Goal: Information Seeking & Learning: Learn about a topic

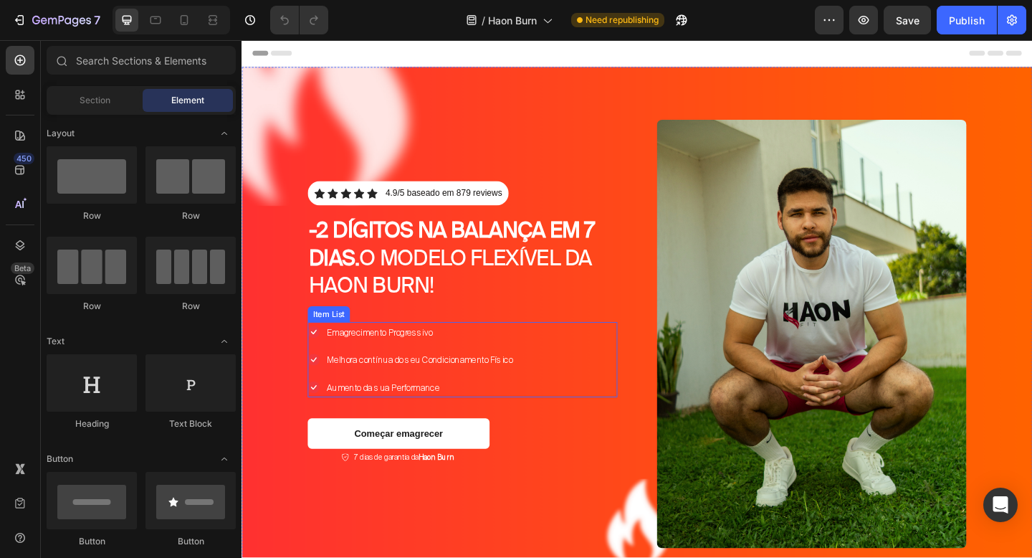
click at [614, 348] on div "Emagrecimento Progressivo Melhora contínua do seu Condicionamento Físico Aument…" at bounding box center [481, 388] width 337 height 82
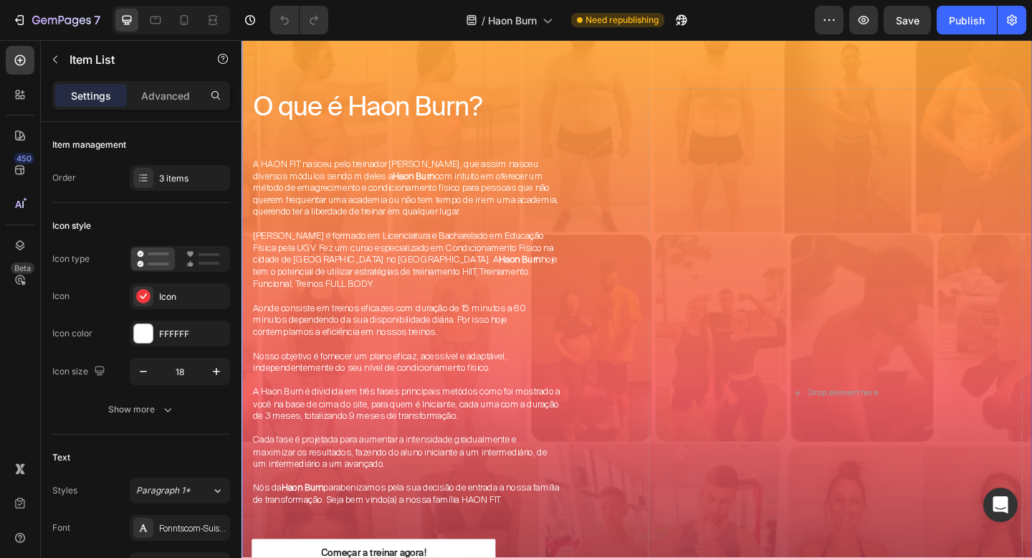
scroll to position [3262, 0]
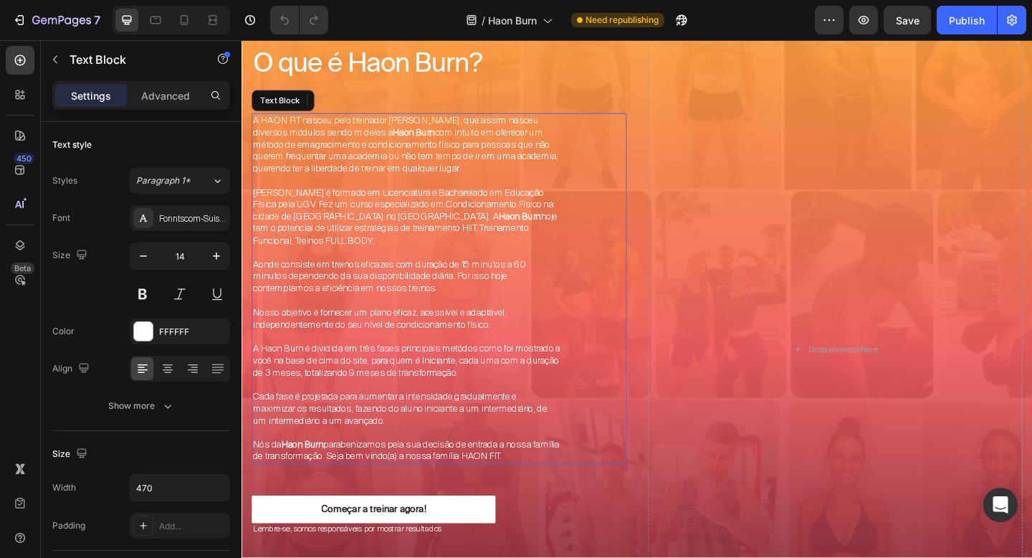
click at [492, 299] on span "Aonde consiste em treinos eficazes com duração de 15 minutos a 60 minutos depen…" at bounding box center [402, 296] width 297 height 39
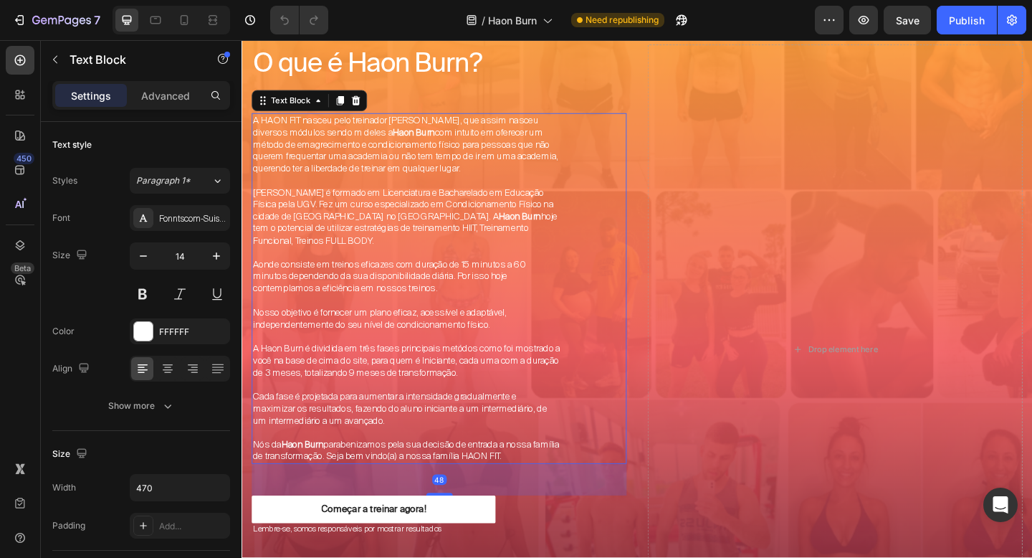
click at [485, 428] on span "Cada fase é projetada para aumentar a intensidade gradualmente e maximizar os r…" at bounding box center [414, 440] width 320 height 39
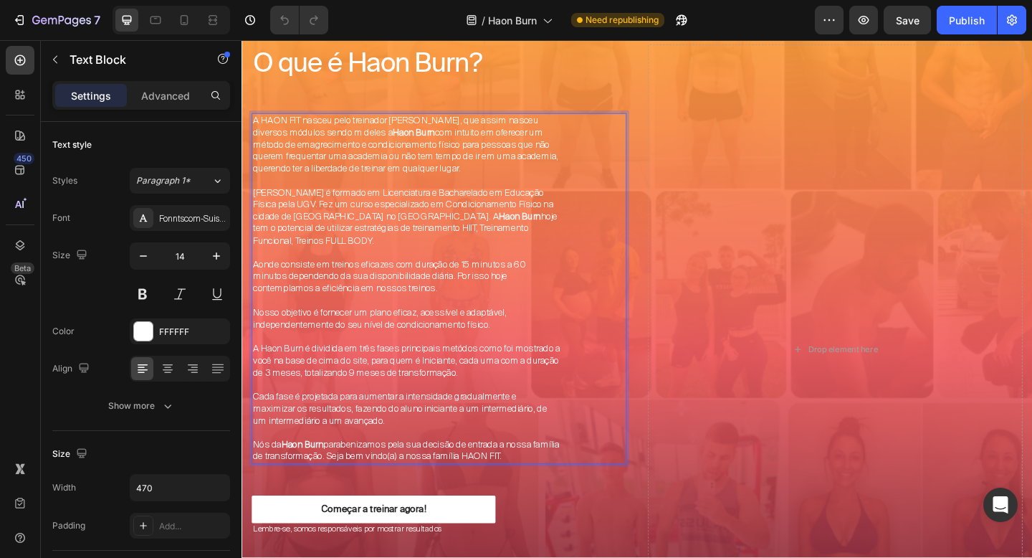
click at [562, 487] on p "Nós da Haon Burn parabenizamos pela sua decisão de entrada a nossa família de t…" at bounding box center [421, 486] width 334 height 26
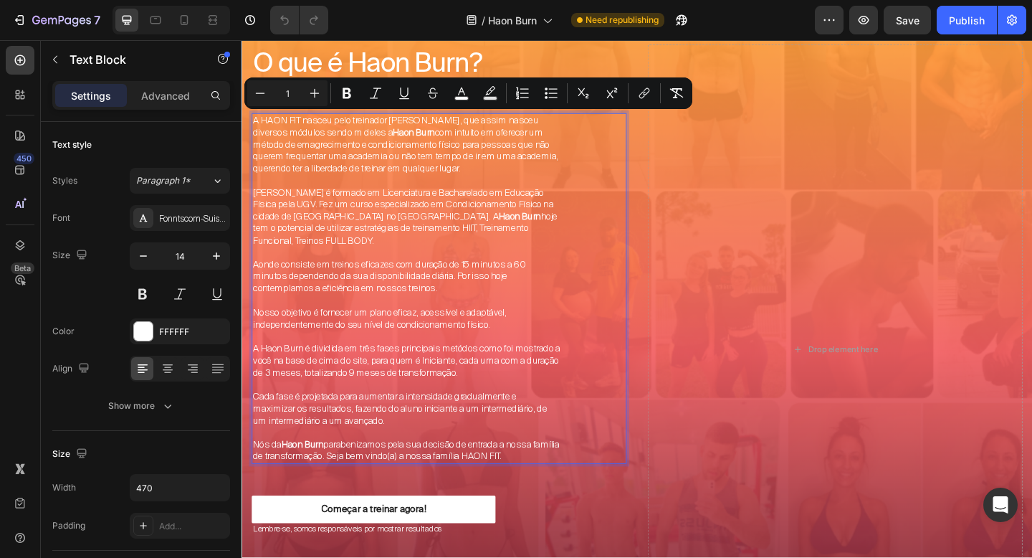
drag, startPoint x: 565, startPoint y: 487, endPoint x: 257, endPoint y: 126, distance: 474.9
click at [257, 126] on div "A HAON FIT nasceu pelo treinador [PERSON_NAME], que assim nasceu diversos módul…" at bounding box center [420, 310] width 337 height 381
copy div "L IPSU DOL sitame cons adipiscin Elit Sedd, eiu tempo incidi utlabore etdolor m…"
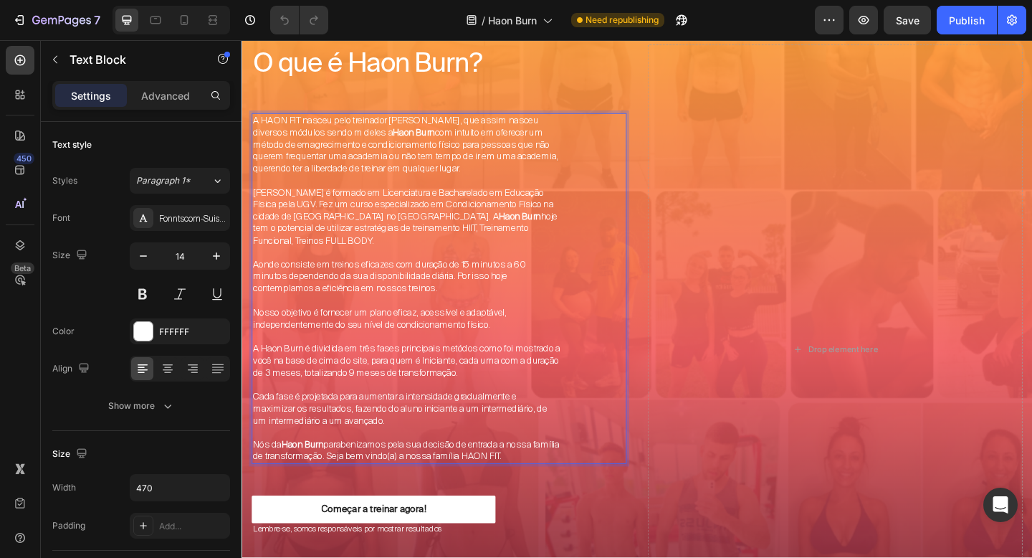
click at [452, 132] on span "A HAON FIT nasceu pelo treinador [PERSON_NAME], que assim nasceu diversos módul…" at bounding box center [420, 153] width 332 height 65
click at [504, 132] on span "A HAON FIT nasceu pelo treinador [PERSON_NAME], que assim nasceu diversos módul…" at bounding box center [420, 153] width 332 height 65
click at [365, 141] on span "A HAON FIT nasceu pelo treinador [PERSON_NAME], que desenvolveu diversos módulo…" at bounding box center [420, 153] width 332 height 65
click at [331, 138] on span "A HAON FIT nasceu pelo treinador [PERSON_NAME], que desenvolveu diversos módulo…" at bounding box center [420, 153] width 332 height 65
click at [459, 141] on strong "Haon Burn" at bounding box center [437, 140] width 46 height 13
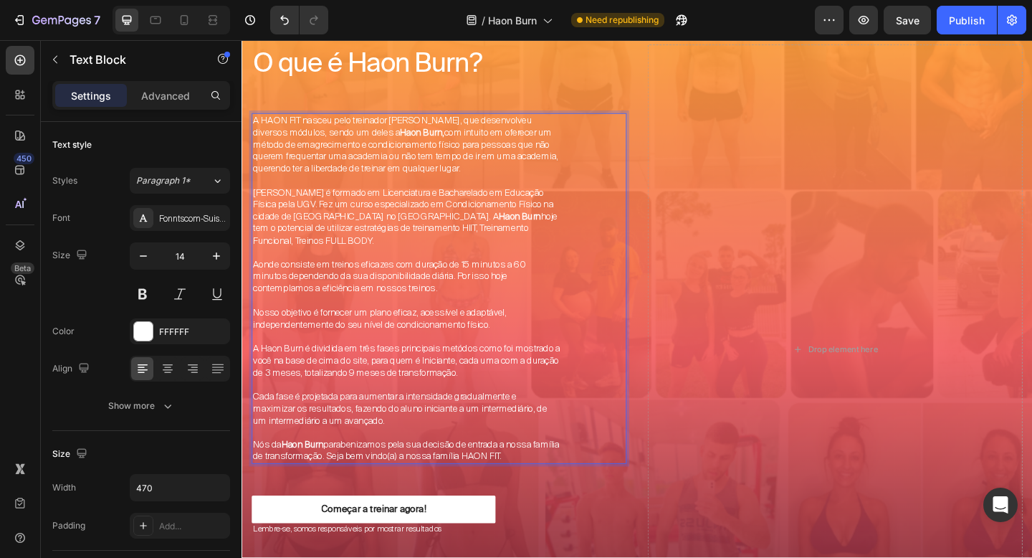
click at [542, 161] on span "A HAON FIT nasceu pelo treinador [PERSON_NAME], que desenvolveu diversos módulo…" at bounding box center [420, 153] width 332 height 65
click at [297, 176] on span "A HAON FIT nasceu pelo treinador [PERSON_NAME], que desenvolveu diversos módulo…" at bounding box center [419, 153] width 330 height 65
click at [252, 180] on div "A HAON FIT nasceu pelo treinador [PERSON_NAME], que desenvolveu diversos módulo…" at bounding box center [420, 310] width 337 height 381
click at [358, 179] on span "A HAON FIT nasceu pelo treinador [PERSON_NAME], que desenvolveu diversos módulo…" at bounding box center [416, 153] width 325 height 65
click at [302, 205] on span "[PERSON_NAME] é formado em Licenciatura e Bacharelado em Educação Física pela U…" at bounding box center [419, 231] width 331 height 65
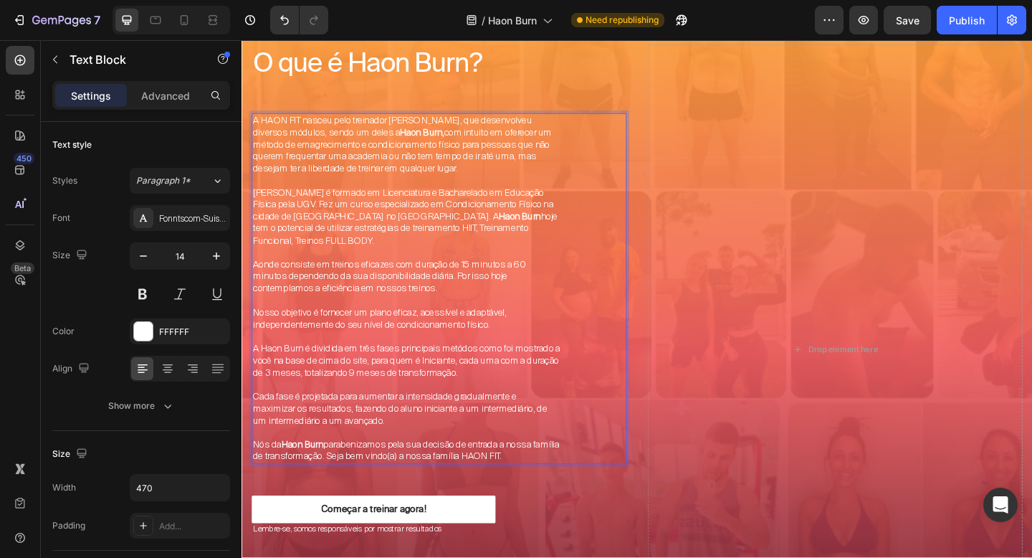
click at [345, 216] on span "[PERSON_NAME] é formado em Licenciatura e Bacharelado em Educação Física pela U…" at bounding box center [419, 231] width 331 height 65
click at [400, 221] on span "[PERSON_NAME] é formado em Licenciatura e Bacharelado em Educação Física pela U…" at bounding box center [419, 231] width 330 height 65
click at [414, 219] on span "[PERSON_NAME] é formado em Licenciatura e Bacharelado em Educação Física pela U…" at bounding box center [419, 231] width 330 height 65
click at [389, 232] on span "[PERSON_NAME] é formado em Licenciatura e Bacharelado em Educação Física pela U…" at bounding box center [419, 231] width 331 height 65
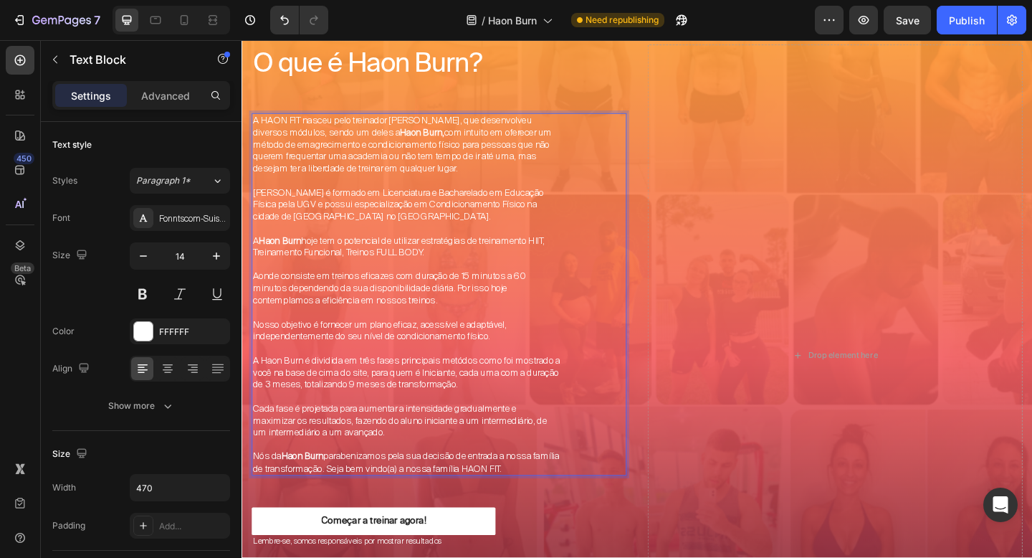
click at [416, 258] on span "A Haon Burn hoje tem o potencial de utilizar estratégias de treinamento HIIT, T…" at bounding box center [412, 265] width 317 height 26
click at [464, 257] on span "A Haon Burn utiliza estratégias de treinamento HIIT, Treinamento Funcional, Tre…" at bounding box center [411, 265] width 315 height 26
click at [391, 272] on p "A Haon Burn utiliza estratégias de treinamento como HIIT, Treinamento Funcional…" at bounding box center [421, 265] width 334 height 26
click at [286, 299] on span "Aonde consiste em treinos eficazes com duração de 15 minutos a 60 minutos depen…" at bounding box center [402, 309] width 297 height 39
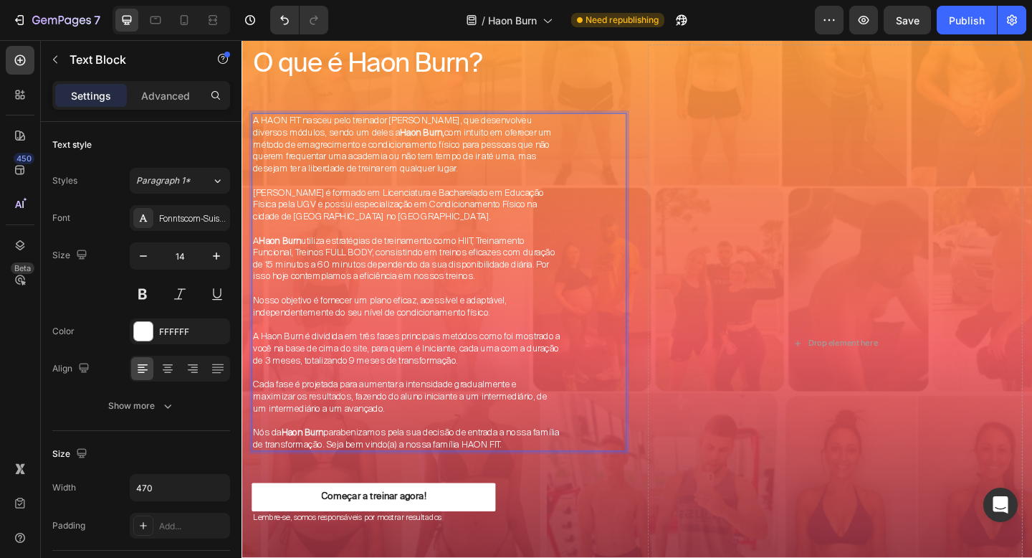
click at [386, 270] on span "A Haon Burn utiliza estratégias de treinamento como HIIT, Treinamento Funcional…" at bounding box center [418, 278] width 328 height 52
click at [443, 274] on span "A Haon Burn utiliza estratégias de treinamento como HIIT, Treinamento Funcional…" at bounding box center [419, 278] width 330 height 52
click at [518, 272] on span "A Haon Burn utiliza estratégias de treinamento como HIIT, Treinamento Funcional…" at bounding box center [413, 278] width 319 height 52
click at [338, 283] on span "A Haon Burn utiliza estratégias de treinamento como HIIT, Treinamento Funcional…" at bounding box center [415, 278] width 322 height 52
click at [274, 294] on span "A Haon Burn utiliza estratégias de treinamento como HIIT, Treinamento Funcional…" at bounding box center [415, 278] width 322 height 52
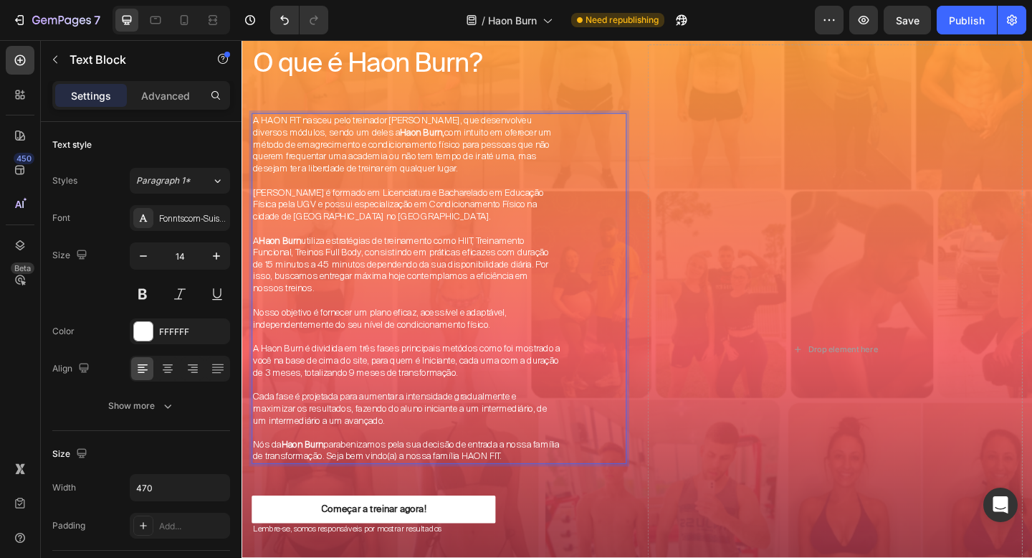
click at [500, 300] on span "A Haon Burn utiliza estratégias de treinamento como HIIT, Treinamento Funcional…" at bounding box center [415, 284] width 322 height 65
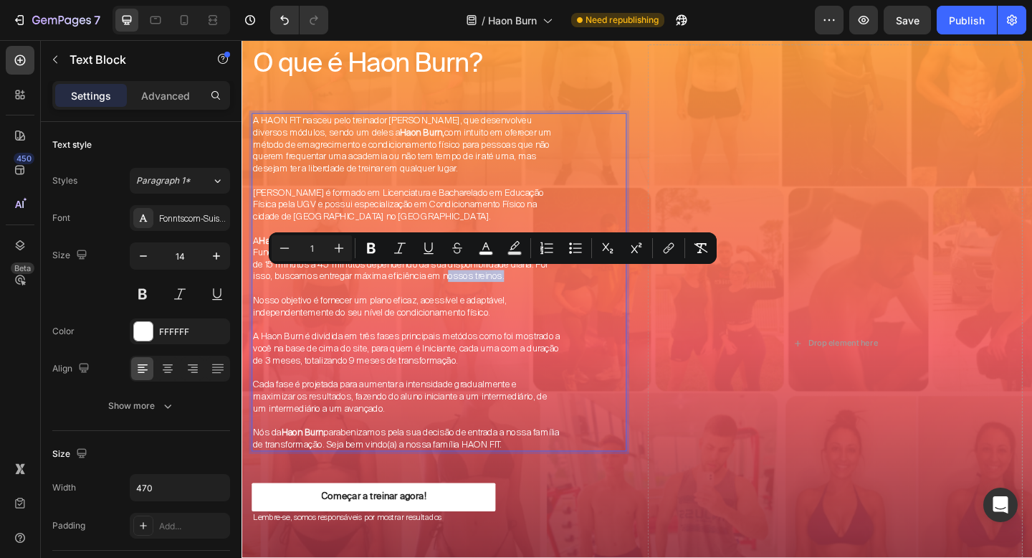
drag, startPoint x: 529, startPoint y: 295, endPoint x: 464, endPoint y: 300, distance: 65.4
click at [464, 300] on span "A Haon Burn utiliza estratégias de treinamento como HIIT, Treinamento Funcional…" at bounding box center [415, 278] width 322 height 52
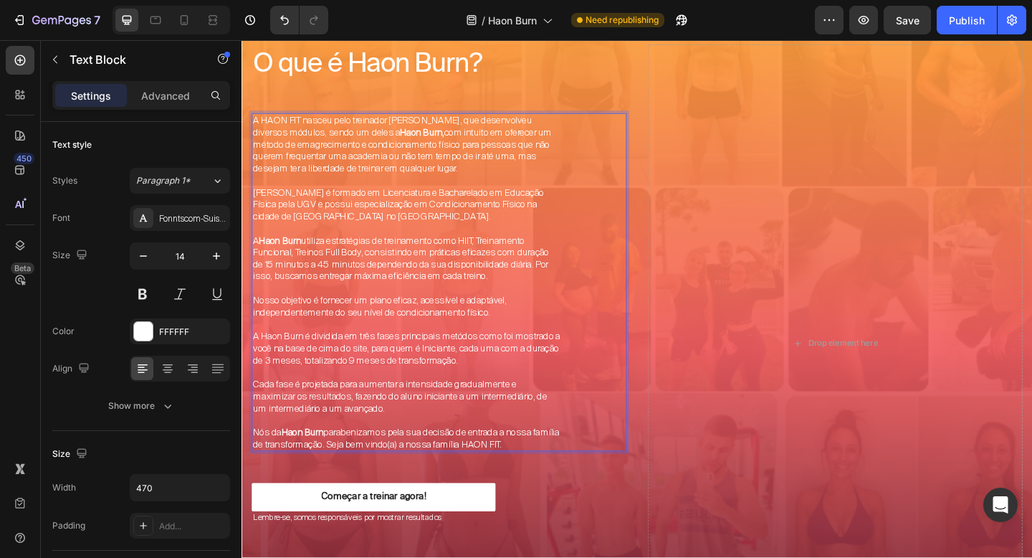
click at [594, 268] on div "A HAON FIT nasceu pelo treinador [PERSON_NAME], que desenvolveu diversos módulo…" at bounding box center [456, 304] width 408 height 368
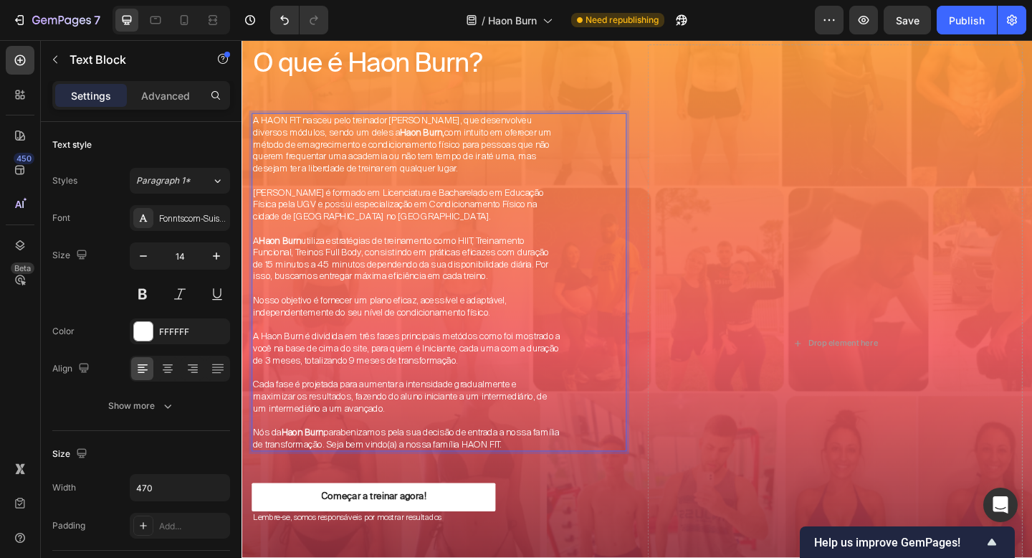
click at [288, 359] on span "A Haon Burn é dividida em três fases principais metódos como foi mostrado a voc…" at bounding box center [421, 375] width 334 height 39
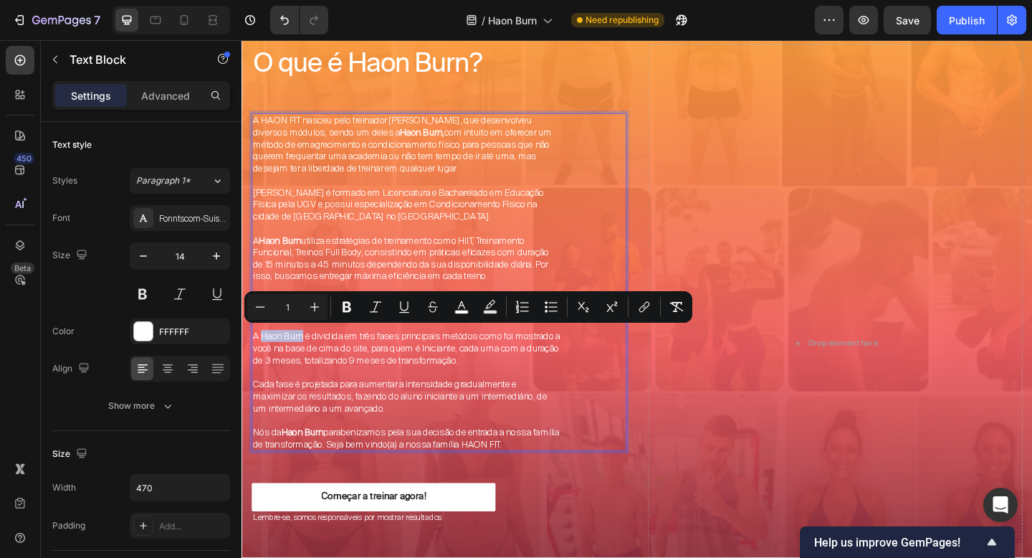
drag, startPoint x: 263, startPoint y: 363, endPoint x: 310, endPoint y: 363, distance: 46.6
click at [310, 363] on span "A Haon Burn é dividida em três fases principais metódos como foi mostrado a voc…" at bounding box center [421, 375] width 334 height 39
click at [353, 304] on icon "Editor contextual toolbar" at bounding box center [347, 307] width 14 height 14
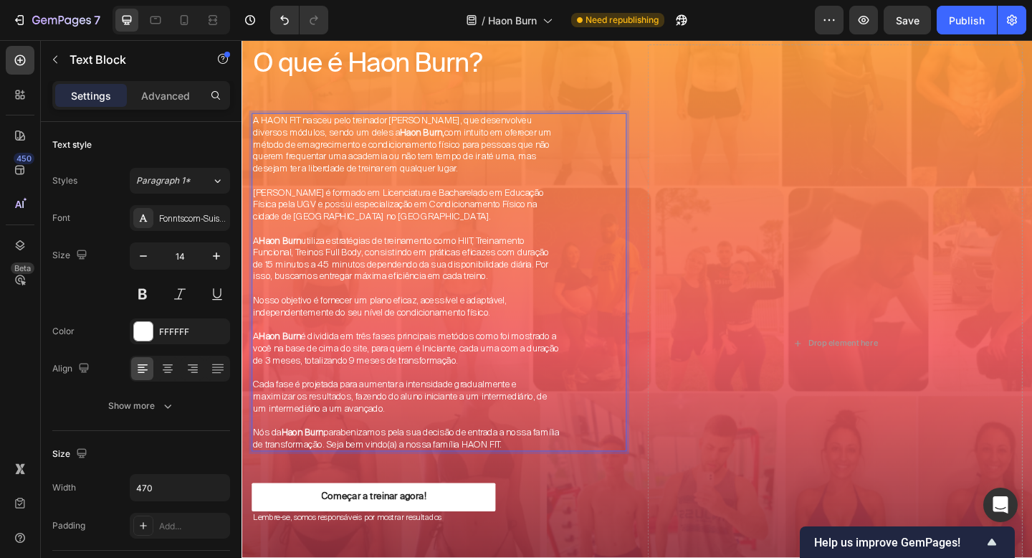
click at [363, 378] on span "A Haon Burn é dividida em três fases principais metódos como foi mostrado a voc…" at bounding box center [420, 375] width 333 height 39
click at [462, 365] on span "A Haon Burn é dividida em três fases principais metódos como foi mostrado a voc…" at bounding box center [420, 375] width 333 height 39
click at [569, 383] on p "A Haon Burn é dividida em três fases principais, metódos como foi mostrado a vo…" at bounding box center [421, 375] width 334 height 39
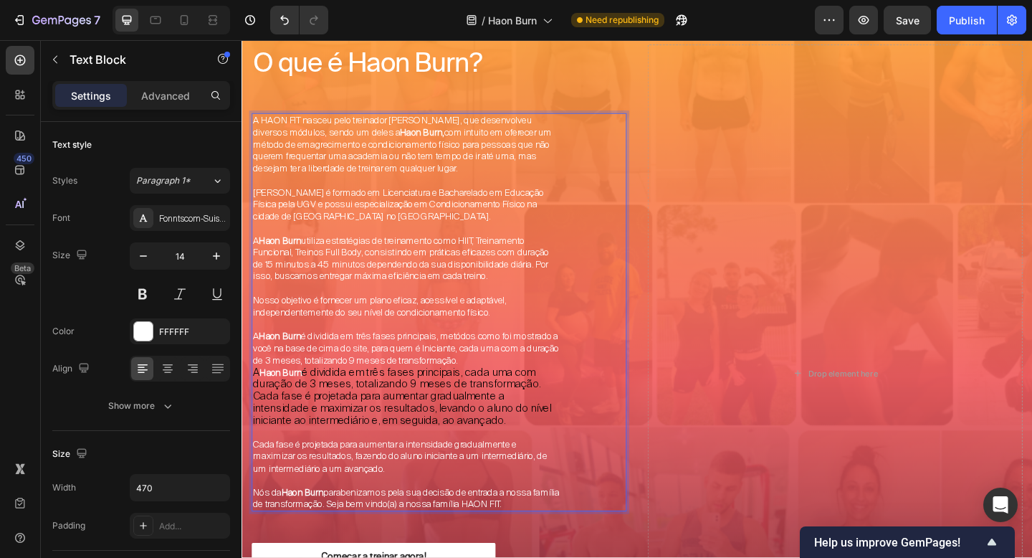
click at [468, 361] on span "A Haon Burn é dividida em três fases principais, metódos como foi mostrado a vo…" at bounding box center [420, 375] width 333 height 39
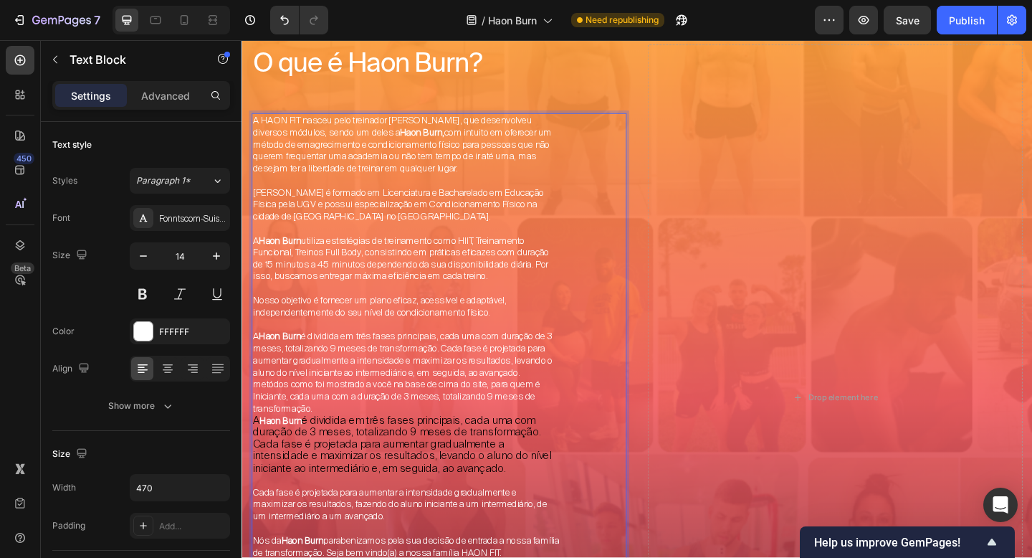
drag, startPoint x: 470, startPoint y: 519, endPoint x: 257, endPoint y: 427, distance: 232.8
click at [257, 427] on div "A HAON FIT nasceu pelo treinador [PERSON_NAME], que desenvolveu diversos módulo…" at bounding box center [420, 363] width 337 height 486
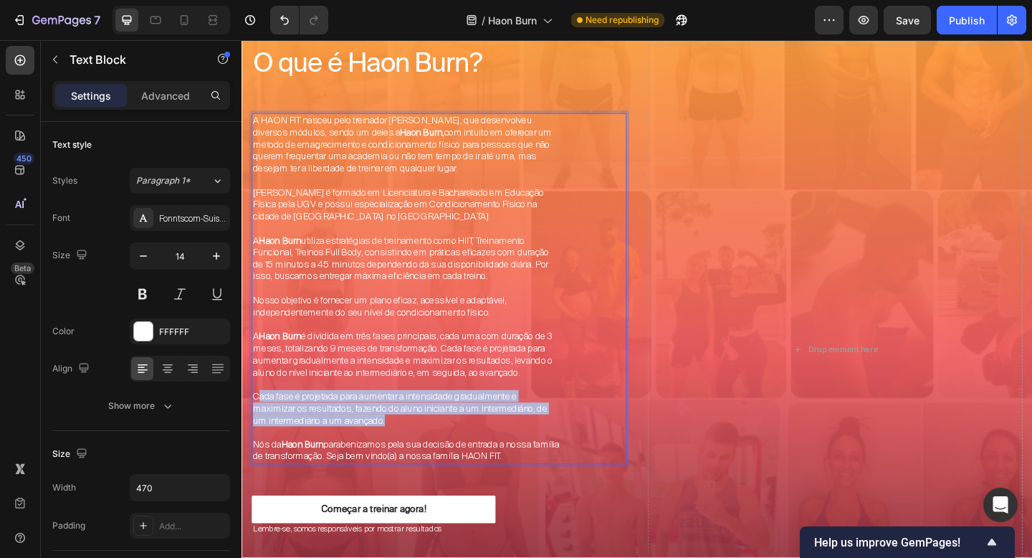
drag, startPoint x: 416, startPoint y: 463, endPoint x: 257, endPoint y: 442, distance: 159.9
click at [257, 442] on p "Cada fase é projetada para aumentar a intensidade gradualmente e maximizar os r…" at bounding box center [421, 440] width 334 height 39
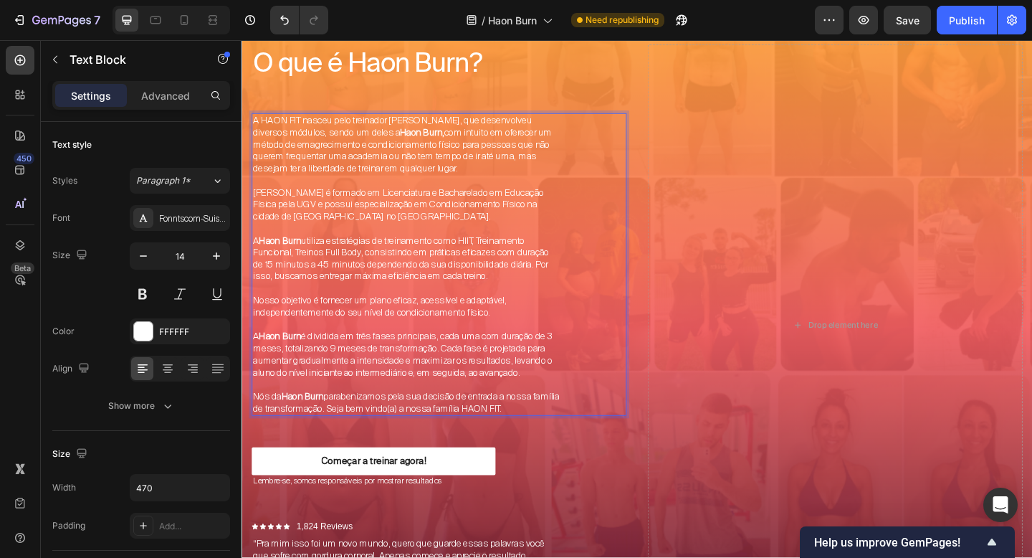
click at [272, 434] on span "Nós da Haon Burn parabenizamos pela sua decisão de entrada a nossa família de t…" at bounding box center [420, 434] width 333 height 26
click at [340, 441] on span "Nós, da Haon Burn parabenizamos pela sua decisão de entrada a nossa família de …" at bounding box center [406, 434] width 305 height 26
click at [417, 439] on span "Nós, da [PERSON_NAME], parabenizamos pela sua decisão de entrada a nossa famíli…" at bounding box center [407, 434] width 307 height 26
click at [475, 436] on span "Nós, da [PERSON_NAME], parabenizamos você pela sua decisão de entrada a nossa f…" at bounding box center [418, 434] width 329 height 26
click at [513, 440] on span "Nós, da [PERSON_NAME], parabenizamos você pela decisão de entrada a nossa famíl…" at bounding box center [409, 434] width 310 height 26
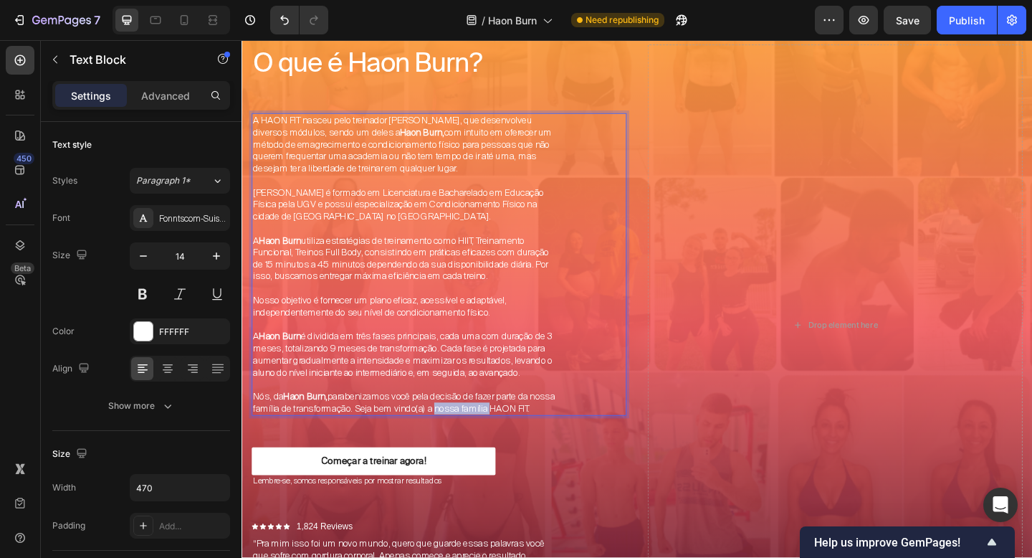
drag, startPoint x: 542, startPoint y: 452, endPoint x: 482, endPoint y: 454, distance: 59.5
click at [482, 447] on span "Nós, da [PERSON_NAME], parabenizamos você pela decisão de fazer parte da nossa …" at bounding box center [418, 434] width 328 height 26
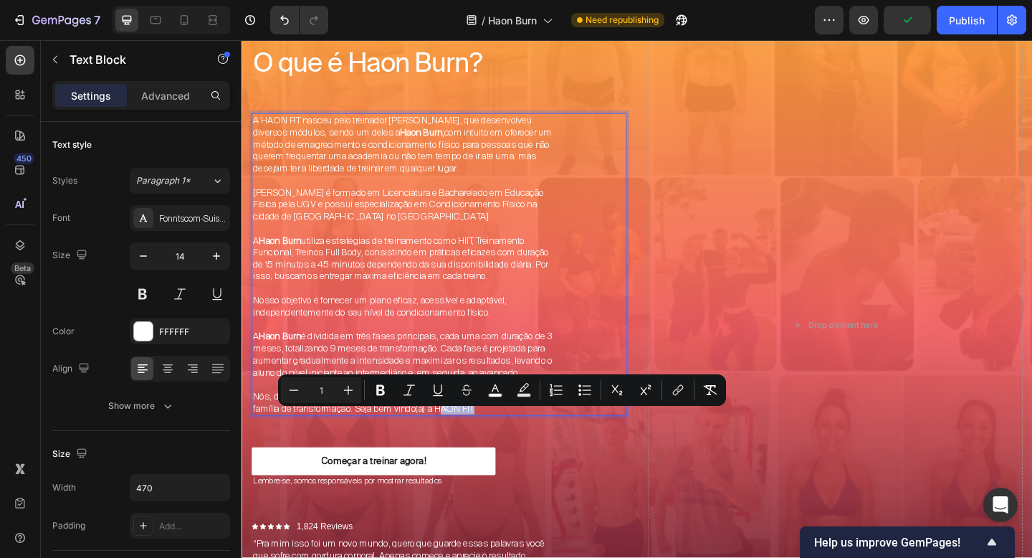
drag, startPoint x: 484, startPoint y: 449, endPoint x: 526, endPoint y: 453, distance: 42.4
click at [526, 447] on span "Nós, da [PERSON_NAME], parabenizamos você pela decisão de fazer parte da nossa …" at bounding box center [418, 434] width 328 height 26
click at [381, 383] on icon "Editor contextual toolbar" at bounding box center [380, 390] width 14 height 14
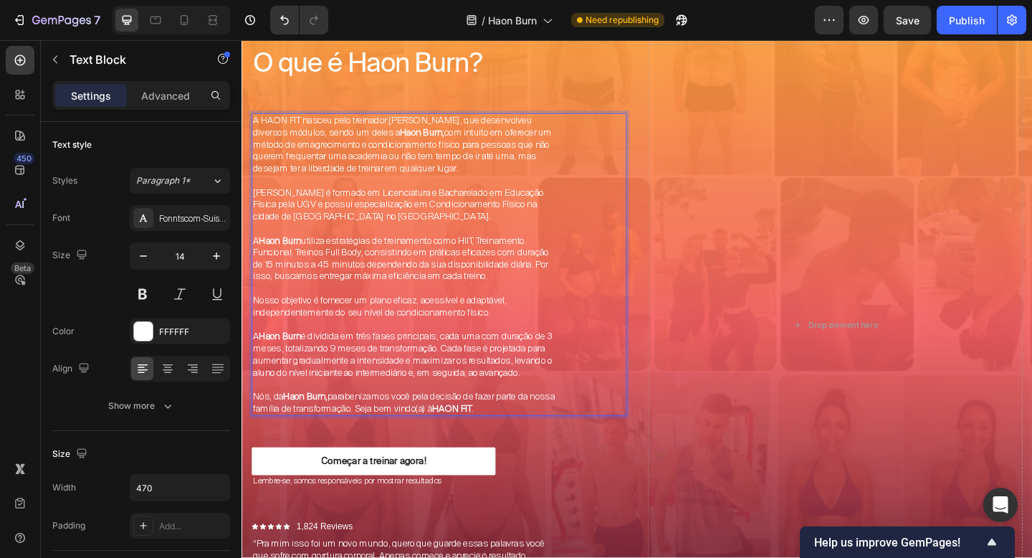
click at [507, 366] on span "A Haon Burn é dividida em três fases principais, cada uma com duração de 3 mese…" at bounding box center [416, 382] width 325 height 52
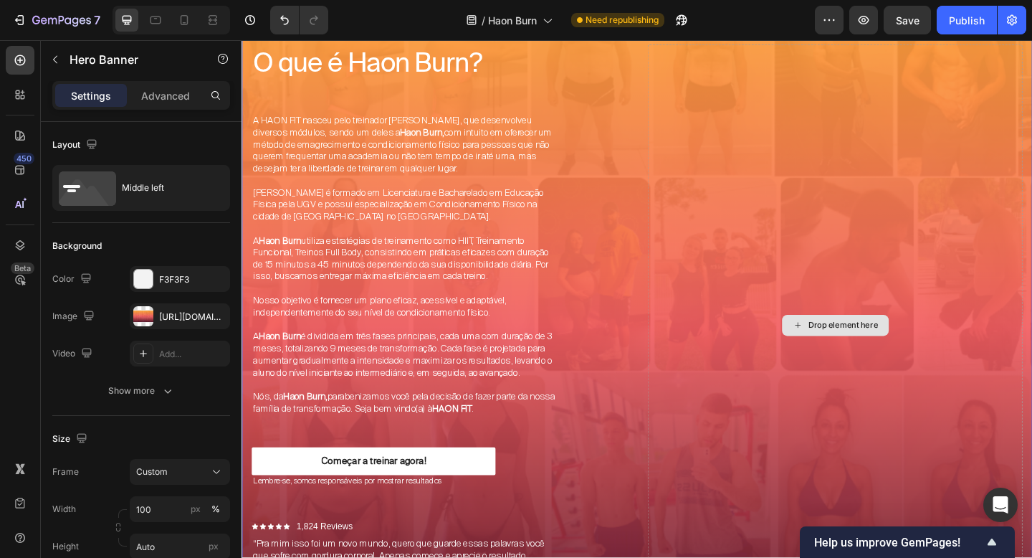
click at [709, 324] on div "Drop element here" at bounding box center [887, 350] width 408 height 611
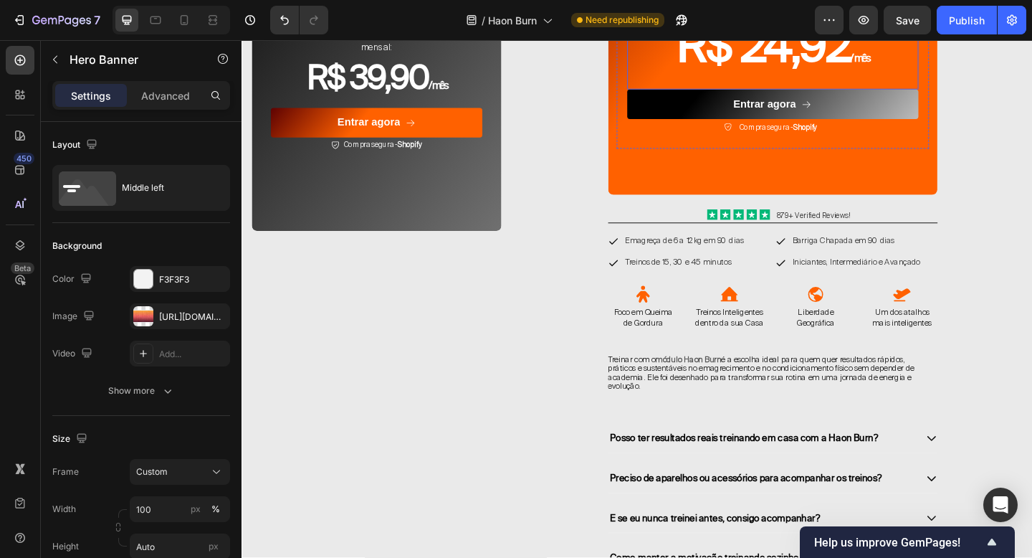
scroll to position [4401, 0]
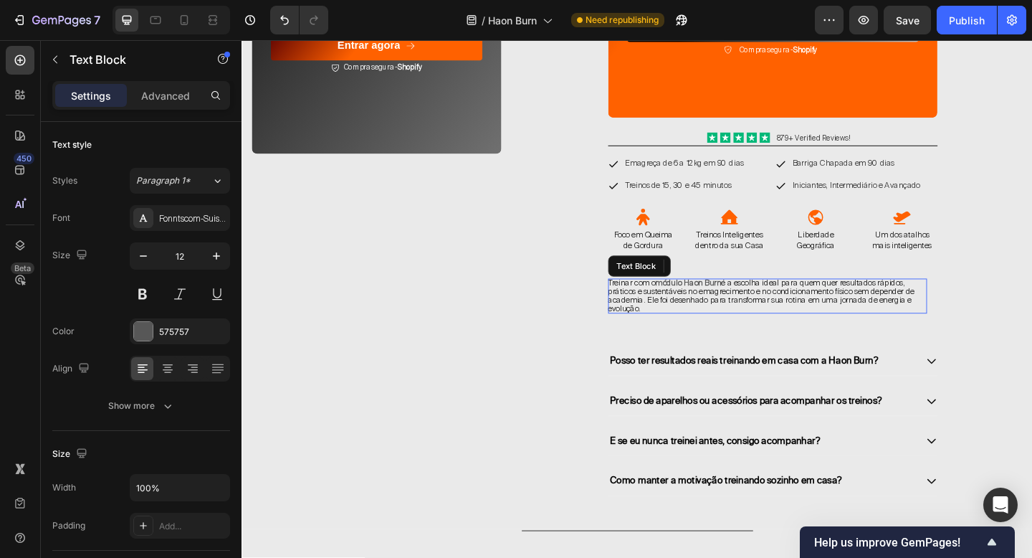
click at [768, 319] on span "é a escolha ideal para quem quer resultados rápidos, práticos e sustentáveis no…" at bounding box center [806, 318] width 333 height 40
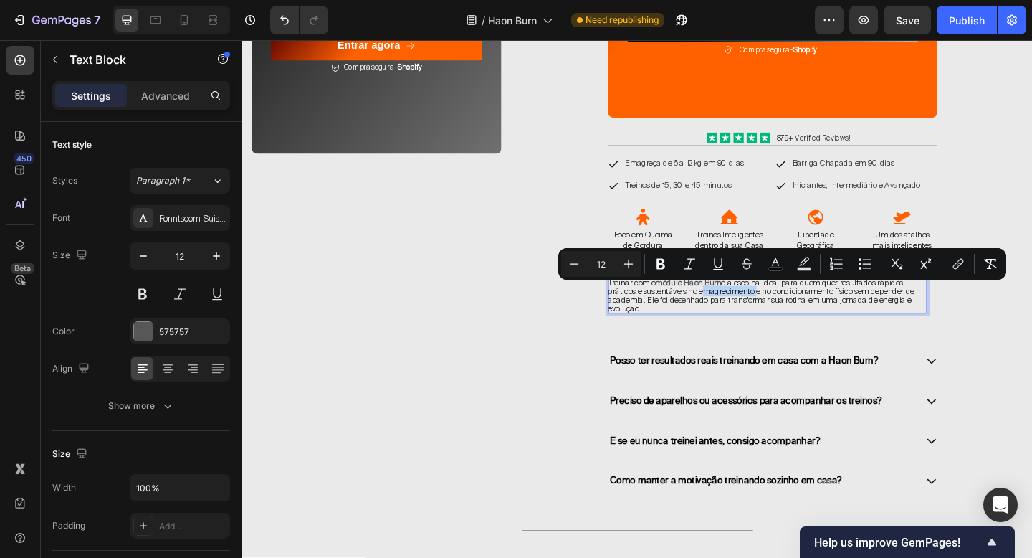
copy p "Treinar com o módulo Haon Burn é a escolha ideal para quem quer resultados rápi…"
click at [693, 345] on div "Treinar com o módulo Haon Burn é a escolha ideal para quem quer resultados rápi…" at bounding box center [813, 322] width 347 height 45
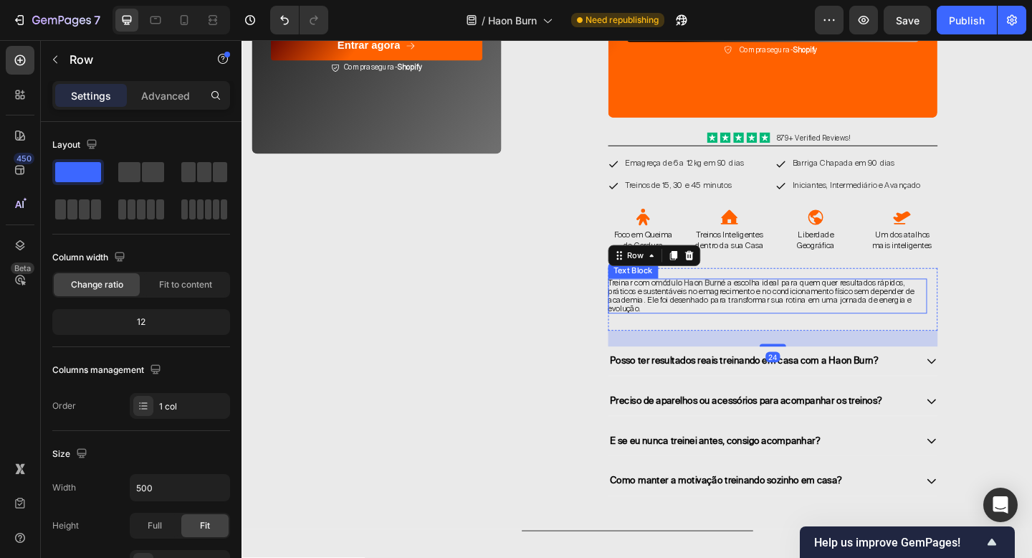
click at [700, 338] on p "Treinar com o módulo Haon Burn é a escolha ideal para quem quer resultados rápi…" at bounding box center [813, 319] width 347 height 38
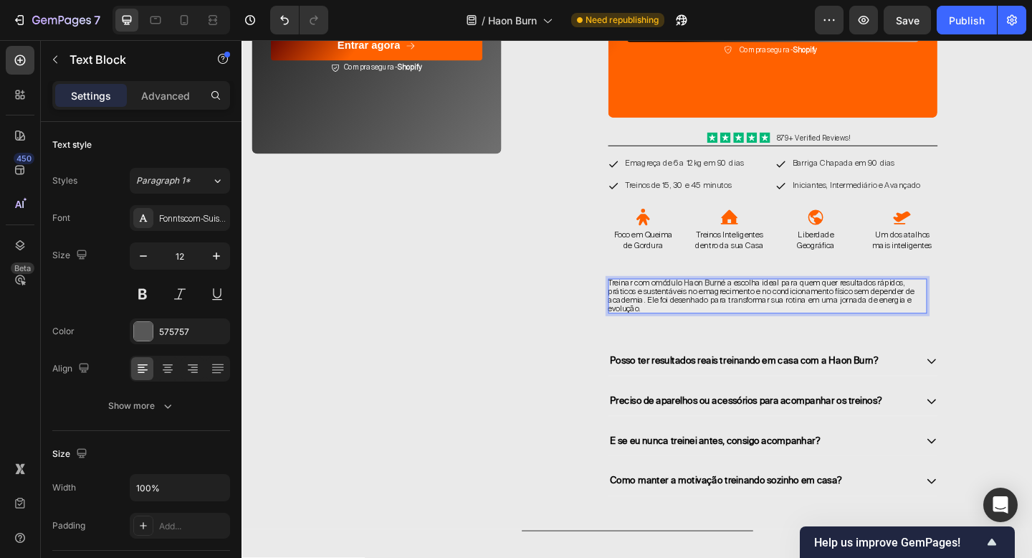
click at [700, 338] on p "Treinar com o módulo Haon Burn é a escolha ideal para quem quer resultados rápi…" at bounding box center [813, 319] width 347 height 38
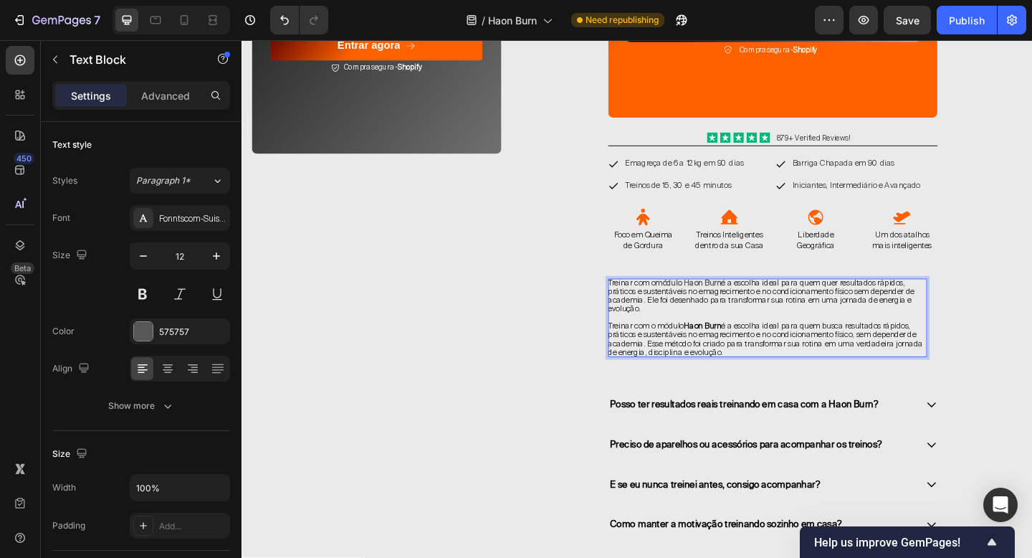
scroll to position [1, 0]
click at [686, 337] on p "Treinar com o módulo Haon Burn é a escolha ideal para quem quer resultados rápi…" at bounding box center [813, 318] width 347 height 38
drag, startPoint x: 686, startPoint y: 337, endPoint x: 639, endPoint y: 309, distance: 55.0
click at [640, 309] on p "Treinar com o módulo Haon Burn é a escolha ideal para quem quer resultados rápi…" at bounding box center [813, 318] width 347 height 38
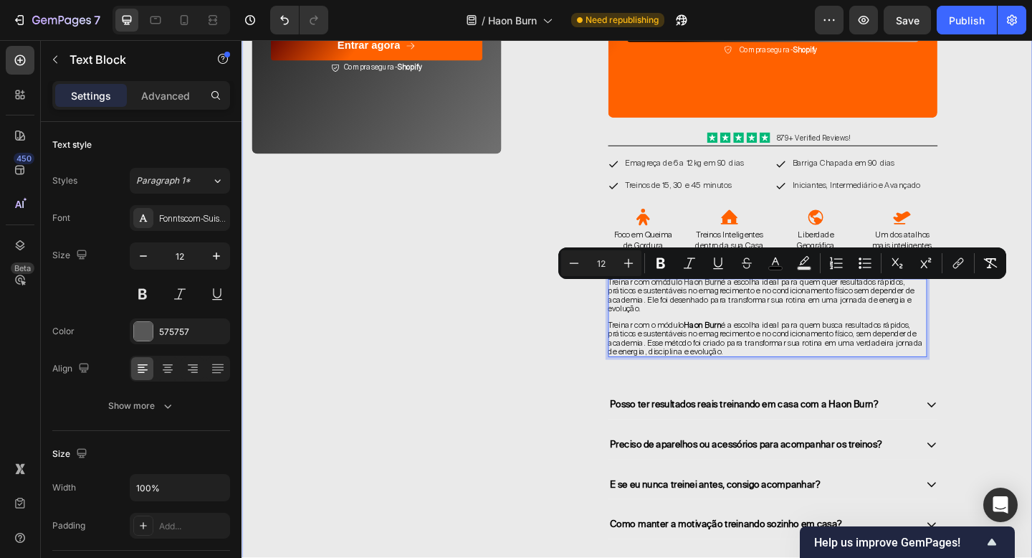
scroll to position [0, 0]
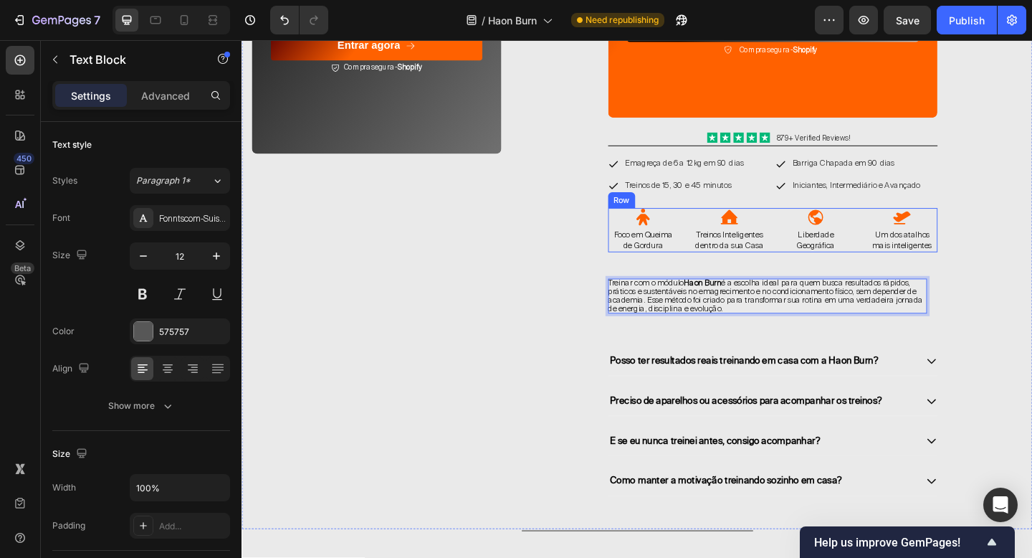
click at [961, 281] on div "O melhor plano da Haon Burn Heading 25 Dias 06 Horas 20 Minutos 52 Segundos Cou…" at bounding box center [819, 69] width 544 height 935
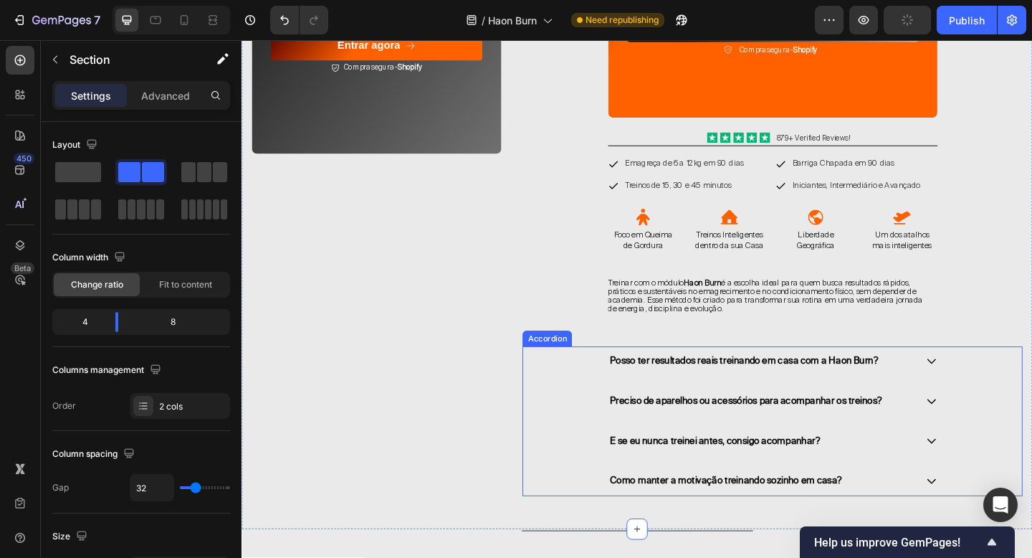
click at [996, 394] on icon at bounding box center [992, 389] width 13 height 13
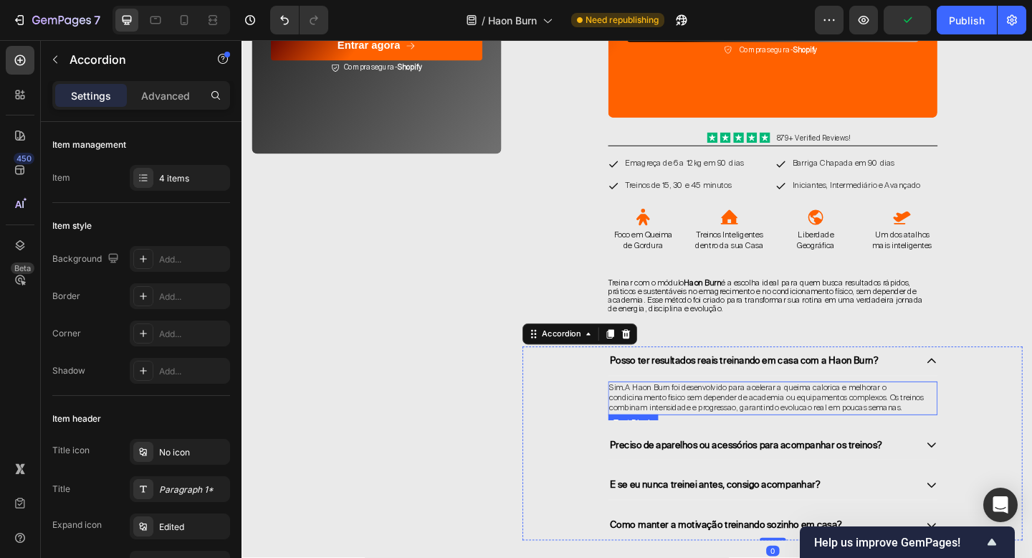
click at [869, 430] on span "Sim . A Haon Burn foi desenvolvido para acelerar a queima calorica e melhorar o…" at bounding box center [813, 429] width 342 height 34
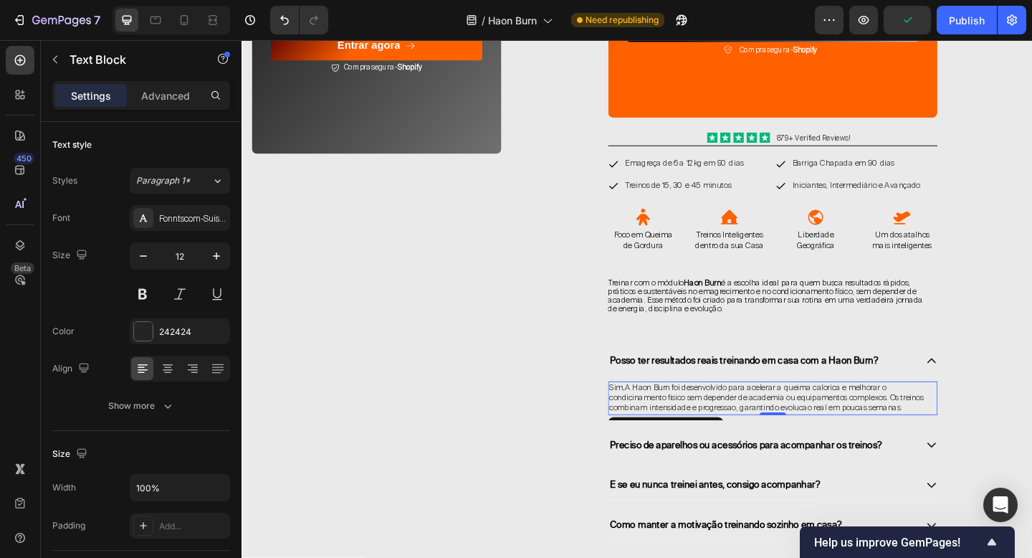
click at [869, 430] on span "Sim . A Haon Burn foi desenvolvido para acelerar a queima calorica e melhorar o…" at bounding box center [813, 429] width 342 height 34
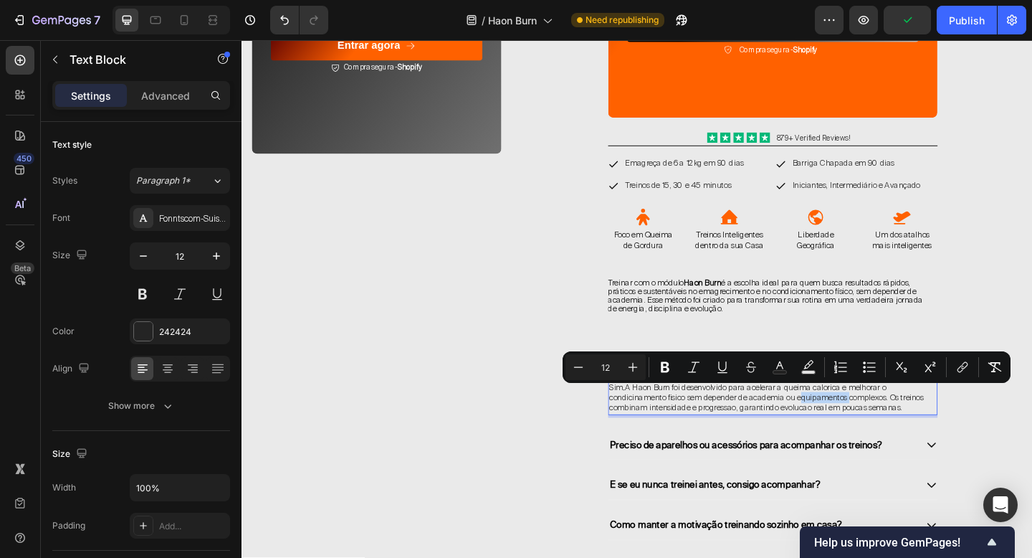
copy span "Sim . A Haon Burn foi desenvolvido para acelerar a queima calorica e melhorar o…"
click at [779, 443] on span "Sim . A Haon Burn foi desenvolvido para acelerar a queima calorica e melhorar o…" at bounding box center [813, 429] width 342 height 34
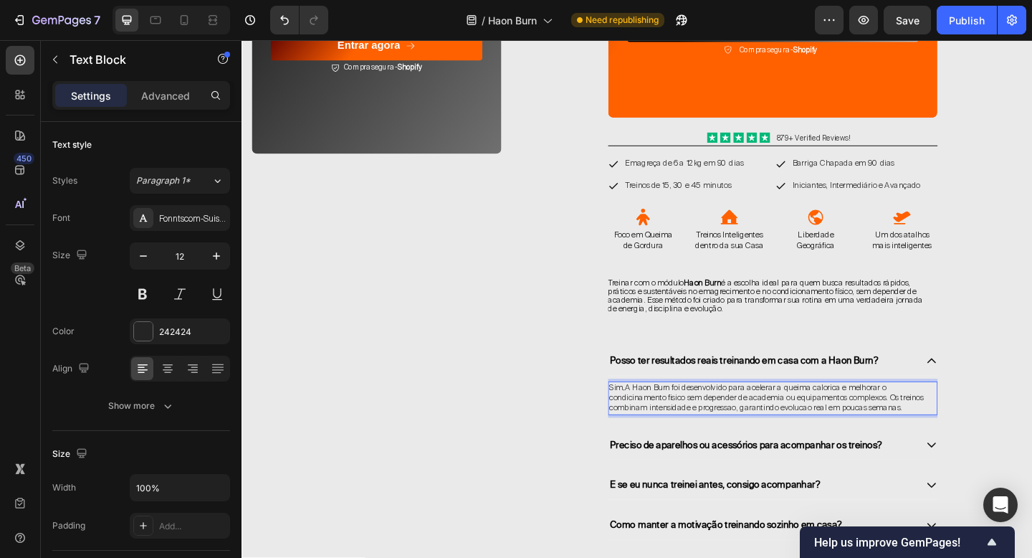
click at [966, 442] on p "Sim . A Haon Burn foi desenvolvido para acelerar a queima calorica e melhorar o…" at bounding box center [820, 430] width 356 height 34
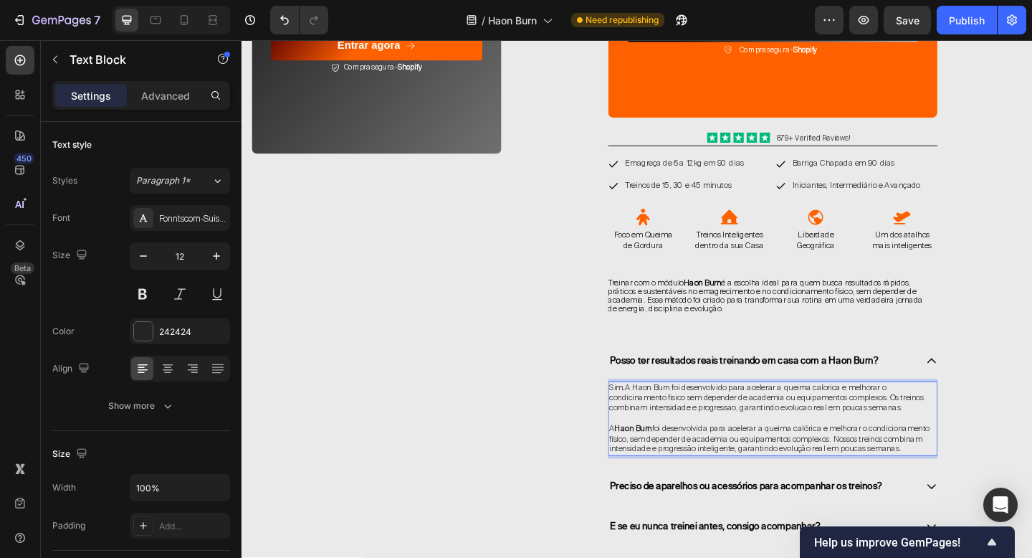
click at [897, 438] on span "Sim . A Haon Burn foi desenvolvido para acelerar a queima calorica e melhorar o…" at bounding box center [813, 429] width 342 height 34
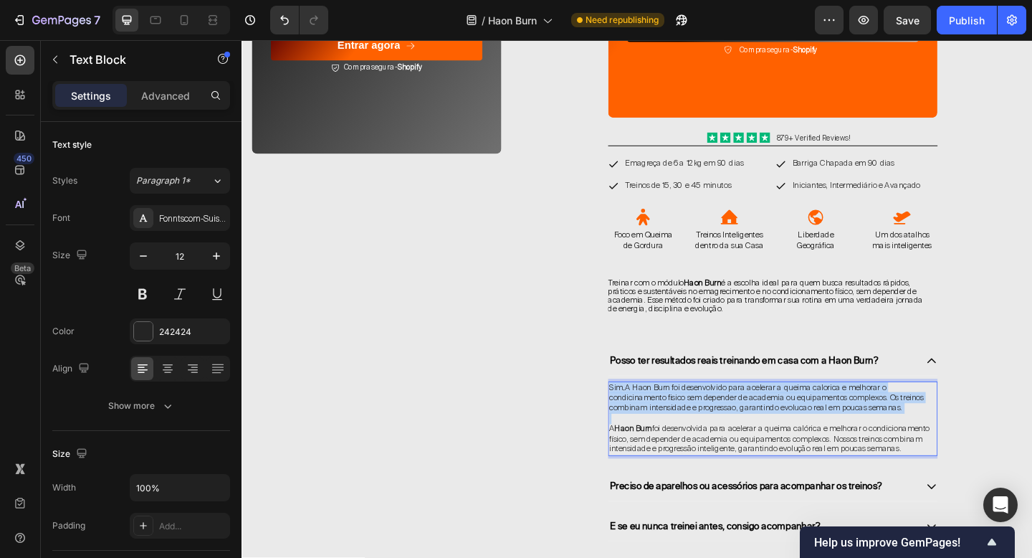
click at [897, 438] on span "Sim . A Haon Burn foi desenvolvido para acelerar a queima calorica e melhorar o…" at bounding box center [813, 429] width 342 height 34
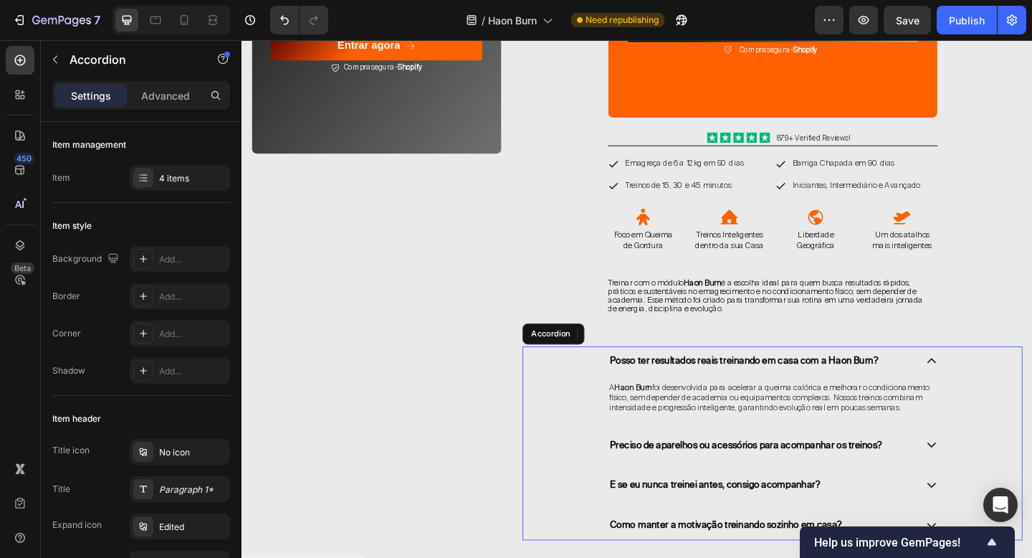
click at [993, 391] on icon at bounding box center [991, 388] width 9 height 5
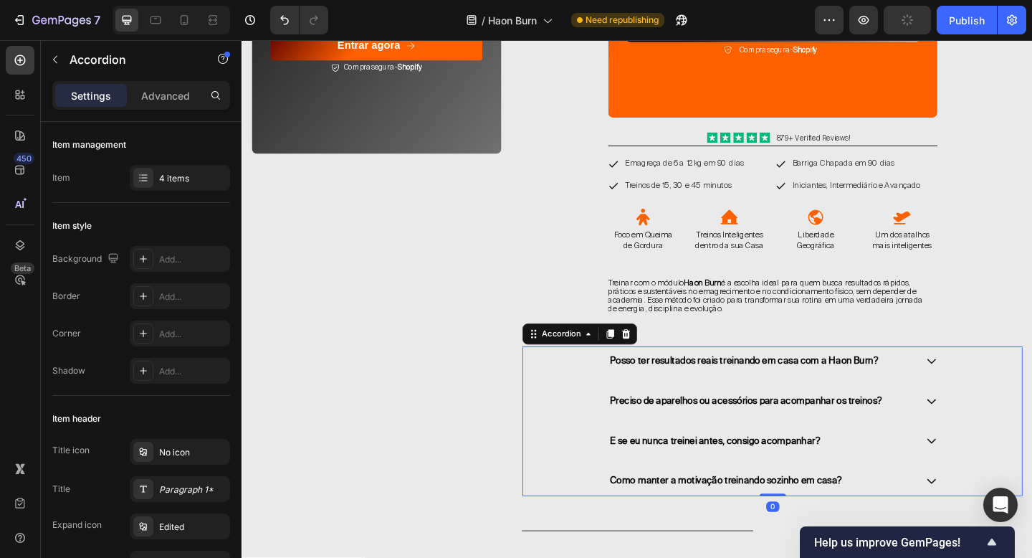
click at [992, 431] on div "Preciso de aparelhos ou acessórios para acompanhar os treinos?" at bounding box center [819, 433] width 358 height 32
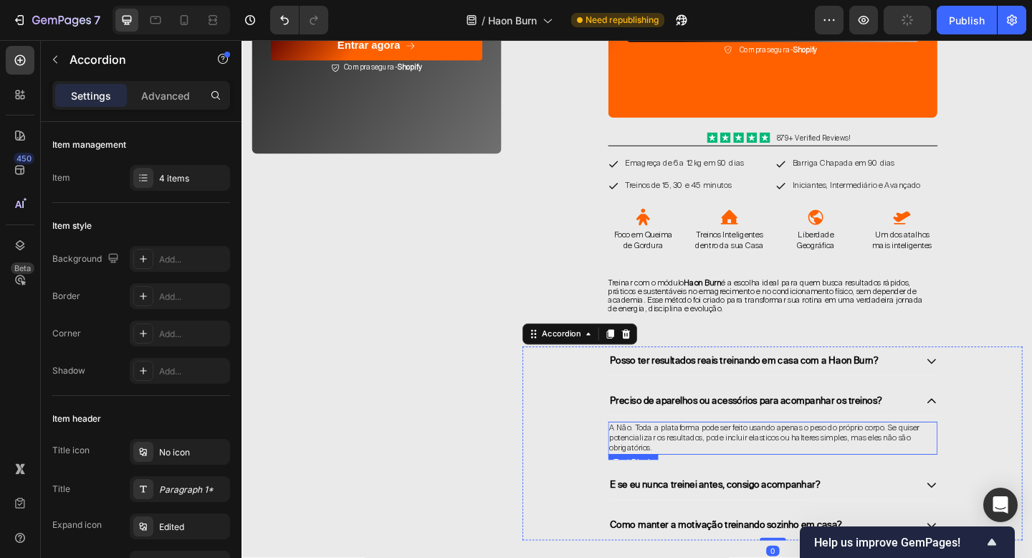
click at [839, 476] on span "A Não. Toda a plataforma pode ser feito usando apenas o peso do próprio corpo. …" at bounding box center [811, 473] width 338 height 34
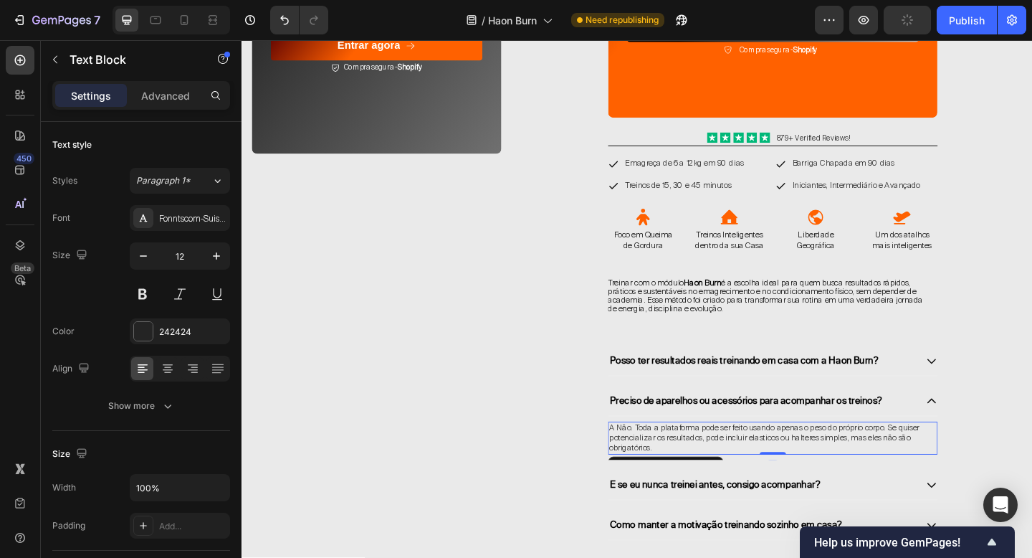
click at [839, 476] on span "A Não. Toda a plataforma pode ser feito usando apenas o peso do próprio corpo. …" at bounding box center [811, 473] width 338 height 34
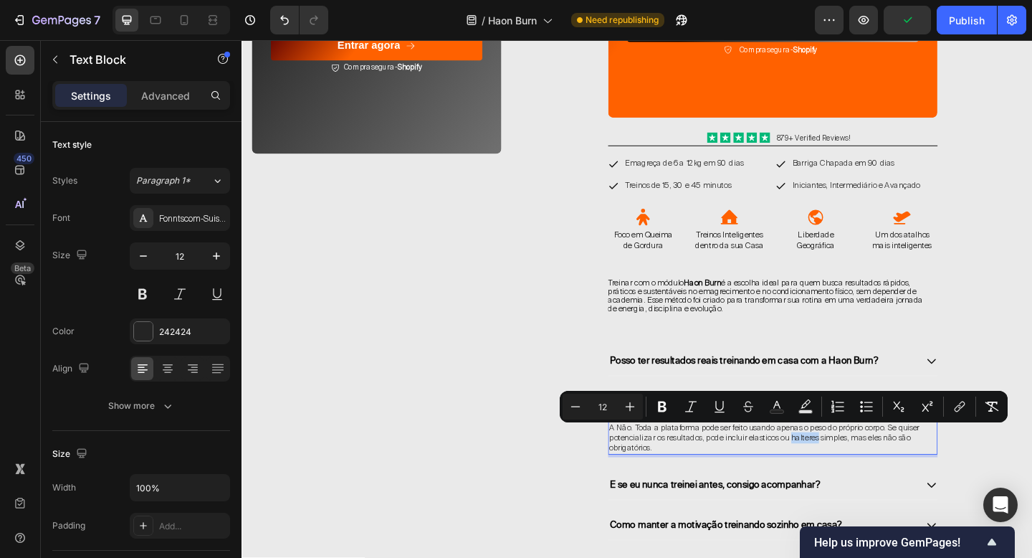
copy span "A Não. Toda a plataforma pode ser feito usando apenas o peso do próprio corpo. …"
click at [710, 478] on span "A Não. Toda a plataforma pode ser feito usando apenas o peso do próprio corpo. …" at bounding box center [811, 473] width 338 height 34
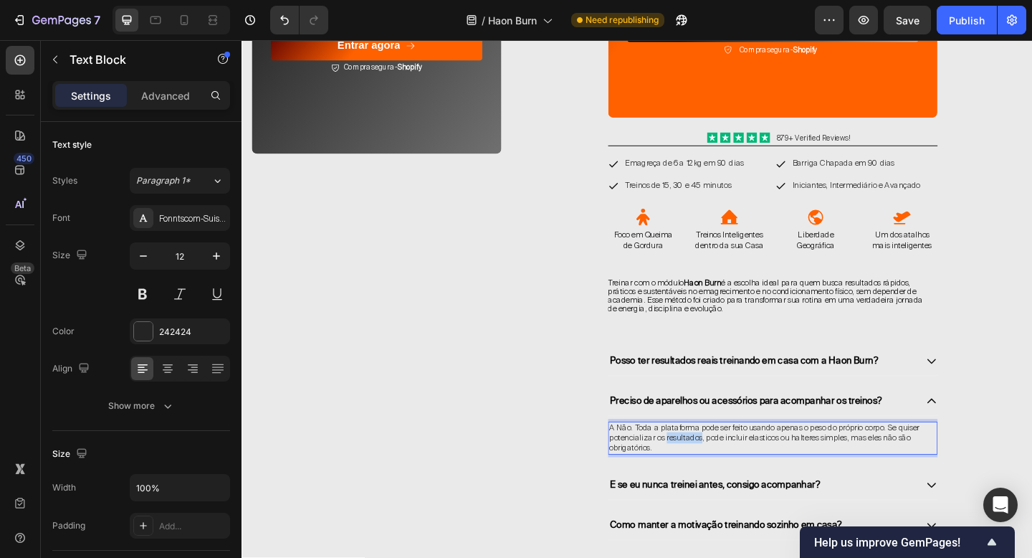
click at [710, 478] on span "A Não. Toda a plataforma pode ser feito usando apenas o peso do próprio corpo. …" at bounding box center [811, 473] width 338 height 34
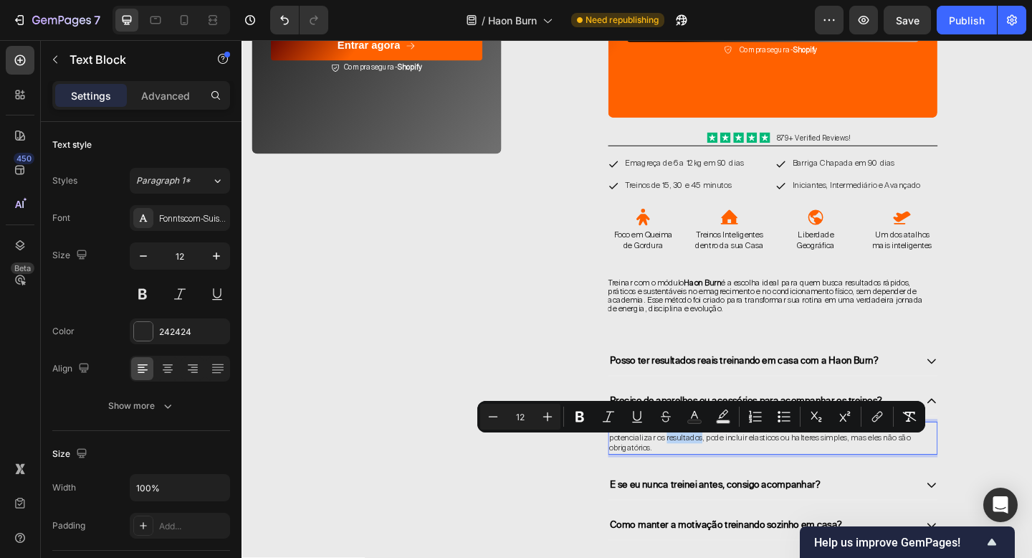
click at [710, 478] on span "A Não. Toda a plataforma pode ser feito usando apenas o peso do próprio corpo. …" at bounding box center [811, 473] width 338 height 34
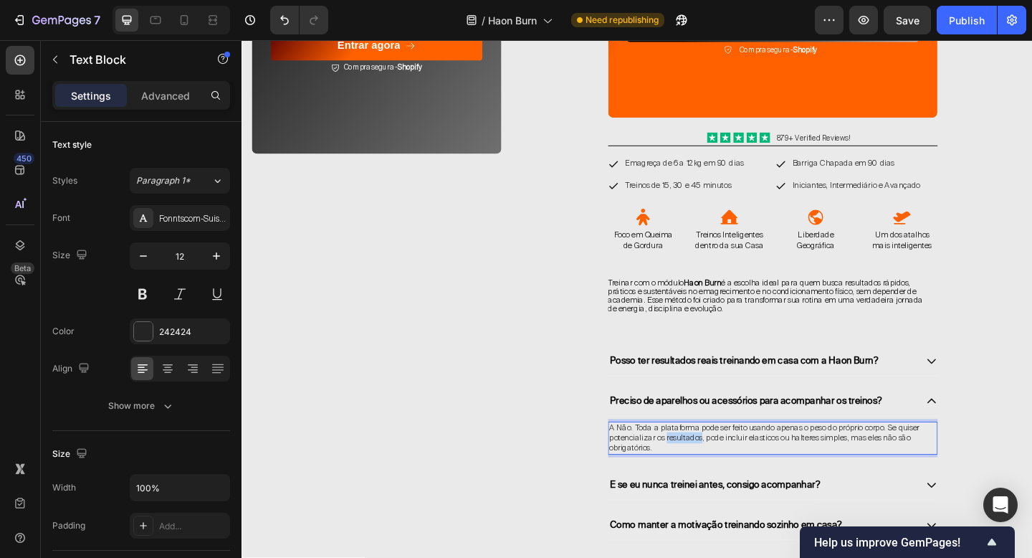
click at [710, 478] on span "A Não. Toda a plataforma pode ser feito usando apenas o peso do próprio corpo. …" at bounding box center [811, 473] width 338 height 34
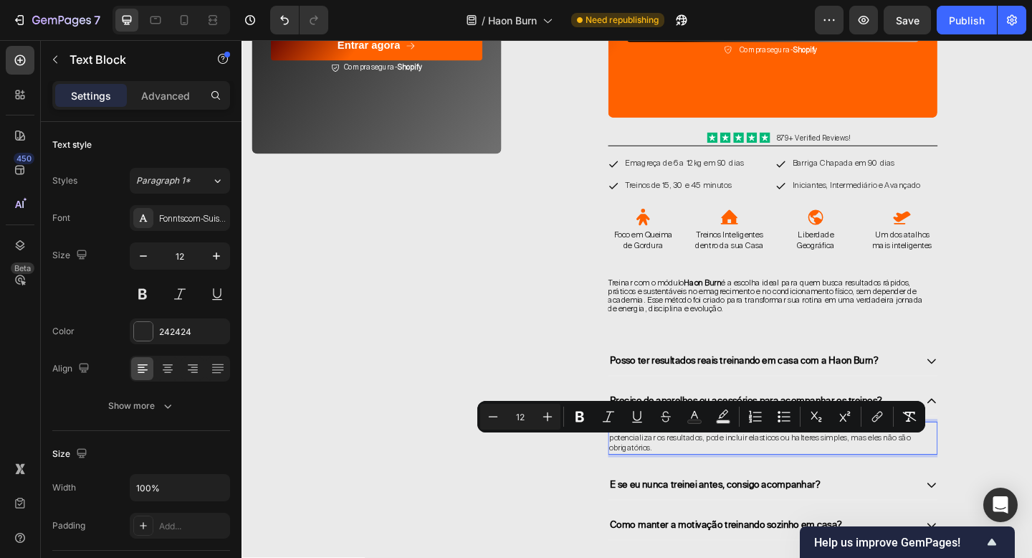
click at [703, 487] on p "A Não. Toda a plataforma pode ser feito usando apenas o peso do próprio corpo. …" at bounding box center [820, 474] width 356 height 34
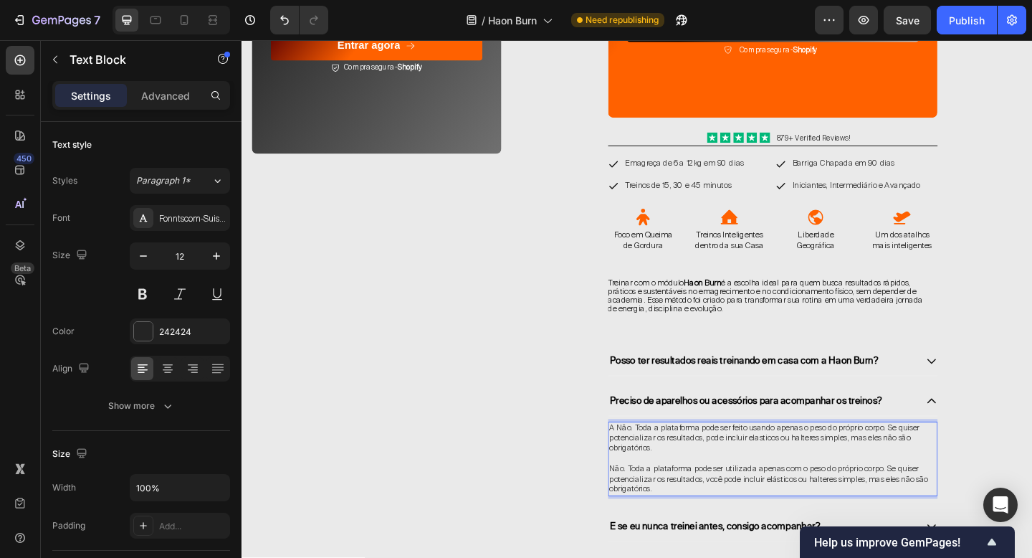
click at [692, 487] on p "A Não. Toda a plataforma pode ser feito usando apenas o peso do próprio corpo. …" at bounding box center [820, 474] width 356 height 34
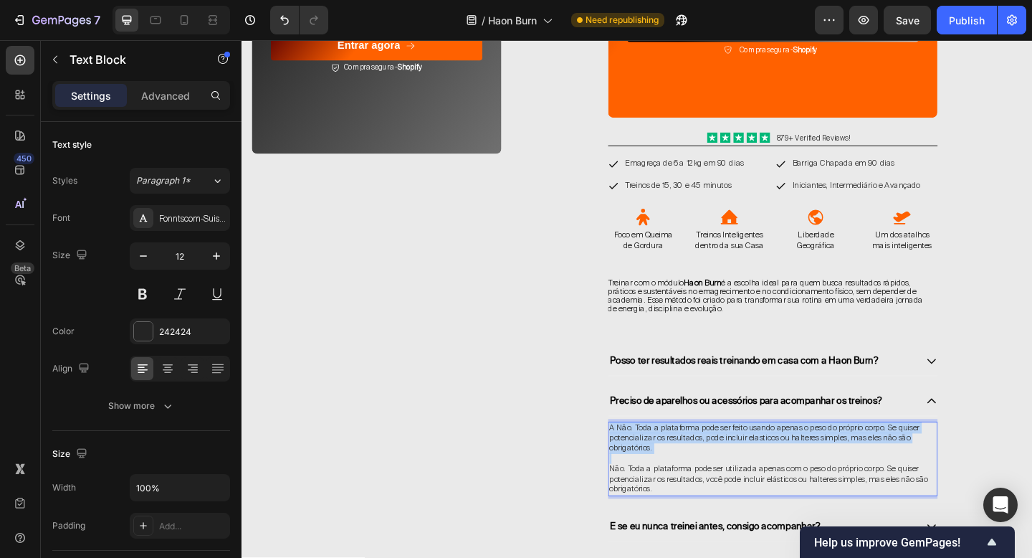
drag, startPoint x: 692, startPoint y: 487, endPoint x: 642, endPoint y: 471, distance: 53.3
click at [642, 471] on p "A Não. Toda a plataforma pode ser feito usando apenas o peso do próprio corpo. …" at bounding box center [820, 474] width 356 height 34
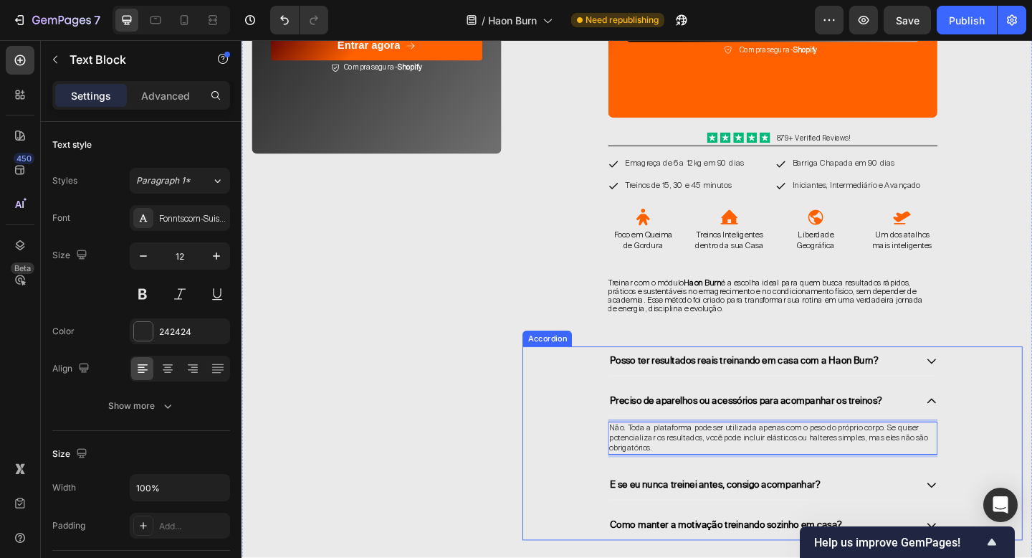
click at [996, 433] on icon at bounding box center [992, 433] width 13 height 13
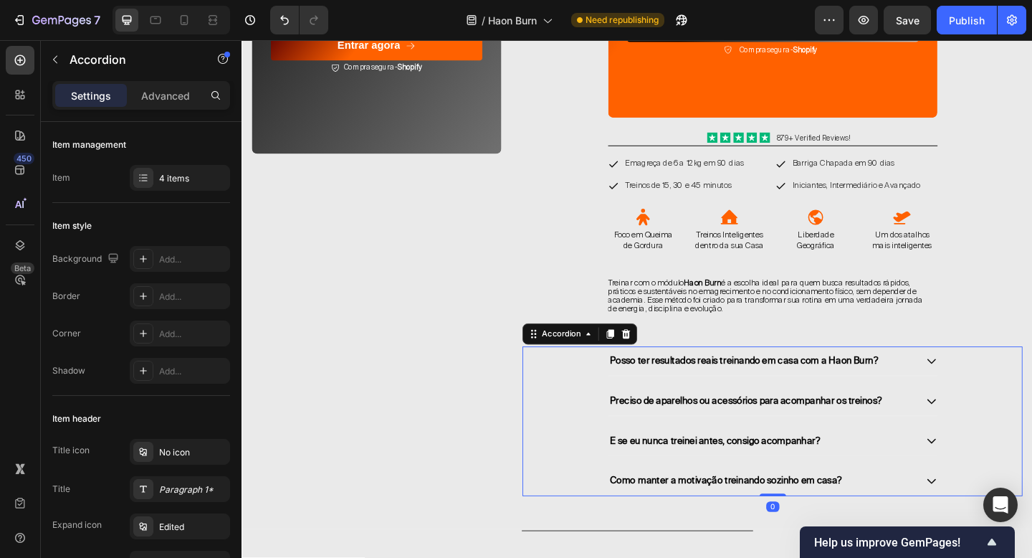
click at [989, 473] on div "E se eu nunca treinei antes, consigo acompanhar?" at bounding box center [819, 477] width 358 height 32
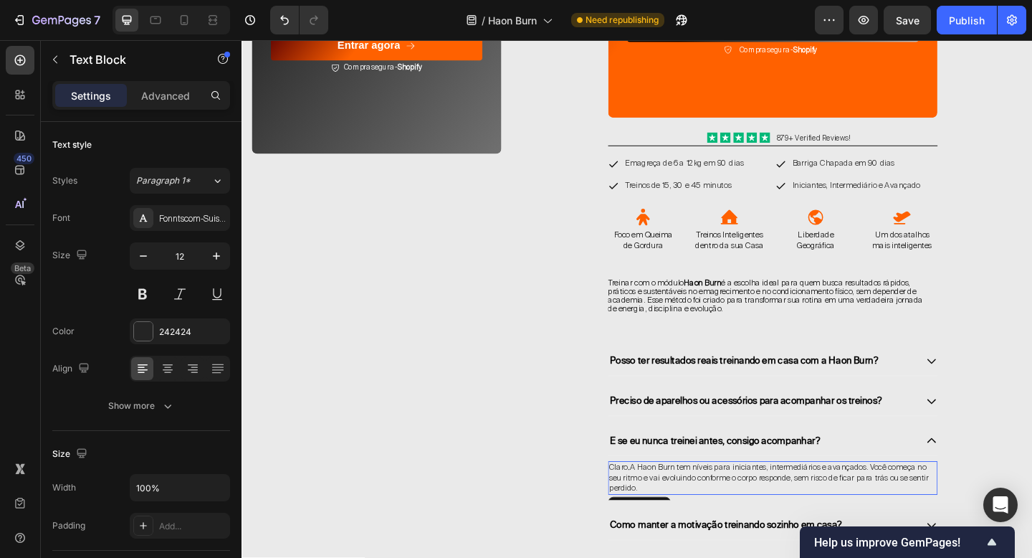
click at [798, 513] on span "Claro . A Haon Burn tem níveis para iniciantes, intermediários e avançados. Voc…" at bounding box center [816, 516] width 348 height 34
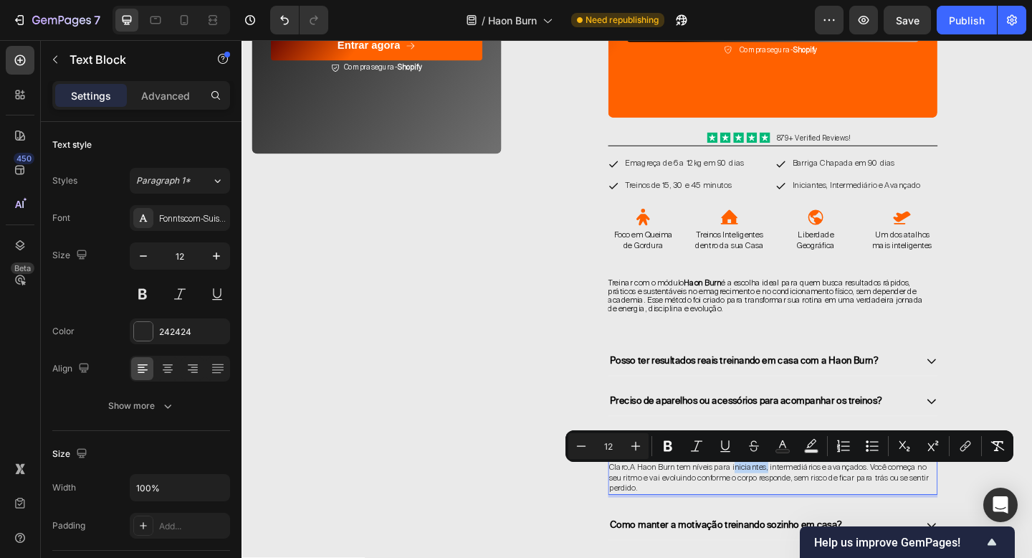
copy span "Claro . A Haon Burn tem níveis para iniciantes, intermediários e avançados. Voc…"
click at [746, 530] on p "Claro . A Haon Burn tem níveis para iniciantes, intermediários e avançados. Voc…" at bounding box center [820, 517] width 356 height 34
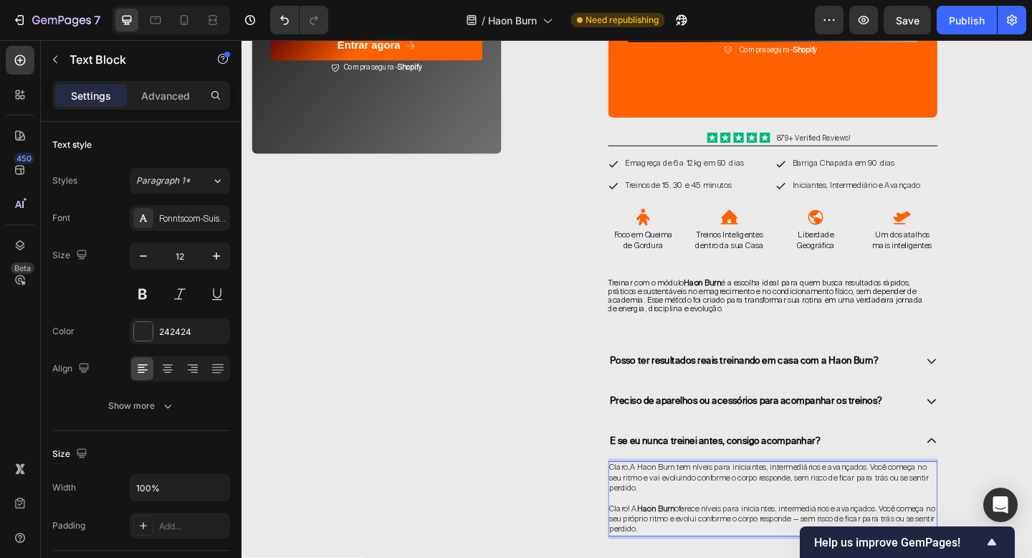
click at [706, 523] on span "Claro . A Haon Burn tem níveis para iniciantes, intermediários e avançados. Voc…" at bounding box center [816, 516] width 348 height 34
drag, startPoint x: 685, startPoint y: 532, endPoint x: 639, endPoint y: 496, distance: 58.2
click at [639, 496] on div "E se eu nunca treinei antes, consigo acompanhar? Claro . A Haon Burn tem níveis…" at bounding box center [819, 523] width 543 height 125
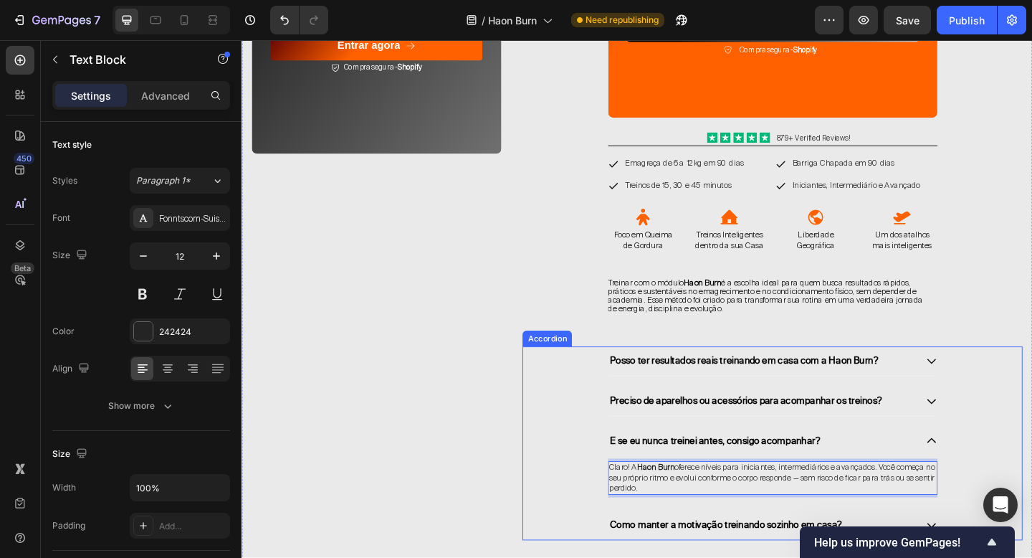
click at [996, 482] on icon at bounding box center [992, 476] width 13 height 13
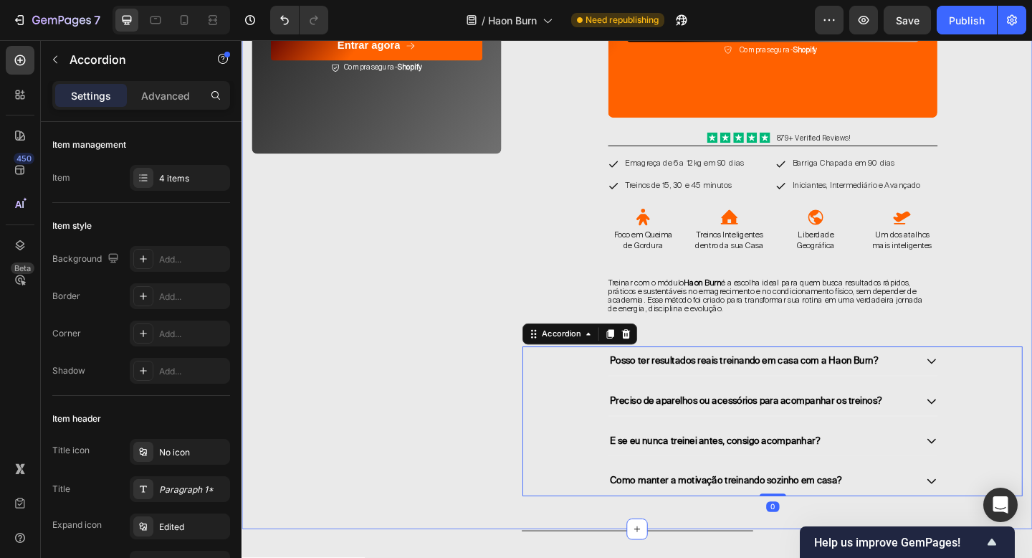
click at [1032, 335] on div "Plano Mensal - Haon Burn Heading Row Image Haon Burn - Mensal Heading Treine de…" at bounding box center [672, 80] width 860 height 985
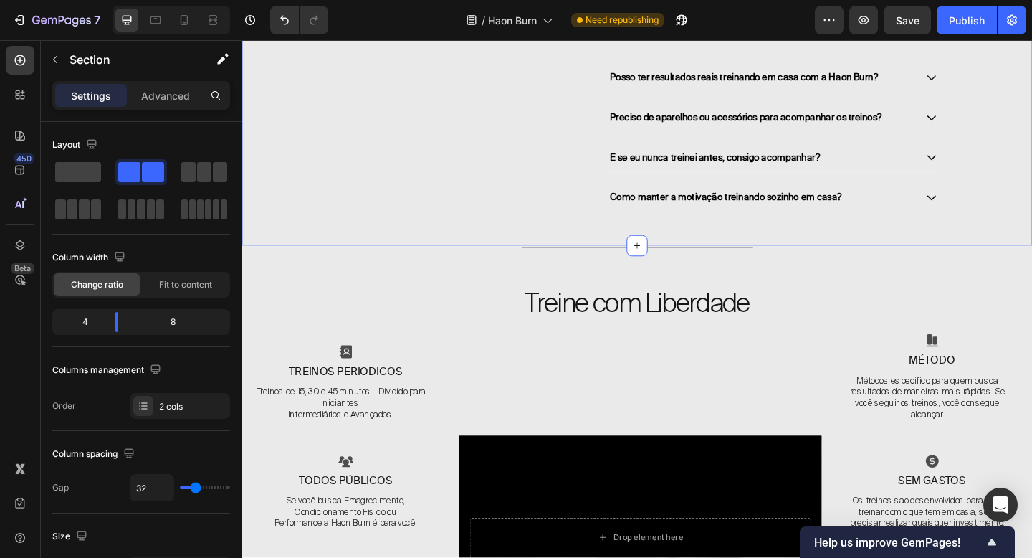
scroll to position [4778, 0]
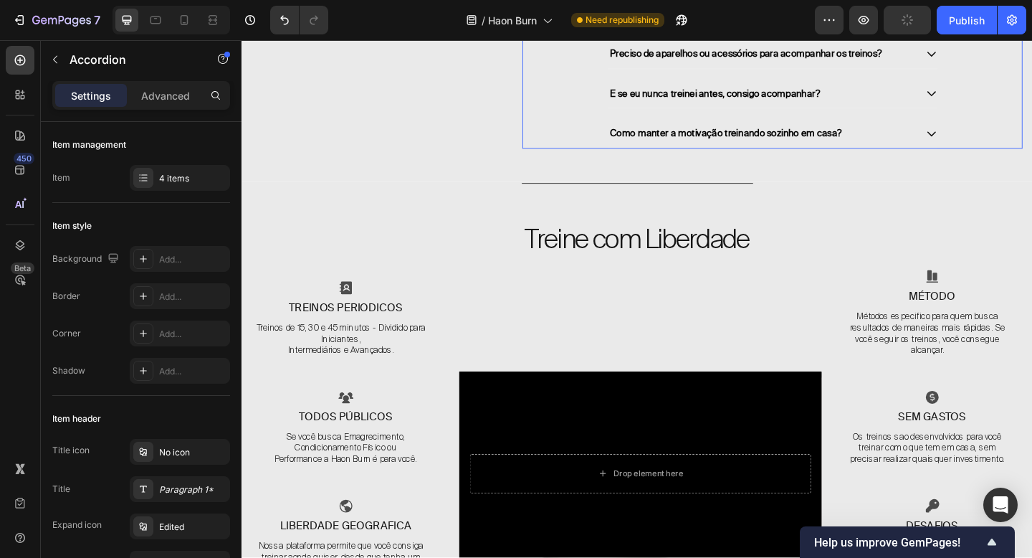
click at [996, 145] on icon at bounding box center [991, 142] width 9 height 5
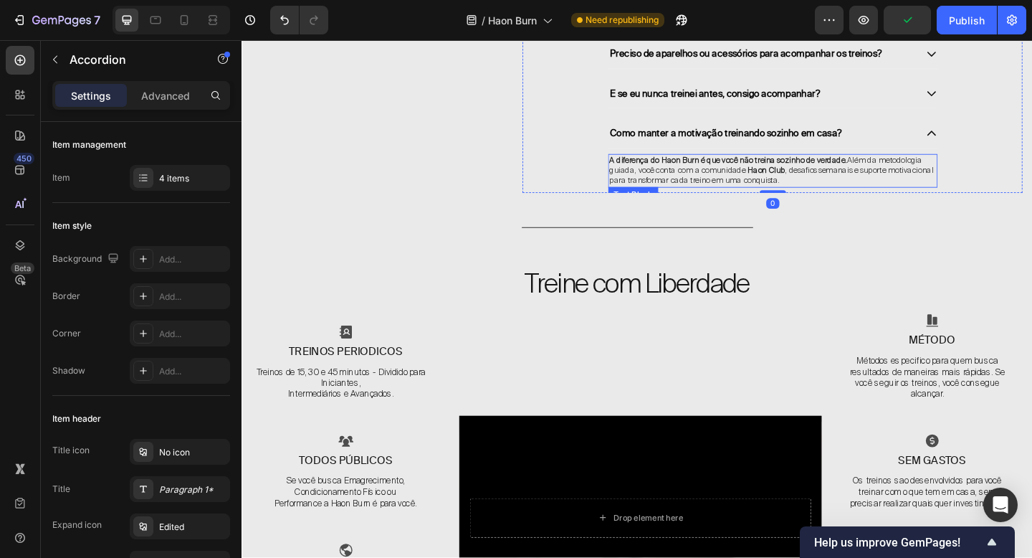
click at [836, 176] on strong "A diferença do Haon Burn é que você não treina sozinho de verdade." at bounding box center [771, 170] width 259 height 11
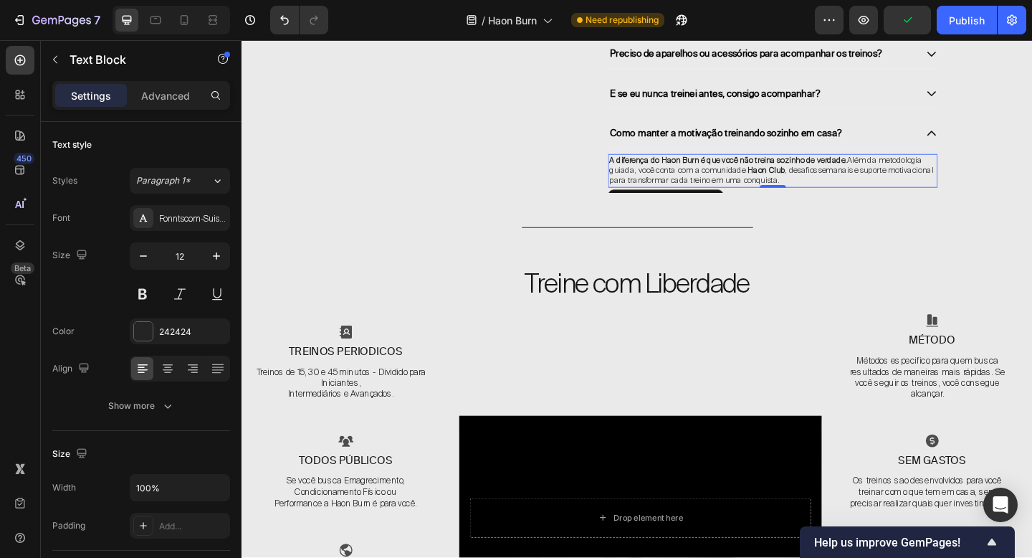
click at [836, 176] on strong "A diferença do Haon Burn é que você não treina sozinho de verdade." at bounding box center [771, 170] width 259 height 11
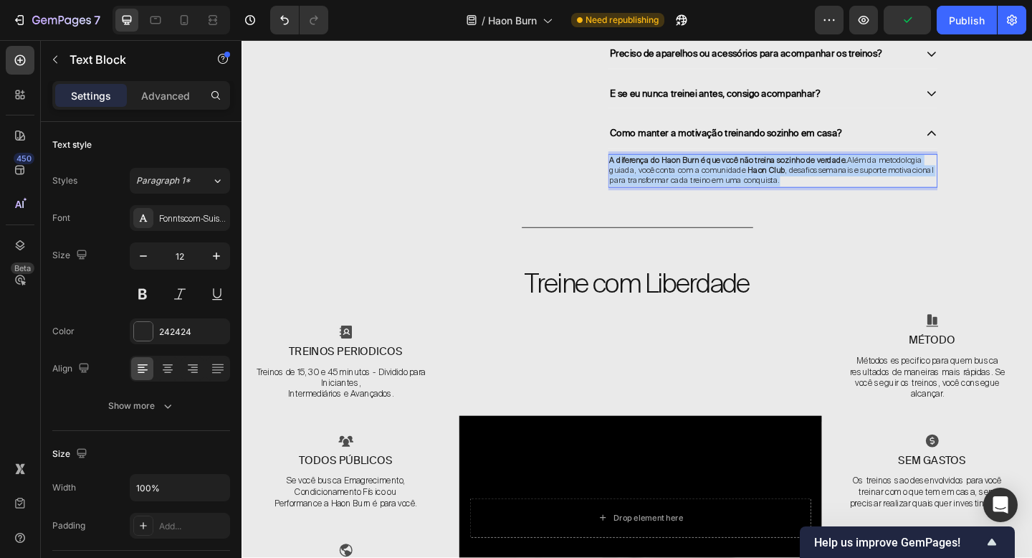
click at [836, 176] on strong "A diferença do Haon Burn é que você não treina sozinho de verdade." at bounding box center [771, 170] width 259 height 11
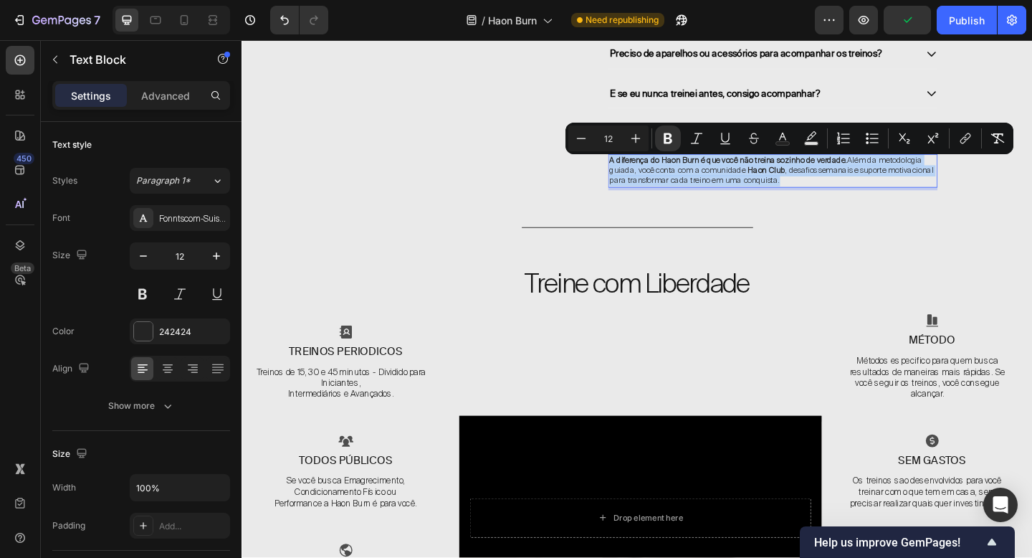
copy p "A diferença do Haon Burn é que você não treina sozinho de verdade. Além da meto…"
click at [900, 194] on p "A diferença do Haon Burn é que você não treina sozinho de verdade. Além da meto…" at bounding box center [820, 183] width 356 height 34
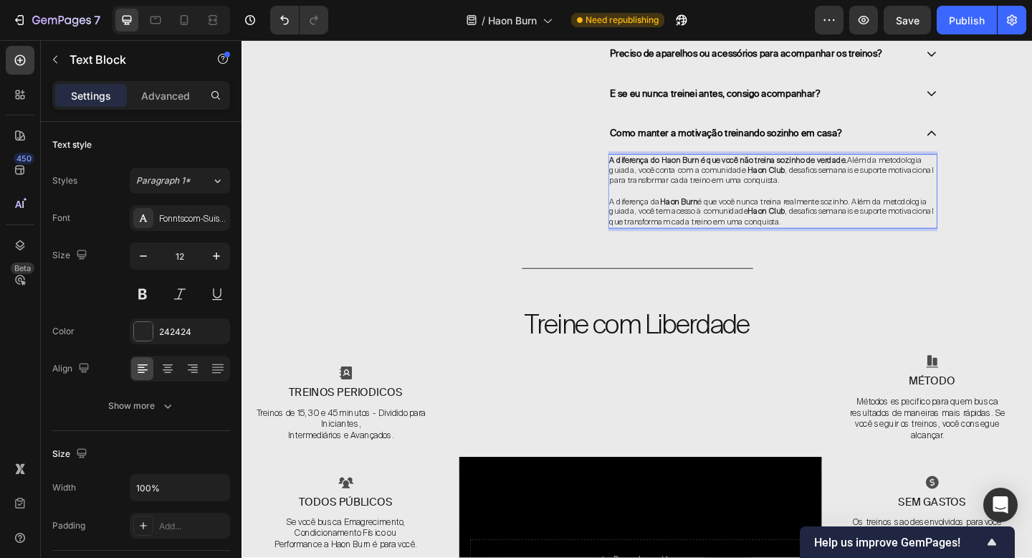
click at [870, 194] on span ", desafios semanais e suporte motivacional para transformar cada treino em uma …" at bounding box center [818, 187] width 353 height 23
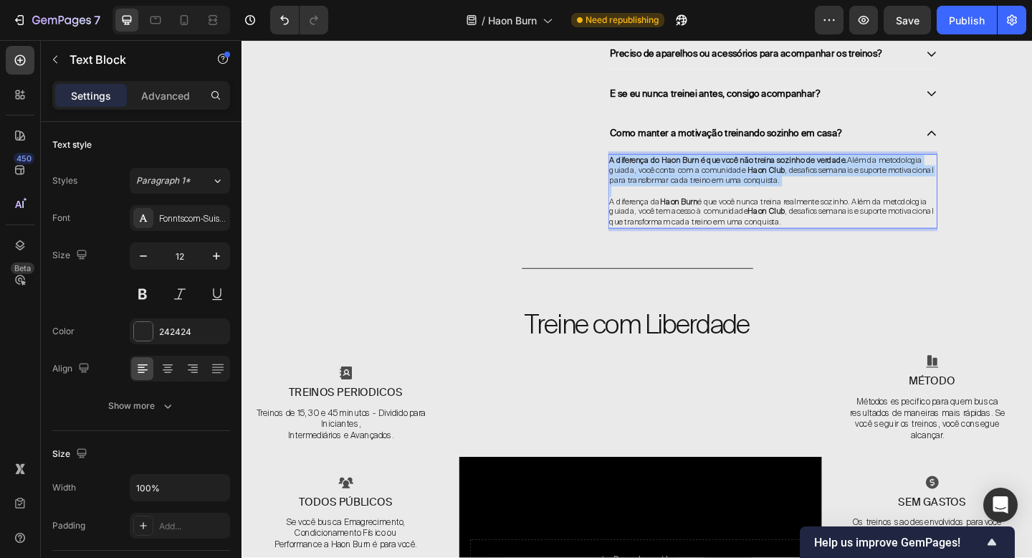
click at [870, 194] on span ", desafios semanais e suporte motivacional para transformar cada treino em uma …" at bounding box center [818, 187] width 353 height 23
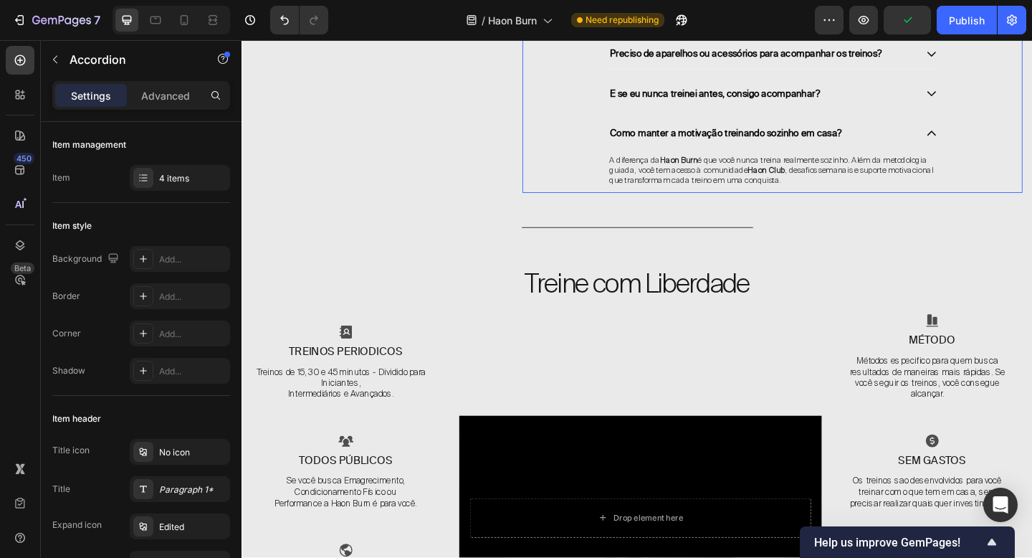
click at [994, 148] on icon at bounding box center [992, 141] width 13 height 13
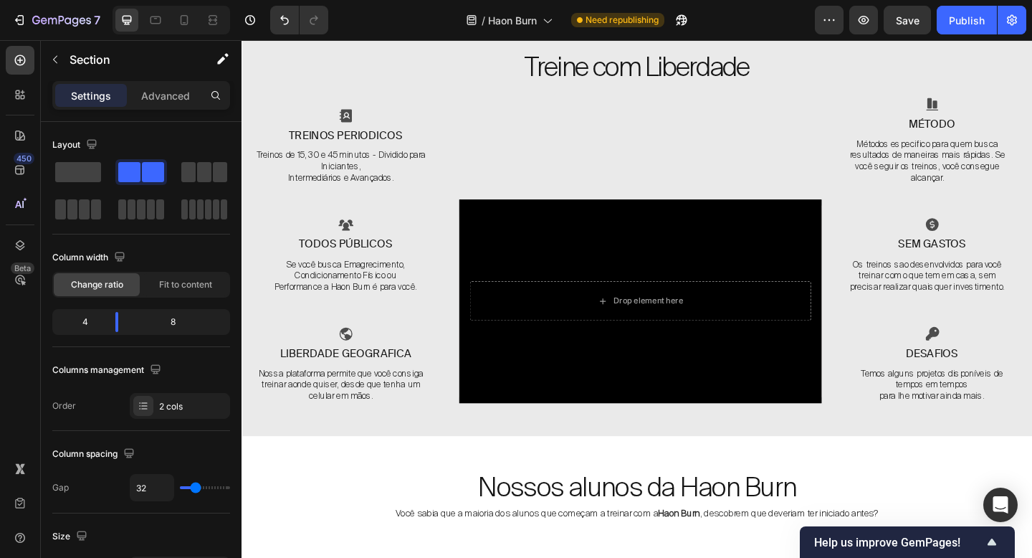
scroll to position [4988, 0]
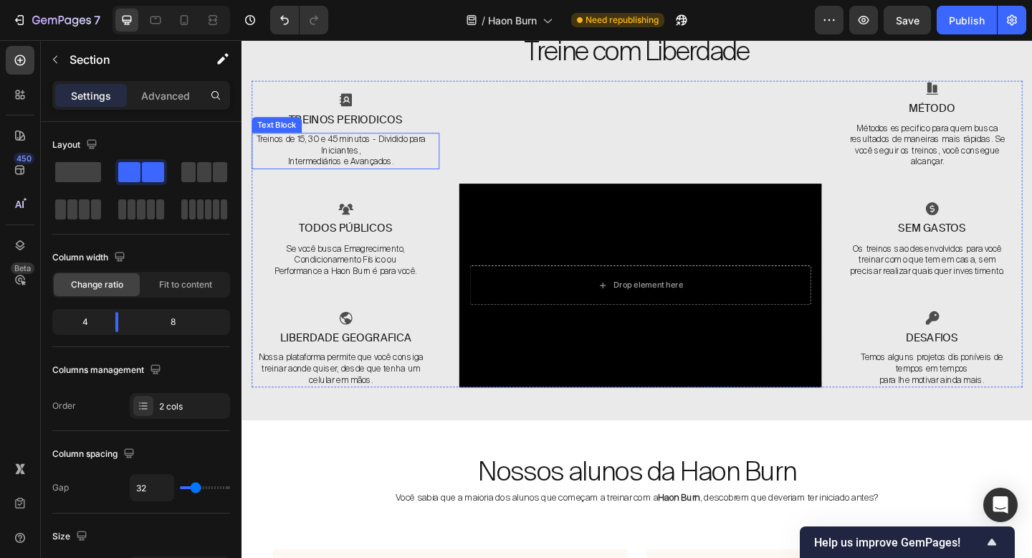
click at [297, 168] on p "Intermediários e Avançados." at bounding box center [349, 173] width 191 height 12
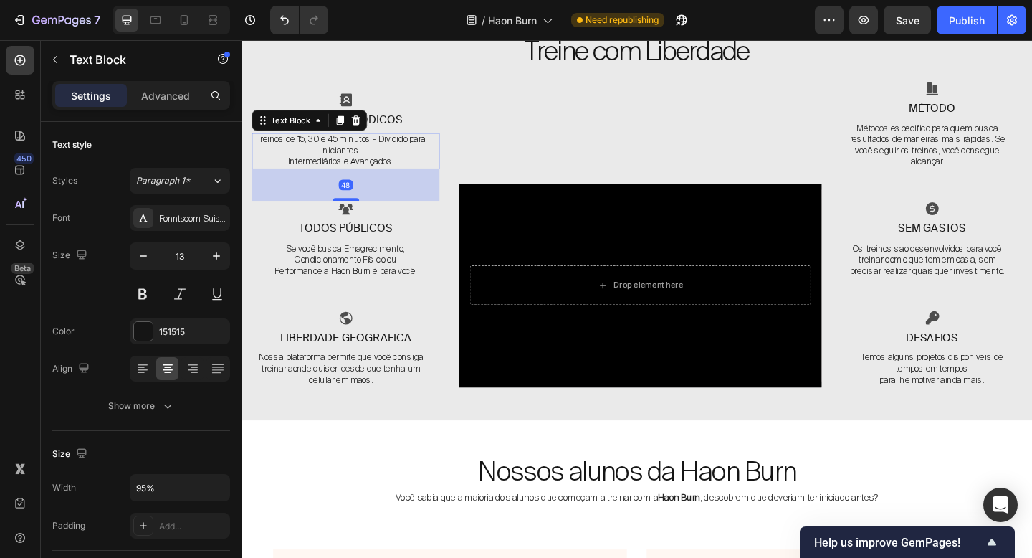
click at [292, 170] on p "Intermediários e Avançados." at bounding box center [349, 173] width 191 height 12
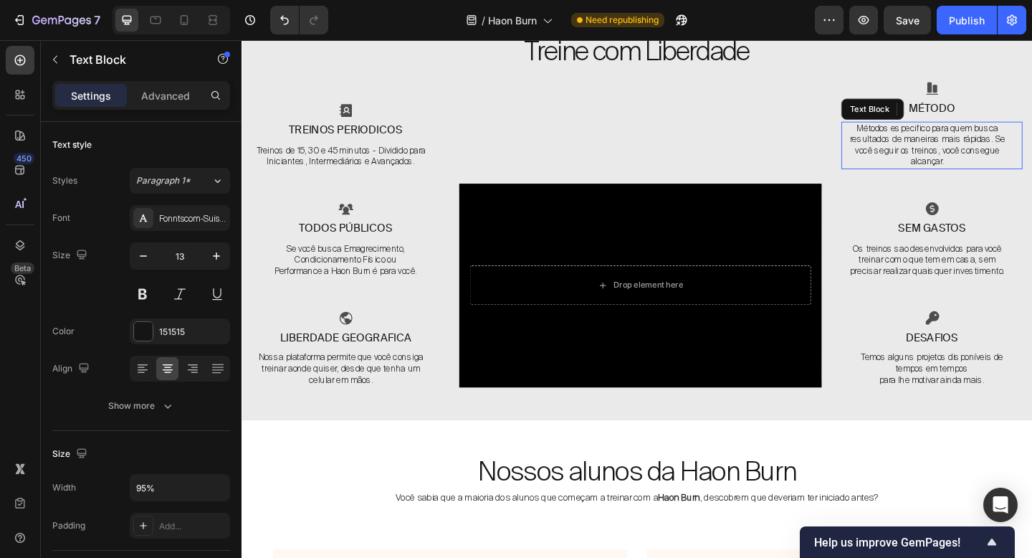
click at [989, 138] on p "Métodos especifico para quem busca resultados de maneiras mais rápidas. Se você…" at bounding box center [987, 154] width 184 height 49
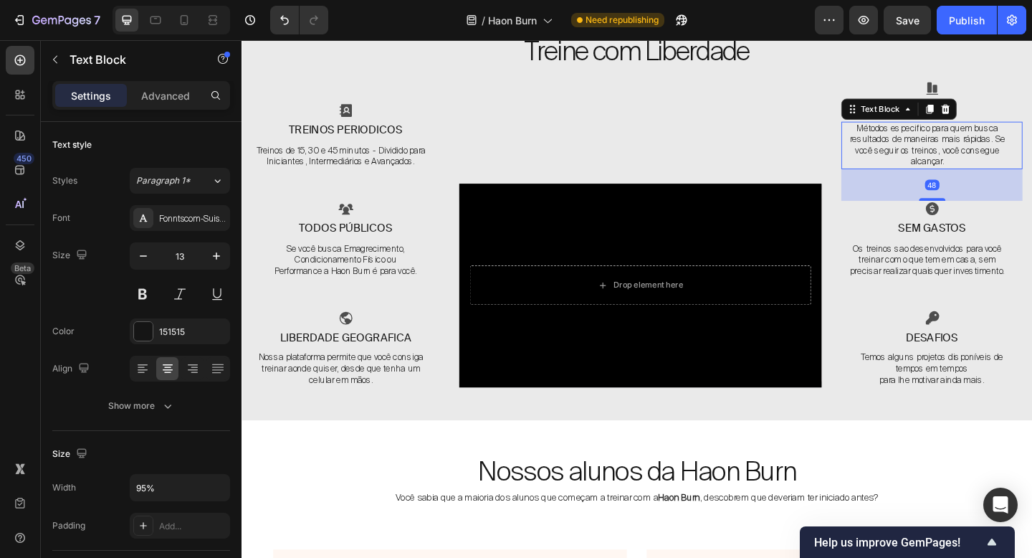
click at [988, 135] on p "Métodos especifico para quem busca resultados de maneiras mais rápidas. Se você…" at bounding box center [987, 154] width 184 height 49
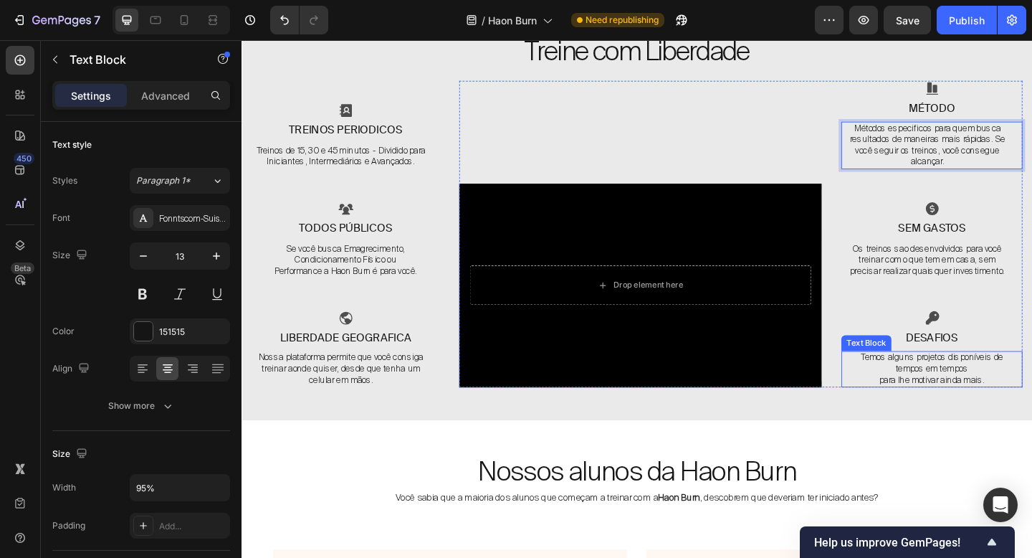
click at [937, 404] on p "para lhe motivar ainda mais." at bounding box center [992, 410] width 184 height 12
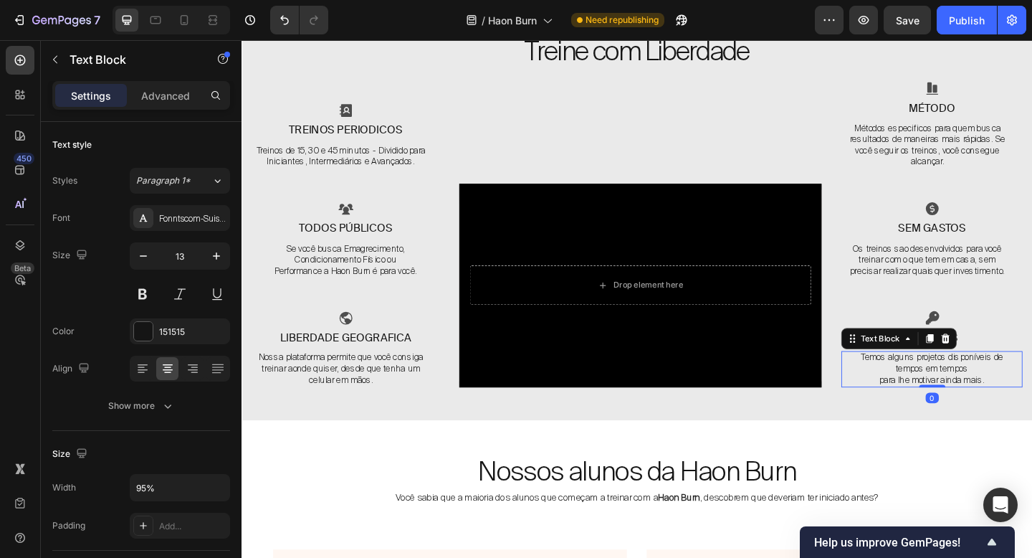
click at [937, 404] on p "para lhe motivar ainda mais." at bounding box center [992, 410] width 184 height 12
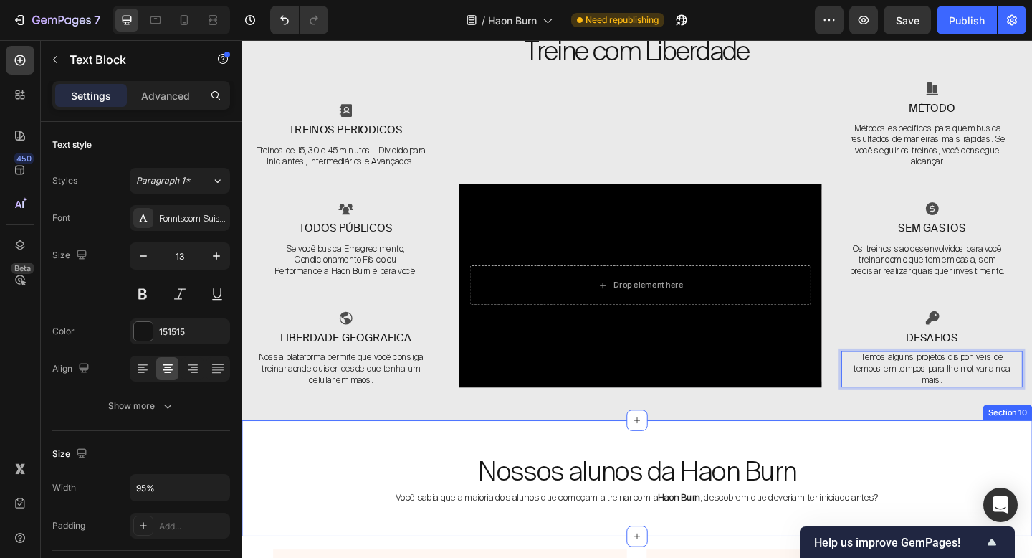
click at [884, 482] on div "Nossos alunos da Haon Burn Heading Você sabia que a maioria dos alunos que come…" at bounding box center [672, 530] width 860 height 97
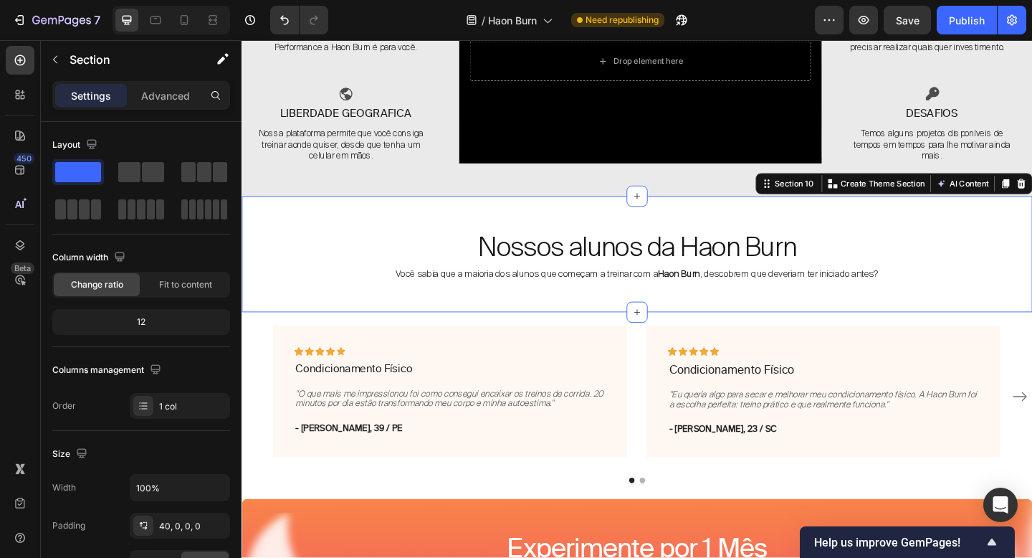
scroll to position [5259, 0]
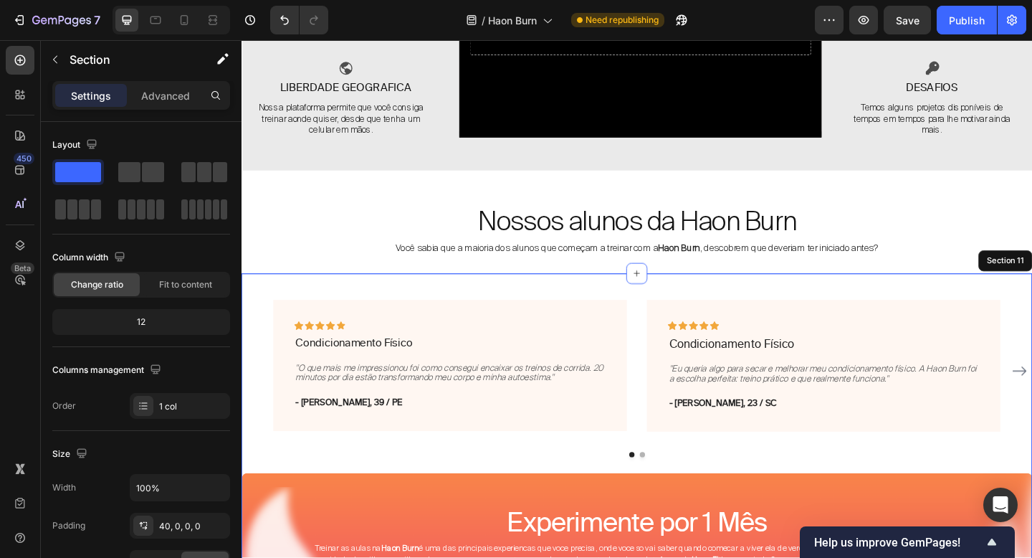
click at [748, 300] on div "Icon Icon Icon Icon Icon Row Condicionamento Físico Text block "O que mais me i…" at bounding box center [672, 528] width 860 height 469
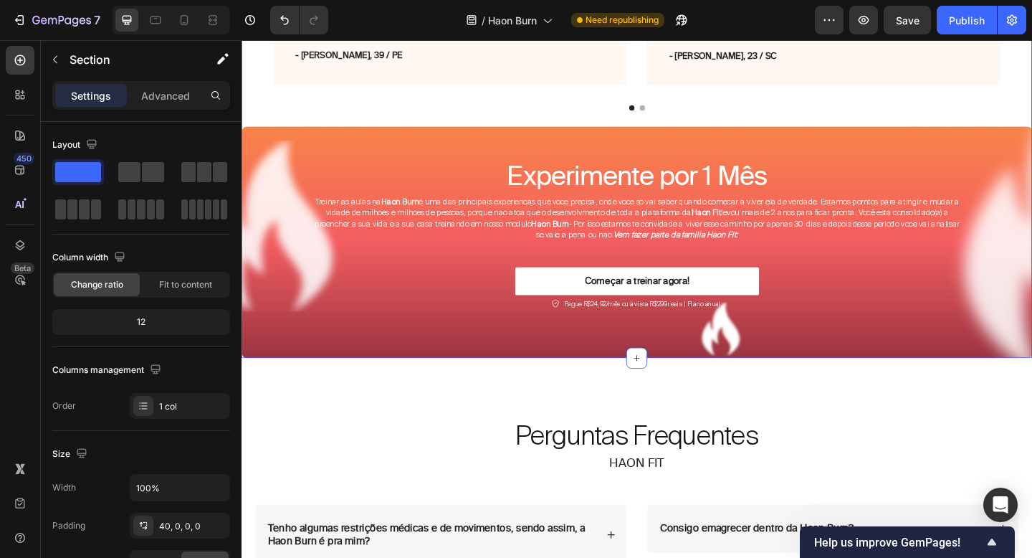
scroll to position [5634, 0]
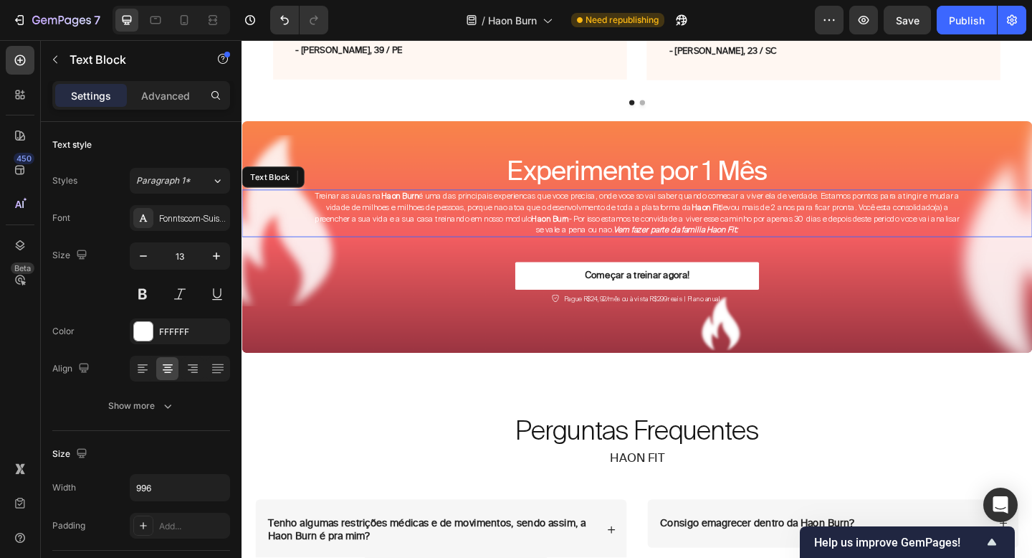
click at [667, 230] on span "Treinar as aulas na Haon Burn é uma das principais experiencas que voce precisa…" at bounding box center [672, 228] width 702 height 48
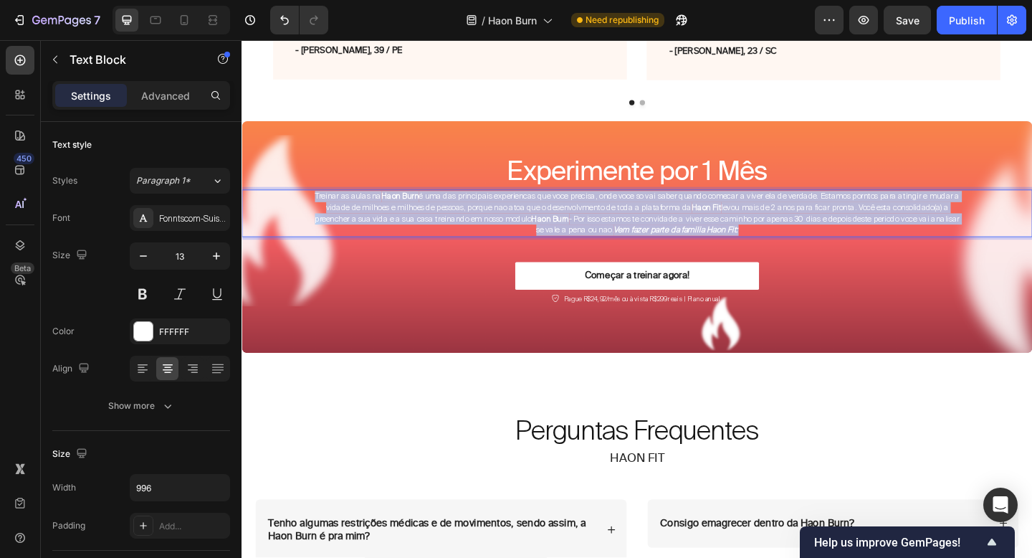
click at [667, 230] on span "Treinar as aulas na Haon Burn é uma das principais experiencas que voce precisa…" at bounding box center [672, 228] width 702 height 48
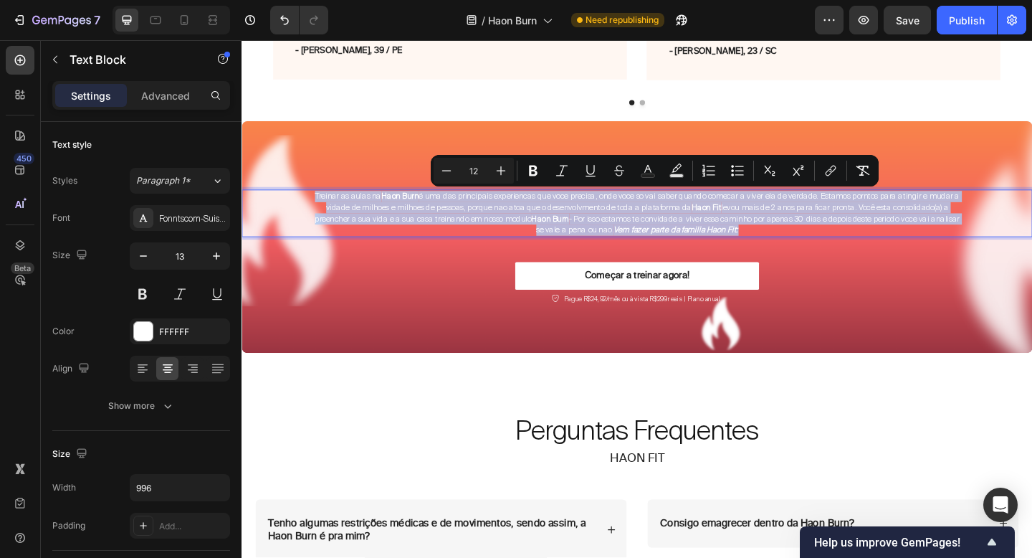
copy span "Treinar as aulas na Haon Burn é uma das principais experiencas que voce precisa…"
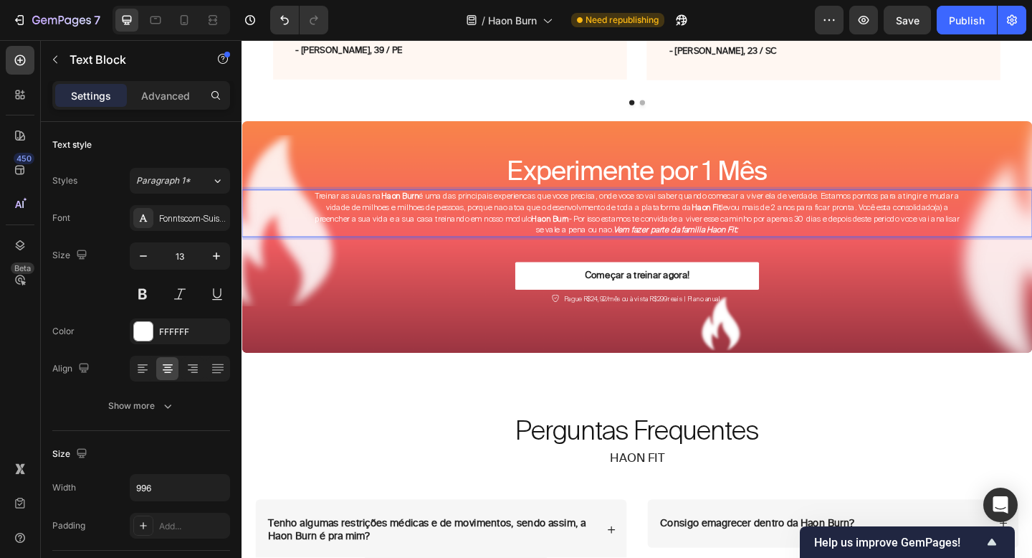
click at [816, 237] on span "Treinar as aulas na Haon Burn é uma das principais experiencas que voce precisa…" at bounding box center [672, 228] width 702 height 48
click at [815, 246] on p "Treinar as aulas na Haon Burn é uma das principais experiencas que voce precisa…" at bounding box center [671, 228] width 711 height 49
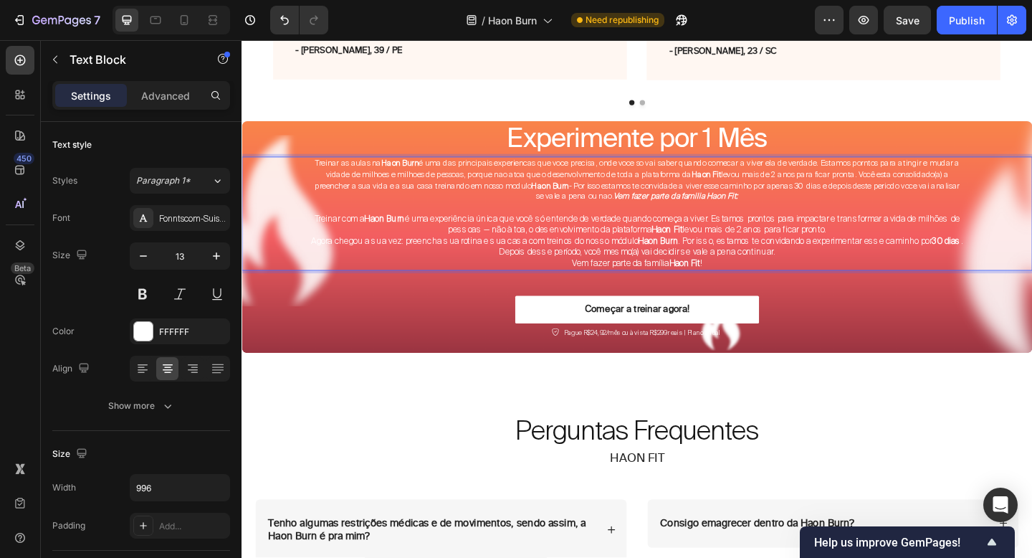
click at [792, 198] on span "Treinar as aulas na Haon Burn é uma das principais experiencas que voce precisa…" at bounding box center [672, 192] width 702 height 48
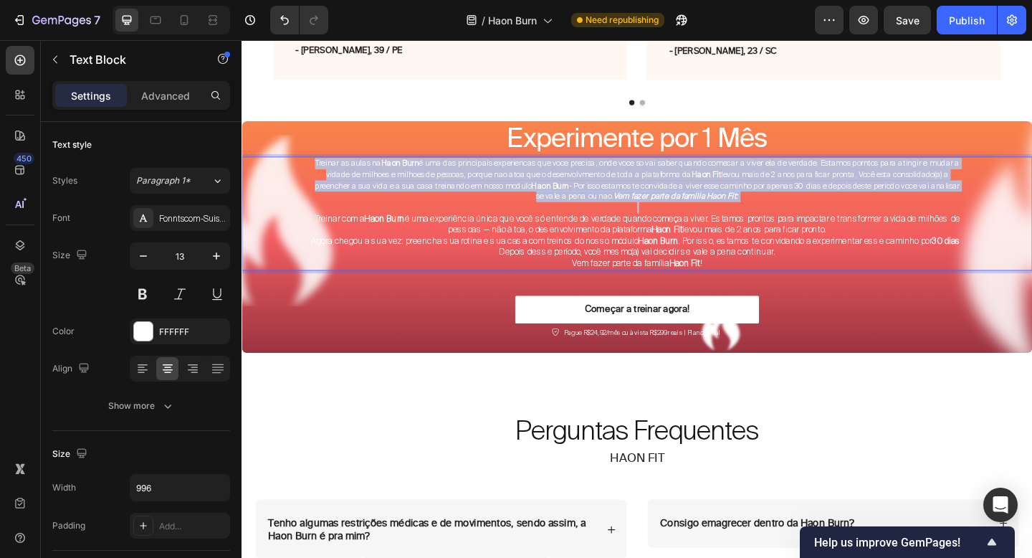
click at [792, 198] on span "Treinar as aulas na Haon Burn é uma das principais experiencas que voce precisa…" at bounding box center [672, 192] width 702 height 48
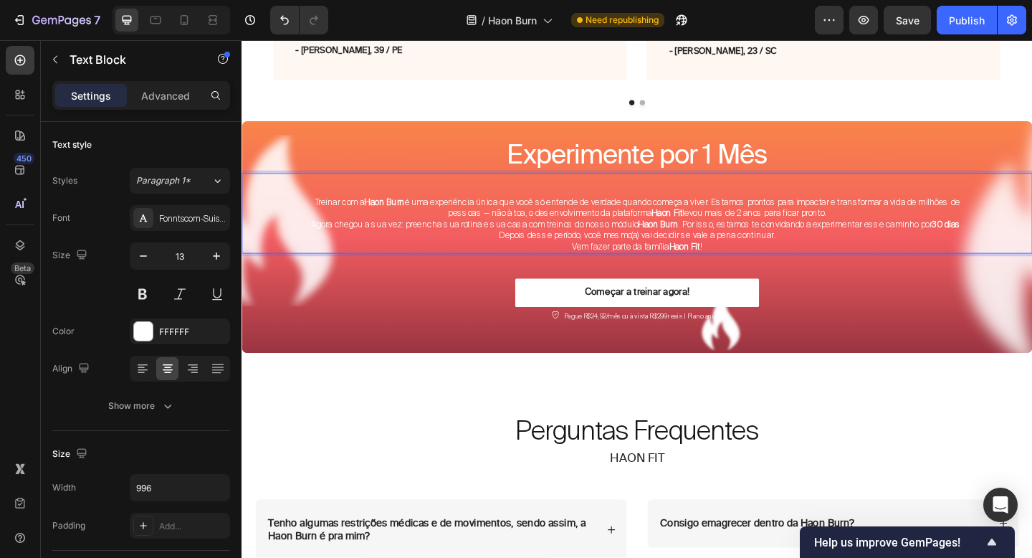
click at [320, 216] on p "Treinar com a Haon Burn é uma experiência única que você só entende de verdade …" at bounding box center [671, 223] width 711 height 24
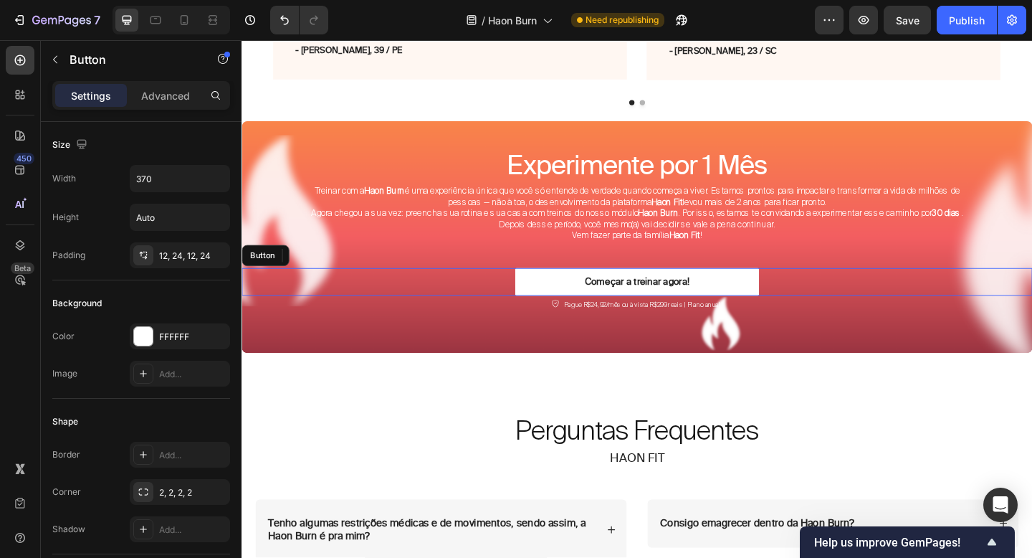
click at [922, 315] on div "Começar a treinar agora! Button" at bounding box center [672, 303] width 860 height 30
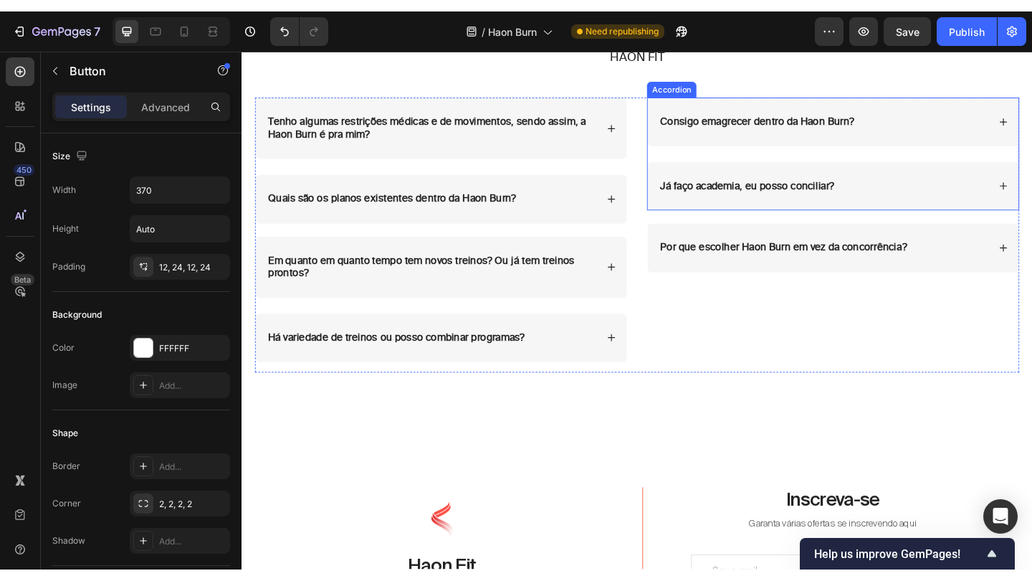
scroll to position [6082, 0]
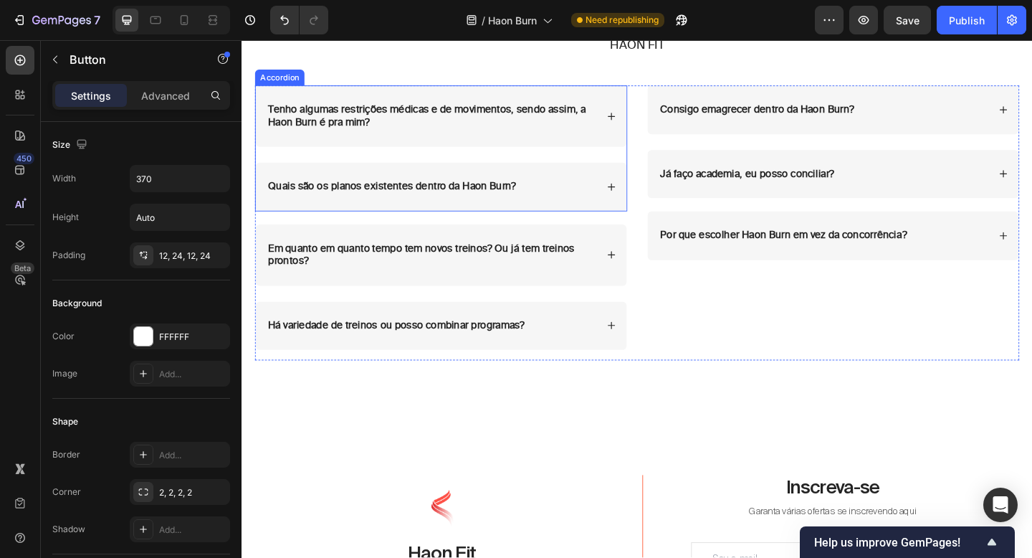
click at [640, 131] on div "Tenho algumas restrições médicas e de movimentos, sendo assim, a Haon Burn é pr…" at bounding box center [459, 123] width 404 height 67
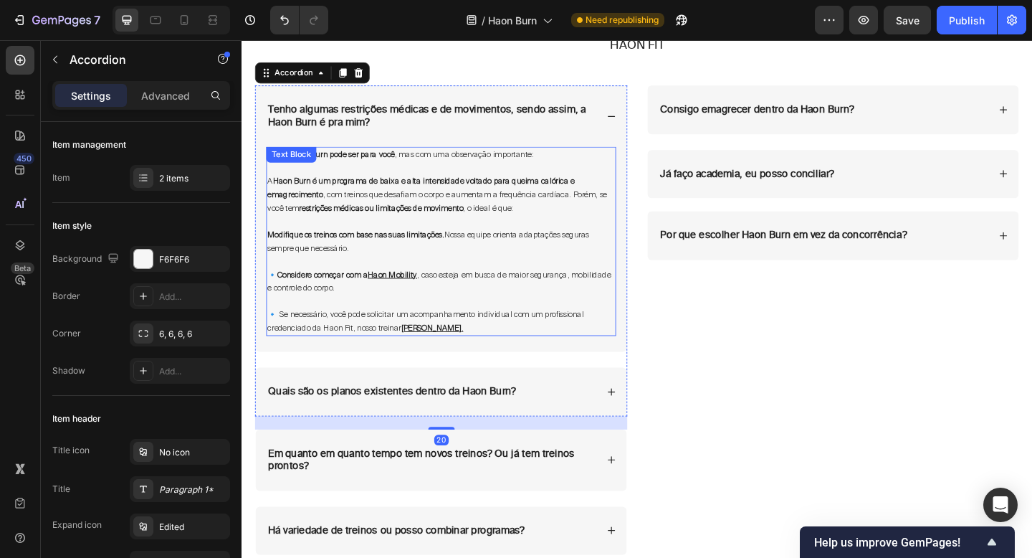
click at [472, 222] on strong "restrições médicas ou limitações de movimento" at bounding box center [393, 222] width 178 height 11
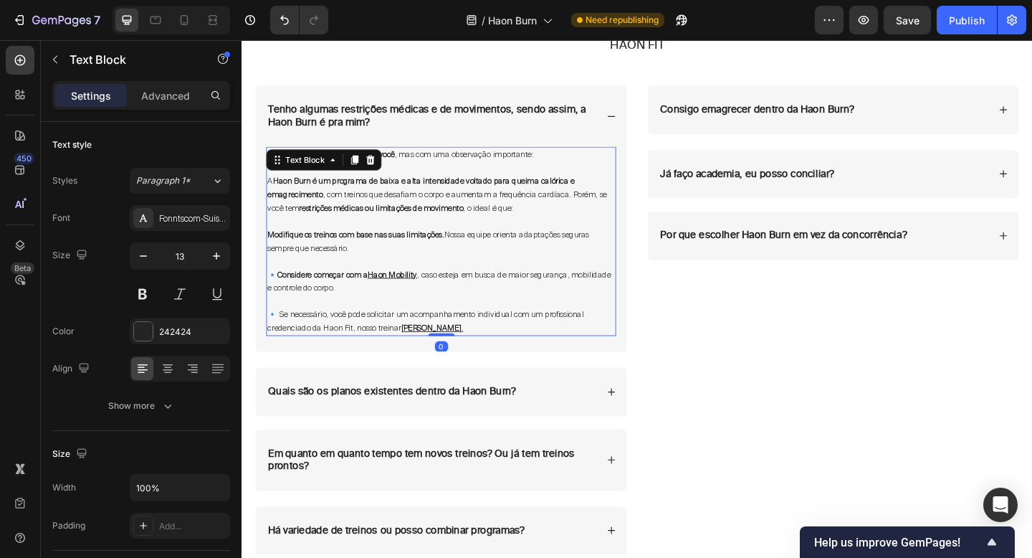
click at [488, 336] on span "🔹 Se necessário, você pode solicitar um acompanhamento individual com um profis…" at bounding box center [442, 346] width 344 height 27
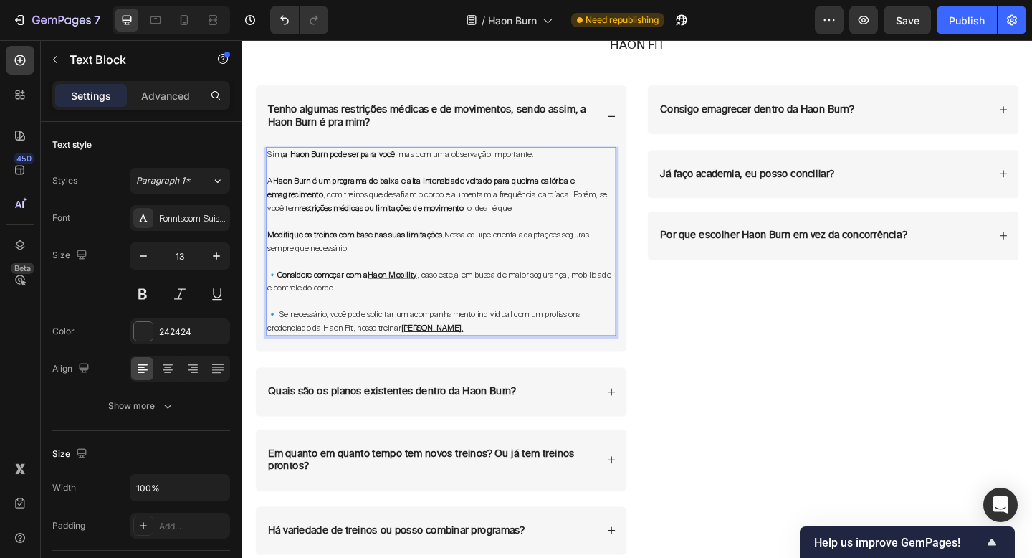
click at [493, 352] on p "🔹 Se necessário, você pode solicitar um acompanhamento individual com um profis…" at bounding box center [459, 345] width 378 height 29
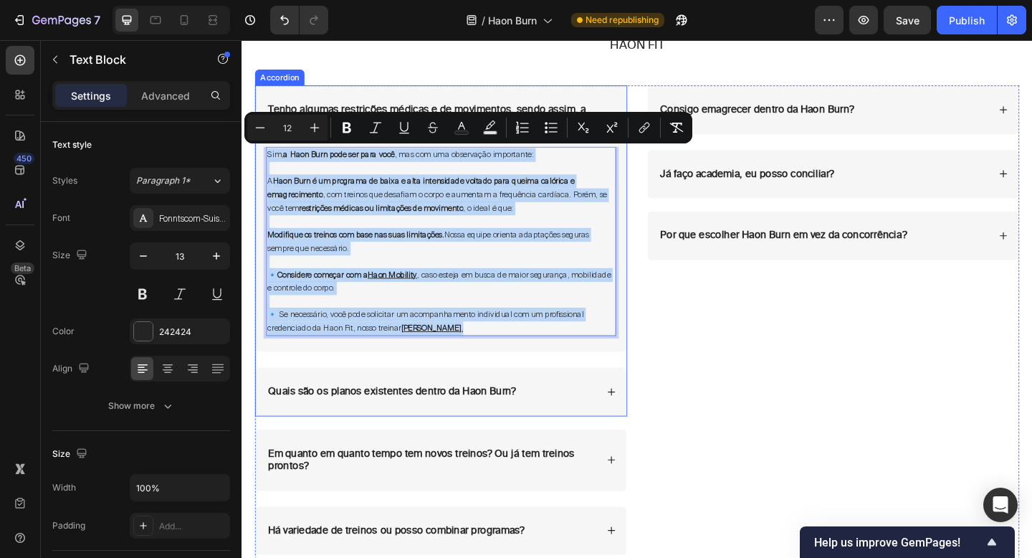
drag, startPoint x: 496, startPoint y: 347, endPoint x: 267, endPoint y: 163, distance: 294.2
click at [267, 163] on div "Sim, a Haon Burn pode ser para você , mas com uma observação importante: A Haon…" at bounding box center [459, 267] width 404 height 223
copy div "Sim, a Haon Burn pode ser para você , mas com uma observação importante: A Haon…"
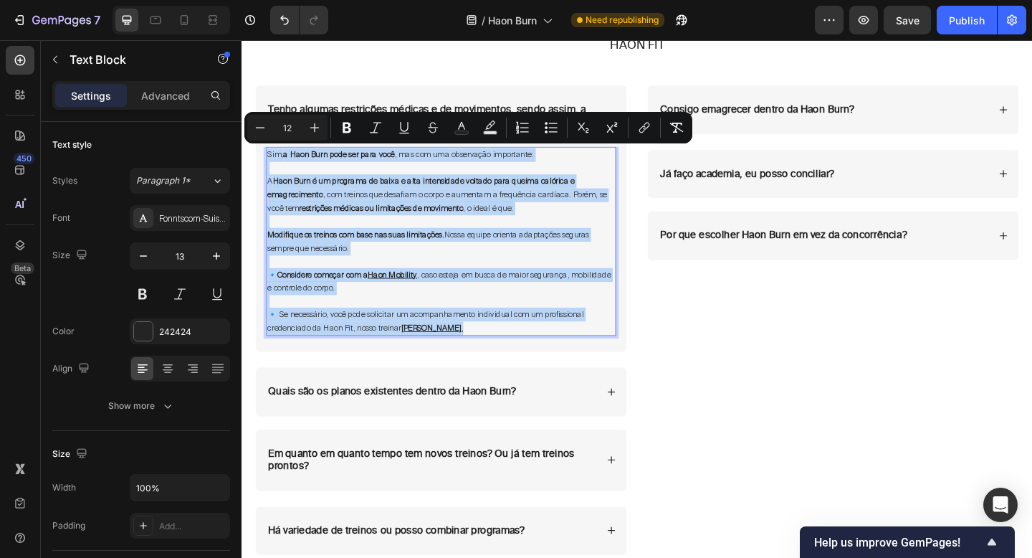
type input "13"
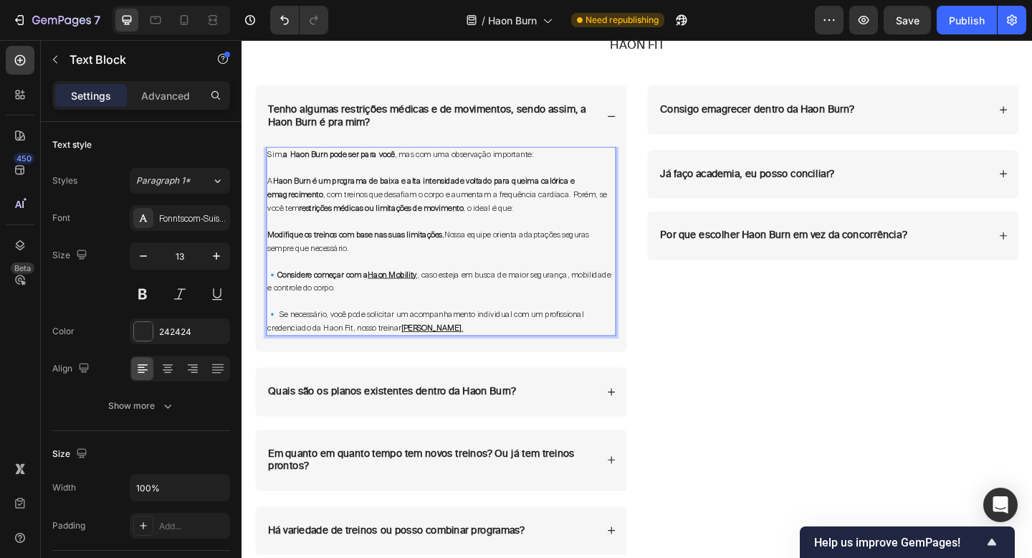
click at [504, 324] on p "Rich Text Editor. Editing area: main" at bounding box center [459, 325] width 378 height 14
click at [504, 347] on p "🔹 Se necessário, você pode solicitar um acompanhamento individual com um profis…" at bounding box center [459, 345] width 378 height 29
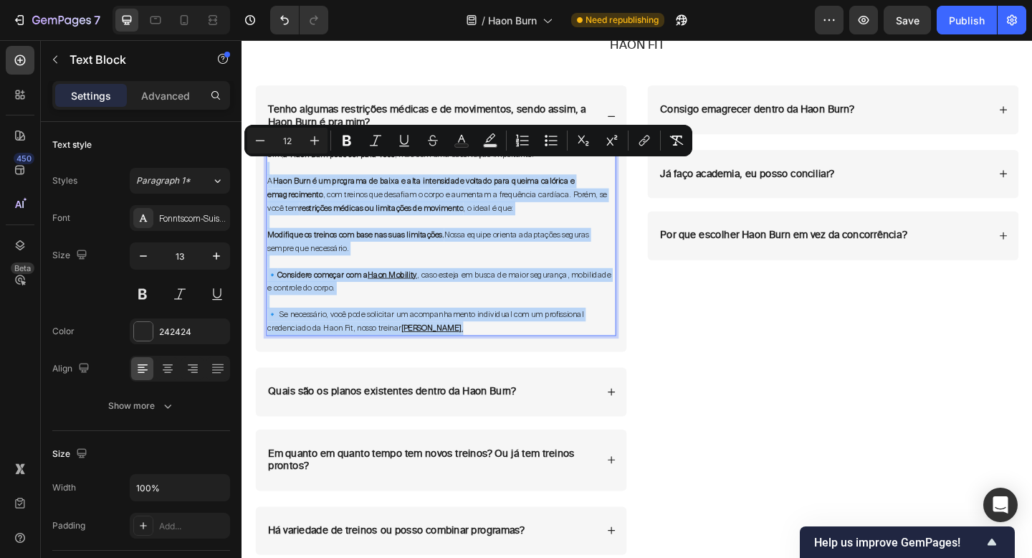
drag, startPoint x: 504, startPoint y: 347, endPoint x: 308, endPoint y: 182, distance: 256.4
click at [308, 182] on div "Sim, a Haon Burn pode ser para você , mas com uma observação importante: A Haon…" at bounding box center [458, 259] width 381 height 206
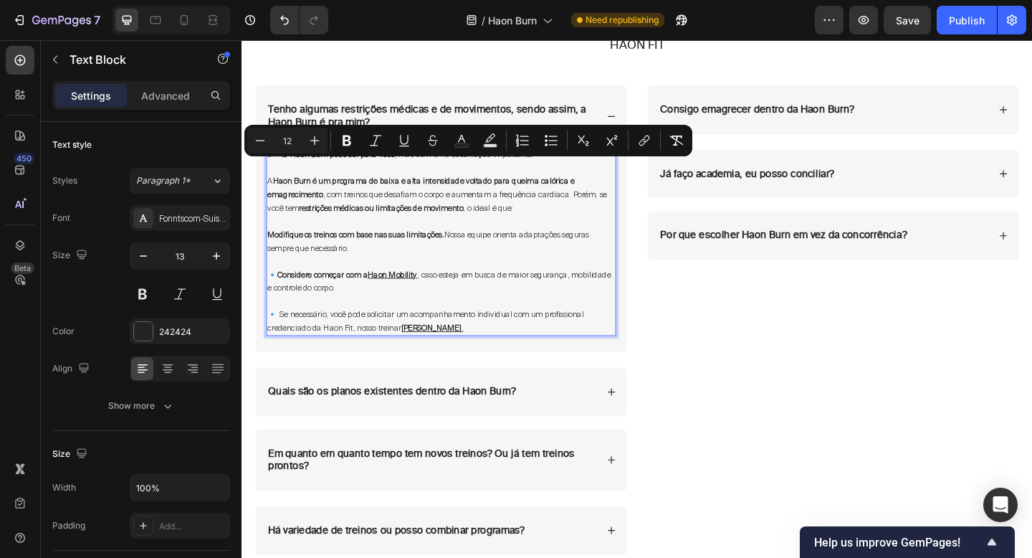
click at [514, 351] on p "🔹 Se necessário, você pode solicitar um acompanhamento individual com um profis…" at bounding box center [459, 345] width 378 height 29
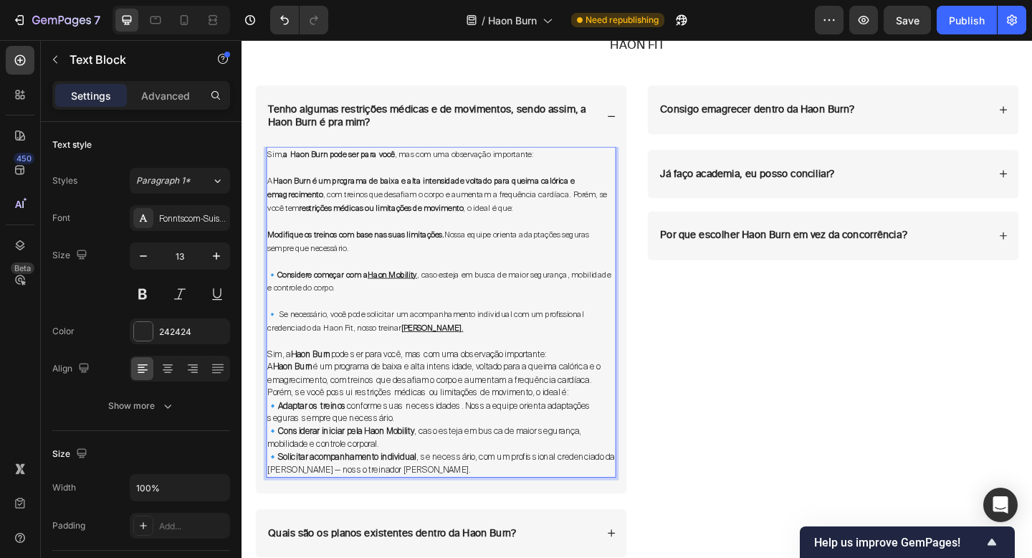
click at [481, 389] on p "A Haon Burn é um programa de baixa e alta intensidade, voltado para a queima ca…" at bounding box center [459, 410] width 378 height 42
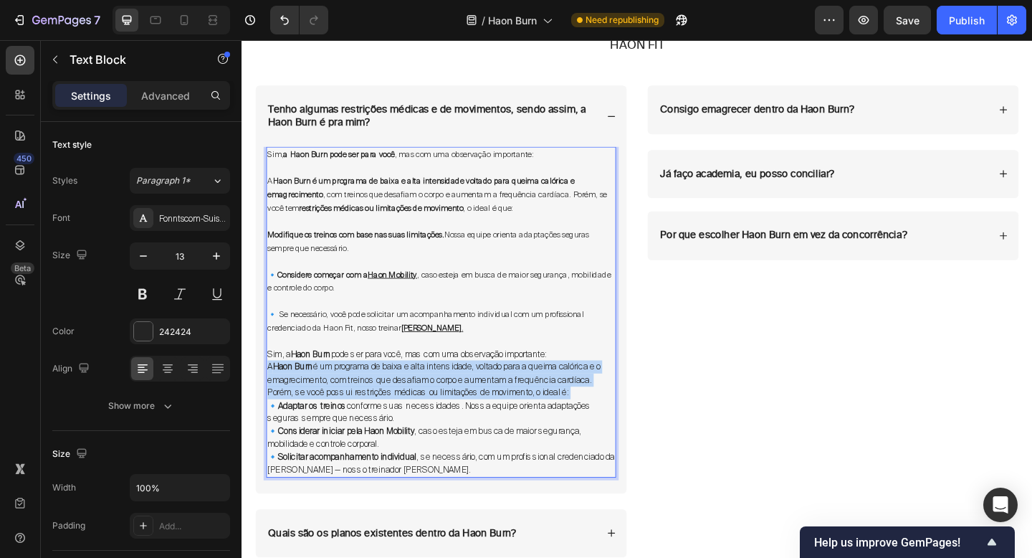
click at [481, 389] on p "A Haon Burn é um programa de baixa e alta intensidade, voltado para a queima ca…" at bounding box center [459, 410] width 378 height 42
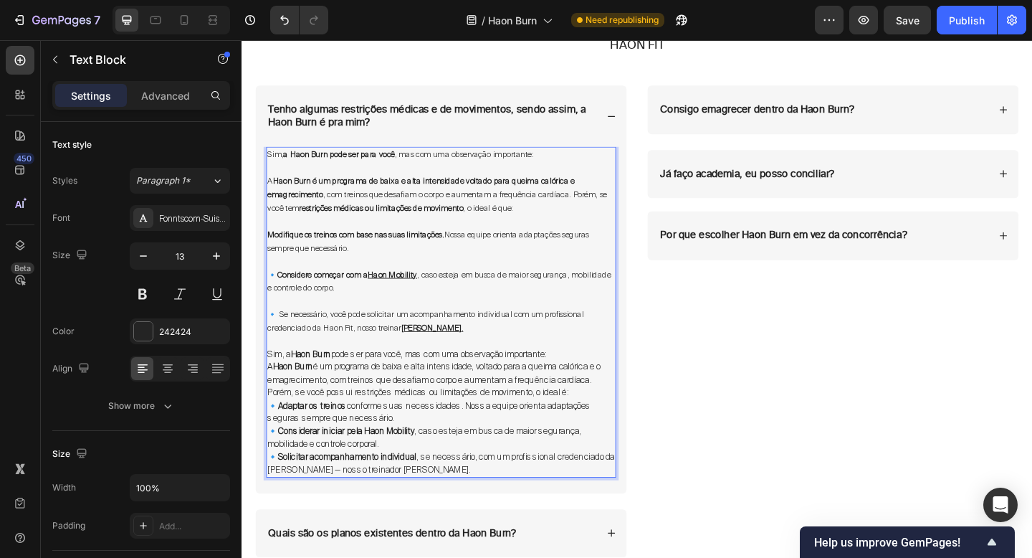
click at [480, 412] on p "A Haon Burn é um programa de baixa e alta intensidade, voltado para a queima ca…" at bounding box center [459, 410] width 378 height 42
click at [476, 333] on span "🔹 Se necessário, você pode solicitar um acompanhamento individual com um profis…" at bounding box center [442, 346] width 344 height 27
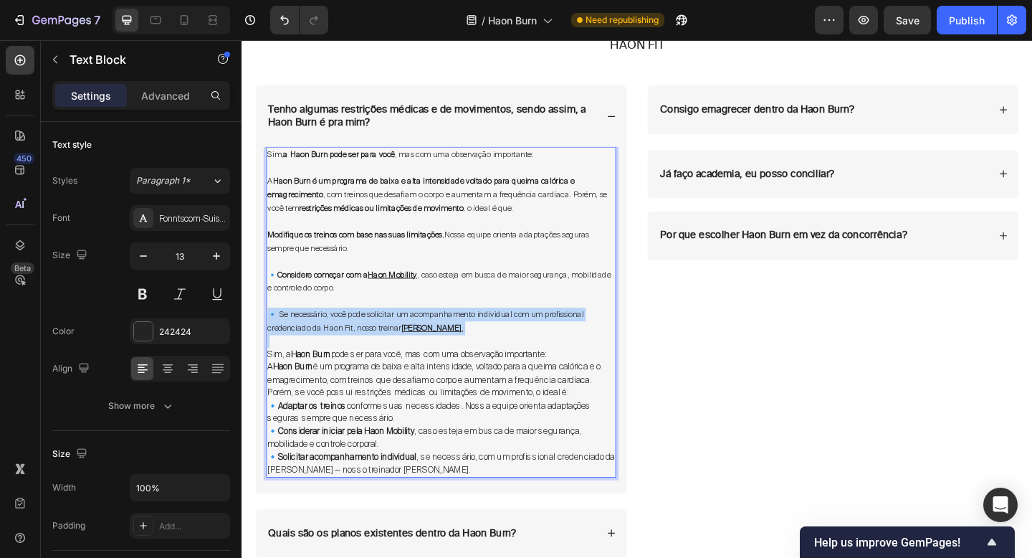
click at [476, 333] on span "🔹 Se necessário, você pode solicitar um acompanhamento individual com um profis…" at bounding box center [442, 346] width 344 height 27
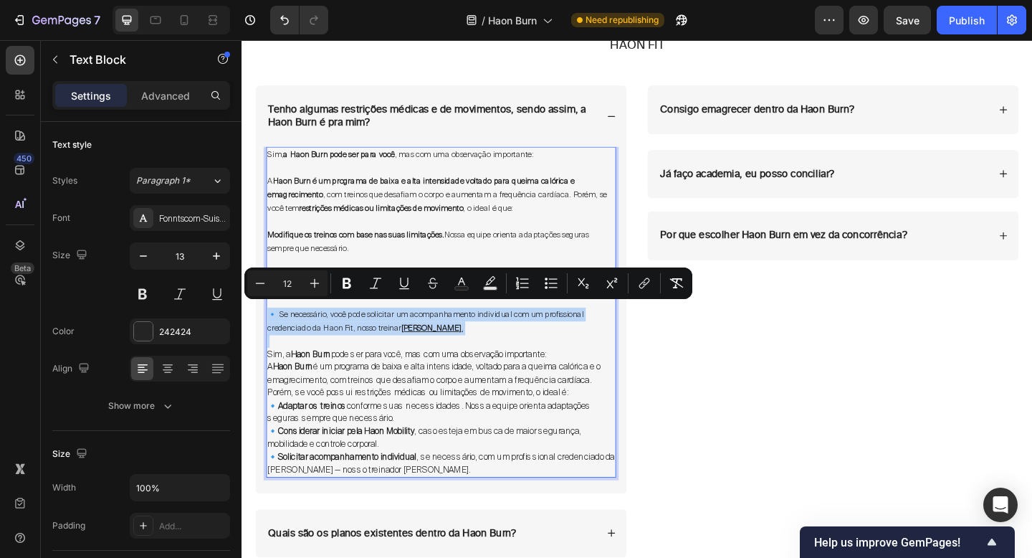
click at [493, 350] on p "🔹 Se necessário, você pode solicitar um acompanhamento individual com um profis…" at bounding box center [459, 345] width 378 height 29
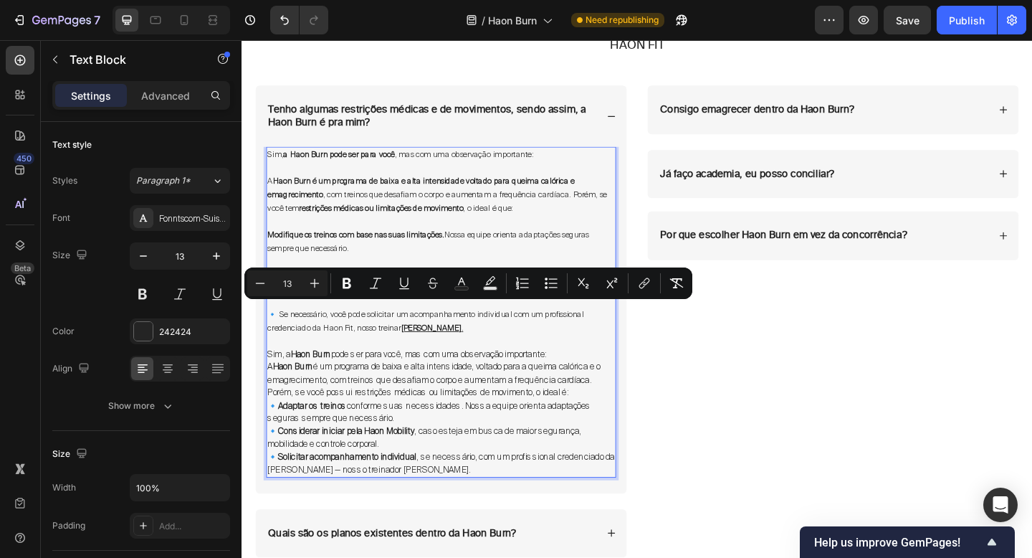
click at [492, 375] on p "Sim, a Haon Burn pode ser para você, mas com uma observação importante:" at bounding box center [459, 382] width 378 height 14
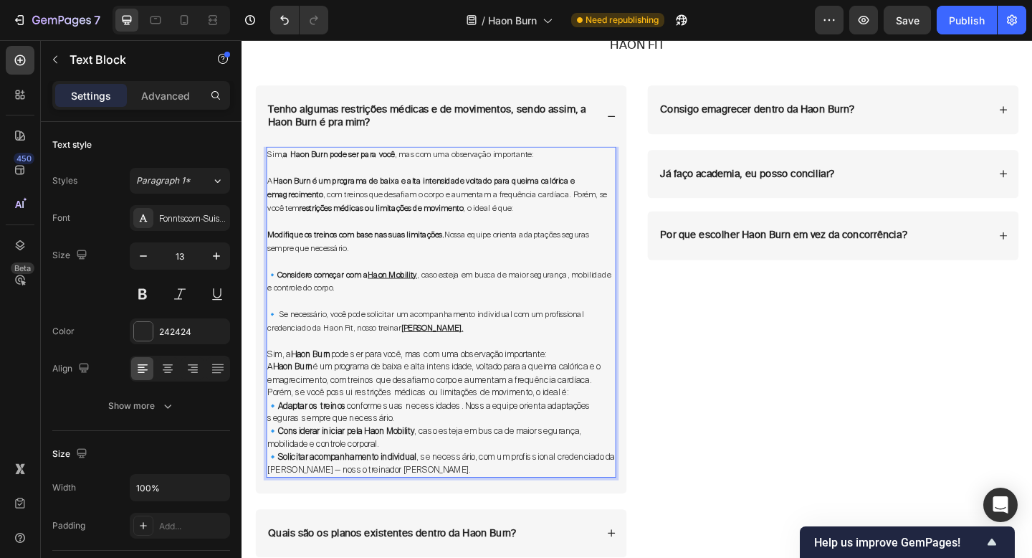
click at [483, 333] on span "🔹 Se necessário, você pode solicitar um acompanhamento individual com um profis…" at bounding box center [442, 346] width 344 height 27
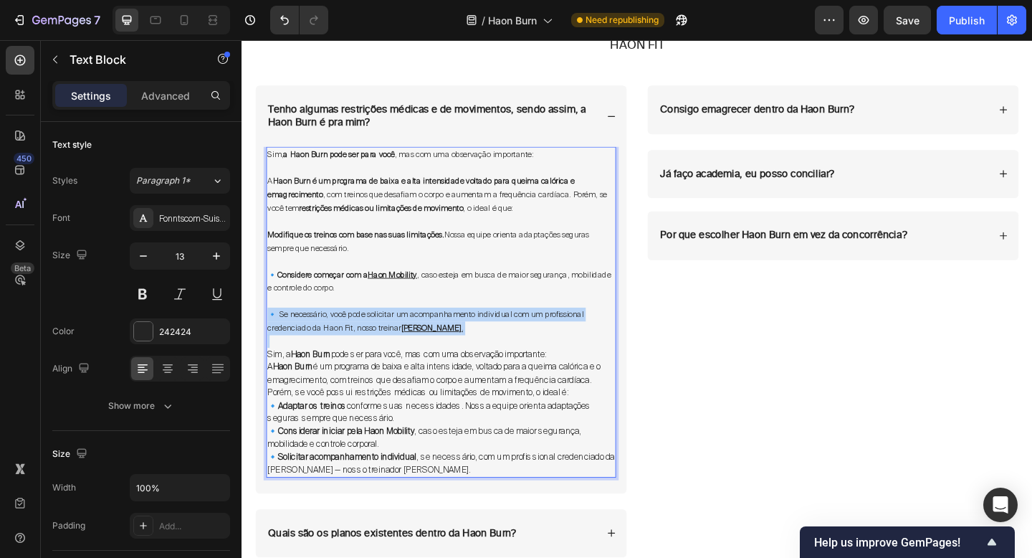
click at [483, 333] on span "🔹 Se necessário, você pode solicitar um acompanhamento individual com um profis…" at bounding box center [442, 346] width 344 height 27
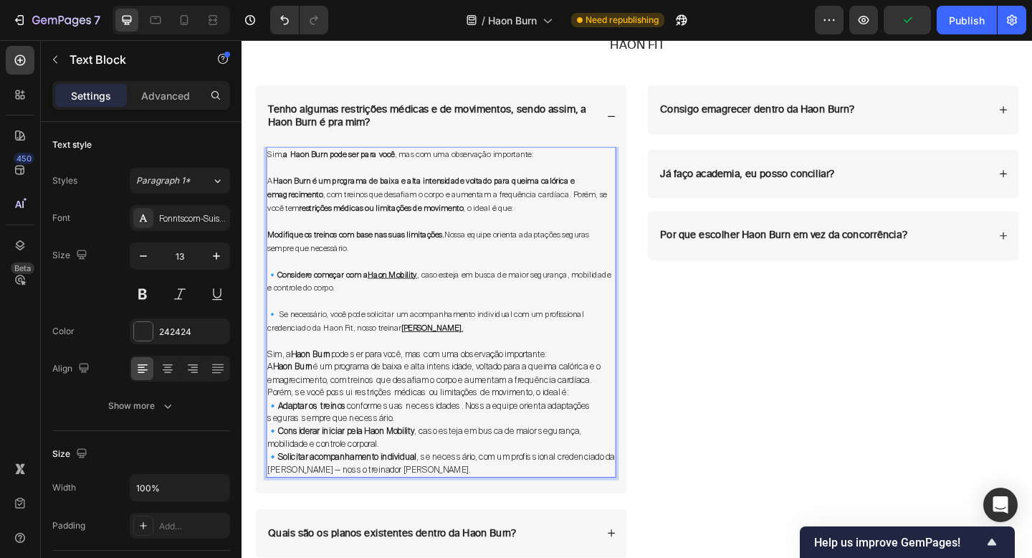
click at [456, 378] on p "Sim, a Haon Burn pode ser para você, mas com uma observação importante:" at bounding box center [459, 382] width 378 height 14
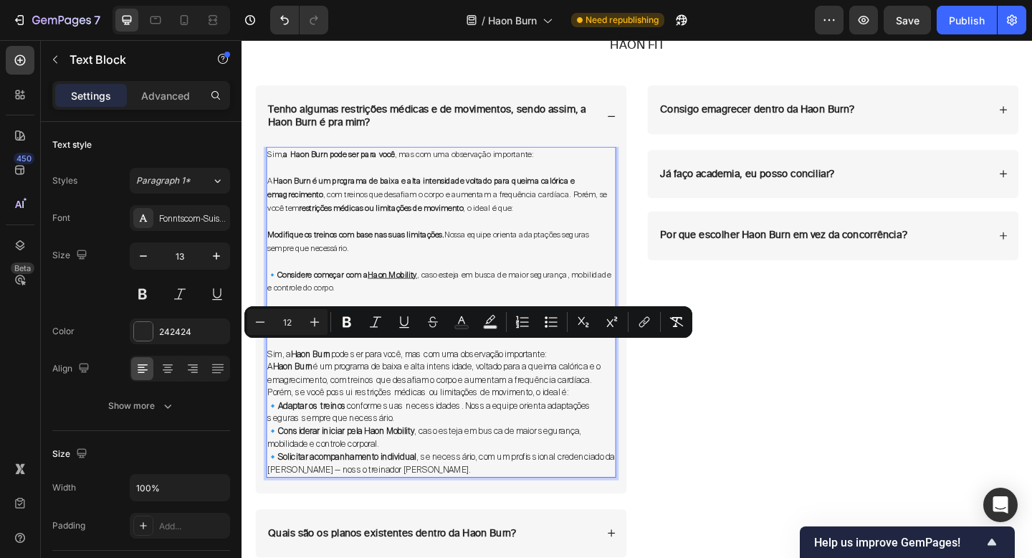
click at [486, 295] on span ", caso esteja em busca de maior segurança, mobilidade e controle do corpo." at bounding box center [456, 303] width 373 height 27
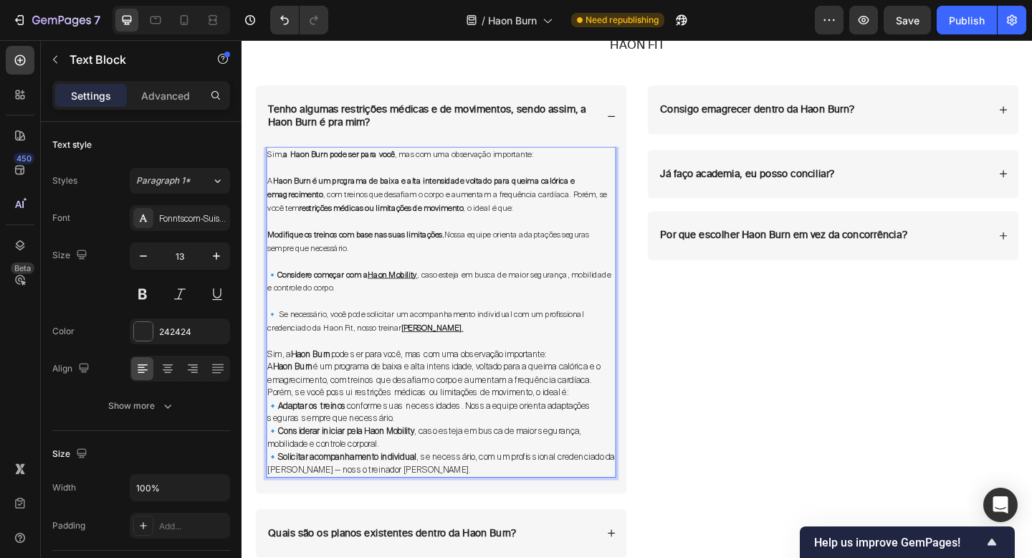
click at [490, 343] on p "🔹 Se necessário, você pode solicitar um acompanhamento individual com um profis…" at bounding box center [459, 345] width 378 height 29
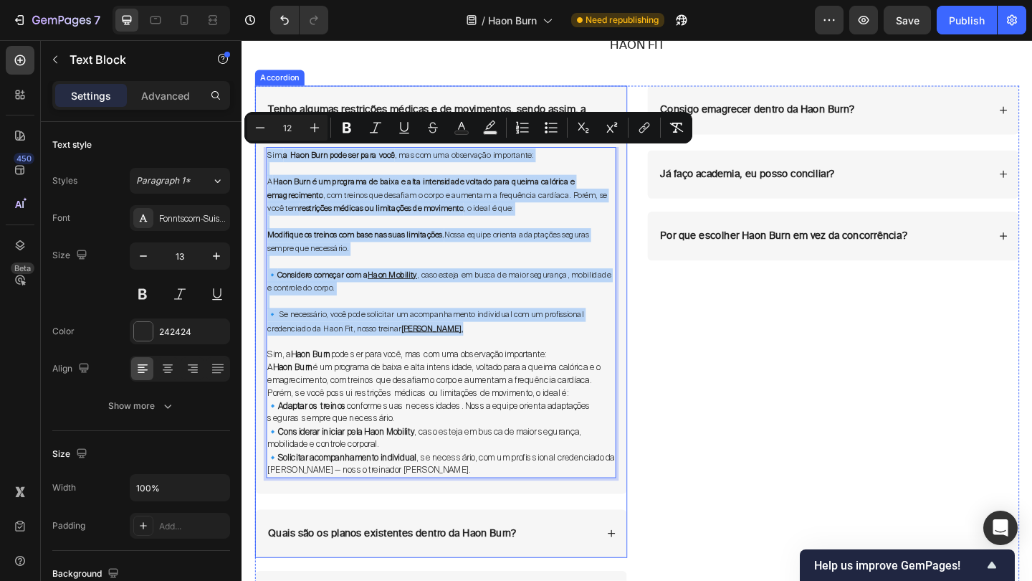
drag, startPoint x: 497, startPoint y: 346, endPoint x: 262, endPoint y: 164, distance: 296.4
click at [262, 164] on div "Sim, a Haon Burn pode ser para você , mas com uma observação importante: A Haon…" at bounding box center [459, 344] width 404 height 377
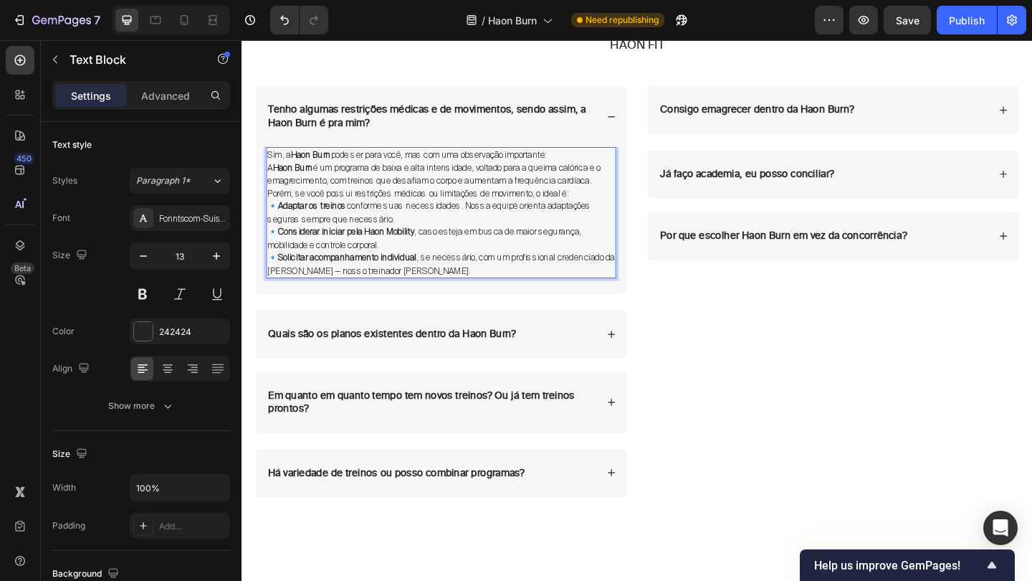
click at [631, 193] on p "A Haon Burn é um programa de baixa e alta intensidade, voltado para a queima ca…" at bounding box center [459, 193] width 378 height 42
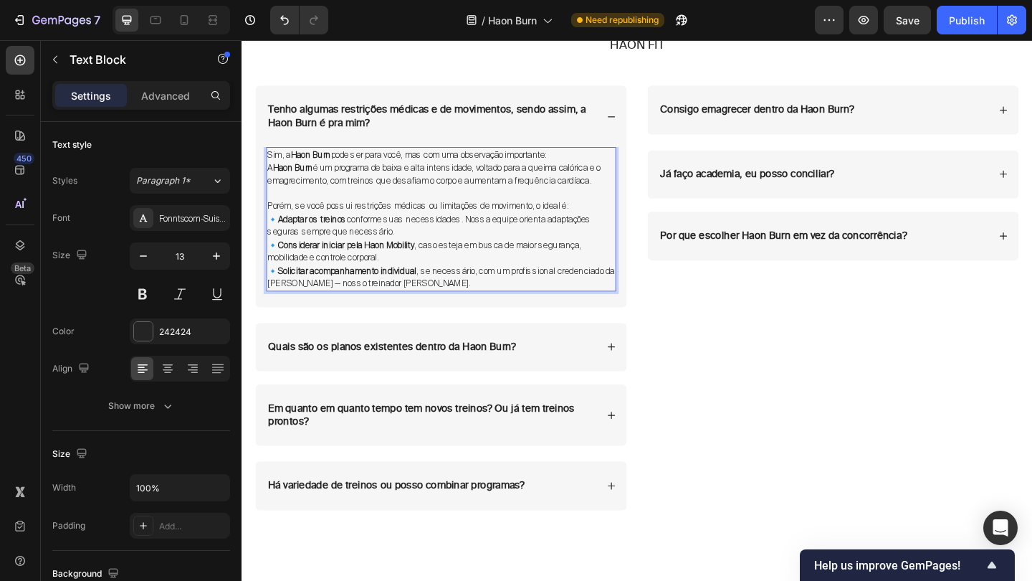
click at [445, 238] on p "🔹 Adaptar os treinos conforme suas necessidades. Nossa equipe orienta adaptaçõe…" at bounding box center [459, 242] width 378 height 28
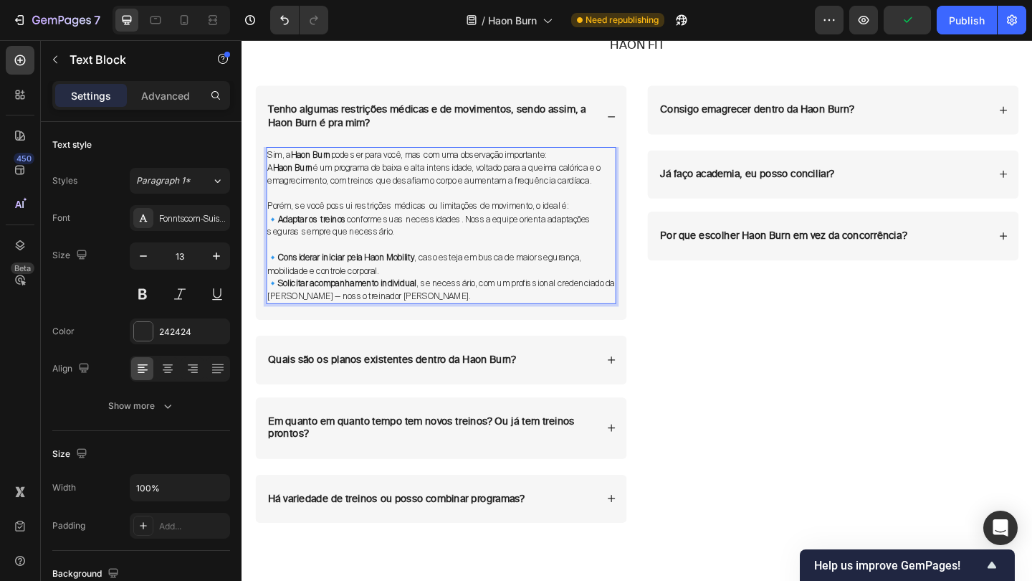
click at [434, 287] on p "🔹 Considerar iniciar pela Haon Mobility , caso esteja em busca de maior seguran…" at bounding box center [459, 284] width 378 height 28
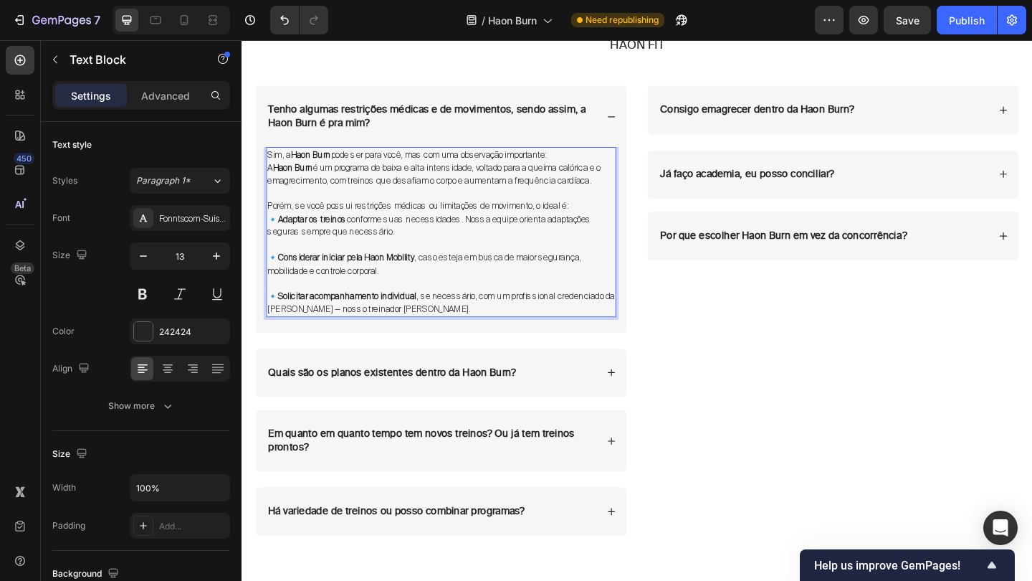
click at [391, 278] on strong "Considerar iniciar pela Haon Mobility" at bounding box center [355, 276] width 148 height 12
click at [383, 274] on strong "Considerar iniciar pela Haon Mobility" at bounding box center [355, 276] width 148 height 12
click at [384, 274] on strong "Considerar iniciar pela Haon Mobility" at bounding box center [355, 276] width 148 height 12
click at [384, 276] on strong "Considerar iniciar pela Haon Mobility" at bounding box center [355, 276] width 148 height 12
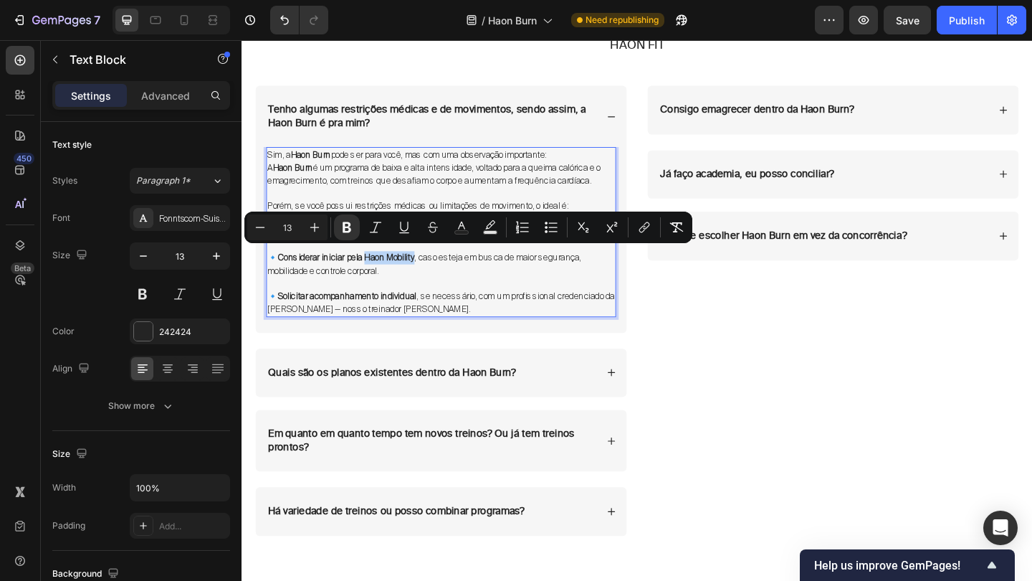
drag, startPoint x: 383, startPoint y: 272, endPoint x: 440, endPoint y: 275, distance: 57.4
click at [442, 275] on p "🔹 Considerar iniciar pela Haon Mobility , caso esteja em busca de maior seguran…" at bounding box center [459, 284] width 378 height 28
click at [657, 231] on button "link" at bounding box center [645, 227] width 26 height 26
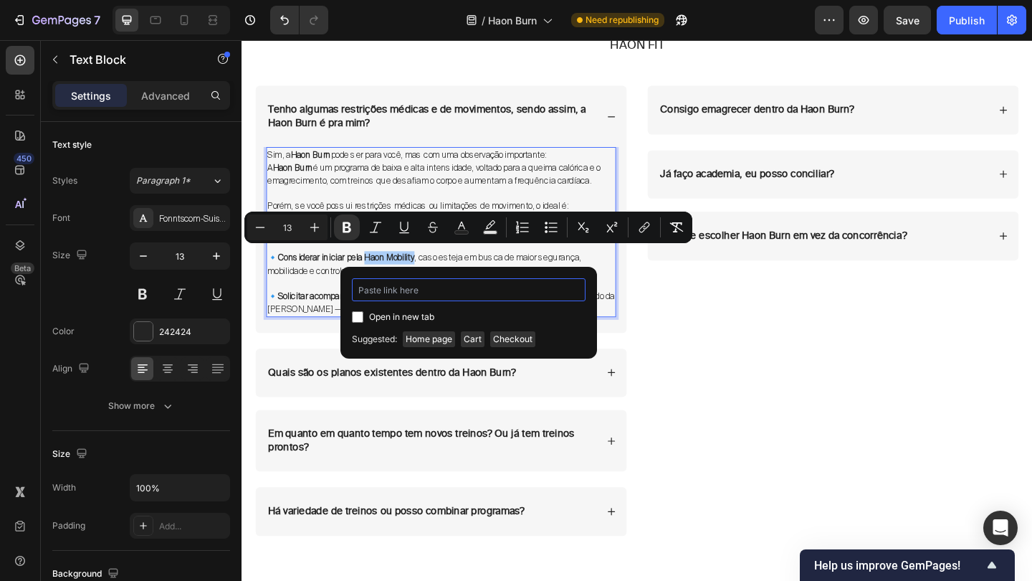
paste input "[URL][DOMAIN_NAME]"
type input "[URL][DOMAIN_NAME]"
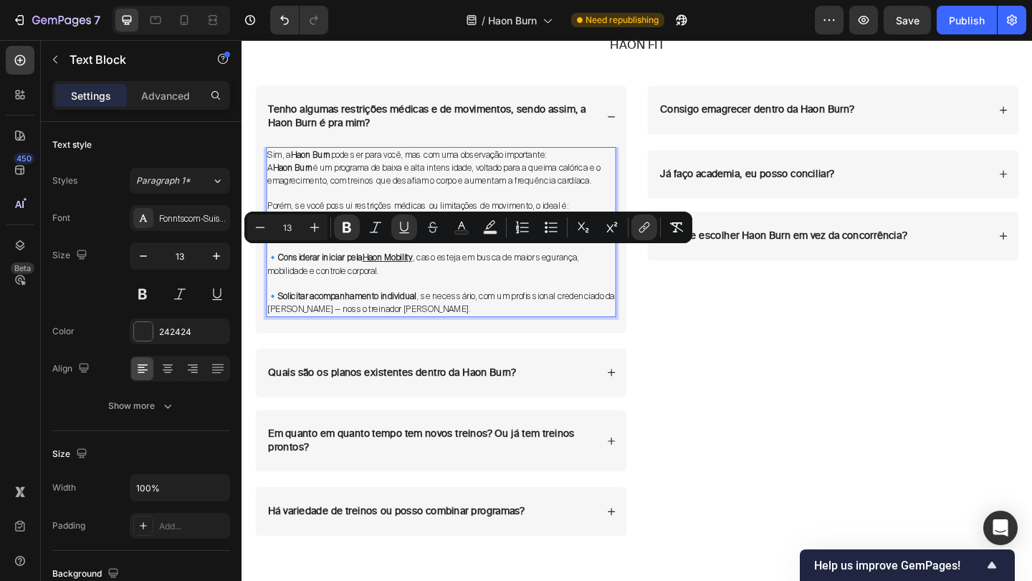
click at [413, 300] on p "Rich Text Editor. Editing area: main" at bounding box center [459, 304] width 378 height 14
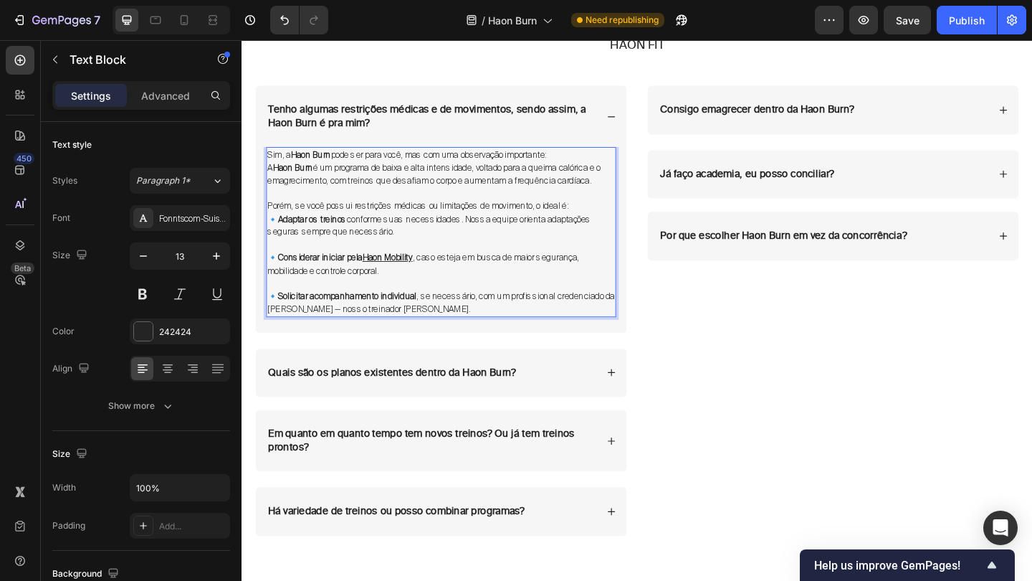
click at [409, 323] on p "🔹 Solicitar acompanhamento individual , se necessário, com um profissional cred…" at bounding box center [459, 326] width 378 height 28
click at [397, 328] on p "🔹 Solicitar acompanhamento individual , se necessário, com um profissional cred…" at bounding box center [459, 326] width 378 height 28
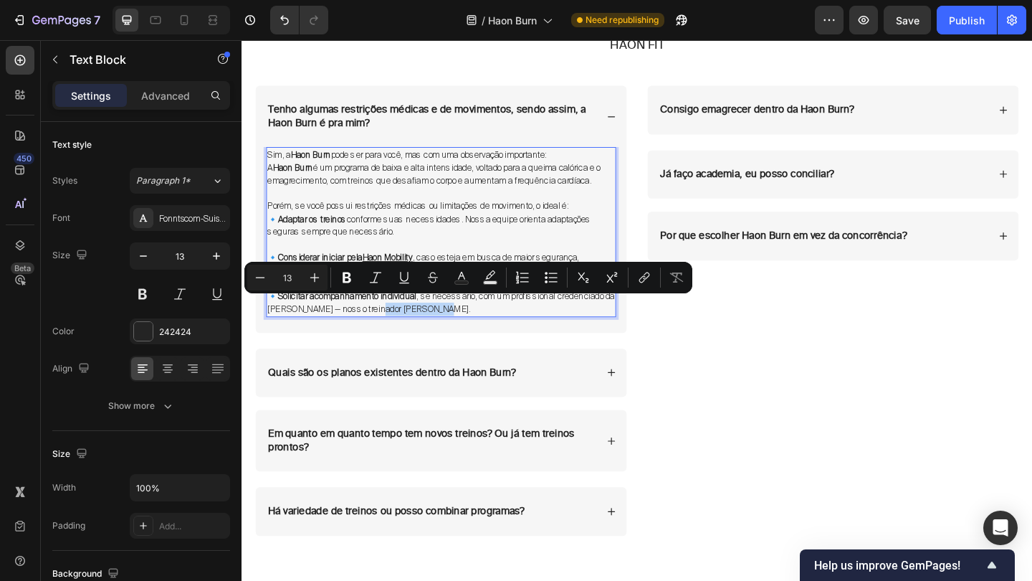
drag, startPoint x: 392, startPoint y: 327, endPoint x: 460, endPoint y: 331, distance: 68.2
click at [460, 331] on p "🔹 Solicitar acompanhamento individual , se necessário, com um profissional cred…" at bounding box center [459, 326] width 378 height 28
click at [345, 280] on icon "Editor contextual toolbar" at bounding box center [347, 277] width 9 height 11
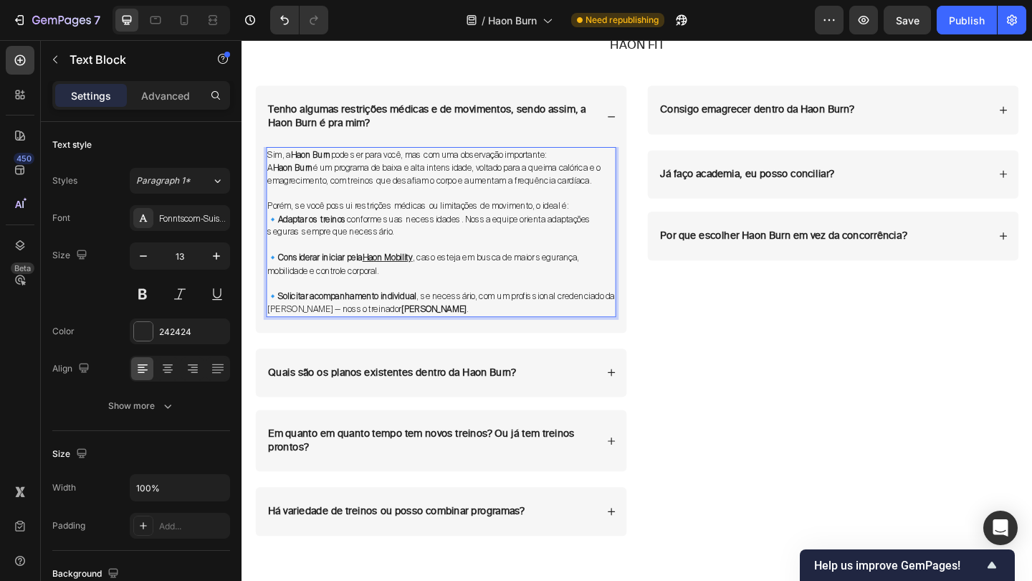
click at [451, 330] on strong "Jean Skudlareck" at bounding box center [450, 332] width 71 height 12
drag, startPoint x: 395, startPoint y: 327, endPoint x: 463, endPoint y: 327, distance: 68.1
click at [463, 327] on strong "Jean Skudlareck" at bounding box center [450, 332] width 71 height 12
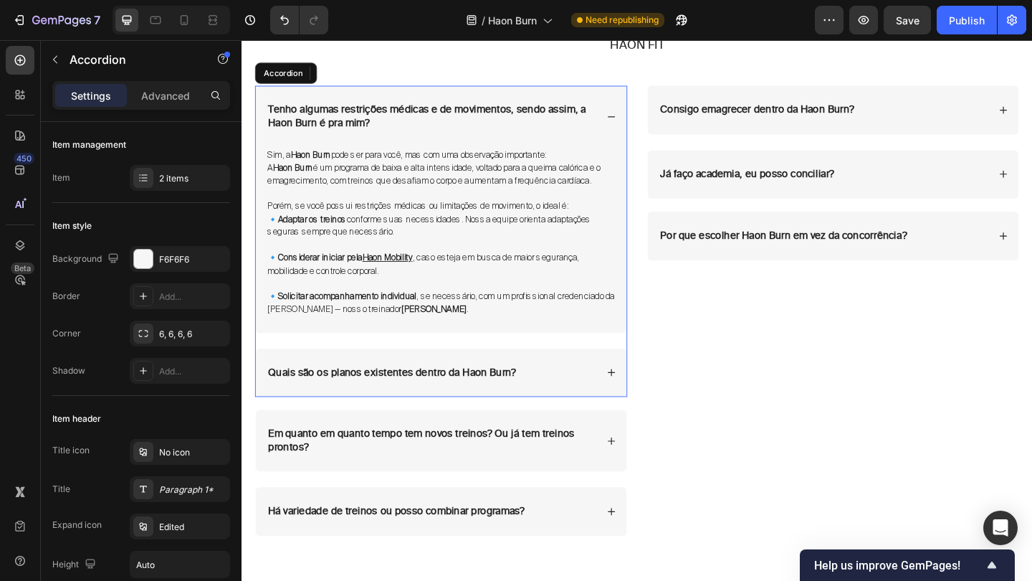
click at [480, 366] on div "Tenho algumas restrições médicas e de movimentos, sendo assim, a Haon Burn é pr…" at bounding box center [458, 259] width 405 height 338
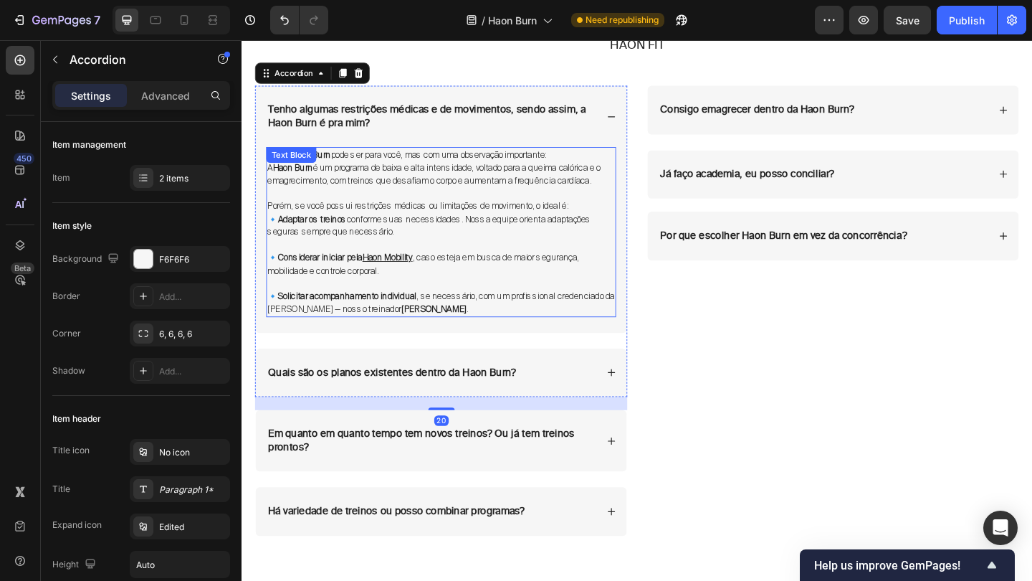
click at [447, 326] on strong "Jean Skudlareck" at bounding box center [450, 332] width 71 height 12
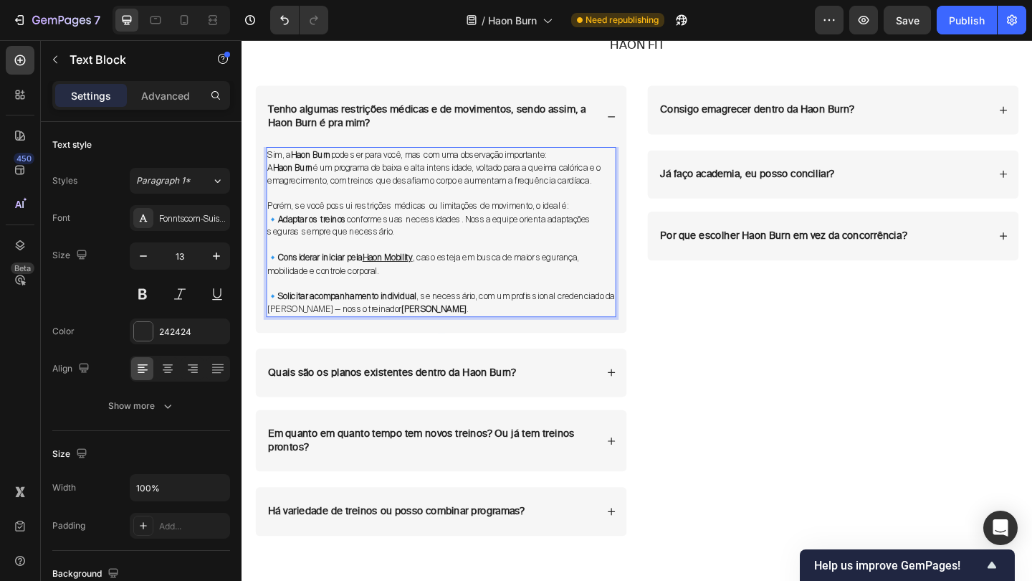
click at [391, 325] on p "🔹 Solicitar acompanhamento individual , se necessário, com um profissional cred…" at bounding box center [459, 326] width 378 height 28
click at [415, 326] on strong "Jean Skudlareck" at bounding box center [450, 332] width 71 height 12
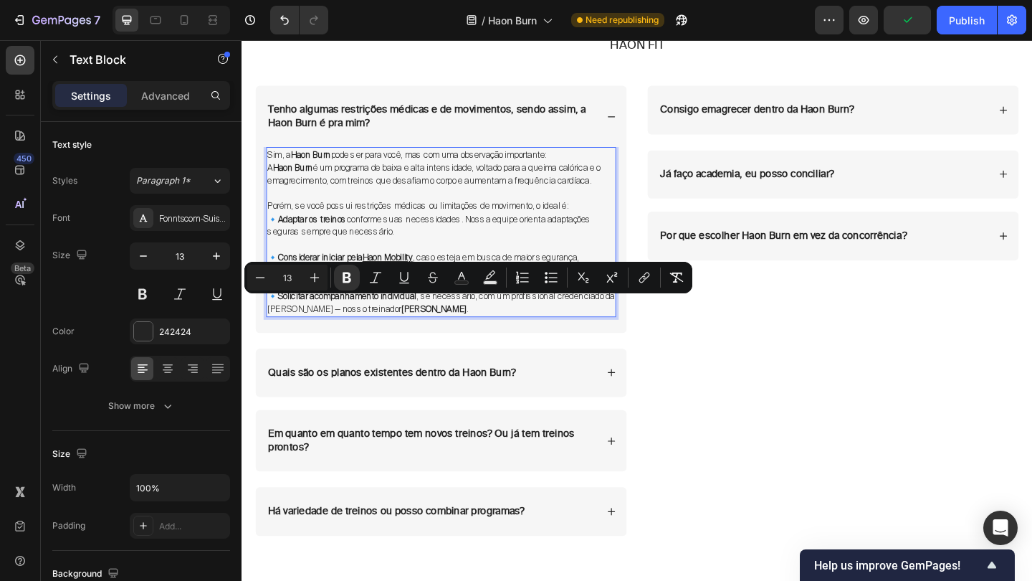
drag, startPoint x: 393, startPoint y: 325, endPoint x: 462, endPoint y: 330, distance: 69.7
click at [462, 330] on strong "Jean Skudlareck" at bounding box center [450, 332] width 71 height 12
click at [640, 278] on icon "Editor contextual toolbar" at bounding box center [644, 277] width 14 height 14
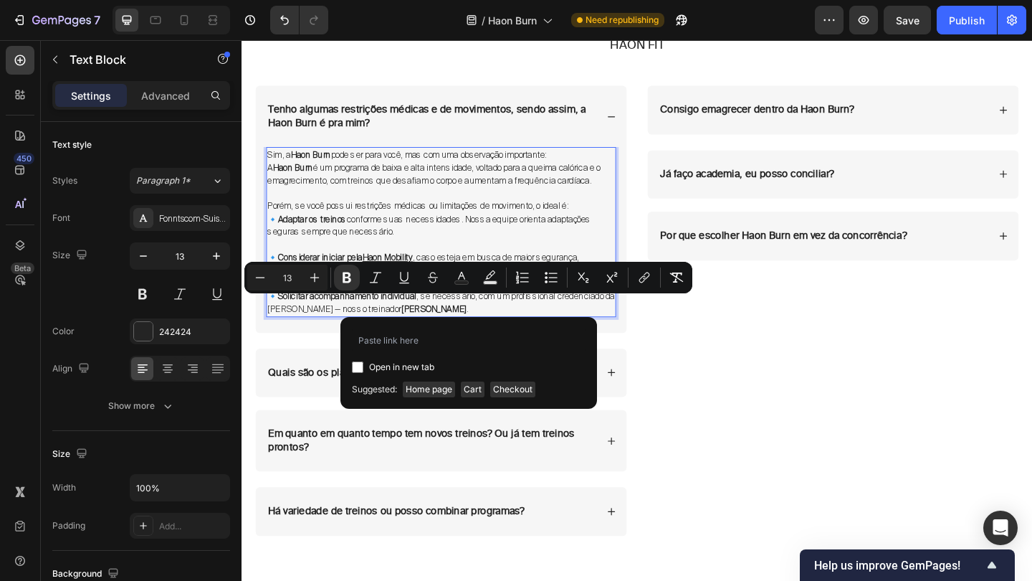
type input "https://haonfit.com.br/pages/teamreck"
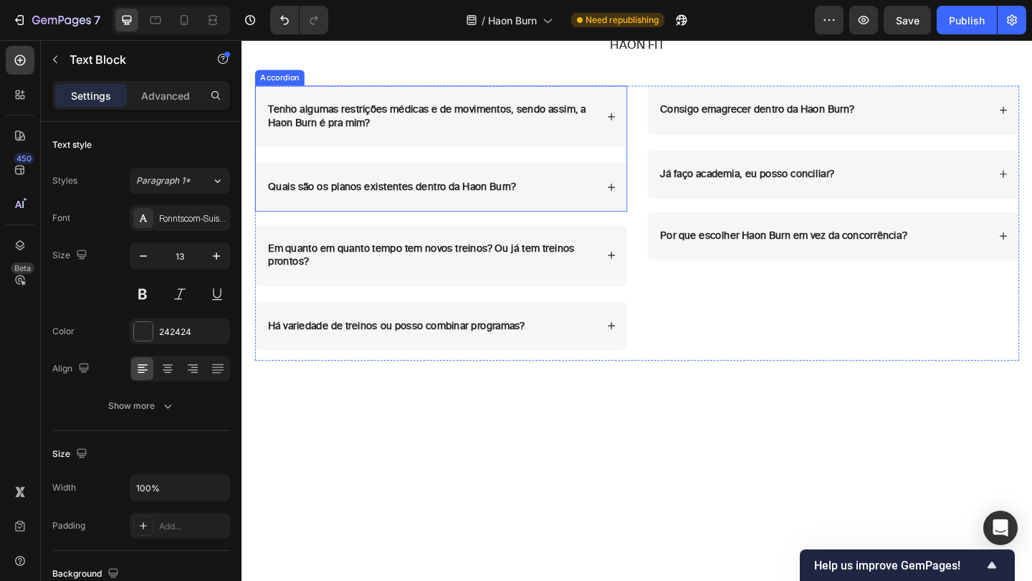
click at [641, 198] on icon at bounding box center [644, 200] width 10 height 10
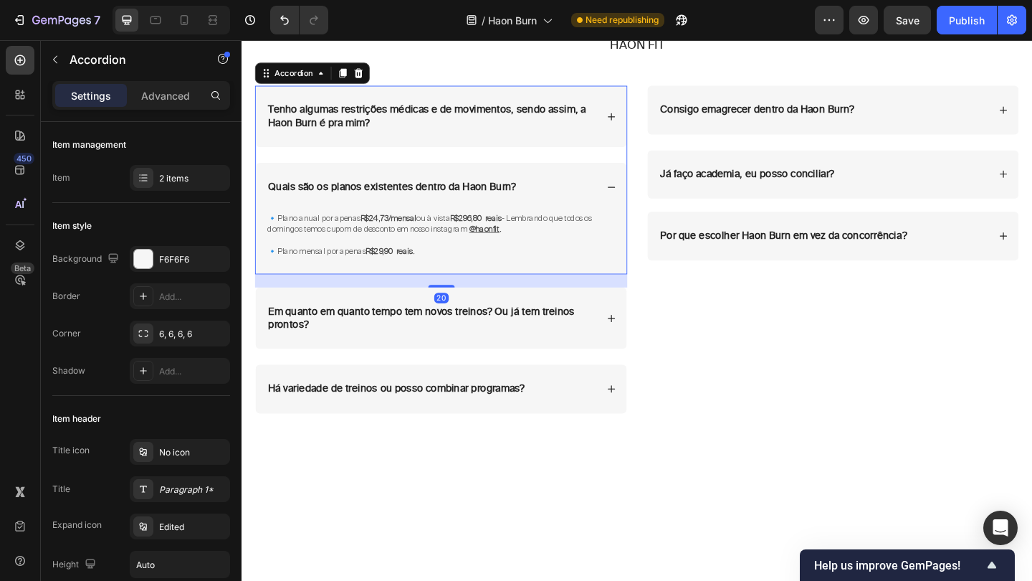
click at [634, 135] on div "Tenho algumas restrições médicas e de movimentos, sendo assim, a Haon Burn é pr…" at bounding box center [459, 123] width 404 height 67
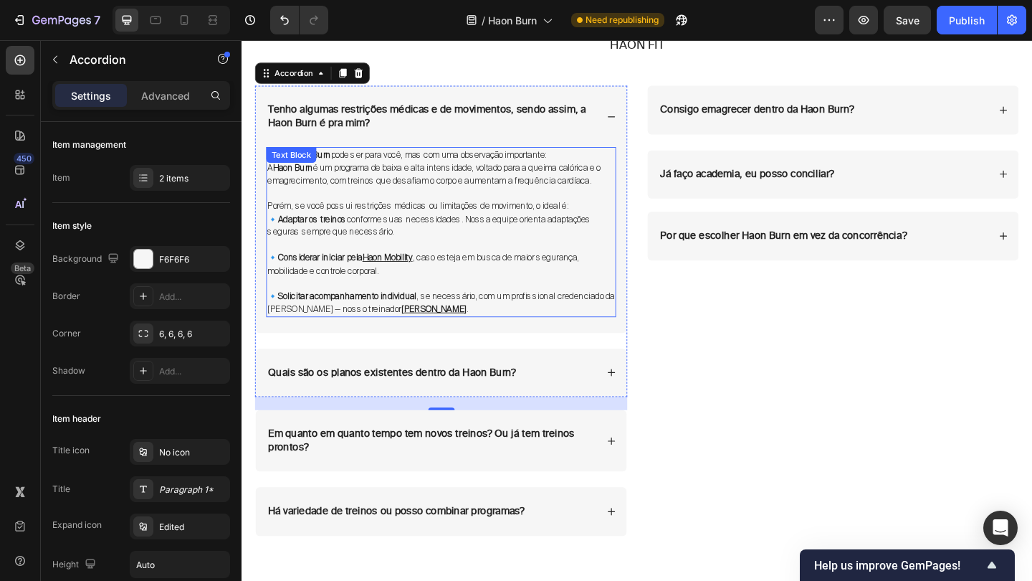
click at [543, 239] on p "🔹 Adaptar os treinos conforme suas necessidades. Nossa equipe orienta adaptaçõe…" at bounding box center [459, 242] width 378 height 28
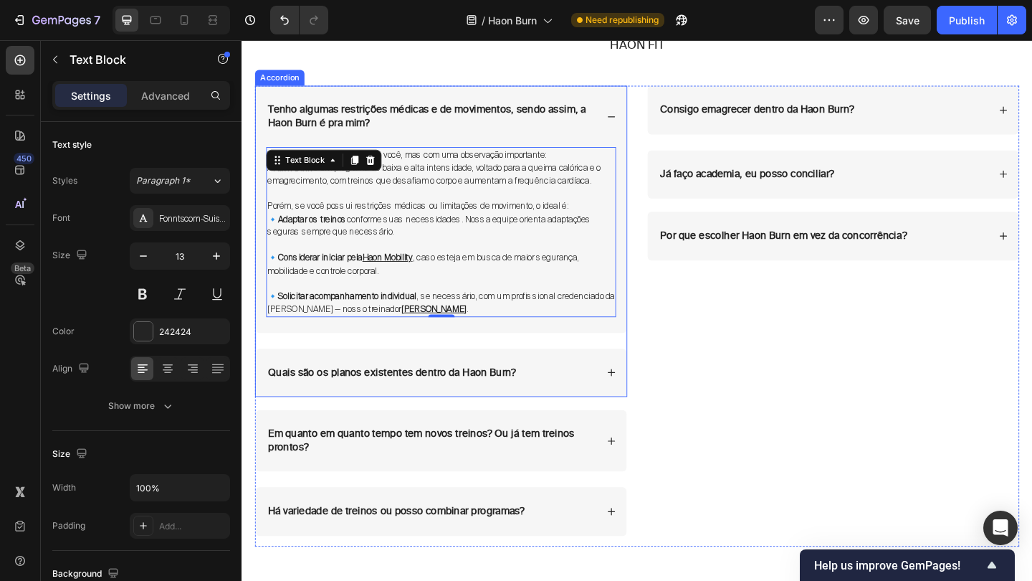
click at [638, 386] on div "Quais são os planos existentes dentro da Haon Burn?" at bounding box center [459, 402] width 404 height 53
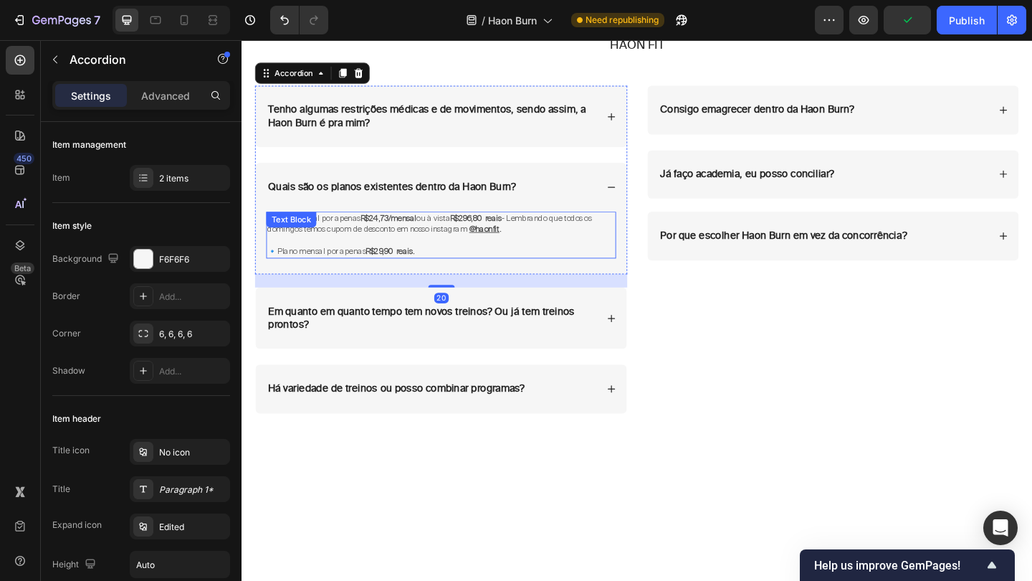
click at [422, 266] on strong "R$29,90 reais." at bounding box center [402, 269] width 53 height 11
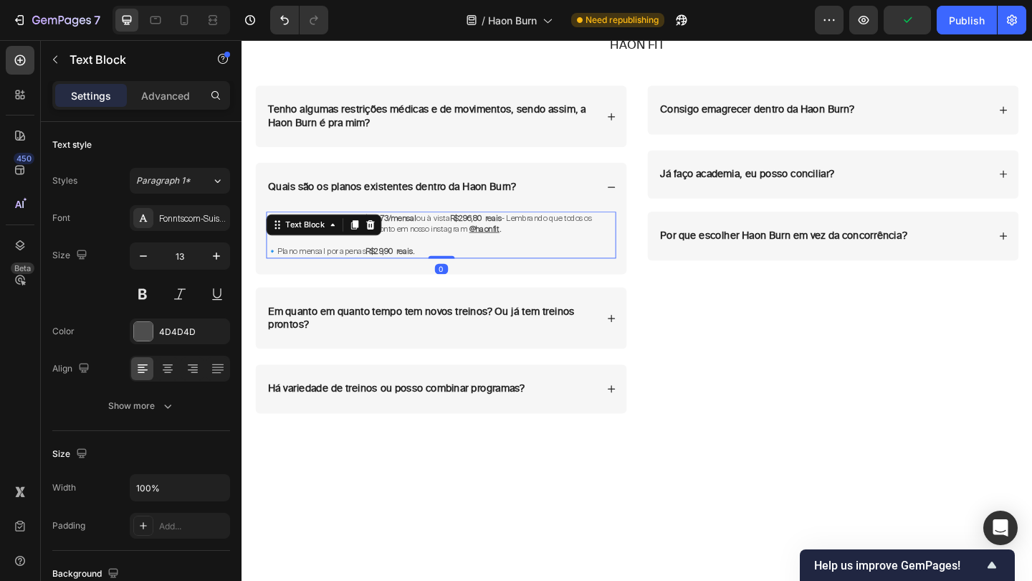
click at [422, 266] on strong "R$29,90 reais." at bounding box center [402, 269] width 53 height 11
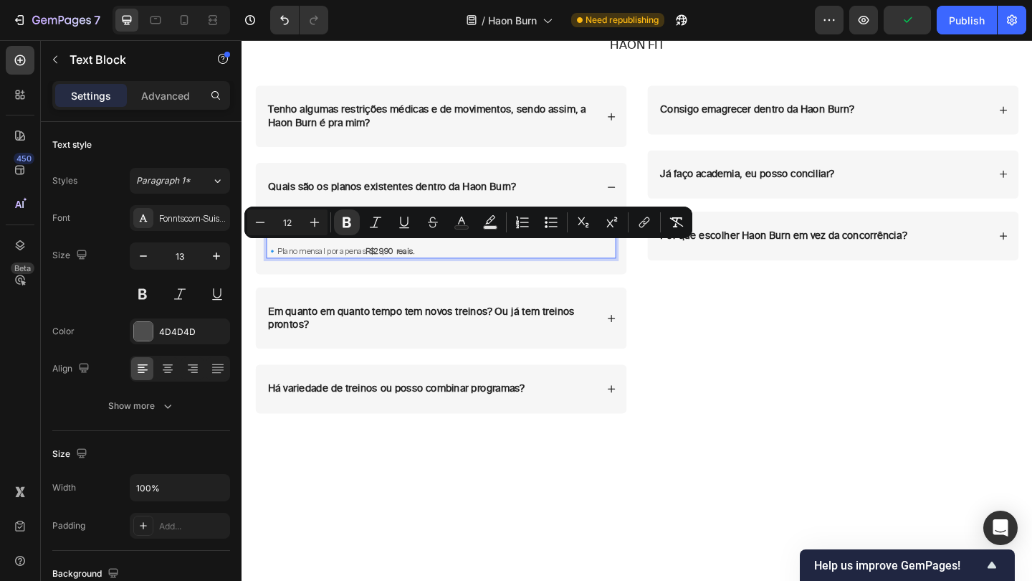
click at [459, 266] on p "🔹 Plano mensal por apenas R$29,90 reais." at bounding box center [459, 270] width 378 height 12
click at [456, 266] on p "🔹 Plano mensal por apenas R$29,90 reais." at bounding box center [459, 270] width 378 height 12
click at [455, 264] on p "🔹 Plano mensal por apenas R$29,90 reais." at bounding box center [459, 270] width 378 height 12
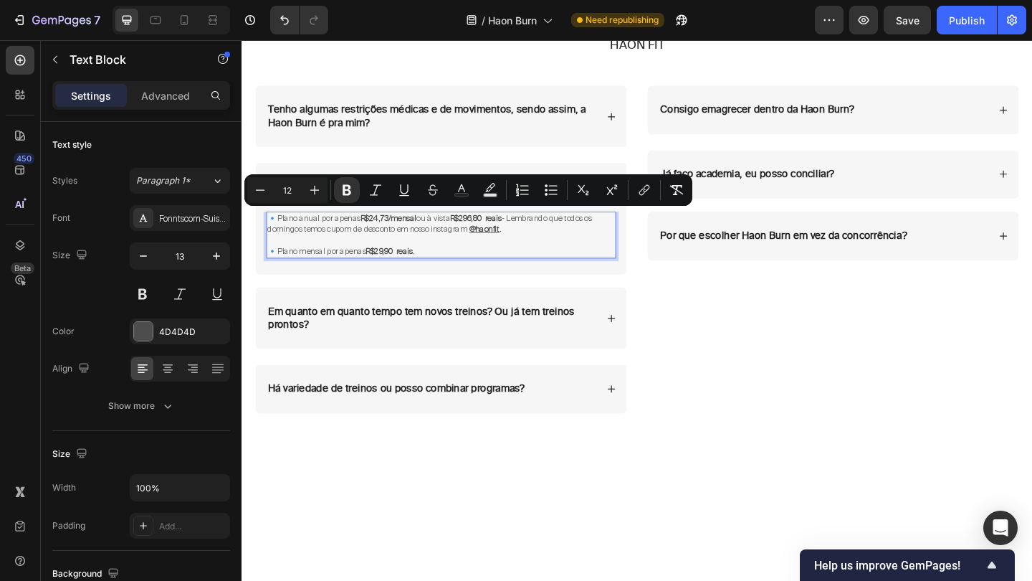
drag, startPoint x: 444, startPoint y: 265, endPoint x: 269, endPoint y: 227, distance: 178.8
click at [269, 227] on div "🔹 Plano anual por apenas R$24,73/mensal ou à vista R$296,80 reais - Lembrando q…" at bounding box center [458, 253] width 381 height 52
copy div "🔹 Plano anual por apenas R$24,73/mensal ou à vista R$296,80 reais - Lembrando q…"
click at [448, 268] on p "🔹 Plano mensal por apenas R$29,90 reais." at bounding box center [459, 270] width 378 height 12
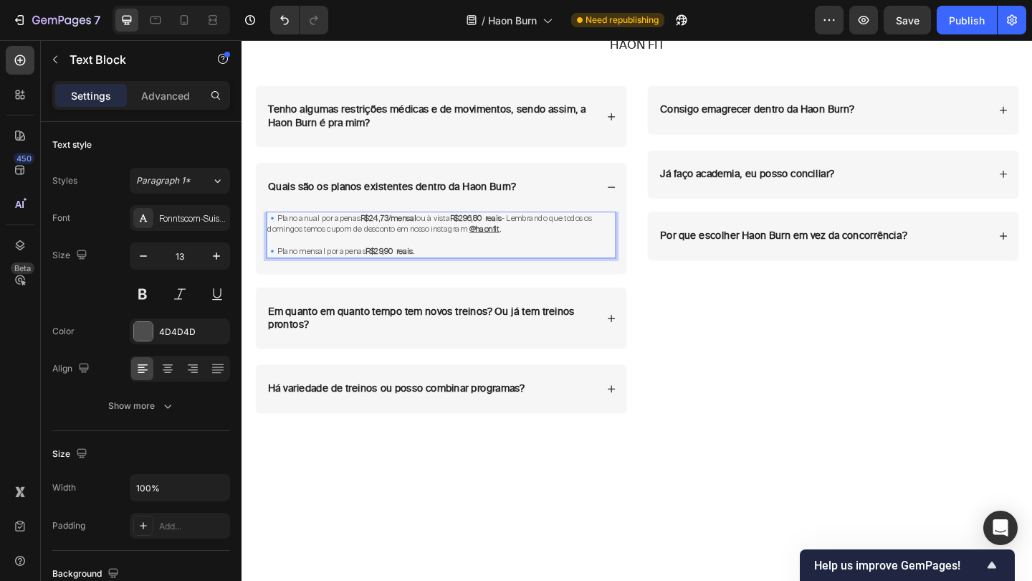
drag, startPoint x: 448, startPoint y: 268, endPoint x: 269, endPoint y: 226, distance: 184.1
click at [269, 227] on div "🔹 Plano anual por apenas R$24,73/mensal ou à vista R$296,80 reais - Lembrando q…" at bounding box center [458, 253] width 381 height 52
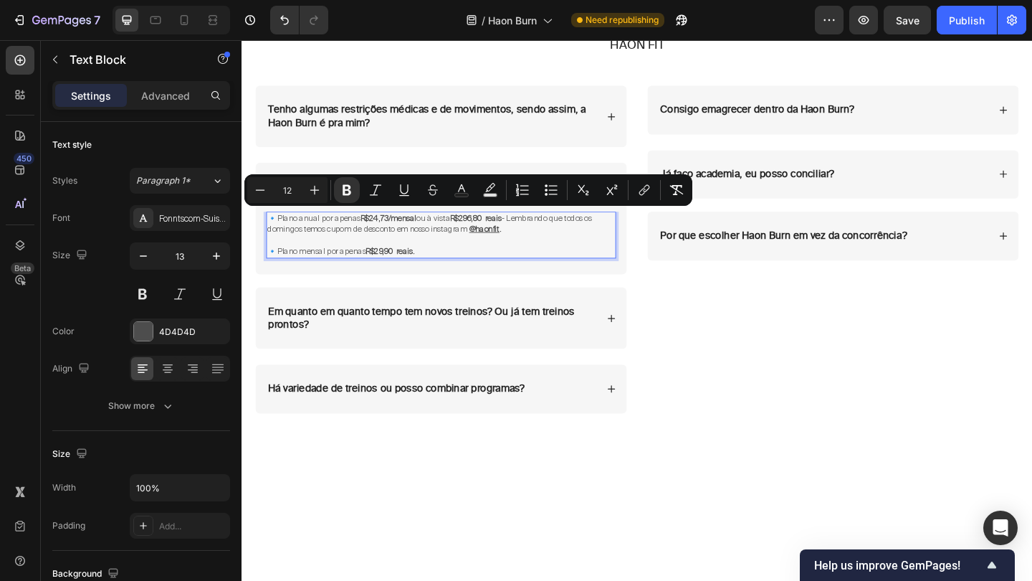
click at [462, 269] on p "🔹 Plano mensal por apenas R$29,90 reais." at bounding box center [459, 270] width 378 height 12
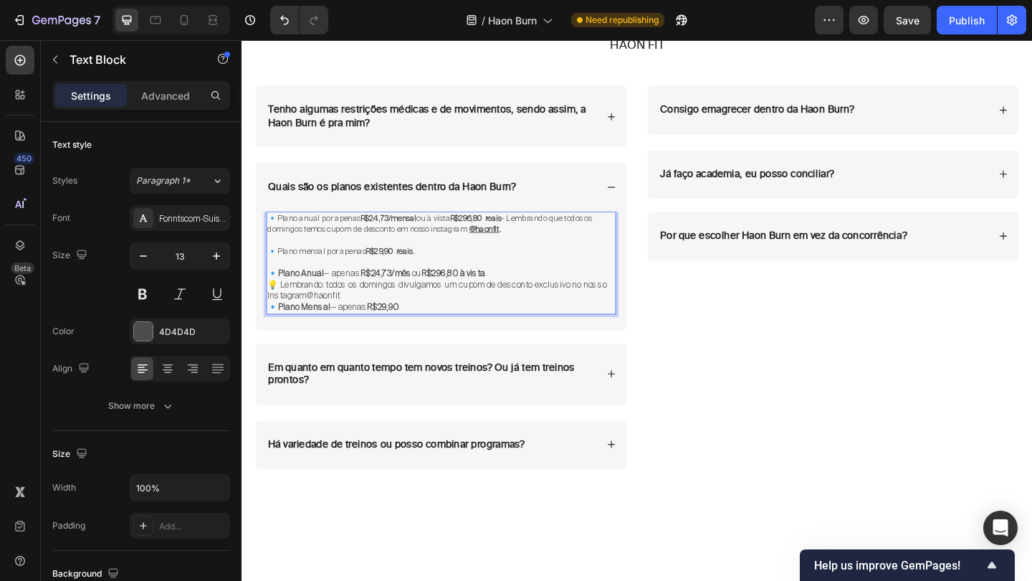
click at [462, 266] on p "🔹 Plano mensal por apenas R$29,90 reais." at bounding box center [459, 270] width 378 height 12
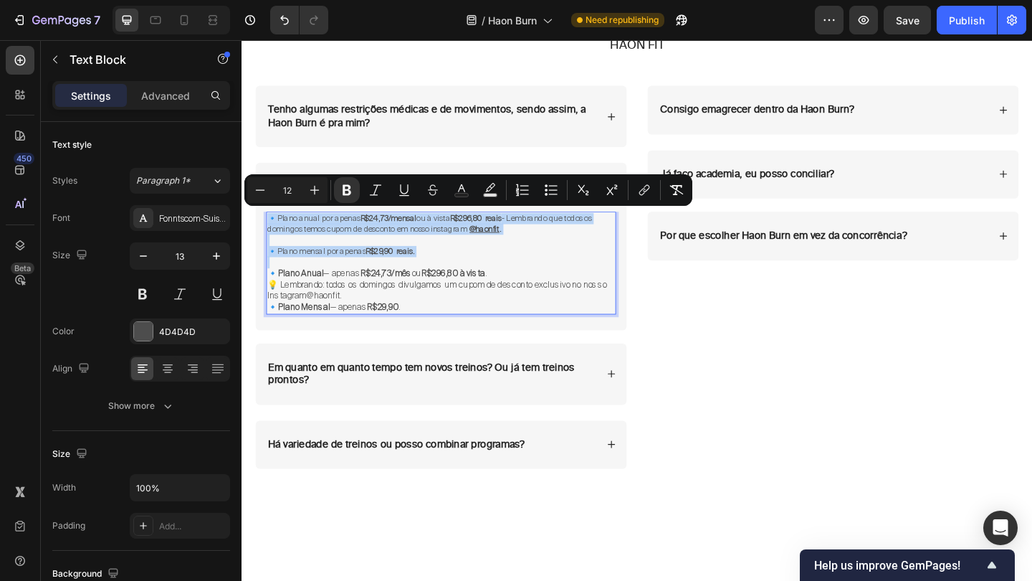
drag, startPoint x: 462, startPoint y: 266, endPoint x: 271, endPoint y: 233, distance: 194.2
click at [271, 233] on div "🔹 Plano anual por apenas R$24,73/mensal ou à vista R$296,80 reais - Lembrando q…" at bounding box center [458, 283] width 381 height 112
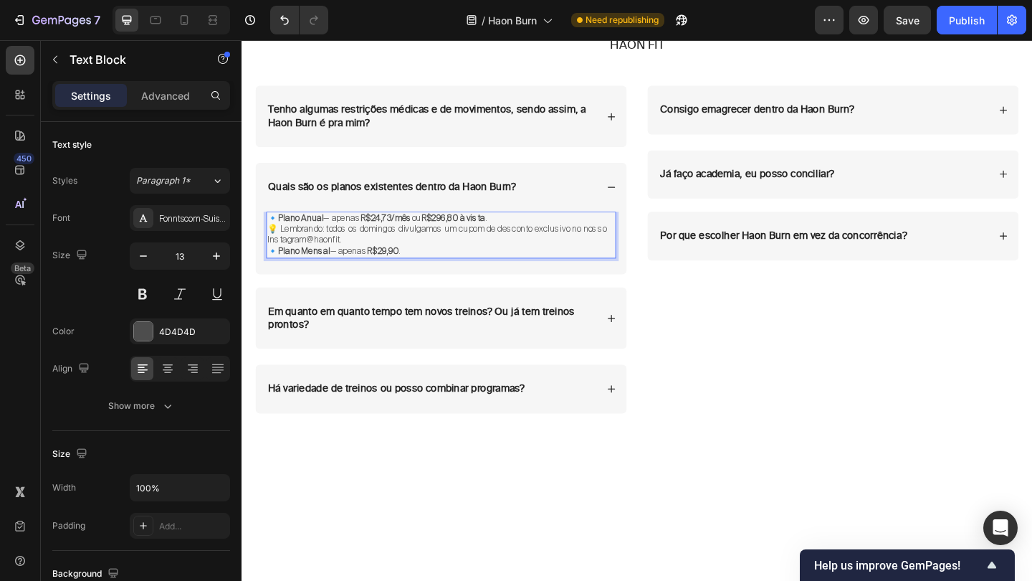
click at [394, 252] on p "🔹 Plano Anual — apenas R$24,73/mês ou R$296,80 à vista . 💡 Lembrando: todos os …" at bounding box center [459, 246] width 378 height 37
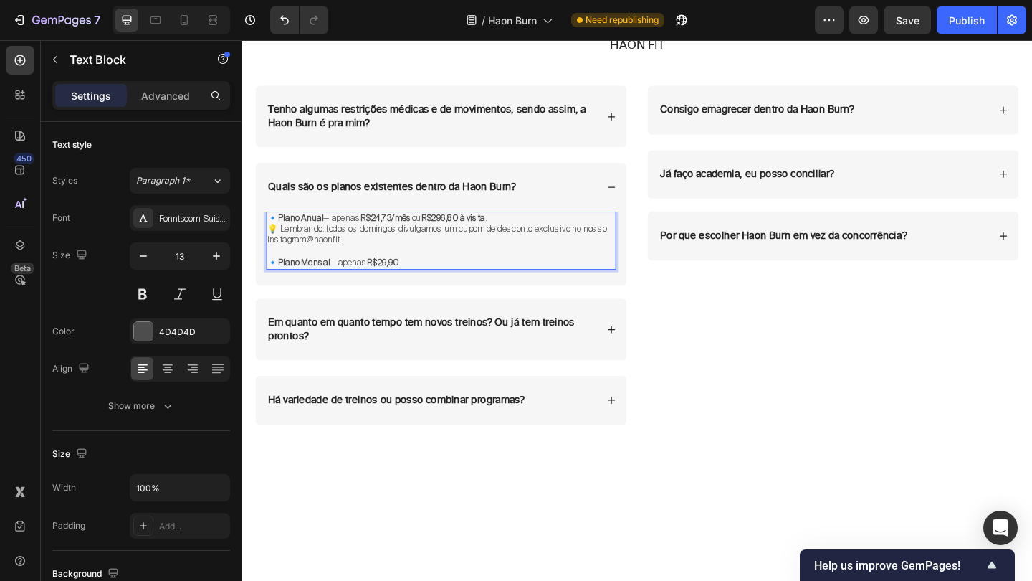
click at [545, 228] on p "🔹 Plano Anual — apenas R$24,73/mês ou R$296,80 à vista . 💡 Lembrando: todos os …" at bounding box center [459, 246] width 378 height 37
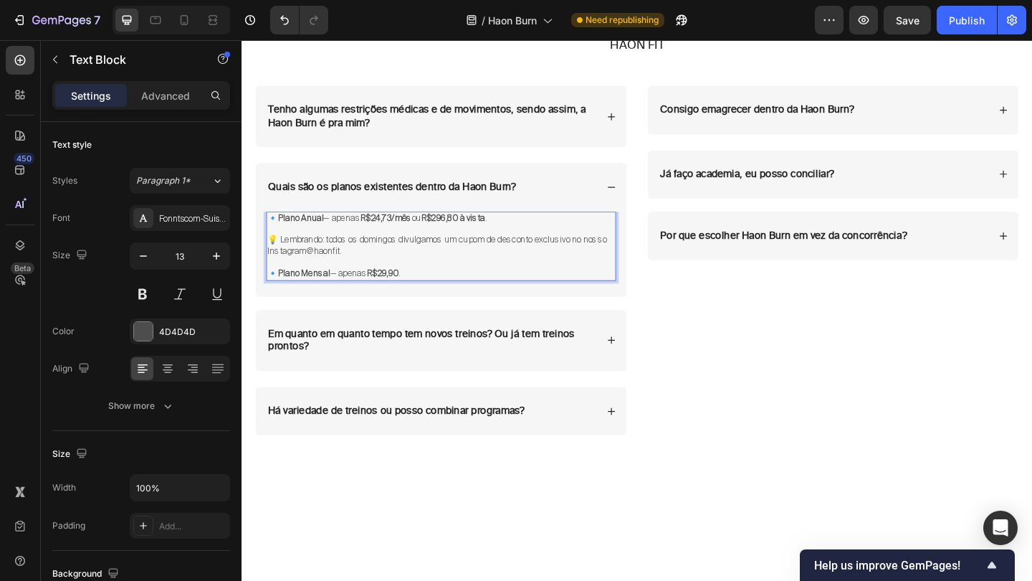
click at [336, 266] on link "@haonfit" at bounding box center [330, 269] width 37 height 12
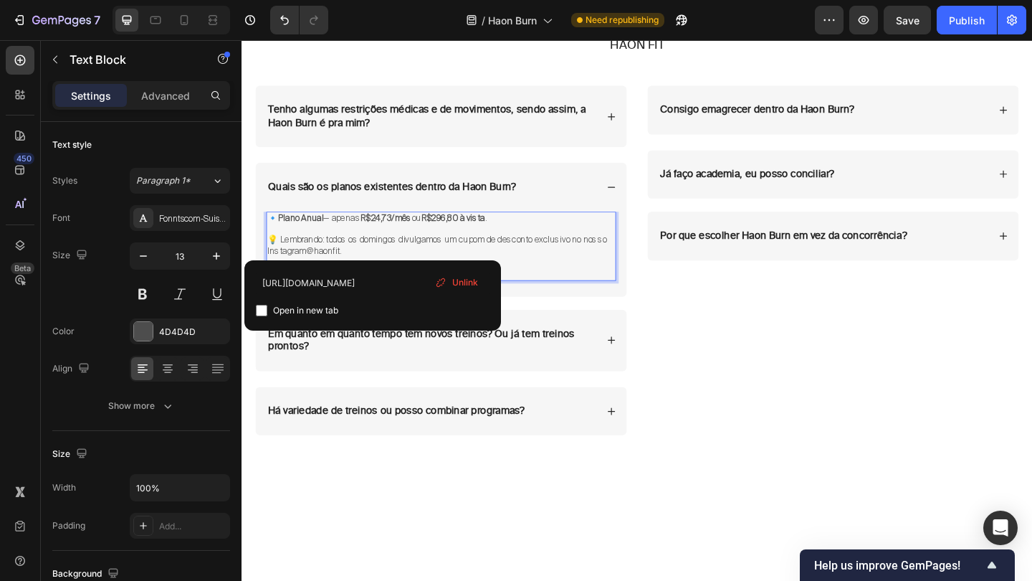
click at [335, 266] on link "@haonfit" at bounding box center [330, 269] width 37 height 12
click at [318, 266] on link "@haonfit" at bounding box center [330, 269] width 37 height 12
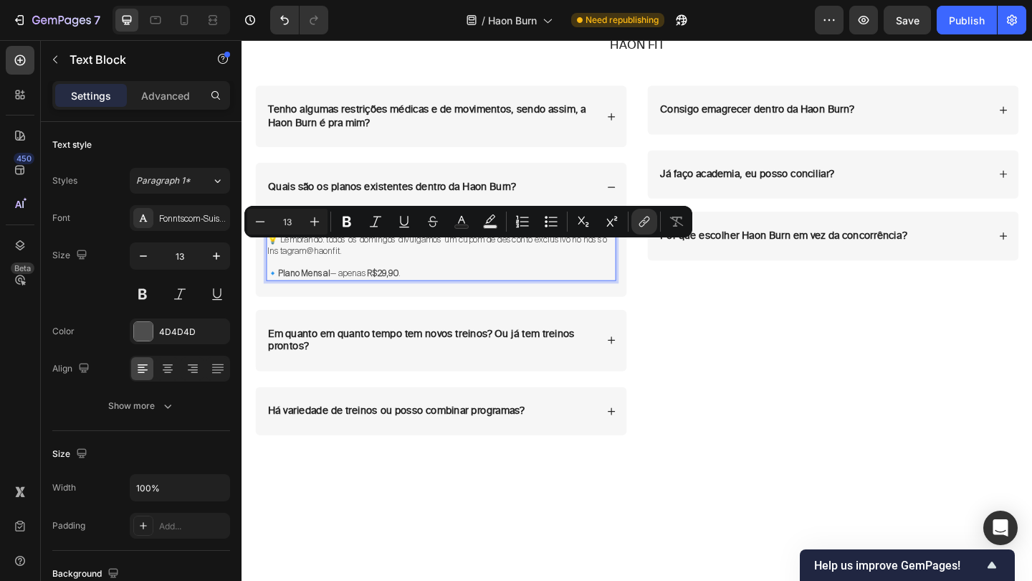
drag, startPoint x: 315, startPoint y: 266, endPoint x: 349, endPoint y: 264, distance: 34.5
click at [349, 264] on p "💡 Lembrando: todos os domingos divulgamos um cupom de desconto exclusivo no nos…" at bounding box center [459, 257] width 378 height 37
click at [347, 219] on icon "Editor contextual toolbar" at bounding box center [347, 221] width 14 height 14
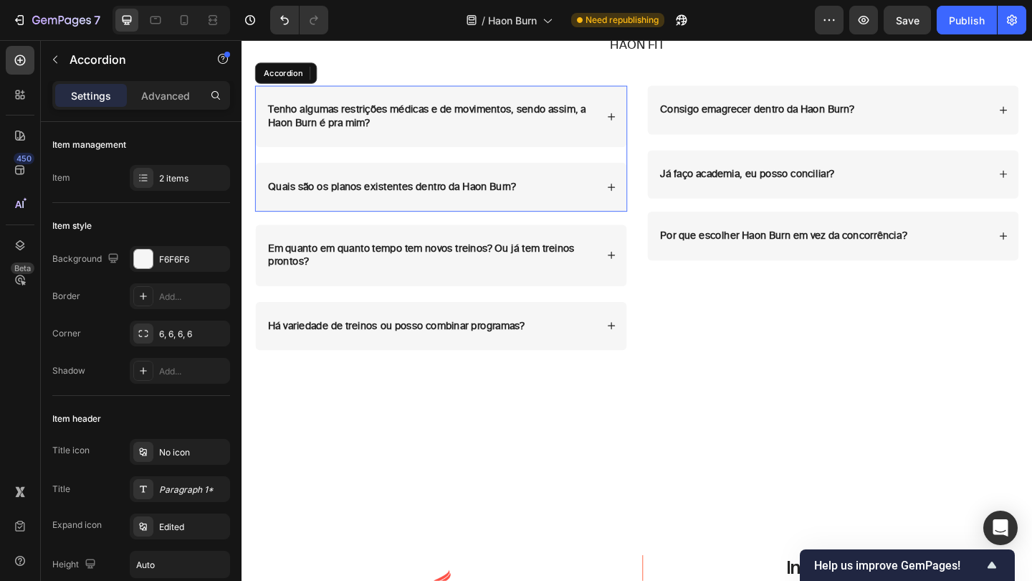
click at [647, 185] on div "Quais são os planos existentes dentro da Haon Burn?" at bounding box center [459, 199] width 404 height 53
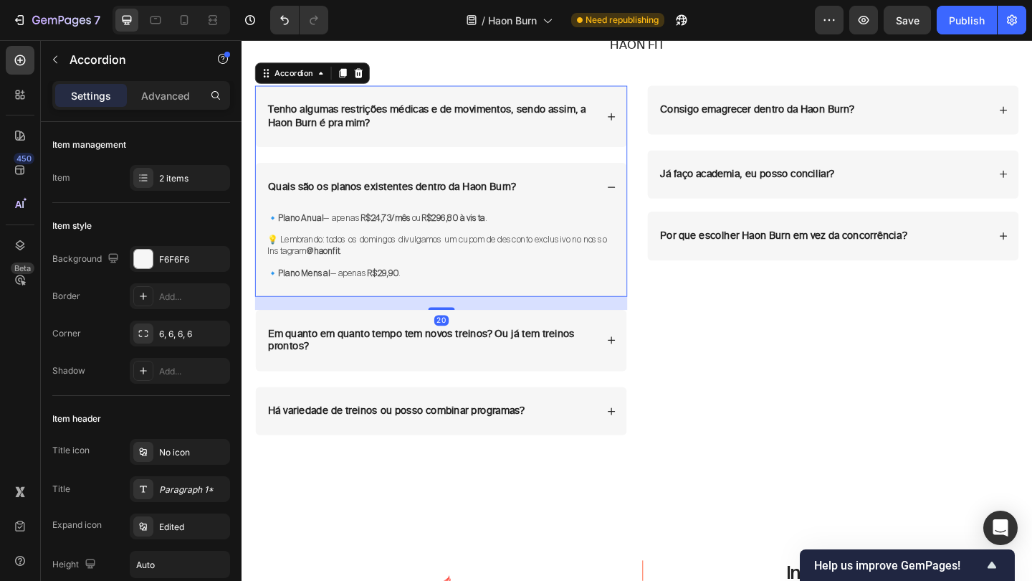
click at [652, 194] on div "Quais são os planos existentes dentro da Haon Burn?" at bounding box center [459, 199] width 404 height 53
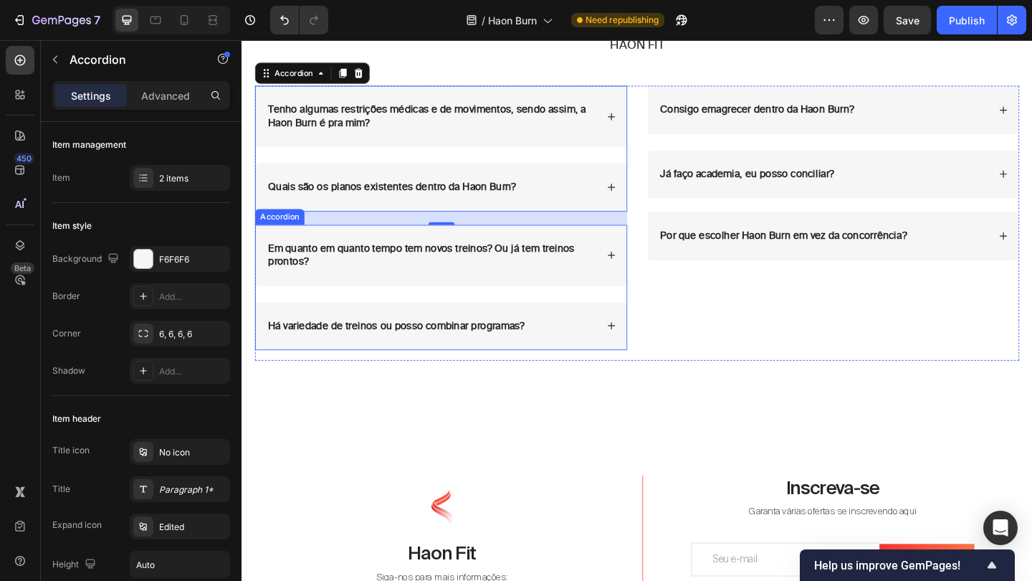
click at [642, 262] on div "Em quanto em quanto tempo tem novos treinos? Ou já tem treinos prontos?" at bounding box center [459, 274] width 404 height 67
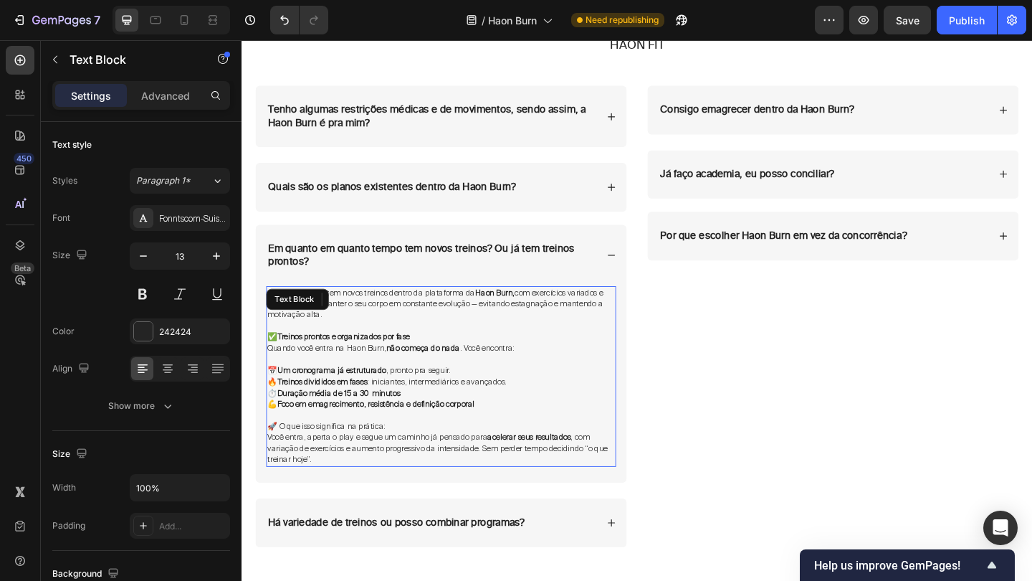
click at [334, 360] on strong "Treinos prontos e organizados por fase" at bounding box center [352, 362] width 144 height 11
click at [328, 487] on p "Você entra, aperta o play e segue um caminho já pensado para acelerar seus resu…" at bounding box center [459, 484] width 378 height 37
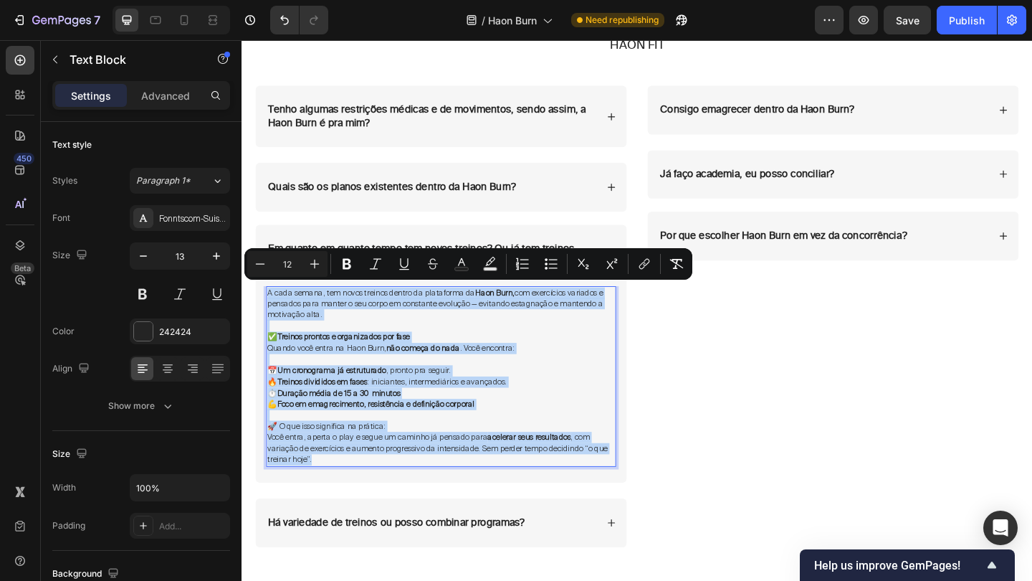
drag, startPoint x: 328, startPoint y: 487, endPoint x: 270, endPoint y: 316, distance: 180.9
click at [270, 316] on div "A cada semana, tem novos treinos dentro da plataforma da Haon Burn, com exercíc…" at bounding box center [458, 406] width 381 height 197
copy div "A cada semana, tem novos treinos dentro da plataforma da Haon Burn, com exercíc…"
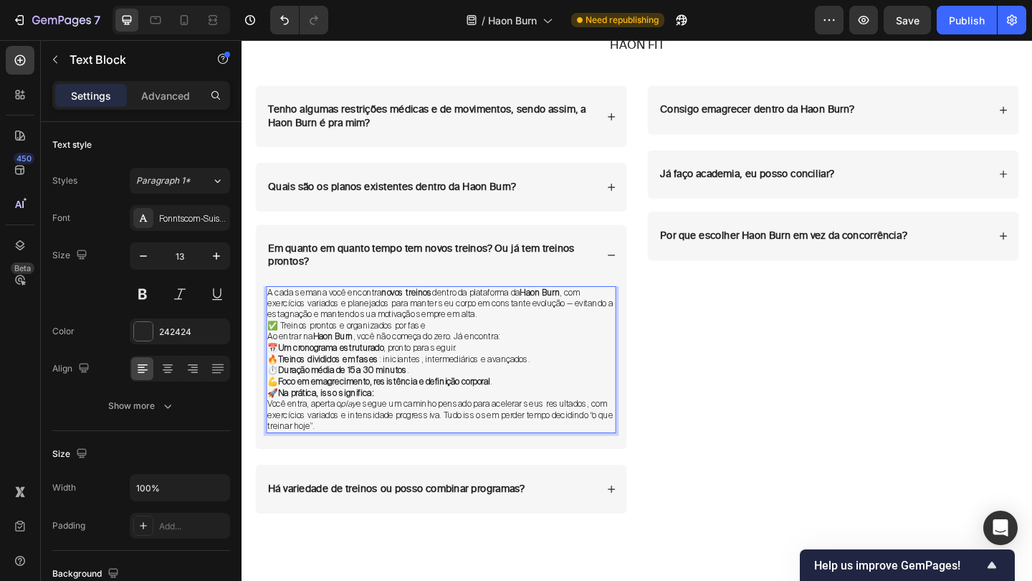
click at [513, 335] on p "A cada semana você encontra novos treinos dentro da plataforma da Haon Burn , c…" at bounding box center [459, 327] width 378 height 37
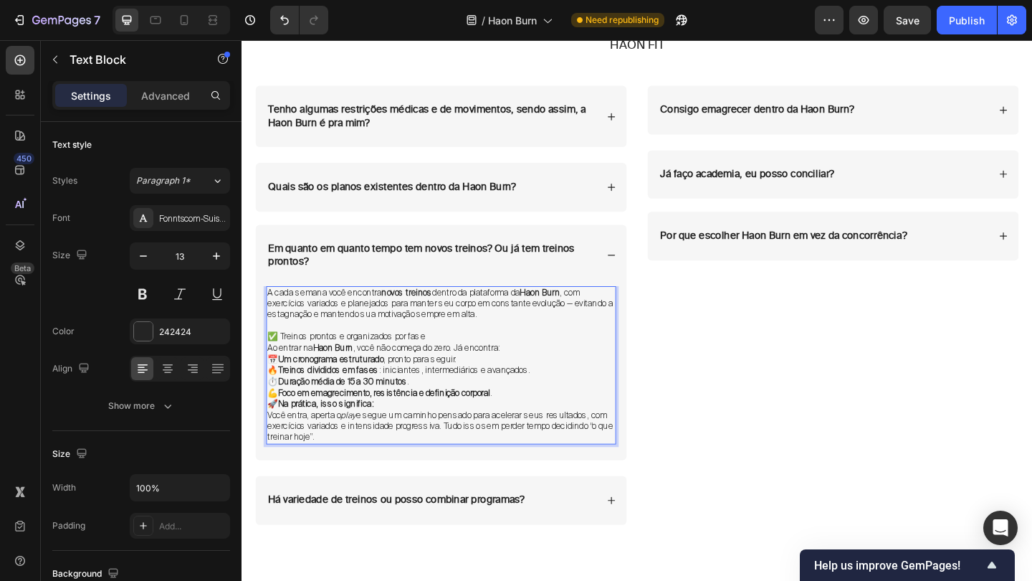
click at [464, 362] on p "✅ Treinos prontos e organizados por fase" at bounding box center [459, 363] width 378 height 12
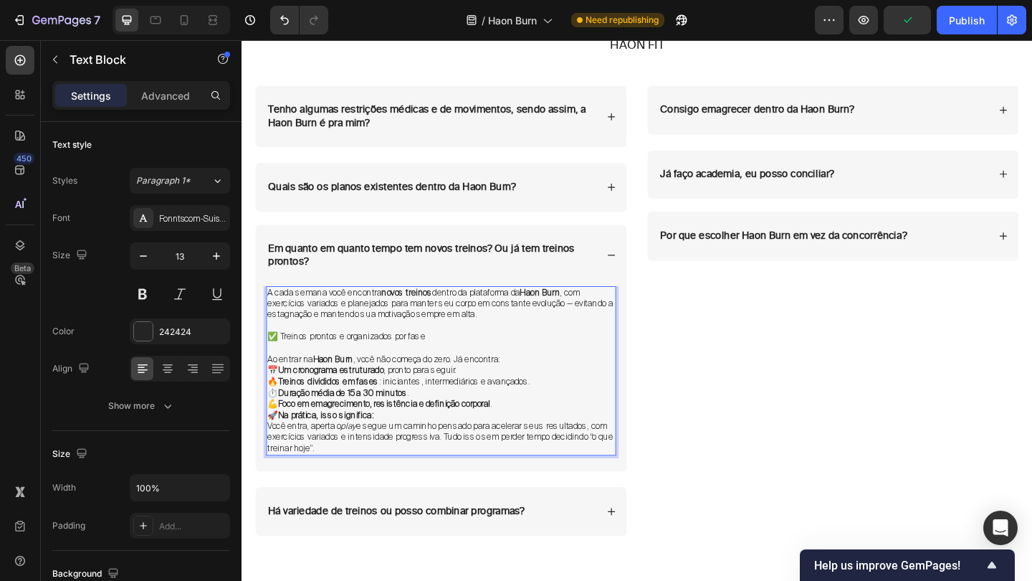
click at [555, 429] on p "📅 Um cronograma estruturado , pronto para seguir. 🔥 Treinos divididos em fases …" at bounding box center [459, 418] width 378 height 49
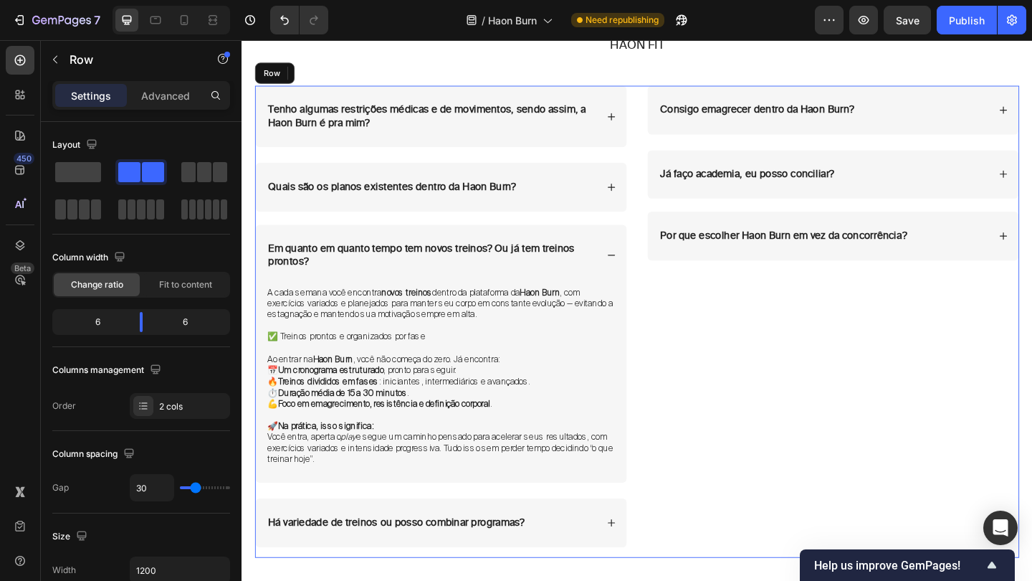
click at [692, 429] on div "Consigo emagrecer dentro da Haon Burn? Já faço academia, eu posso conciliar? Ac…" at bounding box center [884, 346] width 405 height 513
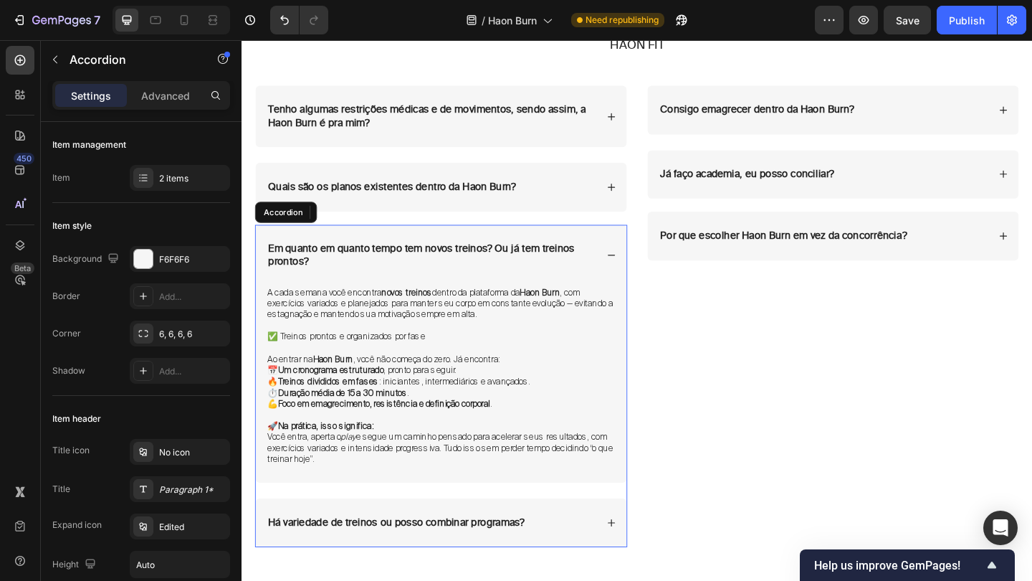
click at [647, 273] on icon at bounding box center [644, 273] width 8 height 1
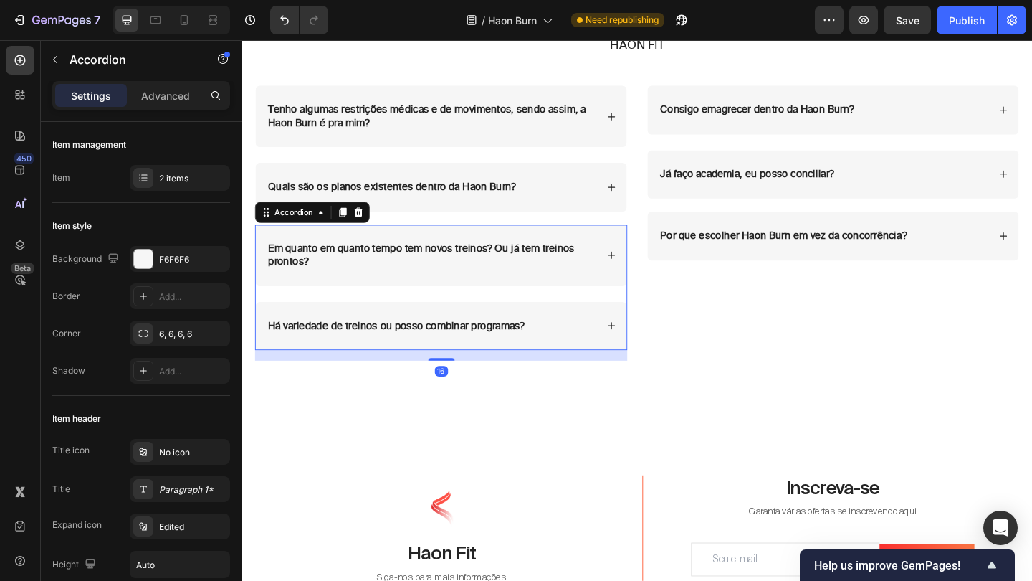
click at [642, 350] on icon at bounding box center [644, 351] width 10 height 10
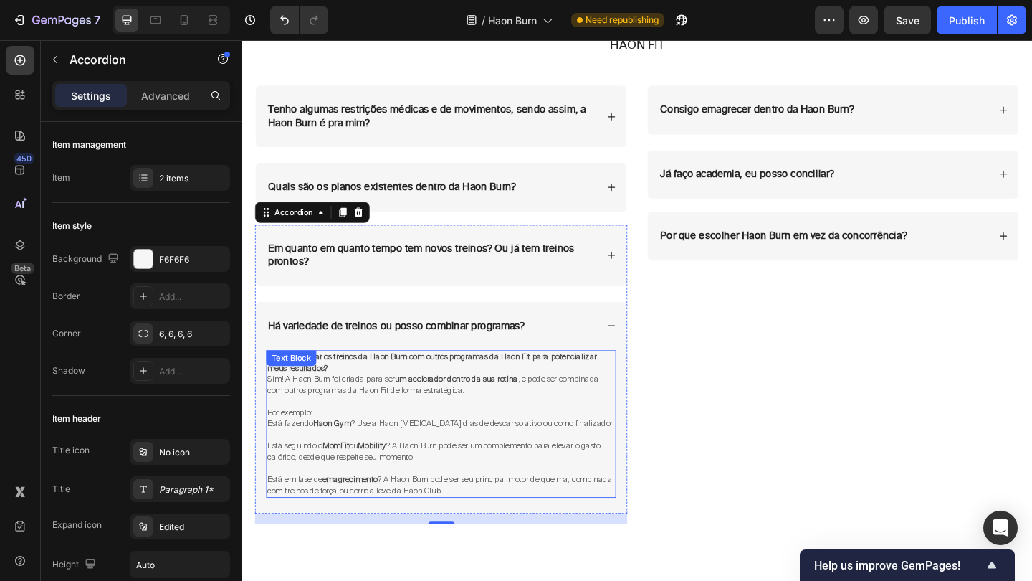
click at [376, 427] on p at bounding box center [459, 433] width 378 height 12
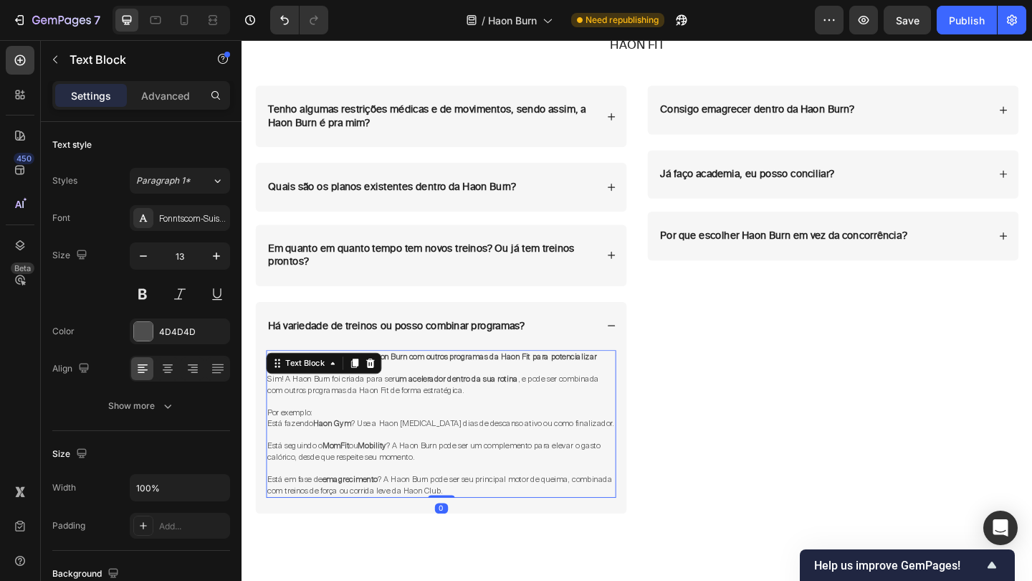
click at [468, 512] on span "Está em fase de emagrecimento ? A Haon Burn pode ser seu principal motor de que…" at bounding box center [457, 524] width 375 height 24
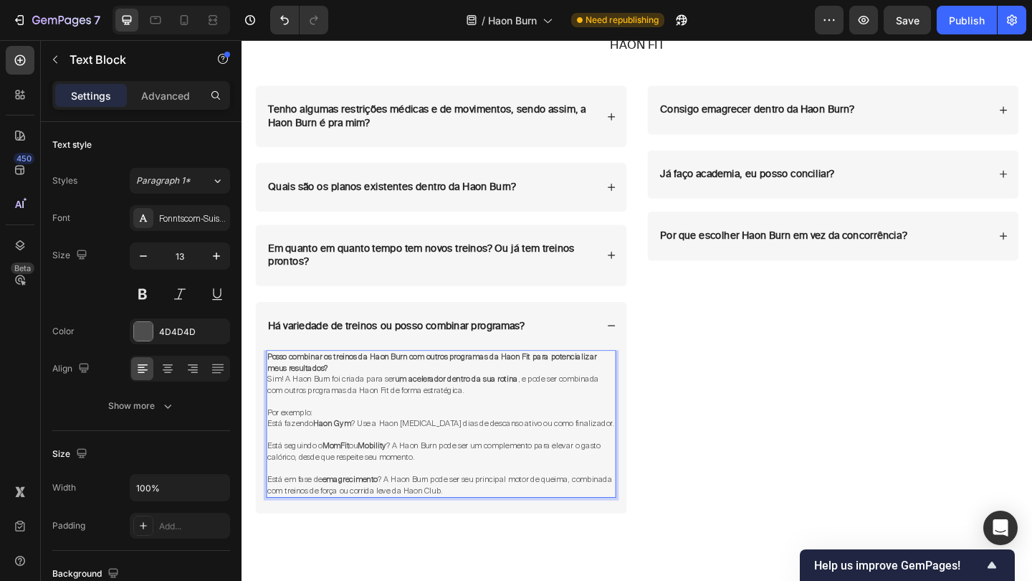
click at [510, 517] on p "Está em fase de emagrecimento ? A Haon Burn pode ser seu principal motor de que…" at bounding box center [459, 524] width 378 height 24
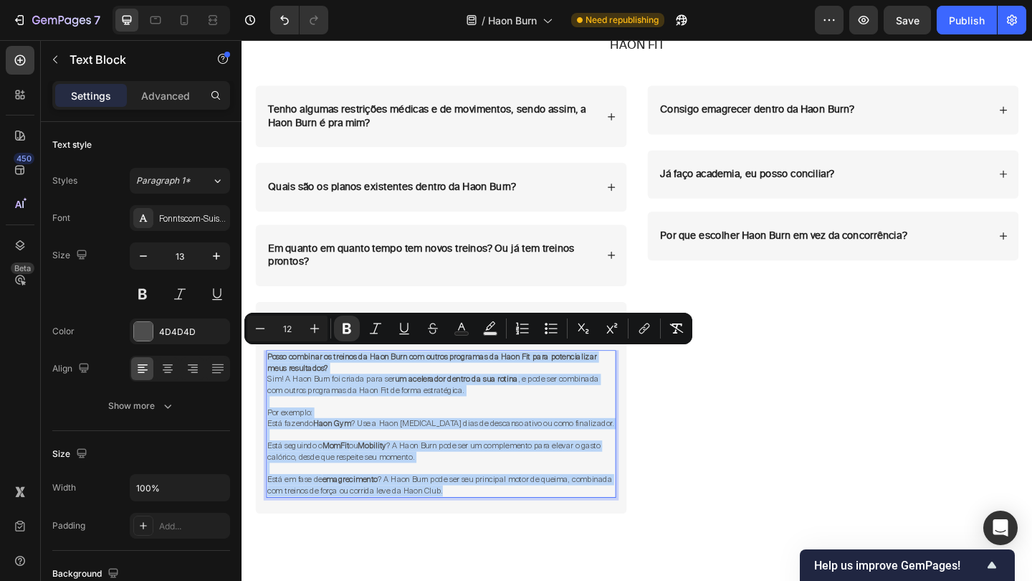
drag, startPoint x: 510, startPoint y: 517, endPoint x: 272, endPoint y: 379, distance: 275.5
click at [272, 379] on div "Posso combinar os treinos da Haon Burn com outros programas da Haon Fit para po…" at bounding box center [458, 457] width 381 height 161
click at [520, 525] on p "Está em fase de emagrecimento ? A Haon Burn pode ser seu principal motor de que…" at bounding box center [459, 524] width 378 height 24
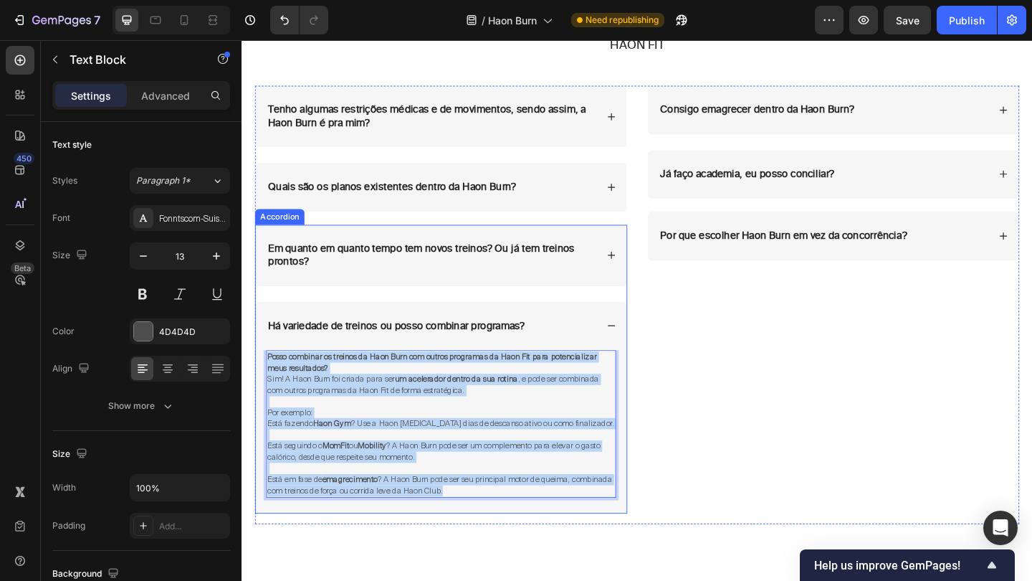
drag, startPoint x: 519, startPoint y: 518, endPoint x: 262, endPoint y: 380, distance: 292.2
click at [262, 380] on div "Posso combinar os treinos da Haon Burn com outros programas da Haon Fit para po…" at bounding box center [459, 466] width 404 height 178
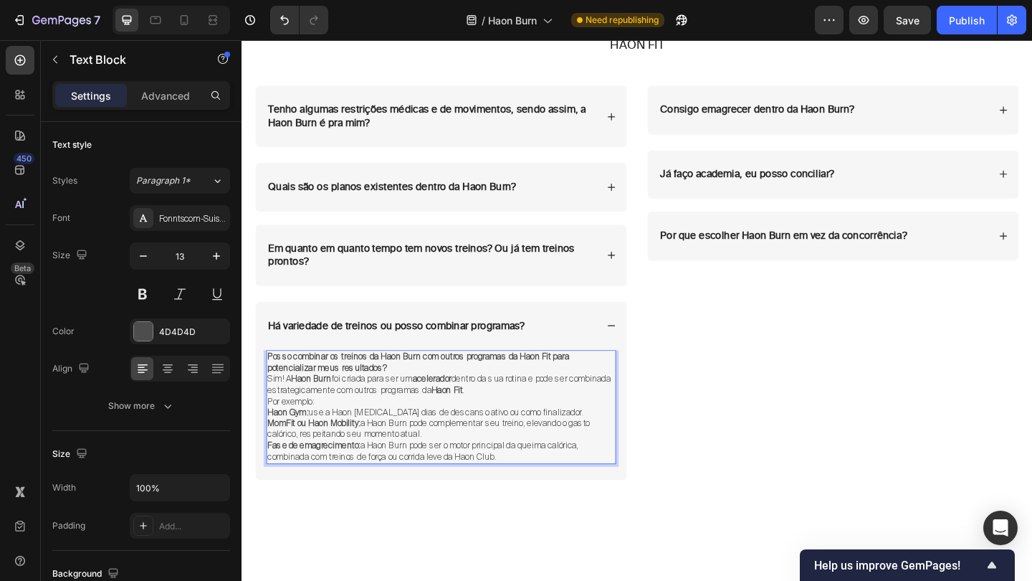
click at [409, 386] on strong "Posso combinar os treinos da Haon Burn com outros programas da Haon Fit para po…" at bounding box center [434, 390] width 328 height 24
click at [411, 403] on p "Sim! A Haon Burn foi criada para ser um acelerador dentro da sua rotina e pode …" at bounding box center [459, 415] width 378 height 24
click at [415, 390] on p "Posso combinar os treinos da Haon Burn com outros programas da Haon Fit para po…" at bounding box center [459, 390] width 378 height 24
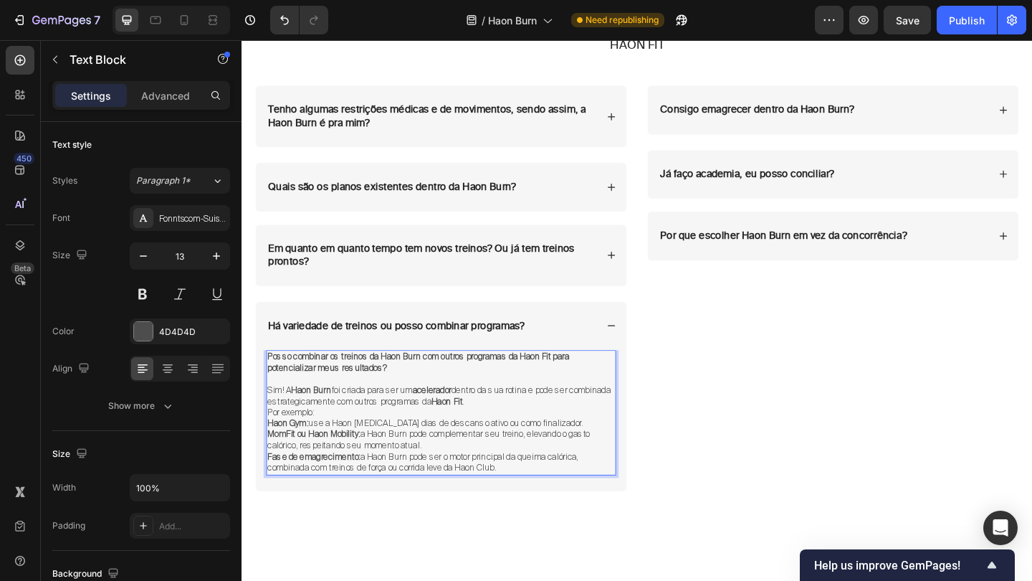
click at [346, 439] on p "Por exemplo:" at bounding box center [459, 445] width 378 height 12
click at [542, 431] on p "Sim! A Haon Burn foi criada para ser um acelerador dentro da sua rotina e pode …" at bounding box center [459, 427] width 378 height 24
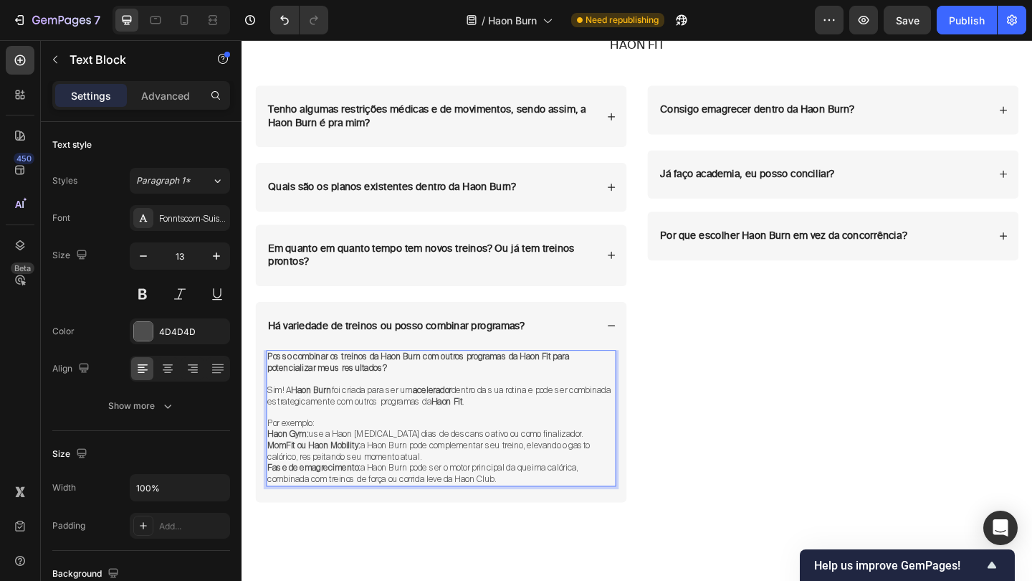
click at [452, 489] on p "MomFit ou Haon Mobility: a Haon Burn pode complementar seu treino, elevando o g…" at bounding box center [459, 487] width 378 height 24
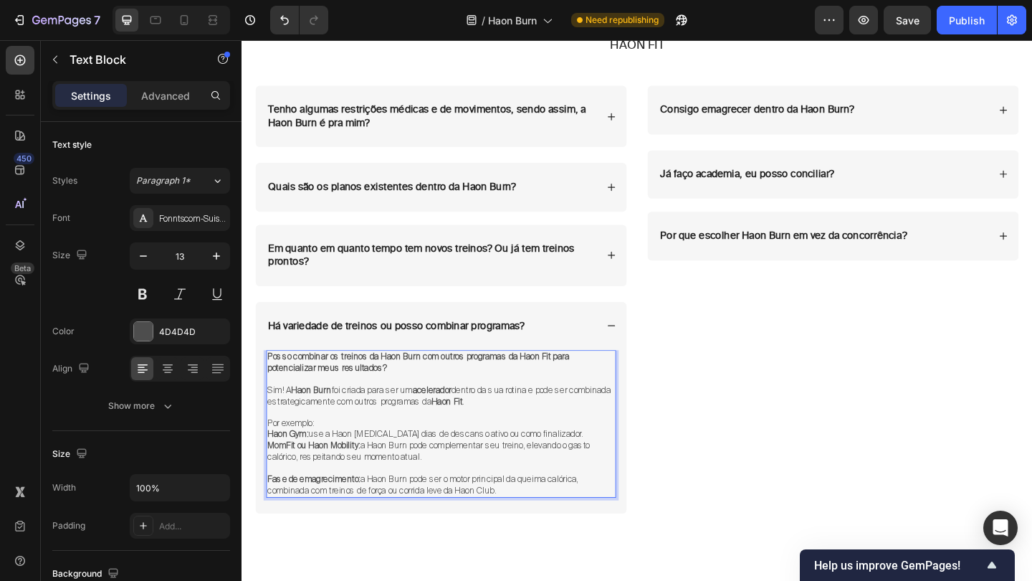
click at [605, 463] on p "Haon Gym: use a Haon Burn nos dias de descanso ativo ou como finalizador." at bounding box center [459, 469] width 378 height 12
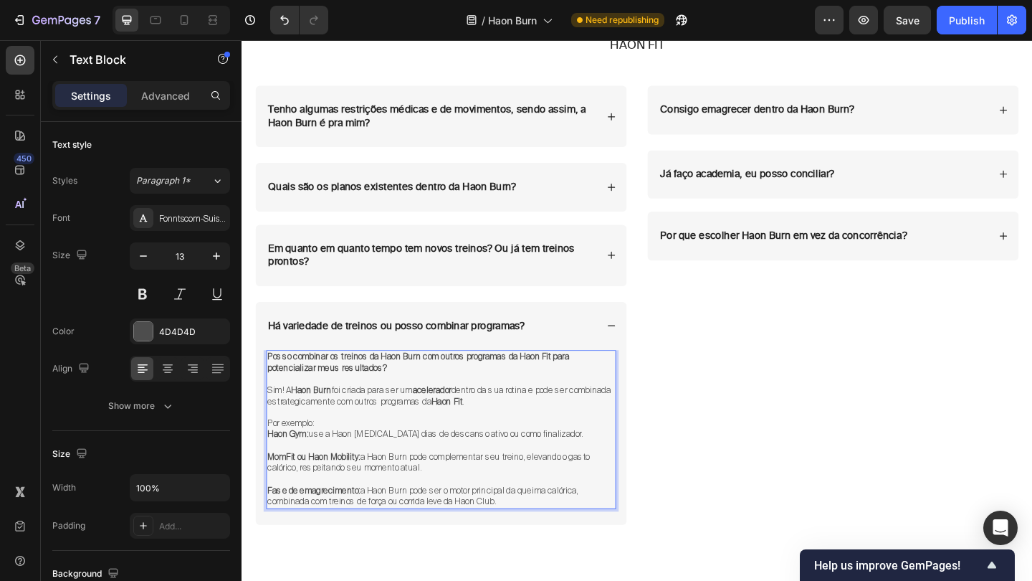
click at [292, 487] on strong "MomFit ou Haon Mobility:" at bounding box center [320, 493] width 101 height 12
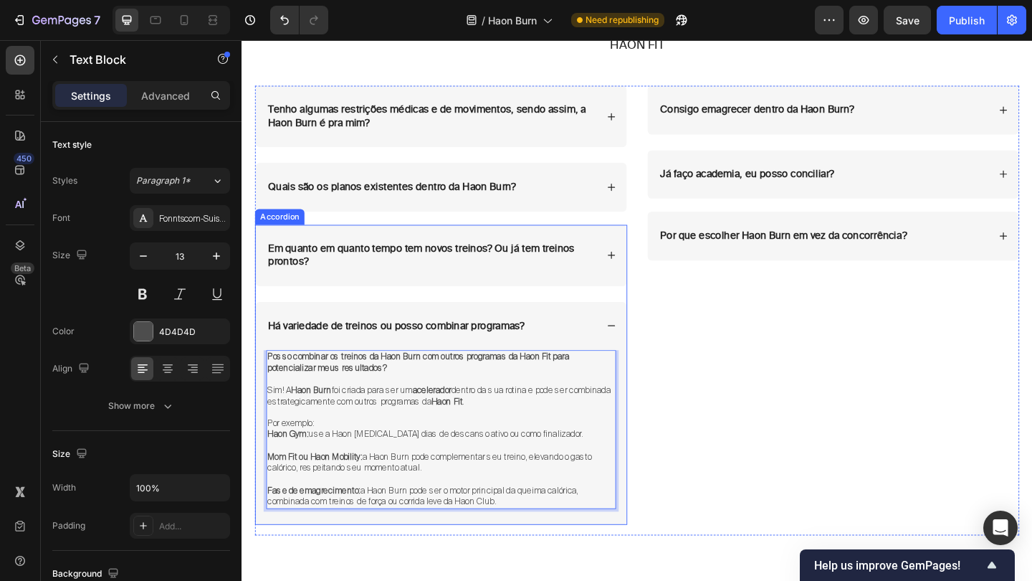
click at [634, 356] on div "Há variedade de treinos ou posso combinar programas?" at bounding box center [459, 351] width 404 height 53
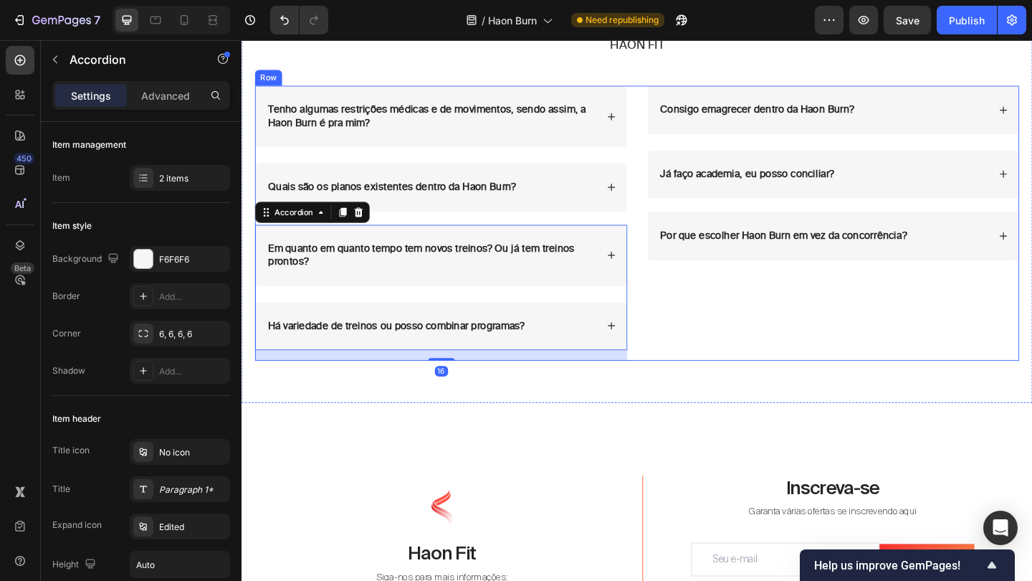
click at [759, 334] on div "Consigo emagrecer dentro da Haon Burn? Já faço academia, eu posso conciliar? Ac…" at bounding box center [884, 239] width 405 height 299
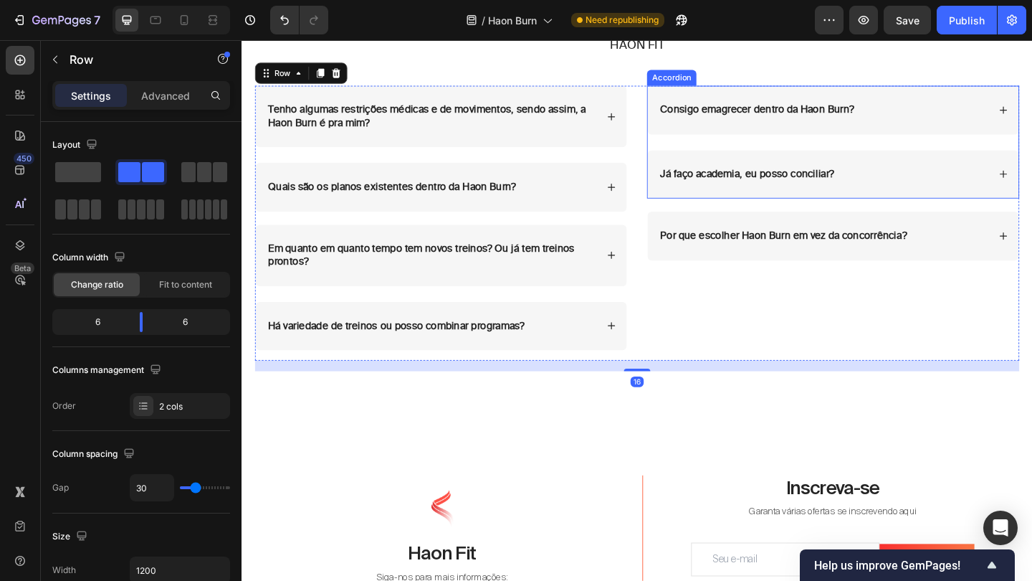
click at [966, 110] on div "Consigo emagrecer dentro da Haon Burn?" at bounding box center [874, 116] width 359 height 19
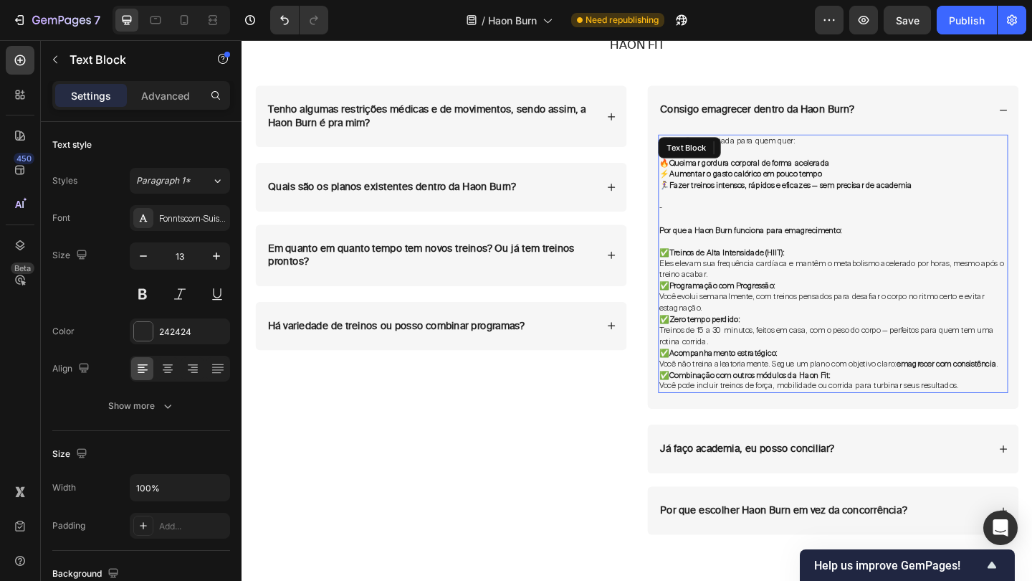
click at [824, 313] on span "Você evolui semanalmente, com treinos pensados para desafiar o corpo no ritmo c…" at bounding box center [872, 325] width 353 height 24
click at [974, 410] on span "Você pode incluir treinos de força, mobilidade ou corrida para turbinar seus re…" at bounding box center [858, 415] width 325 height 11
click at [1025, 401] on p "✅ Combinação com outros módulos da Haon Fit: Você pode incluir treinos de força…" at bounding box center [885, 411] width 378 height 24
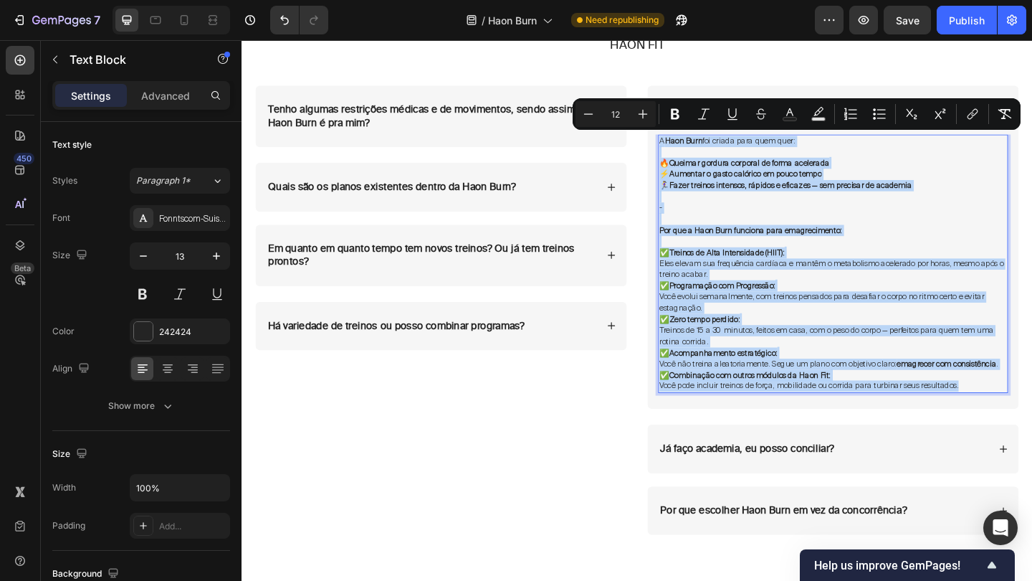
drag, startPoint x: 1024, startPoint y: 401, endPoint x: 695, endPoint y: 146, distance: 417.0
click at [695, 146] on div "A Haon Burn foi criada para quem quer: 🔥 Queimar gordura corporal de forma acel…" at bounding box center [885, 284] width 381 height 282
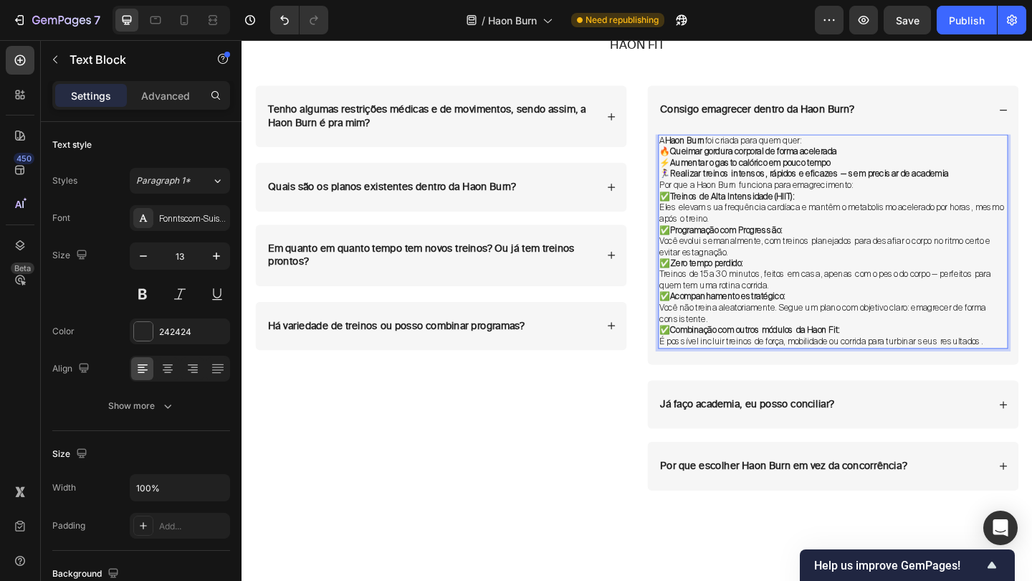
click at [881, 150] on p "A Haon Burn foi criada para quem quer:" at bounding box center [885, 150] width 378 height 12
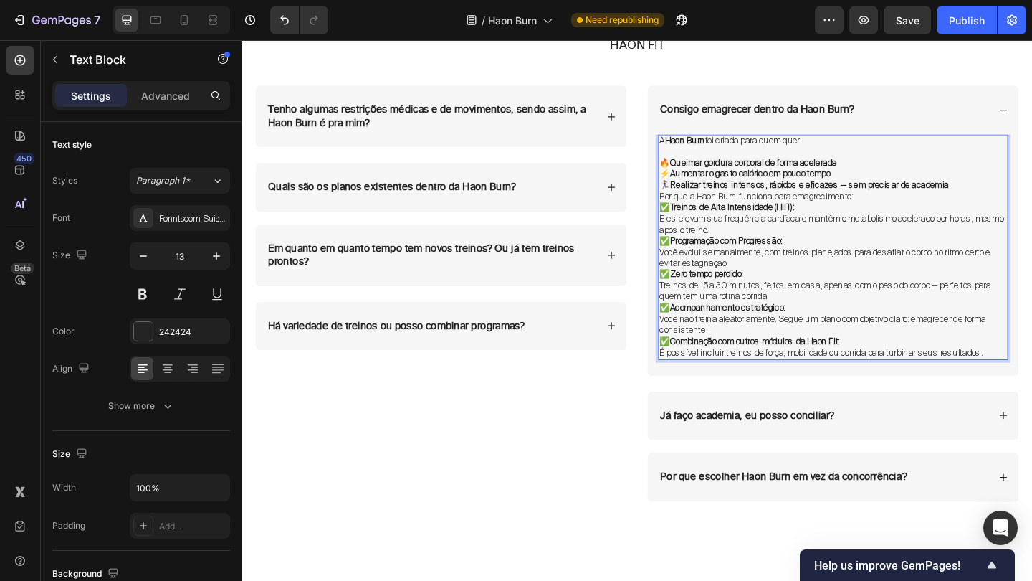
click at [1032, 195] on p "🔥 Queimar gordura corporal de forma acelerada ⚡ Aumentar o gasto calórico em po…" at bounding box center [885, 186] width 378 height 37
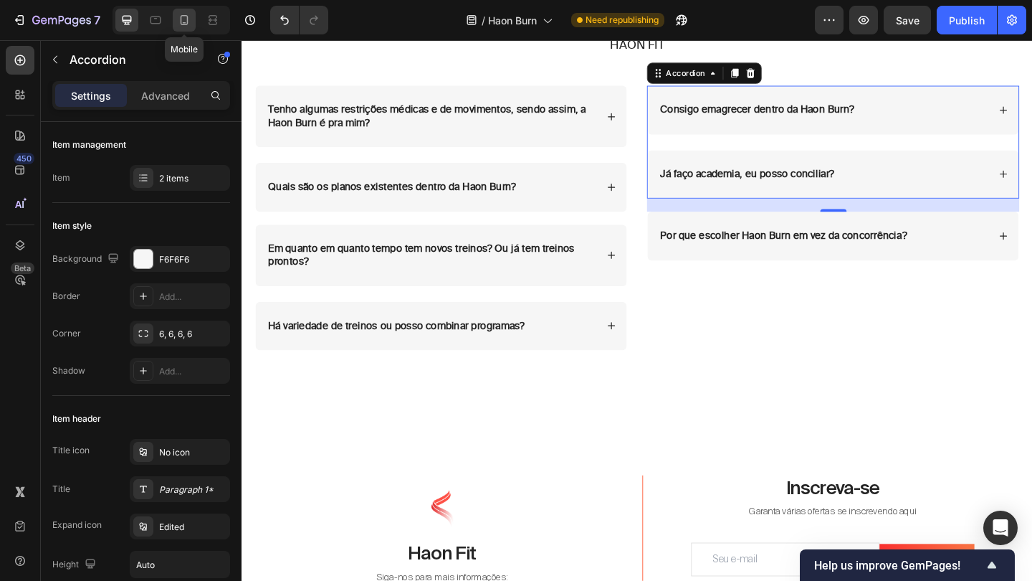
click at [181, 23] on icon at bounding box center [185, 20] width 8 height 10
type input "14"
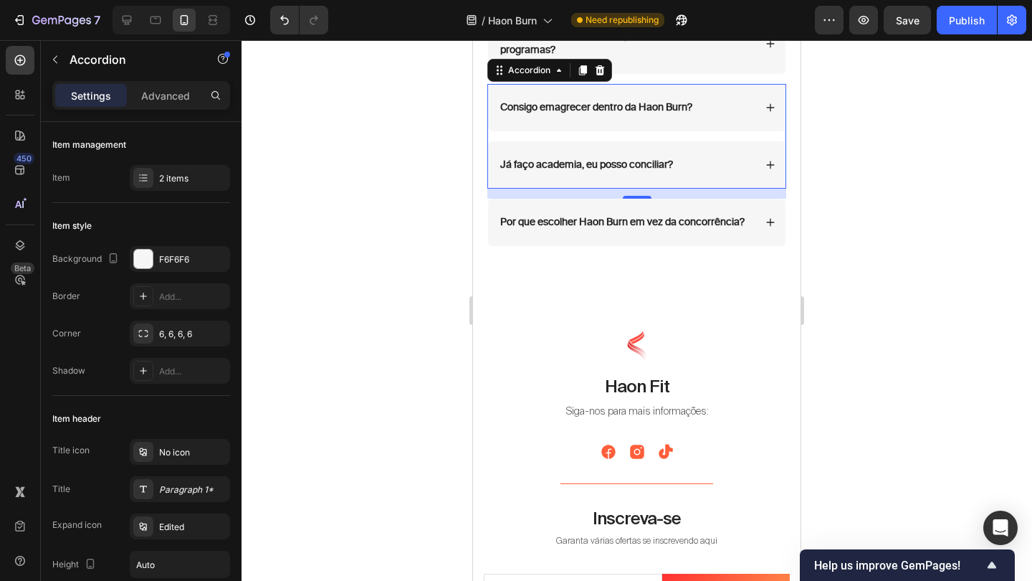
scroll to position [6353, 0]
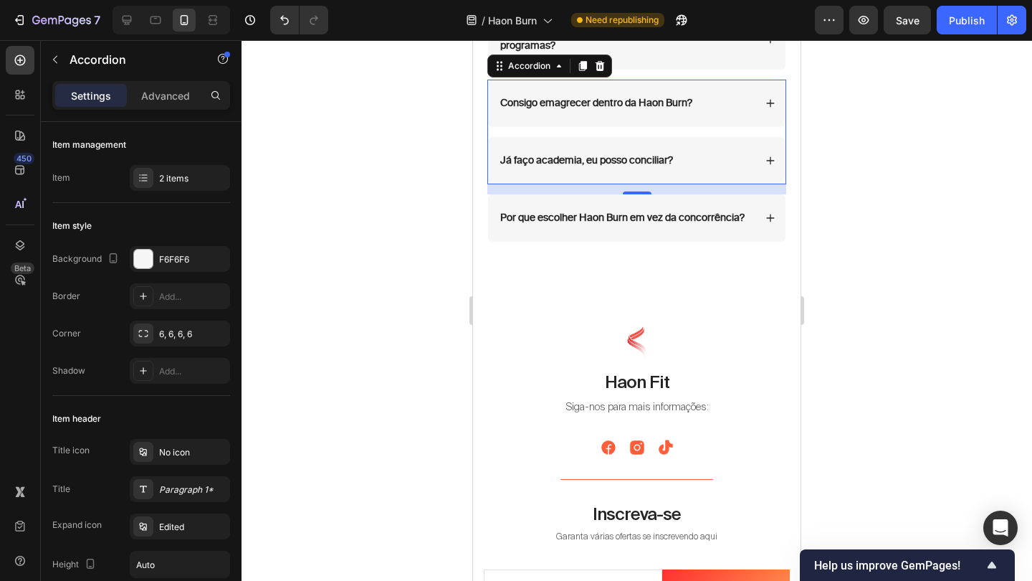
click at [774, 108] on icon at bounding box center [771, 103] width 10 height 10
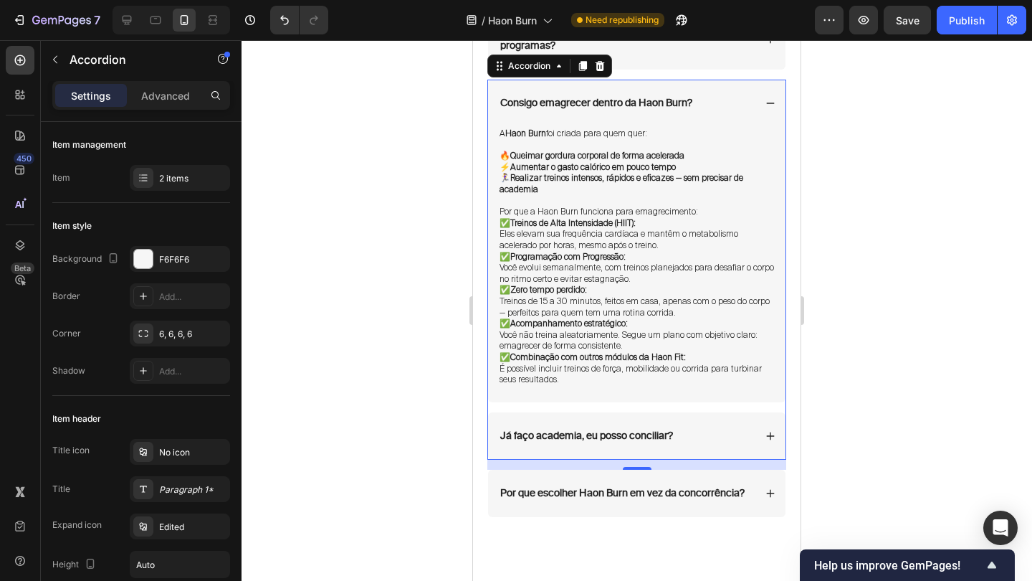
click at [774, 108] on icon at bounding box center [771, 103] width 10 height 10
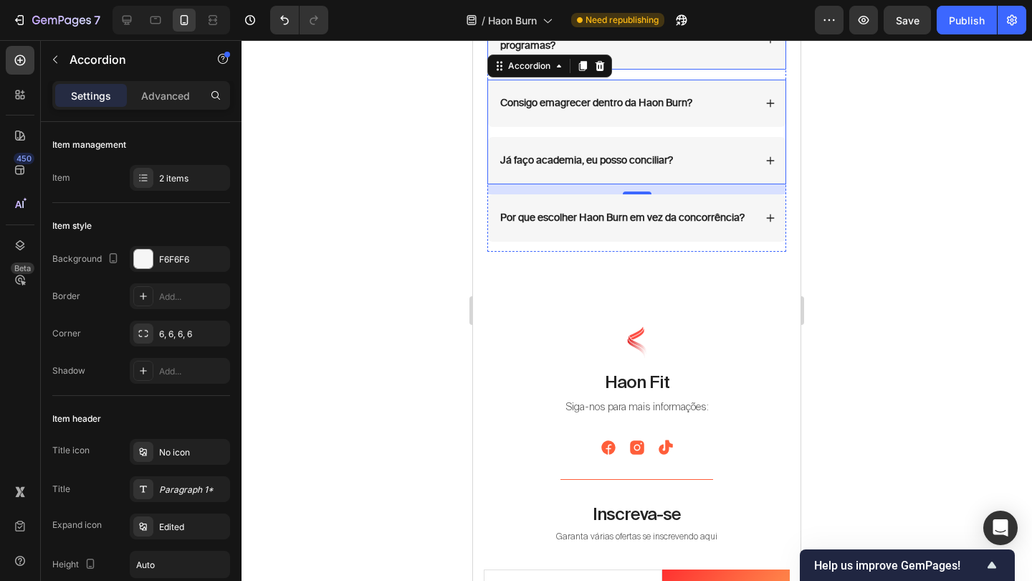
click at [771, 57] on div "Há variedade de treinos ou posso combinar programas?" at bounding box center [636, 39] width 297 height 60
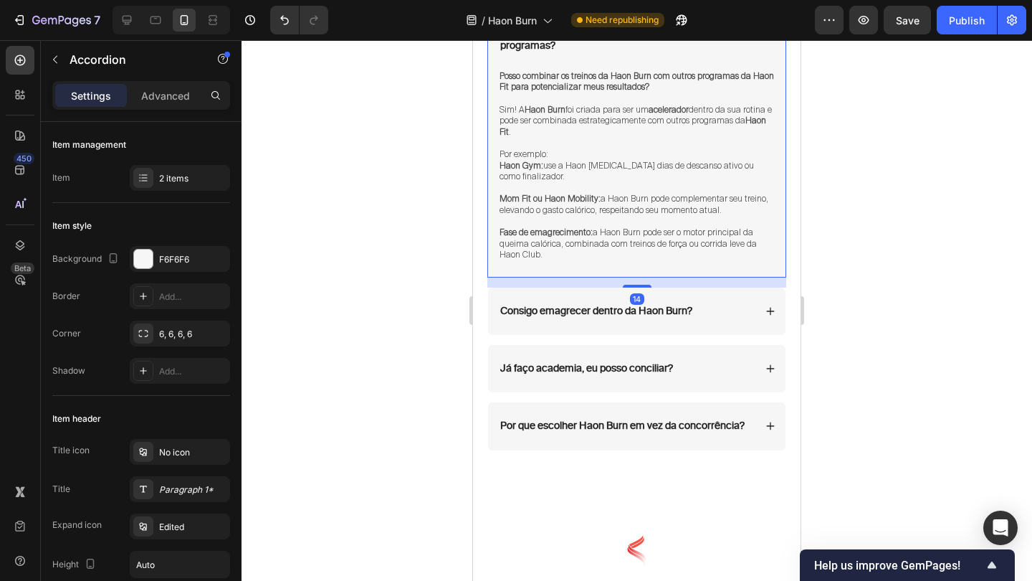
click at [771, 57] on div "Há variedade de treinos ou posso combinar programas?" at bounding box center [636, 39] width 297 height 60
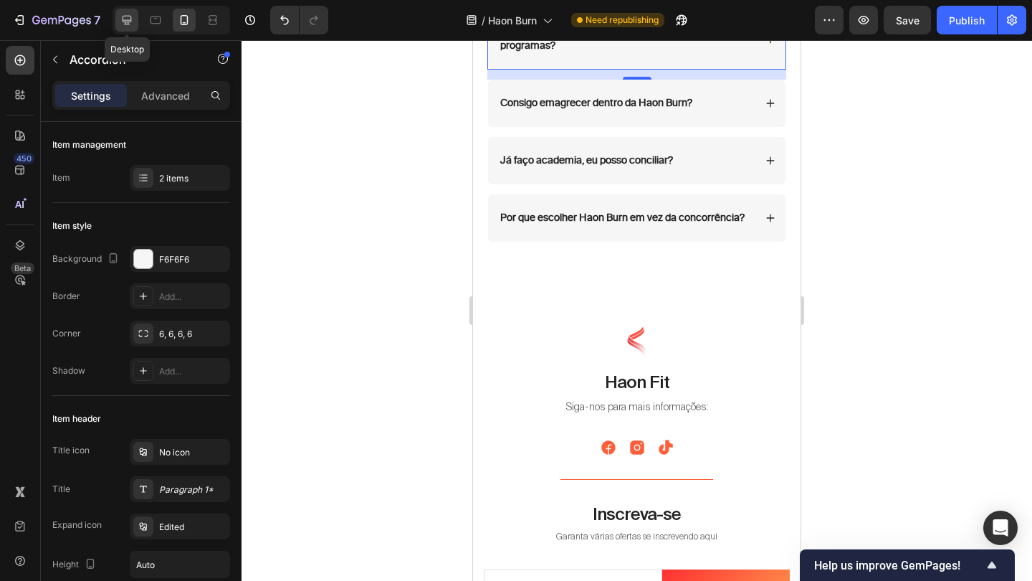
click at [134, 24] on icon at bounding box center [127, 20] width 14 height 14
type input "24"
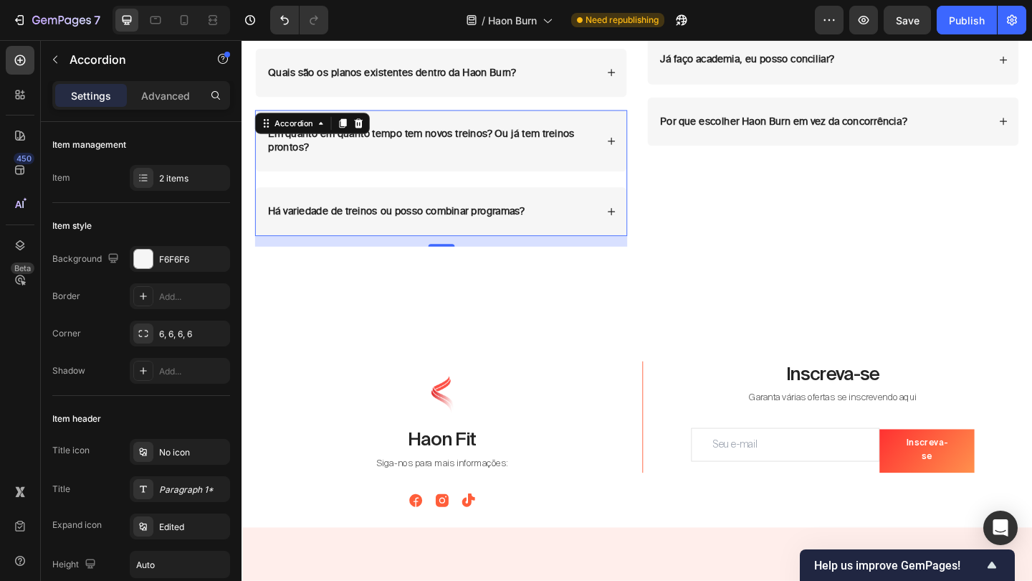
scroll to position [6437, 0]
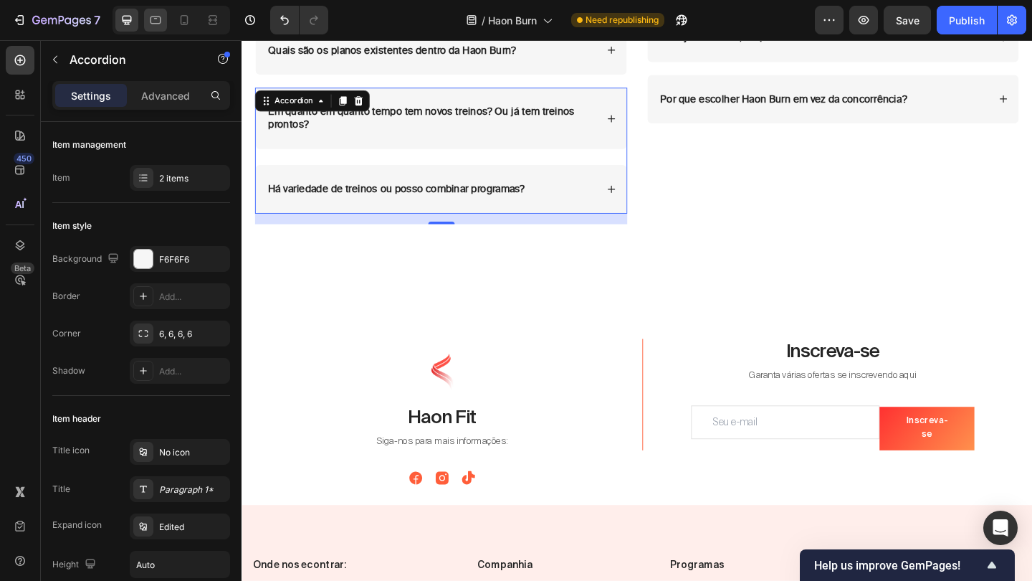
click at [157, 9] on div at bounding box center [155, 20] width 23 height 23
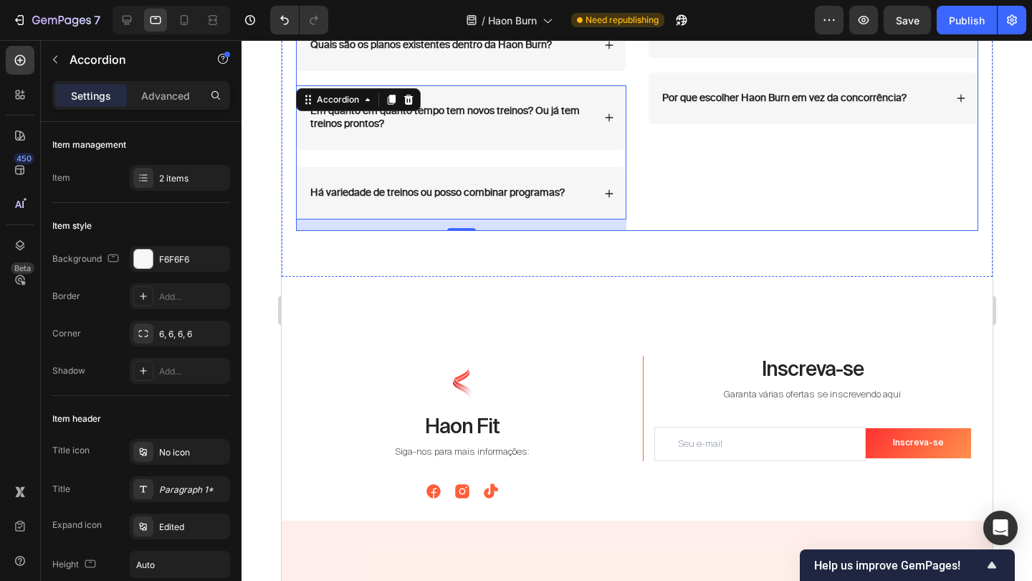
scroll to position [6431, 0]
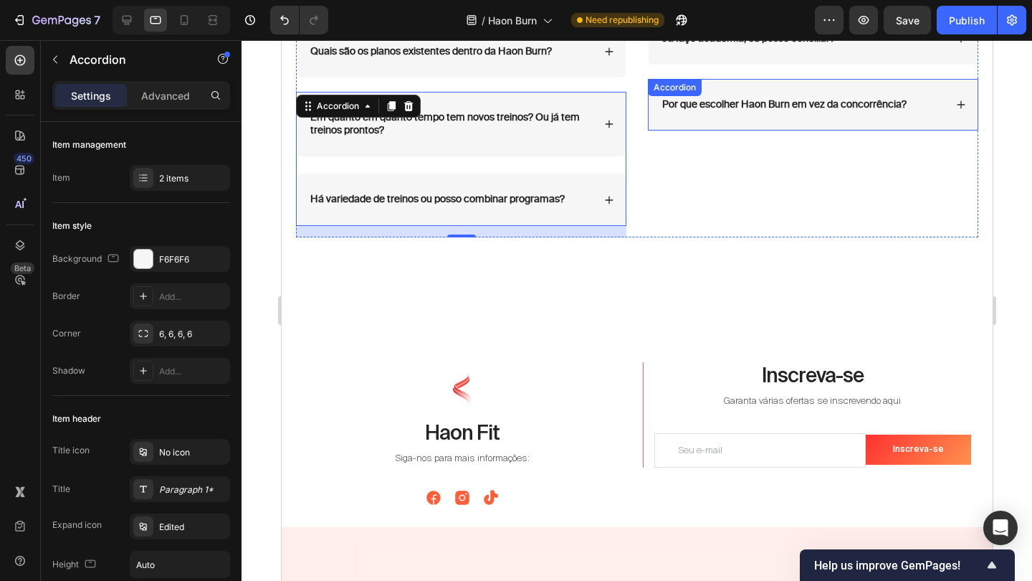
click at [762, 102] on div "Por que escolher Haon Burn em vez da concorrência? Accordion" at bounding box center [812, 105] width 330 height 52
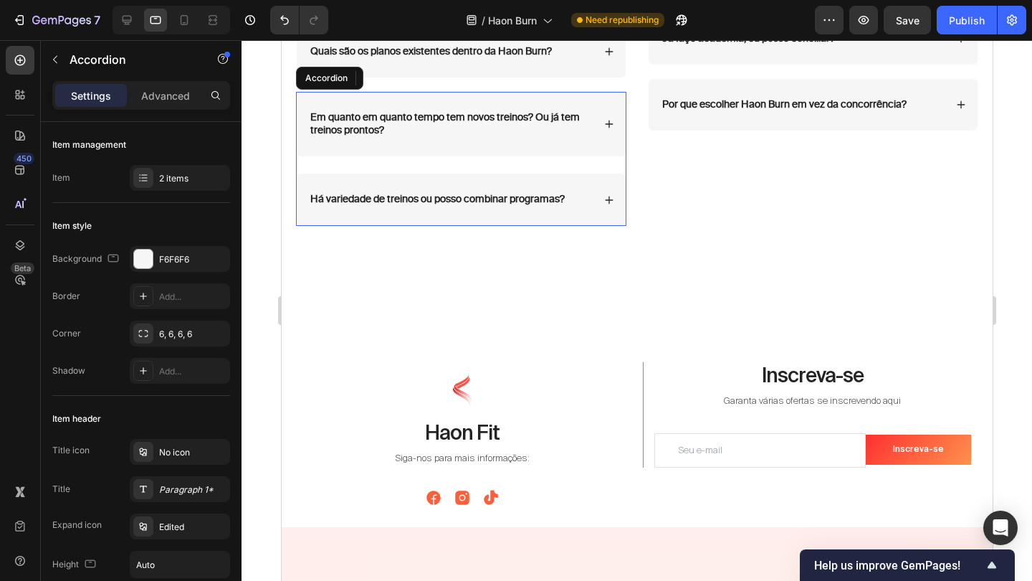
click at [564, 194] on p "Há variedade de treinos ou posso combinar programas?" at bounding box center [437, 199] width 254 height 13
click at [601, 203] on div "Há variedade de treinos ou posso combinar programas?" at bounding box center [460, 199] width 329 height 52
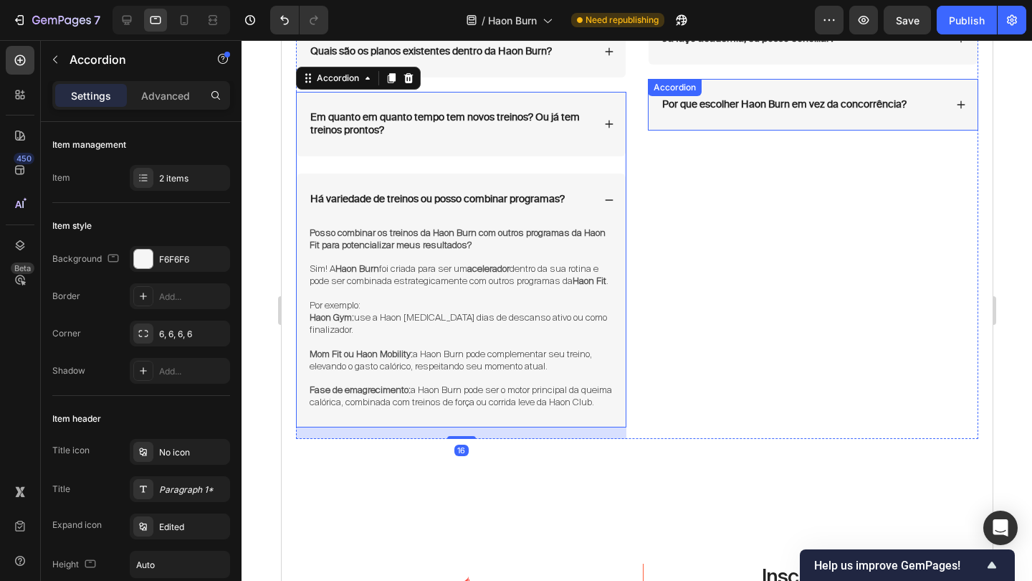
click at [961, 100] on icon at bounding box center [961, 105] width 10 height 10
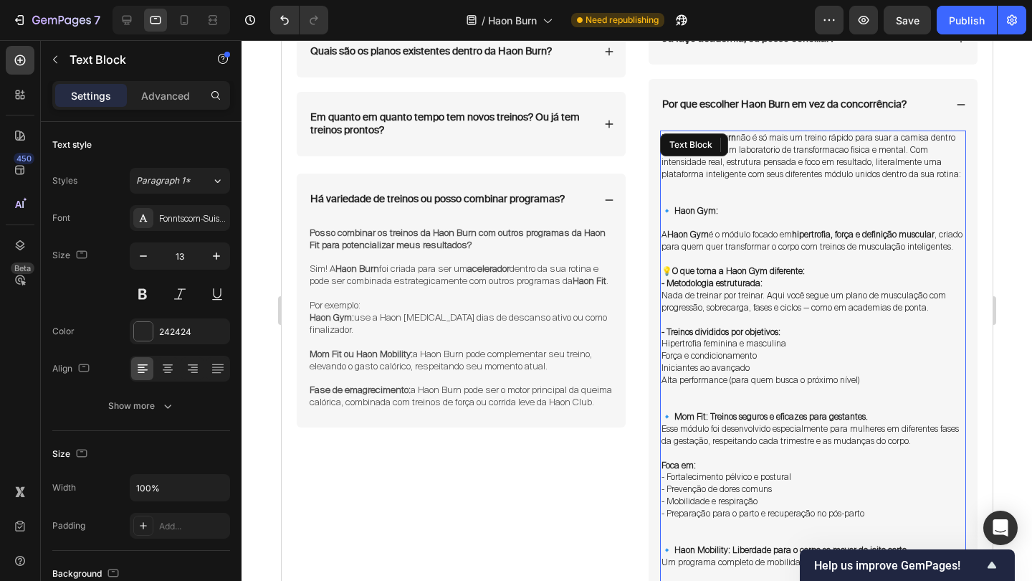
click at [852, 159] on span "Porque a Haon Burn não é só mais um treino rápido para suar a camisa dentro da …" at bounding box center [811, 156] width 300 height 48
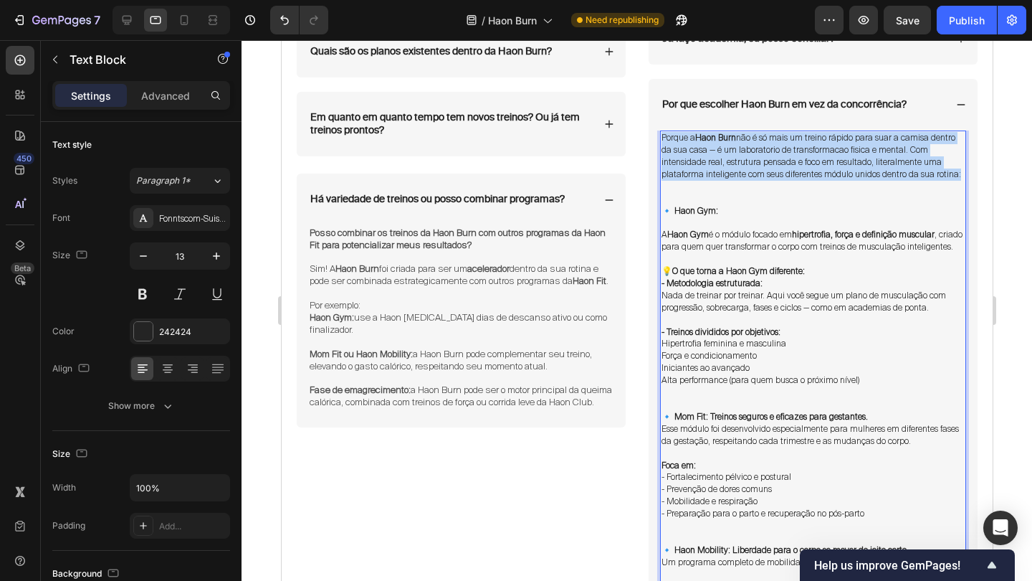
click at [852, 159] on span "Porque a Haon Burn não é só mais um treino rápido para suar a camisa dentro da …" at bounding box center [811, 156] width 300 height 48
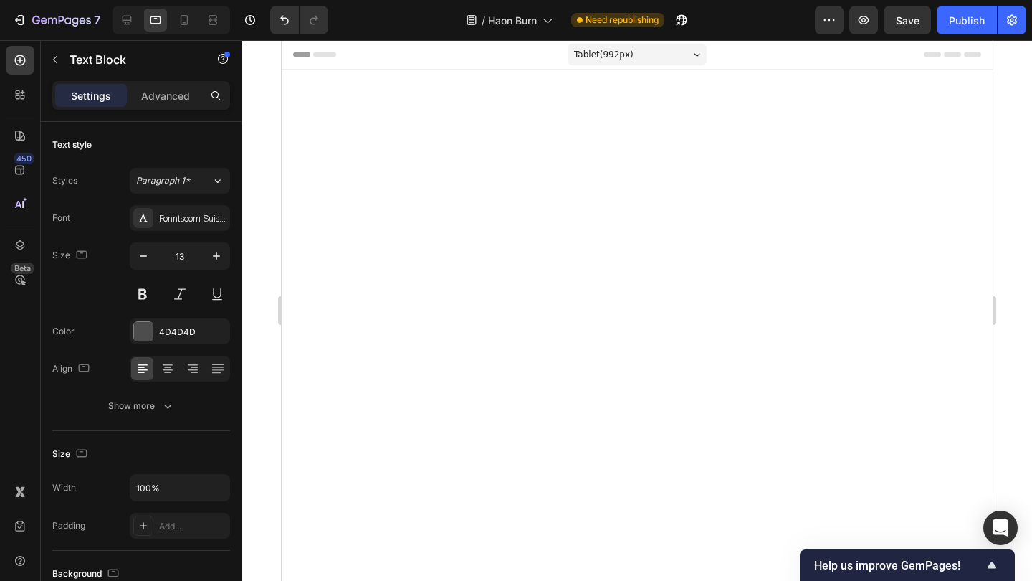
scroll to position [6431, 0]
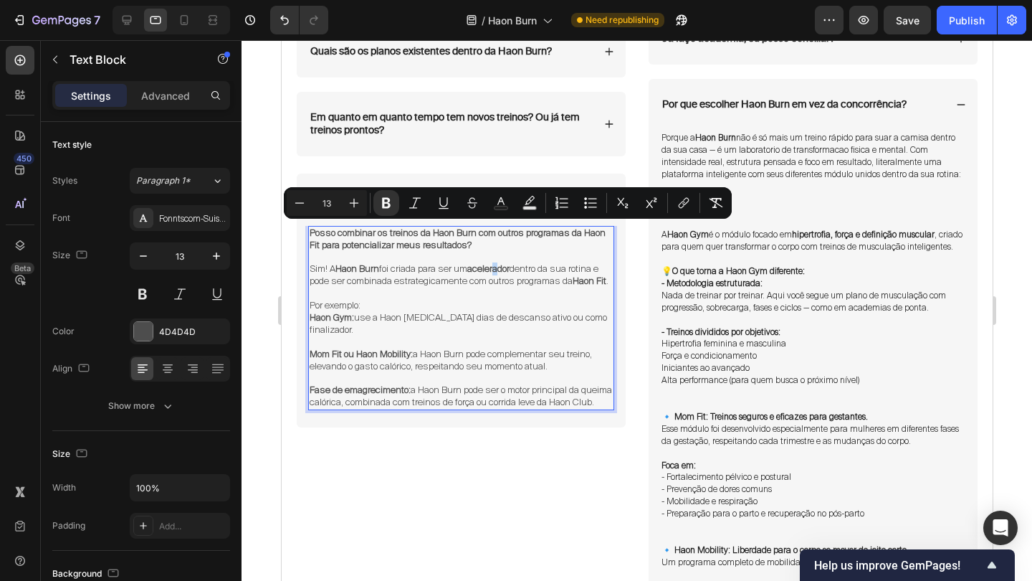
click at [505, 270] on strong "acelerador" at bounding box center [488, 268] width 42 height 12
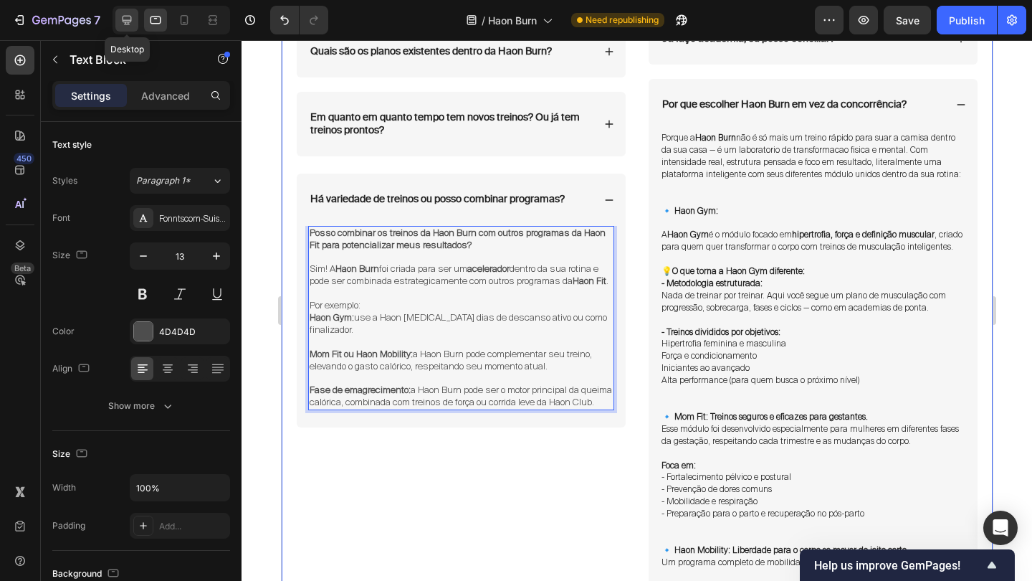
click at [133, 21] on icon at bounding box center [127, 20] width 14 height 14
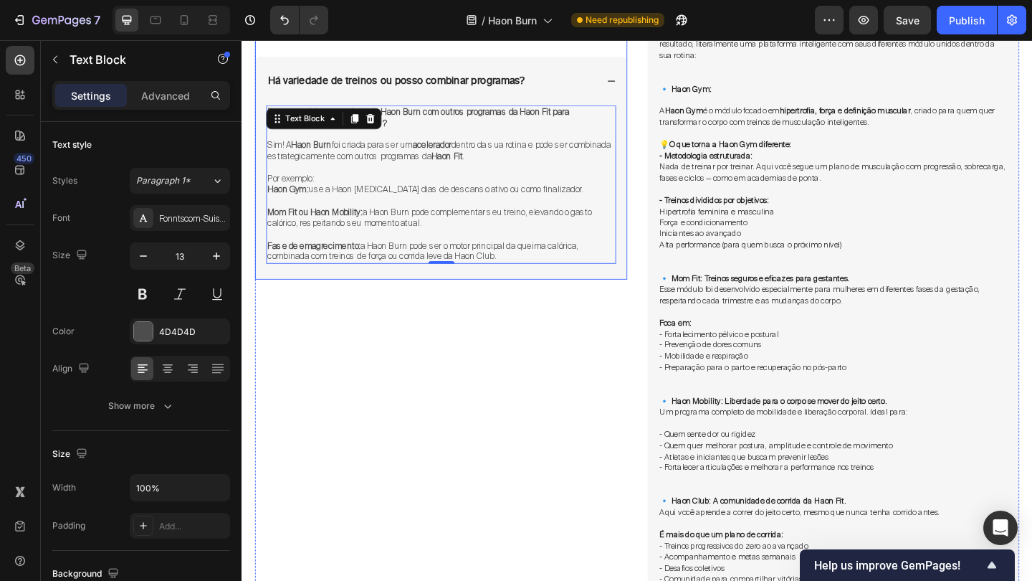
scroll to position [6573, 0]
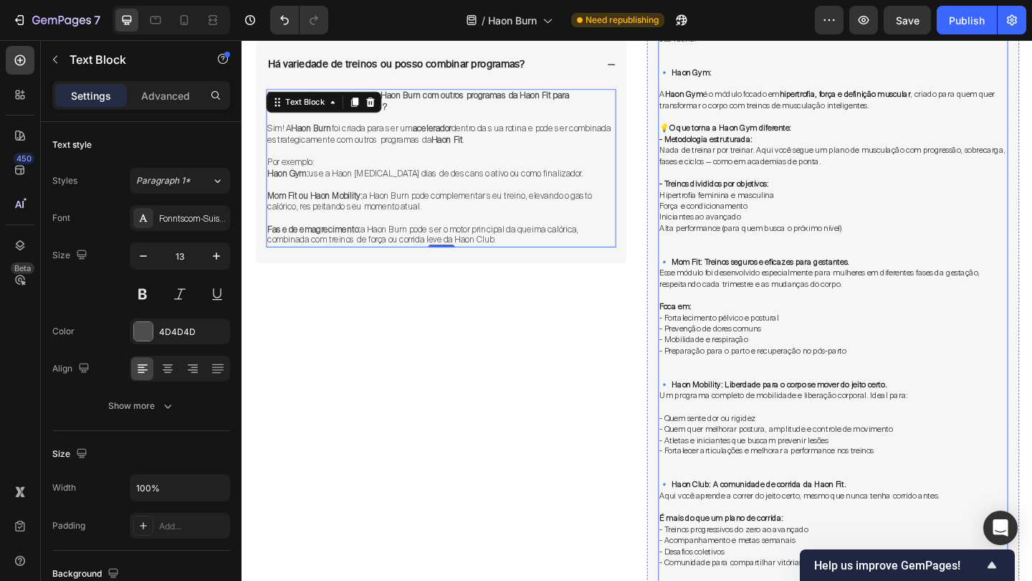
click at [897, 165] on p "- Metodologia estruturada: Nada de treinar por treinar. Aqui você segue um plan…" at bounding box center [885, 160] width 378 height 37
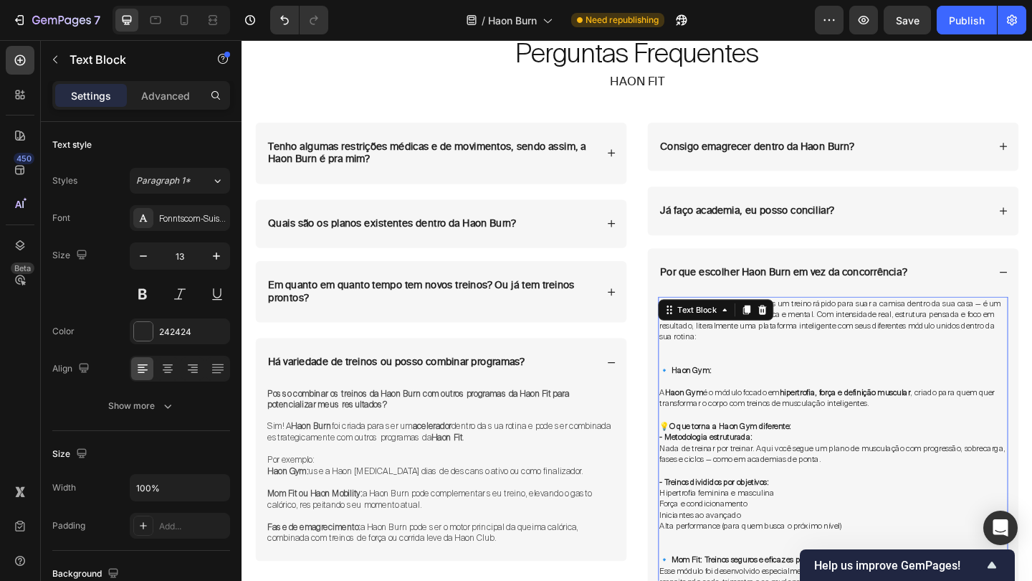
scroll to position [6244, 0]
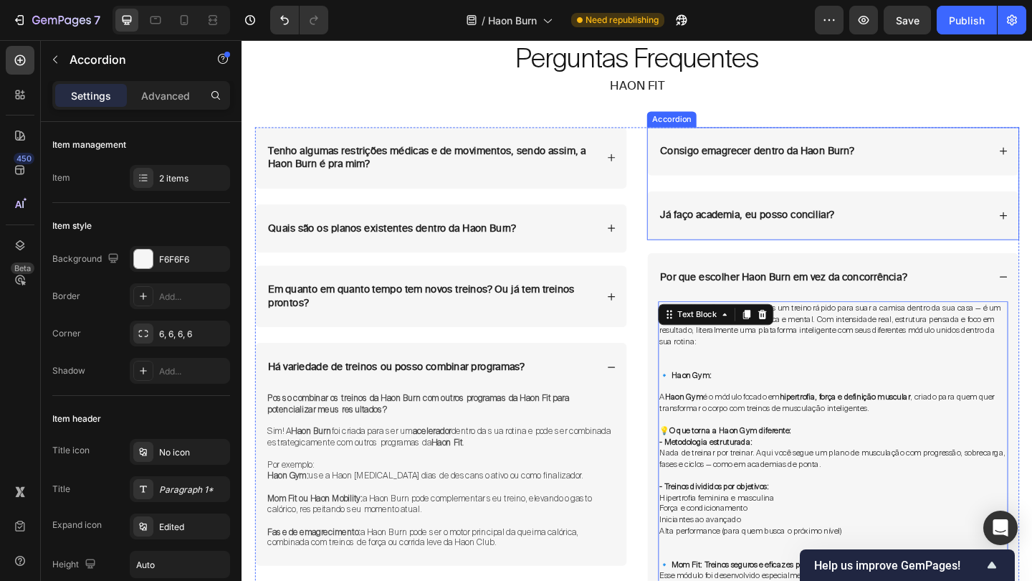
click at [1020, 229] on div "Já faço academia, eu posso conciliar?" at bounding box center [874, 231] width 359 height 19
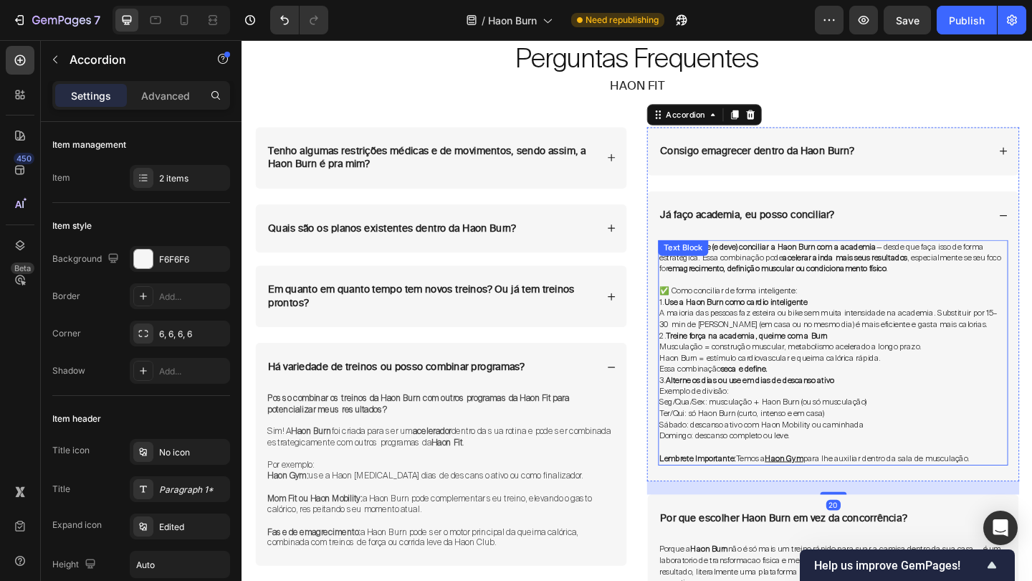
click at [903, 343] on span "A maioria das pessoas faz esteira ou bike sem muita intensidade na academia. Su…" at bounding box center [880, 343] width 368 height 24
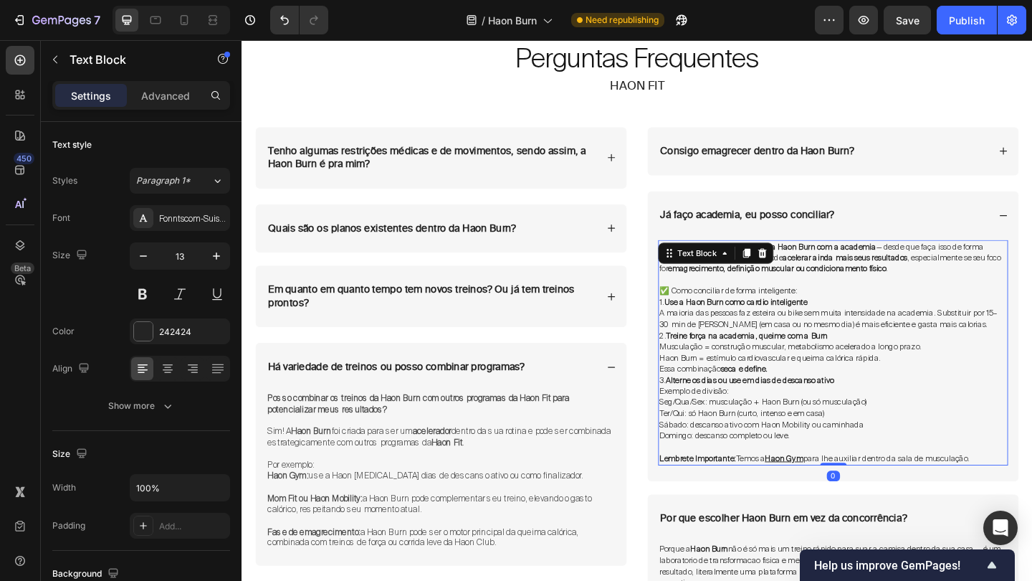
click at [917, 440] on p "Ter/Qui: só Haon Burn (curto, intenso e em casa)" at bounding box center [885, 446] width 378 height 12
click at [1032, 489] on p "Lembrete Importante: Temos a Haon Gym para lhe auxiliar dentro da sala de muscu…" at bounding box center [885, 495] width 378 height 12
drag, startPoint x: 1047, startPoint y: 480, endPoint x: 695, endPoint y: 263, distance: 413.0
click at [695, 263] on div "Sim, você pode (e deve) conciliar a Haon Burn com a academia — desde que faça i…" at bounding box center [885, 379] width 381 height 245
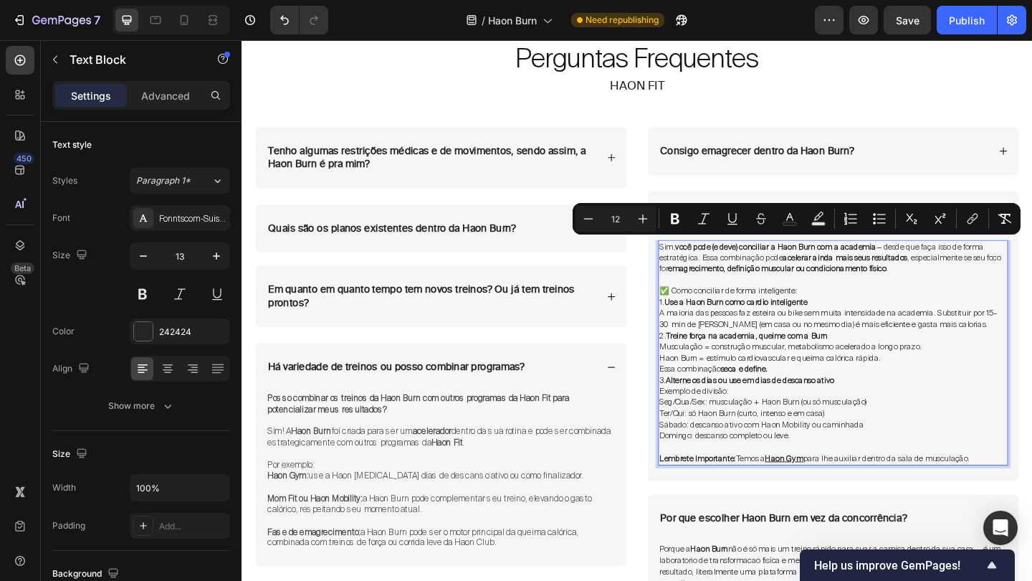
copy div "Sim, você pode (e deve) conciliar a Haon Burn com a academia — desde que faça i…"
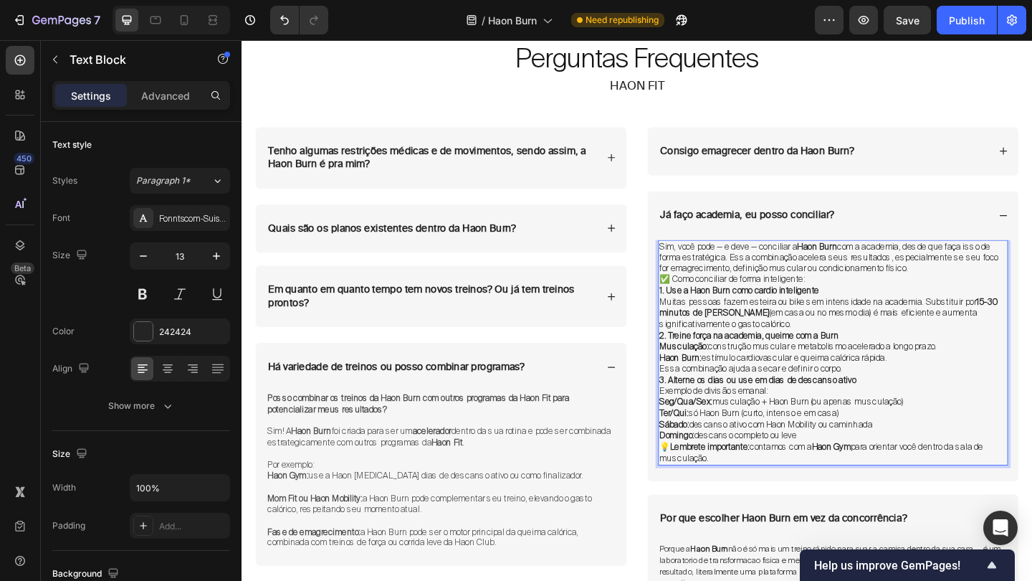
click at [968, 285] on p "Sim, você pode — e deve — conciliar a Haon Burn com a academia, desde que faça …" at bounding box center [885, 277] width 378 height 37
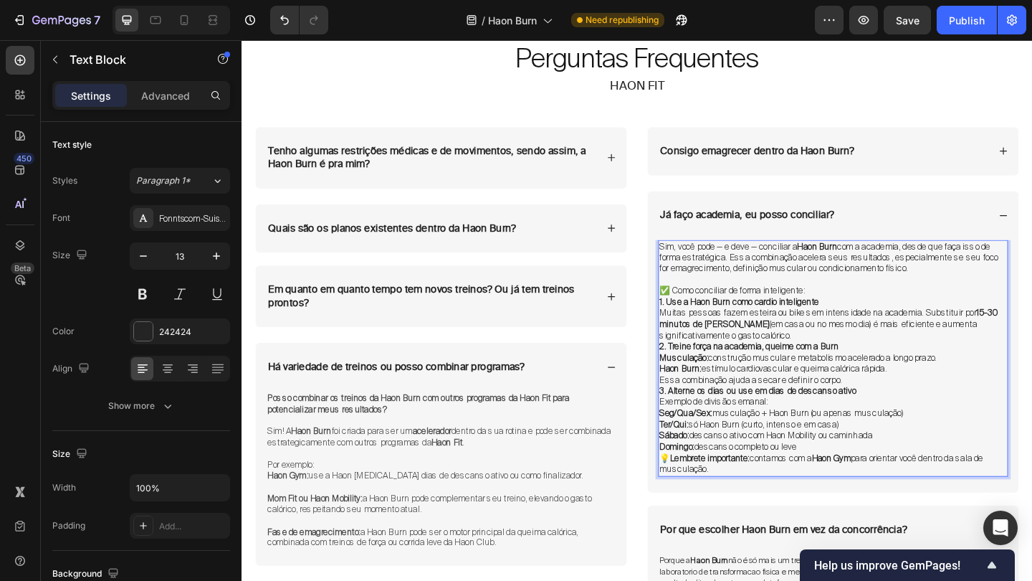
click at [856, 354] on p "1. Use a Haon Burn como cardio inteligente Muitas pessoas fazem esteira ou bike…" at bounding box center [885, 343] width 378 height 49
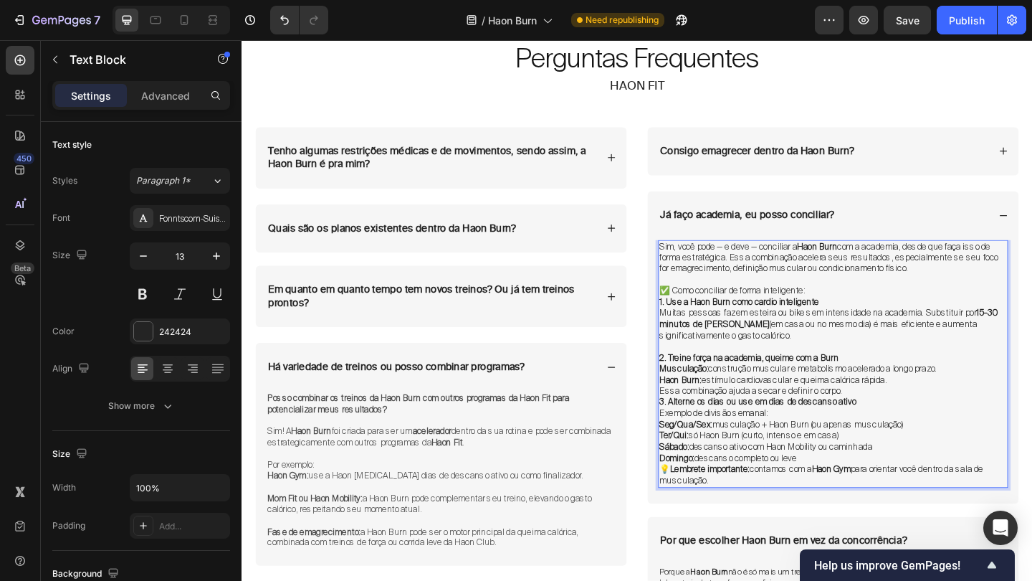
click at [918, 414] on p "Haon Burn: estímulo cardiovascular e queima calórica rápida. Essa combinação aj…" at bounding box center [885, 416] width 378 height 24
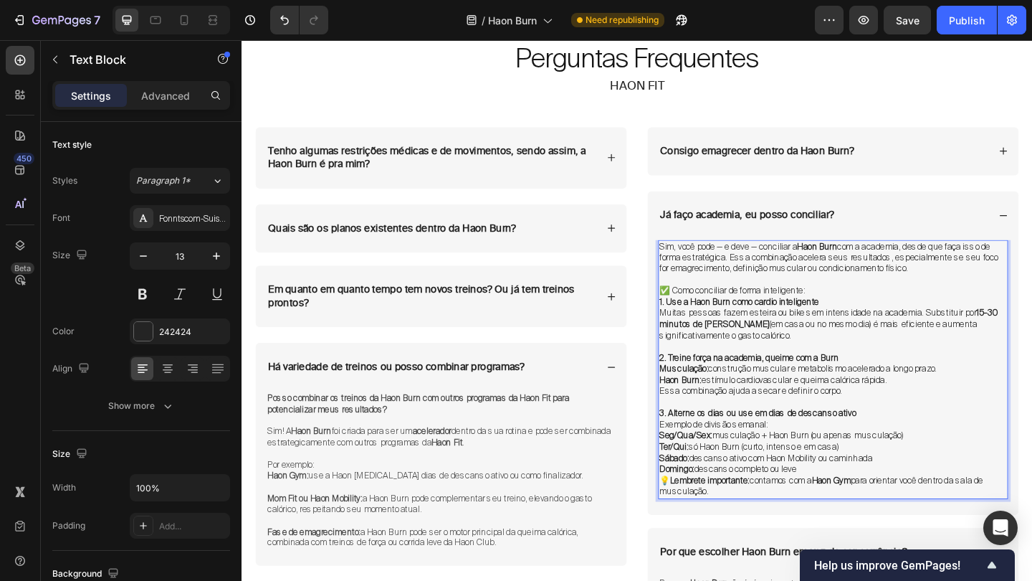
click at [878, 513] on strong "Haon Gym" at bounding box center [883, 519] width 42 height 12
click at [875, 501] on p "Domingo: descanso completo ou leve" at bounding box center [885, 507] width 378 height 12
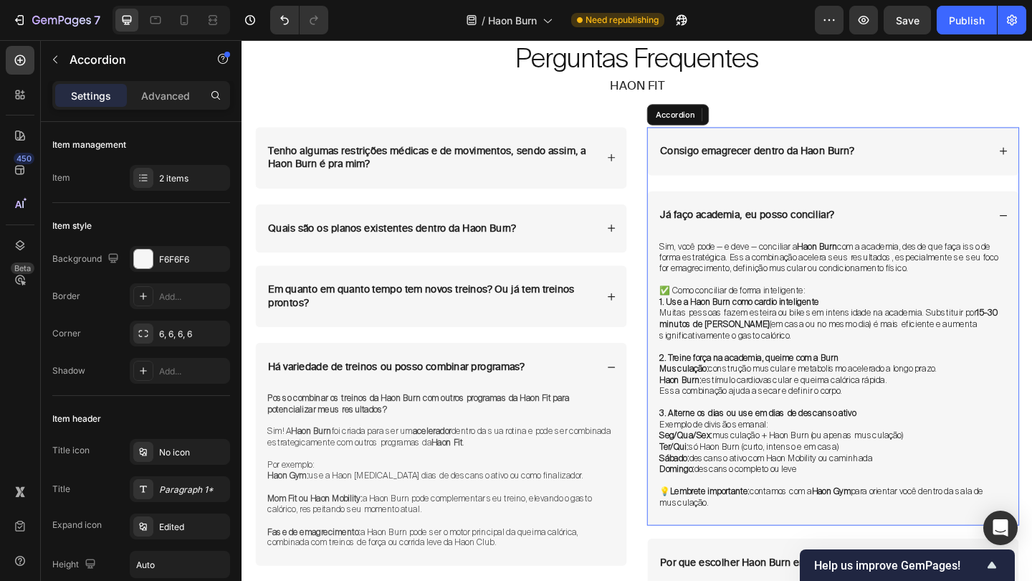
click at [1032, 224] on div "Já faço academia, eu posso conciliar?" at bounding box center [885, 230] width 404 height 53
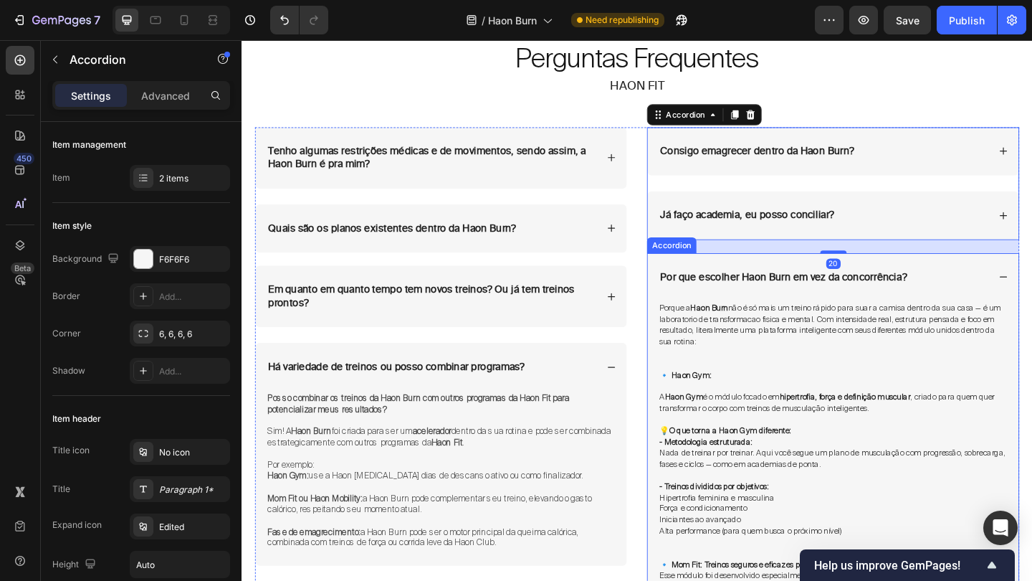
click at [1032, 297] on div "Por que escolher Haon Burn em vez da concorrência?" at bounding box center [874, 298] width 359 height 19
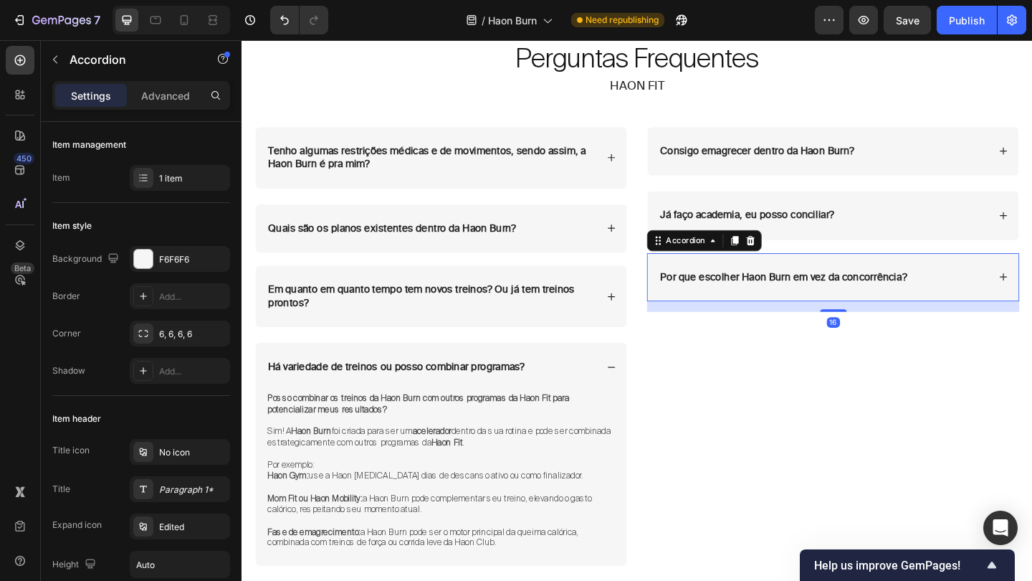
click at [1032, 297] on div "Por que escolher Haon Burn em vez da concorrência?" at bounding box center [874, 298] width 359 height 19
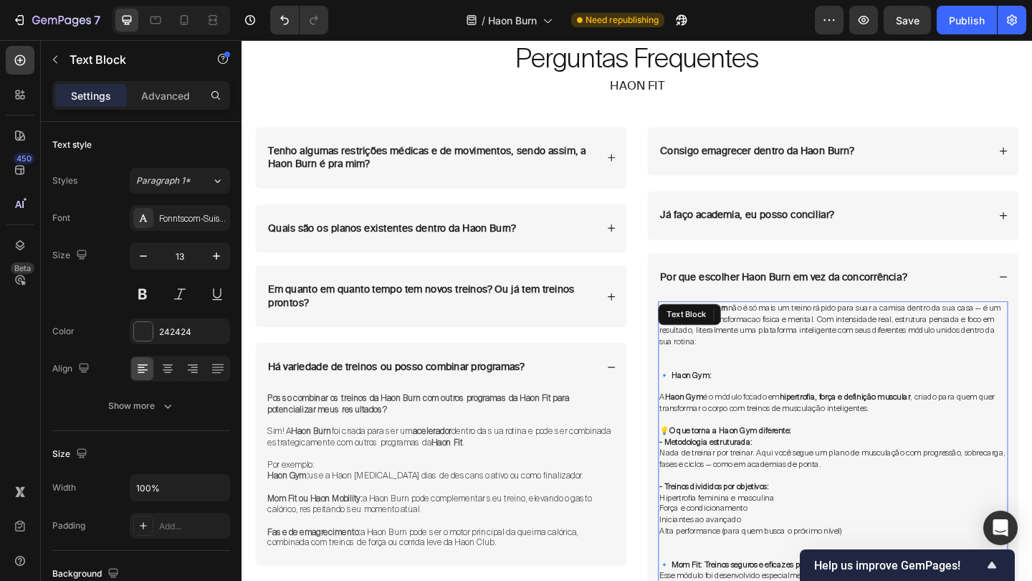
click at [727, 362] on span "Porque a Haon Burn não é só mais um treino rápido para suar a camisa dentro da …" at bounding box center [881, 349] width 371 height 48
click at [759, 411] on p at bounding box center [885, 417] width 378 height 12
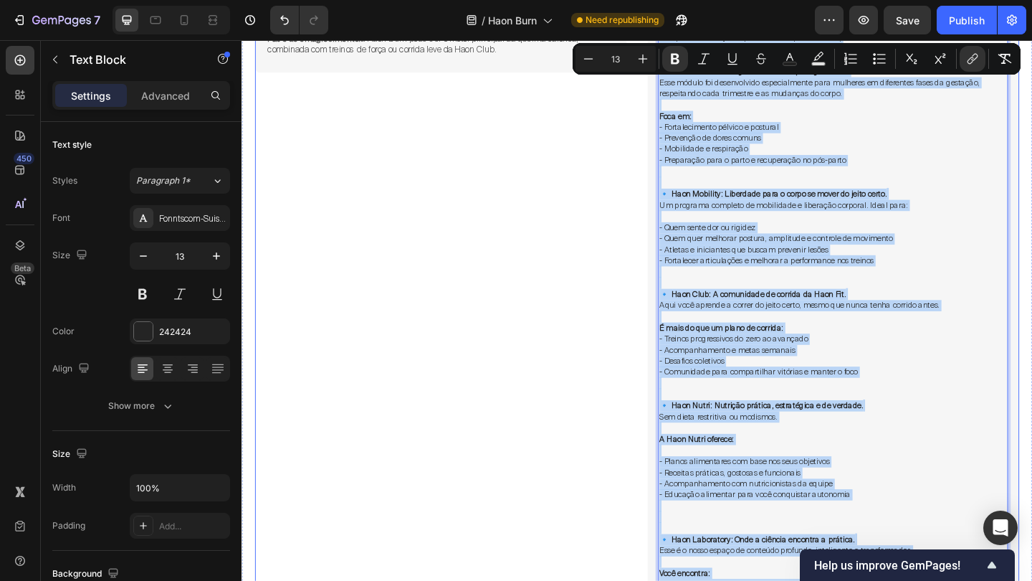
scroll to position [6814, 0]
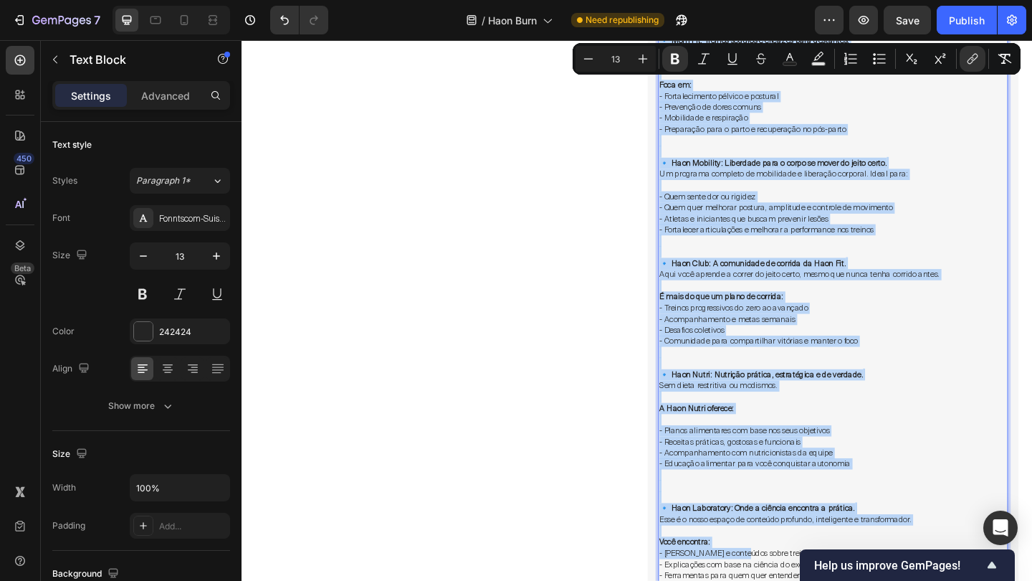
drag, startPoint x: 759, startPoint y: 404, endPoint x: 786, endPoint y: 549, distance: 147.2
click at [786, 549] on div "Porque a Haon Burn não é só mais um treino rápido para suar a camisa dentro da …" at bounding box center [885, 197] width 381 height 887
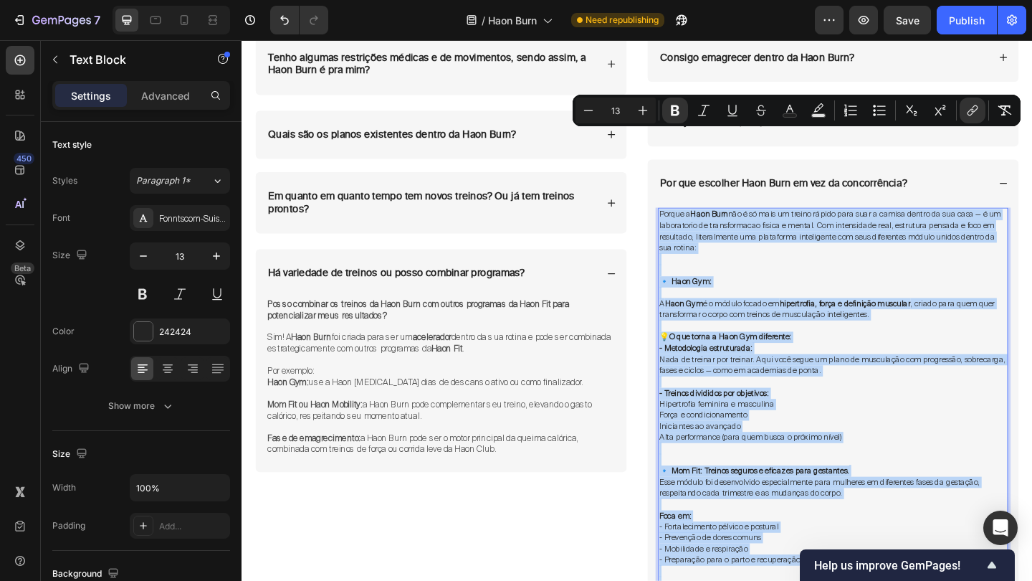
scroll to position [6320, 0]
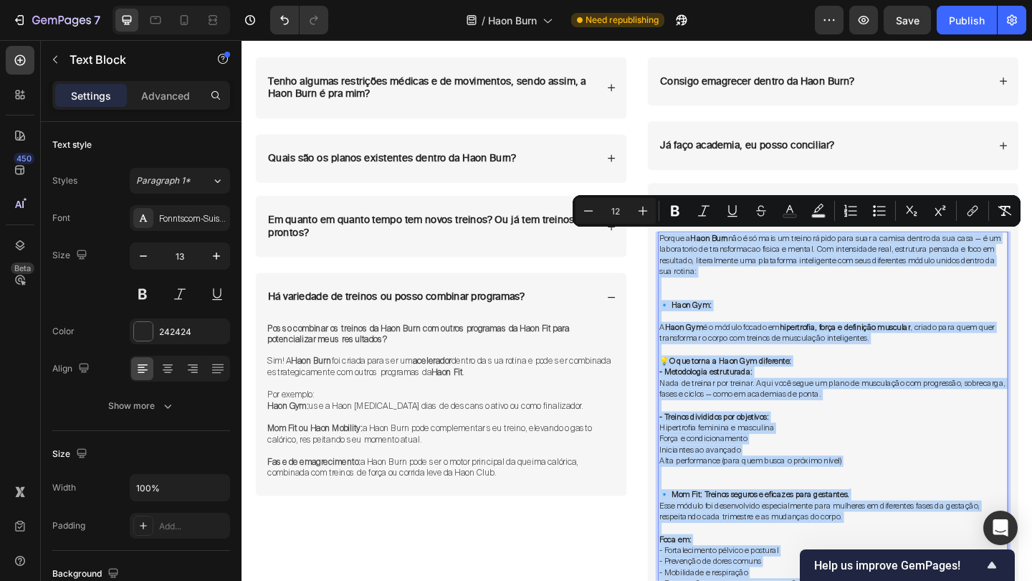
drag, startPoint x: 880, startPoint y: 581, endPoint x: 695, endPoint y: 254, distance: 375.9
copy div "Porque a Haon Burn não é só mais um treino rápido para suar a camisa dentro da …"
click at [788, 324] on p "🔹 Haon Gym:" at bounding box center [885, 329] width 378 height 12
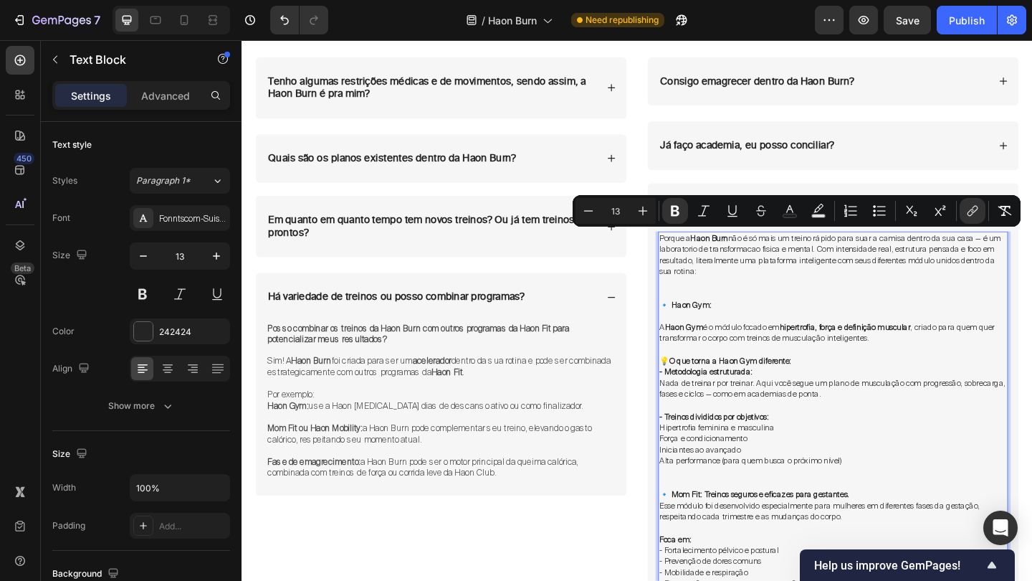
click at [776, 414] on span "Nada de treinar por treinar. Aqui você segue um plano de musculação com progres…" at bounding box center [884, 419] width 376 height 24
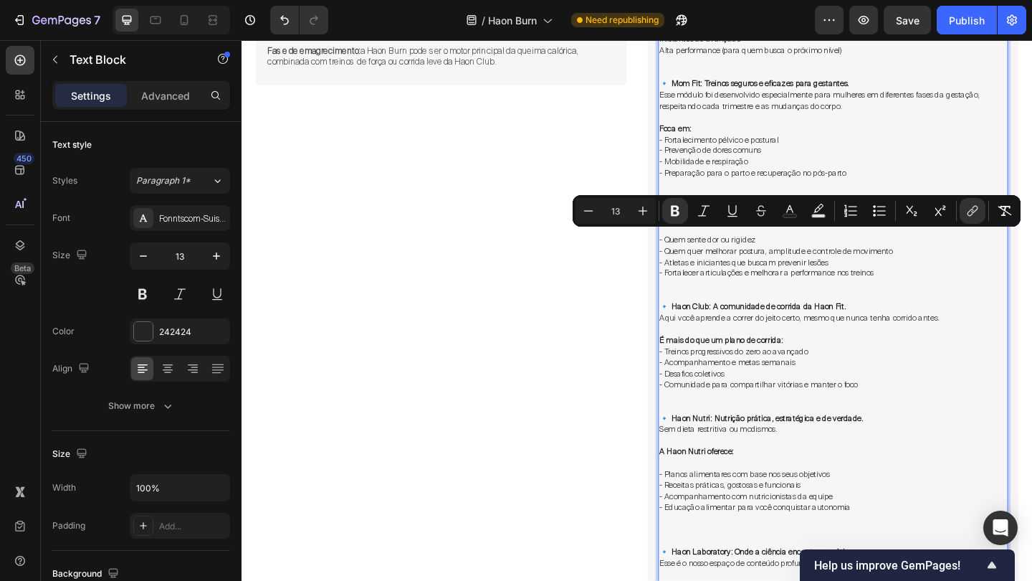
scroll to position [6778, 0]
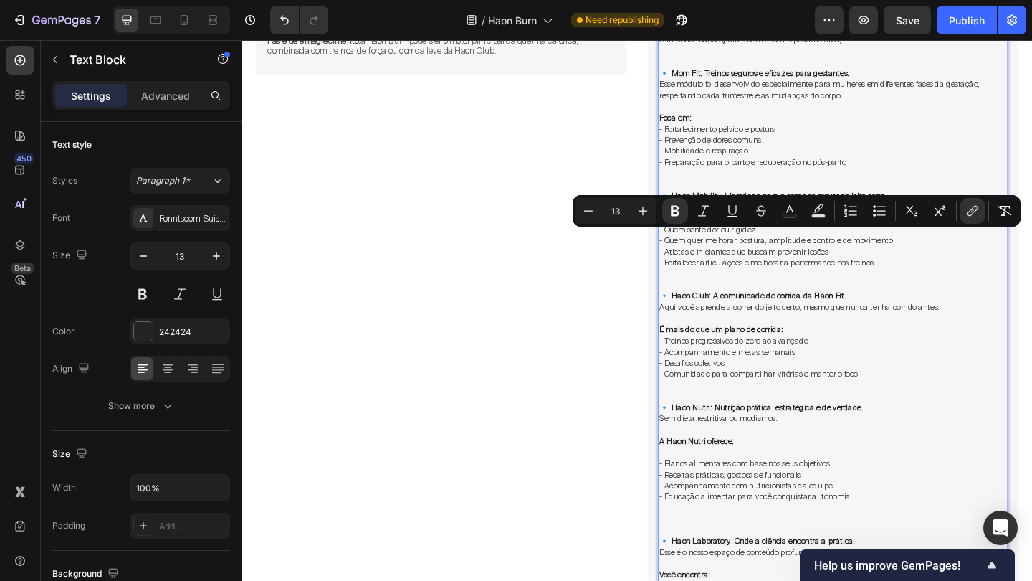
click at [797, 337] on p "⁠⁠⁠⁠⁠⁠⁠ É mais do que um plano de corrida:" at bounding box center [885, 349] width 378 height 24
click at [820, 167] on span "- Preparação para o parto e recuperação no pós-parto" at bounding box center [797, 172] width 203 height 11
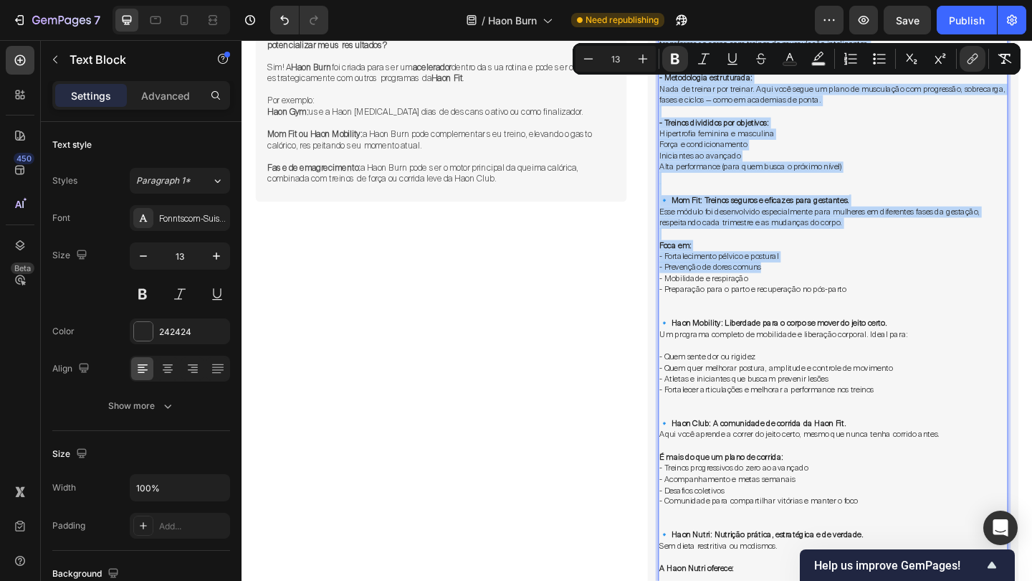
scroll to position [6596, 0]
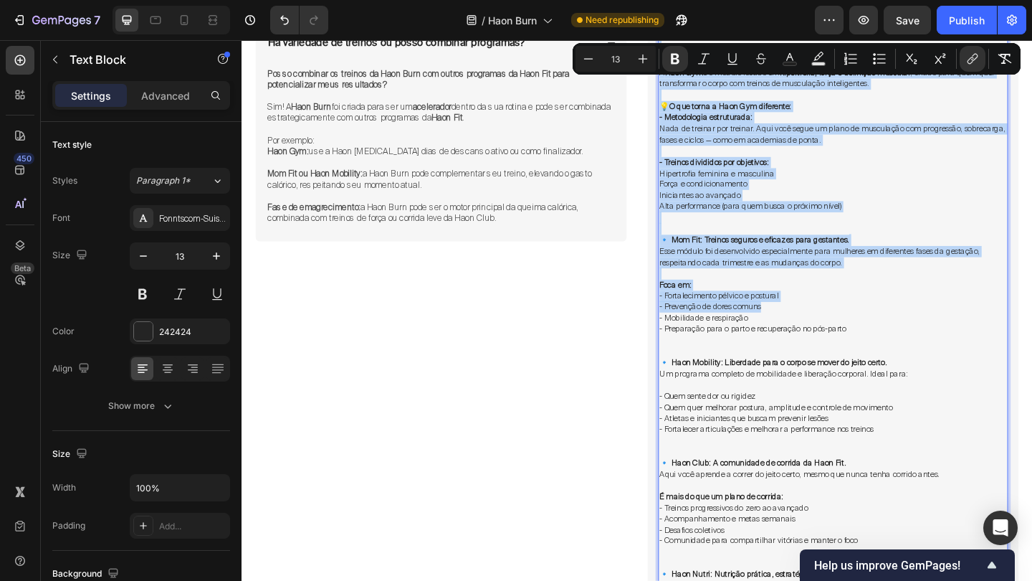
drag, startPoint x: 816, startPoint y: 124, endPoint x: 818, endPoint y: 30, distance: 93.9
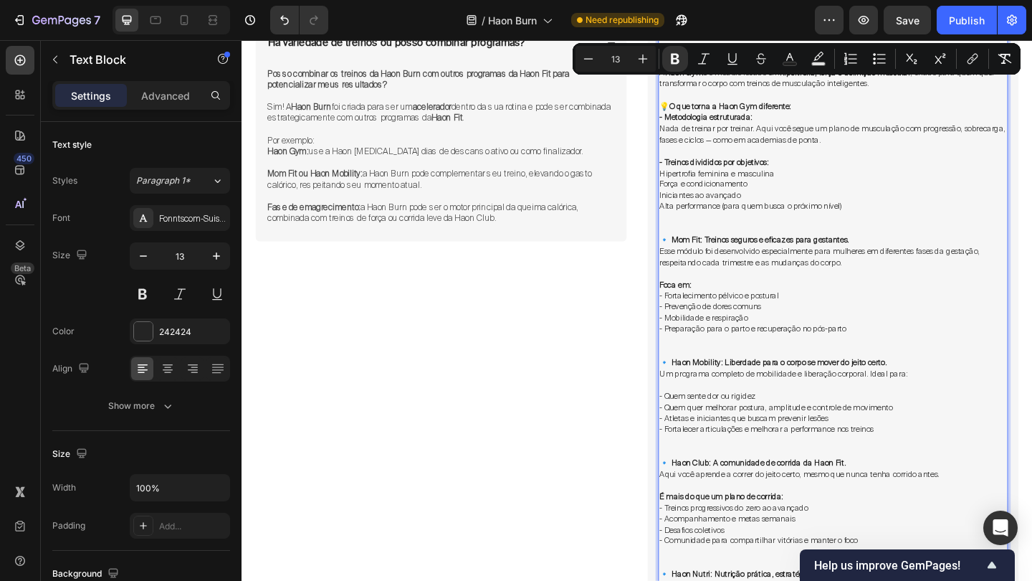
click at [790, 155] on p "Rich Text Editor. Editing area: main" at bounding box center [885, 161] width 378 height 12
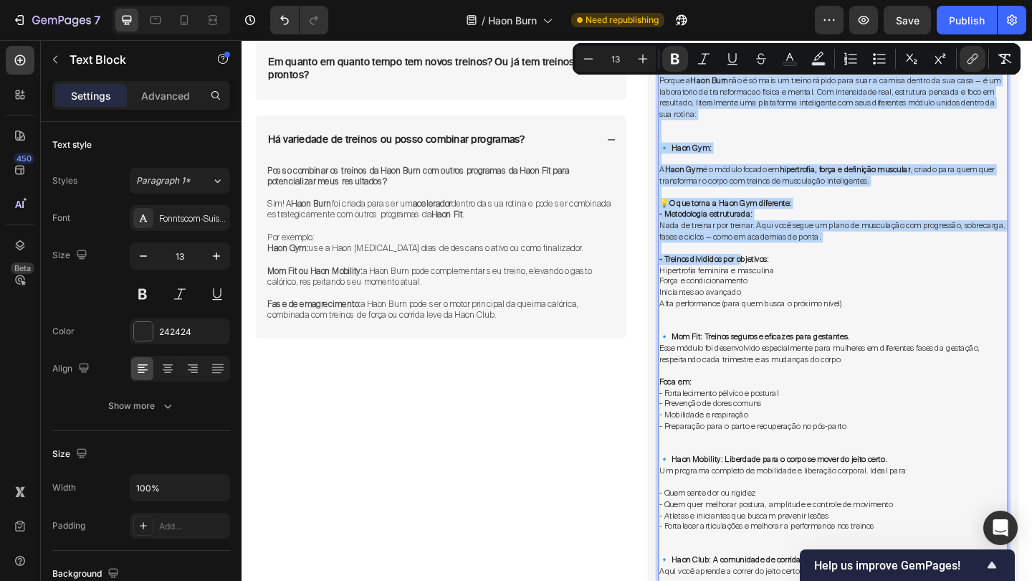
drag, startPoint x: 791, startPoint y: 158, endPoint x: 796, endPoint y: 31, distance: 127.0
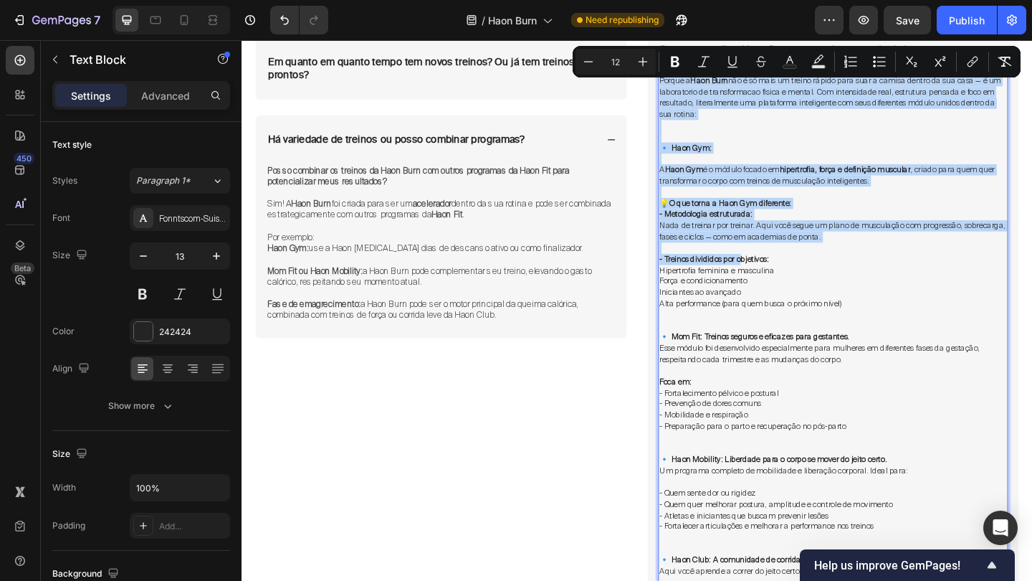
scroll to position [6482, 0]
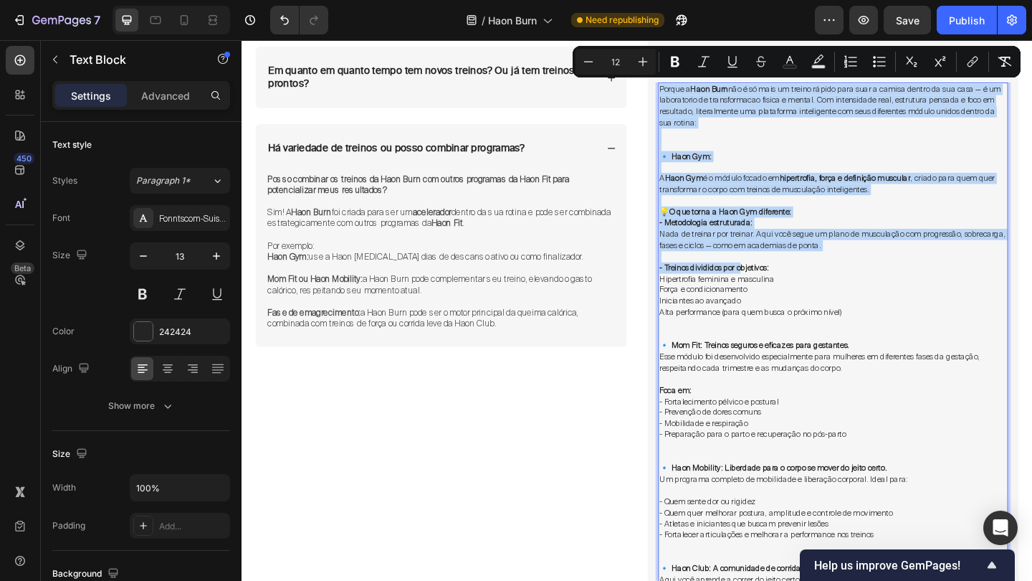
click at [766, 153] on p "Rich Text Editor. Editing area: main" at bounding box center [885, 154] width 378 height 12
type input "13"
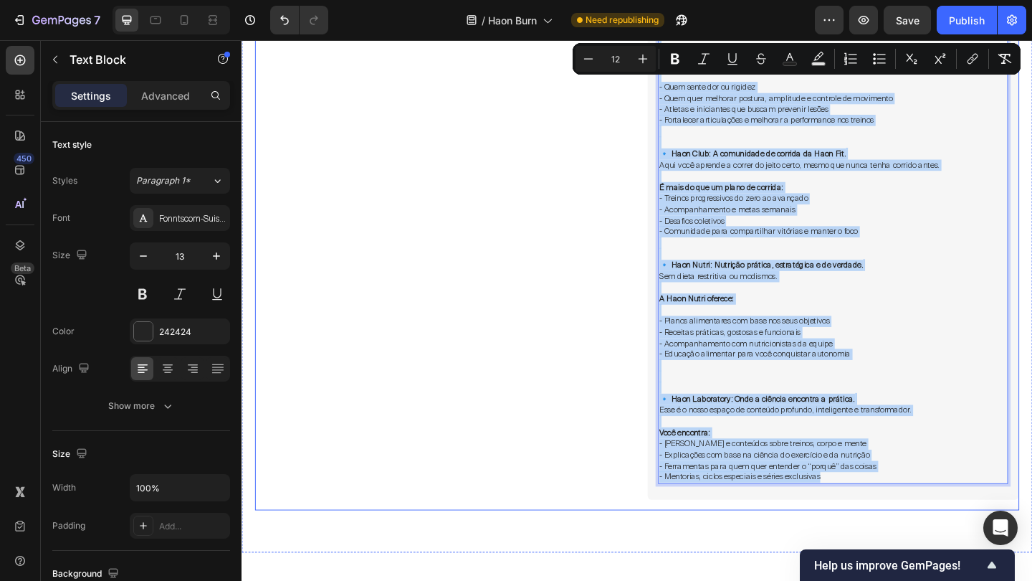
scroll to position [6964, 0]
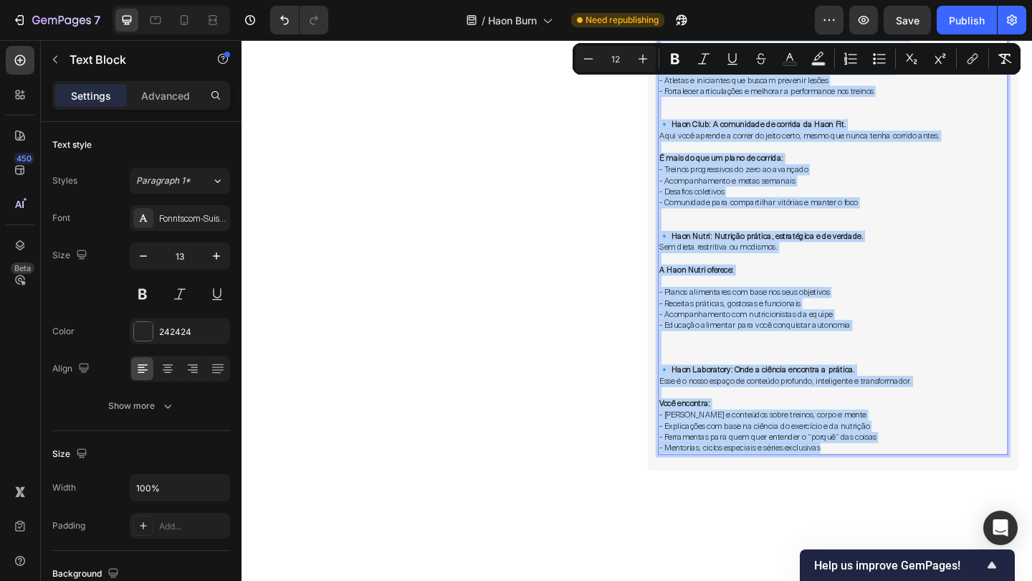
drag, startPoint x: 697, startPoint y: 90, endPoint x: 916, endPoint y: 433, distance: 406.5
click at [916, 433] on div "Porque a Haon Burn não é só mais um treino rápido para suar a camisa dentro da …" at bounding box center [885, 47] width 381 height 887
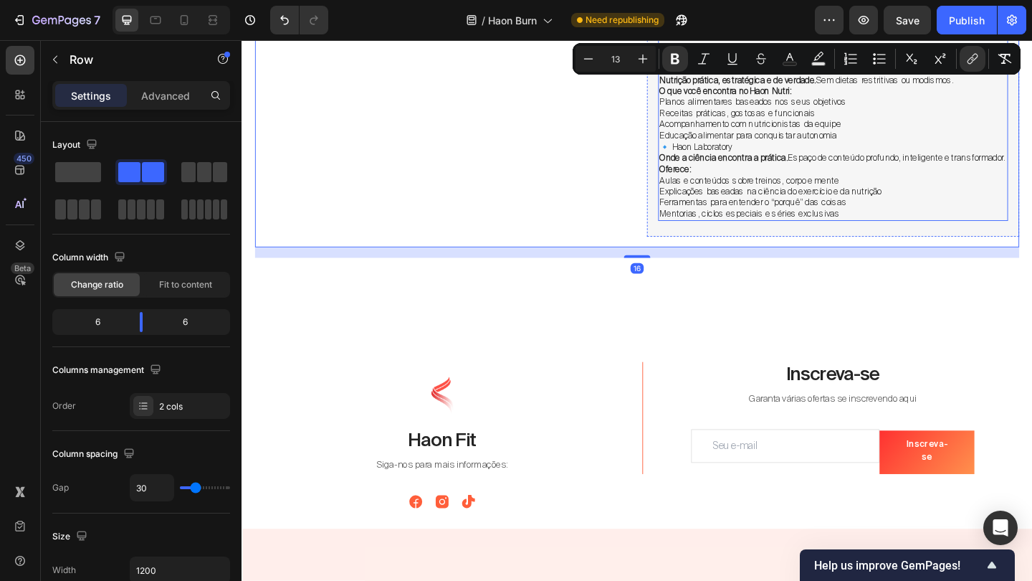
click at [924, 187] on p "Aulas e conteúdos sobre treinos, corpo e mente" at bounding box center [885, 193] width 378 height 12
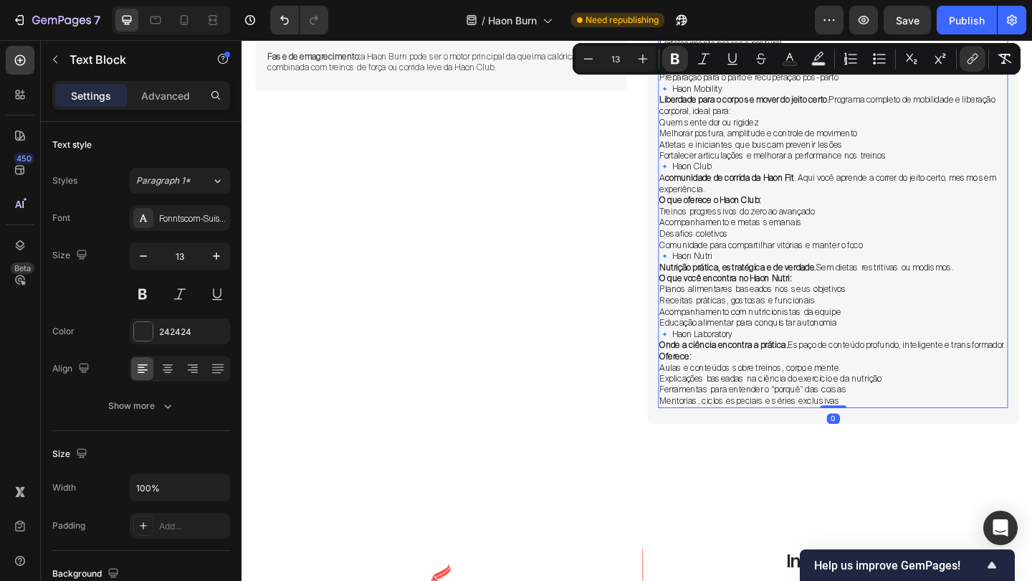
scroll to position [6753, 0]
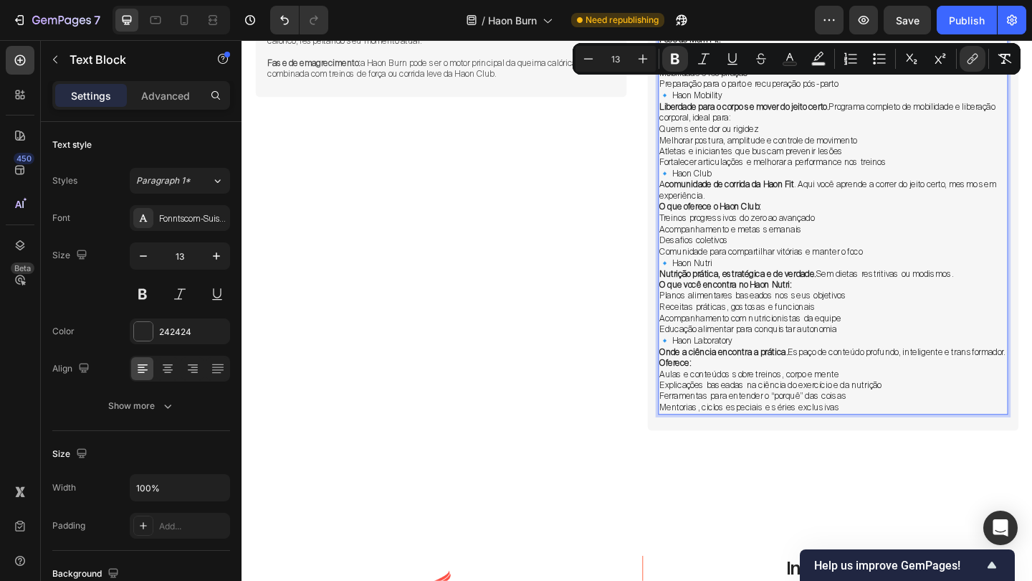
click at [701, 277] on p "🔹 Haon Nutri" at bounding box center [885, 283] width 378 height 12
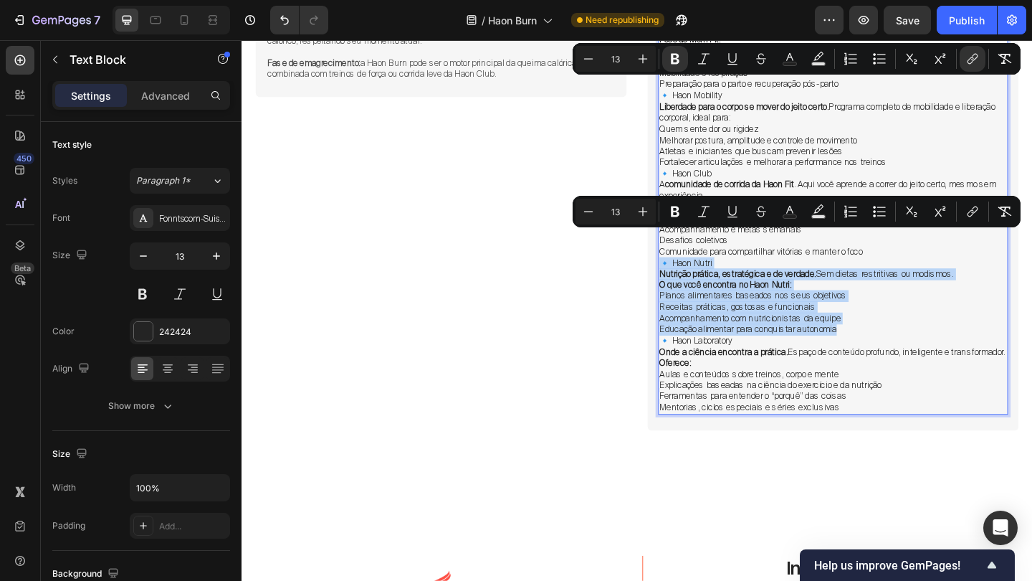
drag, startPoint x: 701, startPoint y: 254, endPoint x: 903, endPoint y: 320, distance: 212.9
click at [903, 320] on div "A Haon Burn não é apenas mais um treino rápido para suar a camisa em casa — é u…" at bounding box center [885, 130] width 381 height 633
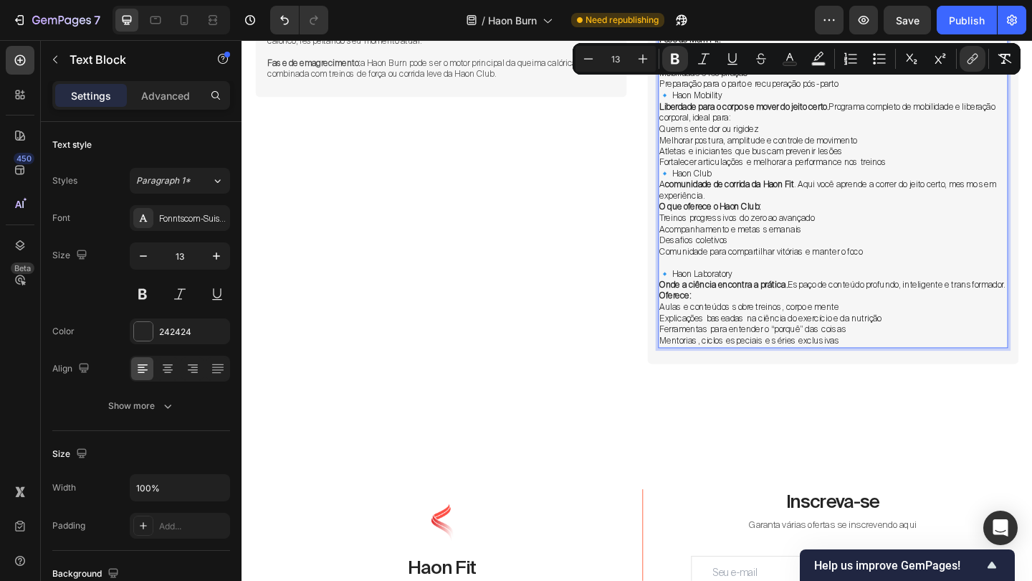
click at [832, 289] on p "🔹 Haon Laboratory" at bounding box center [885, 295] width 378 height 12
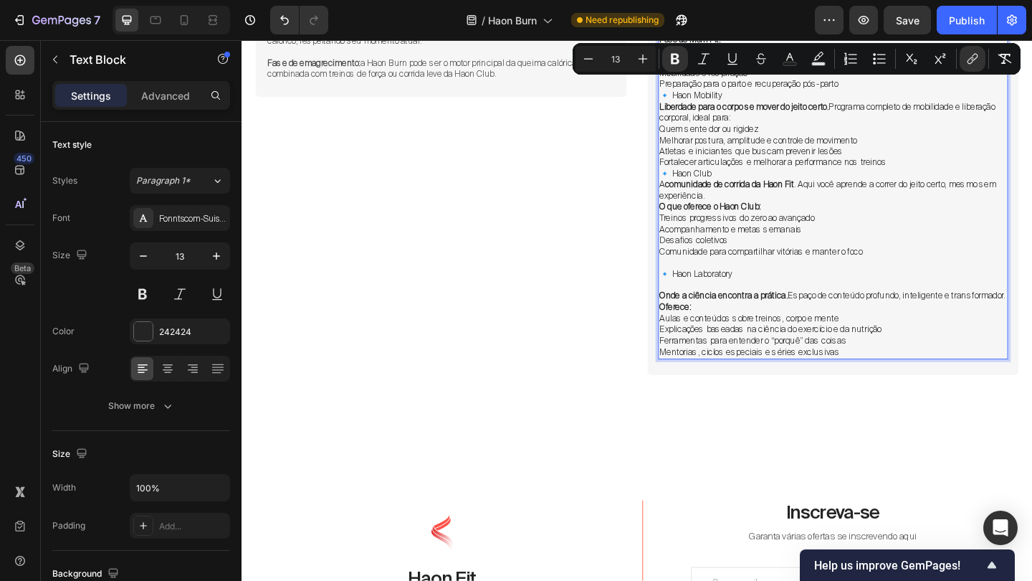
click at [779, 313] on p "Onde a ciência encontra a prática. Espaço de conteúdo profundo, inteligente e t…" at bounding box center [885, 319] width 378 height 12
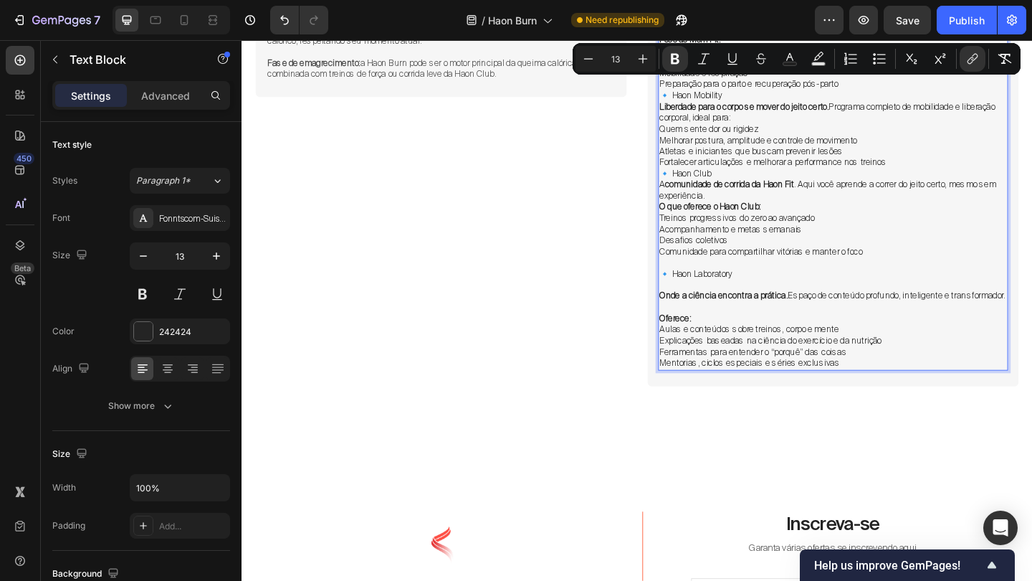
click at [771, 179] on p "🔹 Haon Club" at bounding box center [885, 185] width 378 height 12
click at [717, 277] on p "Rich Text Editor. Editing area: main" at bounding box center [885, 283] width 378 height 12
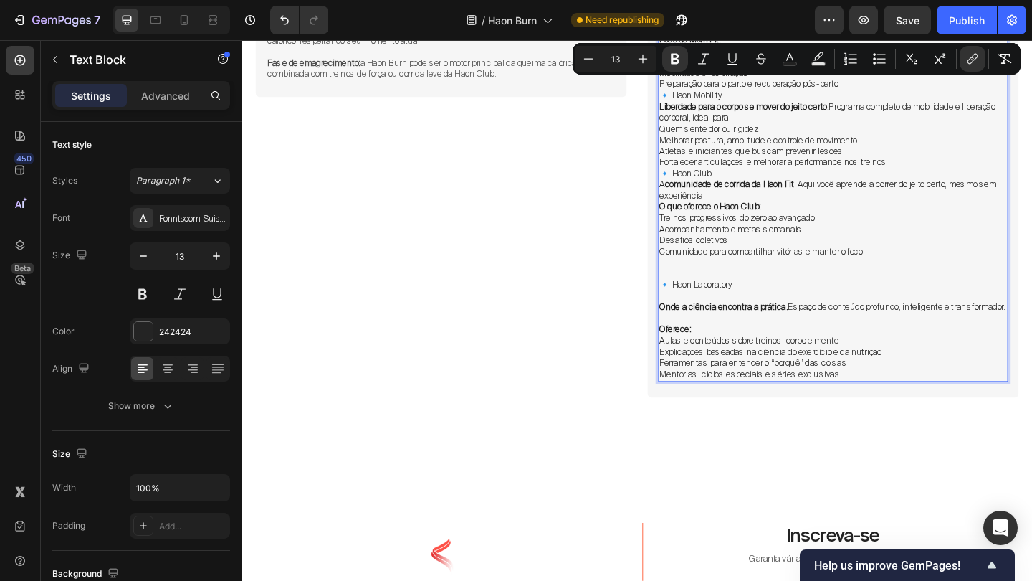
click at [774, 179] on p "🔹 Haon Club" at bounding box center [885, 185] width 378 height 12
click at [954, 167] on p "Fortalecer articulações e melhorar a performance nos treinos" at bounding box center [885, 173] width 378 height 12
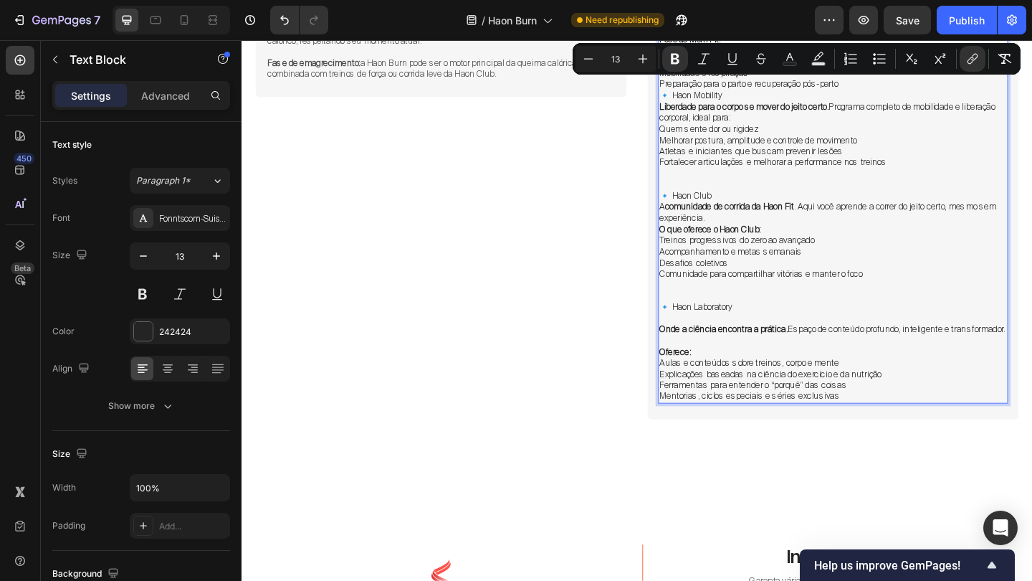
click at [819, 204] on p "🔹 Haon Club" at bounding box center [885, 210] width 378 height 12
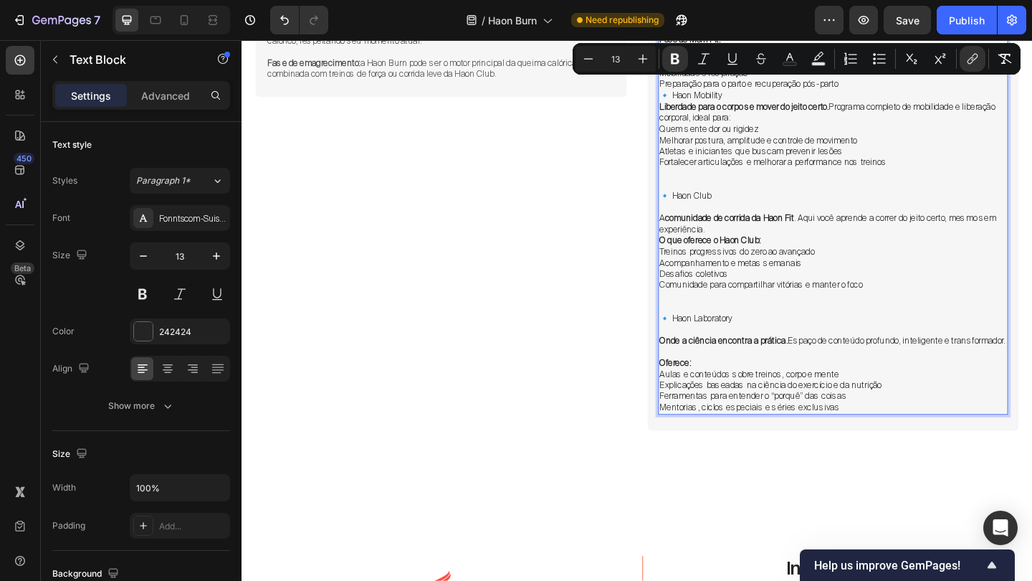
click at [768, 228] on p "A comunidade de corrida da Haon Fit . Aqui você aprende a correr do jeito certo…" at bounding box center [885, 240] width 378 height 24
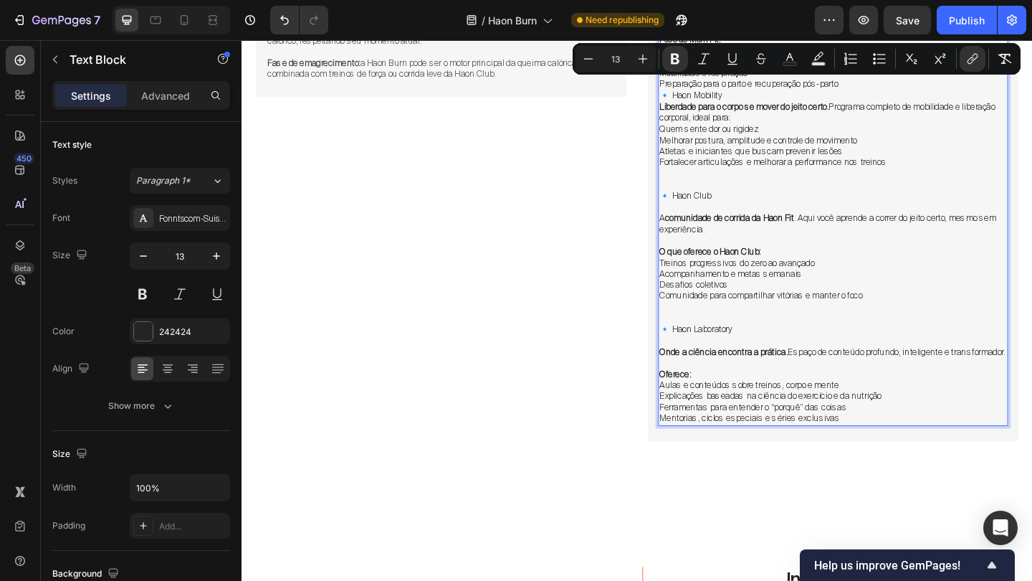
click at [824, 265] on p "O que oferece o Haon Club:" at bounding box center [885, 271] width 378 height 12
click at [839, 191] on p "Rich Text Editor. Editing area: main" at bounding box center [885, 197] width 378 height 12
click at [817, 95] on p "🔹 Haon Mobility" at bounding box center [885, 101] width 378 height 12
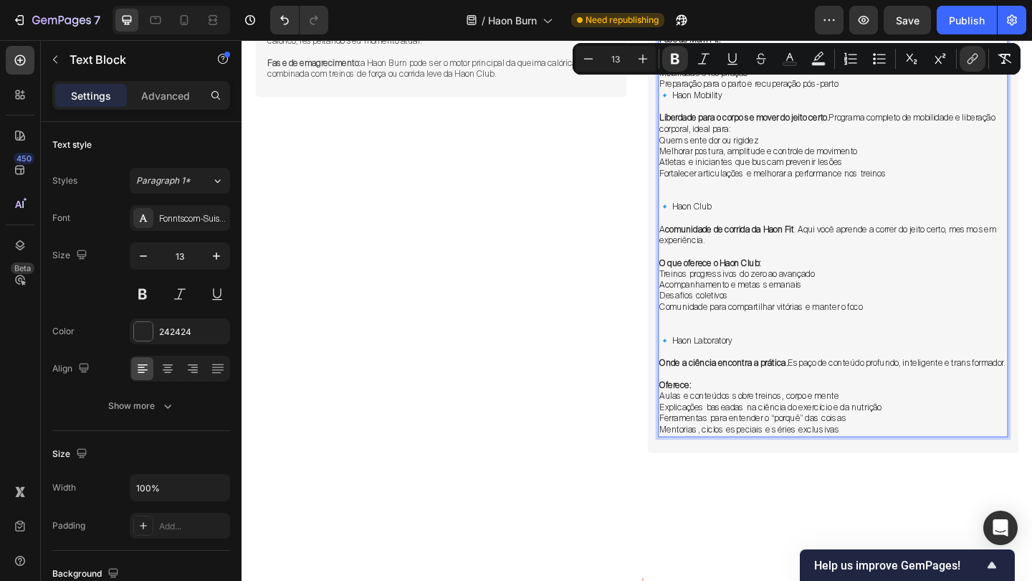
click at [818, 119] on p "Liberdade para o corpo se mover do jeito certo. Programa completo de mobilidade…" at bounding box center [885, 131] width 378 height 24
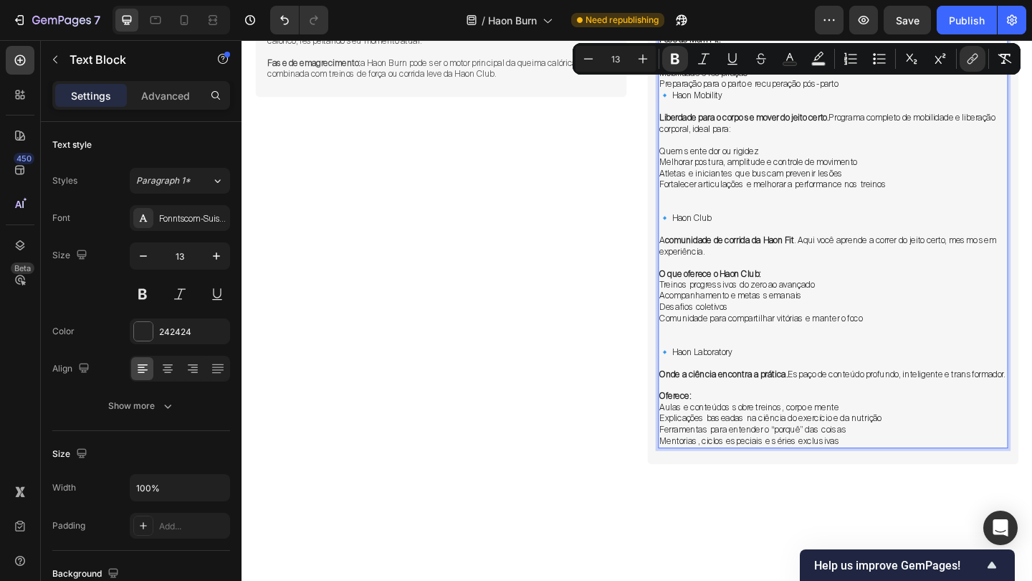
click at [826, 107] on p "Rich Text Editor. Editing area: main" at bounding box center [885, 113] width 378 height 12
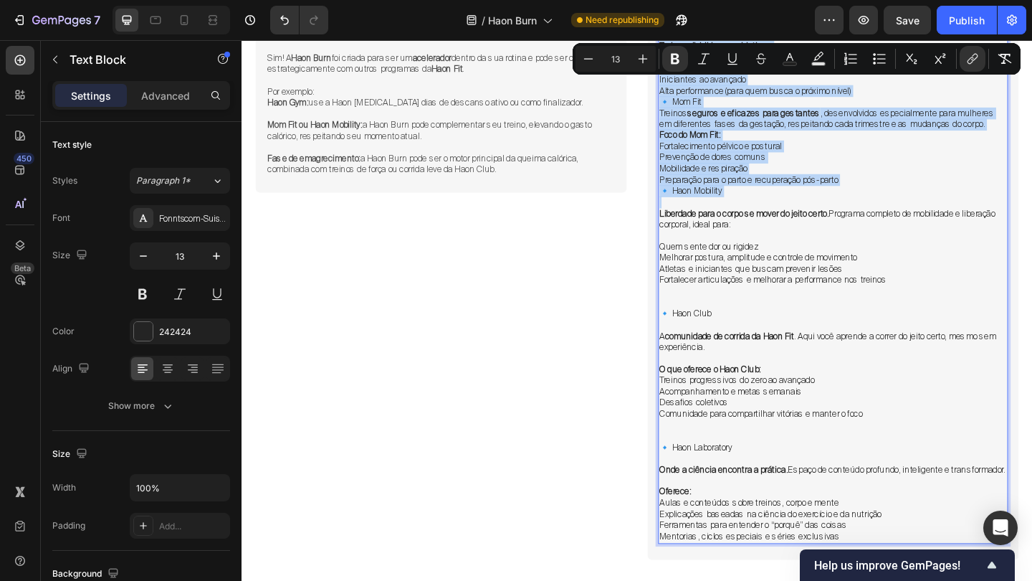
scroll to position [6622, 0]
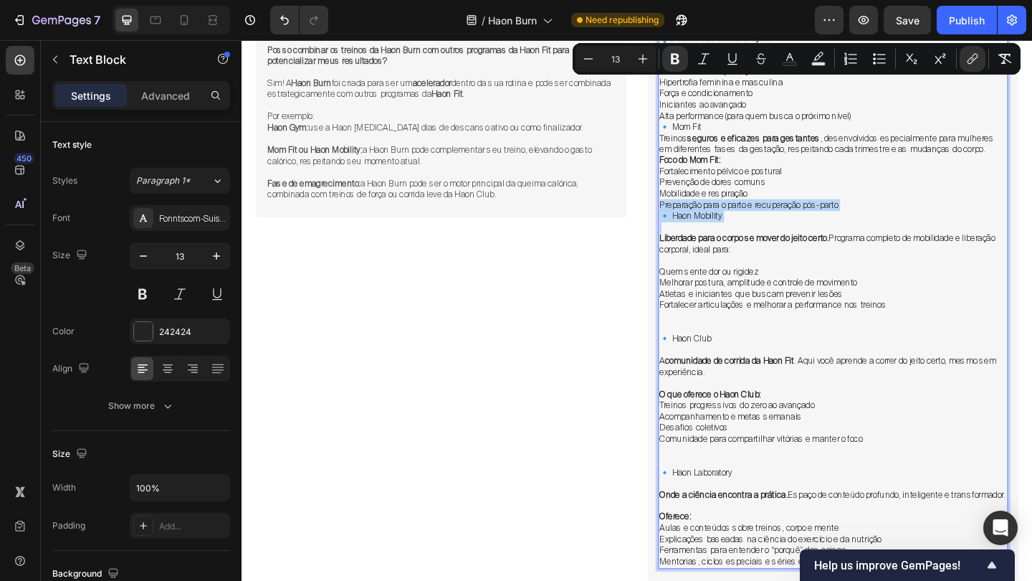
drag, startPoint x: 826, startPoint y: 95, endPoint x: 799, endPoint y: 194, distance: 101.7
click at [799, 194] on div "A Haon Burn não é apenas mais um treino rápido para suar a camisa em casa — é u…" at bounding box center [885, 281] width 381 height 670
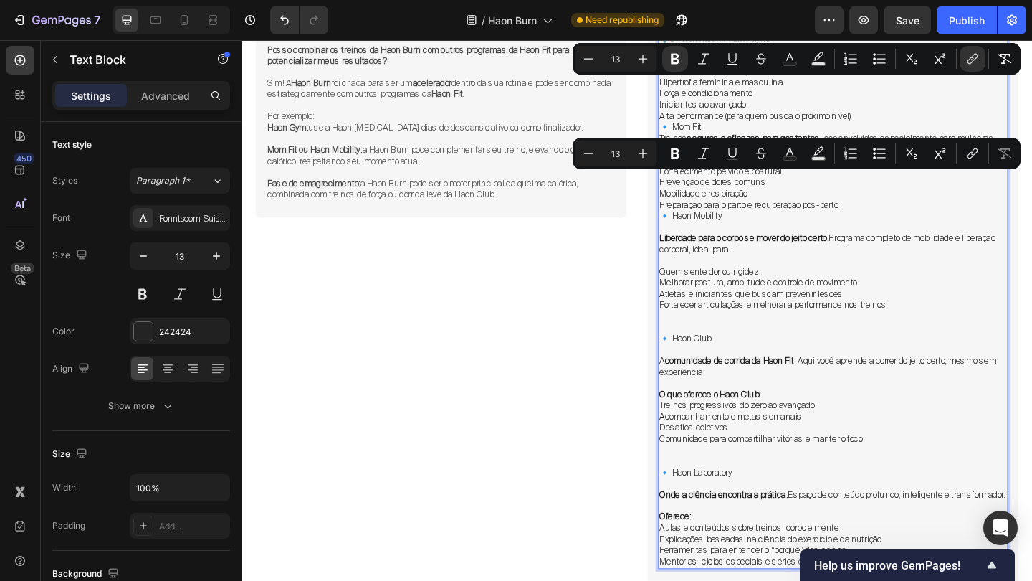
click at [903, 214] on p "Preparação para o parto e recuperação pós-parto" at bounding box center [885, 220] width 378 height 12
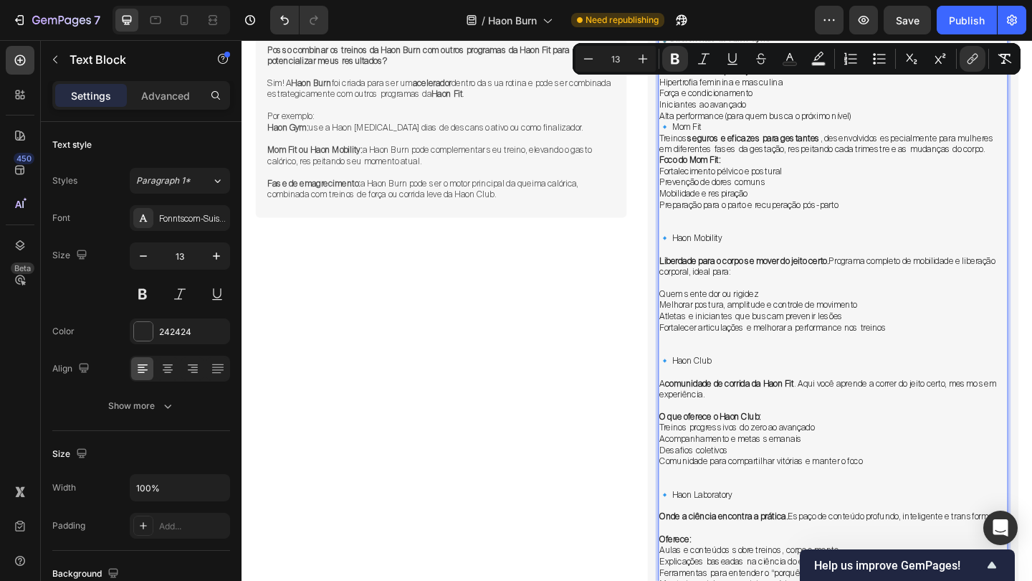
click at [913, 117] on p "Alta performance (para quem busca o próximo nível)" at bounding box center [885, 123] width 378 height 12
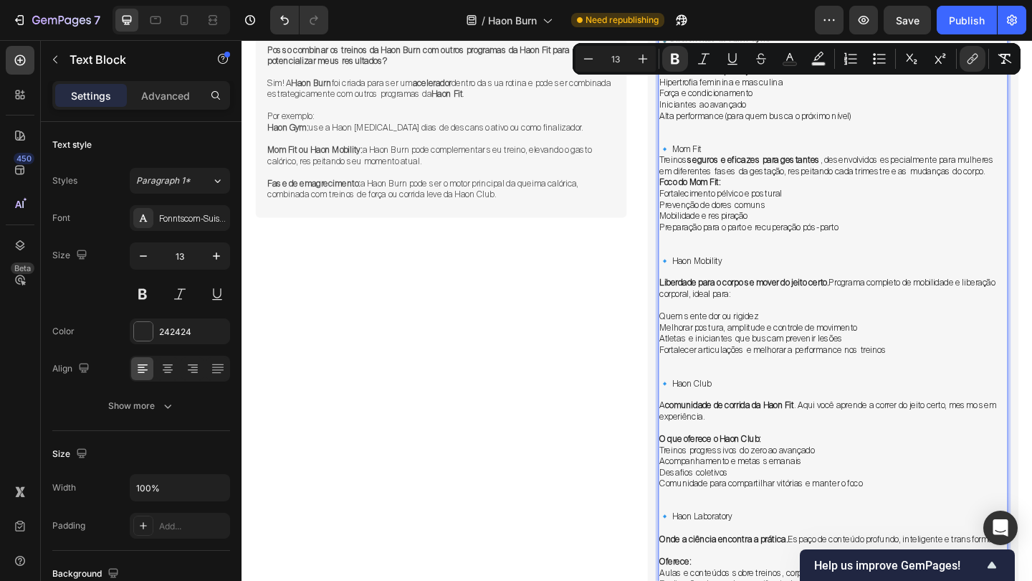
click at [1032, 171] on p "Treinos seguros e eficazes para gestantes , desenvolvidos especialmente para mu…" at bounding box center [885, 177] width 378 height 24
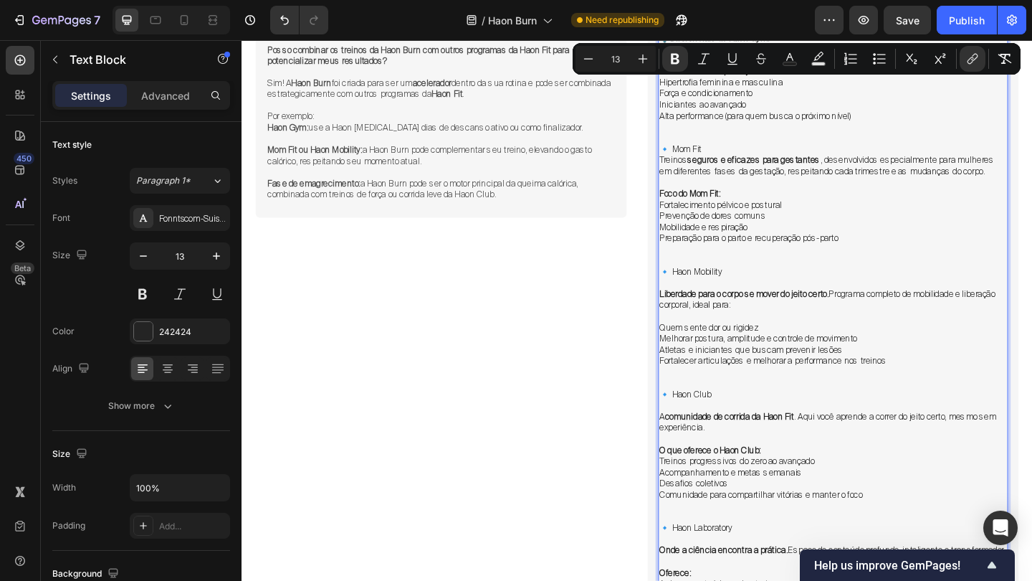
click at [797, 201] on p "Foco do Mom Fit:" at bounding box center [885, 207] width 378 height 12
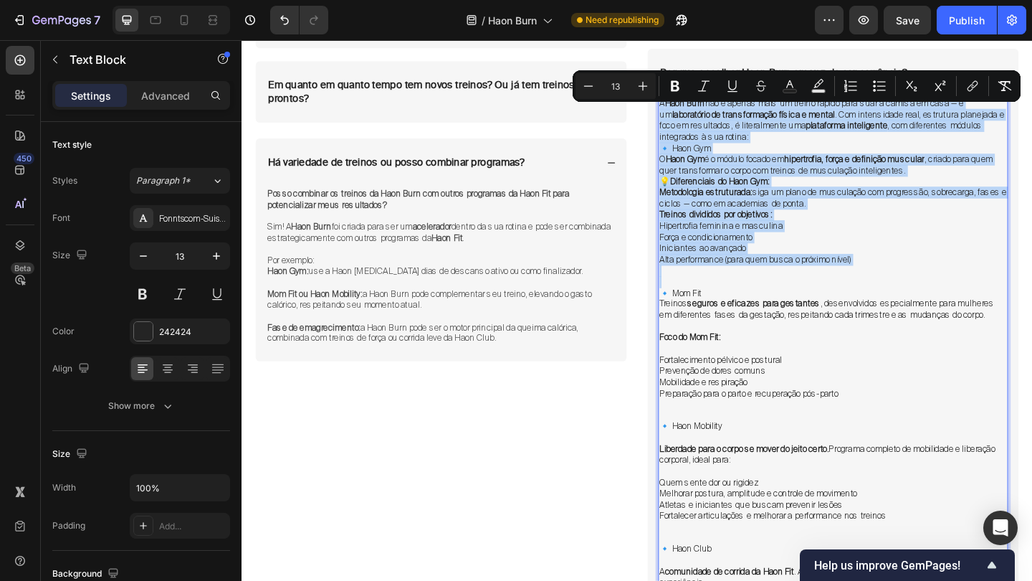
scroll to position [6444, 0]
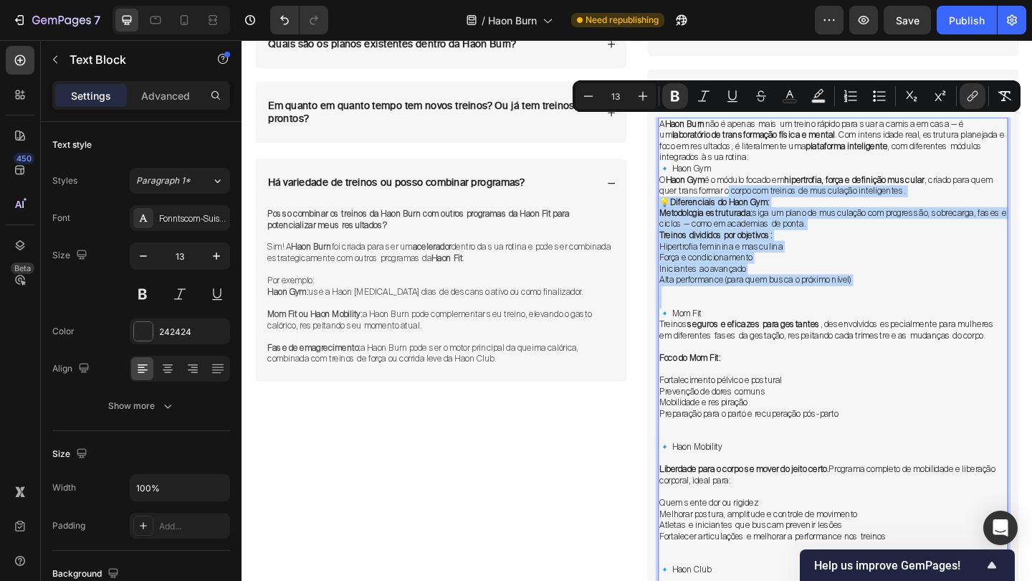
drag, startPoint x: 803, startPoint y: 132, endPoint x: 794, endPoint y: 202, distance: 70.8
click at [796, 201] on div "A Haon Burn não é apenas mais um treino rápido para suar a camisa em casa — é u…" at bounding box center [885, 495] width 381 height 742
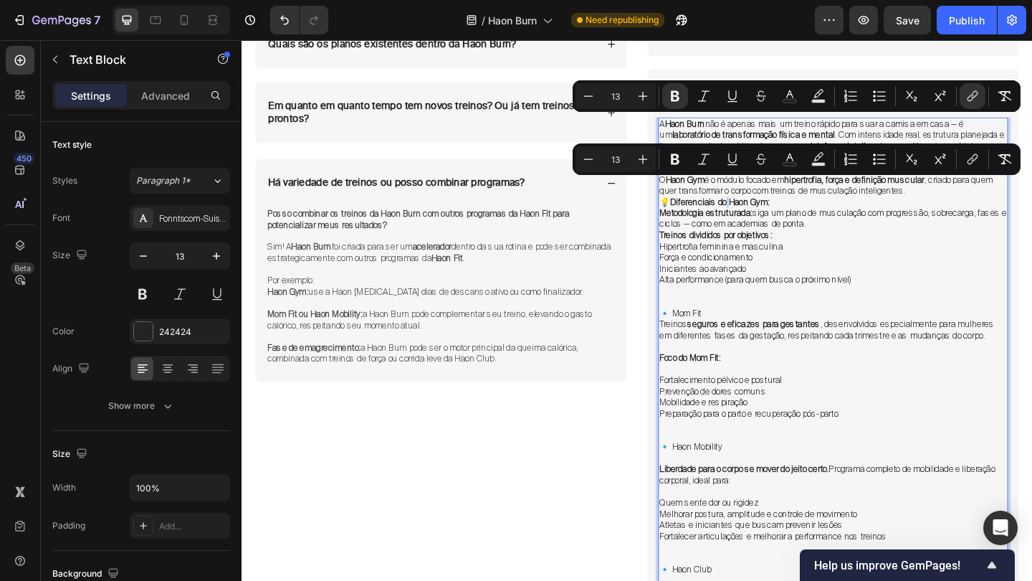
click at [776, 210] on strong "Diferenciais do Haon Gym:" at bounding box center [762, 216] width 108 height 12
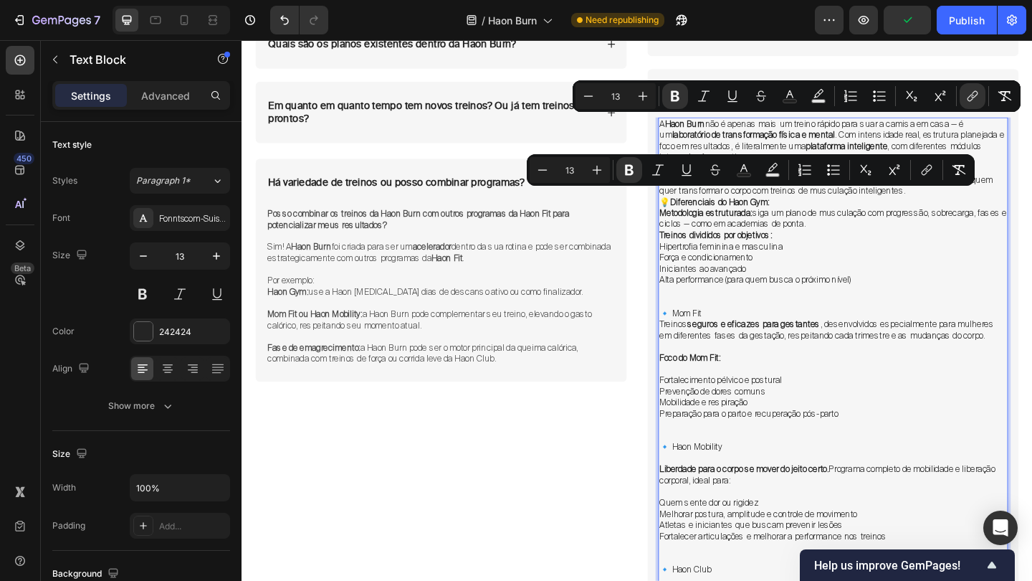
click at [771, 228] on p "Metodologia estruturada: siga um plano de musculação com progressão, sobrecarga…" at bounding box center [885, 234] width 378 height 24
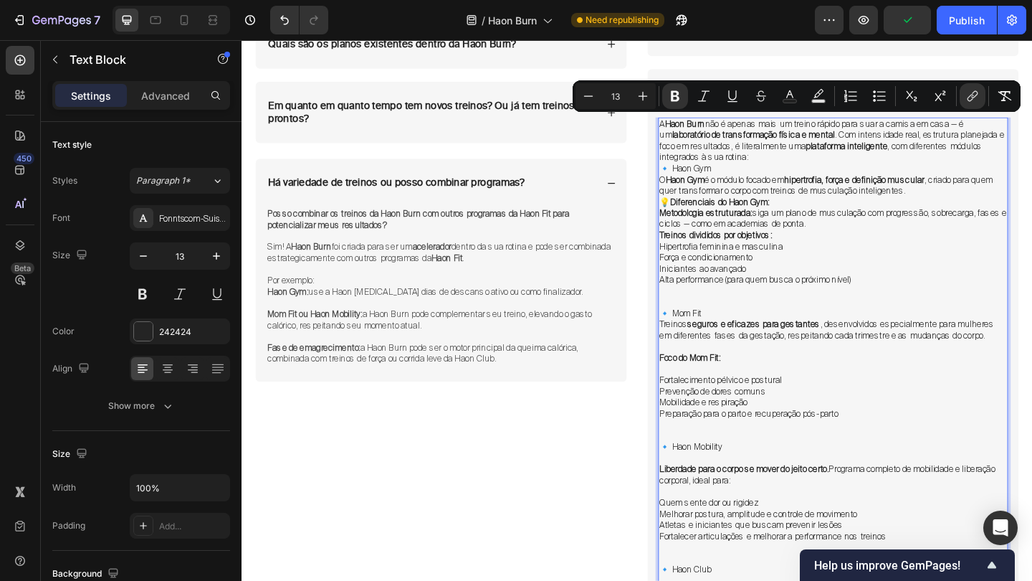
click at [794, 164] on p "A Haon Burn não é apenas mais um treino rápido para suar a camisa em casa — é u…" at bounding box center [885, 149] width 378 height 49
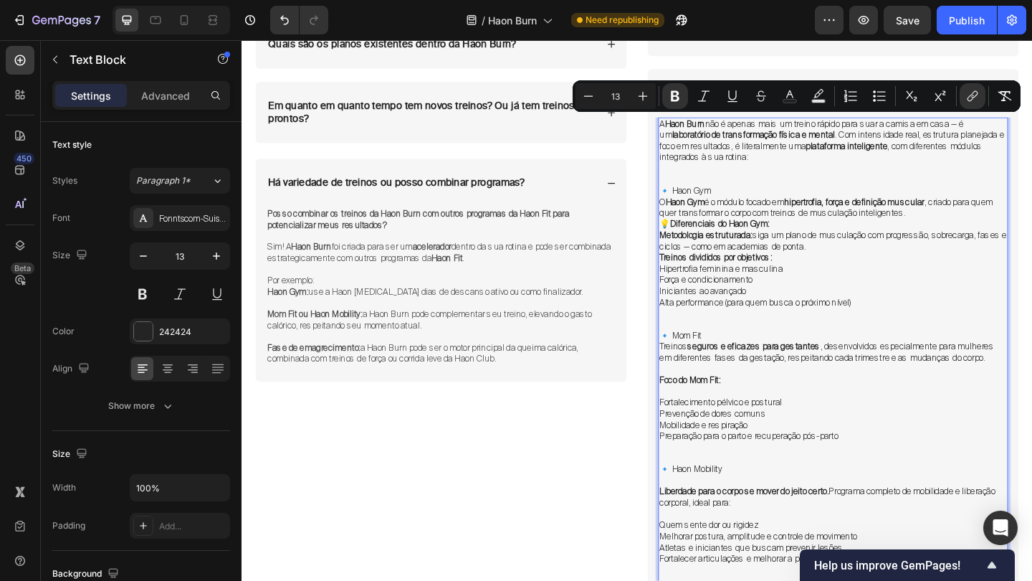
click at [765, 199] on p "🔹 Haon Gym" at bounding box center [885, 205] width 378 height 12
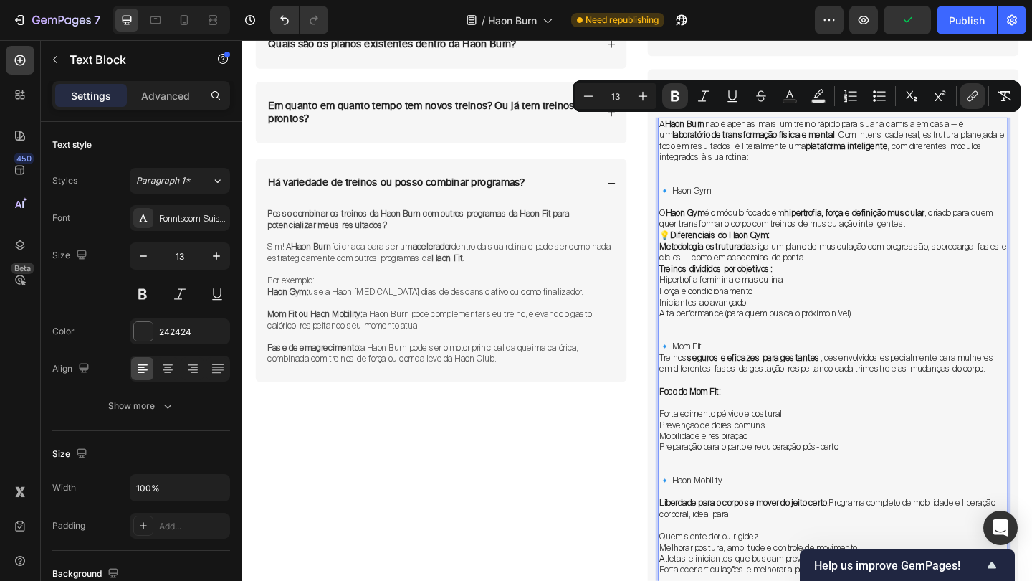
click at [748, 368] on p "🔹 Mom Fit" at bounding box center [885, 374] width 378 height 12
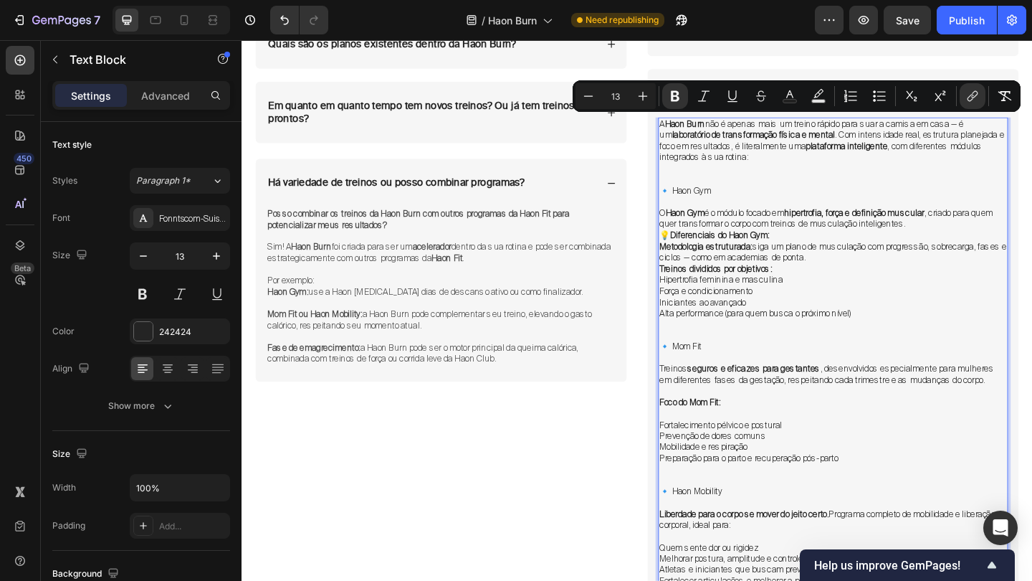
click at [1004, 235] on p "O Haon Gym é o módulo focado em hipertrofia, força e definição muscular , criad…" at bounding box center [885, 234] width 378 height 24
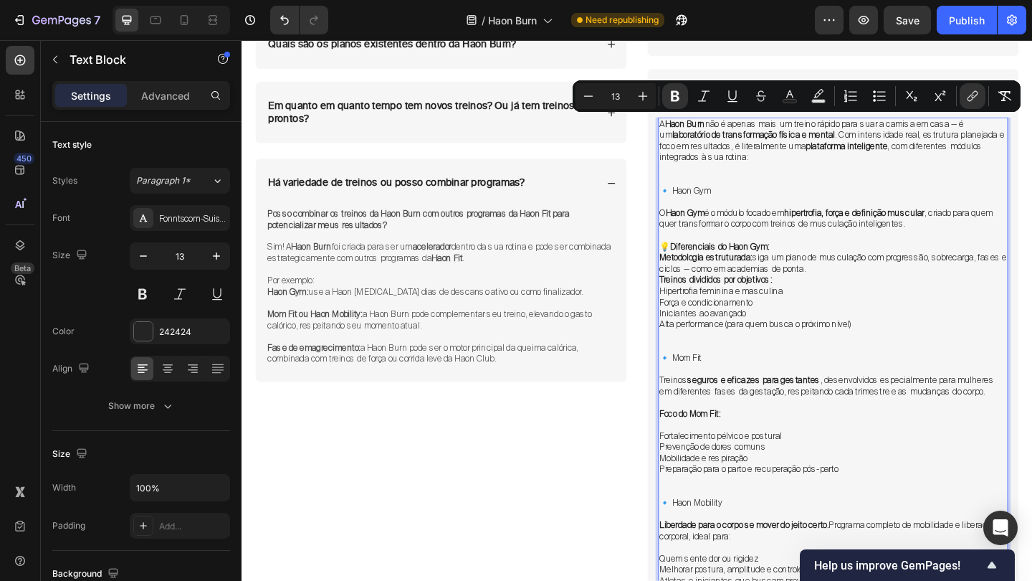
click at [856, 259] on p "💡 Diferenciais do Haon Gym:" at bounding box center [885, 265] width 378 height 12
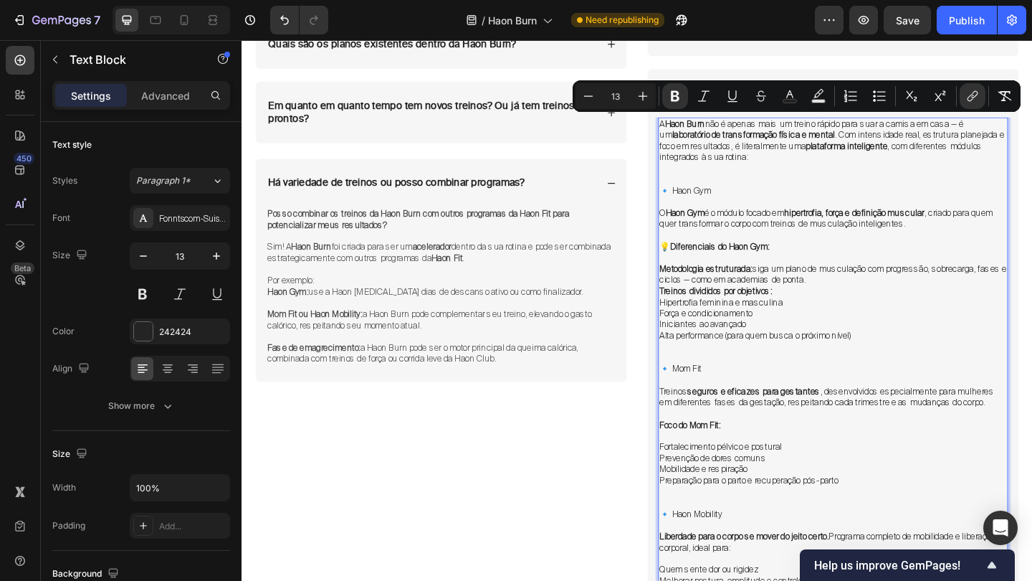
click at [900, 287] on p "Metodologia estruturada: siga um plano de musculação com progressão, sobrecarga…" at bounding box center [885, 295] width 378 height 24
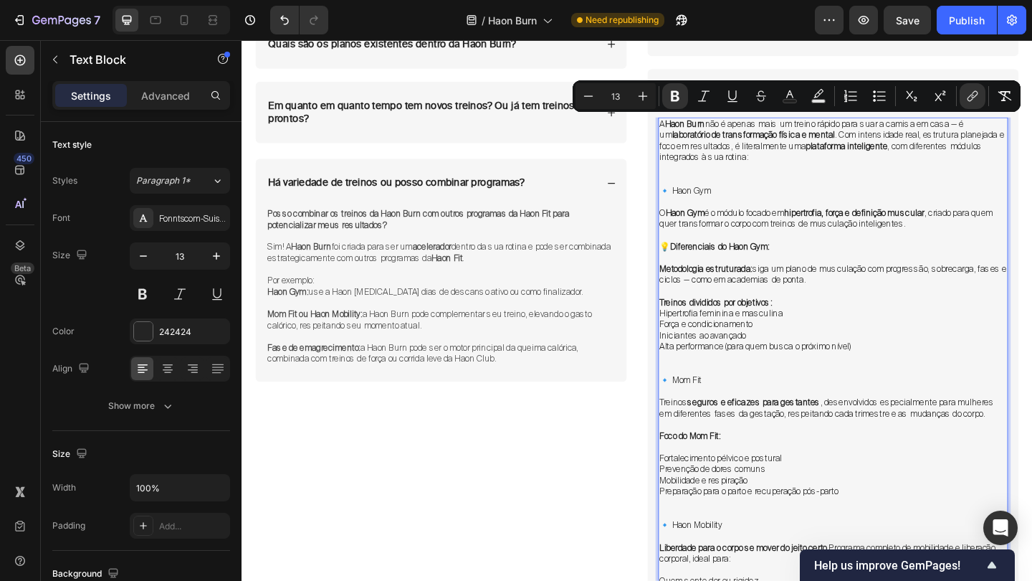
click at [832, 320] on p "Treinos divididos por objetivos:" at bounding box center [885, 326] width 378 height 12
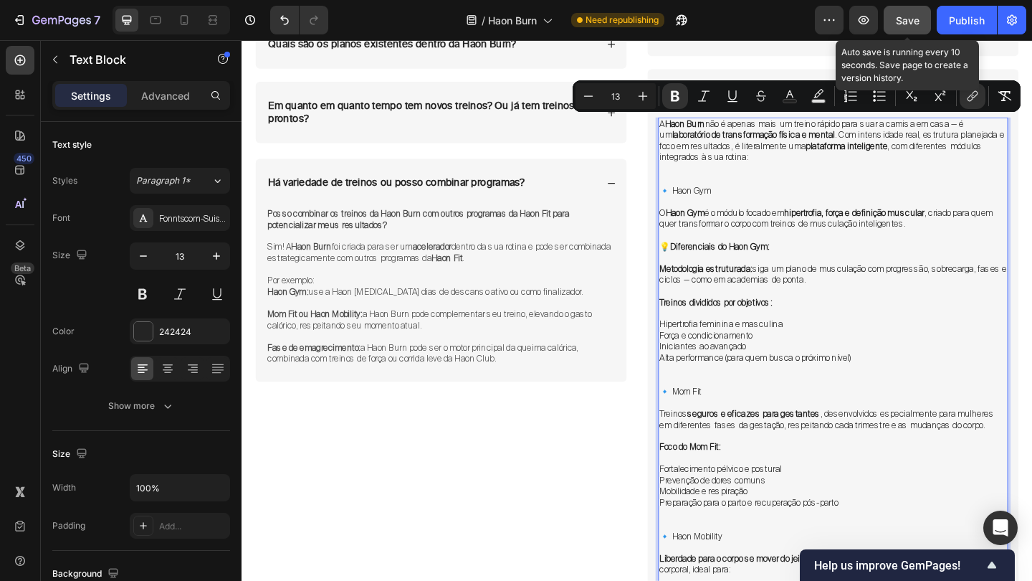
click at [920, 18] on span "Save" at bounding box center [908, 20] width 24 height 12
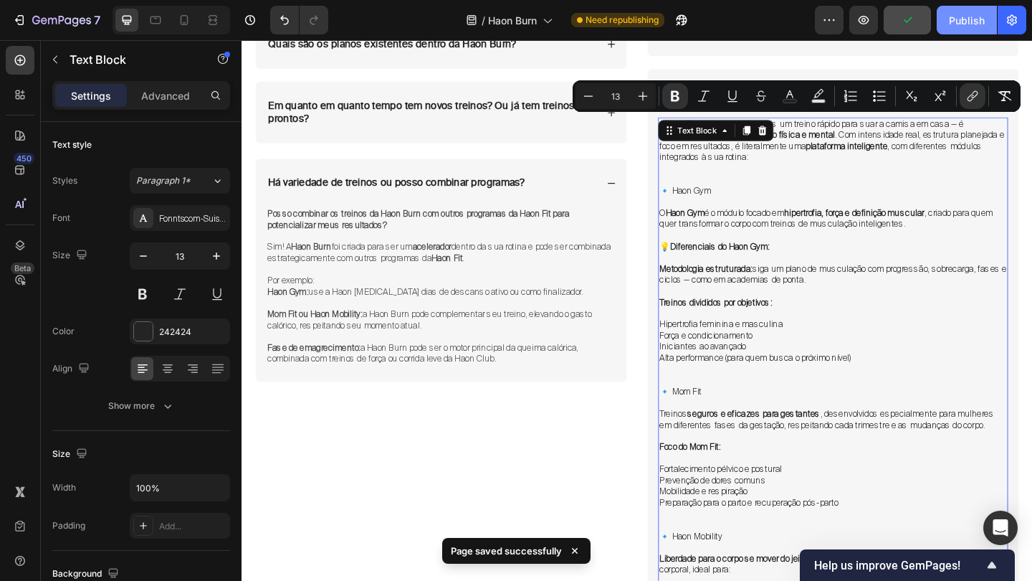
click at [955, 25] on div "Publish" at bounding box center [967, 20] width 36 height 15
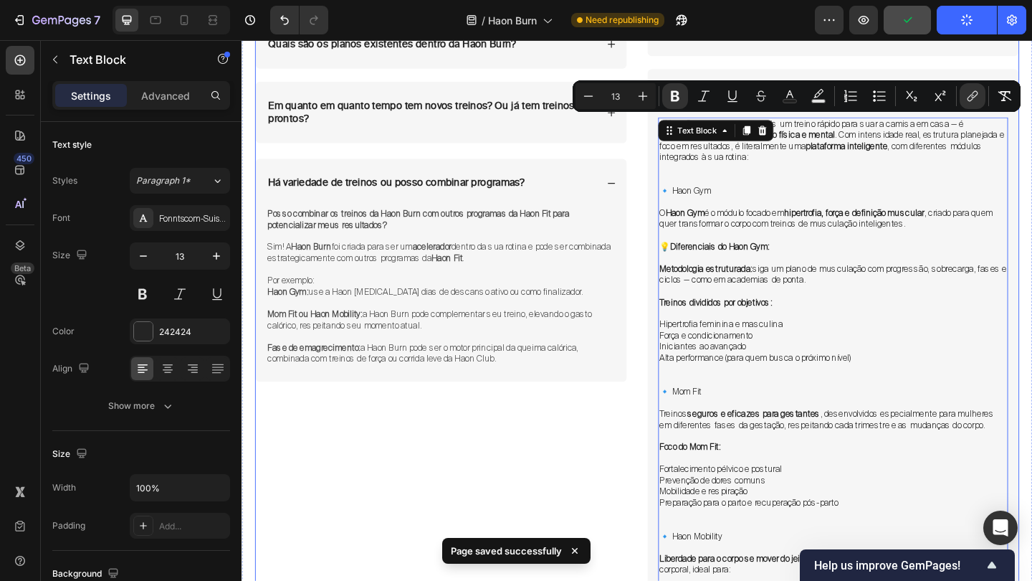
click at [562, 510] on div "Tenho algumas restrições médicas e de movimentos, sendo assim, a Haon Burn é pr…" at bounding box center [458, 463] width 405 height 1057
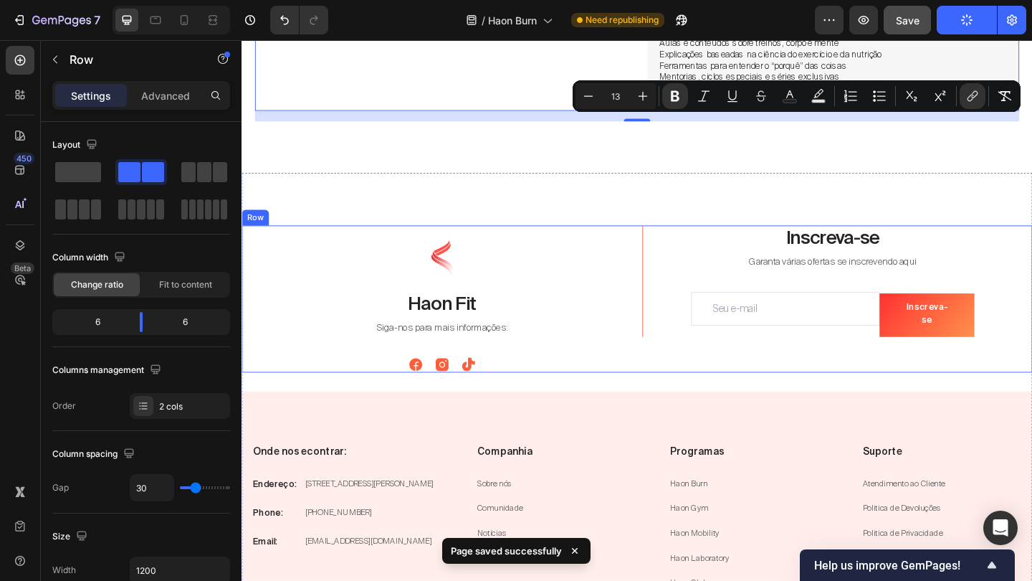
scroll to position [7391, 0]
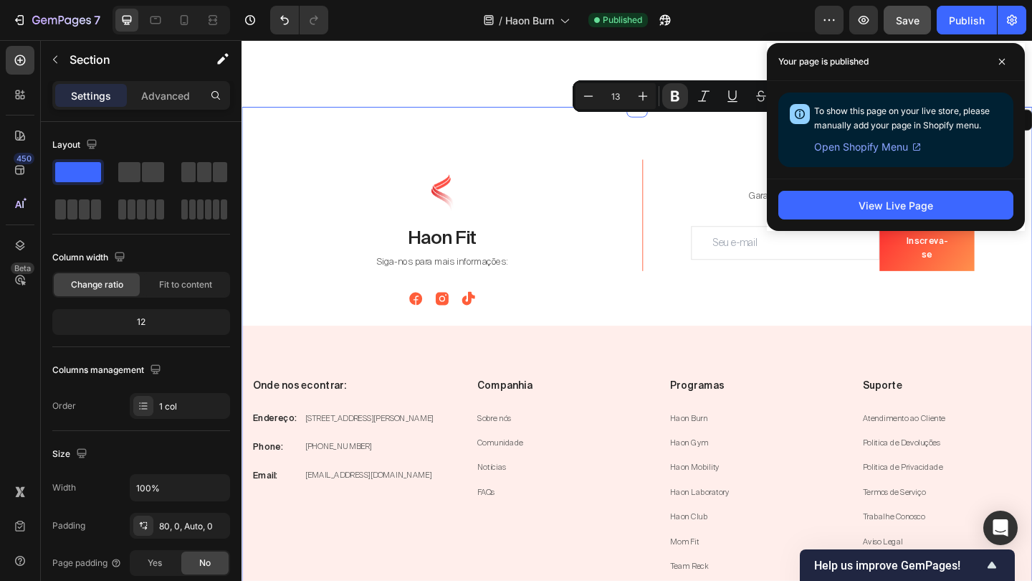
click at [577, 113] on div "Image Row Haon Fit Heading Siga-nos para mais informações: Text block Icon Icon…" at bounding box center [672, 408] width 860 height 591
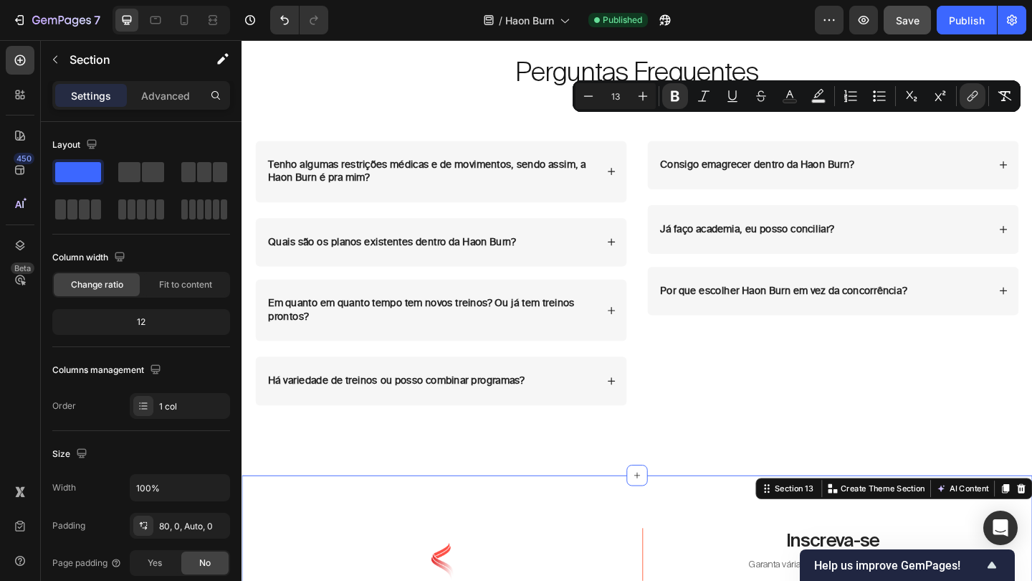
scroll to position [6213, 0]
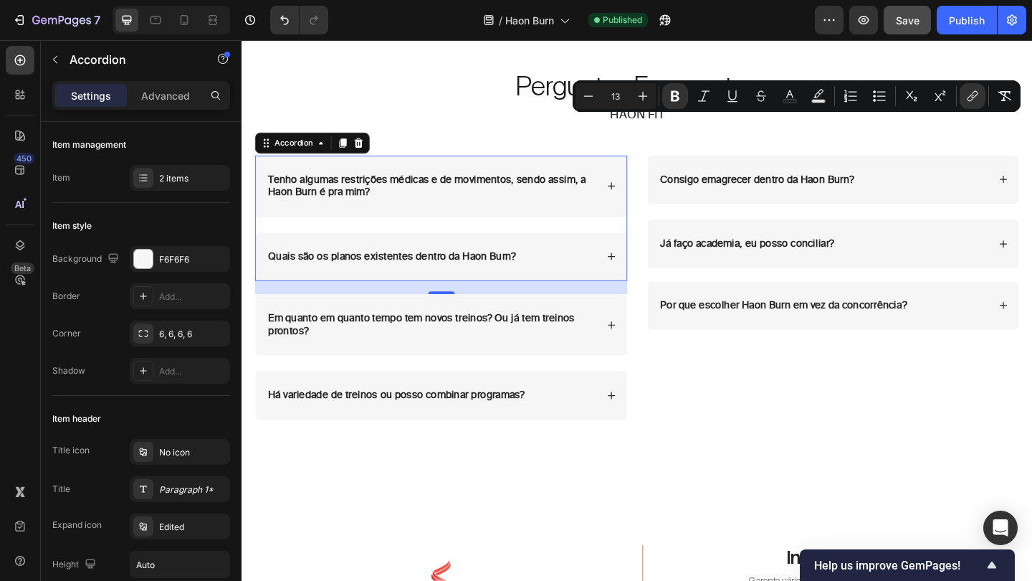
click at [660, 189] on div "Tenho algumas restrições médicas e de movimentos, sendo assim, a Haon Burn é pr…" at bounding box center [458, 234] width 405 height 137
click at [653, 195] on div "Tenho algumas restrições médicas e de movimentos, sendo assim, a Haon Burn é pr…" at bounding box center [459, 199] width 404 height 67
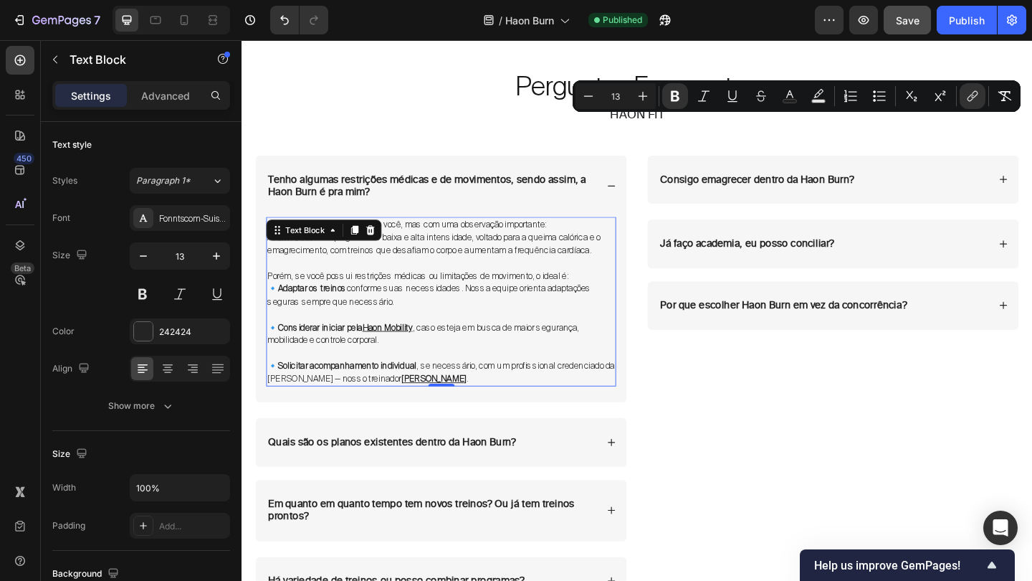
click at [500, 281] on p at bounding box center [459, 282] width 378 height 14
click at [444, 346] on p "🔹 Considerar iniciar pela Haon Mobility , caso esteja em busca de maior seguran…" at bounding box center [459, 360] width 378 height 28
click at [453, 282] on p "Rich Text Editor. Editing area: main" at bounding box center [459, 282] width 378 height 14
click at [454, 267] on p "A Haon Burn é um programa de baixa e alta intensidade, voltado para a queima ca…" at bounding box center [459, 261] width 378 height 28
click at [458, 339] on p "Rich Text Editor. Editing area: main" at bounding box center [459, 338] width 378 height 14
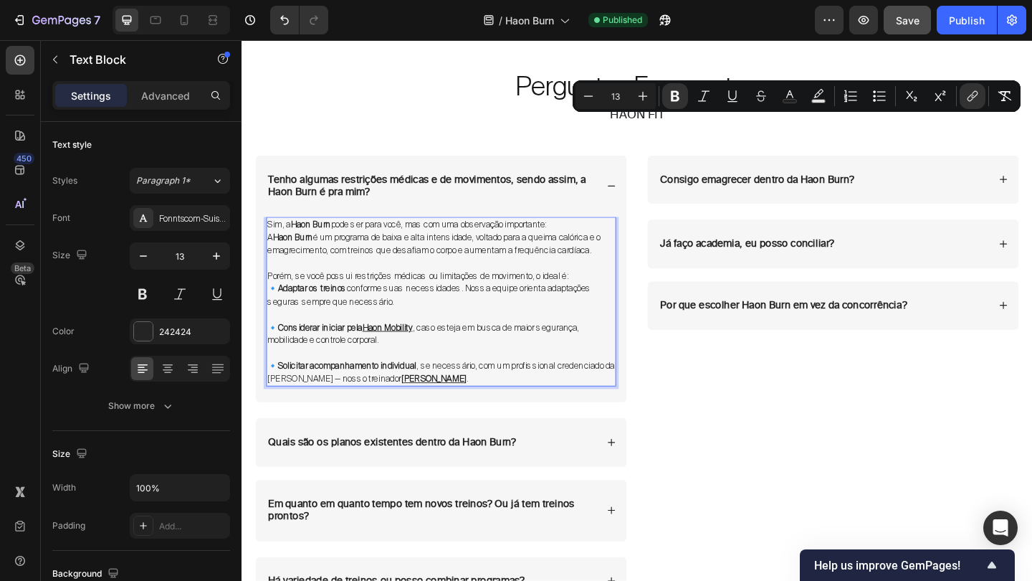
click at [475, 406] on p "🔹 Solicitar acompanhamento individual , se necessário, com um profissional cred…" at bounding box center [459, 401] width 378 height 28
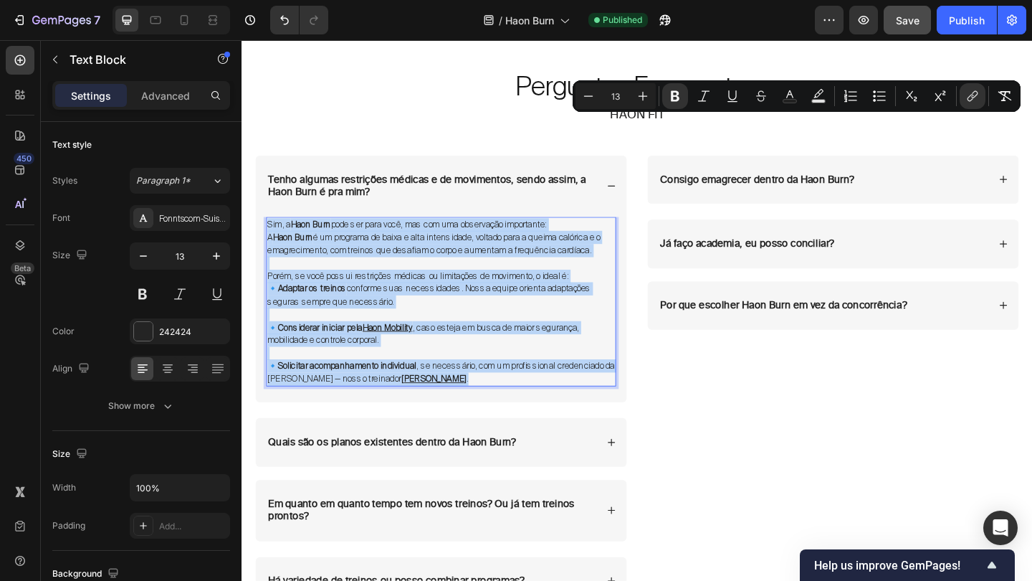
drag, startPoint x: 475, startPoint y: 406, endPoint x: 270, endPoint y: 237, distance: 265.8
click at [270, 237] on div "Sim, a Haon Burn pode ser para você, mas com uma observação importante: A Haon …" at bounding box center [458, 324] width 381 height 185
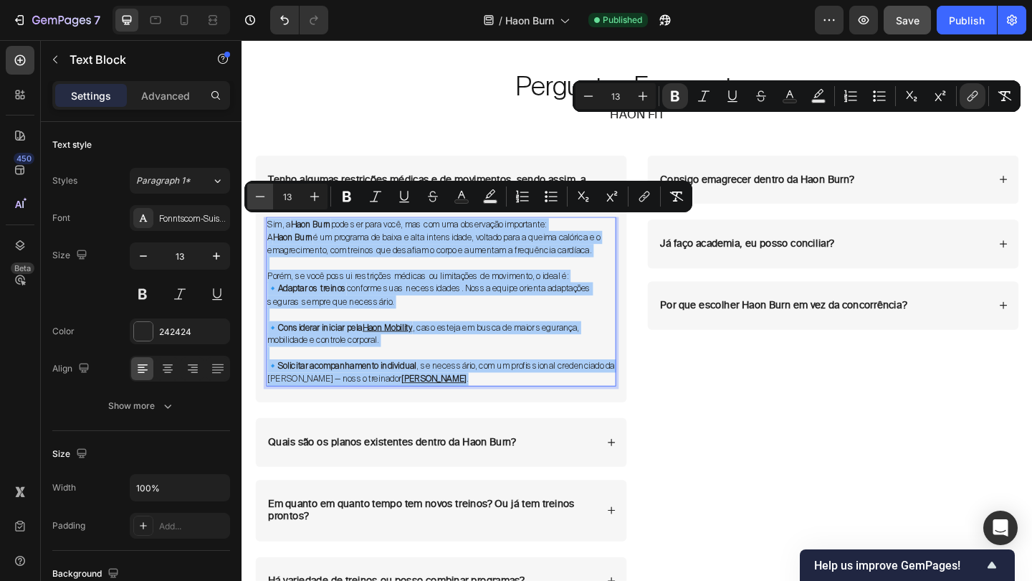
click at [259, 192] on icon "Editor contextual toolbar" at bounding box center [260, 196] width 14 height 14
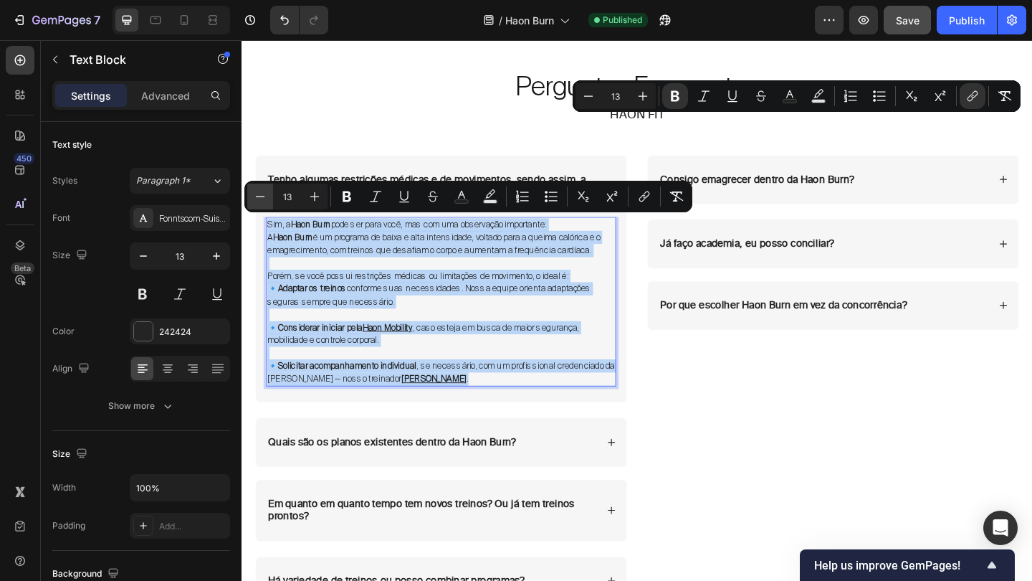
type input "12"
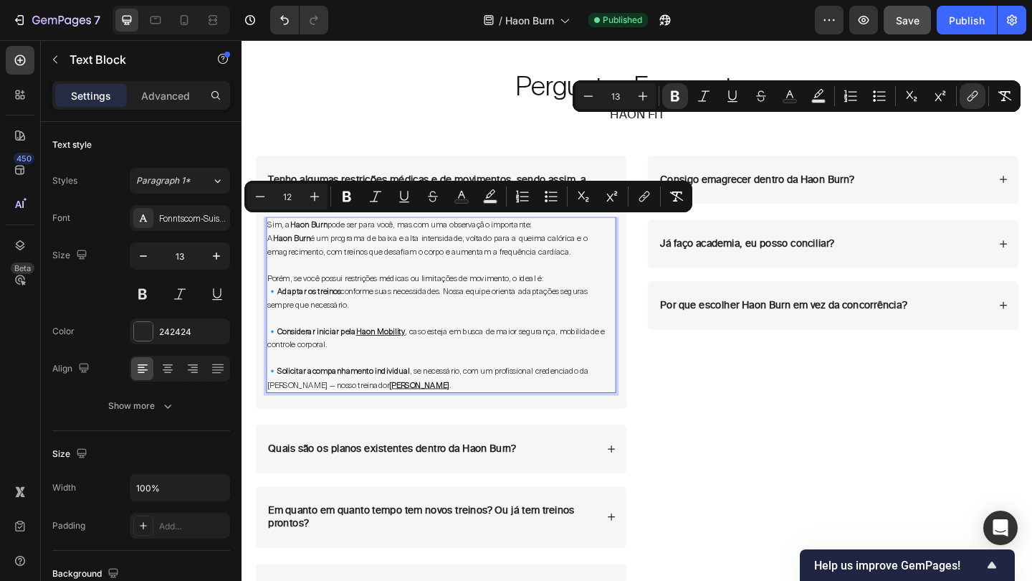
click at [494, 343] on p "Rich Text Editor. Editing area: main" at bounding box center [459, 342] width 378 height 14
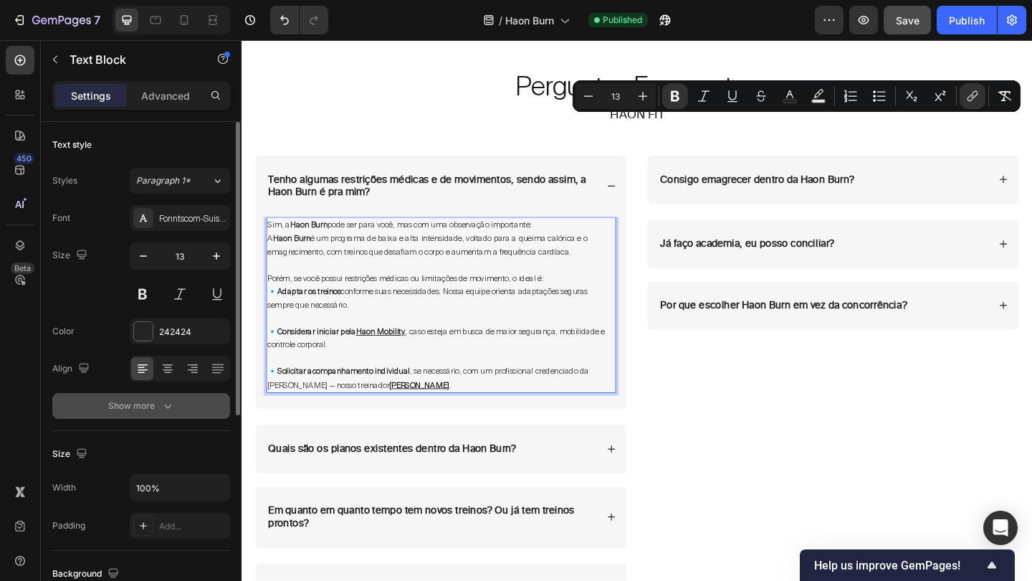
click at [157, 404] on div "Show more" at bounding box center [141, 406] width 67 height 14
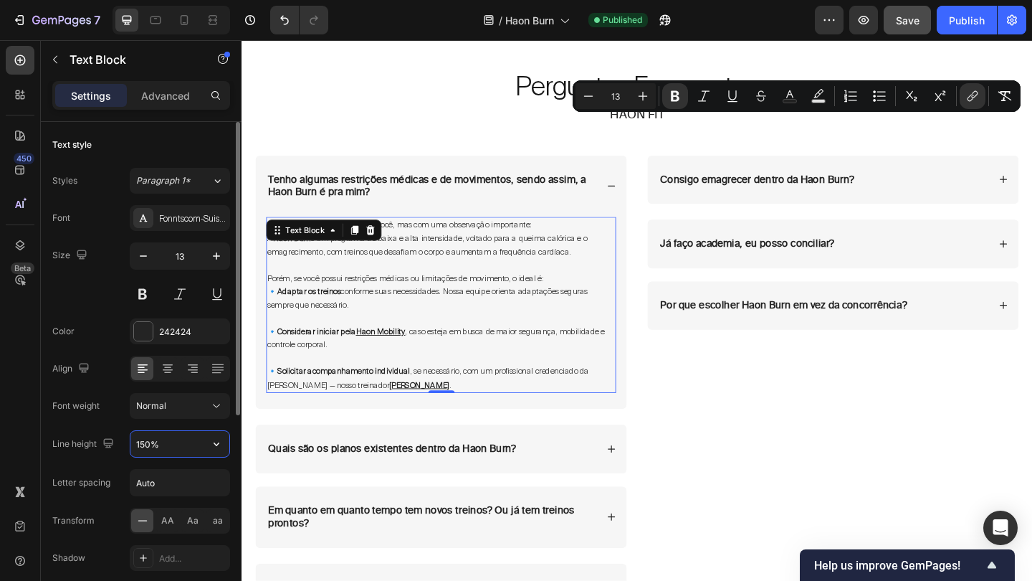
click at [145, 437] on input "150%" at bounding box center [179, 444] width 99 height 26
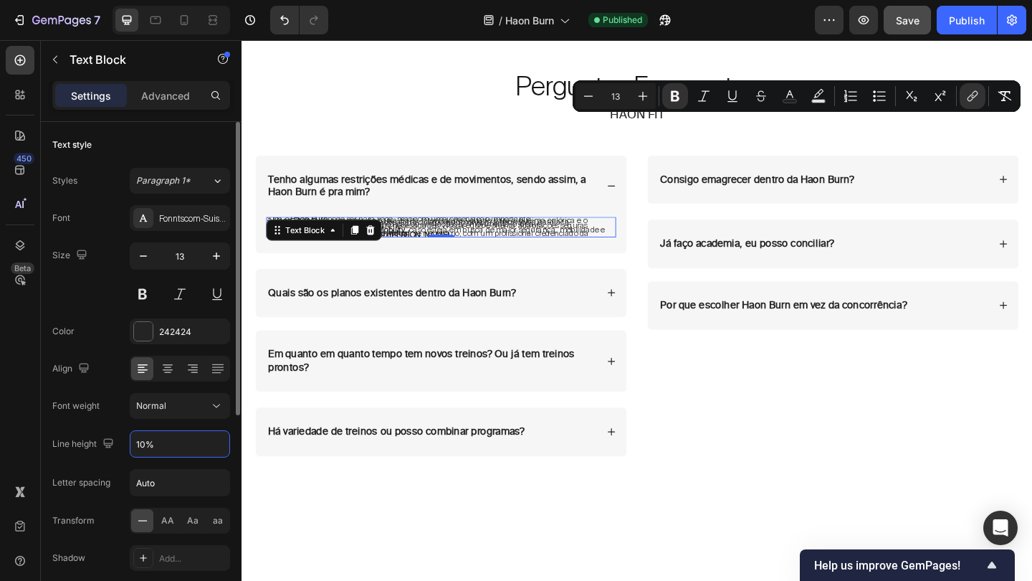
type input "130%"
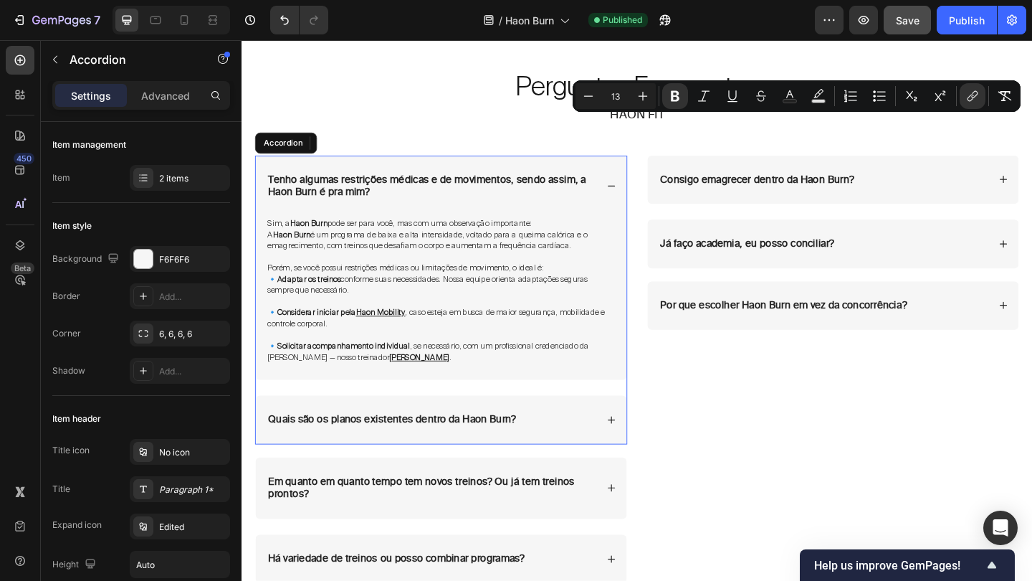
click at [642, 194] on div "Perguntas Frequentes Heading HAON FIT Text Block Row Tenho algumas restrições m…" at bounding box center [672, 346] width 860 height 681
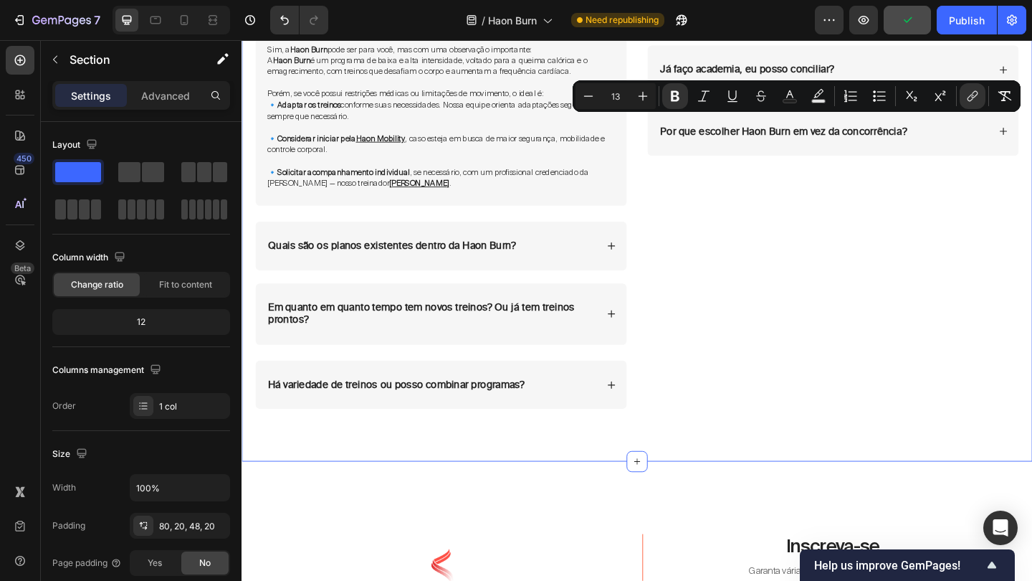
scroll to position [6399, 0]
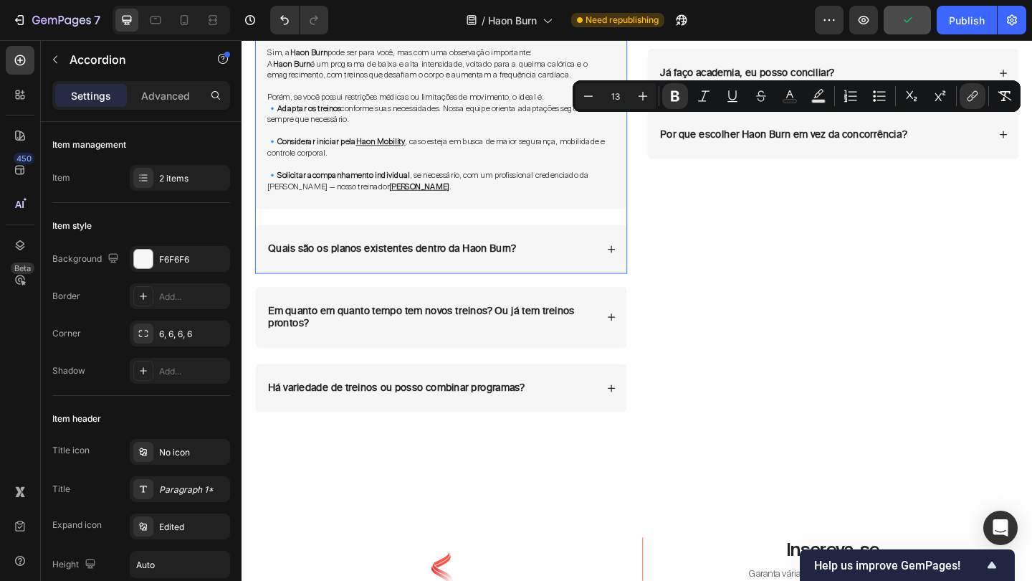
click at [598, 247] on div "Quais são os planos existentes dentro da Haon Burn?" at bounding box center [459, 267] width 404 height 53
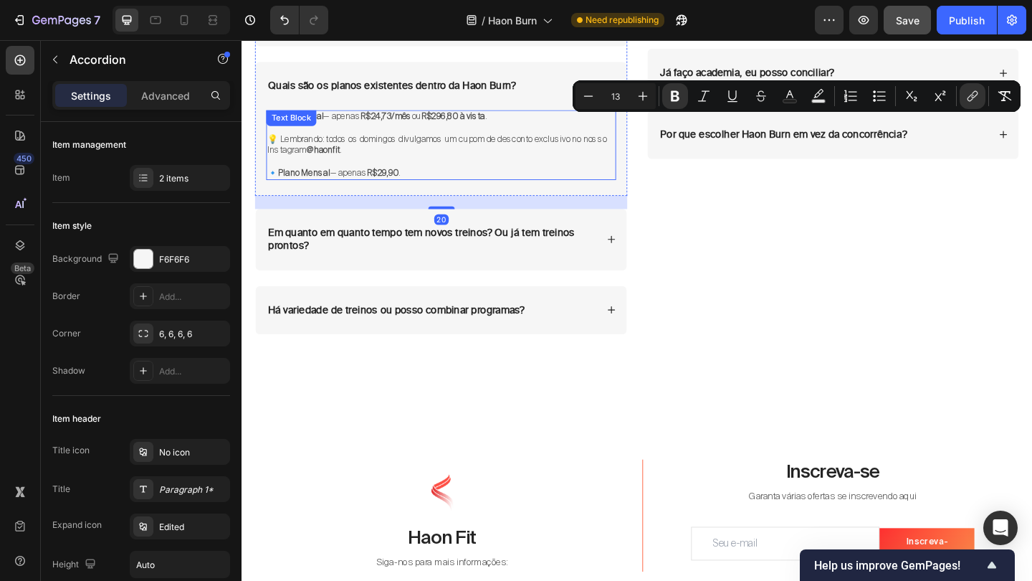
click at [451, 184] on div "🔹 Plano Anual — apenas R$24,73/mês ou R$296,80 à vista . 💡 Lembrando: todos os …" at bounding box center [458, 153] width 381 height 75
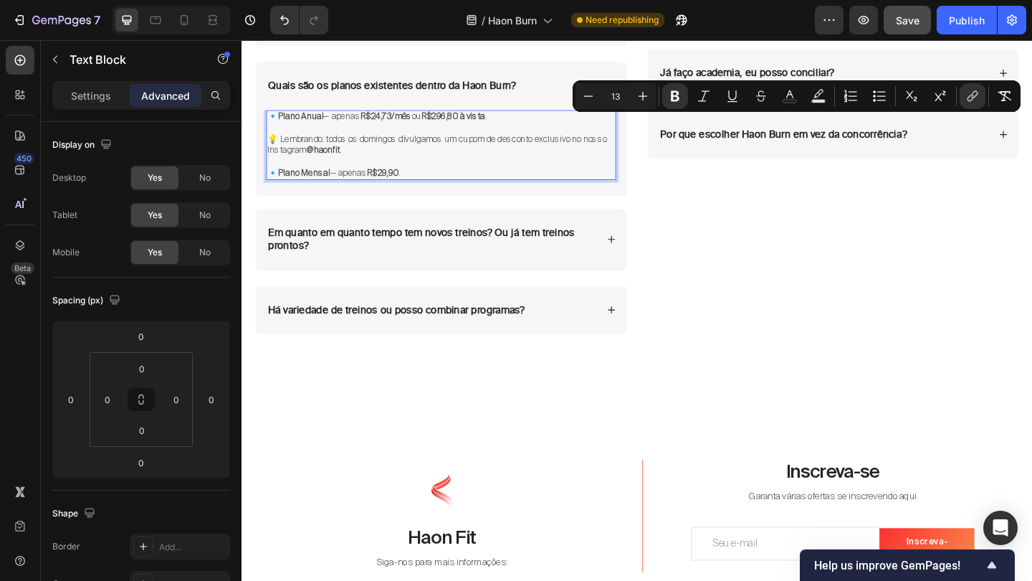
click at [439, 178] on p "🔹 Plano Mensal — apenas R$29,90 ." at bounding box center [459, 184] width 378 height 12
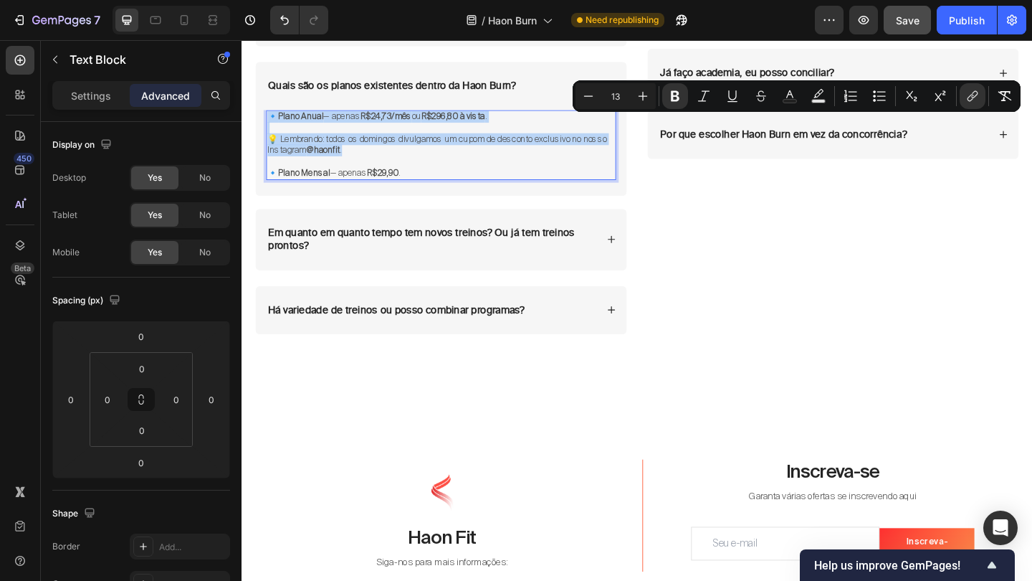
drag, startPoint x: 436, startPoint y: 176, endPoint x: 272, endPoint y: 117, distance: 174.4
click at [594, 93] on icon "Editor contextual toolbar" at bounding box center [588, 96] width 14 height 14
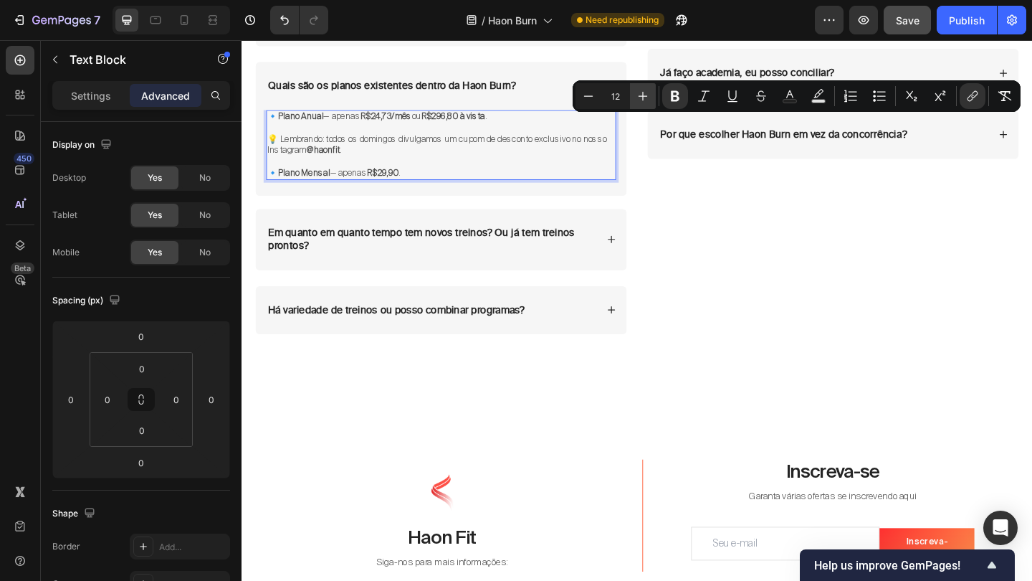
click at [642, 94] on icon "Editor contextual toolbar" at bounding box center [643, 96] width 14 height 14
type input "13"
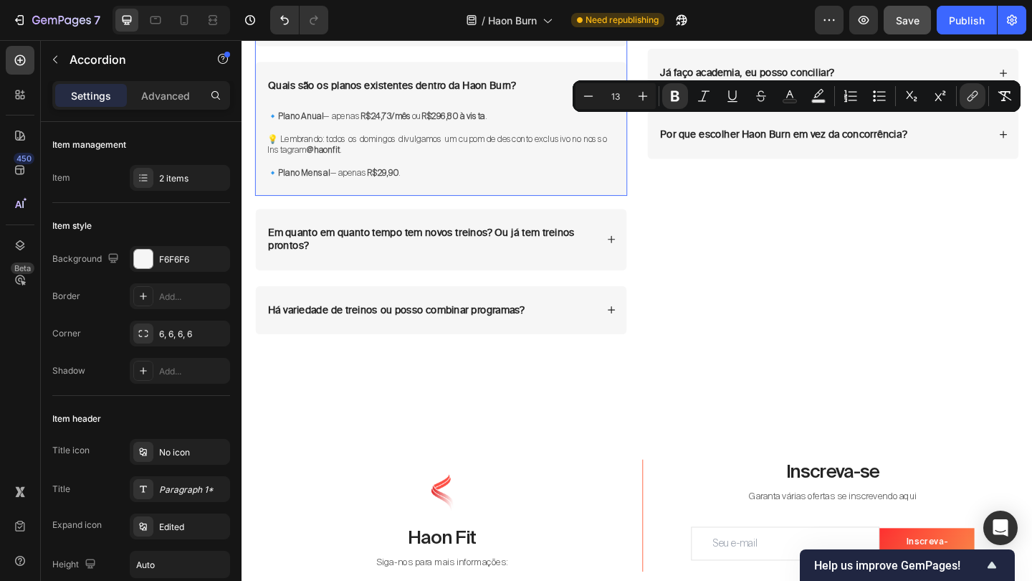
click at [492, 196] on div "🔹 Plano Anual — apenas R$24,73/mês ou R$296,80 à vista . 💡 Lembrando: todos os …" at bounding box center [459, 162] width 404 height 92
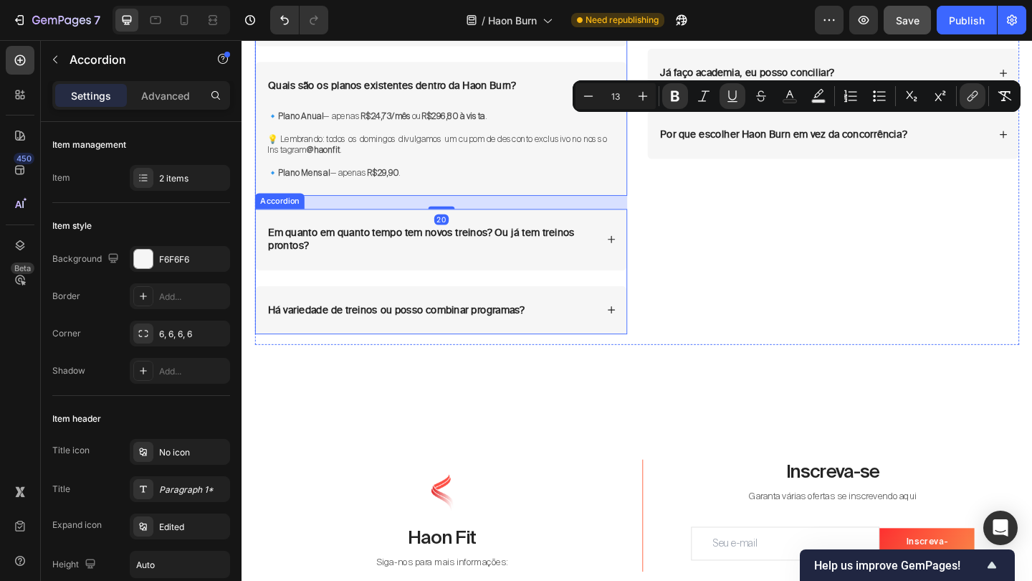
click at [453, 278] on div "Em quanto em quanto tempo tem novos treinos? Ou já tem treinos prontos?" at bounding box center [459, 257] width 404 height 67
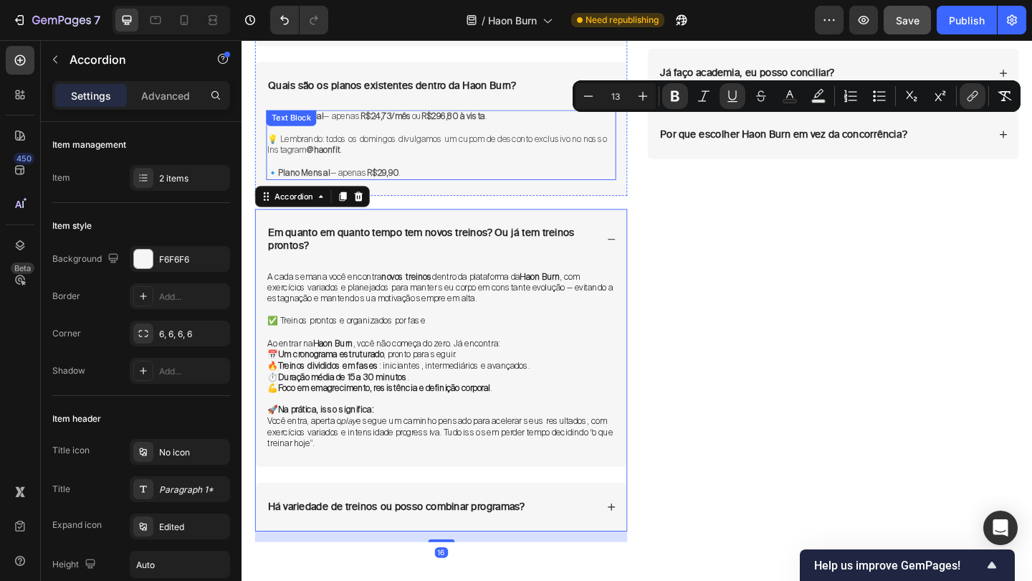
click at [437, 178] on p "🔹 Plano Mensal — apenas R$29,90 ." at bounding box center [459, 184] width 378 height 12
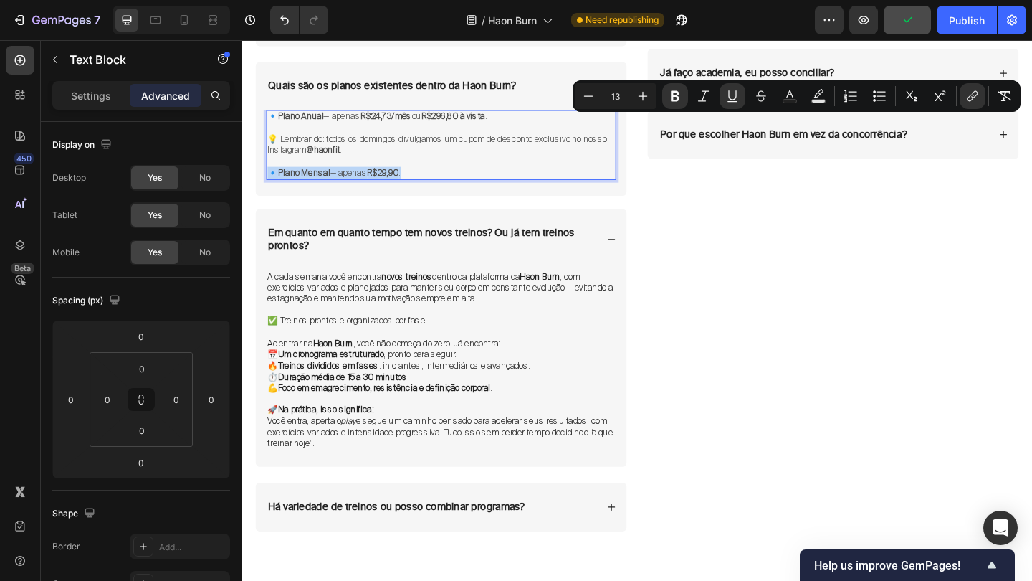
click at [437, 178] on p "🔹 Plano Mensal — apenas R$29,90 ." at bounding box center [459, 184] width 378 height 12
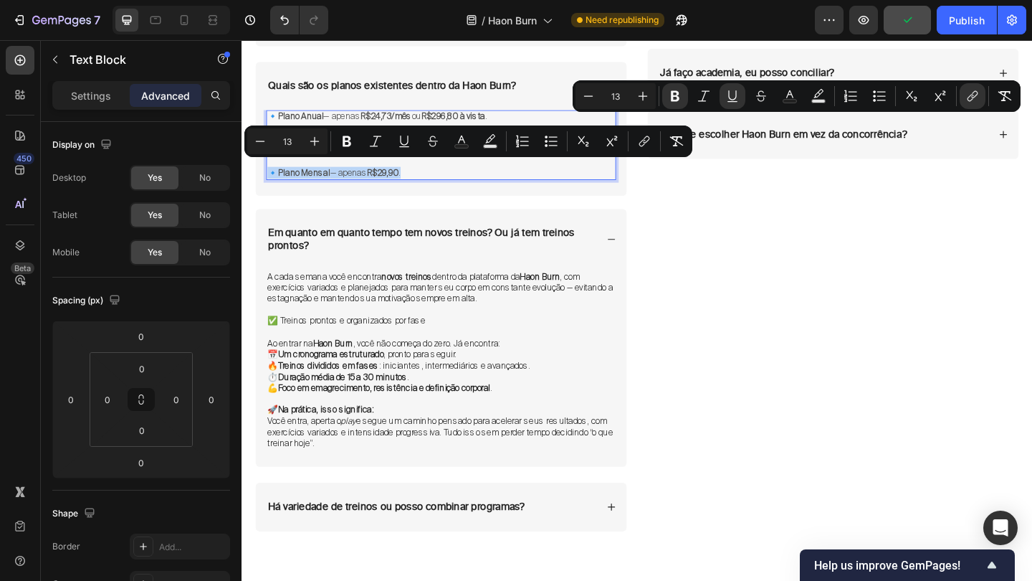
click at [437, 178] on p "🔹 Plano Mensal — apenas R$29,90 ." at bounding box center [459, 184] width 378 height 12
click at [451, 178] on p "🔹 Plano Mensal — apenas R$29,90 ." at bounding box center [459, 184] width 378 height 12
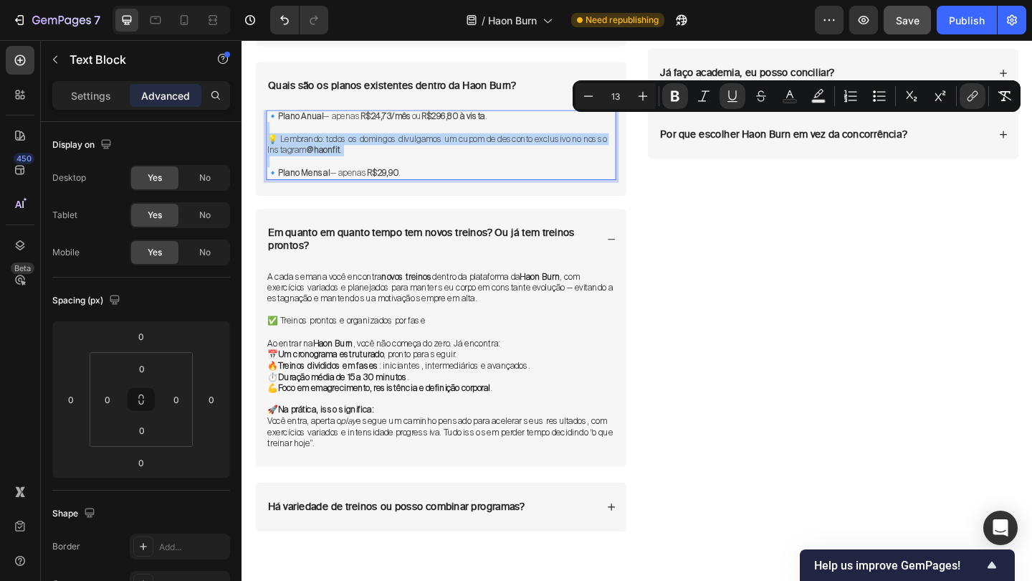
drag, startPoint x: 435, startPoint y: 172, endPoint x: 311, endPoint y: 135, distance: 129.5
click at [311, 135] on div "🔹 Plano Anual — apenas R$24,73/mês ou R$296,80 à vista . 💡 Lembrando: todos os …" at bounding box center [458, 153] width 381 height 75
click at [276, 121] on p "🔹 Plano Anual — apenas R$24,73/mês ou R$296,80 à vista ." at bounding box center [459, 124] width 378 height 12
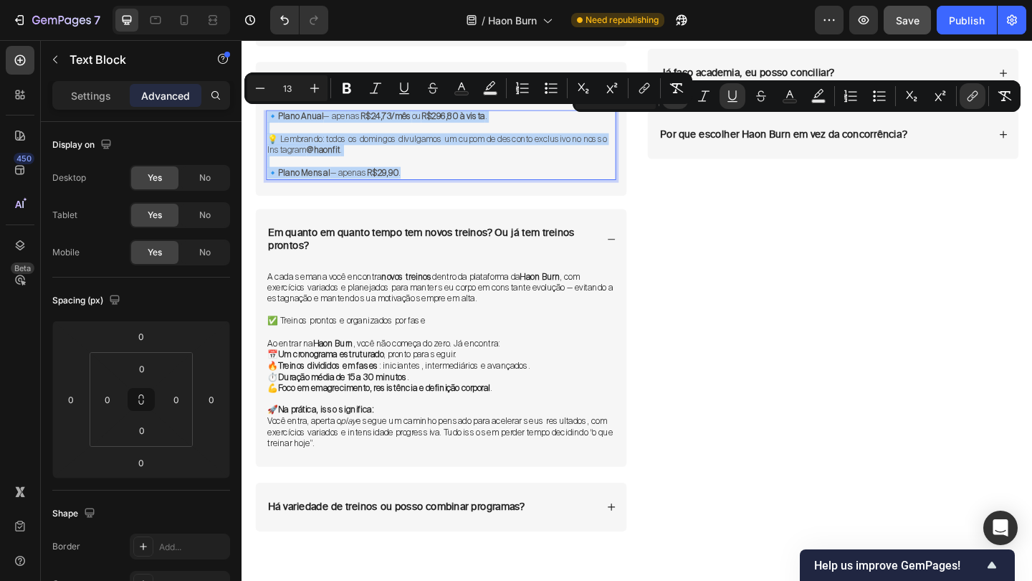
drag, startPoint x: 271, startPoint y: 120, endPoint x: 440, endPoint y: 181, distance: 179.8
click at [440, 181] on div "🔹 Plano Anual — apenas R$24,73/mês ou R$296,80 à vista . 💡 Lembrando: todos os …" at bounding box center [458, 153] width 381 height 75
click at [258, 83] on icon "Editor contextual toolbar" at bounding box center [260, 88] width 14 height 14
type input "12"
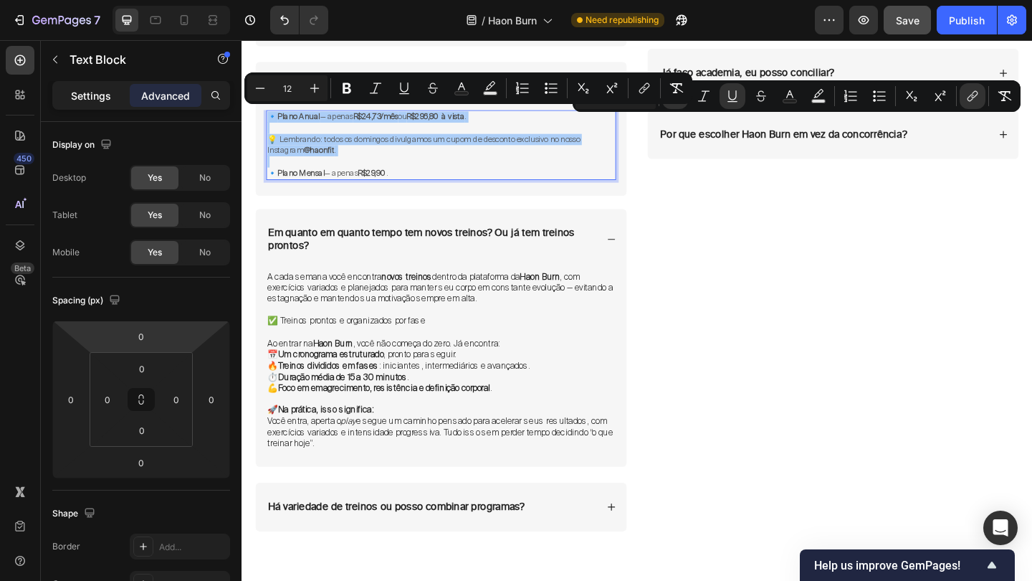
click at [106, 98] on p "Settings" at bounding box center [91, 95] width 40 height 15
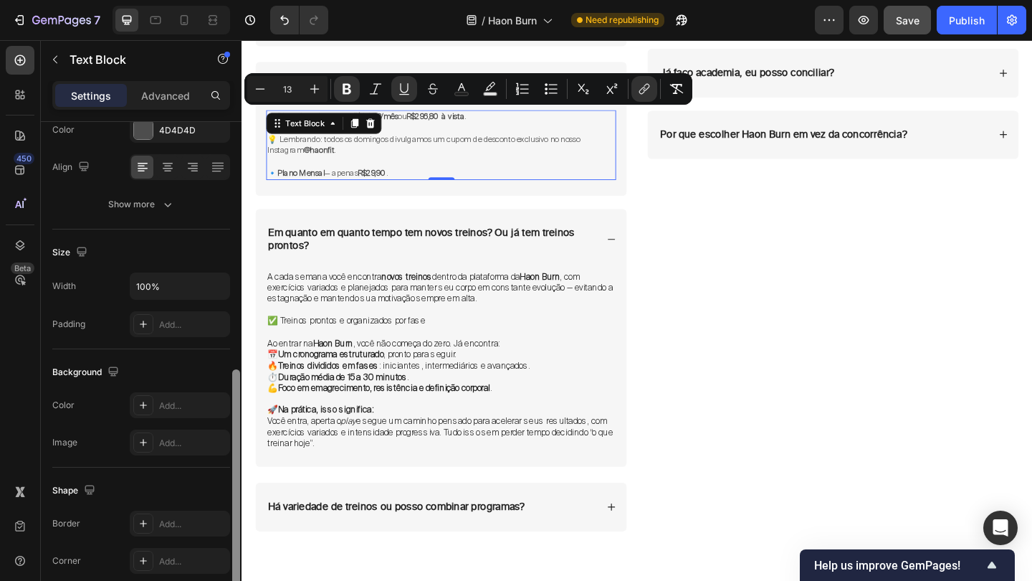
drag, startPoint x: 236, startPoint y: 292, endPoint x: 234, endPoint y: 462, distance: 170.6
click at [235, 462] on div at bounding box center [236, 515] width 8 height 293
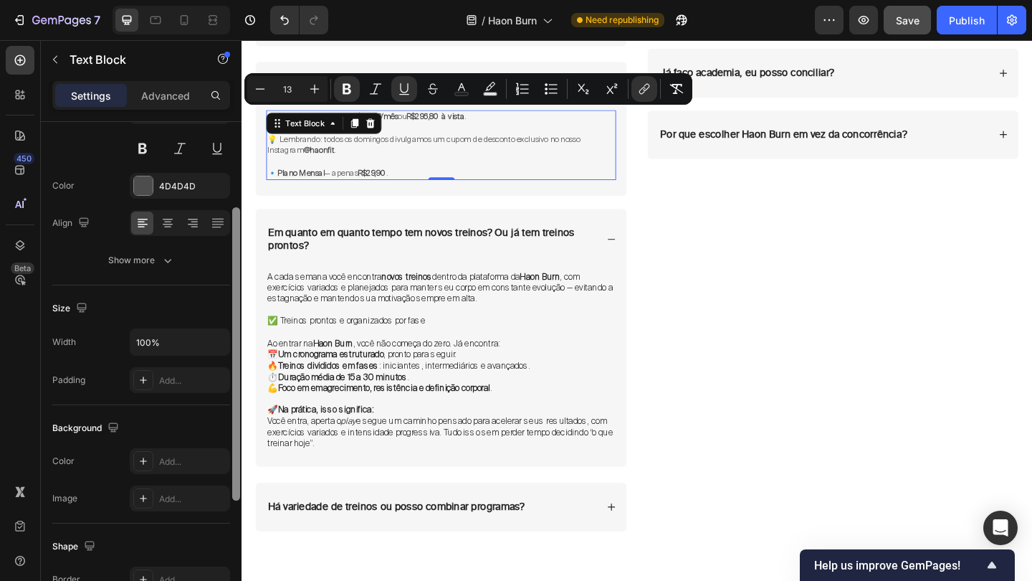
scroll to position [135, 0]
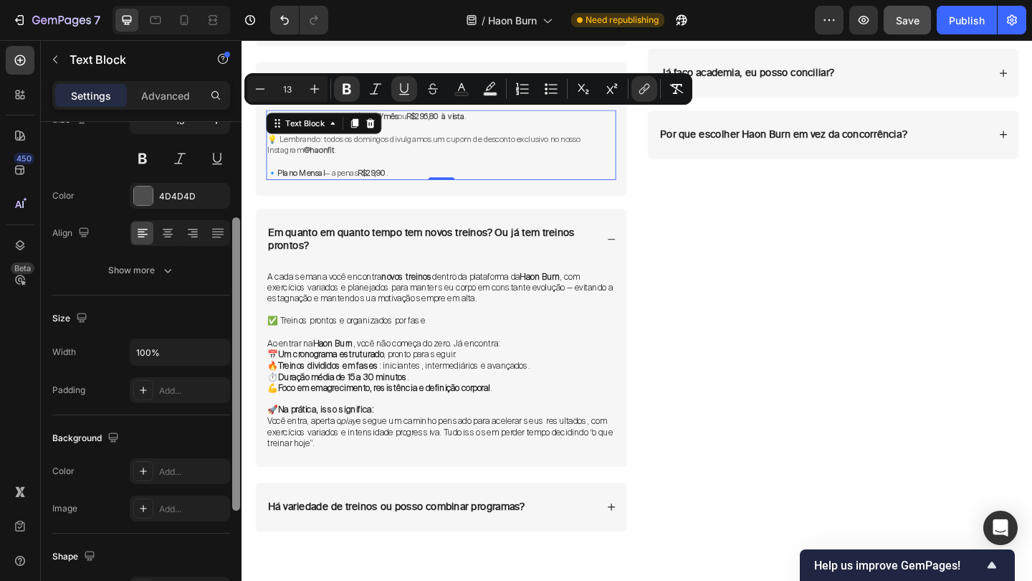
drag, startPoint x: 237, startPoint y: 324, endPoint x: 237, endPoint y: 234, distance: 90.3
click at [237, 234] on div at bounding box center [236, 363] width 8 height 293
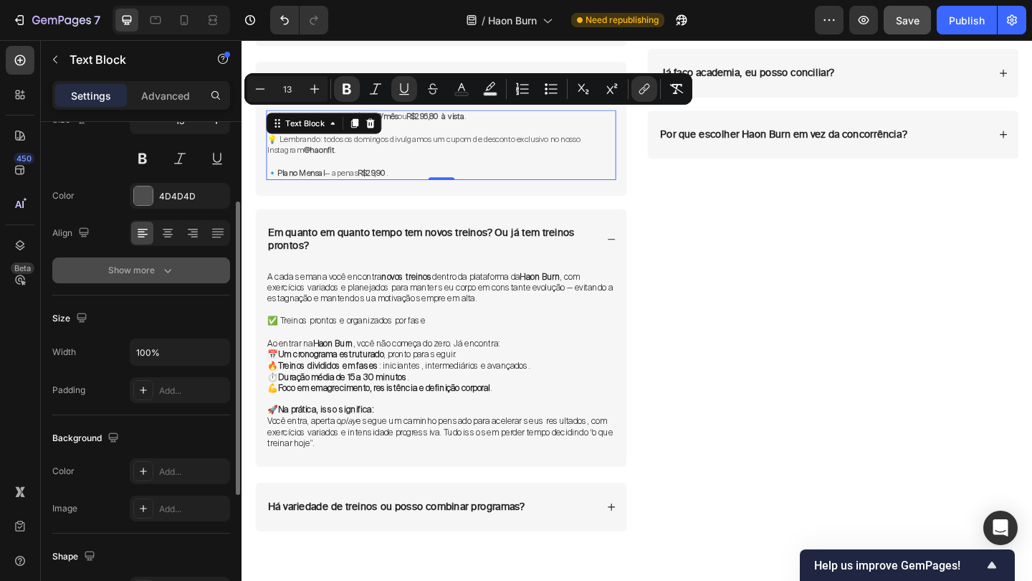
click at [159, 270] on div "Show more" at bounding box center [141, 270] width 67 height 14
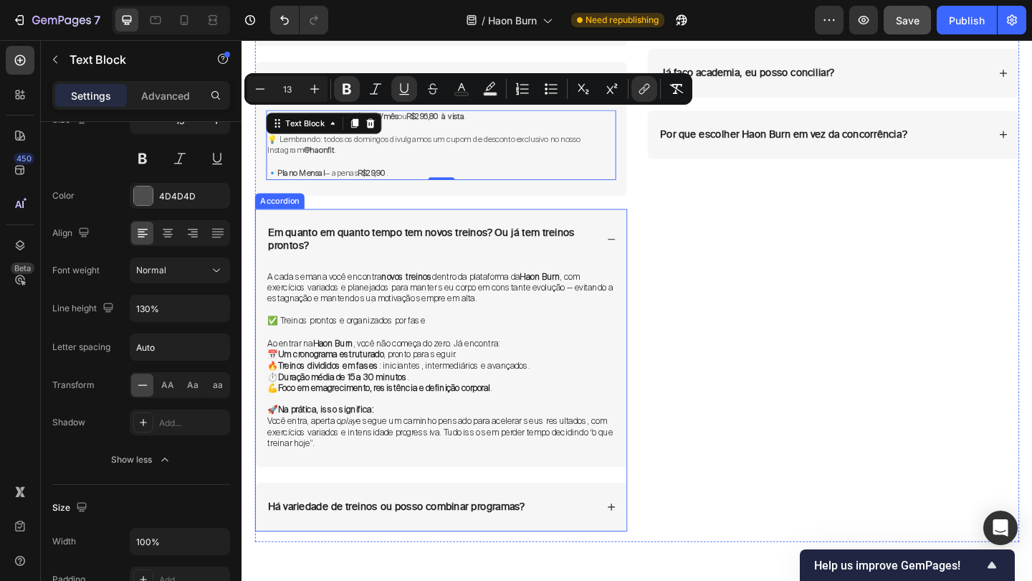
click at [639, 252] on icon at bounding box center [644, 257] width 10 height 10
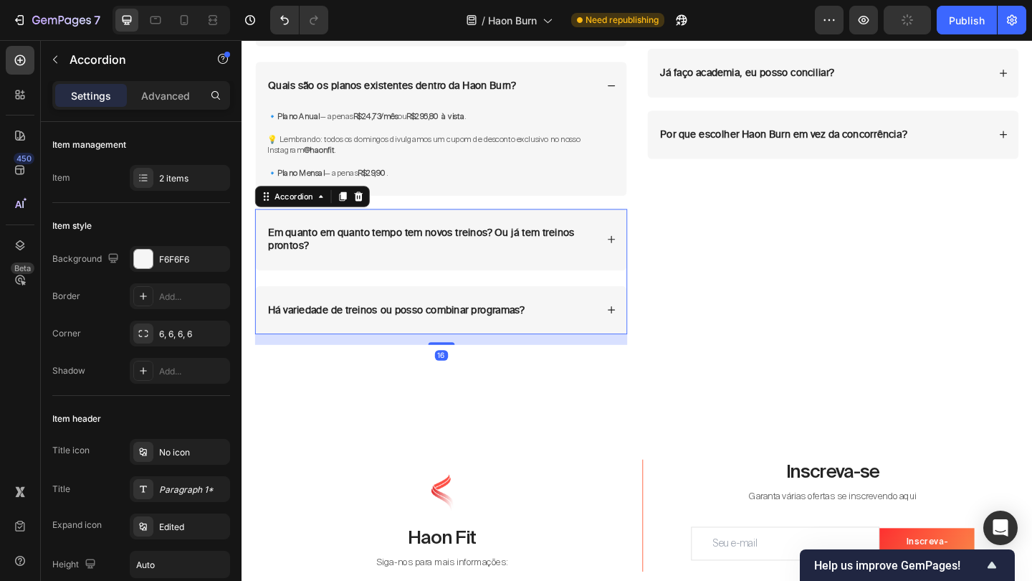
click at [640, 256] on div "Em quanto em quanto tempo tem novos treinos? Ou já tem treinos prontos?" at bounding box center [459, 257] width 404 height 67
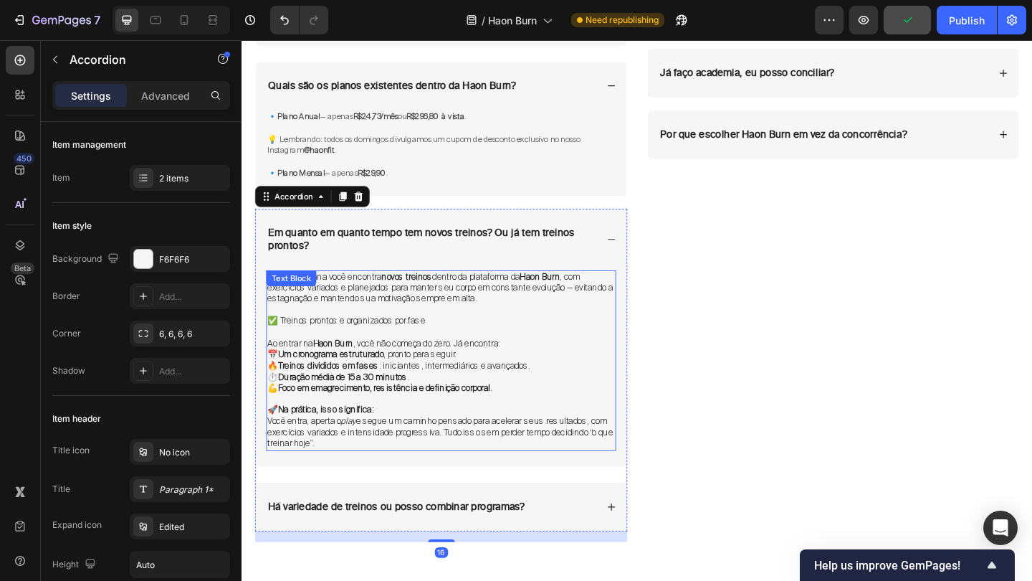
click at [452, 340] on p "✅ Treinos prontos e organizados por fase" at bounding box center [459, 346] width 378 height 12
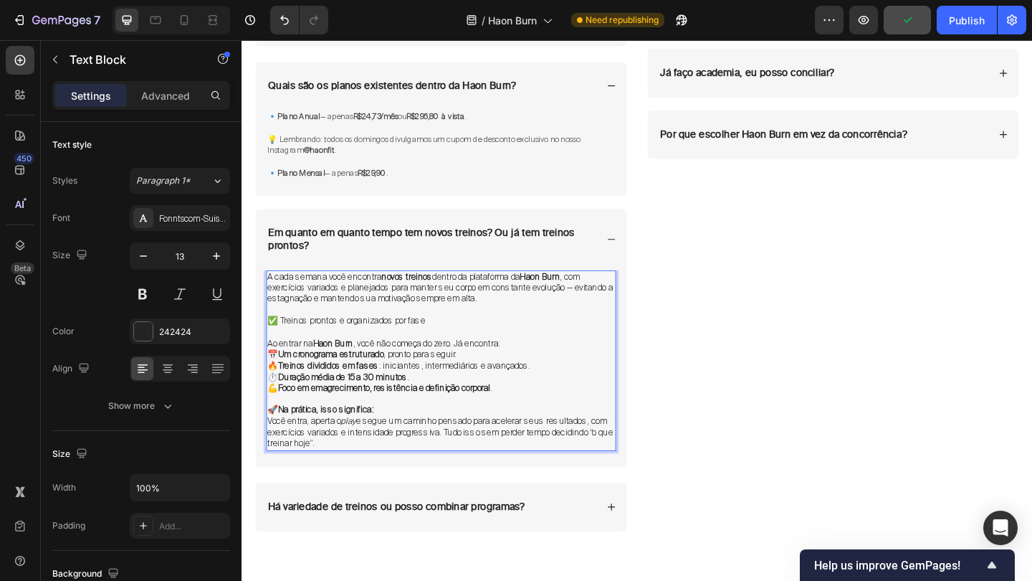
click at [385, 436] on strong "Na prática, isso significa:" at bounding box center [333, 442] width 104 height 12
click at [351, 463] on p "🚀 Na prática, isso significa: Você entra, aperta o play e segue um caminho pens…" at bounding box center [459, 461] width 378 height 49
drag, startPoint x: 351, startPoint y: 463, endPoint x: 271, endPoint y: 292, distance: 189.2
click at [271, 292] on div "A cada semana você encontra novos treinos dentro da plataforma da Haon Burn , c…" at bounding box center [458, 388] width 381 height 197
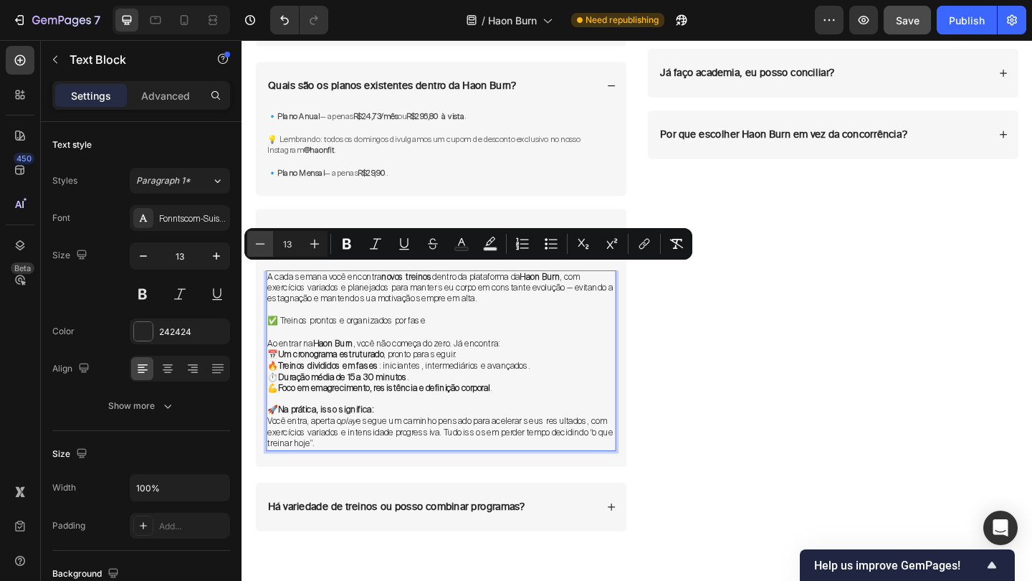
click at [262, 244] on icon "Editor contextual toolbar" at bounding box center [260, 244] width 14 height 14
type input "12"
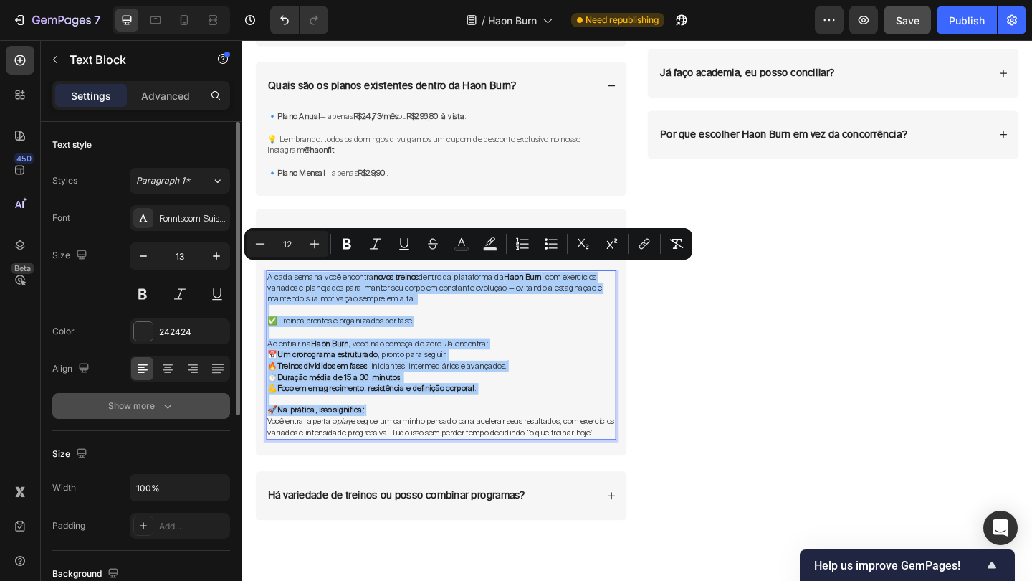
click at [161, 409] on icon "button" at bounding box center [168, 406] width 14 height 14
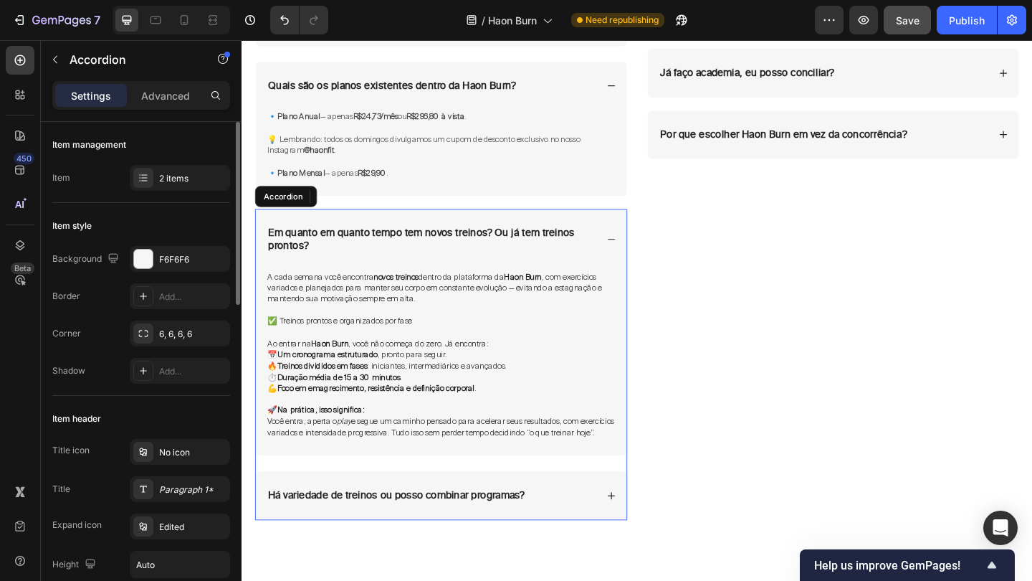
click at [637, 250] on div "Em quanto em quanto tempo tem novos treinos? Ou já tem treinos prontos?" at bounding box center [459, 257] width 404 height 67
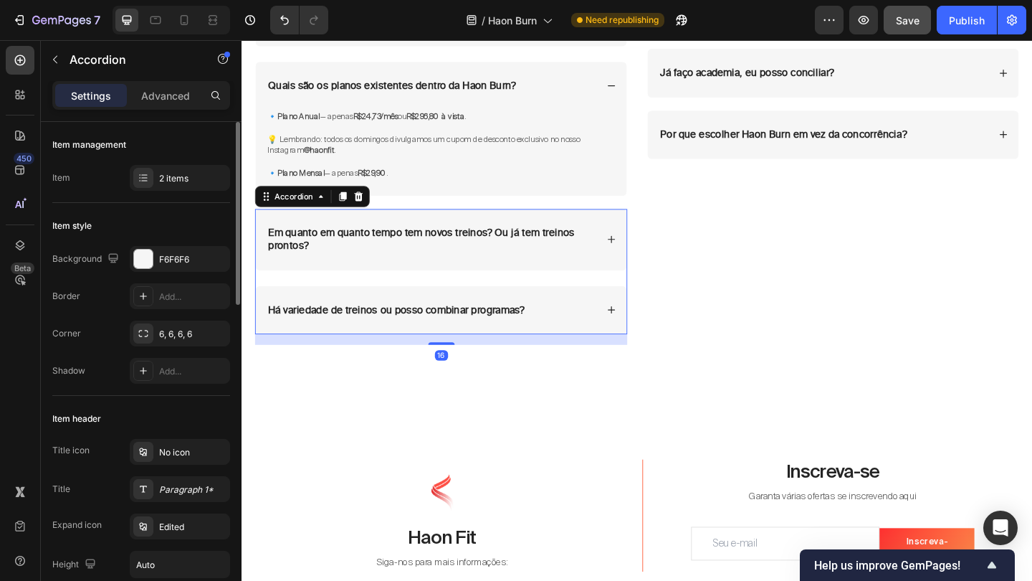
click at [575, 250] on p "Em quanto em quanto tempo tem novos treinos? Ou já tem treinos prontos?" at bounding box center [447, 257] width 355 height 28
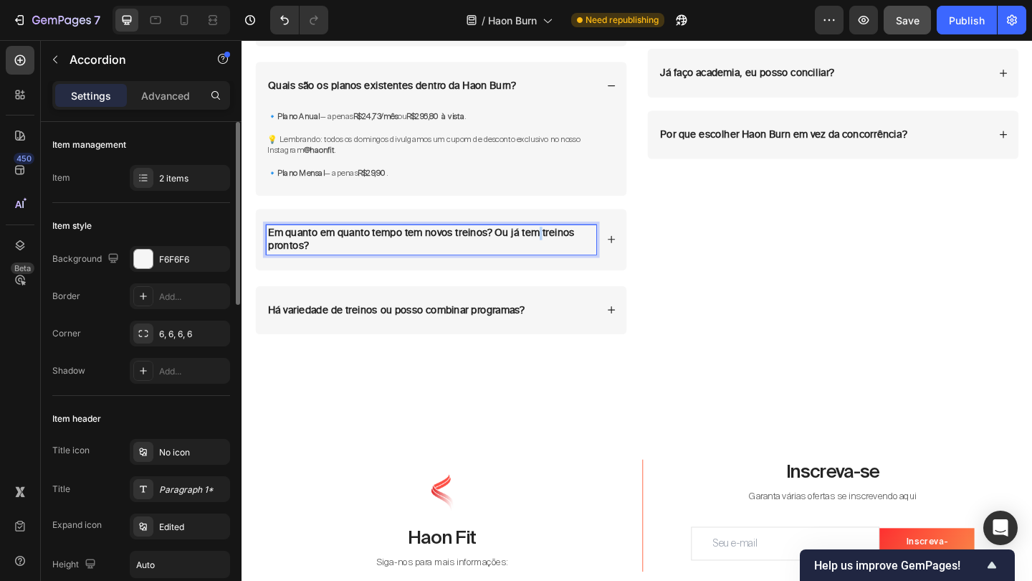
click at [575, 250] on p "Em quanto em quanto tempo tem novos treinos? Ou já tem treinos prontos?" at bounding box center [447, 257] width 355 height 28
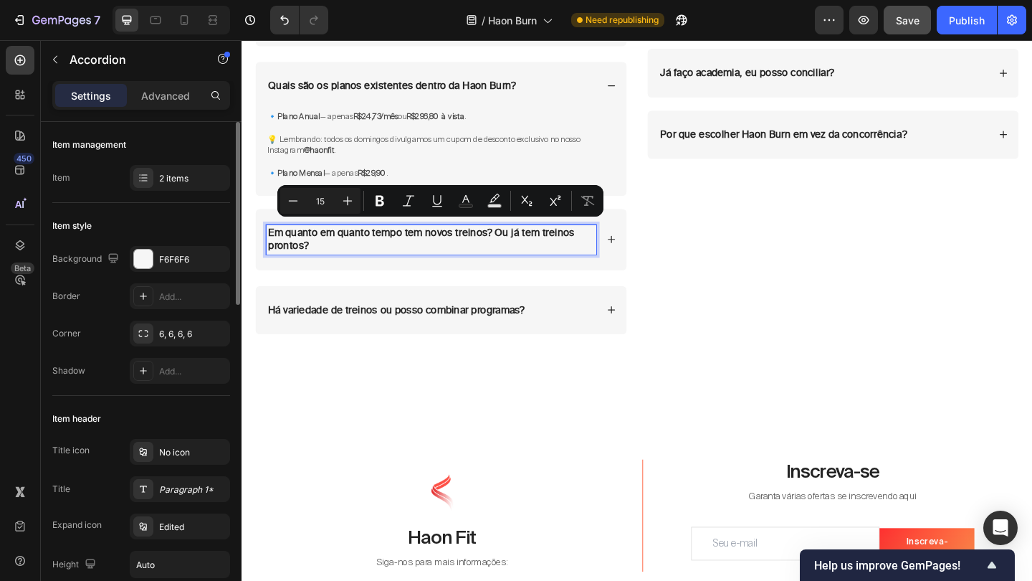
click at [606, 312] on div "Há variedade de treinos ou posso combinar programas?" at bounding box center [459, 334] width 404 height 53
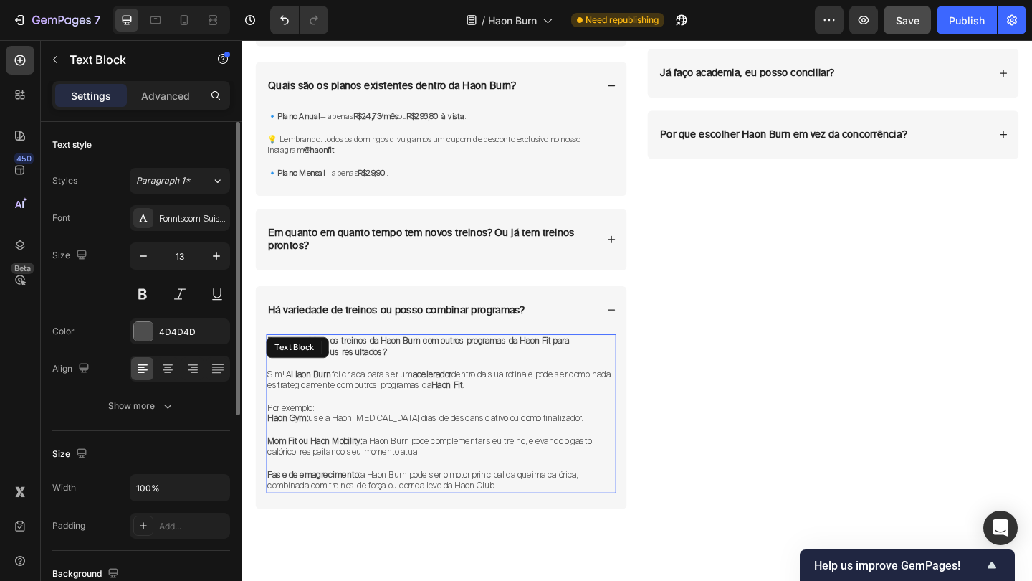
click at [459, 422] on p at bounding box center [459, 428] width 378 height 12
click at [490, 472] on p "Mom Fit ou Haon Mobility: a Haon Burn pode complementar seu treino, elevando o …" at bounding box center [459, 482] width 378 height 24
click at [524, 510] on p "Fase de emagrecimento: a Haon Burn pode ser o motor principal da queima calóric…" at bounding box center [459, 519] width 378 height 24
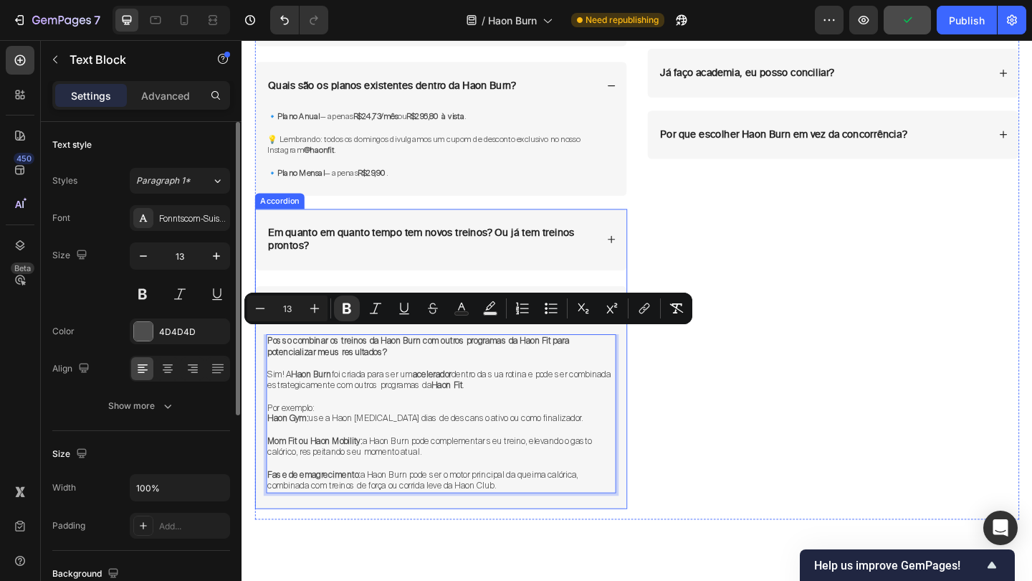
drag, startPoint x: 536, startPoint y: 510, endPoint x: 267, endPoint y: 362, distance: 307.1
click at [267, 362] on div "Posso combinar os treinos da Haon Burn com outros programas da Haon Fit para po…" at bounding box center [459, 455] width 404 height 190
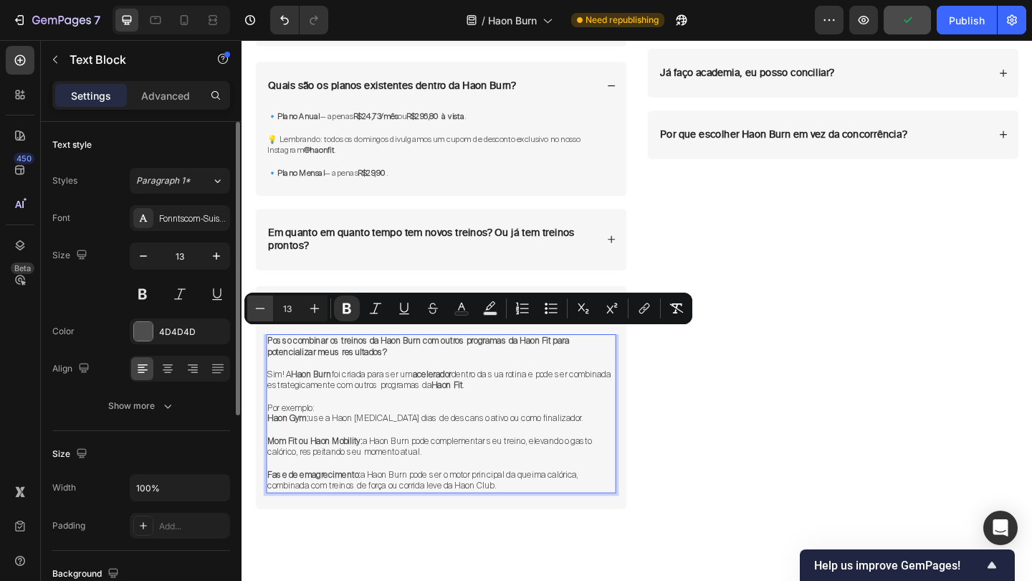
click at [262, 301] on icon "Editor contextual toolbar" at bounding box center [260, 308] width 14 height 14
type input "12"
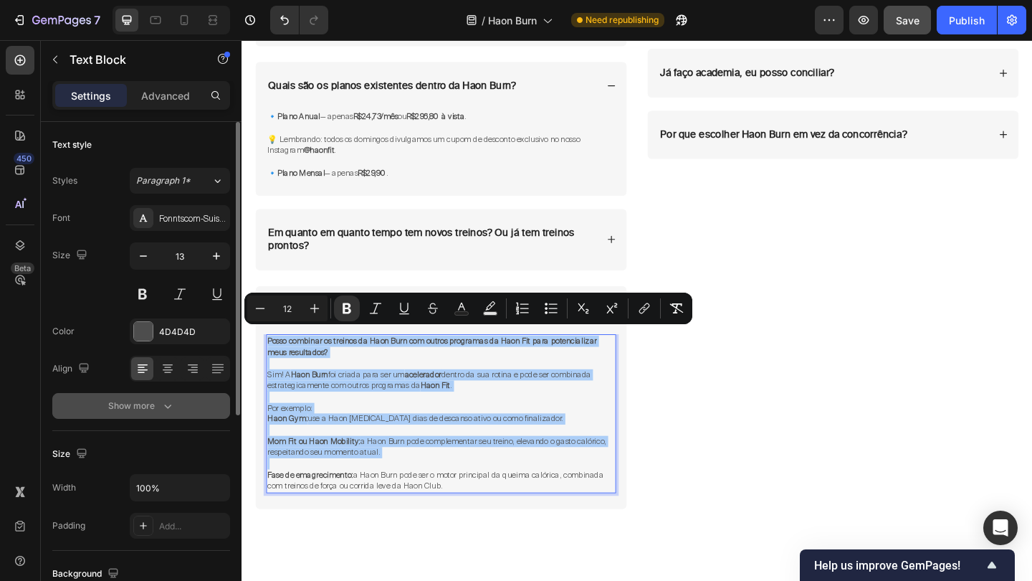
click at [168, 401] on icon "button" at bounding box center [168, 406] width 14 height 14
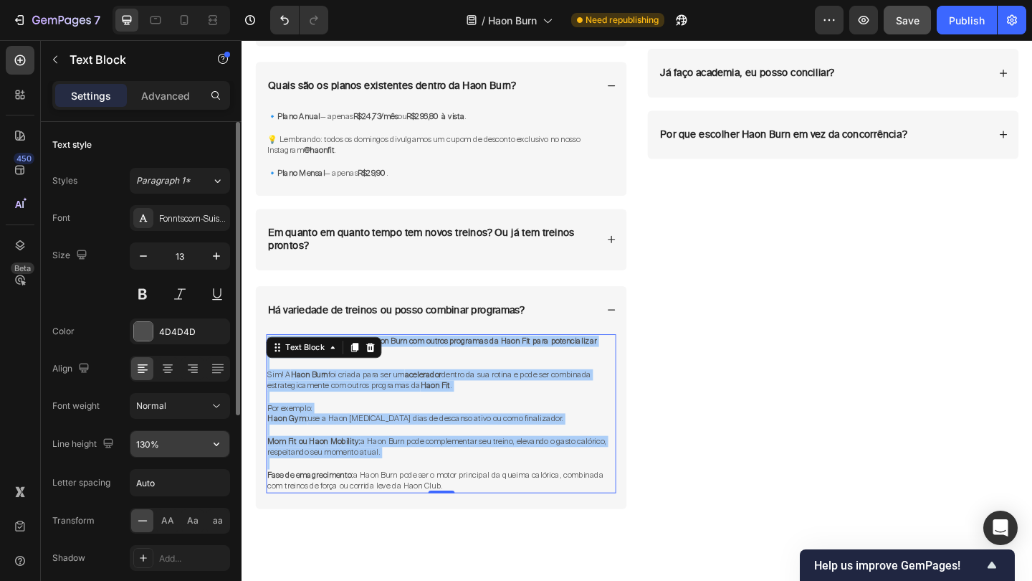
click at [146, 439] on input "130%" at bounding box center [179, 444] width 99 height 26
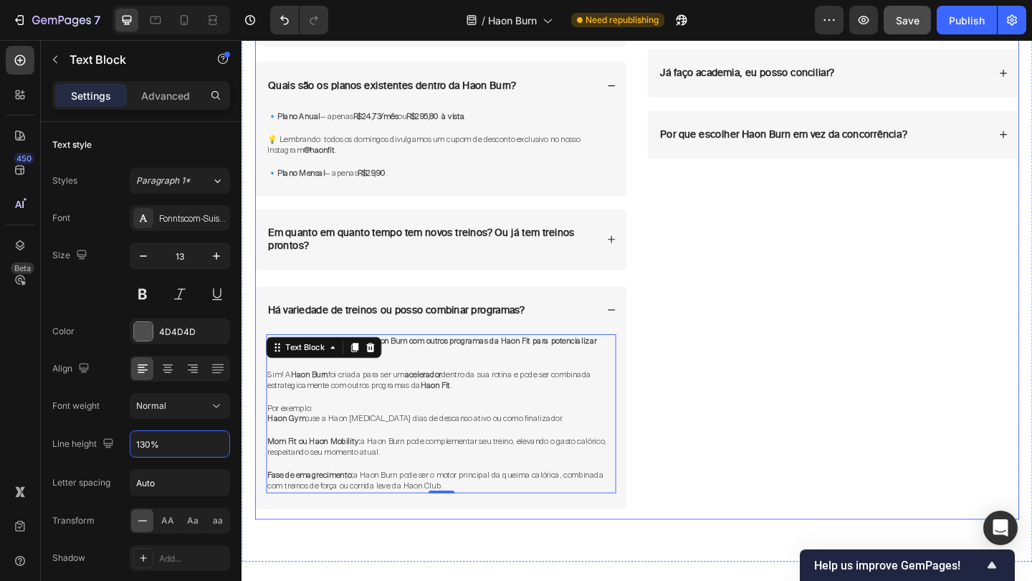
click at [739, 233] on div "Consigo emagrecer dentro da Haon Burn? Já faço academia, eu posso conciliar? Ac…" at bounding box center [884, 270] width 405 height 581
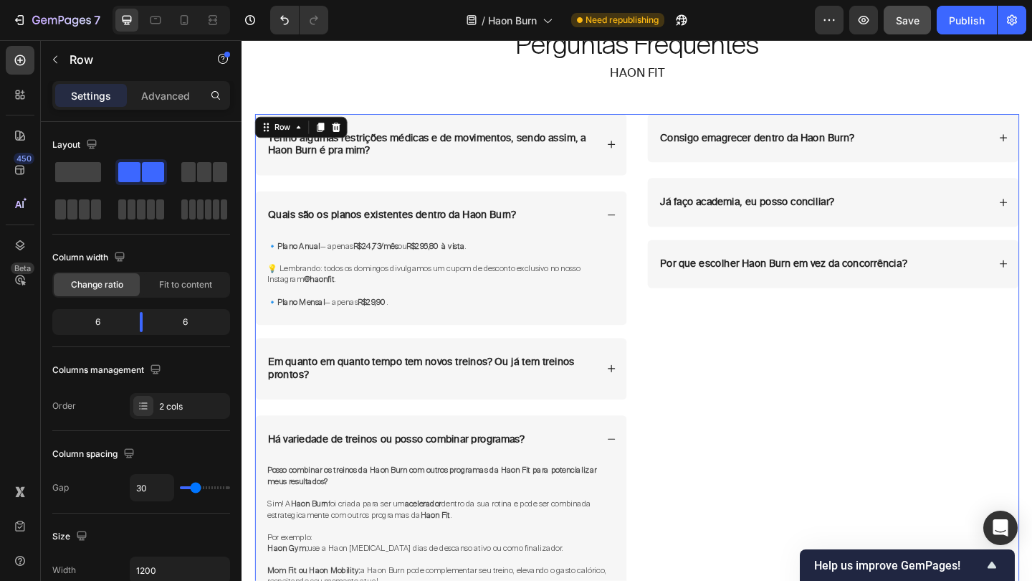
scroll to position [6244, 0]
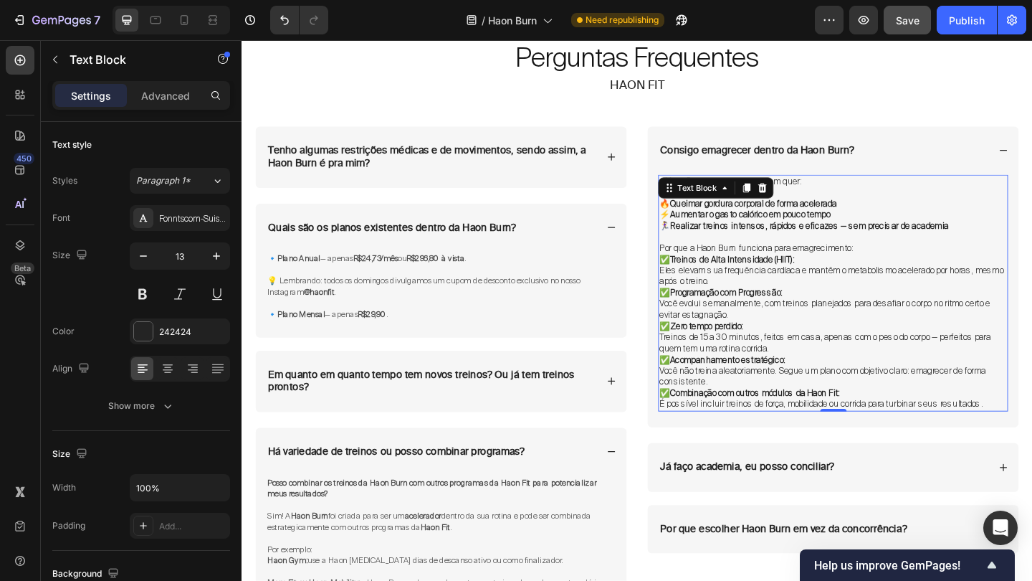
click at [835, 249] on p at bounding box center [885, 255] width 378 height 12
click at [892, 397] on p "✅ Acompanhamento estratégico: Você não treina aleatoriamente. Segue um plano co…" at bounding box center [885, 400] width 378 height 37
click at [1032, 421] on p "✅ Combinação com outros módulos da Haon Fit: É possível incluir treinos de forç…" at bounding box center [885, 430] width 378 height 24
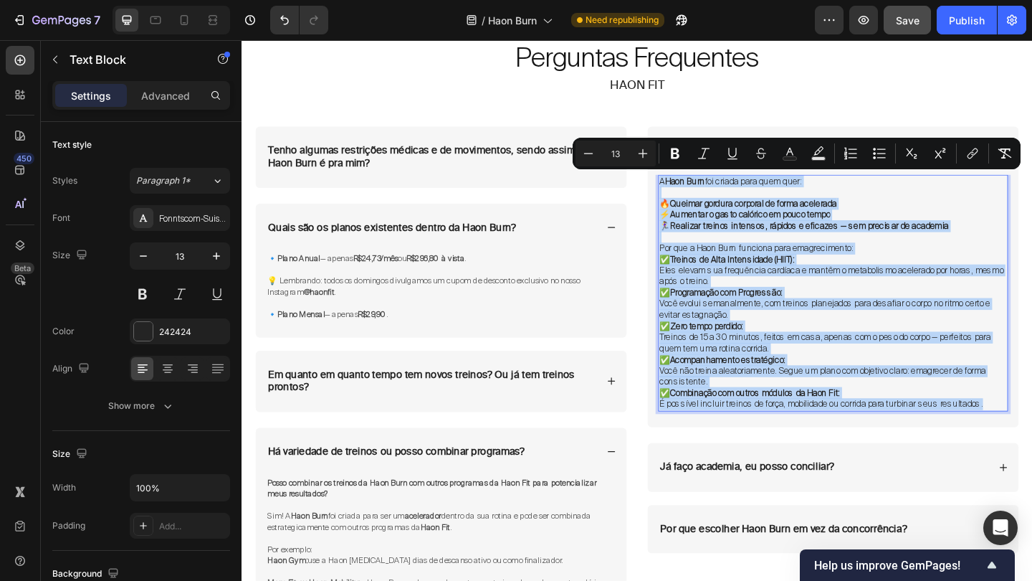
drag, startPoint x: 1049, startPoint y: 421, endPoint x: 697, endPoint y: 188, distance: 422.7
click at [697, 188] on div "A Haon Burn foi criada para quem quer: 🔥 Queimar gordura corporal de forma acel…" at bounding box center [885, 314] width 381 height 257
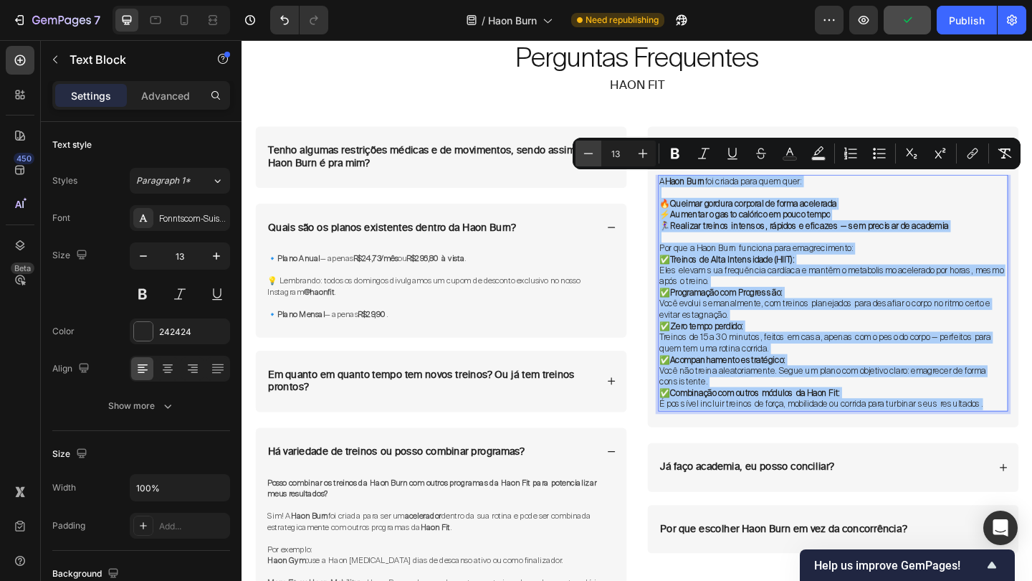
click at [592, 161] on button "Minus" at bounding box center [589, 154] width 26 height 26
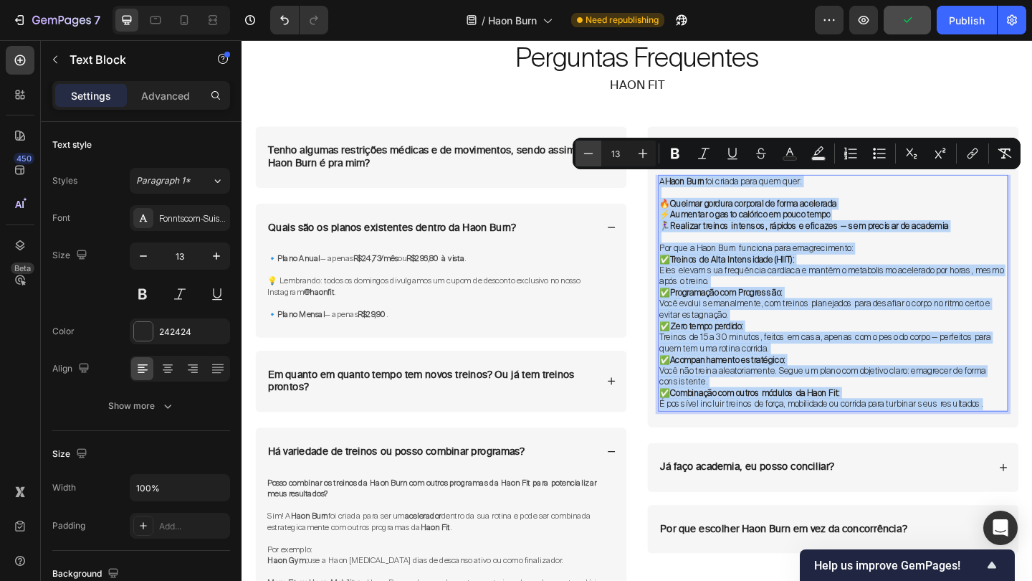
type input "12"
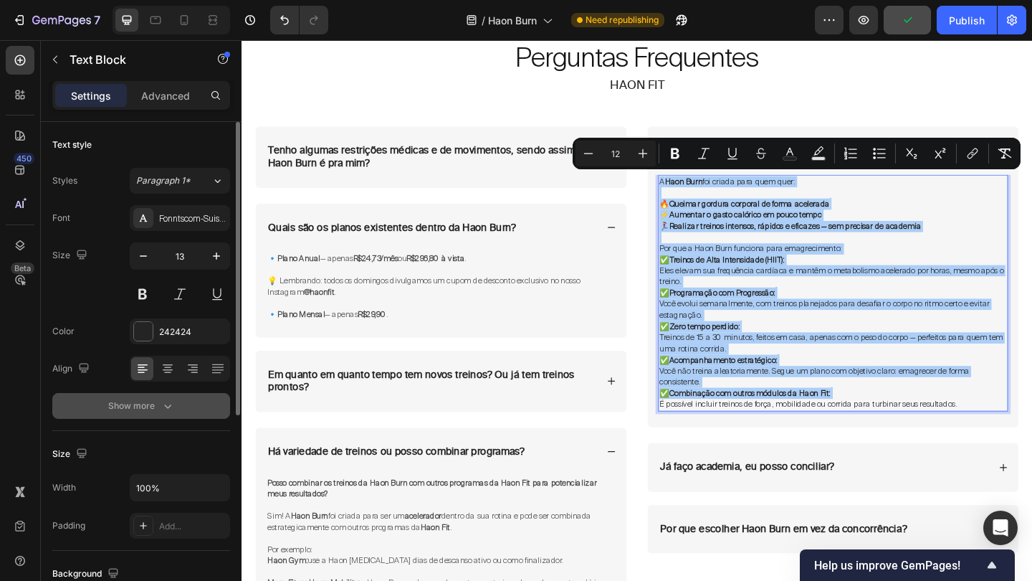
click at [156, 410] on div "Show more" at bounding box center [141, 406] width 67 height 14
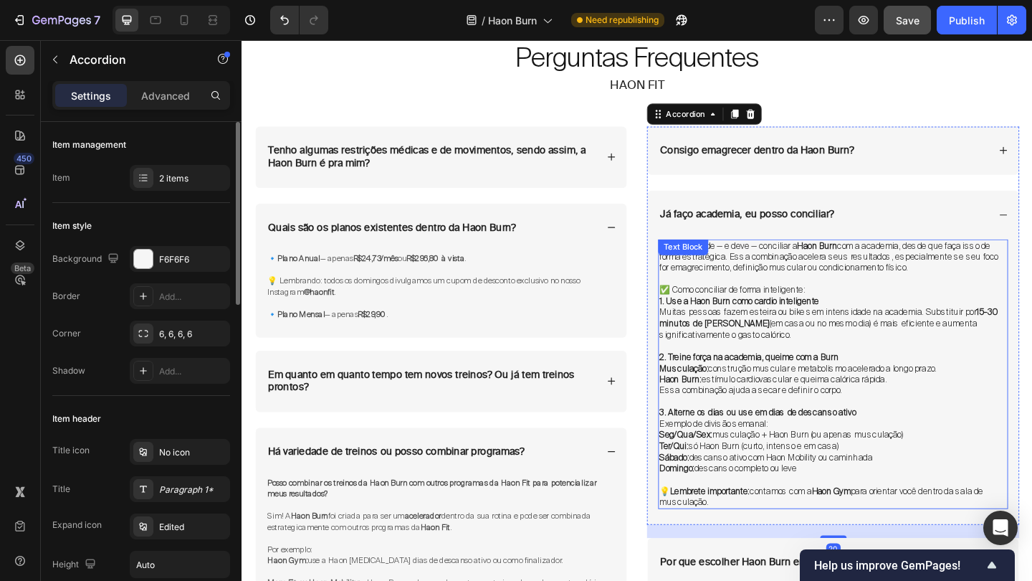
click at [902, 333] on p "1. Use a Haon Burn como cardio inteligente Muitas pessoas fazem esteira ou bike…" at bounding box center [885, 342] width 378 height 49
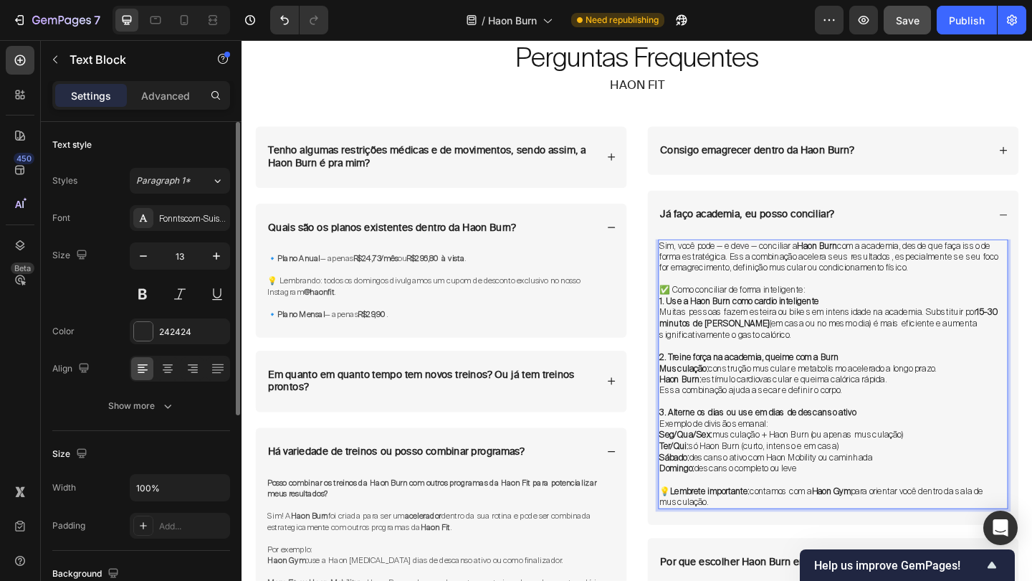
click at [777, 524] on strong "Lembrete importante:" at bounding box center [751, 530] width 87 height 12
click at [755, 526] on p "💡 Lembrete importante: contamos com a Haon Gym para orientar você dentro da sal…" at bounding box center [885, 537] width 378 height 24
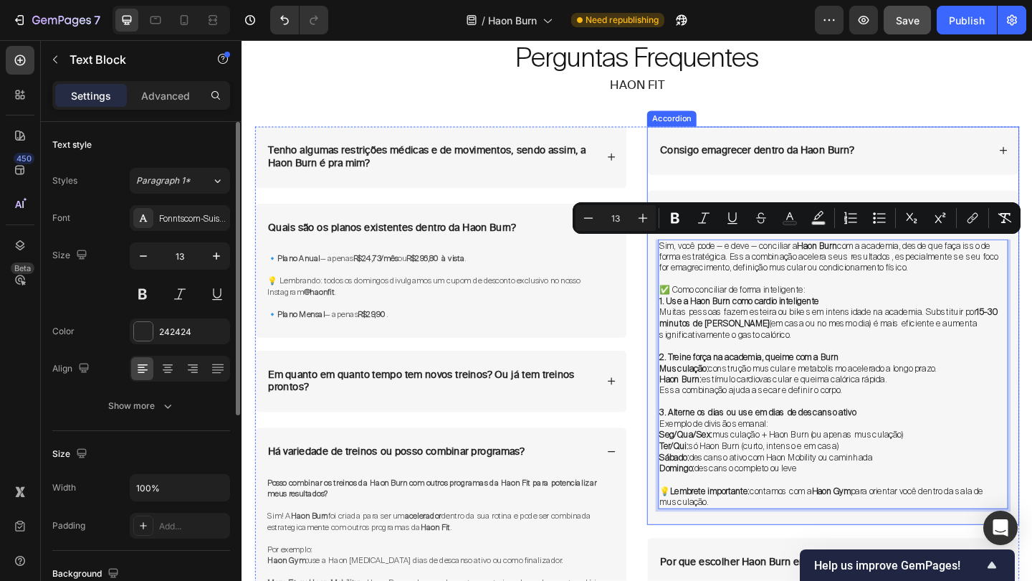
drag, startPoint x: 755, startPoint y: 526, endPoint x: 697, endPoint y: 250, distance: 281.9
click at [697, 250] on div "Já faço academia, eu posso conciliar? Sim, você pode — e deve — conciliar a Hao…" at bounding box center [885, 385] width 404 height 363
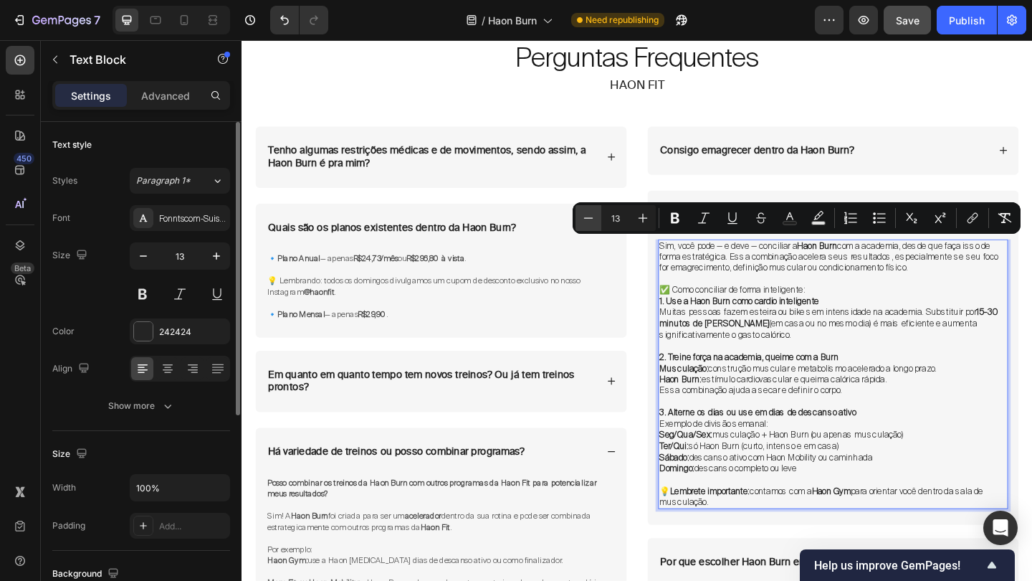
click at [592, 213] on icon "Editor contextual toolbar" at bounding box center [588, 218] width 14 height 14
type input "12"
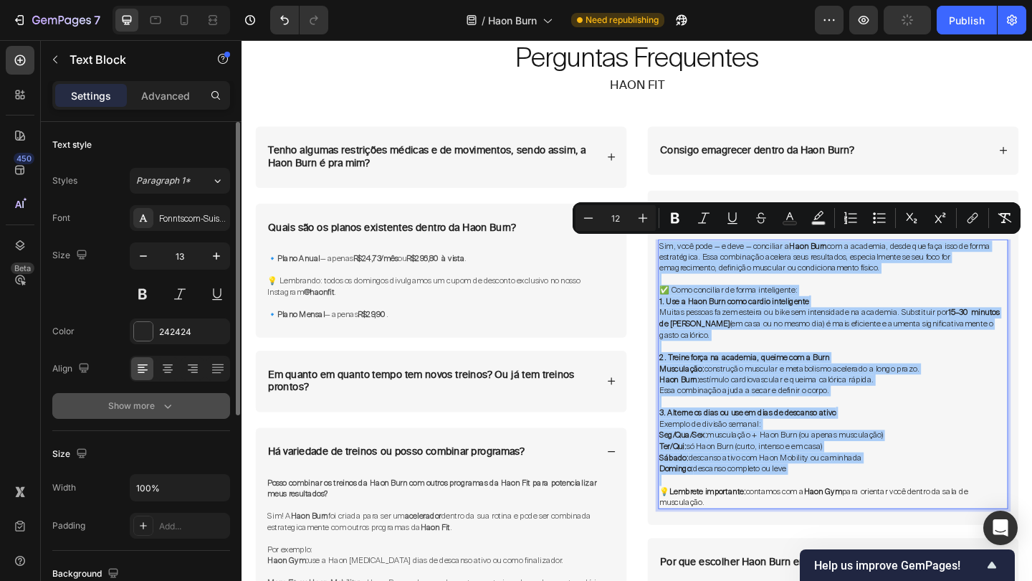
click at [148, 416] on button "Show more" at bounding box center [141, 406] width 178 height 26
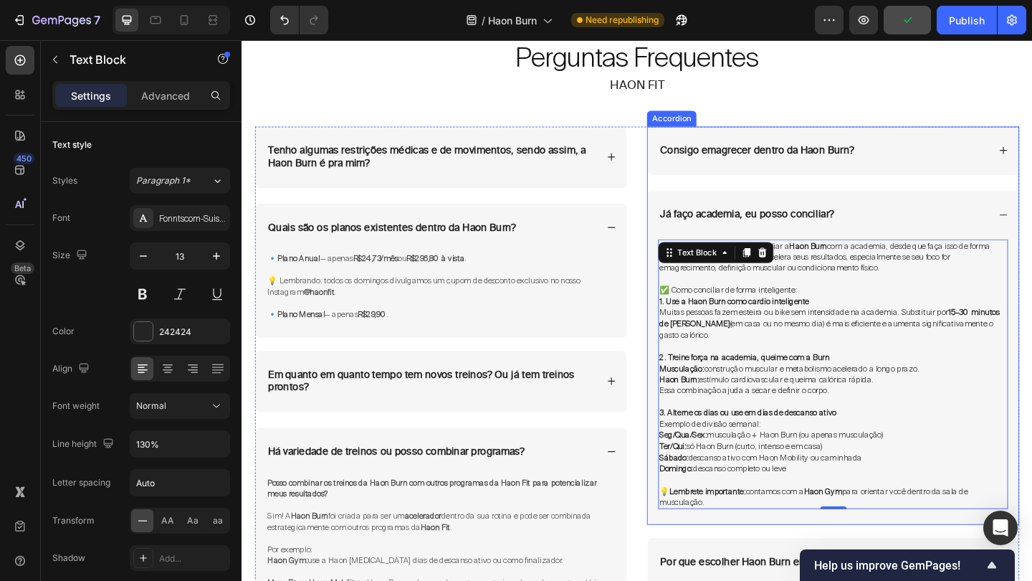
click at [1032, 230] on div "Já faço academia, eu posso conciliar?" at bounding box center [885, 230] width 404 height 53
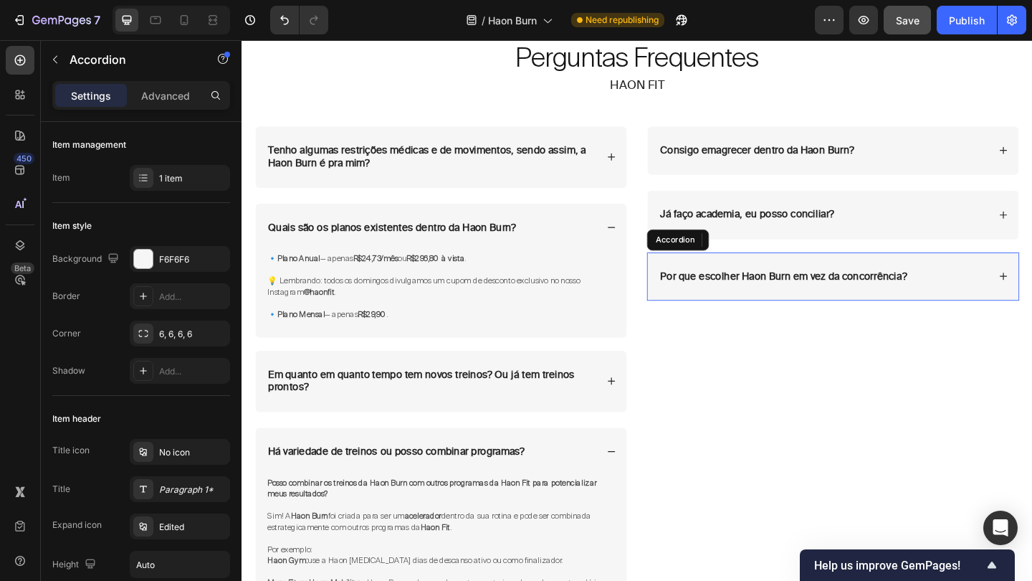
click at [1032, 282] on div "Por que escolher Haon Burn em vez da concorrência?" at bounding box center [885, 297] width 404 height 53
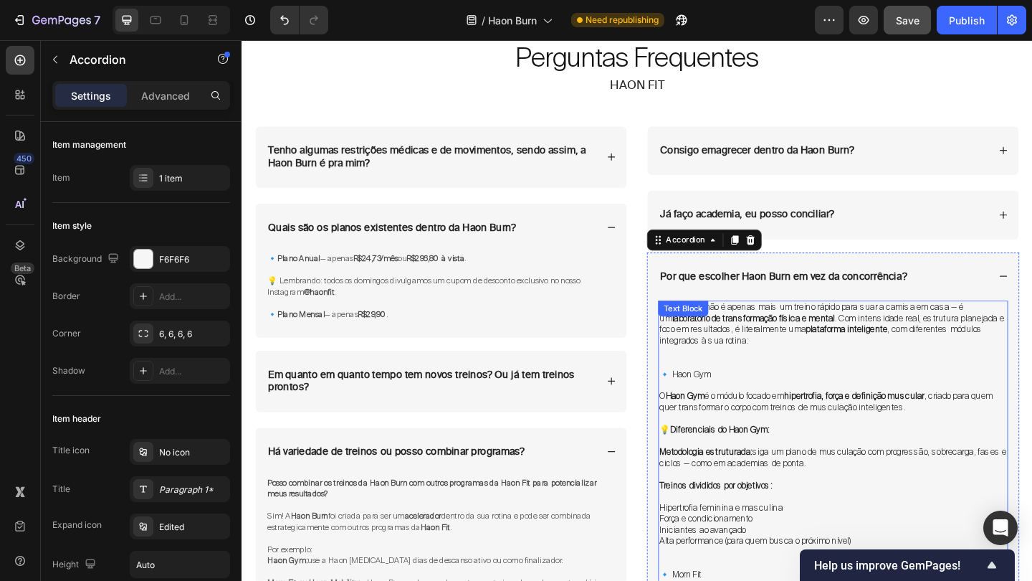
click at [717, 362] on p "A Haon Burn não é apenas mais um treino rápido para suar a camisa em casa — é u…" at bounding box center [885, 349] width 378 height 49
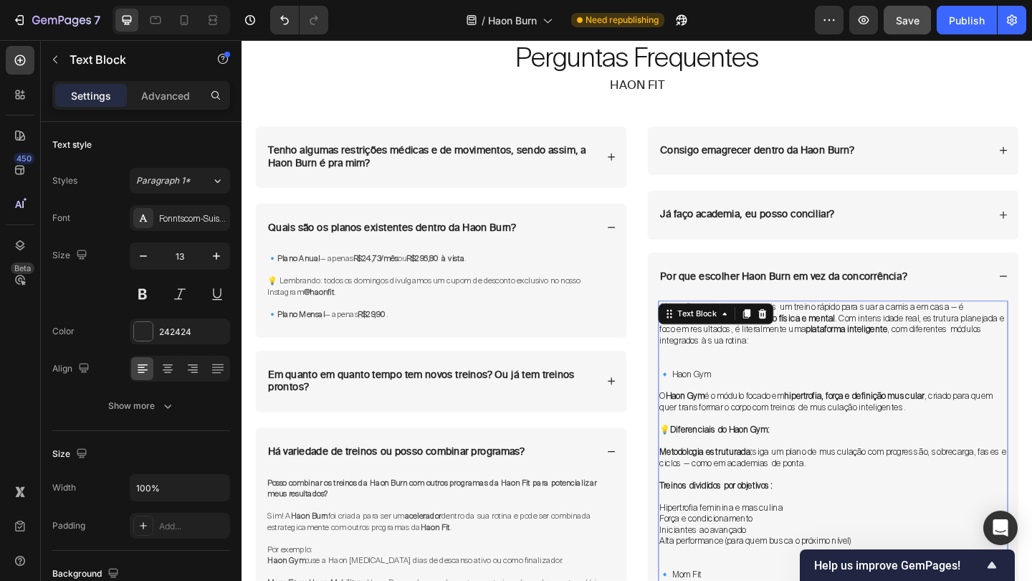
click at [726, 367] on p "A Haon Burn não é apenas mais um treino rápido para suar a camisa em casa — é u…" at bounding box center [885, 349] width 378 height 49
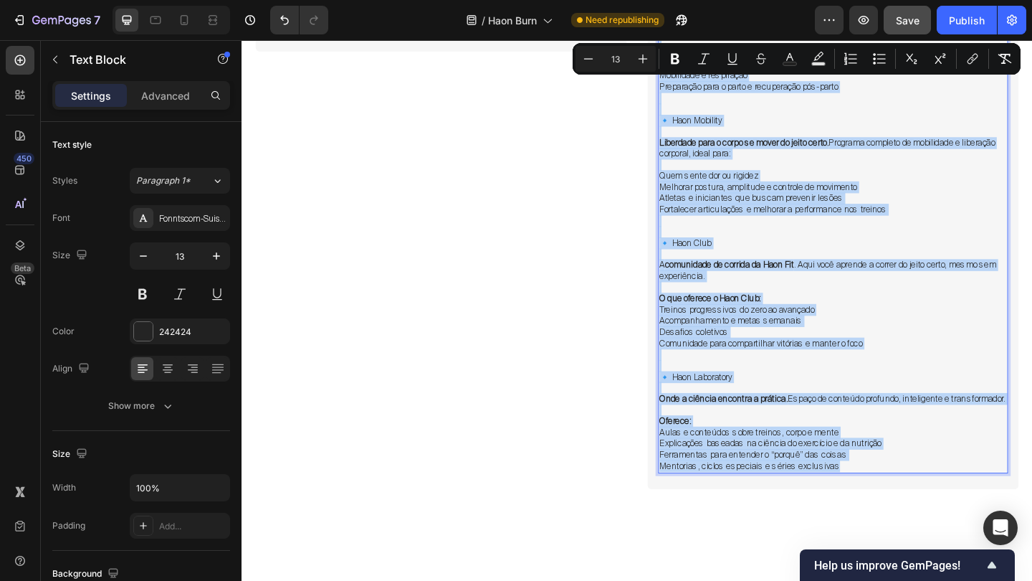
scroll to position [6910, 0]
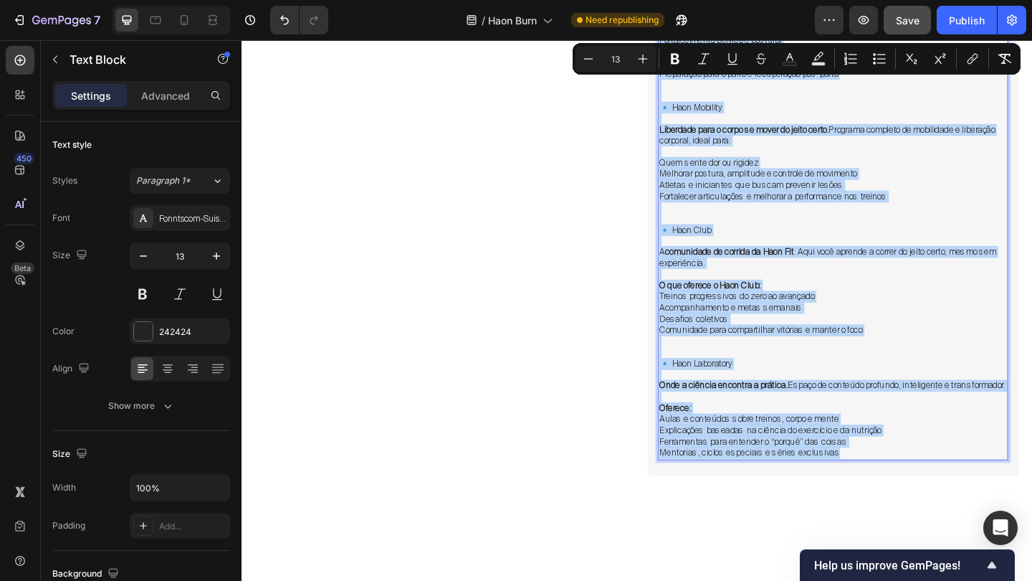
drag, startPoint x: 697, startPoint y: 328, endPoint x: 894, endPoint y: 449, distance: 231.1
click at [894, 449] on div "A Haon Burn não é apenas mais um treino rápido para suar a camisa em casa — é u…" at bounding box center [885, 76] width 381 height 839
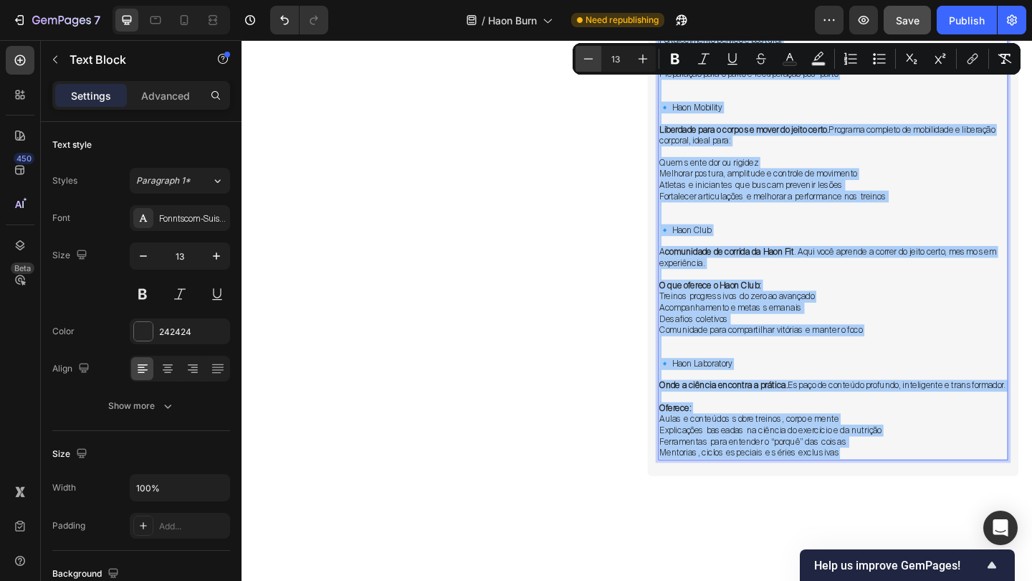
click at [590, 63] on icon "Editor contextual toolbar" at bounding box center [588, 59] width 14 height 14
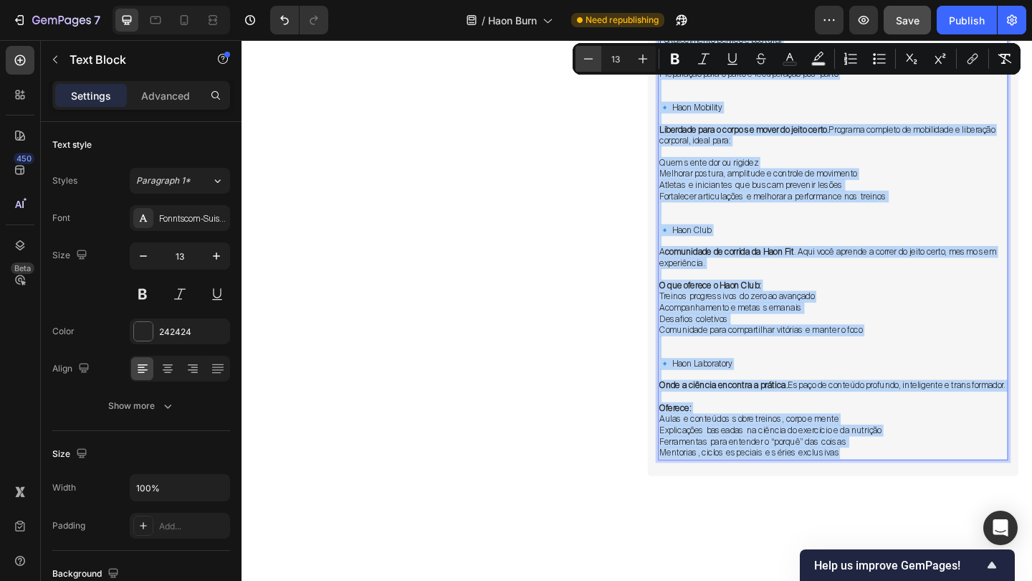
type input "12"
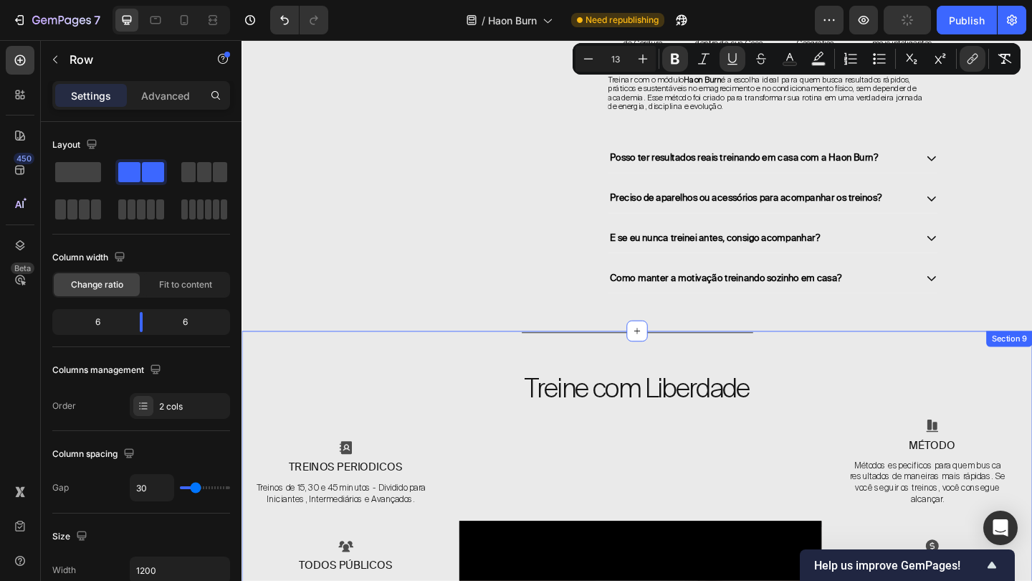
scroll to position [4611, 0]
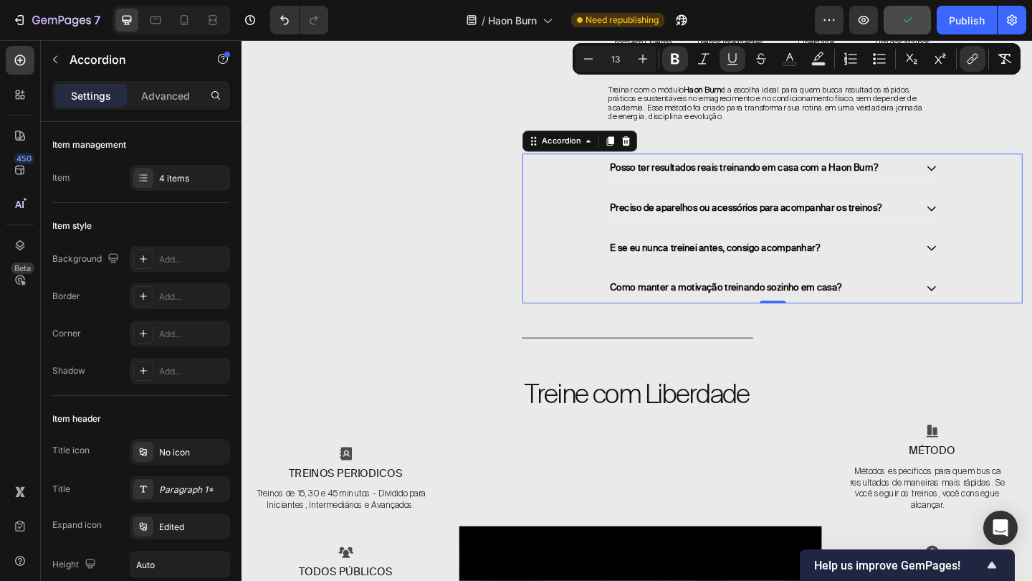
click at [989, 316] on icon at bounding box center [992, 309] width 13 height 13
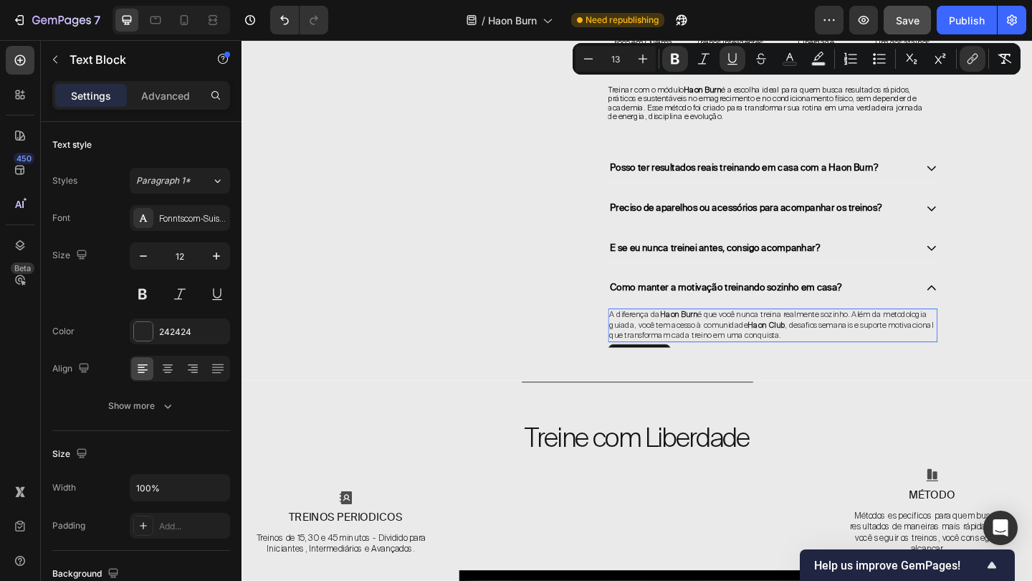
click at [809, 356] on strong "Haon Club" at bounding box center [812, 349] width 41 height 11
click at [794, 353] on strong "Haon Club" at bounding box center [812, 349] width 41 height 11
click at [811, 351] on strong "Haon Club" at bounding box center [812, 349] width 41 height 11
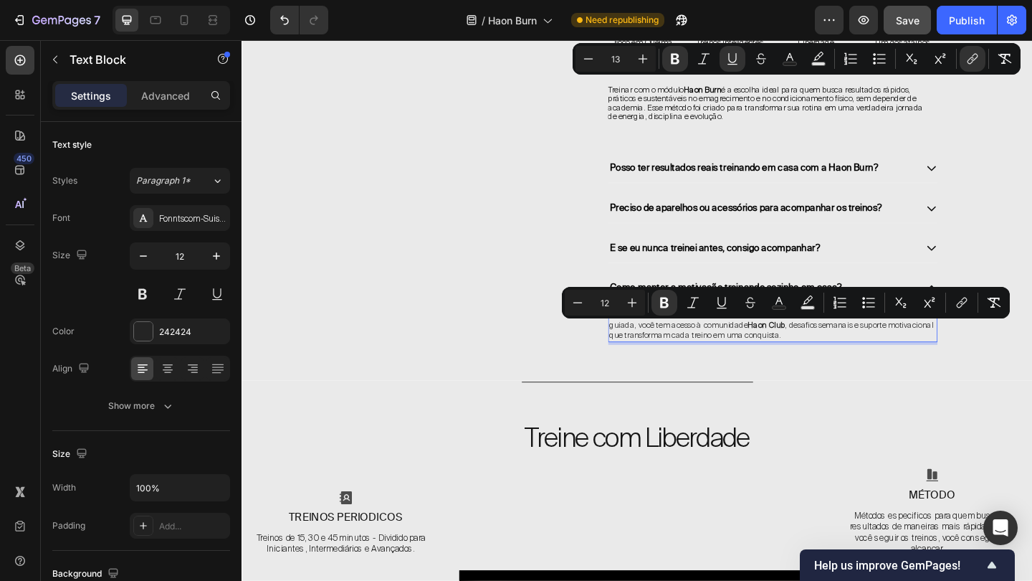
drag, startPoint x: 794, startPoint y: 353, endPoint x: 836, endPoint y: 353, distance: 42.3
click at [836, 353] on span "A diferença da Haon Burn é que você nunca treina realmente sozinho. Além da met…" at bounding box center [818, 350] width 353 height 34
click at [959, 301] on icon "Editor contextual toolbar" at bounding box center [962, 302] width 14 height 14
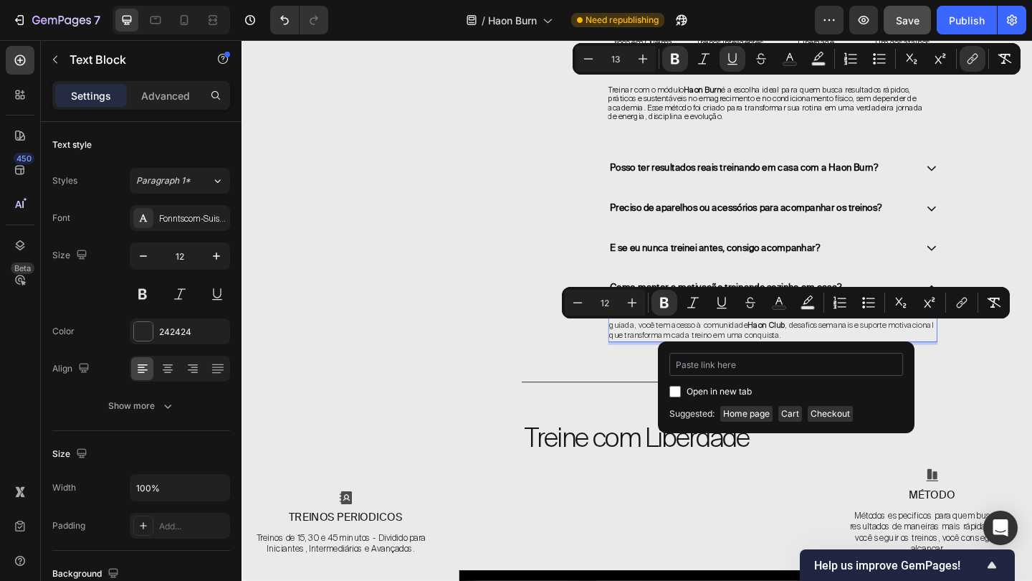
type input "https://haonfit.com.br/pages/haonclub"
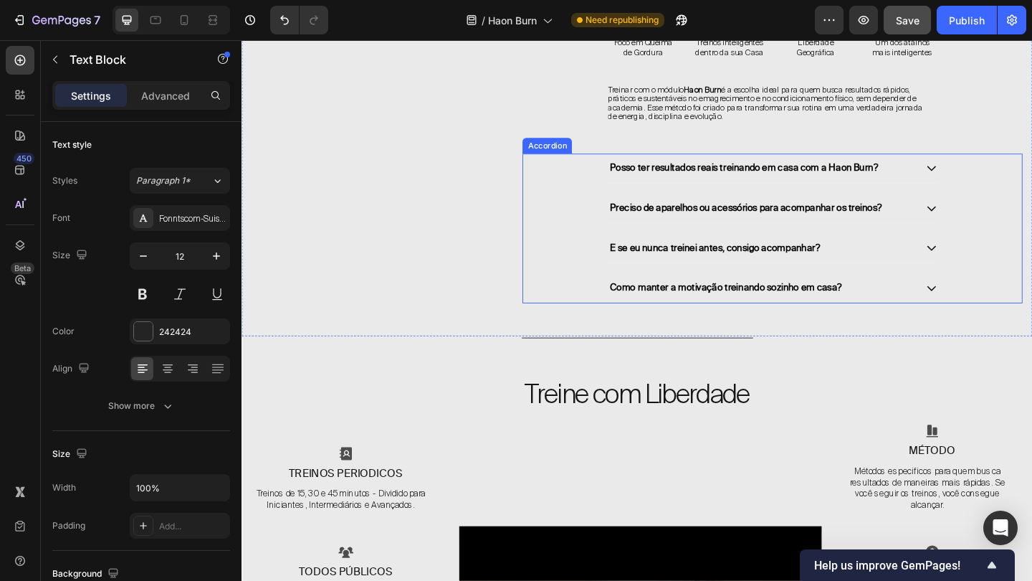
click at [981, 270] on div "E se eu nunca treinei antes, consigo acompanhar?" at bounding box center [819, 267] width 358 height 32
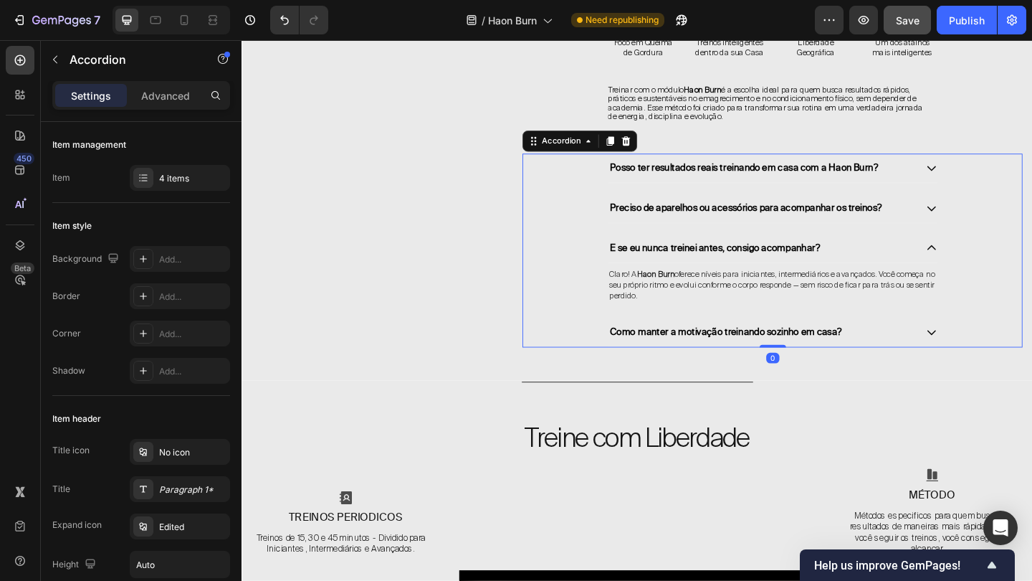
click at [993, 364] on icon at bounding box center [992, 357] width 13 height 13
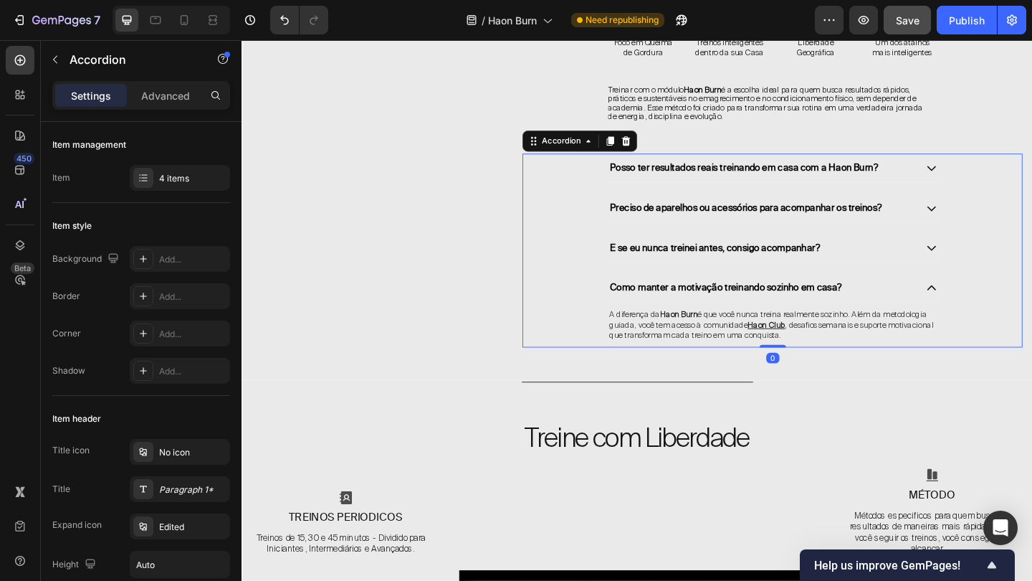
click at [1032, 303] on div "Como manter a motivação treinando sozinho em casa? A diferença da Haon Burn é q…" at bounding box center [819, 334] width 543 height 80
click at [988, 182] on icon at bounding box center [991, 179] width 9 height 5
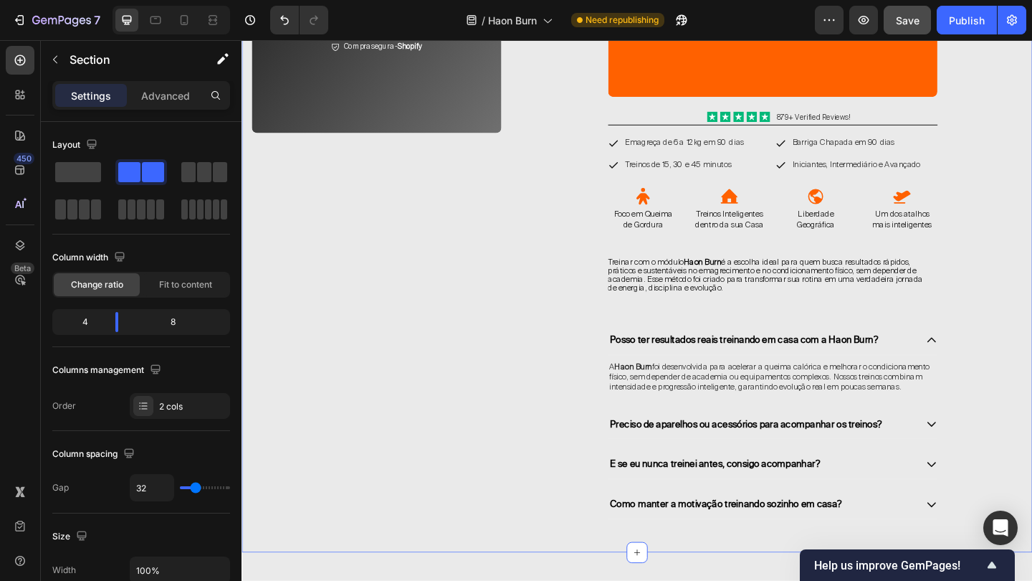
scroll to position [4386, 0]
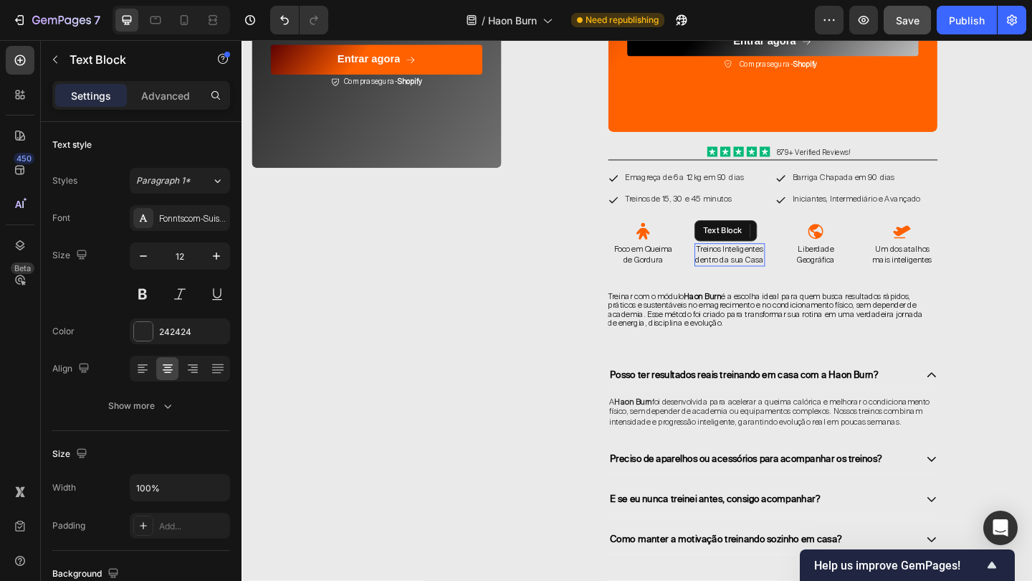
click at [763, 282] on span "Treinos Inteligentes dentro da sua Casa" at bounding box center [772, 273] width 74 height 23
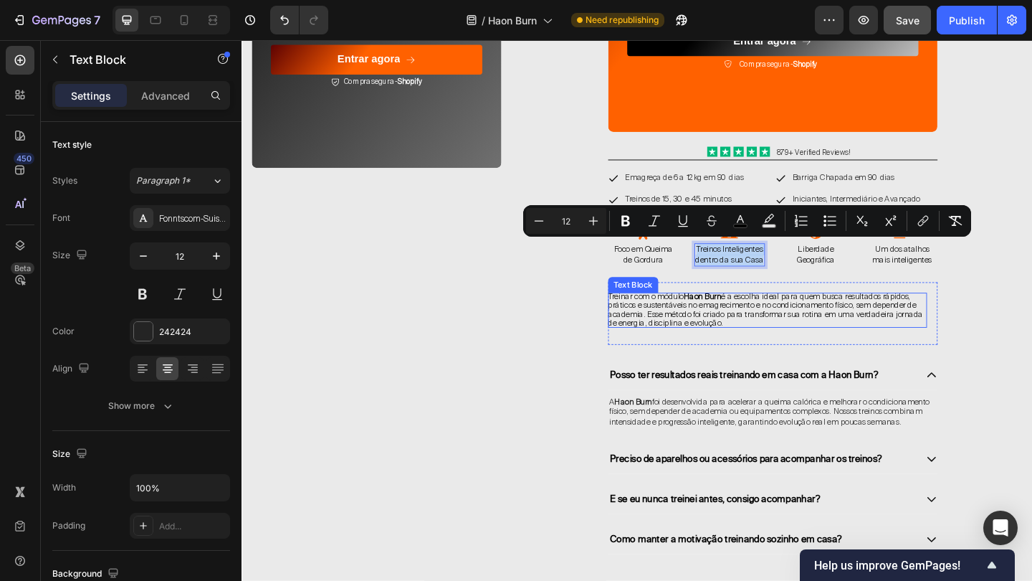
click at [818, 333] on span "Treinar com o módulo Haon Burn é a escolha ideal para quem busca resultados ráp…" at bounding box center [811, 333] width 343 height 40
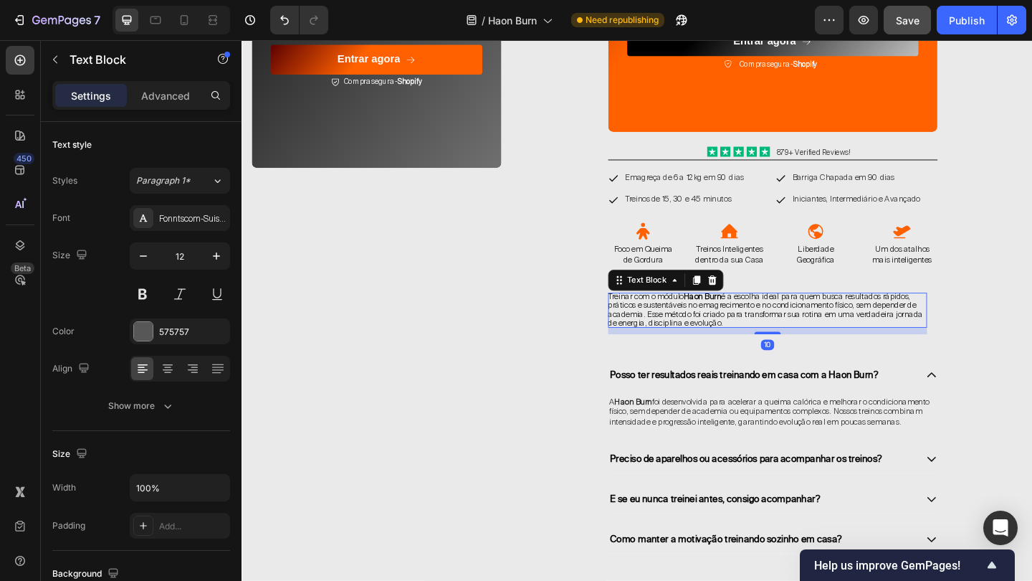
click at [818, 333] on span "Treinar com o módulo Haon Burn é a escolha ideal para quem busca resultados ráp…" at bounding box center [811, 333] width 343 height 40
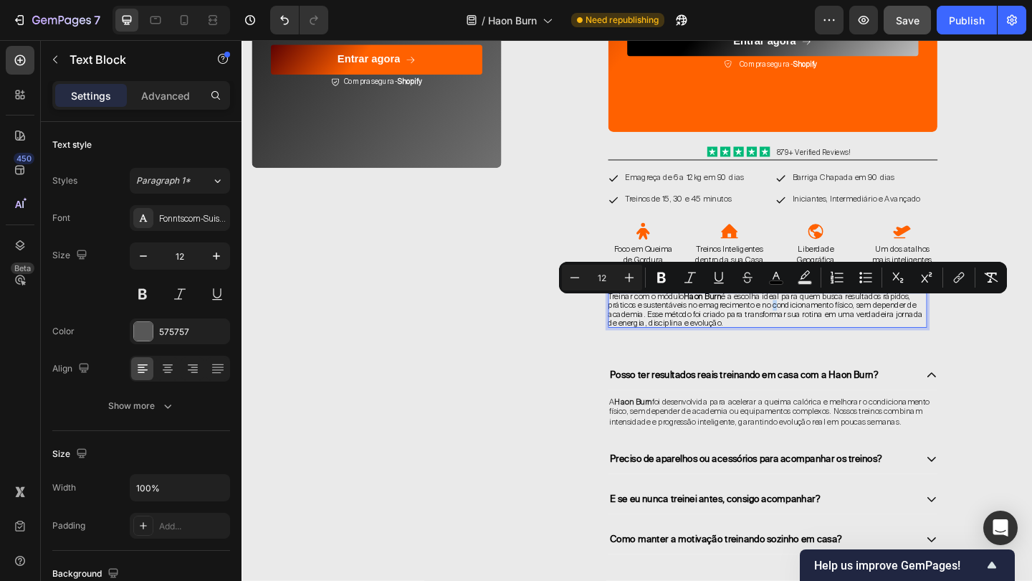
click at [803, 353] on p "Treinar com o módulo Haon Burn é a escolha ideal para quem busca resultados ráp…" at bounding box center [813, 334] width 347 height 38
click at [732, 209] on span "Treinos de 15, 30 e 45 minutos" at bounding box center [716, 212] width 115 height 11
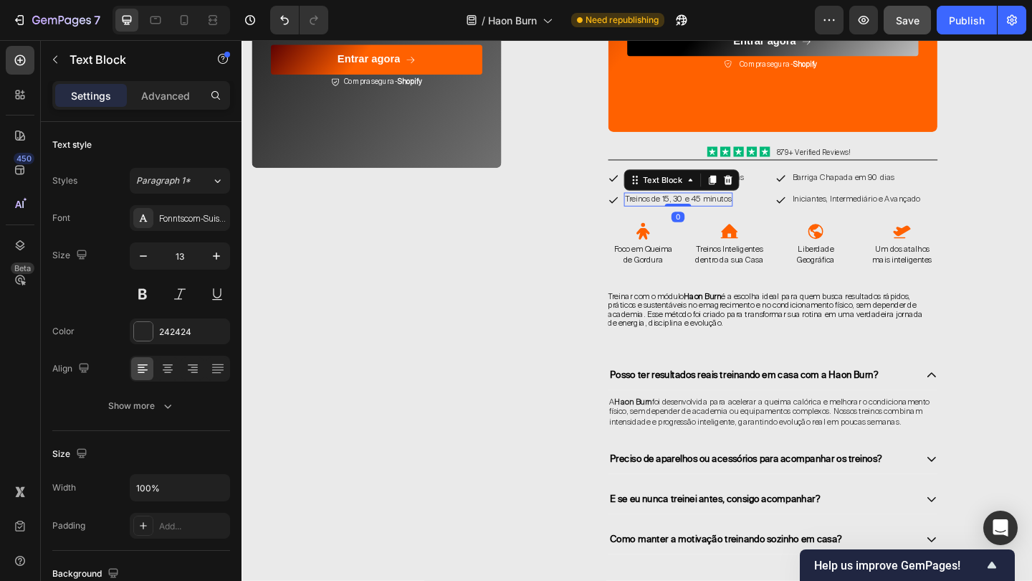
click at [732, 209] on span "Treinos de 15, 30 e 45 minutos" at bounding box center [716, 212] width 115 height 11
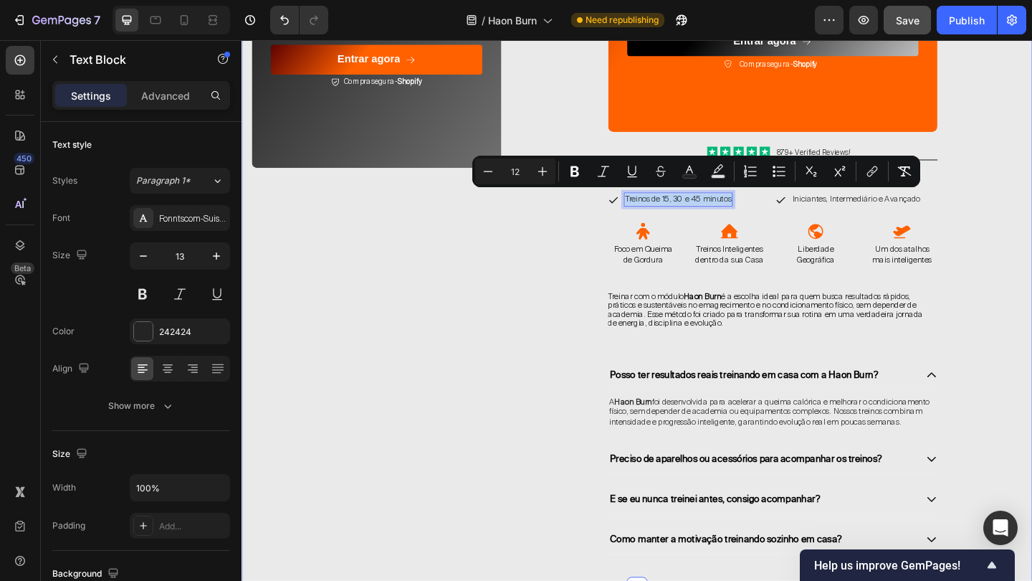
click at [604, 298] on div "O melhor plano da Haon Burn Heading 25 Dias 05 Horas 55 Minutos 14 Segundos Cou…" at bounding box center [819, 108] width 544 height 982
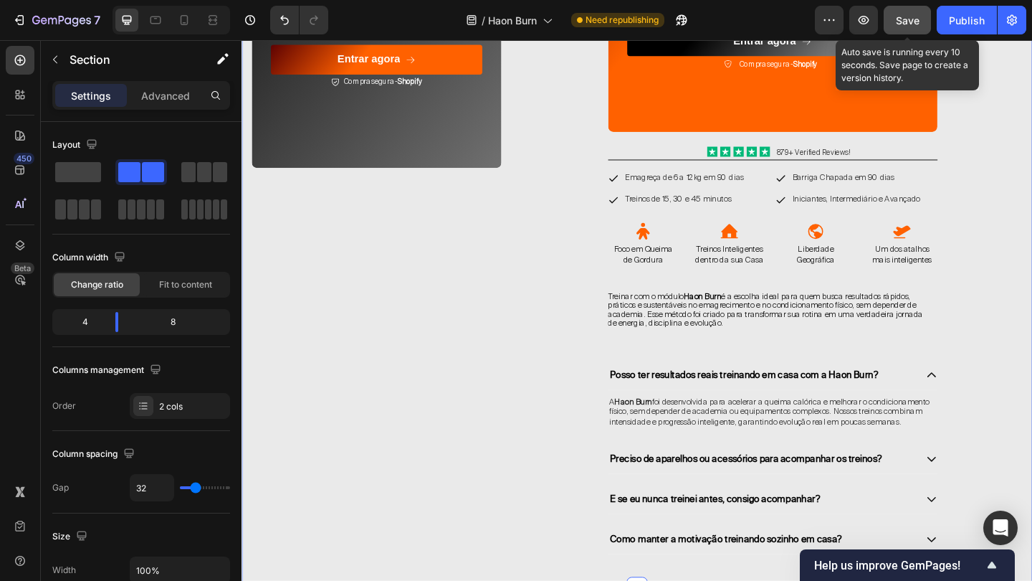
click at [900, 19] on span "Save" at bounding box center [908, 20] width 24 height 12
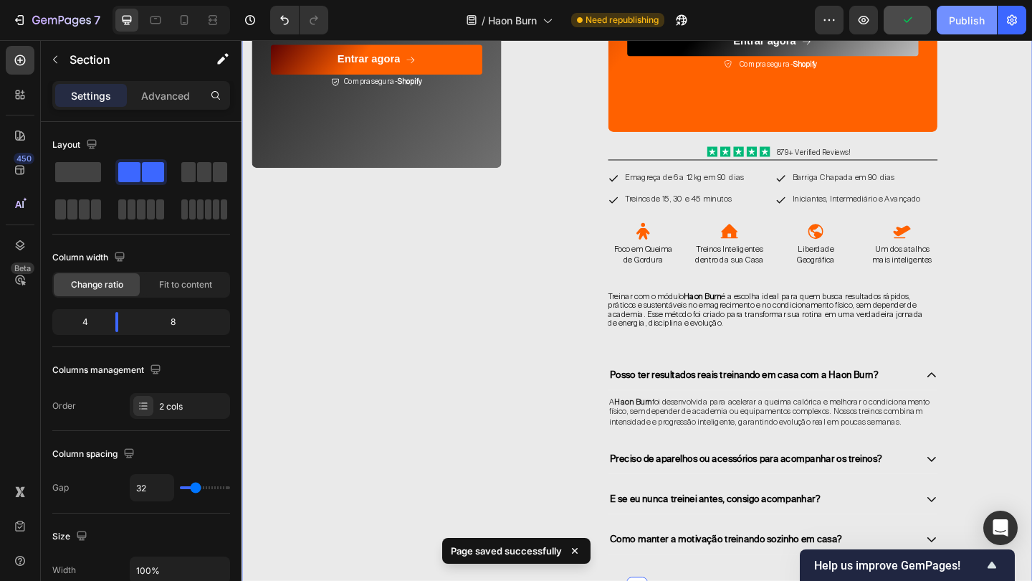
click at [970, 26] on div "Publish" at bounding box center [967, 20] width 36 height 15
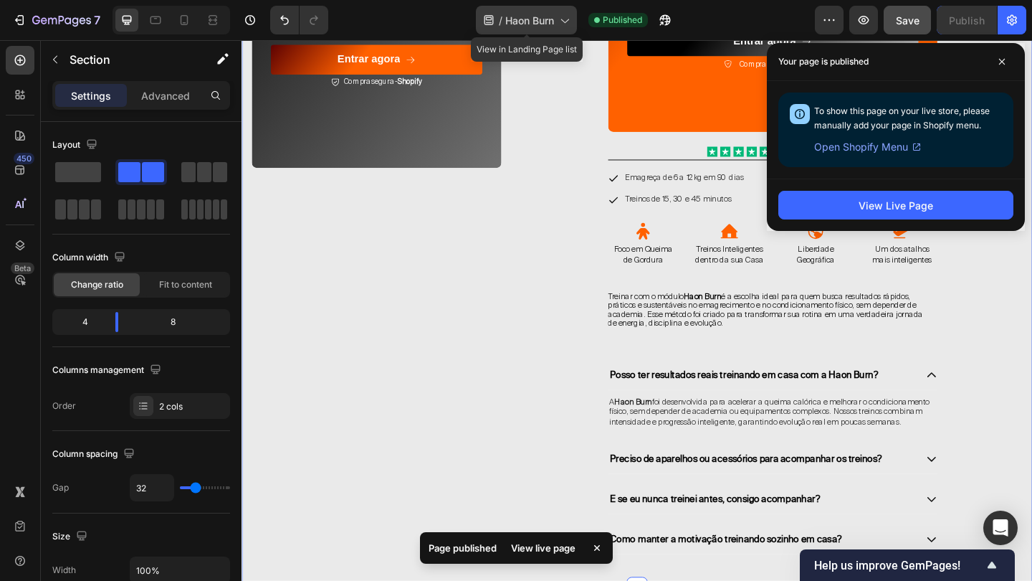
click at [569, 16] on icon at bounding box center [564, 20] width 14 height 14
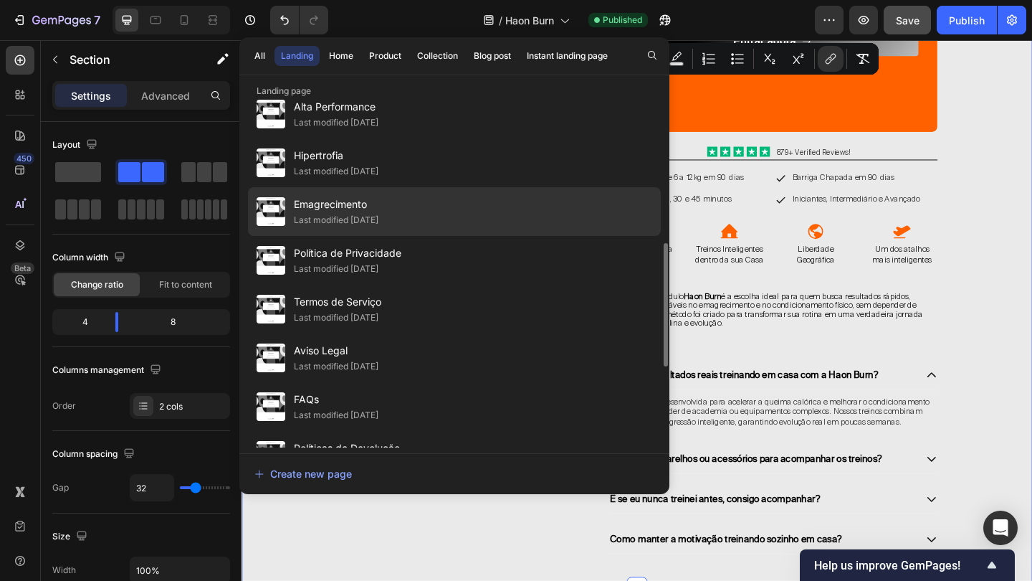
scroll to position [387, 0]
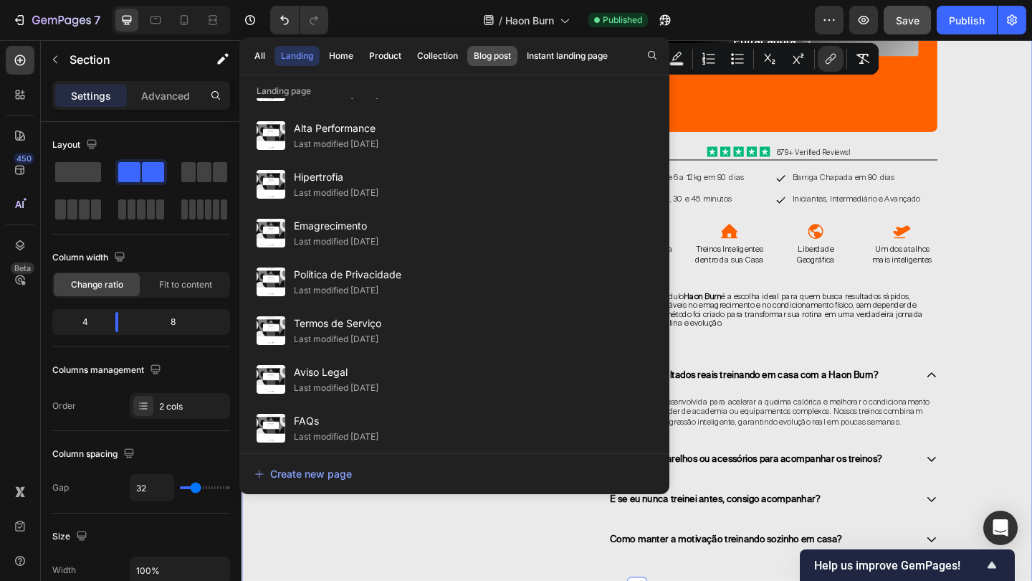
click at [488, 57] on div "Blog post" at bounding box center [492, 55] width 37 height 13
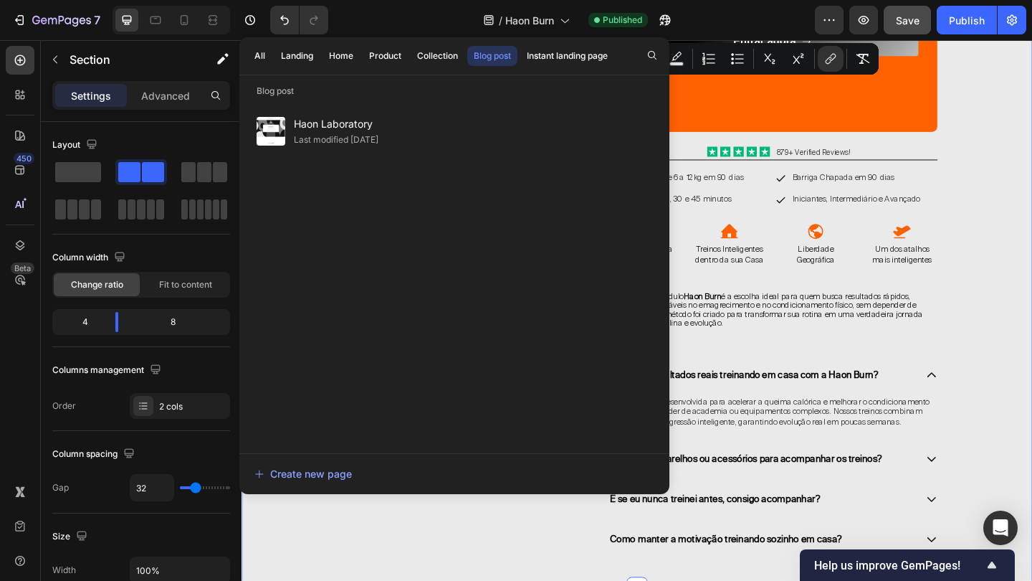
scroll to position [0, 0]
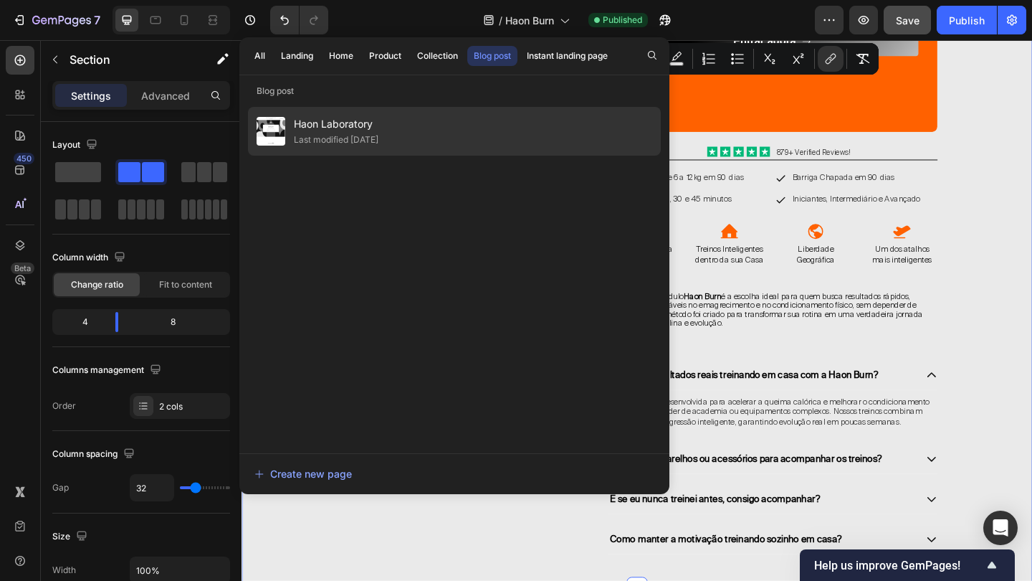
click at [358, 120] on span "Haon Laboratory" at bounding box center [336, 123] width 85 height 17
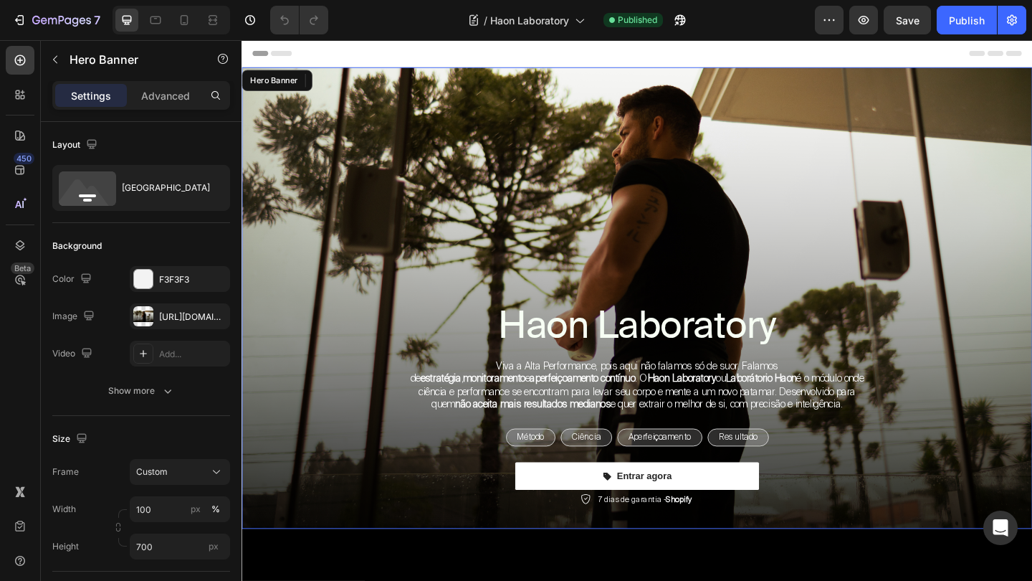
click at [605, 190] on div "Background Image" at bounding box center [672, 321] width 860 height 502
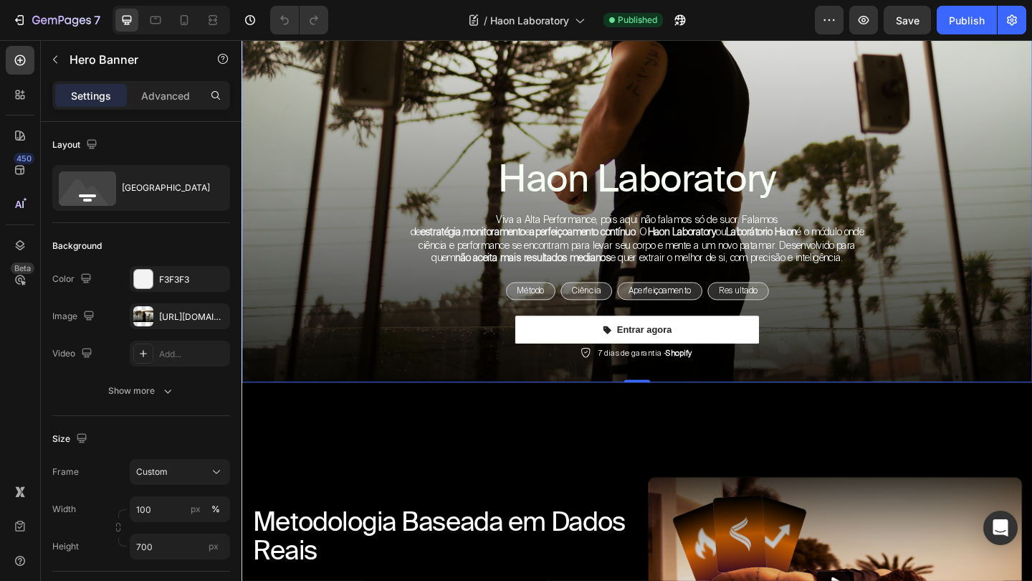
scroll to position [160, 0]
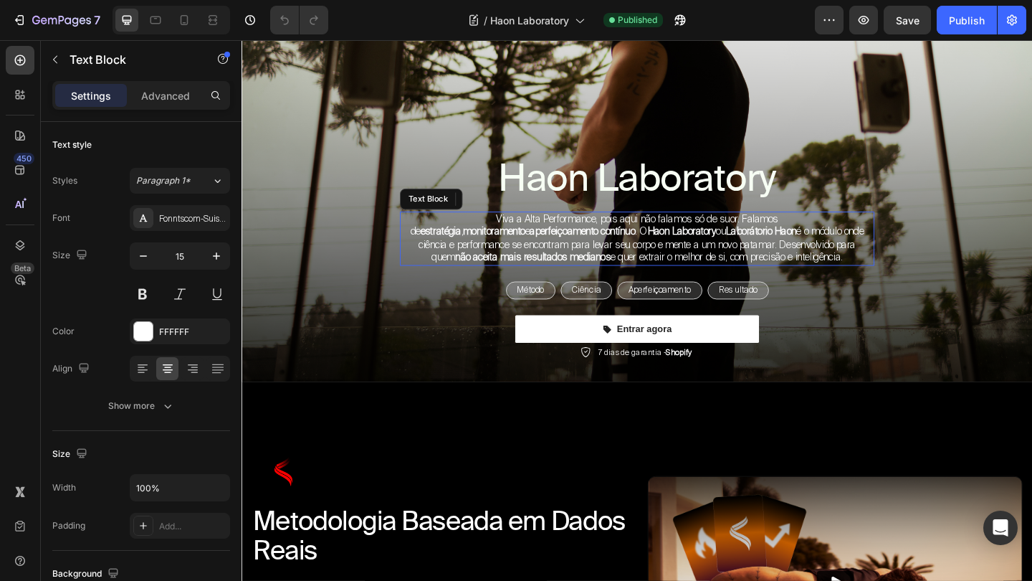
click at [614, 271] on strong "não aceita mais resultados medianos" at bounding box center [558, 276] width 169 height 14
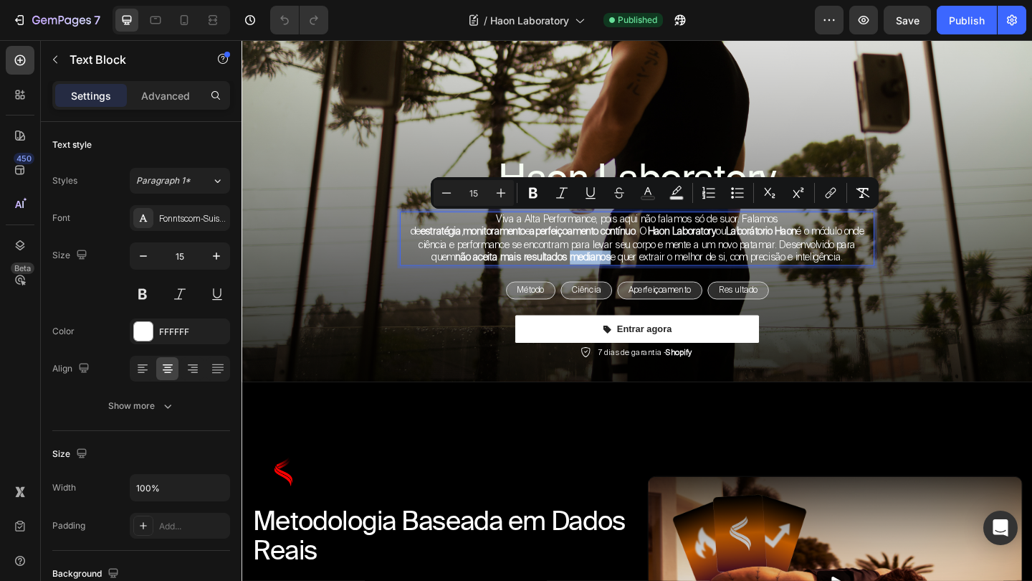
copy p "Viva a Alta Performance, pois aqui não falamos só de suor. Falamos de estratégi…"
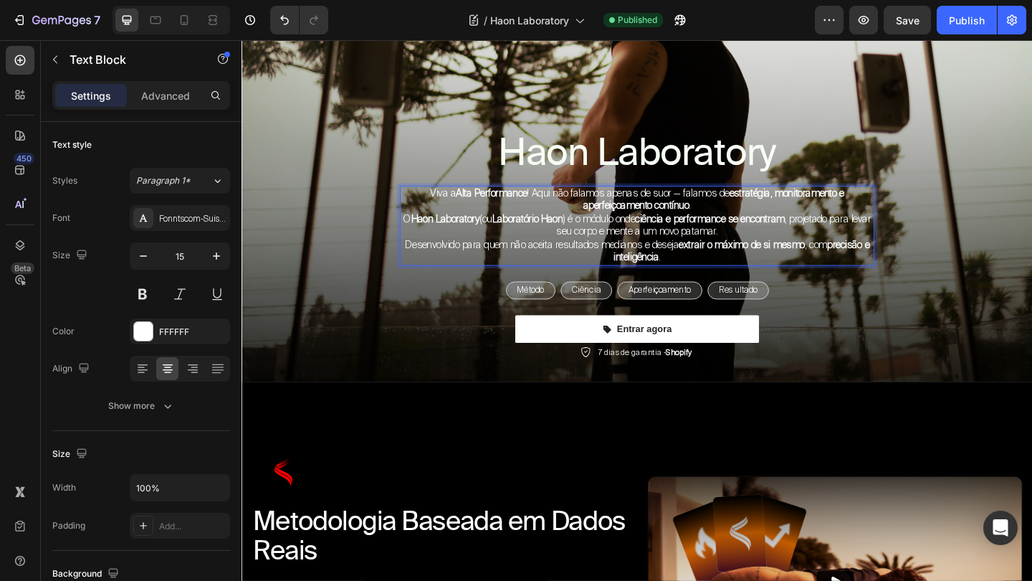
click at [747, 223] on p "Viva a Alta Performance ! Aqui não falamos apenas de suor — falamos de estratég…" at bounding box center [671, 214] width 513 height 28
click at [434, 237] on p "O Haon Laboratory (ou Laboratório Haon ) é o módulo onde ciência e performance …" at bounding box center [671, 242] width 513 height 28
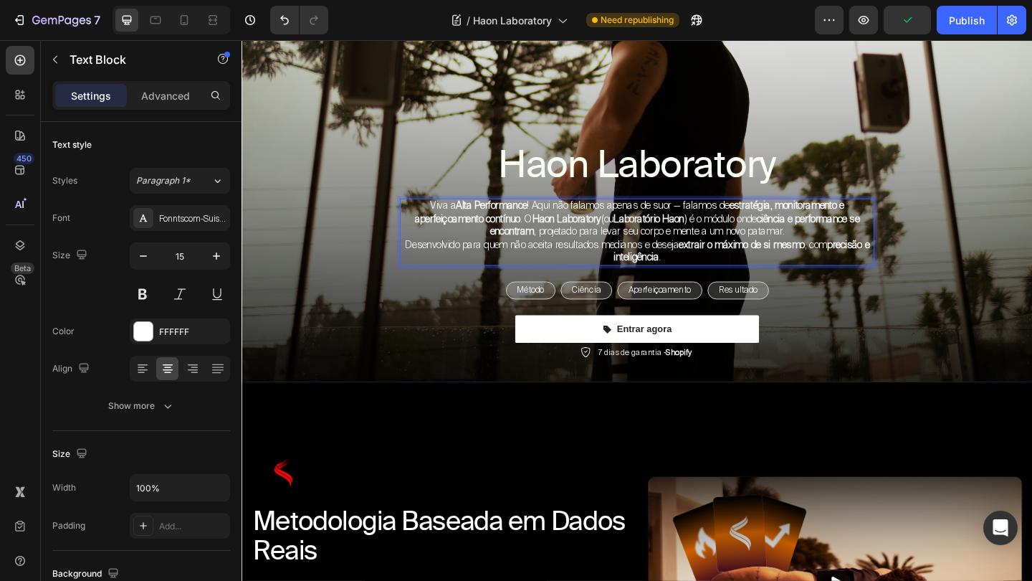
click at [421, 266] on p "Desenvolvido para quem não aceita resultados medianos e deseja extrair o máximo…" at bounding box center [671, 270] width 513 height 28
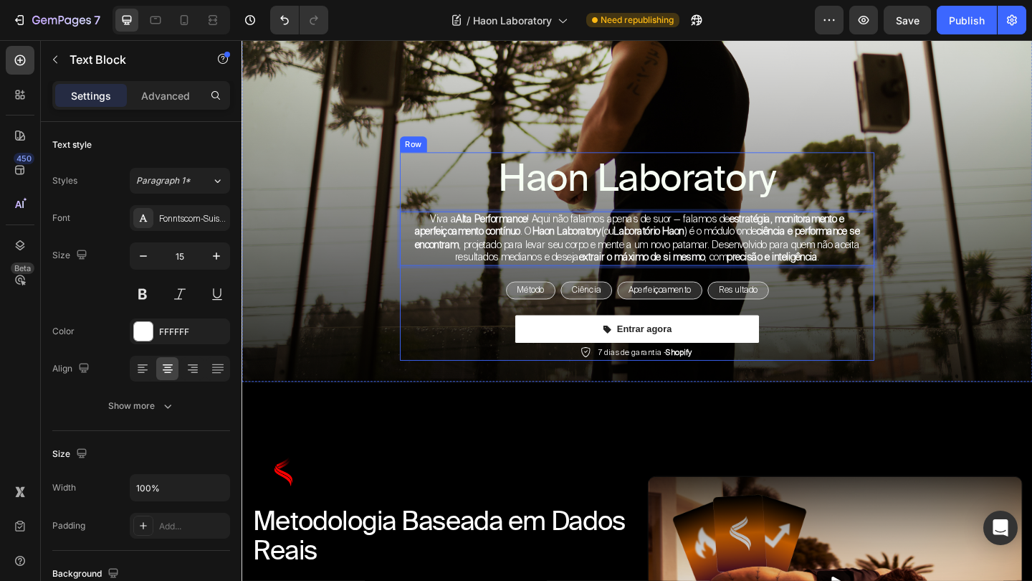
click at [896, 287] on div "Haon Laboratory Heading Viva a Alta Performance ! Aqui não falamos apenas de su…" at bounding box center [672, 275] width 516 height 227
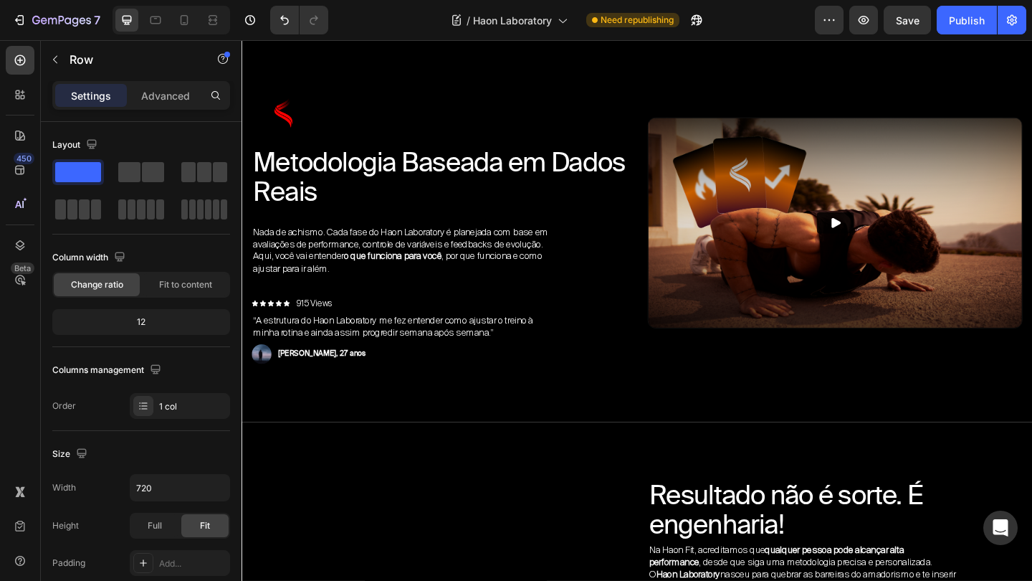
scroll to position [558, 0]
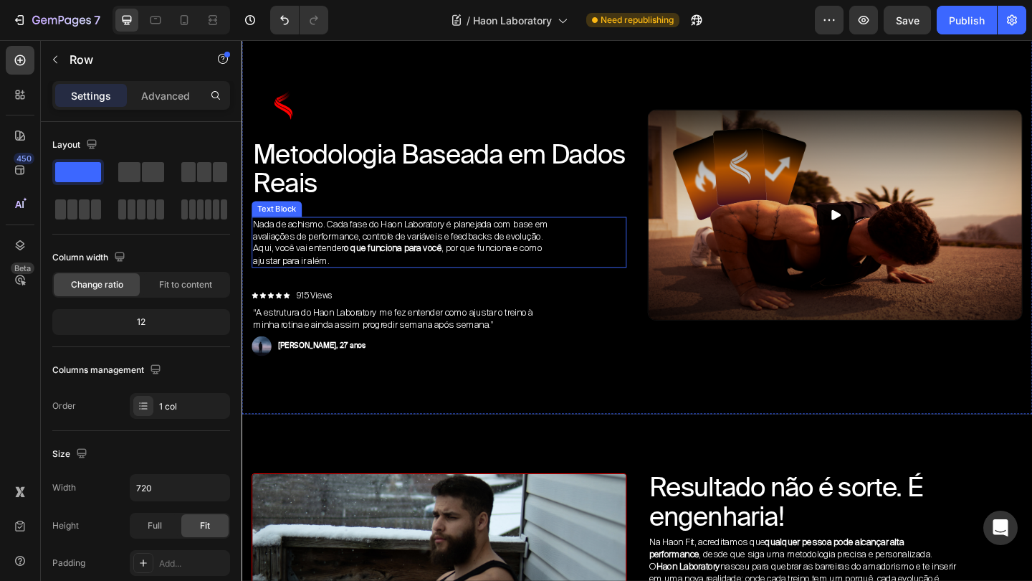
click at [429, 265] on strong "o que funciona para você" at bounding box center [406, 265] width 106 height 13
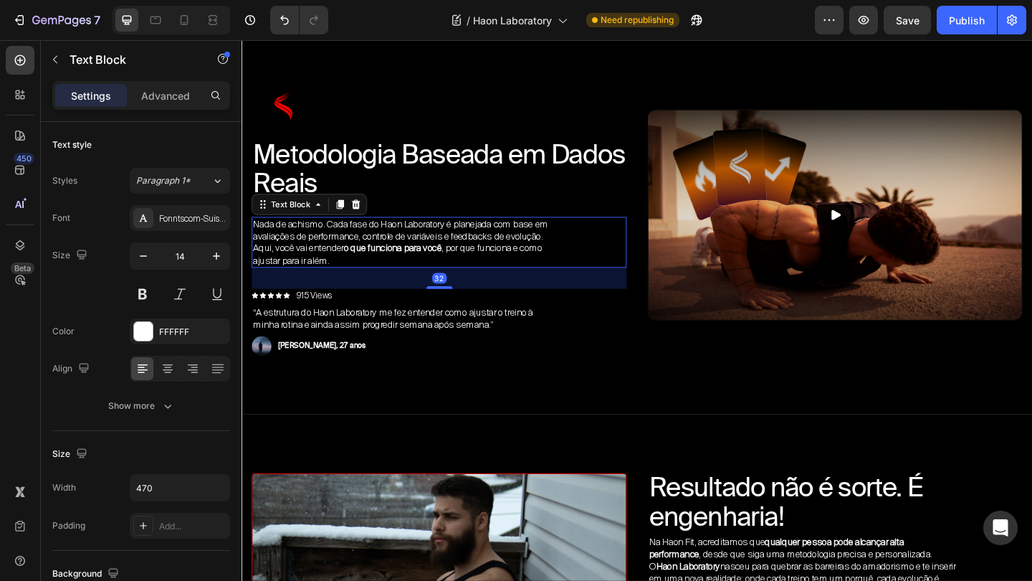
click at [429, 265] on strong "o que funciona para você" at bounding box center [406, 265] width 106 height 13
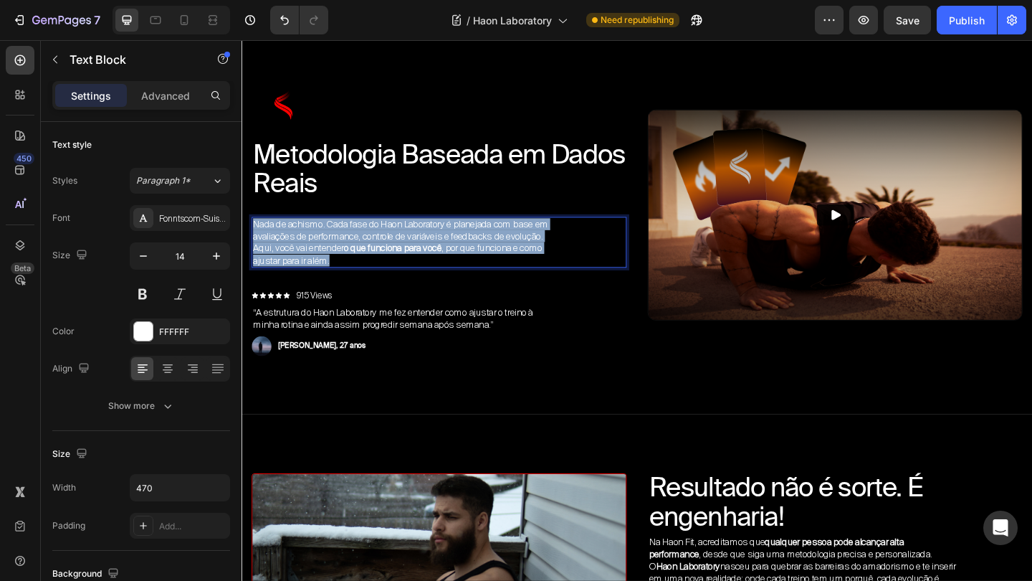
click at [429, 265] on strong "o que funciona para você" at bounding box center [406, 265] width 106 height 13
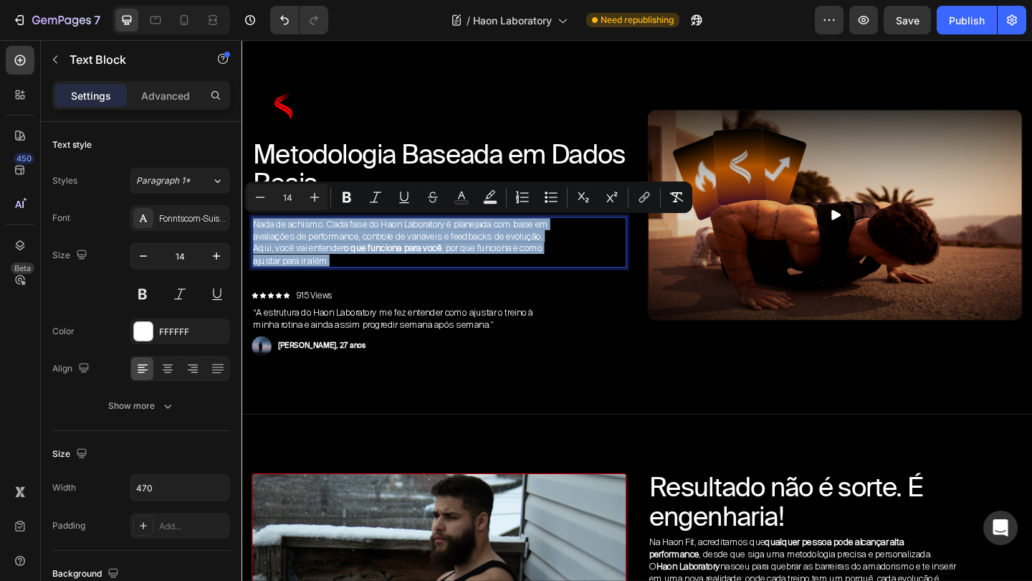
copy p "Nada de achismo. Cada fase do Haon Laboratory é planejada com base em avaliaçõe…"
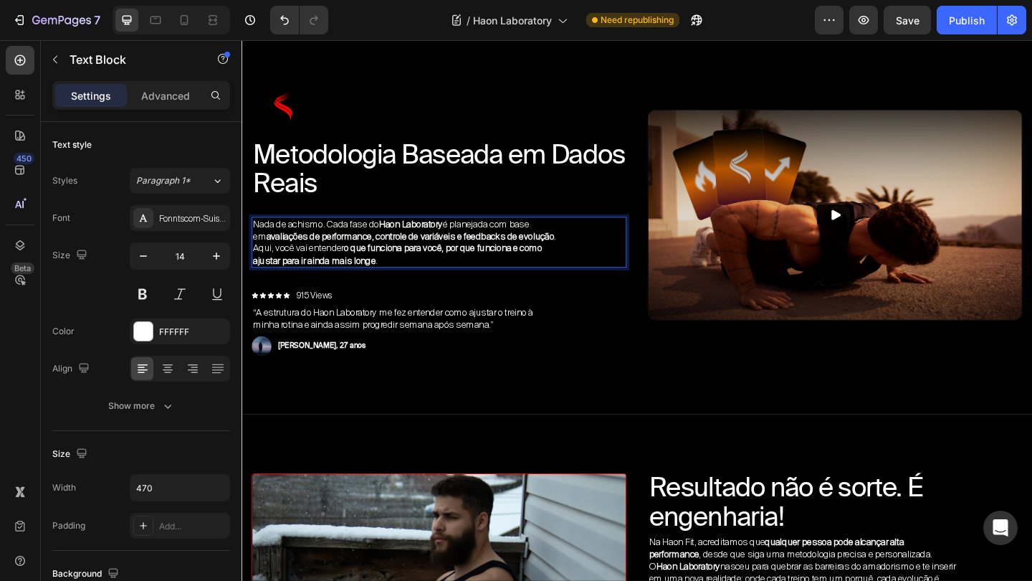
click at [256, 281] on p "Aqui, você vai entender o que funciona para você, por que funciona e como ajust…" at bounding box center [421, 272] width 334 height 26
click at [489, 273] on p "Nada de achismo. Cada fase do Haon Laboratory é planejada com base em avaliaçõe…" at bounding box center [421, 260] width 334 height 52
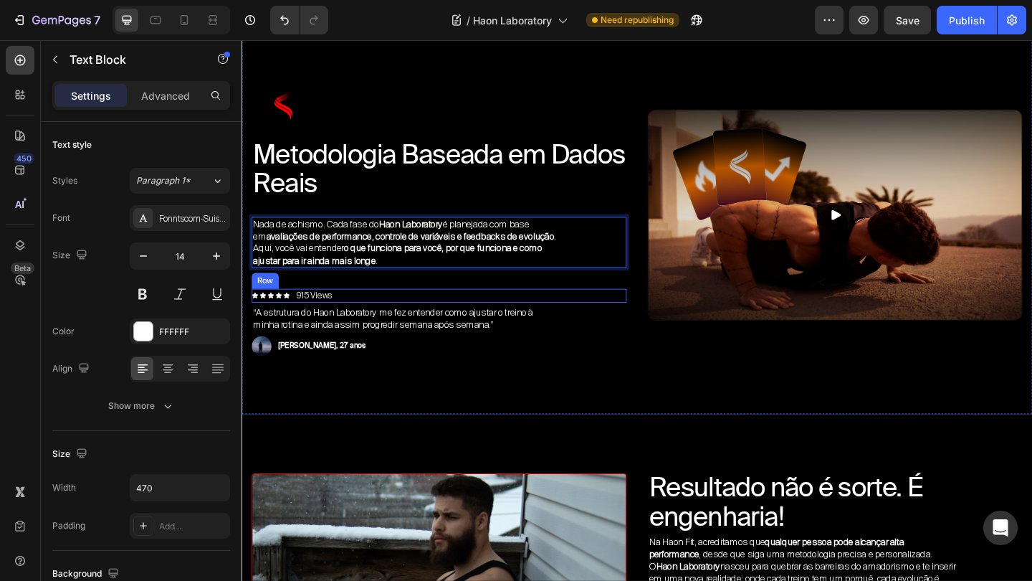
click at [634, 330] on div "“A estrutura do Haon Laboratory me fez entender como ajustar o treino à minha r…" at bounding box center [456, 342] width 408 height 29
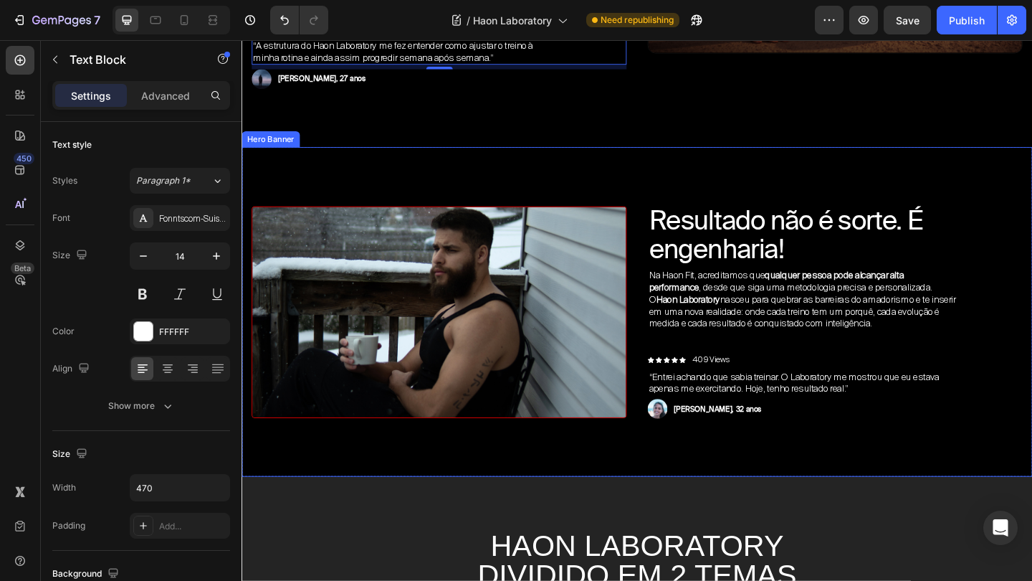
scroll to position [854, 0]
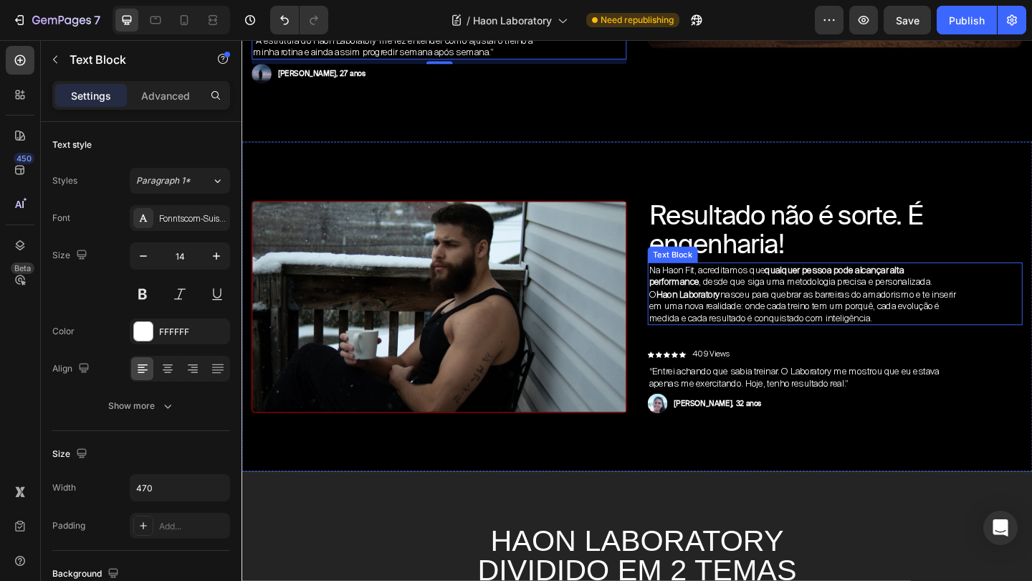
click at [843, 329] on p "Na Haon Fit, acreditamos que qualquer pessoa pode alcançar alta performance , d…" at bounding box center [852, 315] width 334 height 65
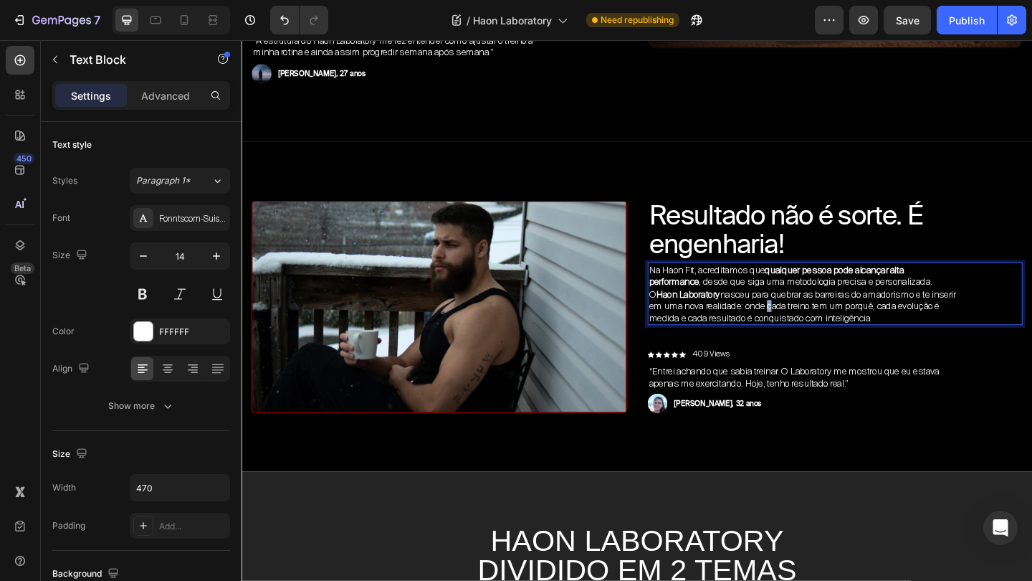
click at [843, 329] on p "Na Haon Fit, acreditamos que qualquer pessoa pode alcançar alta performance , d…" at bounding box center [852, 315] width 334 height 65
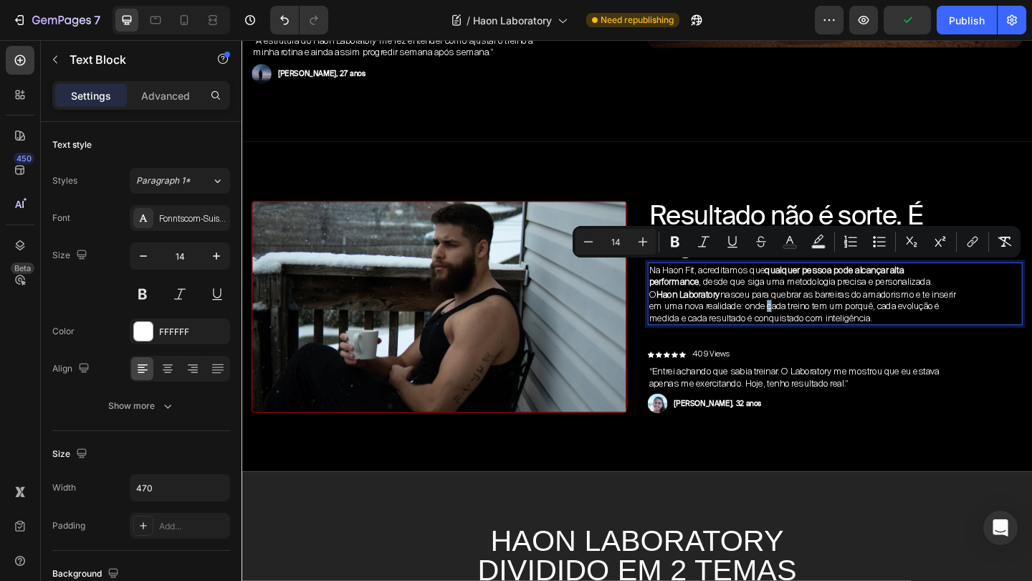
copy p "Na Haon Fit, acreditamos que qualquer pessoa pode alcançar alta performance , d…"
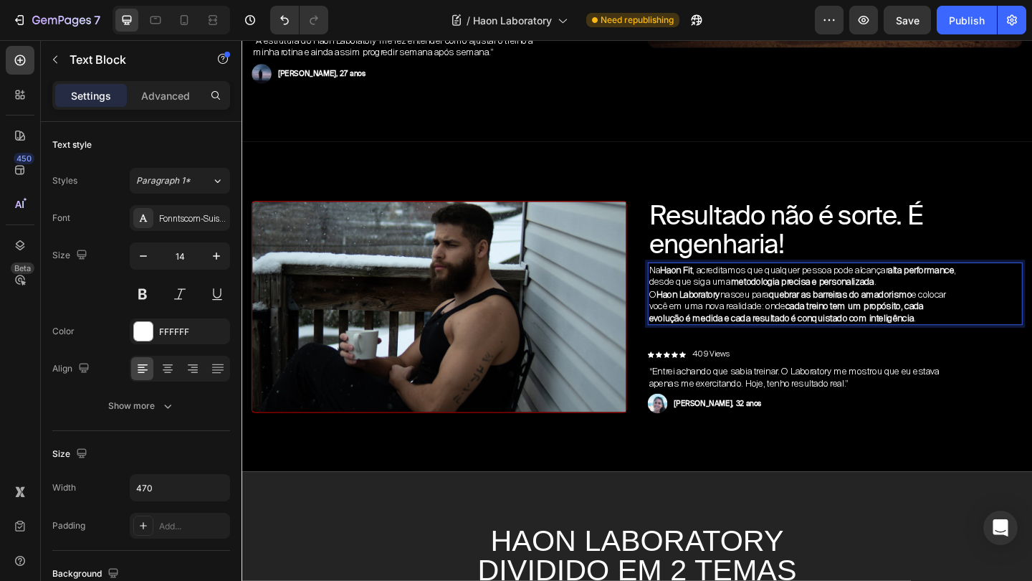
click at [831, 347] on p "O Haon Laboratory nasceu para quebrar as barreiras do amadorismo e colocar você…" at bounding box center [852, 329] width 334 height 39
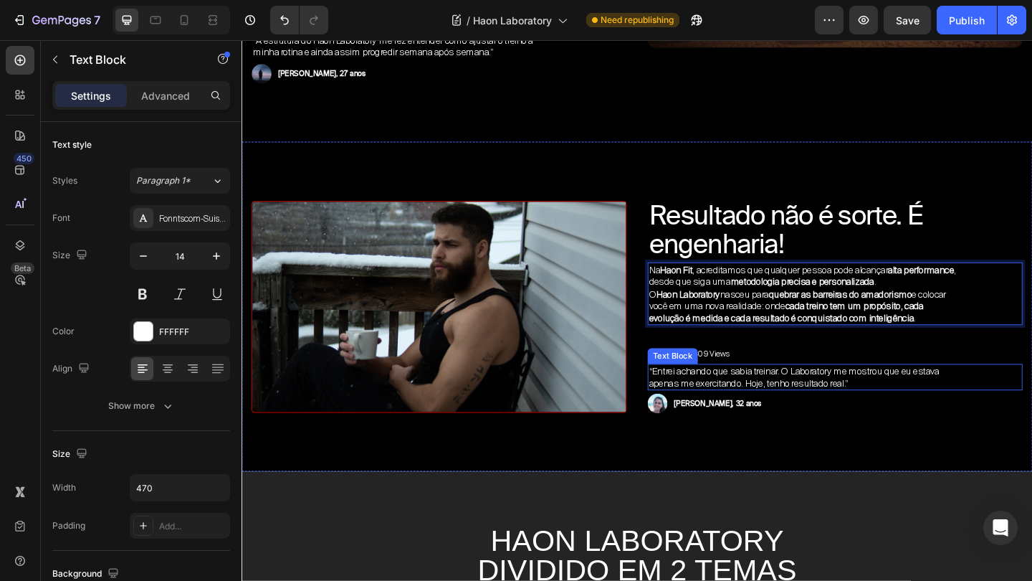
click at [773, 408] on p "“Entrei achando que sabia treinar. O Laboratory me mostrou que eu estava apenas…" at bounding box center [852, 407] width 334 height 26
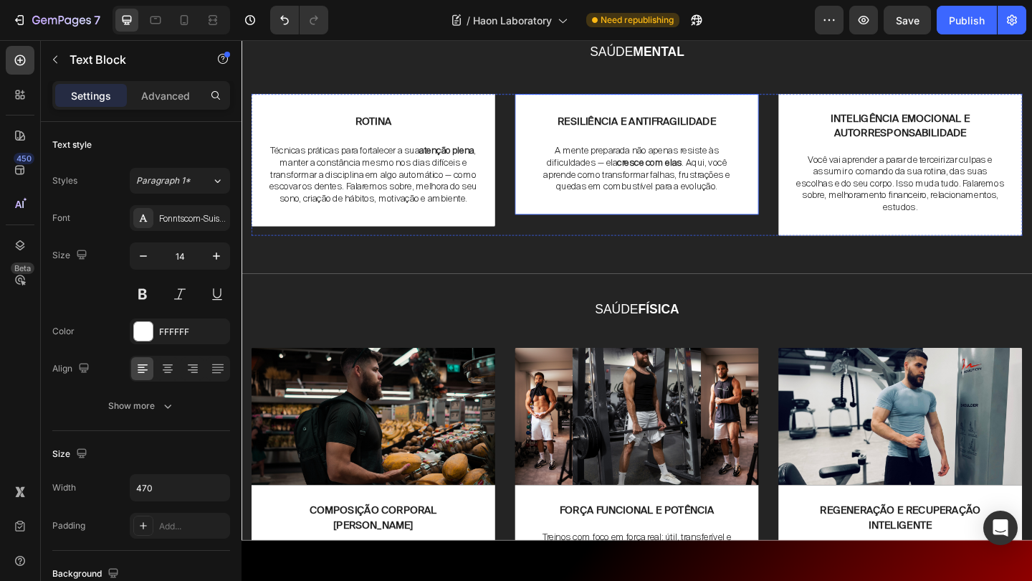
scroll to position [1470, 0]
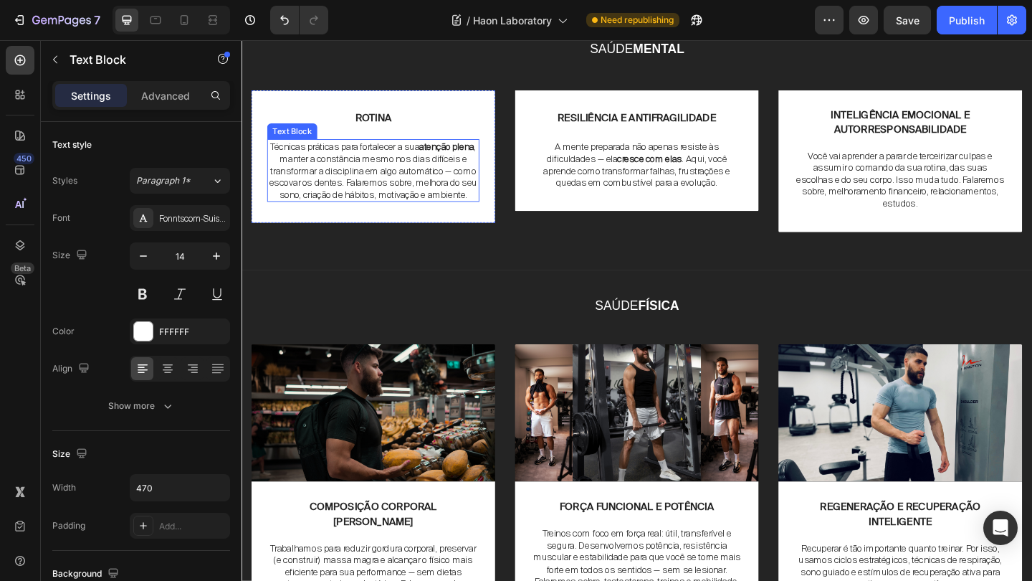
click at [412, 214] on p "Técnicas práticas para fortalecer a sua atenção plena , manter a constância mes…" at bounding box center [385, 181] width 228 height 65
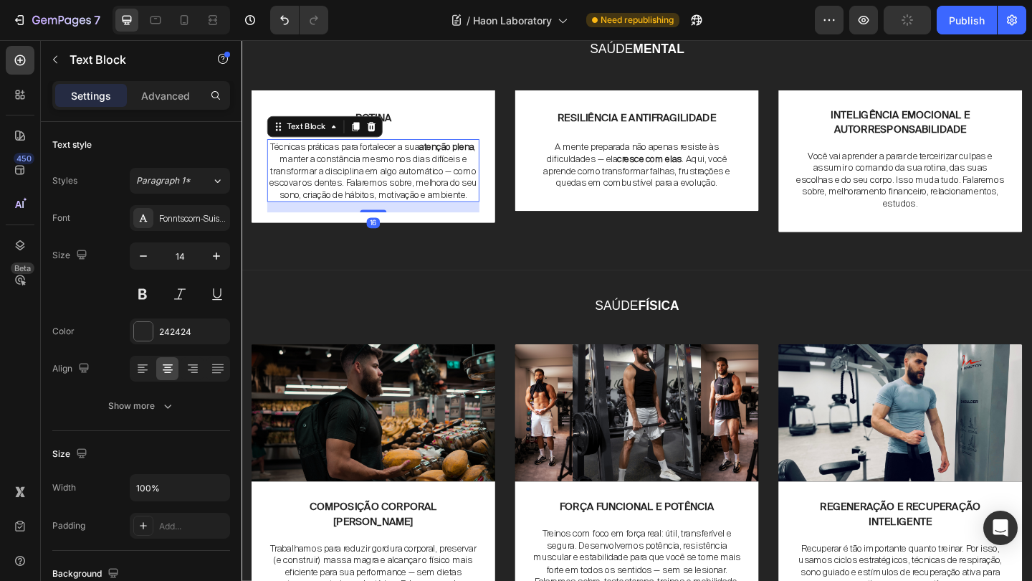
click at [412, 214] on p "Técnicas práticas para fortalecer a sua atenção plena , manter a constância mes…" at bounding box center [385, 181] width 228 height 65
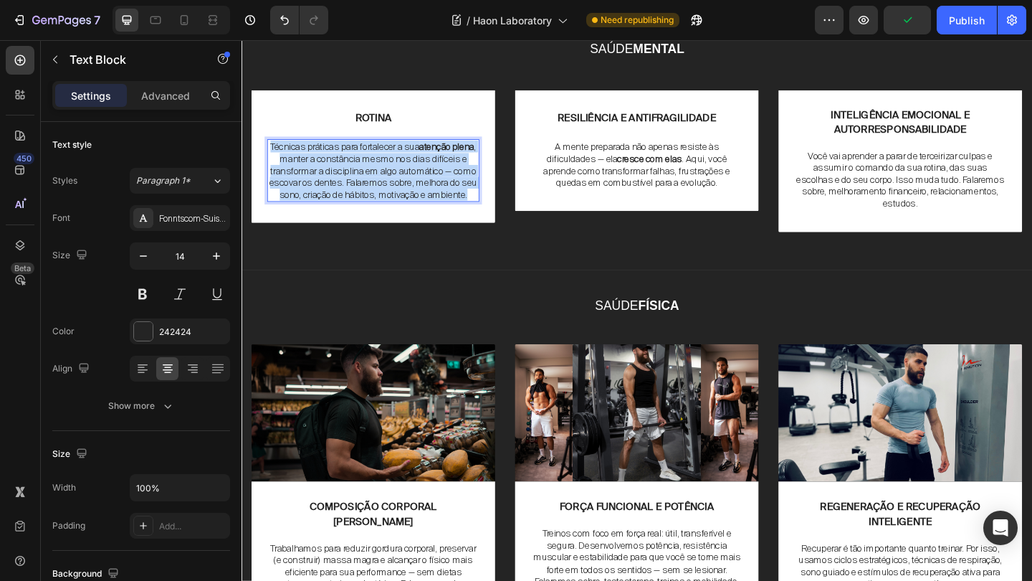
click at [412, 214] on p "Técnicas práticas para fortalecer a sua atenção plena , manter a constância mes…" at bounding box center [385, 181] width 228 height 65
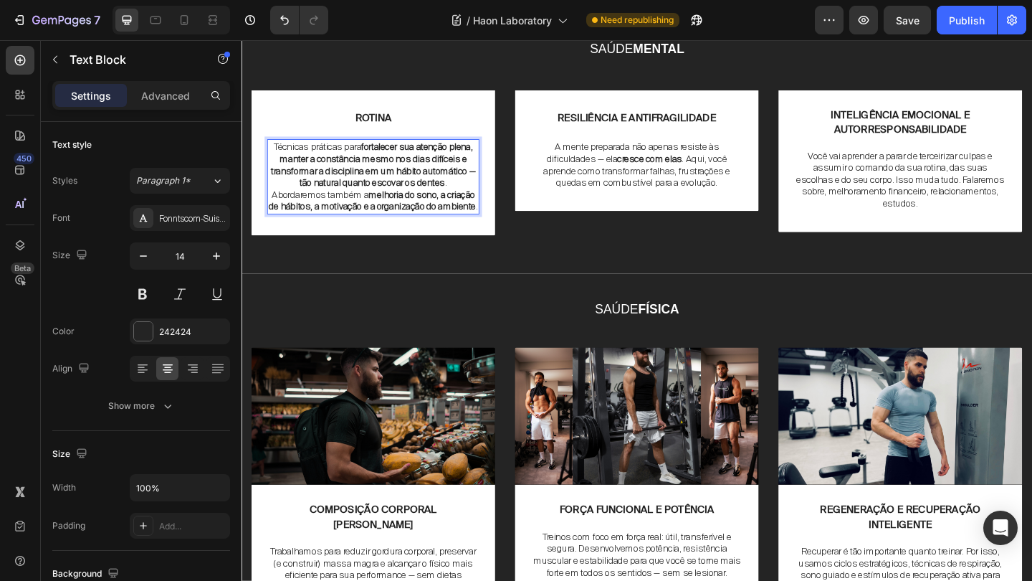
click at [413, 201] on p "Técnicas práticas para fortalecer sua atenção plena, manter a constância mesmo …" at bounding box center [385, 175] width 228 height 52
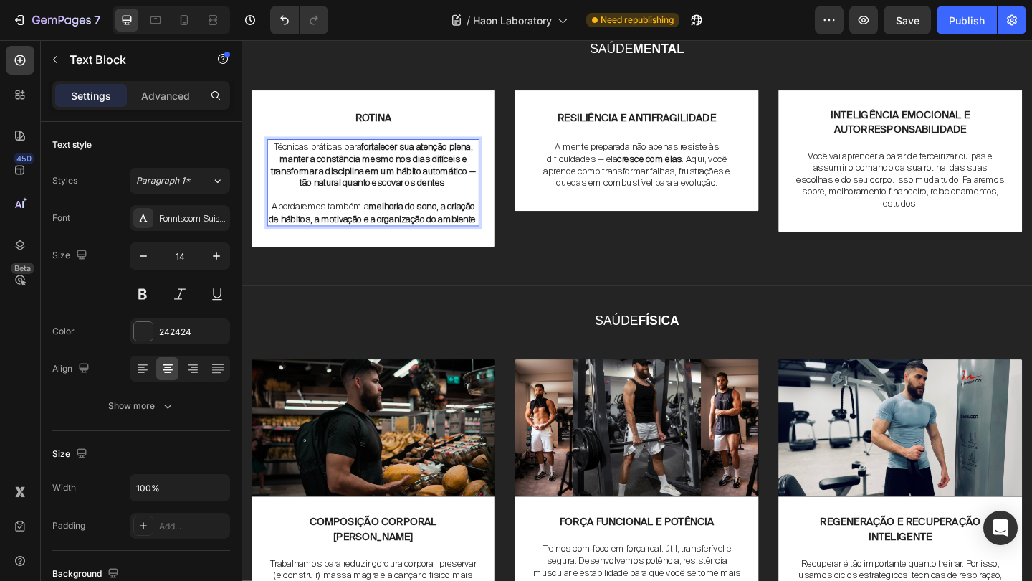
click at [462, 201] on strong "fortalecer sua atenção plena, manter a constância mesmo nos dias difíceis e tra…" at bounding box center [385, 175] width 223 height 52
click at [459, 201] on strong "fortalecer sua atenção plena, manter a constância mesmo nos dias difíceis e tra…" at bounding box center [385, 175] width 223 height 52
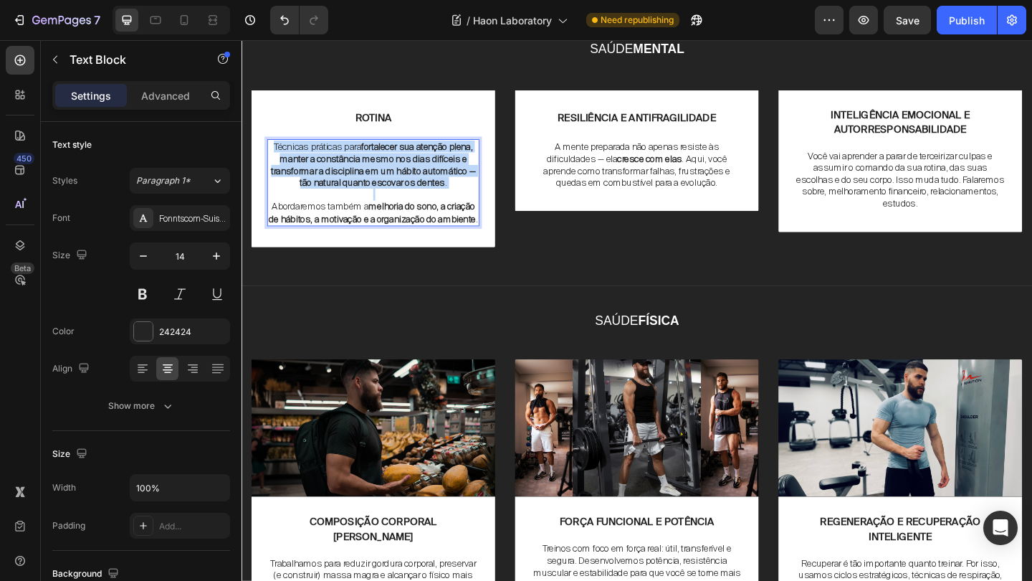
click at [459, 201] on strong "fortalecer sua atenção plena, manter a constância mesmo nos dias difíceis e tra…" at bounding box center [385, 175] width 223 height 52
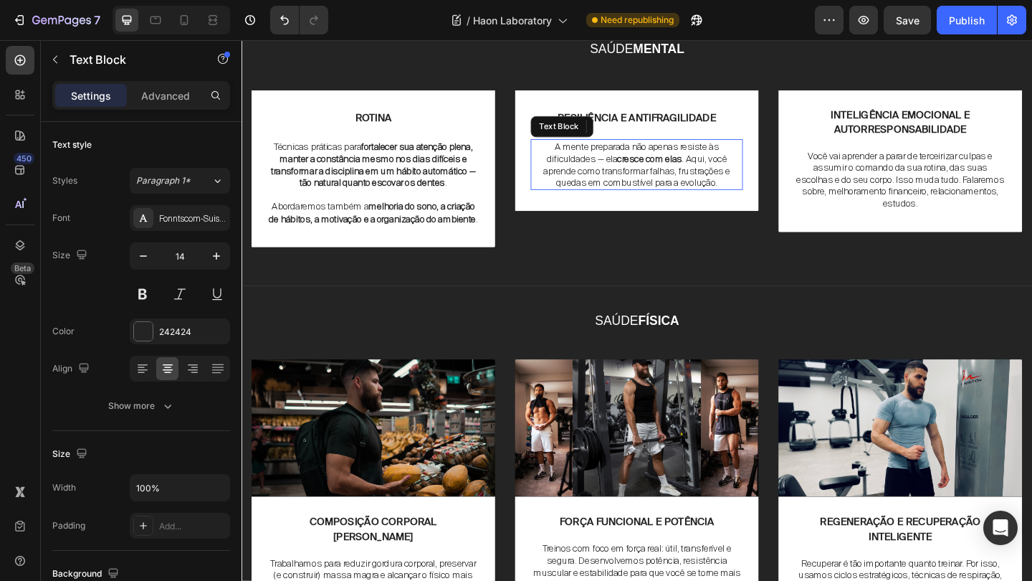
click at [606, 201] on p "A mente preparada não apenas resiste às dificuldades — ela cresce com elas . Aq…" at bounding box center [672, 175] width 228 height 52
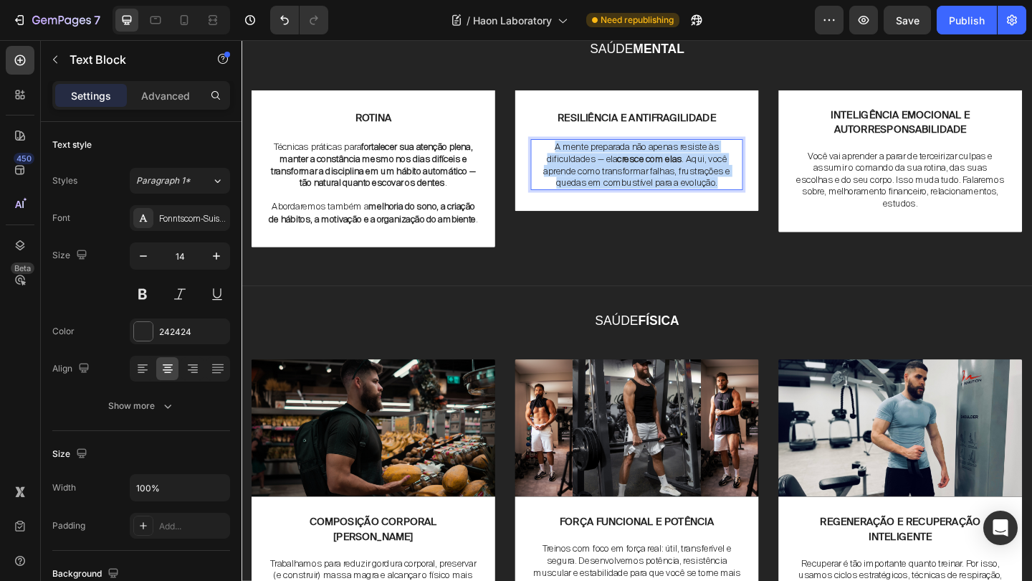
click at [606, 201] on p "A mente preparada não apenas resiste às dificuldades — ela cresce com elas . Aq…" at bounding box center [672, 175] width 228 height 52
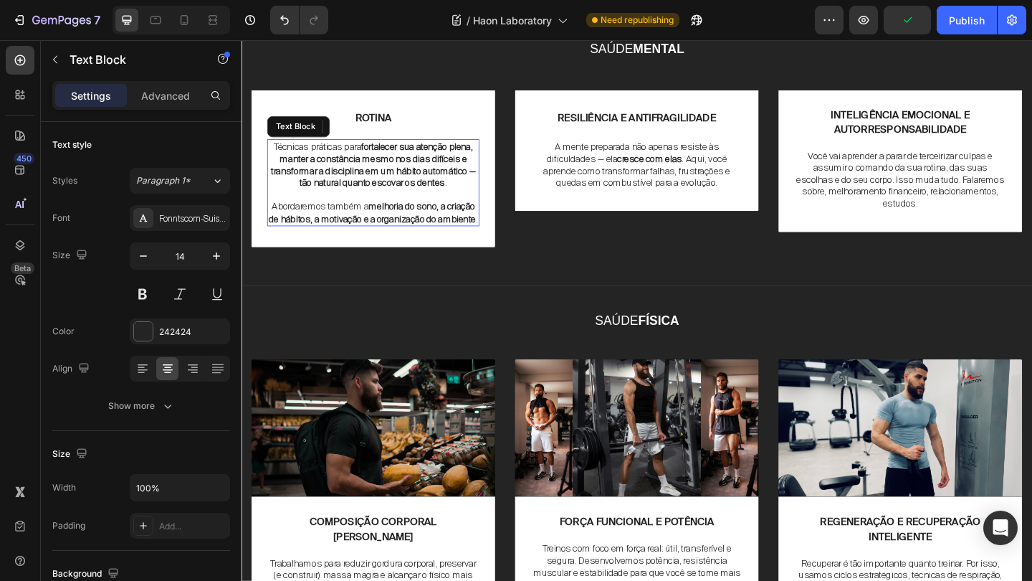
click at [419, 201] on strong "fortalecer sua atenção plena, manter a constância mesmo nos dias difíceis e tra…" at bounding box center [385, 175] width 223 height 52
click at [422, 240] on p "Abordaremos também a melhoria do sono, a criação de hábitos, a motivação e a or…" at bounding box center [385, 227] width 228 height 26
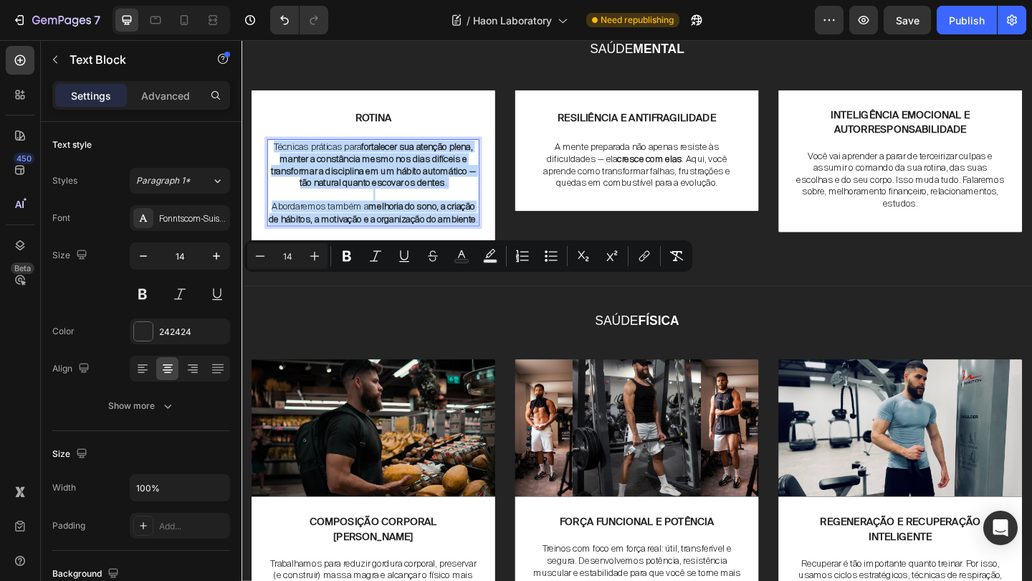
drag, startPoint x: 422, startPoint y: 410, endPoint x: 280, endPoint y: 304, distance: 177.2
click at [280, 242] on div "Técnicas práticas para fortalecer sua atenção plena, manter a constância mesmo …" at bounding box center [385, 195] width 231 height 94
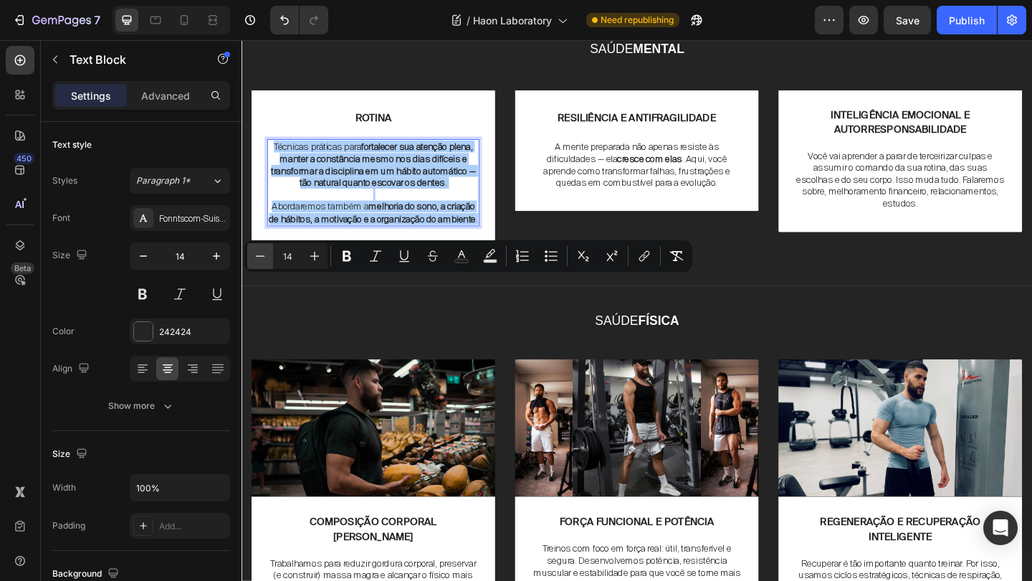
click at [268, 246] on button "Minus" at bounding box center [260, 256] width 26 height 26
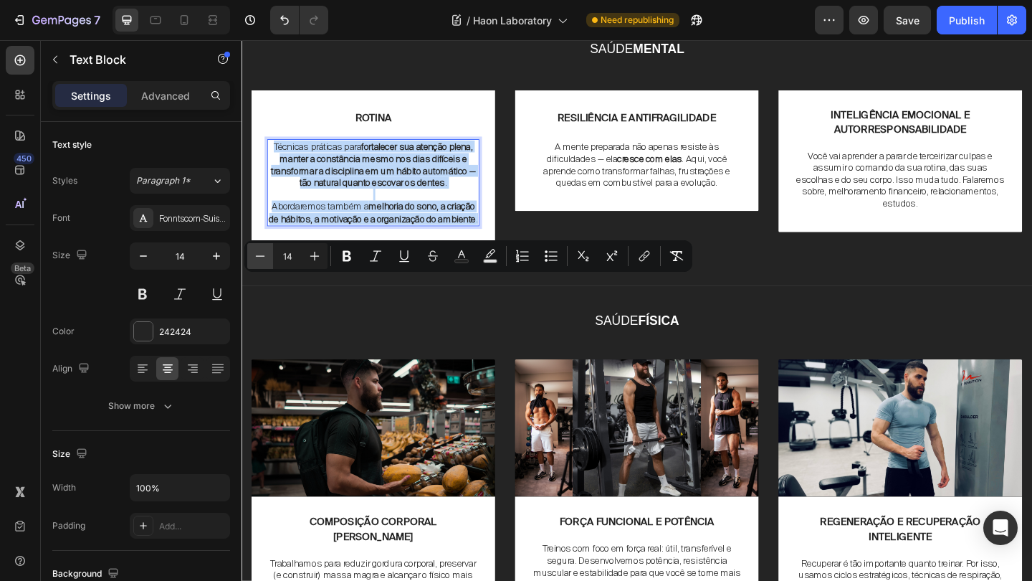
type input "13"
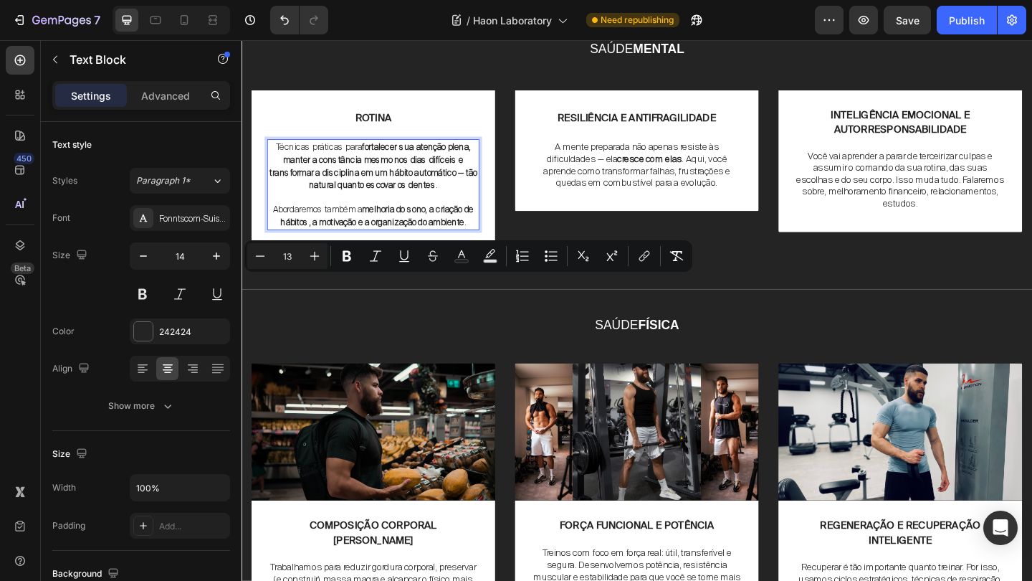
click at [367, 204] on strong "fortalecer sua atenção plena, manter a constância mesmo nos dias difíceis e tra…" at bounding box center [385, 177] width 226 height 54
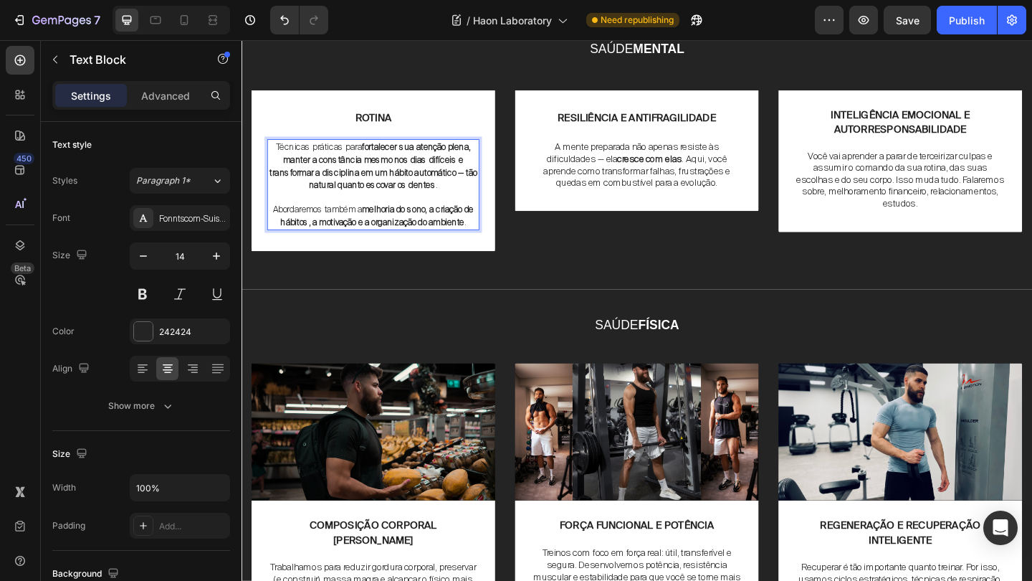
click at [415, 244] on p "Abordaremos também a melhoria do sono, a criação de hábitos, a motivação e a or…" at bounding box center [385, 230] width 228 height 27
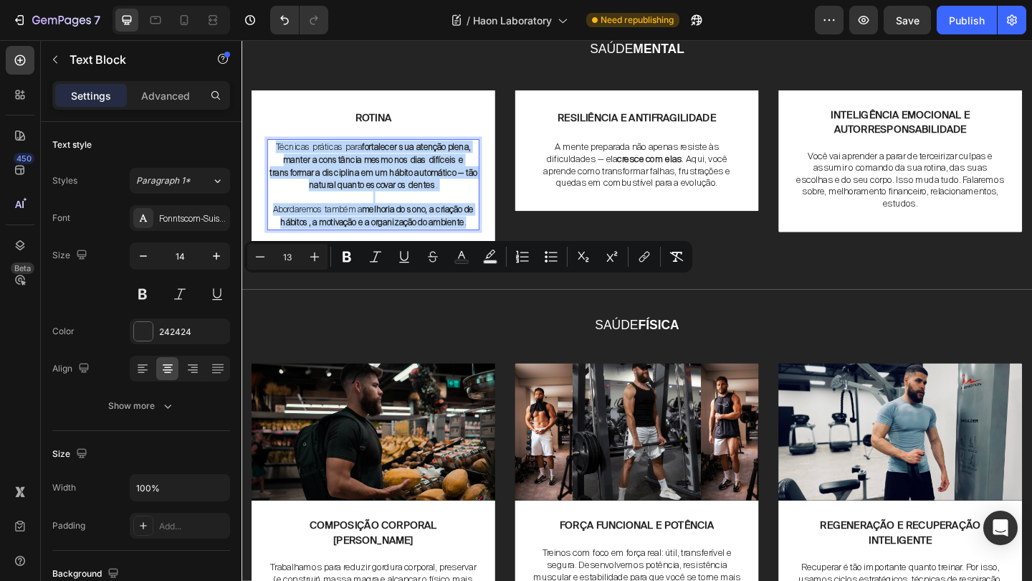
drag, startPoint x: 415, startPoint y: 397, endPoint x: 271, endPoint y: 306, distance: 170.4
click at [271, 246] on div "Técnicas práticas para fortalecer sua atenção plena, manter a constância mesmo …" at bounding box center [385, 197] width 231 height 98
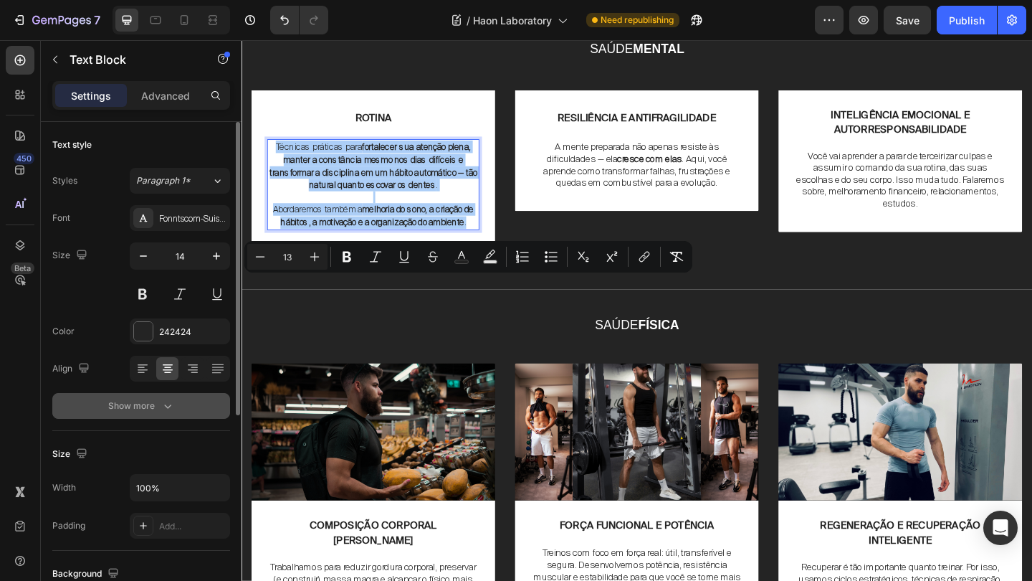
click at [162, 408] on icon "button" at bounding box center [168, 406] width 14 height 14
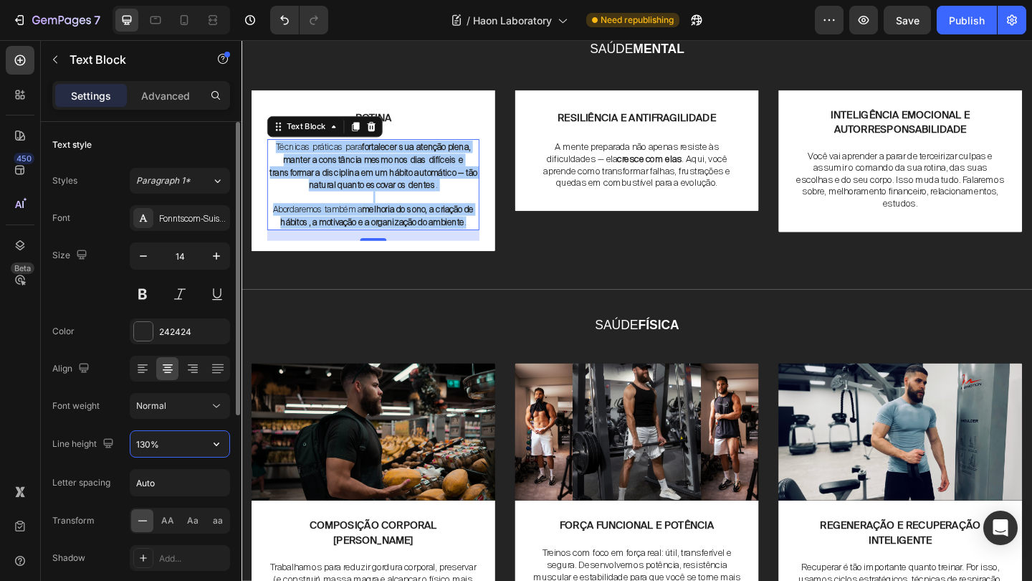
click at [145, 442] on input "130%" at bounding box center [179, 444] width 99 height 26
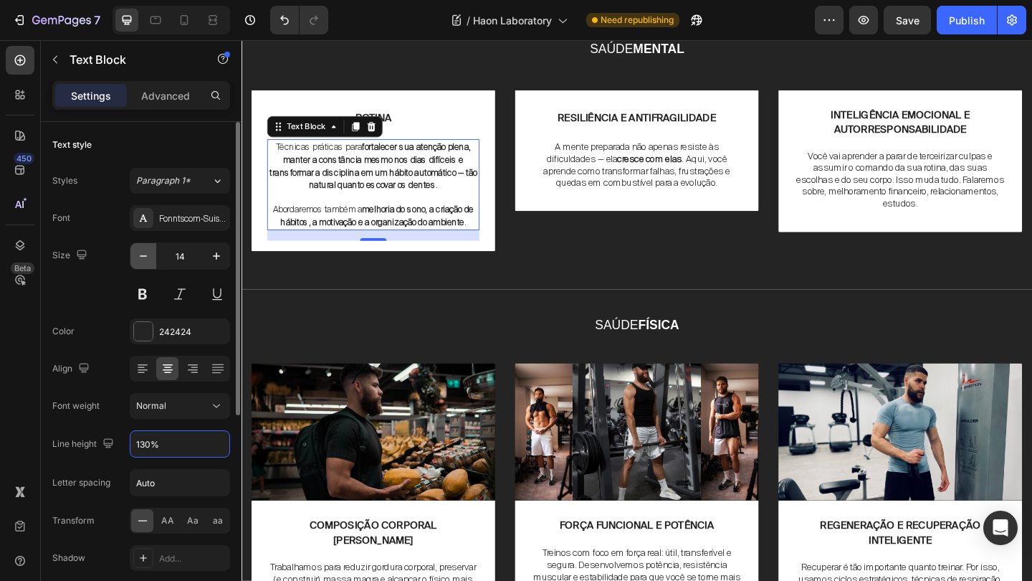
click at [140, 255] on icon "button" at bounding box center [143, 256] width 14 height 14
type input "13"
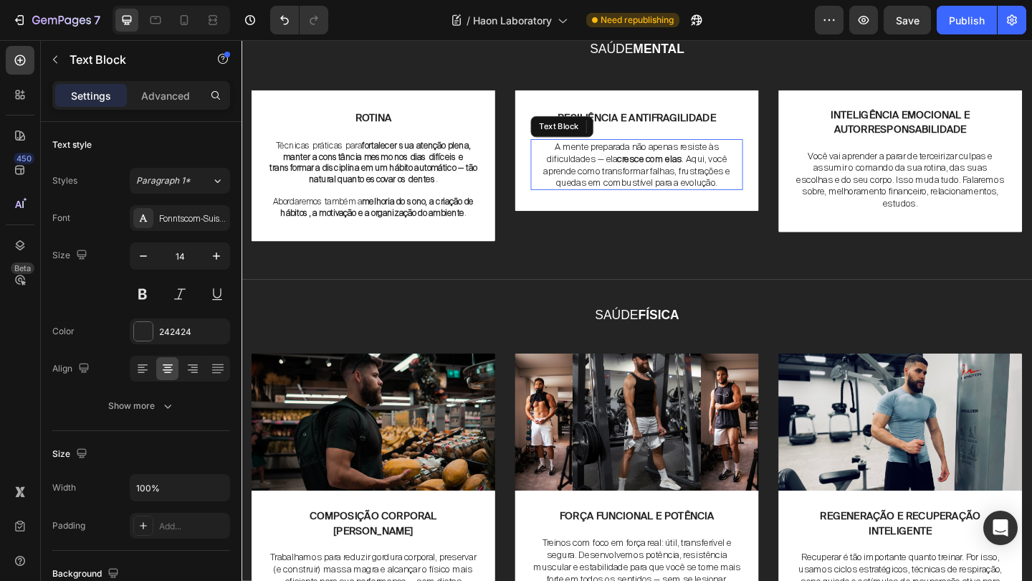
click at [672, 176] on strong "cresce com elas" at bounding box center [686, 169] width 70 height 13
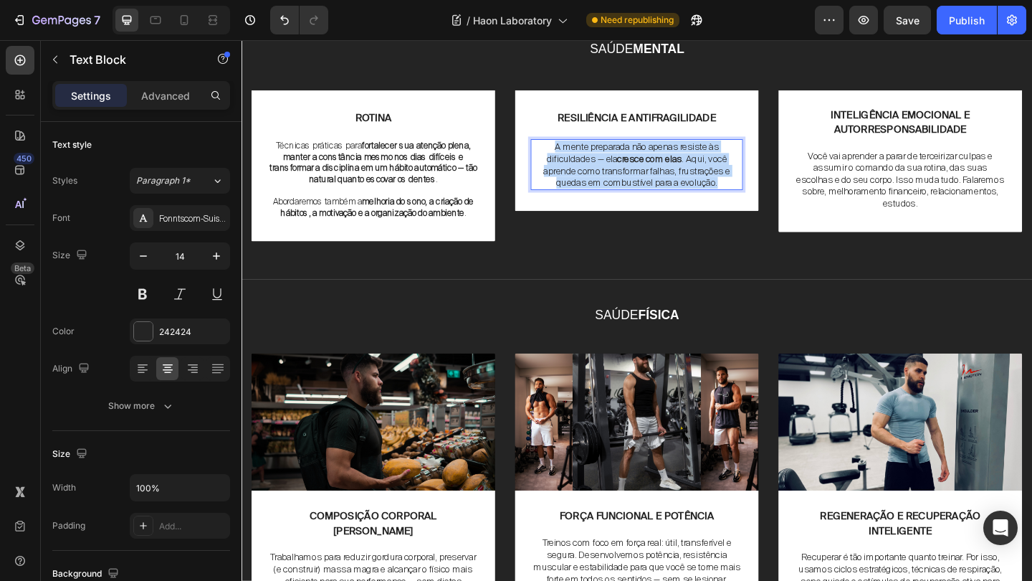
click at [672, 176] on strong "cresce com elas" at bounding box center [686, 169] width 70 height 13
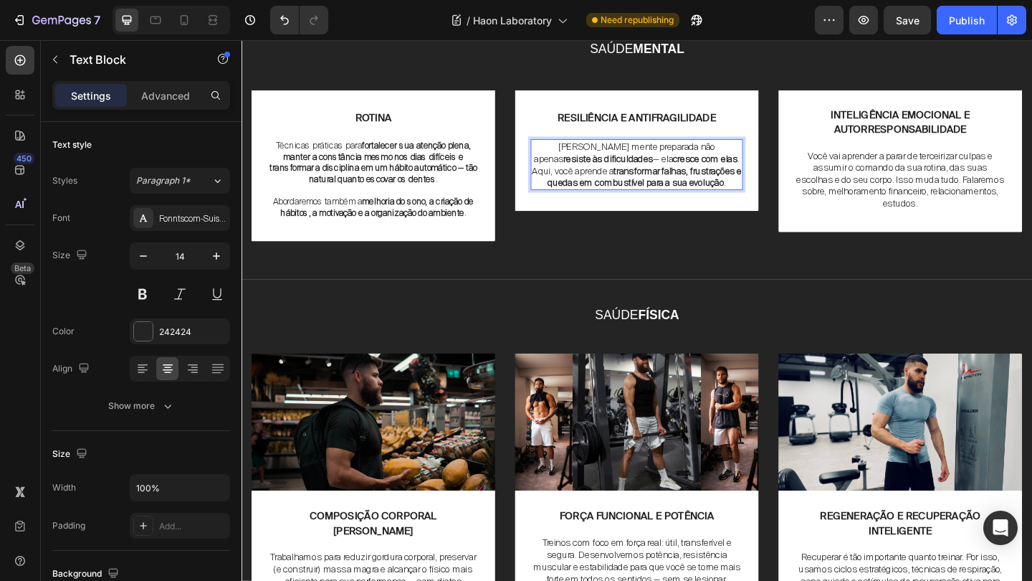
click at [664, 201] on strong "transformar falhas, frustrações e quedas em combustível para a sua evolução" at bounding box center [680, 189] width 211 height 26
click at [674, 201] on strong "transformar falhas, frustrações e quedas em combustível para a sua evolução" at bounding box center [680, 189] width 211 height 26
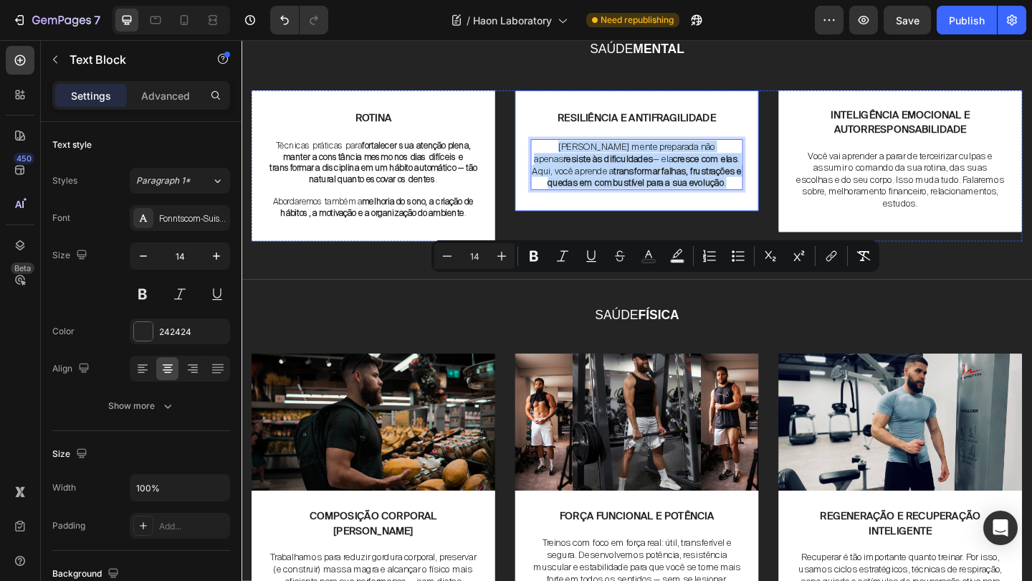
drag, startPoint x: 697, startPoint y: 357, endPoint x: 771, endPoint y: 310, distance: 87.1
click at [556, 214] on div "RESILIÊNCIA E ANTIFRAGILIDADE Text Block Uma mente preparada não apenas resiste…" at bounding box center [671, 163] width 231 height 103
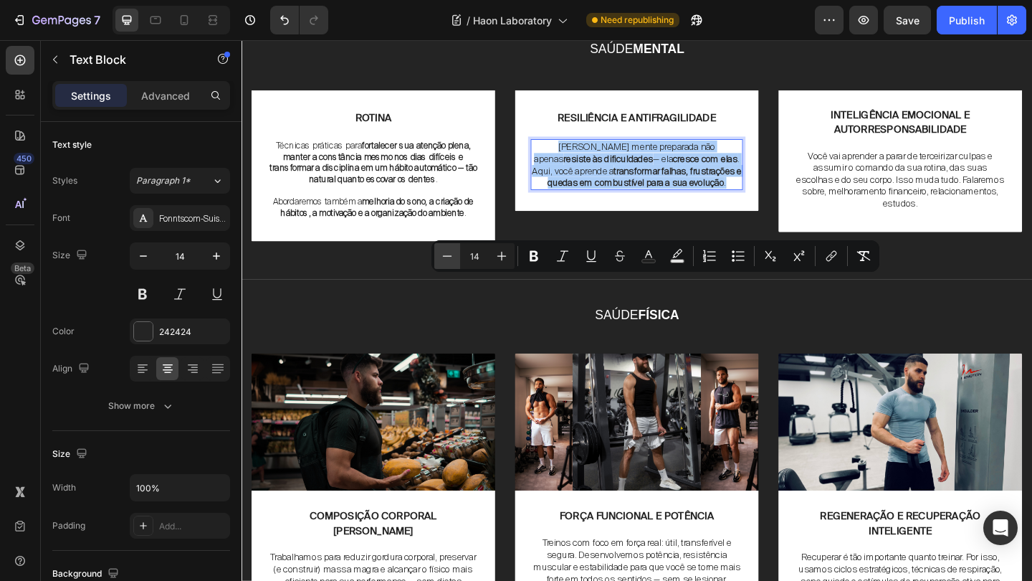
click at [452, 254] on icon "Editor contextual toolbar" at bounding box center [447, 256] width 14 height 14
type input "13"
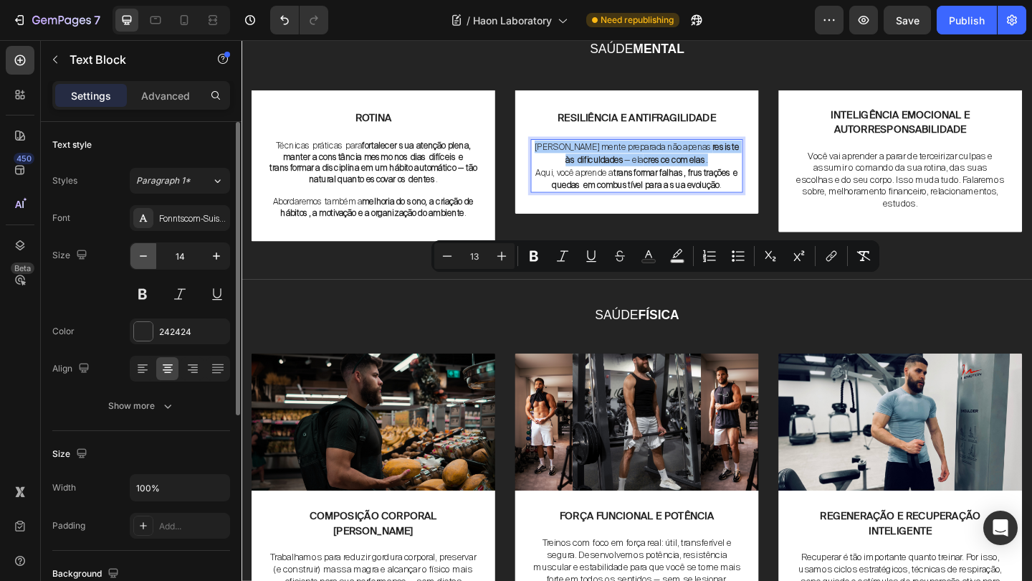
click at [145, 258] on icon "button" at bounding box center [143, 256] width 14 height 14
type input "13"
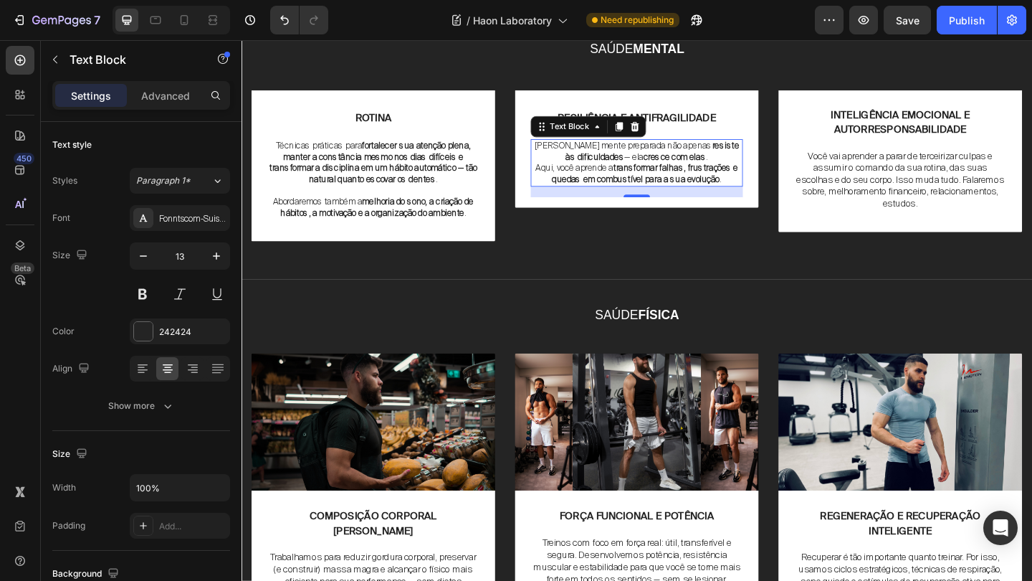
click at [675, 197] on strong "transformar falhas, frustrações e quedas em combustível para a sua evolução" at bounding box center [681, 185] width 202 height 24
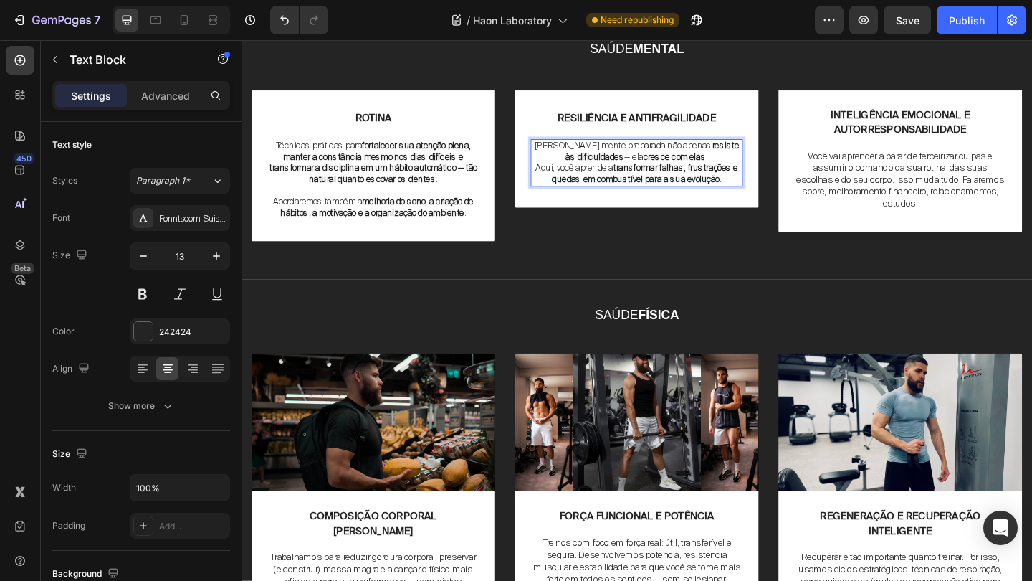
click at [755, 197] on strong "transformar falhas, frustrações e quedas em combustível para a sua evolução" at bounding box center [681, 185] width 202 height 24
click at [750, 173] on strong "resiste às dificuldades" at bounding box center [688, 160] width 189 height 24
click at [750, 173] on p "Uma mente preparada não apenas resiste às dificuldades — ela cresce com elas ." at bounding box center [672, 161] width 228 height 24
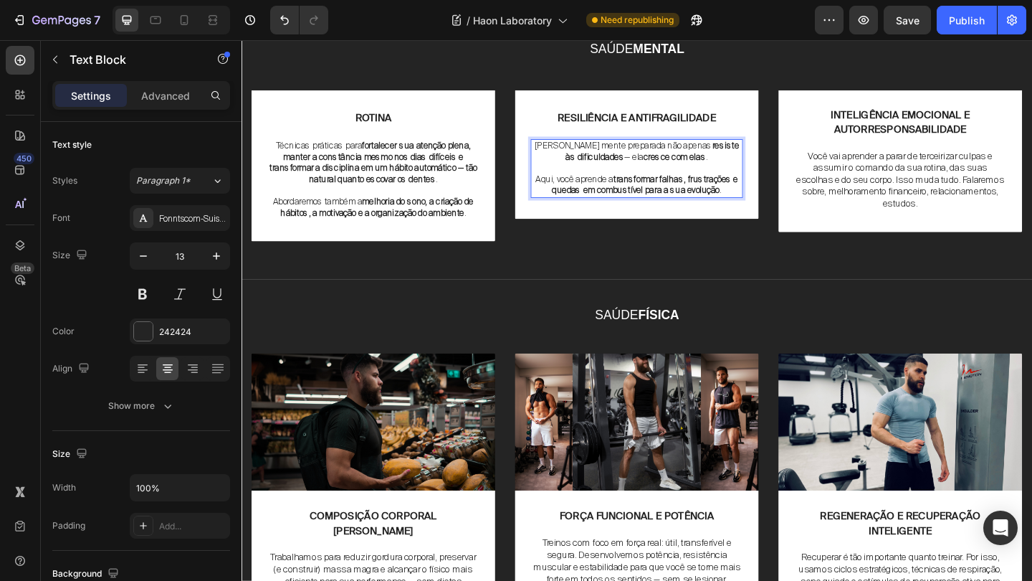
click at [697, 173] on strong "cresce com elas" at bounding box center [713, 167] width 68 height 12
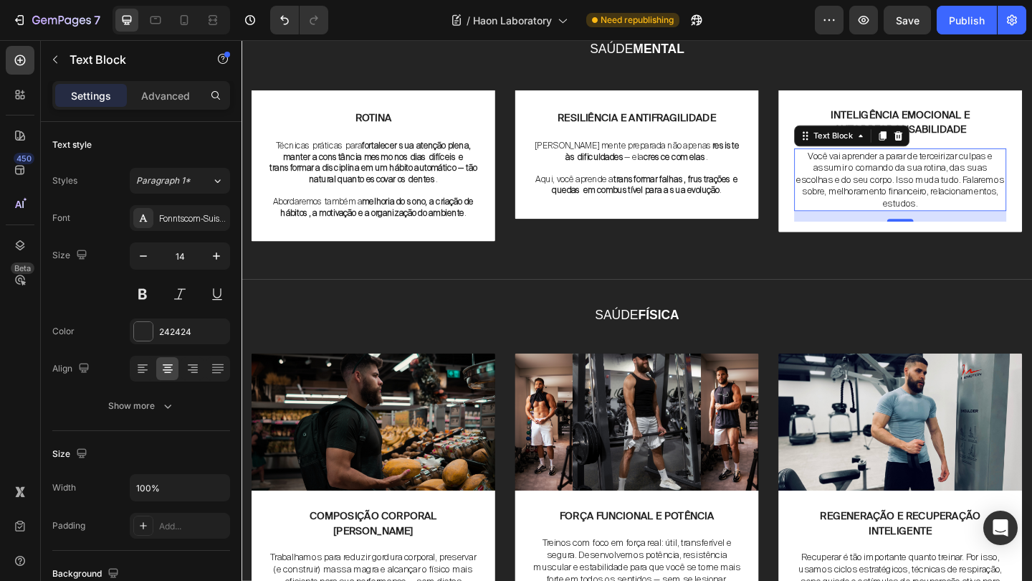
click at [937, 224] on p "Você vai aprender a parar de terceirizar culpas e assumir o comando da sua roti…" at bounding box center [958, 191] width 228 height 65
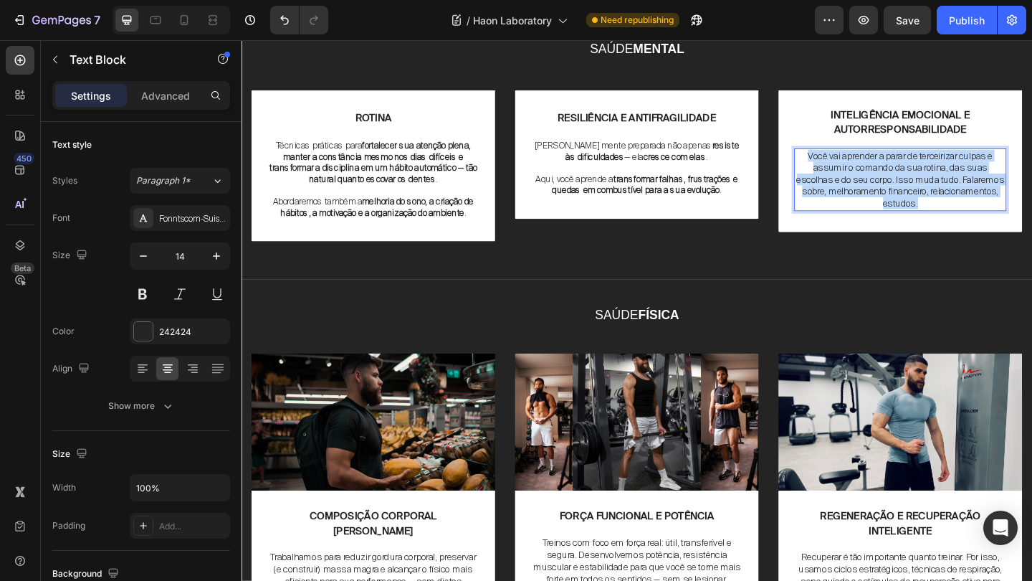
click at [937, 224] on p "Você vai aprender a parar de terceirizar culpas e assumir o comando da sua roti…" at bounding box center [958, 191] width 228 height 65
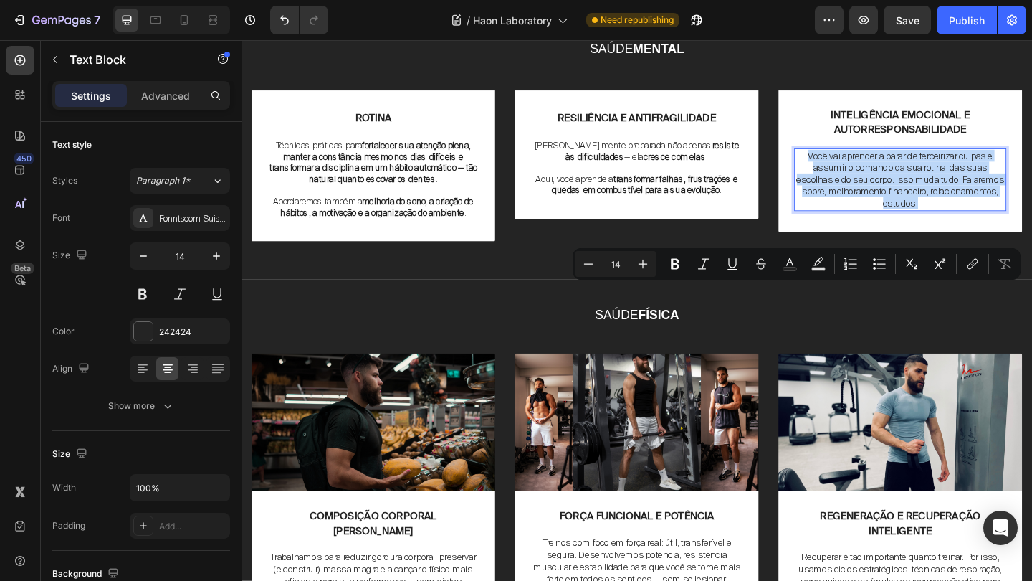
copy p "Você vai aprender a parar de terceirizar culpas e assumir o comando da sua roti…"
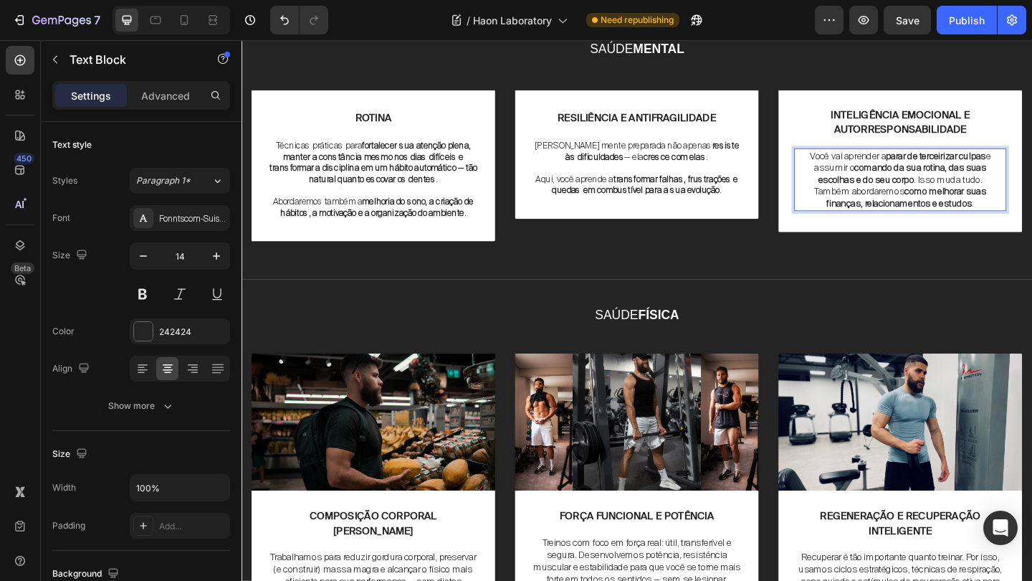
click at [940, 198] on strong "comando da sua rotina, das suas escolhas e do seu corpo" at bounding box center [961, 185] width 183 height 26
click at [1032, 199] on p "Você vai aprender a parar de terceirizar culpas e assumir o comando da sua roti…" at bounding box center [958, 178] width 228 height 39
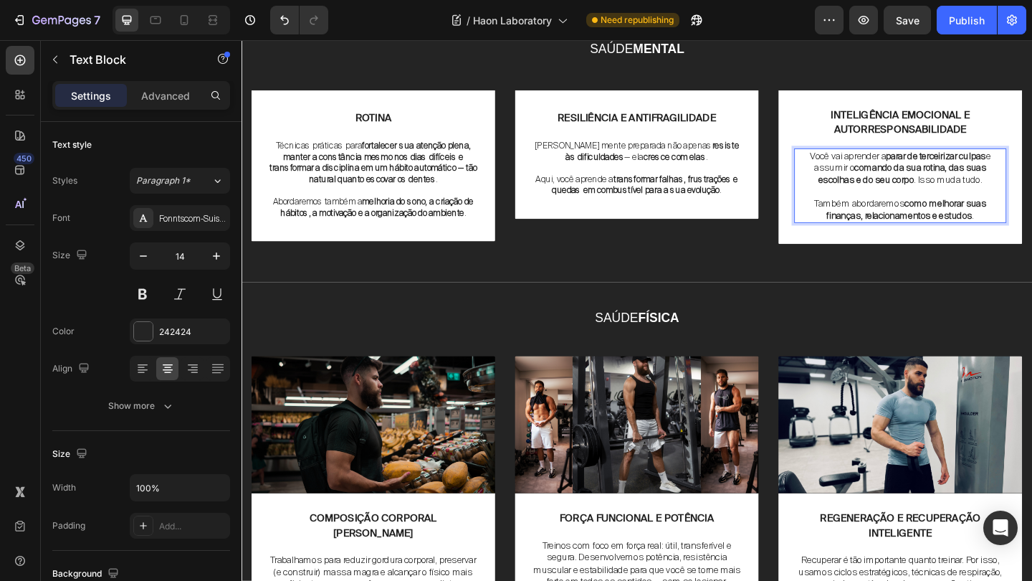
click at [971, 198] on strong "comando da sua rotina, das suas escolhas e do seu corpo" at bounding box center [961, 185] width 183 height 26
click at [859, 237] on p "Também abordaremos como melhorar suas finanças, relacionamentos e estudos ." at bounding box center [958, 224] width 228 height 26
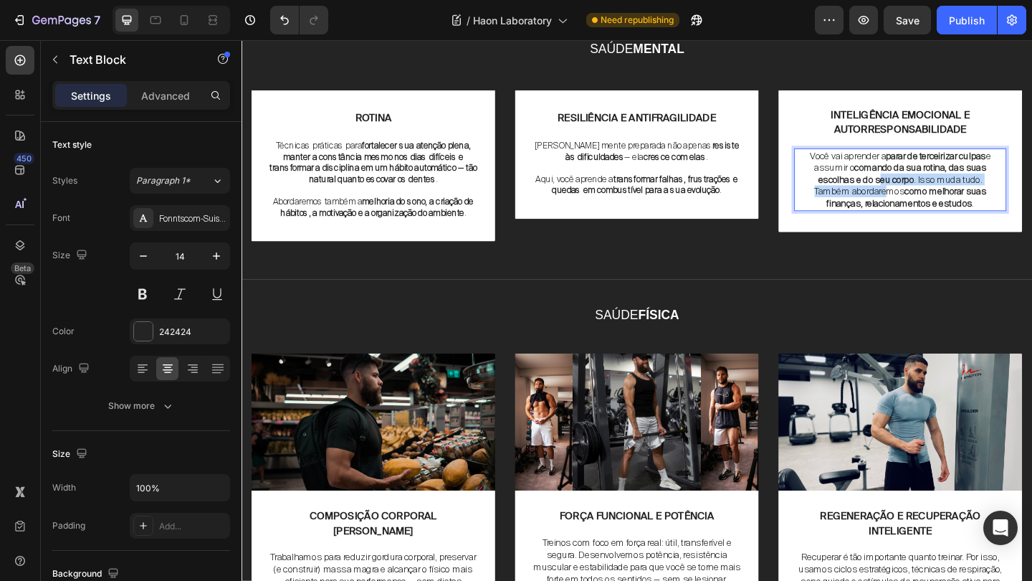
click at [936, 224] on p "Também abordaremos como melhorar suas finanças, relacionamentos e estudos ." at bounding box center [958, 211] width 228 height 26
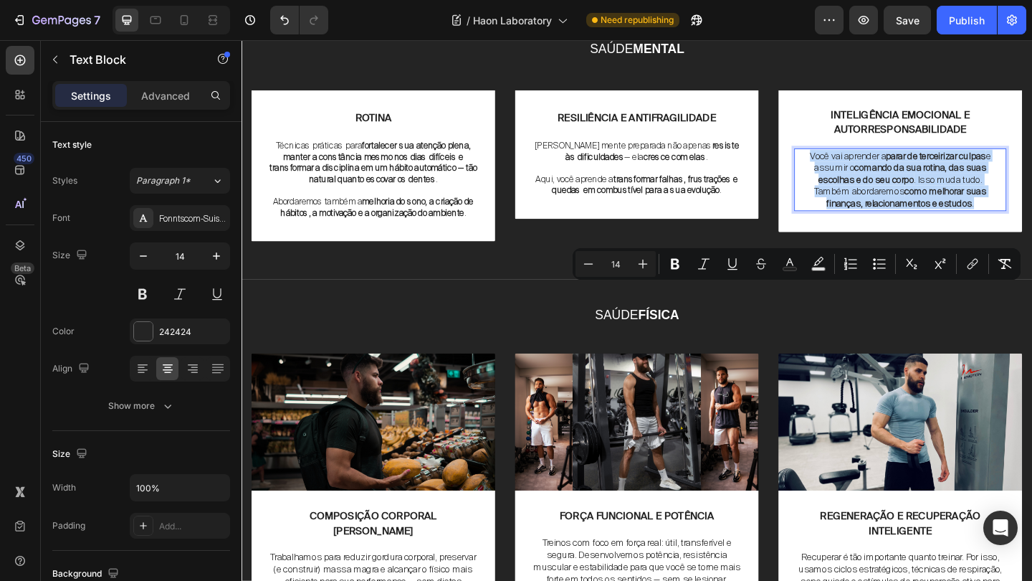
drag, startPoint x: 1047, startPoint y: 361, endPoint x: 850, endPoint y: 308, distance: 203.5
click at [850, 226] on div "Você vai aprender a parar de terceirizar culpas e assumir o comando da sua roti…" at bounding box center [958, 192] width 231 height 68
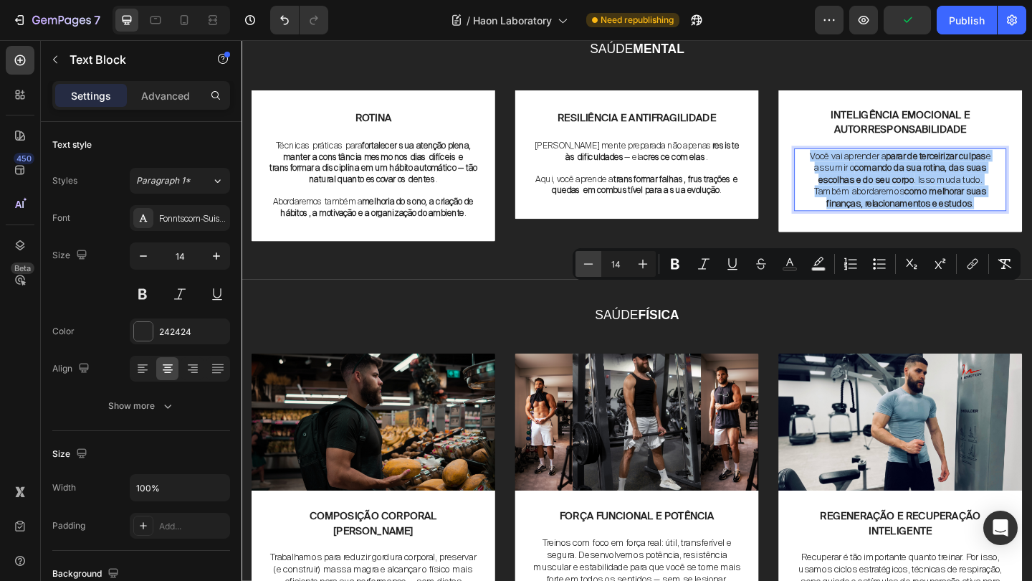
click at [582, 268] on icon "Editor contextual toolbar" at bounding box center [588, 264] width 14 height 14
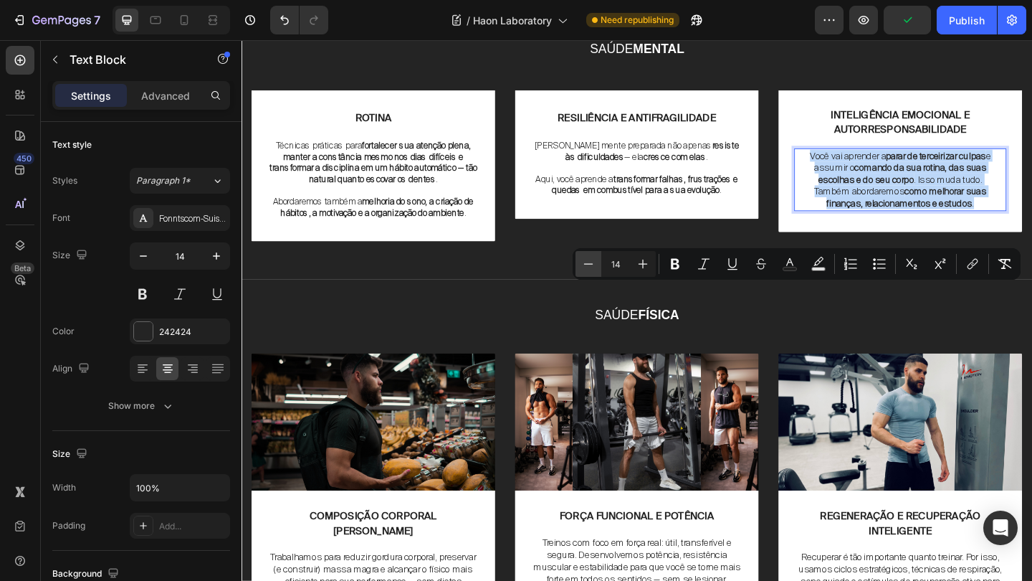
type input "13"
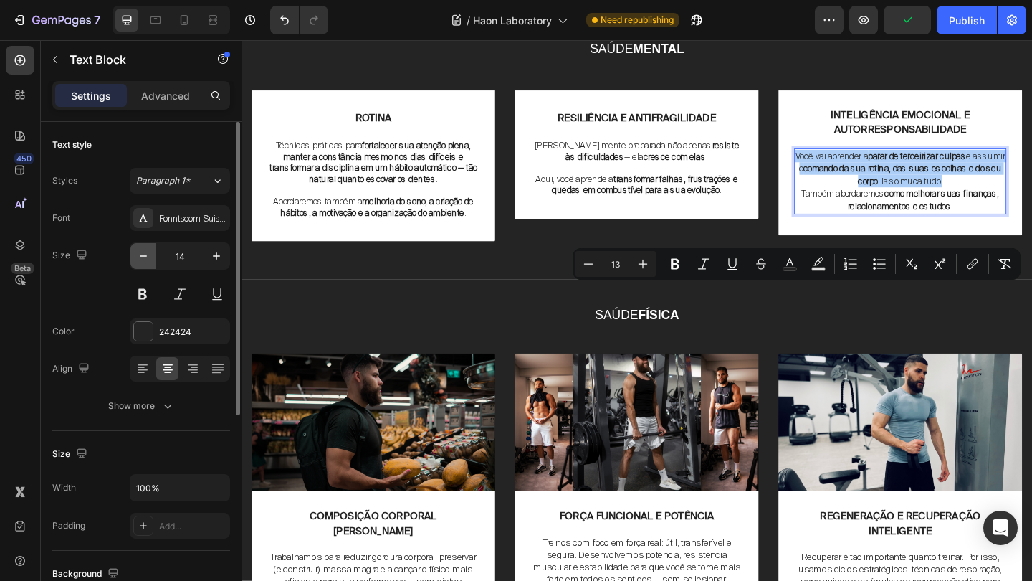
click at [151, 258] on button "button" at bounding box center [143, 256] width 26 height 26
type input "13"
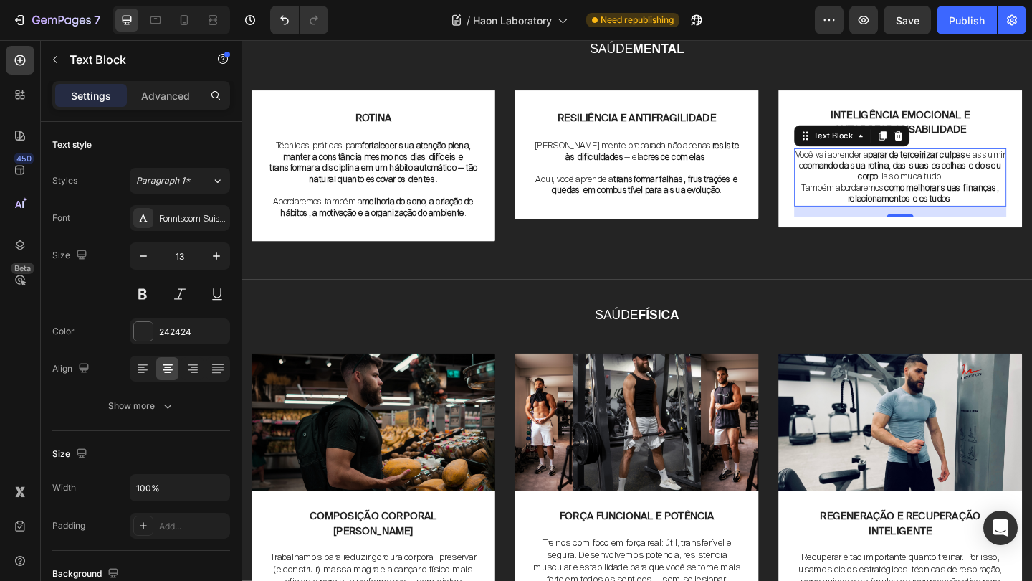
click at [1019, 194] on strong "comando da sua rotina, das suas escolhas e do seu corpo" at bounding box center [961, 182] width 216 height 24
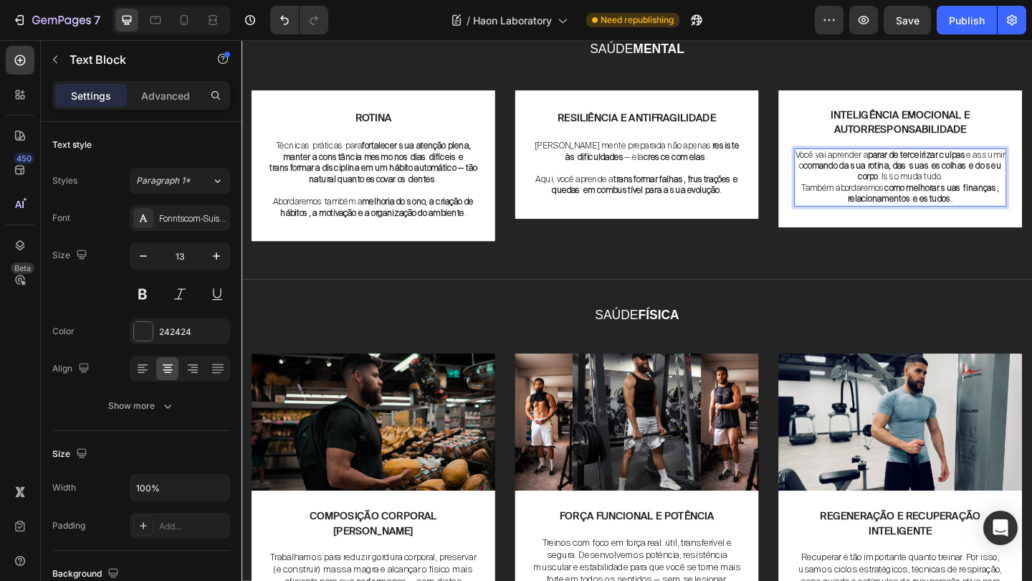
click at [843, 222] on div "Você vai aprender a parar de terceirizar culpas e assumir o comando da sua roti…" at bounding box center [958, 190] width 231 height 64
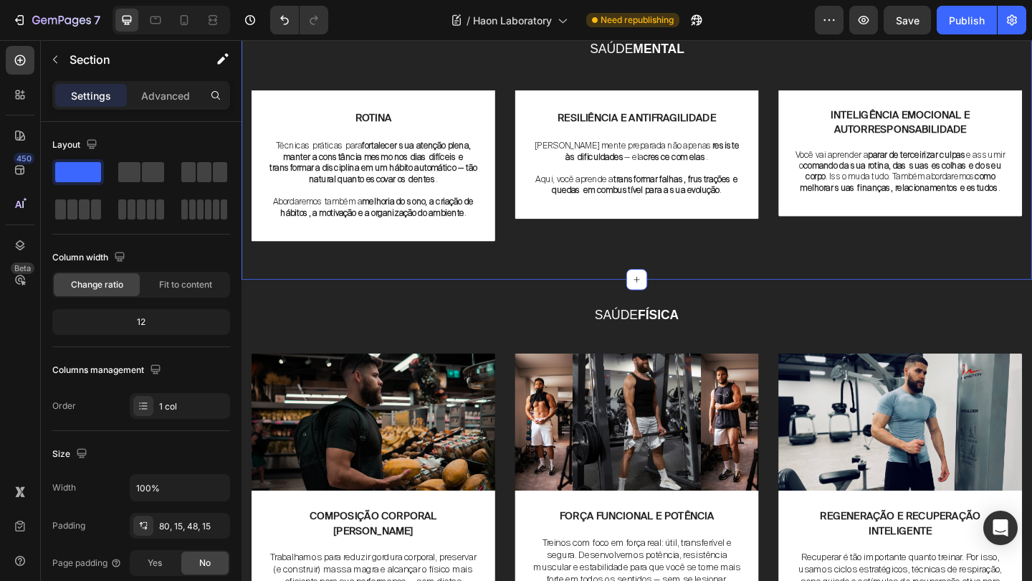
click at [649, 266] on div "Image ROTINA Text Block Técnicas práticas para fortalecer sua atenção plena, ma…" at bounding box center [671, 180] width 839 height 171
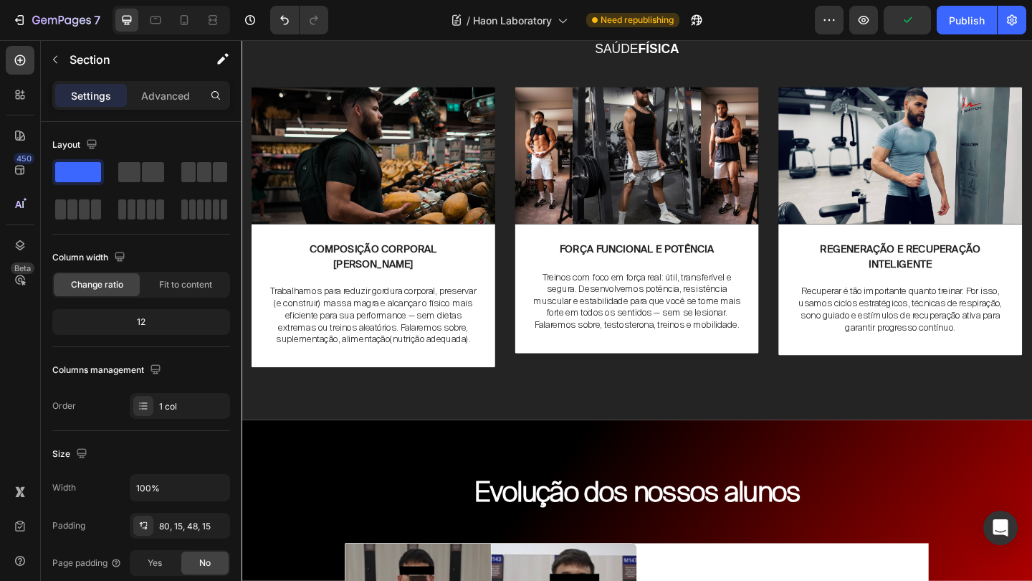
scroll to position [1923, 0]
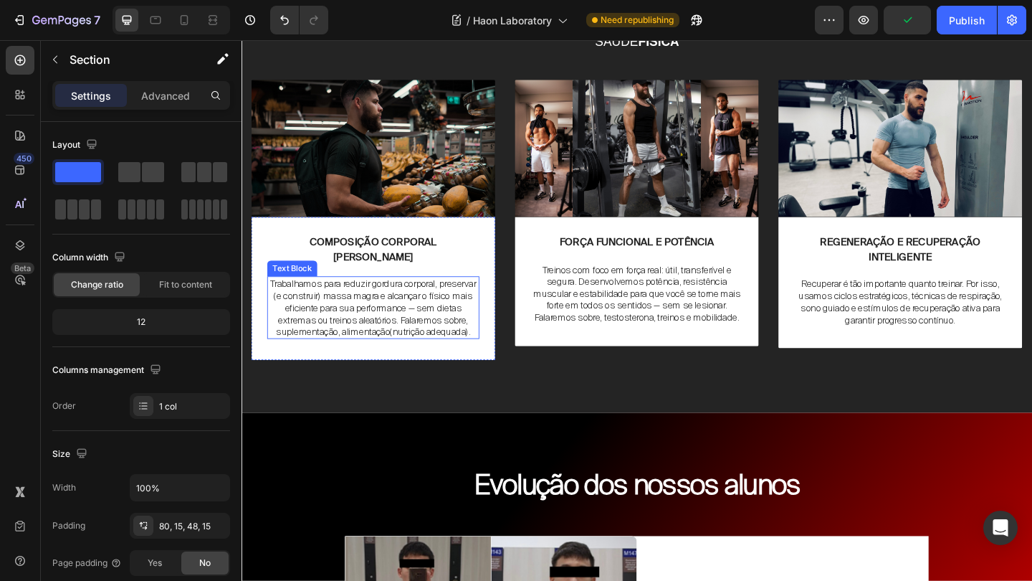
click at [377, 305] on p "Trabalhamos para reduzir gordura corporal, preservar (e construir) massa magra …" at bounding box center [385, 330] width 228 height 65
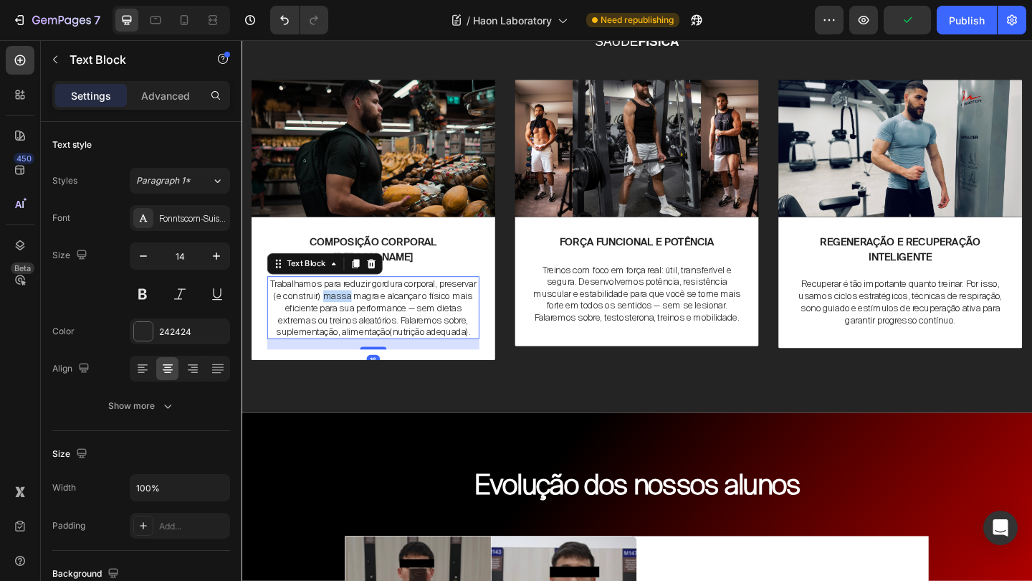
click at [377, 305] on p "Trabalhamos para reduzir gordura corporal, preservar (e construir) massa magra …" at bounding box center [385, 330] width 228 height 65
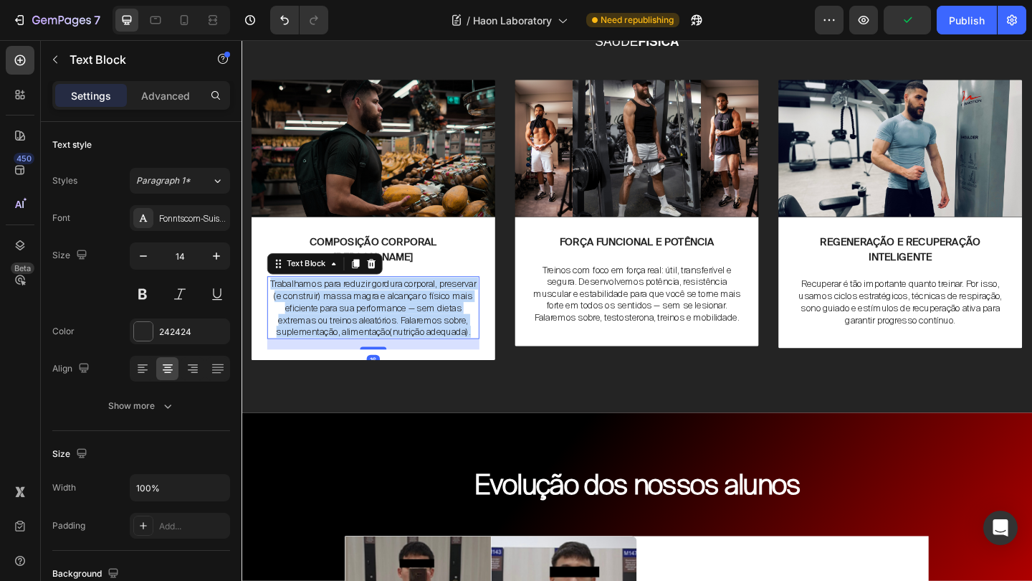
click at [377, 305] on p "Trabalhamos para reduzir gordura corporal, preservar (e construir) massa magra …" at bounding box center [385, 330] width 228 height 65
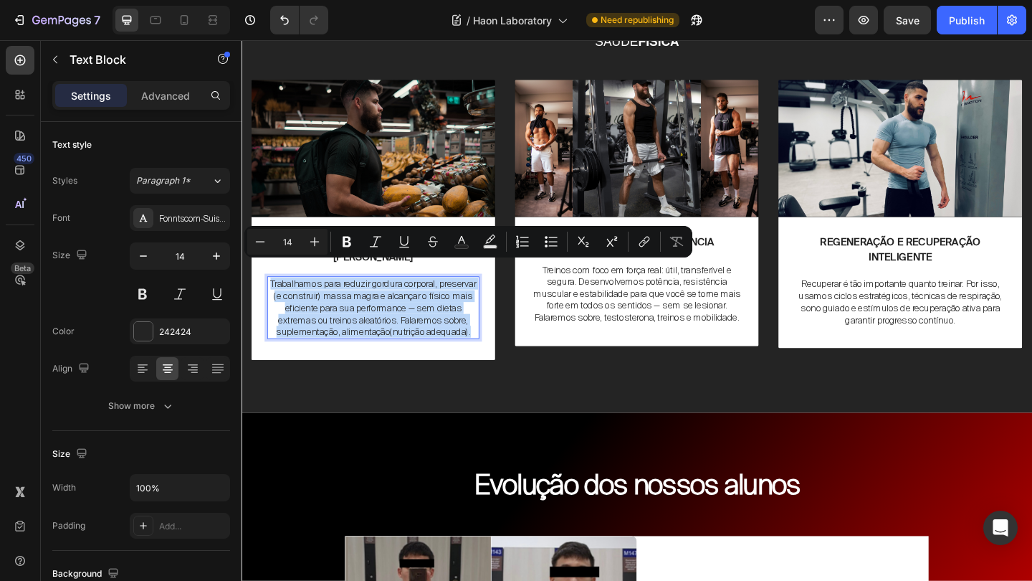
copy p "Trabalhamos para reduzir gordura corporal, preservar (e construir) massa magra …"
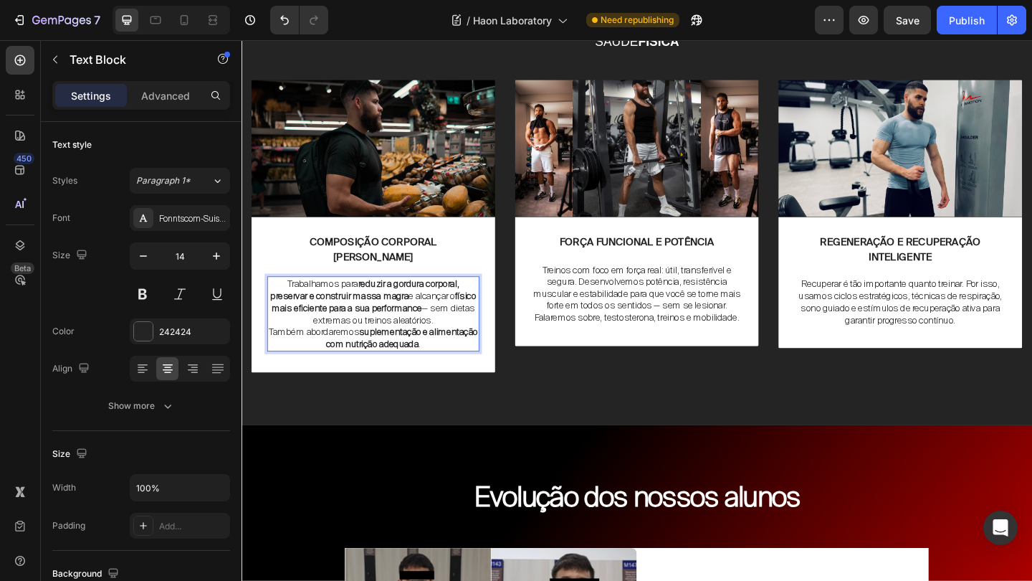
click at [292, 351] on p "Também abordaremos suplementação e alimentação com nutrição adequada ." at bounding box center [385, 364] width 228 height 26
click at [416, 332] on p "Trabalhamos para reduzir a gordura corporal, preservar e construir massa magra …" at bounding box center [385, 337] width 228 height 78
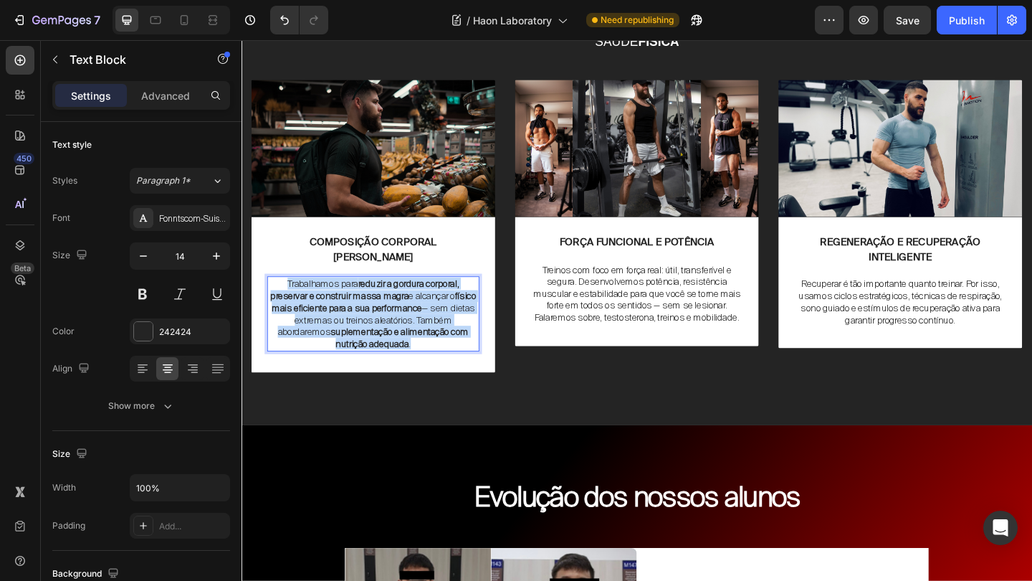
click at [416, 332] on p "Trabalhamos para reduzir a gordura corporal, preservar e construir massa magra …" at bounding box center [385, 337] width 228 height 78
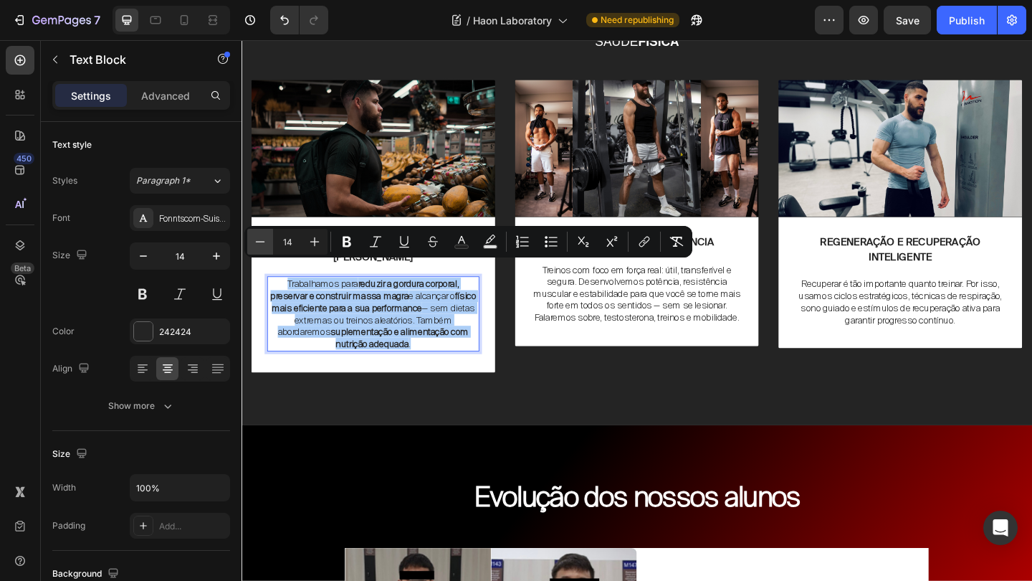
click at [265, 238] on icon "Editor contextual toolbar" at bounding box center [260, 241] width 14 height 14
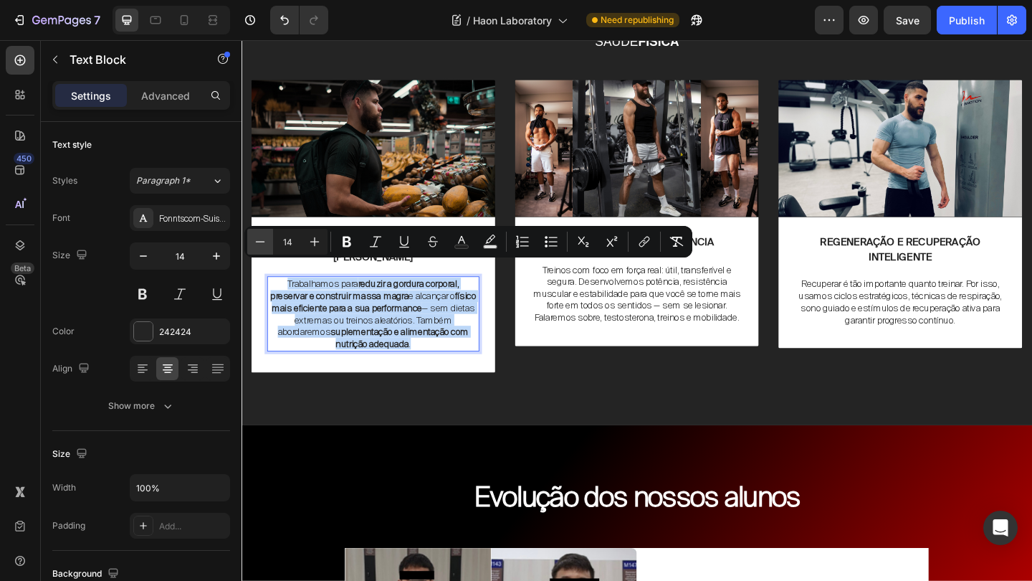
type input "13"
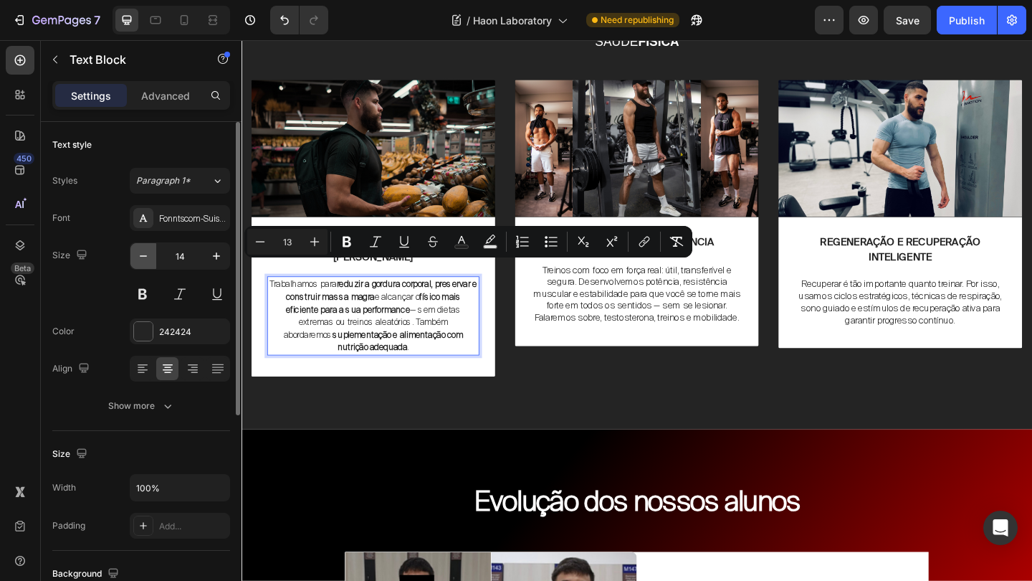
click at [143, 252] on icon "button" at bounding box center [143, 256] width 14 height 14
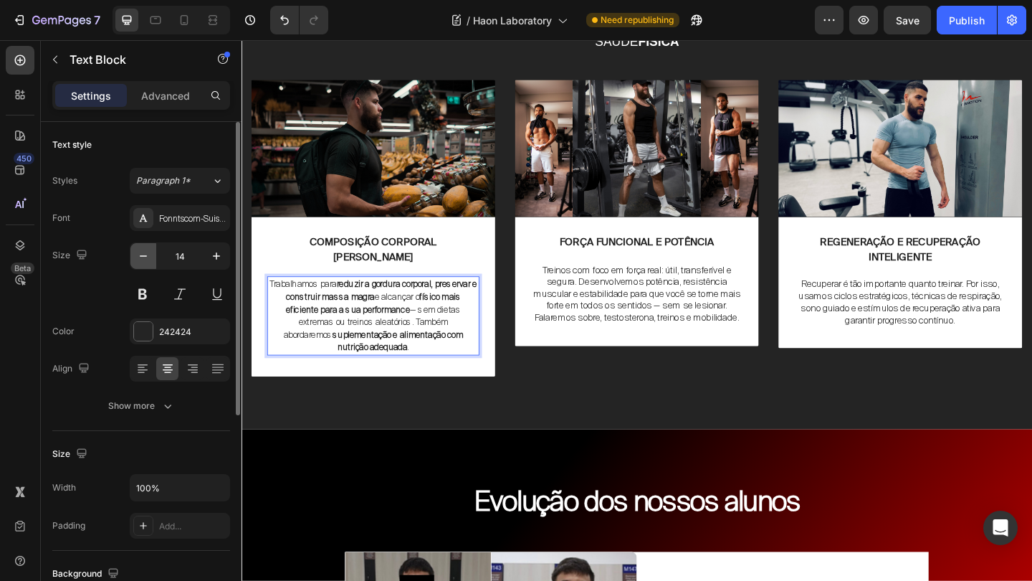
type input "13"
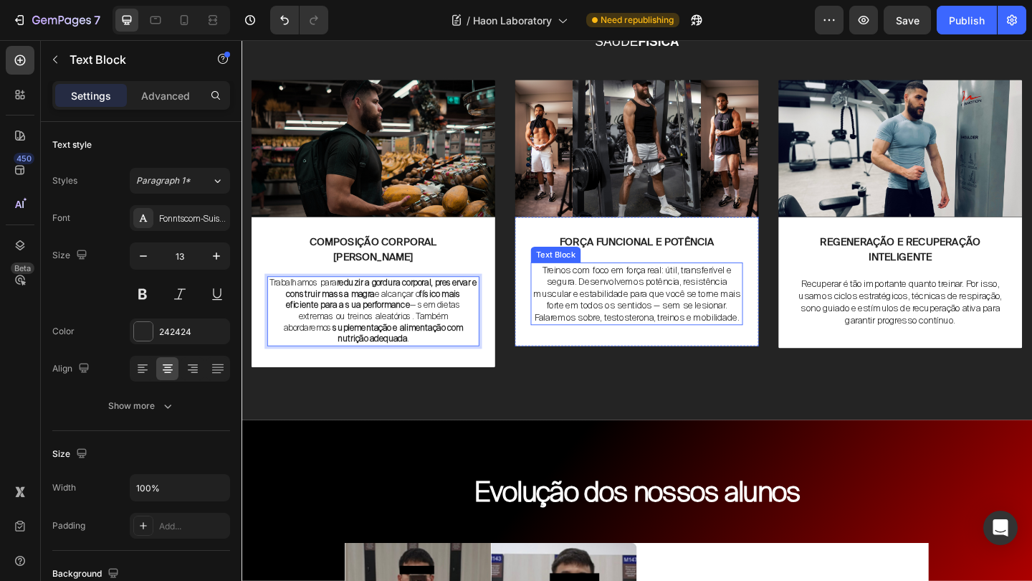
click at [682, 303] on p "Treinos com foco em força real: útil, transferível e segura. Desenvolvemos potê…" at bounding box center [672, 315] width 228 height 65
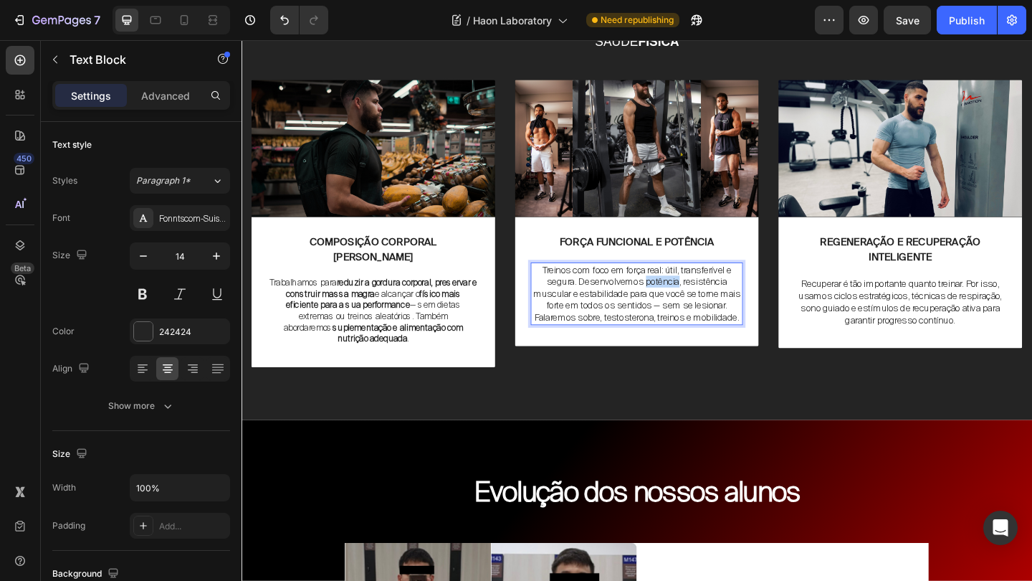
click at [682, 303] on p "Treinos com foco em força real: útil, transferível e segura. Desenvolvemos potê…" at bounding box center [672, 315] width 228 height 65
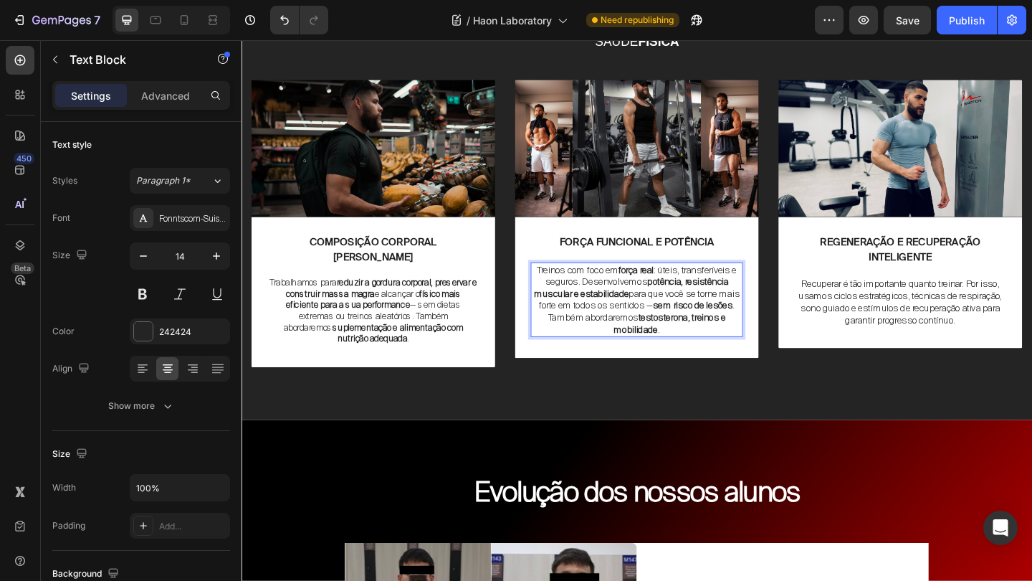
click at [565, 353] on p "Também abordaremos testosterona, treinos e mobilidade ." at bounding box center [672, 348] width 228 height 26
click at [615, 315] on strong "potência, resistência muscular e estabilidade" at bounding box center [665, 309] width 211 height 26
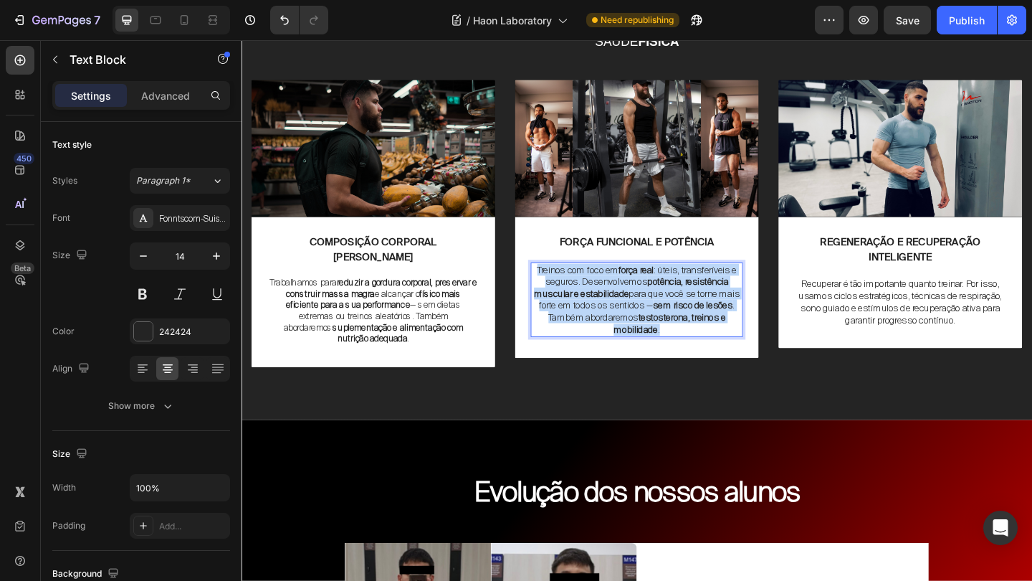
click at [615, 315] on strong "potência, resistência muscular e estabilidade" at bounding box center [665, 309] width 211 height 26
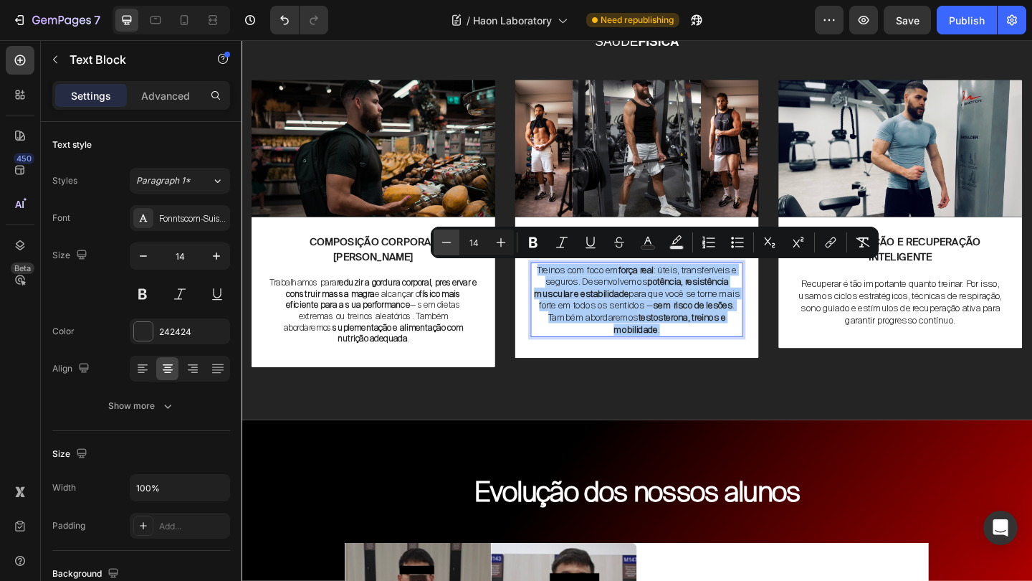
click at [446, 244] on icon "Editor contextual toolbar" at bounding box center [446, 242] width 14 height 14
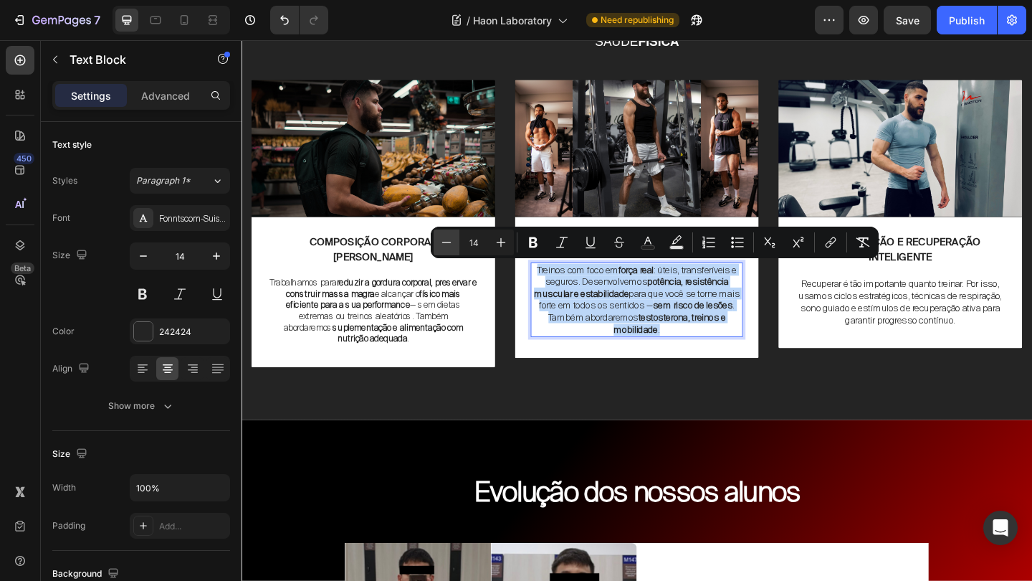
type input "13"
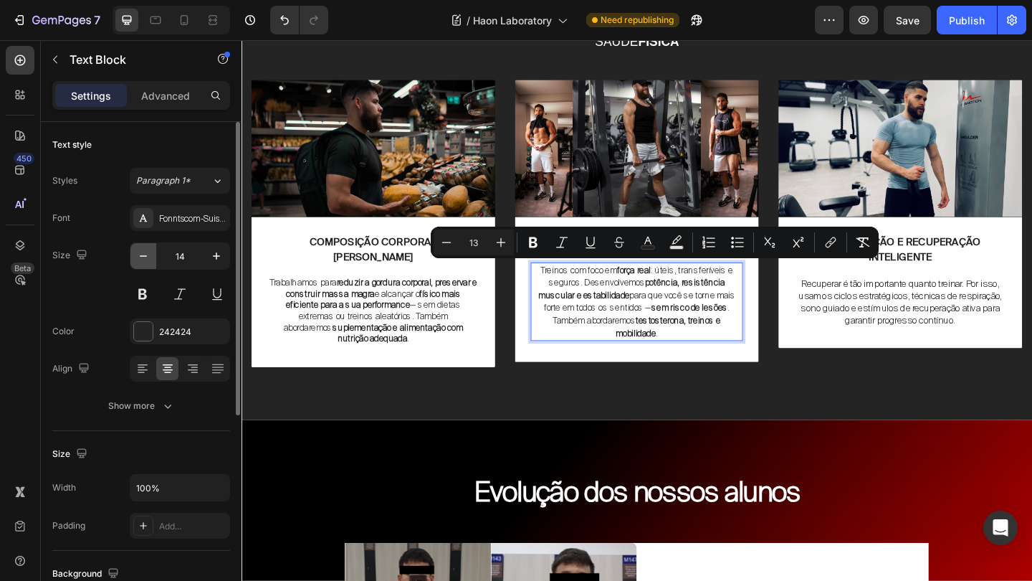
click at [141, 256] on icon "button" at bounding box center [143, 255] width 7 height 1
type input "13"
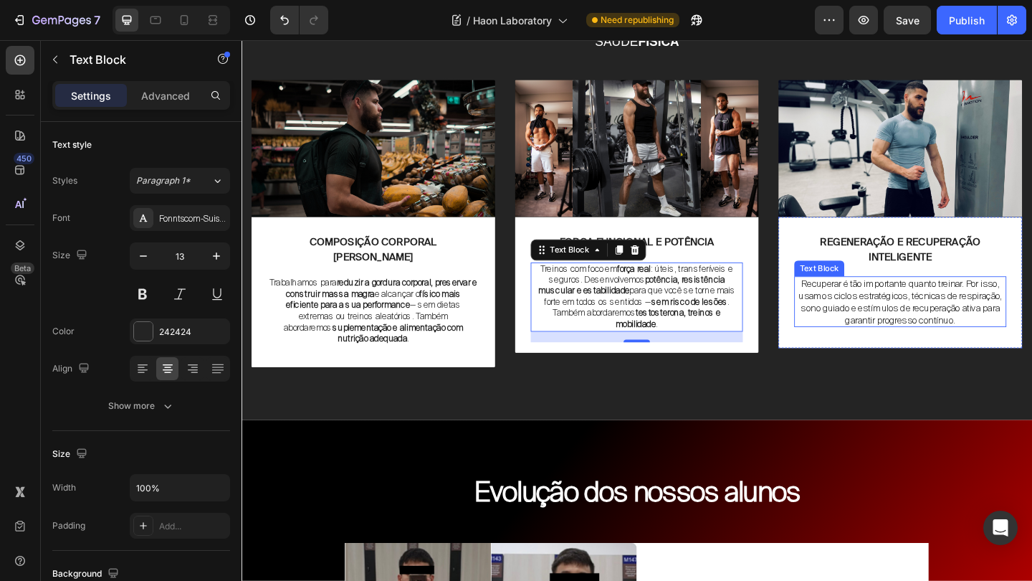
click at [900, 314] on p "Recuperar é tão importante quanto treinar. Por isso, usamos ciclos estratégicos…" at bounding box center [958, 324] width 228 height 52
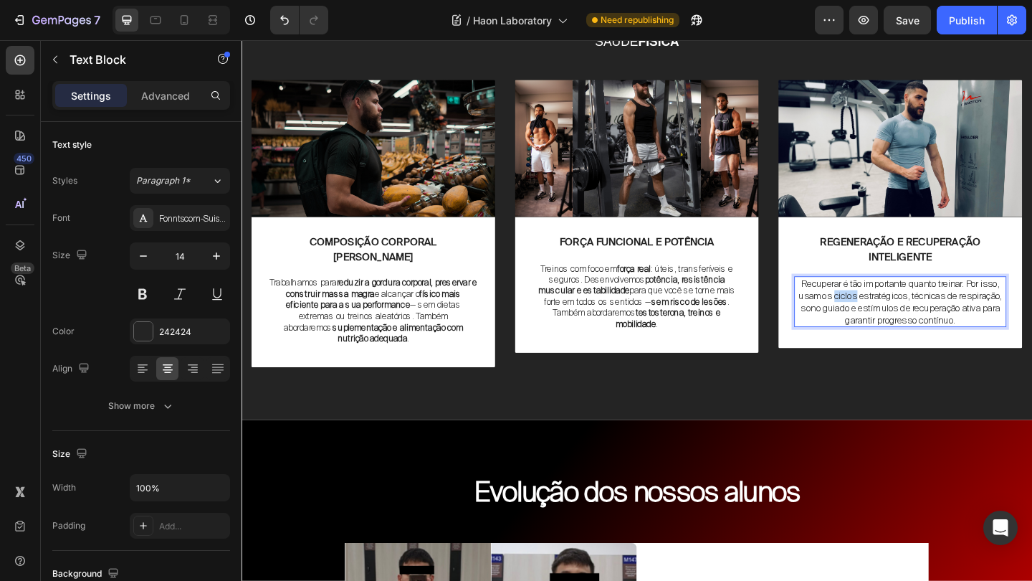
click at [900, 314] on p "Recuperar é tão importante quanto treinar. Por isso, usamos ciclos estratégicos…" at bounding box center [958, 324] width 228 height 52
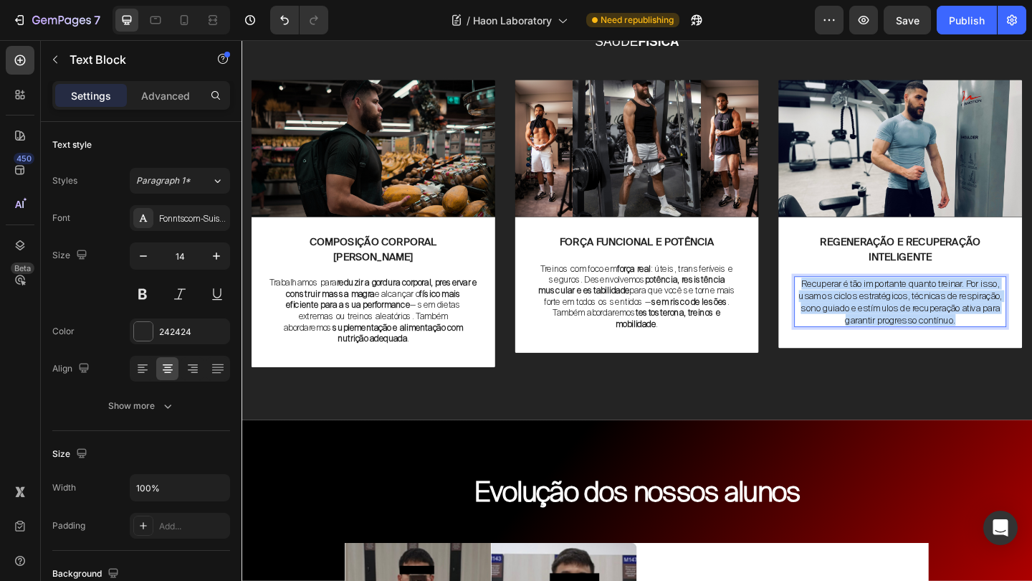
click at [900, 314] on p "Recuperar é tão importante quanto treinar. Por isso, usamos ciclos estratégicos…" at bounding box center [958, 324] width 228 height 52
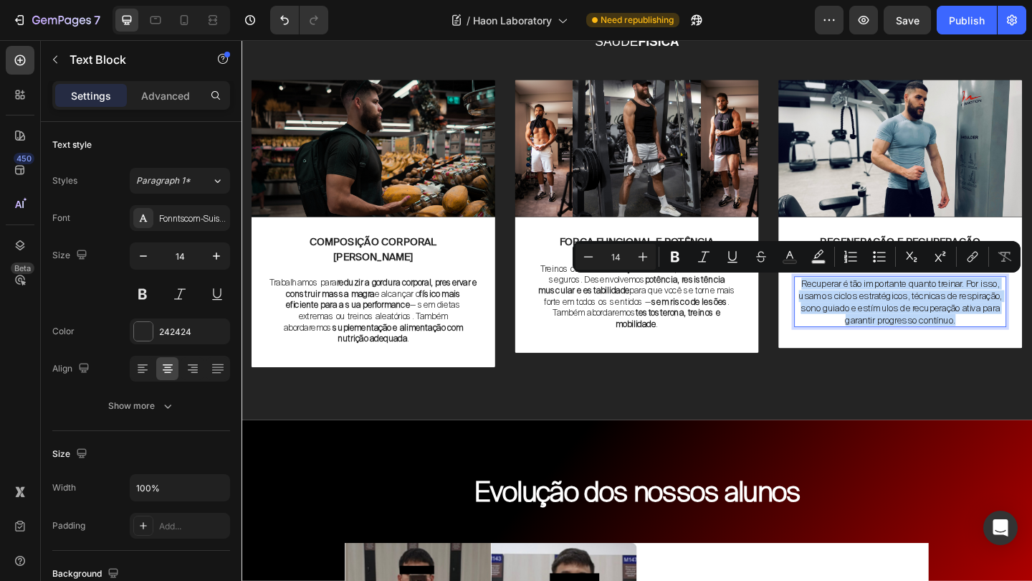
copy p "Recuperar é tão importante quanto treinar. Por isso, usamos ciclos estratégicos…"
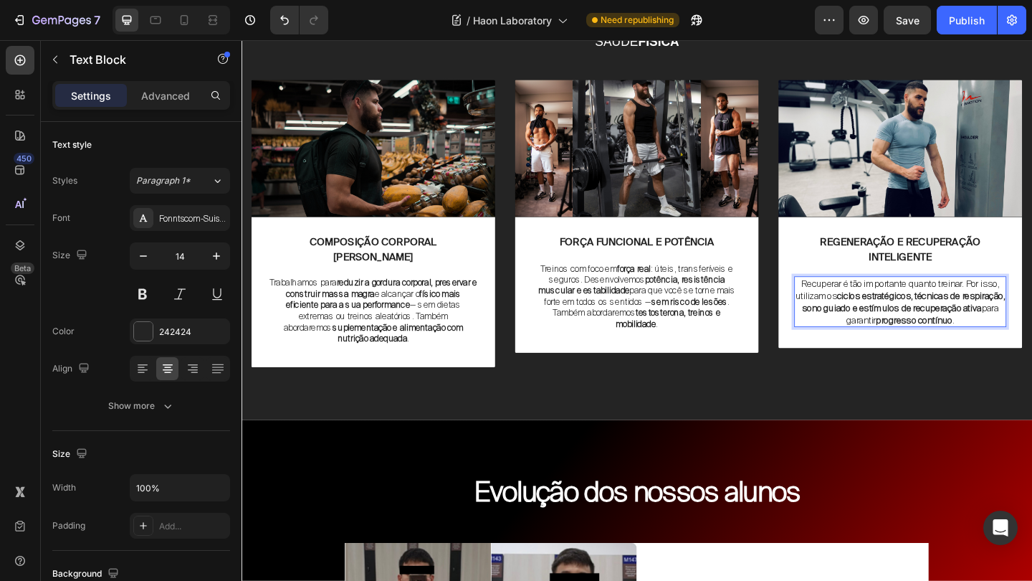
click at [963, 310] on p "Recuperar é tão importante quanto treinar. Por isso, utilizamos ciclos estratég…" at bounding box center [958, 324] width 228 height 52
click at [961, 324] on strong "ciclos estratégicos, técnicas de respiração, sono guiado e estímulos de recuper…" at bounding box center [963, 325] width 222 height 26
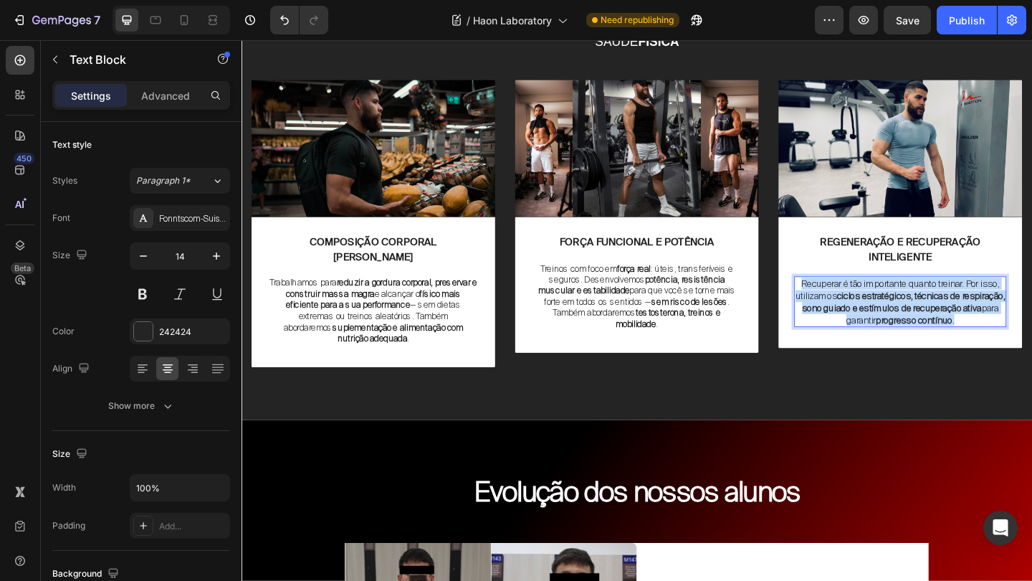
click at [961, 324] on strong "ciclos estratégicos, técnicas de respiração, sono guiado e estímulos de recuper…" at bounding box center [963, 325] width 222 height 26
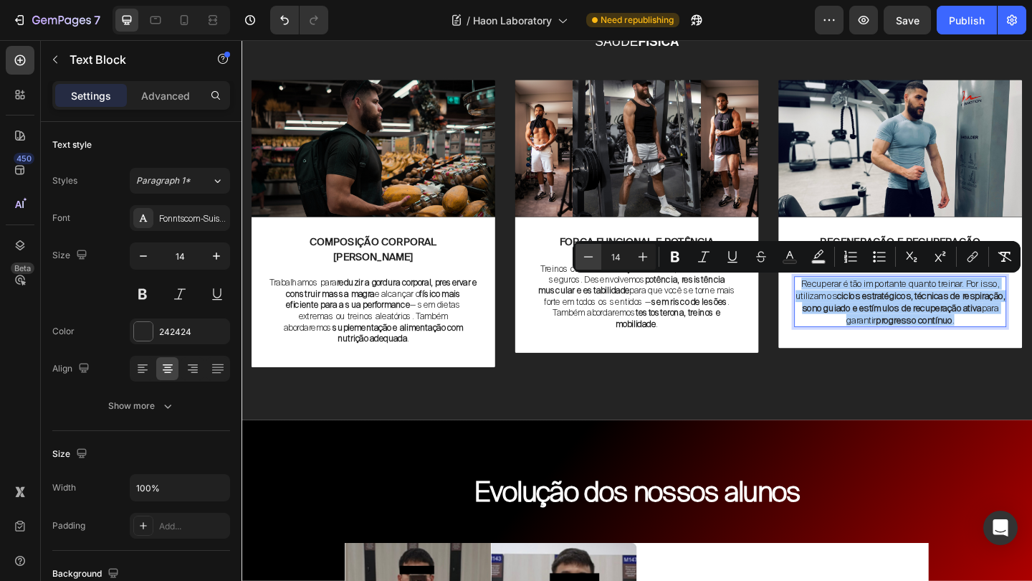
click at [588, 258] on icon "Editor contextual toolbar" at bounding box center [588, 256] width 14 height 14
type input "13"
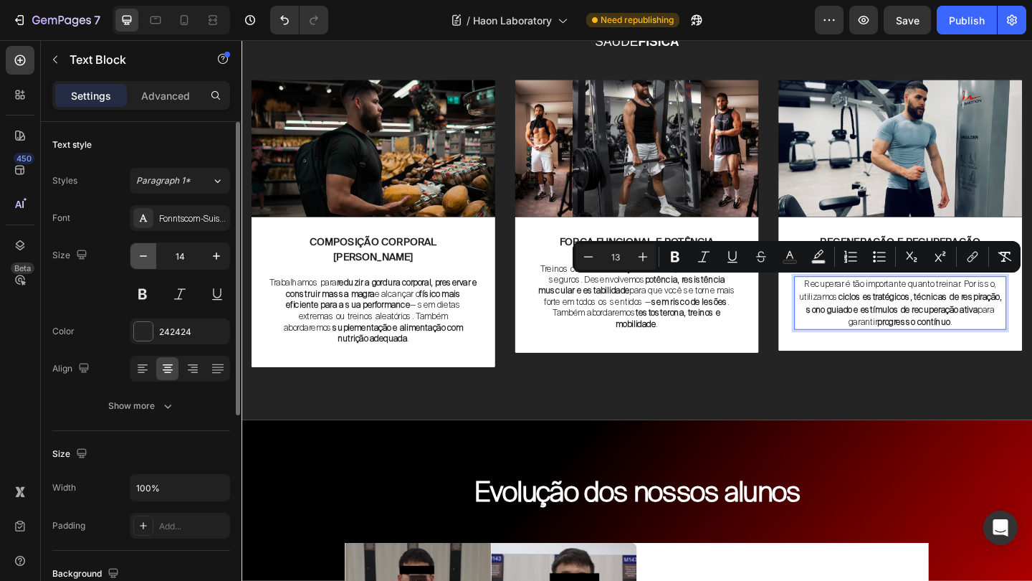
click at [145, 261] on icon "button" at bounding box center [143, 256] width 14 height 14
type input "13"
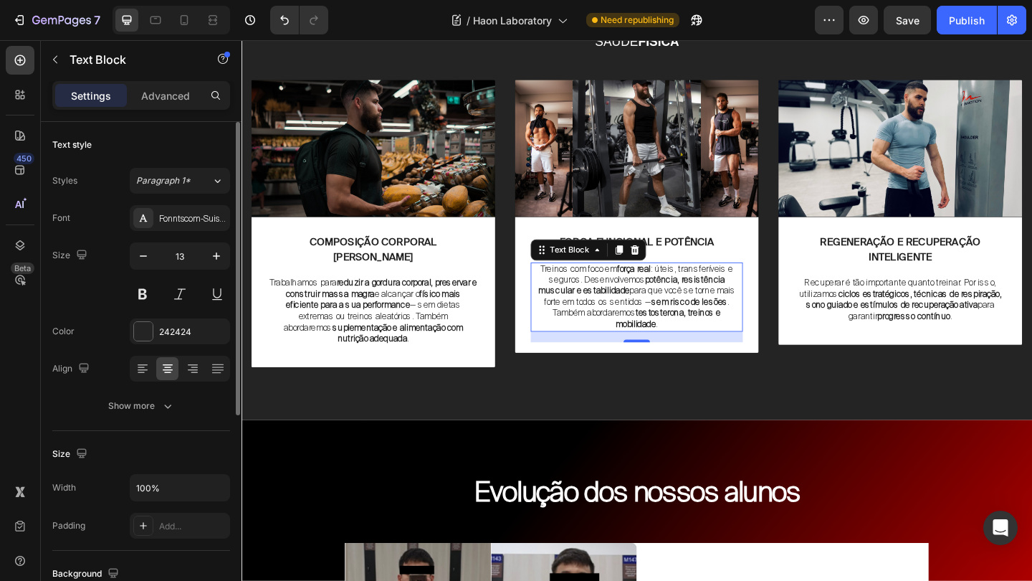
click at [740, 287] on span "Treinos com foco em força real : úteis, transferíveis e seguros. Desenvolvemos …" at bounding box center [671, 318] width 215 height 73
click at [794, 280] on div "FORÇA FUNCIONAL E POTÊNCIA Text Block Treinos com foco em força real : úteis, t…" at bounding box center [671, 306] width 265 height 148
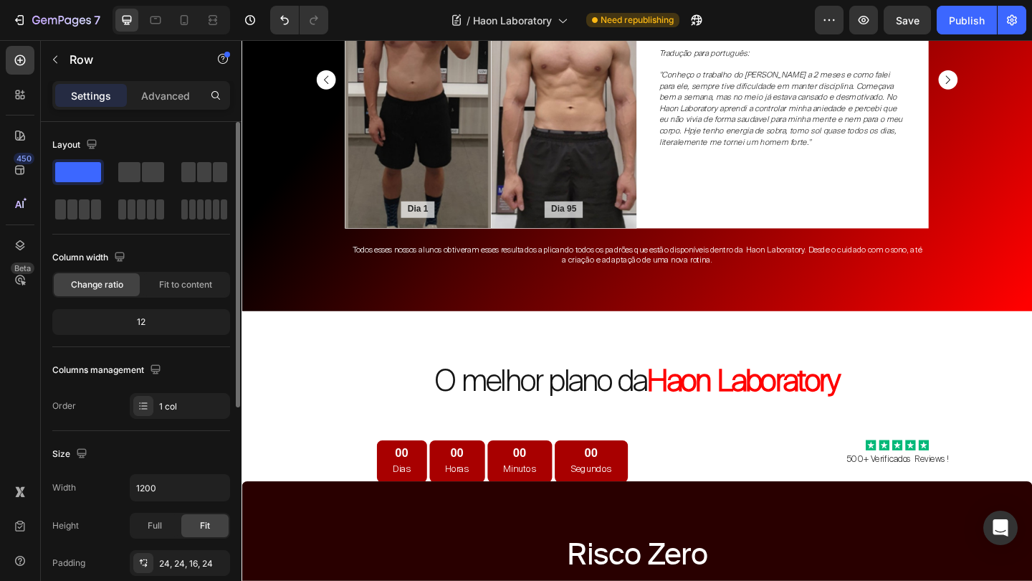
scroll to position [2582, 0]
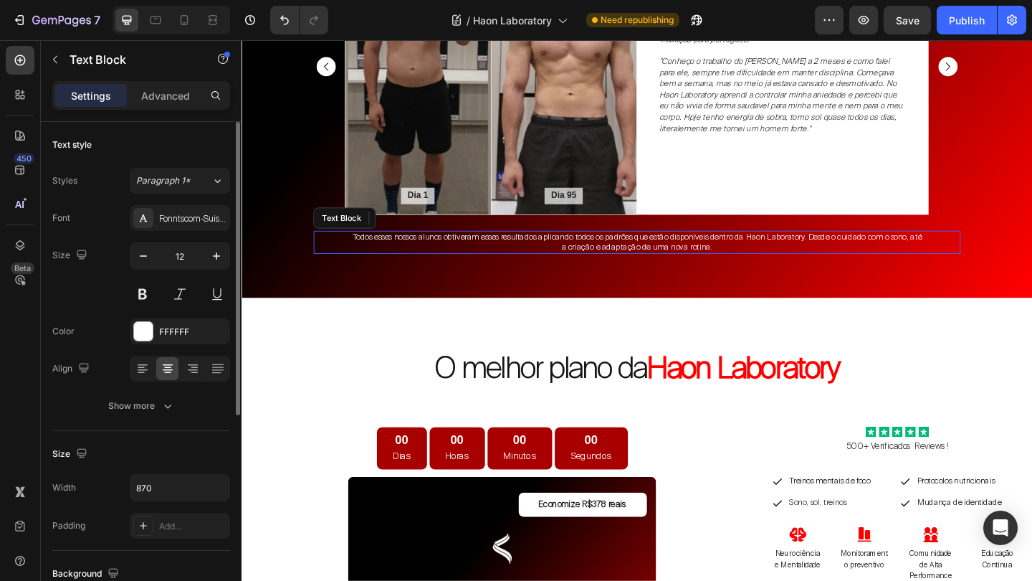
click at [721, 253] on p "Todos esses nossos alunos obtiveram esses resultados aplicando todos os padrões…" at bounding box center [671, 260] width 621 height 22
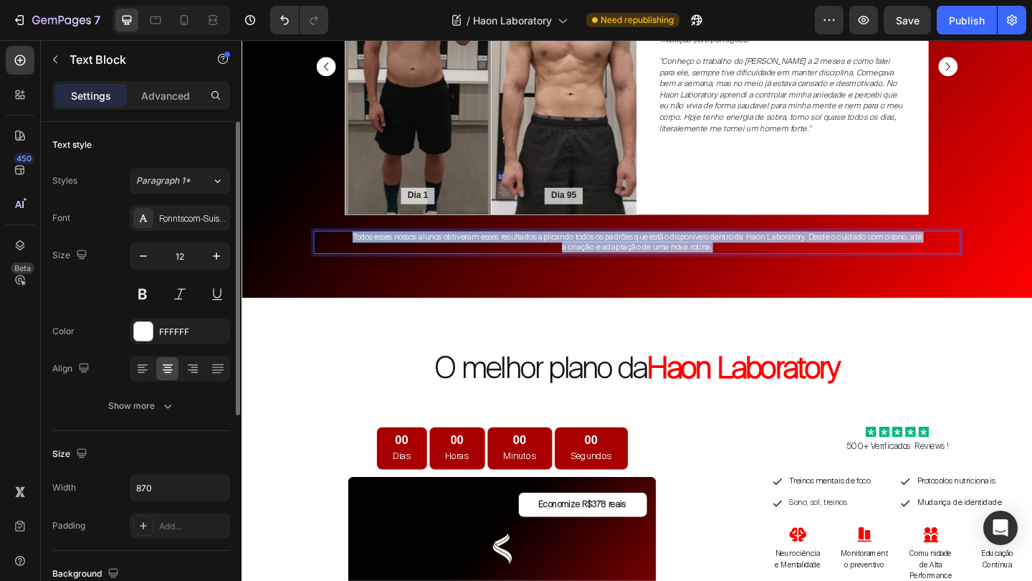
click at [721, 253] on p "Todos esses nossos alunos obtiveram esses resultados aplicando todos os padrões…" at bounding box center [671, 260] width 621 height 22
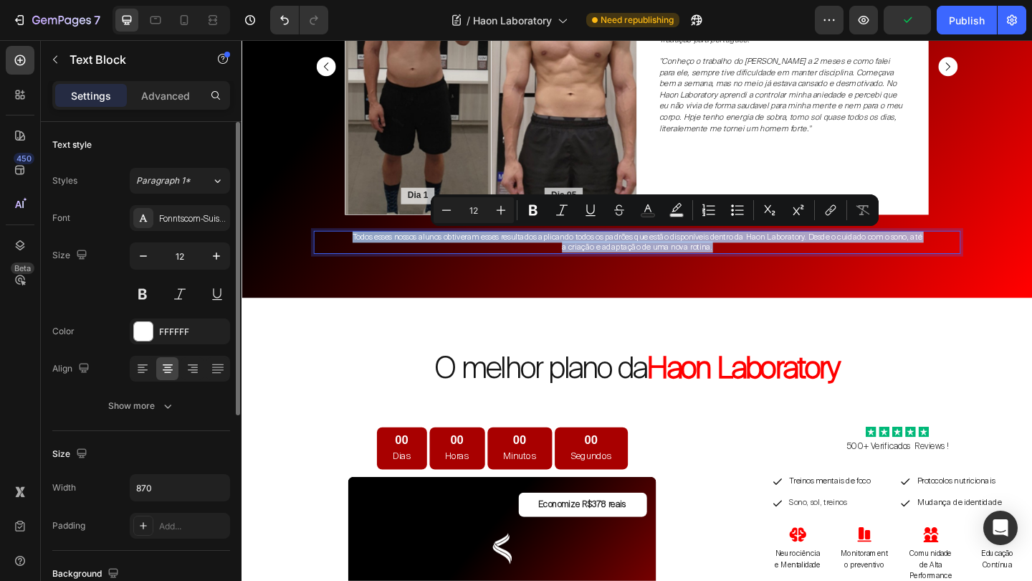
copy p "Todos esses nossos alunos obtiveram esses resultados aplicando todos os padrões…"
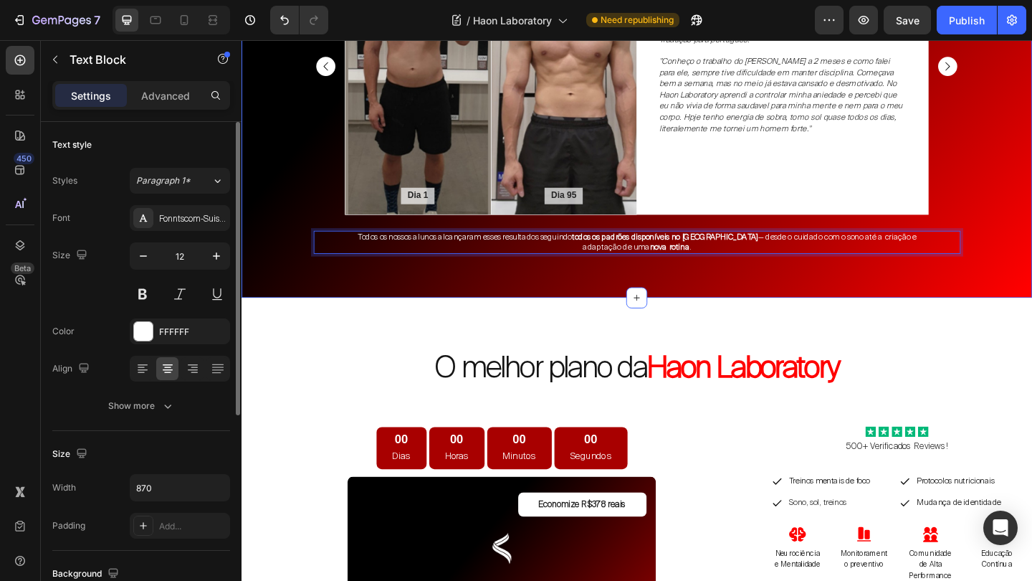
click at [851, 306] on div "Evolução dos nossos alunos Heading Dia 1 Text Block Hero Banner Dia 95 Text Blo…" at bounding box center [672, 46] width 860 height 547
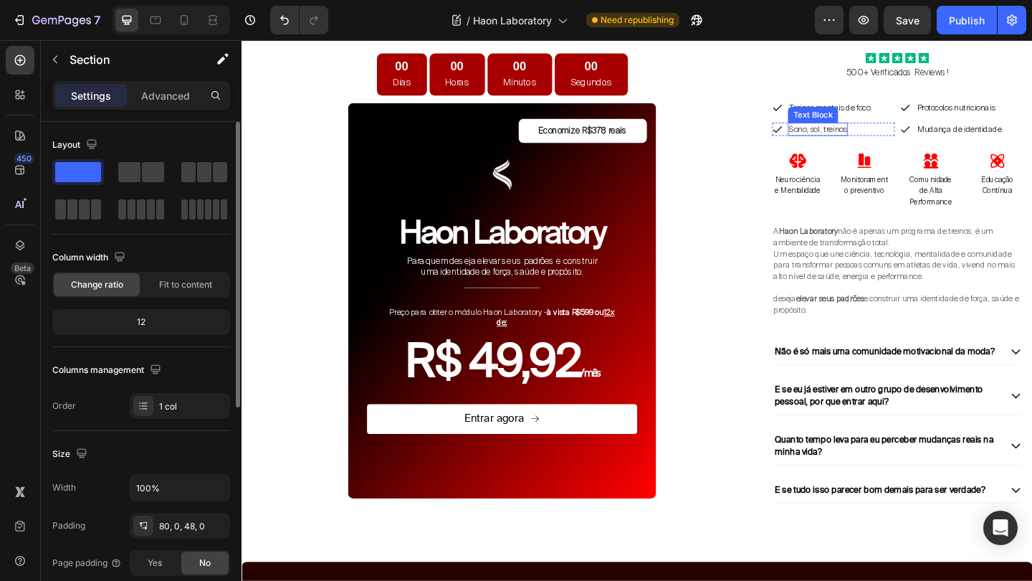
scroll to position [2989, 0]
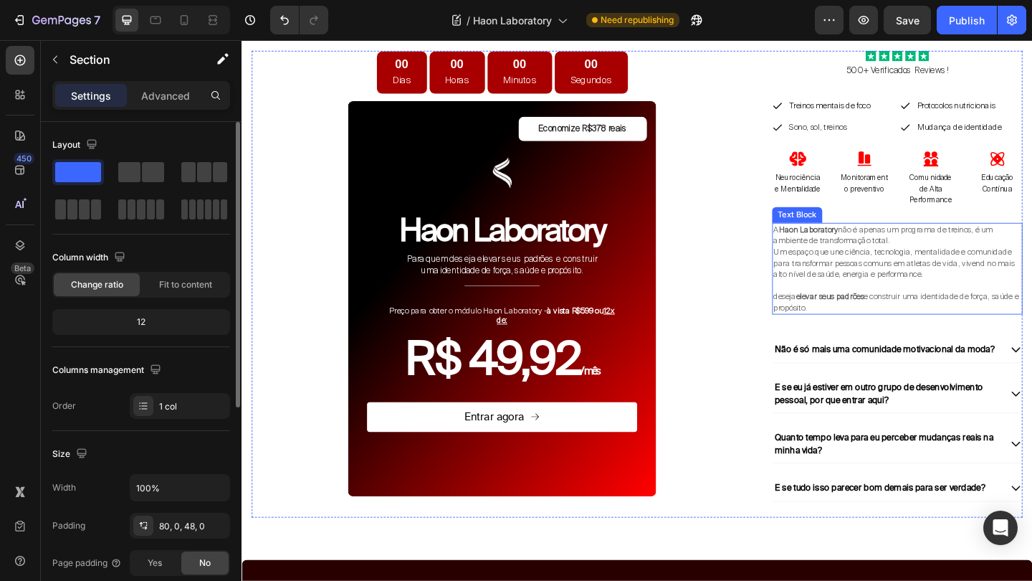
click at [933, 270] on span "Um espaço que une ciência, tecnologia, mentalidade e comunidade para transforma…" at bounding box center [951, 283] width 262 height 36
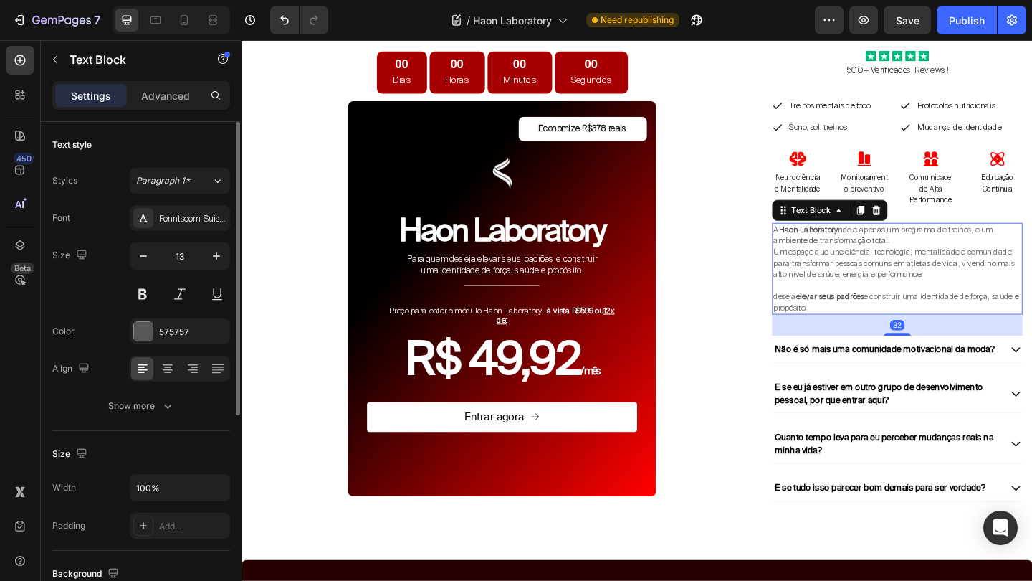
click at [901, 325] on p "deseja elevar seus padrões e construir uma identidade de força, saúde e propósi…" at bounding box center [955, 325] width 270 height 24
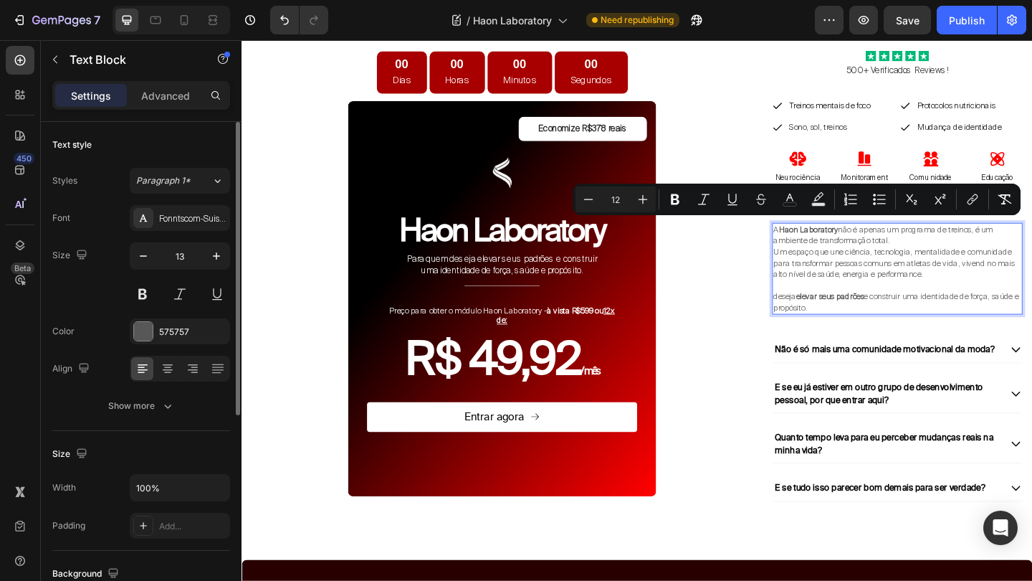
drag, startPoint x: 901, startPoint y: 325, endPoint x: 824, endPoint y: 235, distance: 118.0
click at [824, 239] on div "A Haon Laboratory não é apenas um programa de treinos, é um ambiente de transfo…" at bounding box center [955, 289] width 272 height 100
copy div "A Haon Laboratory não é apenas um programa de treinos, é um ambiente de transfo…"
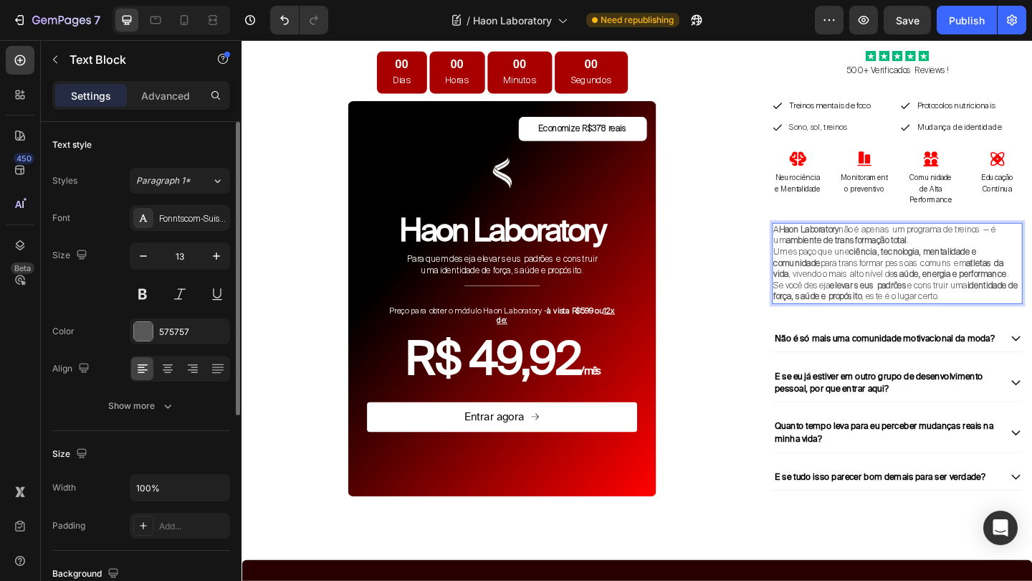
click at [971, 256] on p "A Haon Laboratory não é apenas um programa de treinos — é um ambiente de transf…" at bounding box center [955, 252] width 270 height 24
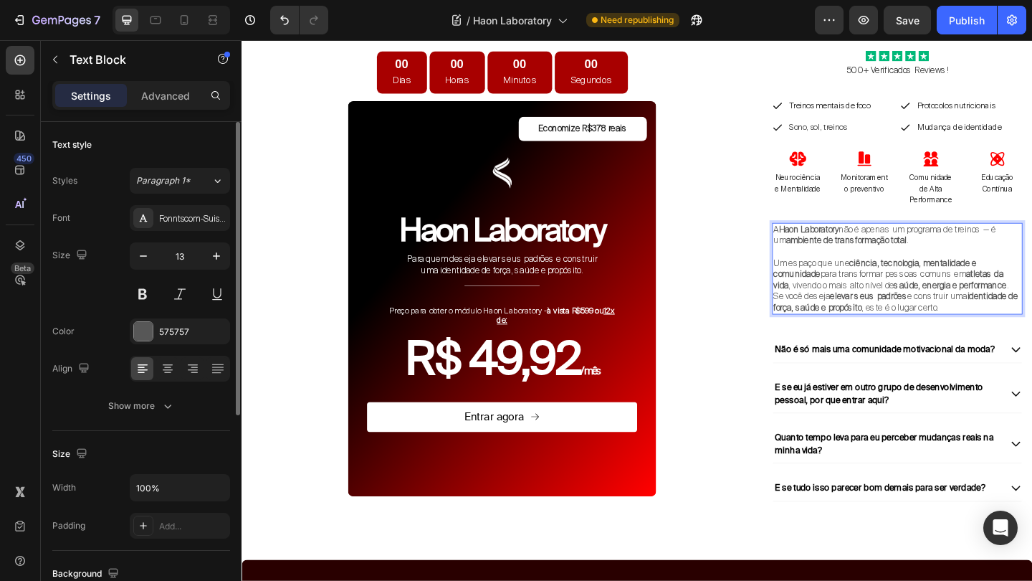
click at [996, 282] on p "Um espaço que une ciência, tecnologia, mentalidade e comunidade para transforma…" at bounding box center [955, 295] width 270 height 37
click at [969, 300] on strong "saúde, energia e performance" at bounding box center [1012, 306] width 123 height 12
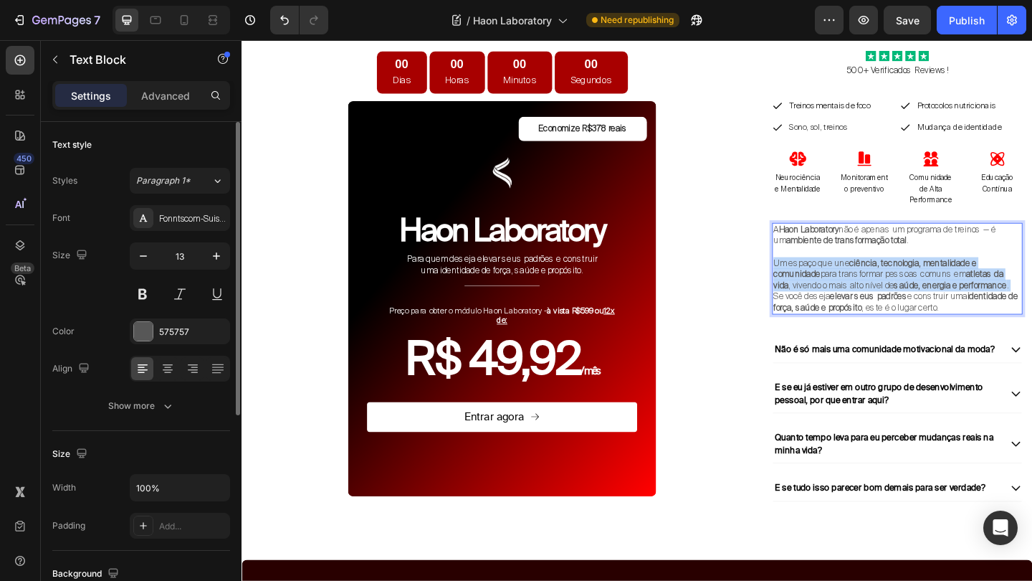
click at [969, 300] on strong "saúde, energia e performance" at bounding box center [1012, 306] width 123 height 12
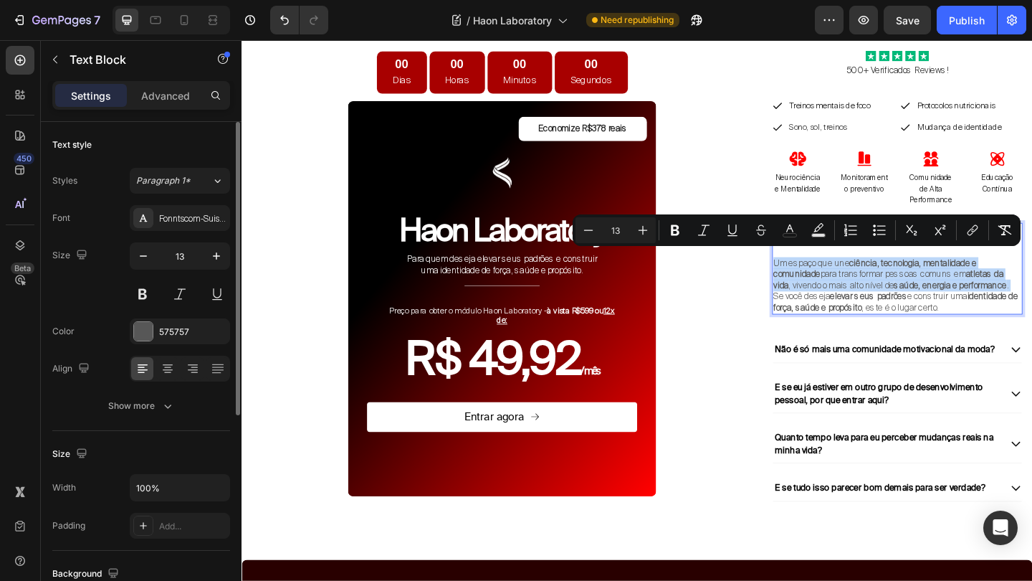
click at [969, 300] on strong "saúde, energia e performance" at bounding box center [1012, 306] width 123 height 12
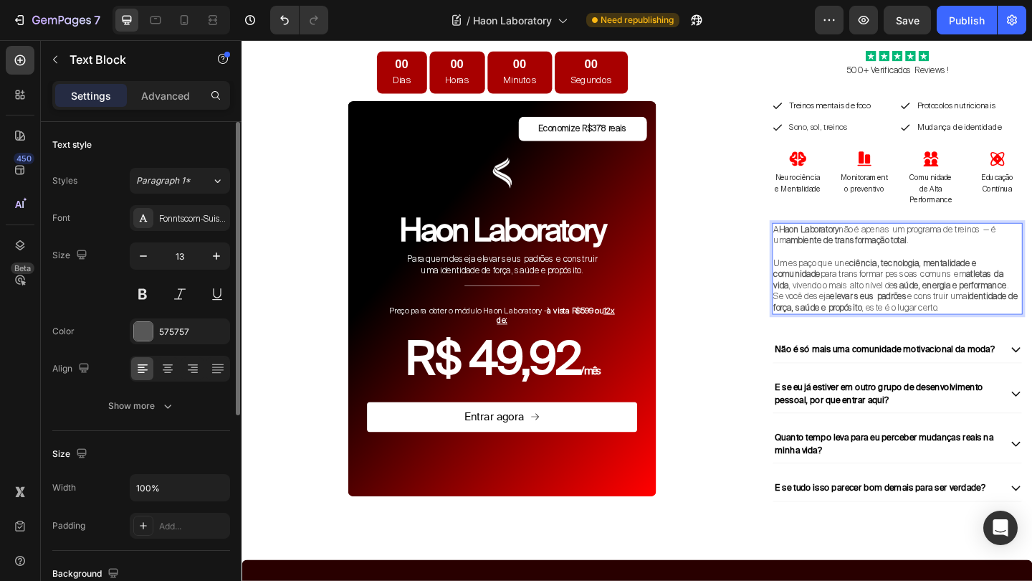
click at [1030, 321] on p "Se você deseja elevar seus padrões e construir uma identidade de força, saúde e…" at bounding box center [955, 325] width 270 height 24
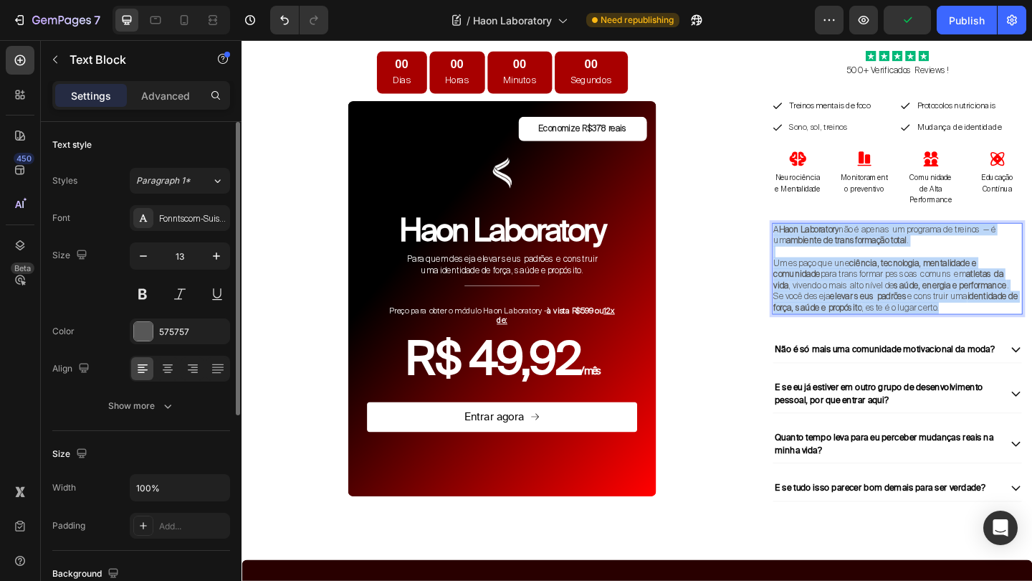
drag, startPoint x: 1030, startPoint y: 321, endPoint x: 821, endPoint y: 239, distance: 225.0
click at [821, 239] on div "A Haon Laboratory não é apenas um programa de treinos — é um ambiente de transf…" at bounding box center [955, 289] width 272 height 100
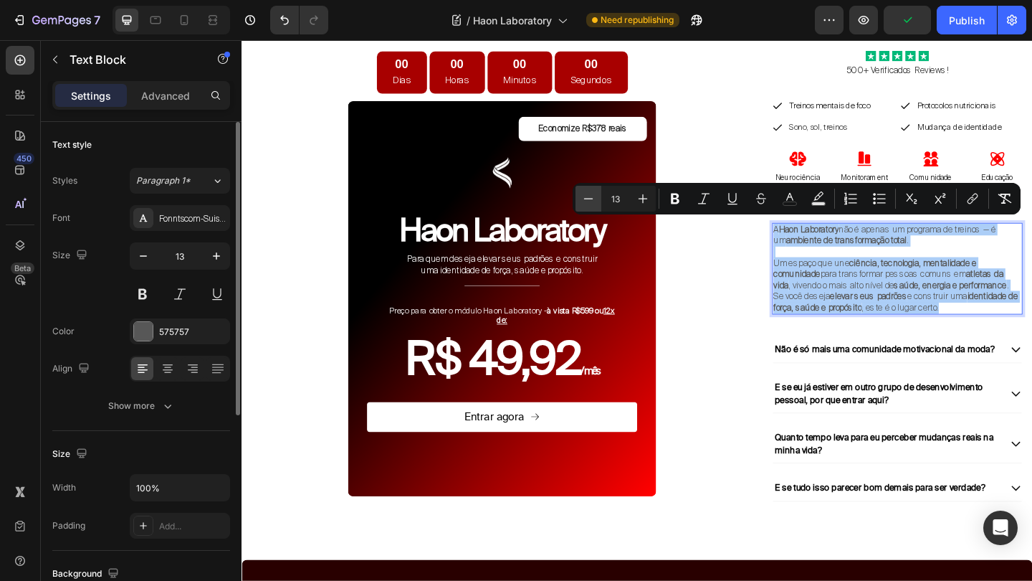
click at [594, 199] on icon "Editor contextual toolbar" at bounding box center [588, 198] width 14 height 14
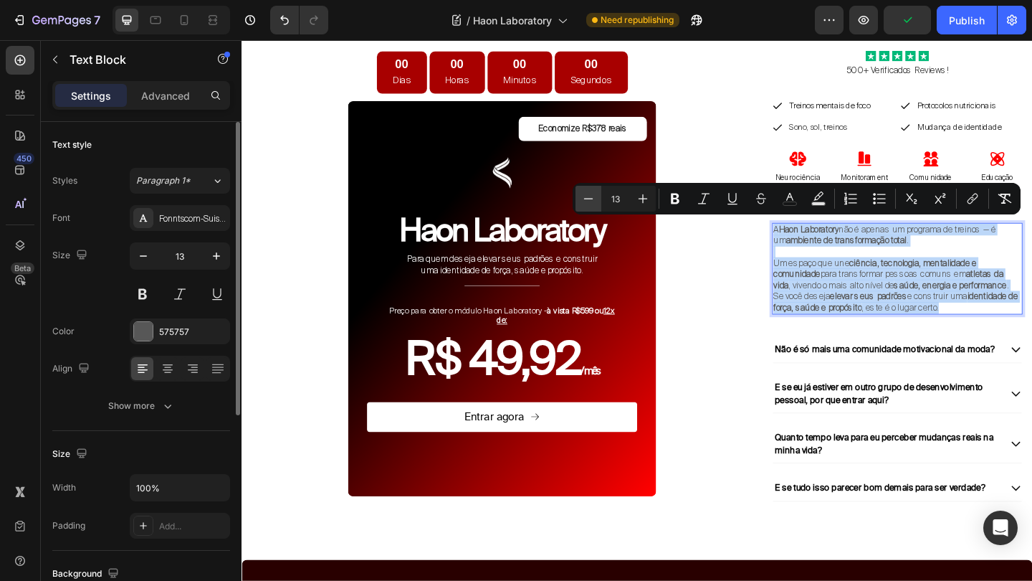
type input "12"
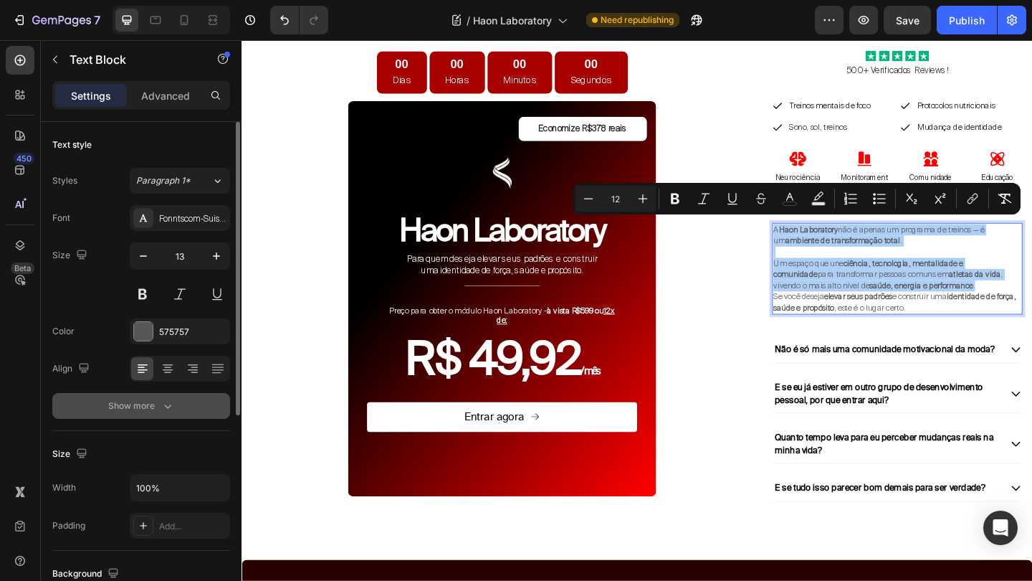
click at [162, 403] on icon "button" at bounding box center [168, 406] width 14 height 14
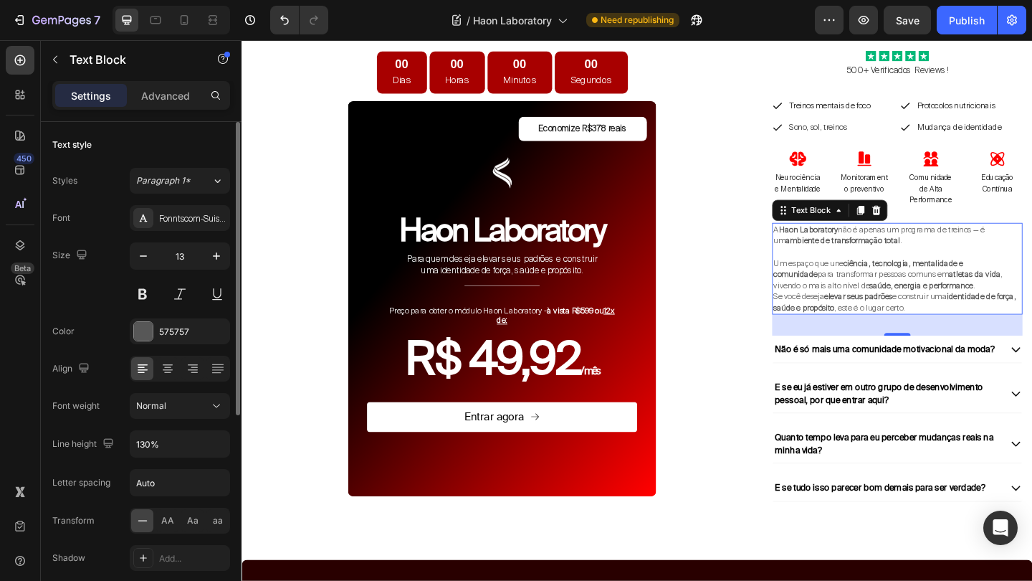
click at [890, 280] on span "Um espaço que une ciência, tecnologia, mentalidade e comunidade para transforma…" at bounding box center [944, 295] width 249 height 36
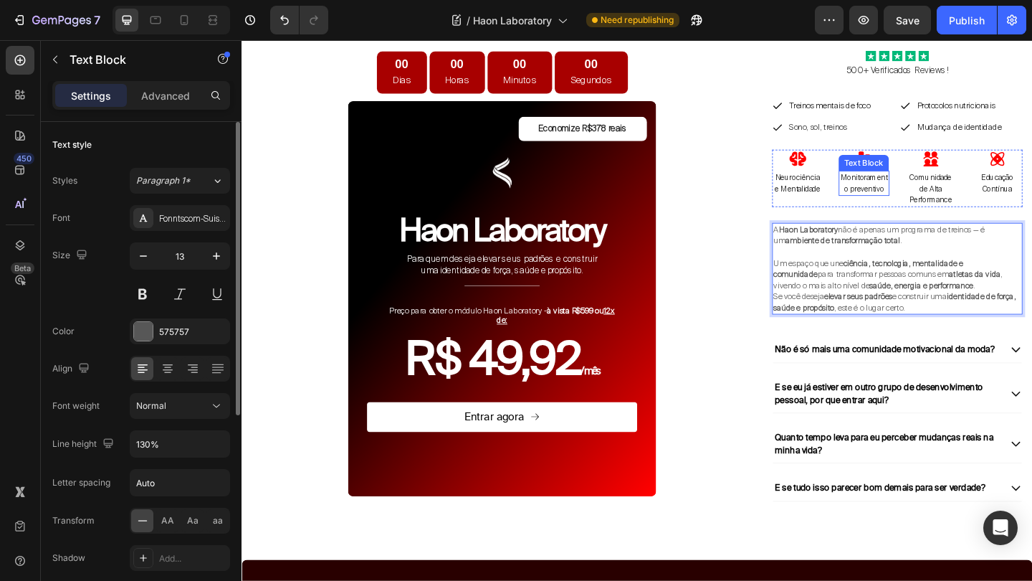
click at [930, 198] on span "Monitoramento preventivo" at bounding box center [918, 195] width 51 height 22
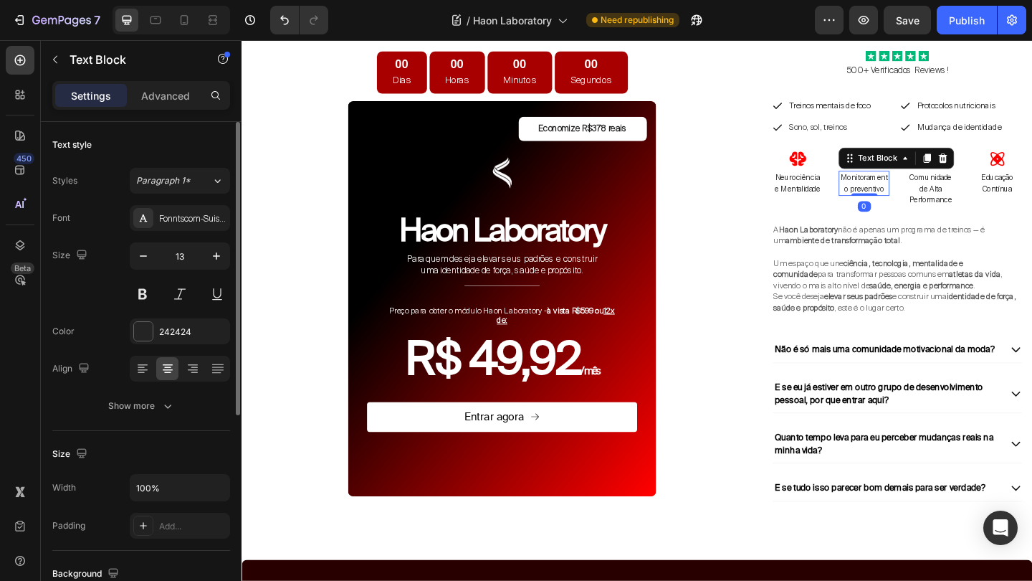
click at [930, 198] on span "Monitoramento preventivo" at bounding box center [918, 195] width 51 height 22
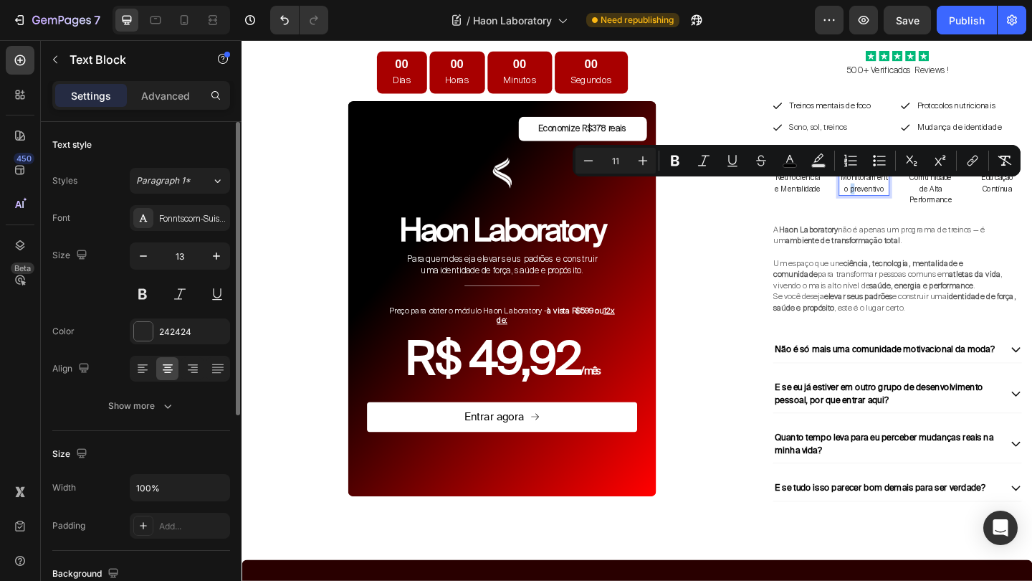
click at [906, 199] on span "Monitoramento preventivo" at bounding box center [918, 195] width 51 height 22
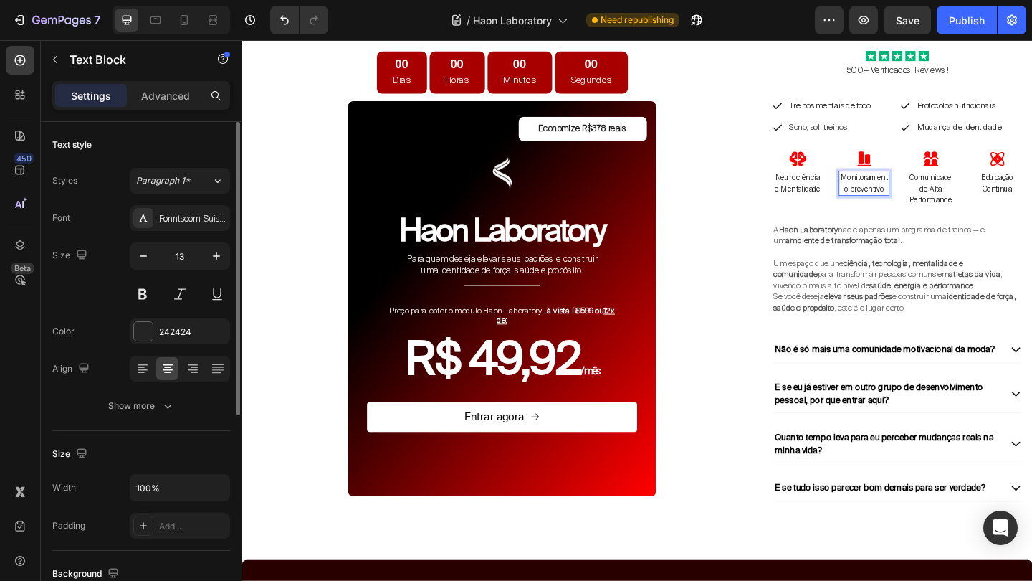
click at [899, 200] on span "Monitoramento preventivo" at bounding box center [918, 195] width 51 height 22
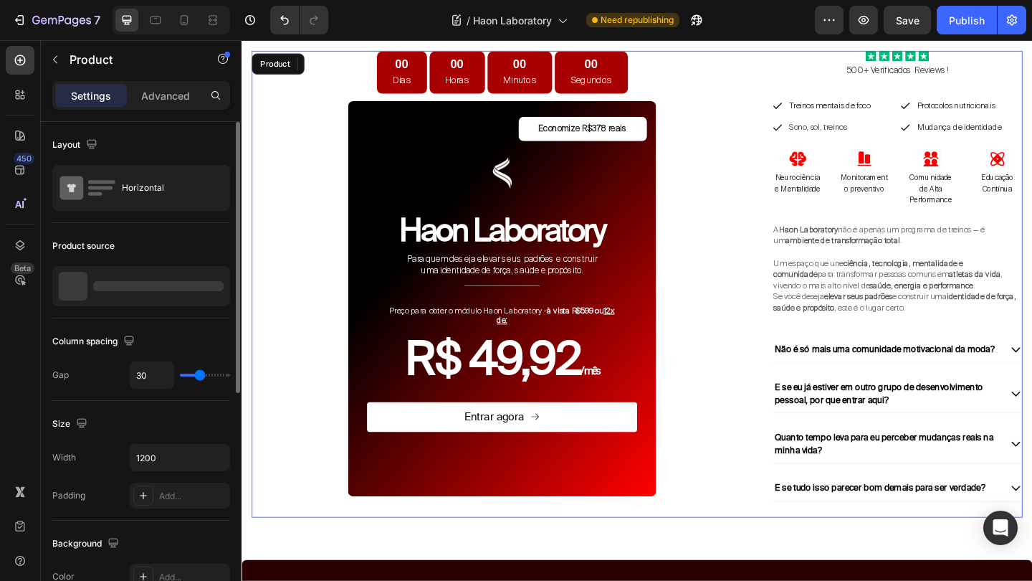
click at [795, 262] on div "00 Dias 00 Horas 00 Minutos 00 Segundos Countdown Timer Economize R$378 reais T…" at bounding box center [524, 306] width 545 height 508
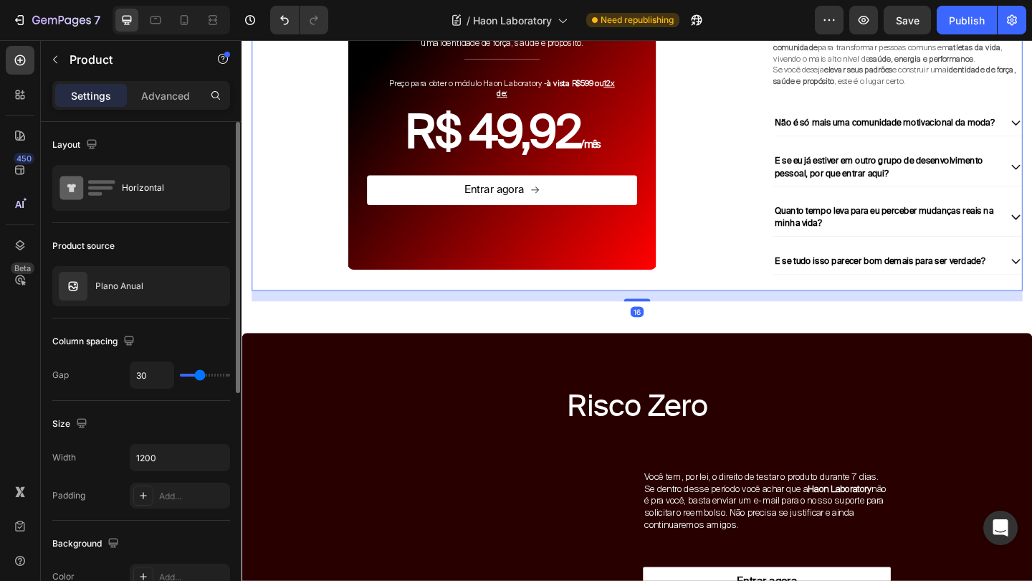
scroll to position [3244, 0]
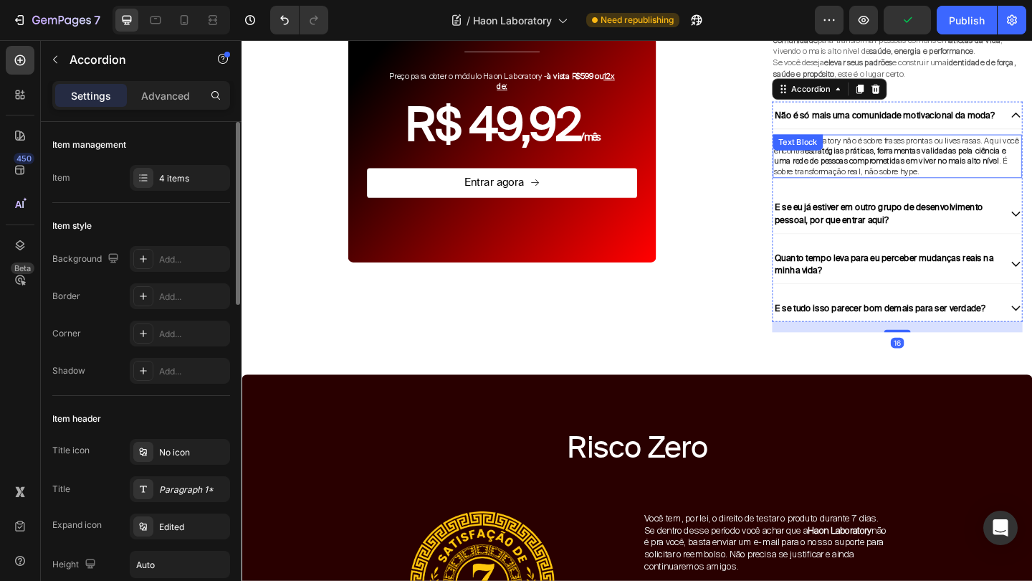
click at [958, 151] on span "A Haon Laboratory não é sobre frases prontas ou lives rasas. Aqui você encontra…" at bounding box center [954, 165] width 266 height 45
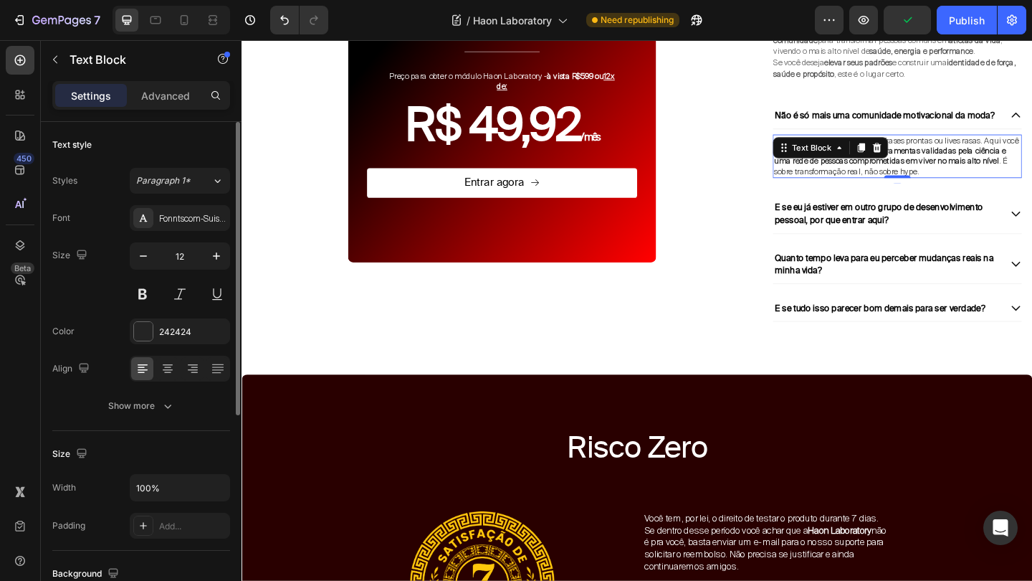
click at [958, 151] on span "A Haon Laboratory não é sobre frases prontas ou lives rasas. Aqui você encontra…" at bounding box center [954, 165] width 266 height 45
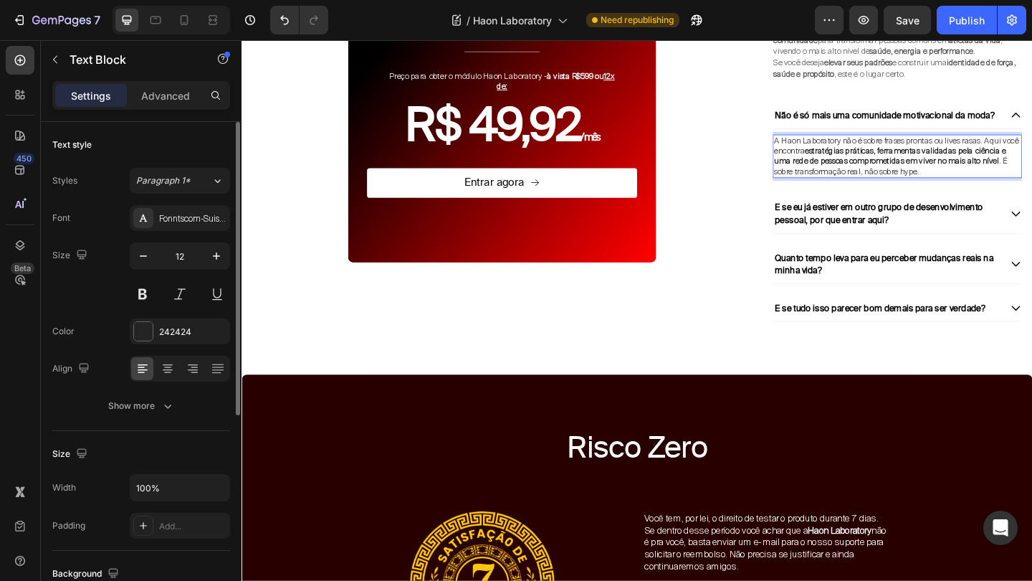
click at [970, 167] on strong "estratégias práticas, ferramentas validadas pela ciência e uma rede de pessoas …" at bounding box center [947, 166] width 252 height 23
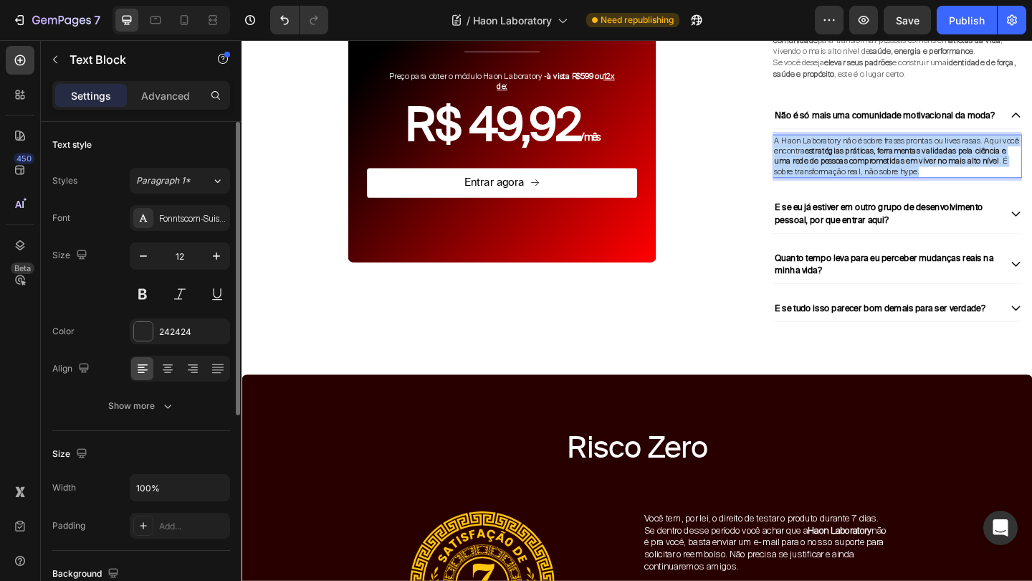
click at [970, 167] on strong "estratégias práticas, ferramentas validadas pela ciência e uma rede de pessoas …" at bounding box center [947, 166] width 252 height 23
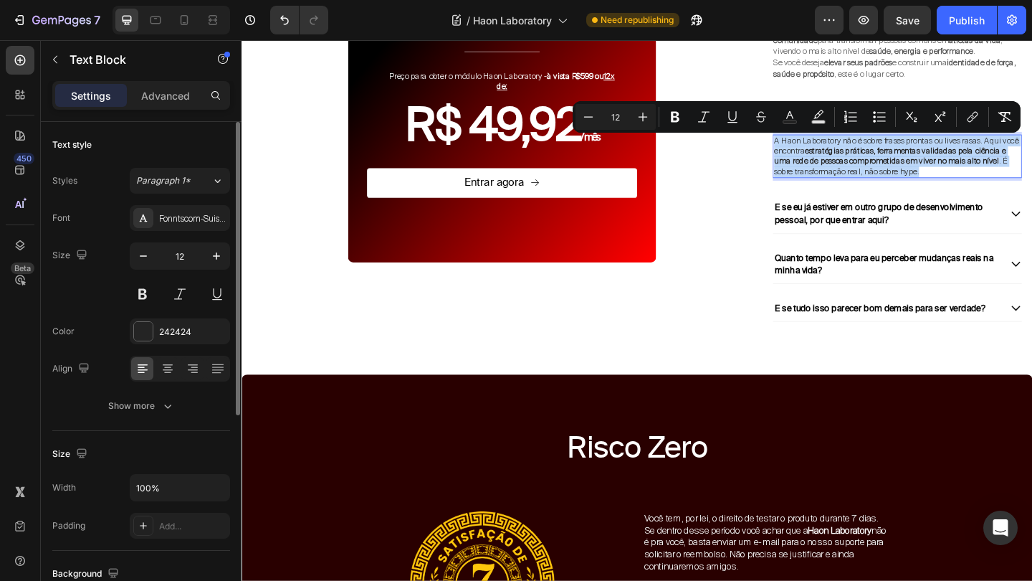
copy span "A Haon Laboratory não é sobre frases prontas ou lives rasas. Aqui você encontra…"
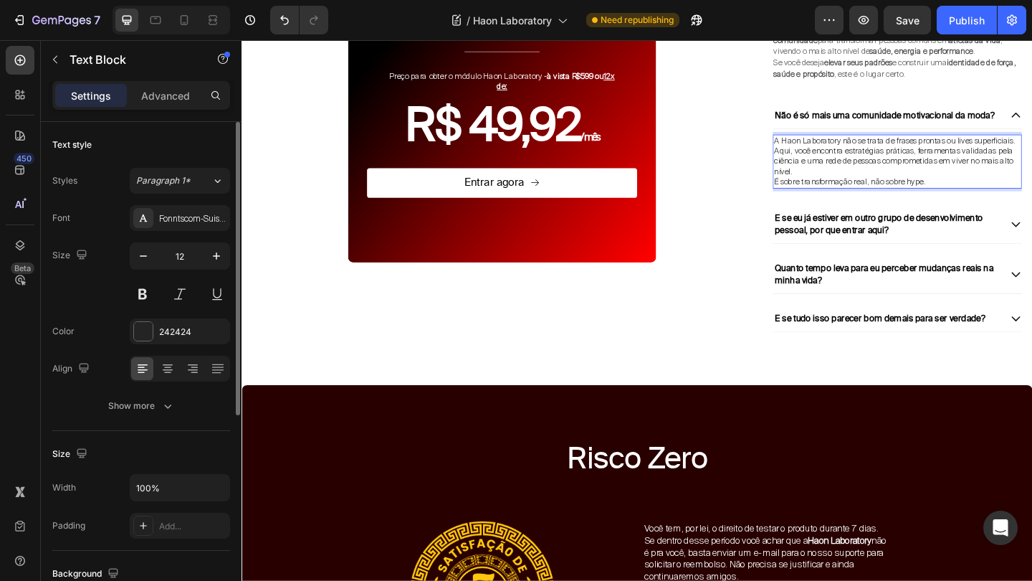
click at [847, 185] on p "Aqui, você encontra estratégias práticas, ferramentas validadas pela ciência e …" at bounding box center [955, 173] width 268 height 34
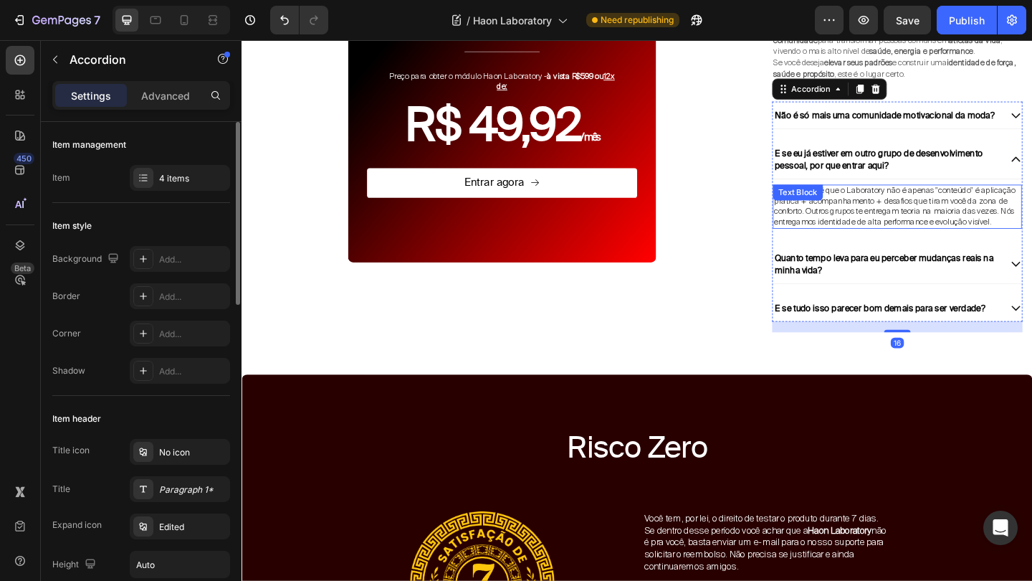
click at [946, 229] on span "O diferencial é que o Laboratory não é apenas "conteúdo" é aplicação prática + …" at bounding box center [952, 220] width 262 height 45
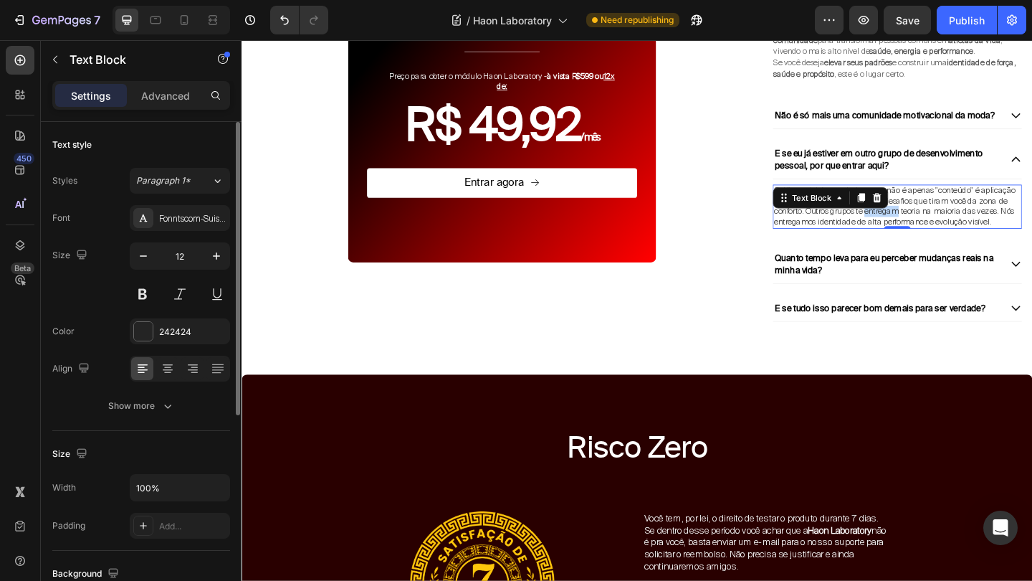
click at [946, 229] on span "O diferencial é que o Laboratory não é apenas "conteúdo" é aplicação prática + …" at bounding box center [952, 220] width 262 height 45
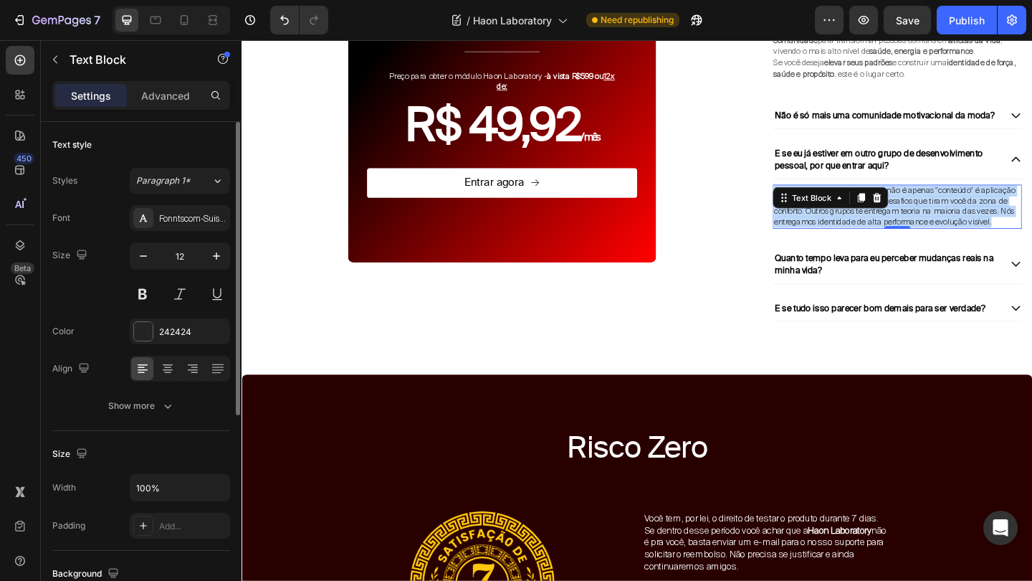
click at [946, 229] on span "O diferencial é que o Laboratory não é apenas "conteúdo" é aplicação prática + …" at bounding box center [952, 220] width 262 height 45
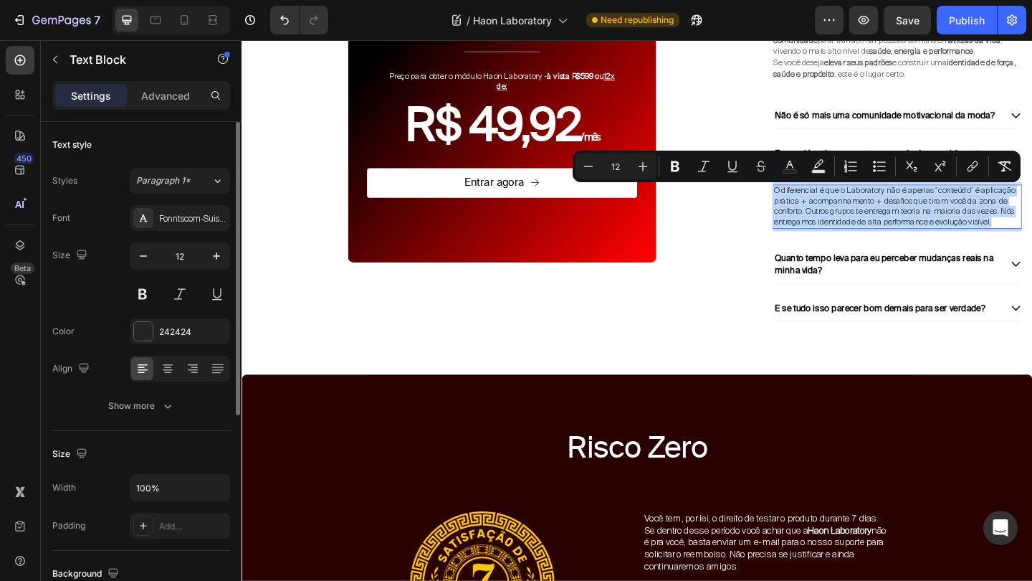
copy span "O diferencial é que o Laboratory não é apenas "conteúdo" é aplicação prática + …"
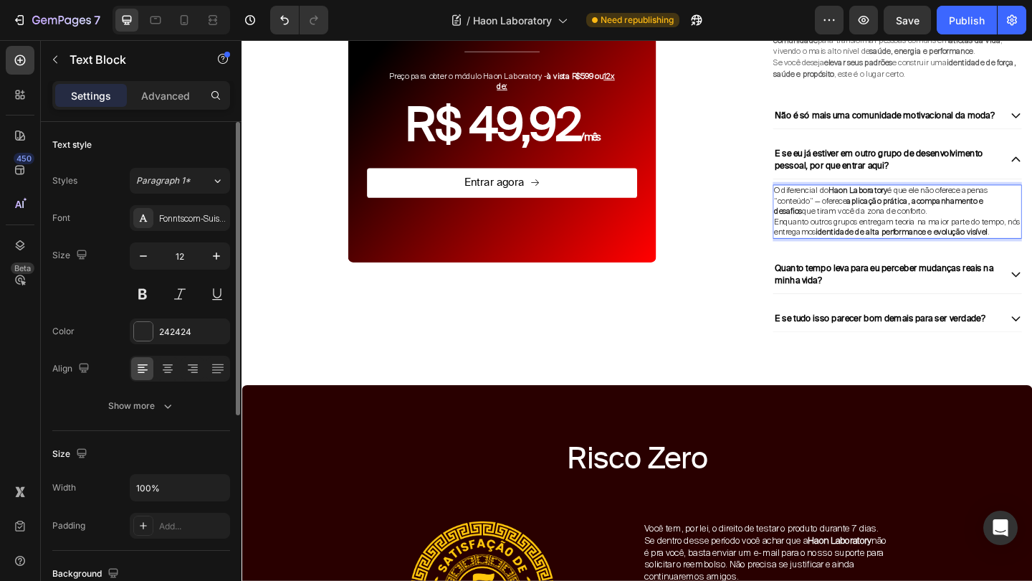
click at [890, 232] on p "Enquanto outros grupos entregam teoria na maior parte do tempo, nós entregamos …" at bounding box center [955, 243] width 268 height 22
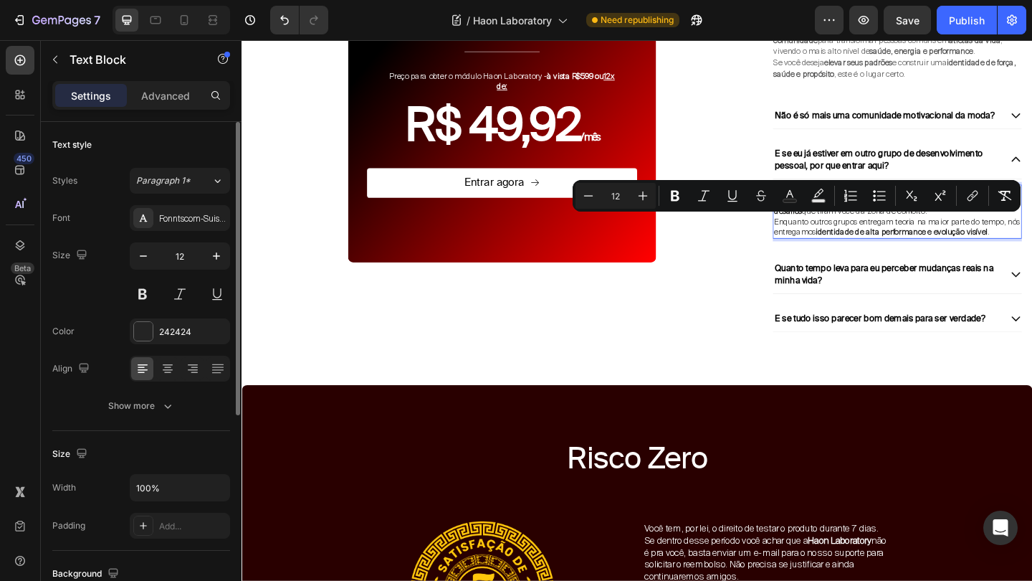
click at [896, 232] on p "Enquanto outros grupos entregam teoria na maior parte do tempo, nós entregamos …" at bounding box center [955, 243] width 268 height 22
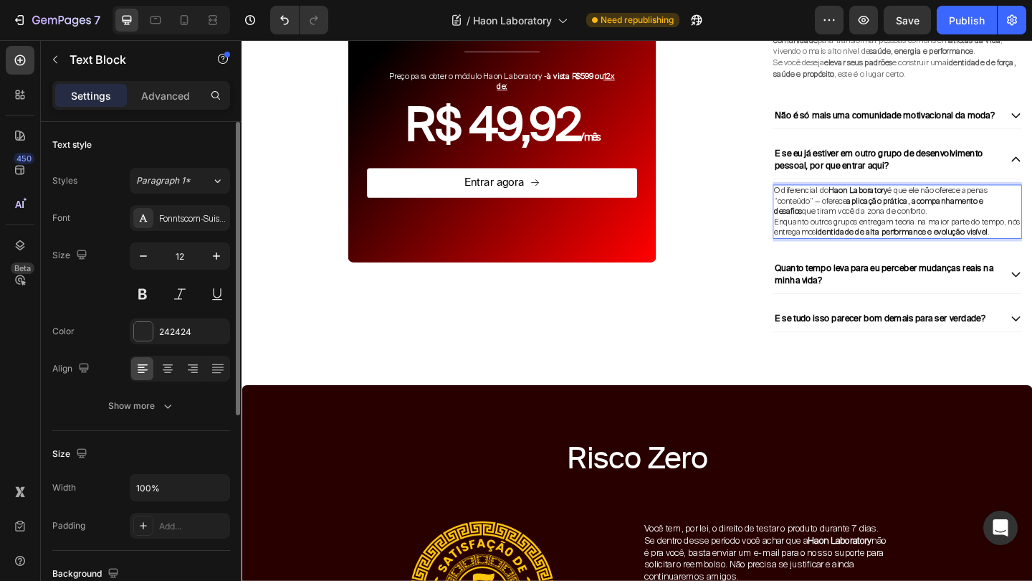
click at [1032, 251] on p "Enquanto outros grupos entregam teoria na maior parte do tempo, nós entregamos …" at bounding box center [955, 243] width 268 height 22
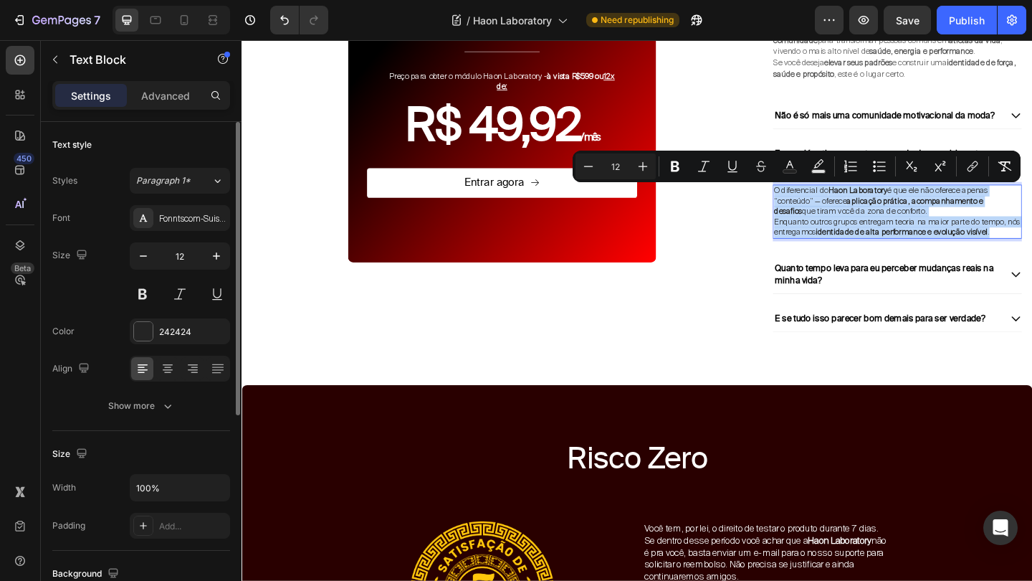
drag, startPoint x: 1072, startPoint y: 251, endPoint x: 819, endPoint y: 209, distance: 256.4
click at [819, 209] on div "O diferencial do Haon Laboratory é que ele não oferece apenas “conteúdo” — ofer…" at bounding box center [954, 226] width 271 height 59
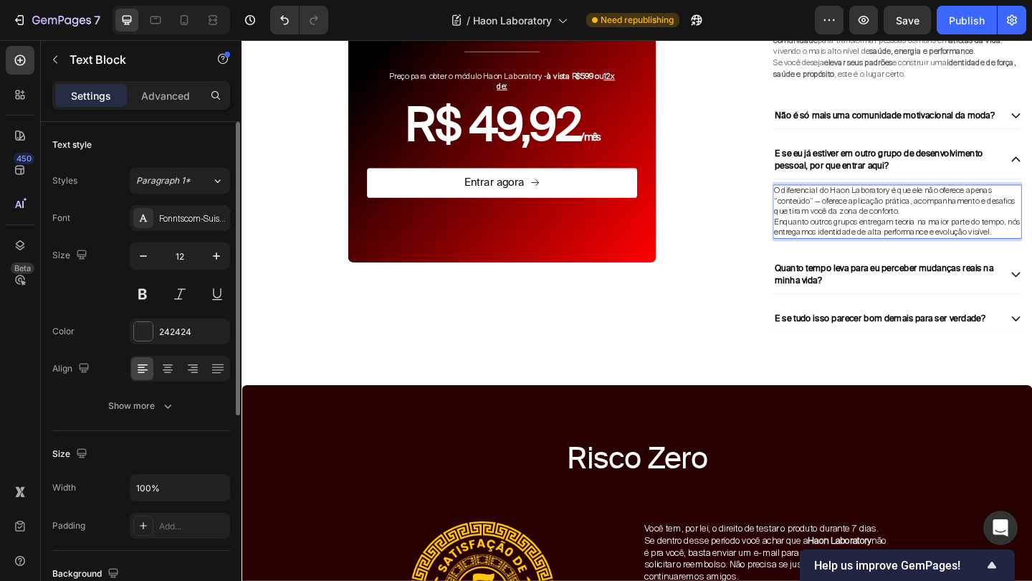
click at [961, 227] on p "O diferencial do Haon Laboratory é que ele não oferece apenas “conteúdo” — ofer…" at bounding box center [955, 216] width 268 height 34
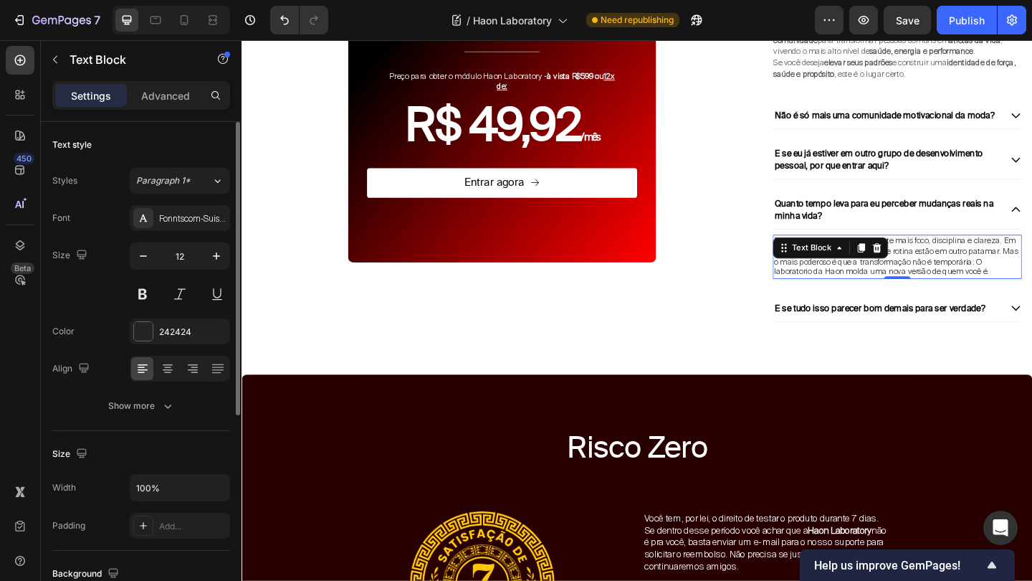
click at [944, 281] on span "Em poucas semanas você já sente mais foco, disciplina e clareza. Em alguns mese…" at bounding box center [953, 274] width 265 height 45
click at [1032, 269] on p "Em poucas semanas, você já sente mais foco, disciplina e clareza. Em alguns mes…" at bounding box center [955, 264] width 268 height 22
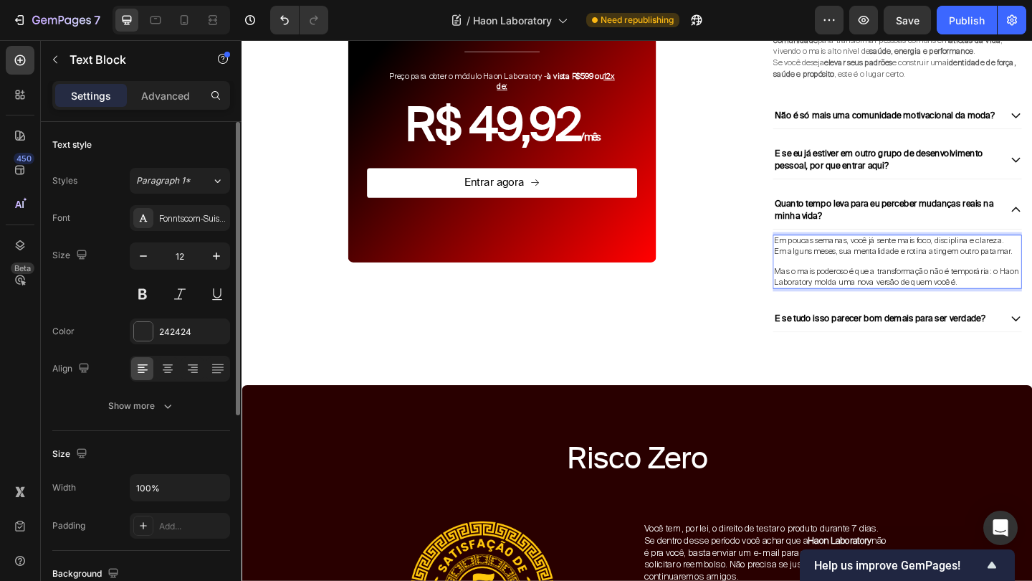
click at [1032, 259] on p "Em poucas semanas, você já sente mais foco, disciplina e clareza. Em alguns mes…" at bounding box center [955, 264] width 268 height 22
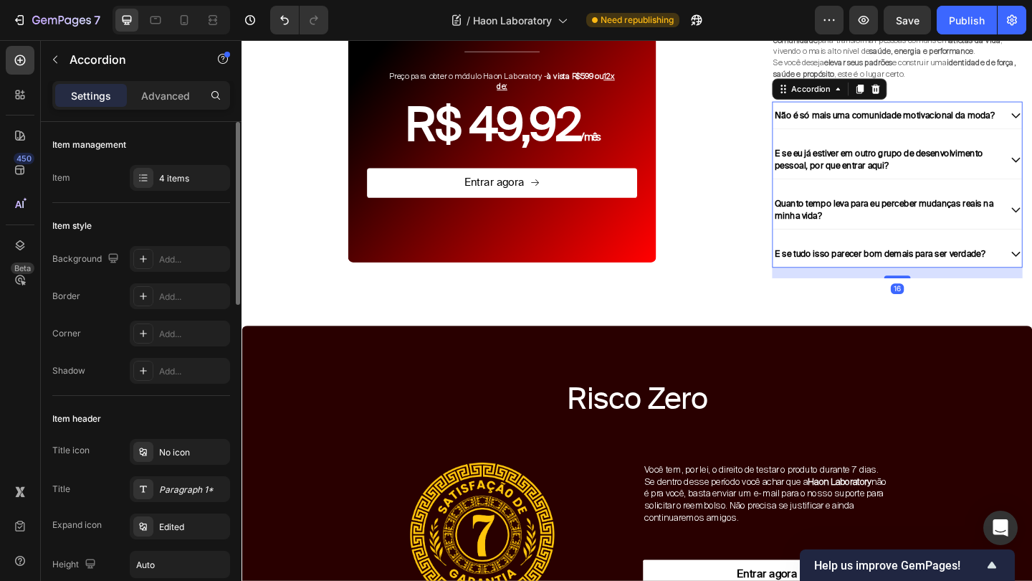
click at [1032, 281] on div "E se tudo isso parecer bom demais para ser verdade?" at bounding box center [954, 272] width 271 height 30
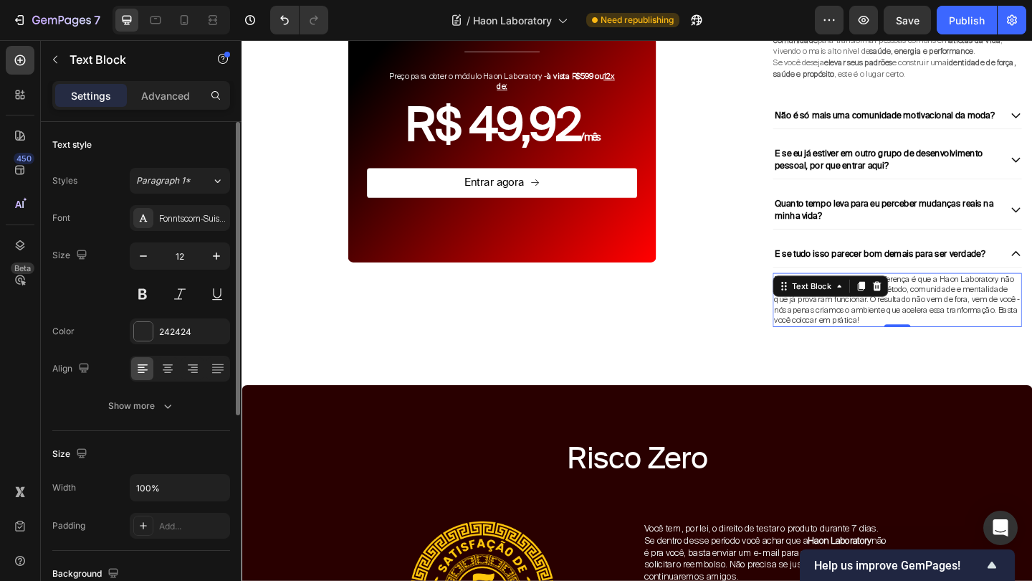
click at [963, 330] on span "Essa dúvida é natural. Mas a diferença é que a Haon Laboratory não promete mila…" at bounding box center [954, 322] width 267 height 56
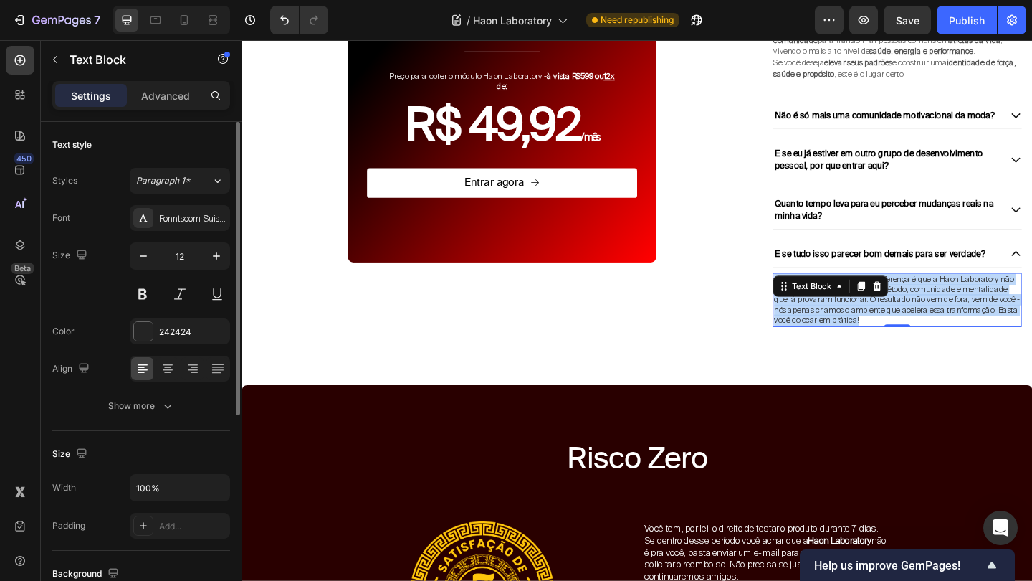
click at [963, 330] on span "Essa dúvida é natural. Mas a diferença é que a Haon Laboratory não promete mila…" at bounding box center [954, 322] width 267 height 56
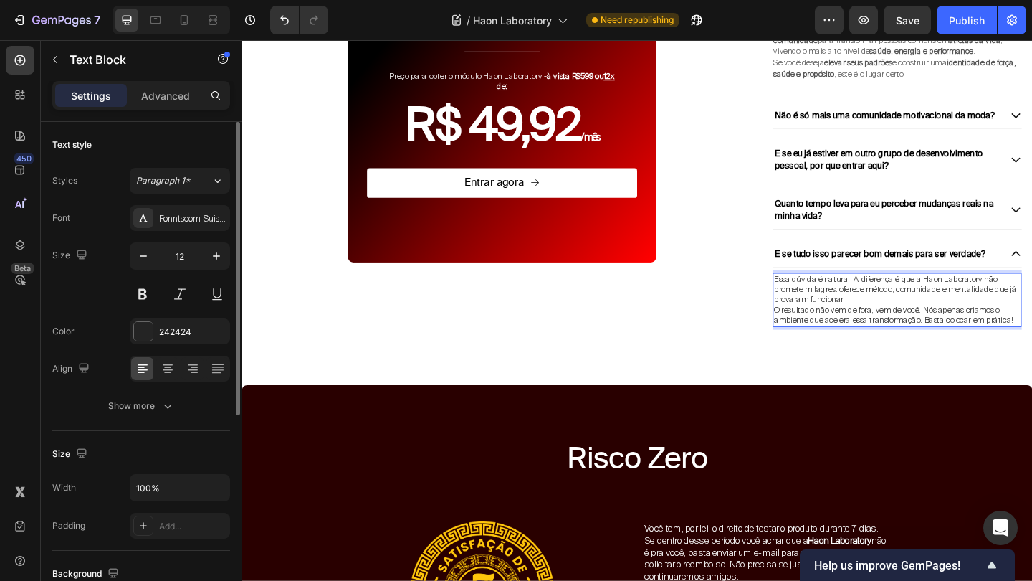
click at [945, 328] on p "Essa dúvida é natural. A diferença é que a Haon Laboratory não promete milagres…" at bounding box center [955, 312] width 268 height 34
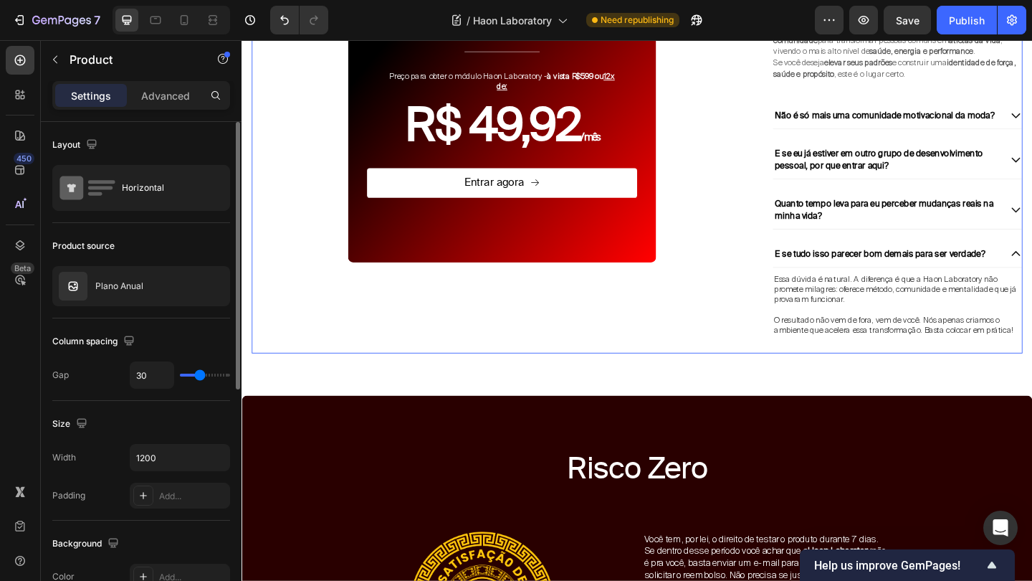
click at [708, 333] on div "00 Dias 00 Horas 00 Minutos 00 Segundos Countdown Timer Economize R$378 reais T…" at bounding box center [524, 89] width 545 height 584
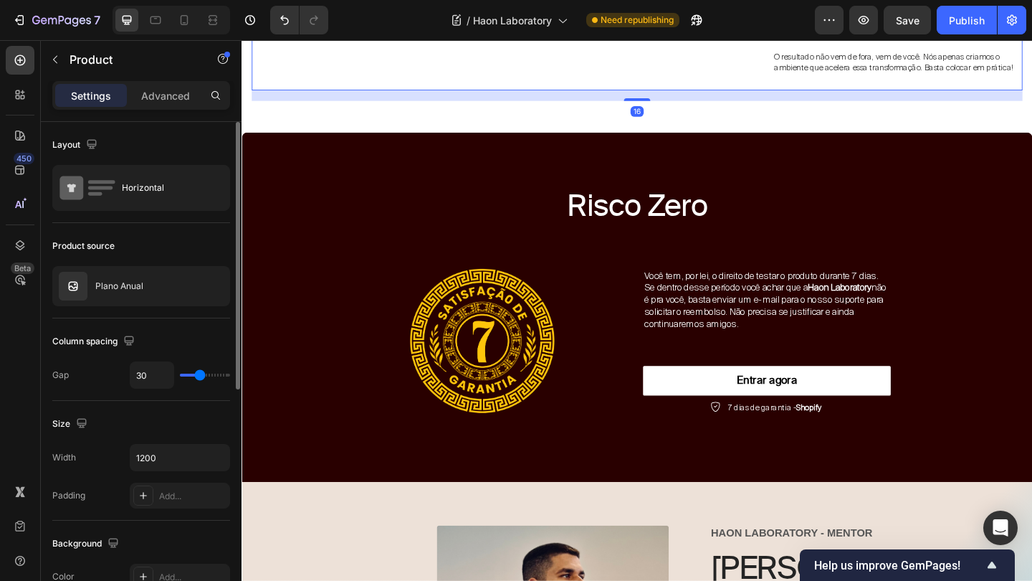
scroll to position [3599, 0]
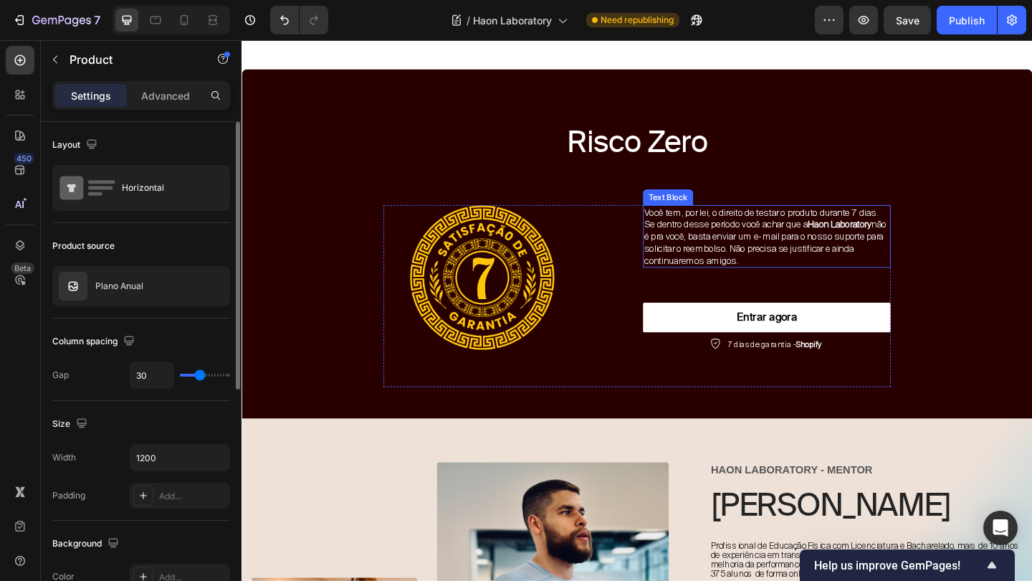
click at [751, 249] on p "Você tem, por lei, o direito de testar o produto durante 7 dias. Se dentro dess…" at bounding box center [813, 253] width 267 height 65
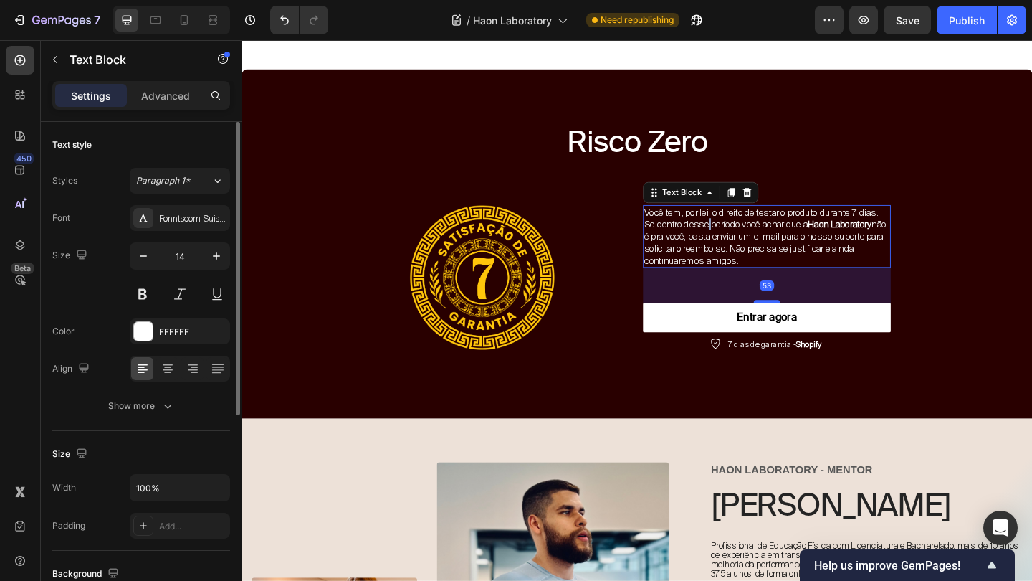
click at [751, 249] on p "Você tem, por lei, o direito de testar o produto durante 7 dias. Se dentro dess…" at bounding box center [813, 253] width 267 height 65
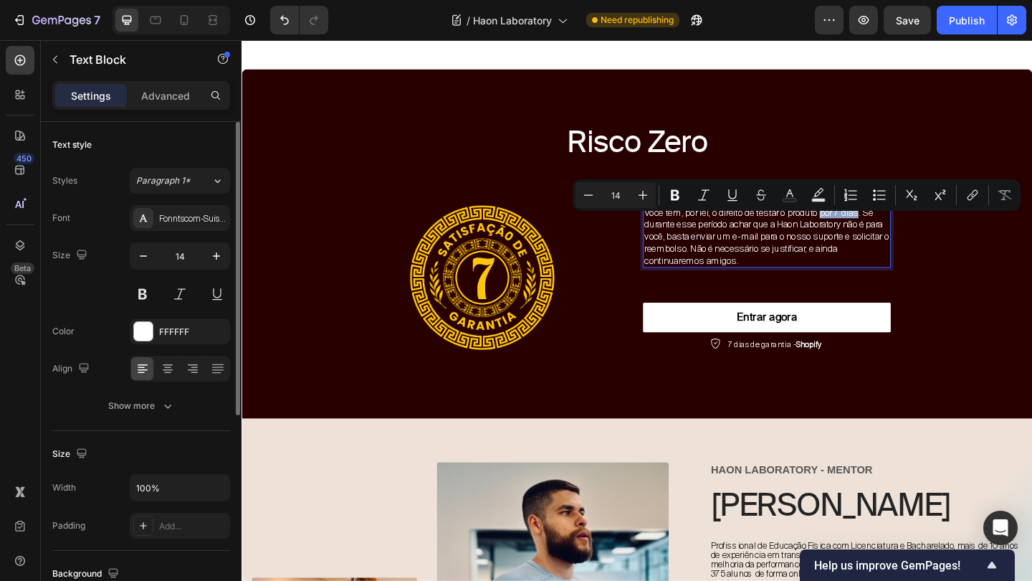
drag, startPoint x: 882, startPoint y: 242, endPoint x: 923, endPoint y: 242, distance: 41.6
click at [923, 242] on p "Você tem, por lei, o direito de testar o produto por 7 dias. Se durante esse pe…" at bounding box center [813, 253] width 267 height 65
click at [677, 199] on icon "Editor contextual toolbar" at bounding box center [675, 195] width 9 height 11
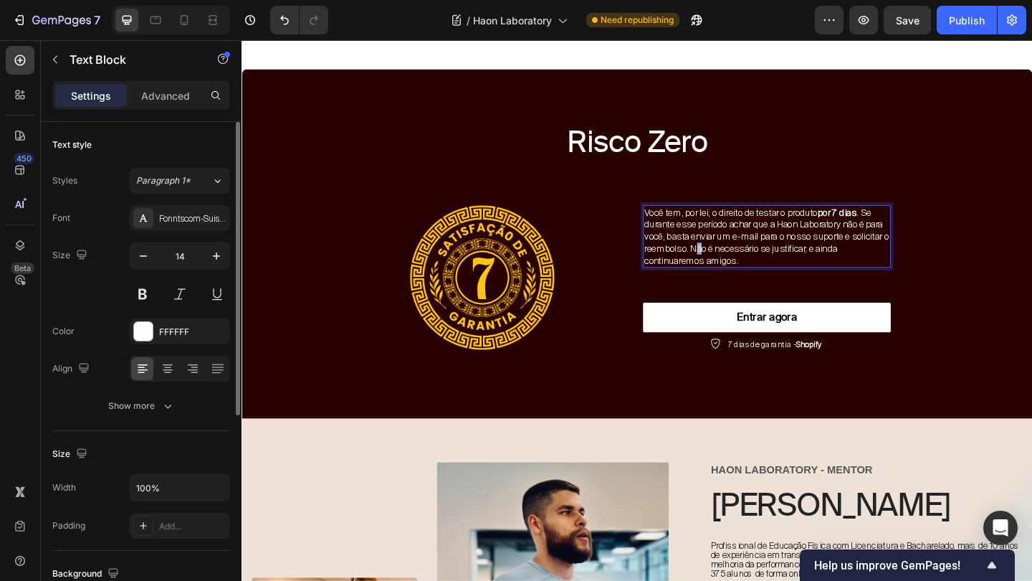
click at [786, 278] on p "Você tem, por lei, o direito de testar o produto por 7 dias . Se durante esse p…" at bounding box center [813, 253] width 267 height 65
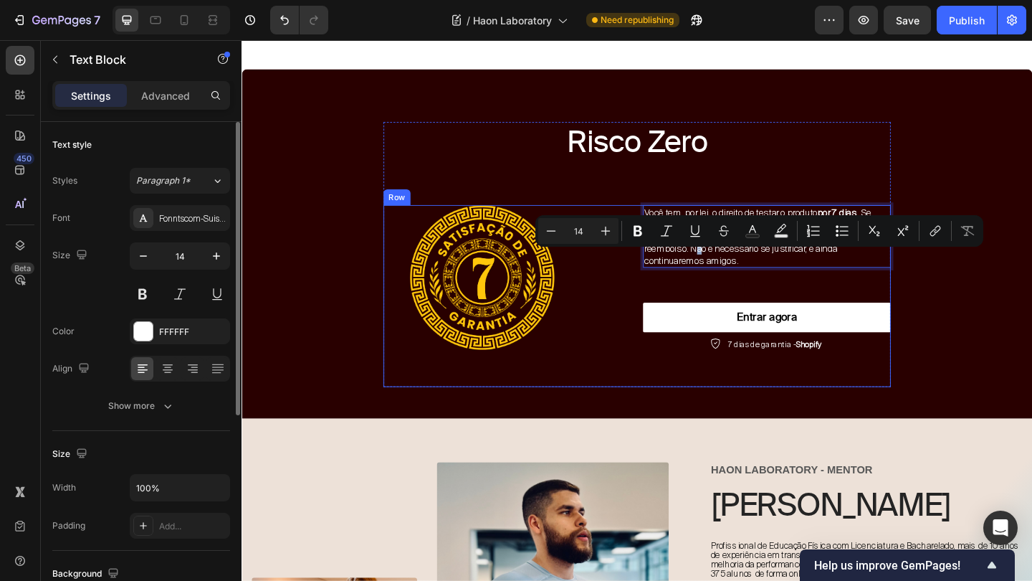
click at [675, 323] on div "Image Você tem, por lei, o direito de testar o produto por 7 dias . Se durante …" at bounding box center [672, 318] width 552 height 198
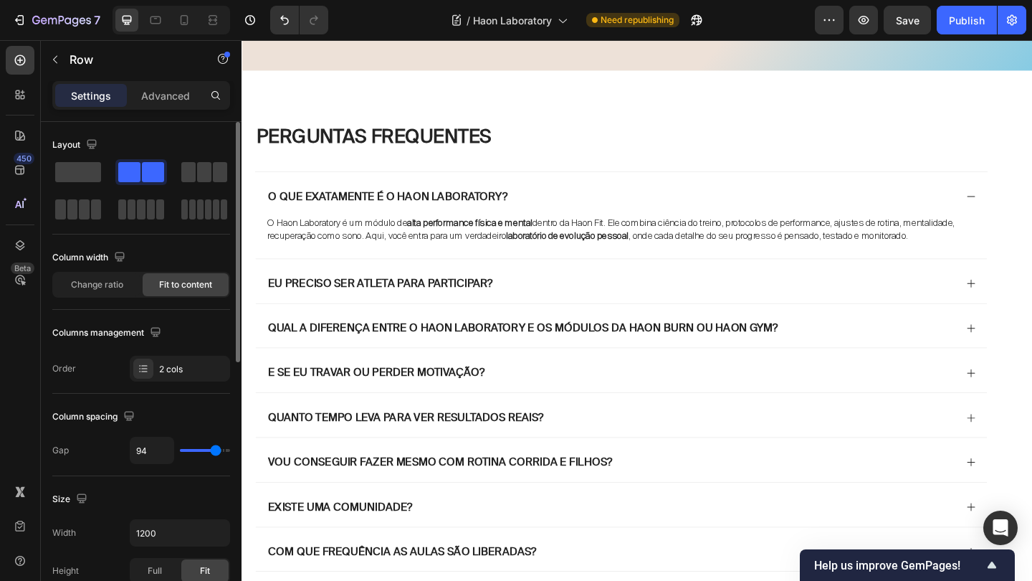
scroll to position [4460, 0]
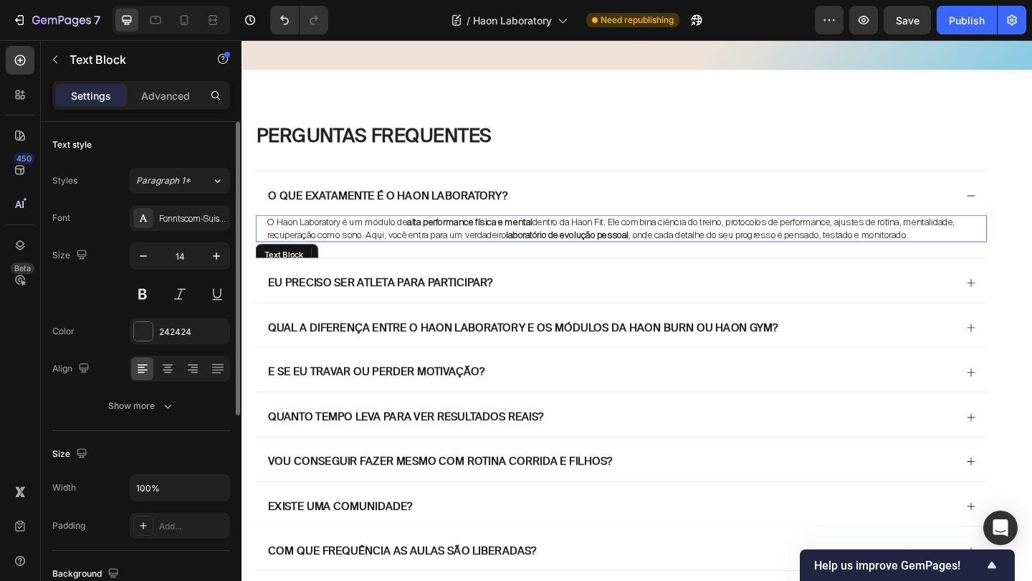
click at [632, 252] on strong "laboratório de evolução pessoal" at bounding box center [595, 251] width 133 height 13
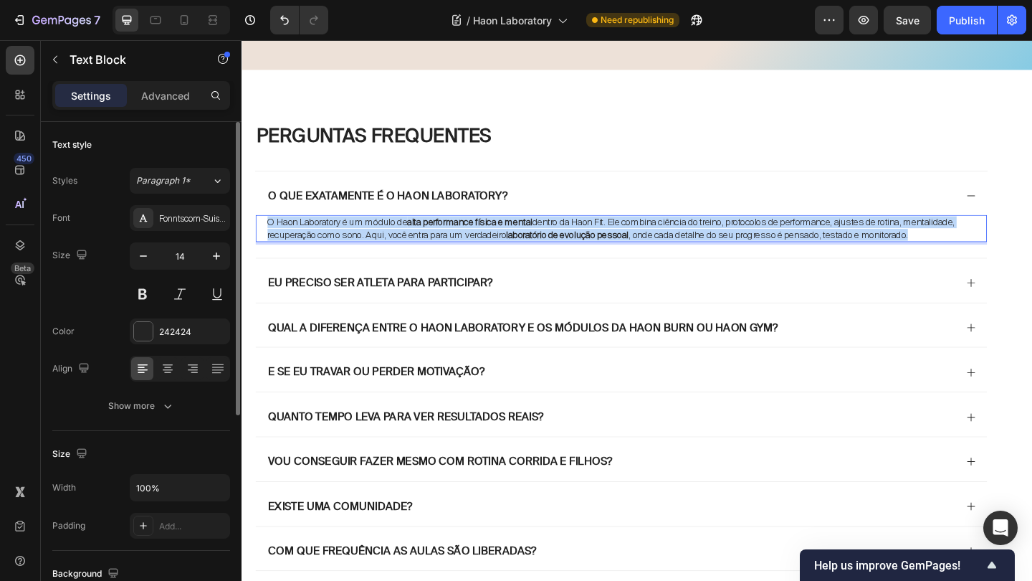
click at [632, 252] on strong "laboratório de evolução pessoal" at bounding box center [595, 251] width 133 height 13
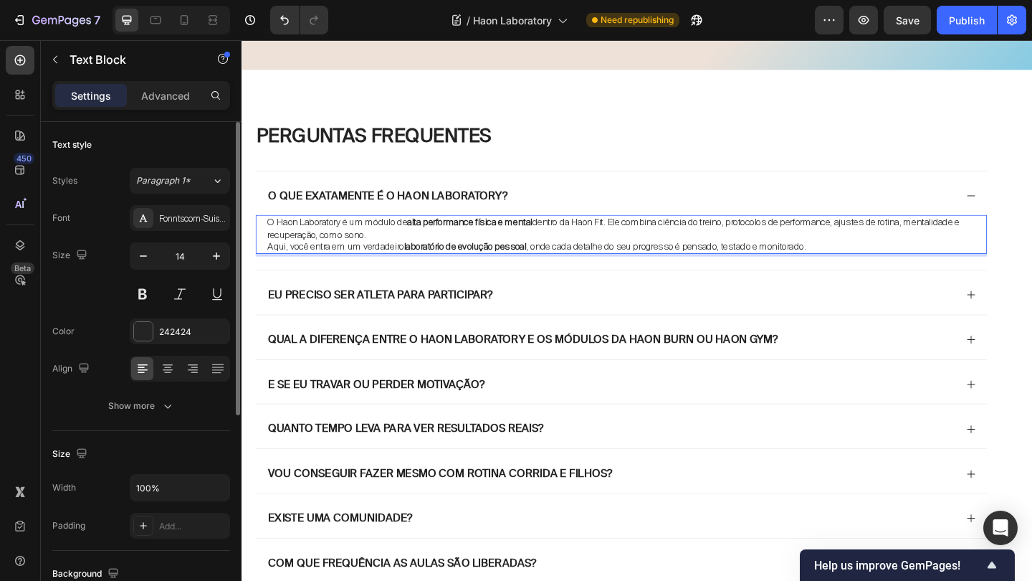
click at [500, 249] on p "O Haon Laboratory é um módulo de alta performance física e mental dentro da Hao…" at bounding box center [655, 245] width 770 height 26
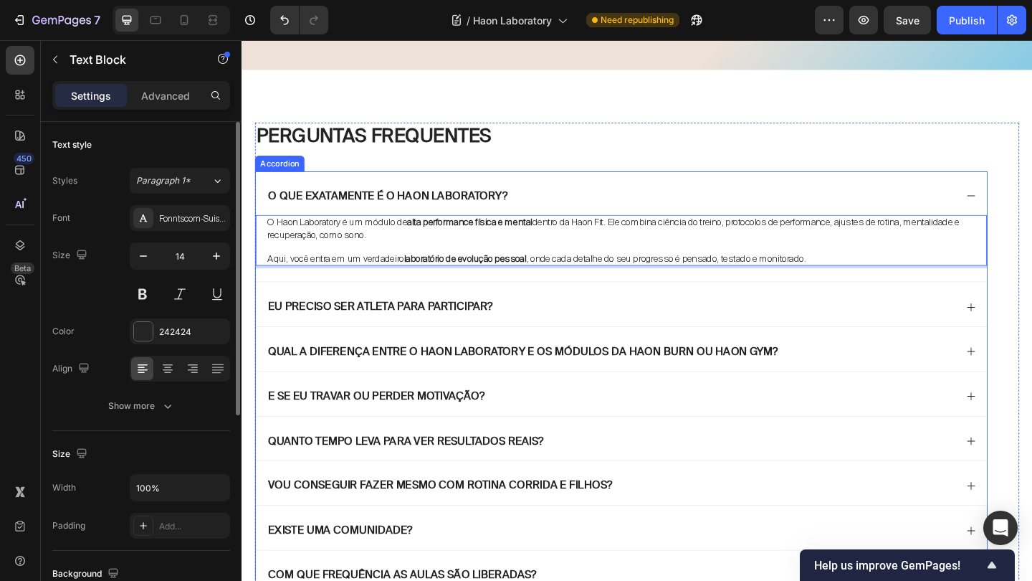
click at [1029, 211] on icon at bounding box center [1034, 209] width 11 height 11
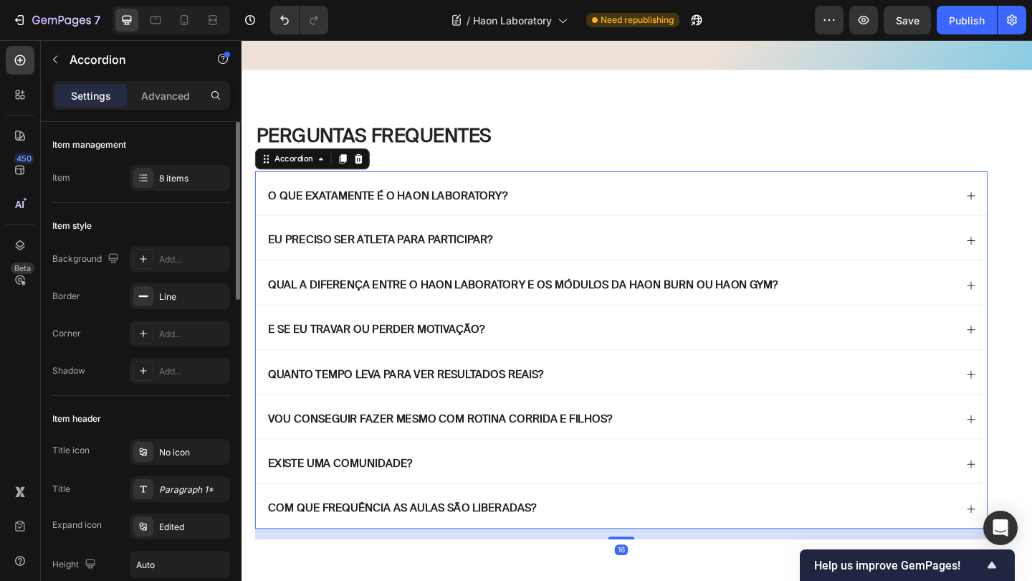
click at [1032, 252] on div "Eu preciso ser atleta para participar?" at bounding box center [655, 255] width 796 height 48
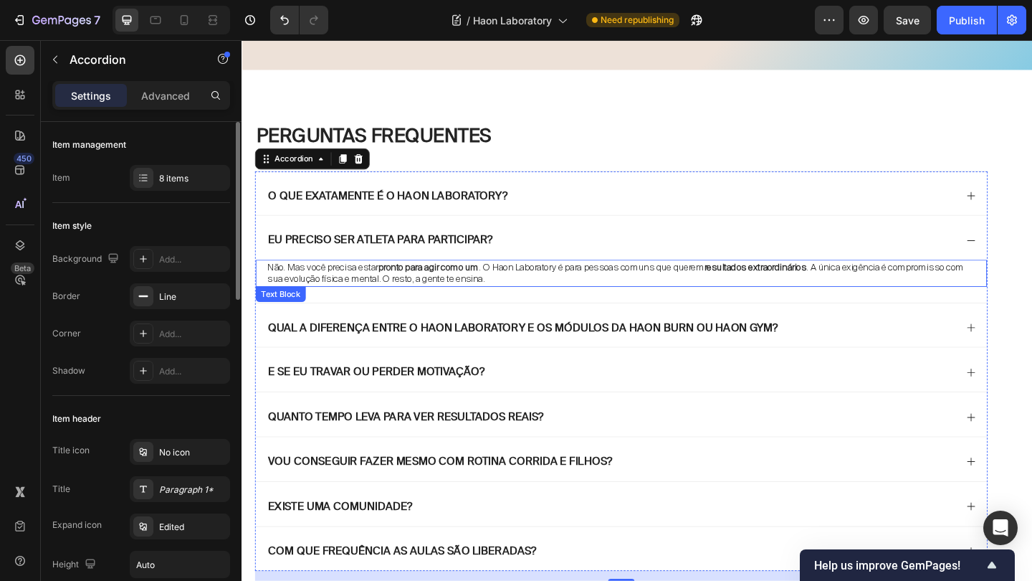
click at [623, 292] on p "Não. Mas você precisa estar pronto para agir como um . O Haon Laboratory é para…" at bounding box center [655, 293] width 770 height 26
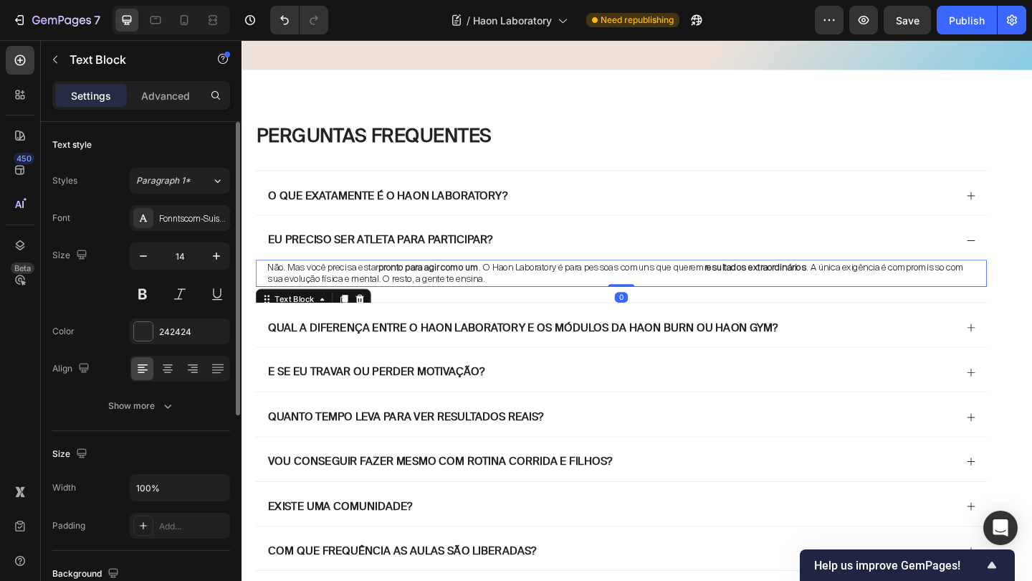
click at [623, 292] on p "Não. Mas você precisa estar pronto para agir como um . O Haon Laboratory é para…" at bounding box center [655, 293] width 770 height 26
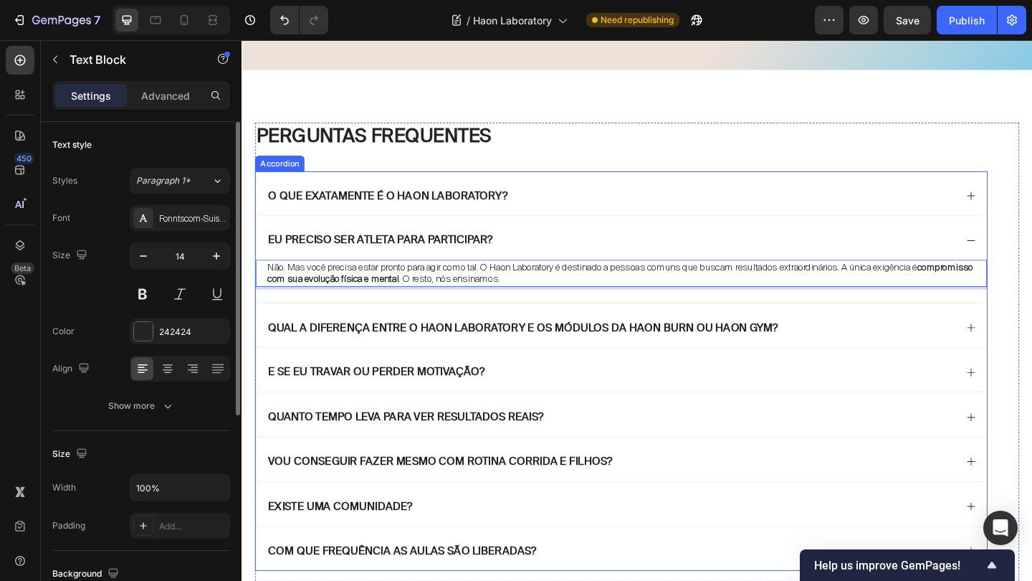
click at [631, 251] on div "Eu preciso ser atleta para participar?" at bounding box center [643, 257] width 750 height 19
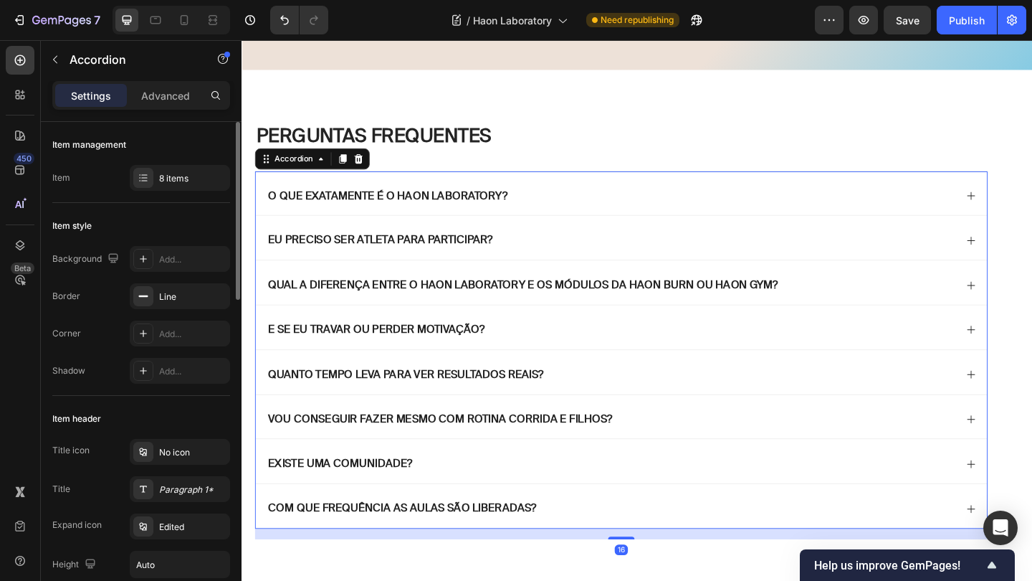
click at [966, 303] on div "Qual a diferença entre o Haon Laboratory e os módulos da Haon Burn ou haon Gym?" at bounding box center [643, 306] width 750 height 19
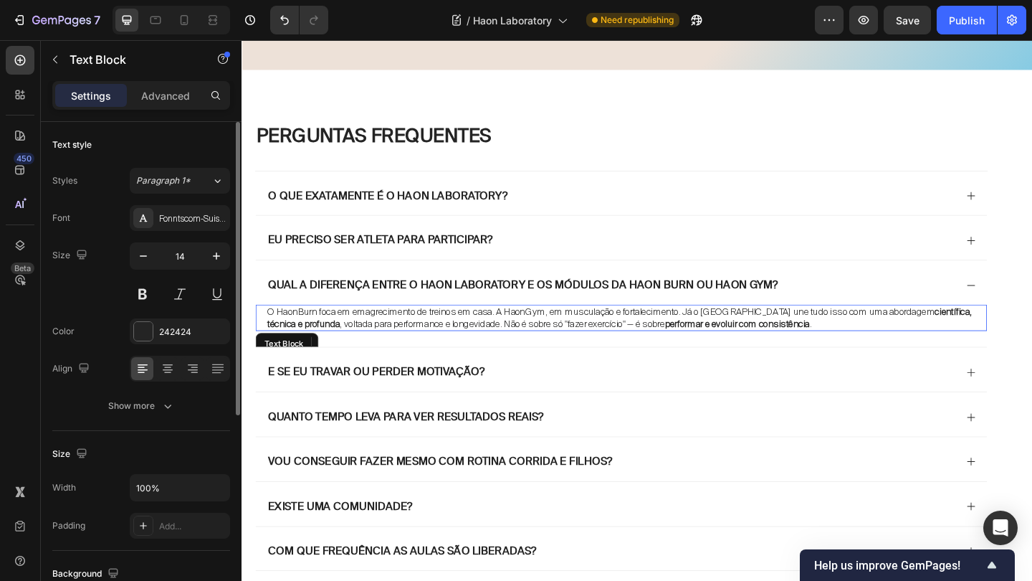
click at [751, 342] on strong "performar e evoluir com consistência" at bounding box center [781, 348] width 158 height 13
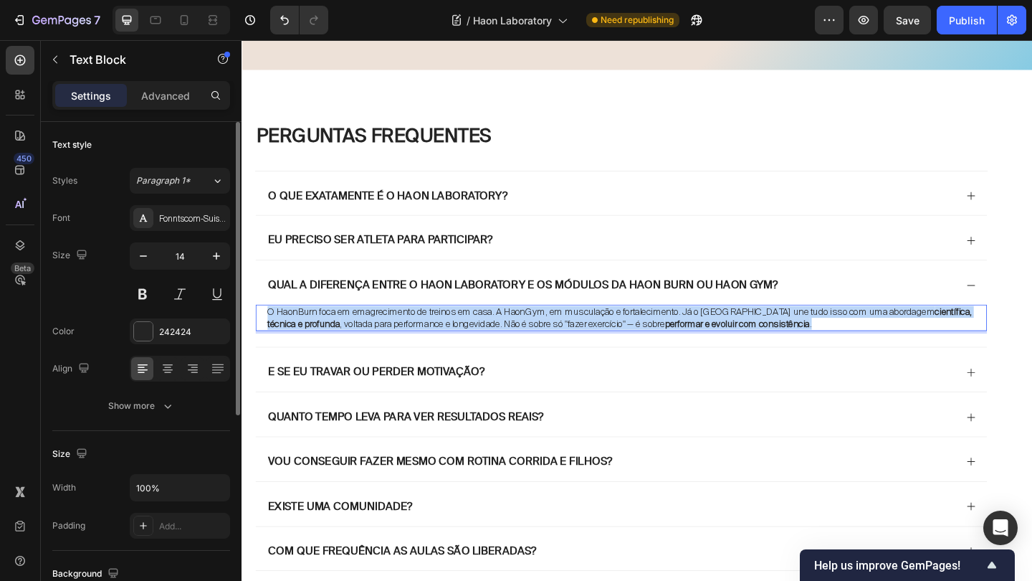
click at [751, 342] on strong "performar e evoluir com consistência" at bounding box center [781, 348] width 158 height 13
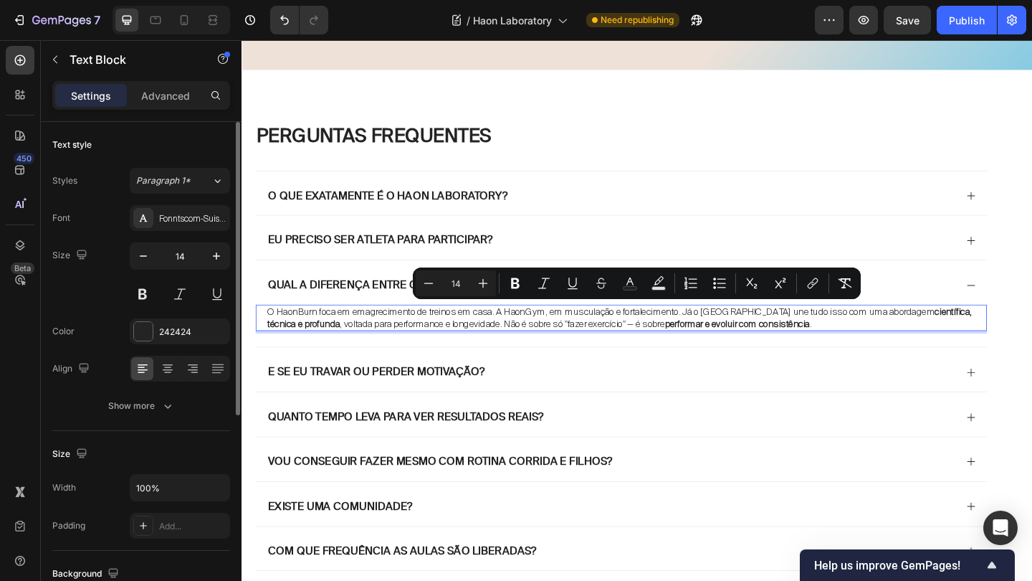
click at [491, 349] on p "O HaonBurn foca em emagrecimento de treinos em casa. A HaonGym, em musculação e…" at bounding box center [655, 342] width 770 height 26
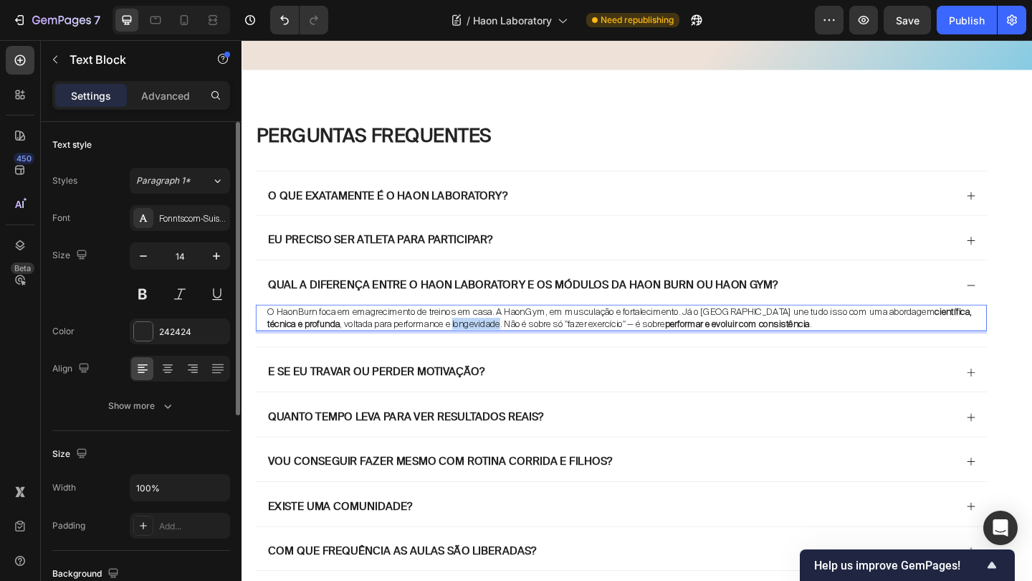
click at [491, 349] on p "O HaonBurn foca em emagrecimento de treinos em casa. A HaonGym, em musculação e…" at bounding box center [655, 342] width 770 height 26
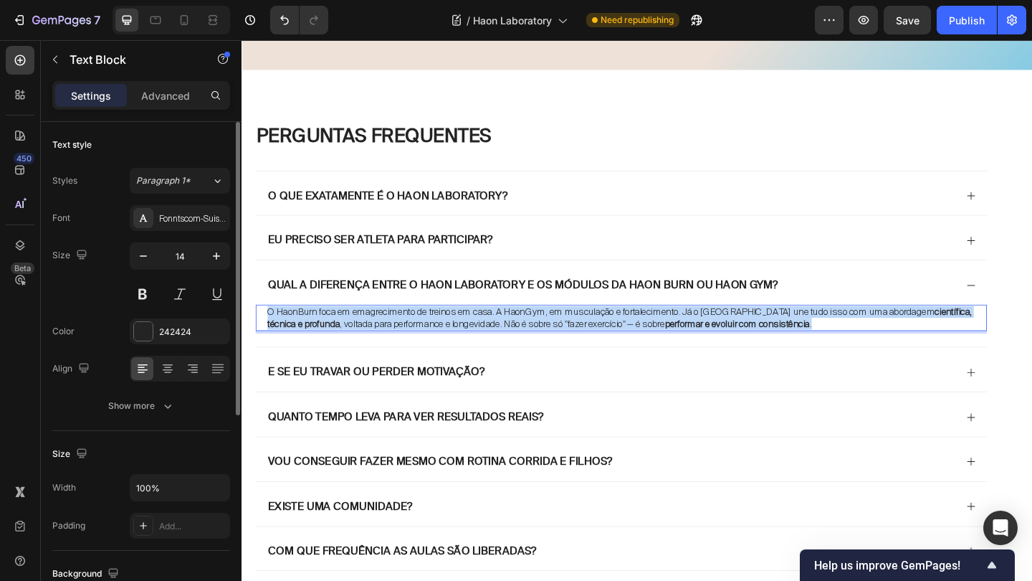
click at [491, 349] on p "O HaonBurn foca em emagrecimento de treinos em casa. A HaonGym, em musculação e…" at bounding box center [655, 342] width 770 height 26
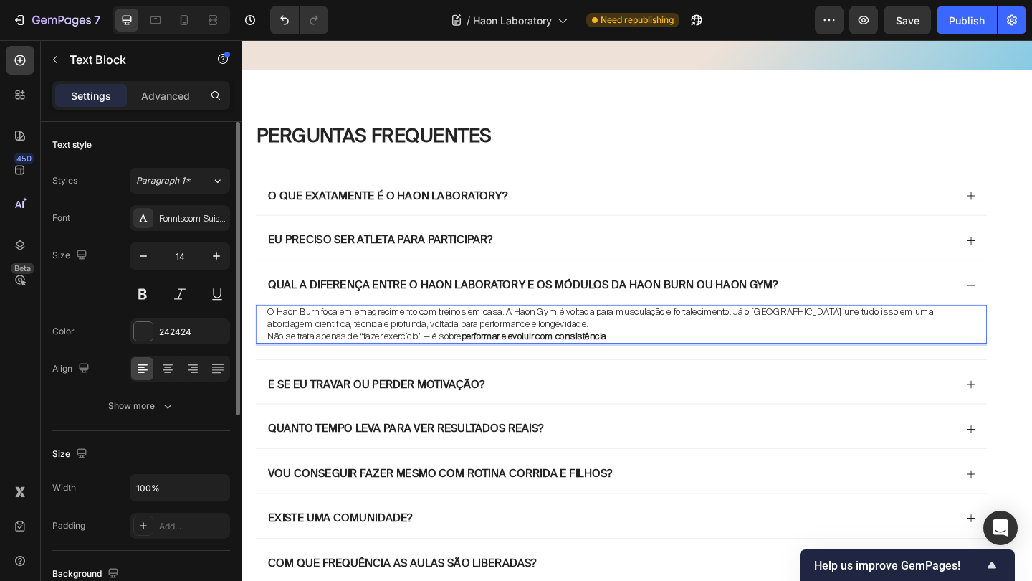
click at [278, 337] on p "O Haon Burn foca em emagrecimento com treinos em casa. A Haon Gym é voltada par…" at bounding box center [655, 342] width 770 height 26
drag, startPoint x: 279, startPoint y: 332, endPoint x: 323, endPoint y: 333, distance: 44.5
click at [323, 333] on p "A Haon Burn foca em emagrecimento com treinos em casa. A Haon Gym é voltada par…" at bounding box center [655, 342] width 770 height 26
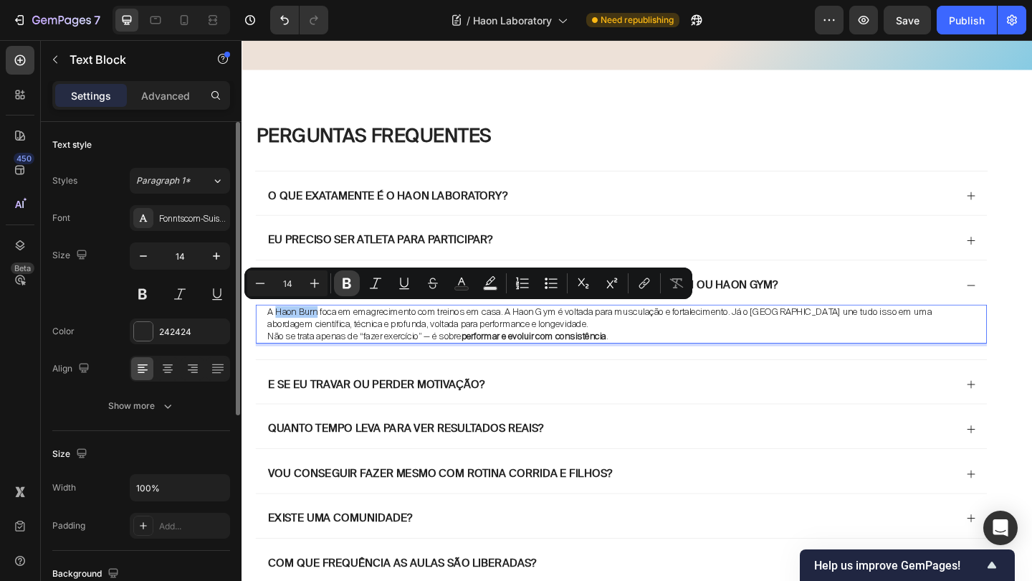
click at [347, 283] on icon "Editor contextual toolbar" at bounding box center [347, 283] width 9 height 11
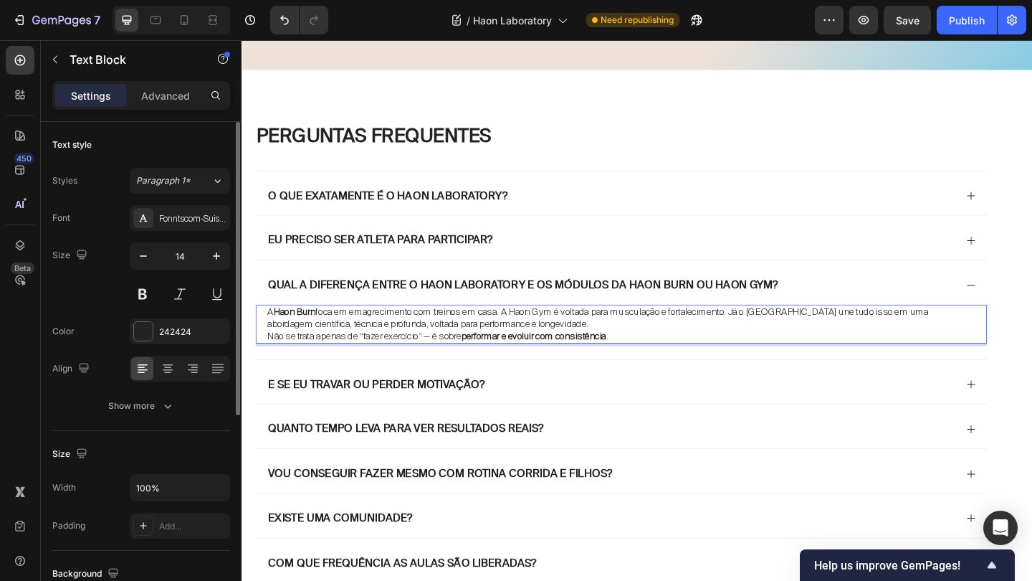
drag, startPoint x: 278, startPoint y: 334, endPoint x: 324, endPoint y: 337, distance: 46.0
click at [322, 337] on strong "Haon Burn" at bounding box center [299, 335] width 46 height 13
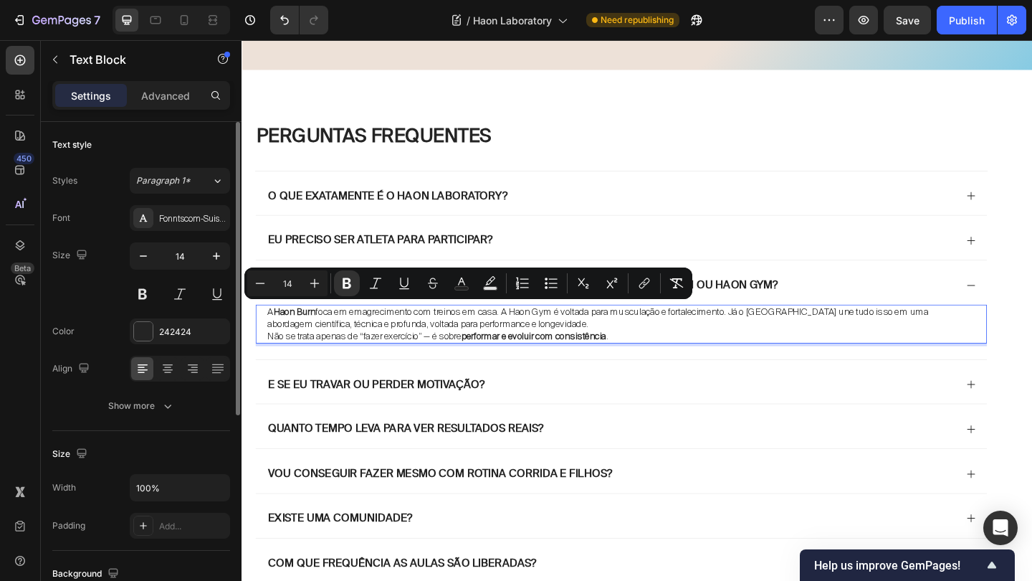
click at [327, 343] on p "A Haon Burn foca em emagrecimento com treinos em casa. A Haon Gym é voltada par…" at bounding box center [655, 342] width 770 height 26
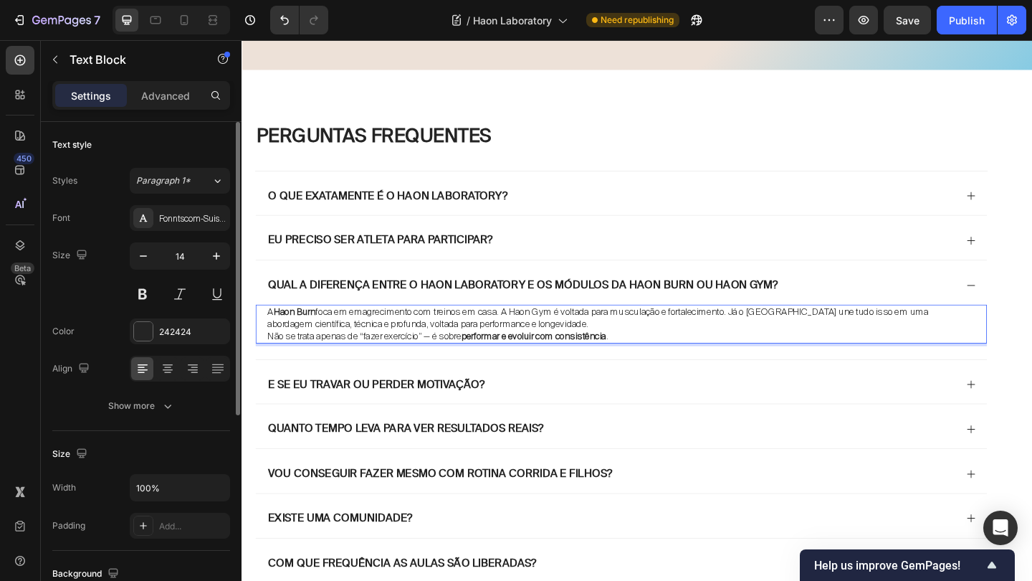
drag, startPoint x: 280, startPoint y: 335, endPoint x: 328, endPoint y: 336, distance: 48.0
click at [328, 336] on p "A Haon Burn foca em emagrecimento com treinos em casa. A Haon Gym é voltada par…" at bounding box center [655, 342] width 770 height 26
click at [362, 362] on p "Não se trata apenas de “fazer exercício” — é sobre performar e evoluir com cons…" at bounding box center [655, 361] width 770 height 13
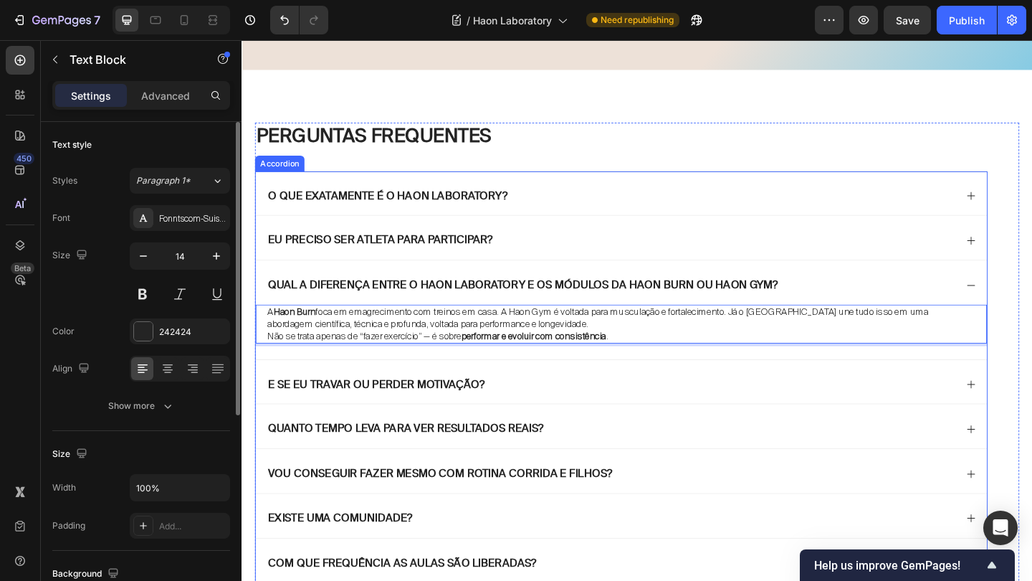
click at [364, 377] on div "A Haon Burn foca em emagrecimento com treinos em casa. A Haon Gym é voltada par…" at bounding box center [655, 357] width 796 height 59
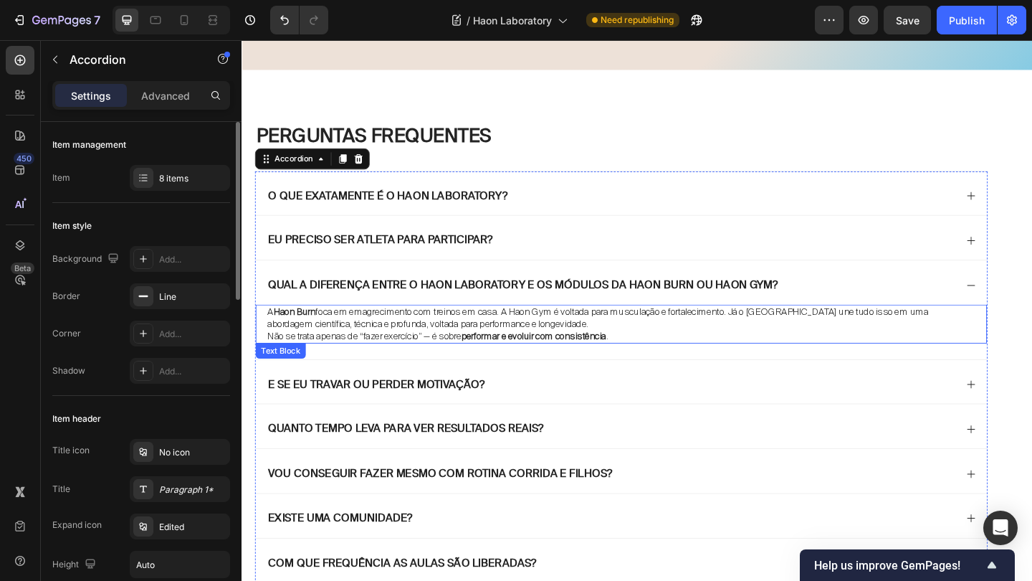
click at [297, 340] on p "A Haon Burn foca em emagrecimento com treinos em casa. A Haon Gym é voltada par…" at bounding box center [655, 342] width 770 height 26
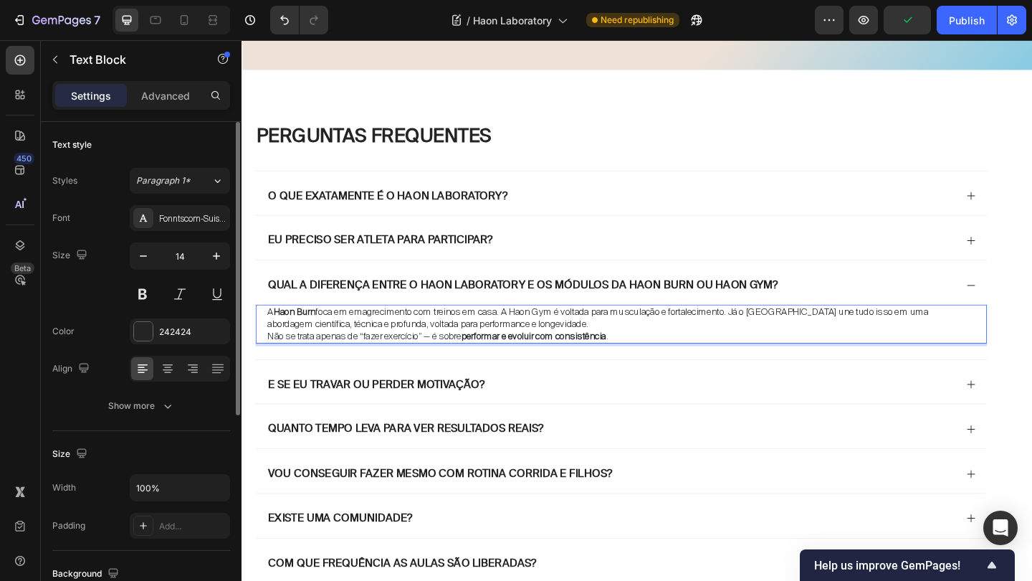
drag, startPoint x: 277, startPoint y: 333, endPoint x: 325, endPoint y: 335, distance: 48.1
click at [325, 335] on p "A Haon Burn foca em emagrecimento com treinos em casa. A Haon Gym é voltada par…" at bounding box center [655, 342] width 770 height 26
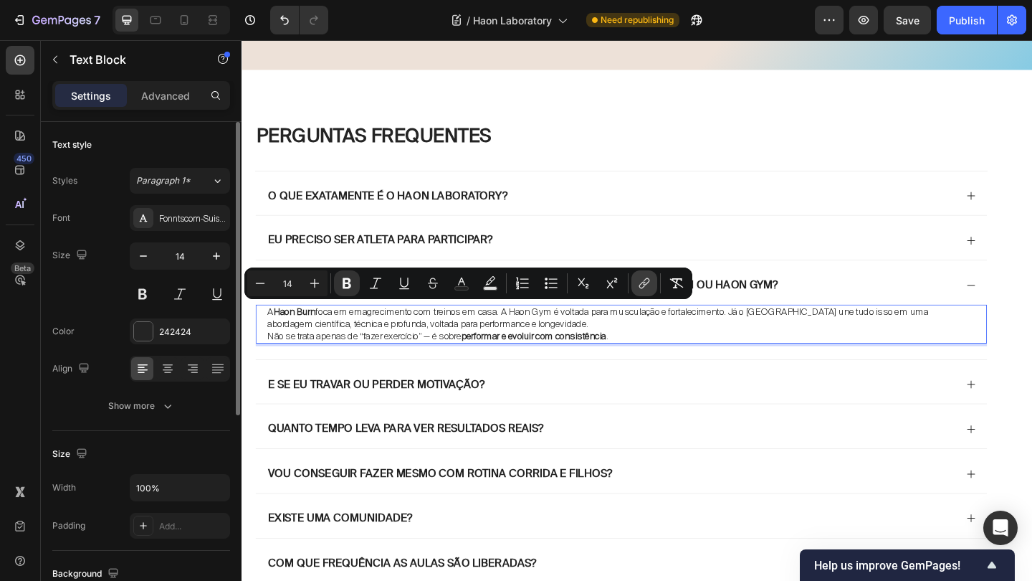
click at [652, 277] on button "link" at bounding box center [645, 283] width 26 height 26
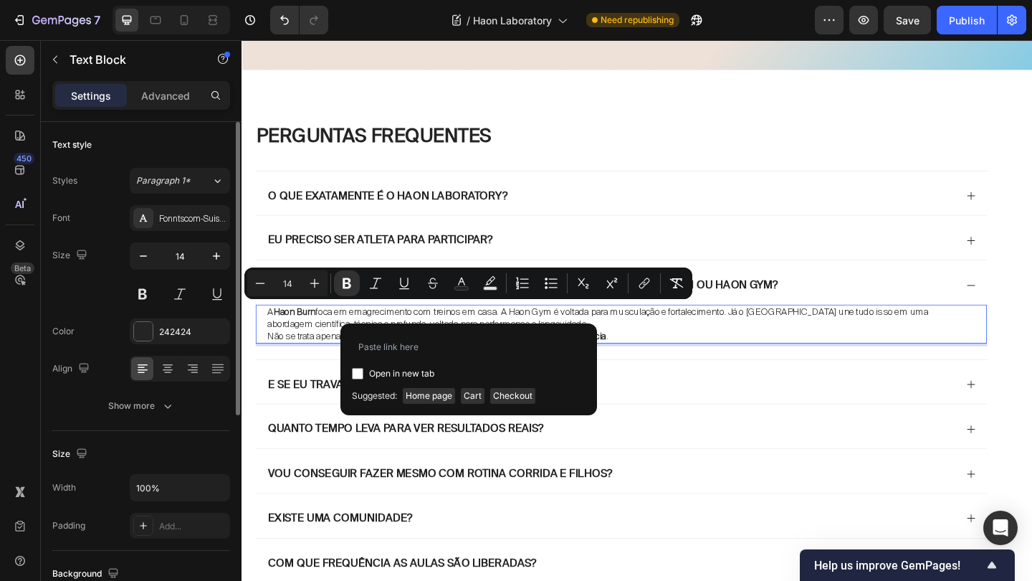
type input "https://haonfit.com.br/pages/haonburn"
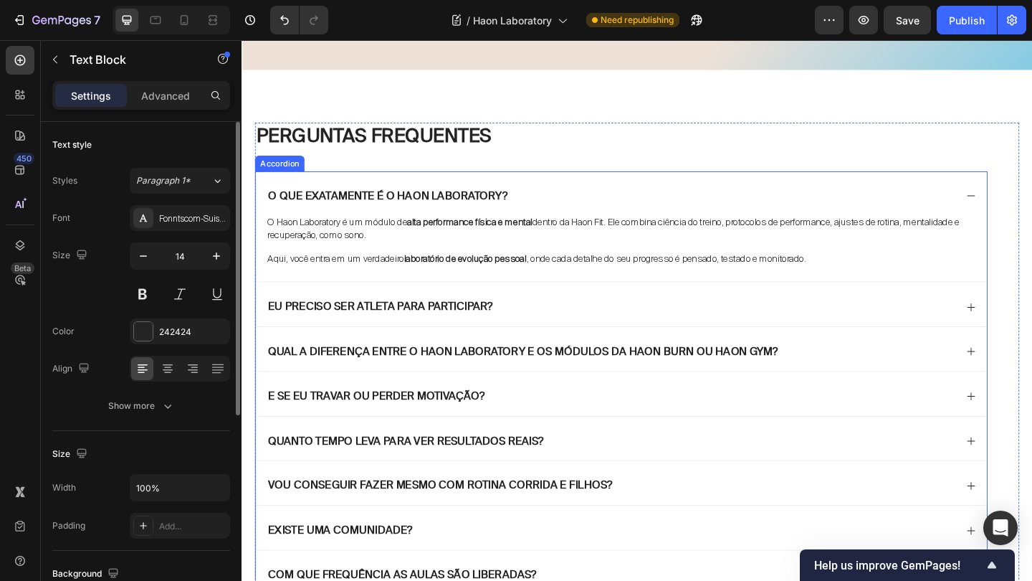
click at [1026, 324] on div "Eu preciso ser atleta para participar?" at bounding box center [655, 327] width 796 height 48
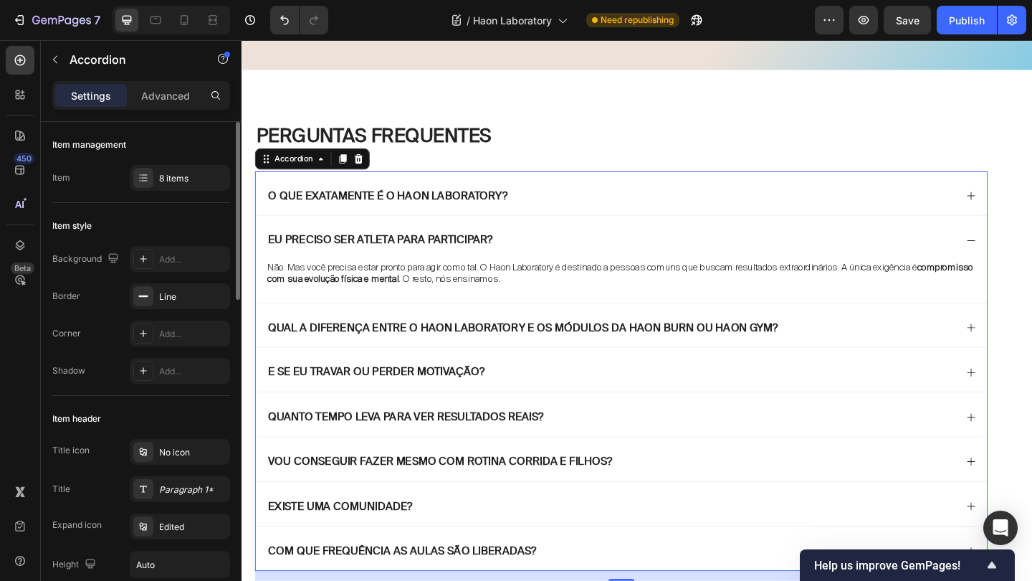
click at [1032, 351] on icon at bounding box center [1034, 352] width 11 height 11
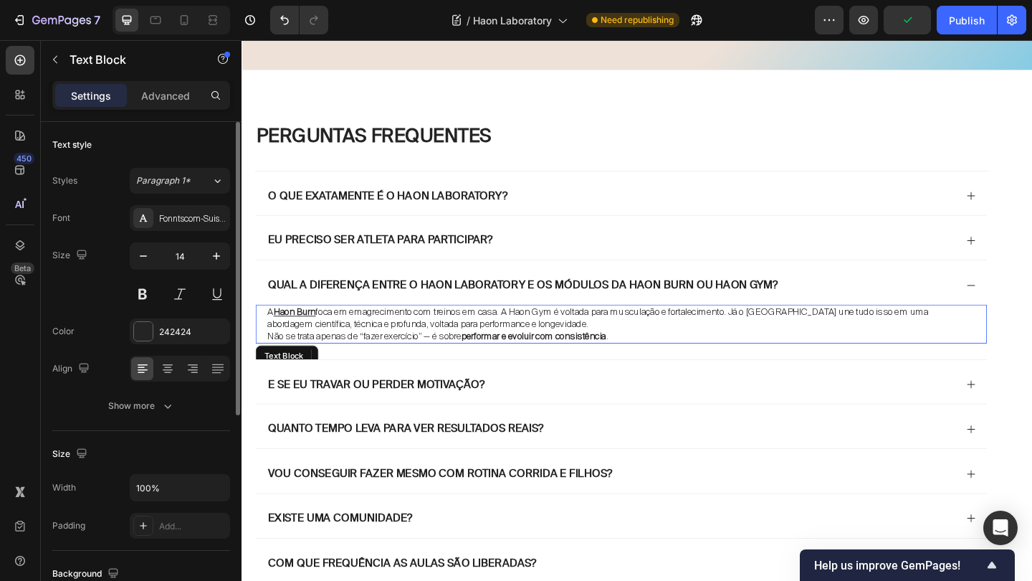
click at [437, 335] on p "A Haon Burn foca em emagrecimento com treinos em casa. A Haon Gym é voltada par…" at bounding box center [655, 342] width 770 height 26
click at [439, 340] on p "A Haon Burn foca em emagrecimento com treinos em casa. A Haon Gym é voltada par…" at bounding box center [655, 342] width 770 height 26
click at [673, 333] on p "A Haon Burn foca em emagrecimento e condicionamento físico com treinos em casa.…" at bounding box center [655, 342] width 770 height 26
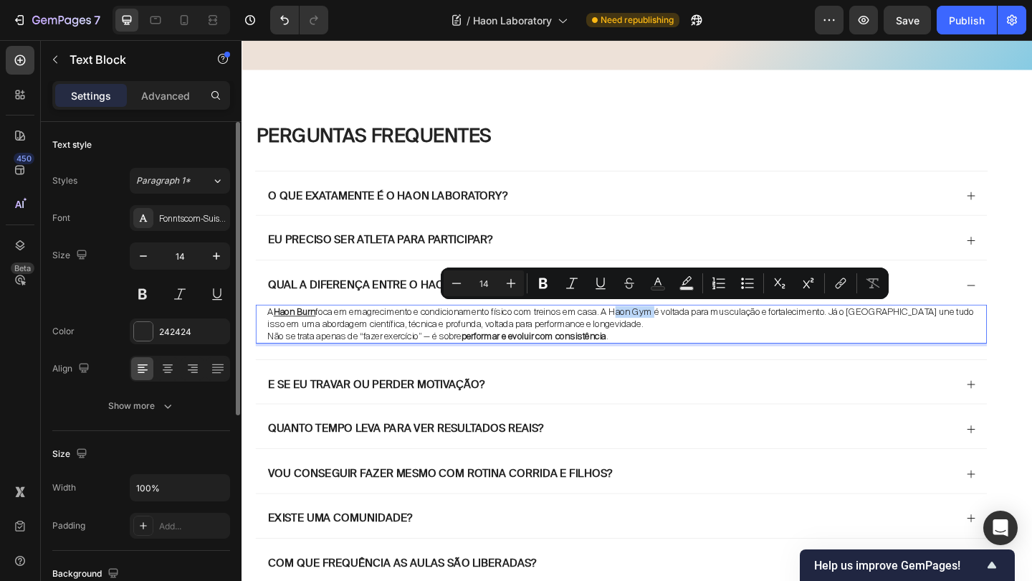
drag, startPoint x: 659, startPoint y: 333, endPoint x: 703, endPoint y: 335, distance: 44.5
click at [703, 335] on p "A Haon Burn foca em emagrecimento e condicionamento físico com treinos em casa.…" at bounding box center [655, 342] width 770 height 26
click at [549, 281] on icon "Editor contextual toolbar" at bounding box center [543, 283] width 14 height 14
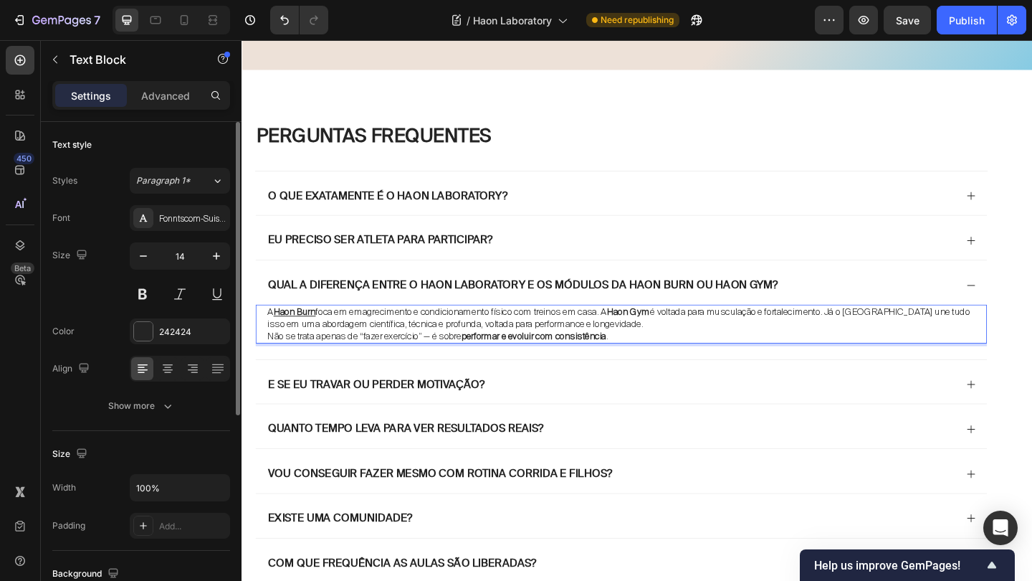
click at [678, 332] on strong "Haon Gym" at bounding box center [662, 335] width 47 height 13
drag, startPoint x: 659, startPoint y: 332, endPoint x: 705, endPoint y: 334, distance: 45.2
click at [686, 334] on strong "Haon Gym" at bounding box center [662, 335] width 47 height 13
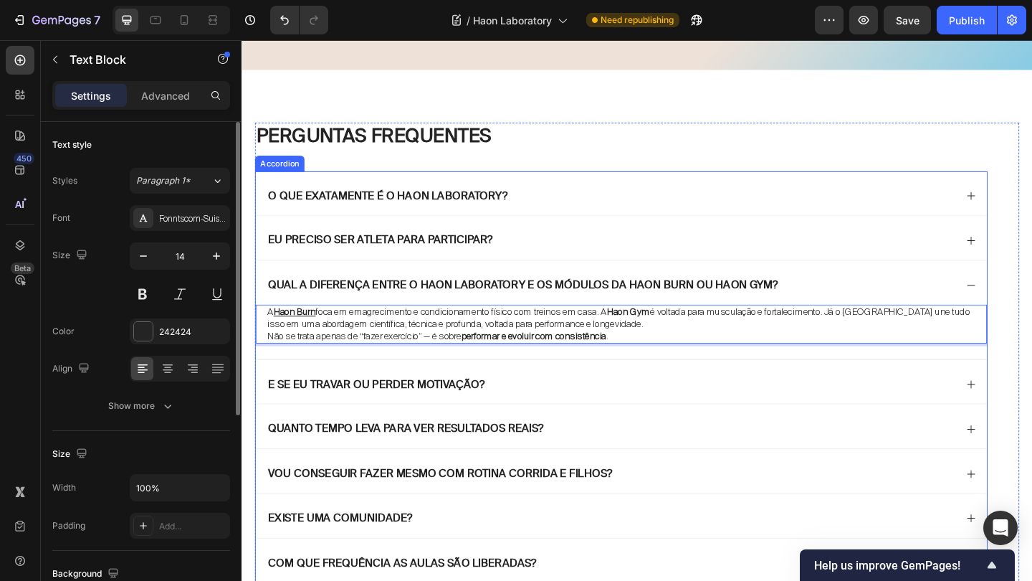
click at [754, 256] on div "Eu preciso ser atleta para participar?" at bounding box center [643, 257] width 750 height 19
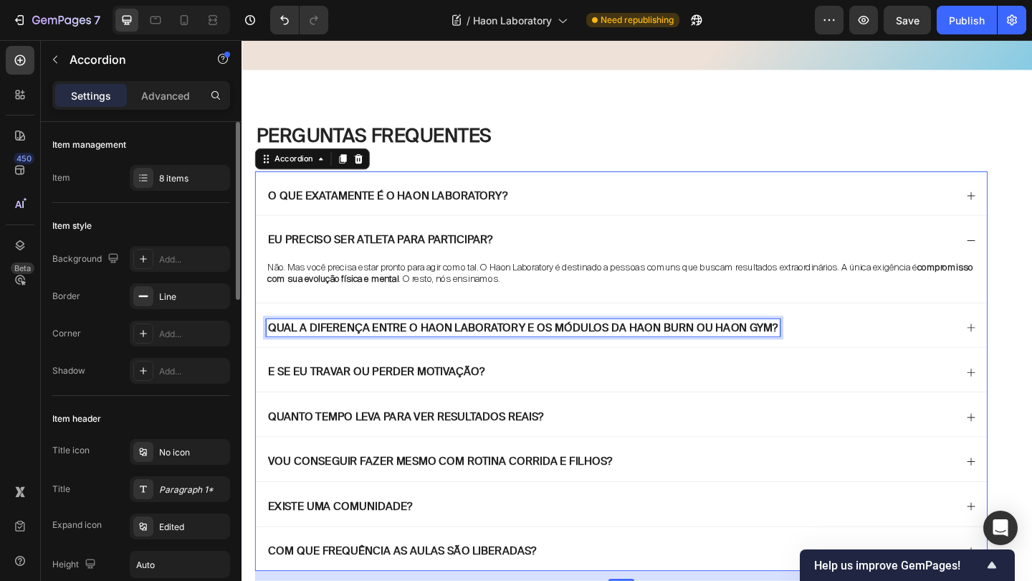
click at [692, 349] on p "Qual a diferença entre o Haon Laboratory e os módulos da Haon Burn ou haon Gym?" at bounding box center [547, 353] width 555 height 15
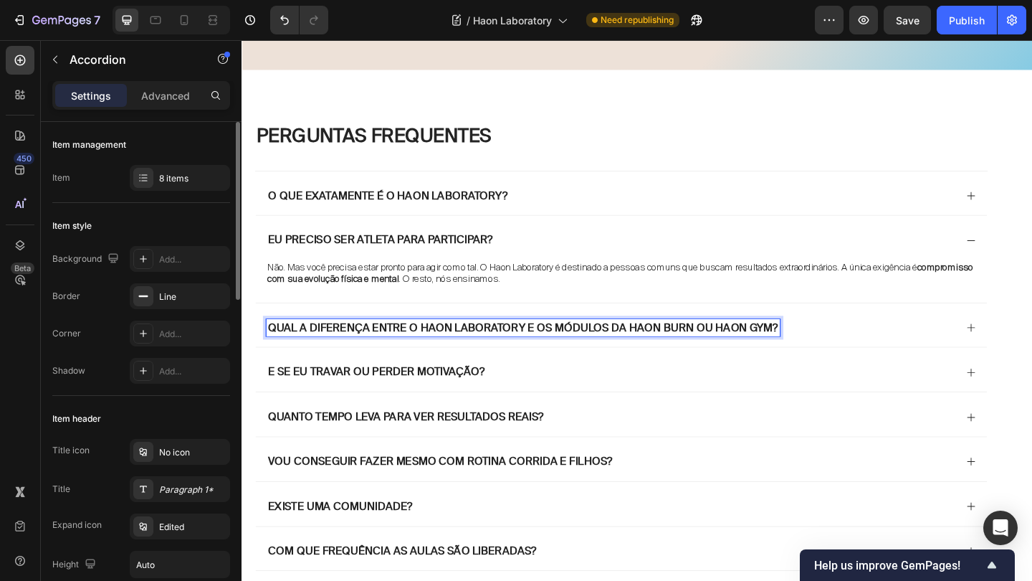
click at [884, 352] on div "Qual a diferença entre o Haon Laboratory e os módulos da Haon Burn ou haon Gym?" at bounding box center [643, 352] width 750 height 19
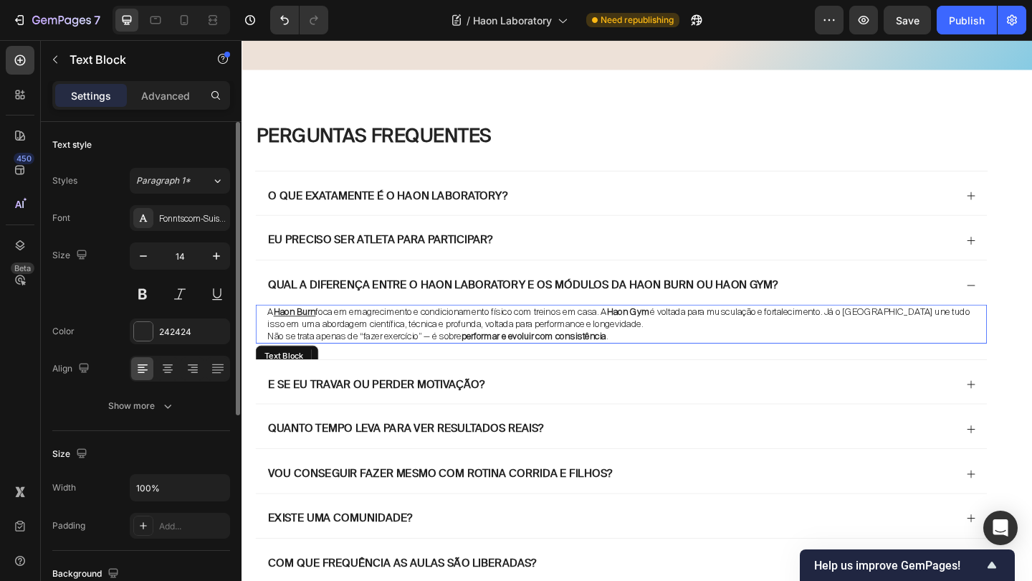
click at [668, 333] on strong "Haon Gym" at bounding box center [662, 335] width 47 height 13
click at [659, 333] on p "A Haon Burn foca em emagrecimento e condicionamento físico com treinos em casa.…" at bounding box center [655, 342] width 770 height 26
drag, startPoint x: 659, startPoint y: 333, endPoint x: 705, endPoint y: 335, distance: 46.7
click at [705, 335] on p "A Haon Burn foca em emagrecimento e condicionamento físico com treinos em casa.…" at bounding box center [655, 342] width 770 height 26
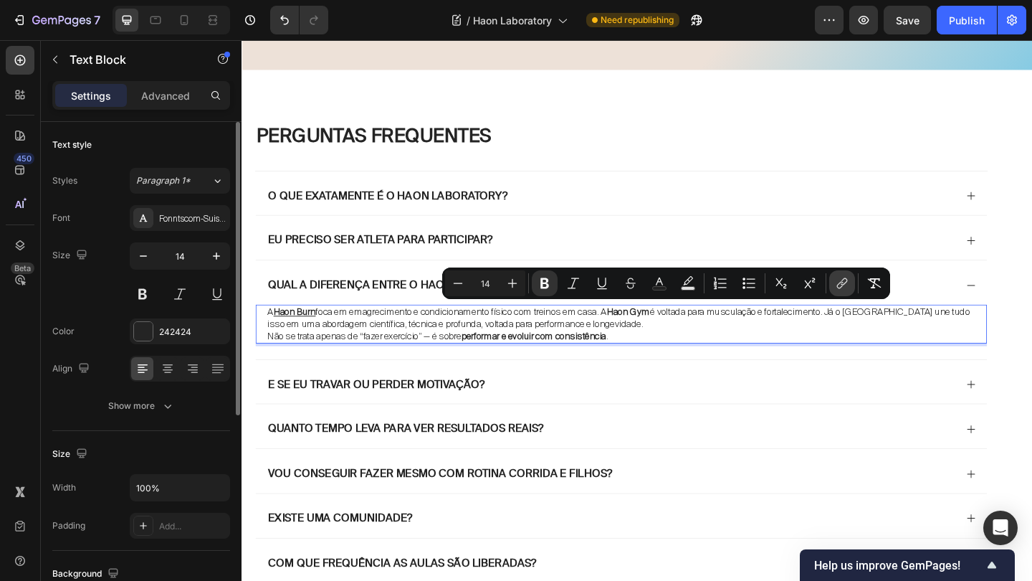
click at [840, 285] on icon "Editor contextual toolbar" at bounding box center [842, 283] width 14 height 14
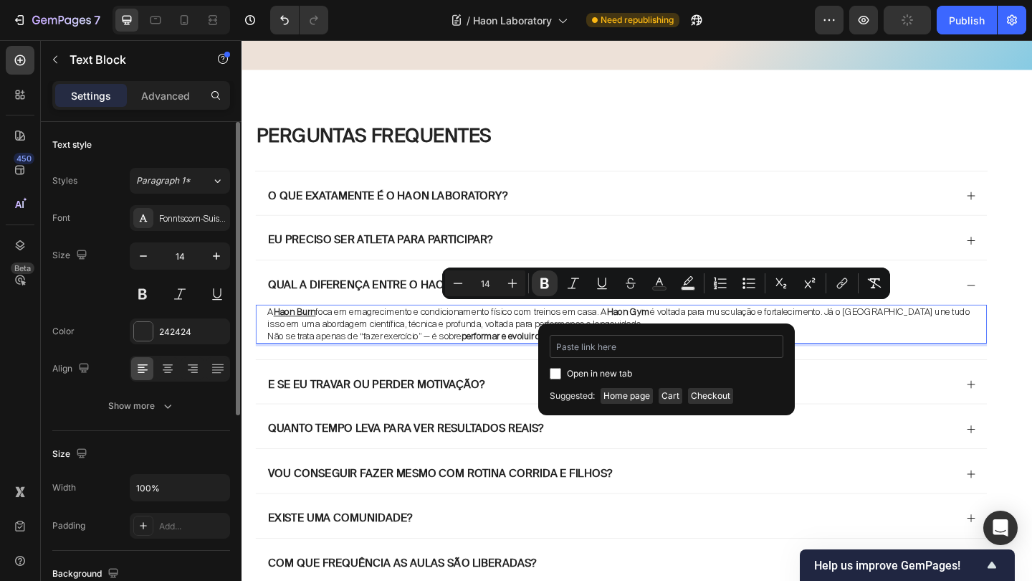
click at [675, 355] on input "Editor contextual toolbar" at bounding box center [667, 346] width 234 height 23
type input "https://haonfit.com.br/pages/haongym"
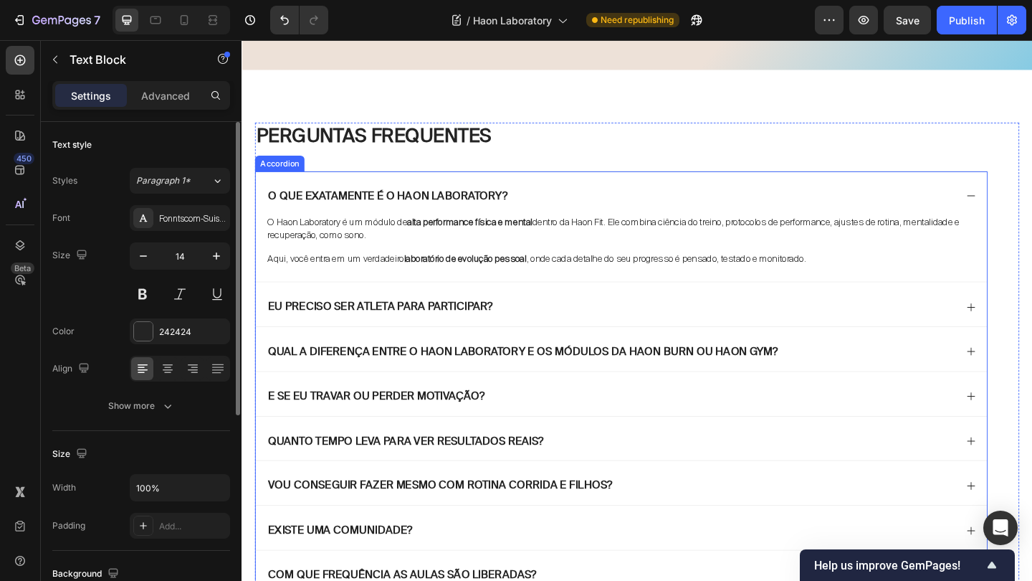
click at [855, 375] on div "Qual a diferença entre o Haon Laboratory e os módulos da Haon Burn ou haon Gym?" at bounding box center [643, 378] width 750 height 19
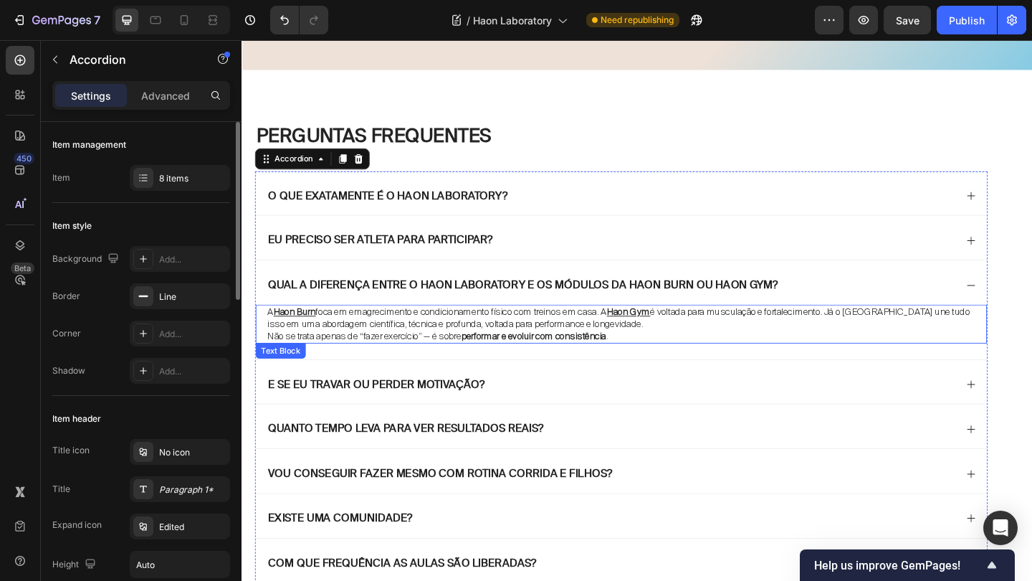
click at [913, 337] on p "A Haon Burn foca em emagrecimento e condicionamento físico com treinos em casa.…" at bounding box center [655, 342] width 770 height 26
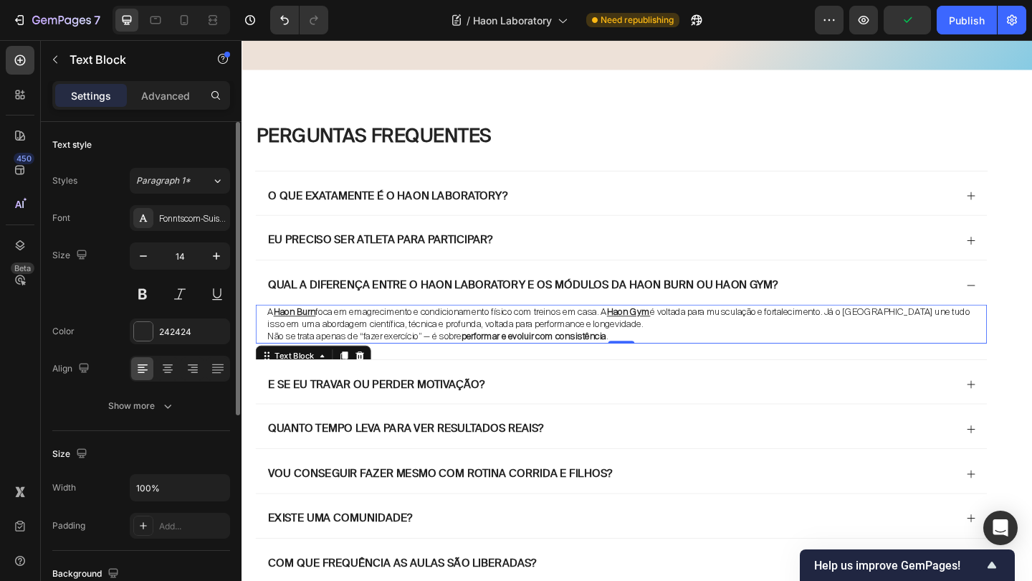
click at [732, 345] on p "A Haon Burn foca em emagrecimento e condicionamento físico com treinos em casa.…" at bounding box center [655, 342] width 770 height 26
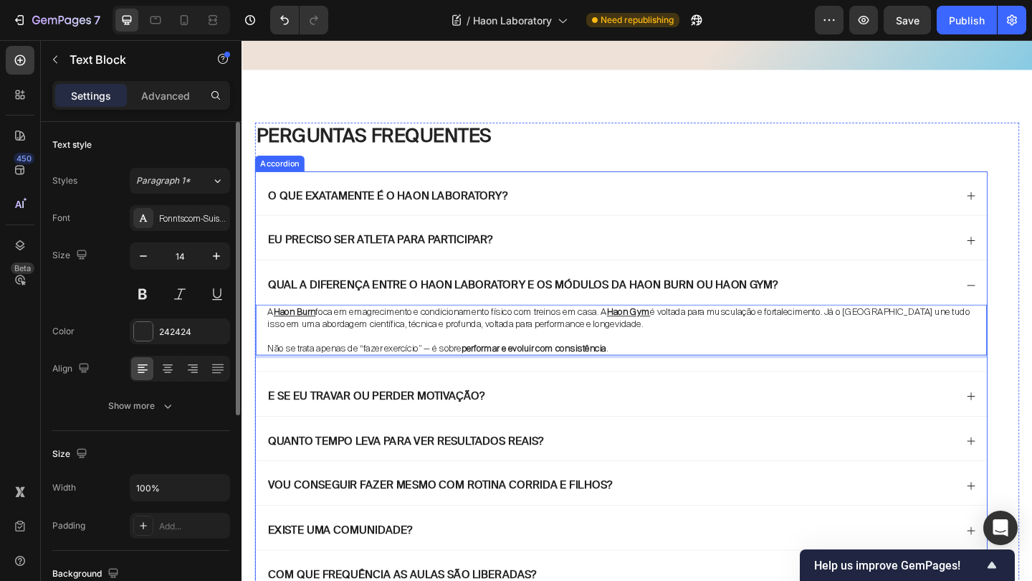
click at [971, 310] on div "Qual a diferença entre o Haon Laboratory e os módulos da Haon Burn ou haon Gym?" at bounding box center [643, 306] width 750 height 19
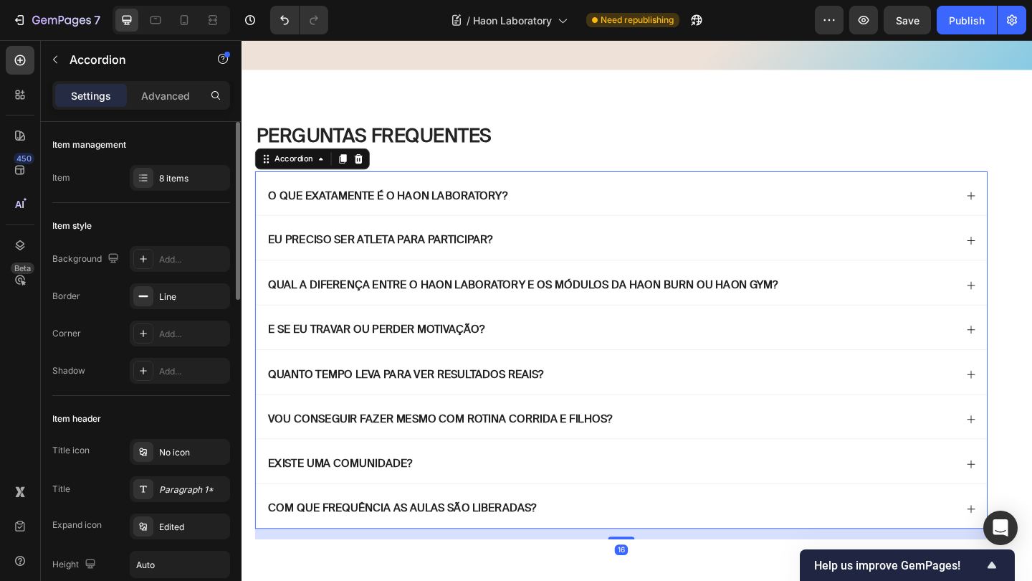
click at [724, 361] on div "E se eu travar ou perder motivação?" at bounding box center [643, 355] width 750 height 19
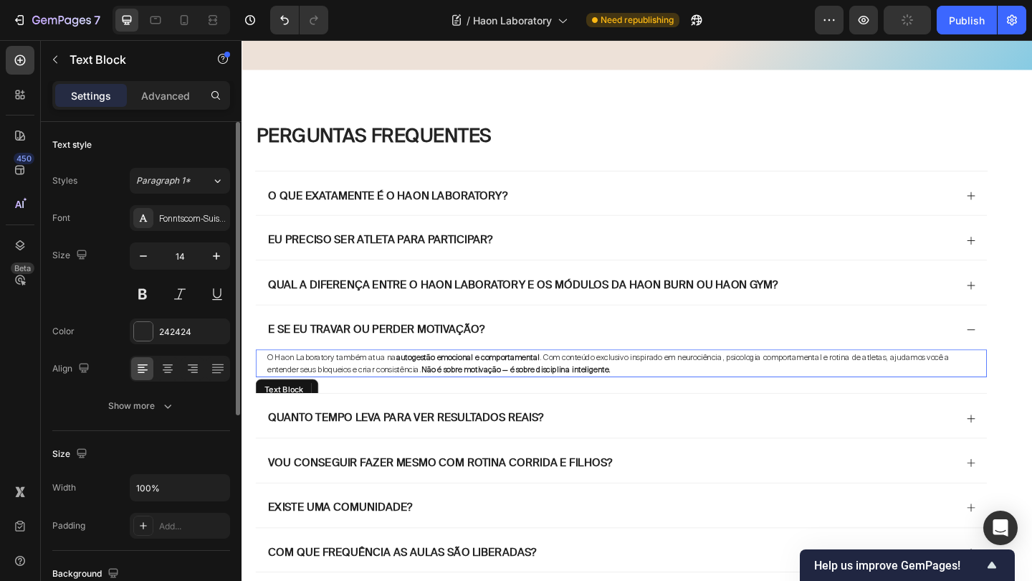
click at [554, 388] on strong "autogestão emocional e comportamental" at bounding box center [487, 384] width 156 height 11
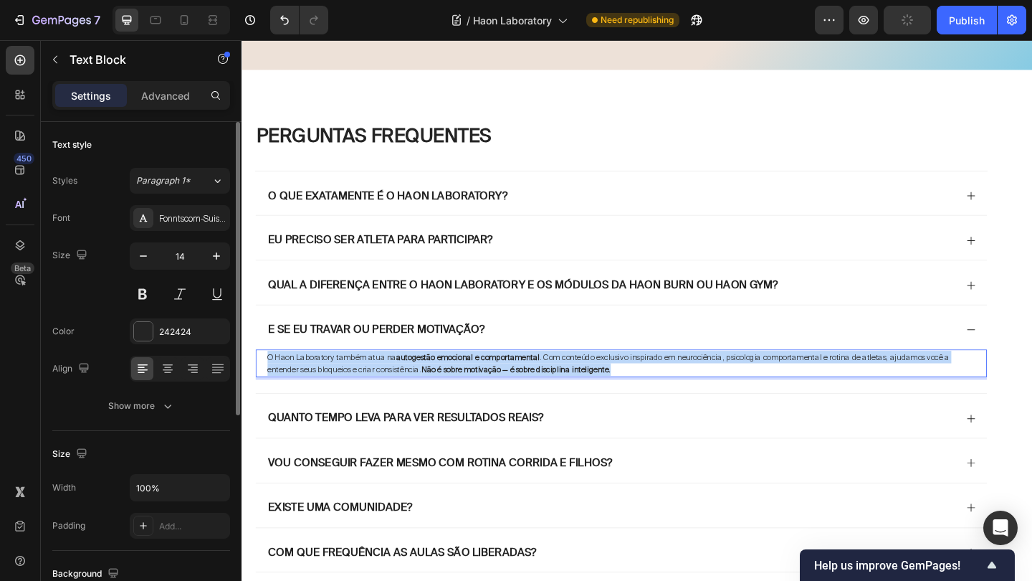
click at [554, 388] on strong "autogestão emocional e comportamental" at bounding box center [487, 384] width 156 height 11
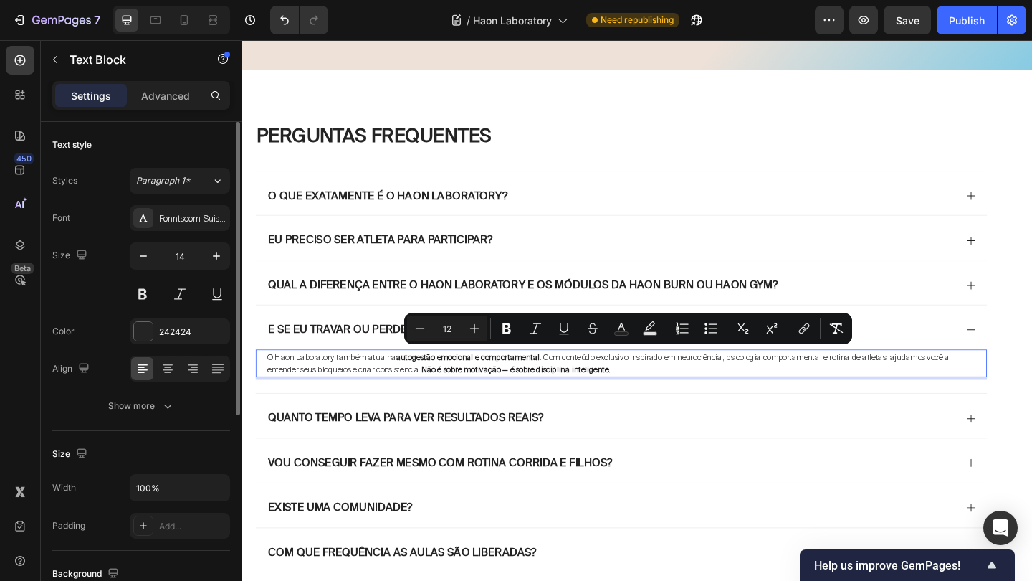
click at [458, 379] on strong "autogestão emocional e comportamental" at bounding box center [487, 384] width 156 height 11
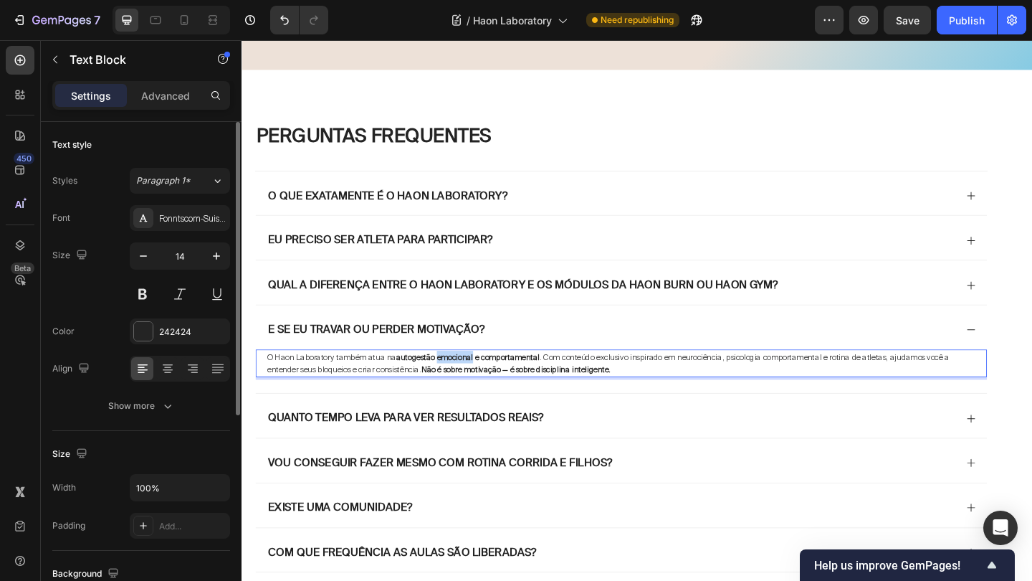
click at [458, 379] on strong "autogestão emocional e comportamental" at bounding box center [487, 384] width 156 height 11
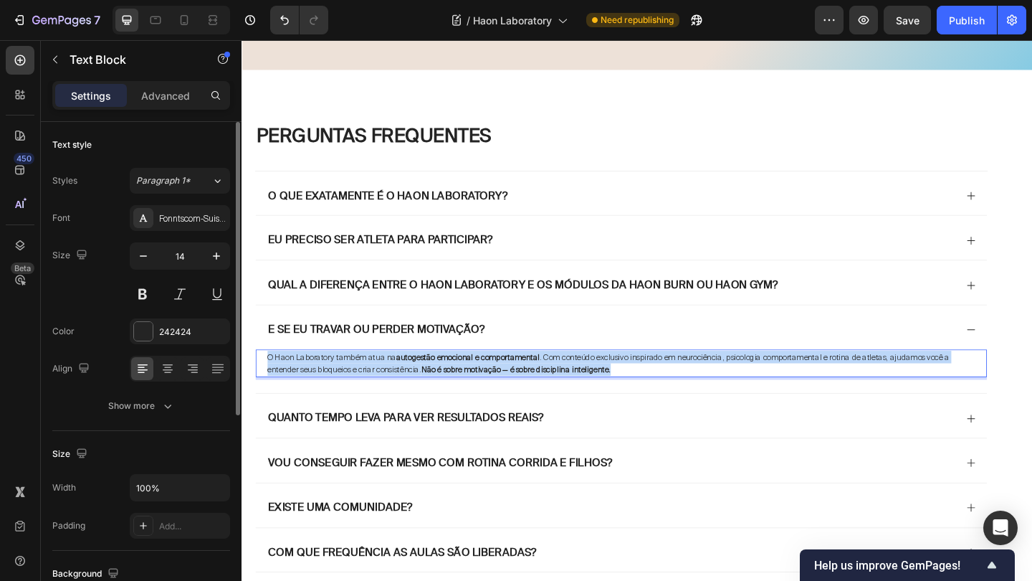
click at [458, 379] on strong "autogestão emocional e comportamental" at bounding box center [487, 384] width 156 height 11
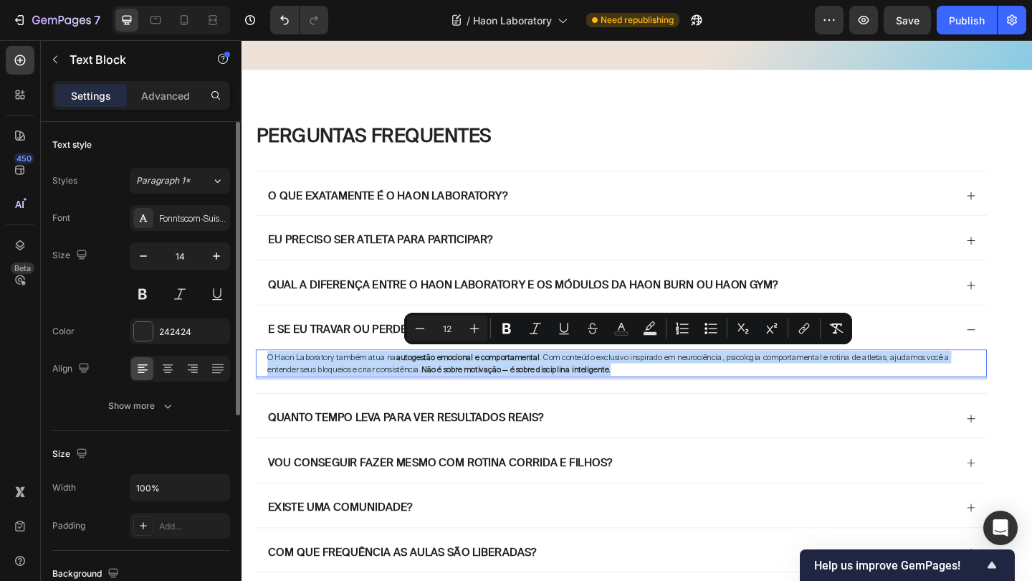
type input "14"
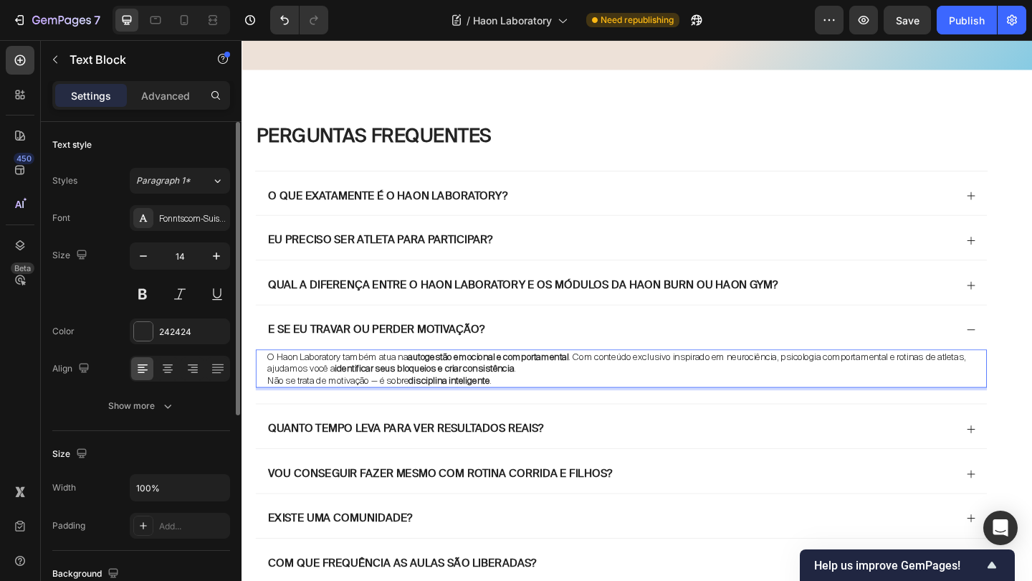
click at [604, 390] on p "O Haon Laboratory também atua na autogestão emocional e comportamental . Com co…" at bounding box center [655, 391] width 770 height 26
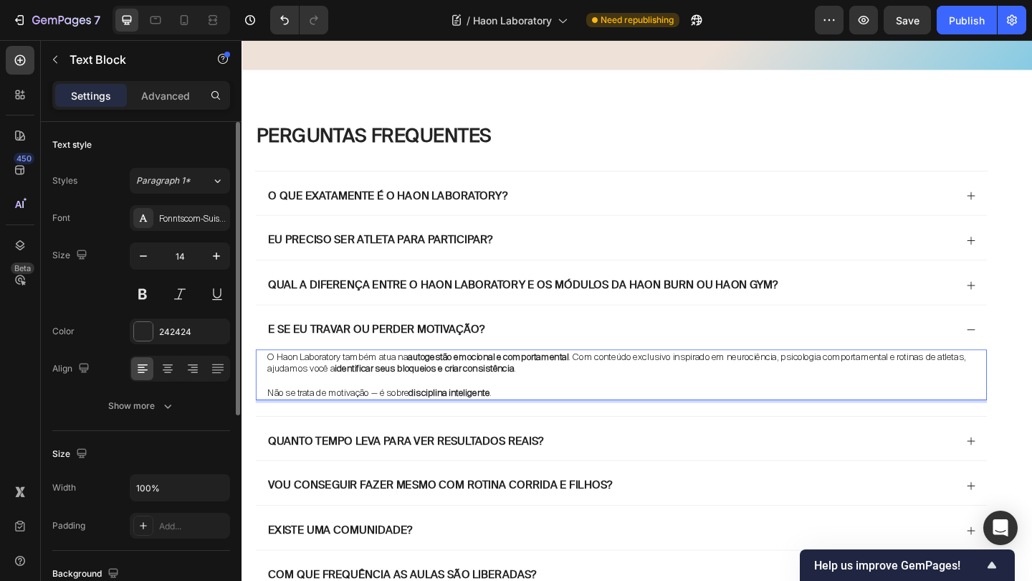
click at [535, 406] on p "Rich Text Editor. Editing area: main" at bounding box center [655, 410] width 770 height 13
click at [578, 385] on strong "autogestão emocional e comportamental" at bounding box center [509, 384] width 175 height 13
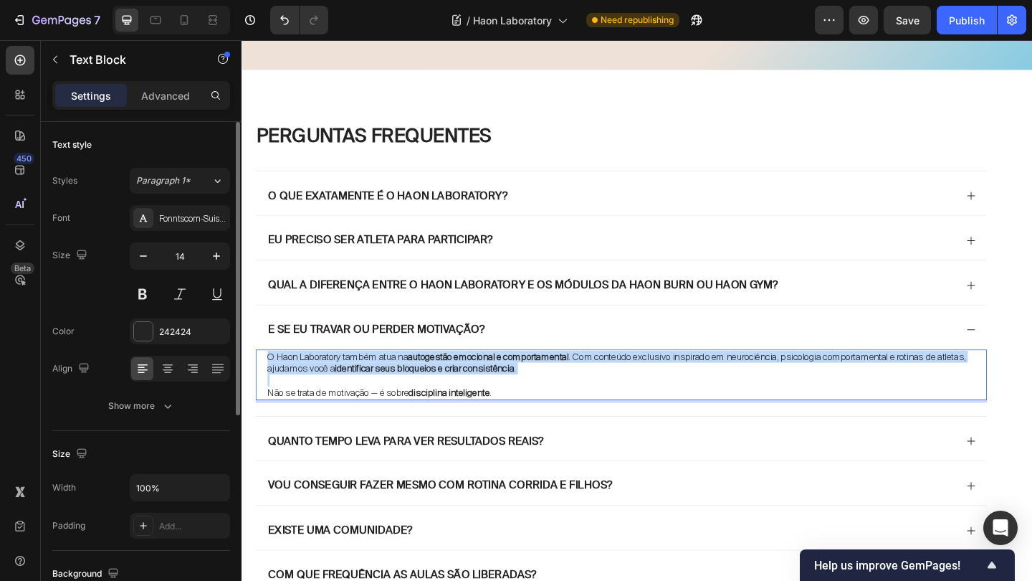
click at [578, 385] on strong "autogestão emocional e comportamental" at bounding box center [509, 384] width 175 height 13
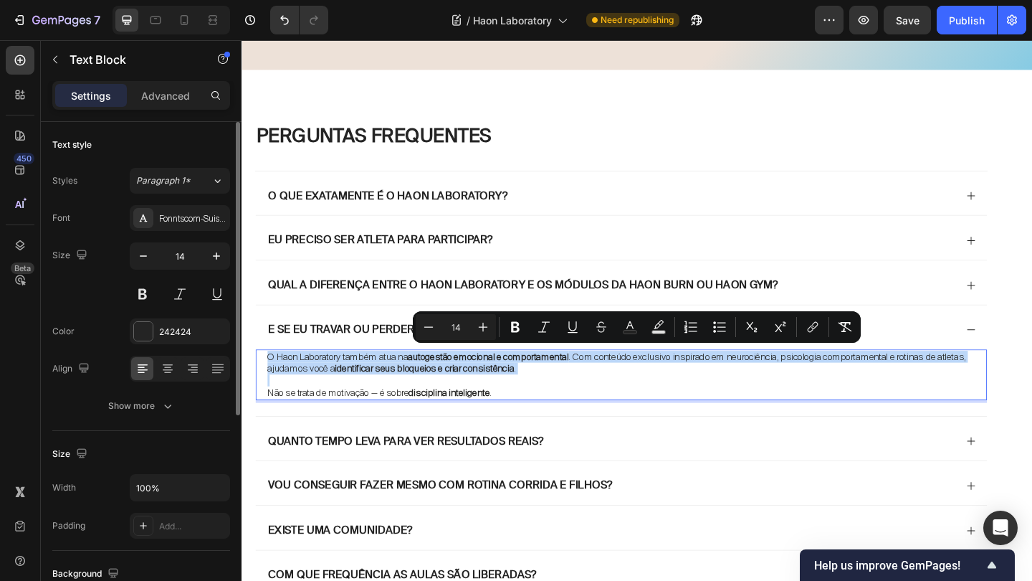
click at [386, 376] on div "O Haon Laboratory também atua na autogestão emocional e comportamental . Com co…" at bounding box center [654, 403] width 773 height 55
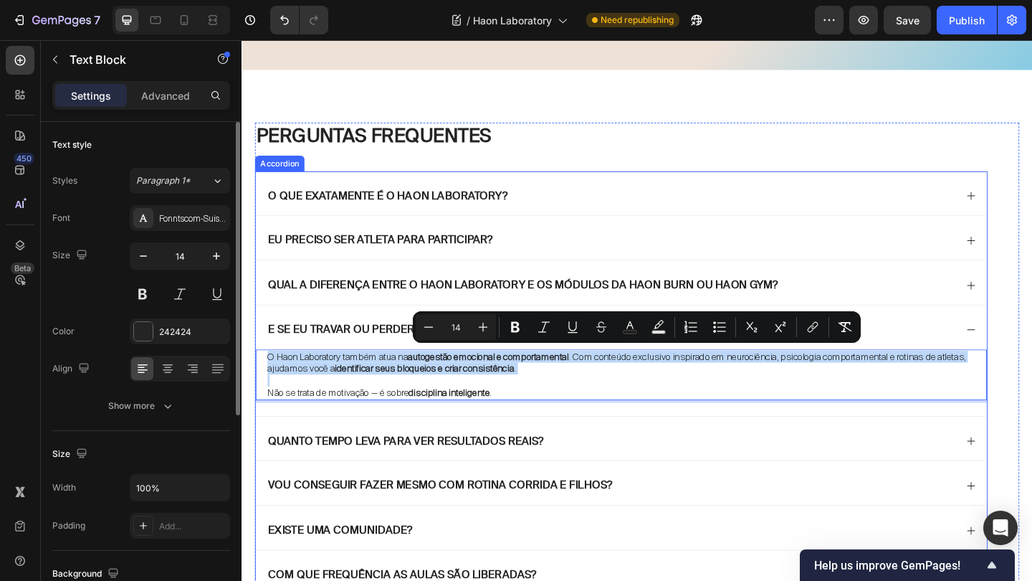
click at [1032, 351] on icon at bounding box center [1034, 354] width 11 height 11
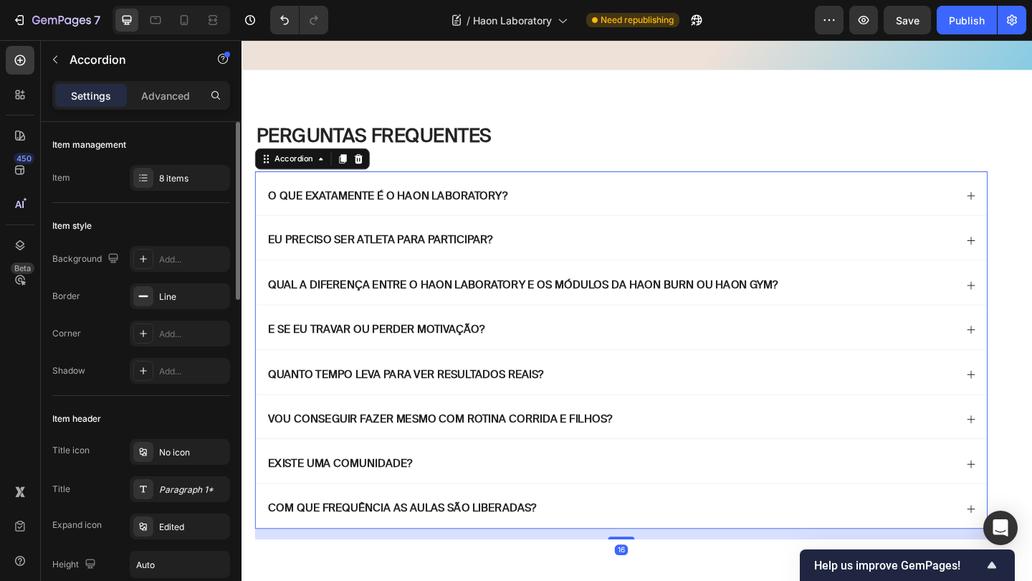
click at [1032, 404] on icon at bounding box center [1034, 403] width 11 height 11
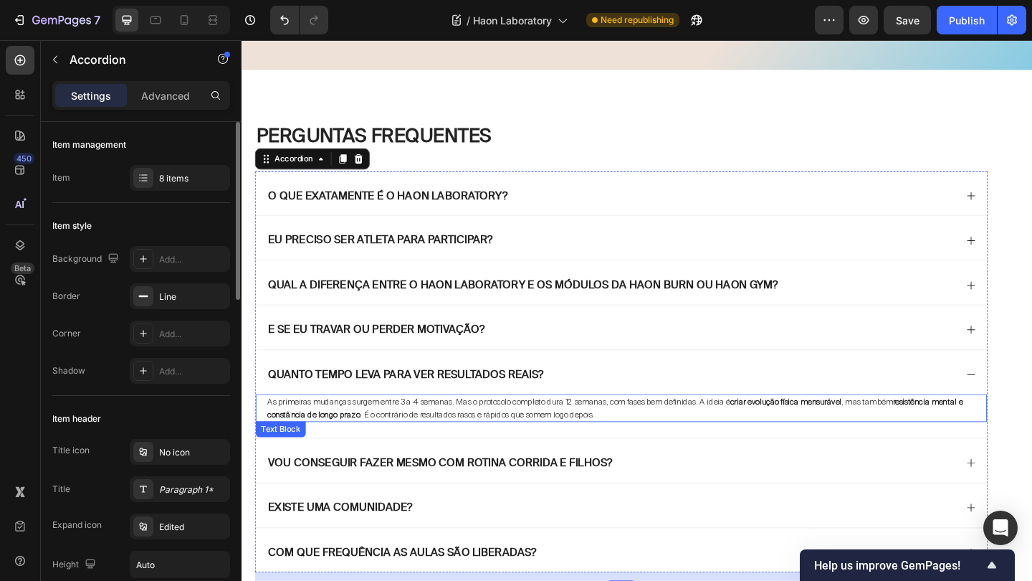
click at [529, 429] on span "As primeiras mudanças surgem entre 3 a 4 semanas. Mas o protocolo completo dura…" at bounding box center [648, 440] width 756 height 25
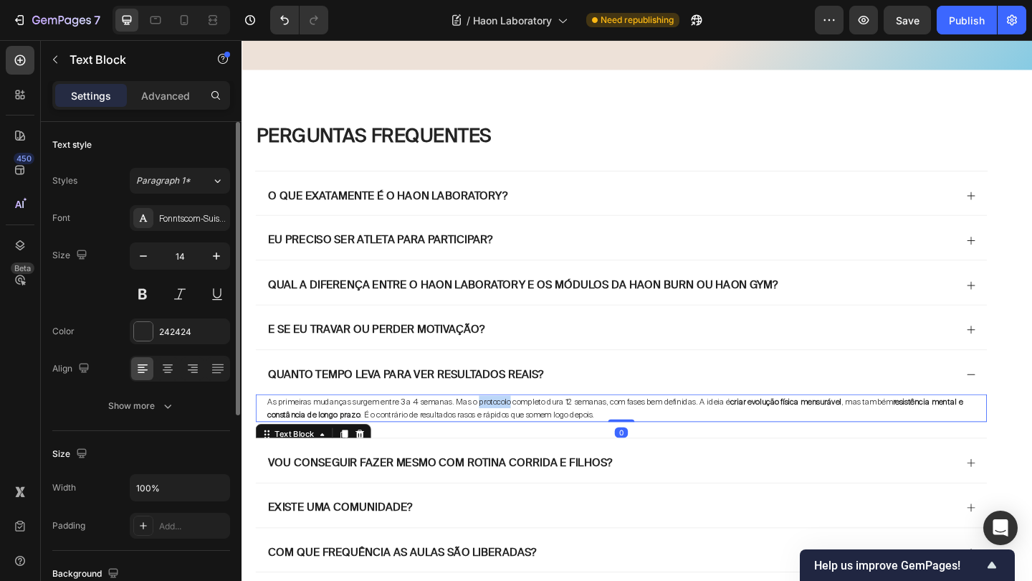
click at [529, 429] on span "As primeiras mudanças surgem entre 3 a 4 semanas. Mas o protocolo completo dura…" at bounding box center [648, 440] width 756 height 25
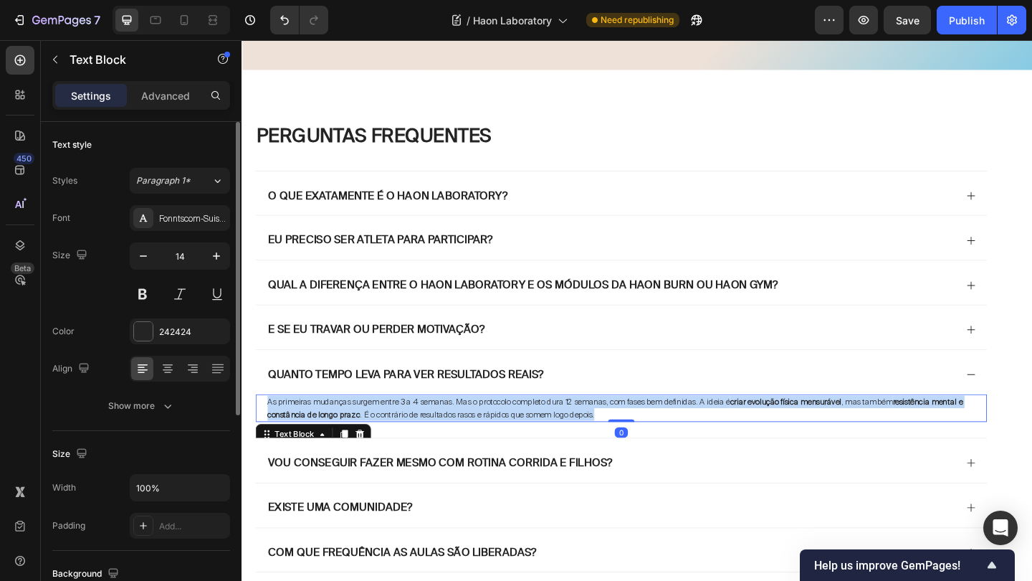
click at [529, 429] on span "As primeiras mudanças surgem entre 3 a 4 semanas. Mas o protocolo completo dura…" at bounding box center [648, 440] width 756 height 25
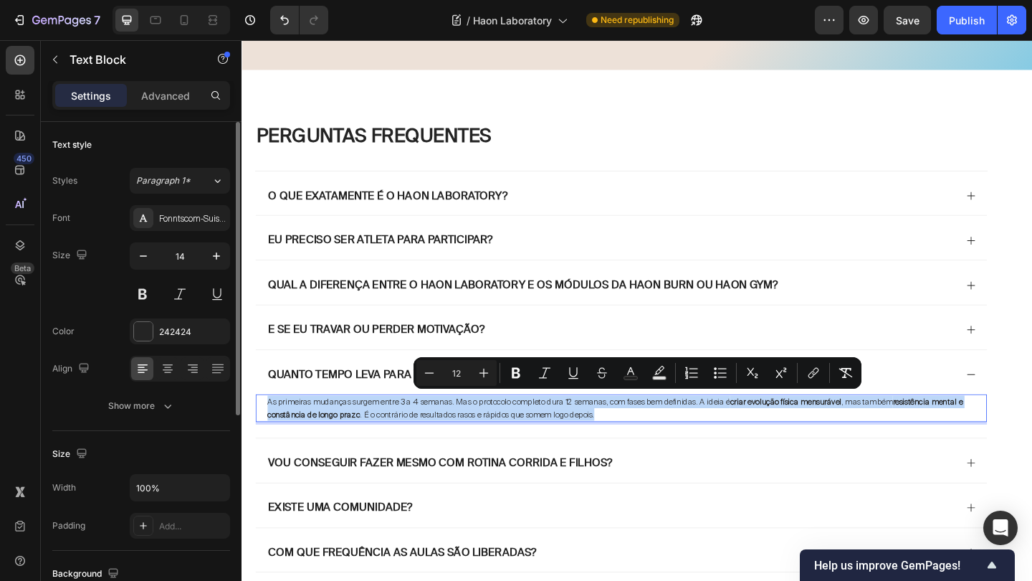
type input "14"
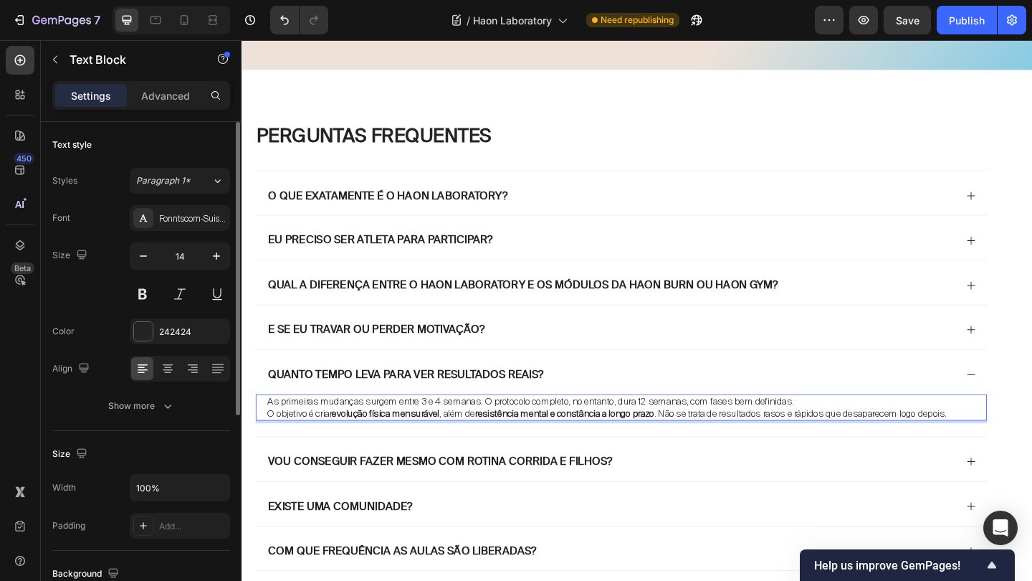
click at [880, 433] on p "As primeiras mudanças surgem entre 3 e 4 semanas. O protocolo completo, no enta…" at bounding box center [655, 433] width 770 height 13
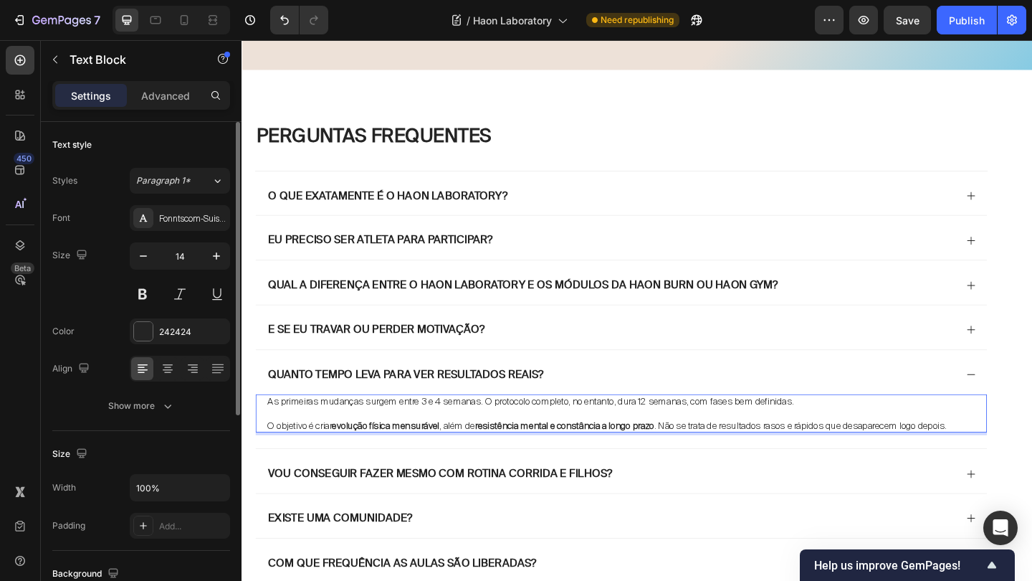
click at [605, 429] on p "As primeiras mudanças surgem entre 3 e 4 semanas. O protocolo completo, no enta…" at bounding box center [655, 433] width 770 height 13
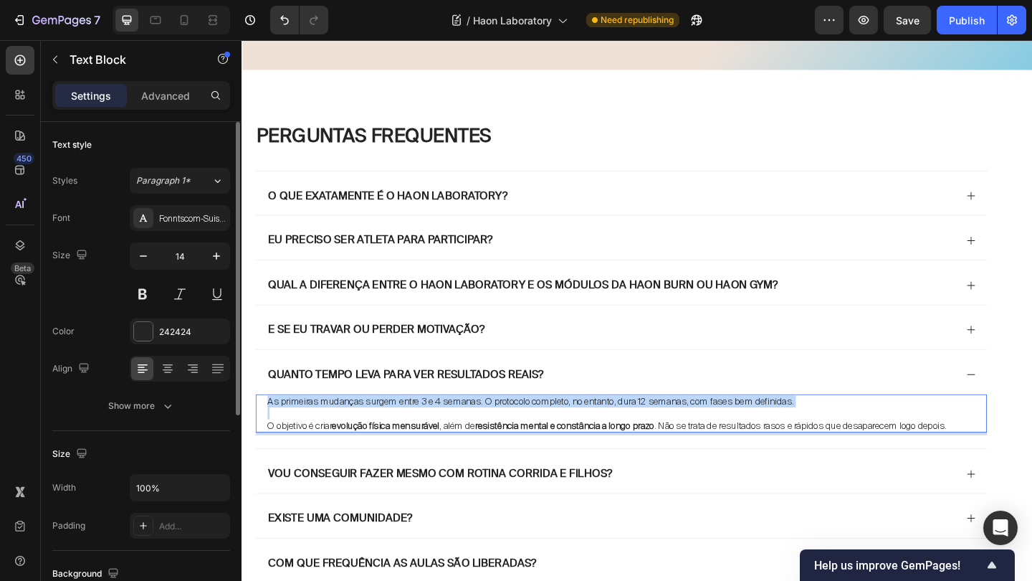
click at [605, 429] on p "As primeiras mudanças surgem entre 3 e 4 semanas. O protocolo completo, no enta…" at bounding box center [655, 433] width 770 height 13
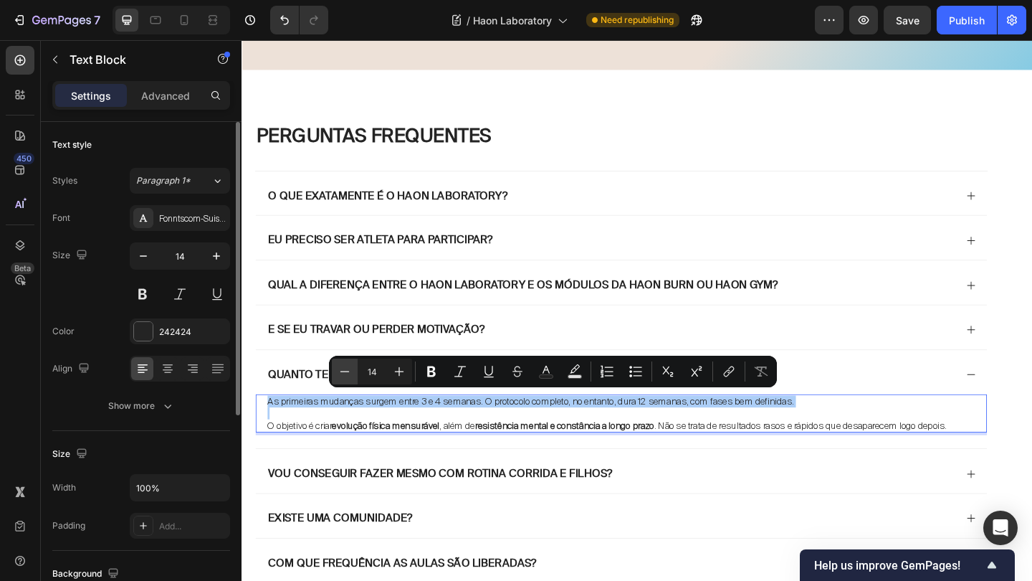
click at [343, 374] on icon "Editor contextual toolbar" at bounding box center [345, 371] width 14 height 14
click at [397, 369] on icon "Editor contextual toolbar" at bounding box center [399, 371] width 14 height 14
type input "14"
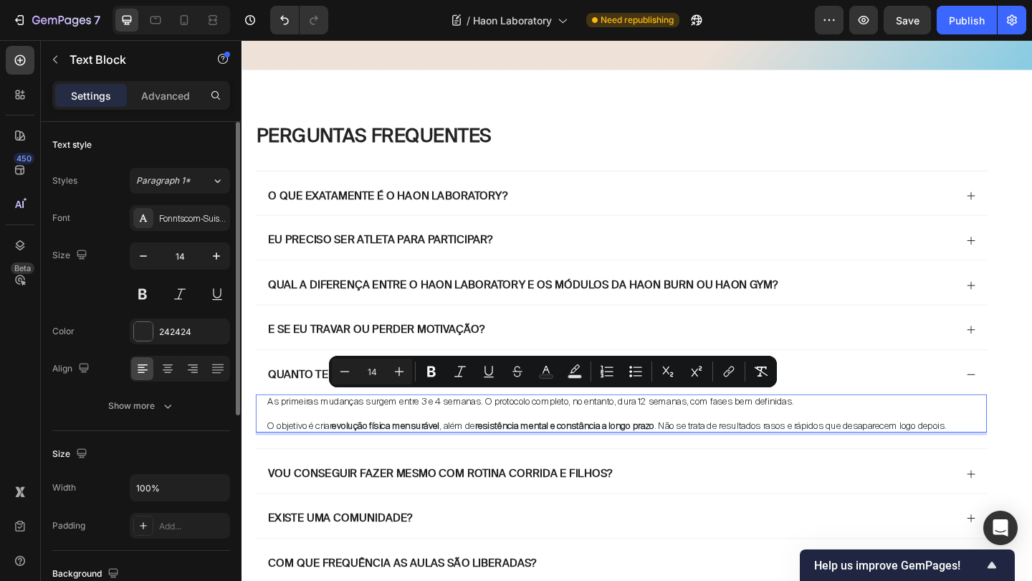
click at [496, 436] on span "As primeiras mudanças surgem entre 3 e 4 semanas. O protocolo completo, no enta…" at bounding box center [556, 433] width 573 height 13
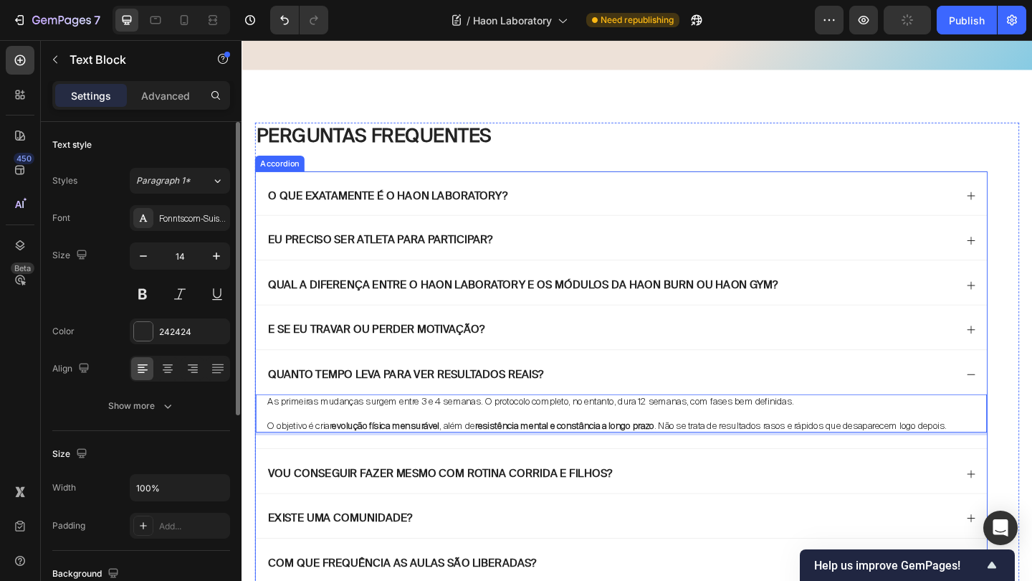
click at [1032, 406] on div "Quanto tempo leva para ver resultados reais?" at bounding box center [655, 401] width 796 height 48
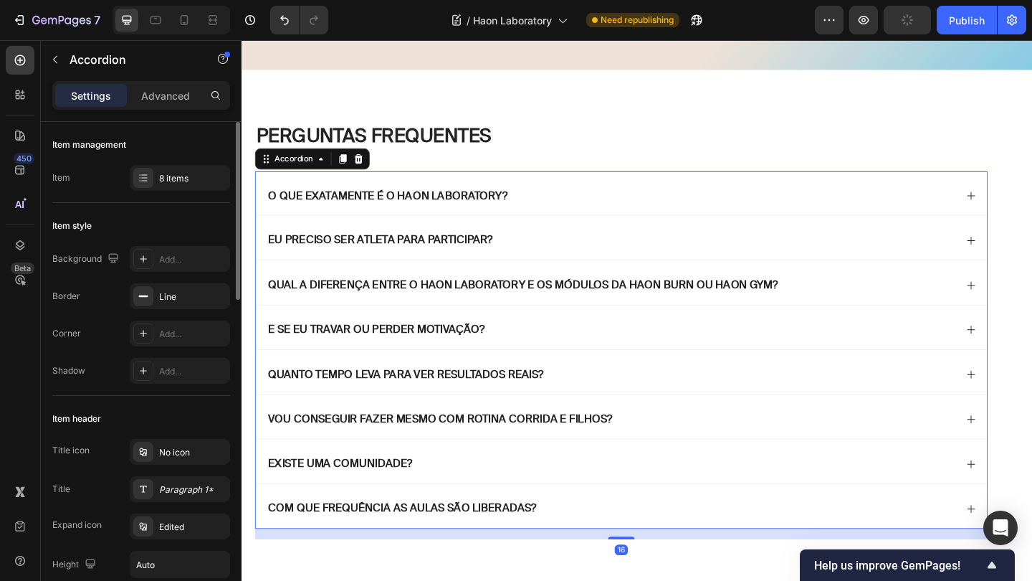
scroll to position [0, 0]
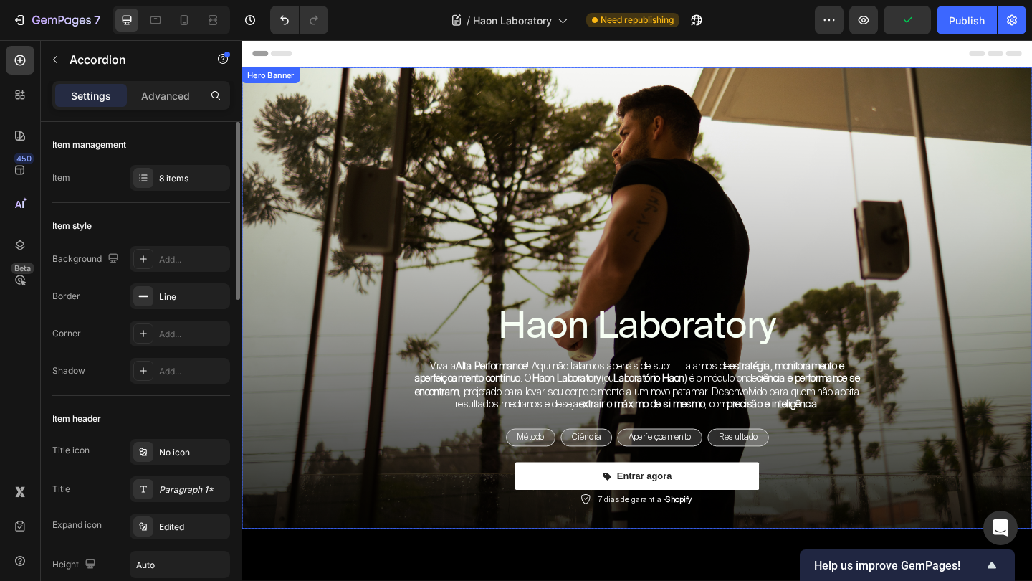
click at [874, 282] on div "Haon Laboratory Heading Viva a Alta Performance ! Aqui não falamos apenas de su…" at bounding box center [672, 427] width 860 height 290
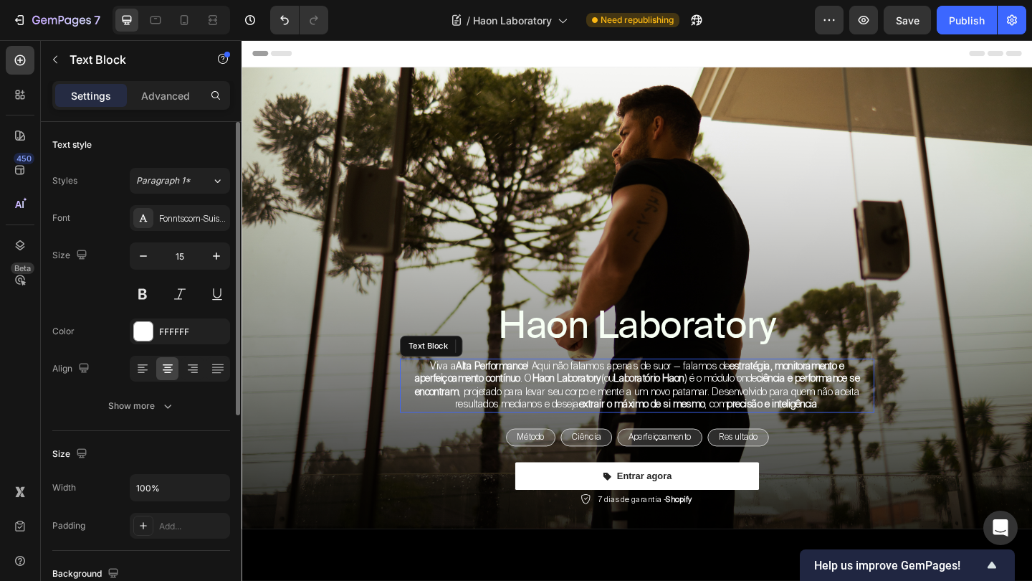
click at [689, 401] on strong "Laboratório Haon" at bounding box center [685, 408] width 77 height 14
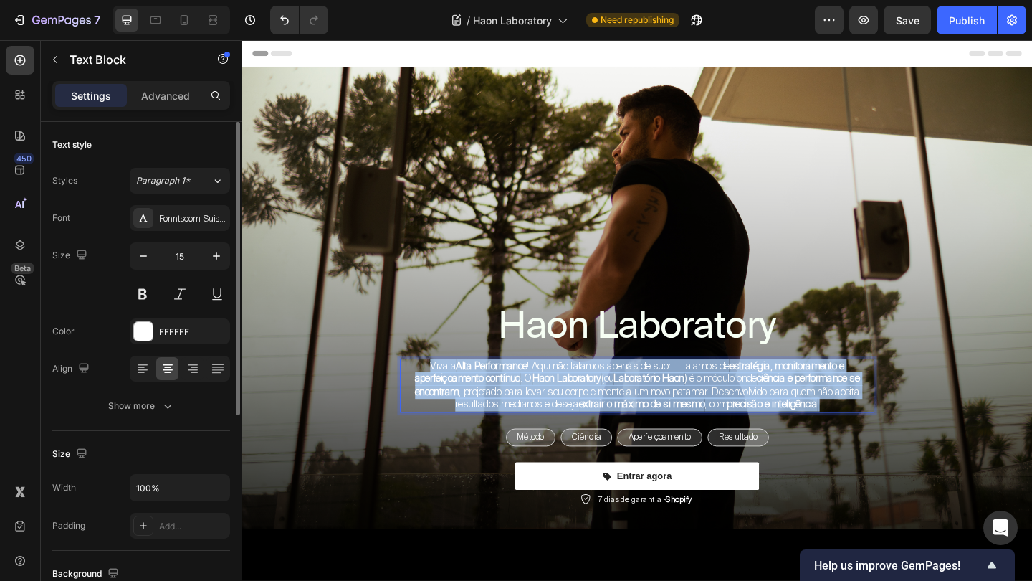
click at [689, 401] on strong "Laboratório Haon" at bounding box center [685, 408] width 77 height 14
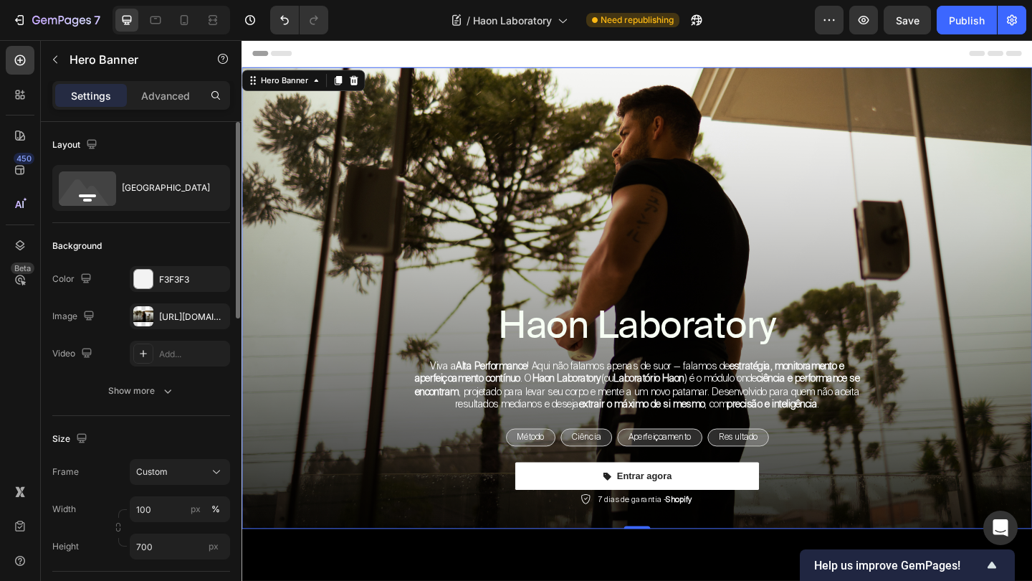
click at [799, 247] on div "Background Image" at bounding box center [672, 321] width 860 height 502
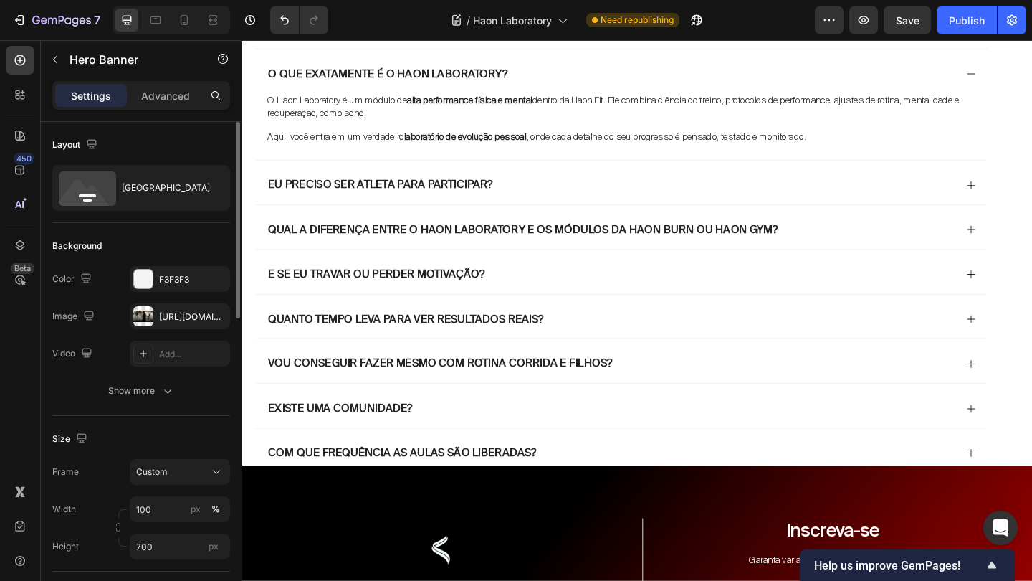
scroll to position [4530, 0]
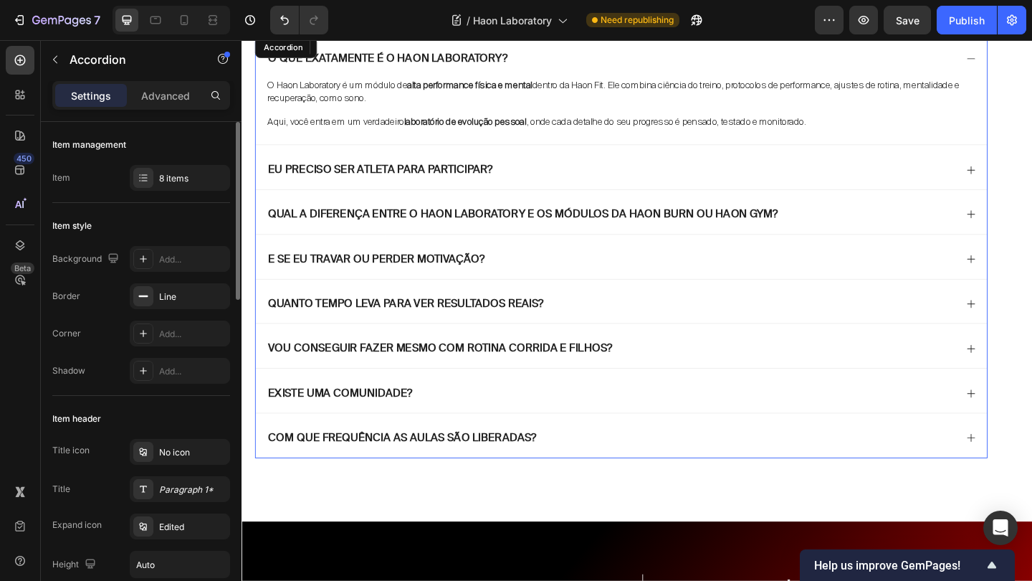
click at [1004, 272] on div "E se eu travar ou perder motivação?" at bounding box center [643, 278] width 750 height 19
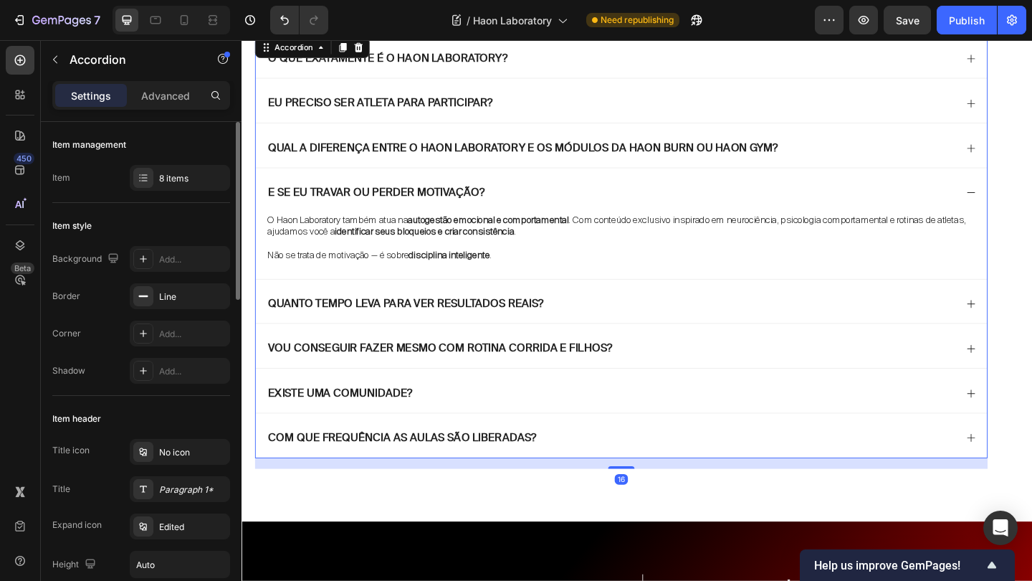
click at [1021, 307] on div "Quanto tempo leva para ver resultados reais?" at bounding box center [655, 324] width 796 height 48
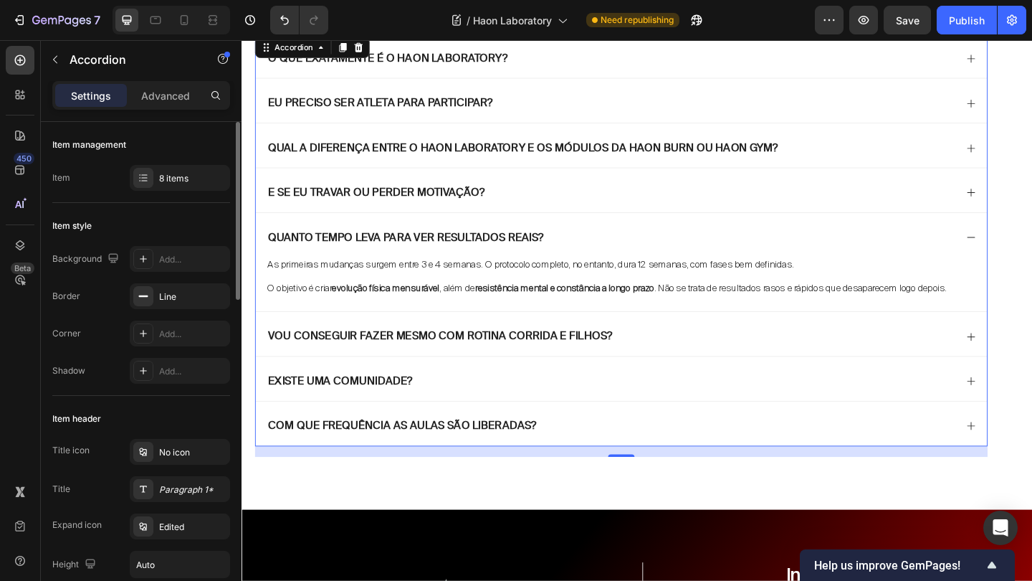
click at [1032, 367] on icon at bounding box center [1034, 362] width 11 height 11
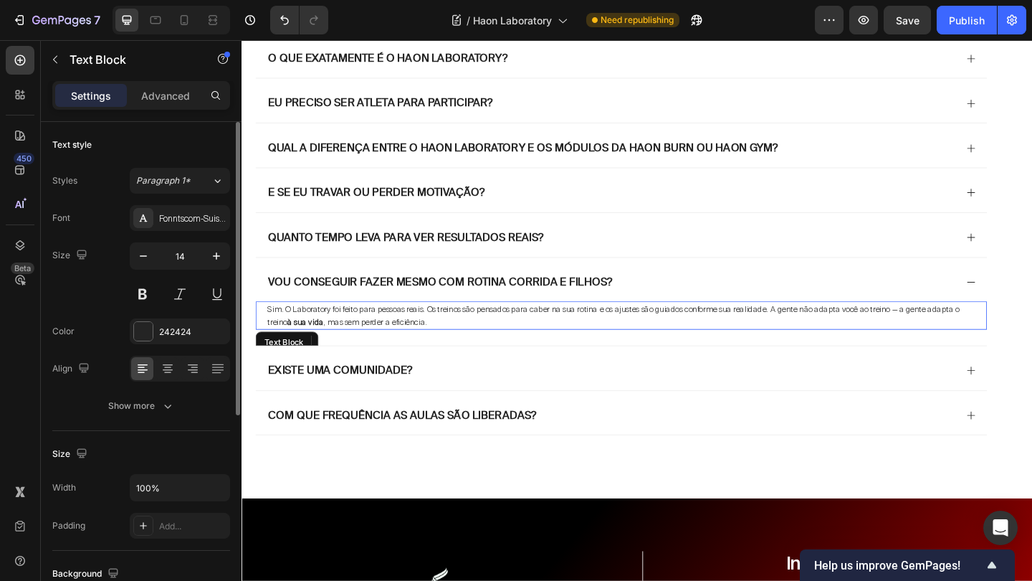
click at [657, 337] on p "Sim. O Laboratory foi feito para pessoas reais. Os treinos são pensados para ca…" at bounding box center [655, 338] width 770 height 27
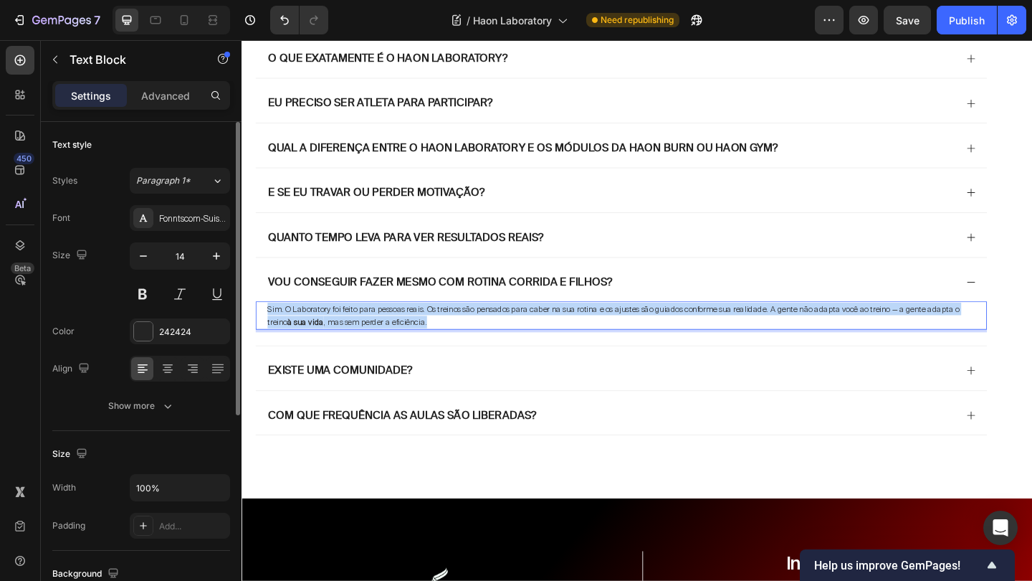
click at [657, 337] on p "Sim. O Laboratory foi feito para pessoas reais. Os treinos são pensados para ca…" at bounding box center [655, 338] width 770 height 27
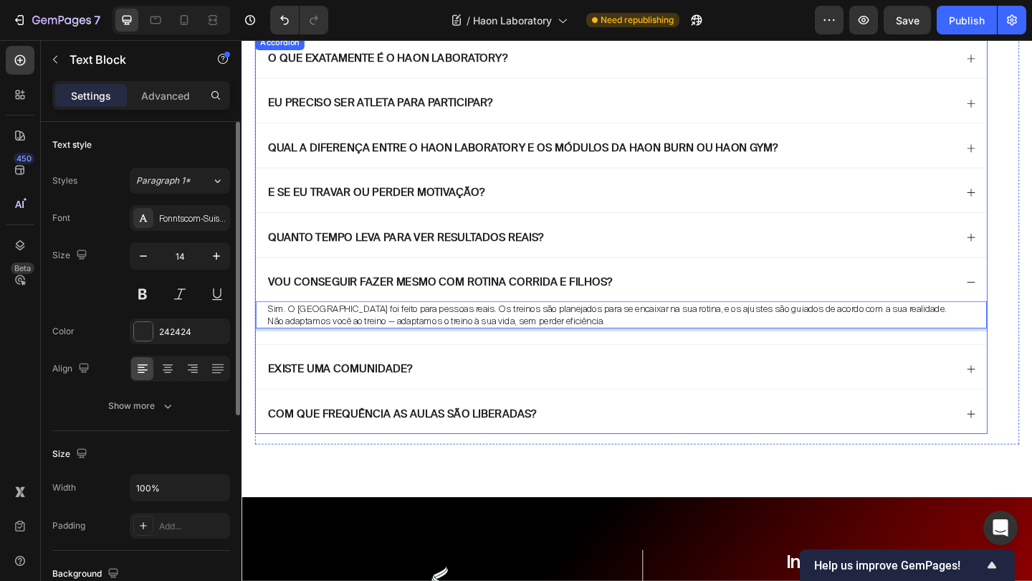
click at [608, 389] on div "Existe uma comunidade?" at bounding box center [643, 398] width 750 height 19
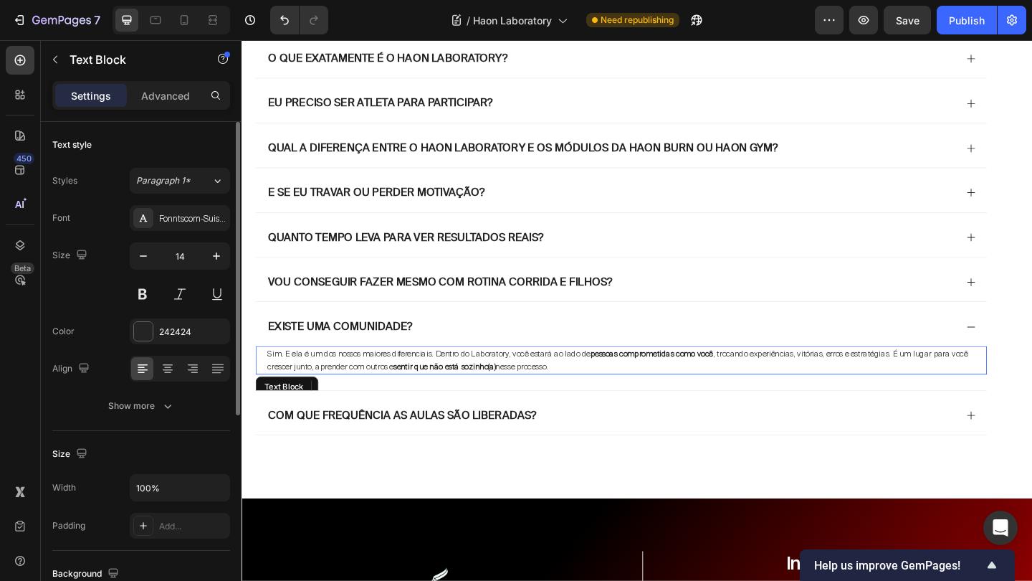
click at [557, 393] on span "Sim. E ela é um dos nossos maiores diferenciais. Dentro do Laboratory, você est…" at bounding box center [651, 388] width 762 height 25
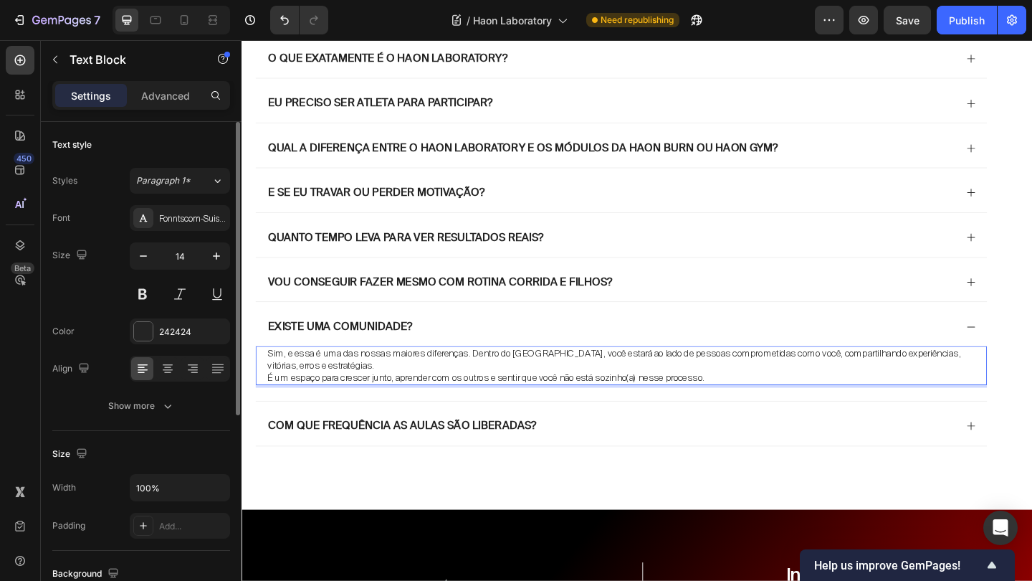
click at [462, 381] on p "Sim, e essa é uma das nossas maiores diferenças. Dentro do Haon Laboratory, voc…" at bounding box center [655, 387] width 770 height 26
click at [442, 387] on p "Sim, e essa é uma das nossas maiores diferenças. Dentro do Haon Laboratory, voc…" at bounding box center [655, 387] width 770 height 26
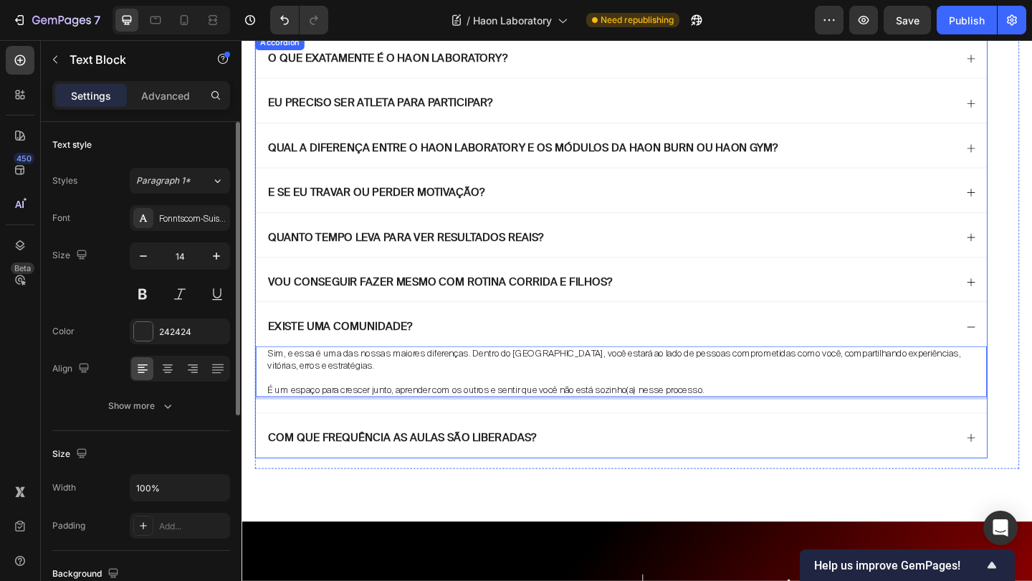
click at [542, 470] on p "com que frequência as aulas são liberadas?" at bounding box center [416, 472] width 292 height 15
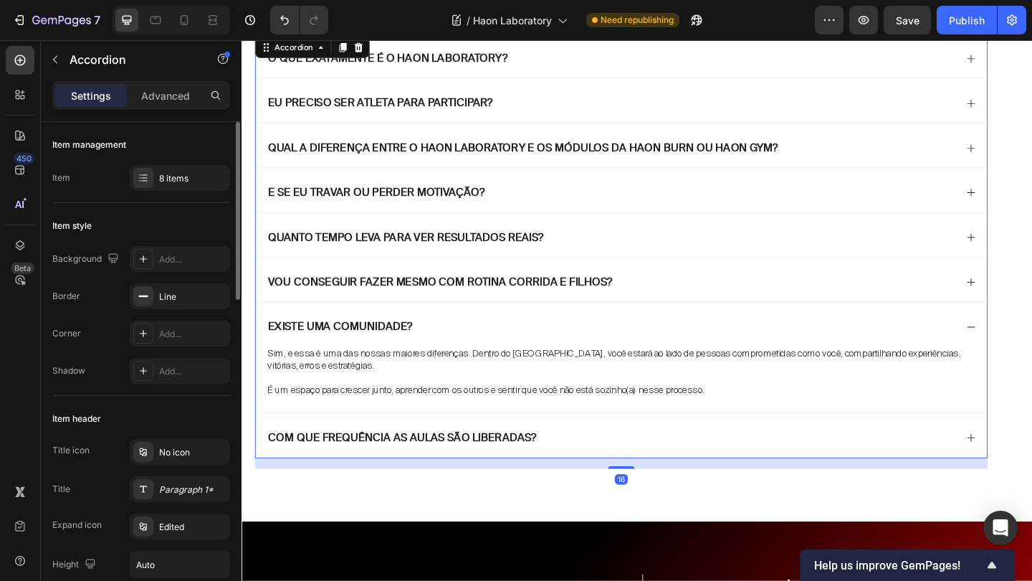
click at [730, 463] on div "com que frequência as aulas são liberadas?" at bounding box center [643, 472] width 750 height 19
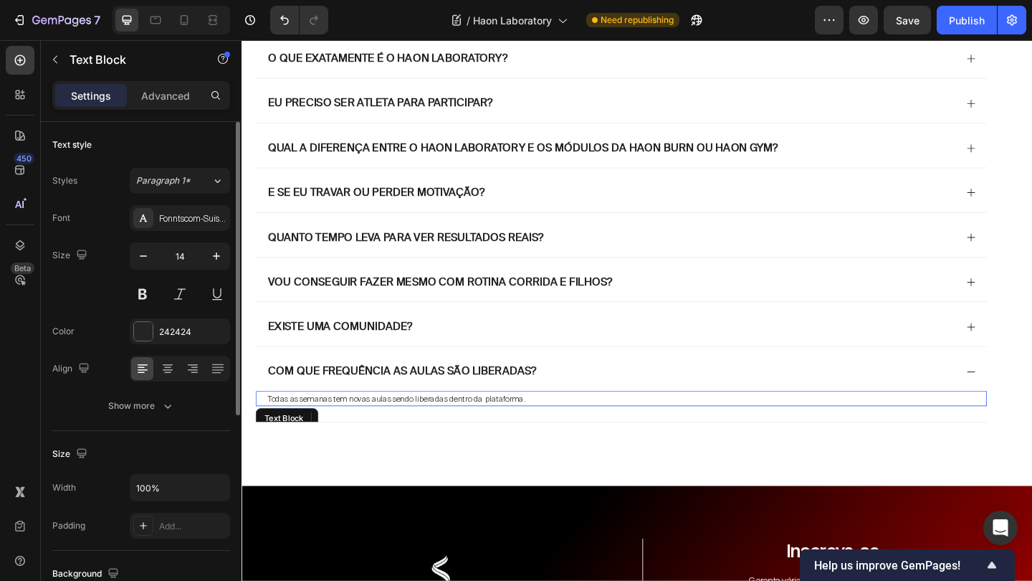
click at [546, 430] on span "Todas as semanas tem novas aulas sendo liberadas dentro da plataforma." at bounding box center [410, 429] width 281 height 11
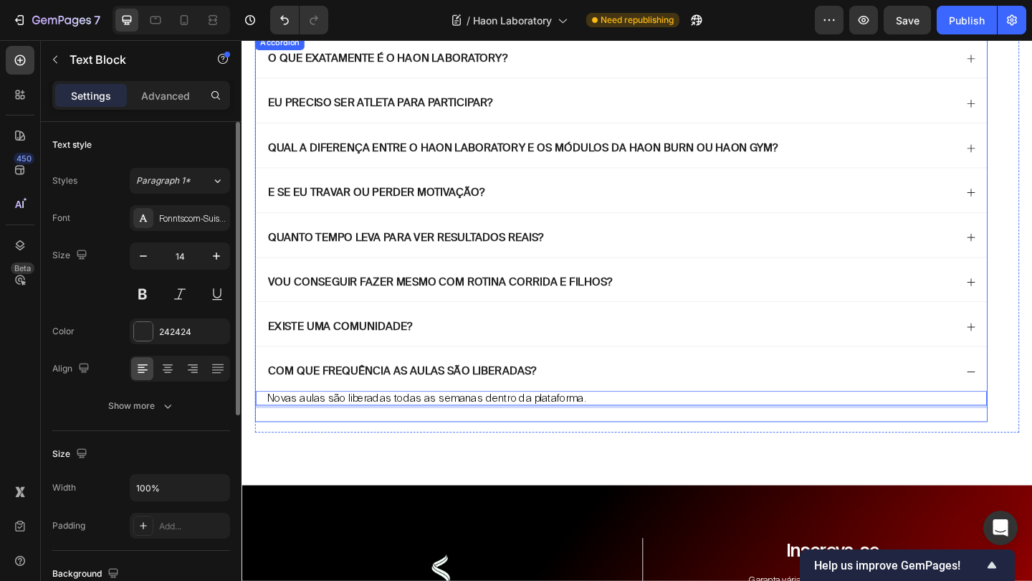
click at [794, 373] on div "com que frequência as aulas são liberadas?" at bounding box center [655, 397] width 796 height 48
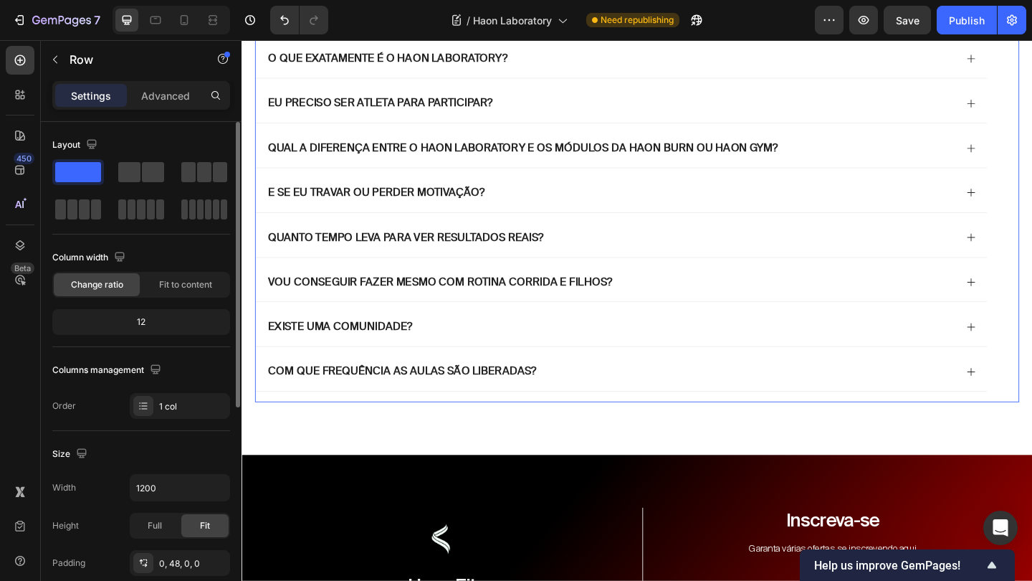
click at [1032, 166] on div "perguntas frequentes Heading O que exatamente é o Haon Laboratory? Eu preciso s…" at bounding box center [672, 207] width 832 height 453
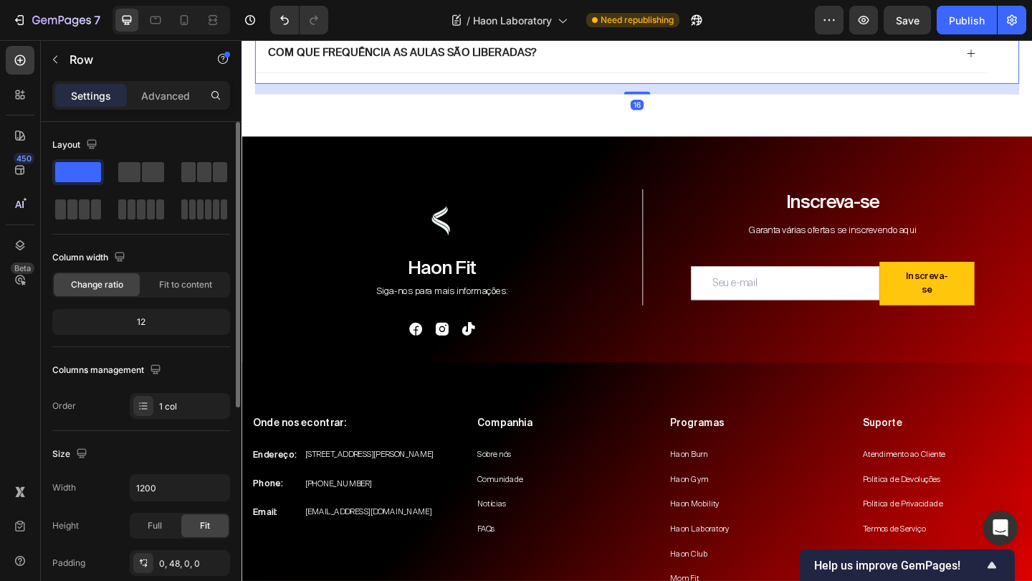
scroll to position [4885, 0]
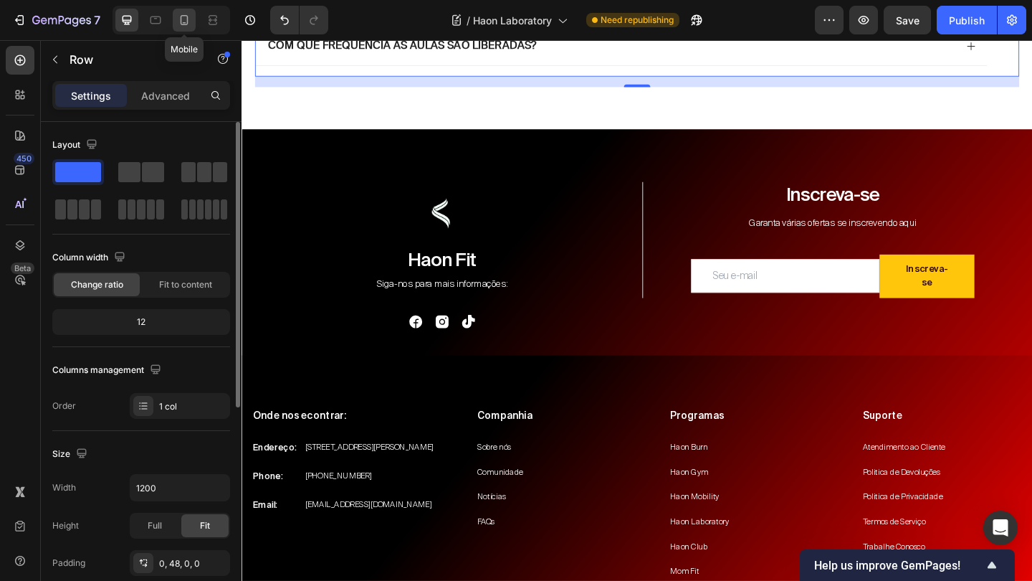
click at [192, 19] on div at bounding box center [184, 20] width 23 height 23
type input "100%"
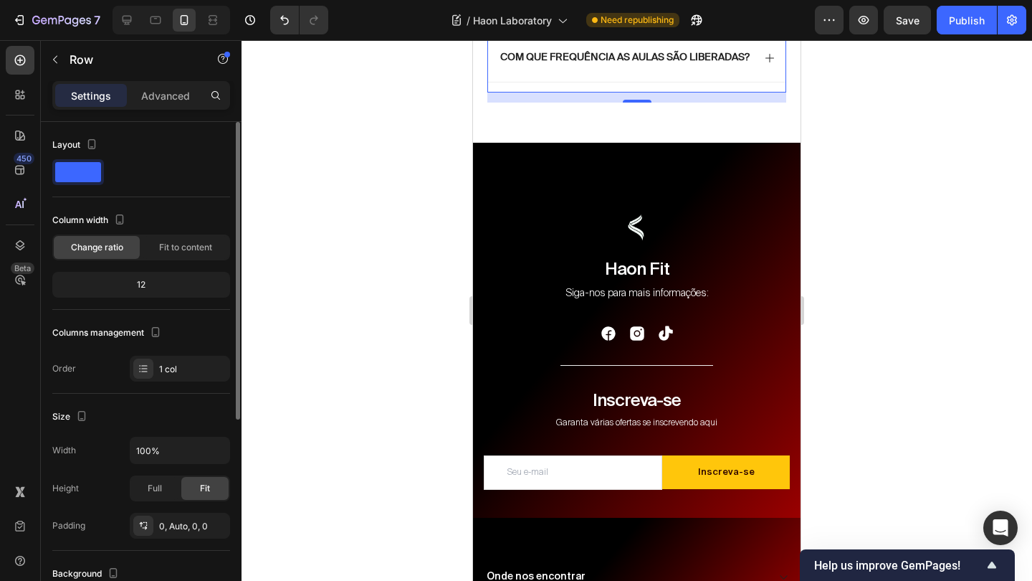
scroll to position [4406, 0]
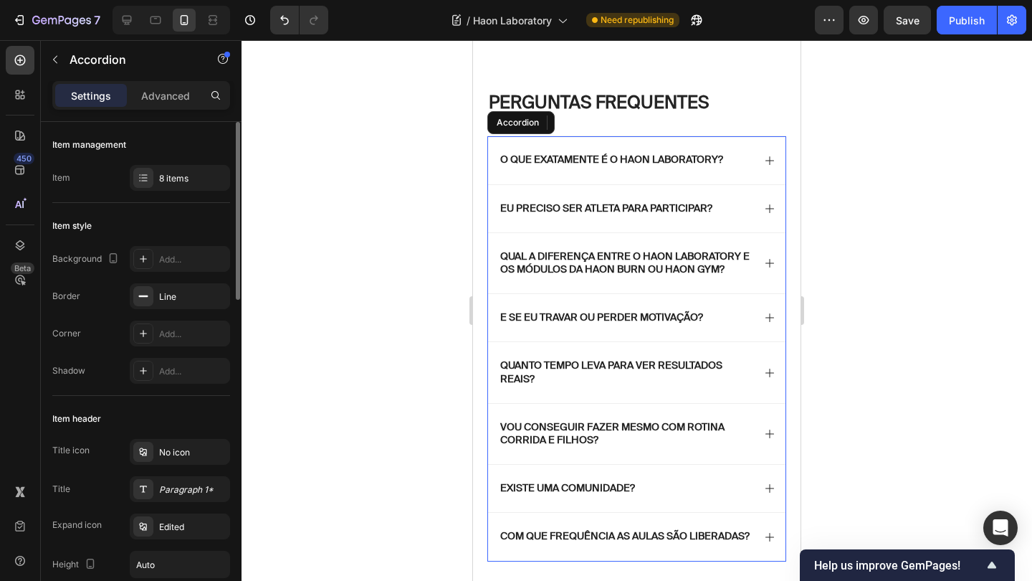
click at [760, 163] on div "O que exatamente é o Haon Laboratory?" at bounding box center [636, 159] width 297 height 47
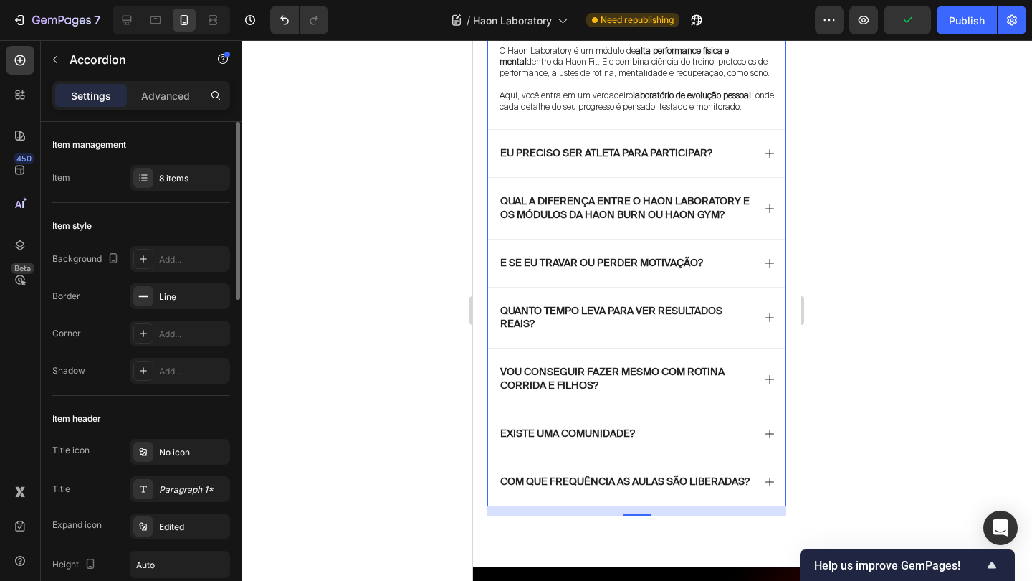
click at [766, 44] on div "O que exatamente é o Haon Laboratory?" at bounding box center [636, 19] width 297 height 47
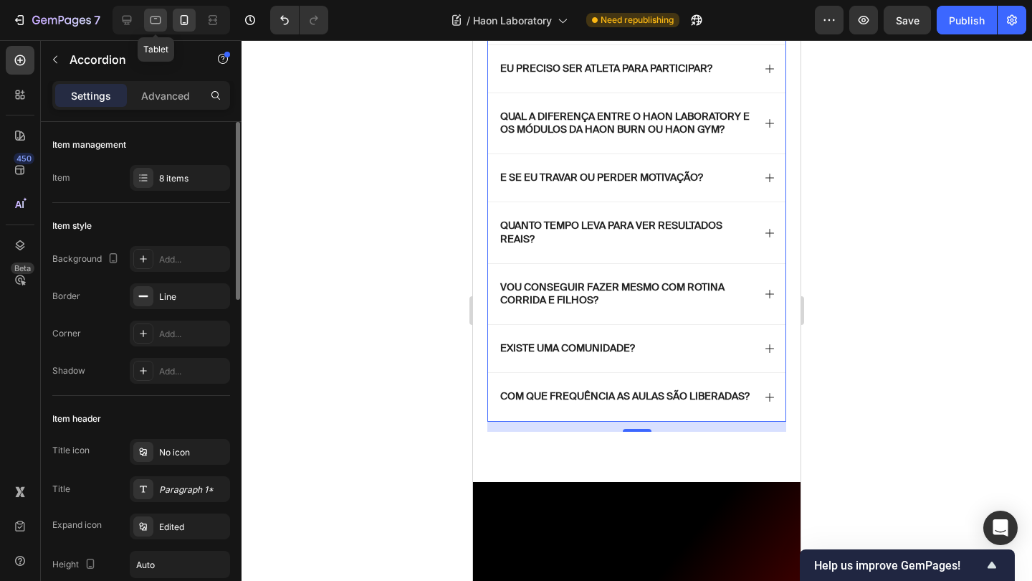
click at [153, 24] on icon at bounding box center [155, 20] width 14 height 14
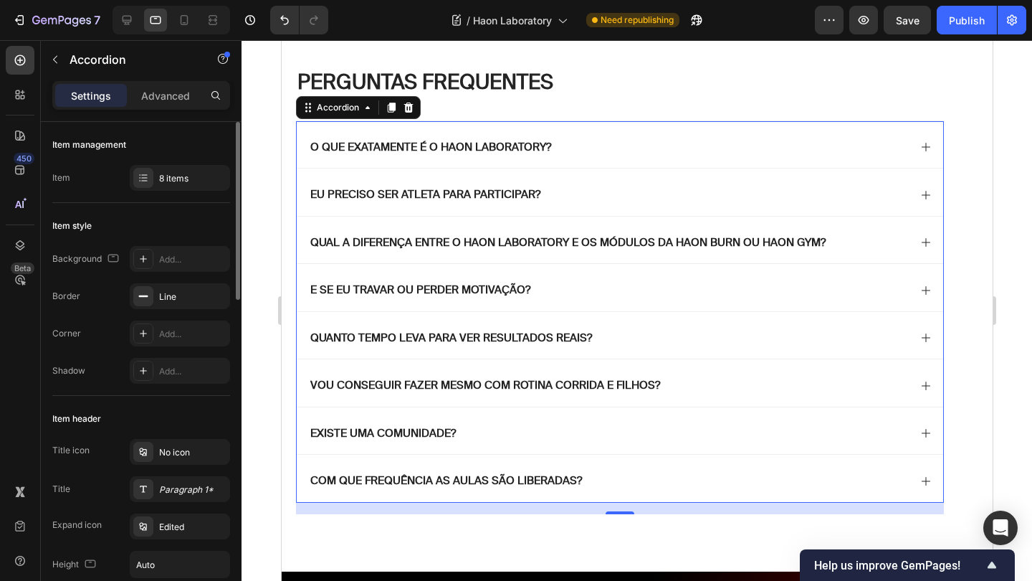
scroll to position [4435, 0]
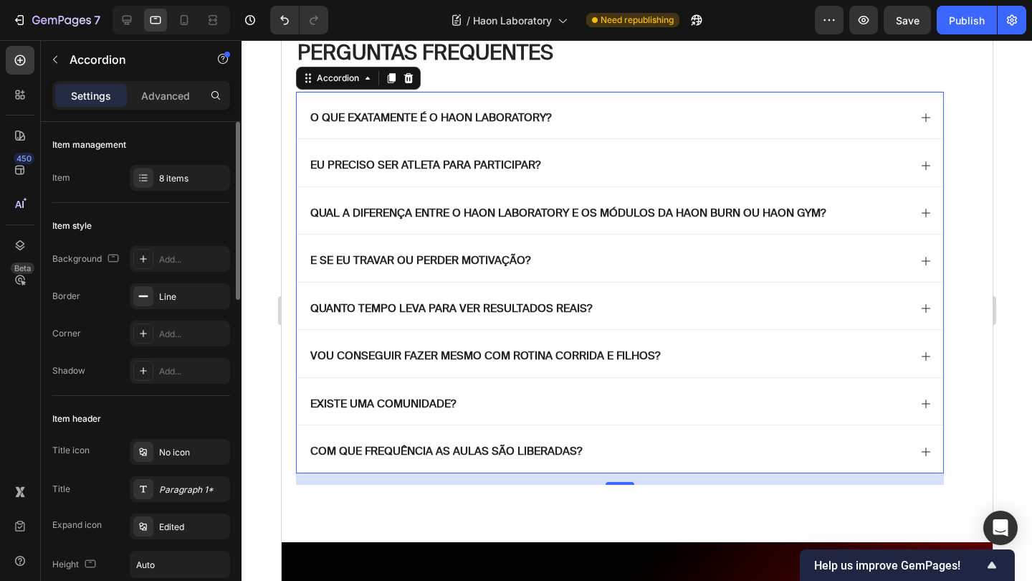
click at [895, 211] on div "Qual a diferença entre o Haon Laboratory e os módulos da Haon Burn ou haon Gym?" at bounding box center [608, 213] width 601 height 19
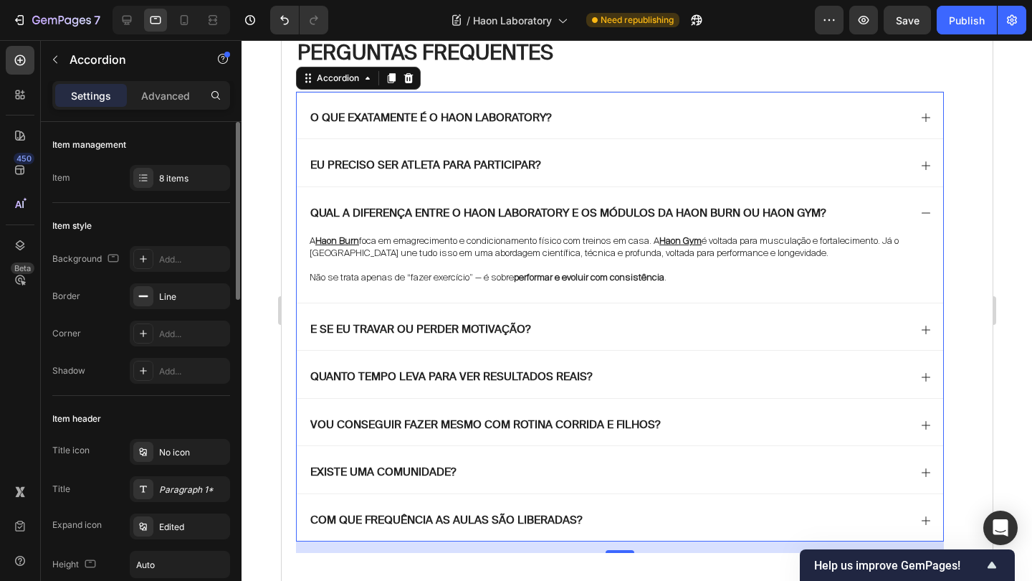
click at [895, 211] on div "Qual a diferença entre o Haon Laboratory e os módulos da Haon Burn ou haon Gym?" at bounding box center [608, 213] width 601 height 19
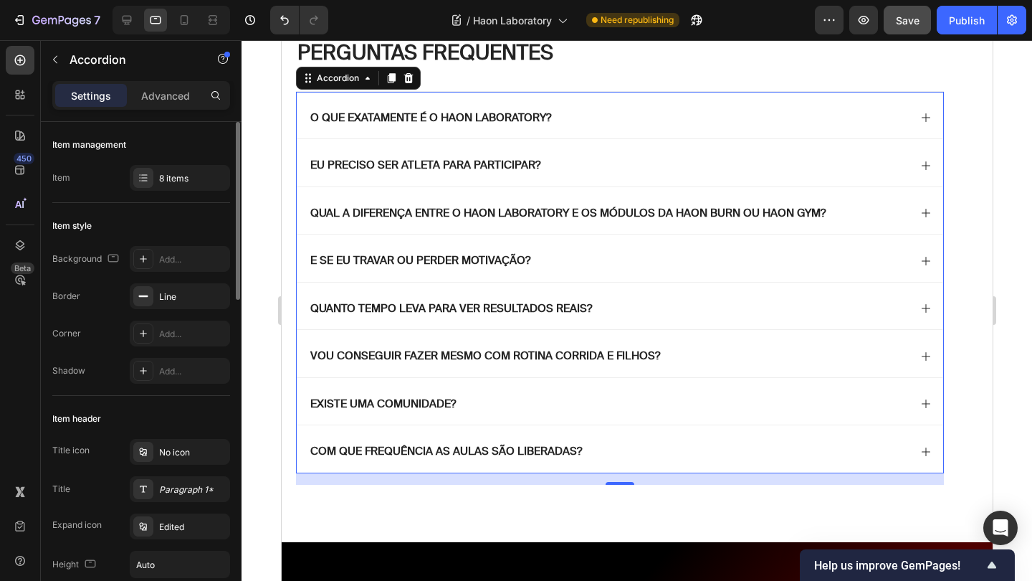
click at [909, 21] on span "Save" at bounding box center [908, 20] width 24 height 12
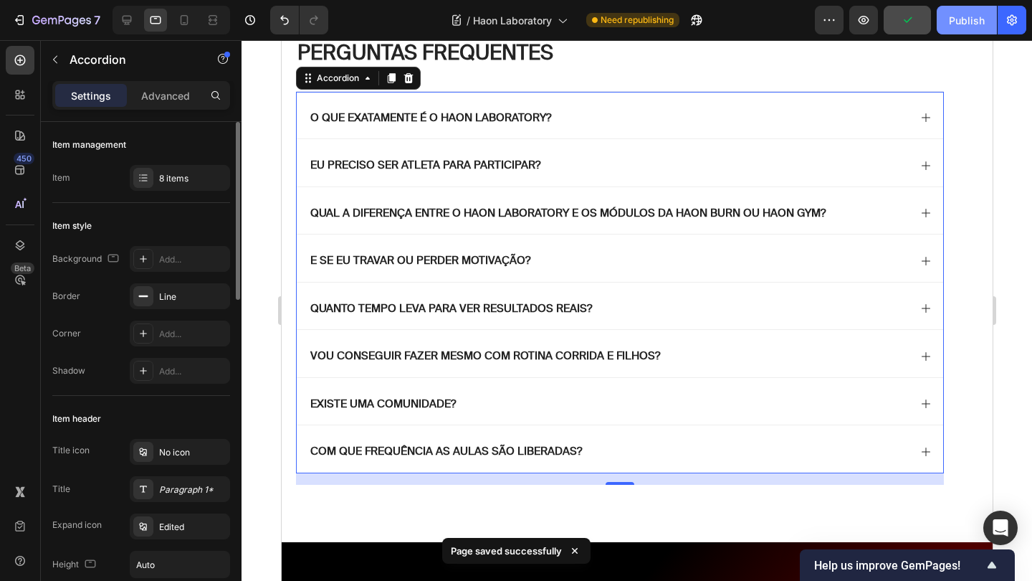
click at [967, 21] on div "Publish" at bounding box center [967, 20] width 36 height 15
click at [134, 14] on icon at bounding box center [127, 20] width 14 height 14
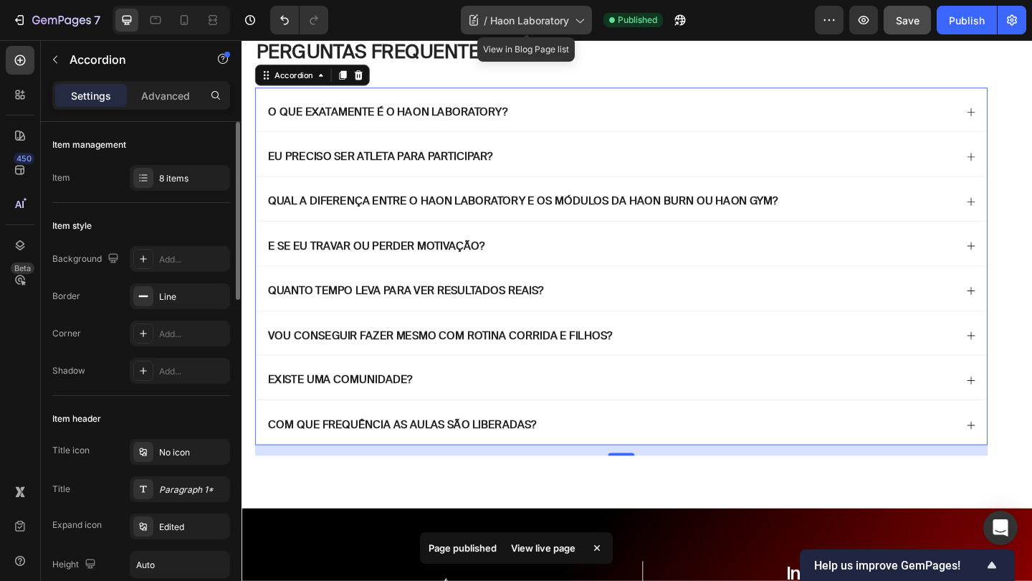
click at [563, 19] on span "Haon Laboratory" at bounding box center [529, 20] width 79 height 15
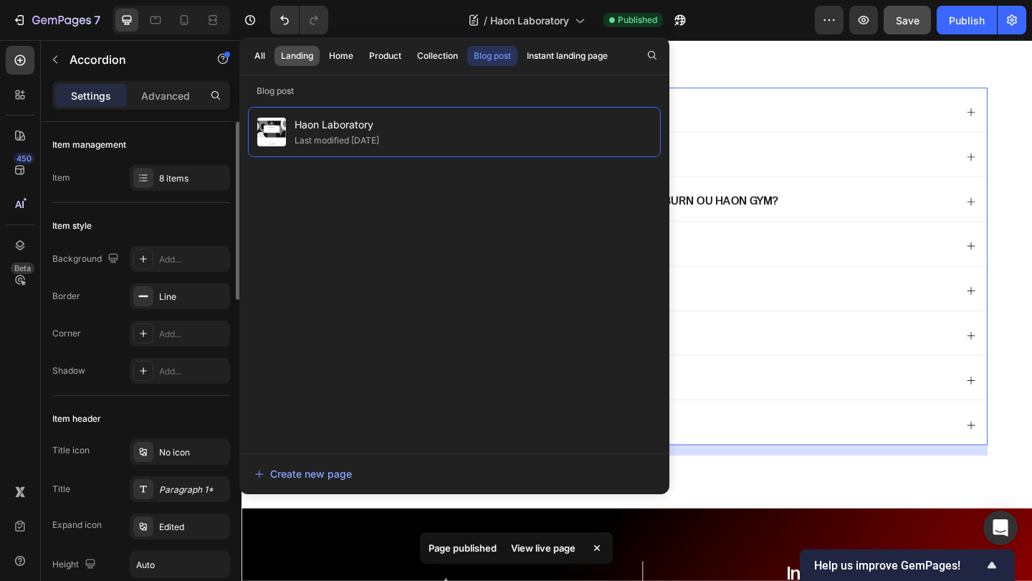
click at [312, 59] on div "Landing" at bounding box center [297, 55] width 32 height 13
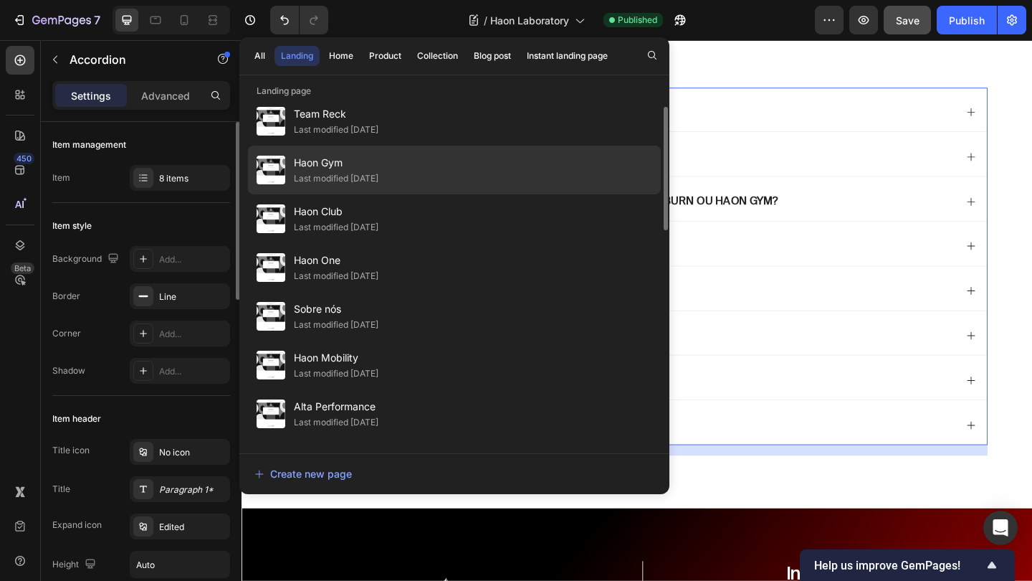
scroll to position [129, 0]
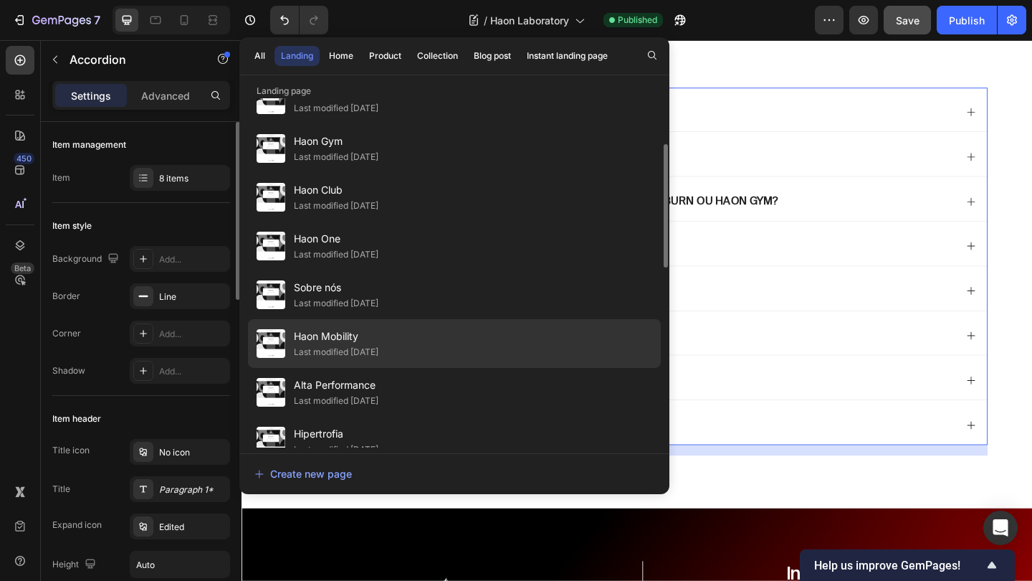
click at [378, 357] on div "Last modified [DATE]" at bounding box center [336, 352] width 85 height 14
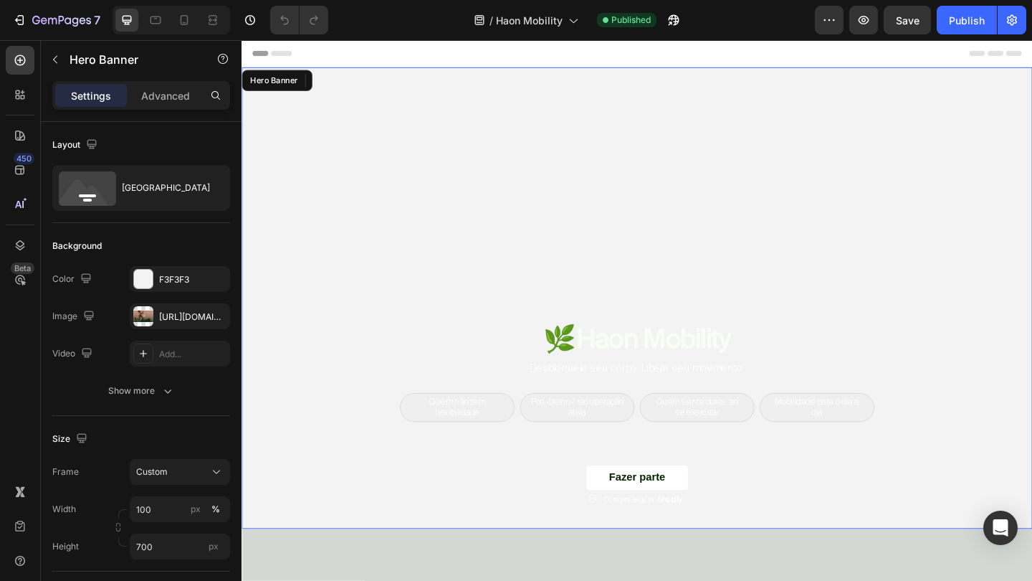
click at [844, 214] on div "Background Image" at bounding box center [672, 321] width 860 height 502
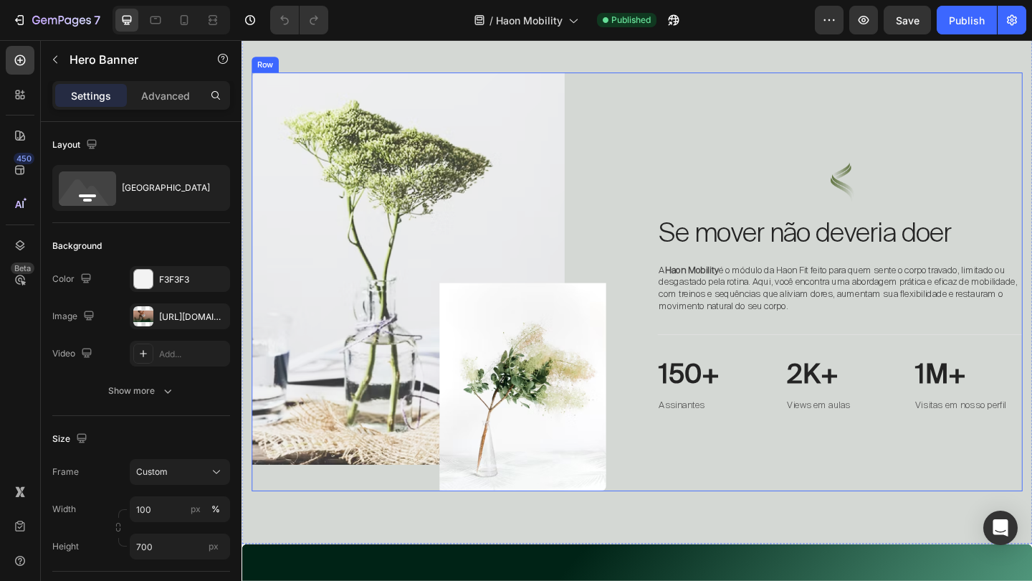
scroll to position [558, 0]
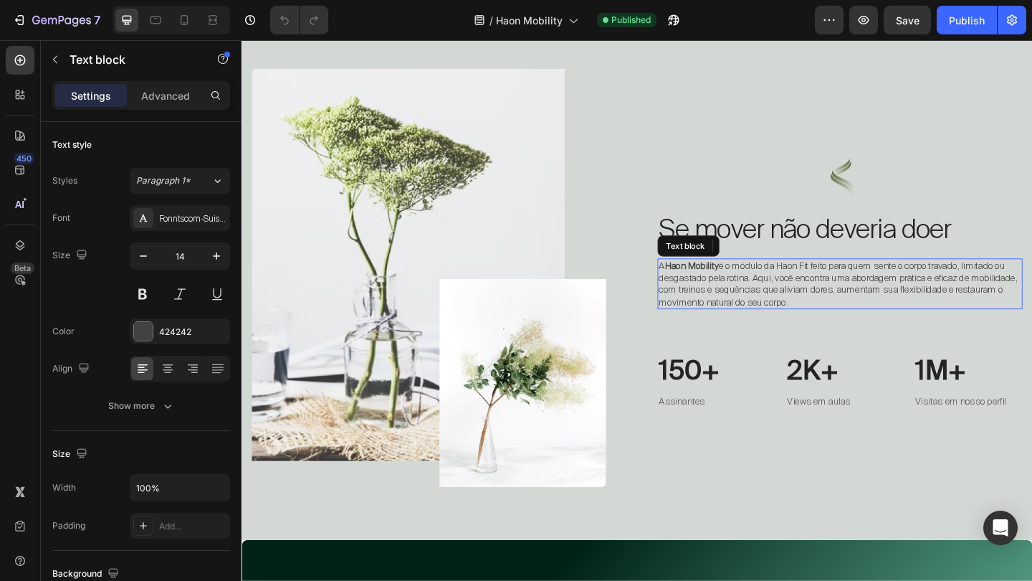
click at [839, 300] on span "A Haon Mobility é o módulo da Haon Fit feito para quem sente o corpo travado, l…" at bounding box center [890, 305] width 390 height 52
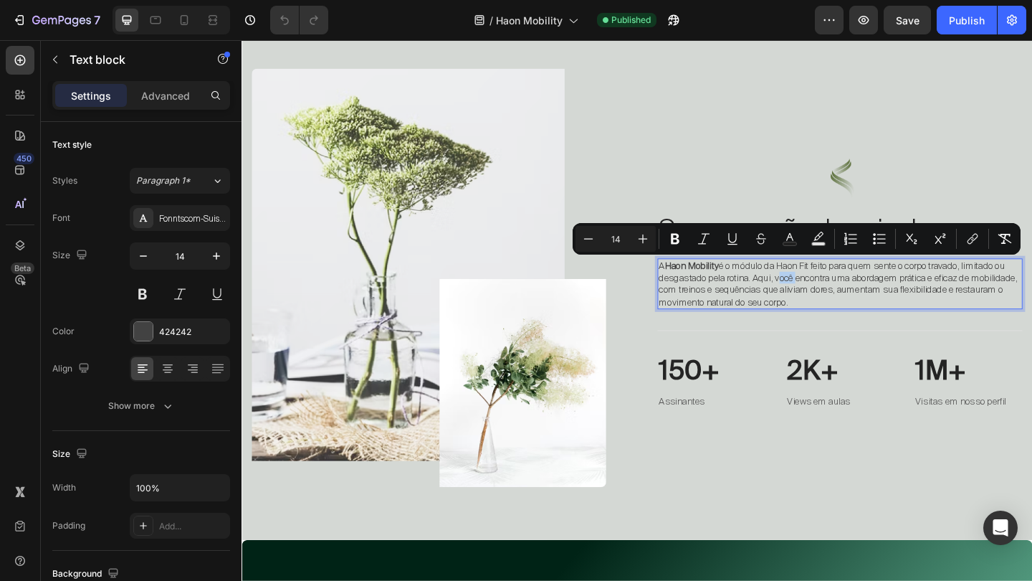
copy span "A Haon Mobility é o módulo da Haon Fit feito para quem sente o corpo travado, l…"
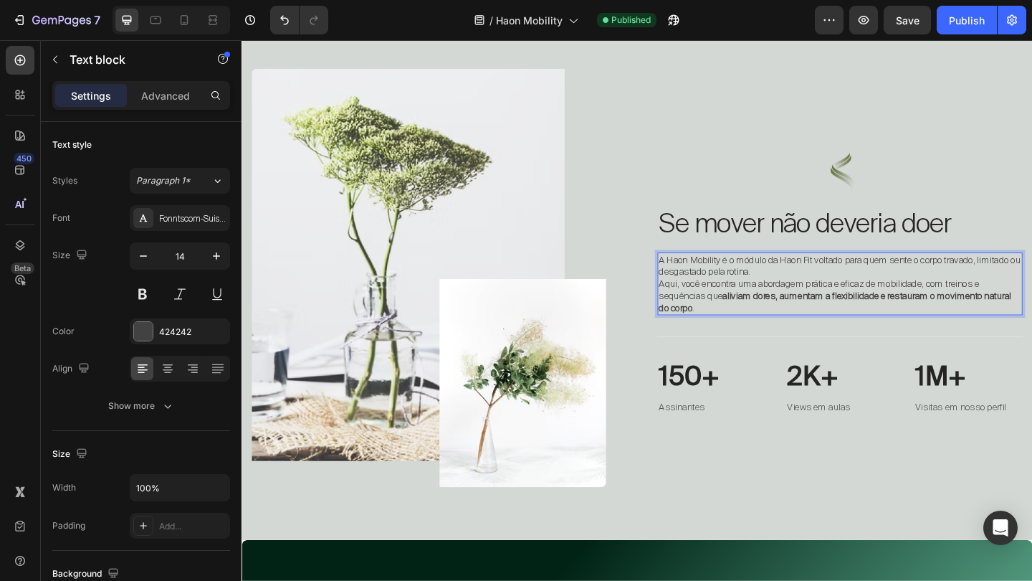
click at [868, 294] on p "A Haon Mobility é o módulo da Haon Fit voltado para quem sente o corpo travado,…" at bounding box center [892, 285] width 394 height 26
click at [696, 305] on p "Aqui, você encontra uma abordagem prática e eficaz de mobilidade, com treinos e…" at bounding box center [892, 317] width 394 height 39
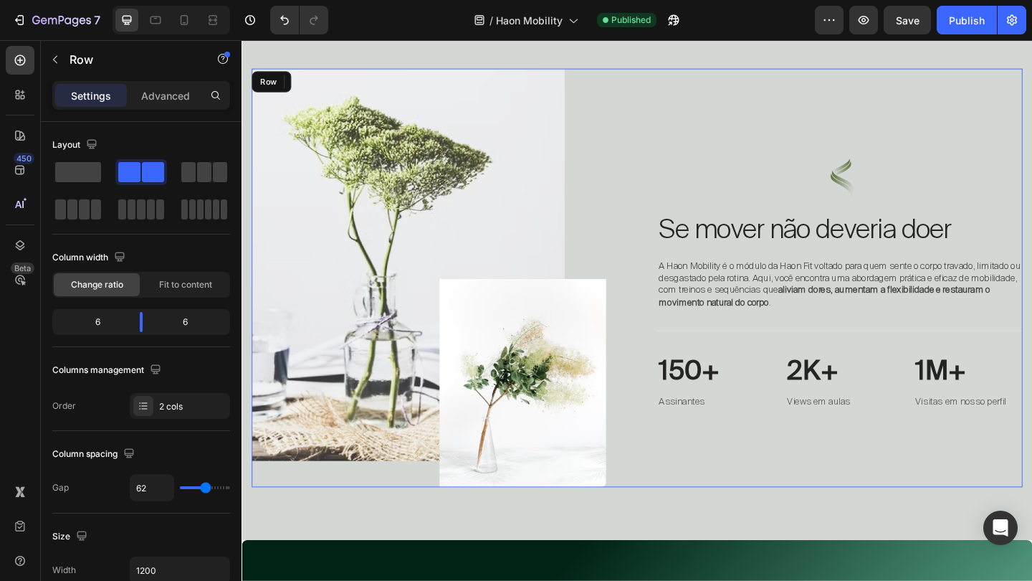
click at [845, 353] on div "Image Se mover não deveria doer Heading A Haon Mobility é o módulo da Haon Fit …" at bounding box center [892, 298] width 397 height 455
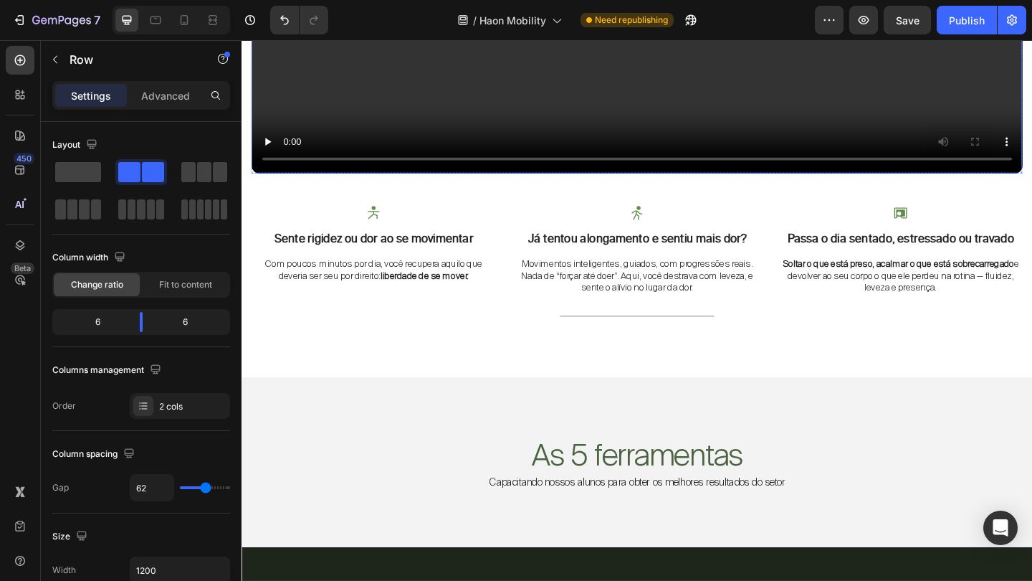
scroll to position [2077, 0]
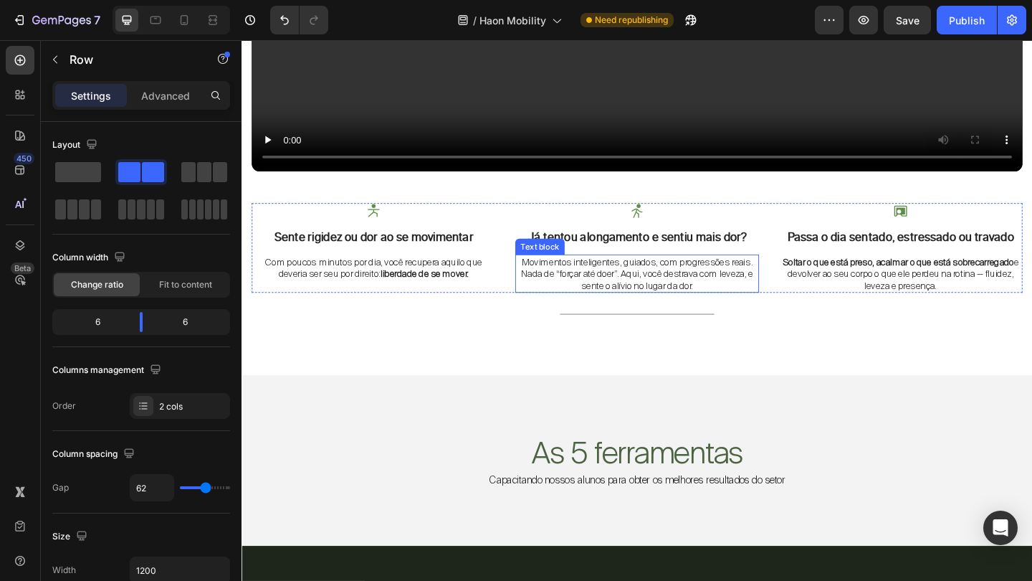
click at [704, 287] on p "Movimentos inteligentes, guiados, com progressões reais. Nada de “forçar até do…" at bounding box center [671, 294] width 262 height 39
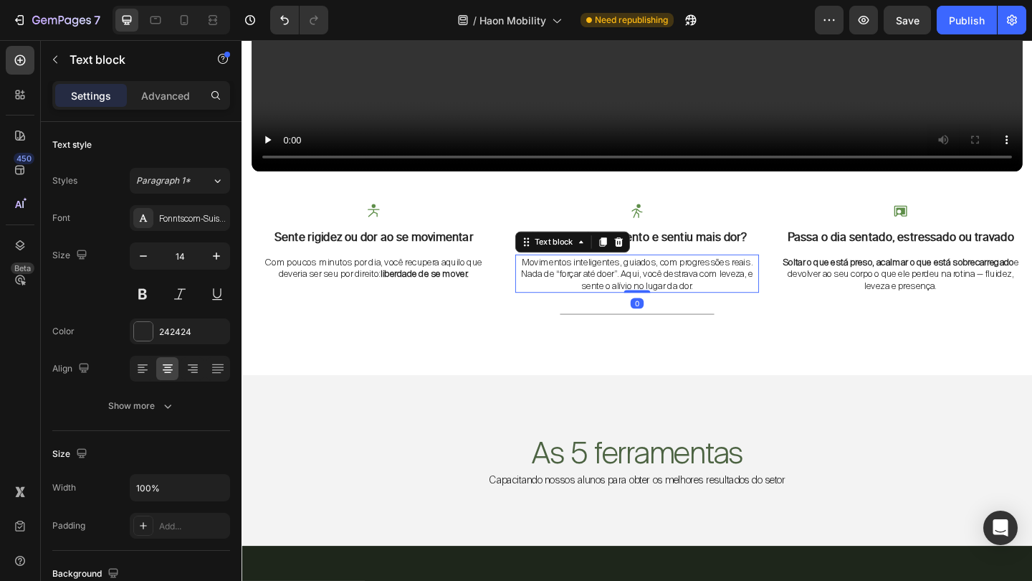
click at [704, 287] on p "Movimentos inteligentes, guiados, com progressões reais. Nada de “forçar até do…" at bounding box center [671, 294] width 262 height 39
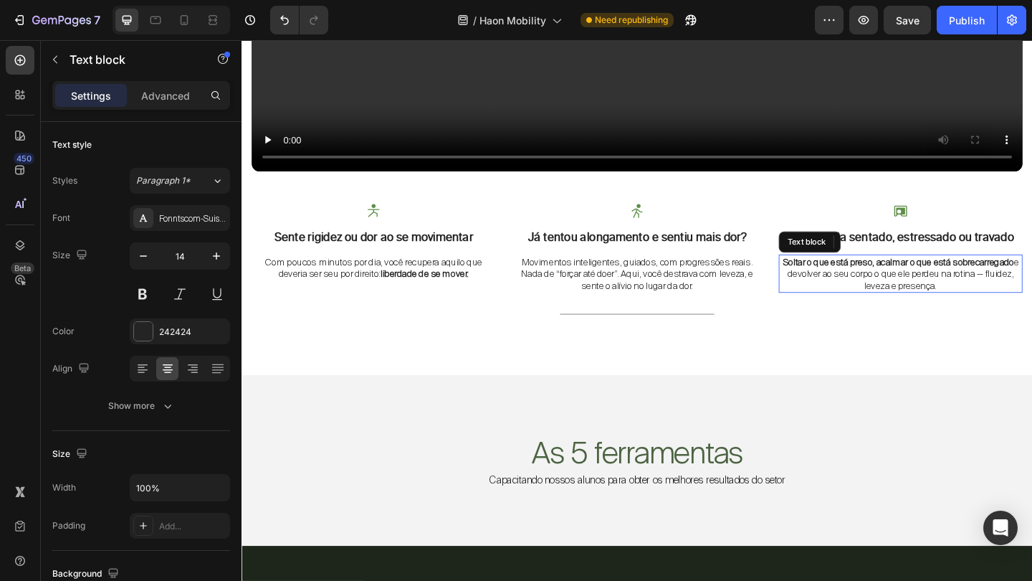
click at [899, 285] on strong "Soltar o que está preso, acalmar o que está sobrecarregado" at bounding box center [956, 281] width 252 height 13
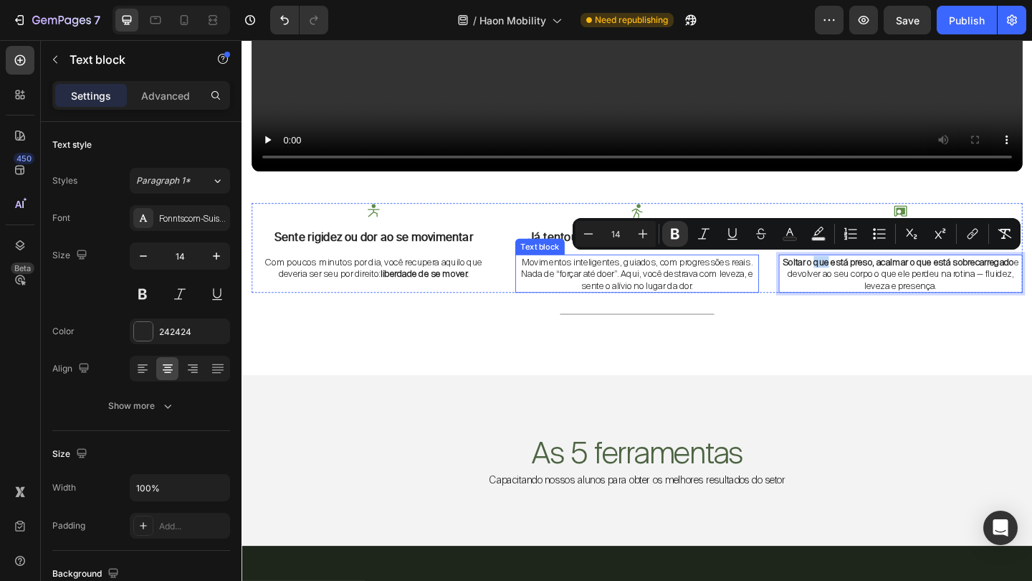
click at [705, 292] on p "Movimentos inteligentes, guiados, com progressões reais. Nada de “forçar até do…" at bounding box center [671, 294] width 262 height 39
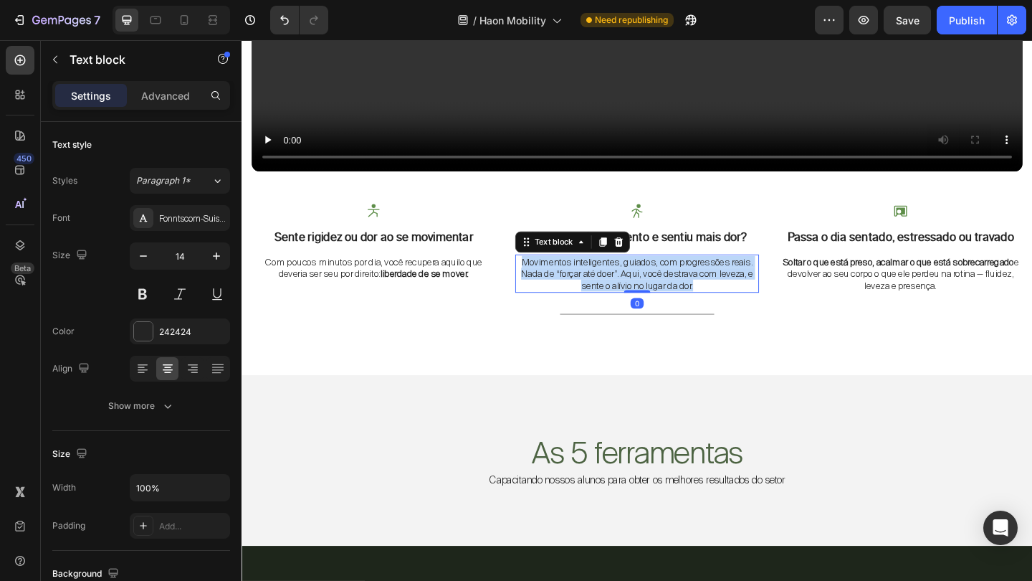
click at [705, 292] on p "Movimentos inteligentes, guiados, com progressões reais. Nada de “forçar até do…" at bounding box center [671, 294] width 262 height 39
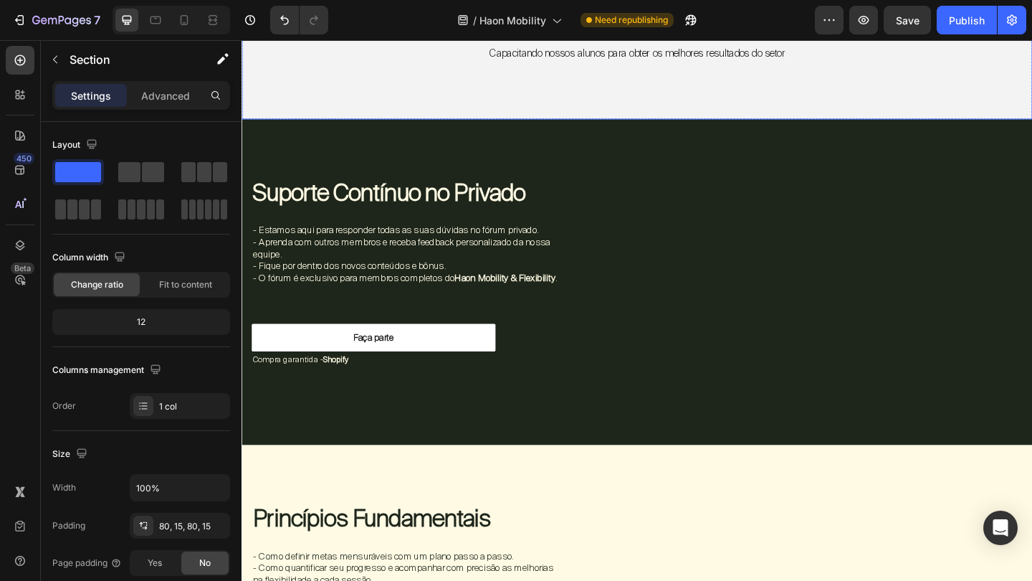
scroll to position [2548, 0]
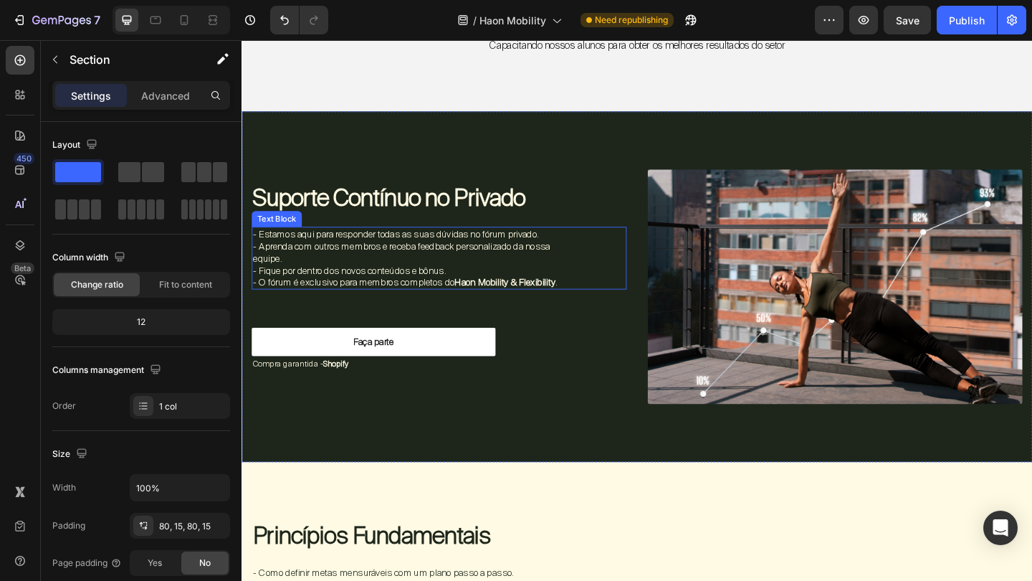
click at [481, 247] on p "- Estamos aqui para responder todas as suas dúvidas no fórum privado. - Aprenda…" at bounding box center [421, 276] width 334 height 65
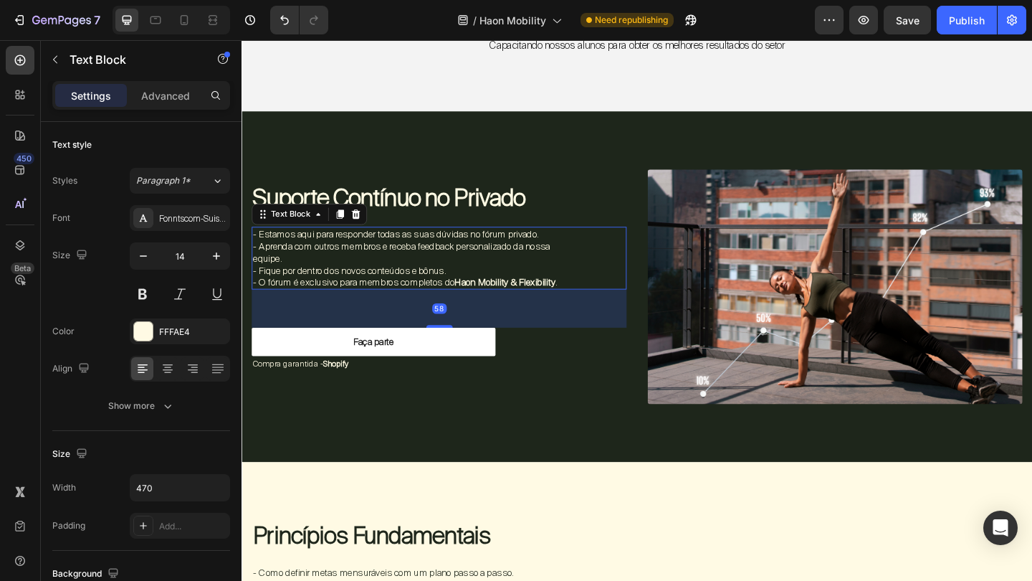
click at [481, 247] on p "- Estamos aqui para responder todas as suas dúvidas no fórum privado. - Aprenda…" at bounding box center [421, 276] width 334 height 65
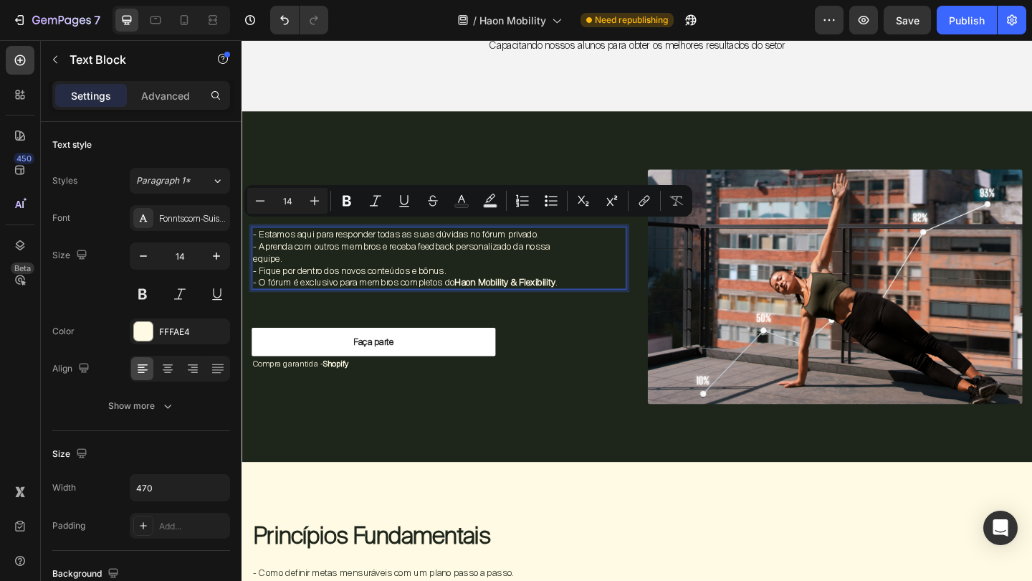
click at [454, 300] on p "- Estamos aqui para responder todas as suas dúvidas no fórum privado. - Aprenda…" at bounding box center [421, 276] width 334 height 65
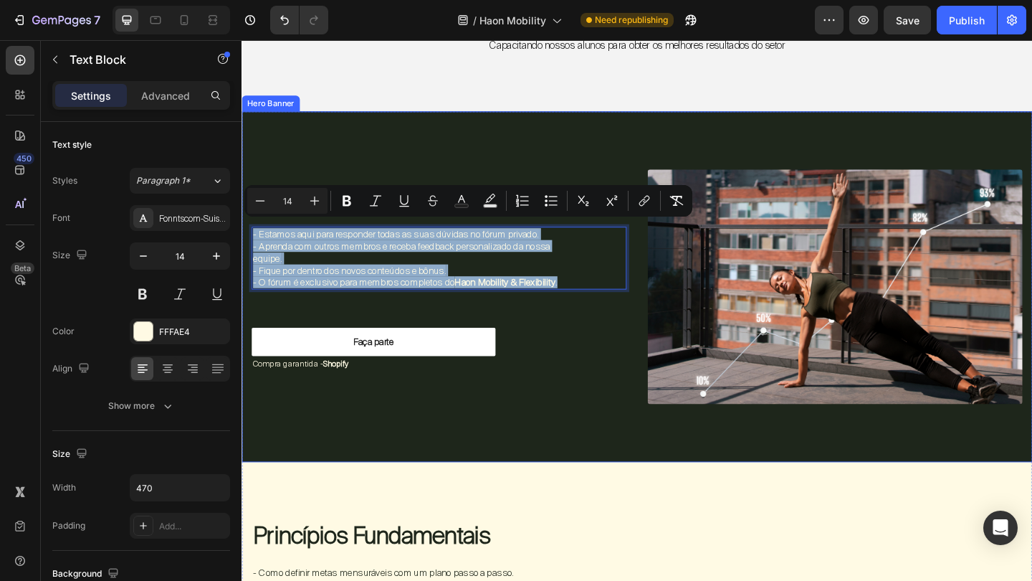
drag, startPoint x: 303, startPoint y: 310, endPoint x: 249, endPoint y: 239, distance: 88.5
click at [249, 239] on div "Suporte Contínuo no Privado Heading - Estamos aqui para responder todas as suas…" at bounding box center [672, 308] width 860 height 381
copy p "- Estamos aqui para responder todas as suas dúvidas no fórum privado. - Aprenda…"
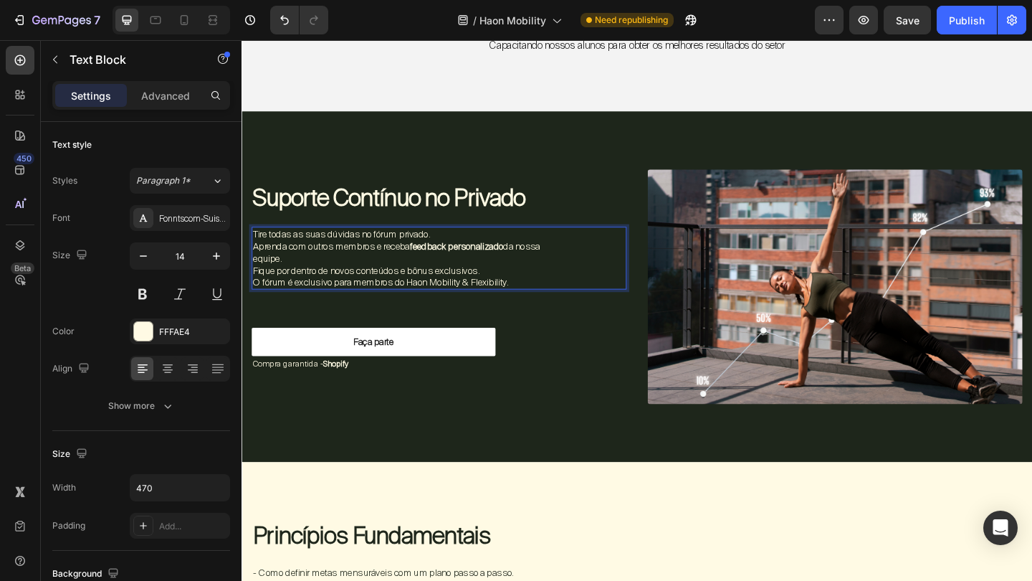
click at [256, 252] on p "Tire todas as suas dúvidas no fórum privado." at bounding box center [421, 250] width 334 height 13
click at [254, 267] on p "Aprenda com outros membros e receba feedback personalizado da nossa equipe." at bounding box center [421, 270] width 334 height 26
click at [257, 289] on p "Fique por dentro de novos conteúdos e bônus exclusivos." at bounding box center [421, 290] width 334 height 13
click at [258, 303] on p "O fórum é exclusivo para membros do Haon Mobility & Flexibility." at bounding box center [421, 303] width 334 height 13
click at [254, 303] on p "O fórum é exclusivo para membros do Haon Mobility & Flexibility." at bounding box center [421, 303] width 334 height 13
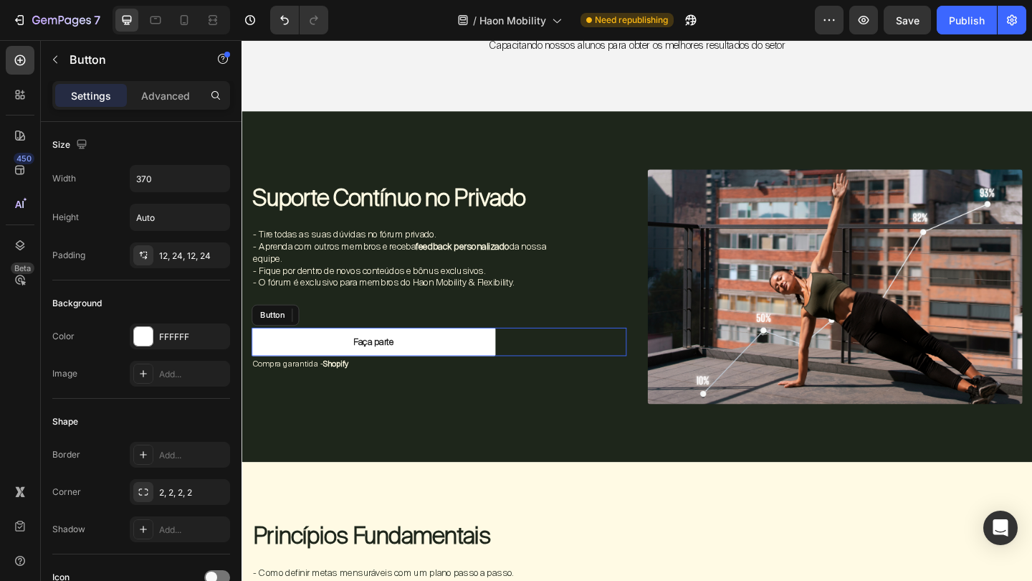
click at [578, 359] on div "Faça parte Button" at bounding box center [456, 368] width 408 height 30
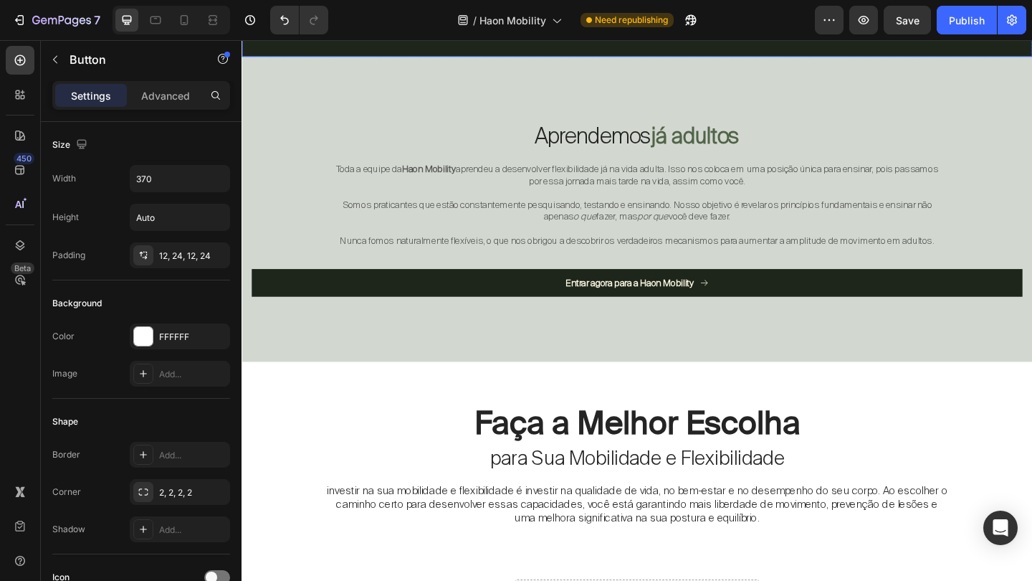
scroll to position [3752, 0]
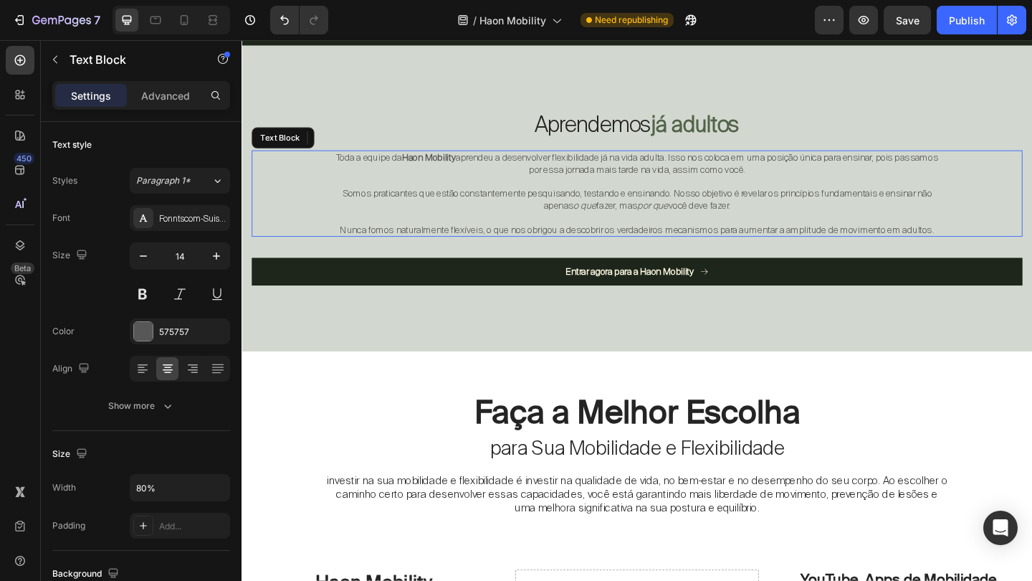
click at [595, 239] on p at bounding box center [672, 233] width 668 height 13
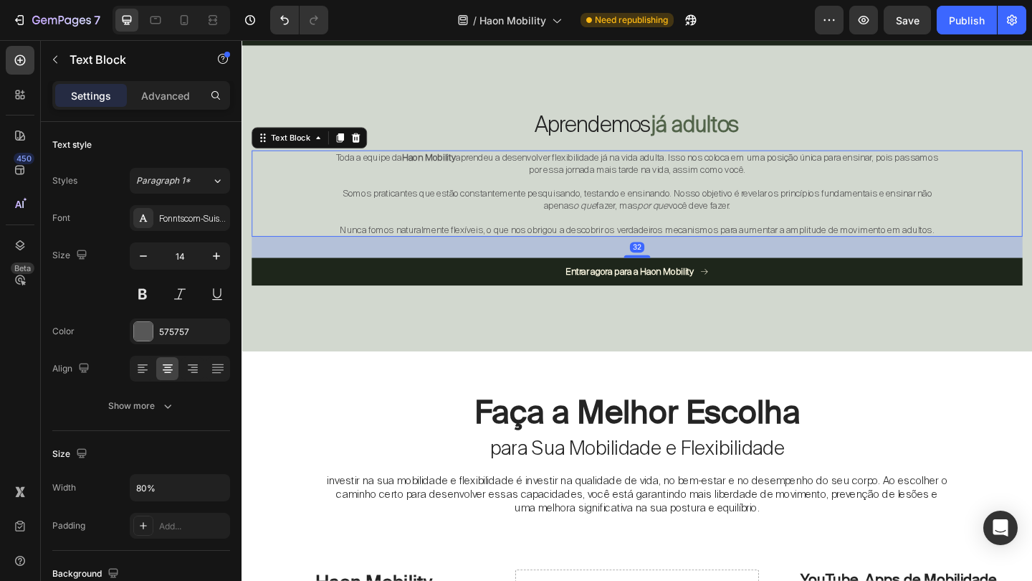
click at [565, 215] on p "Somos praticantes que estão constantemente pesquisando, testando e ensinando. N…" at bounding box center [672, 213] width 668 height 26
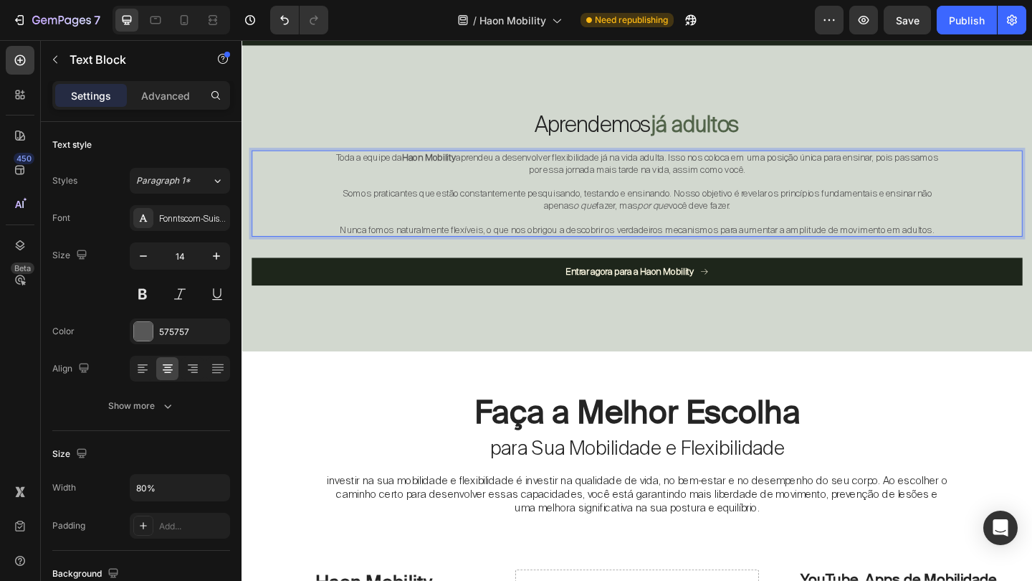
click at [514, 200] on p "Rich Text Editor. Editing area: main" at bounding box center [672, 193] width 668 height 13
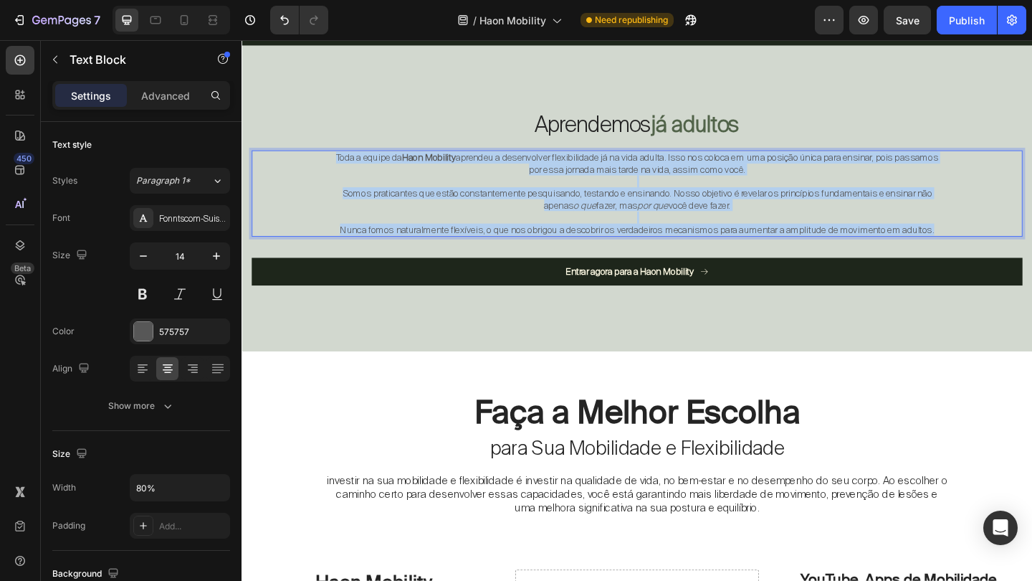
drag, startPoint x: 354, startPoint y: 178, endPoint x: 1029, endPoint y: 265, distance: 680.0
click at [1029, 265] on div "Aprendemos já adultos Heading Toda a equipe da Haon Mobility aprendeu a desenvo…" at bounding box center [671, 211] width 839 height 216
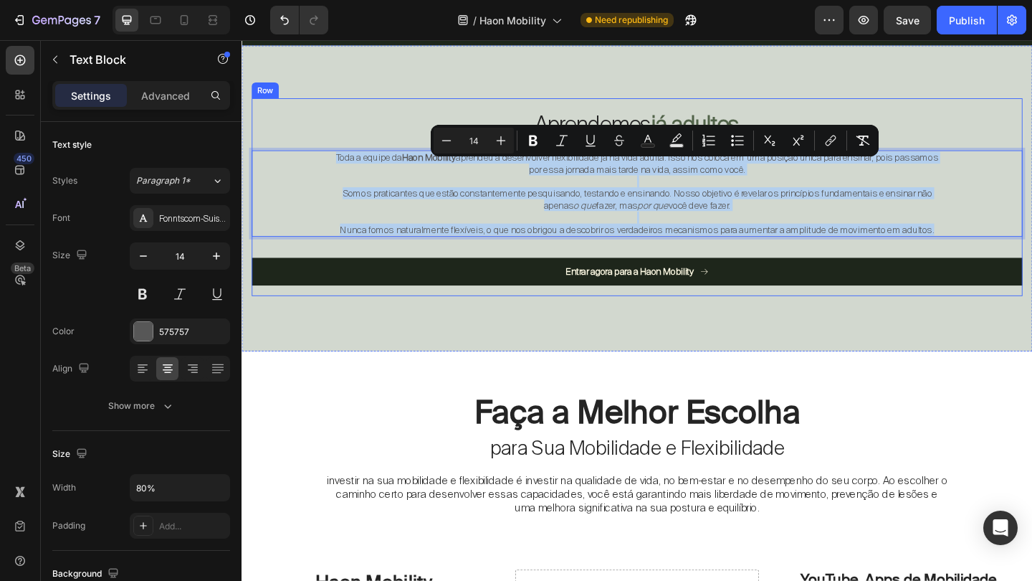
copy div "Toda a equipe da Haon Mobility aprendeu a desenvolver flexibilidade já na vida …"
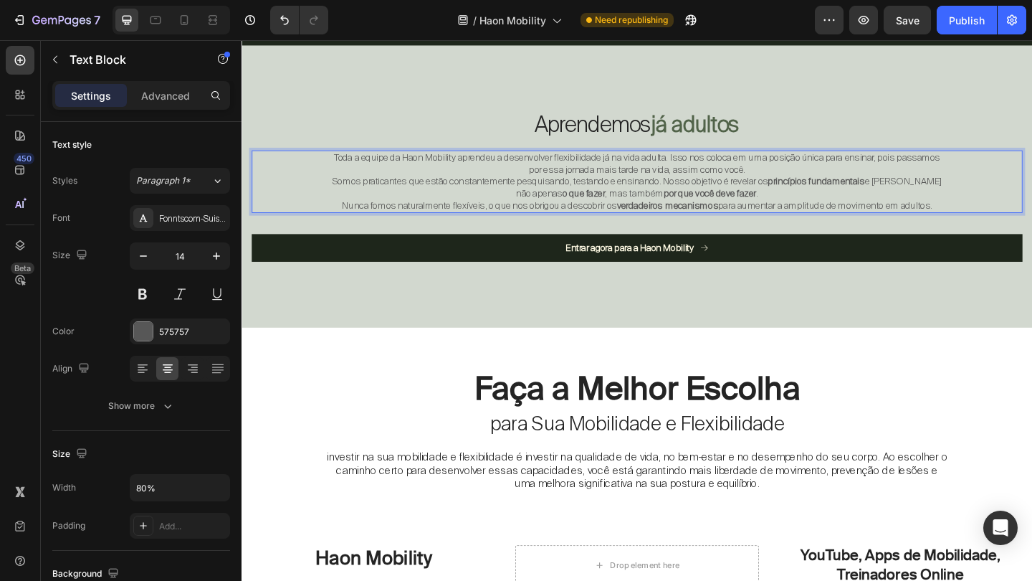
click at [865, 187] on p "Toda a equipe da Haon Mobility aprendeu a desenvolver flexibilidade já na vida …" at bounding box center [672, 174] width 668 height 26
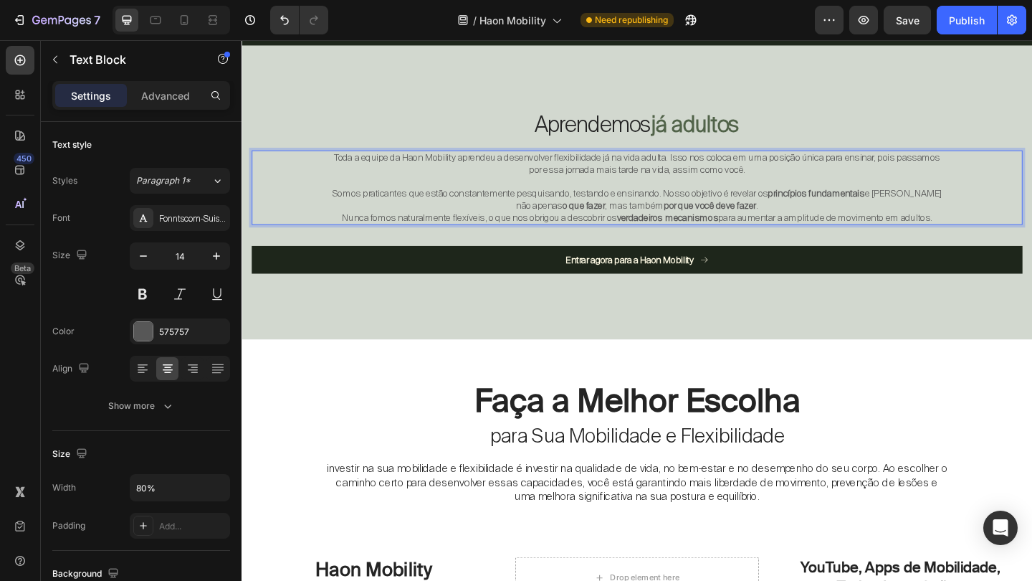
click at [823, 226] on p "Somos praticantes que estão constantemente pesquisando, testando e ensinando. N…" at bounding box center [672, 213] width 668 height 26
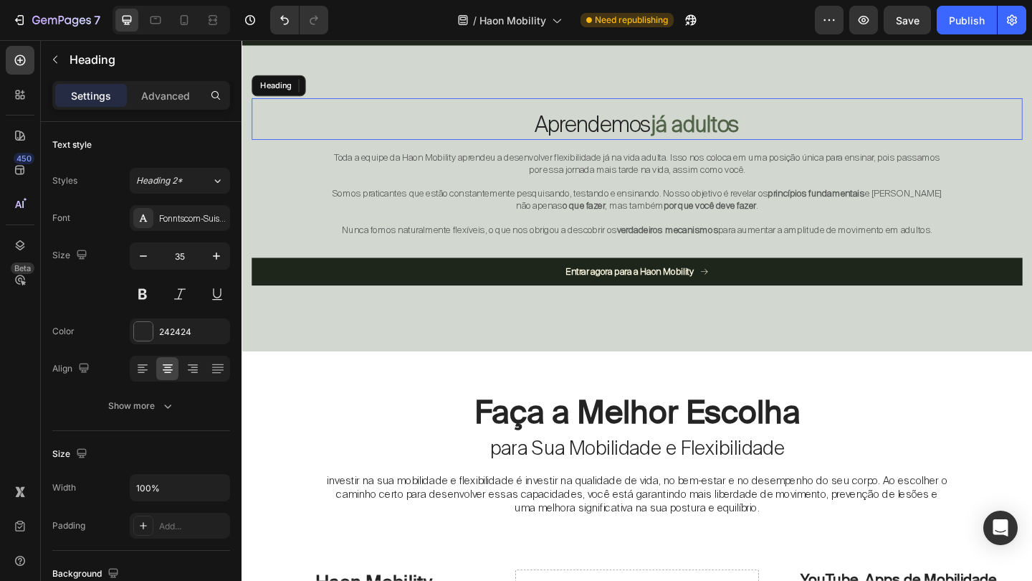
click at [990, 123] on div "Aprendemos já adultos Heading" at bounding box center [671, 125] width 839 height 45
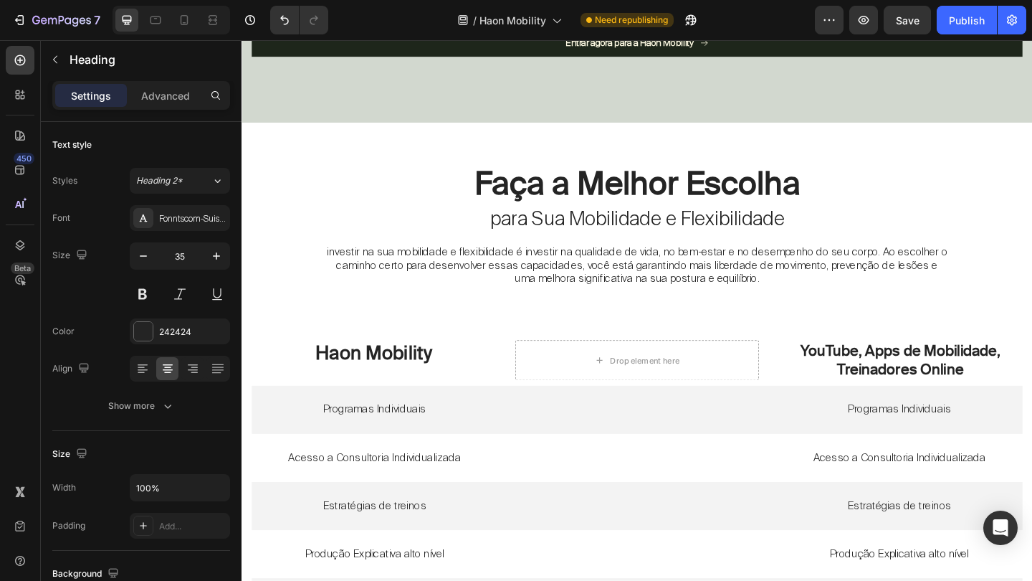
scroll to position [4040, 0]
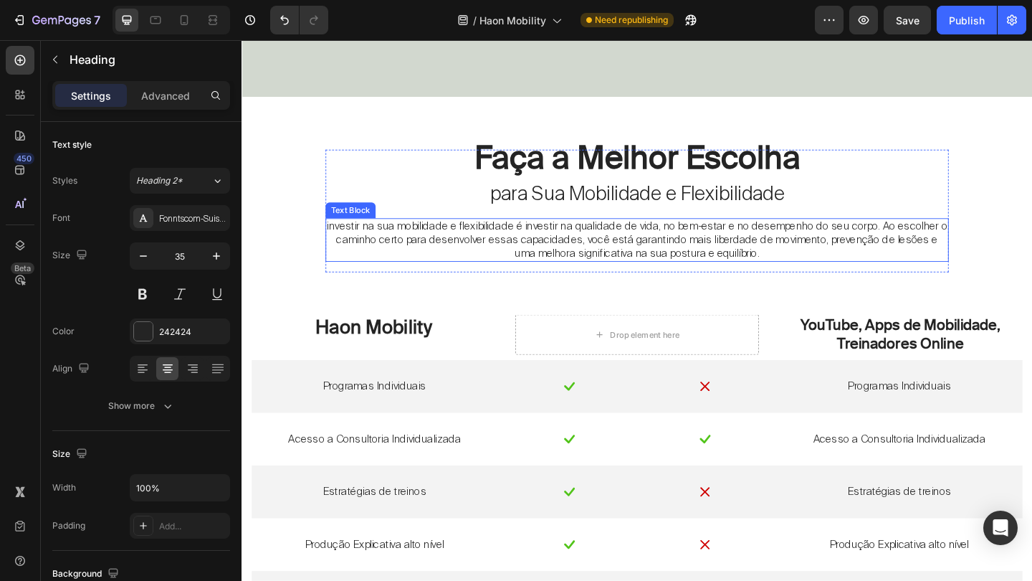
click at [701, 246] on p "investir na sua mobilidade e flexibilidade é investir na qualidade de vida, no …" at bounding box center [671, 257] width 675 height 44
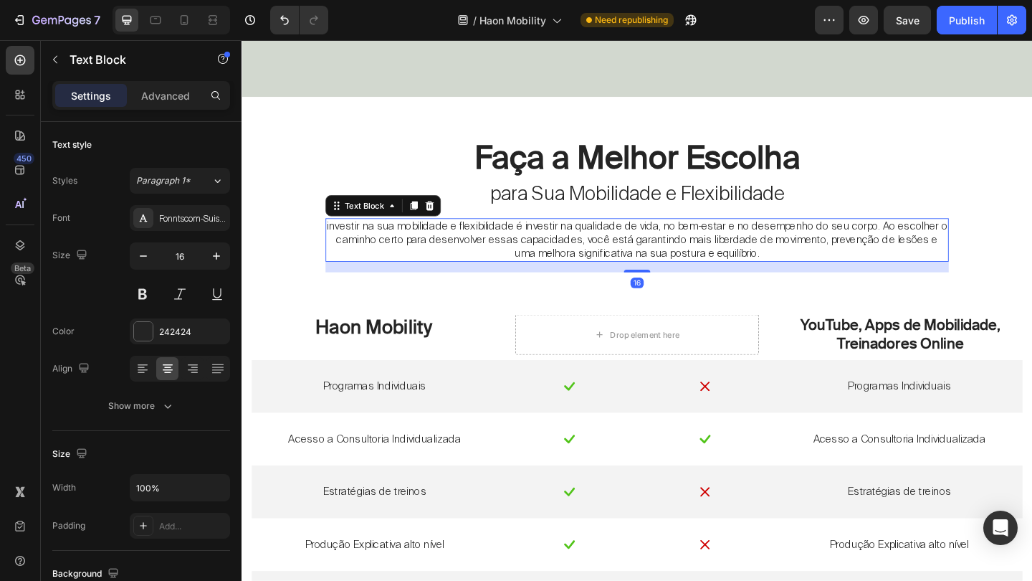
click at [701, 246] on p "investir na sua mobilidade e flexibilidade é investir na qualidade de vida, no …" at bounding box center [671, 257] width 675 height 44
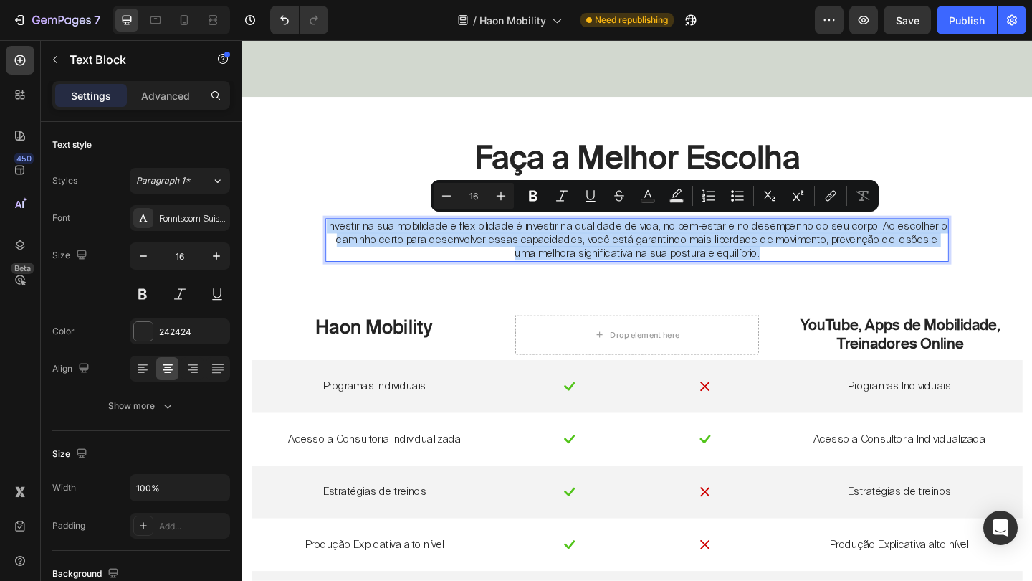
copy p "investir na sua mobilidade e flexibilidade é investir na qualidade de vida, no …"
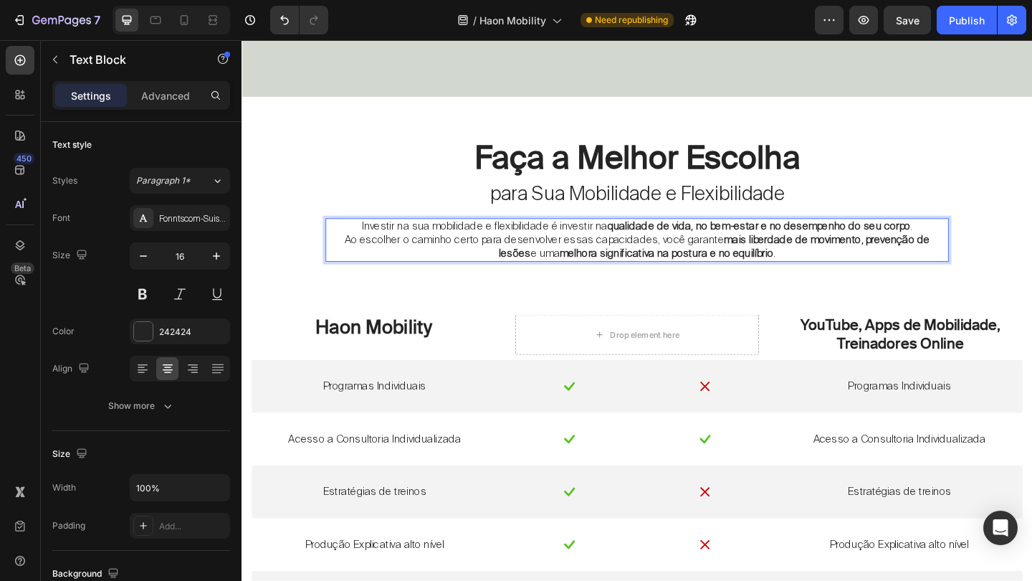
click at [365, 241] on p "Investir na sua mobilidade e flexibilidade é investir na qualidade de vida, no …" at bounding box center [671, 242] width 675 height 15
click at [539, 244] on p "investir na sua mobilidade e flexibilidade é investir na qualidade de vida, no …" at bounding box center [671, 242] width 675 height 15
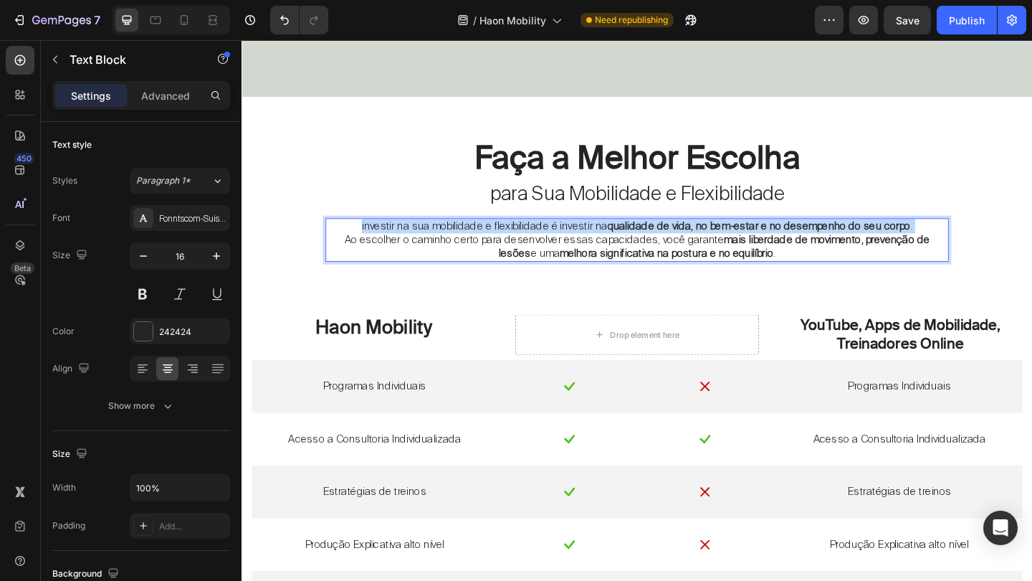
click at [539, 244] on p "investir na sua mobilidade e flexibilidade é investir na qualidade de vida, no …" at bounding box center [671, 242] width 675 height 15
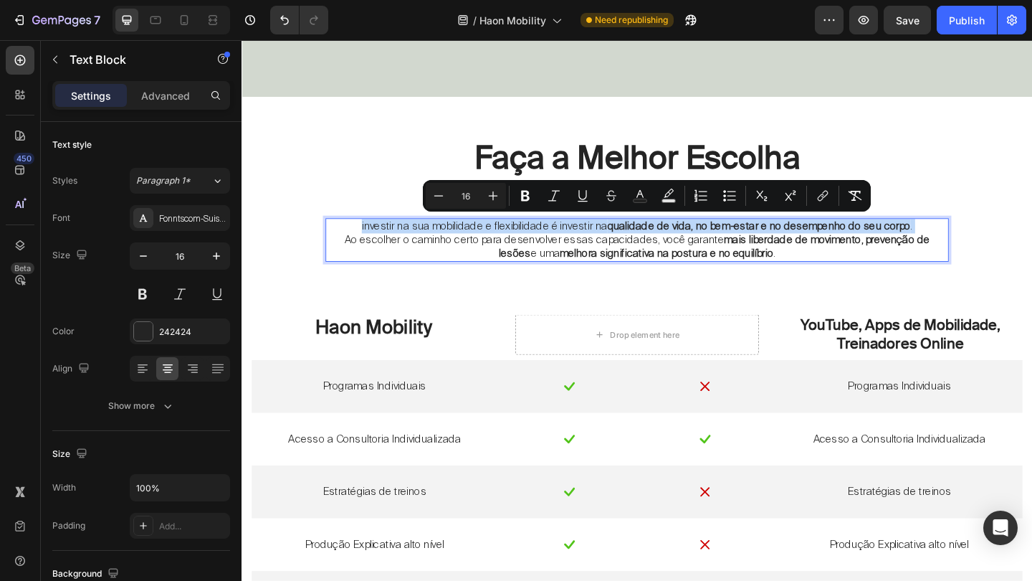
click at [539, 244] on p "investir na sua mobilidade e flexibilidade é investir na qualidade de vida, no …" at bounding box center [671, 242] width 675 height 15
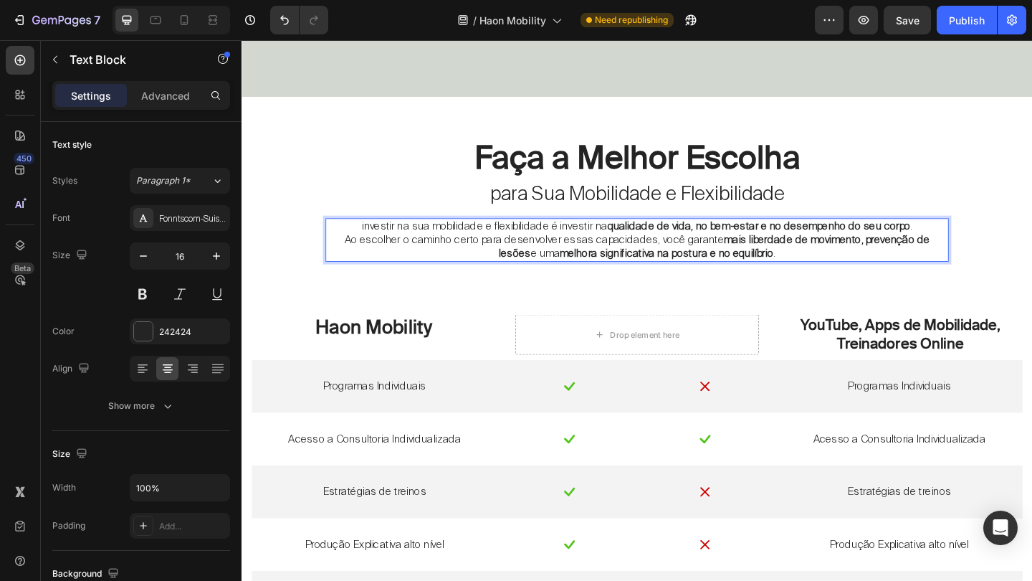
click at [844, 273] on p "Ao escolher o caminho certo para desenvolver essas capacidades, você garante ma…" at bounding box center [671, 265] width 675 height 30
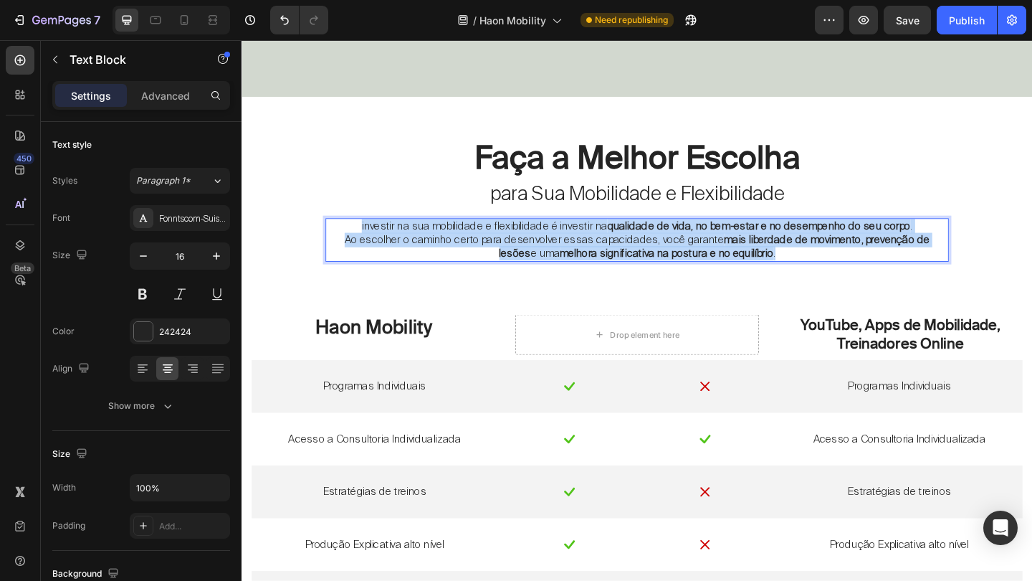
drag, startPoint x: 844, startPoint y: 273, endPoint x: 351, endPoint y: 239, distance: 493.7
click at [351, 239] on div "investir na sua mobilidade e flexibilidade é investir na qualidade de vida, no …" at bounding box center [672, 257] width 678 height 47
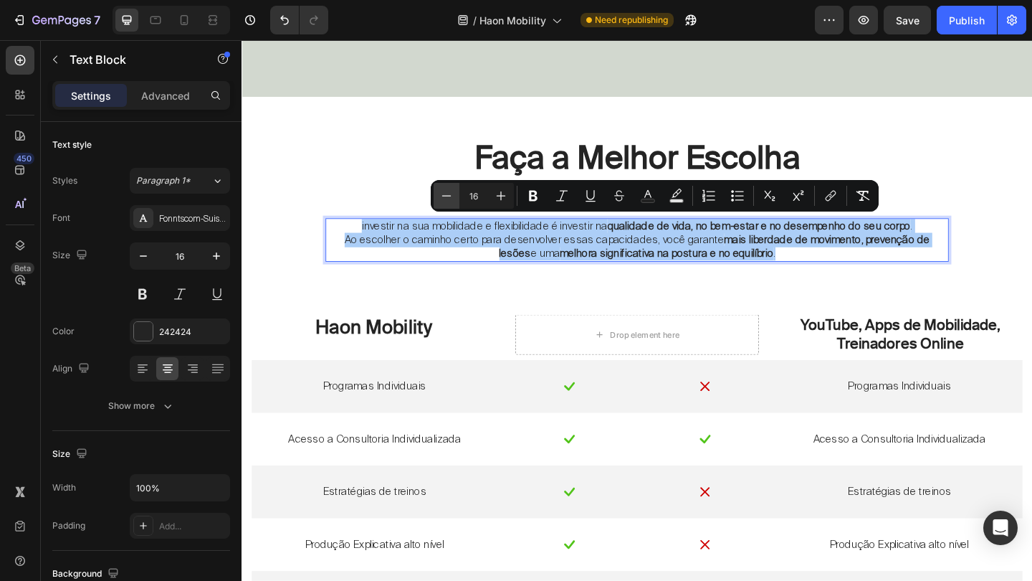
click at [455, 199] on button "Minus" at bounding box center [447, 196] width 26 height 26
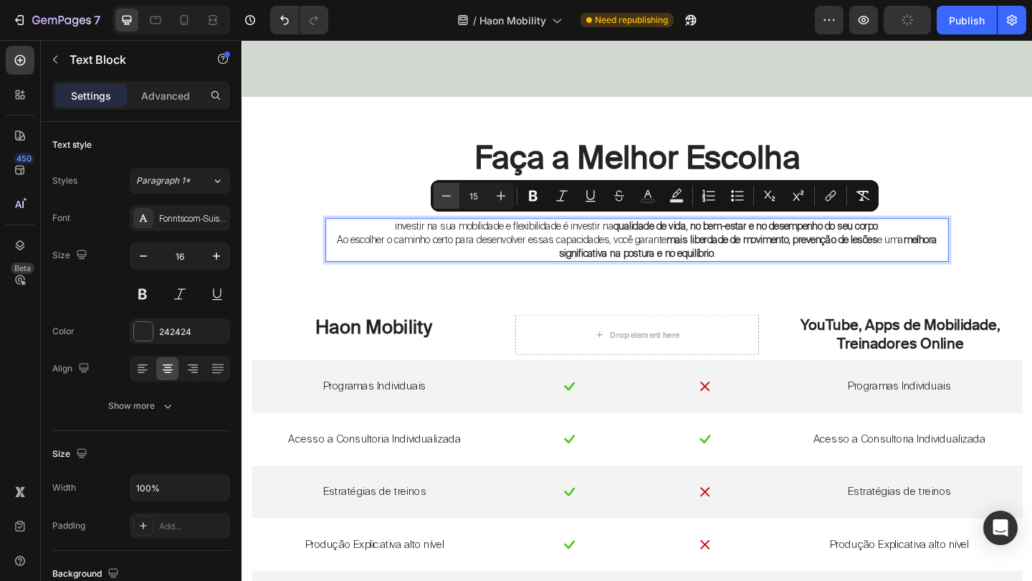
click at [455, 199] on button "Minus" at bounding box center [447, 196] width 26 height 26
type input "14"
click at [496, 274] on p "Ao escolher o caminho certo para desenvolver essas capacidades, você garante ma…" at bounding box center [671, 265] width 675 height 30
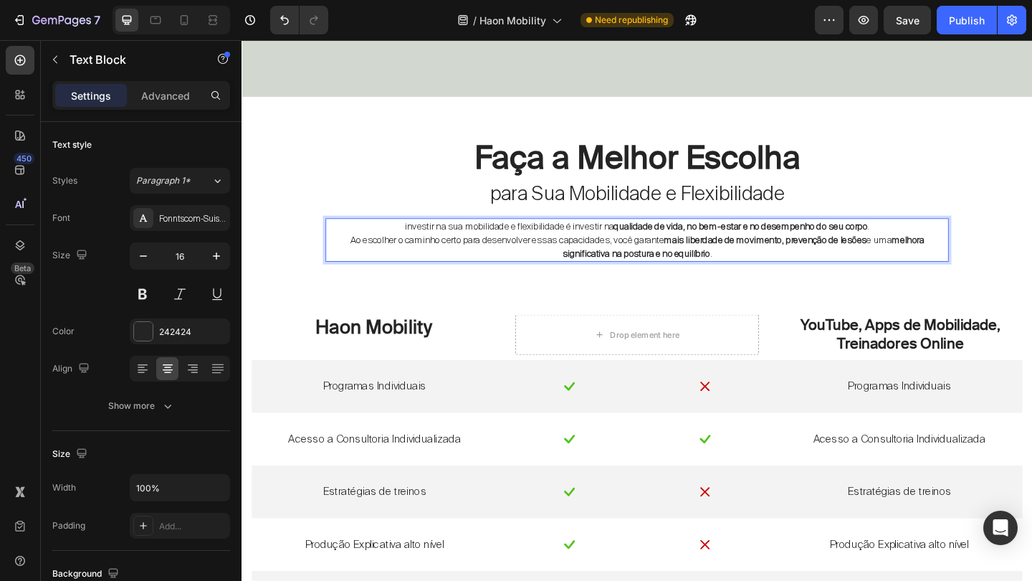
click at [598, 279] on div "Faça a Melhor Escolha Heading para Sua Mobilidade e Flexibilidade Text Block in…" at bounding box center [672, 226] width 678 height 134
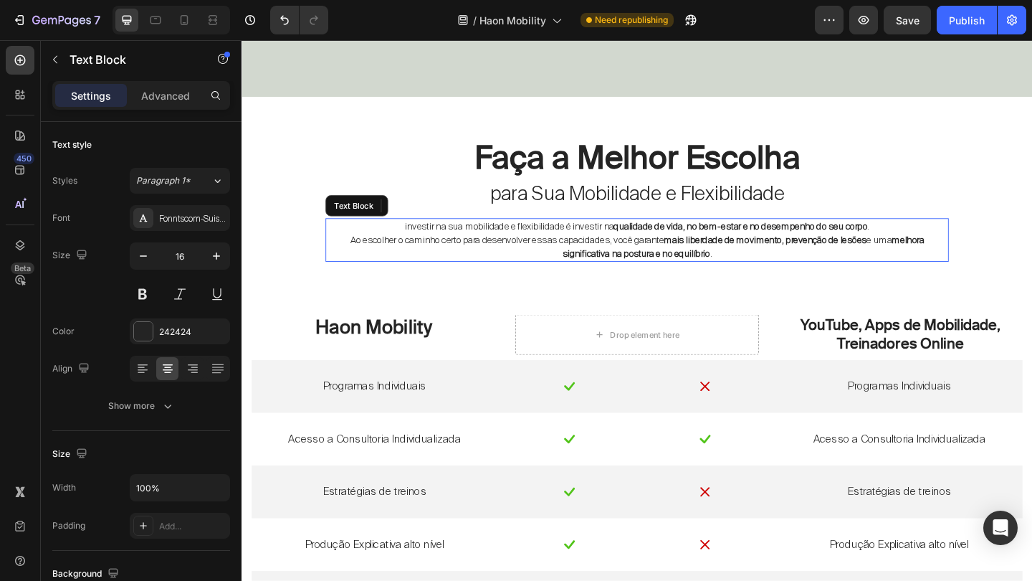
click at [738, 264] on strong "melhora significativa na postura e no equilíbrio" at bounding box center [788, 265] width 394 height 28
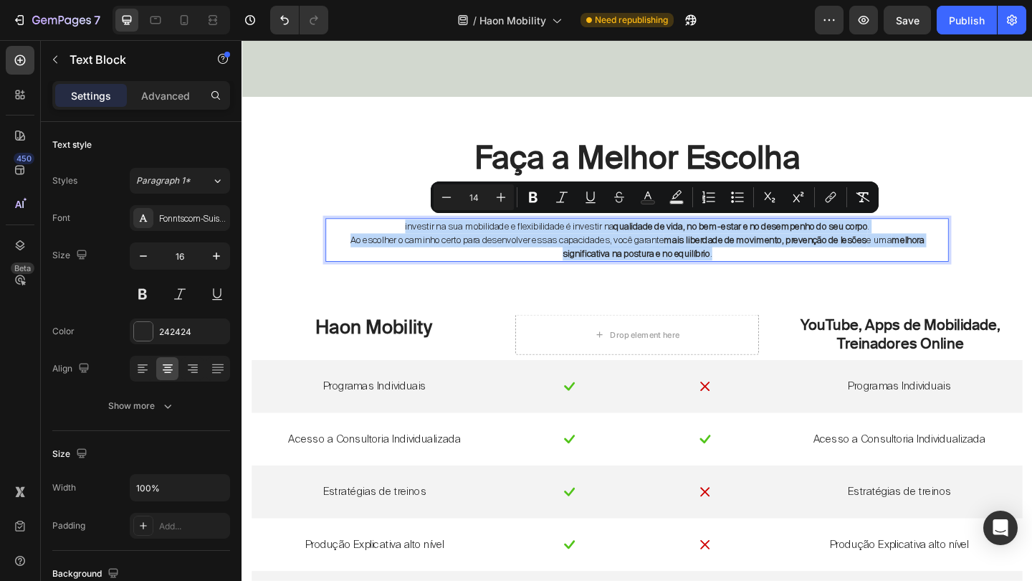
drag, startPoint x: 776, startPoint y: 265, endPoint x: 399, endPoint y: 242, distance: 377.1
click at [399, 242] on div "investir na sua mobilidade e flexibilidade é investir na qualidade de vida, no …" at bounding box center [672, 257] width 678 height 47
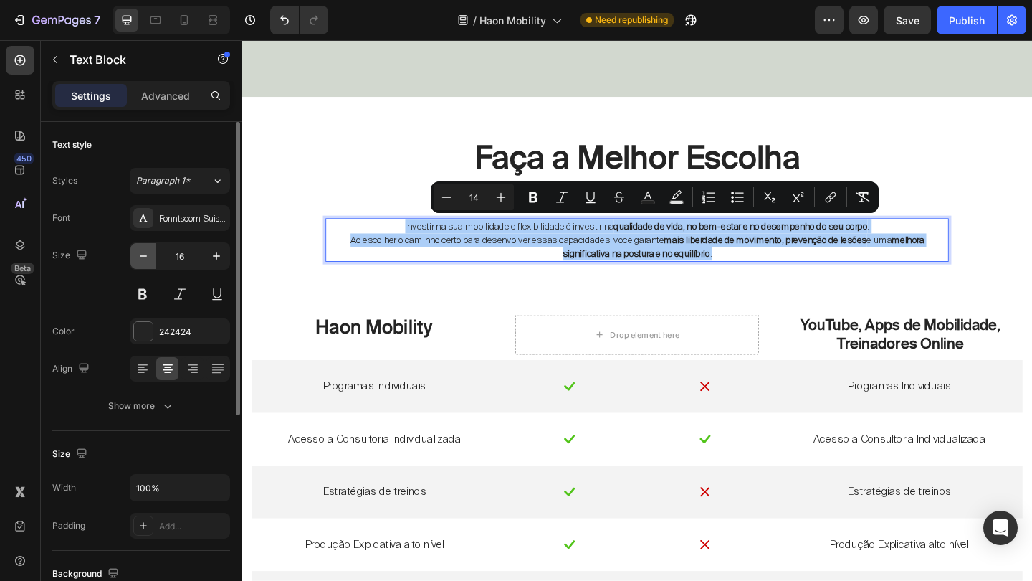
click at [141, 250] on icon "button" at bounding box center [143, 256] width 14 height 14
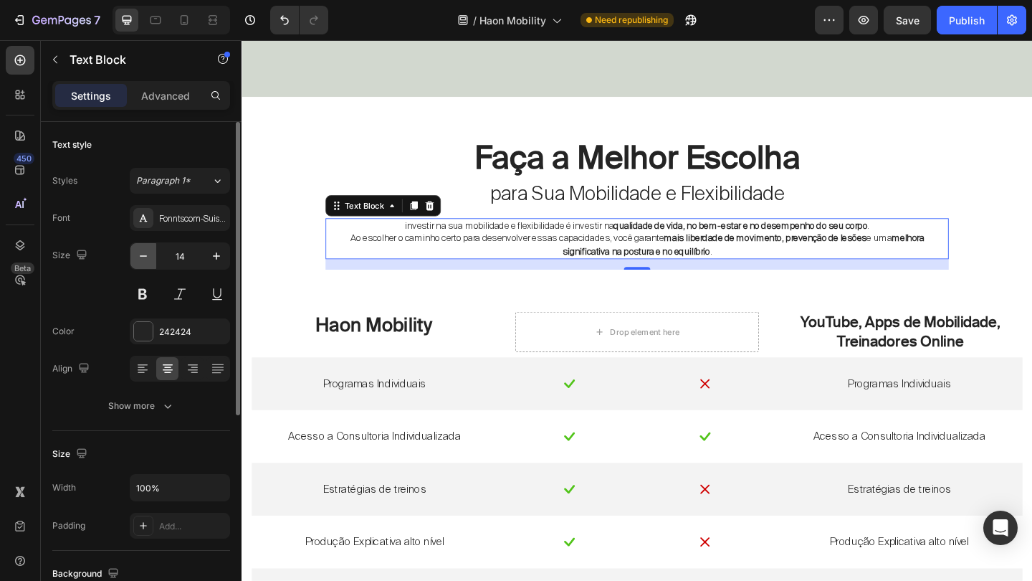
click at [141, 250] on icon "button" at bounding box center [143, 256] width 14 height 14
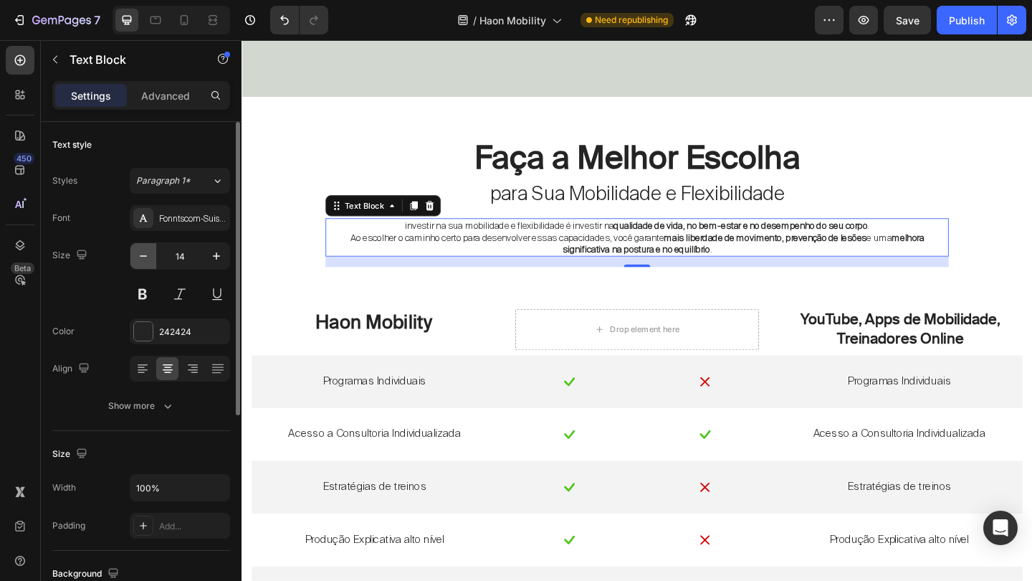
type input "13"
click at [616, 275] on div "Faça a Melhor Escolha Heading para Sua Mobilidade e Flexibilidade Text Block in…" at bounding box center [672, 223] width 678 height 128
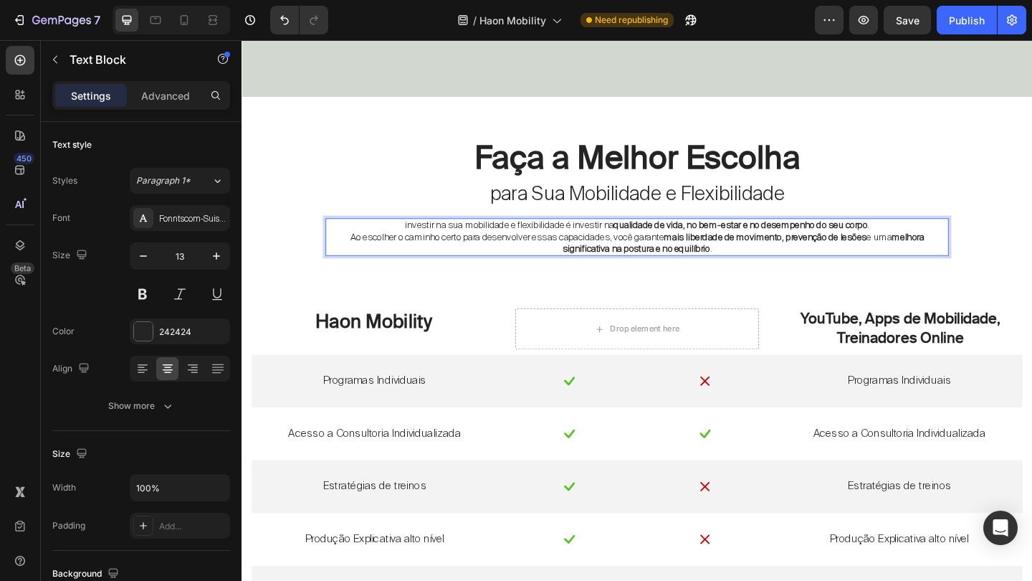
click at [1008, 238] on p "investir na sua mobilidade e flexibilidade é investir na qualidade de vida, no …" at bounding box center [671, 241] width 675 height 13
click at [1032, 237] on div "Faça a Melhor Escolha Heading para Sua Mobilidade e Flexibilidade Text Block in…" at bounding box center [671, 419] width 839 height 521
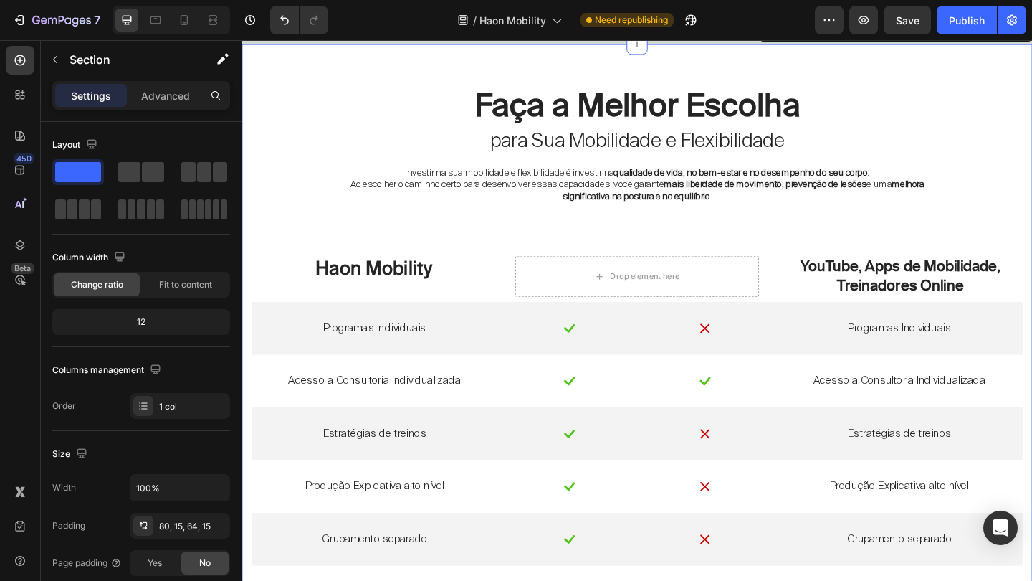
scroll to position [4111, 0]
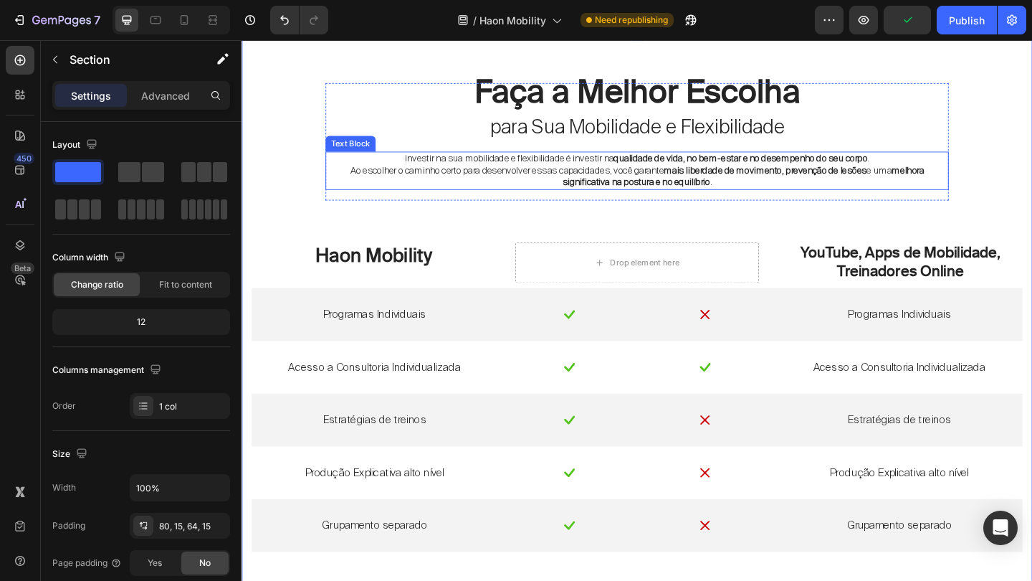
click at [706, 176] on strong "mais liberdade de movimento, prevenção de lesões" at bounding box center [811, 181] width 221 height 13
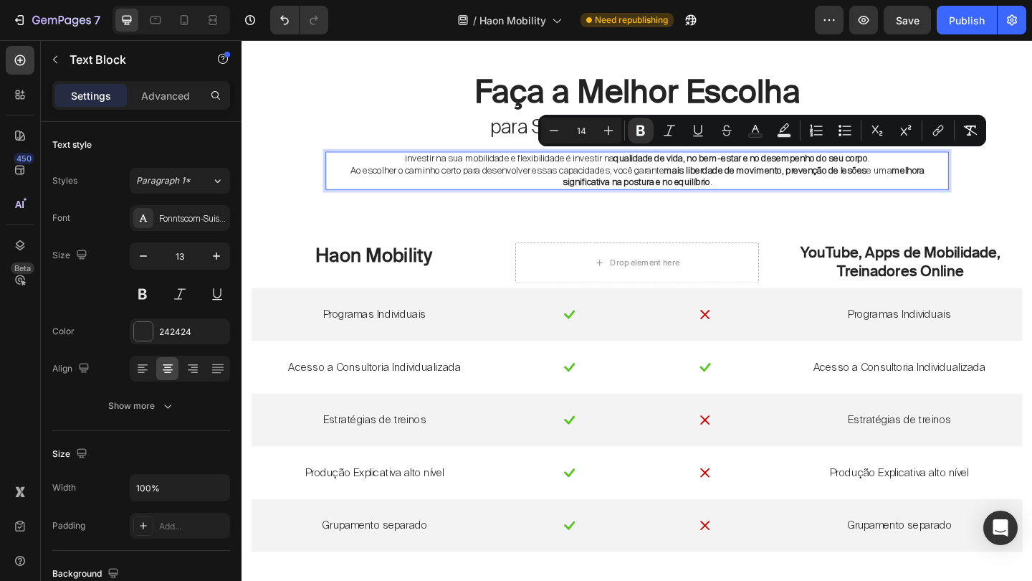
drag, startPoint x: 637, startPoint y: 168, endPoint x: 941, endPoint y: 168, distance: 303.9
click at [941, 168] on p "investir na sua mobilidade e flexibilidade é investir na qualidade de vida, no …" at bounding box center [671, 169] width 675 height 13
click at [637, 124] on icon "Editor contextual toolbar" at bounding box center [641, 130] width 14 height 14
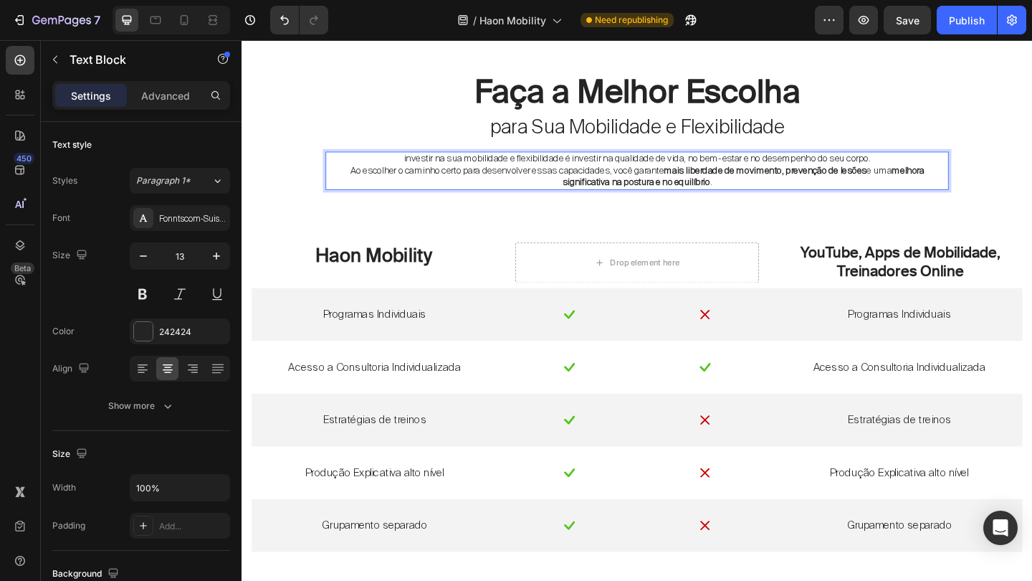
click at [727, 183] on strong "mais liberdade de movimento, prevenção de lesões" at bounding box center [811, 181] width 221 height 13
drag, startPoint x: 693, startPoint y: 180, endPoint x: 933, endPoint y: 181, distance: 239.4
click at [922, 181] on strong "mais liberdade de movimento, prevenção de lesões" at bounding box center [811, 181] width 221 height 13
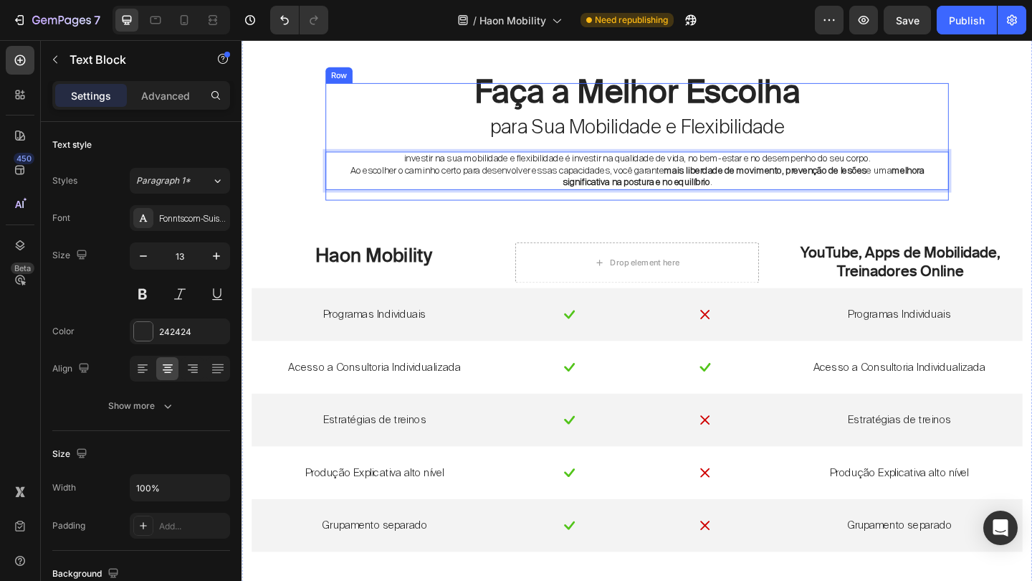
click at [804, 204] on div "Faça a Melhor Escolha Heading para Sua Mobilidade e Flexibilidade Text Block in…" at bounding box center [672, 151] width 678 height 128
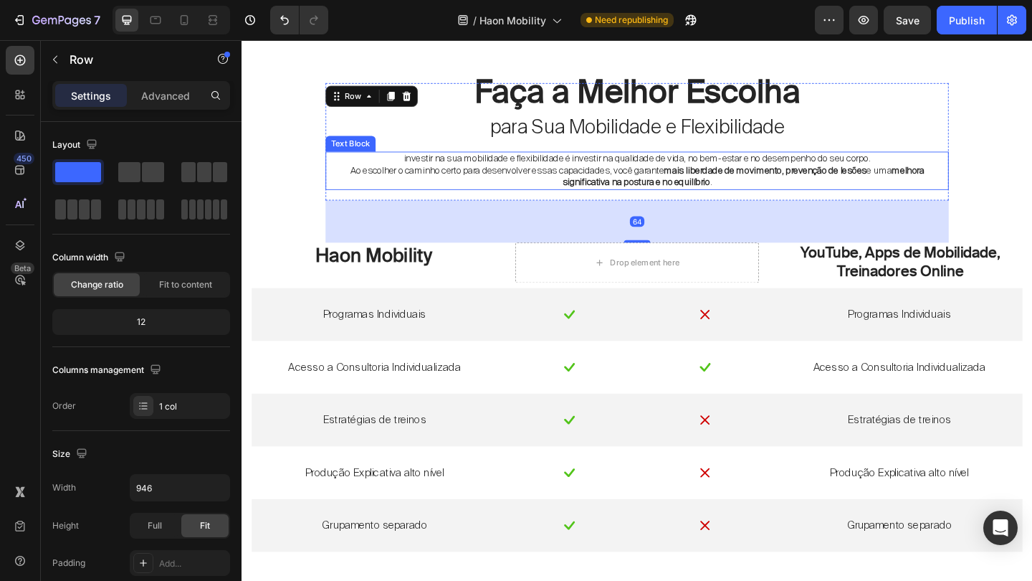
click at [731, 184] on strong "mais liberdade de movimento, prevenção de lesões" at bounding box center [811, 181] width 221 height 13
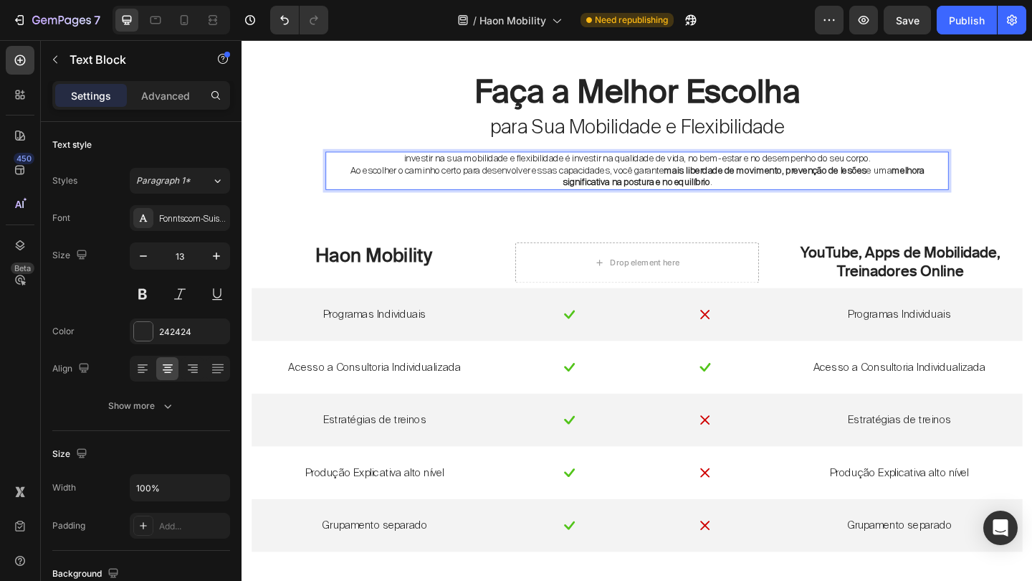
click at [701, 181] on strong "mais liberdade de movimento, prevenção de lesões" at bounding box center [811, 181] width 221 height 13
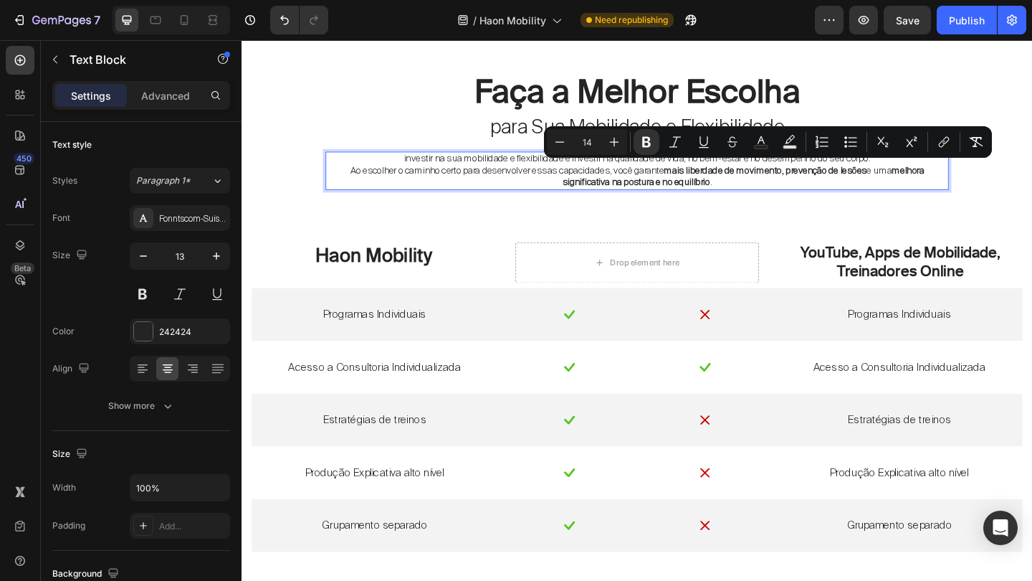
drag, startPoint x: 693, startPoint y: 181, endPoint x: 833, endPoint y: 191, distance: 140.1
click at [833, 191] on p "Ao escolher o caminho certo para desenvolver essas capacidades, você garante ma…" at bounding box center [671, 189] width 675 height 26
click at [653, 138] on icon "Editor contextual toolbar" at bounding box center [646, 142] width 14 height 14
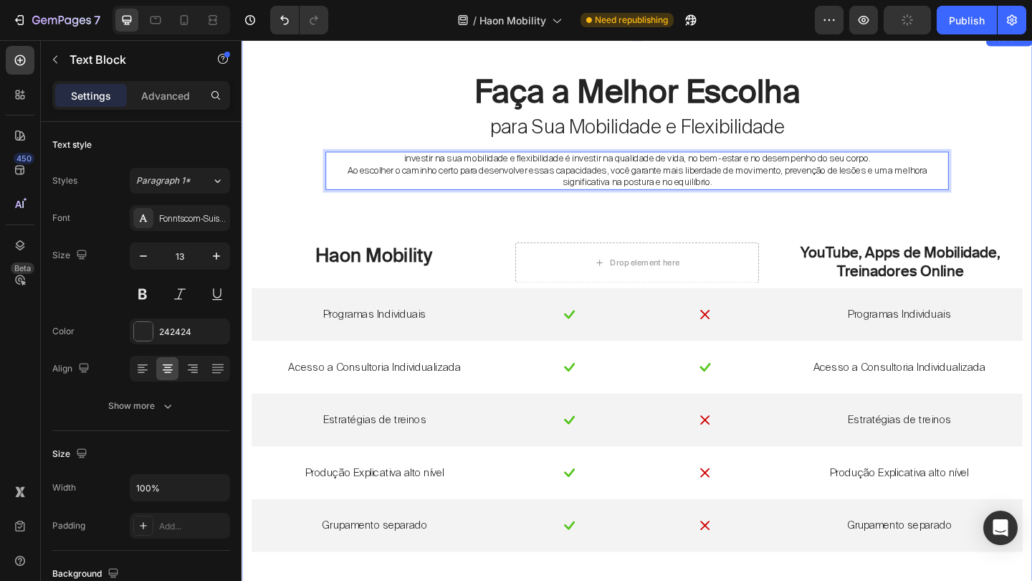
click at [818, 244] on div "Faça a Melhor Escolha Heading para Sua Mobilidade e Flexibilidade Text Block in…" at bounding box center [671, 347] width 839 height 521
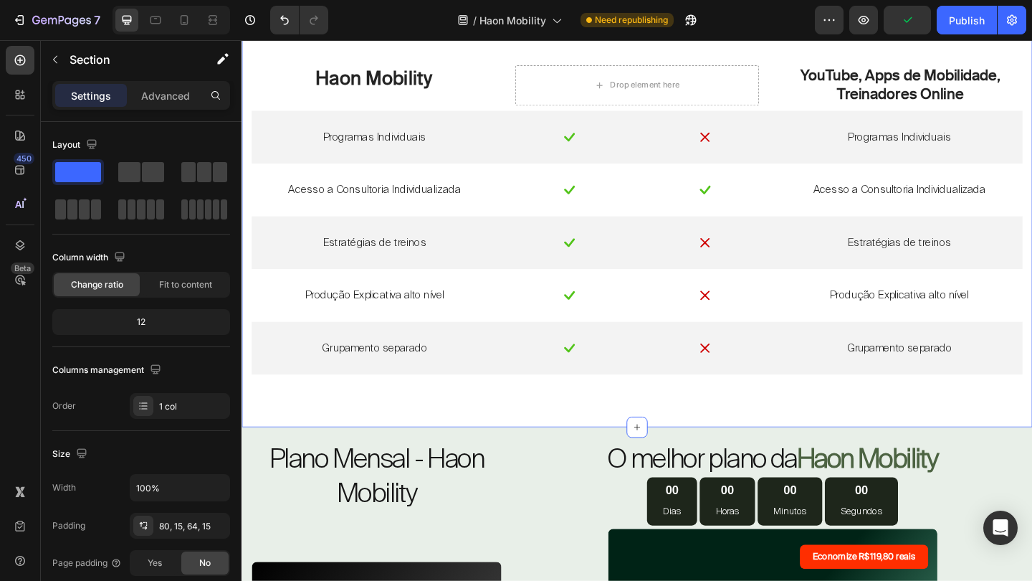
scroll to position [4305, 0]
click at [427, 140] on p "Programas Individuais" at bounding box center [386, 145] width 250 height 15
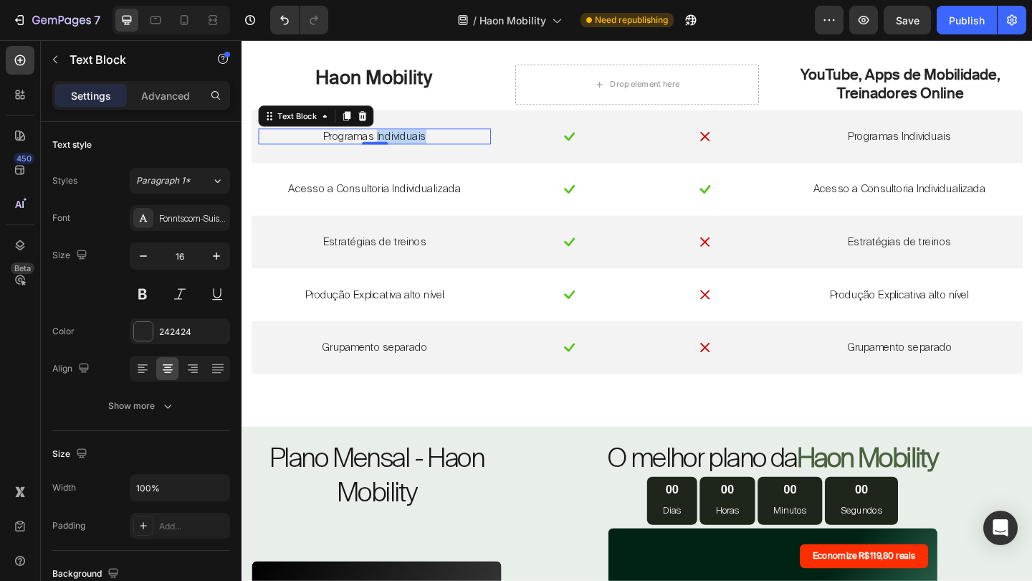
click at [427, 140] on p "Programas Individuais" at bounding box center [386, 145] width 250 height 15
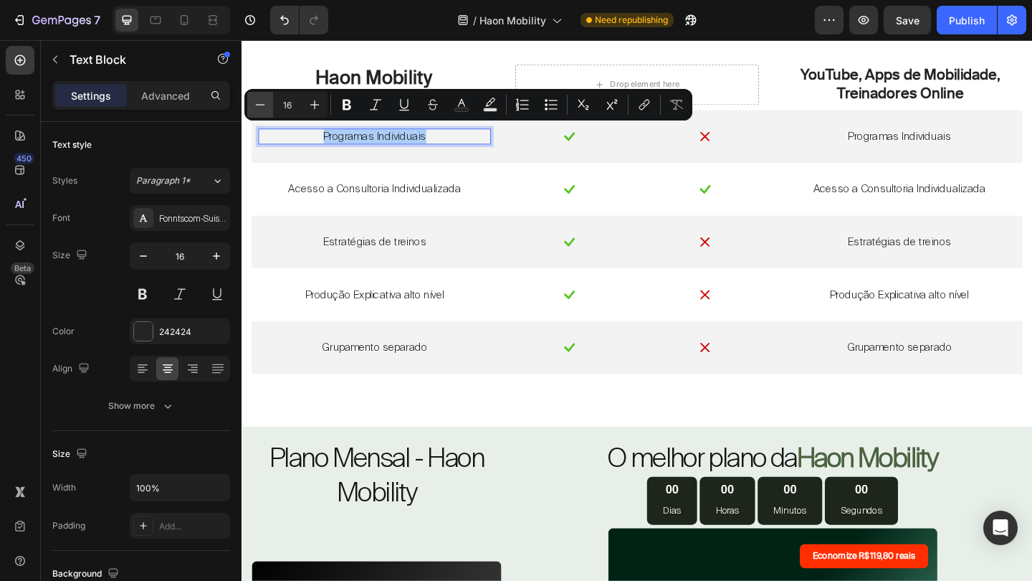
click at [266, 106] on icon "Editor contextual toolbar" at bounding box center [260, 104] width 14 height 14
type input "15"
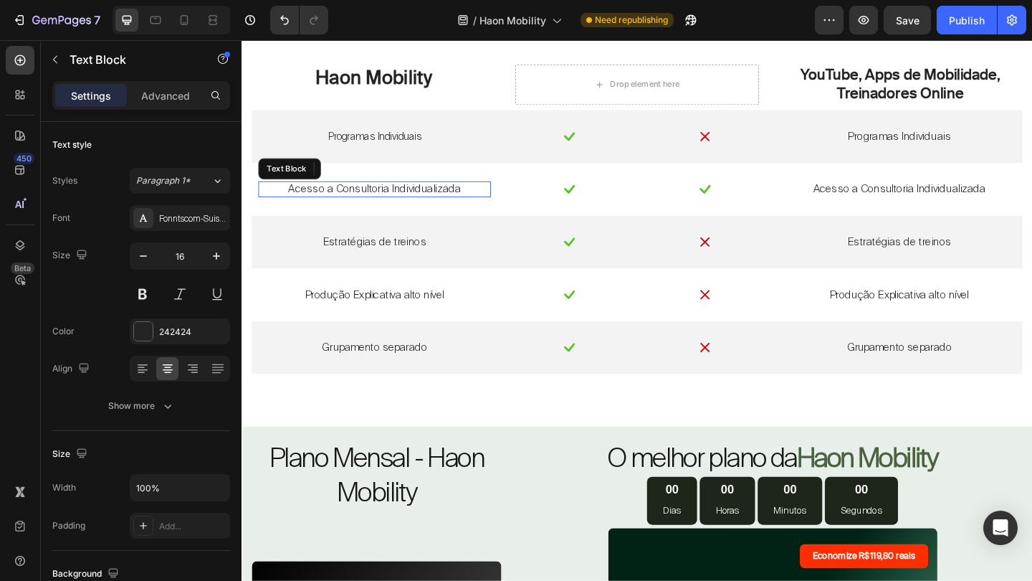
click at [409, 200] on p "Acesso a Consultoria Individualizada" at bounding box center [386, 202] width 250 height 15
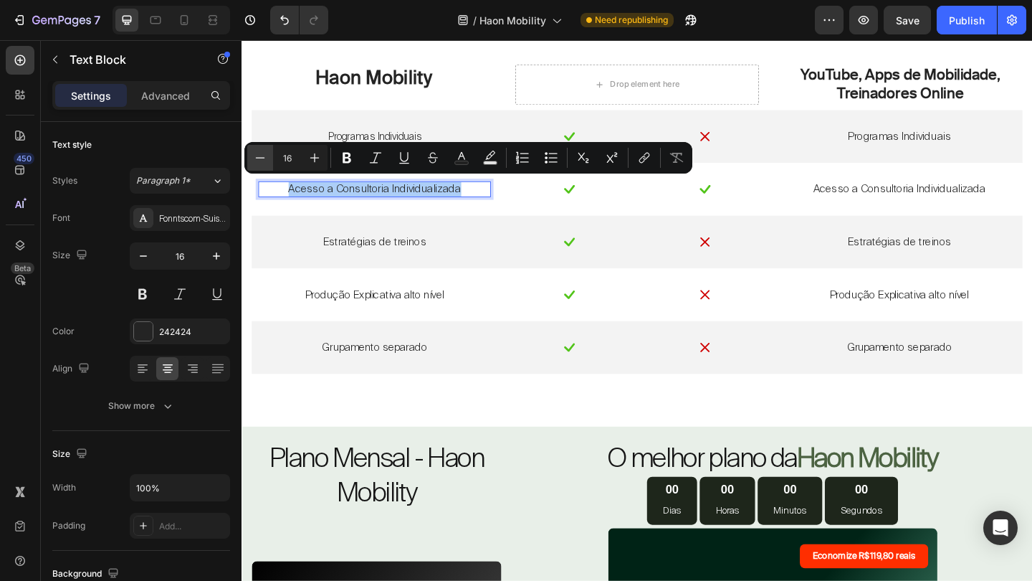
click at [257, 157] on icon "Editor contextual toolbar" at bounding box center [260, 158] width 14 height 14
type input "15"
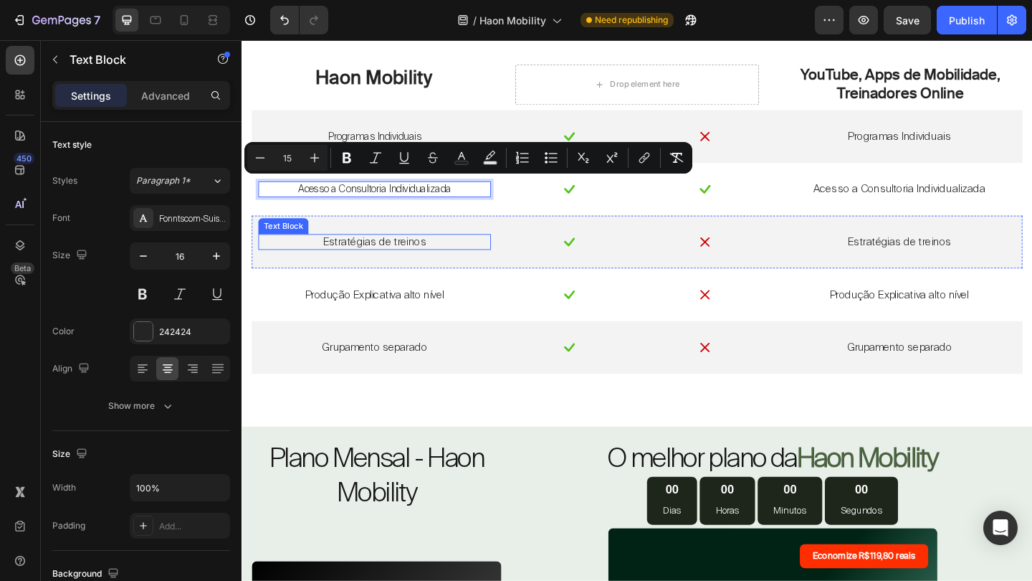
click at [392, 256] on p "Estratégias de treinos" at bounding box center [386, 259] width 250 height 15
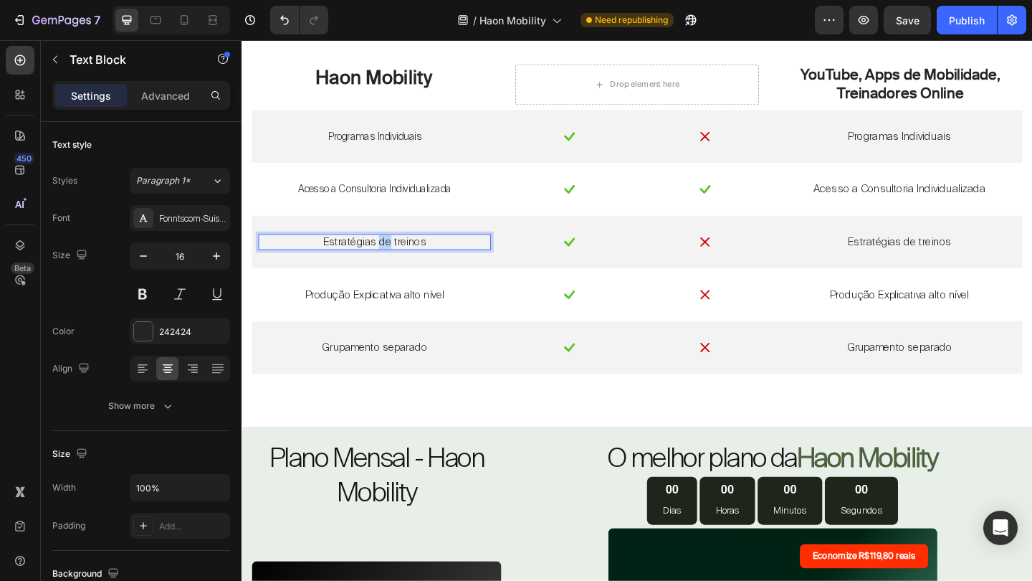
click at [392, 256] on p "Estratégias de treinos" at bounding box center [386, 259] width 250 height 15
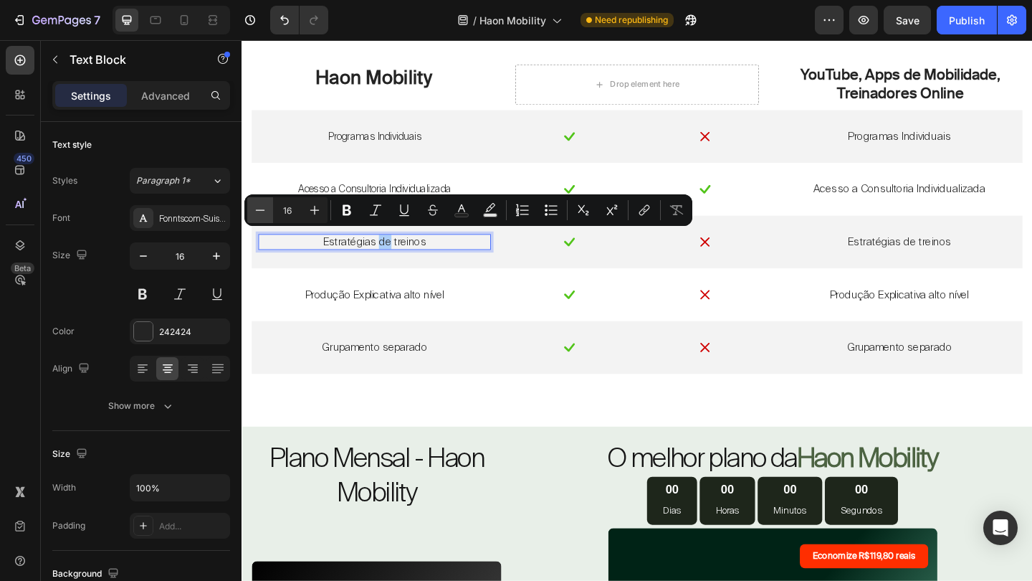
click at [272, 214] on button "Minus" at bounding box center [260, 210] width 26 height 26
type input "15"
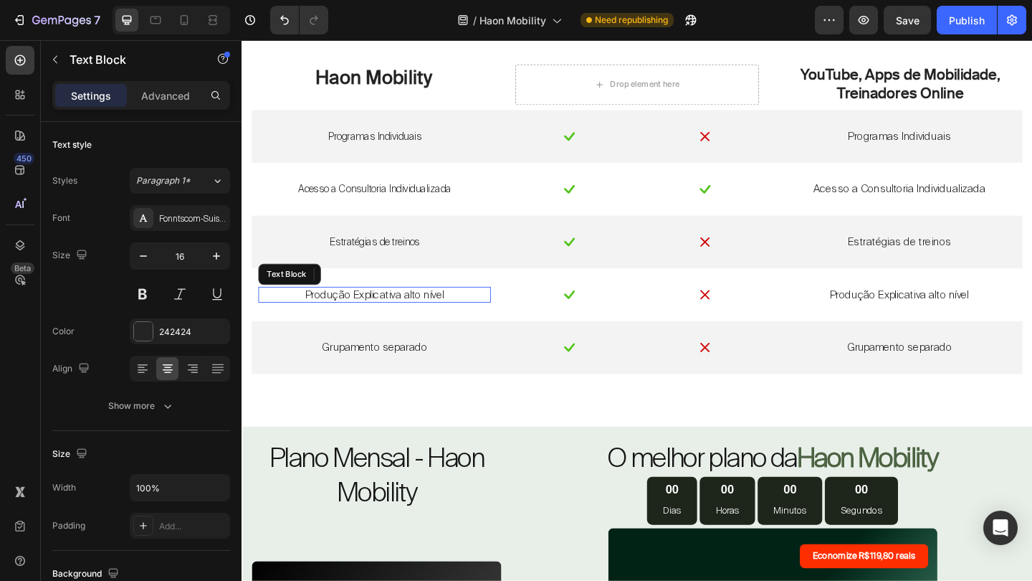
click at [429, 321] on div "Produção Explicativa alto nível" at bounding box center [385, 317] width 253 height 18
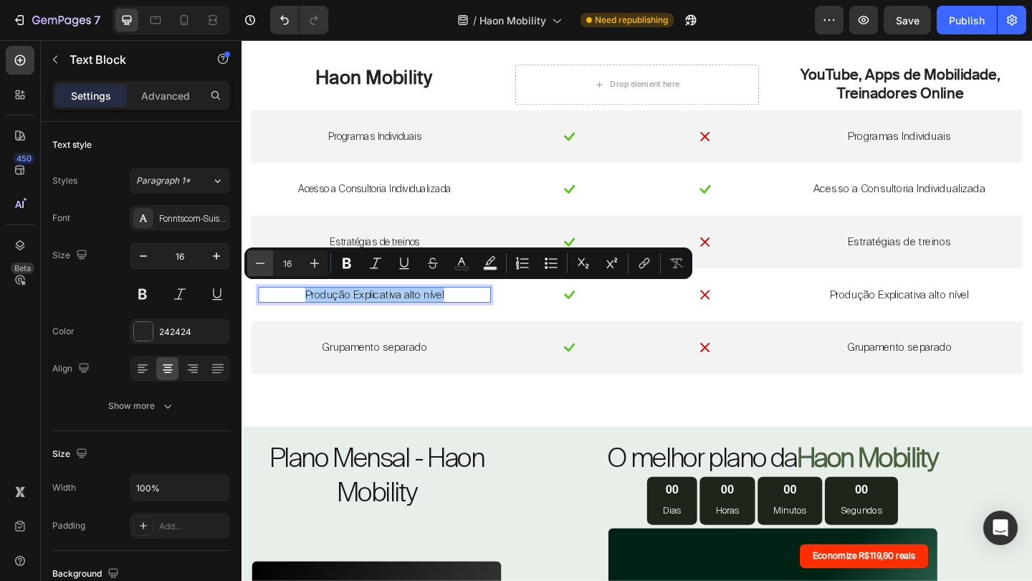
click at [265, 259] on icon "Editor contextual toolbar" at bounding box center [260, 263] width 14 height 14
type input "15"
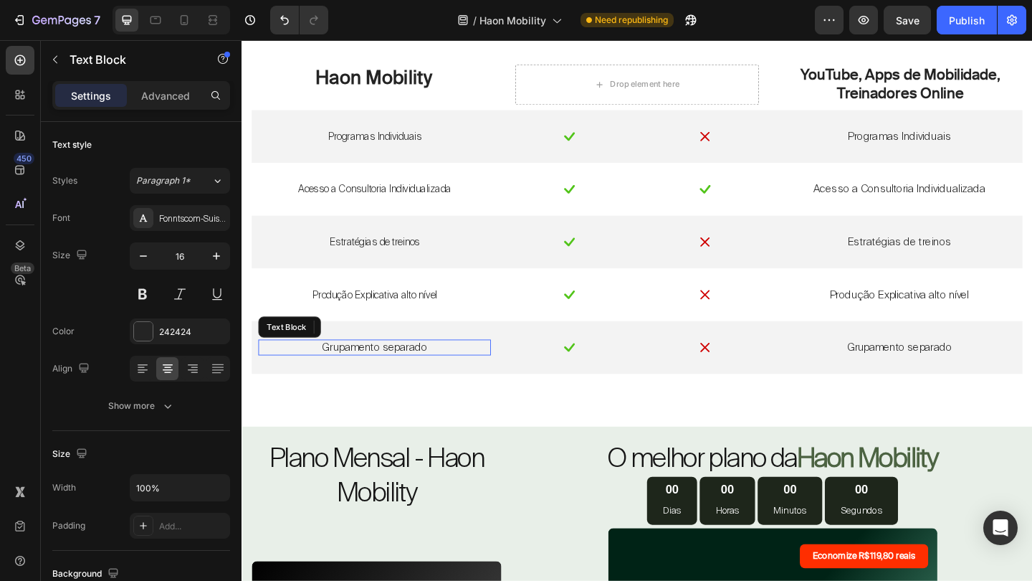
click at [416, 374] on p "Grupamento separado" at bounding box center [386, 374] width 250 height 15
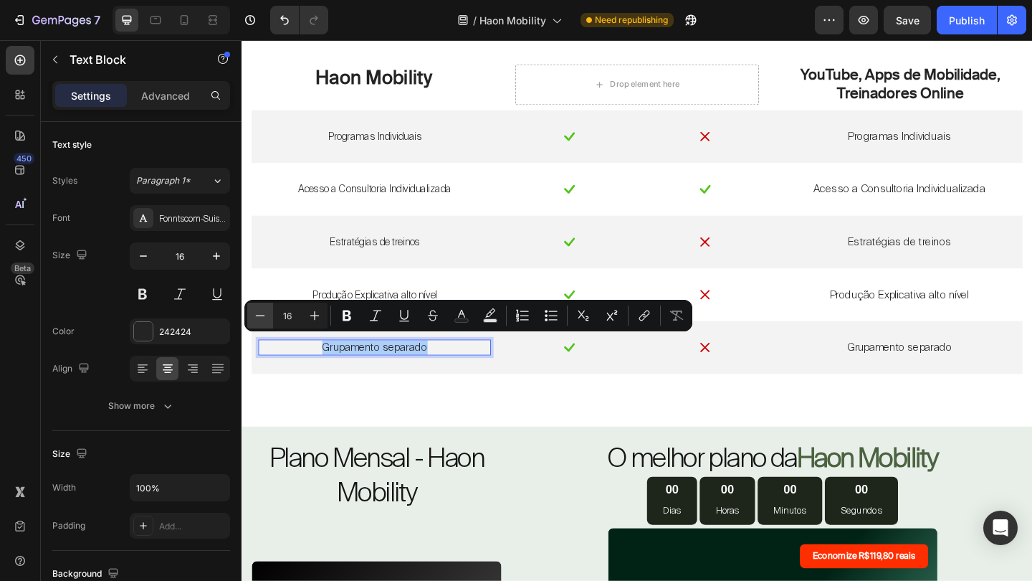
click at [265, 306] on button "Minus" at bounding box center [260, 316] width 26 height 26
type input "15"
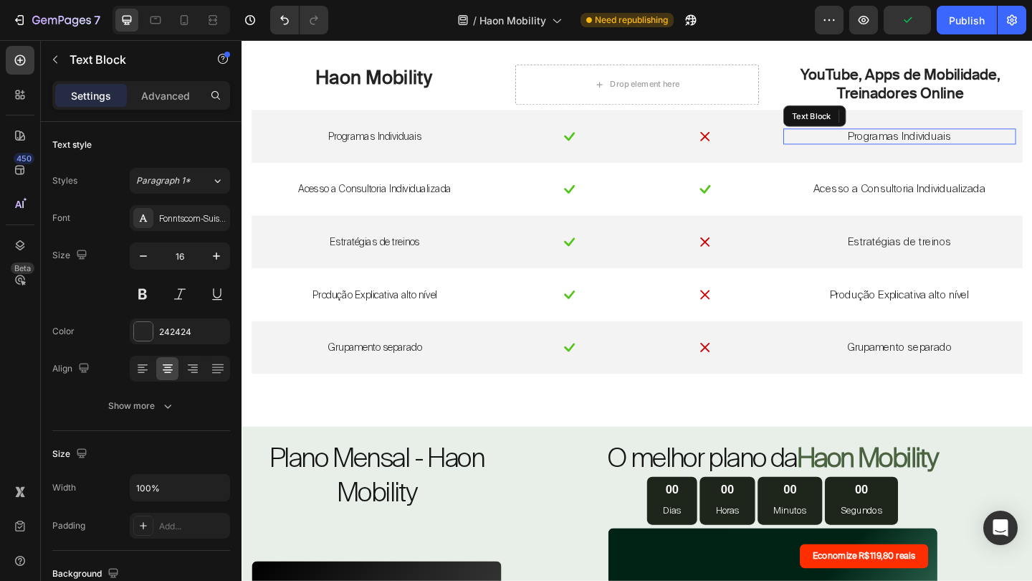
click at [994, 146] on p "Programas Individuais" at bounding box center [957, 145] width 250 height 15
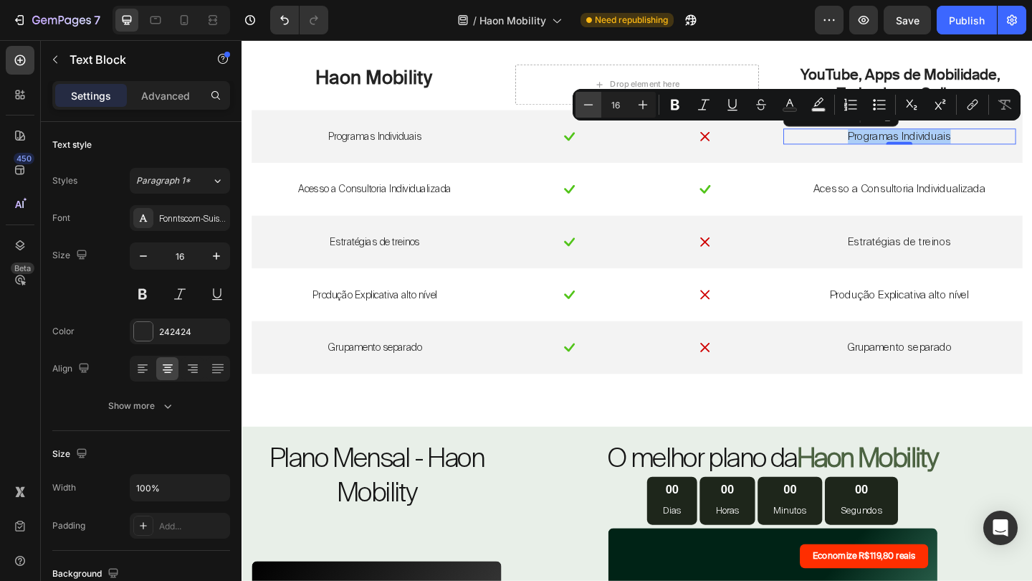
click at [591, 108] on icon "Editor contextual toolbar" at bounding box center [588, 104] width 14 height 14
type input "15"
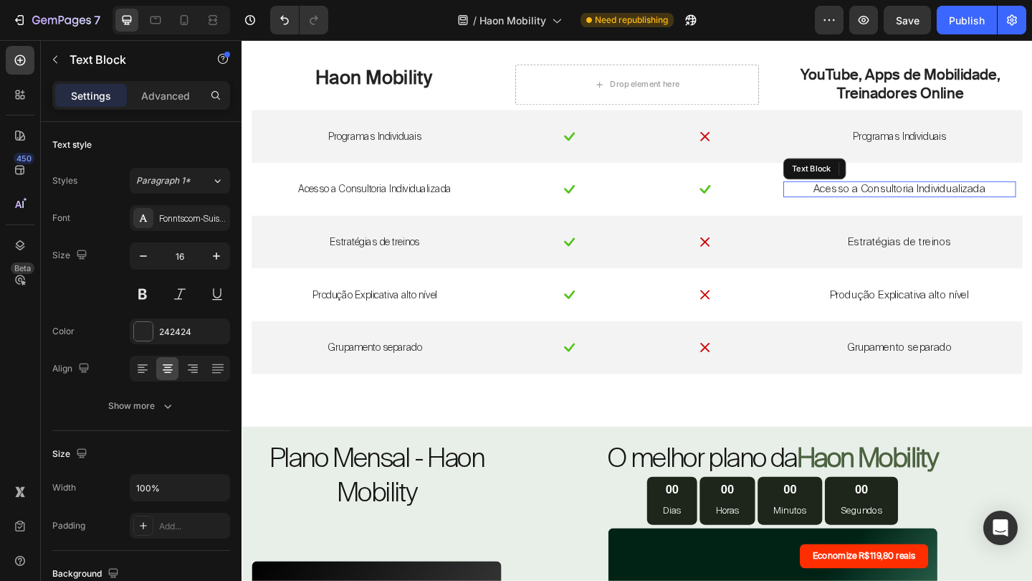
click at [974, 196] on p "Acesso a Consultoria Individualizada" at bounding box center [957, 202] width 250 height 15
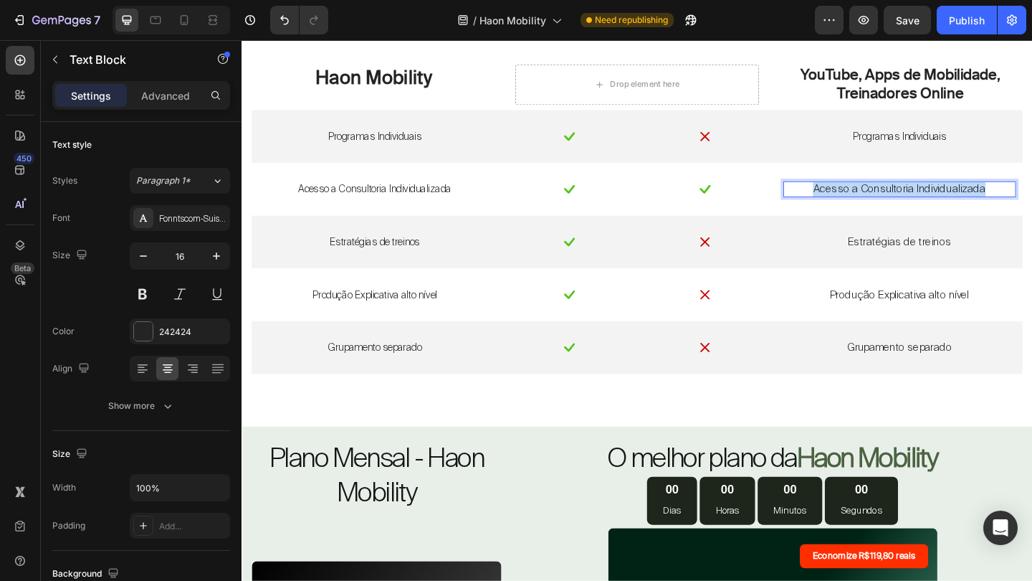
click at [974, 196] on p "Acesso a Consultoria Individualizada" at bounding box center [957, 202] width 250 height 15
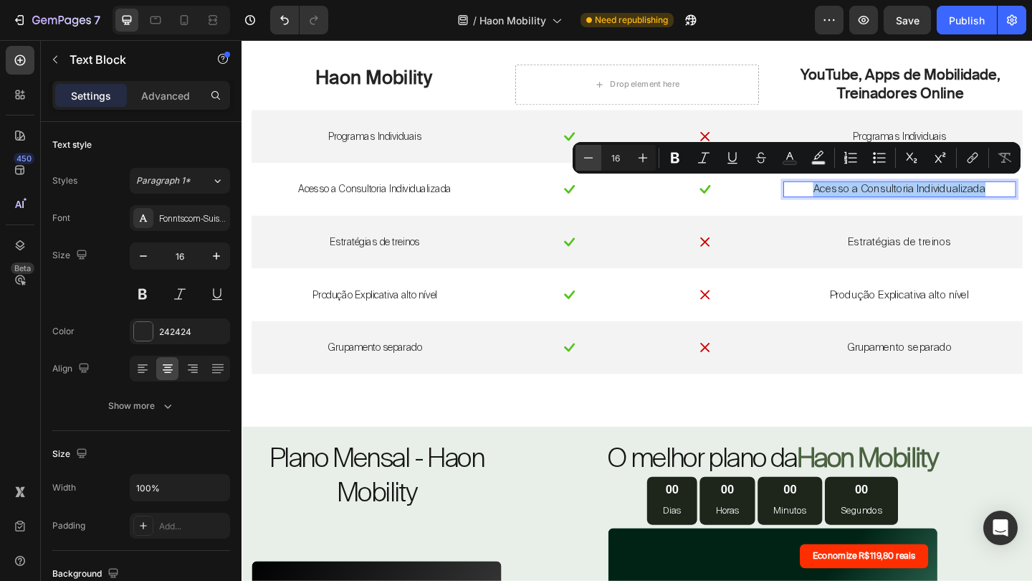
click at [589, 158] on icon "Editor contextual toolbar" at bounding box center [588, 157] width 9 height 1
type input "15"
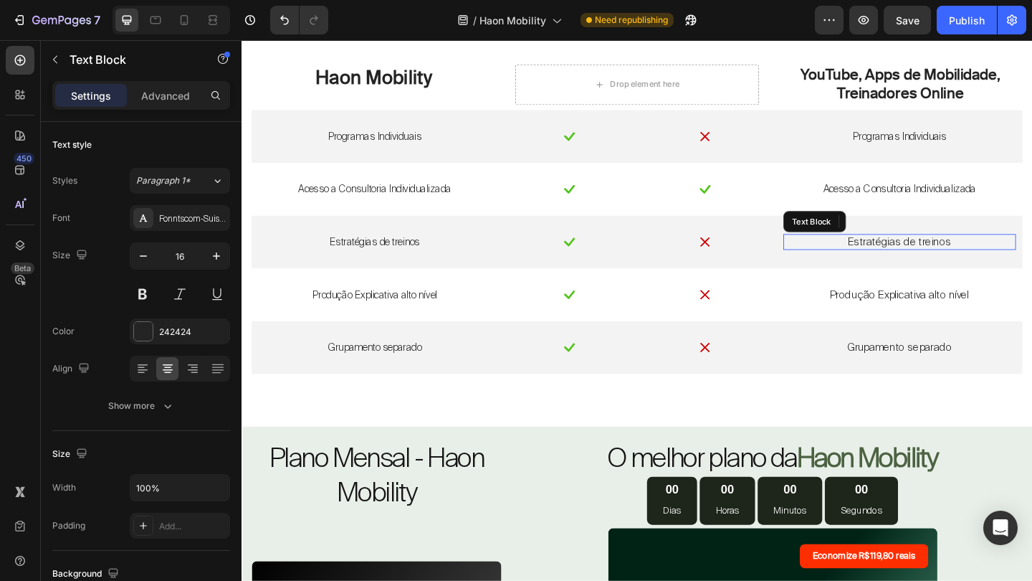
click at [926, 252] on p "Estratégias de treinos" at bounding box center [957, 259] width 250 height 15
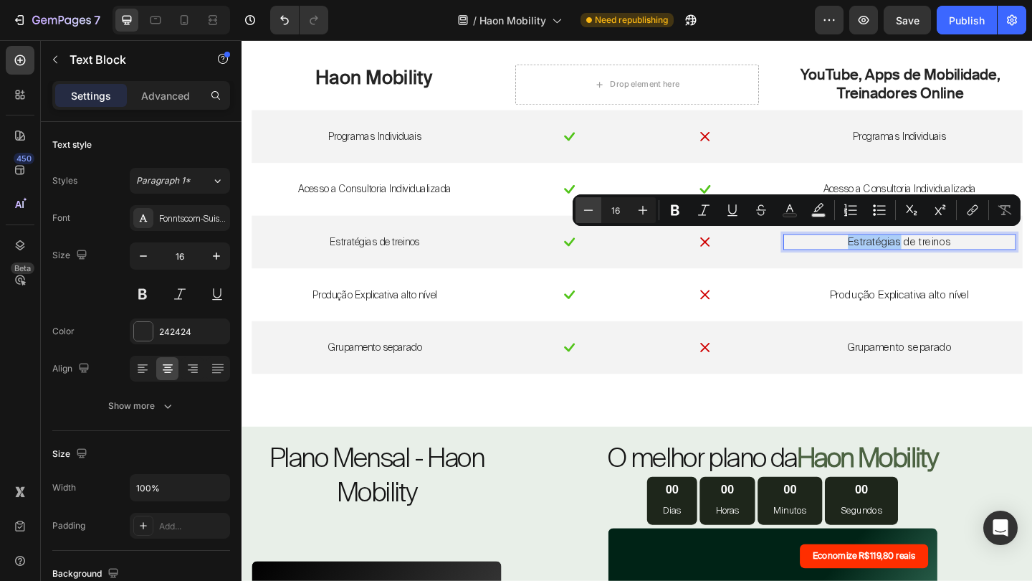
click at [590, 214] on icon "Editor contextual toolbar" at bounding box center [588, 210] width 14 height 14
type input "15"
click at [980, 310] on p "Produção Explicativa alto nível" at bounding box center [957, 317] width 250 height 15
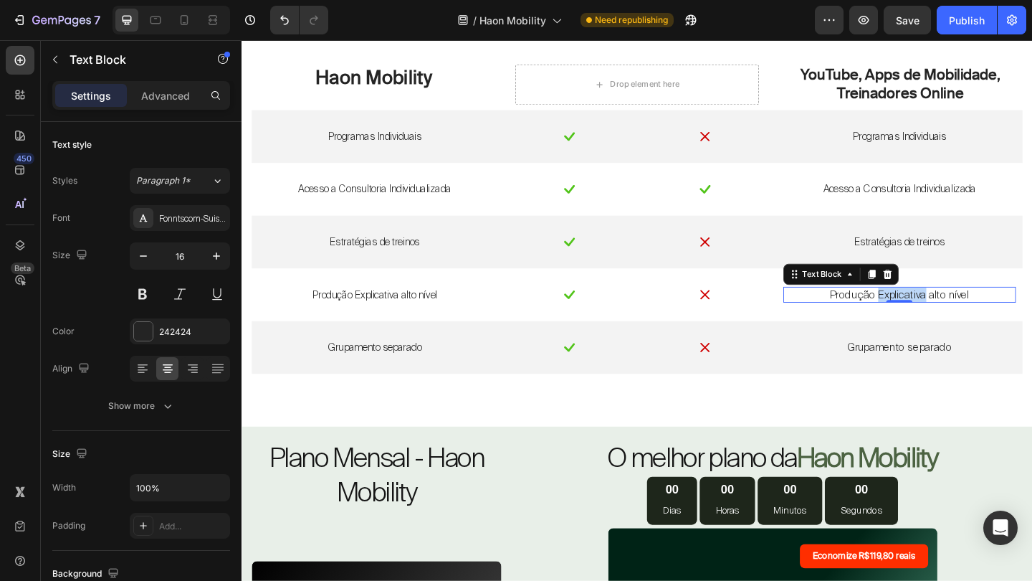
click at [980, 310] on p "Produção Explicativa alto nível" at bounding box center [957, 317] width 250 height 15
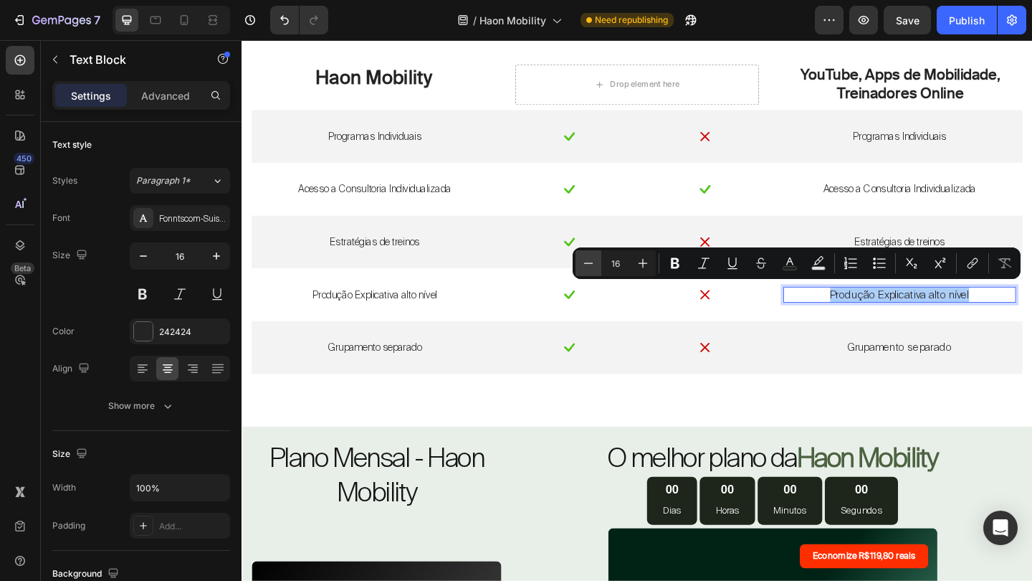
click at [592, 259] on icon "Editor contextual toolbar" at bounding box center [588, 263] width 14 height 14
type input "15"
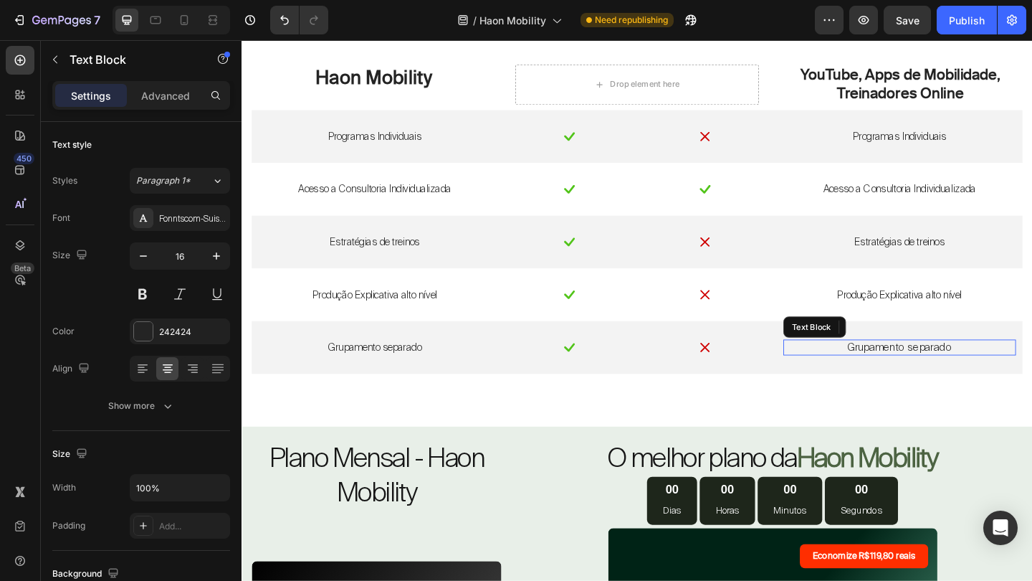
click at [961, 367] on p "Grupamento separado" at bounding box center [957, 374] width 250 height 15
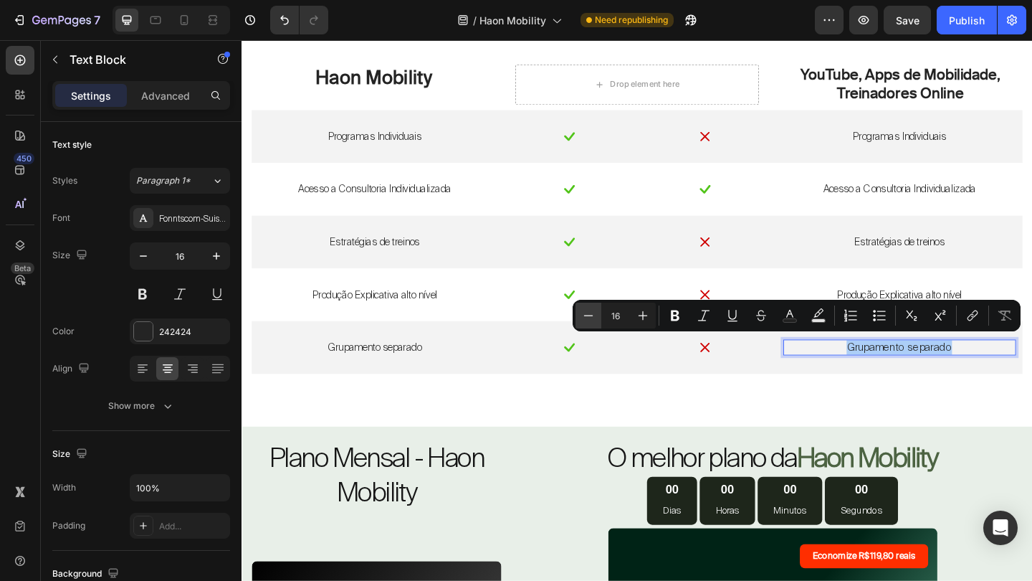
click at [584, 318] on icon "Editor contextual toolbar" at bounding box center [588, 315] width 14 height 14
type input "15"
click at [639, 421] on div "Faça a Melhor Escolha Heading para Sua Mobilidade e Flexibilidade Text Block in…" at bounding box center [672, 148] width 860 height 624
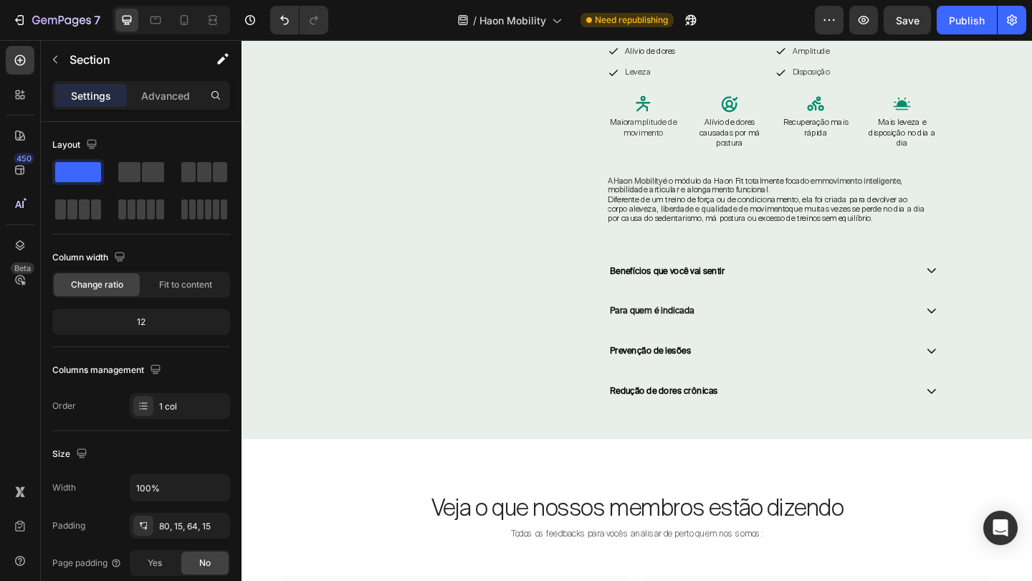
scroll to position [5311, 0]
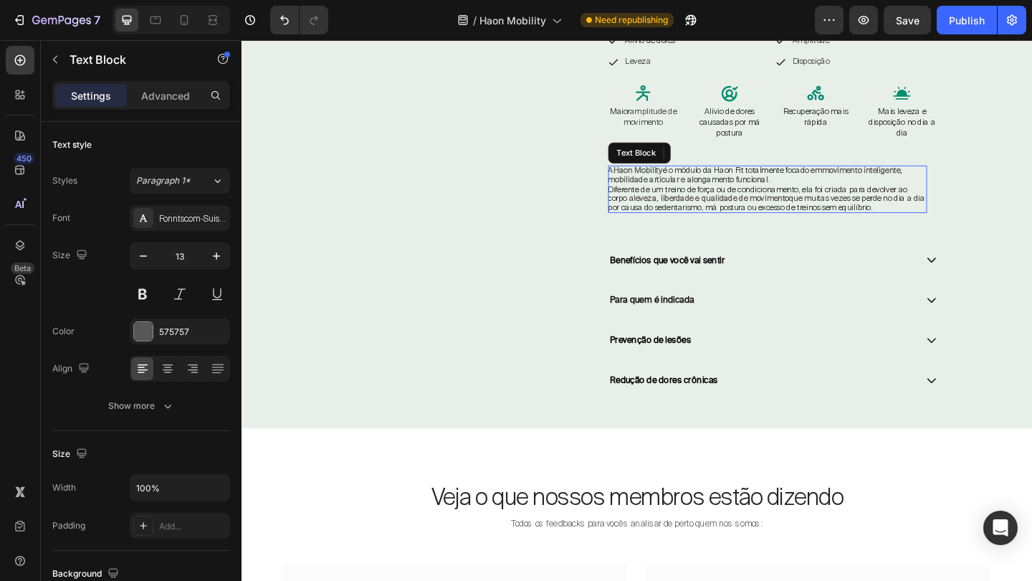
click at [767, 207] on strong "leveza, liberdade e qualidade de movimento" at bounding box center [752, 211] width 169 height 11
click at [783, 211] on strong "leveza, liberdade e qualidade de movimento" at bounding box center [752, 211] width 169 height 11
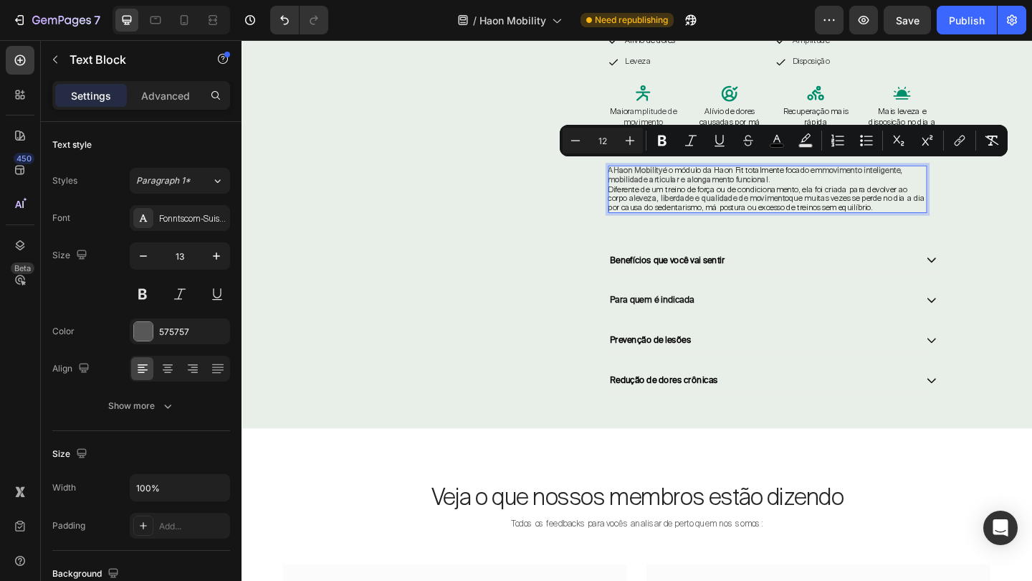
drag, startPoint x: 965, startPoint y: 216, endPoint x: 639, endPoint y: 177, distance: 327.8
click at [640, 177] on p "A Haon Mobility é o módulo da Haon Fit totalmente focado em movimento inteligen…" at bounding box center [813, 201] width 347 height 51
copy p "A Haon Mobility é o módulo da Haon Fit totalmente focado em movimento inteligen…"
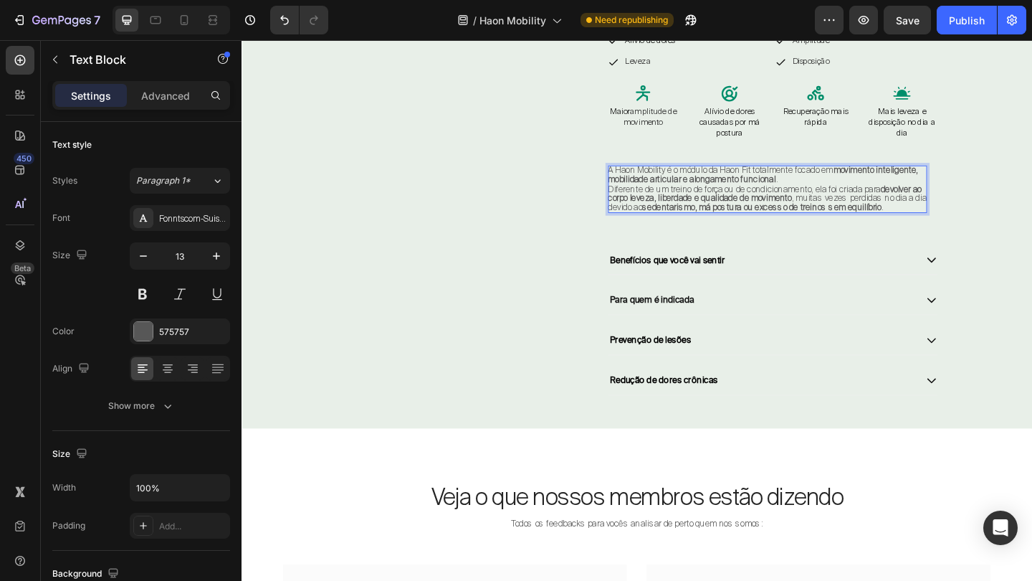
scroll to position [1, 0]
click at [857, 223] on strong "sedentarismo, má postura ou excesso de treinos sem equilíbrio" at bounding box center [807, 221] width 260 height 12
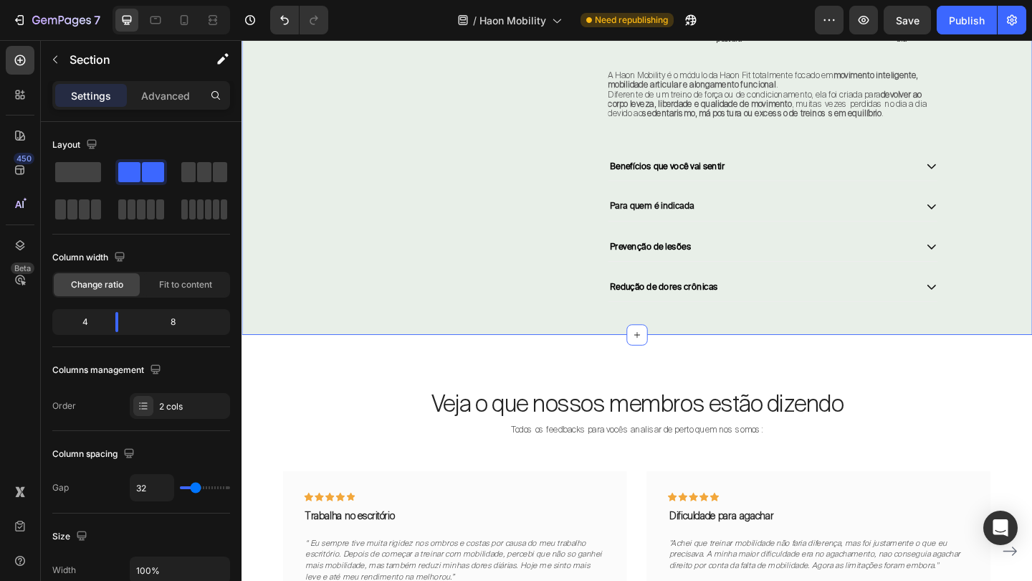
scroll to position [5420, 0]
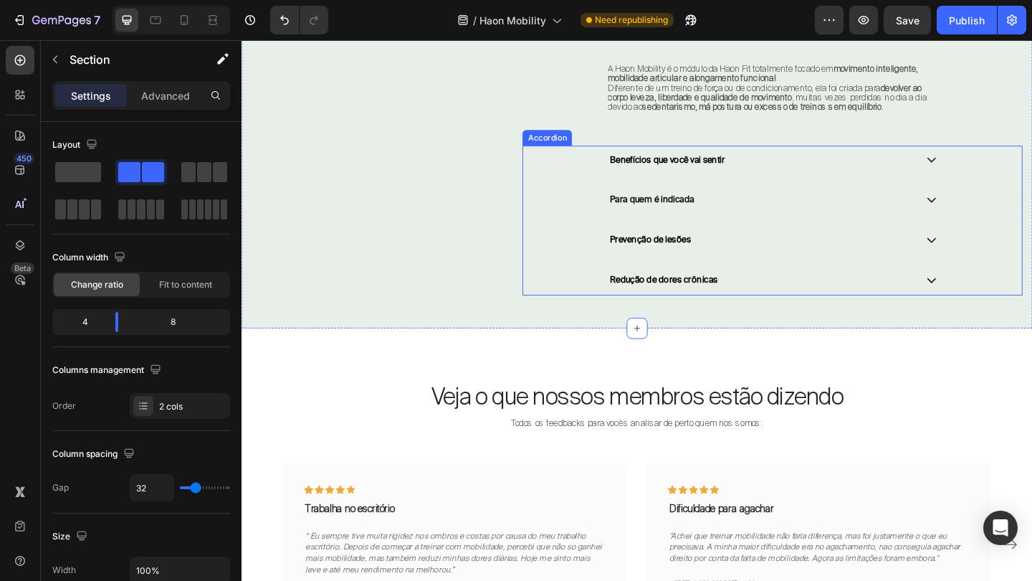
click at [991, 173] on icon at bounding box center [992, 169] width 13 height 13
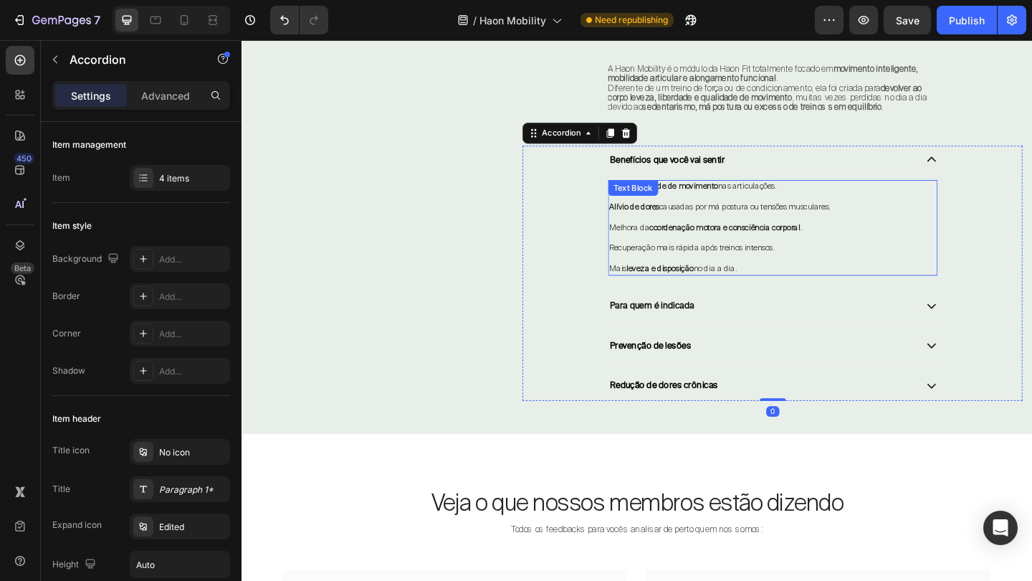
click at [804, 219] on span "Alívio de dores causadas por má postura ou tensões musculares." at bounding box center [762, 221] width 241 height 11
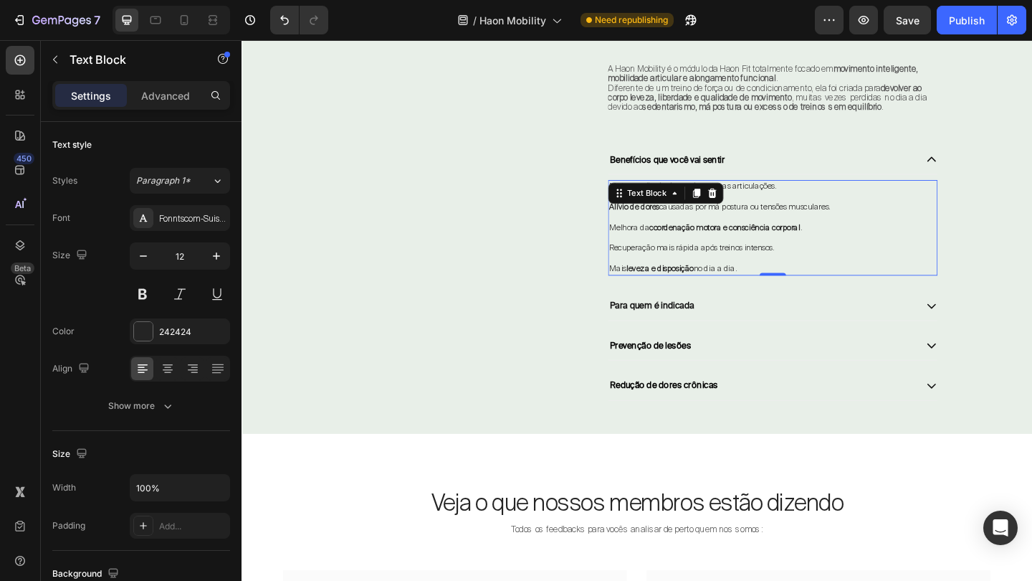
click at [788, 270] on span "Recuperação mais rápida após treinos intensos." at bounding box center [732, 265] width 180 height 11
click at [791, 287] on p "Mais leveza e disposição no dia a dia." at bounding box center [820, 288] width 356 height 11
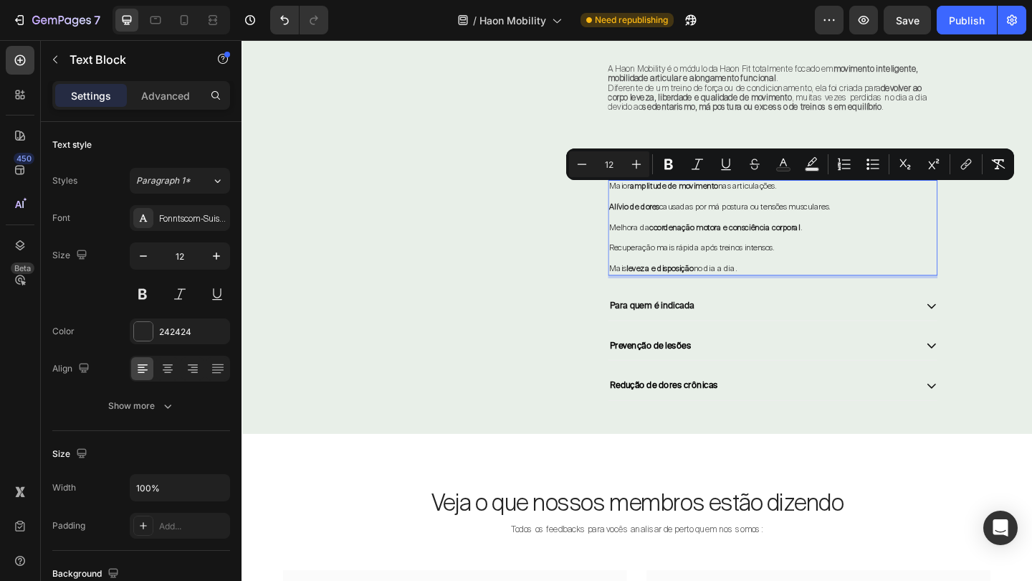
drag, startPoint x: 791, startPoint y: 287, endPoint x: 642, endPoint y: 201, distance: 173.1
click at [641, 201] on div "Maior amplitude de movimento nas articulações. Alívio de dores causadas por má …" at bounding box center [819, 243] width 358 height 103
copy div "Maior amplitude de movimento nas articulações. Alívio de dores causadas por má …"
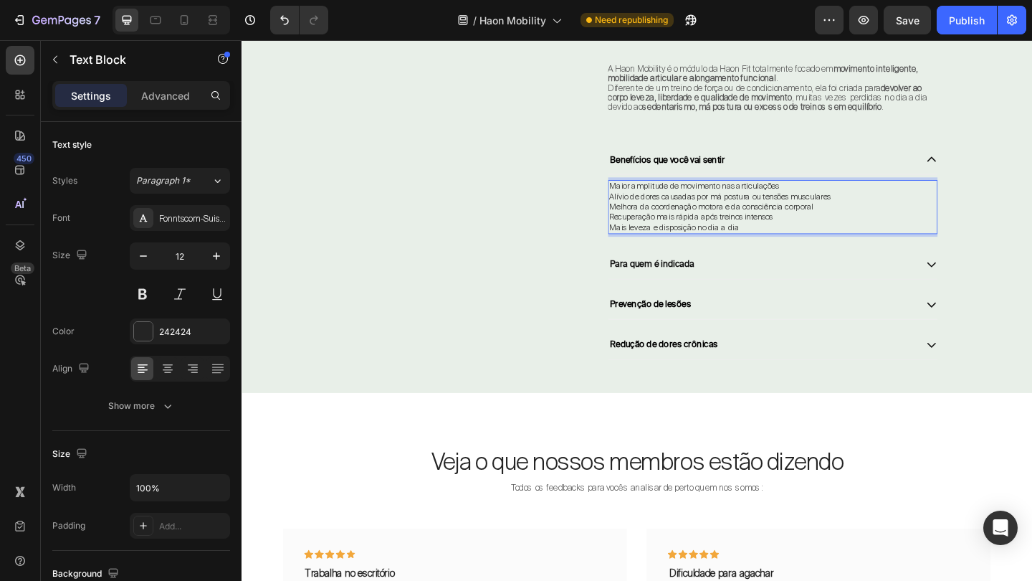
click at [642, 205] on p "Maior amplitude de movimento nas articulações" at bounding box center [820, 199] width 356 height 11
click at [644, 216] on p "Alívio de dores causadas por má postura ou tensões musculares" at bounding box center [820, 210] width 356 height 11
click at [642, 226] on p "Melhora da coordenação motora e da consciência corporal" at bounding box center [820, 221] width 356 height 11
click at [642, 236] on p "Recuperação mais rápida após treinos intensos" at bounding box center [820, 232] width 356 height 11
click at [642, 246] on p "Mais leveza e disposição no dia a dia" at bounding box center [820, 244] width 356 height 11
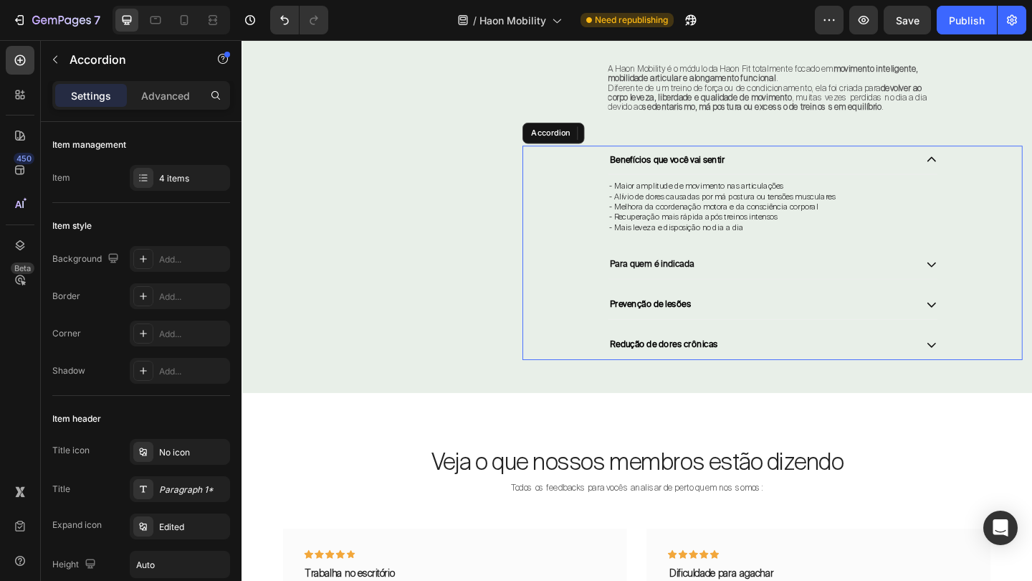
click at [994, 171] on icon at bounding box center [992, 169] width 13 height 13
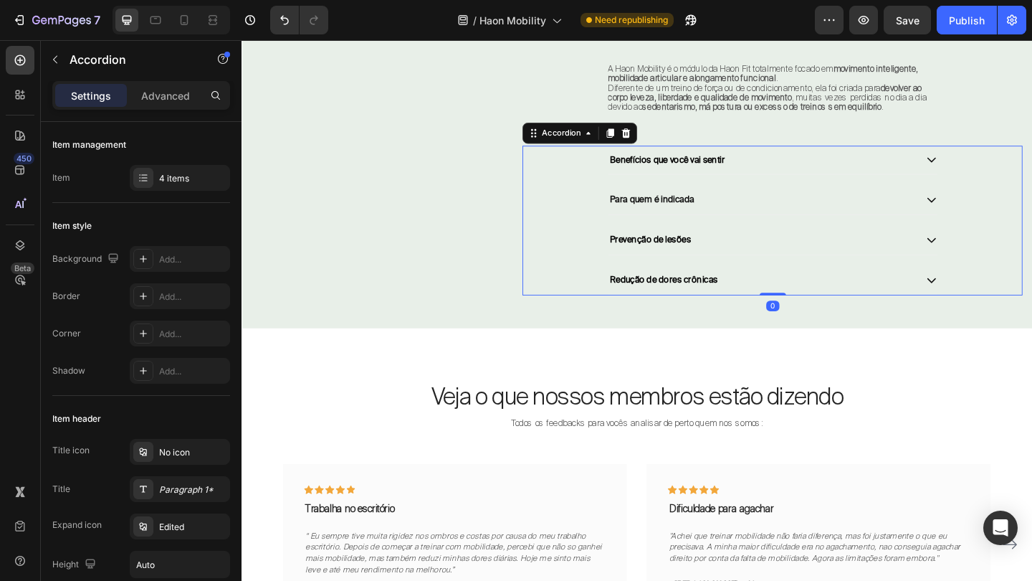
click at [998, 229] on div "Para quem é indicada" at bounding box center [819, 214] width 358 height 32
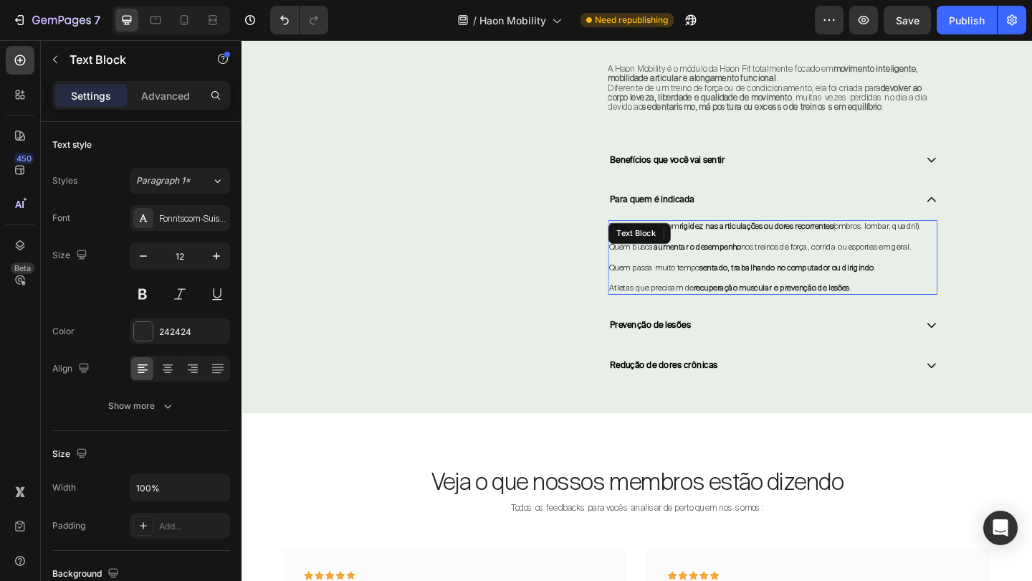
click at [847, 260] on p at bounding box center [820, 254] width 356 height 11
click at [915, 293] on strong "sentado, trabalhando no computador ou dirigindo" at bounding box center [834, 287] width 189 height 11
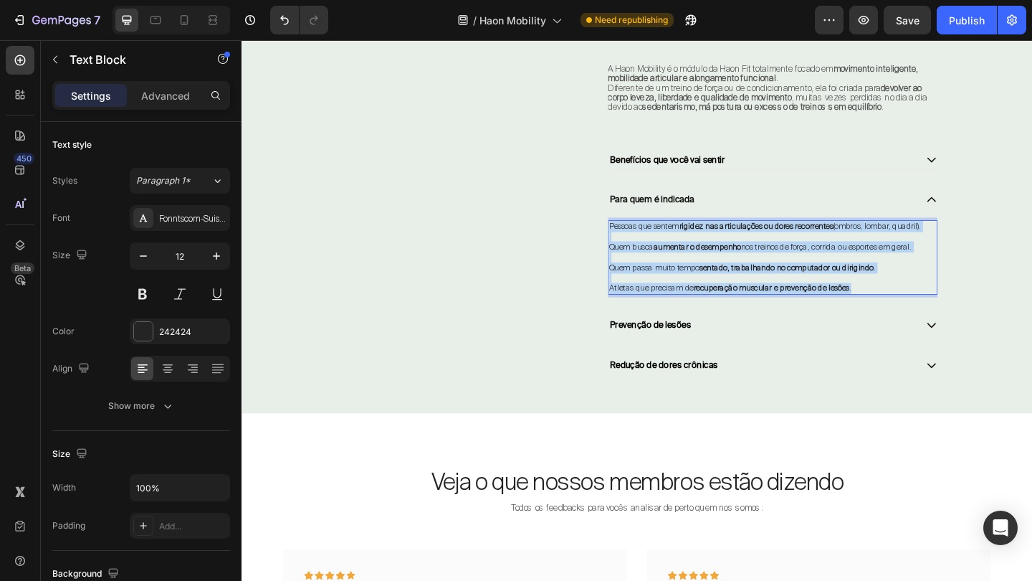
drag, startPoint x: 922, startPoint y: 320, endPoint x: 644, endPoint y: 248, distance: 287.4
click at [644, 248] on div "Pessoas que sentem rigidez nas articulações ou dores recorrentes (ombros, lomba…" at bounding box center [819, 276] width 358 height 81
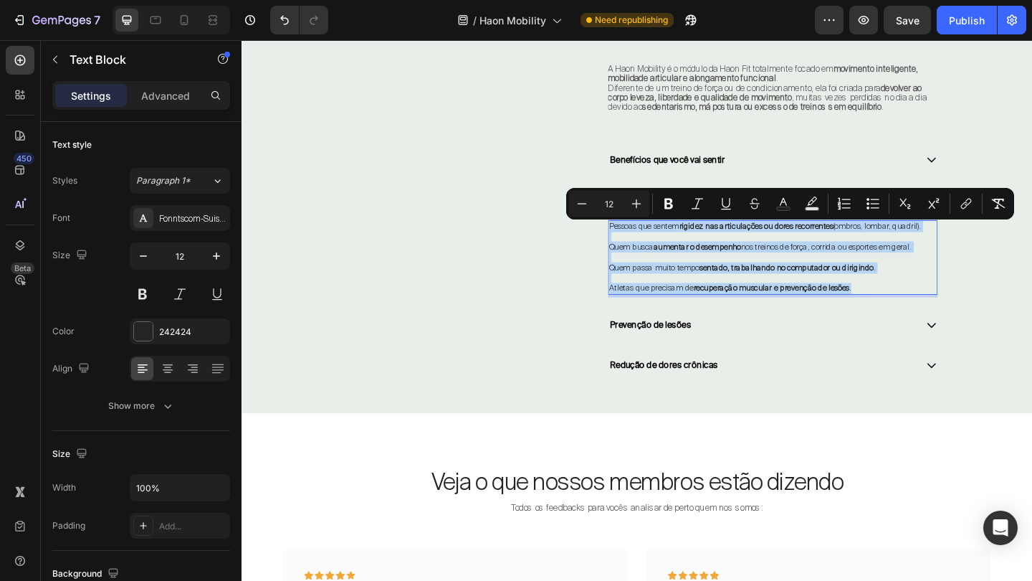
copy div "Pessoas que sentem rigidez nas articulações ou dores recorrentes (ombros, lomba…"
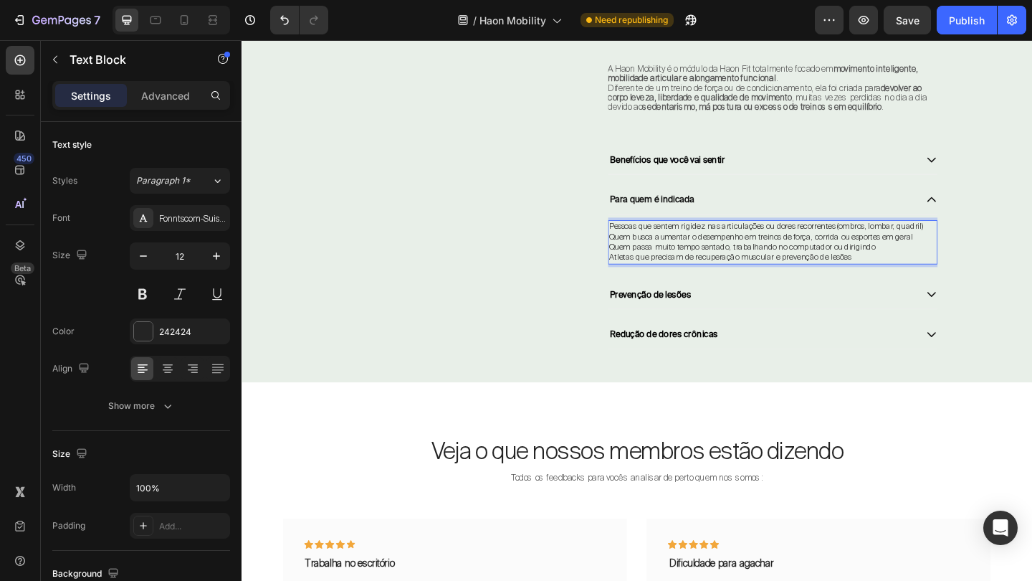
click at [643, 247] on p "Pessoas que sentem rigidez nas articulações ou dores recorrentes (ombros, lomba…" at bounding box center [820, 242] width 356 height 11
click at [642, 255] on p "Quem busca aumentar o desempenho em treinos de força, corrida ou esportes em ge…" at bounding box center [820, 254] width 356 height 11
click at [642, 266] on p "Quem passa muito tempo sentado, trabalhando no computador ou dirigindo" at bounding box center [820, 264] width 356 height 11
click at [643, 276] on p "Atletas que precisam de recuperação muscular e prevenção de lesões" at bounding box center [820, 276] width 356 height 11
click at [994, 212] on icon at bounding box center [992, 213] width 13 height 13
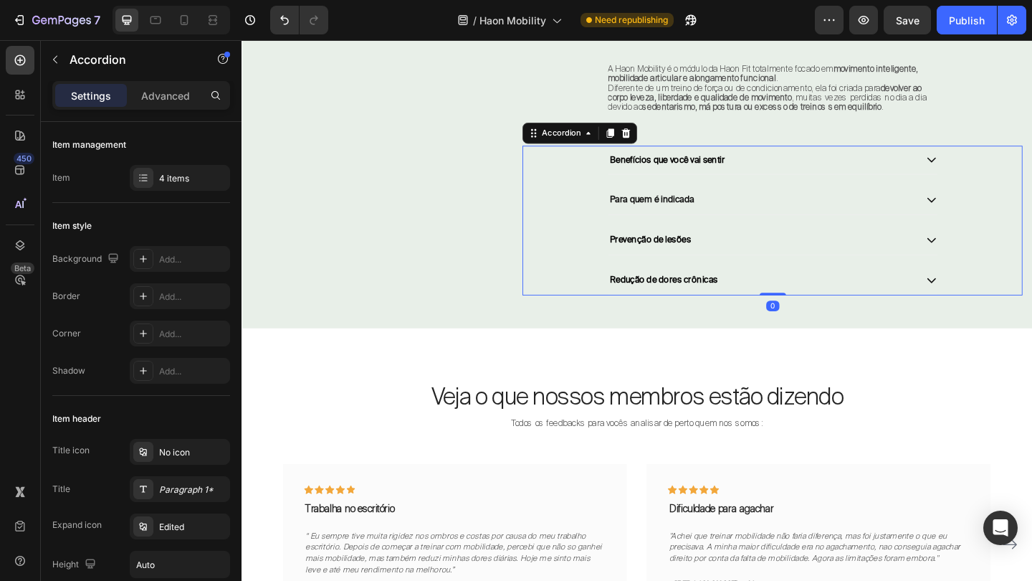
click at [987, 259] on icon at bounding box center [992, 257] width 13 height 13
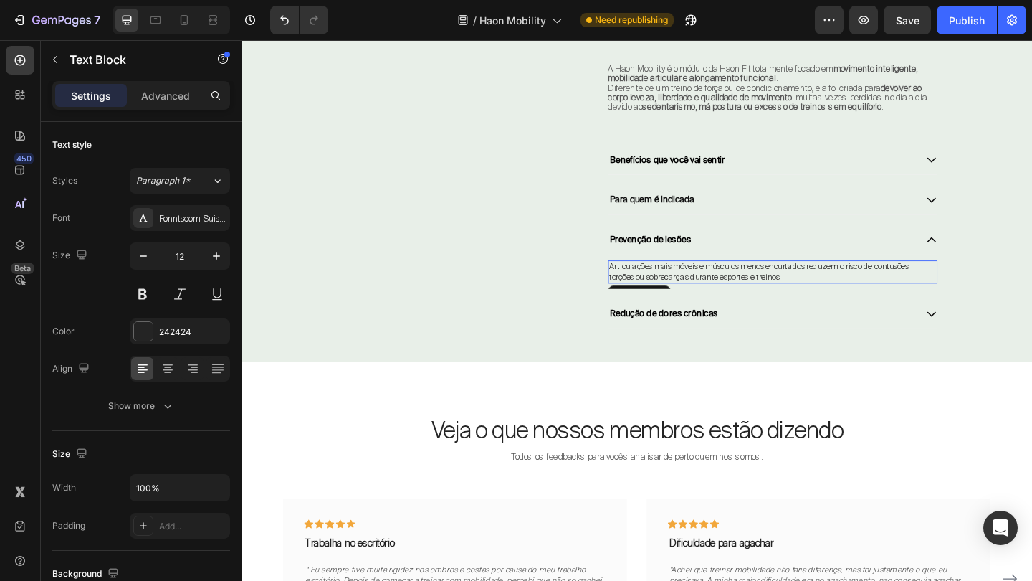
click at [798, 303] on span "Articulações mais móveis e músculos menos encurtados reduzem o risco de contusõ…" at bounding box center [806, 291] width 328 height 23
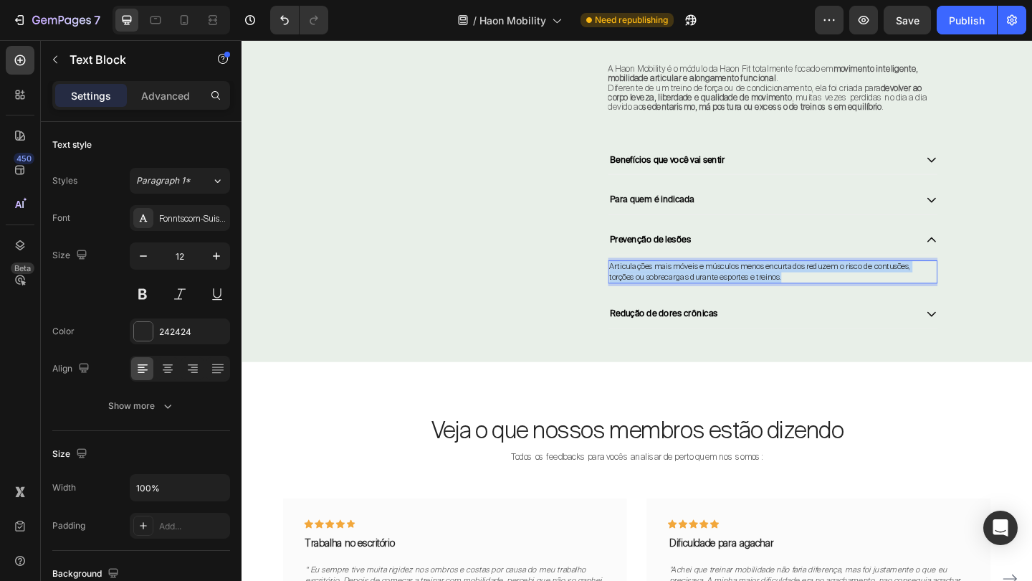
click at [798, 303] on span "Articulações mais móveis e músculos menos encurtados reduzem o risco de contusõ…" at bounding box center [806, 291] width 328 height 23
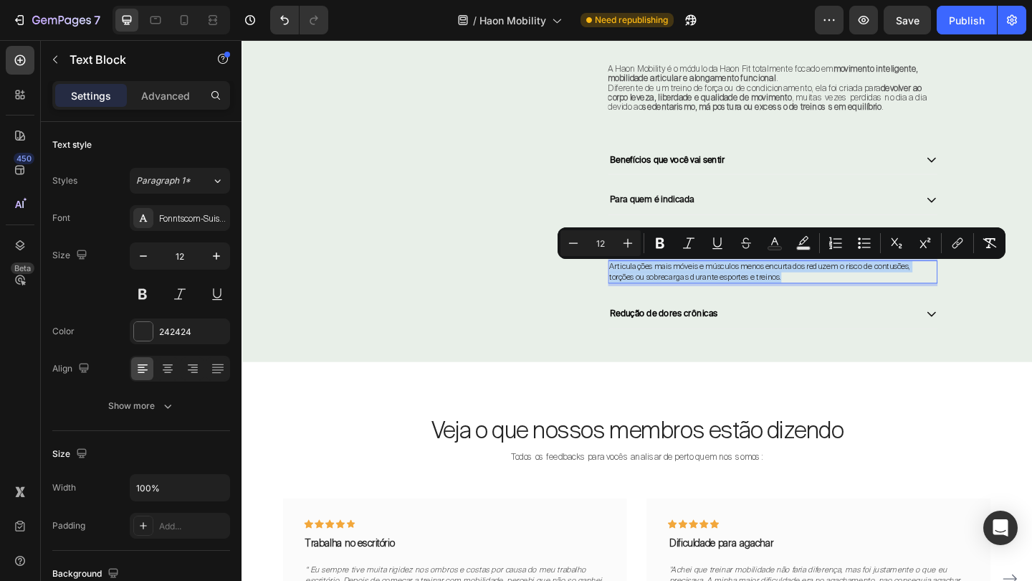
copy span "Articulações mais móveis e músculos menos encurtados reduzem o risco de contusõ…"
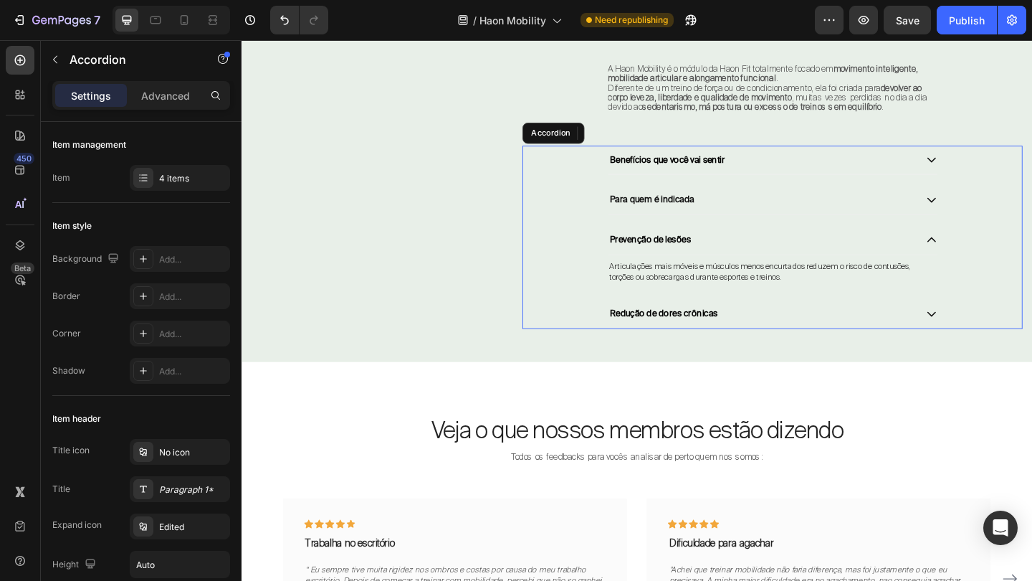
click at [715, 310] on div "Articulações mais móveis e músculos menos encurtados reduzem o risco de contusõ…" at bounding box center [819, 292] width 358 height 37
click at [721, 299] on span "Articulações mais móveis e músculos menos encurtados reduzem o risco de contusõ…" at bounding box center [806, 291] width 328 height 23
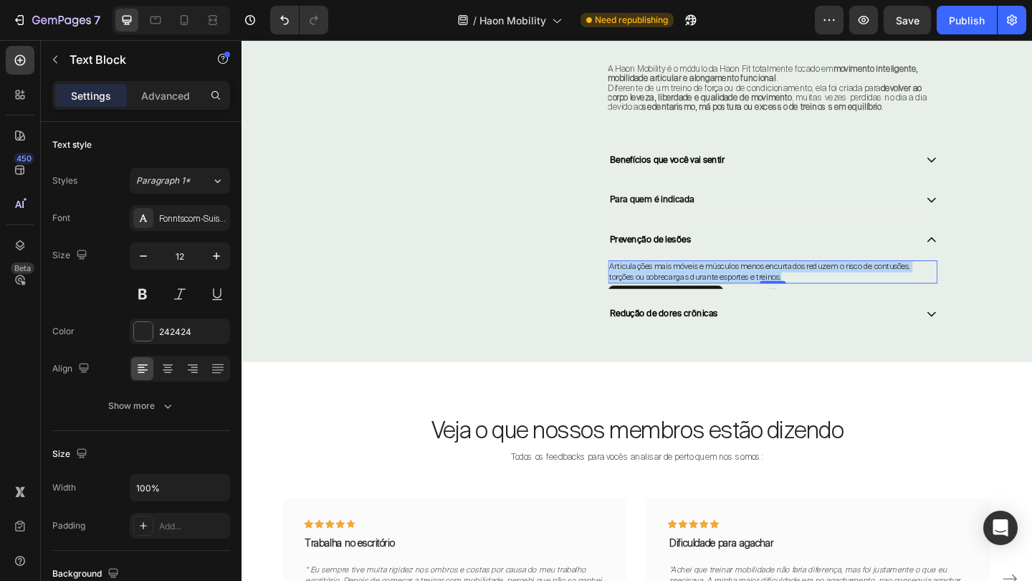
click at [721, 299] on span "Articulações mais móveis e músculos menos encurtados reduzem o risco de contusõ…" at bounding box center [806, 291] width 328 height 23
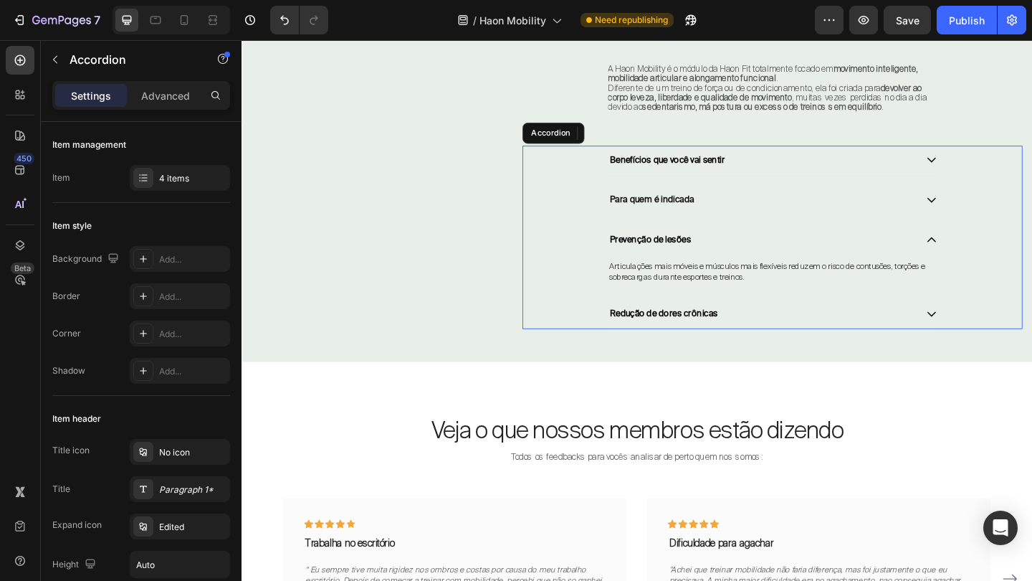
click at [986, 343] on icon at bounding box center [992, 337] width 13 height 13
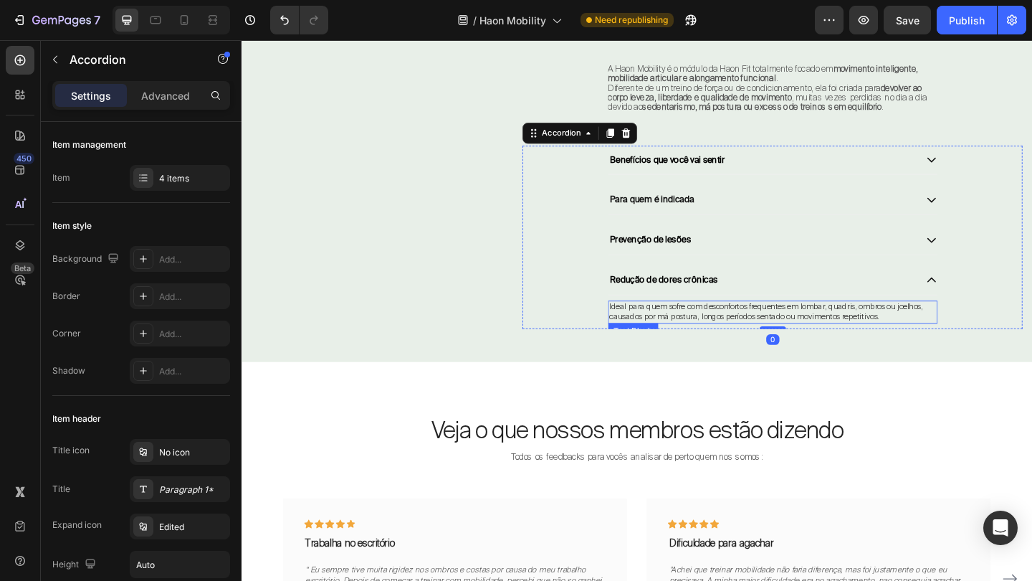
click at [909, 341] on span "Ideal para quem sofre com desconfortos frequentes em lombar, quadris, ombros ou…" at bounding box center [812, 335] width 341 height 23
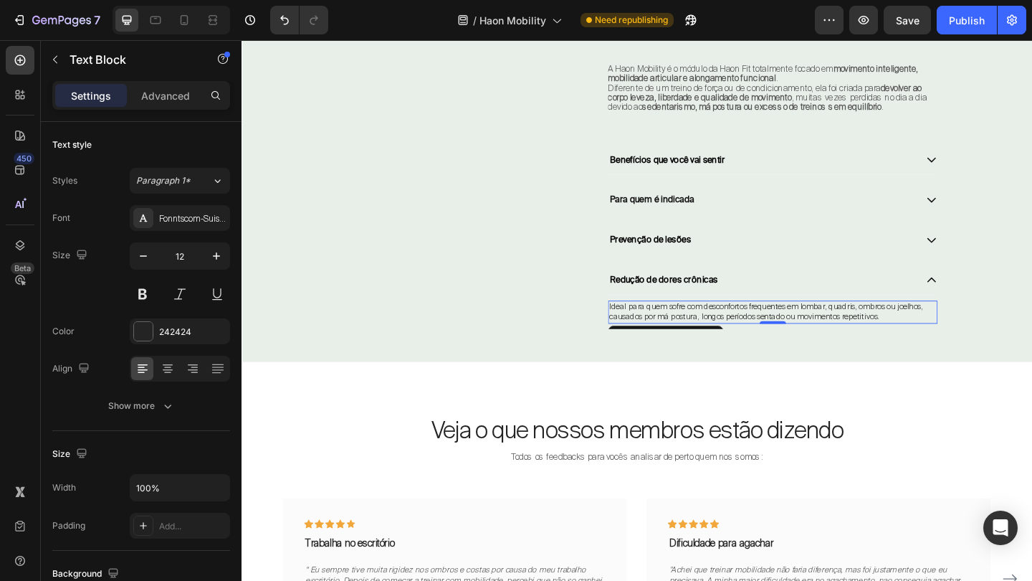
click at [909, 341] on span "Ideal para quem sofre com desconfortos frequentes em lombar, quadris, ombros ou…" at bounding box center [812, 335] width 341 height 23
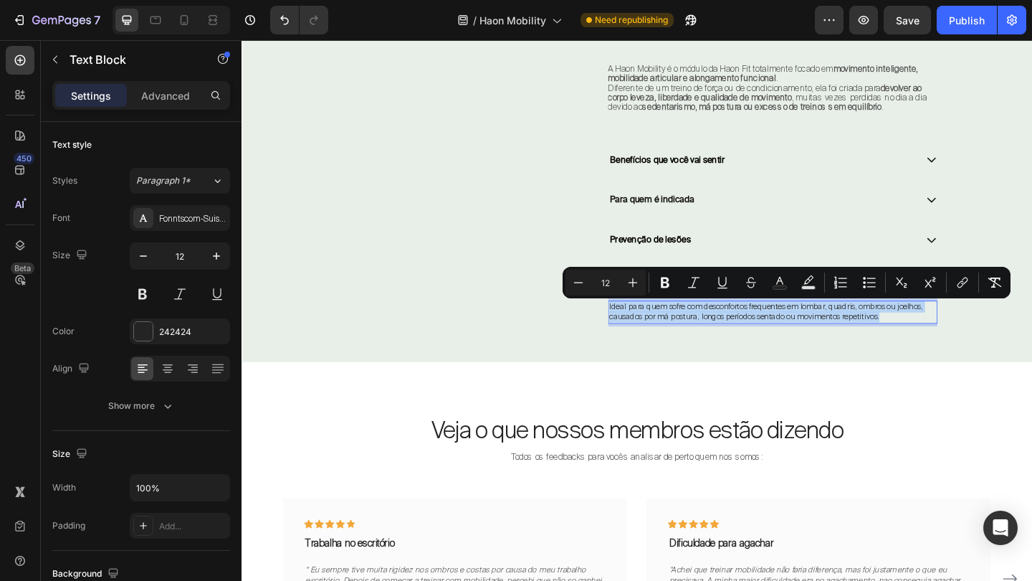
copy span "Ideal para quem sofre com desconfortos frequentes em lombar, quadris, ombros ou…"
click at [961, 347] on p "Ideal para quem sofre com desconfortos frequentes em lombar, quadris, ombros ou…" at bounding box center [820, 336] width 356 height 22
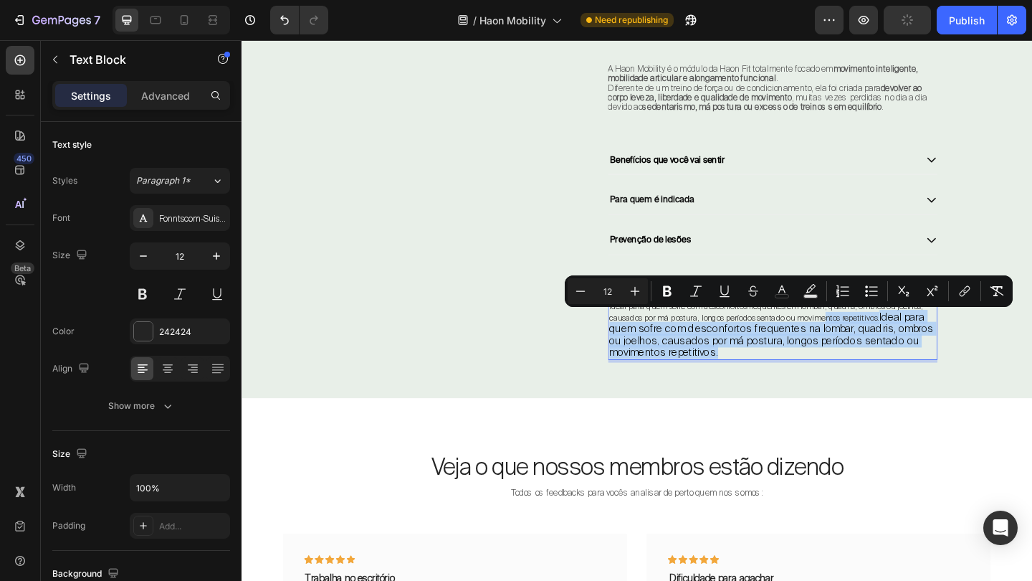
drag, startPoint x: 773, startPoint y: 379, endPoint x: 882, endPoint y: 348, distance: 112.7
click at [882, 348] on p "Ideal para quem sofre com desconfortos frequentes em lombar, quadris, ombros ou…" at bounding box center [820, 356] width 356 height 62
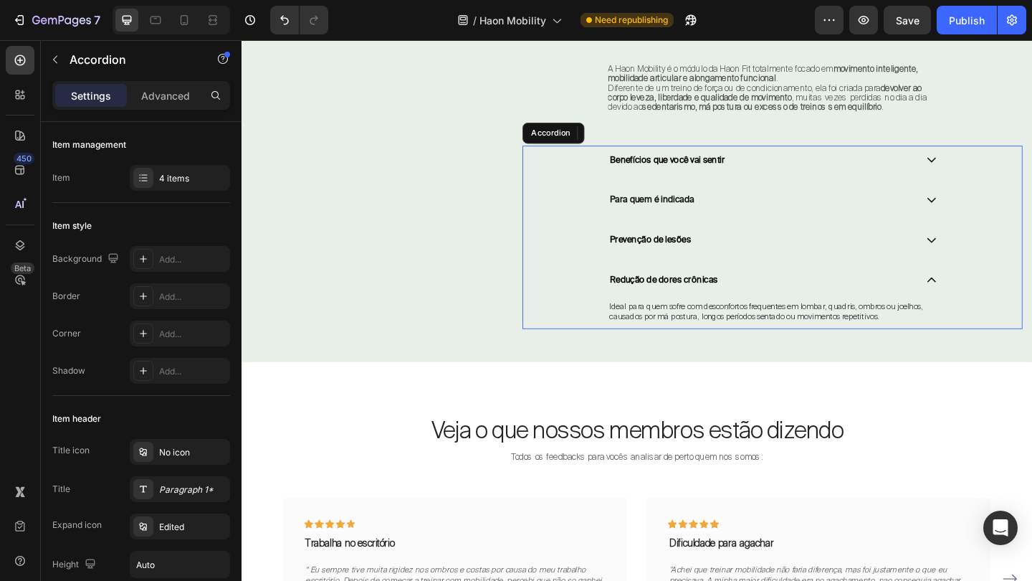
click at [984, 256] on div "Prevenção de lesões" at bounding box center [819, 258] width 358 height 32
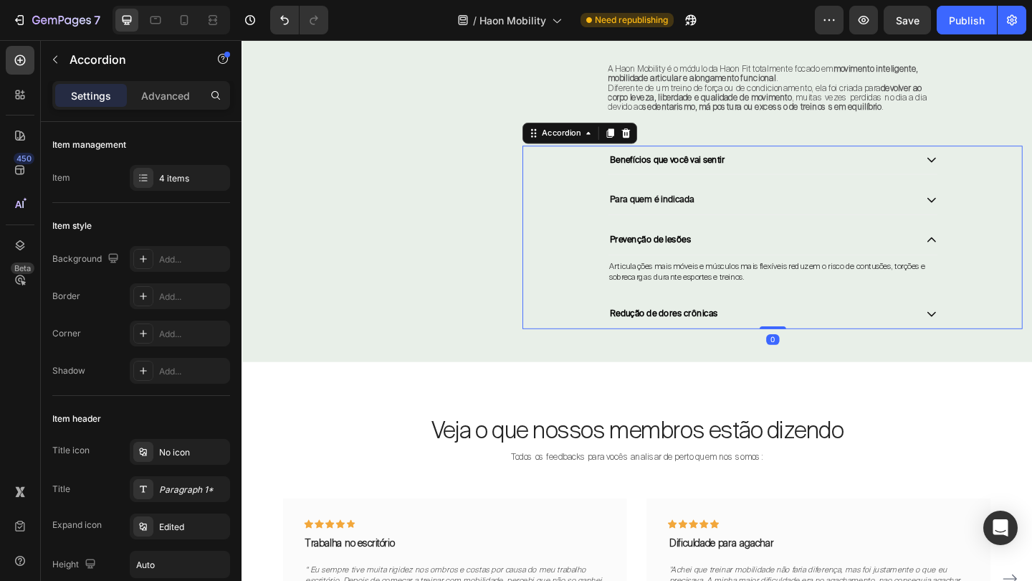
click at [989, 264] on icon at bounding box center [992, 257] width 13 height 13
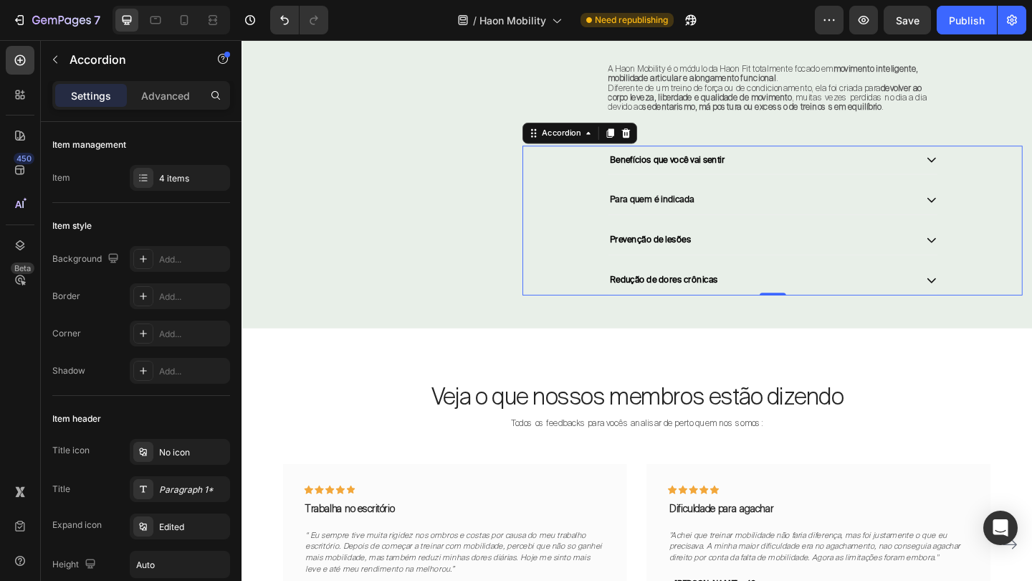
click at [989, 297] on div "Redução de dores crônicas" at bounding box center [819, 301] width 358 height 32
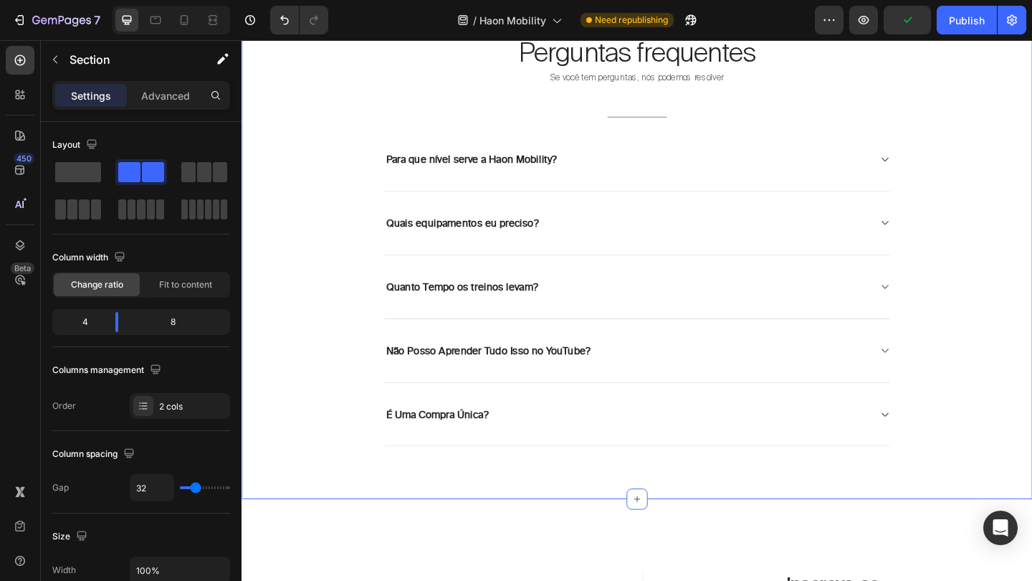
scroll to position [6415, 0]
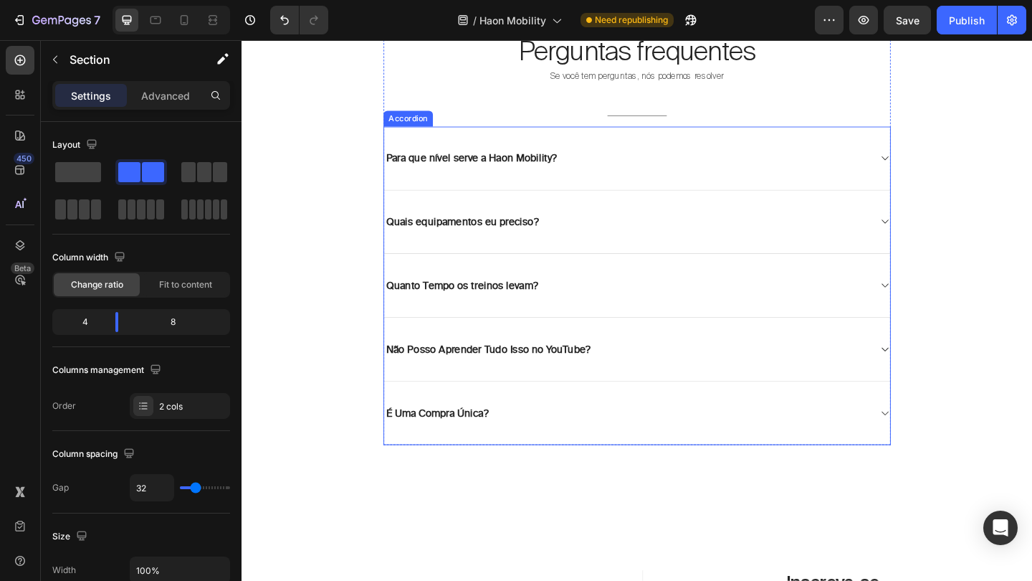
click at [939, 168] on icon at bounding box center [940, 168] width 11 height 11
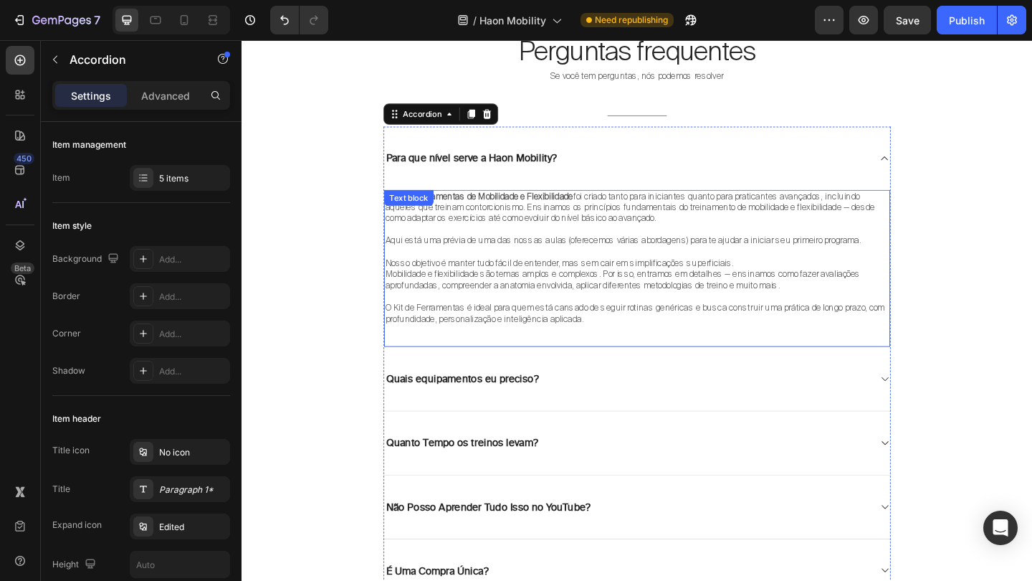
click at [635, 258] on p "Aqui está uma prévia de uma das nossas aulas (oferecemos várias abordagens) par…" at bounding box center [672, 258] width 548 height 12
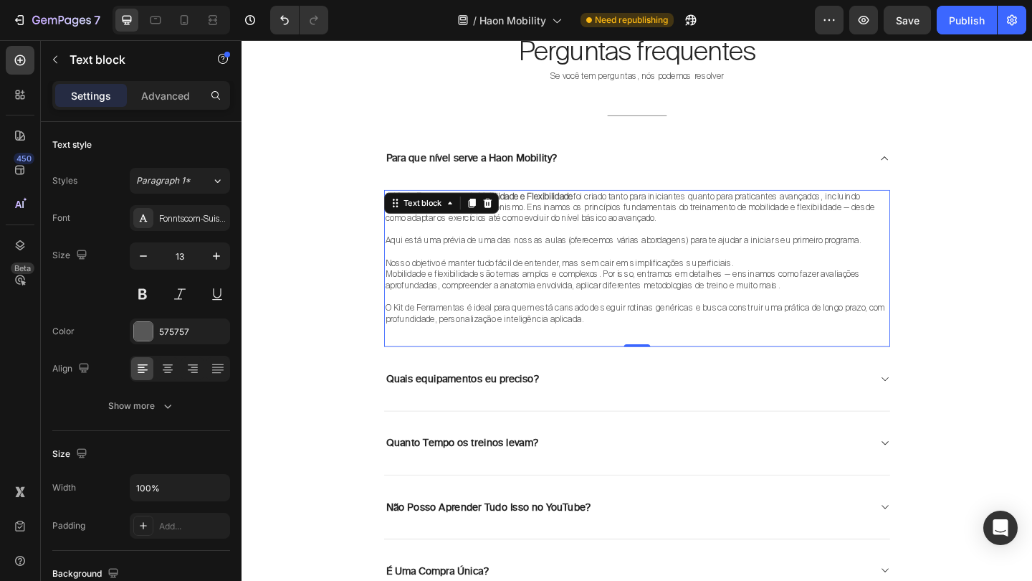
click at [587, 325] on p "O Kit de Ferramentas é ideal para quem está cansado de seguir rotinas genéricas…" at bounding box center [672, 337] width 548 height 24
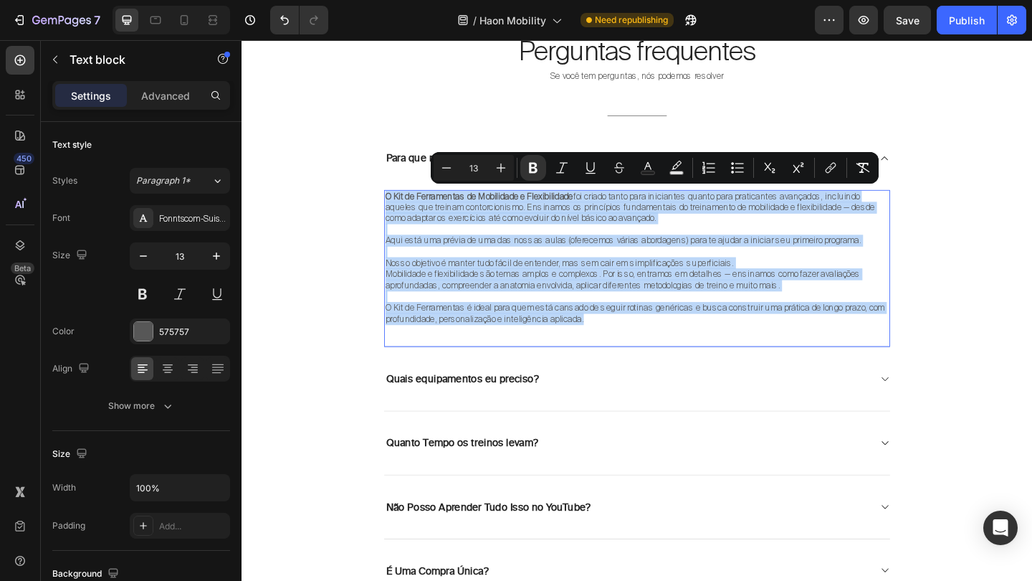
drag, startPoint x: 616, startPoint y: 334, endPoint x: 398, endPoint y: 206, distance: 253.5
click at [398, 206] on div "O Kit de Ferramentas de Mobilidade e Flexibilidade foi criado tanto para inicia…" at bounding box center [671, 277] width 551 height 148
copy div "O Kit de Ferramentas de Mobilidade e Flexibilidade foi criado tanto para inicia…"
click at [664, 329] on p "O Kit de Ferramentas é ideal para quem está cansado de seguir rotinas genéricas…" at bounding box center [672, 337] width 548 height 24
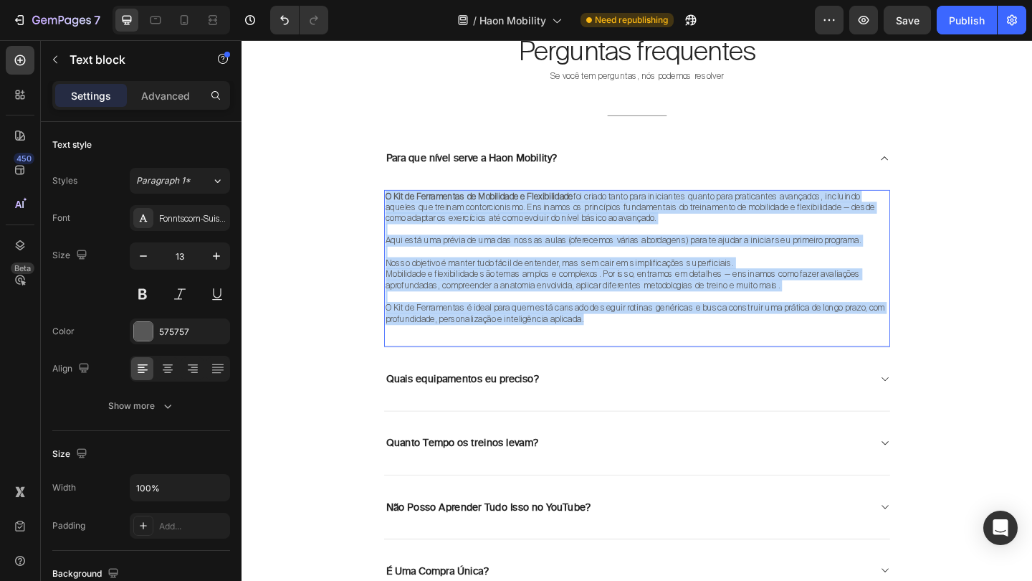
drag, startPoint x: 664, startPoint y: 329, endPoint x: 398, endPoint y: 208, distance: 292.2
click at [398, 208] on div "O Kit de Ferramentas de Mobilidade e Flexibilidade foi criado tanto para inicia…" at bounding box center [671, 277] width 551 height 148
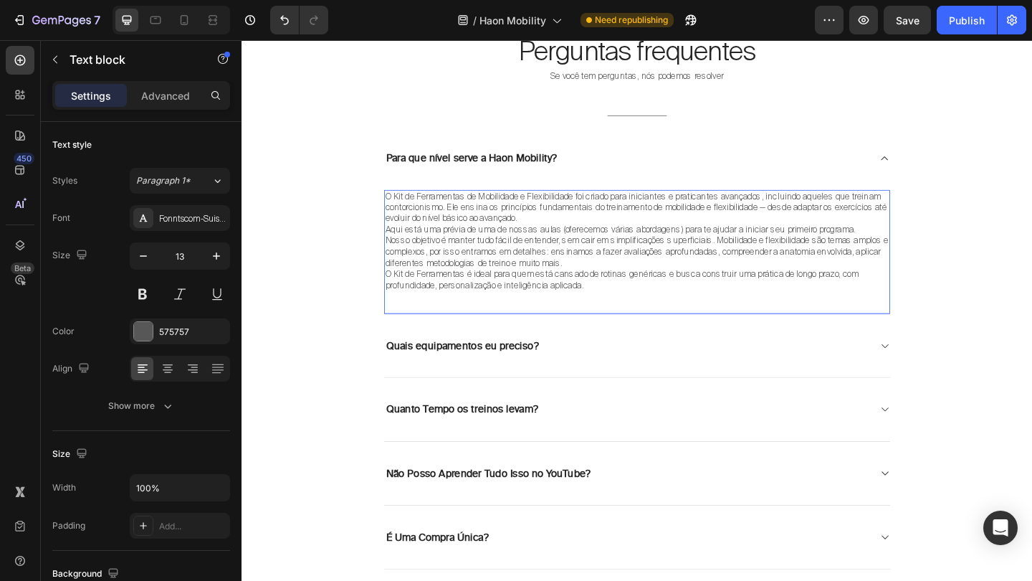
click at [553, 228] on p "O Kit de Ferramentas de Mobilidade e Flexibilidade foi criado para iniciantes e…" at bounding box center [672, 222] width 548 height 37
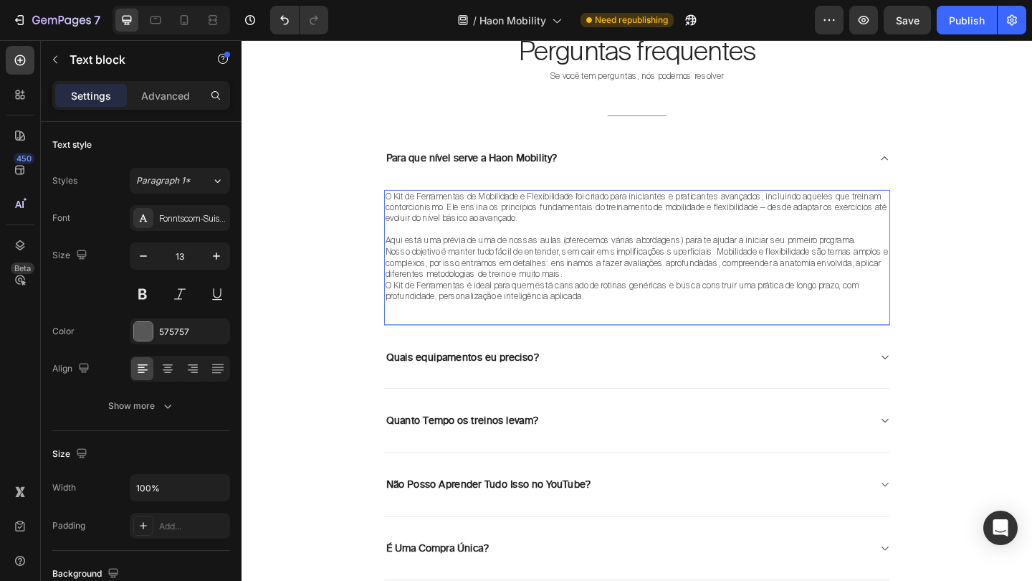
click at [610, 281] on p "Nosso objetivo é manter tudo fácil de entender, sem cair em simplificações supe…" at bounding box center [672, 283] width 548 height 37
click at [608, 286] on p "Nosso objetivo é manter tudo fácil de entender, sem cair em simplificações supe…" at bounding box center [672, 283] width 548 height 37
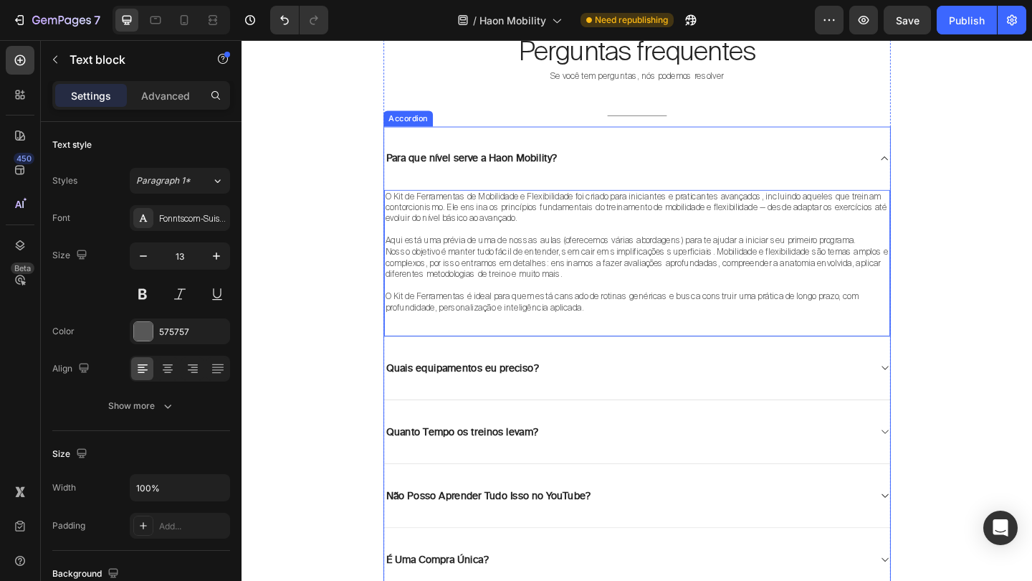
click at [942, 165] on icon at bounding box center [940, 168] width 11 height 11
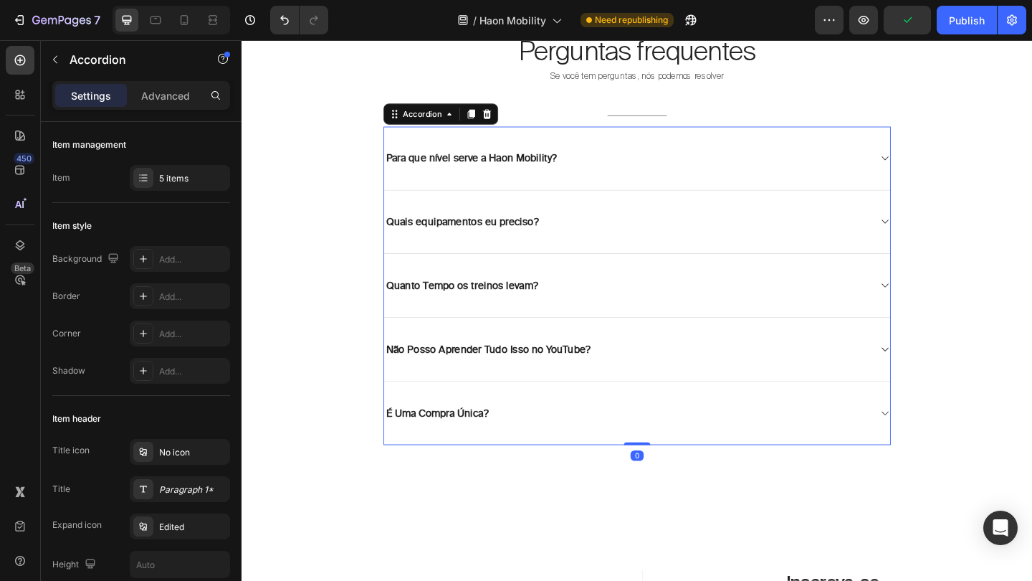
click at [935, 232] on icon at bounding box center [940, 237] width 11 height 11
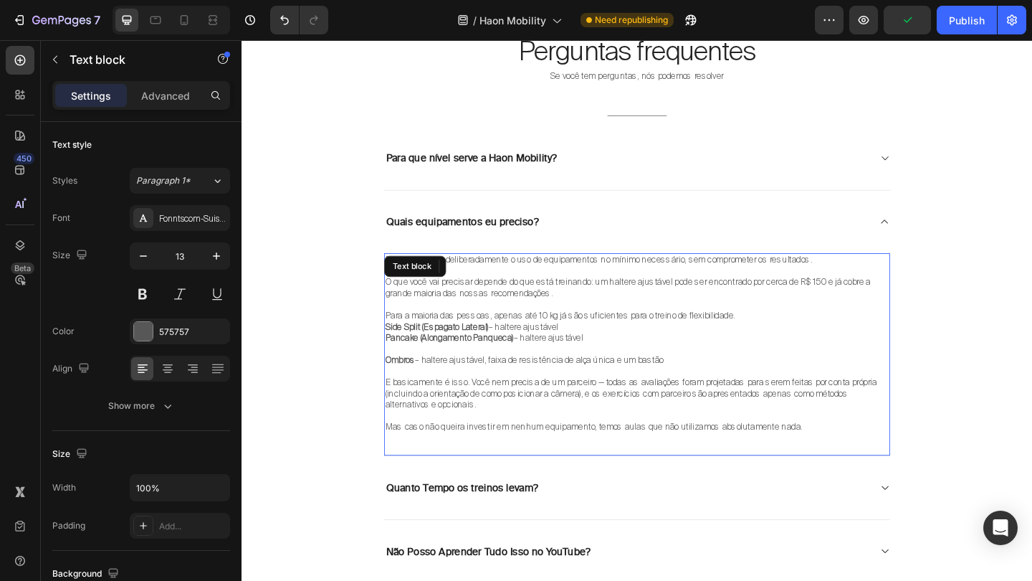
click at [595, 334] on p "Para a maioria das pessoas, apenas até 10 kg já são suficientes para o treino d…" at bounding box center [672, 340] width 548 height 12
click at [510, 443] on p at bounding box center [672, 449] width 548 height 12
click at [848, 455] on p "Mas caso não queira investir em nenhum equipamento, temos aulas que não utiliza…" at bounding box center [672, 461] width 548 height 12
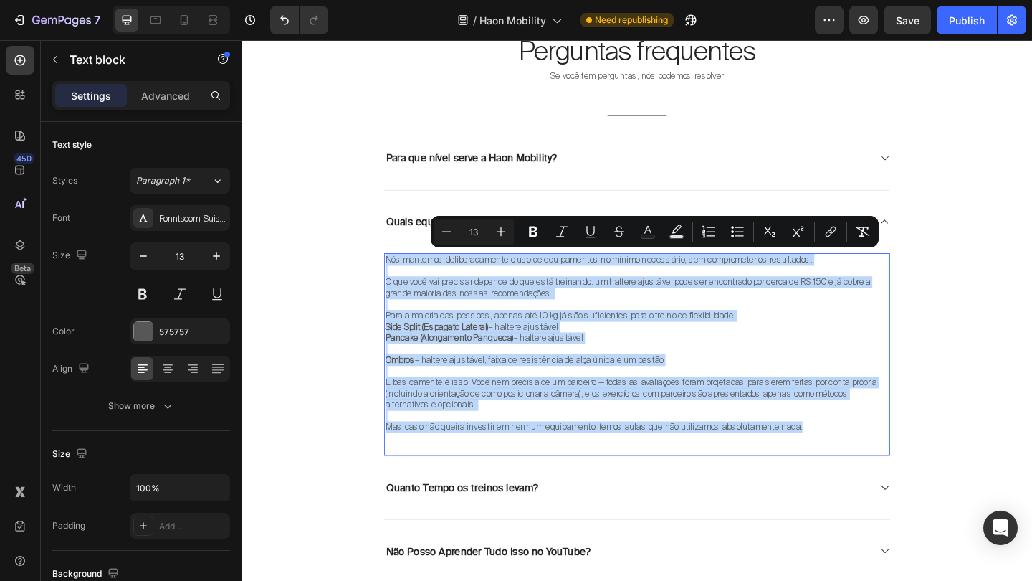
drag, startPoint x: 848, startPoint y: 452, endPoint x: 400, endPoint y: 274, distance: 482.3
click at [400, 274] on div "Nós mantemos deliberadamente o uso de equipamentos no mínimo necessário, sem co…" at bounding box center [671, 370] width 551 height 197
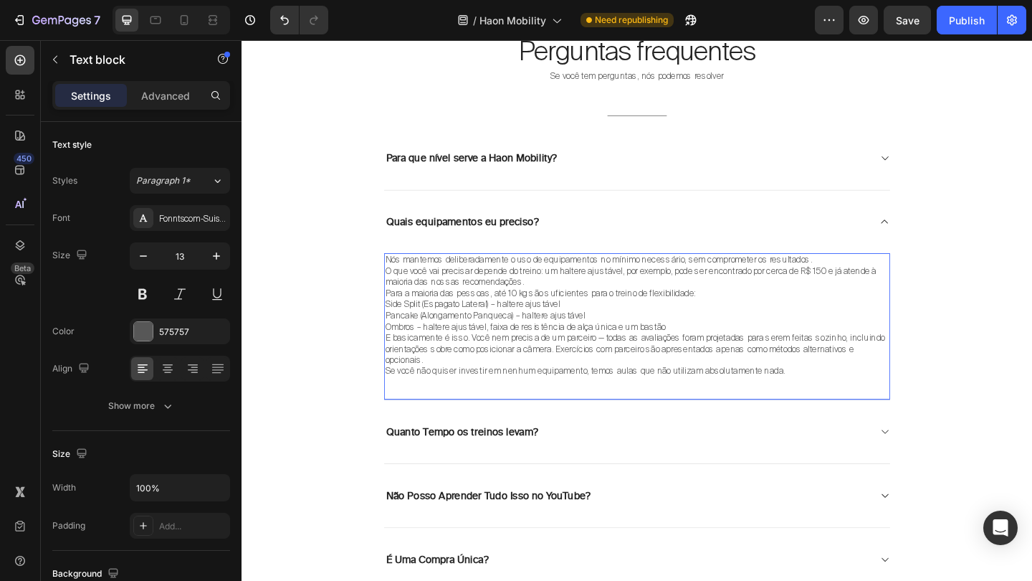
click at [576, 297] on p "O que você vai precisar depende do treino: um haltere ajustável, por exemplo, p…" at bounding box center [672, 297] width 548 height 24
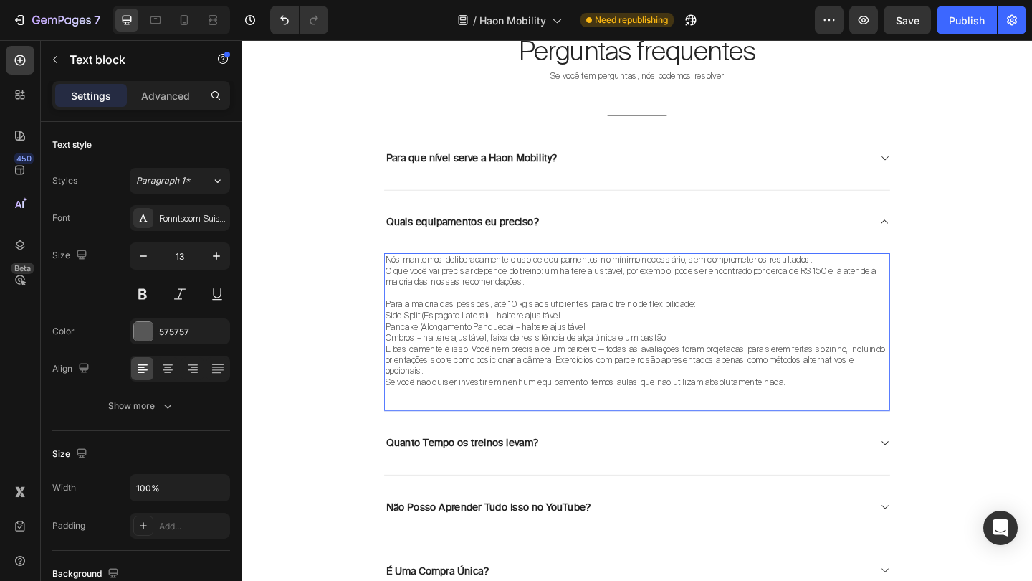
click at [723, 358] on p "Ombros – haltere ajustável, faixa de resistência de alça única e um bastão" at bounding box center [672, 364] width 548 height 12
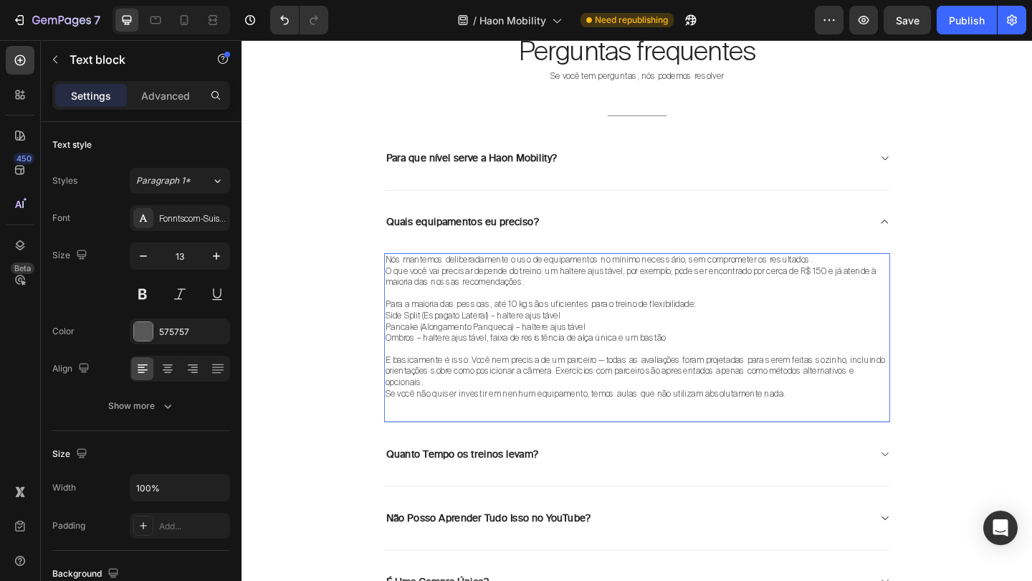
click at [510, 404] on p "E basicamente é isso. Você nem precisa de um parceiro — todas as avaliações for…" at bounding box center [672, 400] width 548 height 37
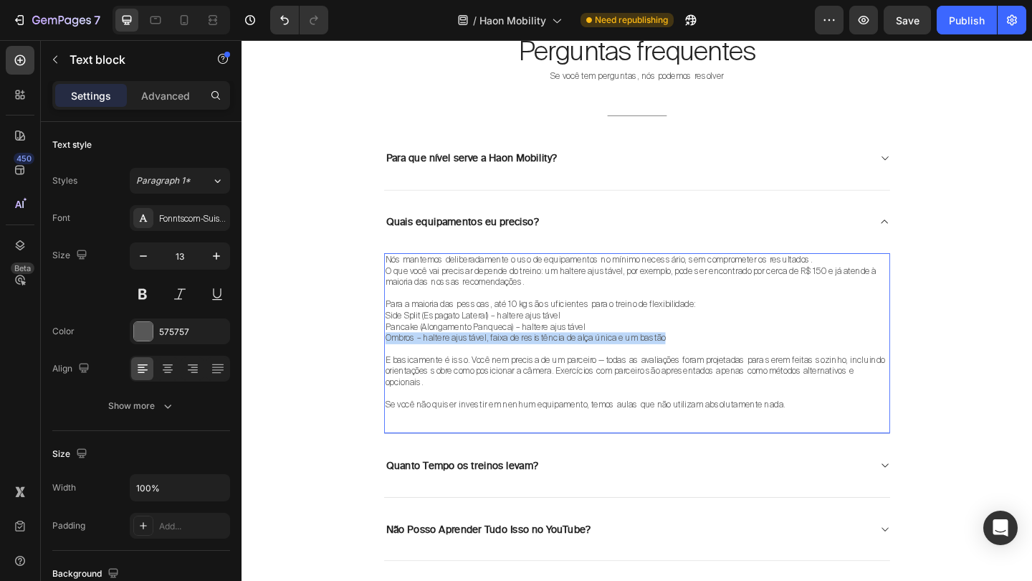
click at [795, 358] on p "Ombros – haltere ajustável, faixa de resistência de alça única e um bastão" at bounding box center [672, 364] width 548 height 12
click at [873, 288] on p "O que você vai precisar depende do treino: um haltere ajustável, por exemplo, p…" at bounding box center [672, 297] width 548 height 24
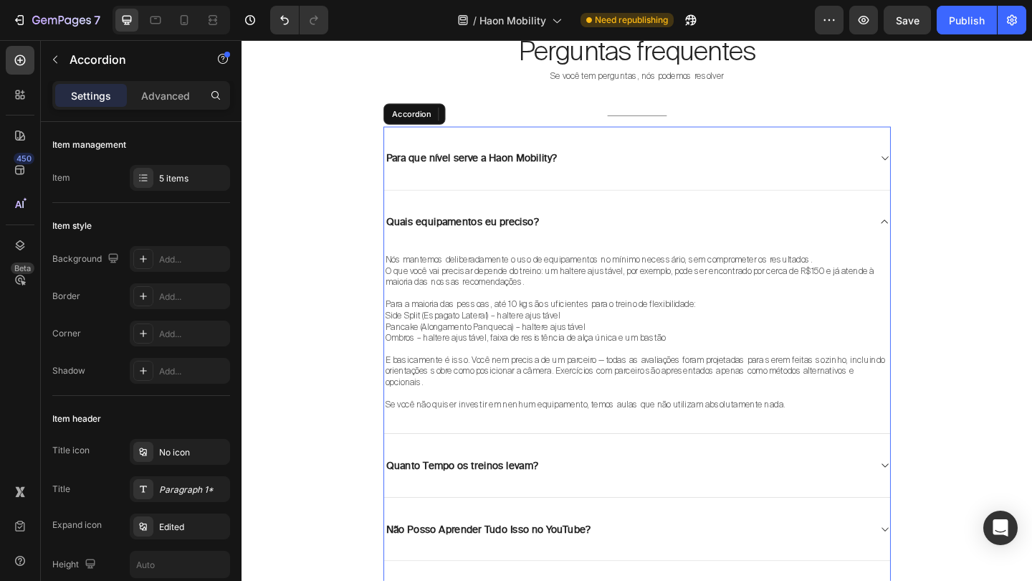
click at [927, 239] on div "Quais equipamentos eu preciso?" at bounding box center [671, 238] width 551 height 69
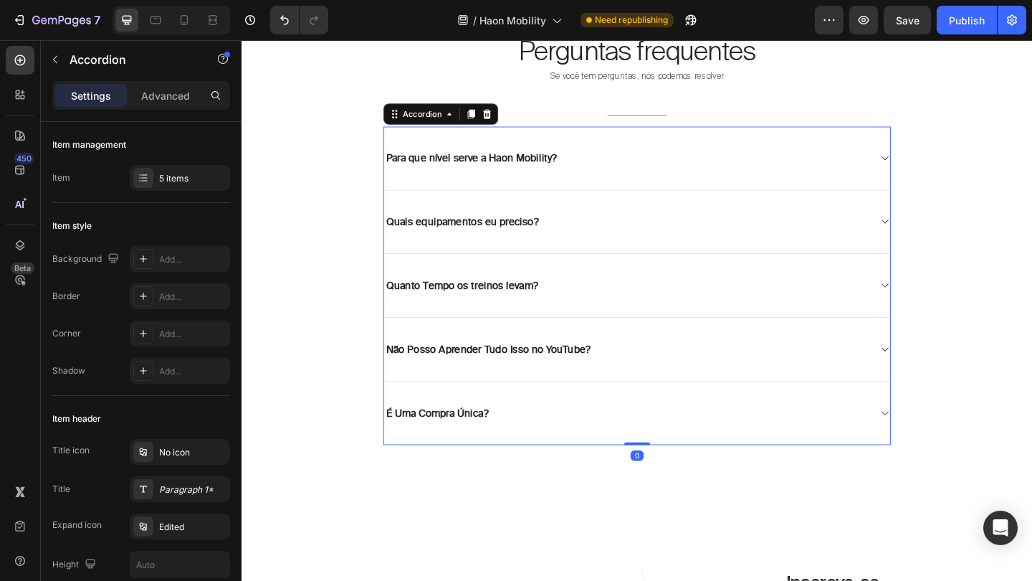
click at [935, 318] on div "Quanto Tempo os treinos levam?" at bounding box center [671, 307] width 551 height 70
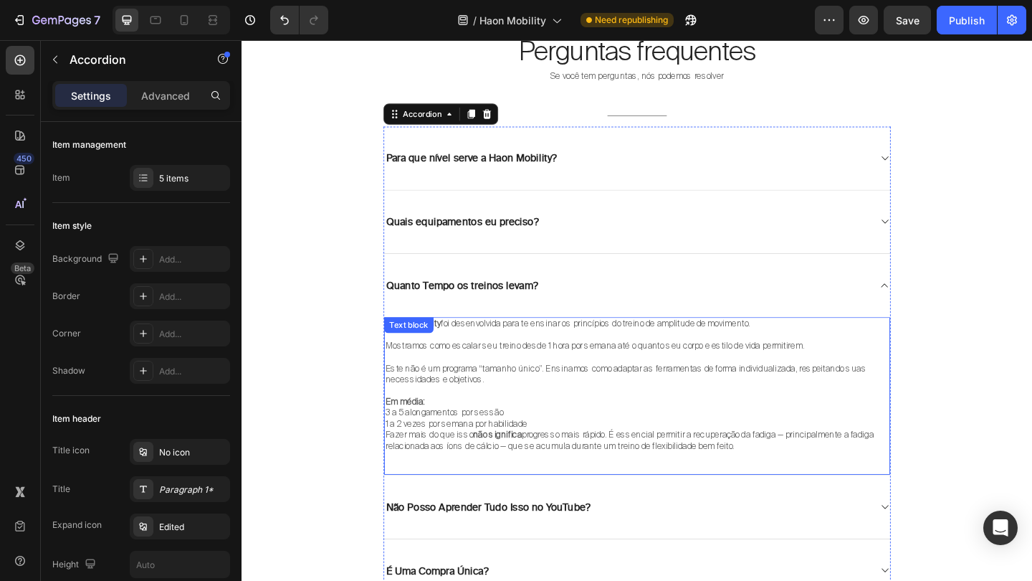
click at [590, 394] on p "Este não é um programa “tamanho único”. Ensinamos como adaptar as ferramentas d…" at bounding box center [672, 403] width 548 height 24
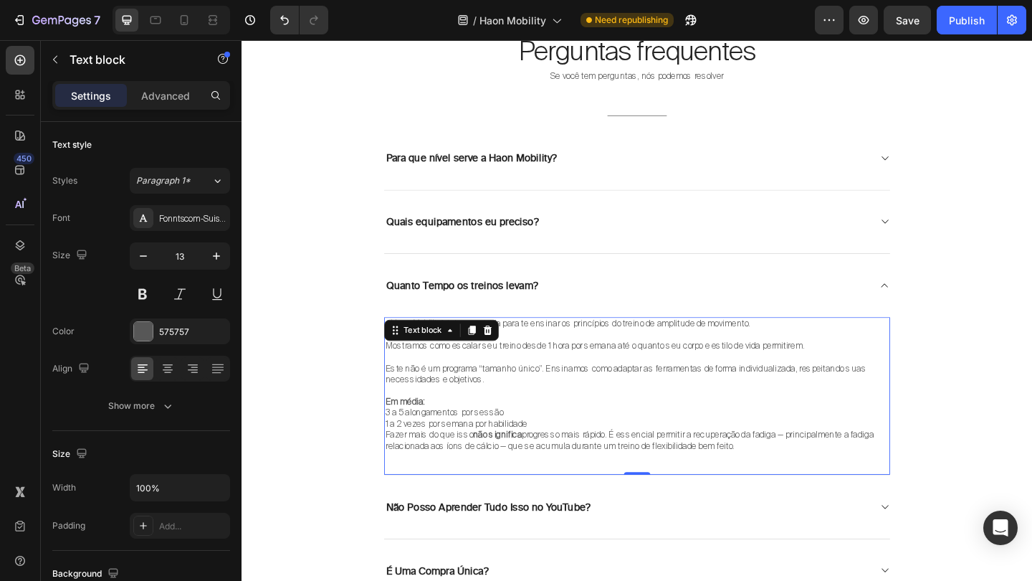
click at [551, 452] on p "1 a 2 vezes por semana por habilidade" at bounding box center [672, 458] width 548 height 12
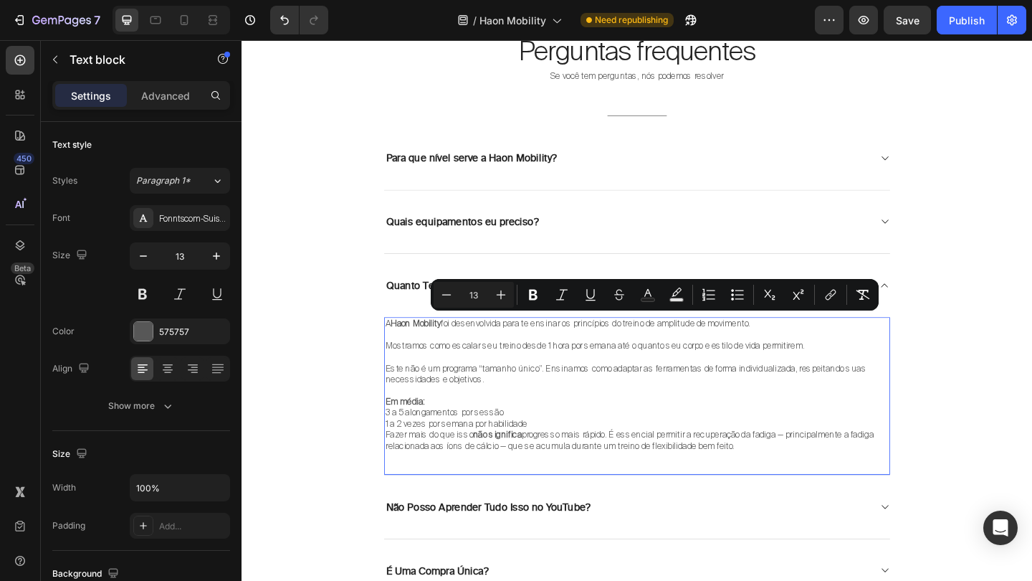
drag, startPoint x: 780, startPoint y: 476, endPoint x: 399, endPoint y: 344, distance: 402.8
click at [399, 344] on div "A Haon Mobility foi desenvolvida para te ensinar os princípios do treino de amp…" at bounding box center [671, 415] width 551 height 148
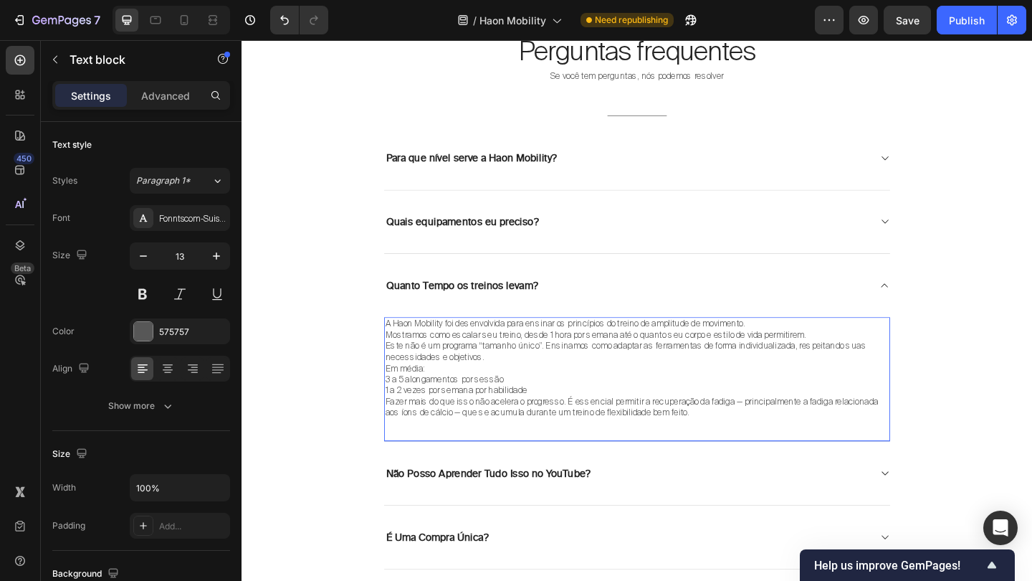
click at [522, 381] on p "Este não é um programa “tamanho único”. Ensinamos como adaptar as ferramentas d…" at bounding box center [672, 379] width 548 height 24
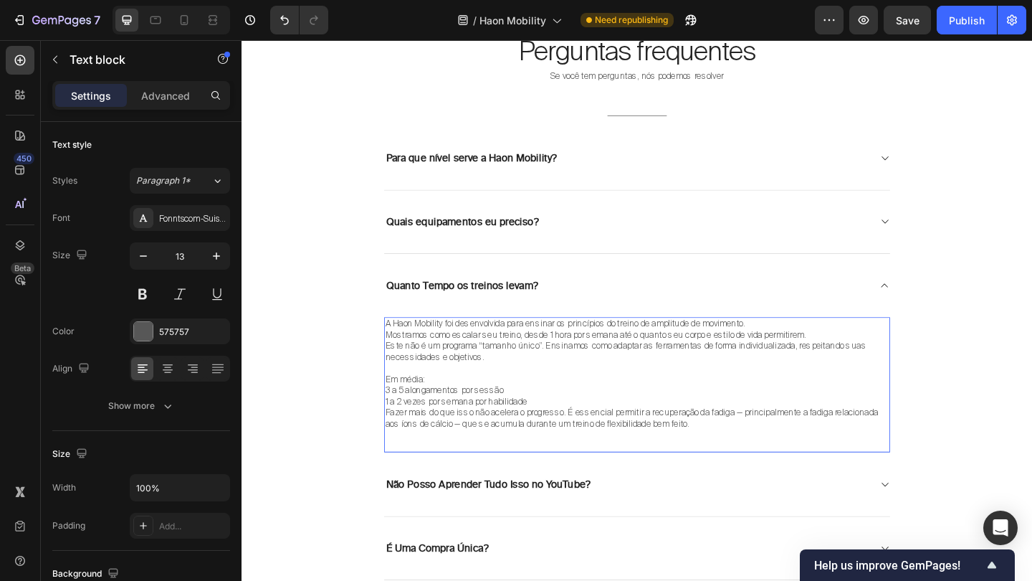
click at [399, 415] on p "3 a 5 alongamentos por sessão" at bounding box center [672, 421] width 548 height 12
click at [399, 427] on p "1 a 2 vezes por semana por habilidade" at bounding box center [672, 433] width 548 height 12
click at [399, 439] on p "Fazer mais do que isso não acelera o progresso. É essencial permitir a recupera…" at bounding box center [672, 451] width 548 height 24
click at [815, 345] on p "A Haon Mobility foi desenvolvida para ensinar os princípios do treino de amplit…" at bounding box center [672, 349] width 548 height 12
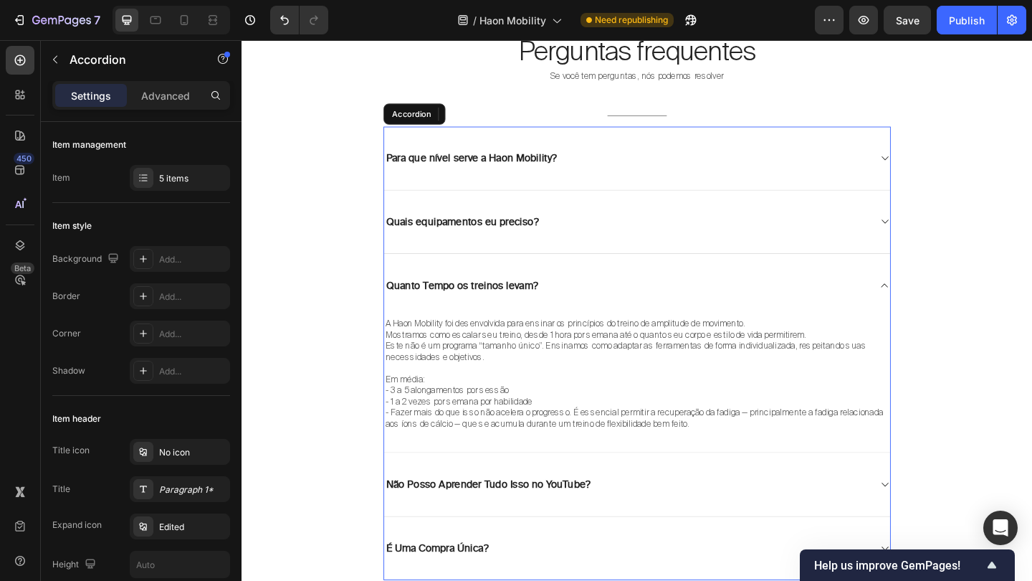
click at [918, 306] on div "Quanto Tempo os treinos levam?" at bounding box center [660, 306] width 528 height 23
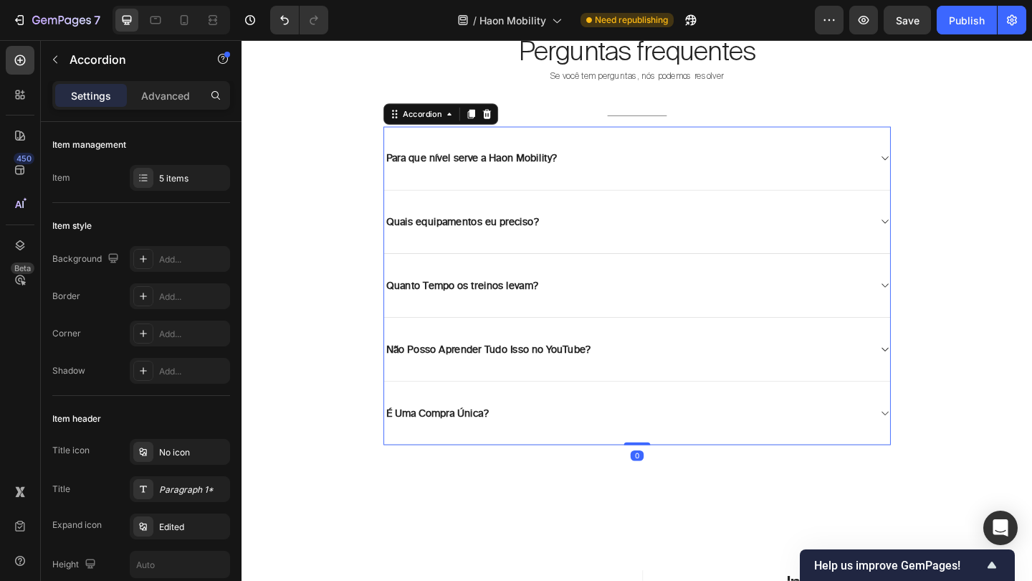
click at [909, 365] on div "Não Posso Aprender Tudo Isso no YouTube?" at bounding box center [660, 376] width 528 height 23
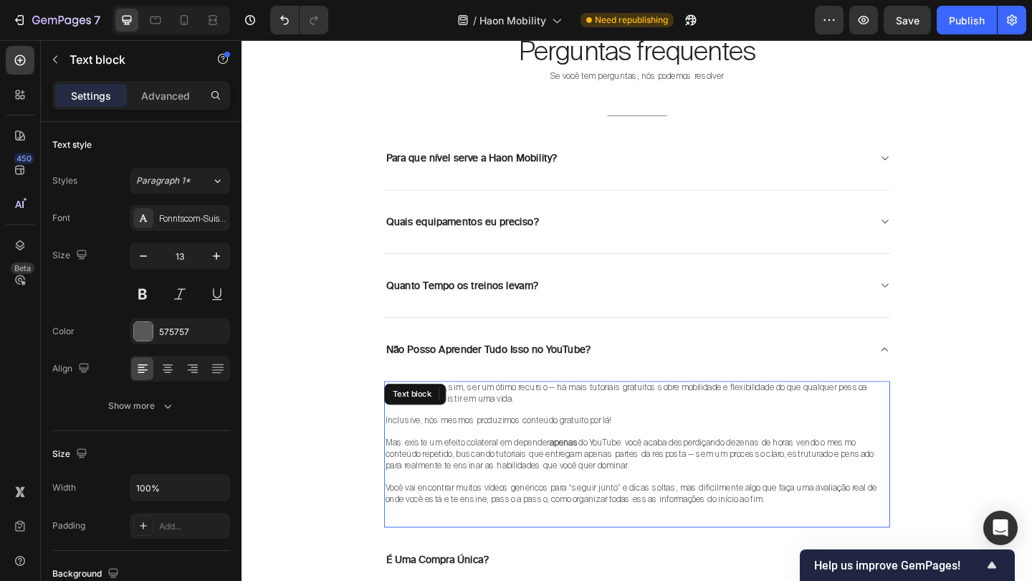
click at [594, 472] on strong "apenas" at bounding box center [592, 478] width 32 height 12
click at [713, 509] on p at bounding box center [672, 515] width 548 height 12
click at [819, 528] on p "Você vai encontrar muitos vídeos genéricos para “seguir junto” e dicas soltas, …" at bounding box center [672, 533] width 548 height 24
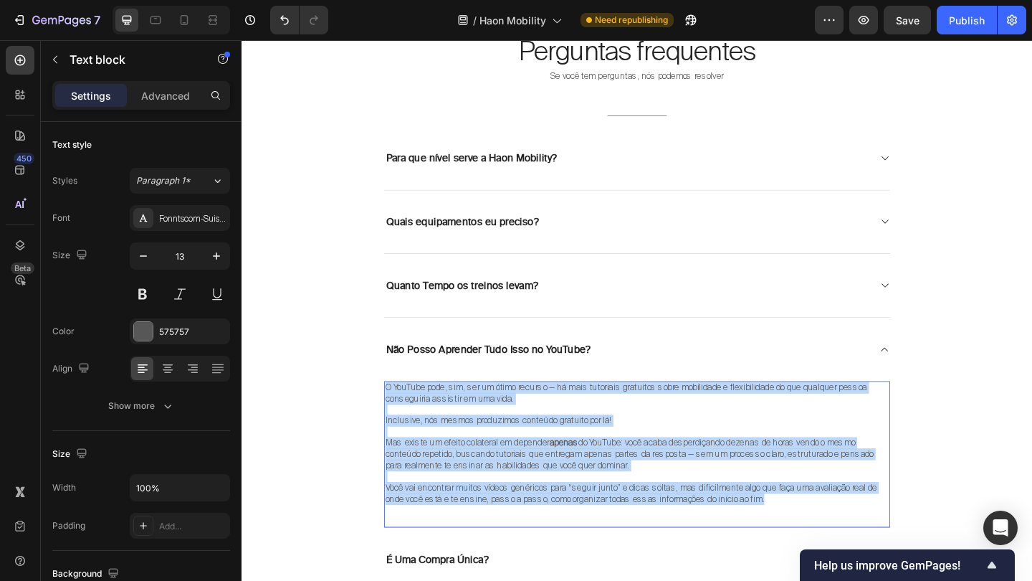
drag, startPoint x: 819, startPoint y: 528, endPoint x: 397, endPoint y: 416, distance: 436.1
click at [397, 416] on div "O YouTube pode, sim, ser um ótimo recurso — há mais tutoriais gratuitos sobre m…" at bounding box center [671, 479] width 551 height 136
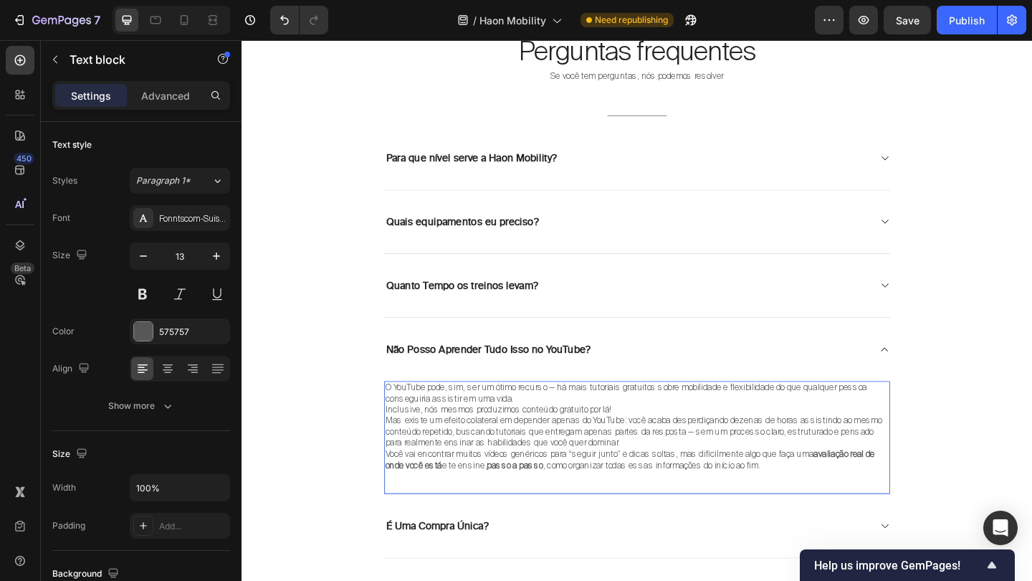
click at [606, 424] on p "O YouTube pode, sim, ser um ótimo recurso — há mais tutoriais gratuitos sobre m…" at bounding box center [672, 424] width 548 height 24
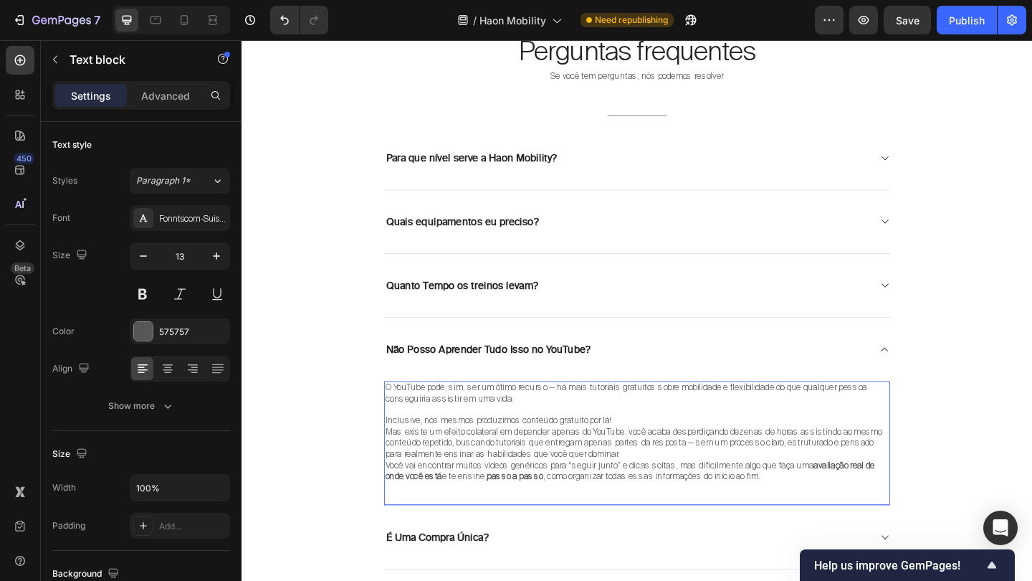
click at [670, 482] on p "Mas existe um efeito colateral em depender apenas do YouTube: você acaba desper…" at bounding box center [672, 478] width 548 height 37
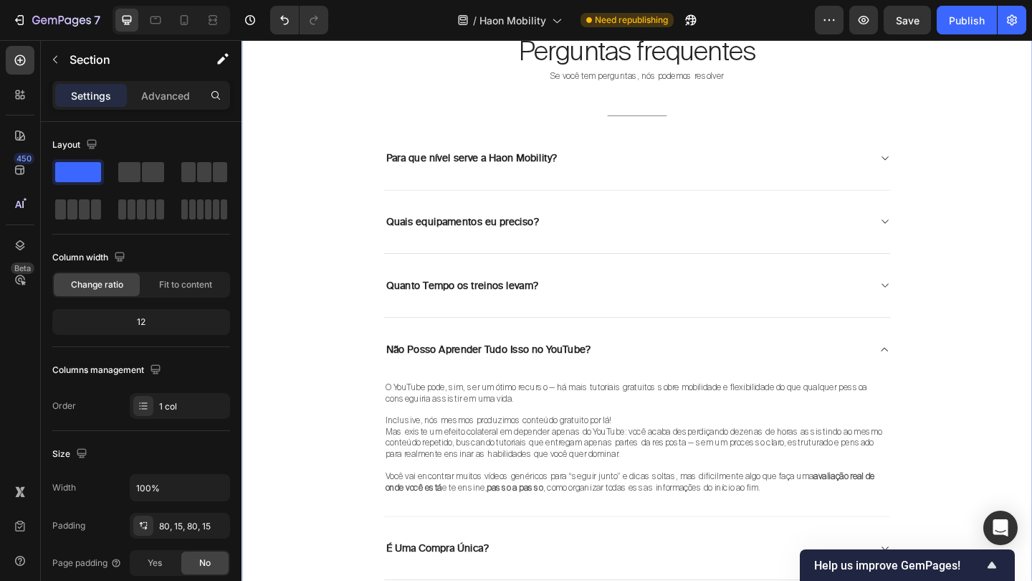
click at [981, 467] on div "Perguntas frequentes Heading Se você tem perguntas, nós podemos resolver Text b…" at bounding box center [671, 329] width 839 height 595
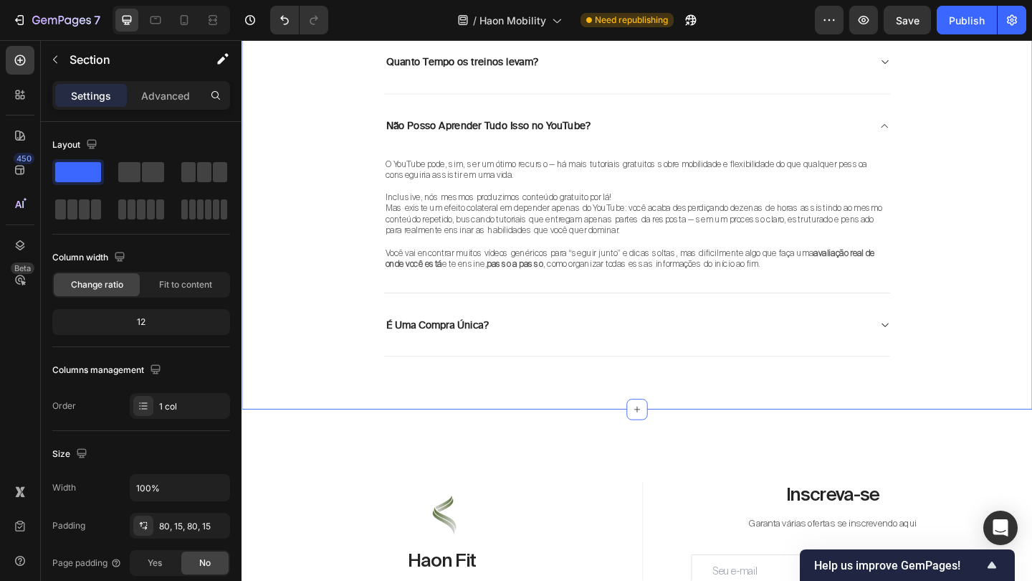
scroll to position [6669, 0]
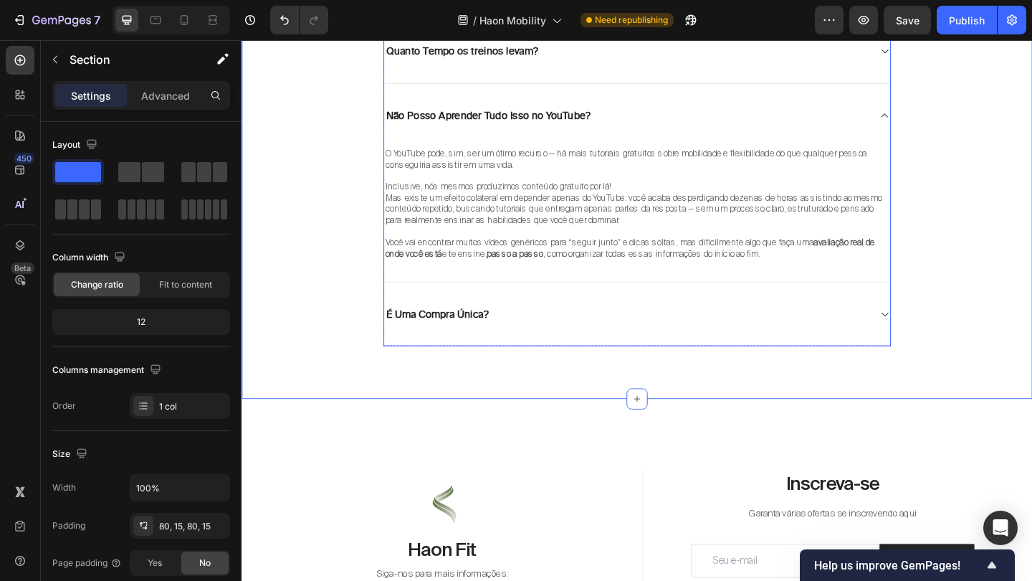
click at [944, 333] on icon at bounding box center [940, 338] width 11 height 11
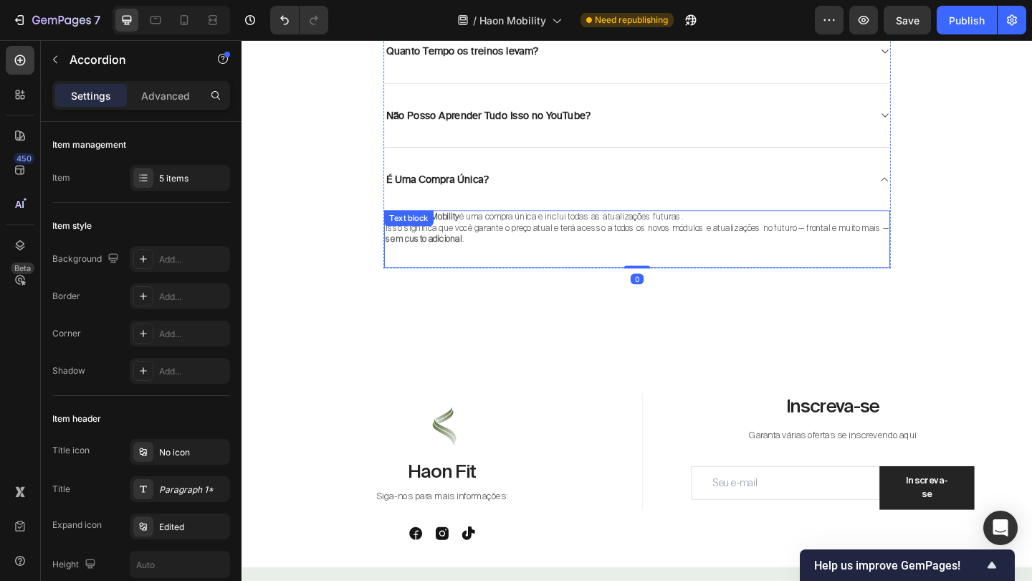
click at [570, 244] on p "Isso significa que você garante o preço atual e terá acesso a todos os novos mó…" at bounding box center [672, 251] width 548 height 24
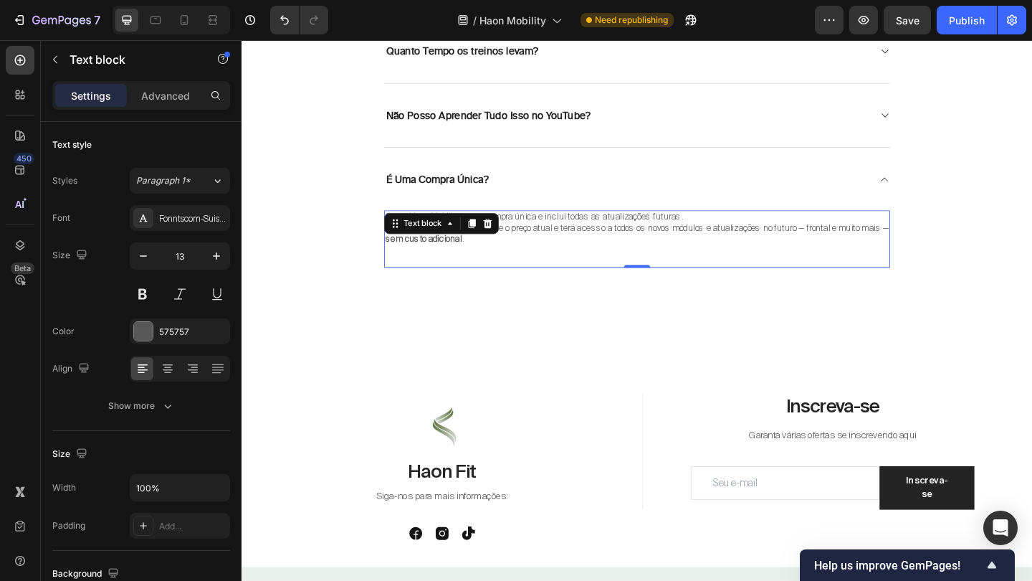
click at [570, 244] on p "Isso significa que você garante o preço atual e terá acesso a todos os novos mó…" at bounding box center [672, 251] width 548 height 24
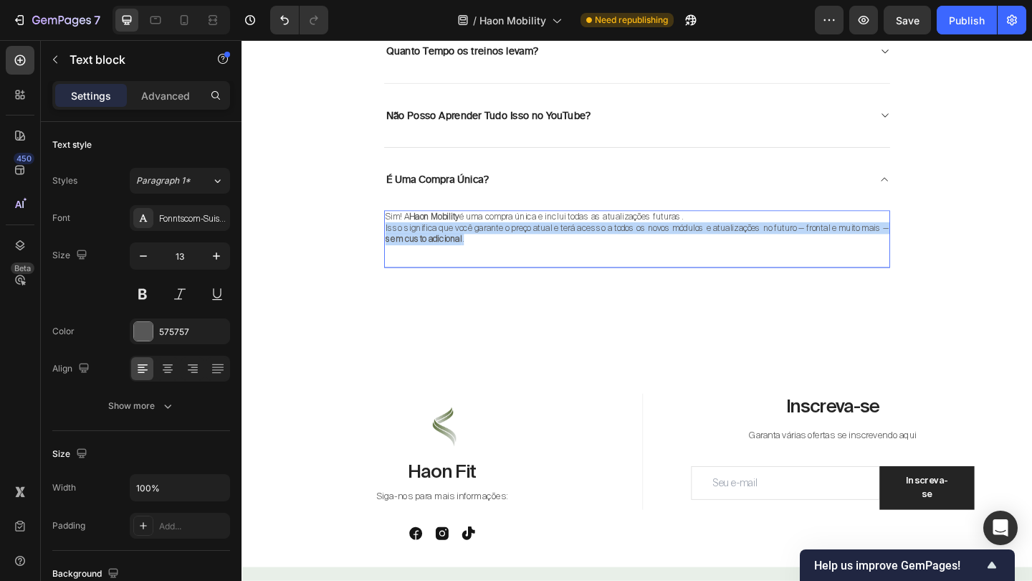
click at [570, 244] on p "Isso significa que você garante o preço atual e terá acesso a todos os novos mó…" at bounding box center [672, 251] width 548 height 24
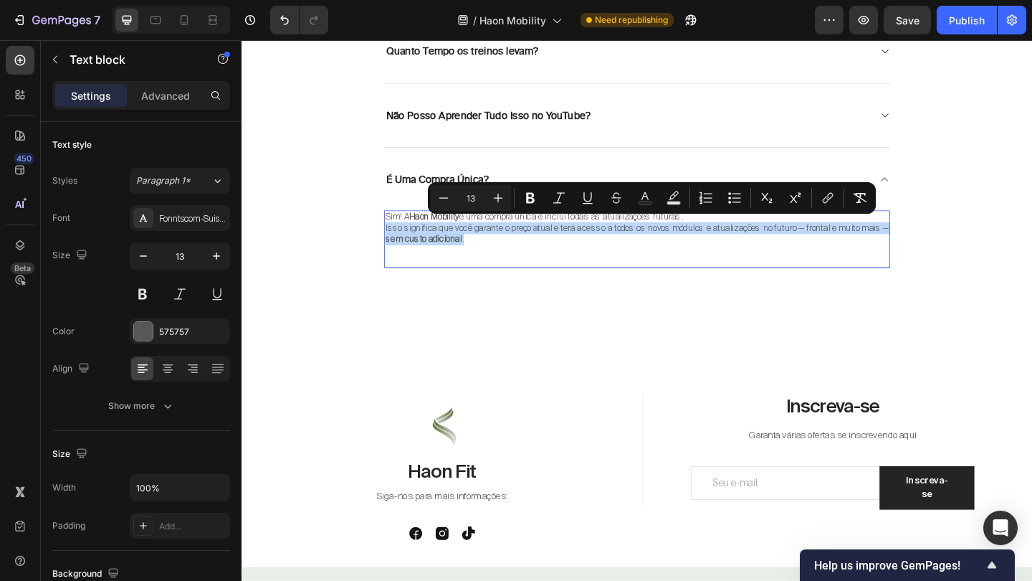
click at [570, 244] on p "Isso significa que você garante o preço atual e terá acesso a todos os novos mó…" at bounding box center [672, 251] width 548 height 24
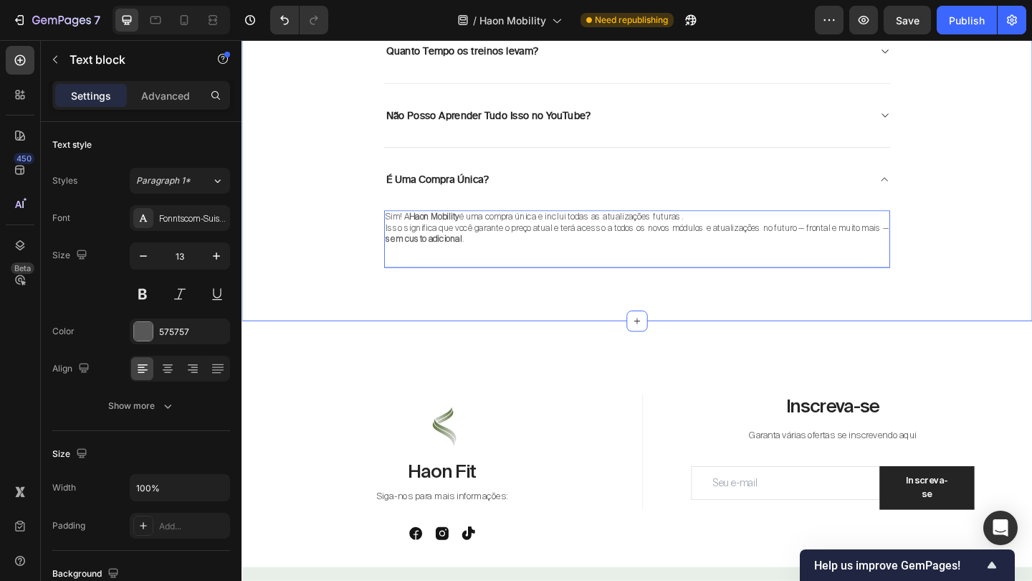
click at [627, 332] on div "Perguntas frequentes Heading Se você tem perguntas, nós podemos resolver Text b…" at bounding box center [672, 32] width 860 height 625
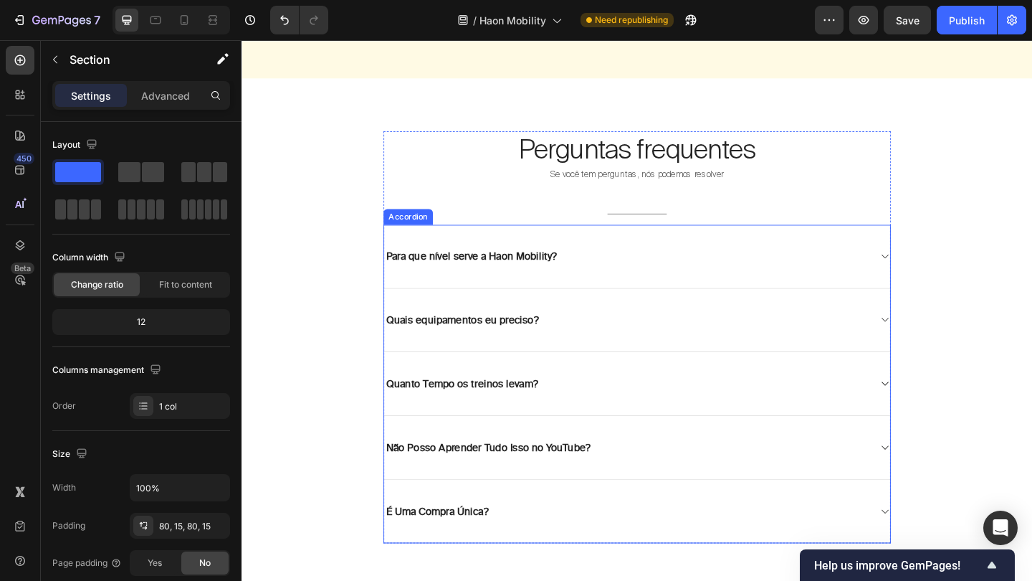
scroll to position [6262, 0]
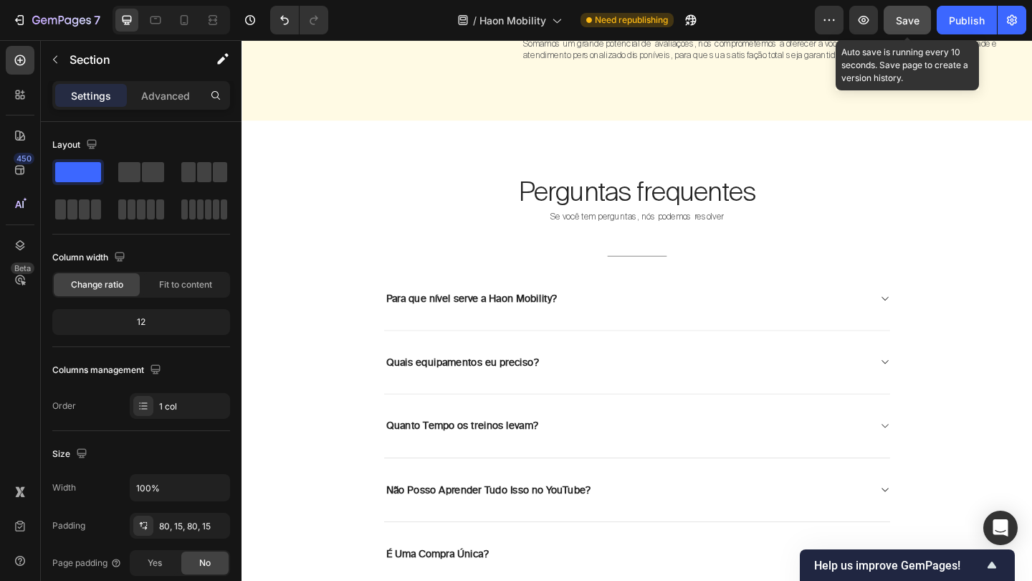
click at [896, 26] on span "Save" at bounding box center [908, 20] width 24 height 12
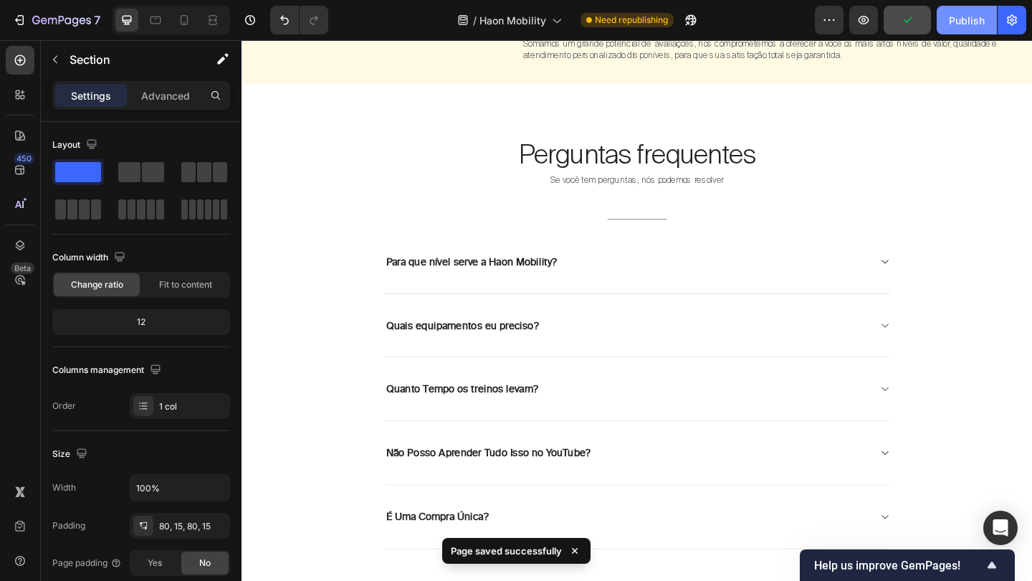
click at [963, 27] on div "Publish" at bounding box center [967, 20] width 36 height 15
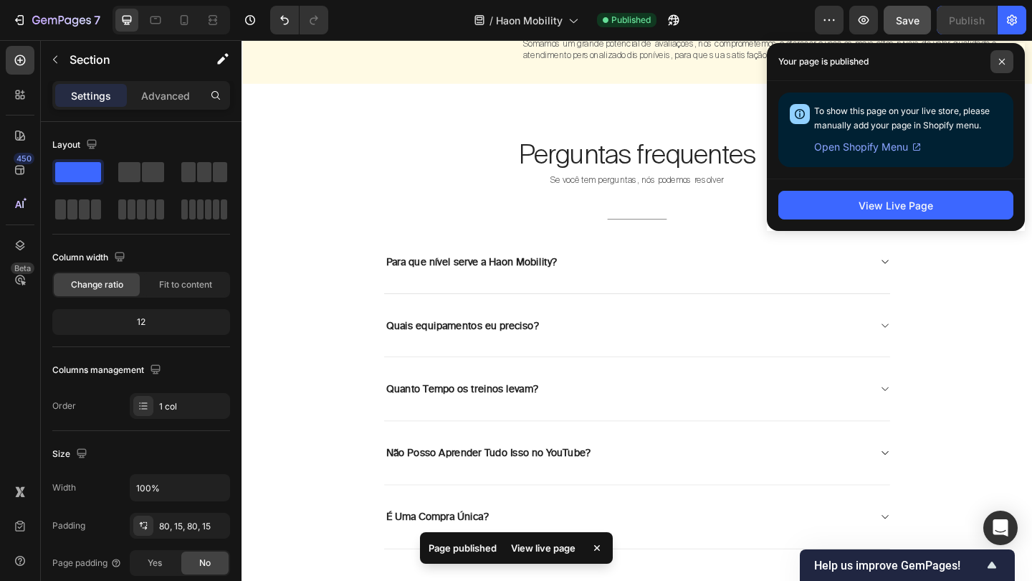
click at [1002, 61] on icon at bounding box center [1002, 61] width 7 height 7
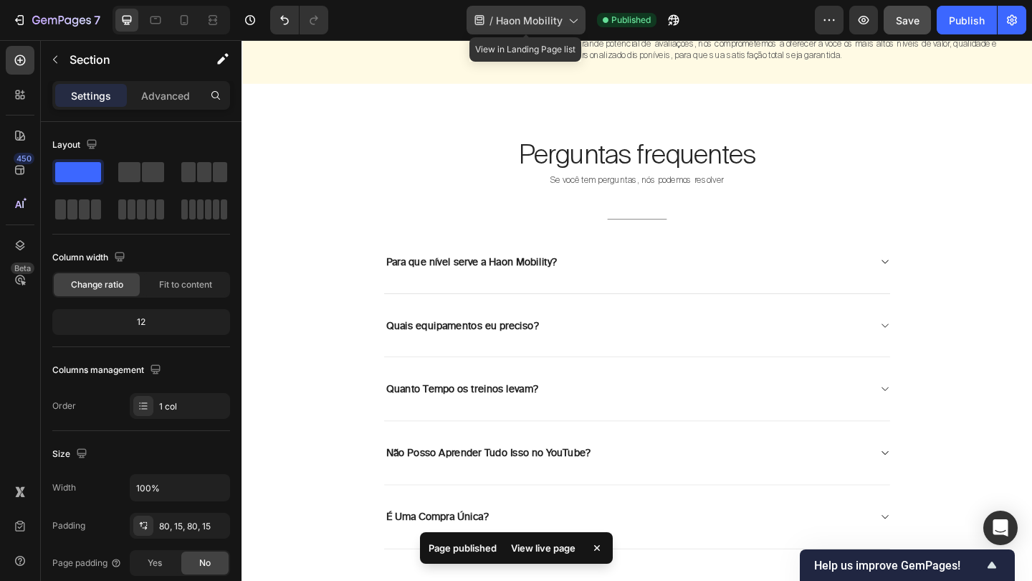
click at [561, 24] on span "Haon Mobility" at bounding box center [529, 20] width 67 height 15
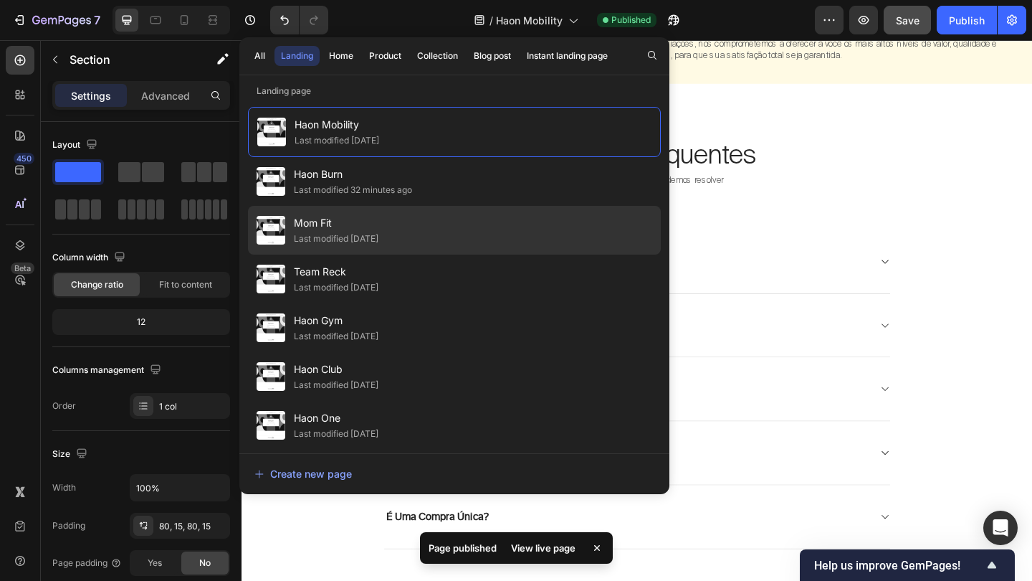
click at [356, 220] on span "Mom Fit" at bounding box center [336, 222] width 85 height 17
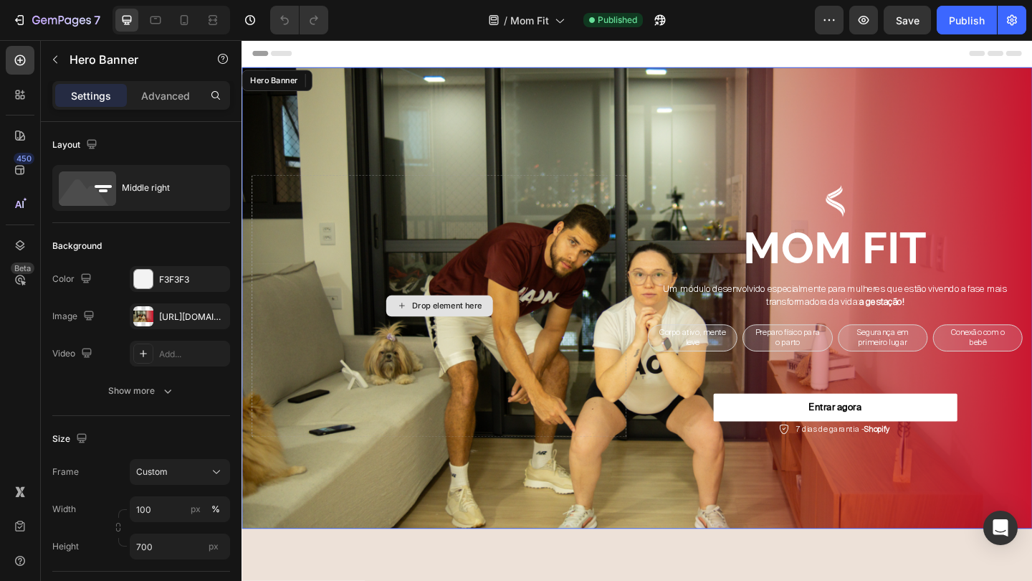
click at [525, 396] on div "Drop element here" at bounding box center [456, 328] width 408 height 285
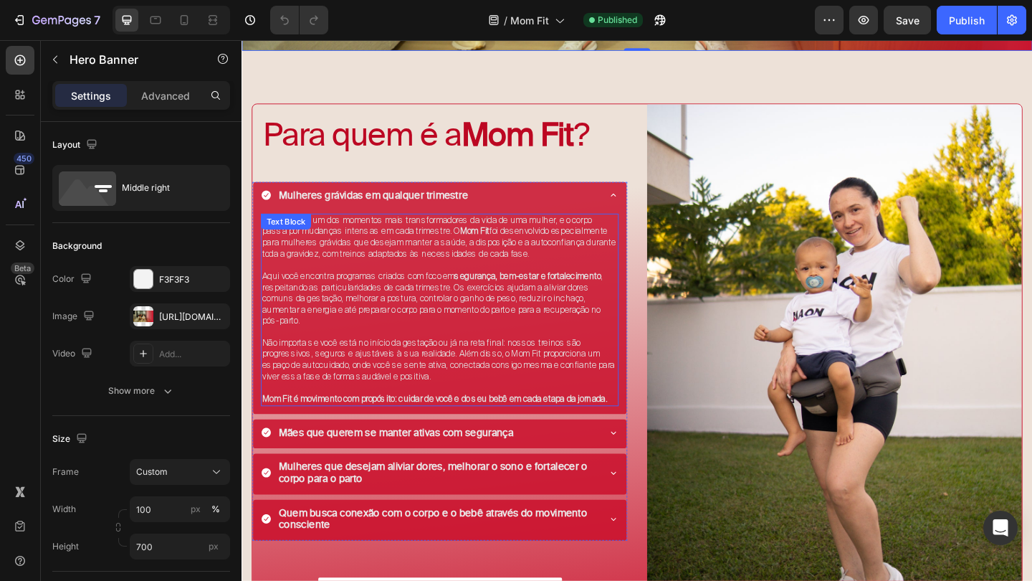
scroll to position [537, 0]
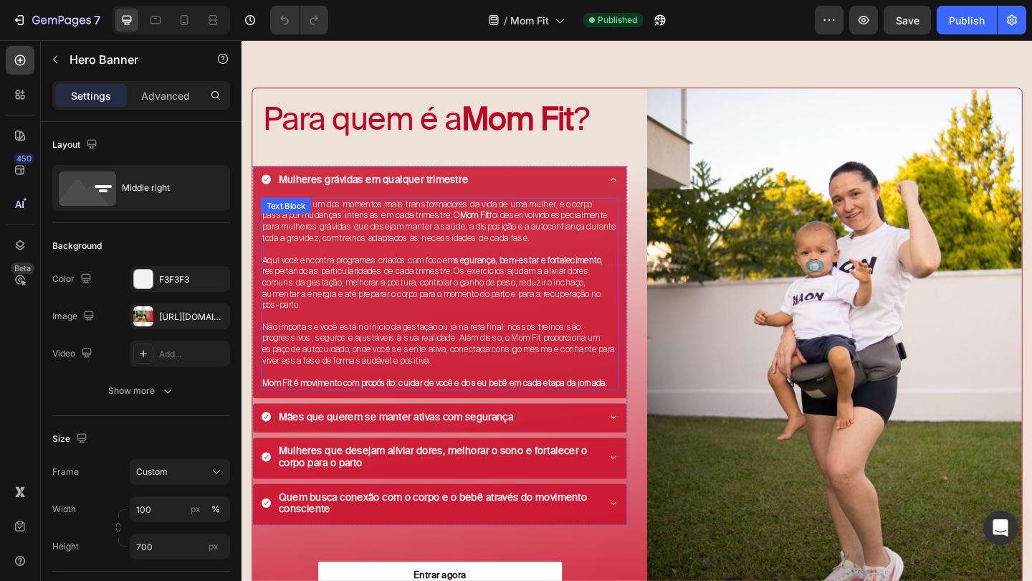
click at [422, 406] on strong "Mom Fit é movimento com propósito: cuidar de você e do seu bebê em cada etapa d…" at bounding box center [452, 412] width 376 height 12
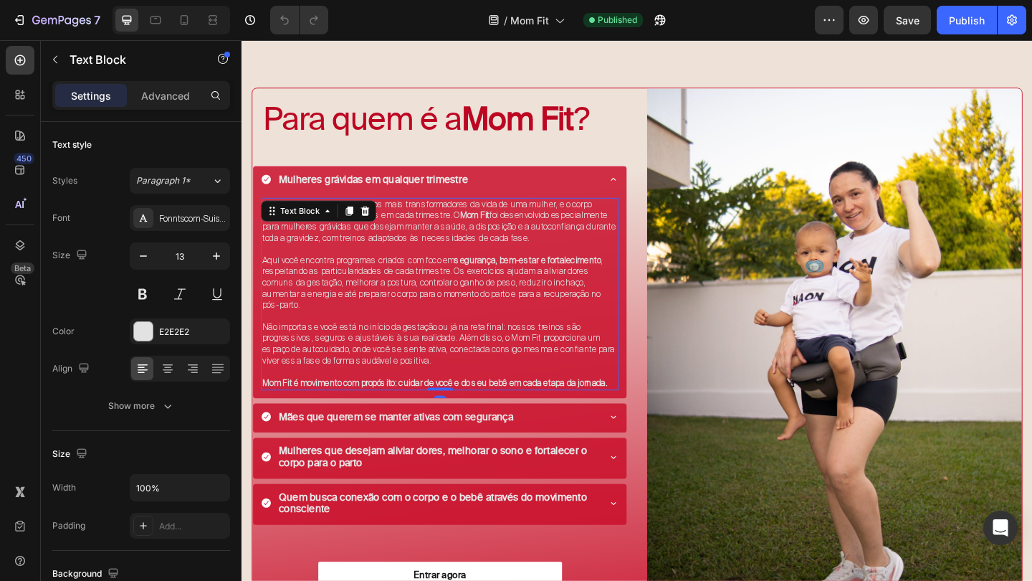
click at [304, 410] on p "Mom Fit é movimento com propósito: cuidar de você e do seu bebê em cada etapa d…" at bounding box center [457, 413] width 386 height 12
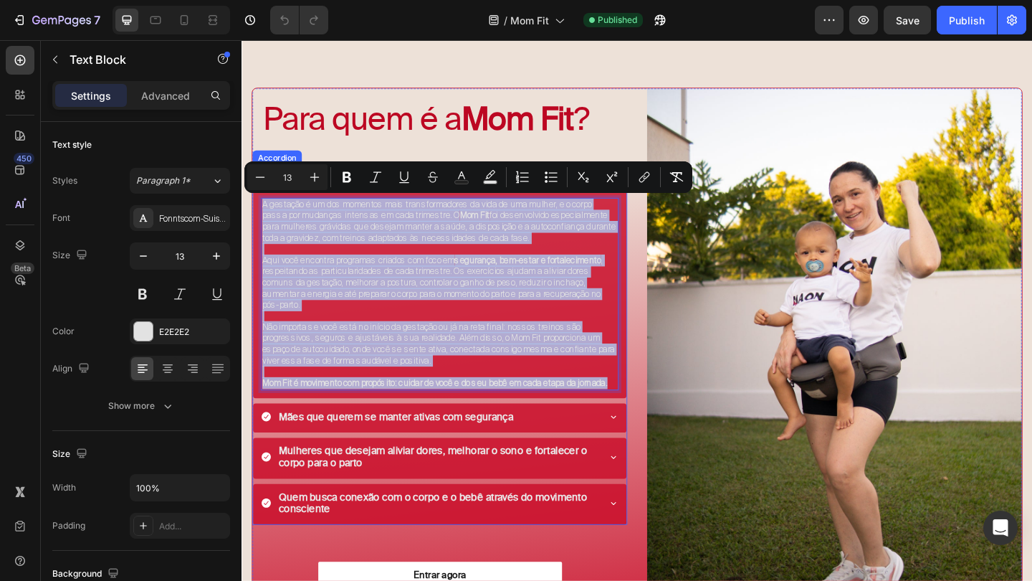
drag, startPoint x: 304, startPoint y: 410, endPoint x: 266, endPoint y: 209, distance: 205.0
click at [266, 209] on div "A gestação é um dos momentos mais transformadores da vida de uma mulher, e o co…" at bounding box center [457, 319] width 406 height 220
copy div "A gestação é um dos momentos mais transformadores da vida de uma mulher, e o co…"
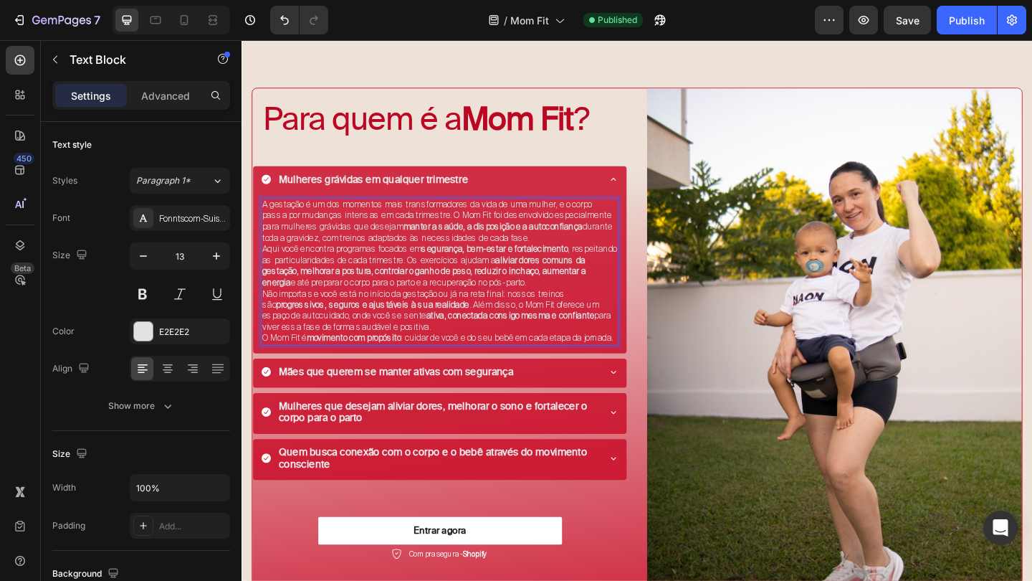
click at [611, 250] on p "A gestação é um dos momentos mais transformadores da vida de uma mulher, e o co…" at bounding box center [457, 237] width 386 height 49
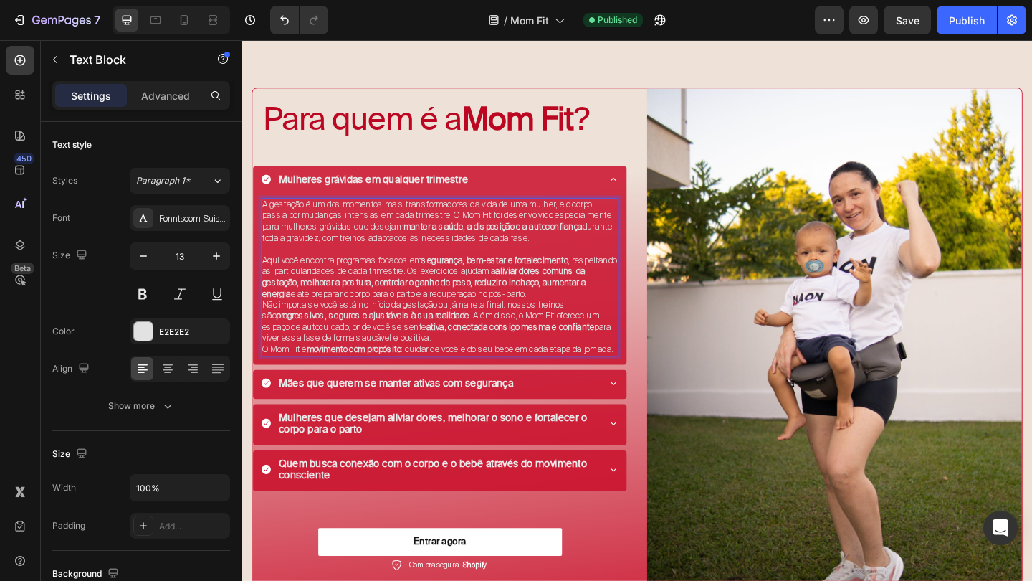
click at [622, 310] on p "Aqui você encontra programas focados em segurança, bem-estar e fortalecimento ,…" at bounding box center [457, 298] width 386 height 49
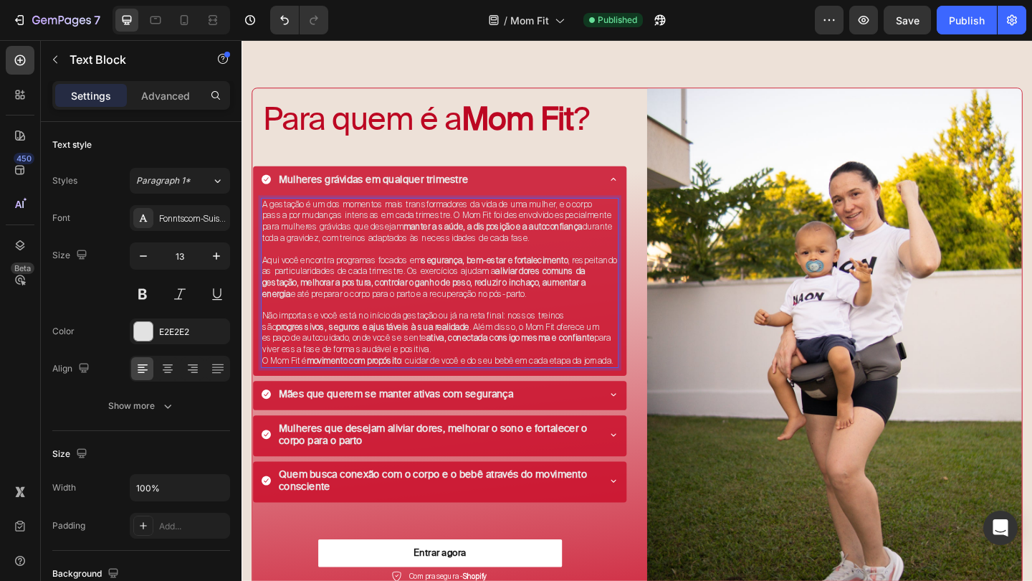
click at [492, 383] on p "O Mom Fit é movimento com propósito : cuidar de você e do seu bebê em cada etap…" at bounding box center [457, 389] width 386 height 12
click at [492, 371] on p "Não importa se você está no início da gestação ou já na reta final: nossos trei…" at bounding box center [457, 358] width 386 height 49
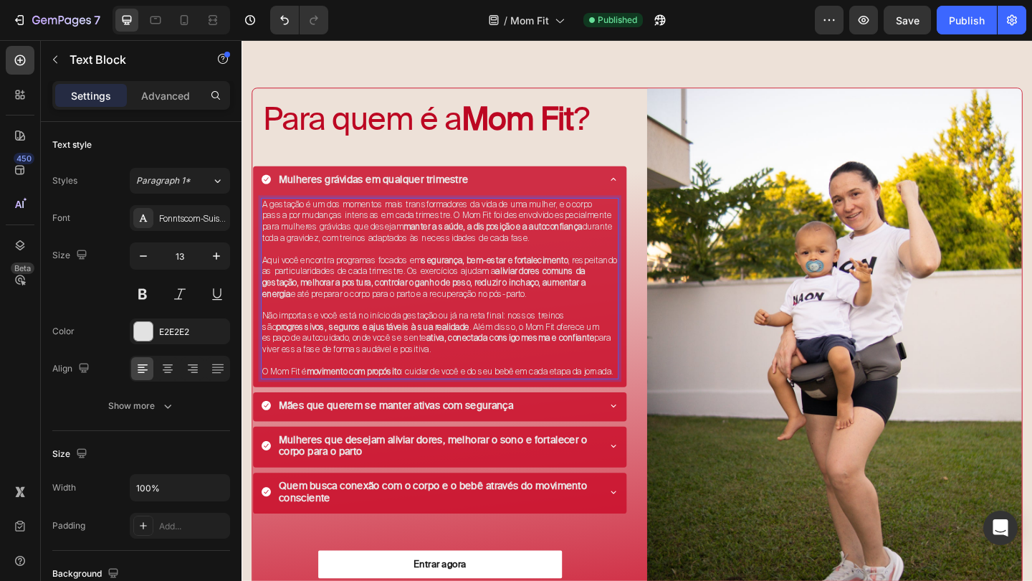
click at [531, 323] on p "Rich Text Editor. Editing area: main" at bounding box center [457, 329] width 386 height 12
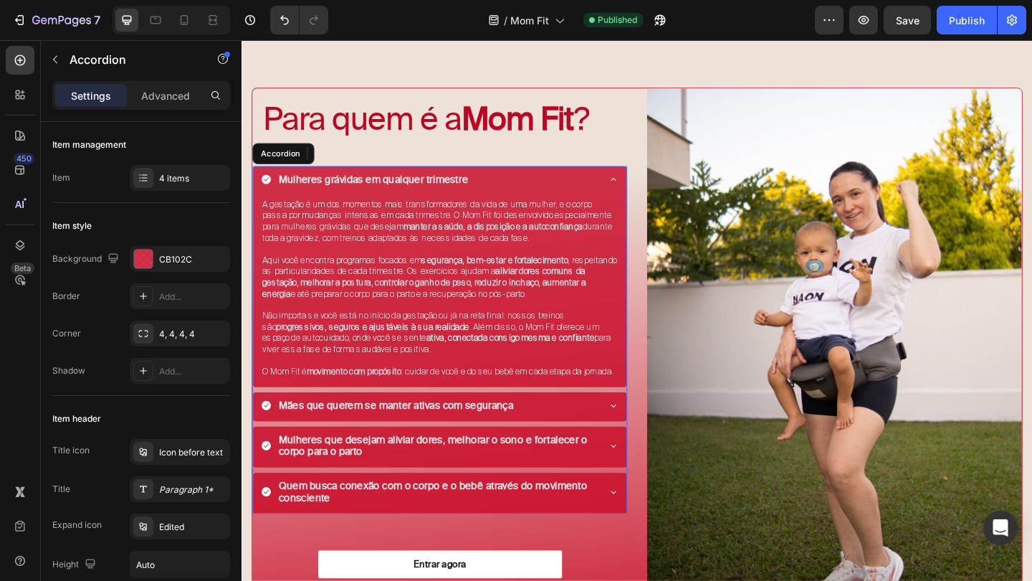
click at [643, 197] on div "Mulheres grávidas em qualquer trimestre" at bounding box center [457, 193] width 406 height 32
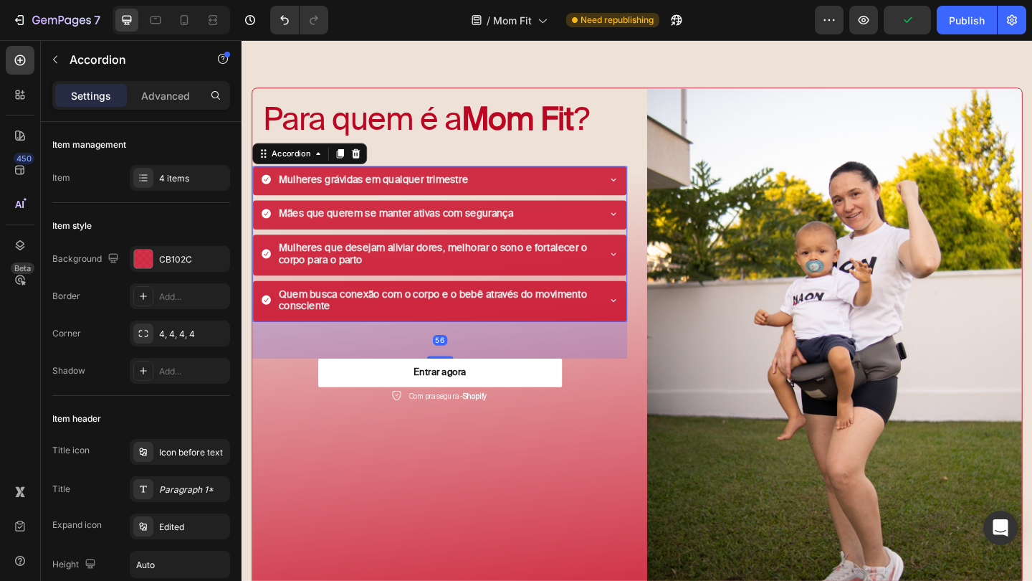
click at [636, 227] on div "Mães que querem se manter ativas com segurança" at bounding box center [457, 230] width 406 height 32
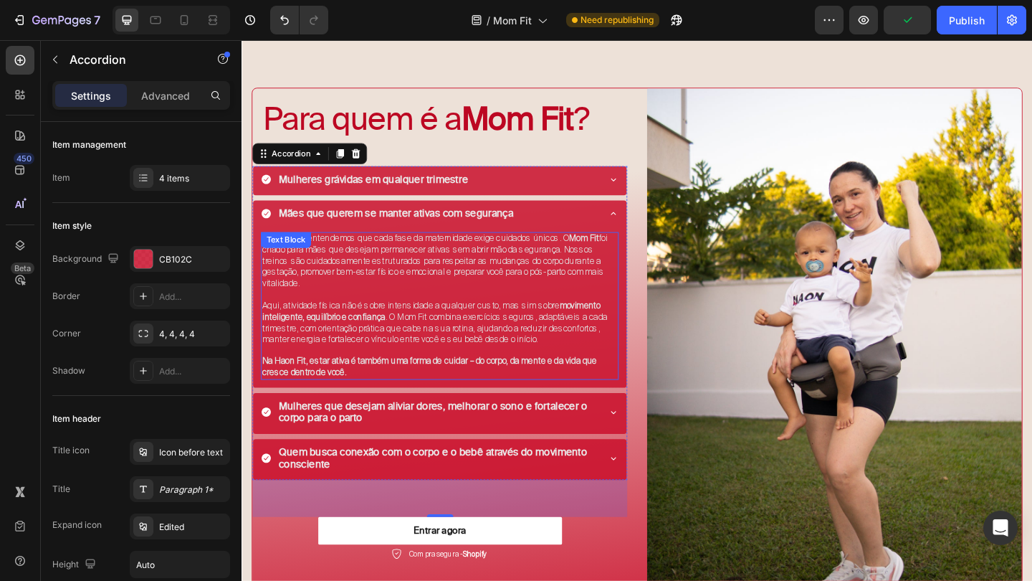
click at [407, 286] on p "Na Haon Fit entendemos que cada fase da maternidade exige cuidados únicos. O Mo…" at bounding box center [457, 280] width 386 height 61
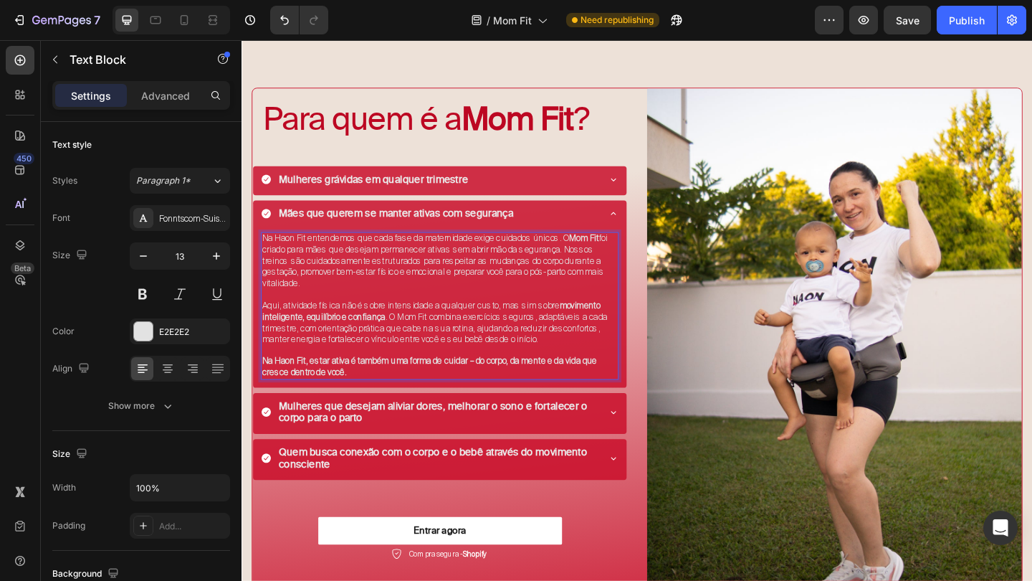
click at [360, 374] on p "Rich Text Editor. Editing area: main" at bounding box center [457, 377] width 386 height 12
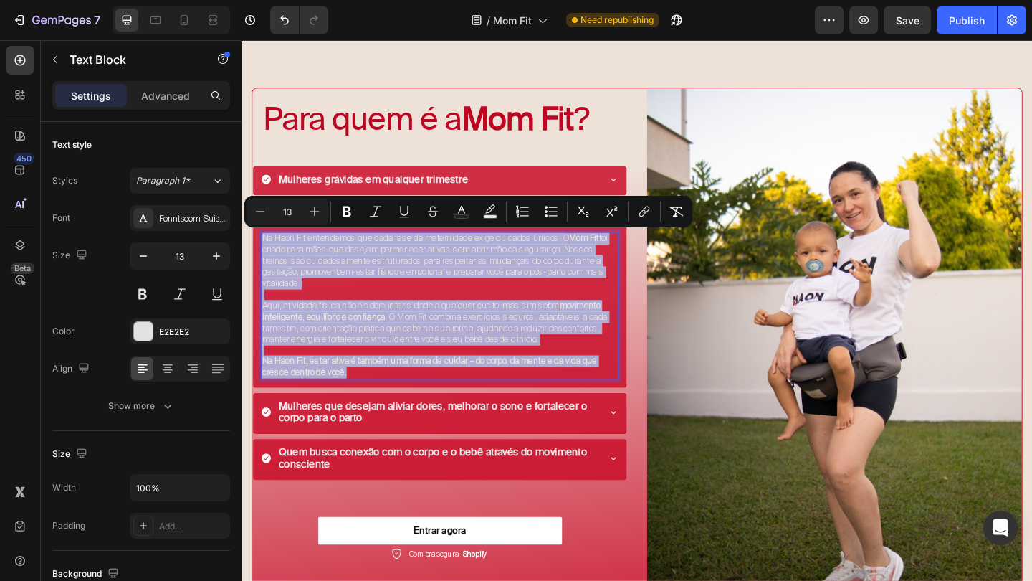
drag, startPoint x: 387, startPoint y: 390, endPoint x: 266, endPoint y: 258, distance: 179.1
click at [266, 258] on div "Na Haon Fit entendemos que cada fase da maternidade exige cuidados únicos. O Mo…" at bounding box center [456, 329] width 389 height 161
copy div "Na Haon Fit entendemos que cada fase da maternidade exige cuidados únicos. O Mo…"
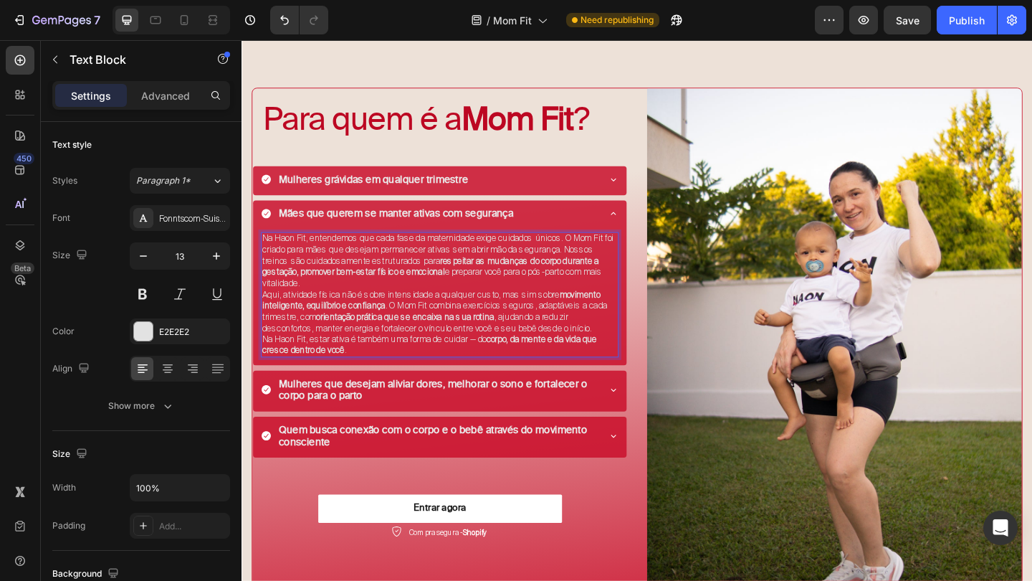
click at [418, 325] on p "Aqui, atividade física não é sobre intensidade a qualquer custo, mas sim sobre …" at bounding box center [457, 335] width 386 height 49
click at [431, 298] on p "Na Haon Fit, entendemos que cada fase da maternidade exige cuidados únicos. O M…" at bounding box center [457, 280] width 386 height 61
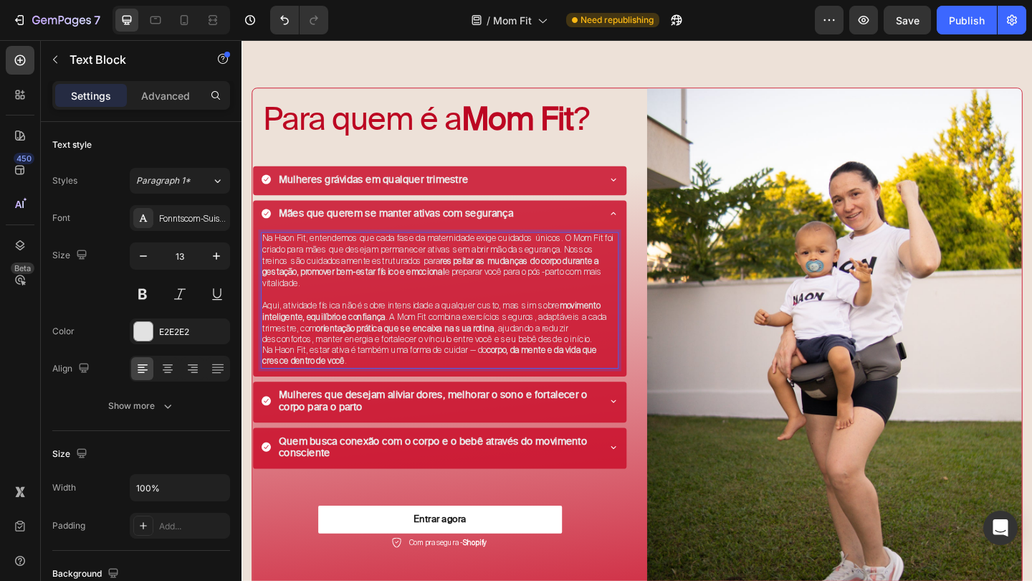
click at [632, 358] on p "Aqui, atividade física não é sobre intensidade a qualquer custo, mas sim sobre …" at bounding box center [457, 347] width 386 height 49
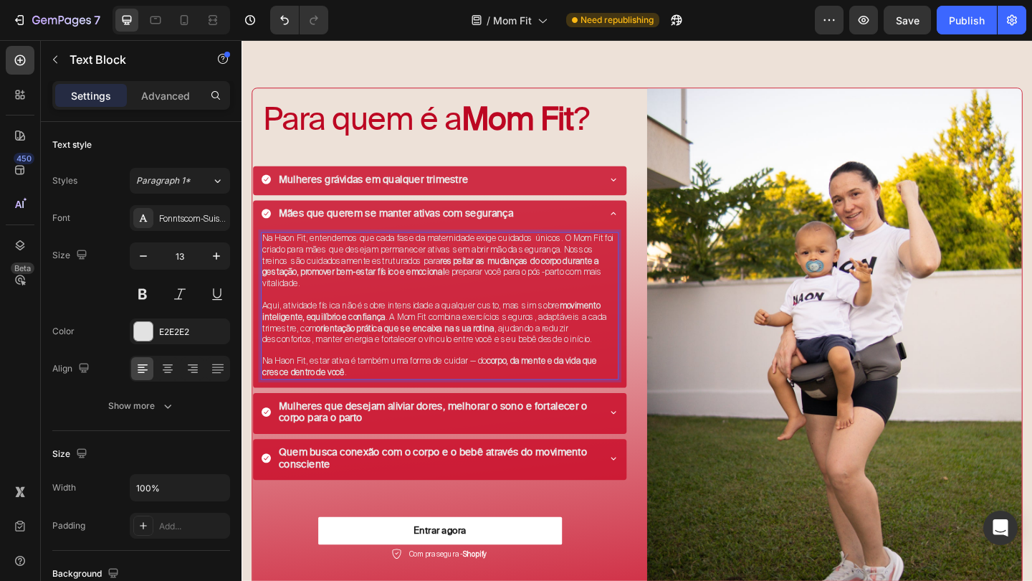
click at [598, 254] on p "Na Haon Fit, entendemos que cada fase da maternidade exige cuidados únicos. O M…" at bounding box center [457, 280] width 386 height 61
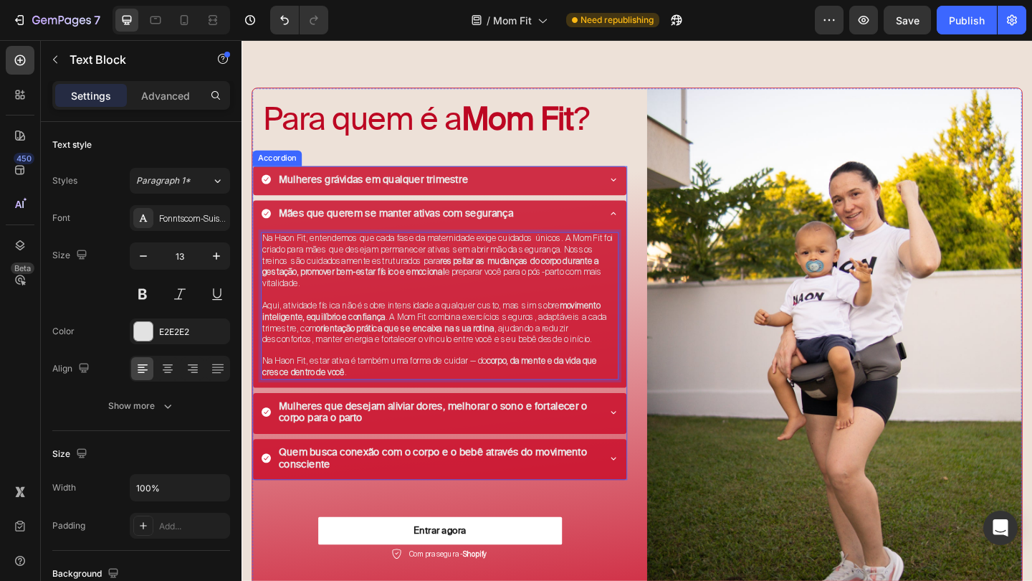
click at [639, 427] on div "Mulheres que desejam aliviar dores, melhorar o sono e fortalecer o corpo para o…" at bounding box center [457, 446] width 406 height 44
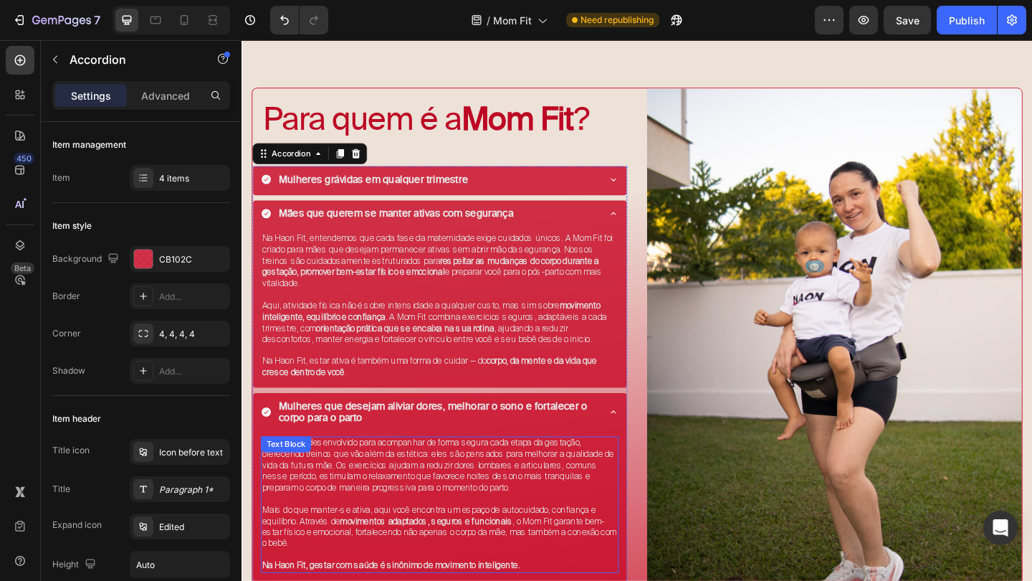
click at [351, 471] on div "O Mom Fit foi desenvolvido para acompanhar de forma segura cada etapa da gestaç…" at bounding box center [456, 545] width 389 height 148
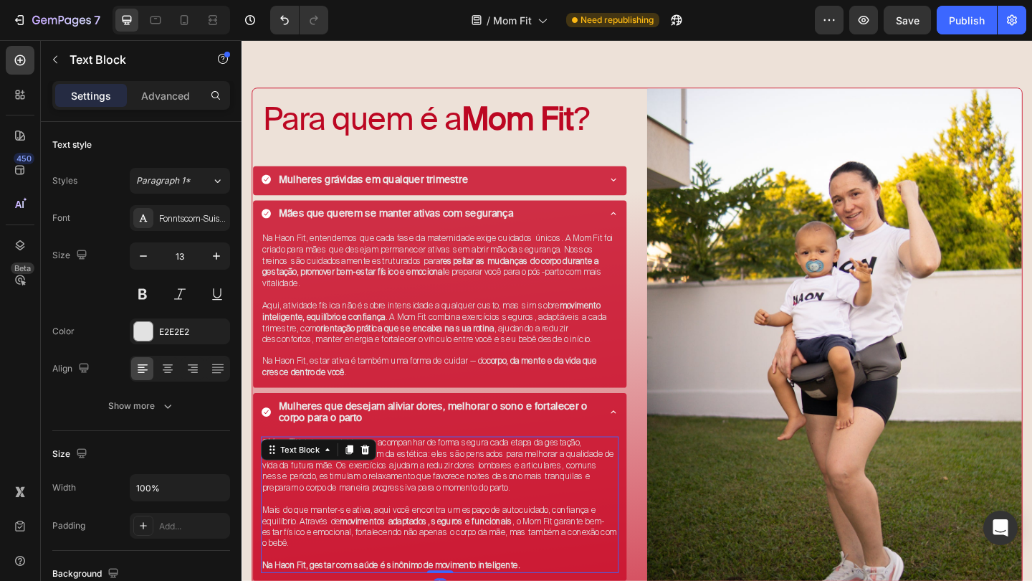
click at [413, 533] on p at bounding box center [457, 539] width 386 height 12
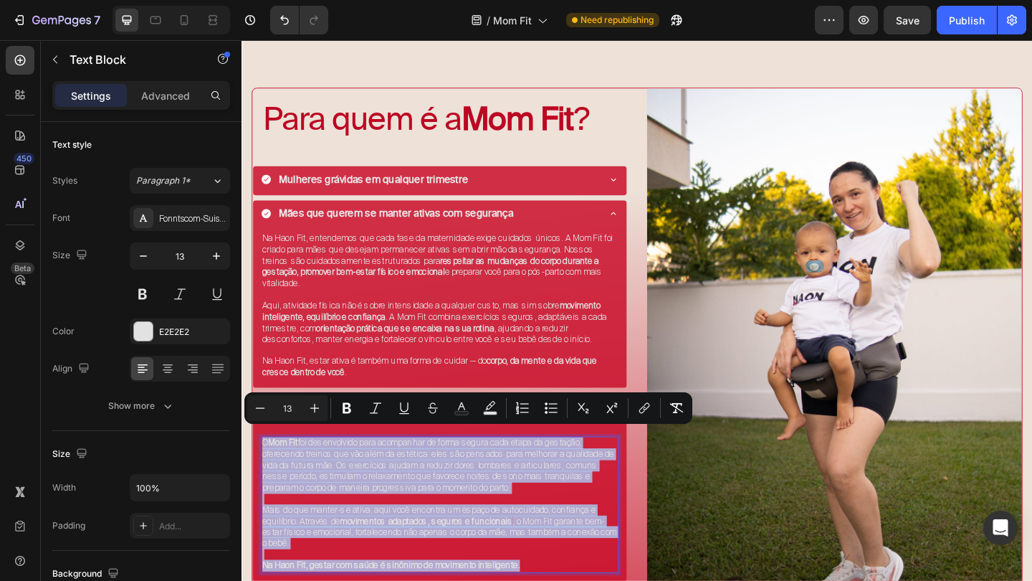
drag, startPoint x: 265, startPoint y: 472, endPoint x: 589, endPoint y: 596, distance: 346.9
click at [589, 580] on div "O Mom Fit foi desenvolvido para acompanhar de forma segura cada etapa da gestaç…" at bounding box center [456, 545] width 389 height 148
copy div "O Mom Fit foi desenvolvido para acompanhar de forma segura cada etapa da gestaç…"
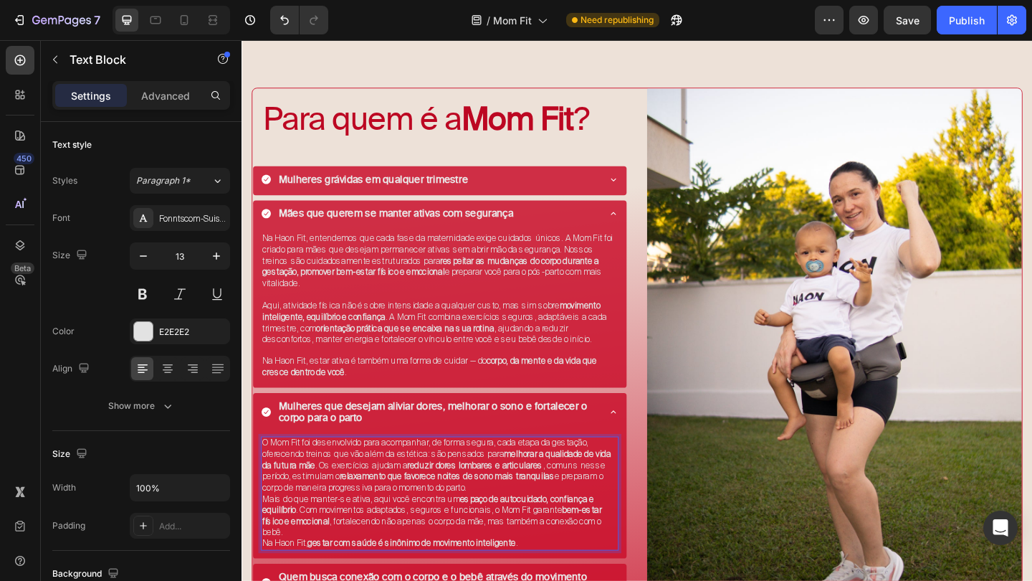
click at [561, 509] on strong "relaxamento que favorece noites de sono mais tranquilas" at bounding box center [465, 514] width 234 height 12
click at [546, 517] on p "O Mom Fit foi desenvolvido para acompanhar, de forma segura, cada etapa da gest…" at bounding box center [457, 502] width 386 height 61
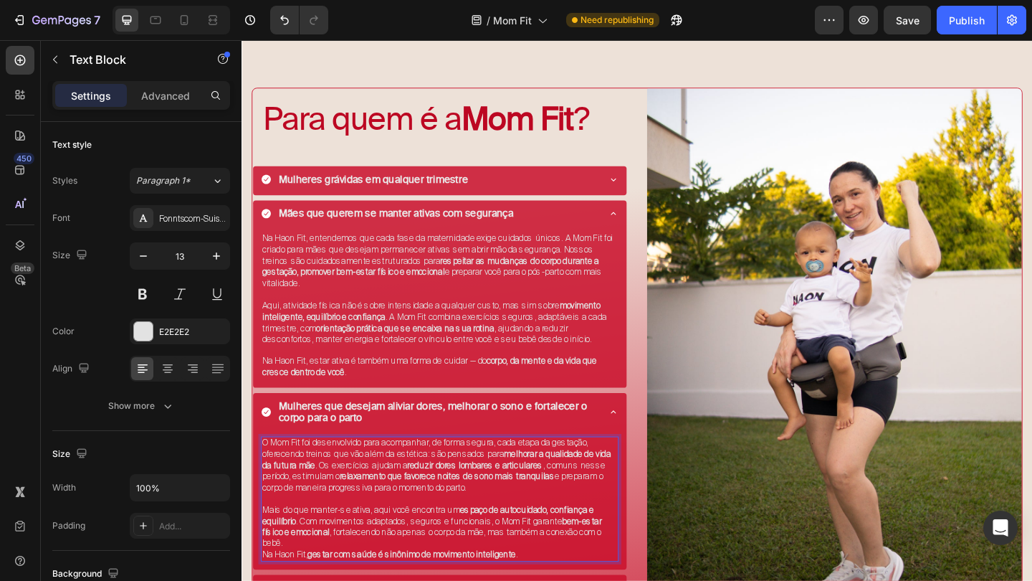
click at [424, 566] on p "Mais do que manter-se ativa, aqui você encontra um espaço de autocuidado, confi…" at bounding box center [457, 570] width 386 height 49
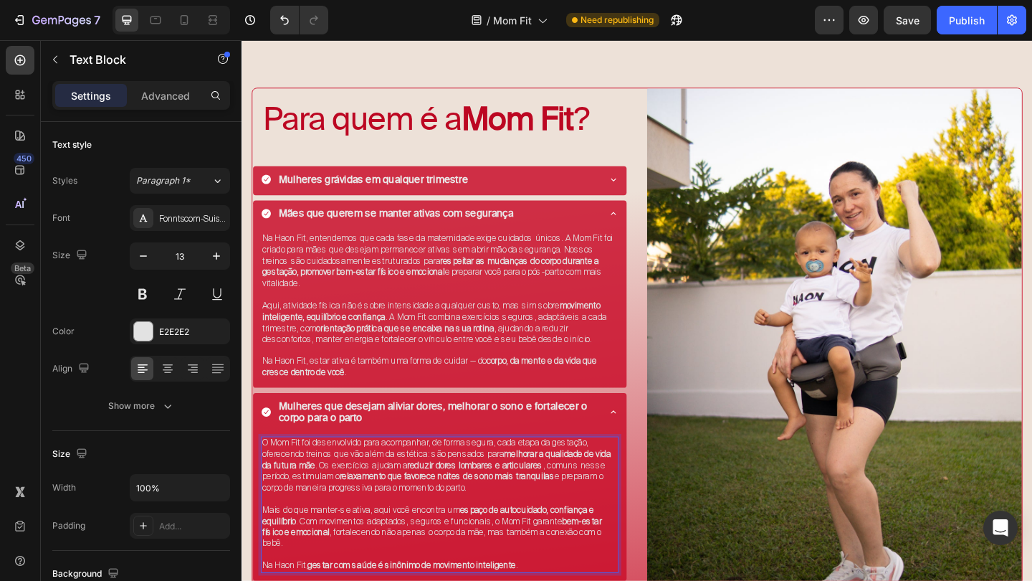
click at [270, 472] on p "O Mom Fit foi desenvolvido para acompanhar, de forma segura, cada etapa da gest…" at bounding box center [457, 502] width 386 height 61
click at [656, 522] on div "A Mom Fit foi desenvolvido para acompanhar, de forma segura, cada etapa da gest…" at bounding box center [457, 548] width 406 height 160
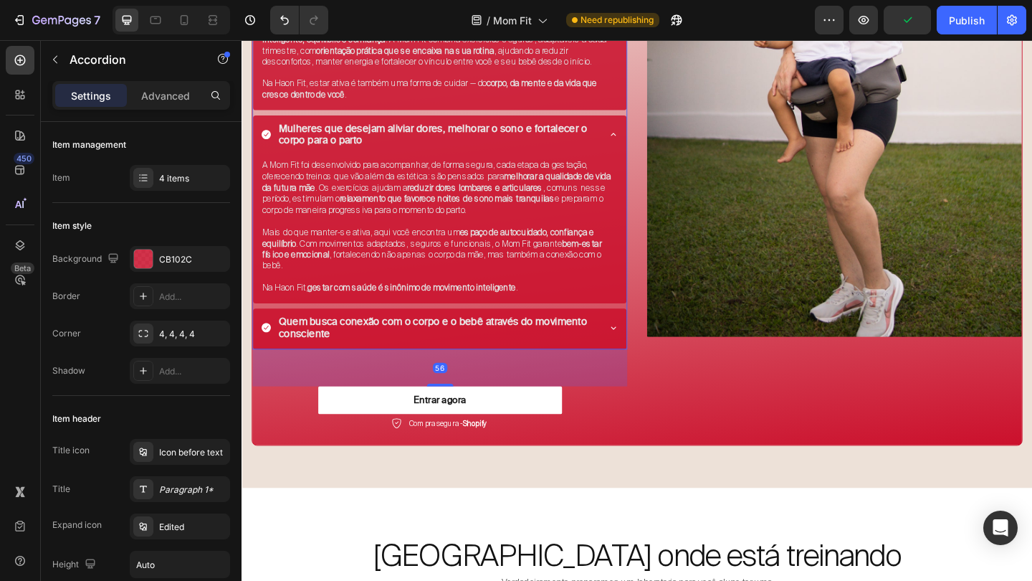
scroll to position [844, 0]
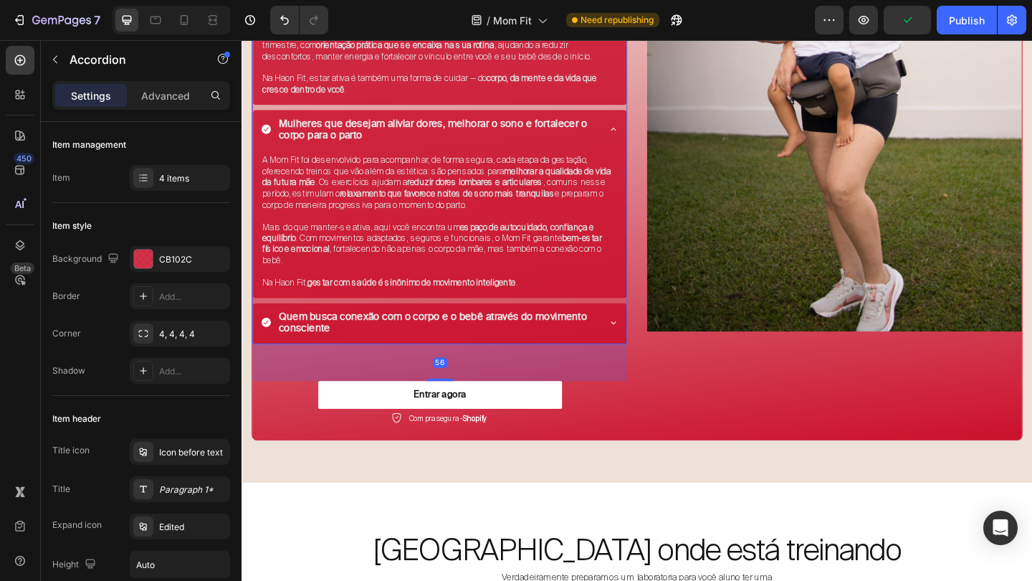
click at [648, 341] on icon at bounding box center [645, 346] width 11 height 11
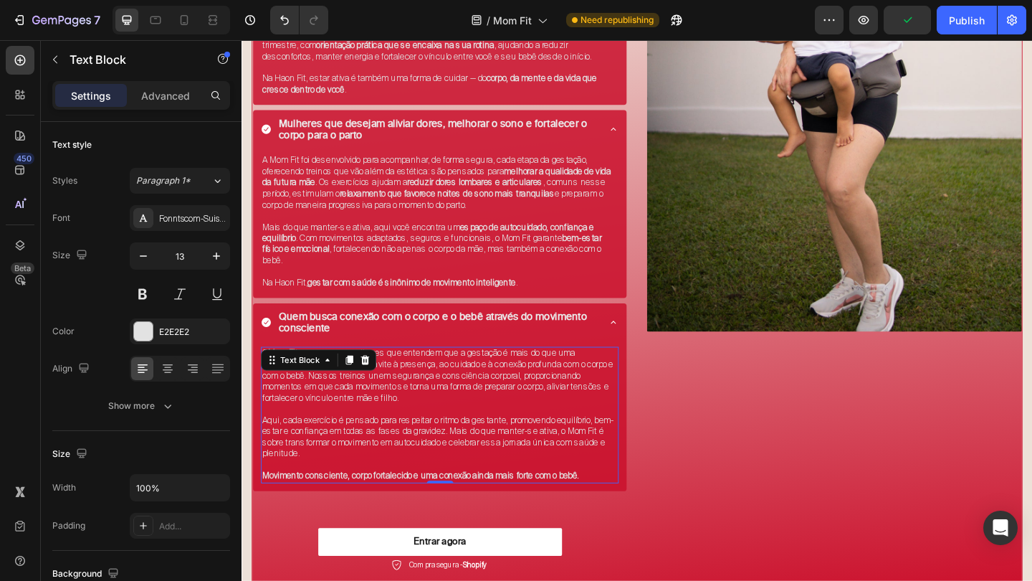
click at [366, 397] on p "O Mom Fit nasceu para mulheres que entendem que a gestação é mais do que uma tr…" at bounding box center [457, 405] width 386 height 61
click at [371, 466] on p "Aqui, cada exercício é pensado para respeitar o ritmo da gestante, promovendo e…" at bounding box center [457, 472] width 386 height 49
click at [644, 508] on p "Movimento consciente, corpo fortalecido e uma conexão ainda mais forte com o be…" at bounding box center [457, 514] width 386 height 12
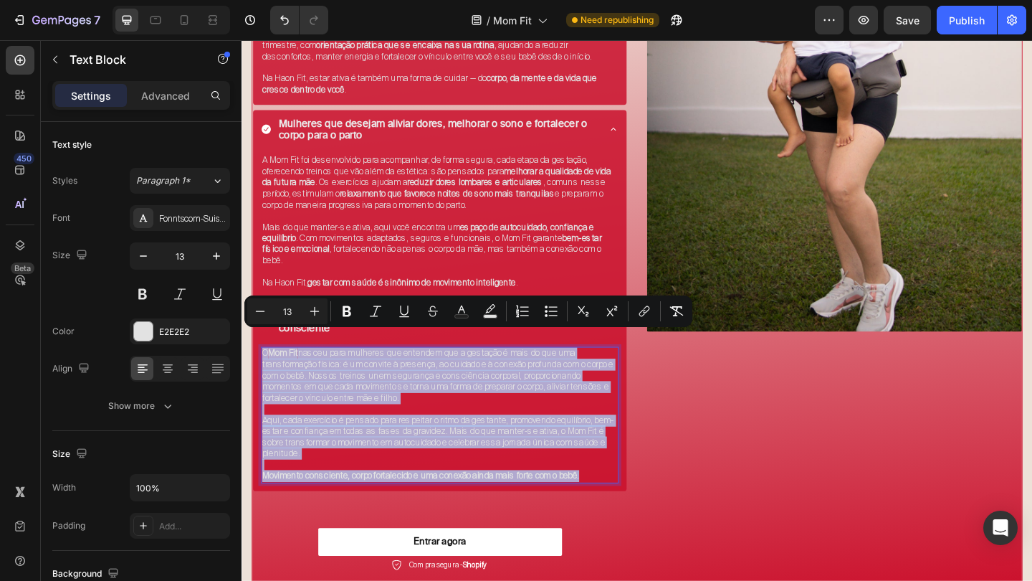
drag, startPoint x: 644, startPoint y: 492, endPoint x: 263, endPoint y: 363, distance: 401.9
click at [263, 373] on div "O Mom Fit nasceu para mulheres que entendem que a gestação é mais do que uma tr…" at bounding box center [456, 447] width 389 height 148
copy div "O Mom Fit nasceu para mulheres que entendem que a gestação é mais do que uma tr…"
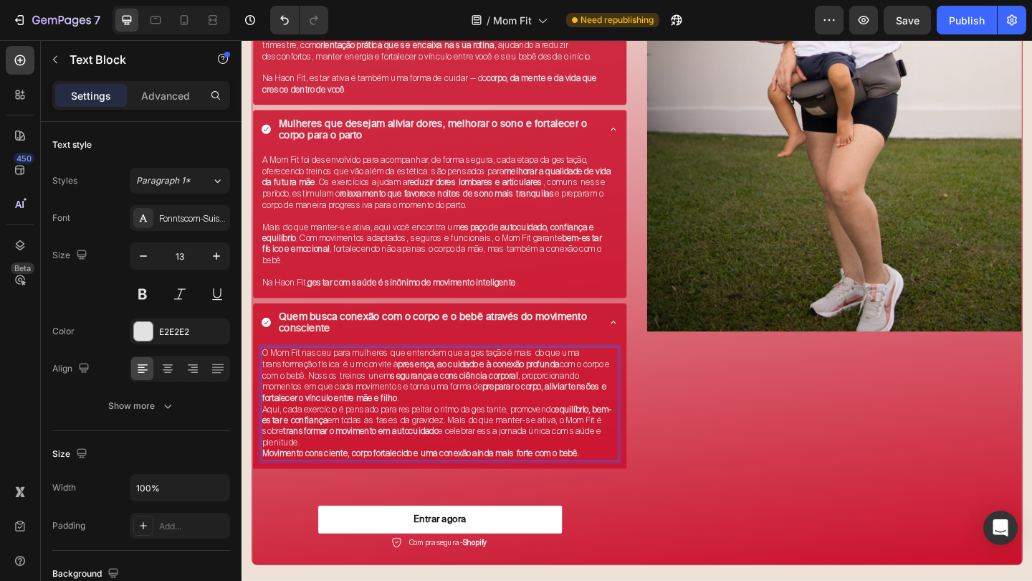
click at [528, 409] on p "O Mom Fit nasceu para mulheres que entendem que a gestação é mais do que uma tr…" at bounding box center [457, 405] width 386 height 61
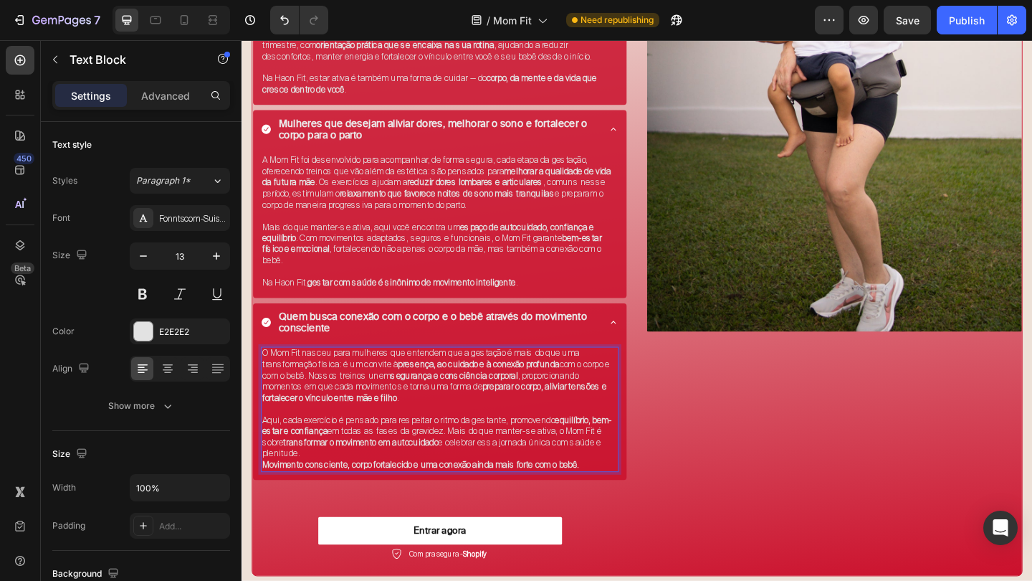
click at [378, 467] on p "Aqui, cada exercício é pensado para respeitar o ritmo da gestante, promovendo e…" at bounding box center [457, 472] width 386 height 49
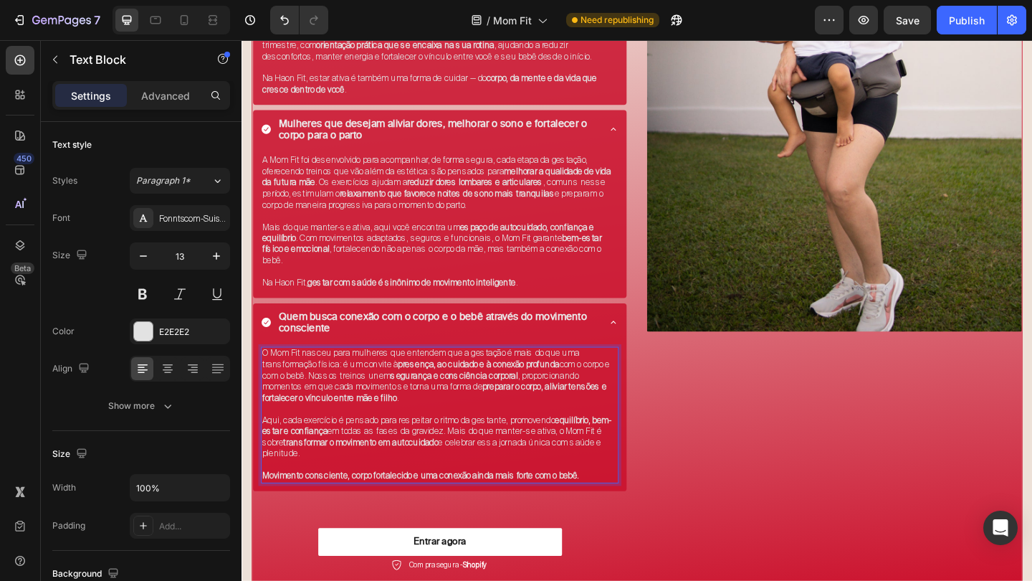
click at [274, 375] on p "O Mom Fit nasceu para mulheres que entendem que a gestação é mais do que uma tr…" at bounding box center [457, 405] width 386 height 61
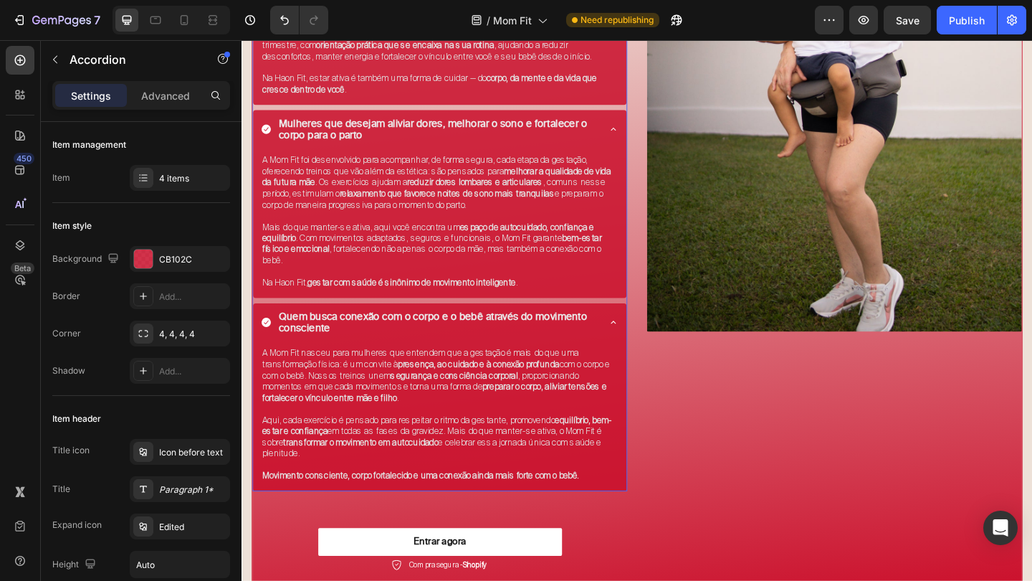
click at [644, 341] on icon at bounding box center [645, 346] width 11 height 11
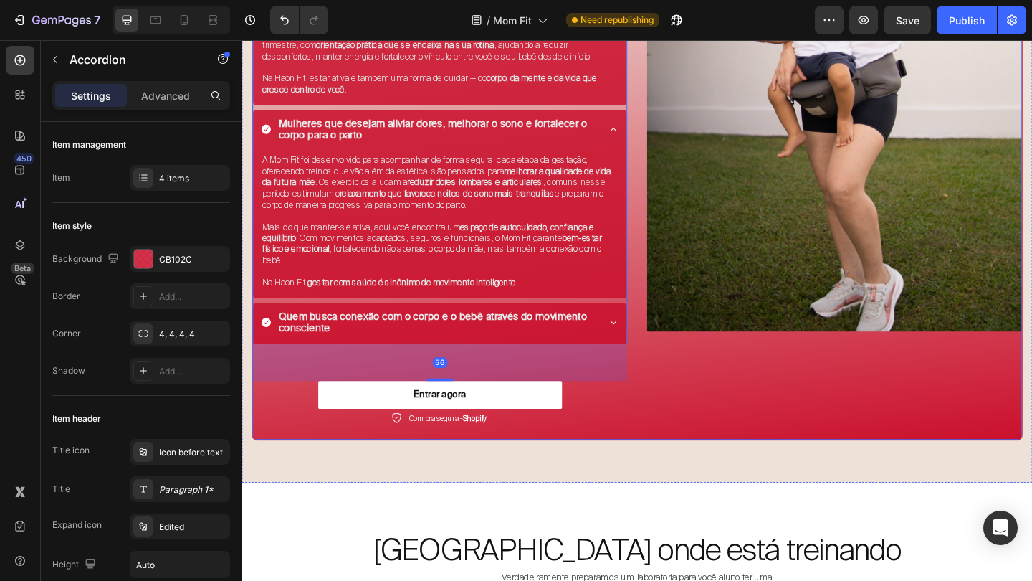
click at [709, 438] on div "Image" at bounding box center [886, 130] width 408 height 690
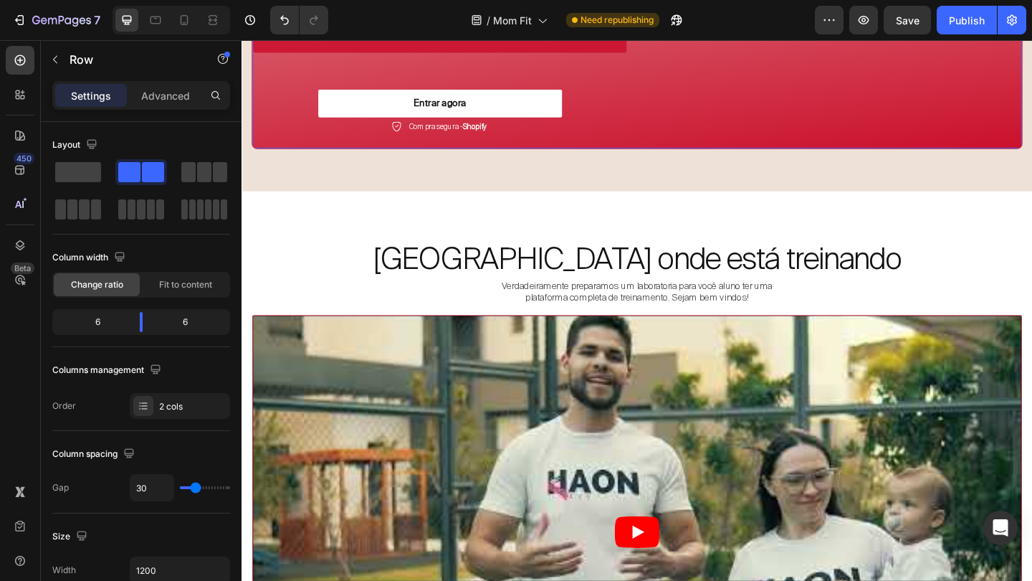
scroll to position [1163, 0]
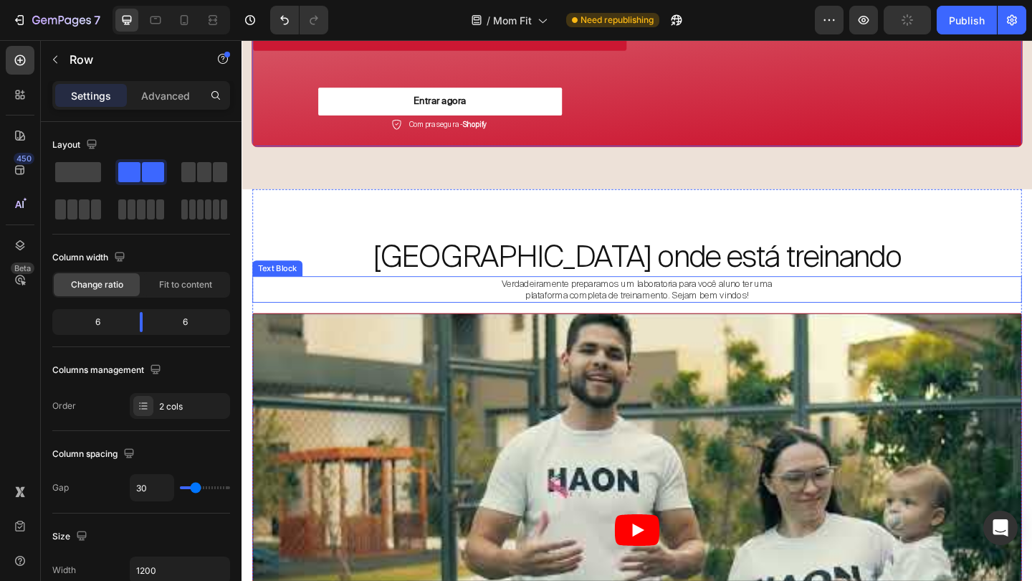
click at [713, 298] on p "Verdadeiramente preparamos um laboratoria para você aluno ter uma plataforma co…" at bounding box center [672, 311] width 334 height 26
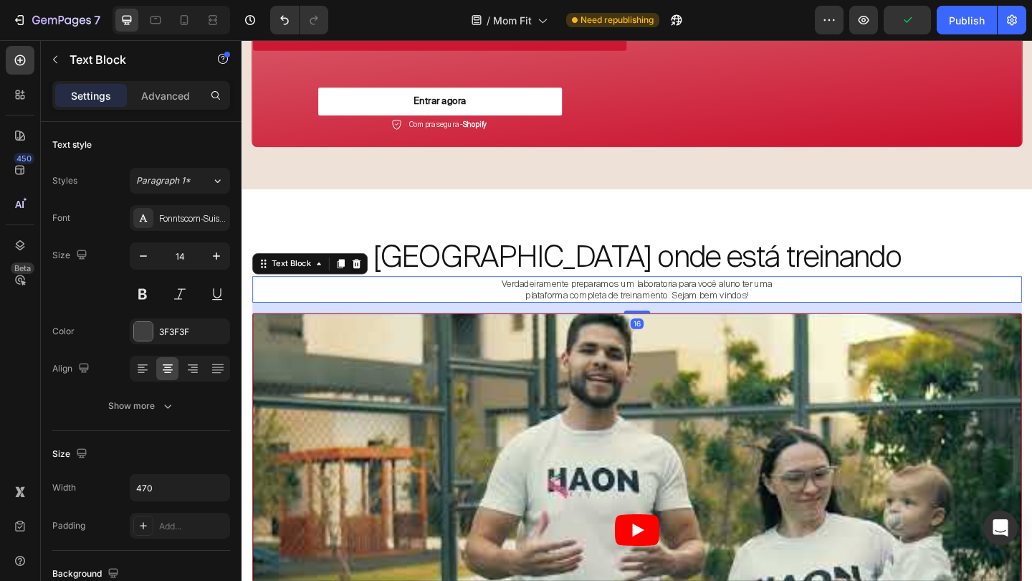
click at [713, 298] on p "Verdadeiramente preparamos um laboratoria para você aluno ter uma plataforma co…" at bounding box center [672, 311] width 334 height 26
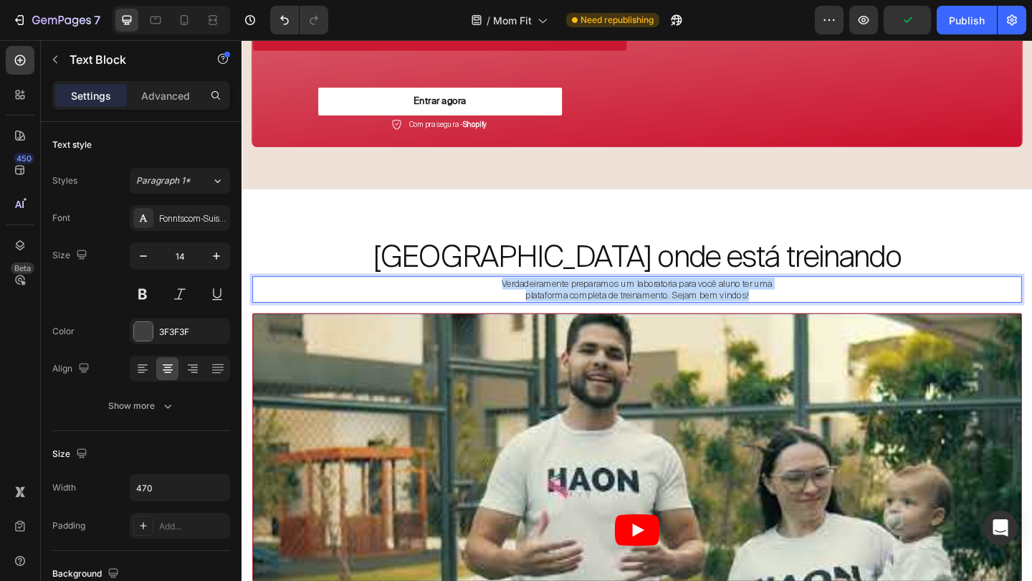
click at [713, 298] on p "Verdadeiramente preparamos um laboratoria para você aluno ter uma plataforma co…" at bounding box center [672, 311] width 334 height 26
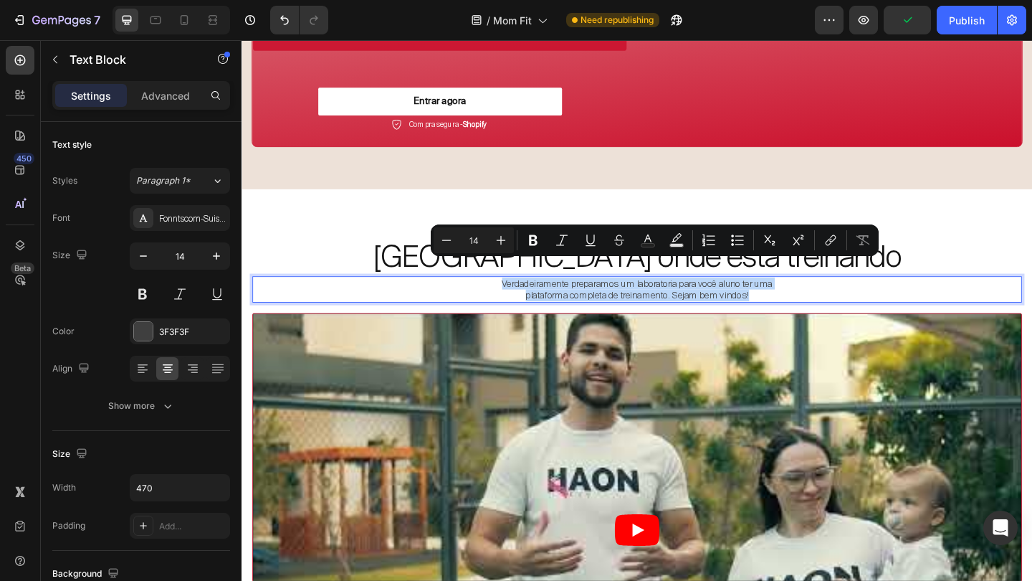
copy p "Verdadeiramente preparamos um laboratoria para você aluno ter uma plataforma co…"
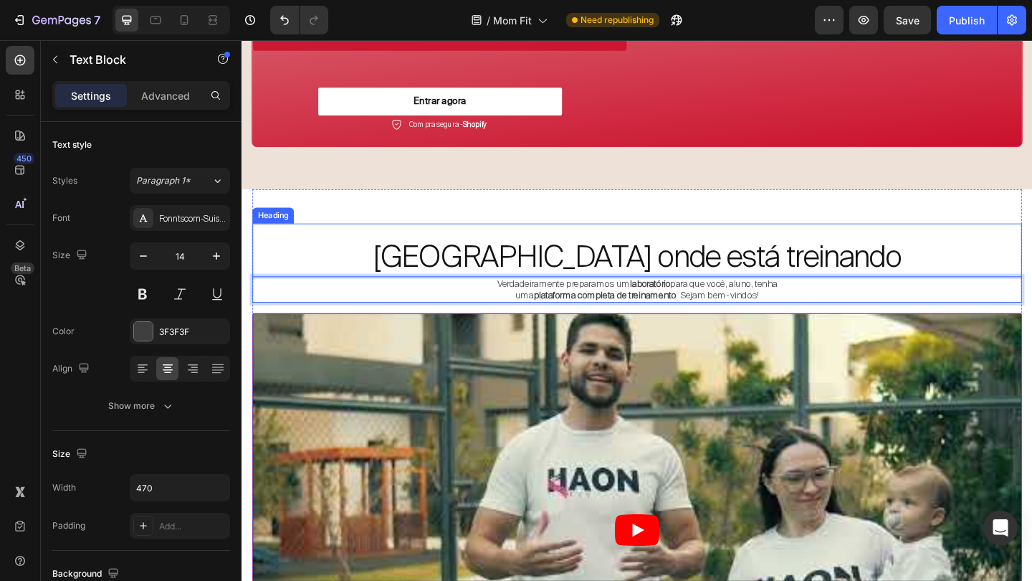
click at [921, 254] on h2 "Saiba onde está treinando" at bounding box center [671, 276] width 837 height 45
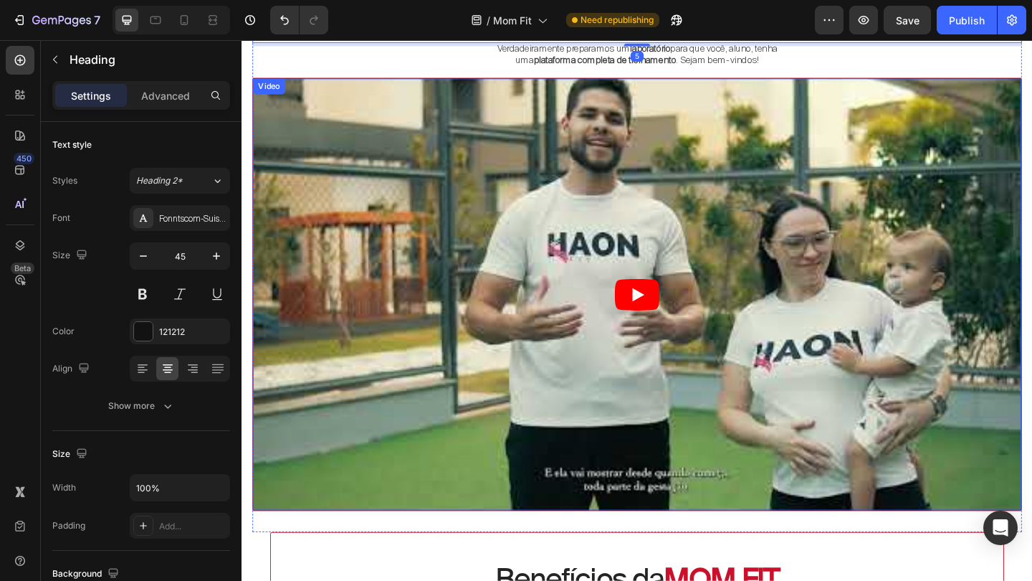
scroll to position [1376, 0]
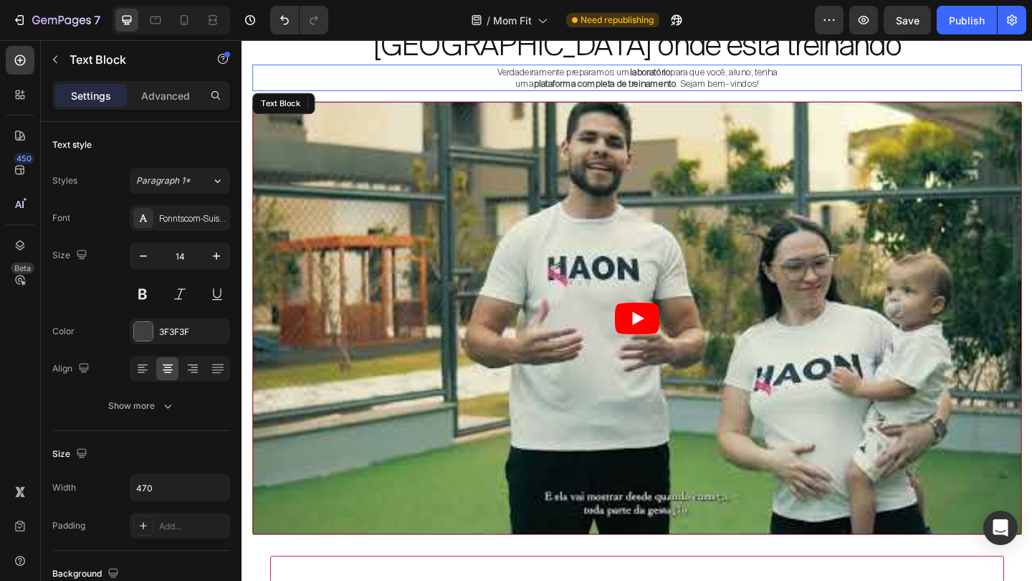
click at [806, 90] on p "Verdadeiramente preparamos um laboratório para que você, aluno, tenha uma plata…" at bounding box center [672, 81] width 334 height 26
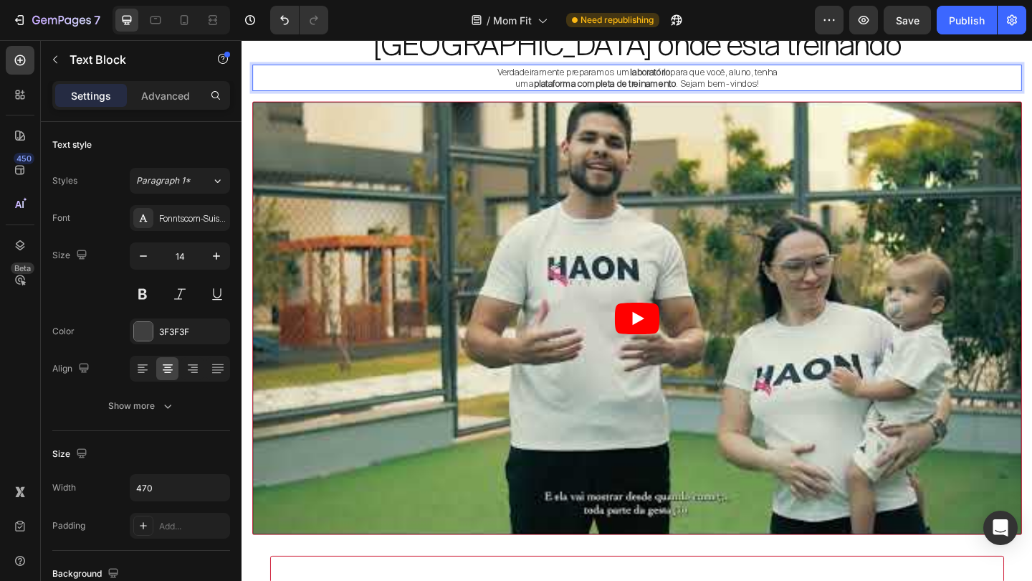
click at [806, 90] on p "Verdadeiramente preparamos um laboratório para que você, aluno, tenha uma plata…" at bounding box center [672, 81] width 334 height 26
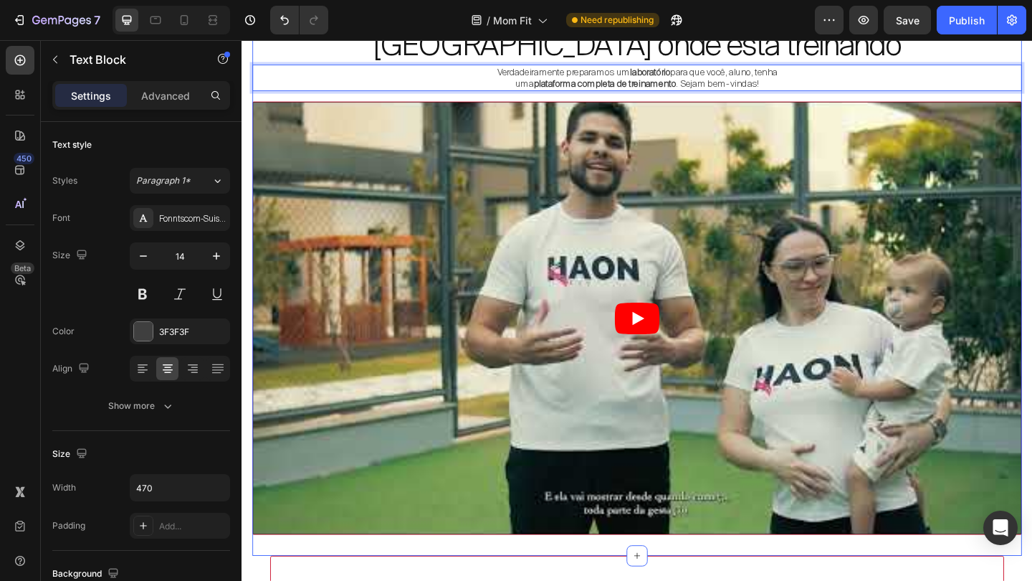
click at [951, 96] on div "Saiba onde está treinando Heading Verdadeiramente preparamos um laboratório par…" at bounding box center [671, 293] width 837 height 568
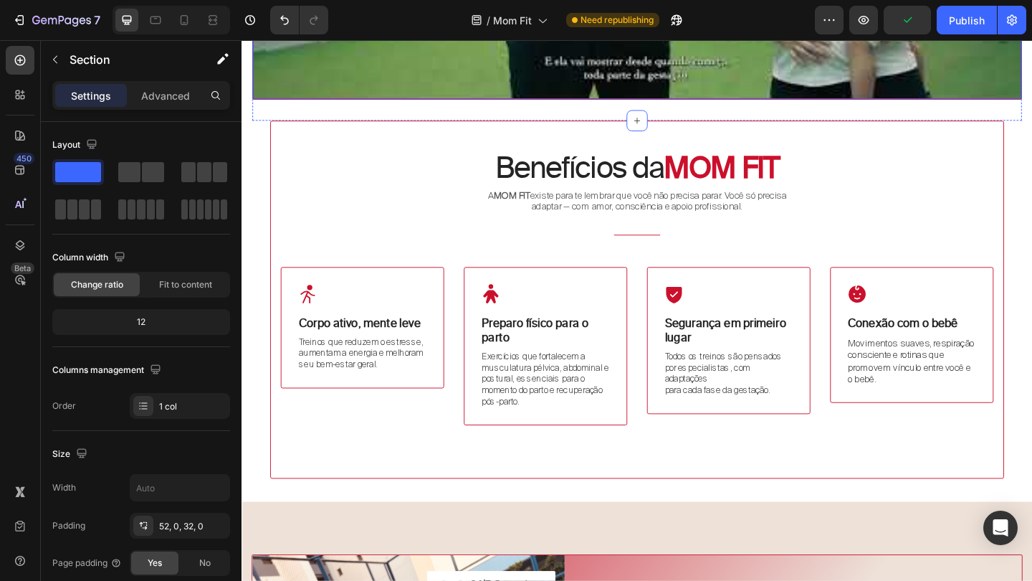
scroll to position [1854, 0]
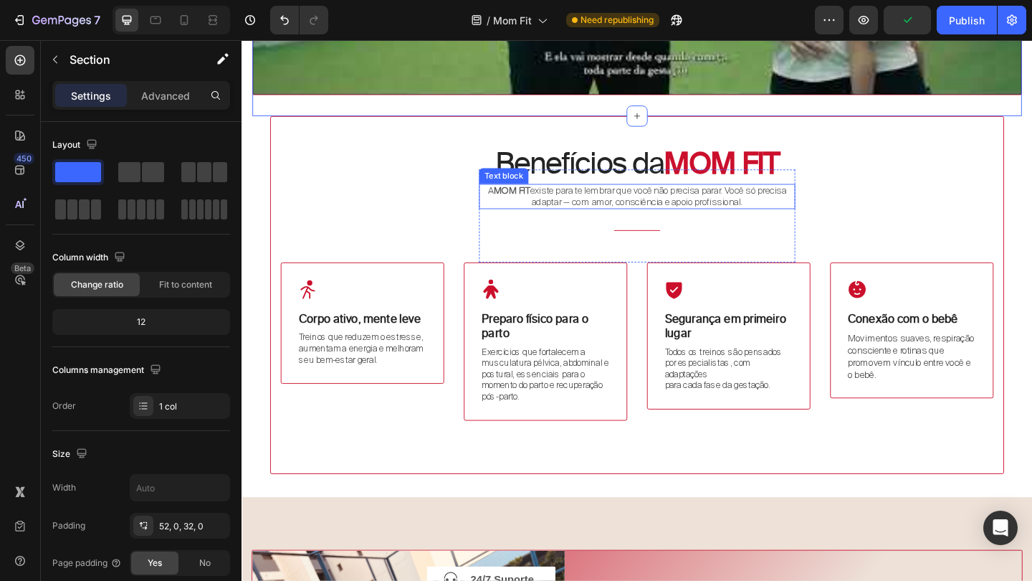
click at [664, 203] on p "A MOM FIT existe para te lembrar que você não precisa parar. Você só precisa ad…" at bounding box center [671, 210] width 341 height 24
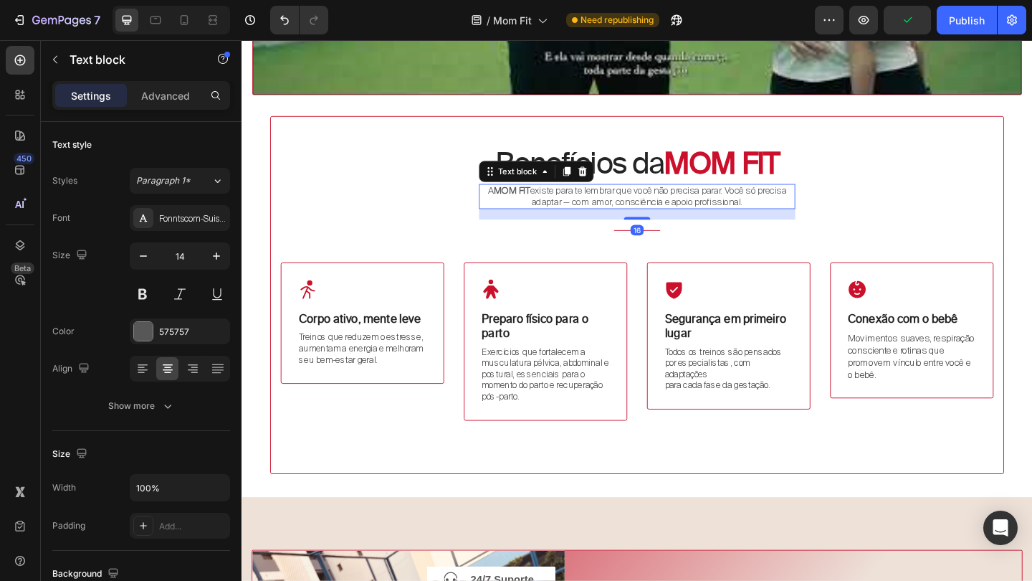
click at [664, 203] on p "A MOM FIT existe para te lembrar que você não precisa parar. Você só precisa ad…" at bounding box center [671, 210] width 341 height 24
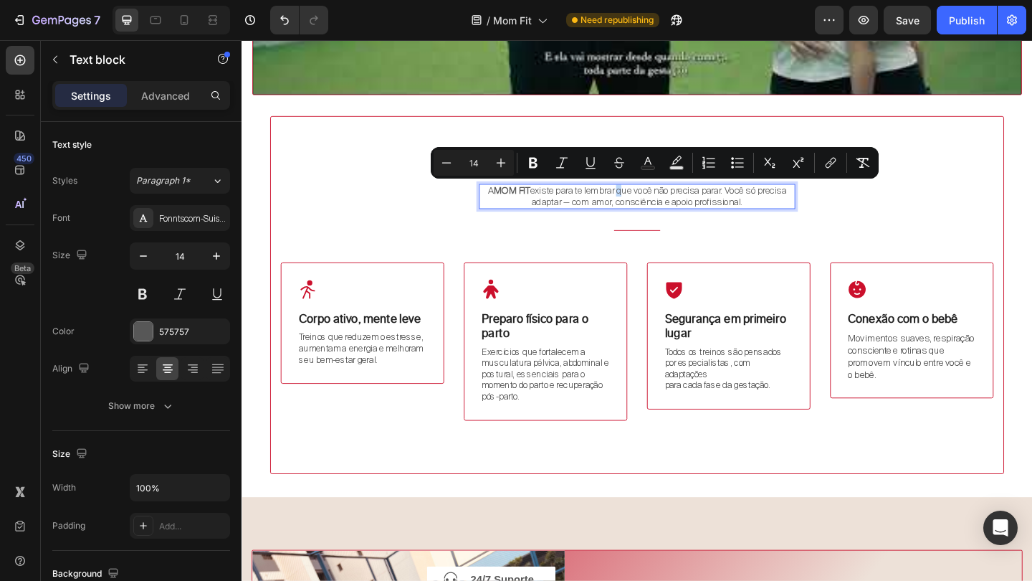
copy p "A MOM FIT existe para te lembrar que você não precisa parar. Você só precisa ad…"
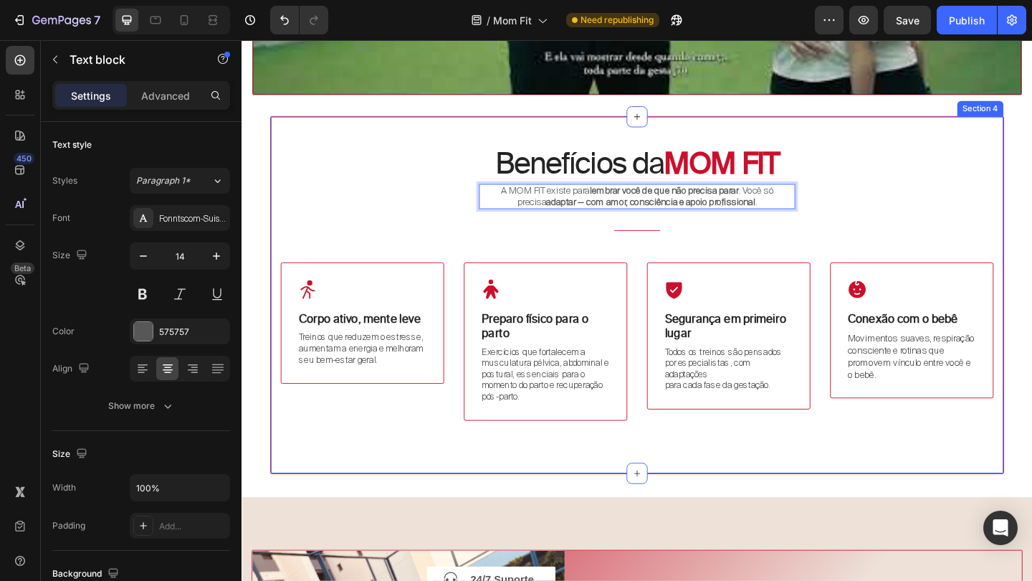
click at [897, 237] on div "Benefícios da MOM FIT Heading A MOM FIT existe para lembrar você de que não pre…" at bounding box center [671, 317] width 775 height 273
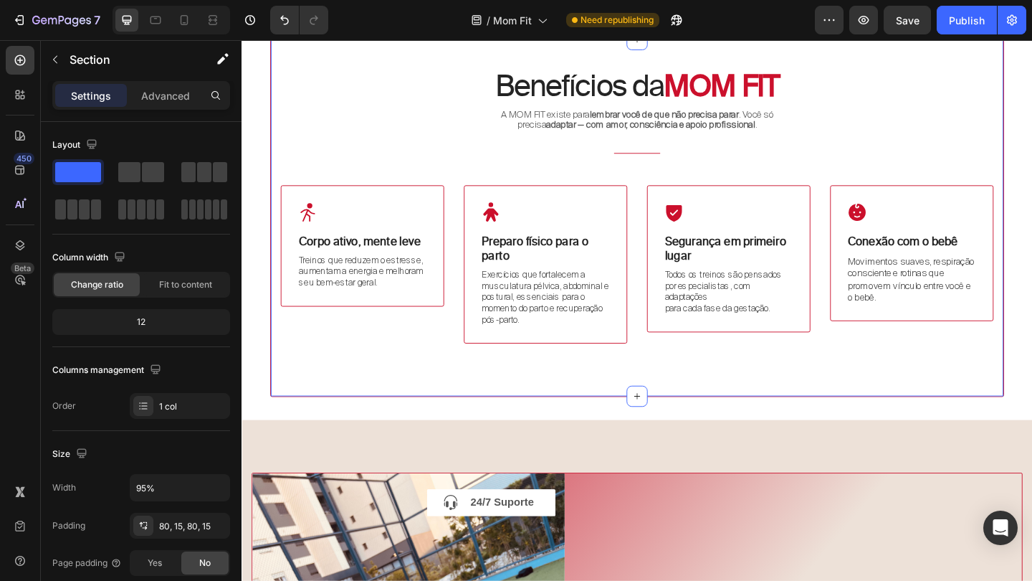
scroll to position [1939, 0]
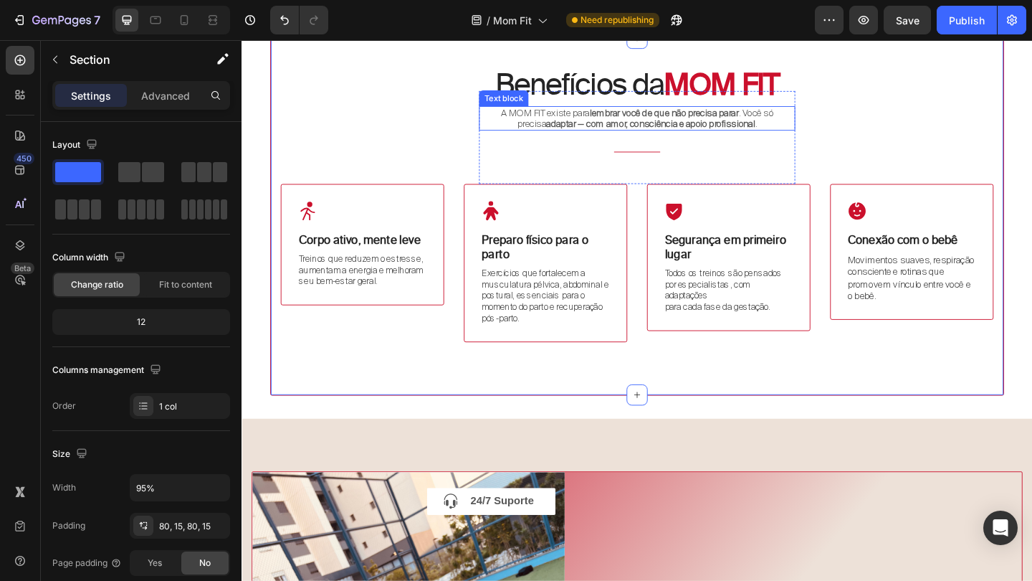
click at [785, 131] on strong "adaptar — com amor, consciência e apoio profissional" at bounding box center [686, 130] width 227 height 13
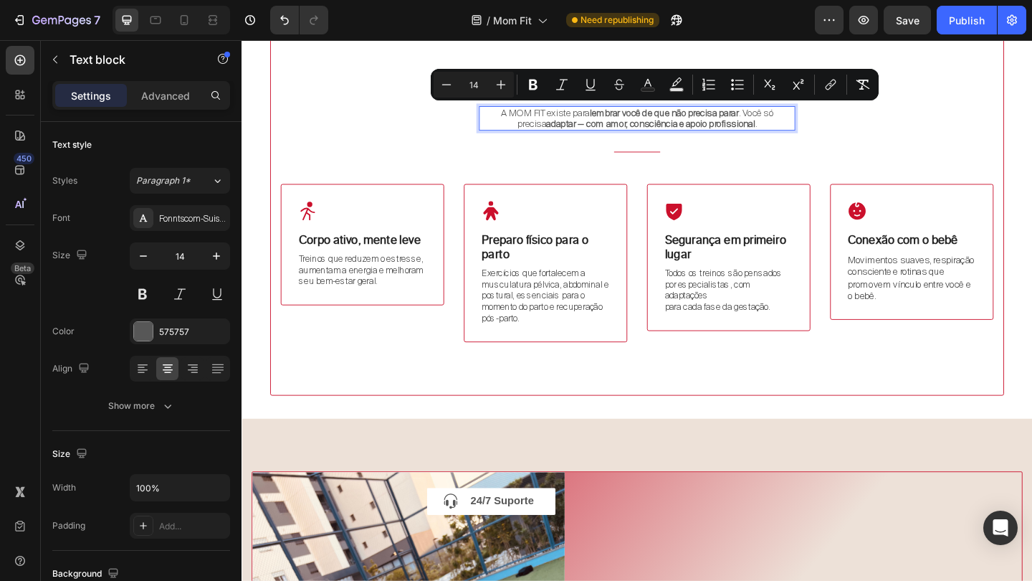
click at [905, 148] on div "Benefícios da MOM FIT Heading A MOM FIT existe para lembrar você de que não pre…" at bounding box center [671, 231] width 775 height 273
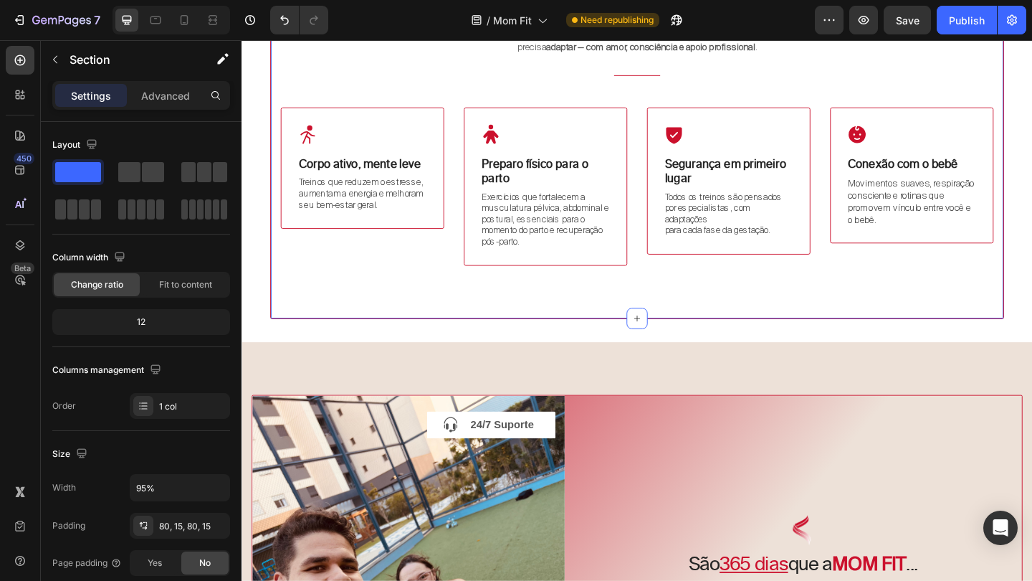
scroll to position [2024, 0]
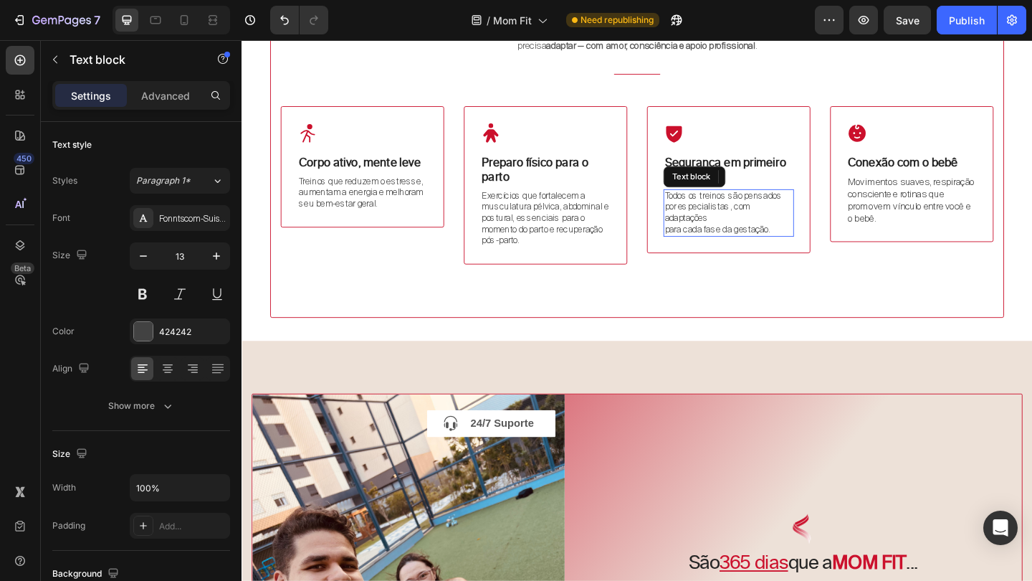
click at [703, 244] on p "para cada fase da gestação." at bounding box center [771, 246] width 139 height 12
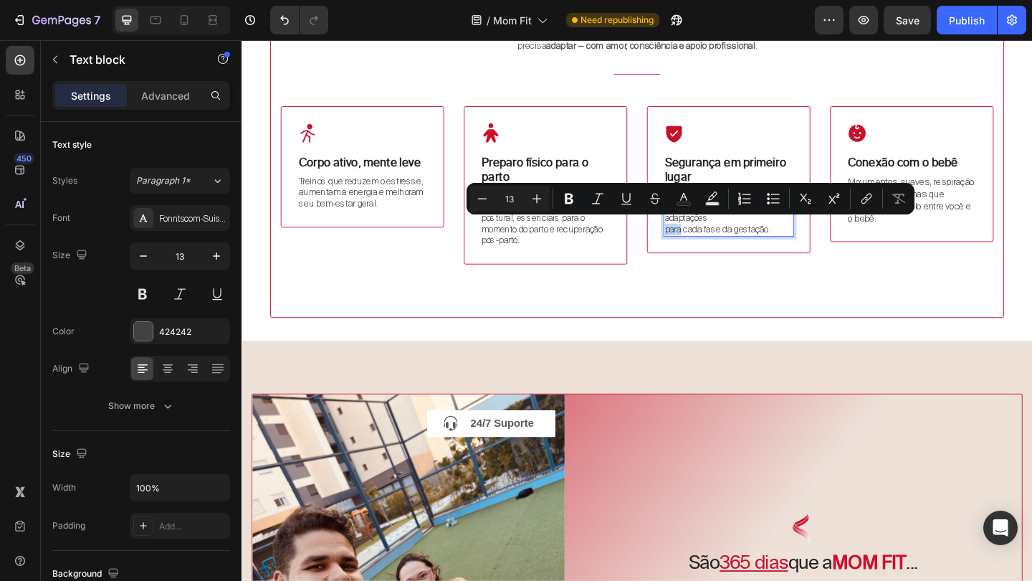
click at [703, 244] on p "para cada fase da gestação." at bounding box center [771, 246] width 139 height 12
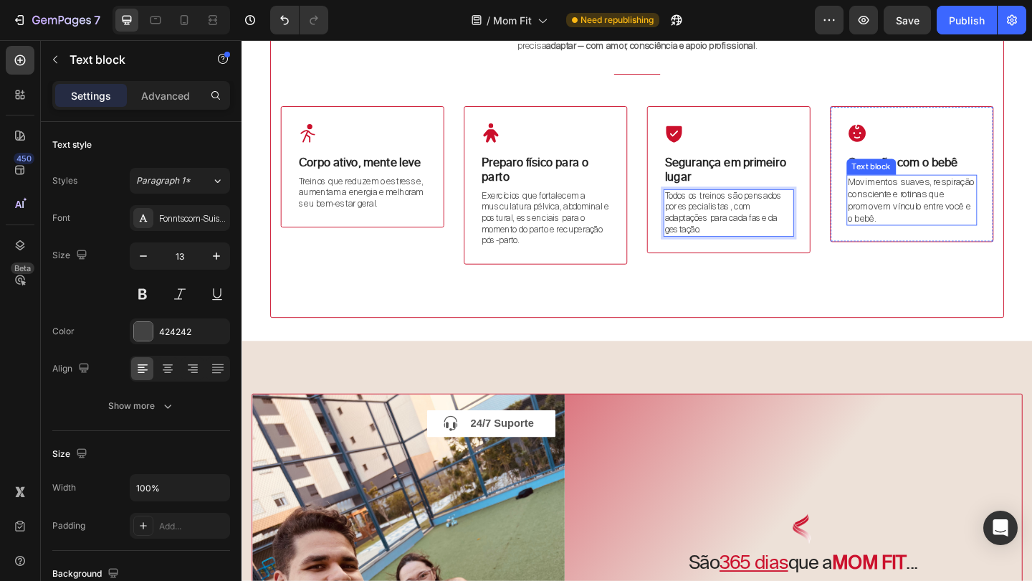
click at [937, 206] on p "Movimentos suaves, respiração consciente e rotinas que promovem vínculo entre v…" at bounding box center [970, 214] width 139 height 52
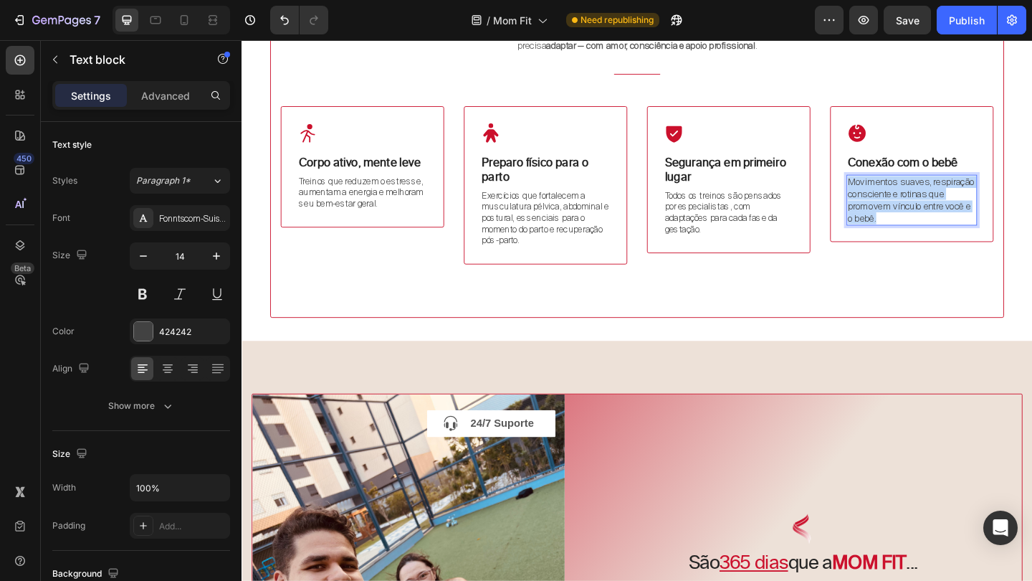
click at [937, 206] on p "Movimentos suaves, respiração consciente e rotinas que promovem vínculo entre v…" at bounding box center [970, 214] width 139 height 52
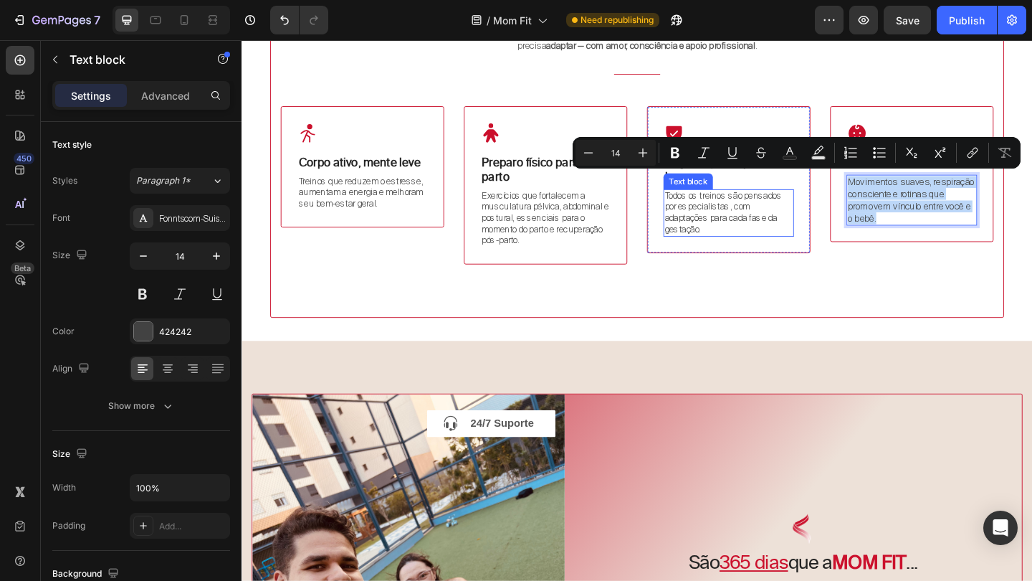
click at [751, 219] on p "Todos os treinos são pensados por especialistas, com adaptações para cada fase …" at bounding box center [771, 228] width 139 height 49
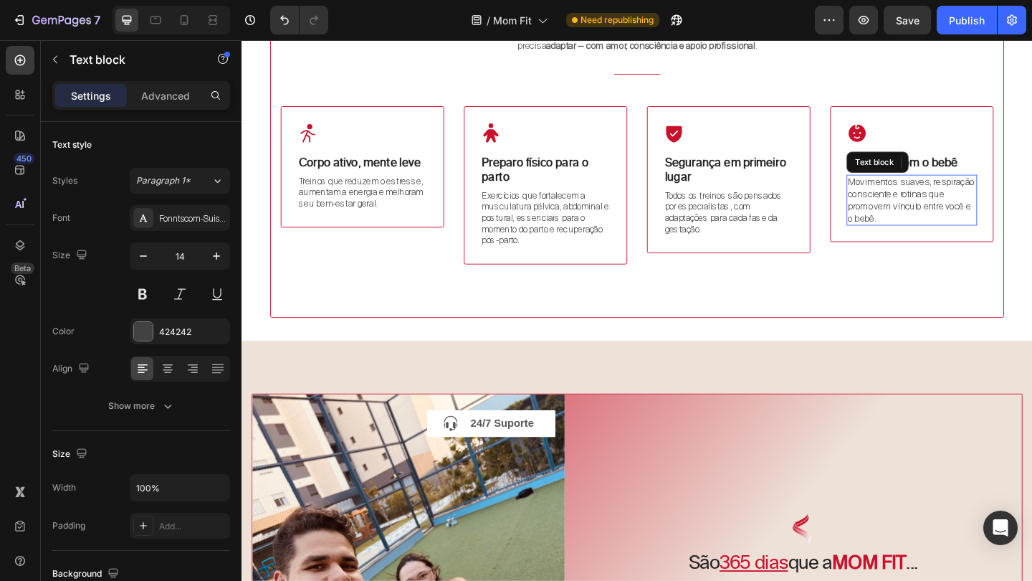
click at [928, 206] on p "Movimentos suaves, respiração consciente e rotinas que promovem vínculo entre v…" at bounding box center [970, 214] width 139 height 52
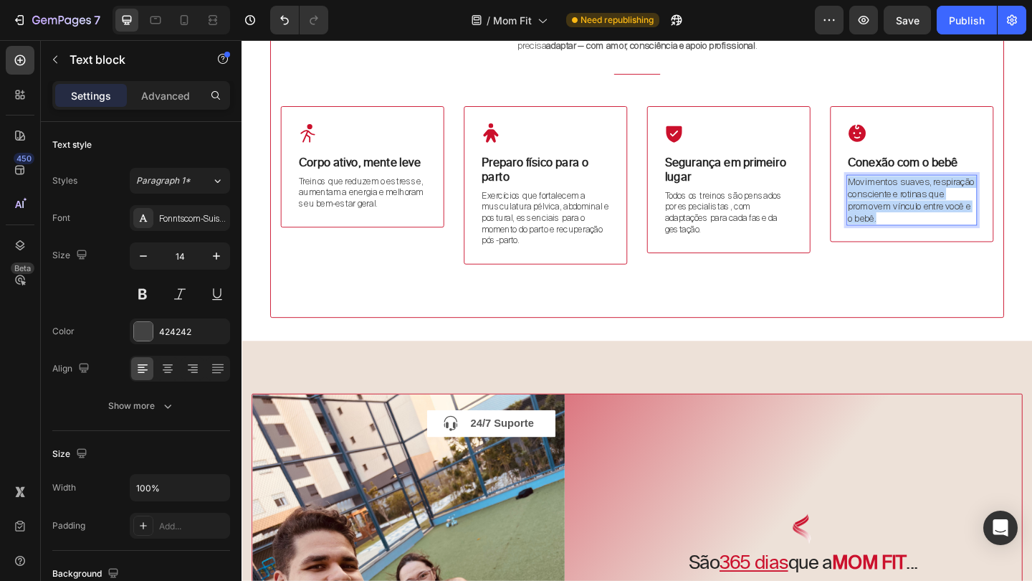
click at [928, 206] on p "Movimentos suaves, respiração consciente e rotinas que promovem vínculo entre v…" at bounding box center [970, 214] width 139 height 52
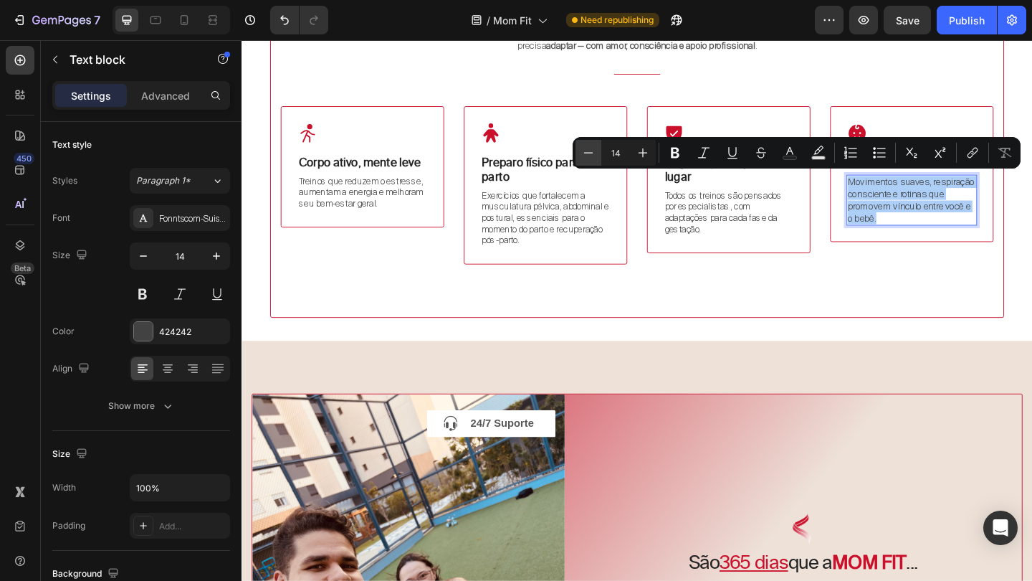
click at [590, 157] on icon "Editor contextual toolbar" at bounding box center [588, 153] width 14 height 14
type input "13"
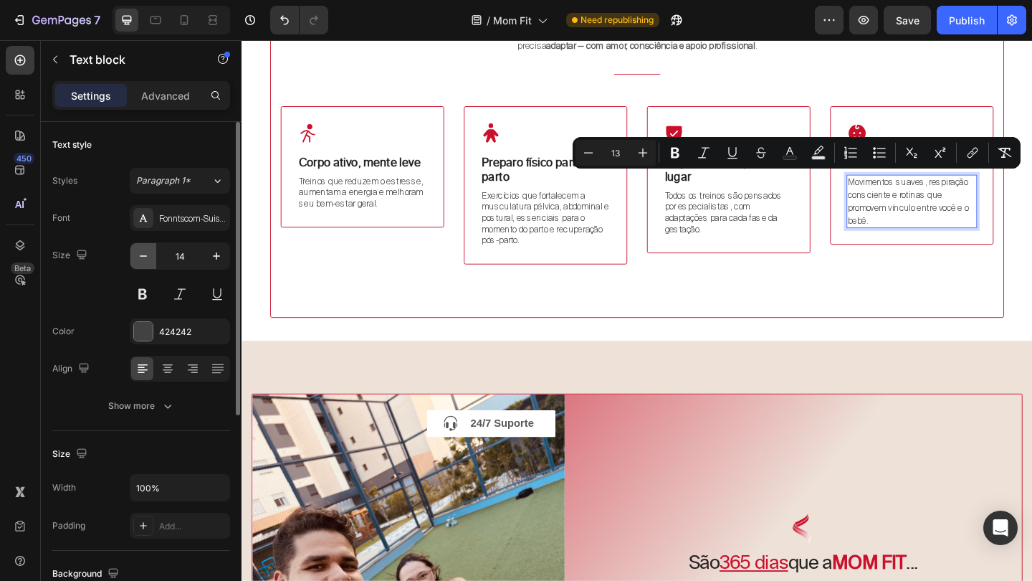
click at [147, 256] on icon "button" at bounding box center [143, 255] width 7 height 1
type input "13"
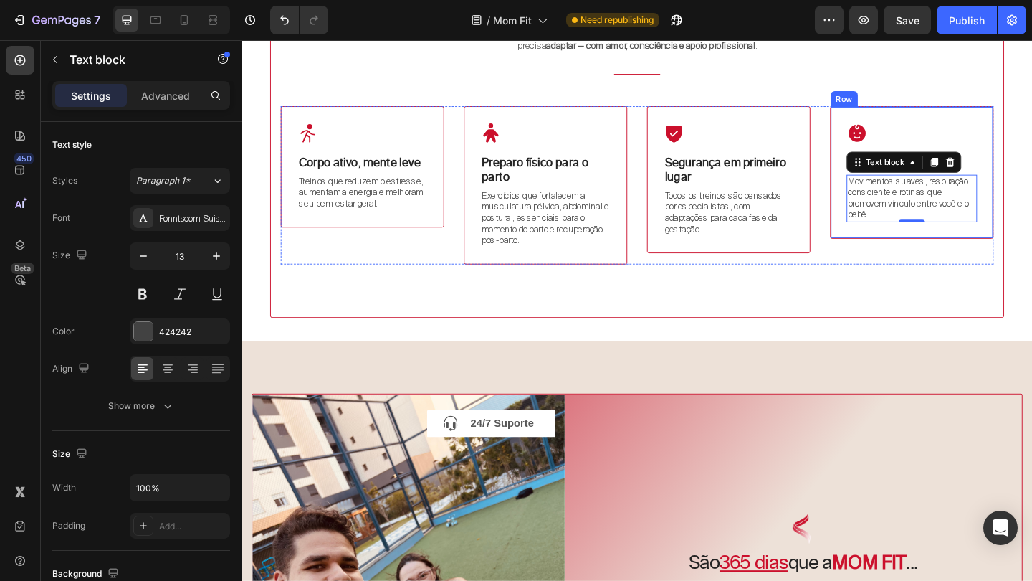
click at [979, 237] on div "Icon Conexão com o bebê Heading Movimentos suaves, respiração consciente e roti…" at bounding box center [971, 184] width 178 height 144
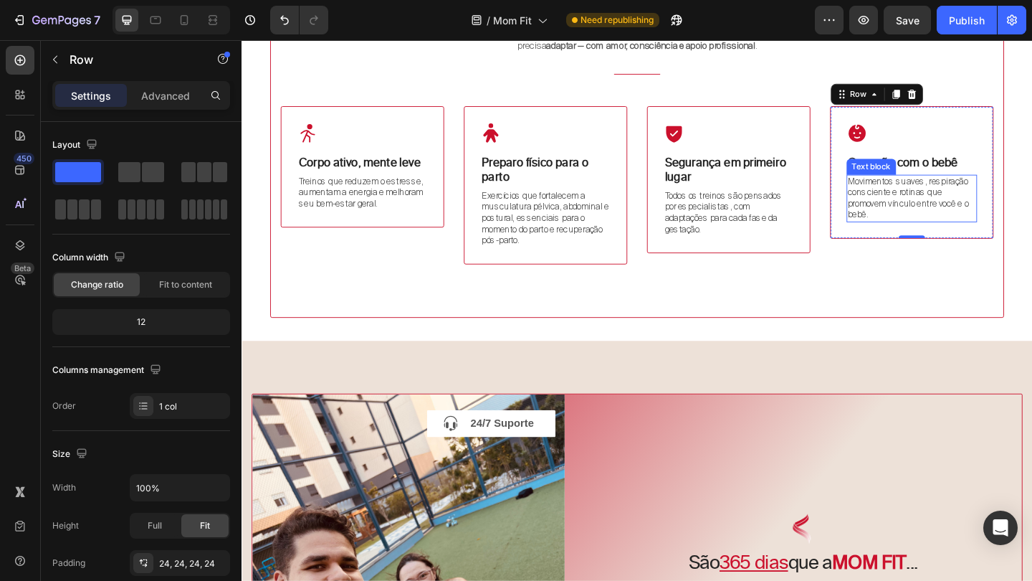
click at [935, 256] on div "Icon Conexão com o bebê Heading Movimentos suaves, respiração consciente e roti…" at bounding box center [971, 198] width 178 height 172
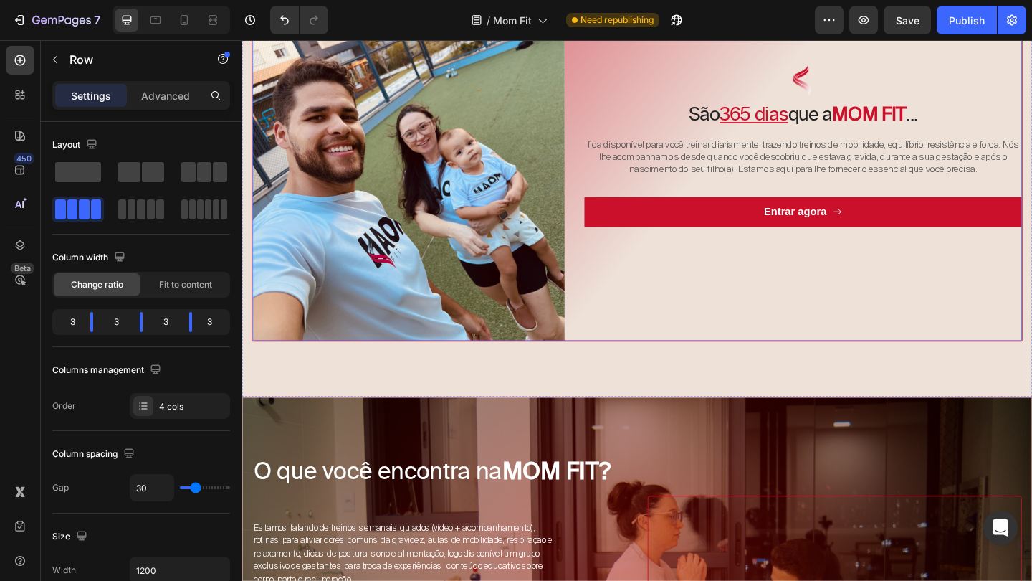
scroll to position [2509, 0]
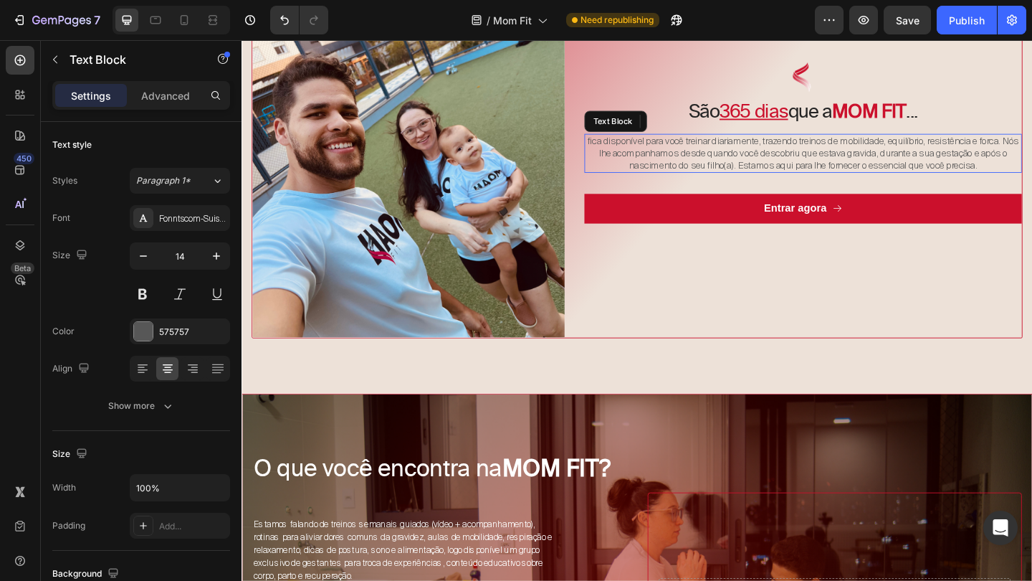
click at [839, 171] on p "fica disponível para você treinar diariamente, trazendo treinos de mobilidade, …" at bounding box center [852, 162] width 473 height 39
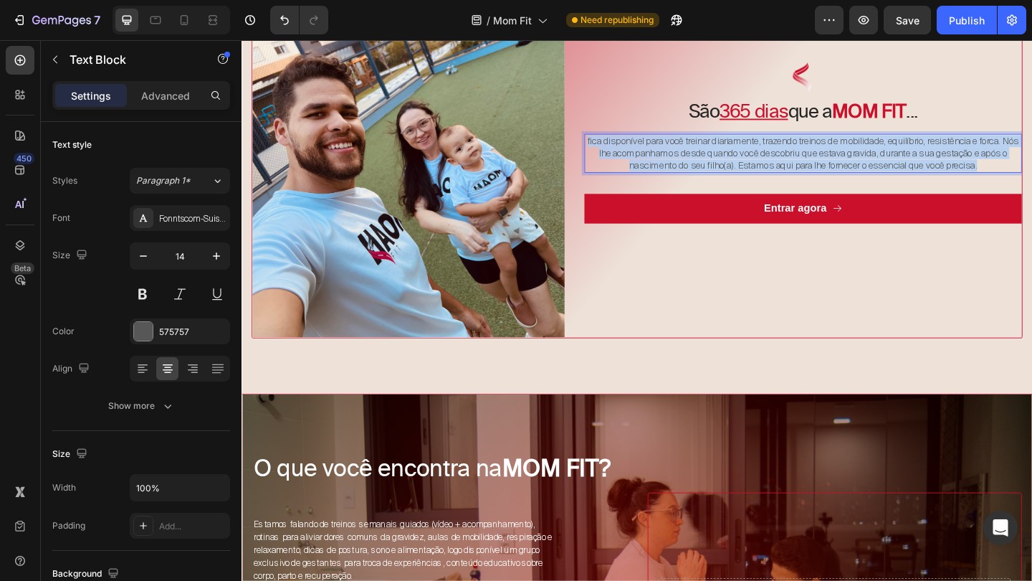
click at [839, 171] on p "fica disponível para você treinar diariamente, trazendo treinos de mobilidade, …" at bounding box center [852, 162] width 473 height 39
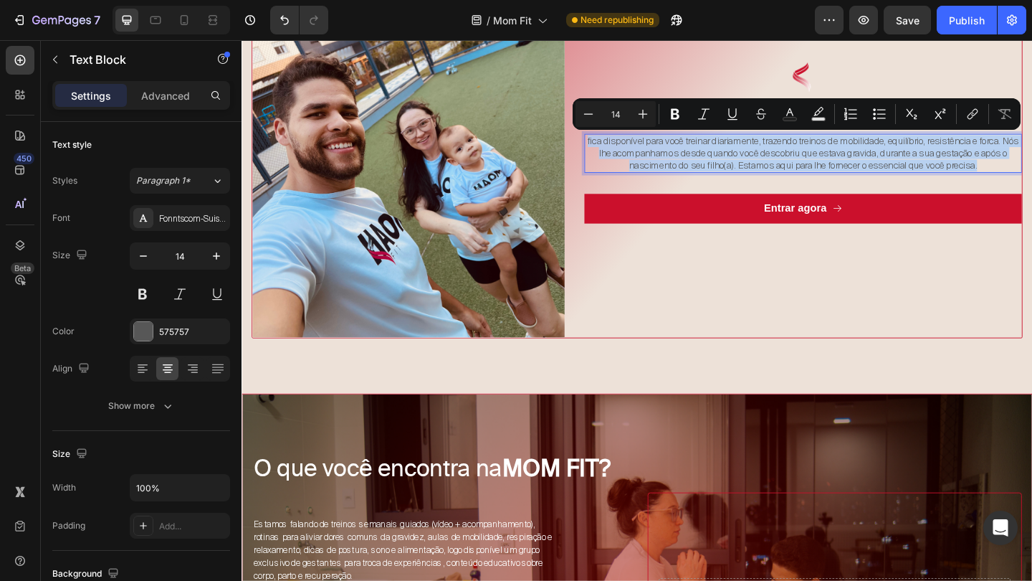
copy p "fica disponível para você treinar diariamente, trazendo treinos de mobilidade, …"
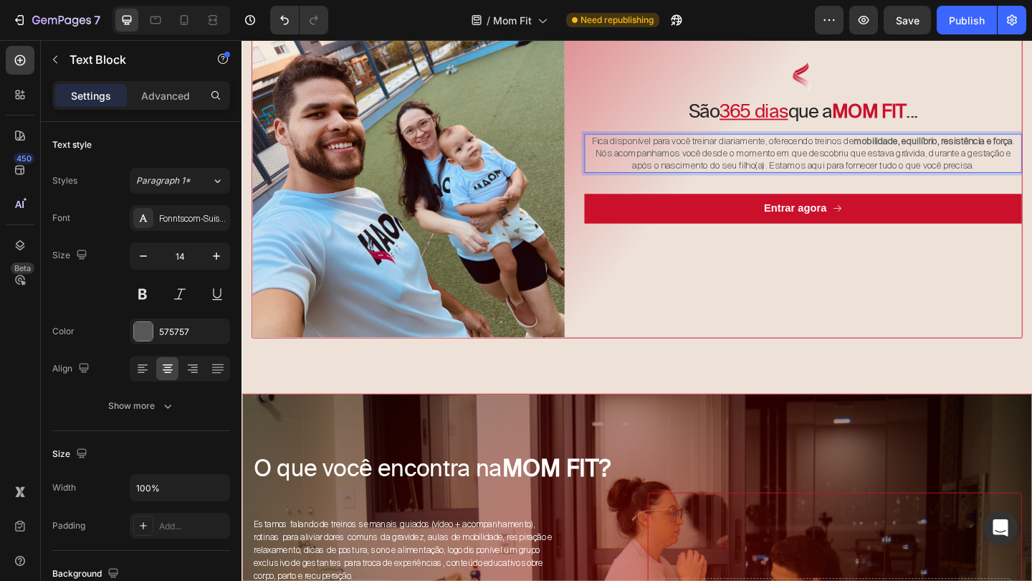
click at [758, 167] on p "Fica disponível para você treinar diariamente, oferecendo treinos de mobilidade…" at bounding box center [852, 162] width 473 height 39
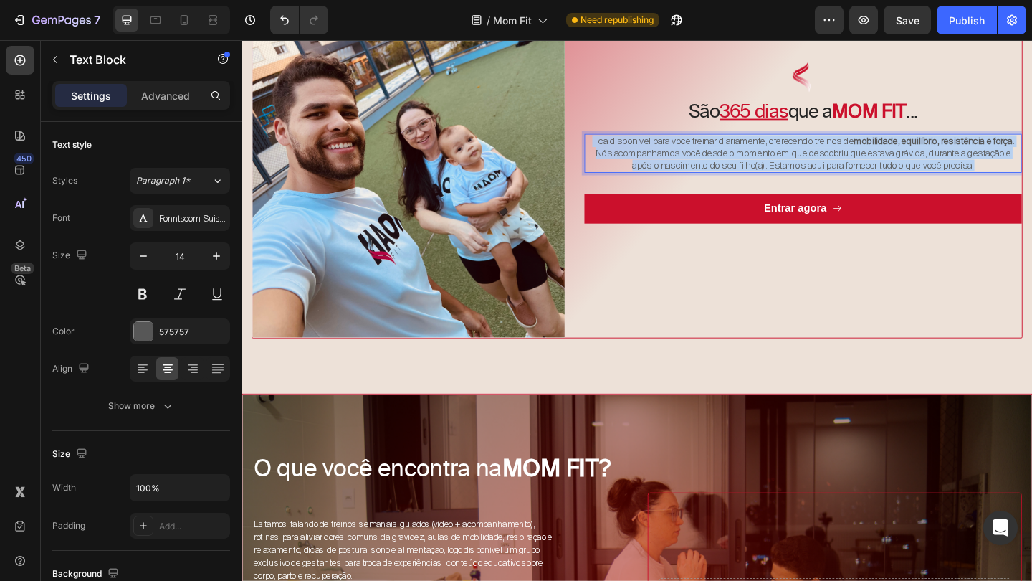
click at [758, 167] on p "Fica disponível para você treinar diariamente, oferecendo treinos de mobilidade…" at bounding box center [852, 162] width 473 height 39
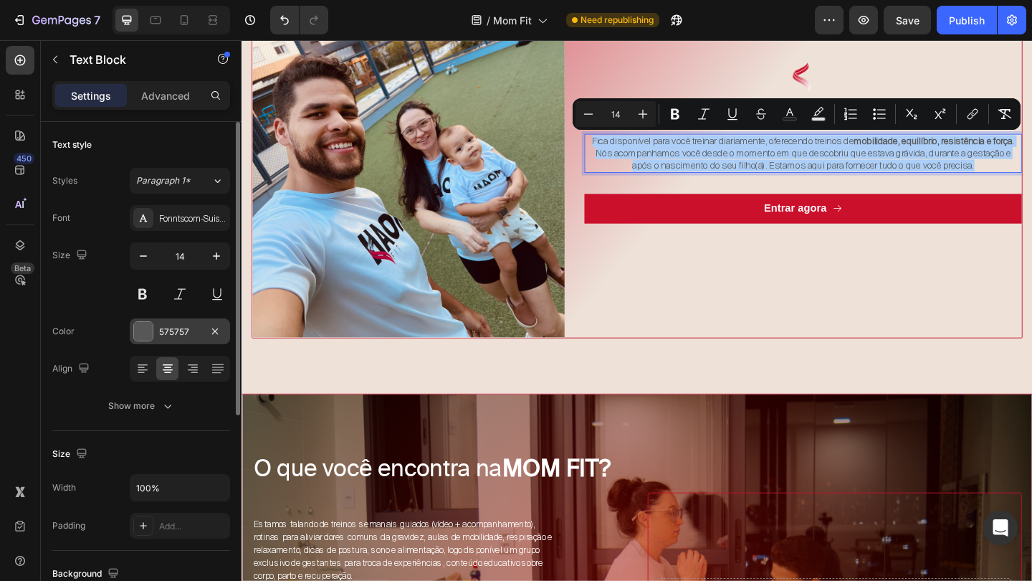
click at [172, 327] on div "575757" at bounding box center [180, 331] width 42 height 13
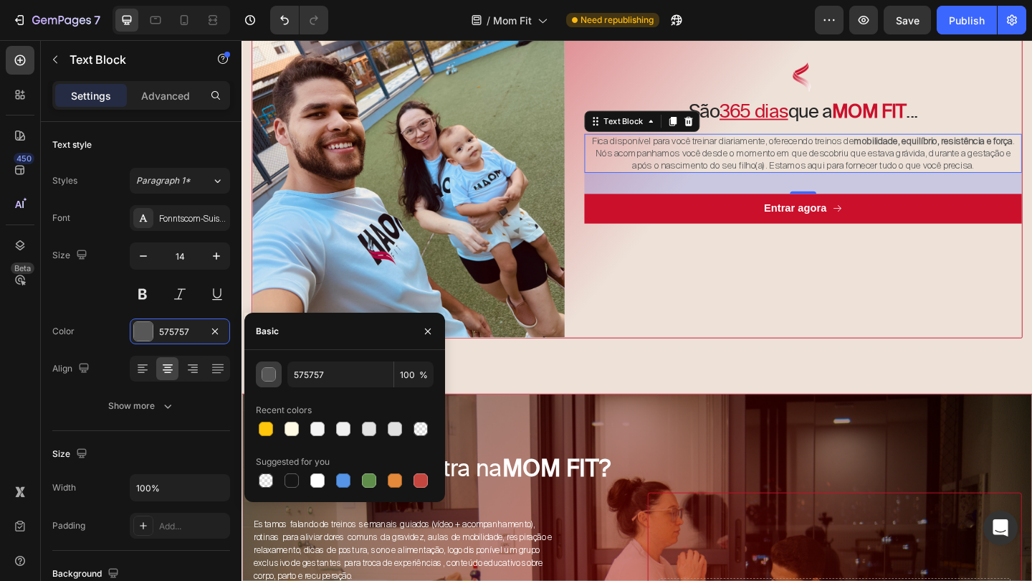
click at [270, 380] on div "button" at bounding box center [269, 375] width 14 height 14
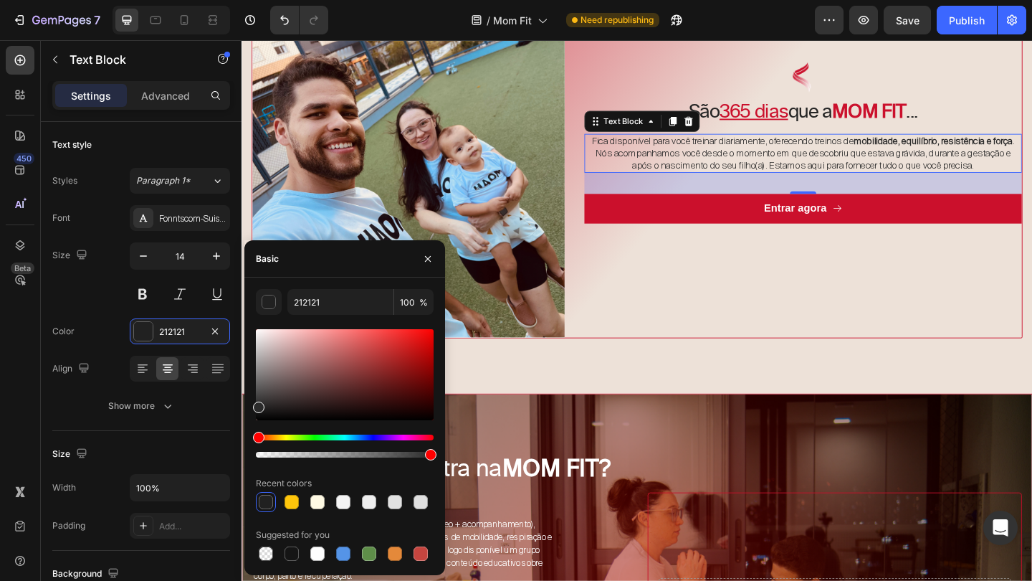
type input "2B2B2B"
drag, startPoint x: 259, startPoint y: 391, endPoint x: 252, endPoint y: 404, distance: 14.8
click at [252, 404] on div "2B2B2B 100 % Recent colors Suggested for you" at bounding box center [344, 426] width 201 height 275
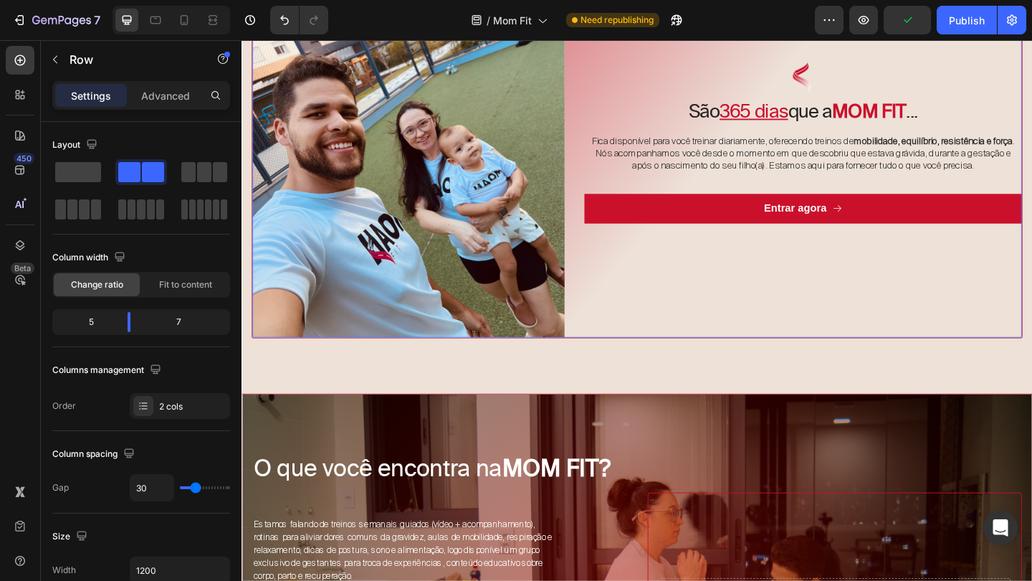
click at [772, 344] on div "Image São 365 dias que a MOM FIT ... Heading Fica disponível para você treinar …" at bounding box center [852, 148] width 476 height 430
click at [771, 344] on div "Image São 365 dias que a MOM FIT ... Heading Fica disponível para você treinar …" at bounding box center [852, 148] width 476 height 430
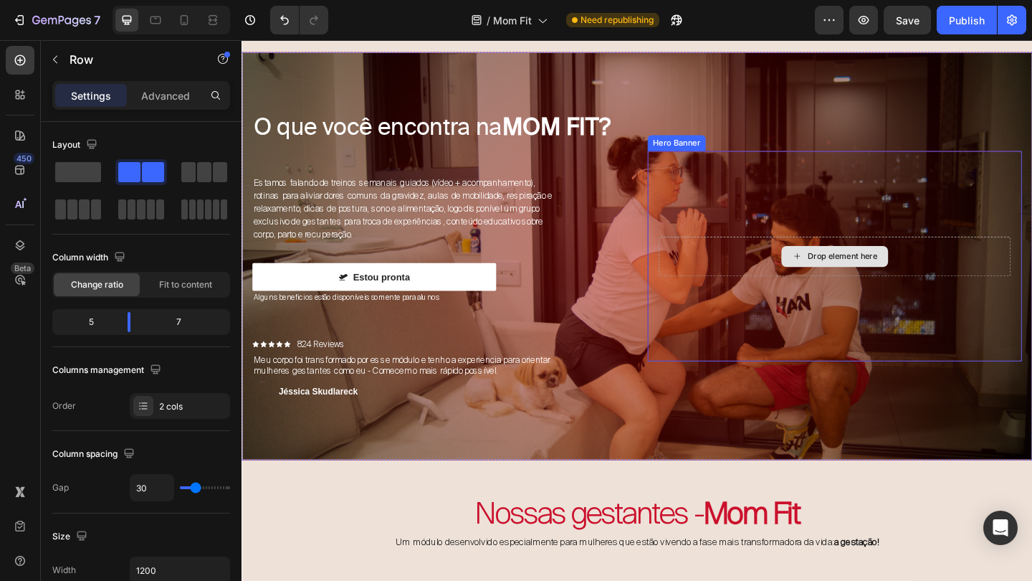
scroll to position [2887, 0]
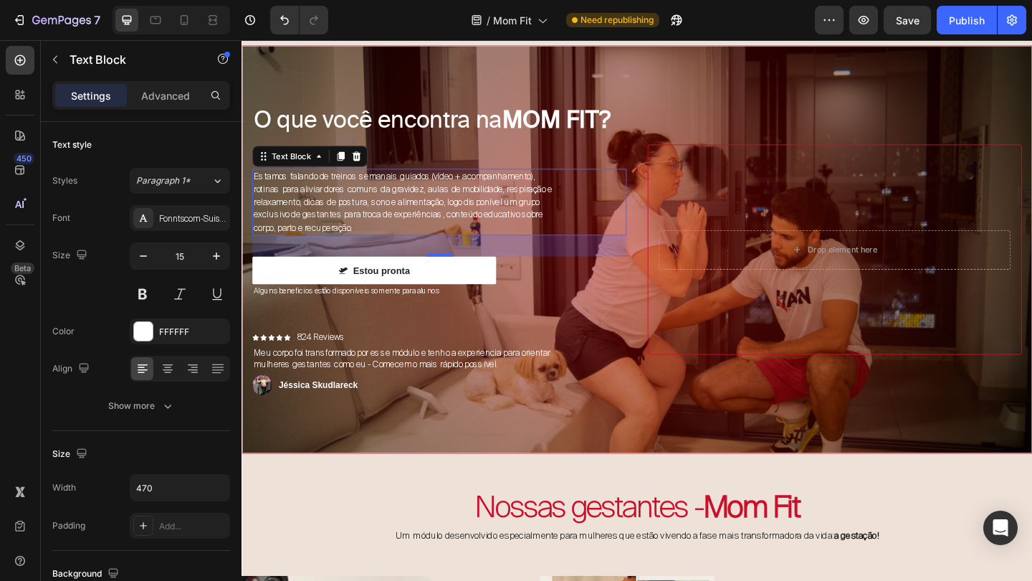
click at [425, 212] on span "Estamos falando de treinos semanais guiados (vídeo + acompanhamento), rotinas p…" at bounding box center [416, 216] width 325 height 68
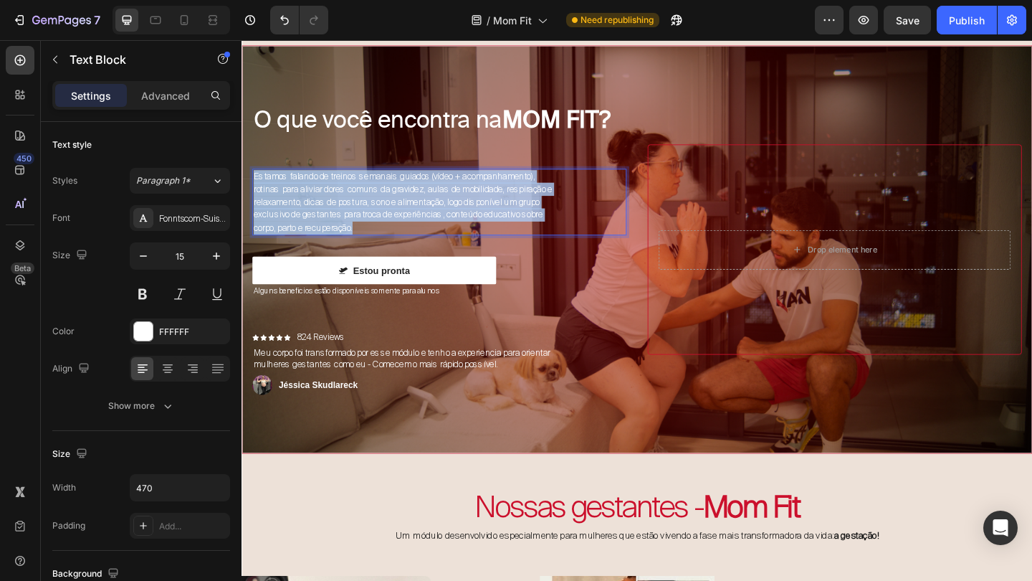
click at [425, 212] on span "Estamos falando de treinos semanais guiados (vídeo + acompanhamento), rotinas p…" at bounding box center [416, 216] width 325 height 68
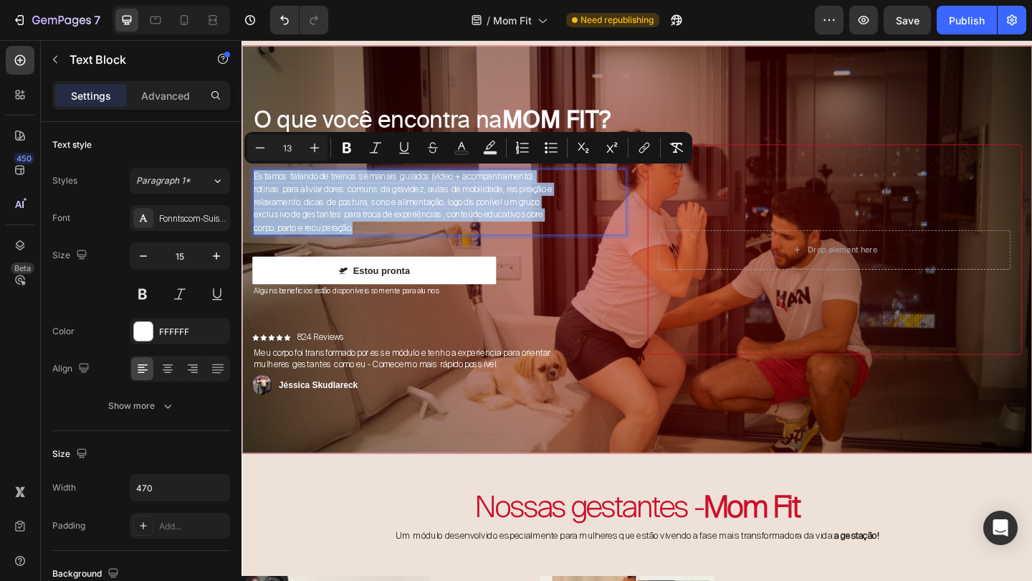
copy span "Estamos falando de treinos semanais guiados (vídeo + acompanhamento), rotinas p…"
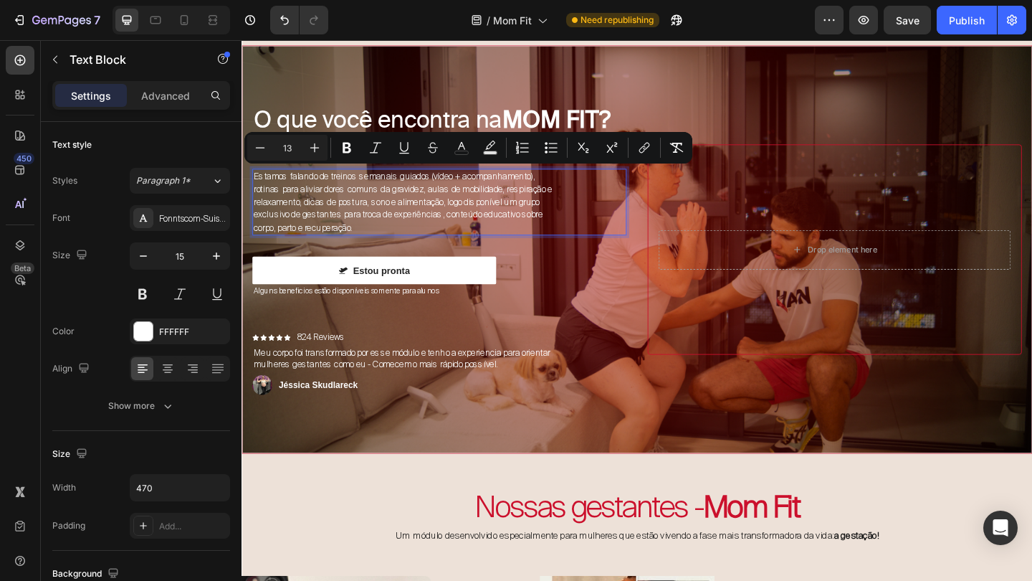
click at [449, 205] on span "Estamos falando de treinos semanais guiados (vídeo + acompanhamento), rotinas p…" at bounding box center [416, 216] width 325 height 68
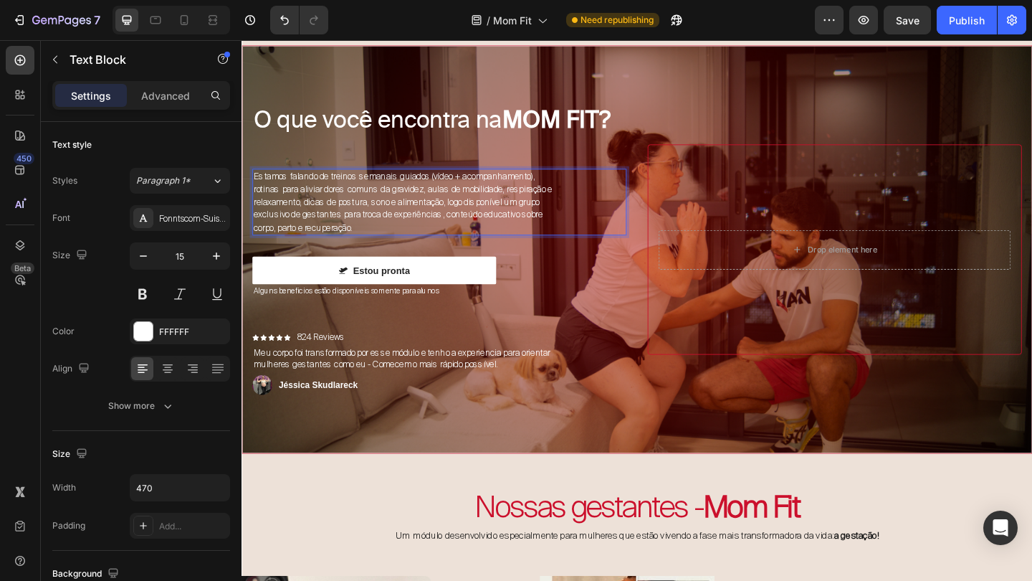
click at [378, 242] on p "Estamos falando de treinos semanais guiados (vídeo + acompanhamento), rotinas p…" at bounding box center [421, 216] width 334 height 70
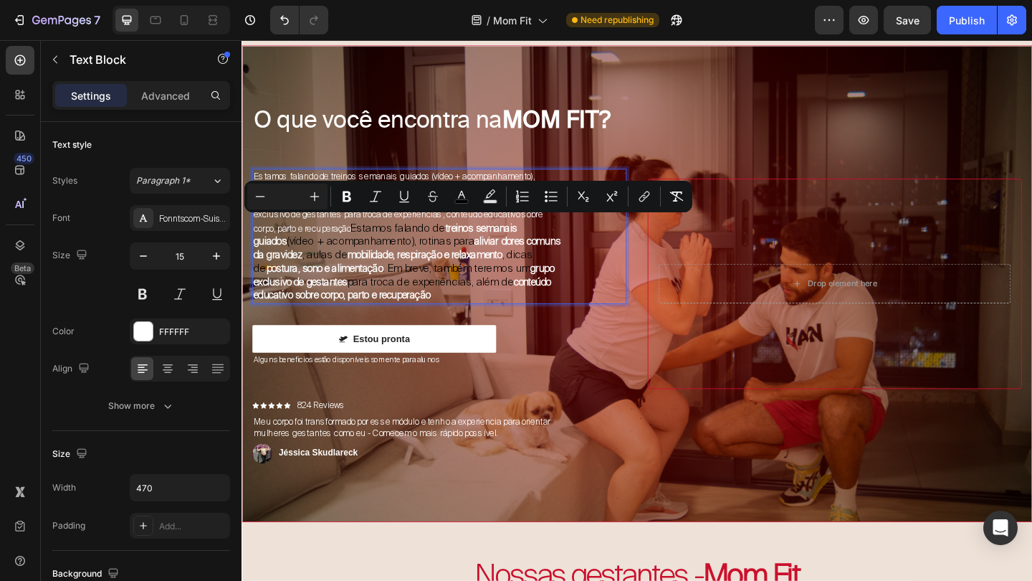
drag, startPoint x: 340, startPoint y: 330, endPoint x: 366, endPoint y: 243, distance: 90.3
click at [366, 243] on p "Estamos falando de treinos semanais guiados (vídeo + acompanhamento), rotinas p…" at bounding box center [421, 253] width 334 height 144
click at [366, 243] on span "Estamos falando de treinos semanais guiados (vídeo + acompanhamento), rotinas p…" at bounding box center [416, 216] width 325 height 69
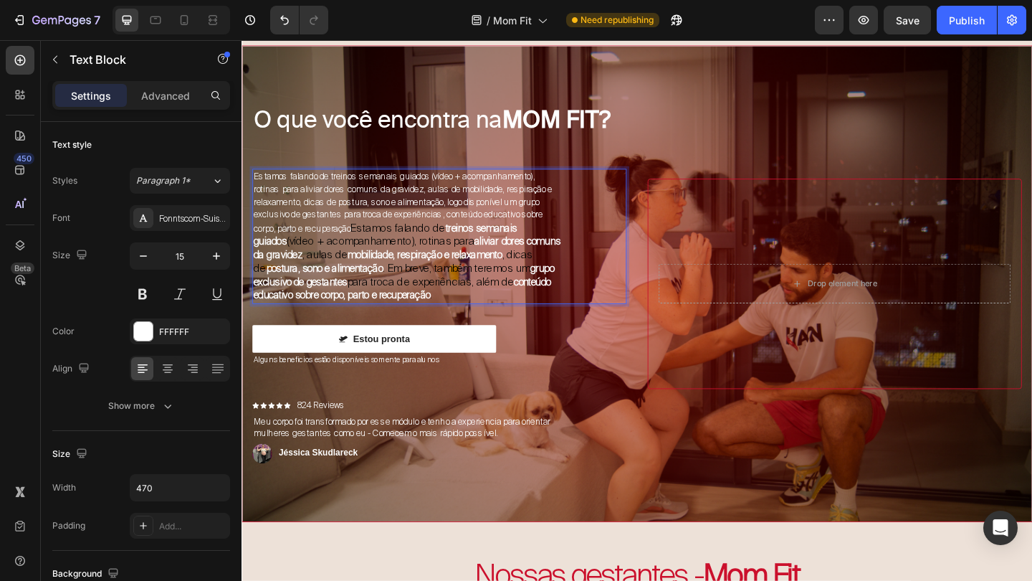
drag, startPoint x: 368, startPoint y: 242, endPoint x: 534, endPoint y: 318, distance: 182.5
click at [534, 318] on p "Estamos falando de treinos semanais guiados (vídeo + acompanhamento), rotinas p…" at bounding box center [421, 253] width 334 height 144
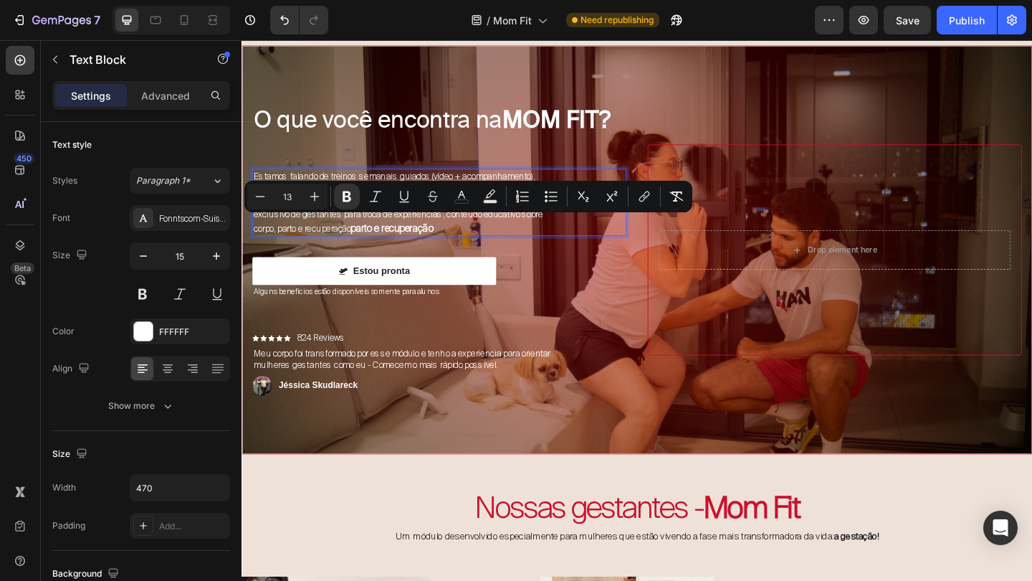
drag, startPoint x: 515, startPoint y: 239, endPoint x: 367, endPoint y: 239, distance: 147.7
click at [367, 239] on p "Estamos falando de treinos semanais guiados (vídeo + acompanhamento), rotinas p…" at bounding box center [421, 216] width 334 height 71
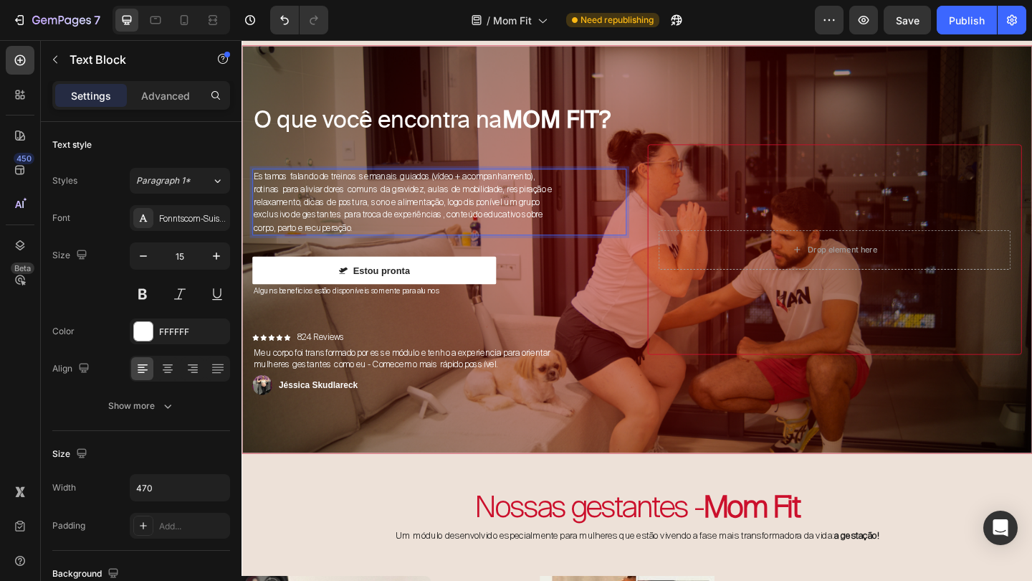
click at [463, 211] on span "Estamos falando de treinos semanais guiados (vídeo + acompanhamento), rotinas p…" at bounding box center [416, 216] width 325 height 68
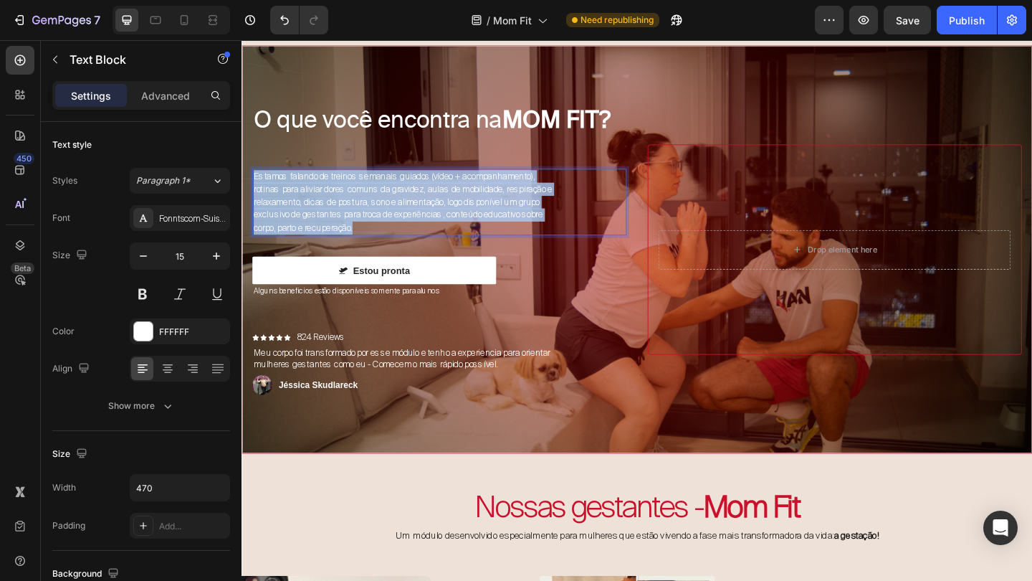
click at [463, 211] on span "Estamos falando de treinos semanais guiados (vídeo + acompanhamento), rotinas p…" at bounding box center [416, 216] width 325 height 68
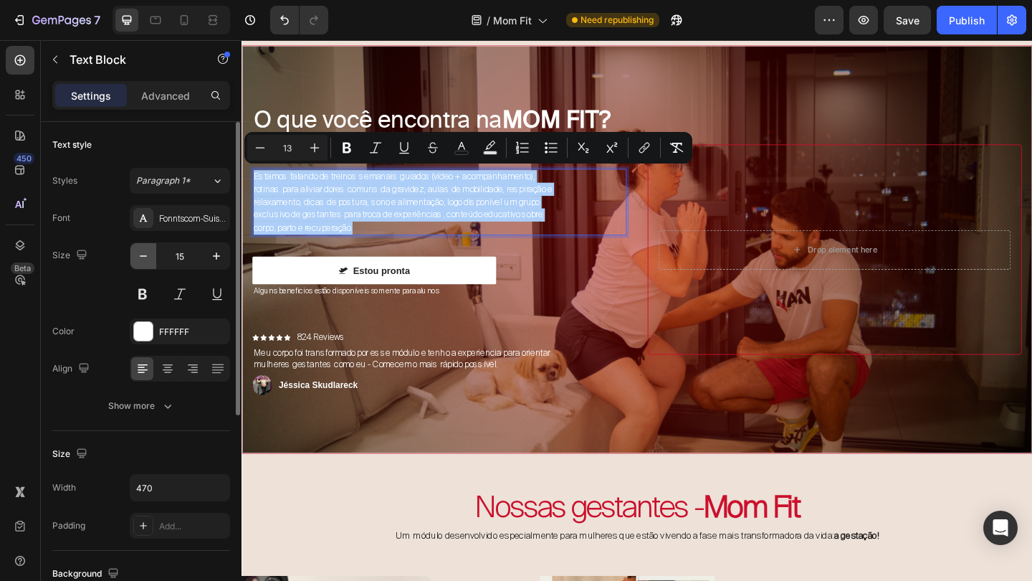
click at [144, 252] on icon "button" at bounding box center [143, 256] width 14 height 14
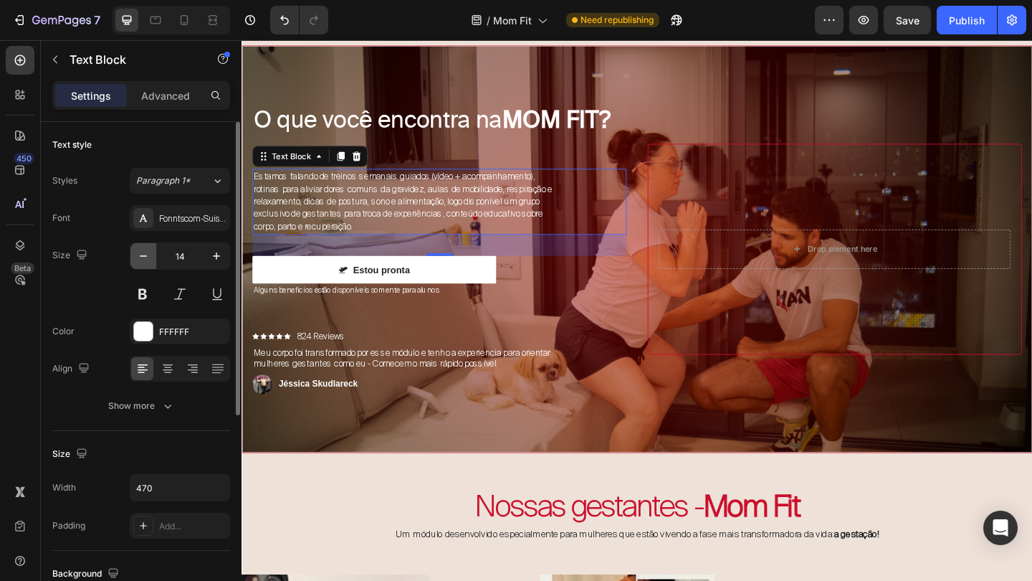
click at [144, 252] on icon "button" at bounding box center [143, 256] width 14 height 14
type input "13"
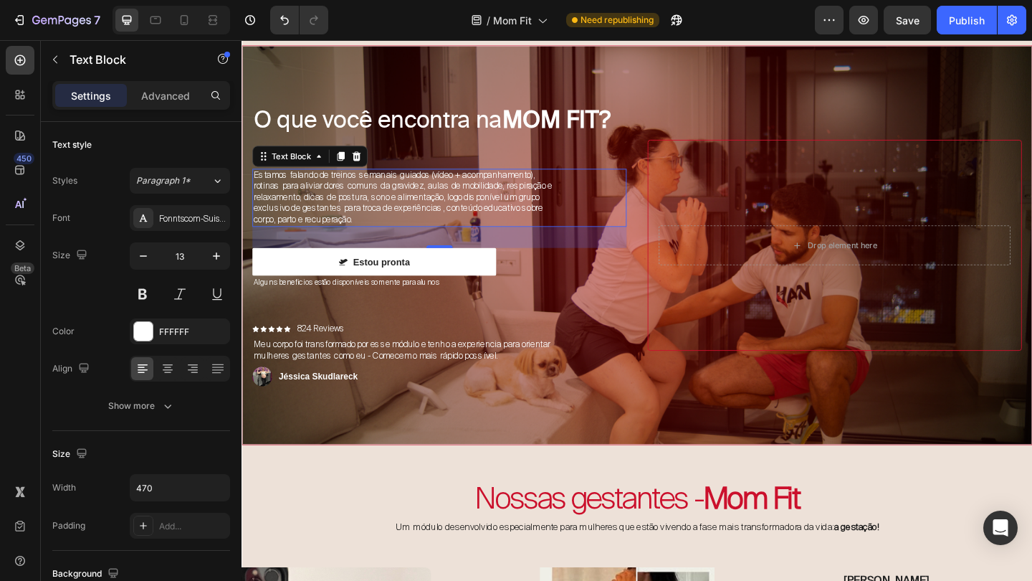
click at [482, 183] on span "Estamos falando de treinos semanais guiados (vídeo + acompanhamento), rotinas p…" at bounding box center [416, 211] width 325 height 61
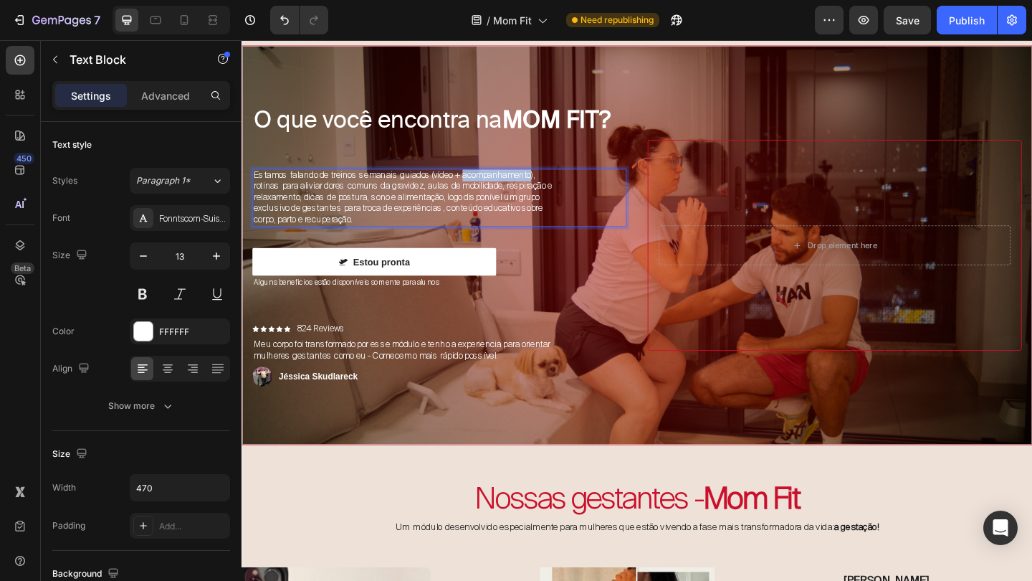
click at [482, 183] on span "Estamos falando de treinos semanais guiados (vídeo + acompanhamento), rotinas p…" at bounding box center [416, 211] width 325 height 61
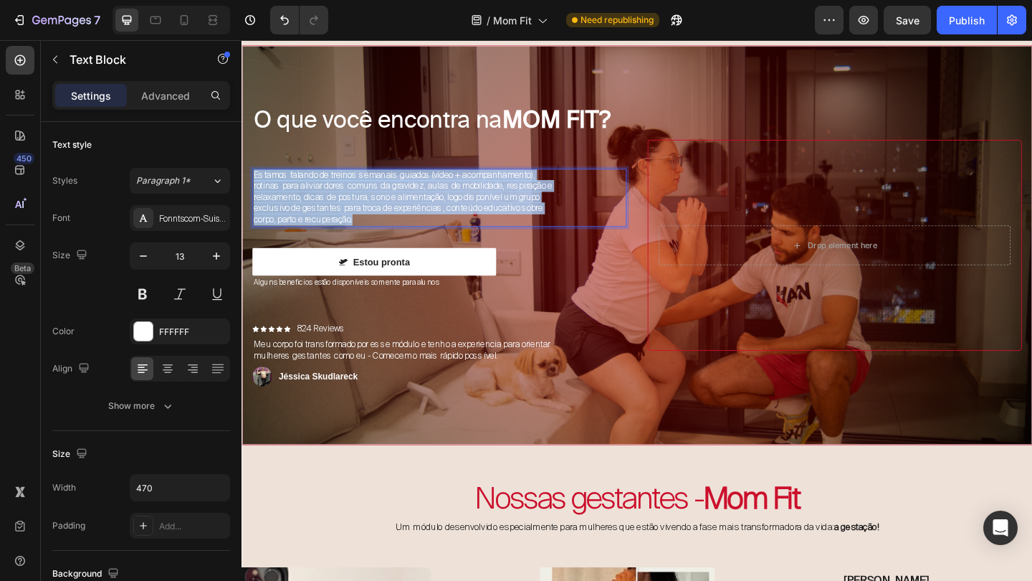
click at [482, 183] on span "Estamos falando de treinos semanais guiados (vídeo + acompanhamento), rotinas p…" at bounding box center [416, 211] width 325 height 61
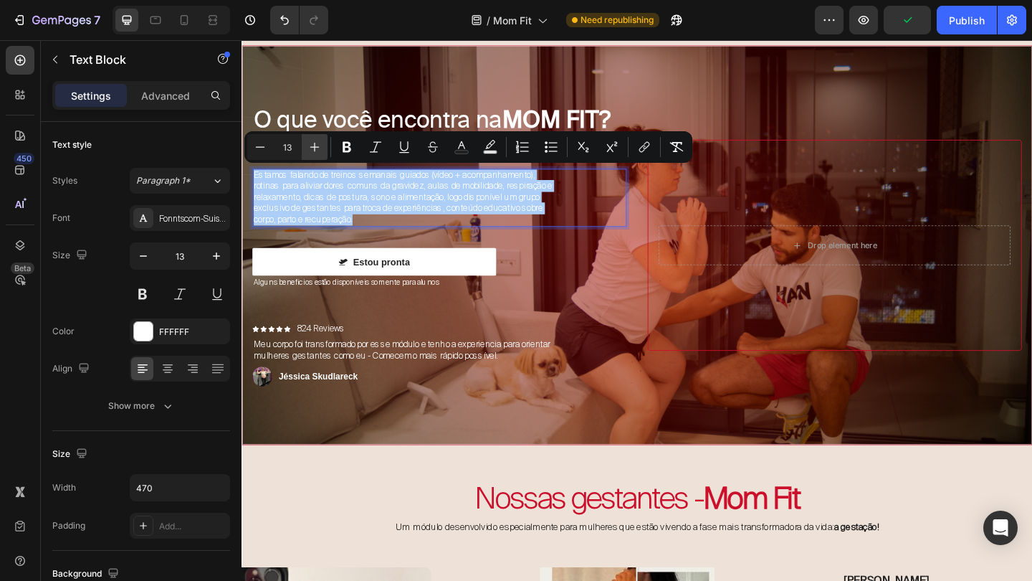
click at [323, 148] on button "Plus" at bounding box center [315, 147] width 26 height 26
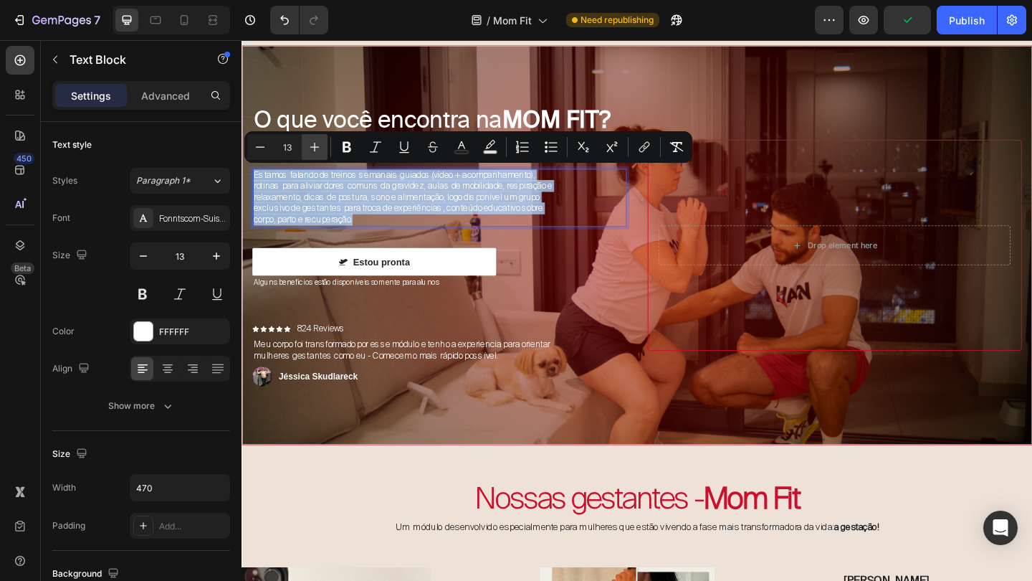
type input "14"
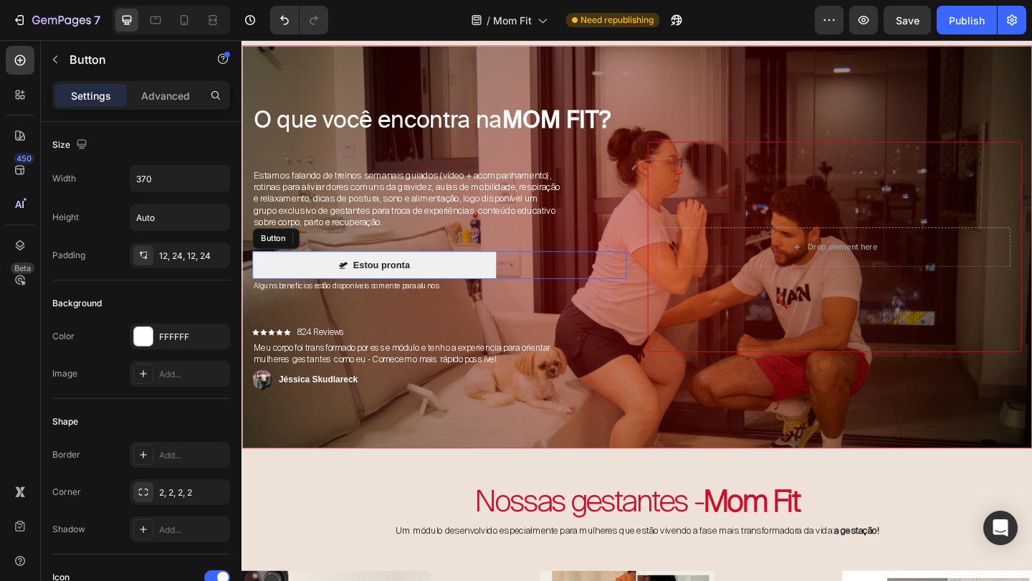
click at [453, 287] on button "Estou pronta" at bounding box center [385, 285] width 265 height 30
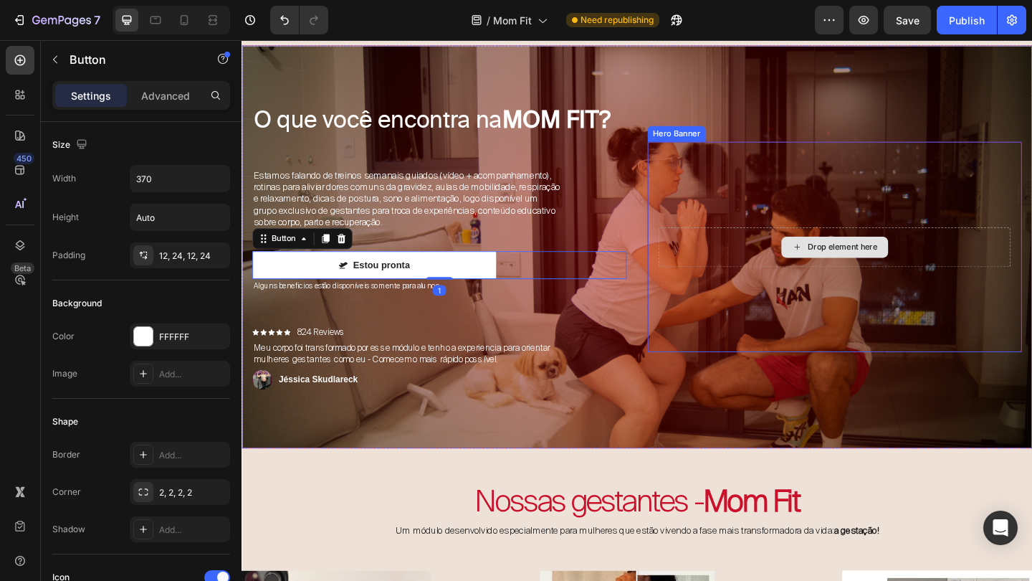
click at [782, 246] on div "Drop element here" at bounding box center [886, 265] width 383 height 43
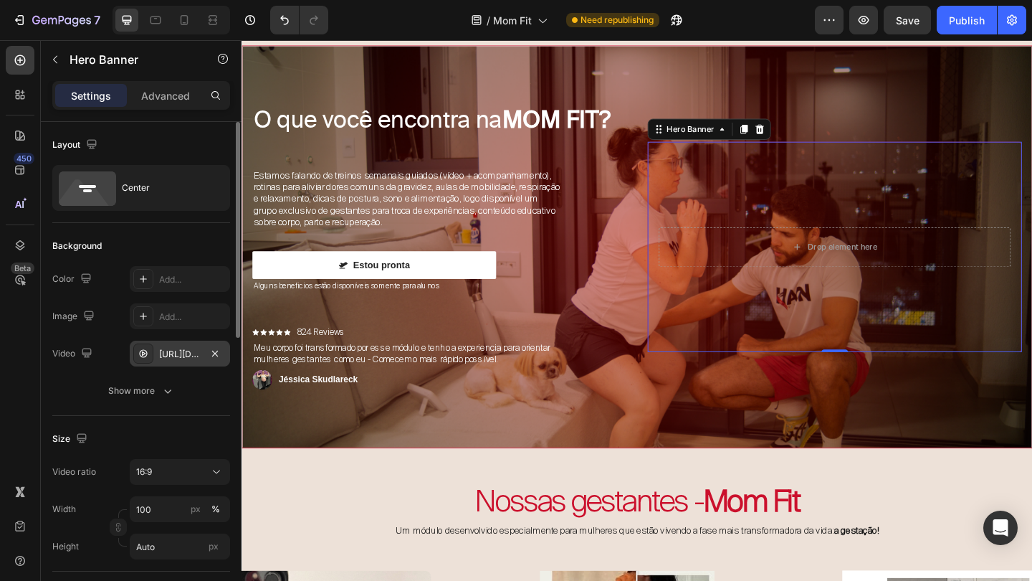
click at [176, 351] on div "https://cdn.shopify.com/videos/c/o/v/1ba170fcced34b7ca231bca98df69d3c.mp4" at bounding box center [180, 354] width 42 height 13
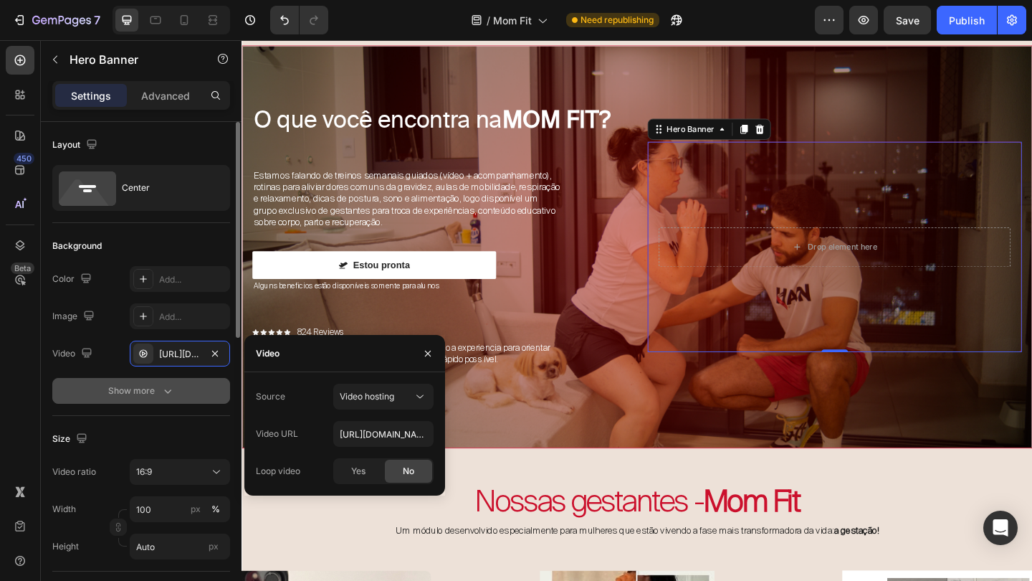
click at [181, 392] on button "Show more" at bounding box center [141, 391] width 178 height 26
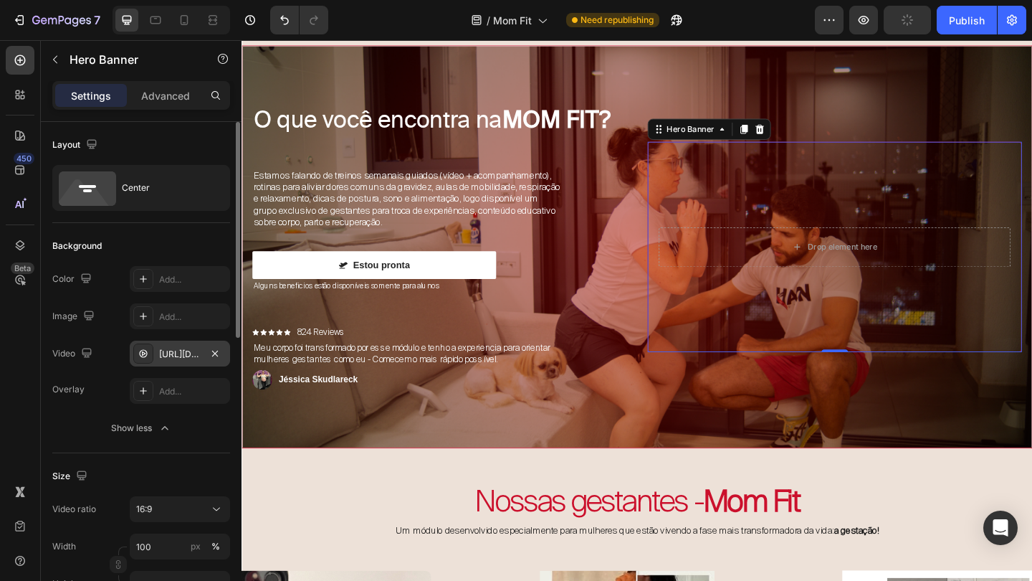
click at [186, 357] on div "https://cdn.shopify.com/videos/c/o/v/1ba170fcced34b7ca231bca98df69d3c.mp4" at bounding box center [180, 354] width 42 height 13
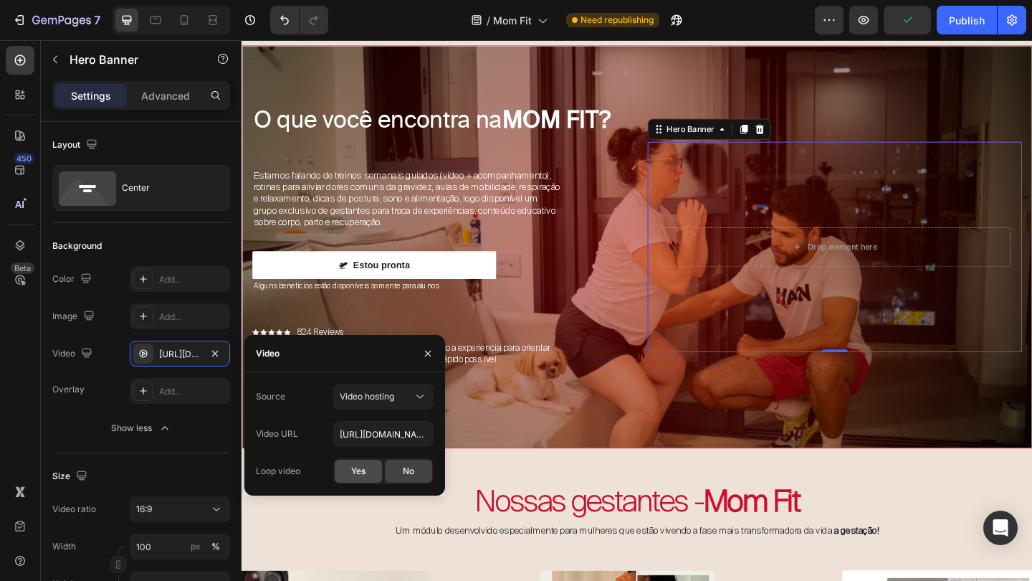
click at [361, 470] on span "Yes" at bounding box center [358, 471] width 14 height 13
click at [755, 280] on div "Drop element here" at bounding box center [886, 265] width 383 height 43
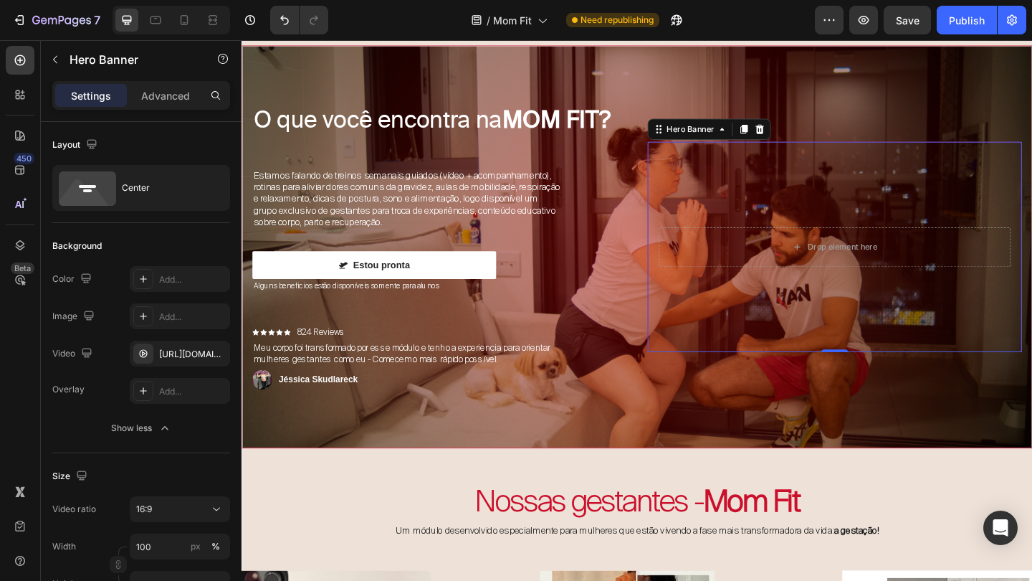
click at [743, 313] on video "Background Image" at bounding box center [887, 265] width 406 height 228
click at [217, 348] on icon "button" at bounding box center [214, 353] width 11 height 11
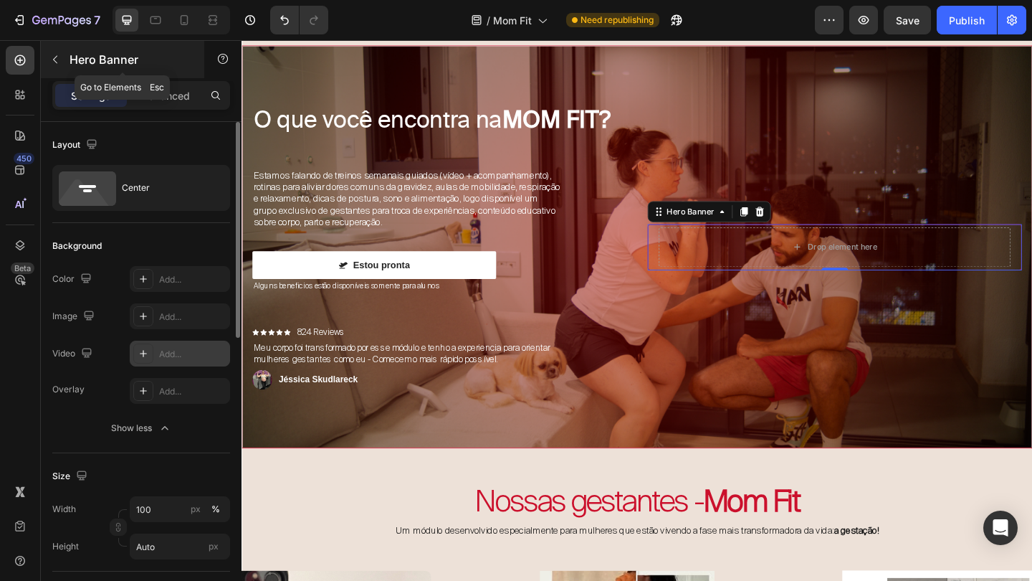
click at [51, 62] on icon "button" at bounding box center [54, 59] width 11 height 11
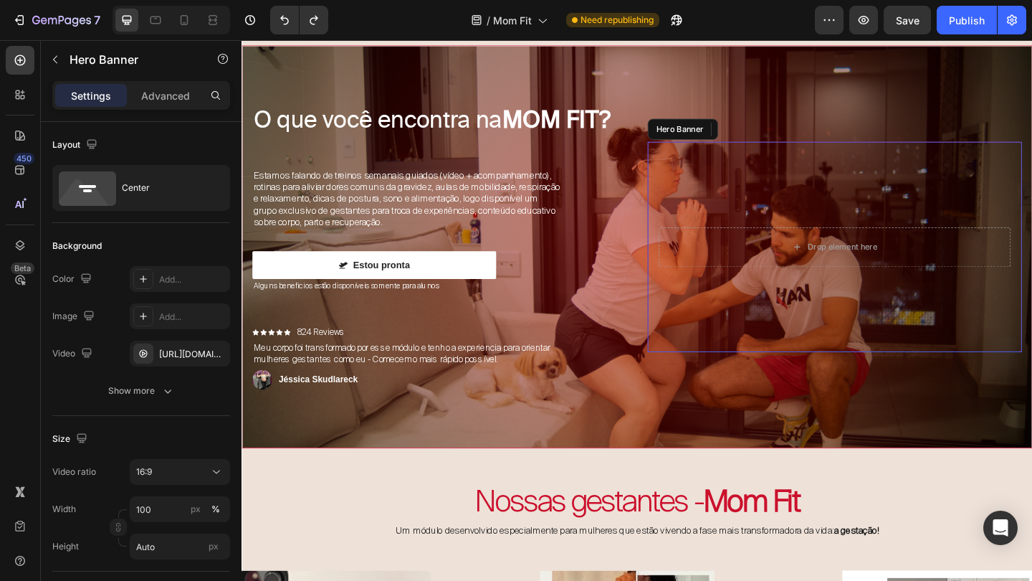
click at [770, 194] on video "Background Image" at bounding box center [887, 265] width 406 height 228
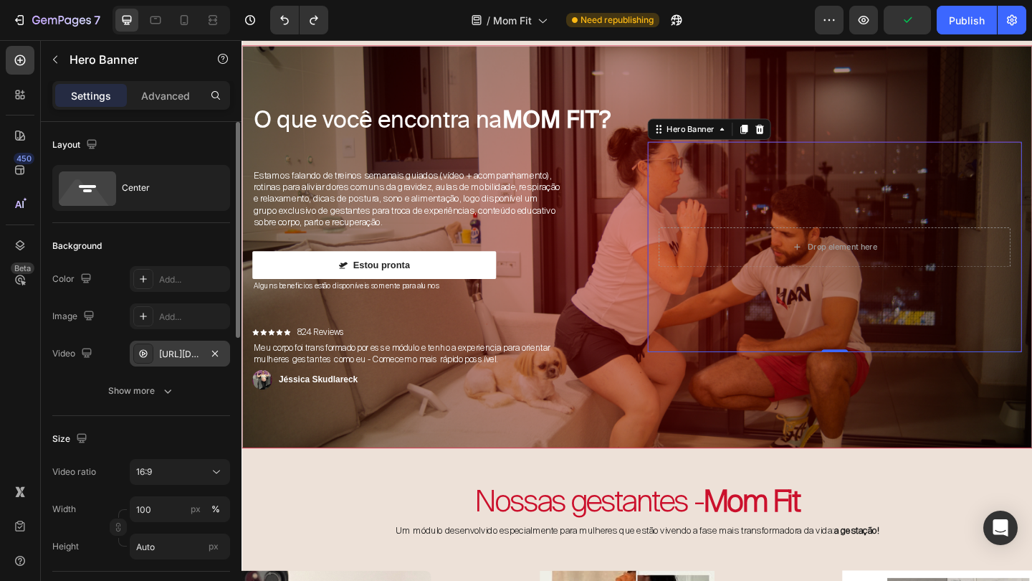
click at [188, 351] on div "https://cdn.shopify.com/videos/c/o/v/1ba170fcced34b7ca231bca98df69d3c.mp4" at bounding box center [180, 354] width 42 height 13
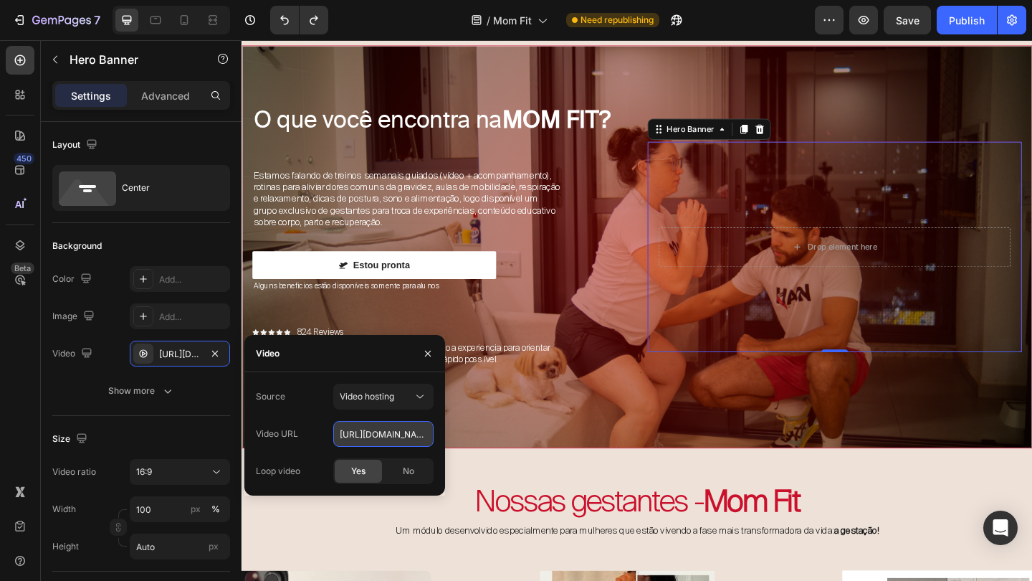
click at [378, 436] on input "https://cdn.shopify.com/videos/c/o/v/1ba170fcced34b7ca231bca98df69d3c.mp4" at bounding box center [383, 434] width 100 height 26
click at [402, 465] on div "No" at bounding box center [408, 470] width 47 height 23
click at [426, 357] on icon "button" at bounding box center [427, 353] width 11 height 11
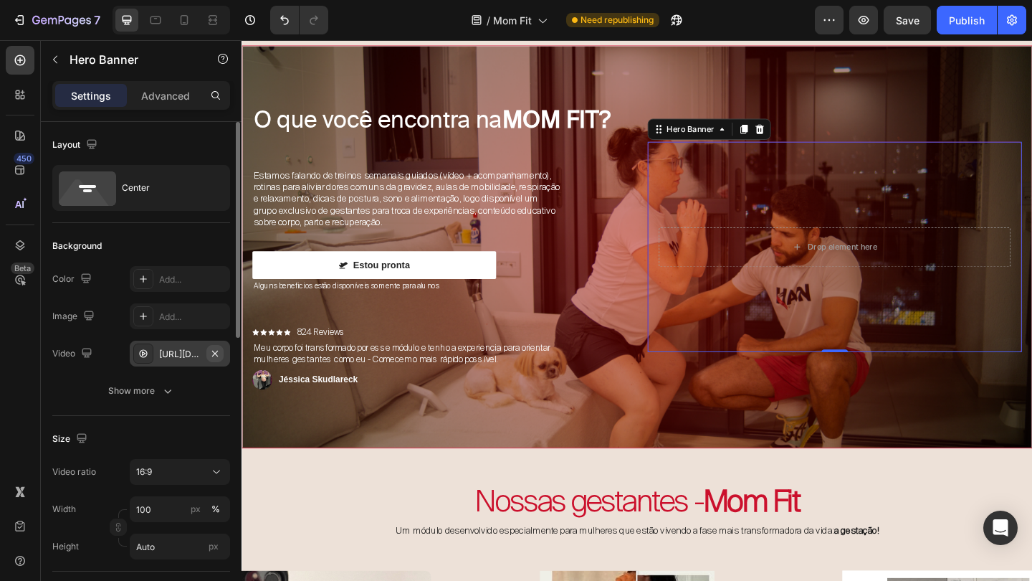
click at [218, 354] on icon "button" at bounding box center [214, 353] width 11 height 11
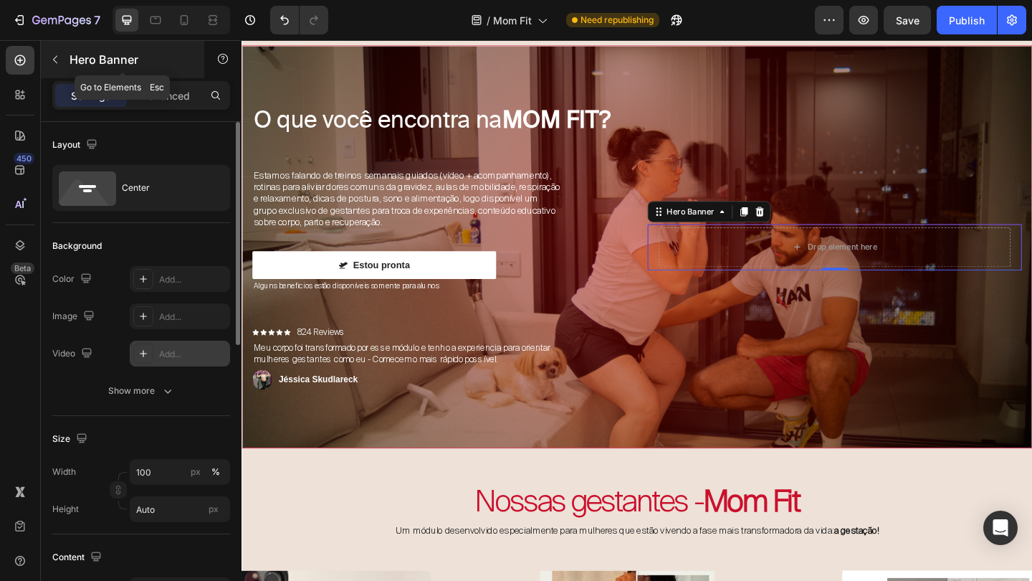
click at [58, 57] on icon "button" at bounding box center [54, 59] width 11 height 11
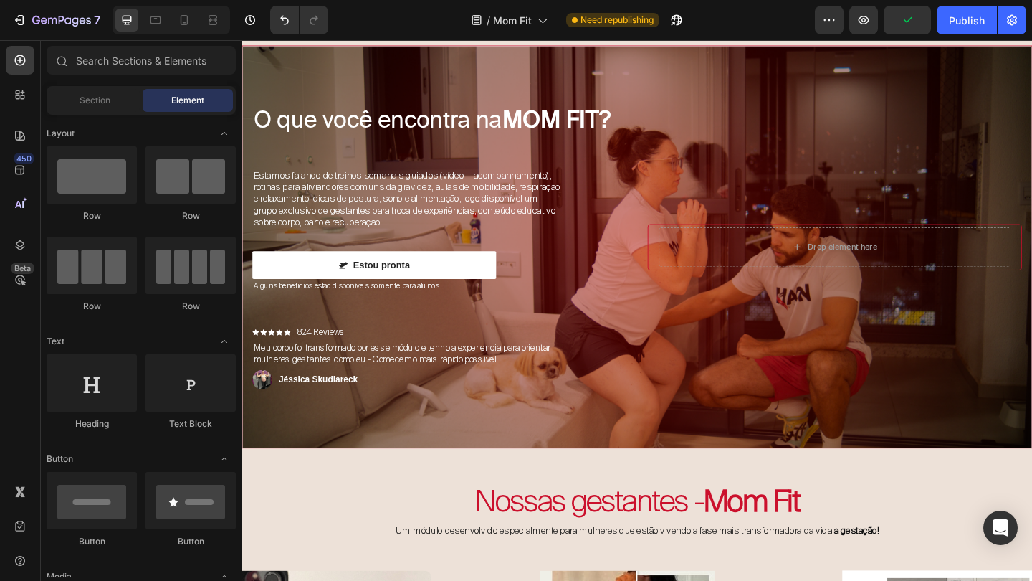
click at [224, 137] on icon "Toggle open" at bounding box center [224, 133] width 11 height 11
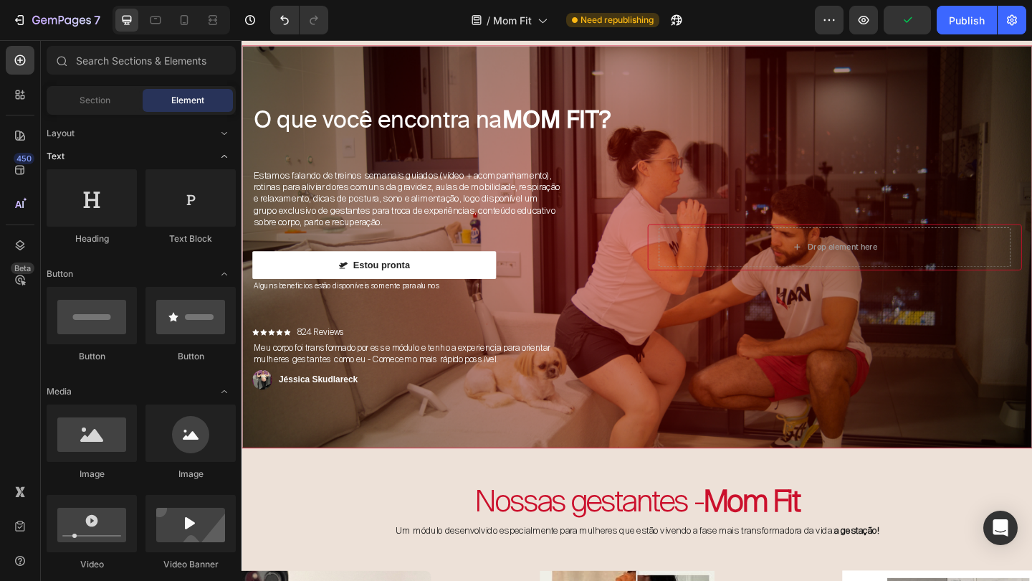
click at [226, 163] on span "Toggle open" at bounding box center [224, 156] width 23 height 23
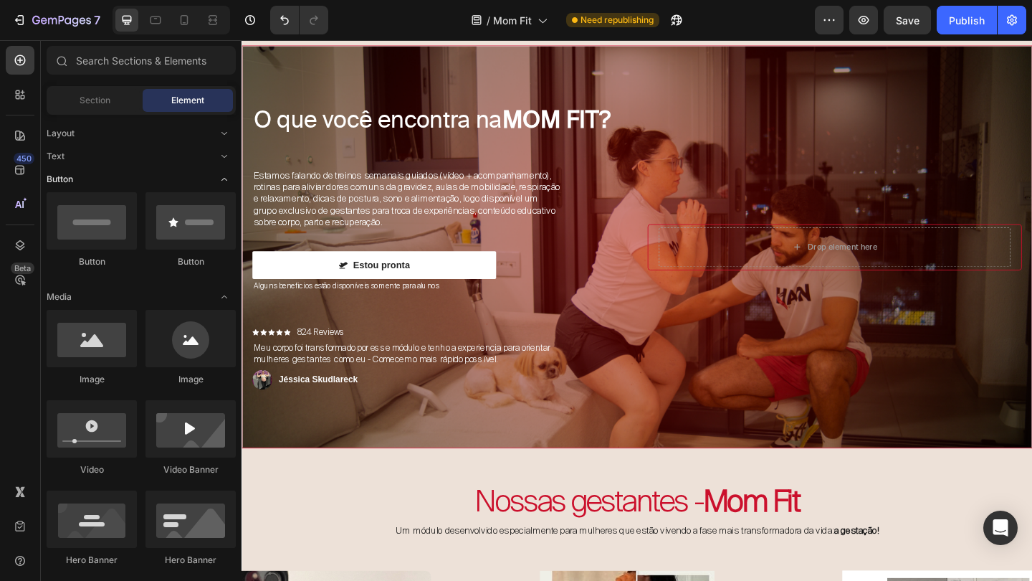
click at [225, 184] on icon "Toggle open" at bounding box center [224, 178] width 11 height 11
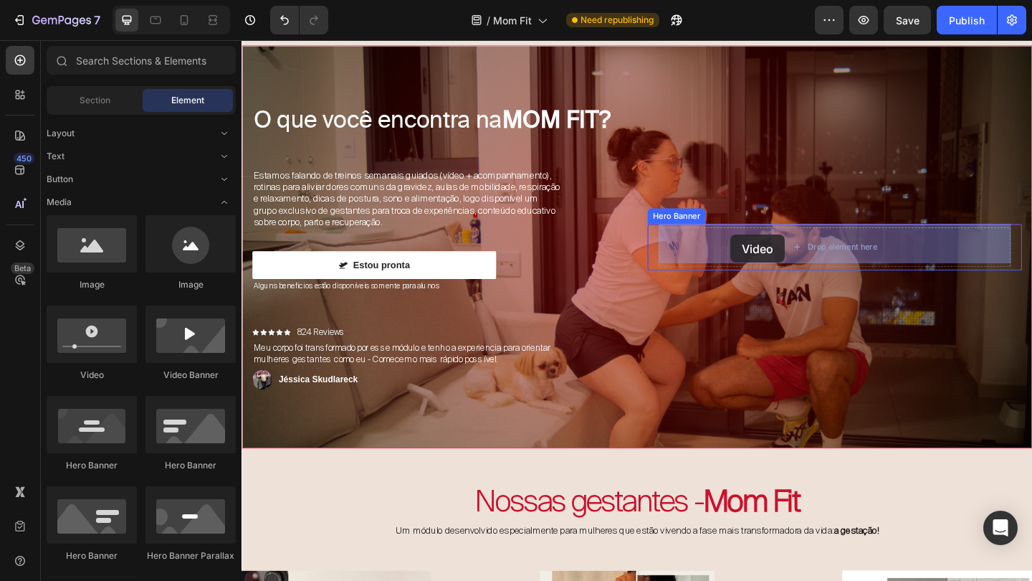
drag, startPoint x: 350, startPoint y: 380, endPoint x: 774, endPoint y: 252, distance: 443.1
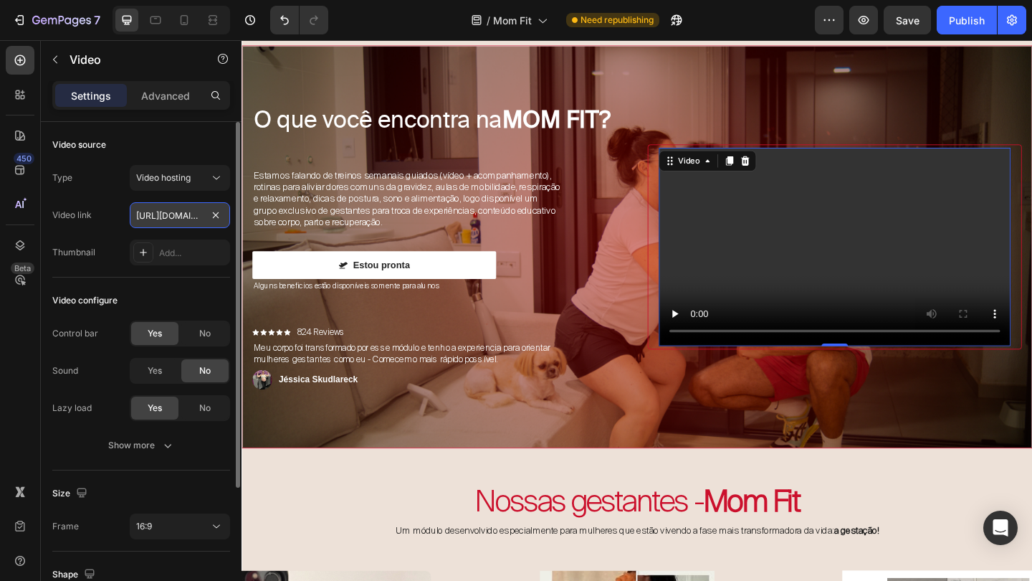
click at [190, 213] on input "https://cdn.shopify.com/videos/c/o/v/2cd3deb506b54b009063f7270ab5cf2e.mp4" at bounding box center [180, 215] width 100 height 26
paste input "1ba170fcced34b7ca231bca98df69d3c"
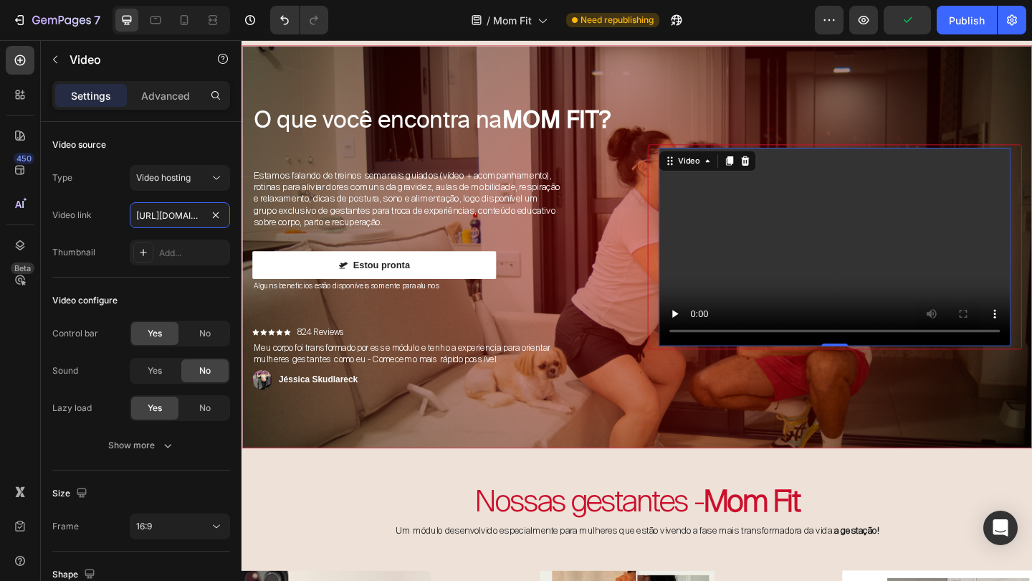
type input "https://cdn.shopify.com/videos/c/o/v/1ba170fcced34b7ca231bca98df69d3c.mp4"
click at [695, 168] on div "Video" at bounding box center [748, 171] width 106 height 23
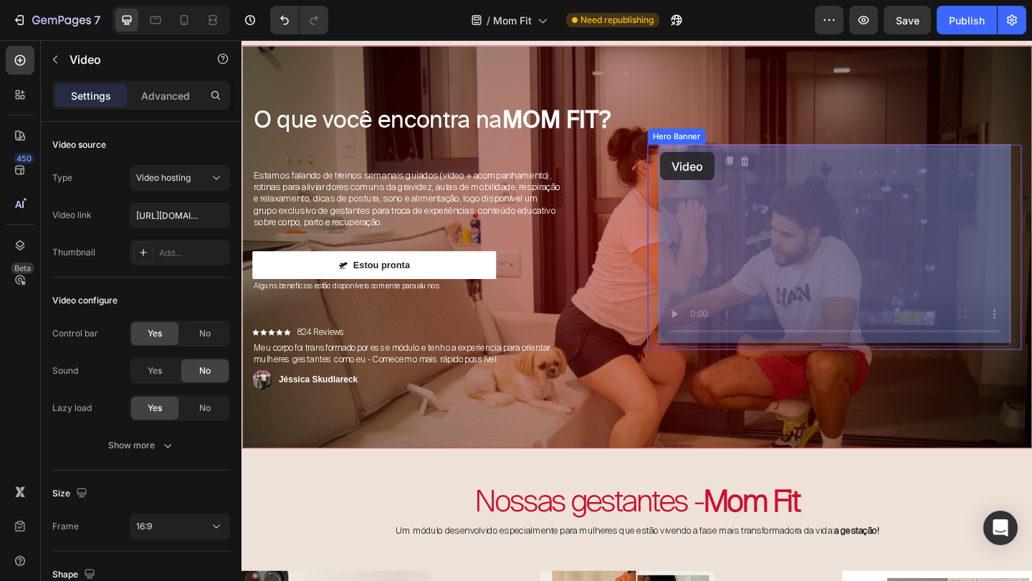
drag, startPoint x: 703, startPoint y: 166, endPoint x: 696, endPoint y: 162, distance: 8.4
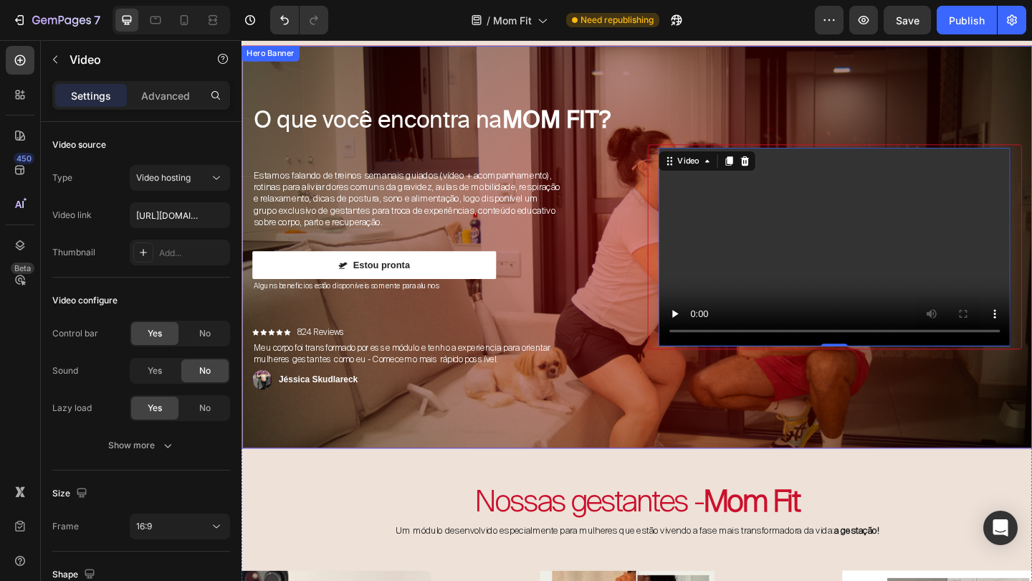
click at [770, 117] on div "Video 0 Hero Banner" at bounding box center [886, 265] width 407 height 310
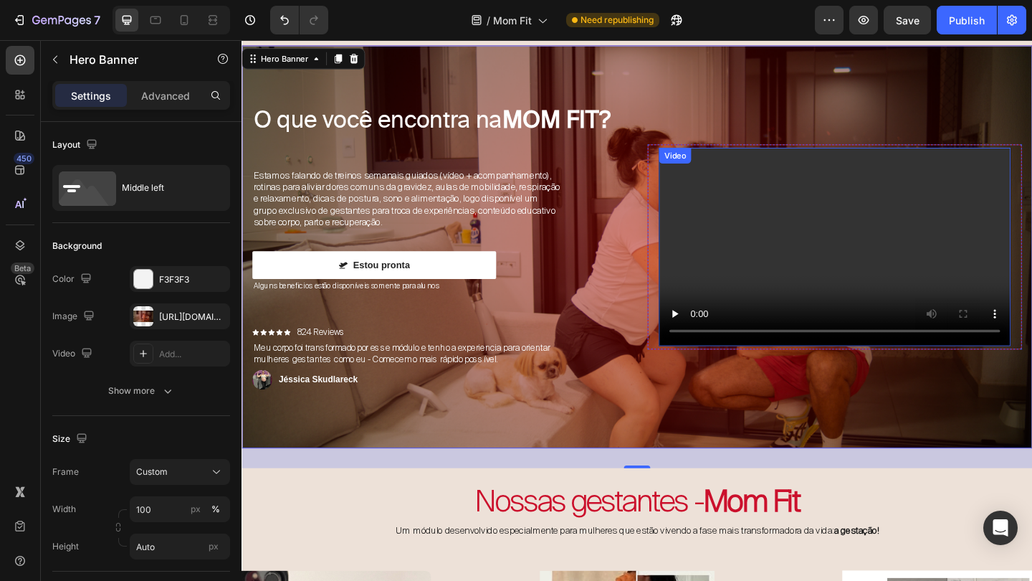
click at [881, 272] on video at bounding box center [886, 264] width 383 height 215
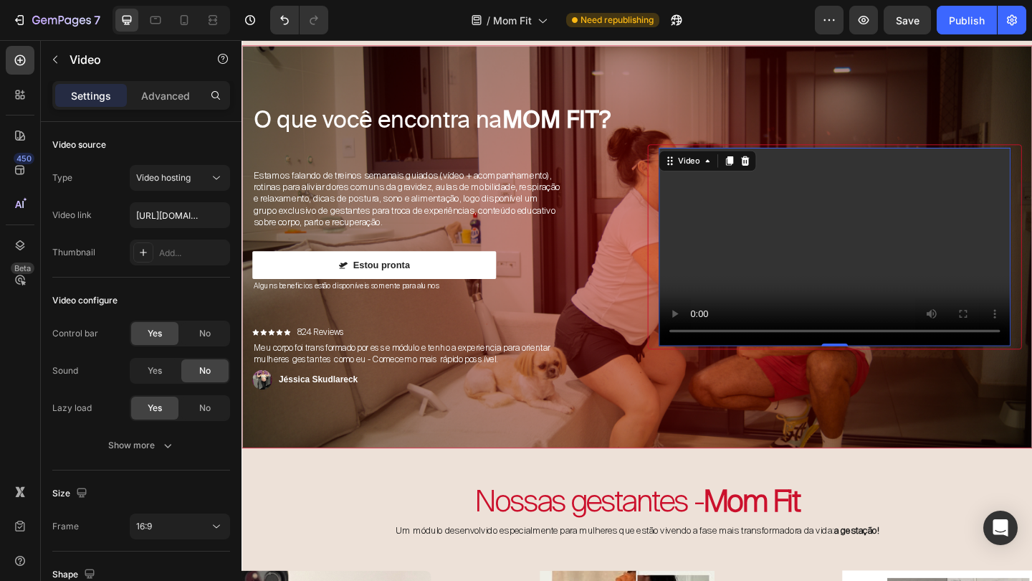
click at [824, 223] on video at bounding box center [886, 264] width 383 height 215
click at [633, 432] on div "O que você encontra na MOM FIT? Heading Estamos falando de treinos semanais gui…" at bounding box center [671, 265] width 859 height 437
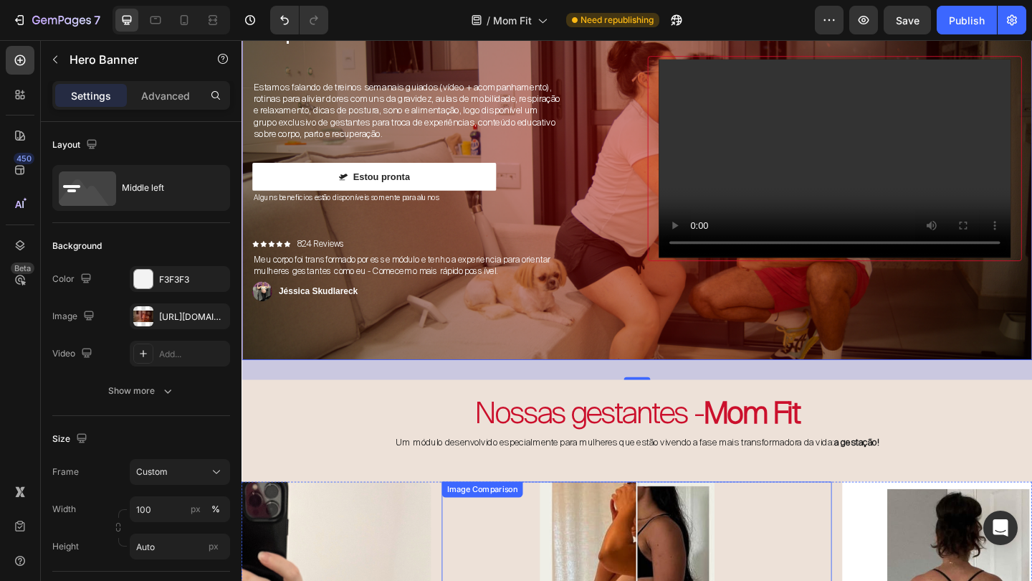
scroll to position [2976, 0]
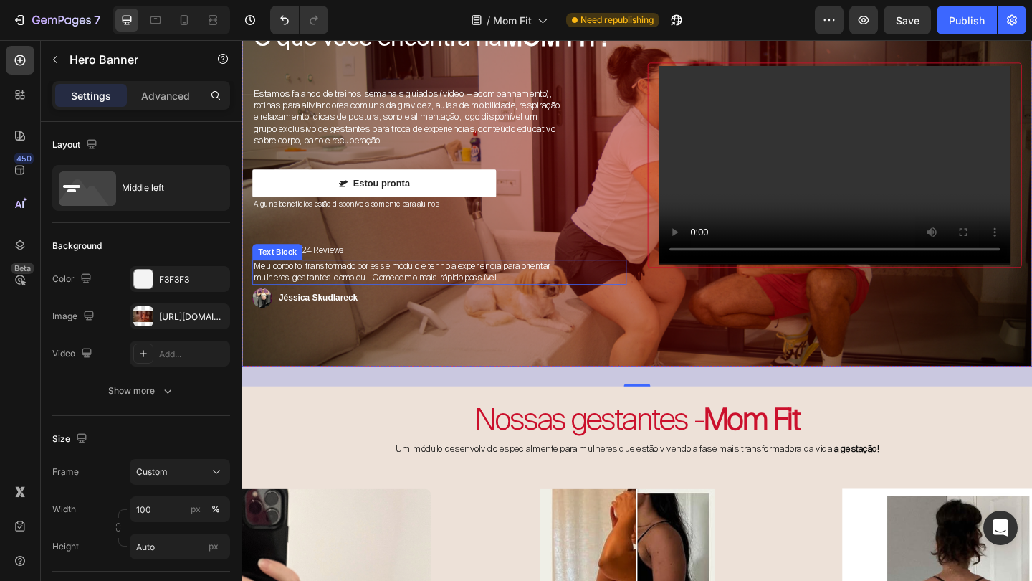
click at [508, 283] on p "Meu corpo foi transformado por esse módulo e tenho a experiencia para orientar …" at bounding box center [421, 292] width 334 height 24
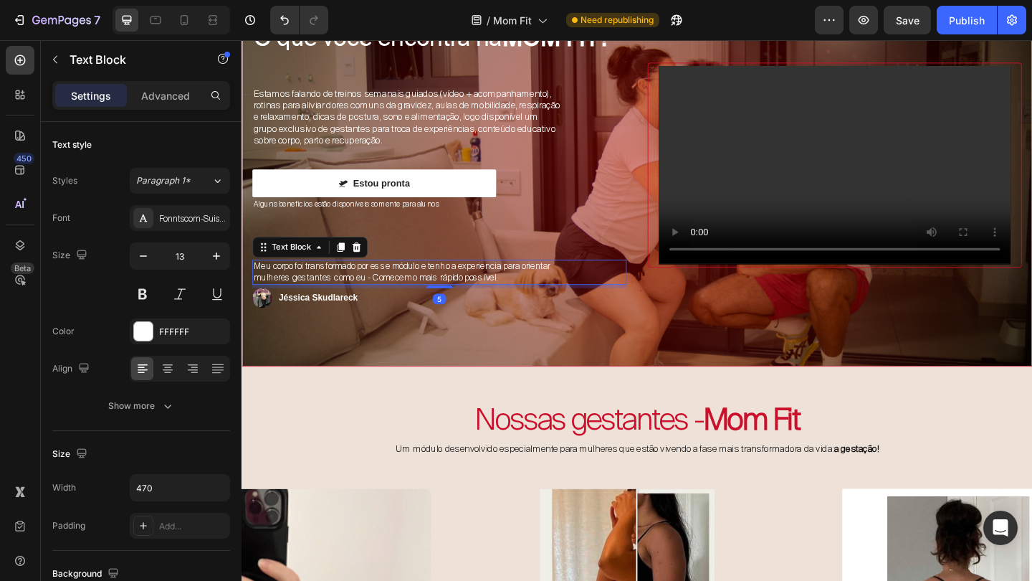
click at [508, 283] on p "Meu corpo foi transformado por esse módulo e tenho a experiencia para orientar …" at bounding box center [421, 292] width 334 height 24
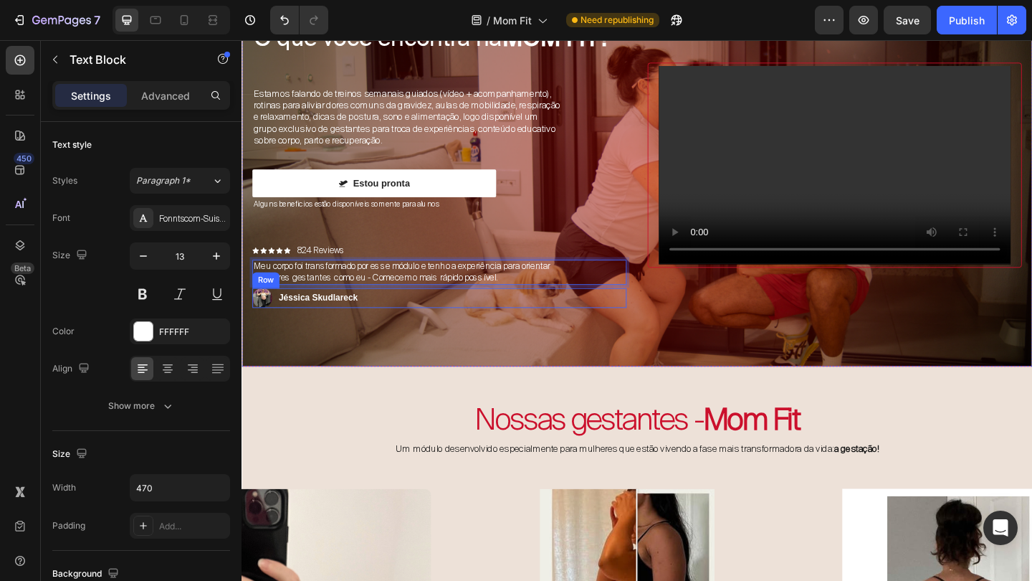
click at [534, 325] on div "O que você encontra na MOM FIT? Heading Estamos falando de treinos semanais gui…" at bounding box center [671, 176] width 859 height 437
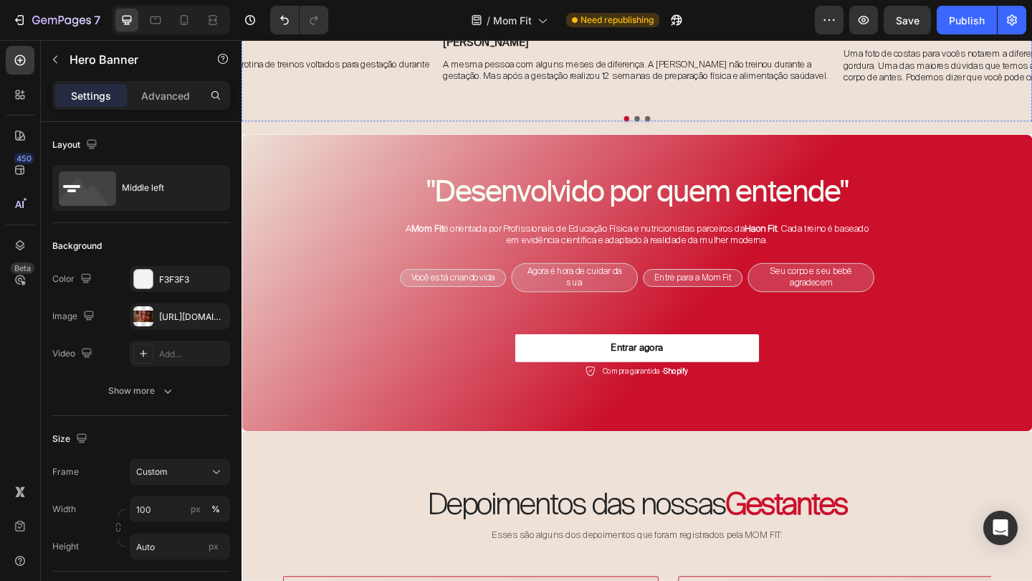
scroll to position [3923, 0]
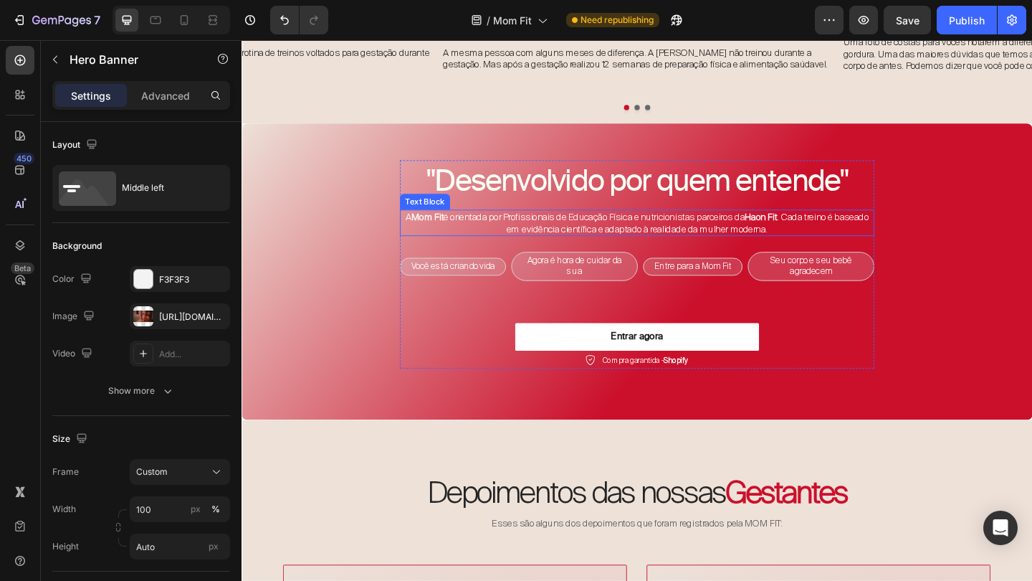
click at [555, 226] on p "A Mom Fit é orientada por Profissionais de Educação Física e nutricionistas par…" at bounding box center [671, 239] width 513 height 26
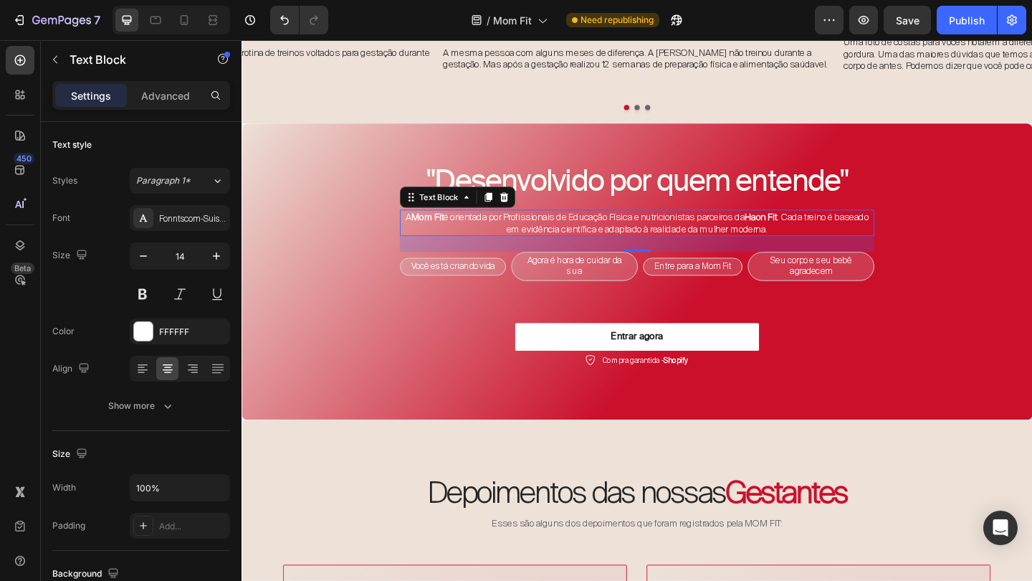
click at [555, 226] on p "A Mom Fit é orientada por Profissionais de Educação Física e nutricionistas par…" at bounding box center [671, 239] width 513 height 26
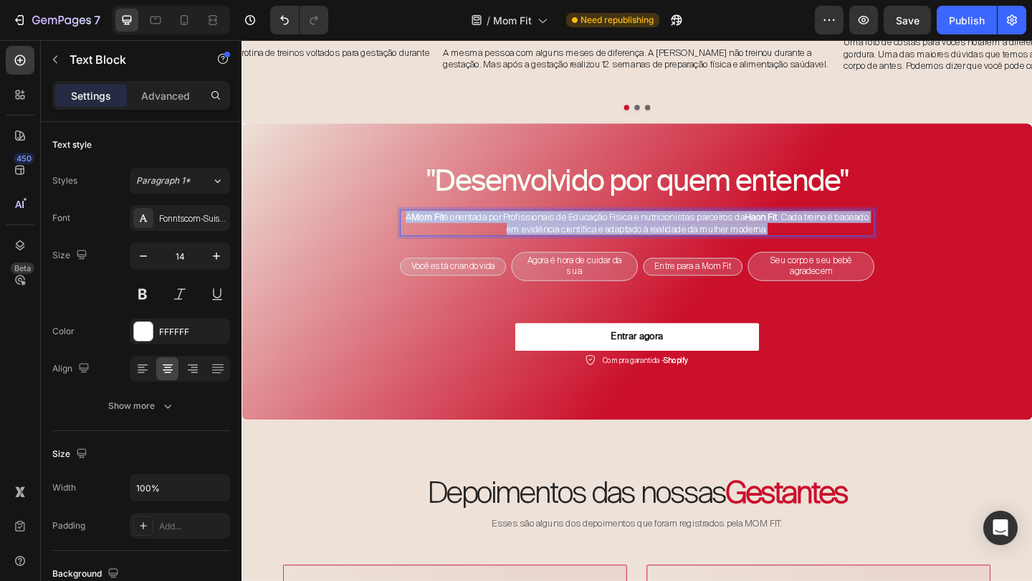
click at [555, 226] on p "A Mom Fit é orientada por Profissionais de Educação Física e nutricionistas par…" at bounding box center [671, 239] width 513 height 26
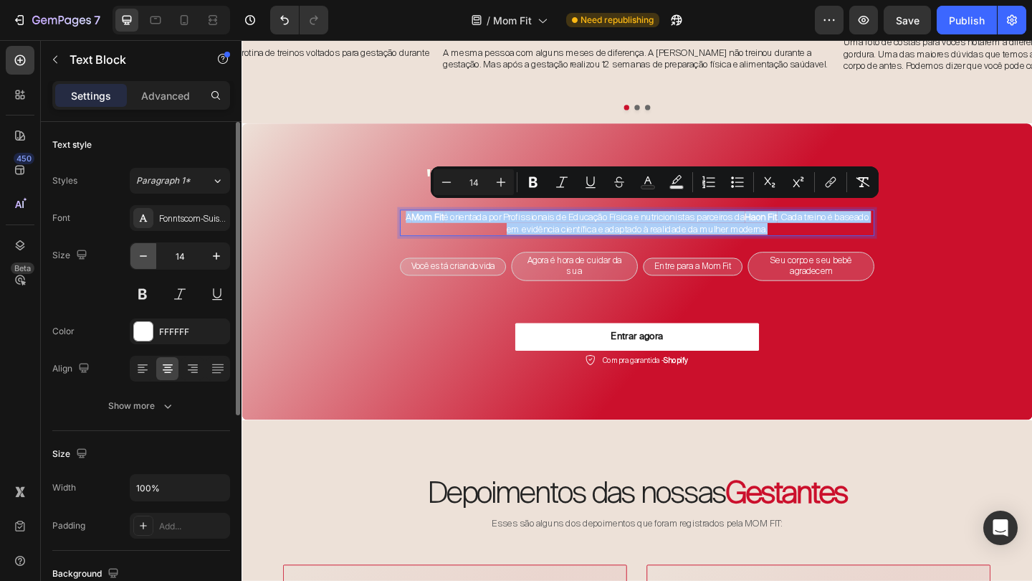
click at [150, 260] on button "button" at bounding box center [143, 256] width 26 height 26
type input "13"
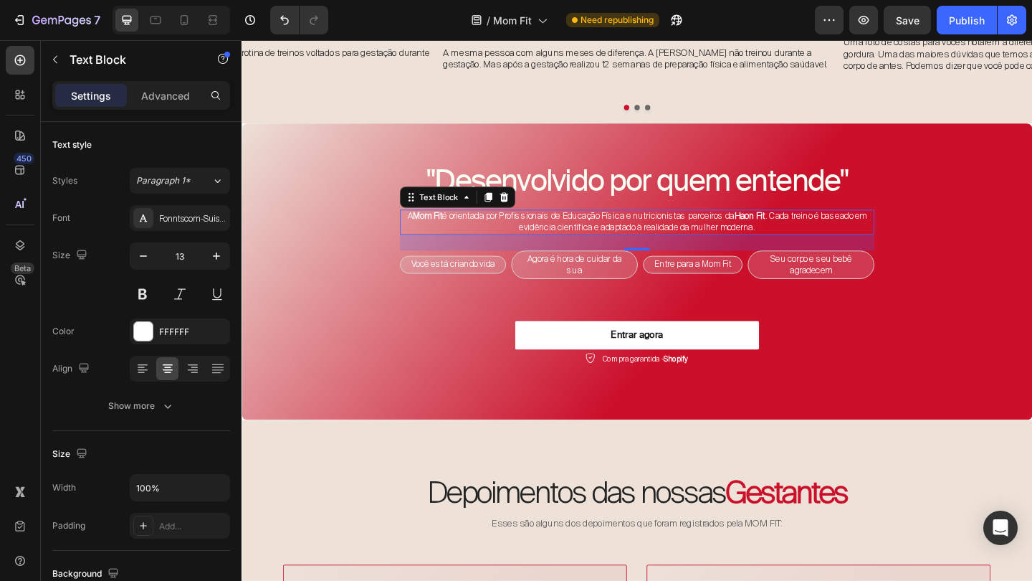
click at [577, 227] on p "A Mom Fit é orientada por Profissionais de Educação Física e nutricionistas par…" at bounding box center [671, 238] width 513 height 24
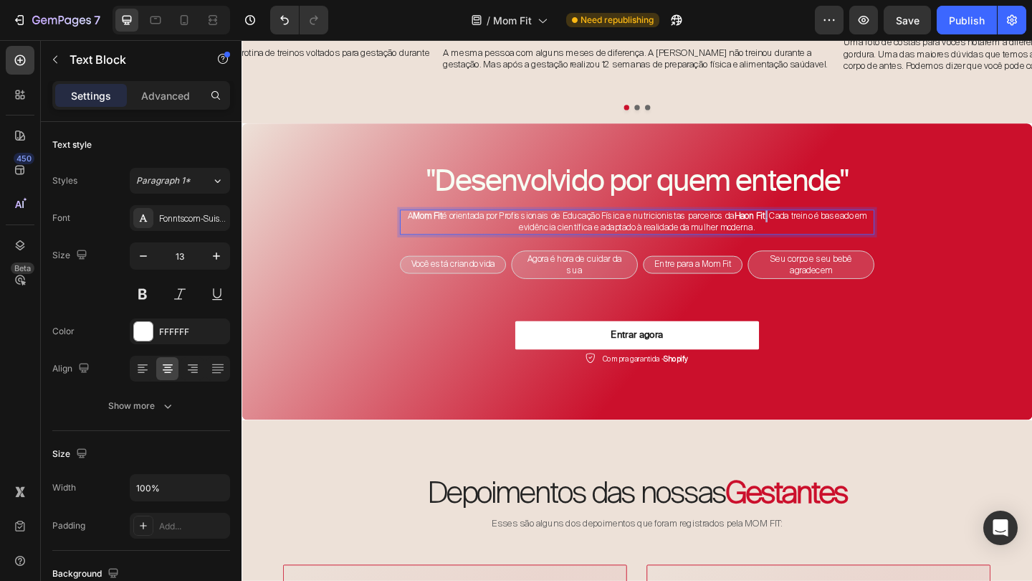
click at [577, 227] on p "A Mom Fit é orientada por Profissionais de Educação Física e nutricionistas par…" at bounding box center [671, 238] width 513 height 24
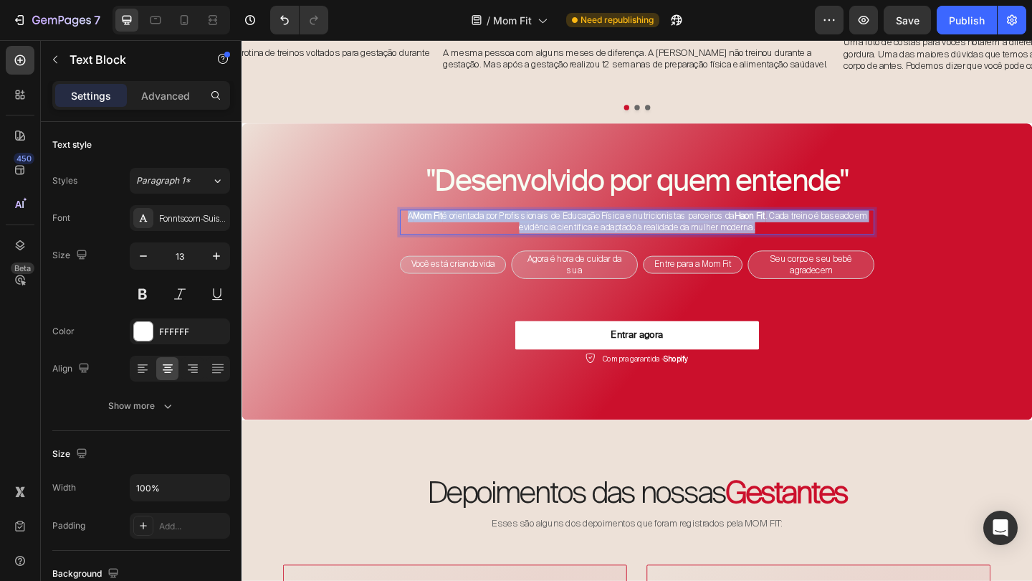
click at [577, 227] on p "A Mom Fit é orientada por Profissionais de Educação Física e nutricionistas par…" at bounding box center [671, 238] width 513 height 24
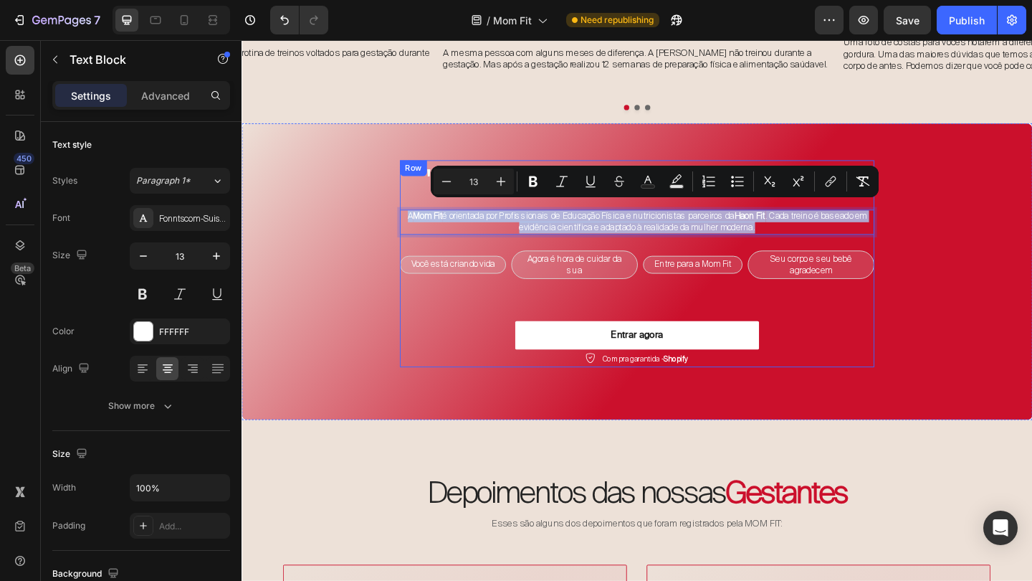
click at [616, 317] on div "Entrar agora Button" at bounding box center [672, 346] width 516 height 59
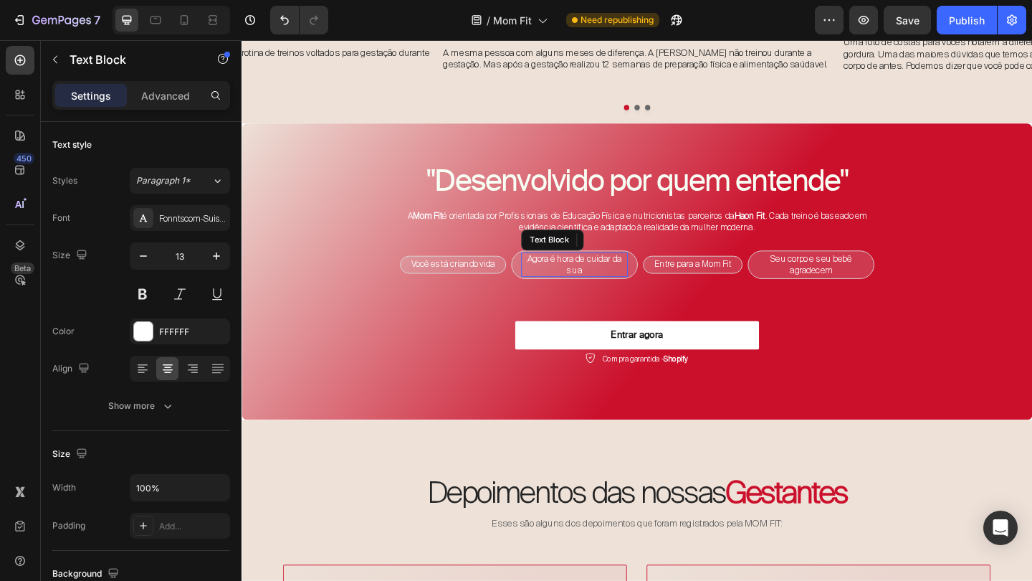
click at [611, 281] on p "Agora é hora de cuidar da sua" at bounding box center [603, 284] width 113 height 24
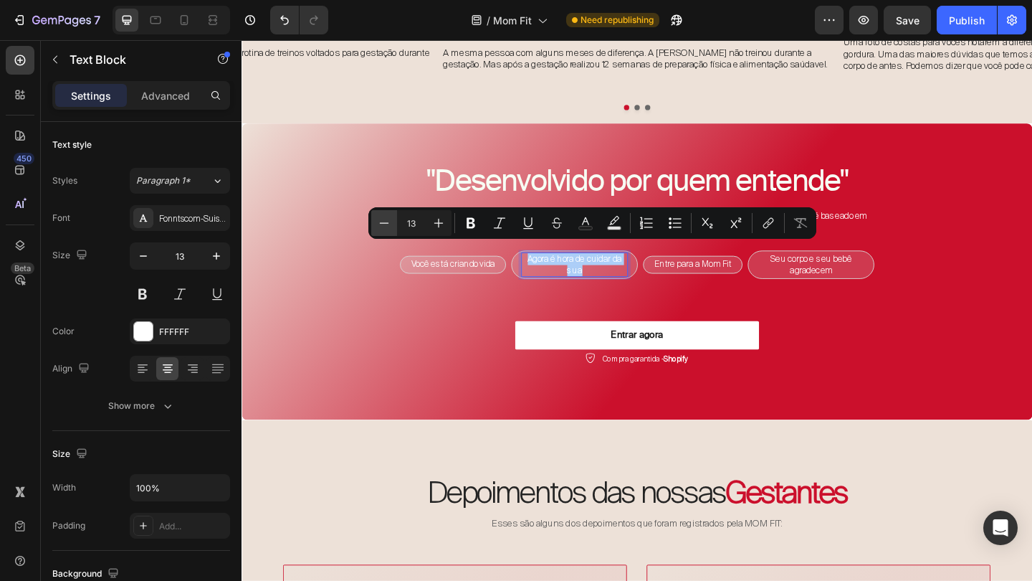
click at [389, 224] on icon "Editor contextual toolbar" at bounding box center [384, 223] width 14 height 14
type input "12"
click at [513, 278] on p "Você está criando vida" at bounding box center [471, 284] width 91 height 12
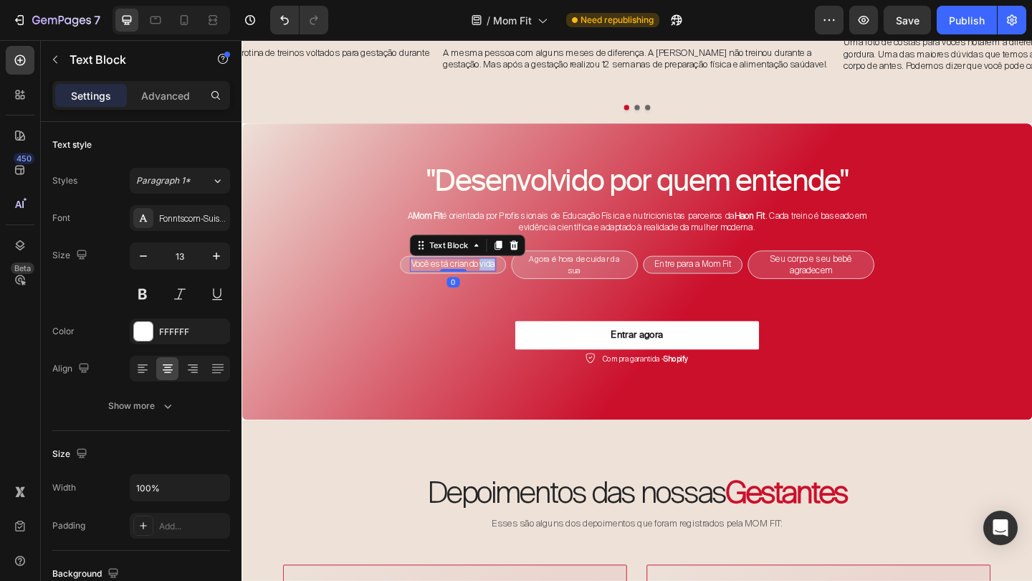
click at [513, 278] on p "Você está criando vida" at bounding box center [471, 284] width 91 height 12
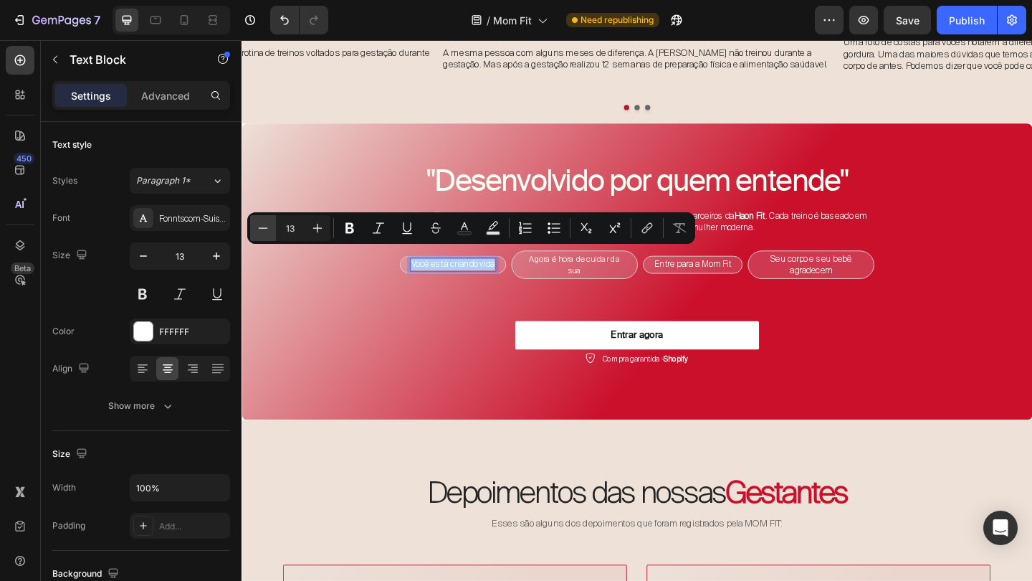
click at [270, 226] on icon "Editor contextual toolbar" at bounding box center [263, 228] width 14 height 14
type input "12"
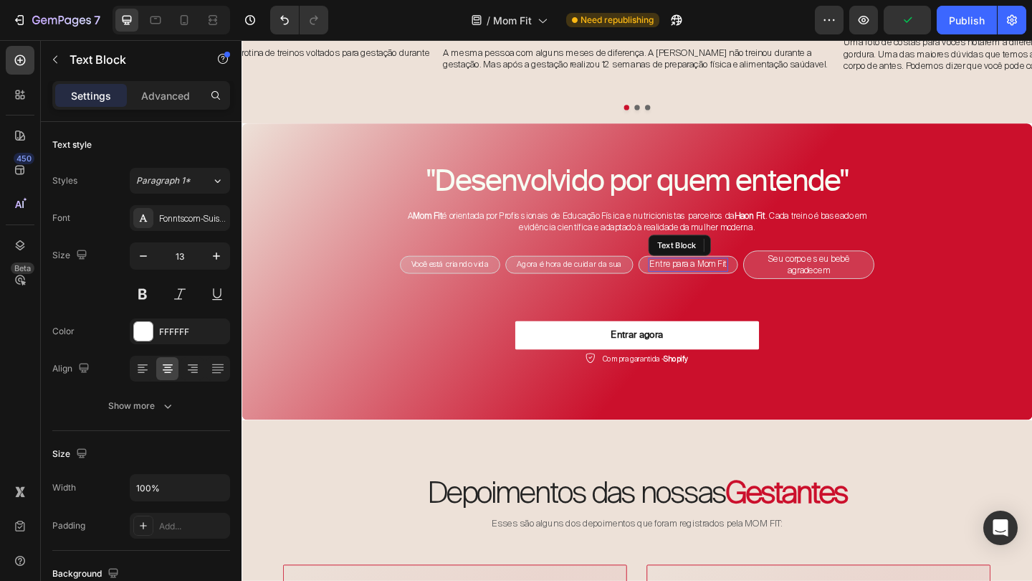
click at [750, 278] on p "Entre para a Mom Fit" at bounding box center [727, 284] width 84 height 12
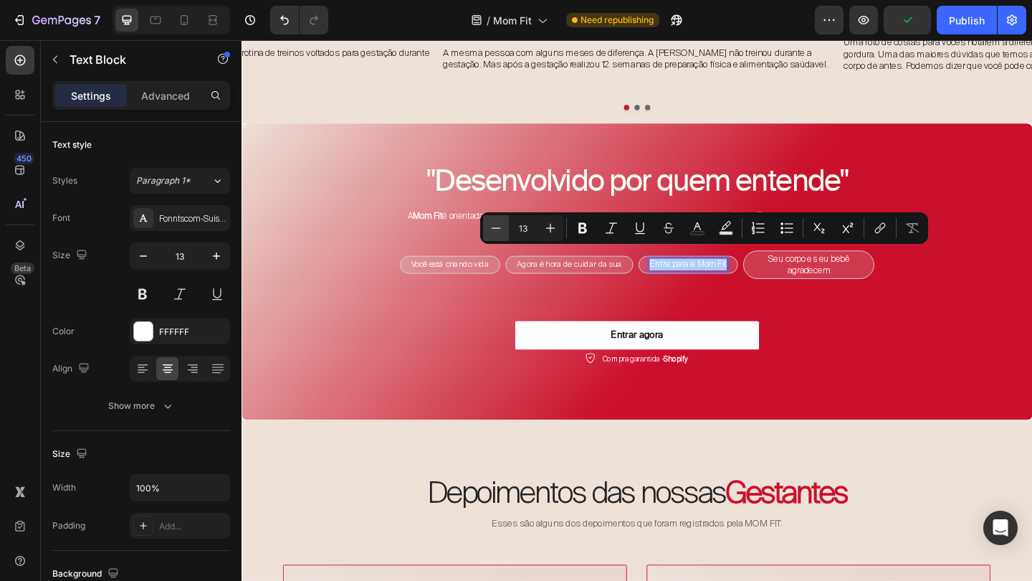
click at [498, 224] on icon "Editor contextual toolbar" at bounding box center [496, 228] width 14 height 14
type input "12"
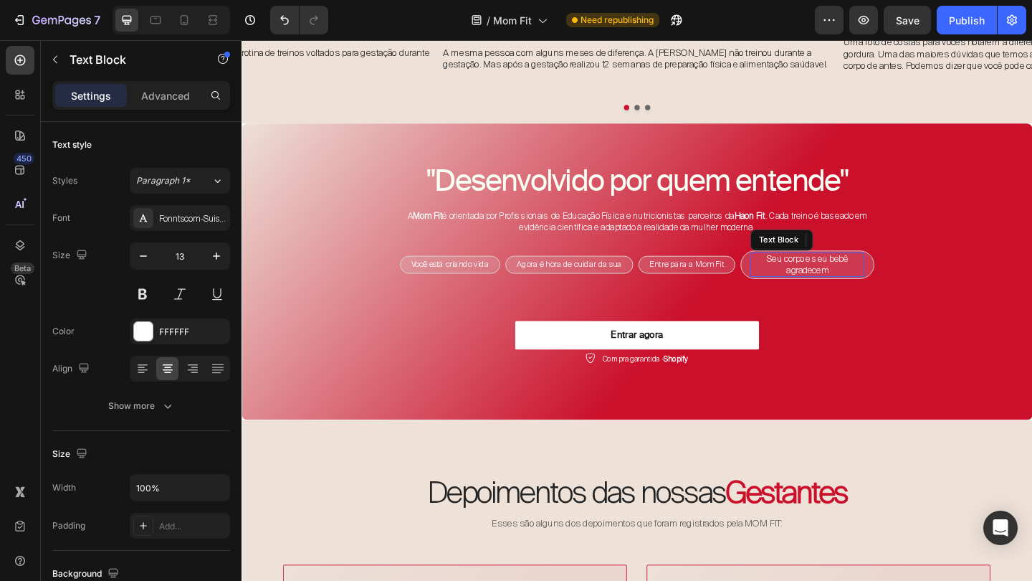
click at [820, 279] on p "Seu corpo e seu bebê agradecem" at bounding box center [856, 284] width 121 height 24
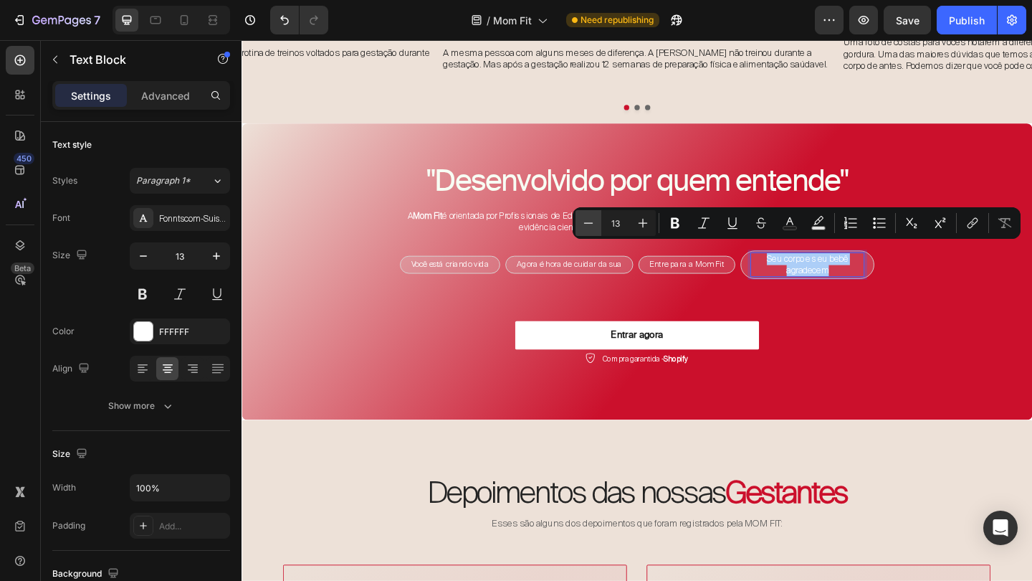
click at [586, 224] on icon "Editor contextual toolbar" at bounding box center [588, 223] width 14 height 14
type input "12"
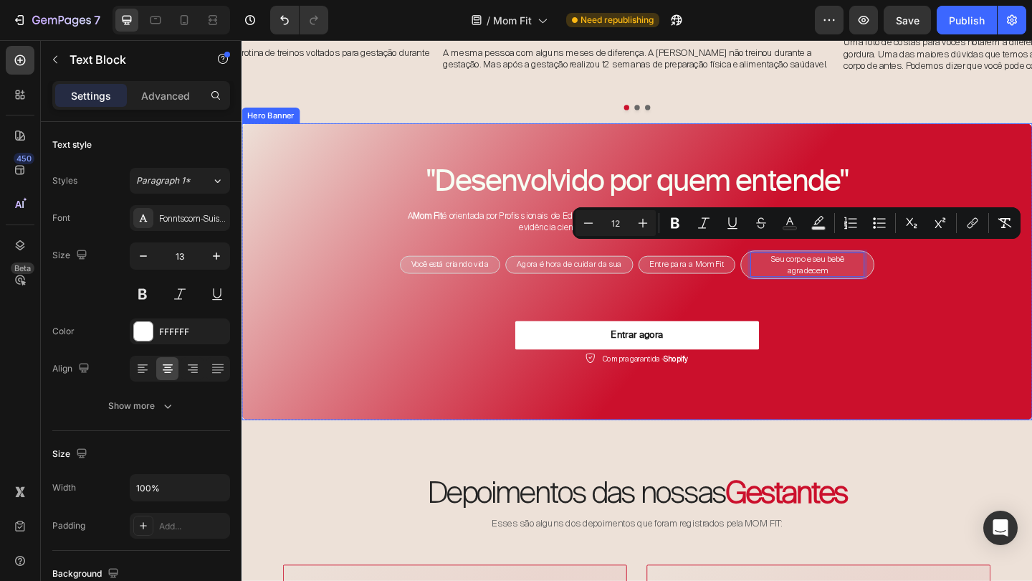
click at [996, 338] on div "Background Image" at bounding box center [672, 291] width 860 height 323
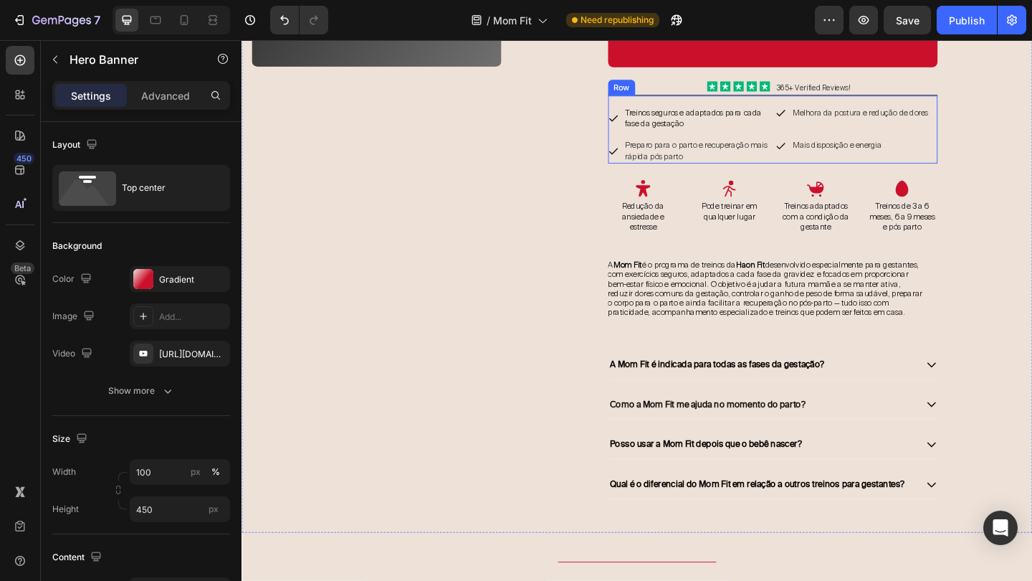
scroll to position [5287, 0]
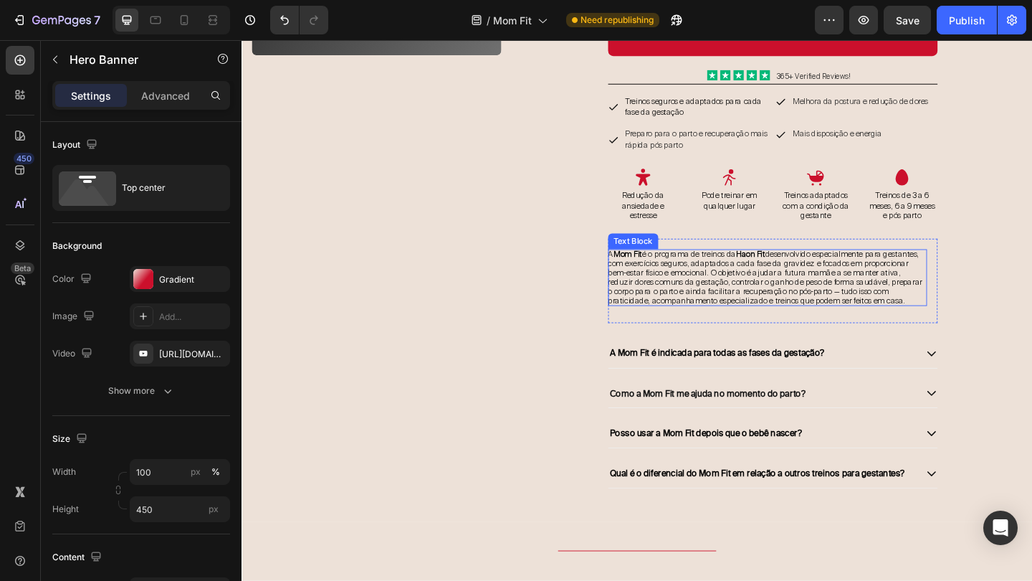
click at [907, 301] on span "A Mom Fit é o programa de treinos da Haon Fit desenvolvido especialmente para g…" at bounding box center [811, 298] width 342 height 62
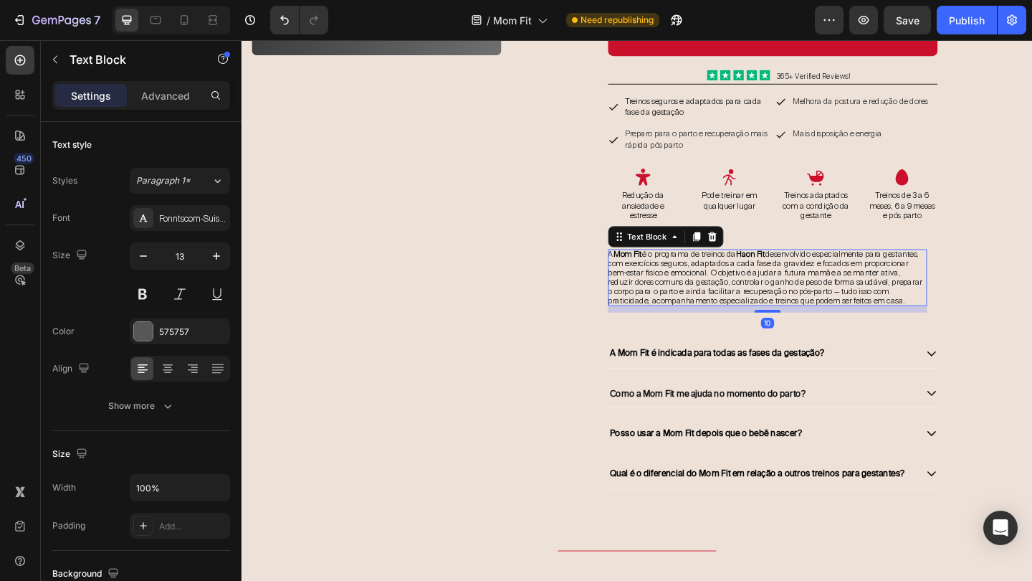
click at [907, 301] on span "A Mom Fit é o programa de treinos da Haon Fit desenvolvido especialmente para g…" at bounding box center [811, 298] width 342 height 62
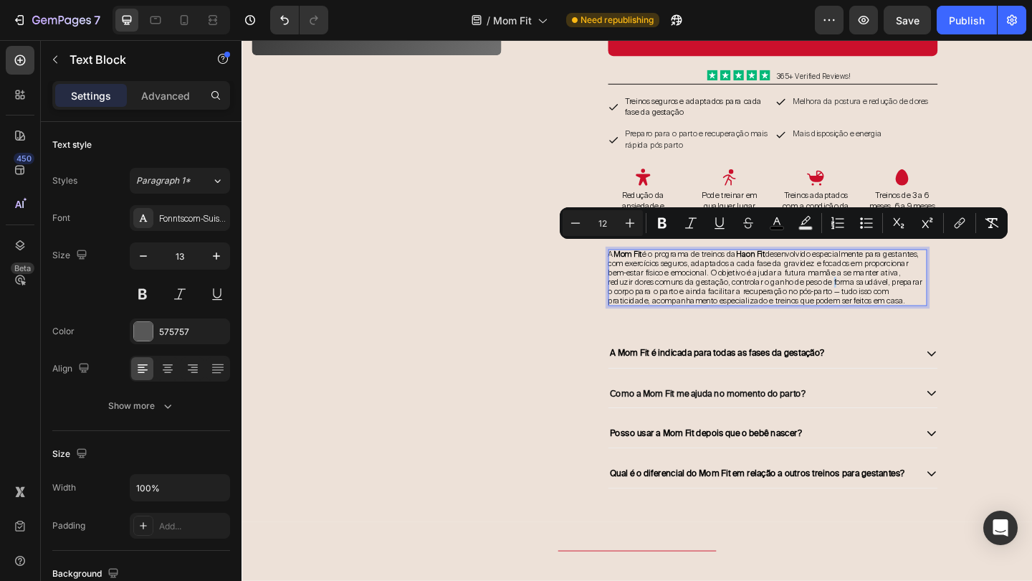
copy span "A Mom Fit é o programa de treinos da Haon Fit desenvolvido especialmente para g…"
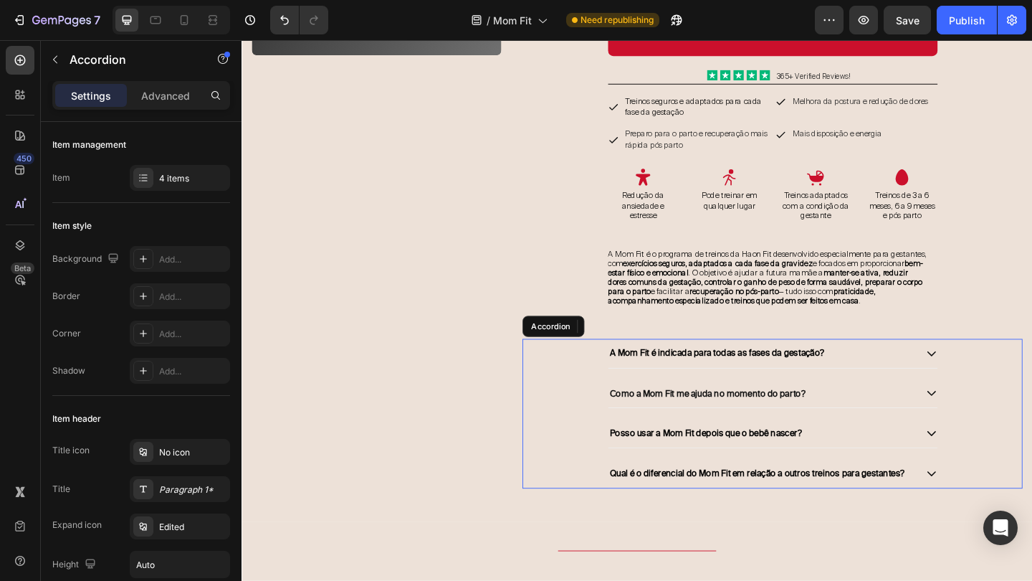
click at [989, 374] on icon at bounding box center [992, 380] width 13 height 13
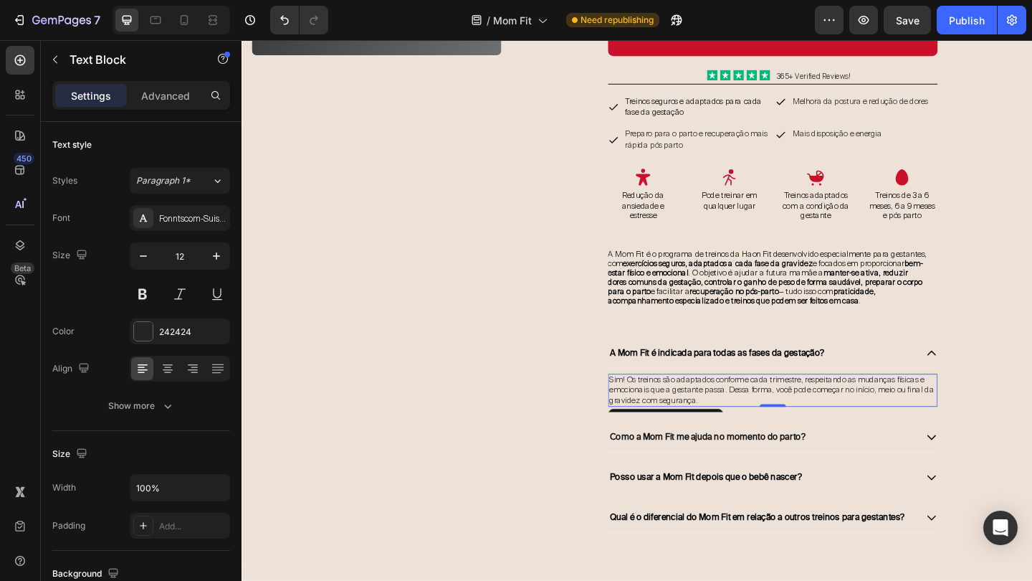
click at [881, 404] on span "Sim! Os treinos são adaptados conforme cada trimestre, respeitando as mudanças …" at bounding box center [818, 421] width 353 height 34
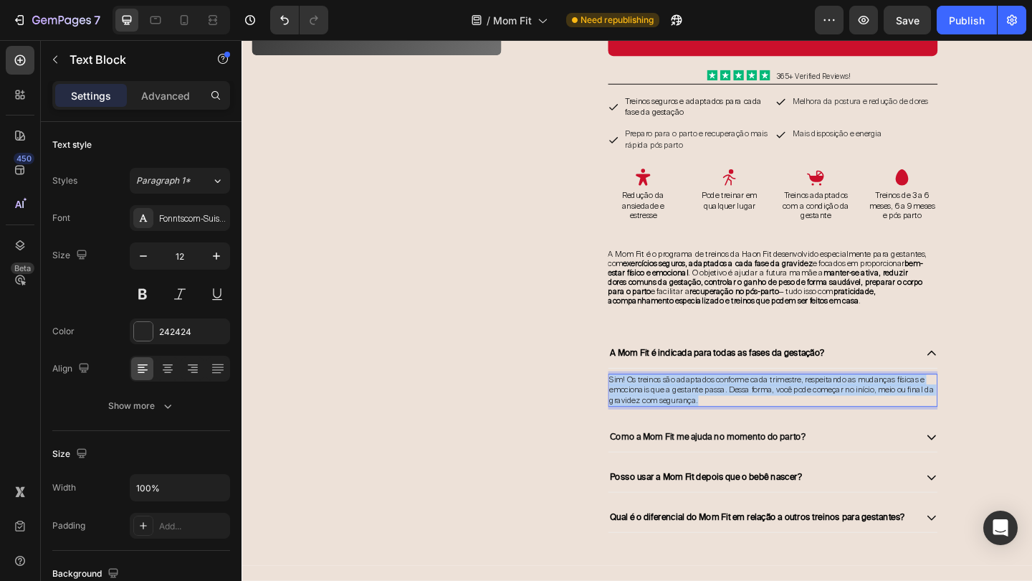
click at [881, 404] on span "Sim! Os treinos são adaptados conforme cada trimestre, respeitando as mudanças …" at bounding box center [818, 421] width 353 height 34
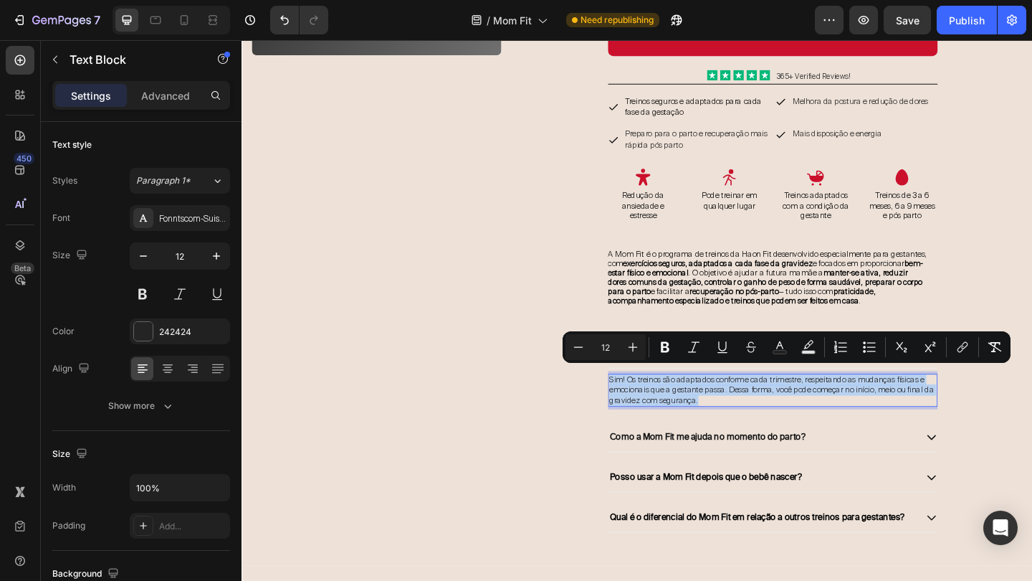
copy span "Sim! Os treinos são adaptados conforme cada trimestre, respeitando as mudanças …"
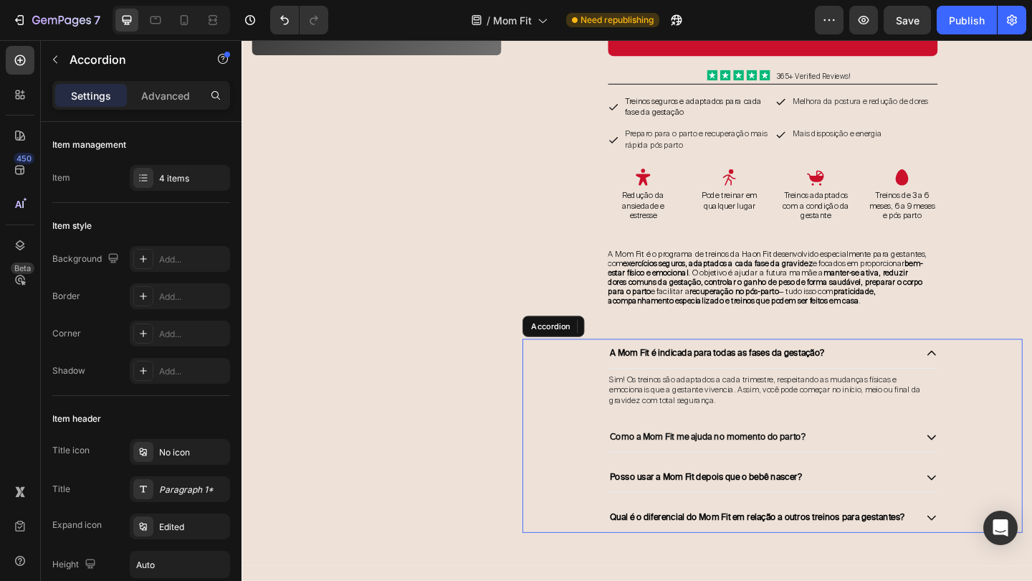
click at [989, 456] on div "Como a Mom Fit me ajuda no momento do parto?" at bounding box center [819, 472] width 358 height 32
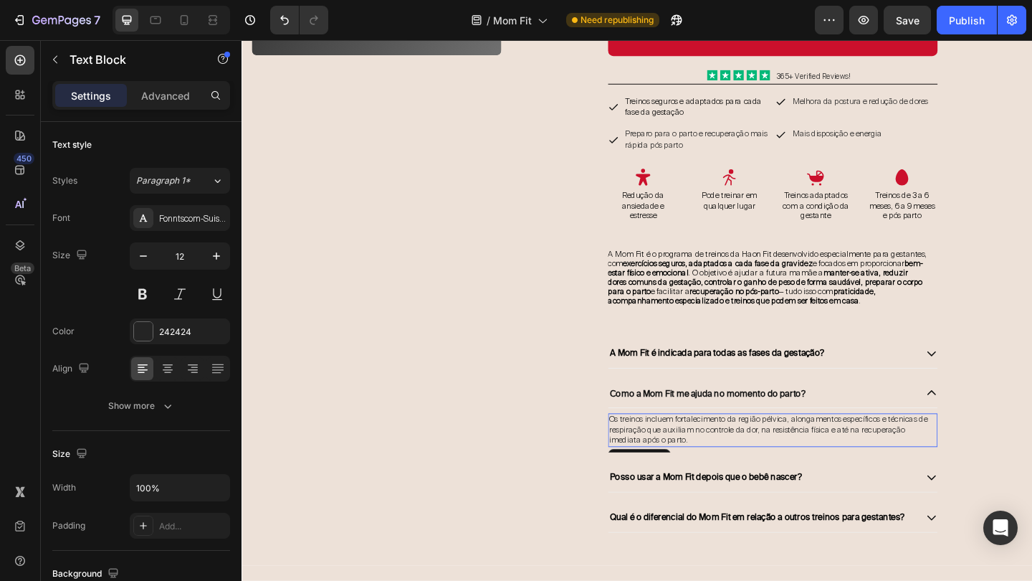
click at [830, 464] on p "Os treinos incluem fortalecimento da região pélvica, alongamentos específicos e…" at bounding box center [820, 464] width 356 height 34
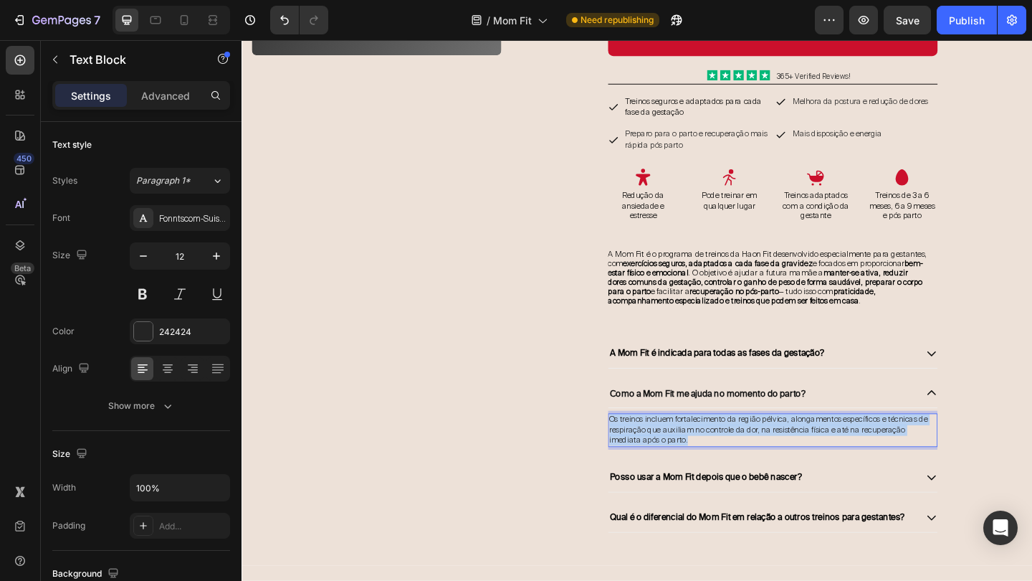
click at [830, 464] on p "Os treinos incluem fortalecimento da região pélvica, alongamentos específicos e…" at bounding box center [820, 464] width 356 height 34
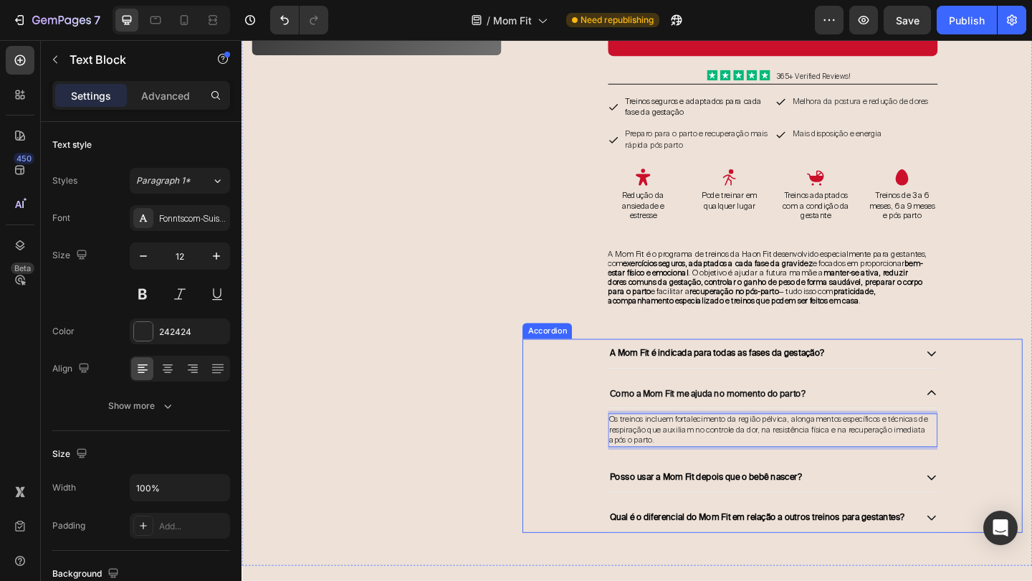
click at [983, 419] on div "Como a Mom Fit me ajuda no momento do parto?" at bounding box center [819, 425] width 358 height 32
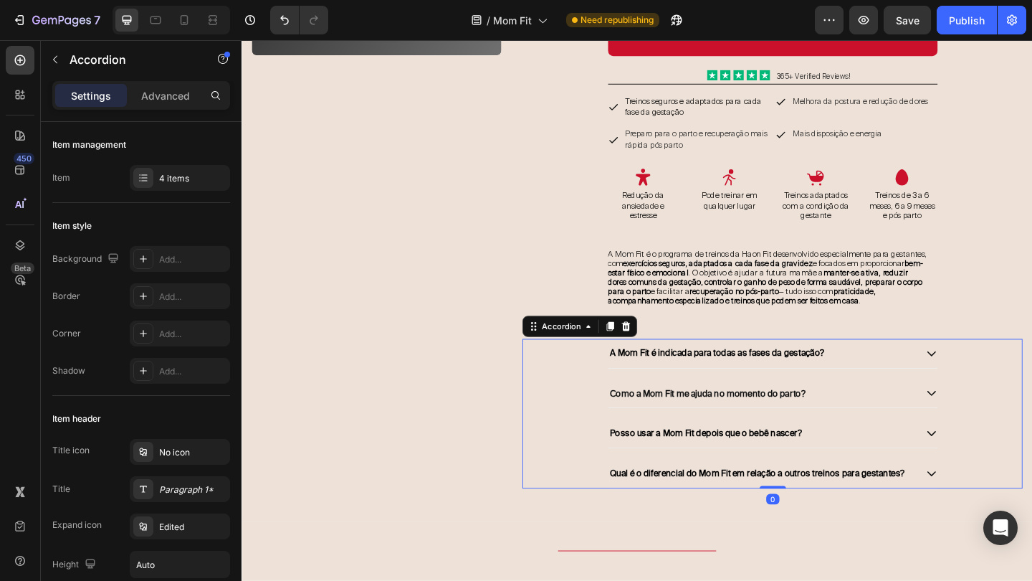
click at [987, 465] on icon at bounding box center [992, 467] width 13 height 13
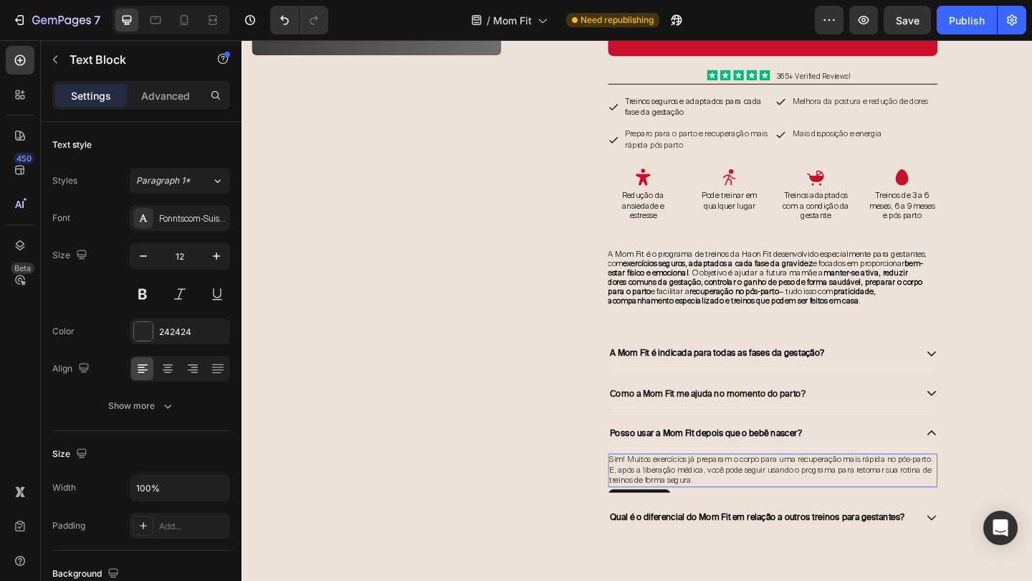
click at [869, 493] on p "Sim! Muitos exercícios já preparam o corpo para uma recuperação mais rápida no …" at bounding box center [820, 508] width 356 height 34
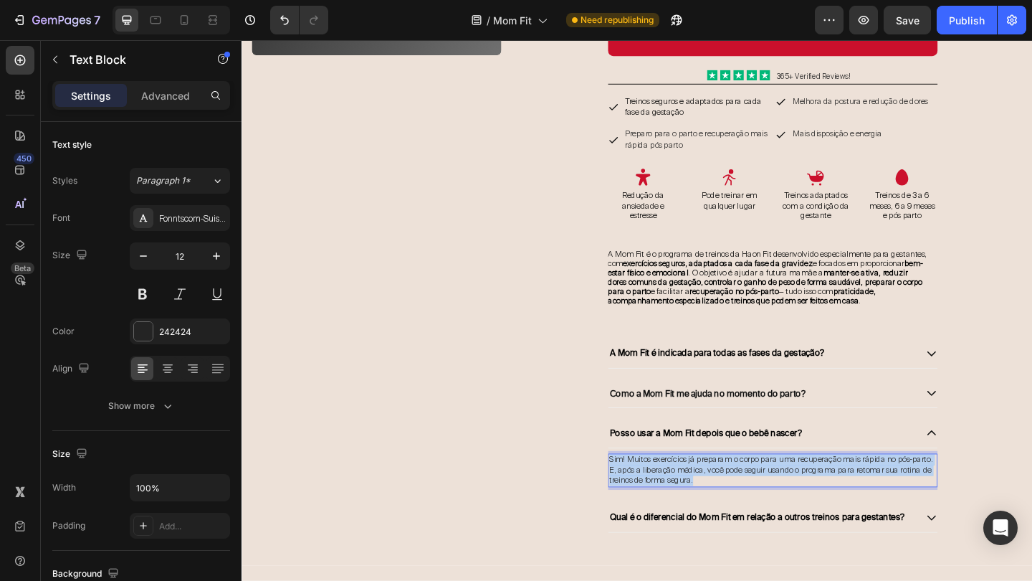
click at [869, 493] on p "Sim! Muitos exercícios já preparam o corpo para uma recuperação mais rápida no …" at bounding box center [820, 508] width 356 height 34
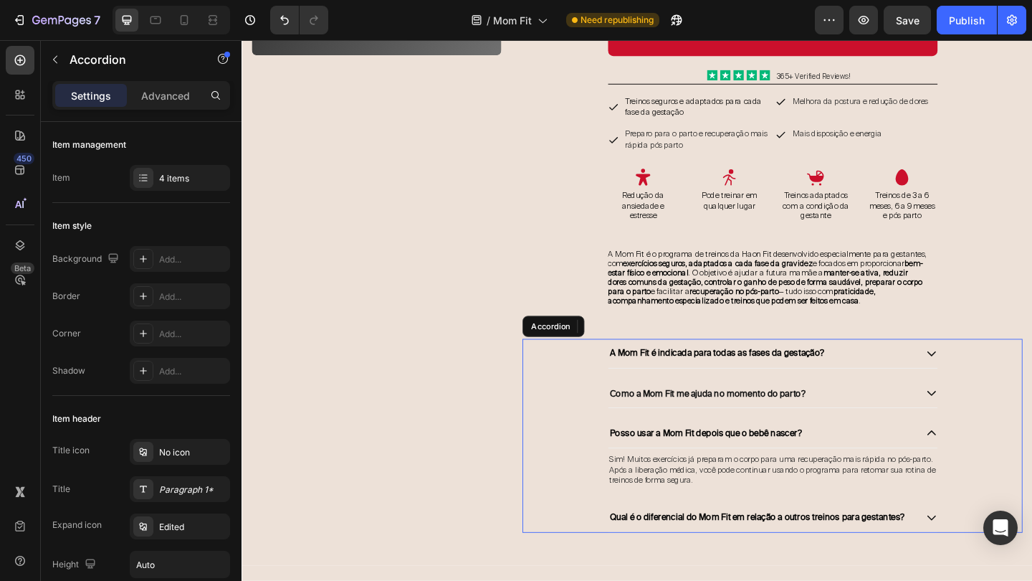
click at [994, 461] on icon at bounding box center [992, 467] width 13 height 13
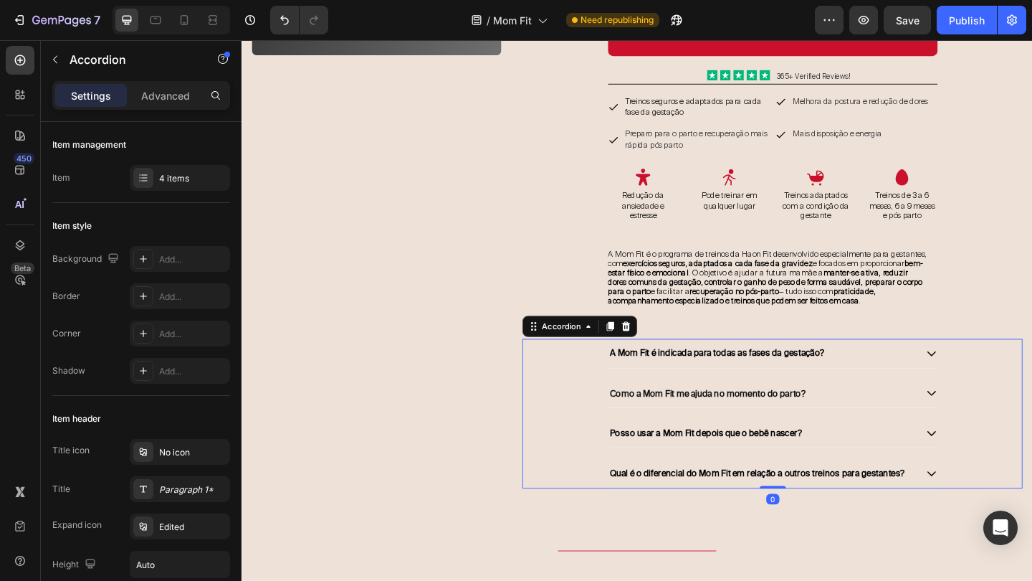
click at [996, 509] on icon at bounding box center [991, 511] width 9 height 5
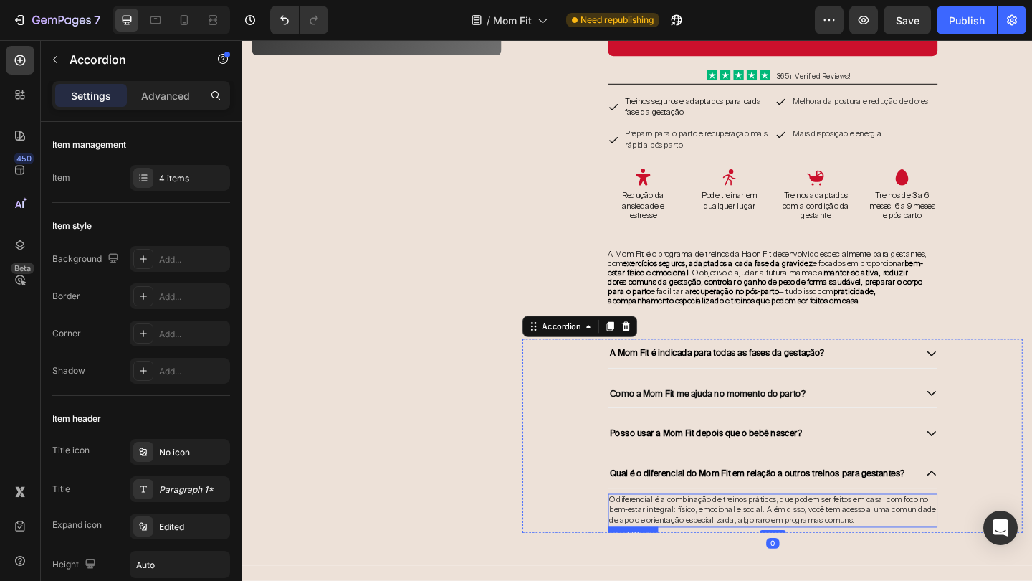
click at [790, 556] on p "O diferencial é a combinação de treinos práticos, que podem ser feitos em casa,…" at bounding box center [820, 552] width 356 height 34
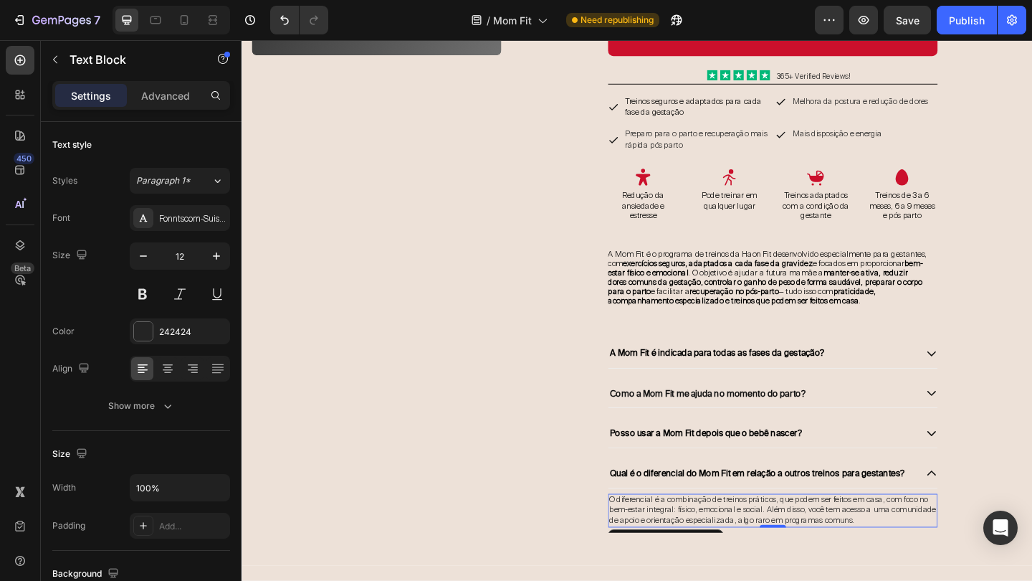
click at [790, 556] on p "O diferencial é a combinação de treinos práticos, que podem ser feitos em casa,…" at bounding box center [820, 552] width 356 height 34
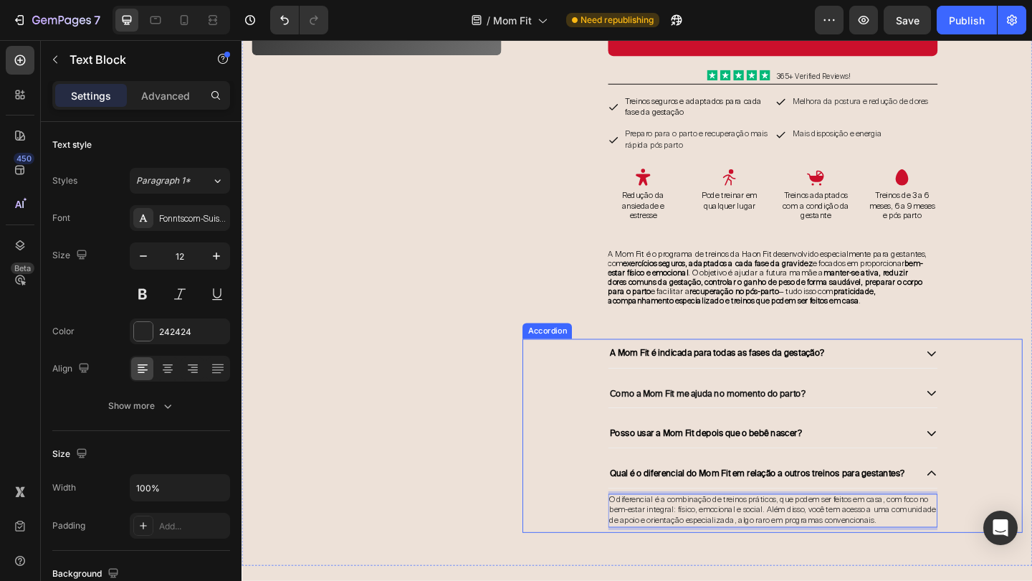
click at [538, 468] on div "Plano Mensal - Mom Fit Heading Row Image Mom Fit - Mensal Heading Treinos adapt…" at bounding box center [672, 64] width 860 height 1095
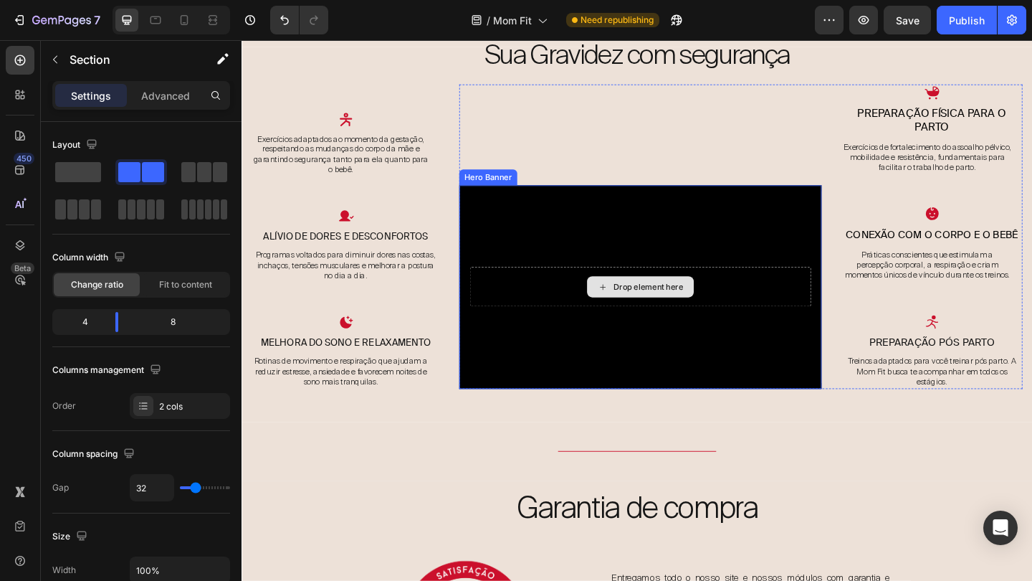
scroll to position [5921, 0]
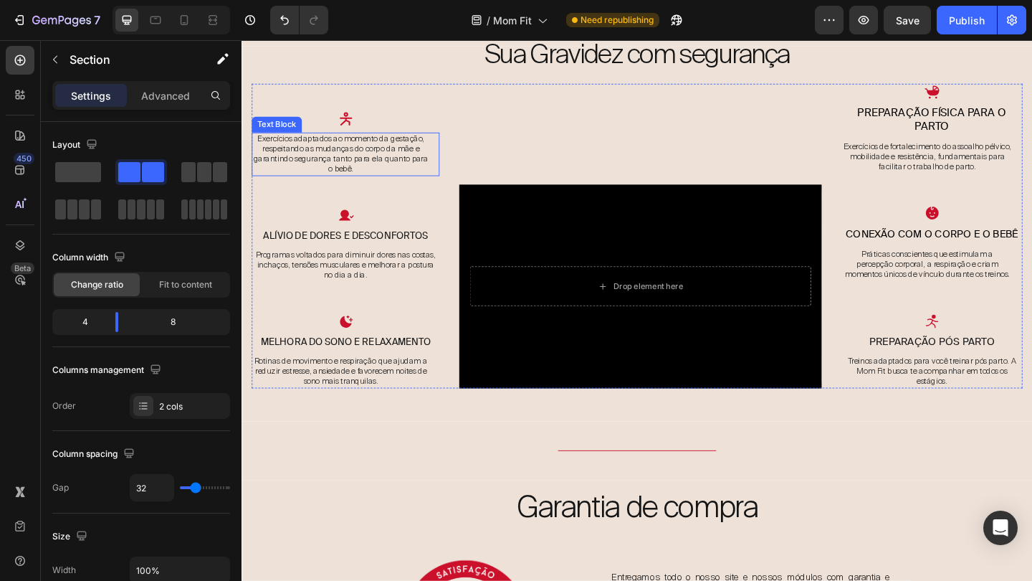
click at [366, 159] on p "Exercícios adaptados ao momento da gestação, respeitando as mudanças do corpo d…" at bounding box center [349, 164] width 191 height 44
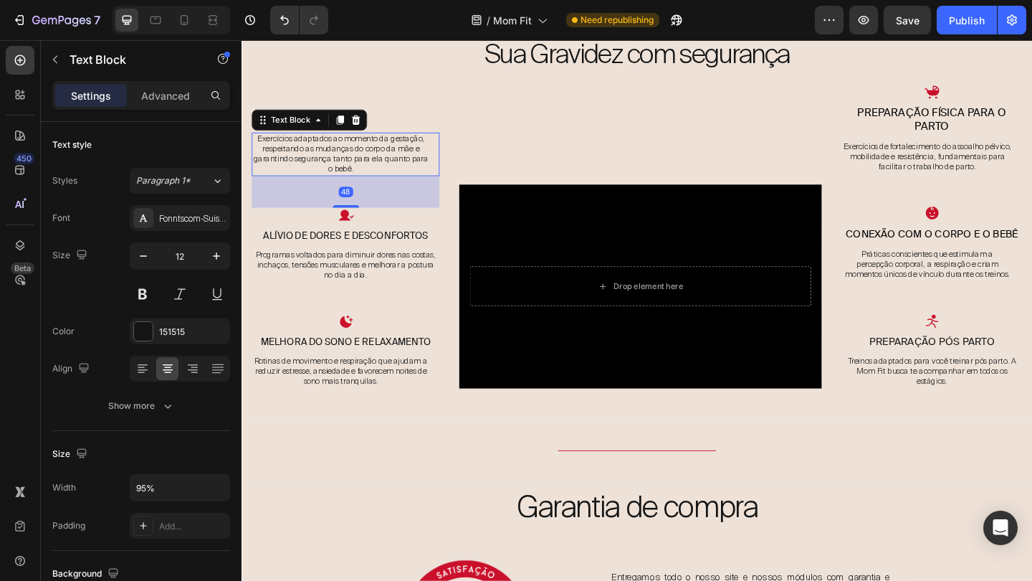
click at [366, 159] on p "Exercícios adaptados ao momento da gestação, respeitando as mudanças do corpo d…" at bounding box center [349, 164] width 191 height 44
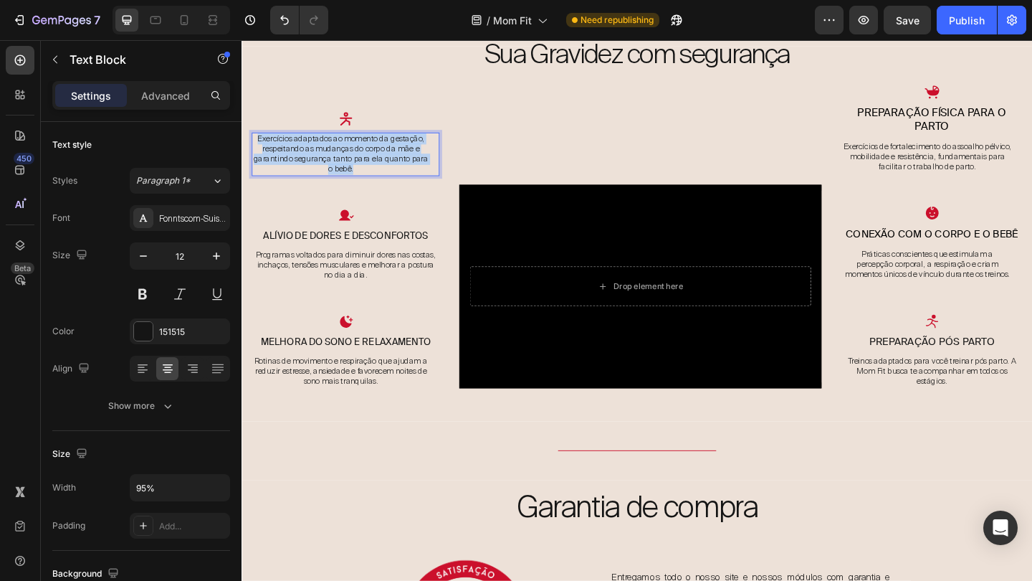
click at [366, 159] on p "Exercícios adaptados ao momento da gestação, respeitando as mudanças do corpo d…" at bounding box center [349, 164] width 191 height 44
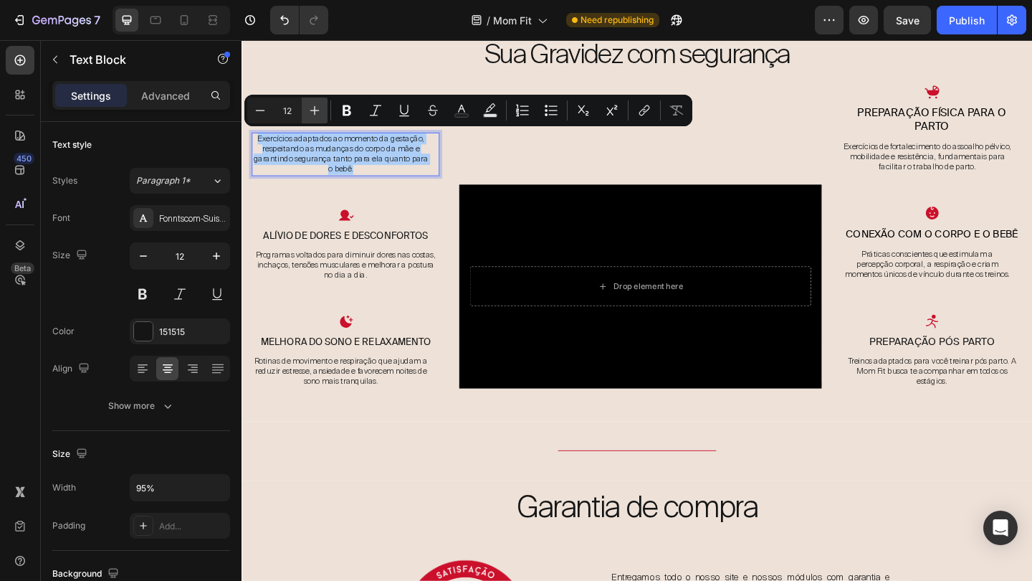
click at [313, 108] on icon "Editor contextual toolbar" at bounding box center [315, 110] width 14 height 14
type input "13"
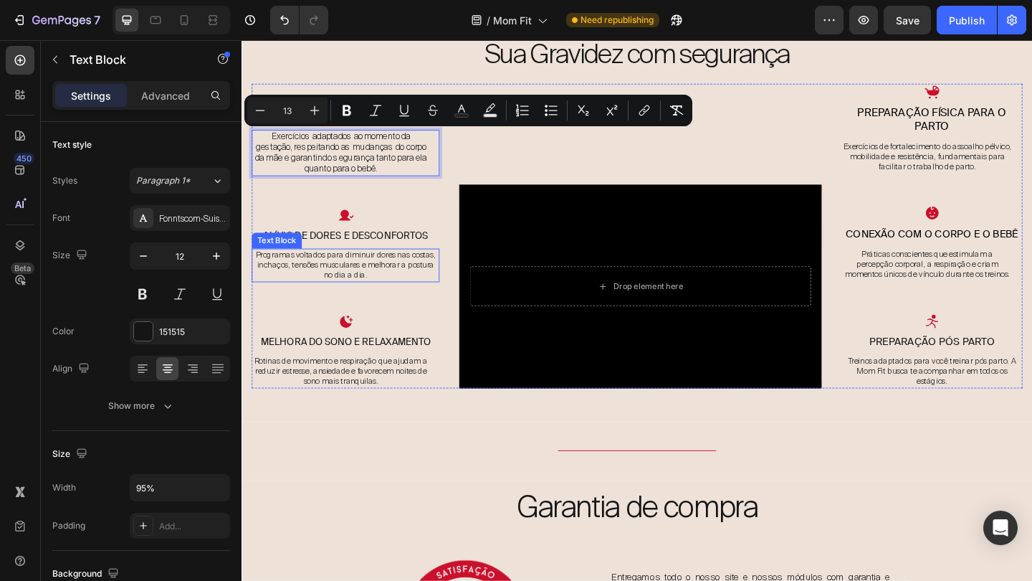
click at [368, 268] on p "Programas voltados para diminuir dores nas costas, inchaços, tensões musculares…" at bounding box center [354, 285] width 201 height 34
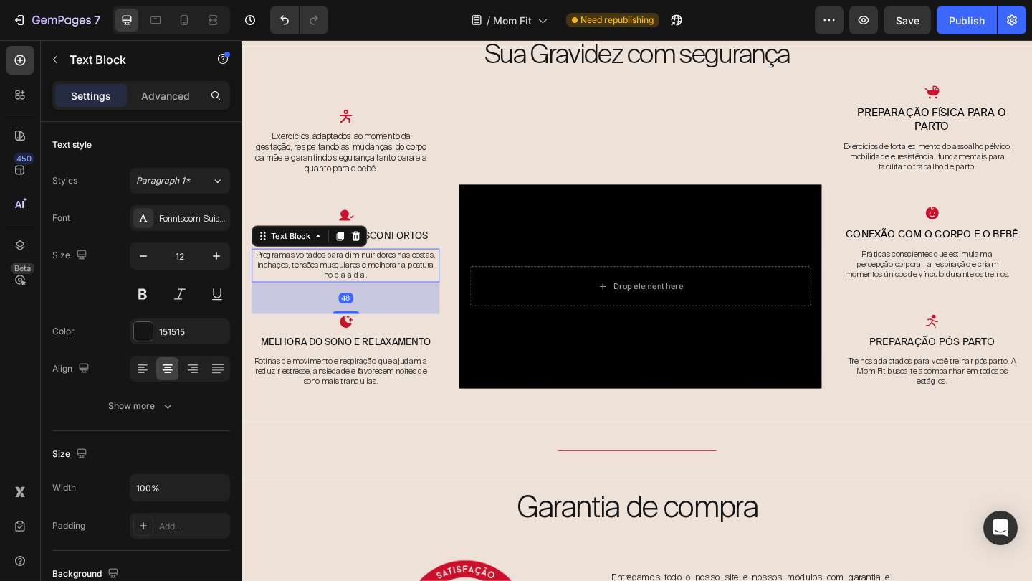
click at [368, 268] on p "Programas voltados para diminuir dores nas costas, inchaços, tensões musculares…" at bounding box center [354, 285] width 201 height 34
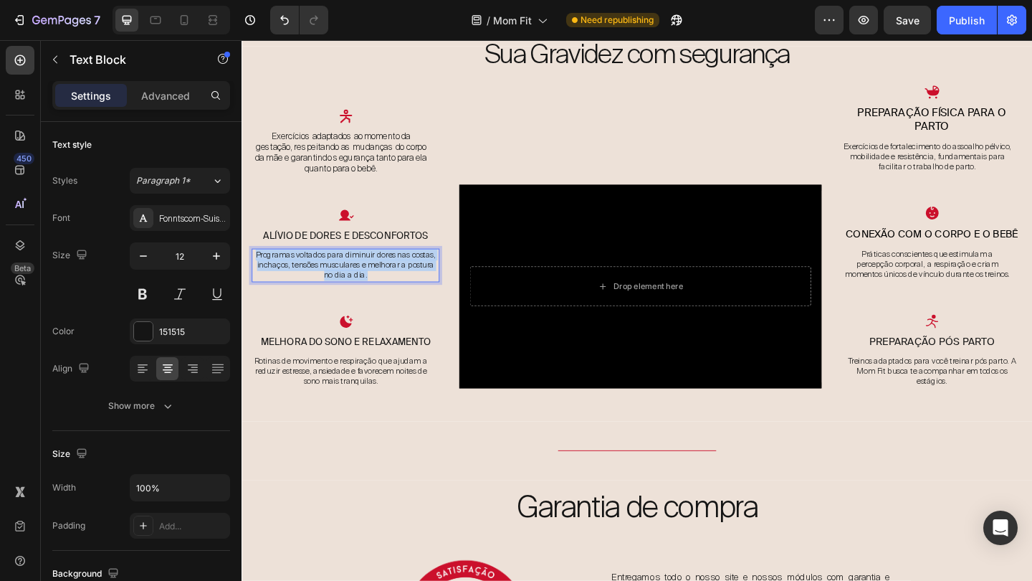
click at [368, 268] on p "Programas voltados para diminuir dores nas costas, inchaços, tensões musculares…" at bounding box center [354, 285] width 201 height 34
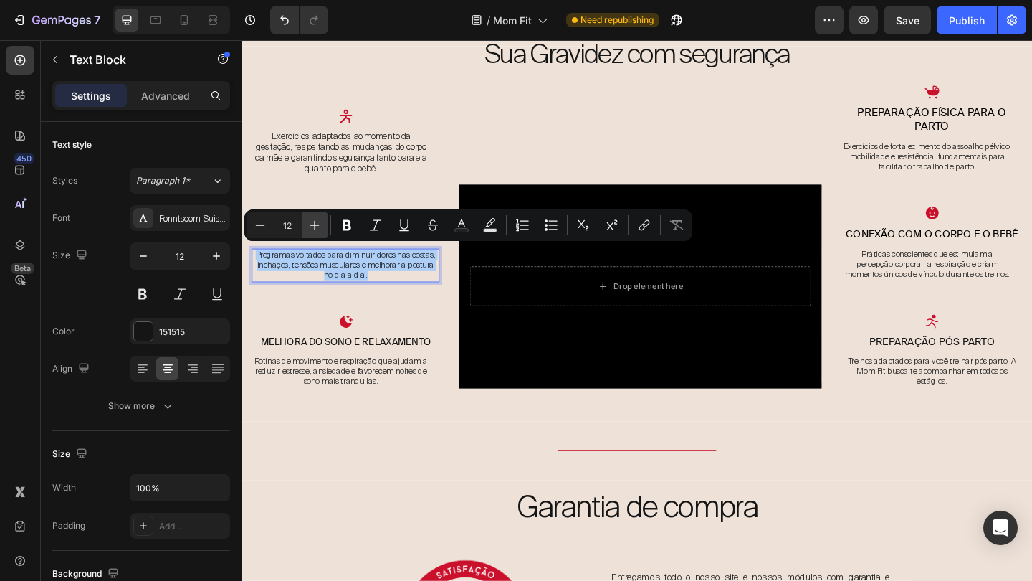
click at [315, 224] on icon "Editor contextual toolbar" at bounding box center [314, 225] width 9 height 9
type input "13"
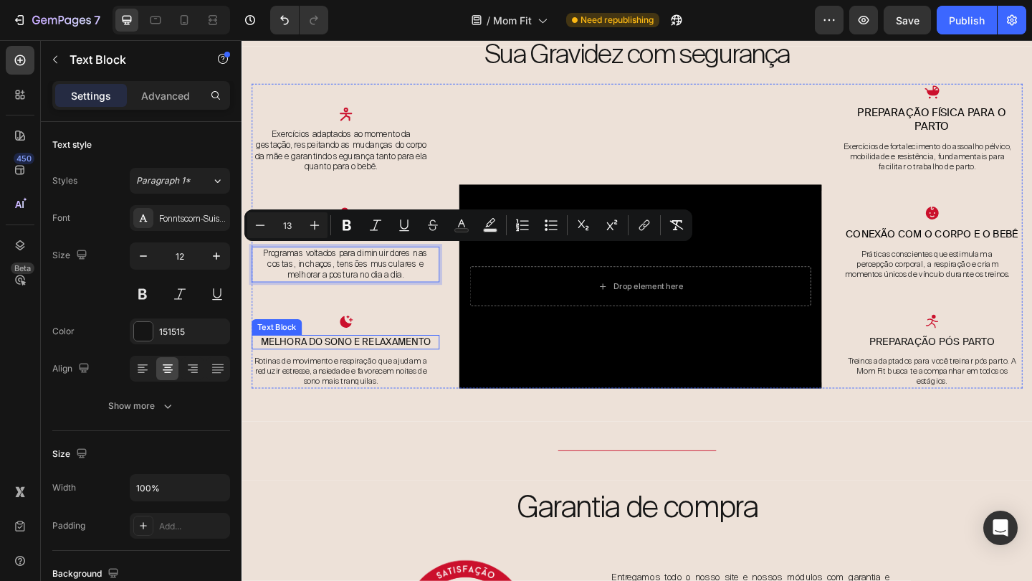
click at [363, 372] on div "Icon Exercícios adaptados ao momento da gestação, respeitando as mudanças do co…" at bounding box center [354, 252] width 204 height 331
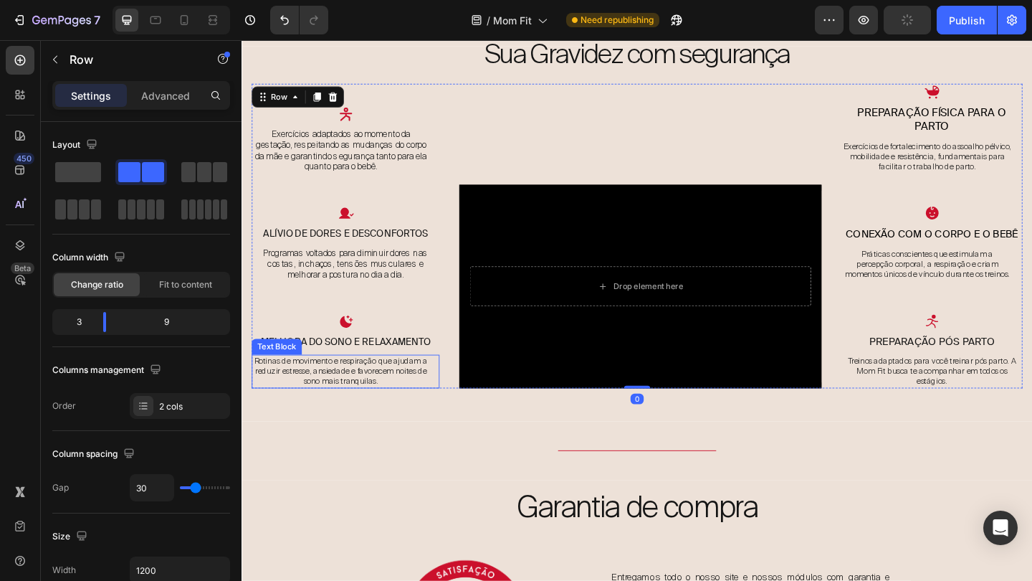
click at [362, 392] on p "Rotinas de movimento e respiração que ajudam a reduzir estresse, ansiedade e fa…" at bounding box center [349, 401] width 191 height 34
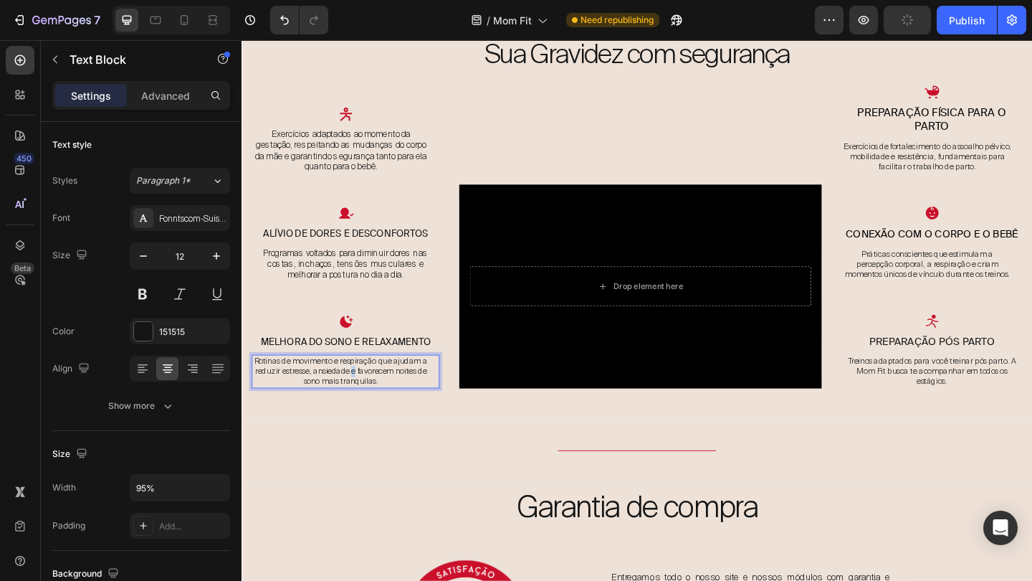
click at [362, 392] on p "Rotinas de movimento e respiração que ajudam a reduzir estresse, ansiedade e fa…" at bounding box center [349, 401] width 191 height 34
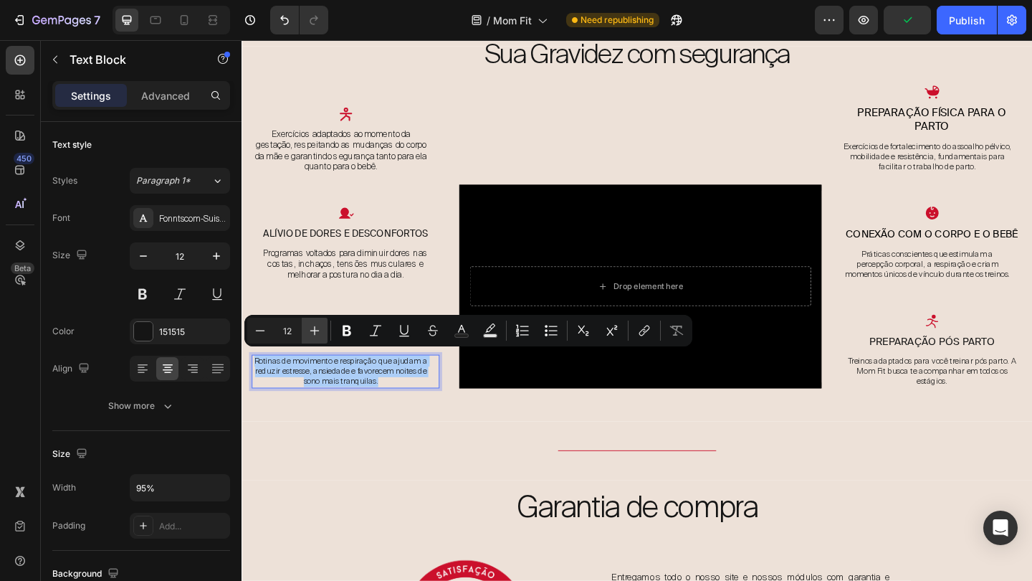
click at [320, 328] on icon "Editor contextual toolbar" at bounding box center [315, 330] width 14 height 14
type input "13"
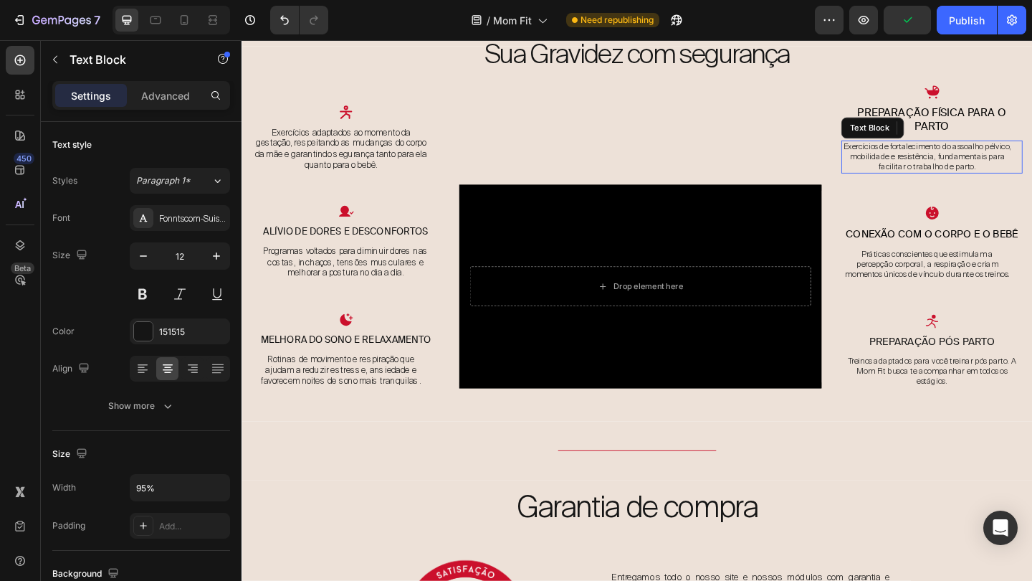
click at [1032, 164] on p "Exercícios de fortalecimento do assoalho pélvico, mobilidade e resistência, fun…" at bounding box center [987, 168] width 184 height 34
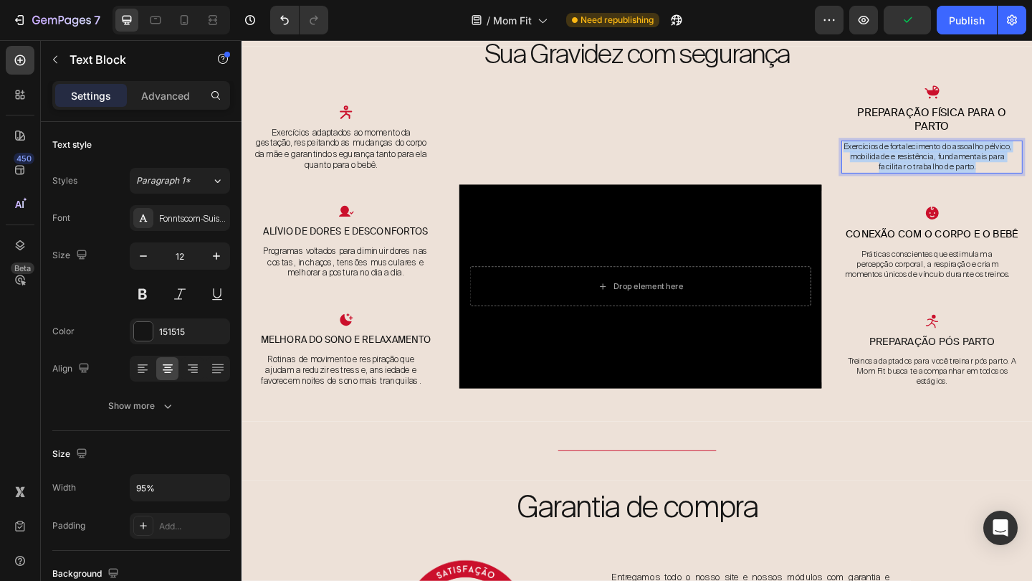
click at [1032, 164] on p "Exercícios de fortalecimento do assoalho pélvico, mobilidade e resistência, fun…" at bounding box center [987, 168] width 184 height 34
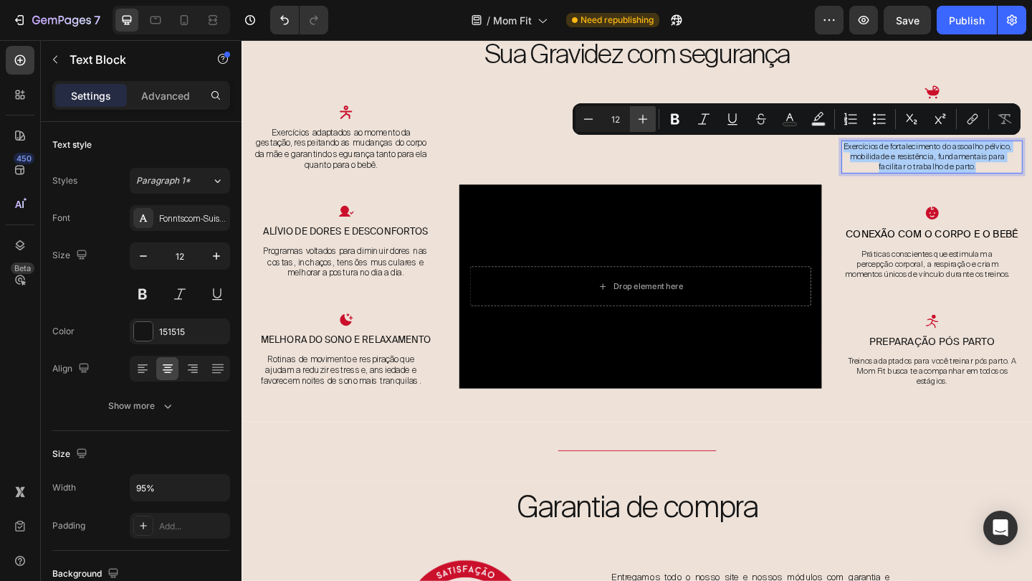
click at [645, 118] on icon "Editor contextual toolbar" at bounding box center [643, 119] width 14 height 14
type input "13"
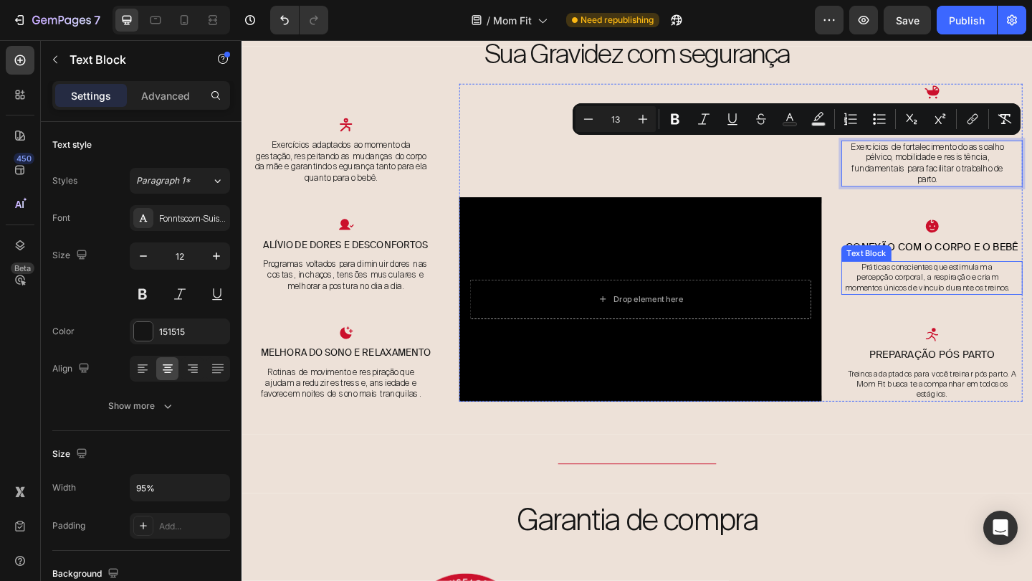
click at [976, 282] on p "Práticas conscientes que estimulam a percepção corporal, a respiração e criam m…" at bounding box center [987, 299] width 184 height 34
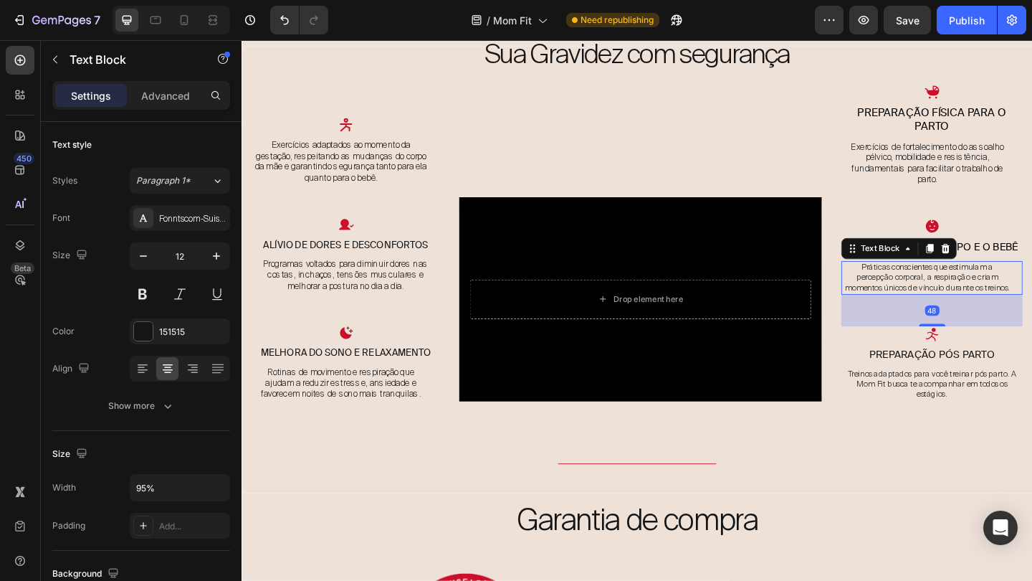
click at [976, 282] on p "Práticas conscientes que estimulam a percepção corporal, a respiração e criam m…" at bounding box center [987, 299] width 184 height 34
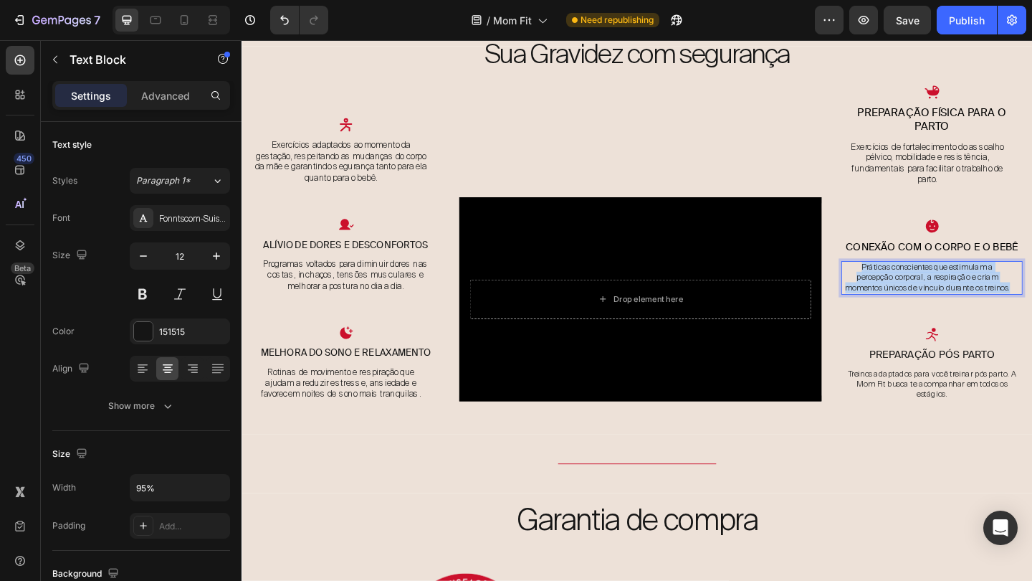
click at [976, 282] on p "Práticas conscientes que estimulam a percepção corporal, a respiração e criam m…" at bounding box center [987, 299] width 184 height 34
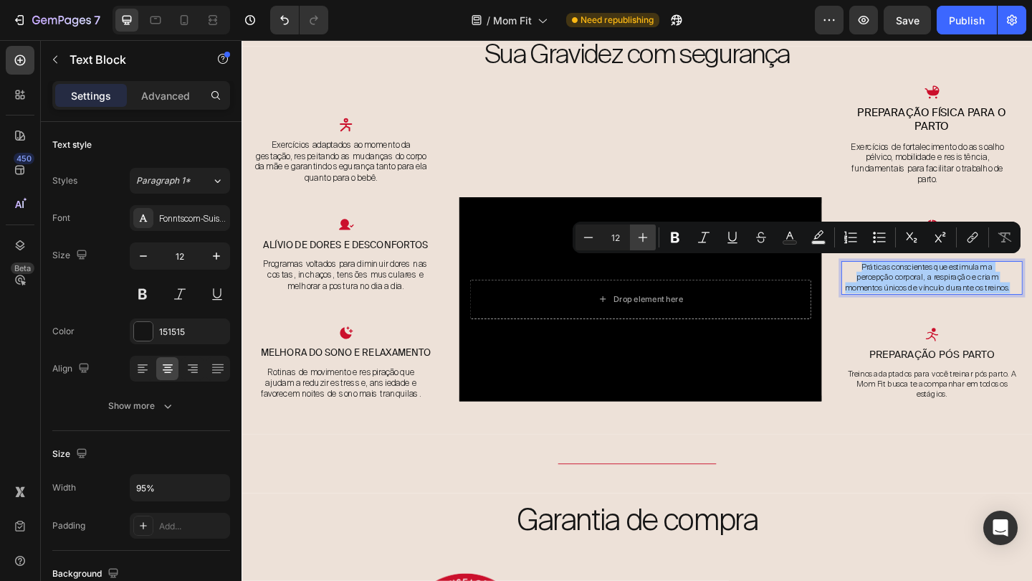
click at [647, 237] on icon "Editor contextual toolbar" at bounding box center [643, 237] width 9 height 9
type input "13"
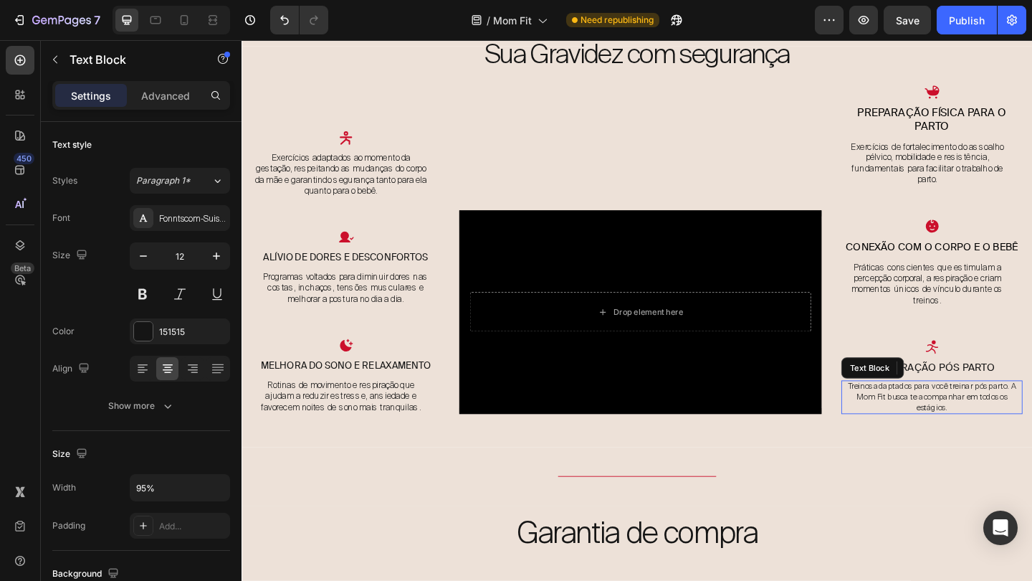
click at [961, 415] on p "Treinos adaptados para você treinar pós parto. A Mom Fit busca te acompanhar em…" at bounding box center [992, 428] width 184 height 34
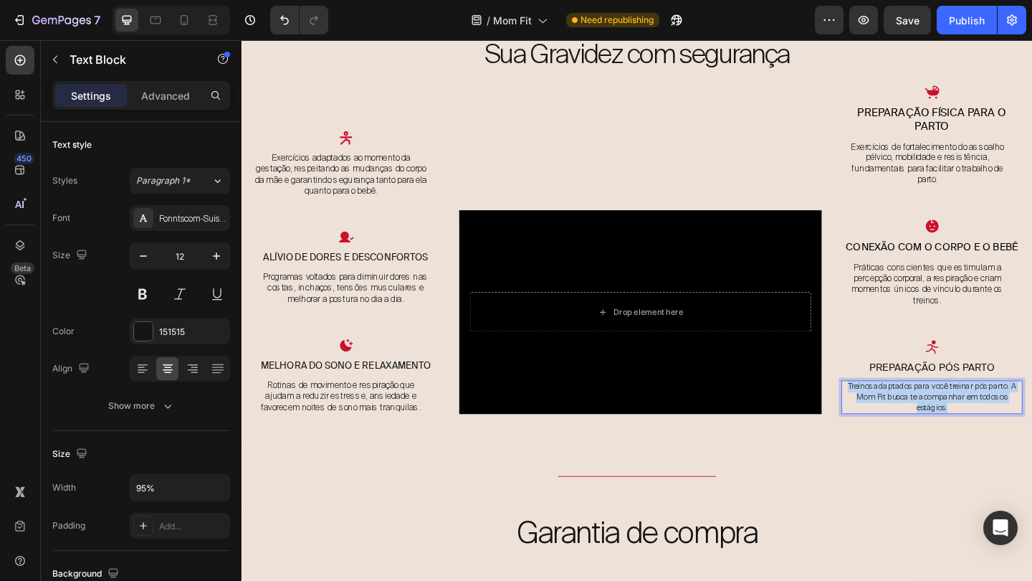
click at [961, 415] on p "Treinos adaptados para você treinar pós parto. A Mom Fit busca te acompanhar em…" at bounding box center [992, 428] width 184 height 34
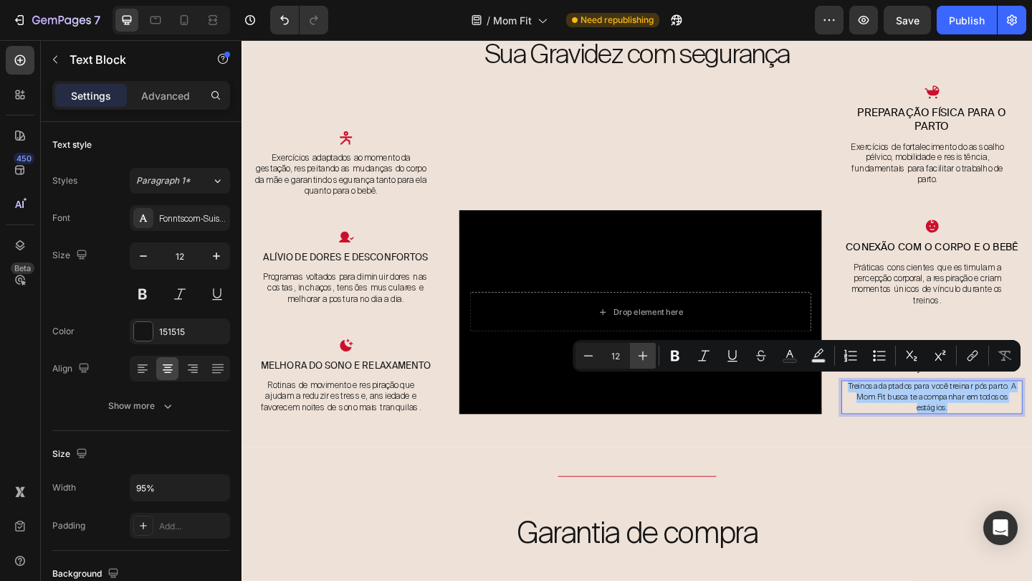
click at [637, 351] on icon "Editor contextual toolbar" at bounding box center [643, 355] width 14 height 14
type input "13"
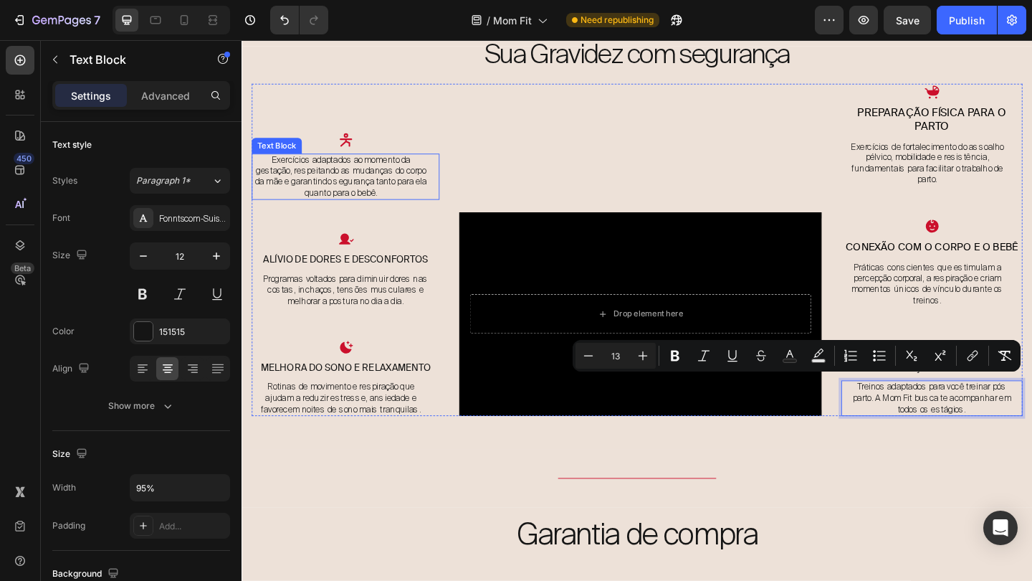
click at [387, 198] on span "Exercícios adaptados ao momento da gestação, respeitando as mudanças do corpo d…" at bounding box center [349, 188] width 187 height 48
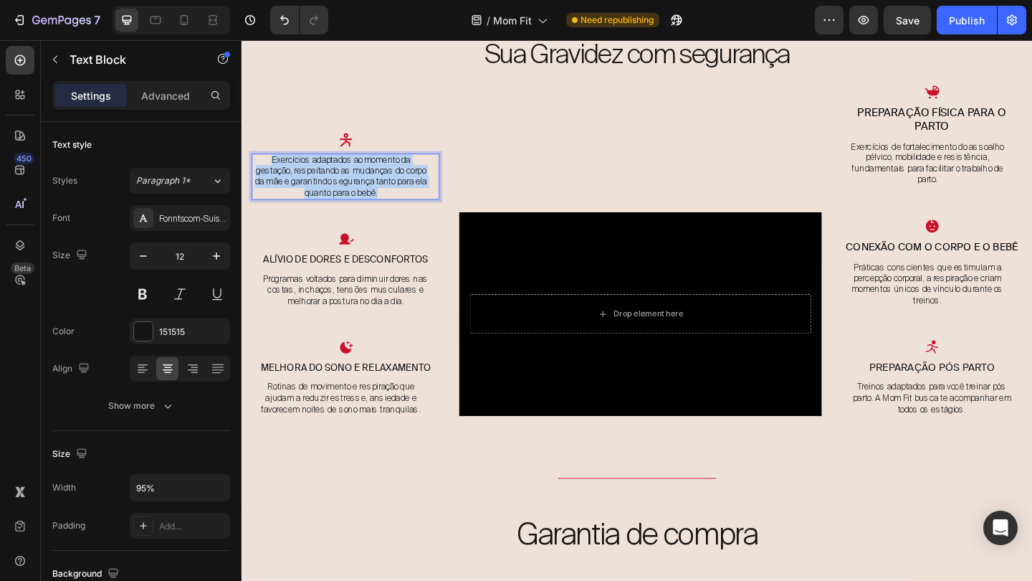
click at [387, 198] on span "Exercícios adaptados ao momento da gestação, respeitando as mudanças do corpo d…" at bounding box center [349, 188] width 187 height 48
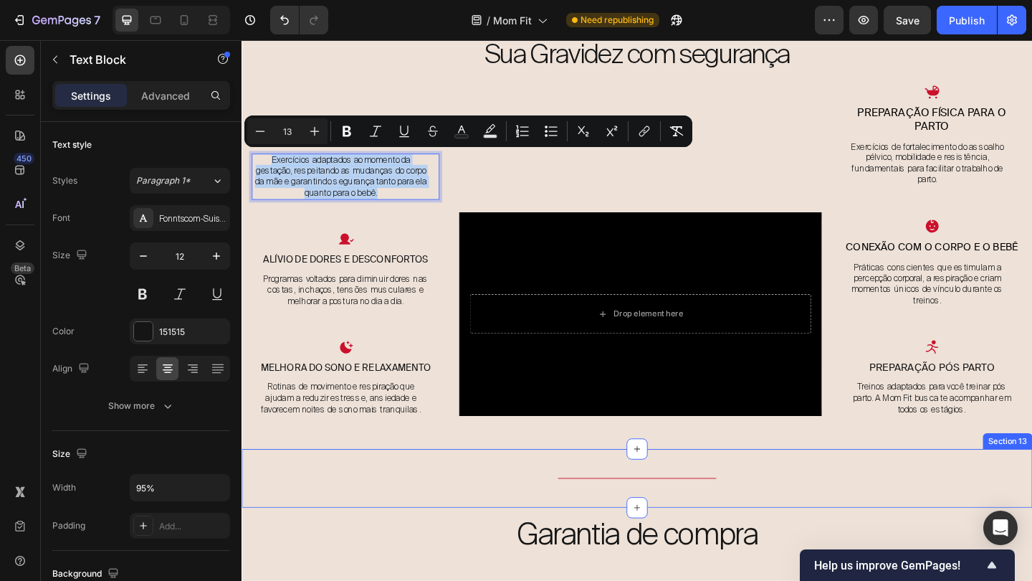
click at [890, 491] on div "Title Line Section 13" at bounding box center [672, 517] width 860 height 64
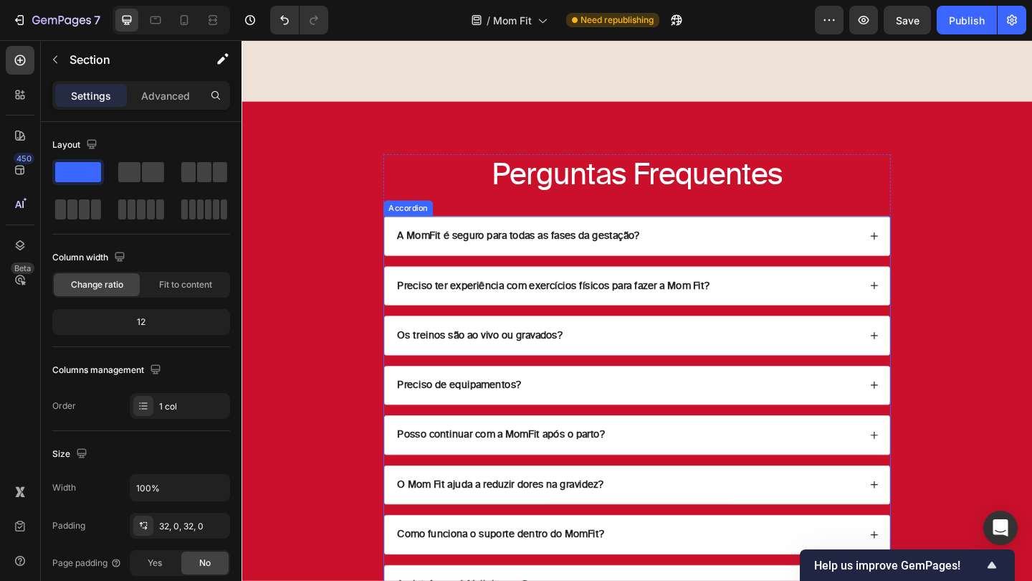
scroll to position [6780, 0]
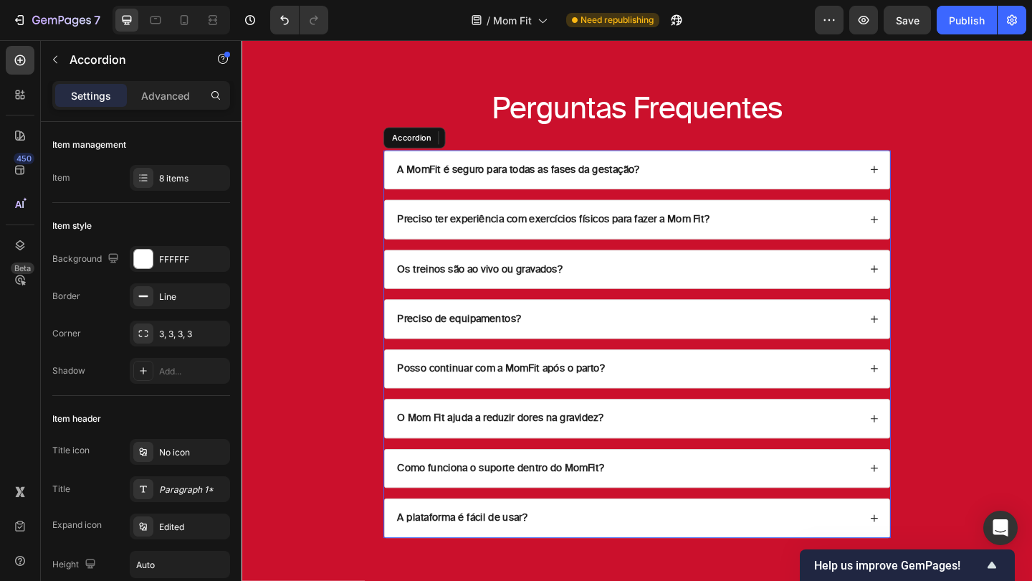
click at [927, 172] on div "A MomFit é seguro para todas as fases da gestação?" at bounding box center [671, 182] width 549 height 42
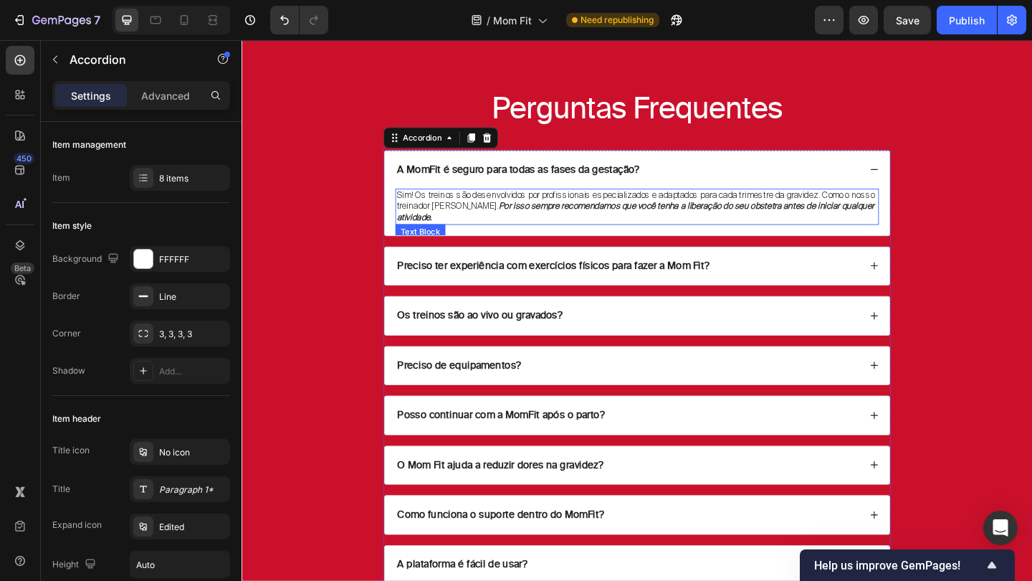
click at [678, 211] on p "Sim! Os treinos são desenvolvidos por profissionais especializados e adaptados …" at bounding box center [671, 221] width 523 height 37
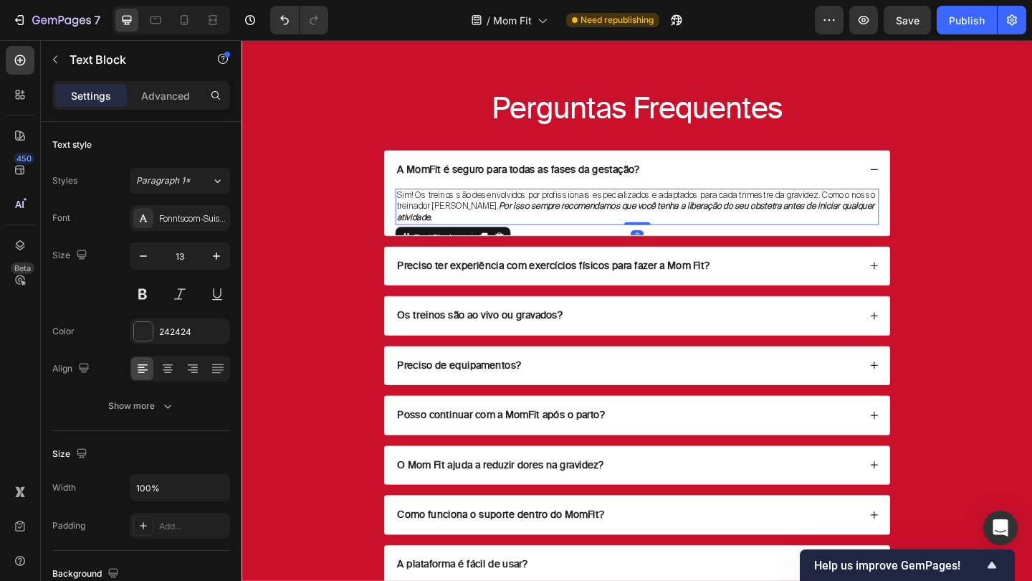
click at [678, 211] on p "Sim! Os treinos são desenvolvidos por profissionais especializados e adaptados …" at bounding box center [671, 221] width 523 height 37
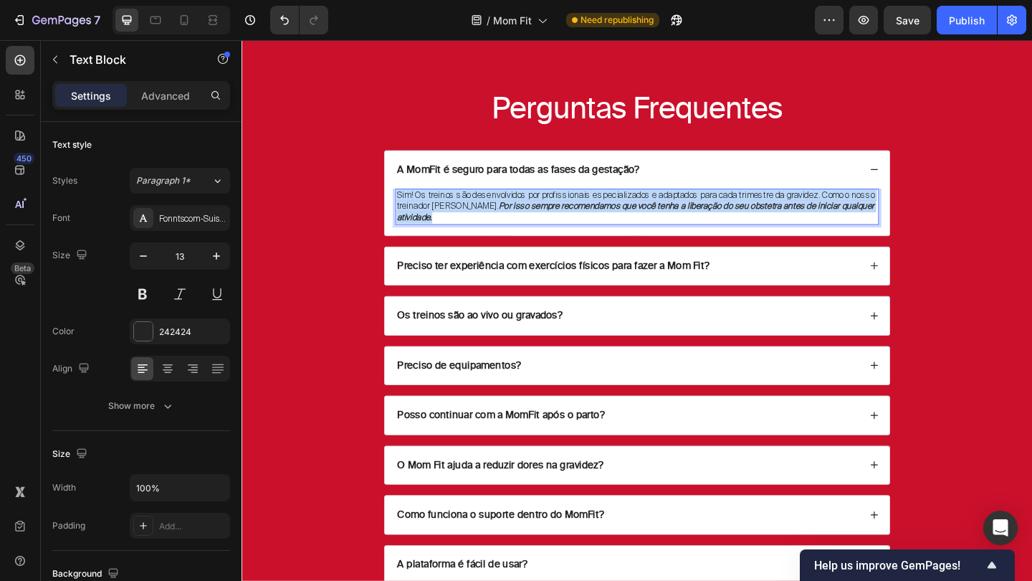
click at [678, 211] on p "Sim! Os treinos são desenvolvidos por profissionais especializados e adaptados …" at bounding box center [671, 221] width 523 height 37
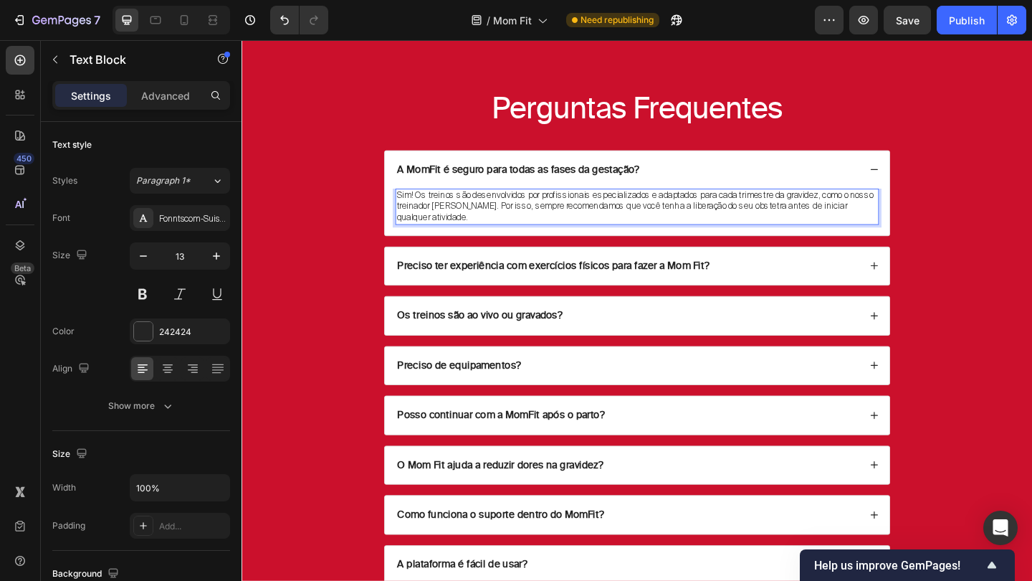
click at [490, 216] on p "Sim! Os treinos são desenvolvidos por profissionais especializados e adaptados …" at bounding box center [671, 221] width 523 height 37
click at [507, 217] on p "Sim! Os treinos são desenvolvidos por profissionais especializados e adaptados …" at bounding box center [671, 221] width 523 height 37
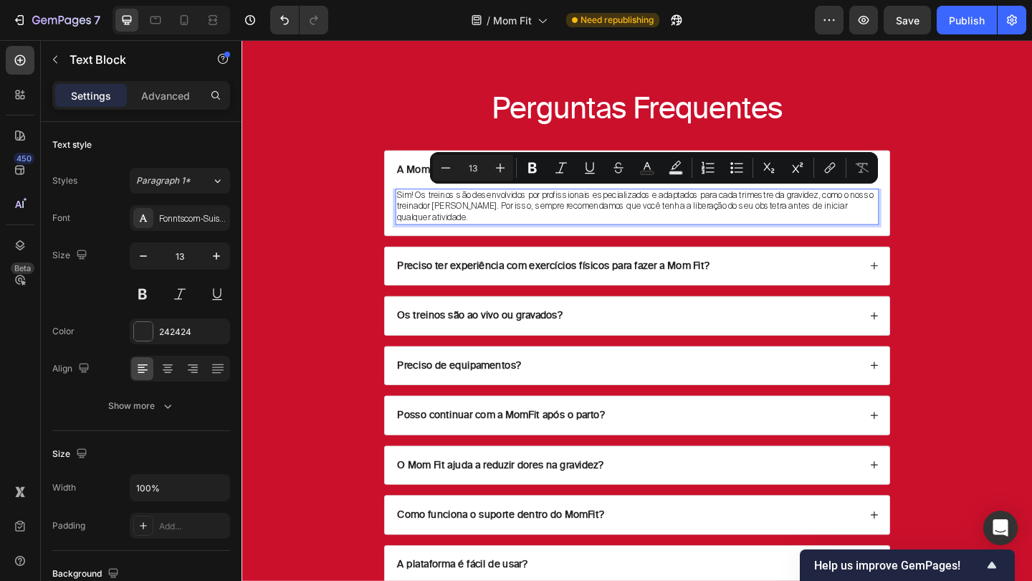
click at [526, 207] on p "Sim! Os treinos são desenvolvidos por profissionais especializados e adaptados …" at bounding box center [671, 221] width 523 height 37
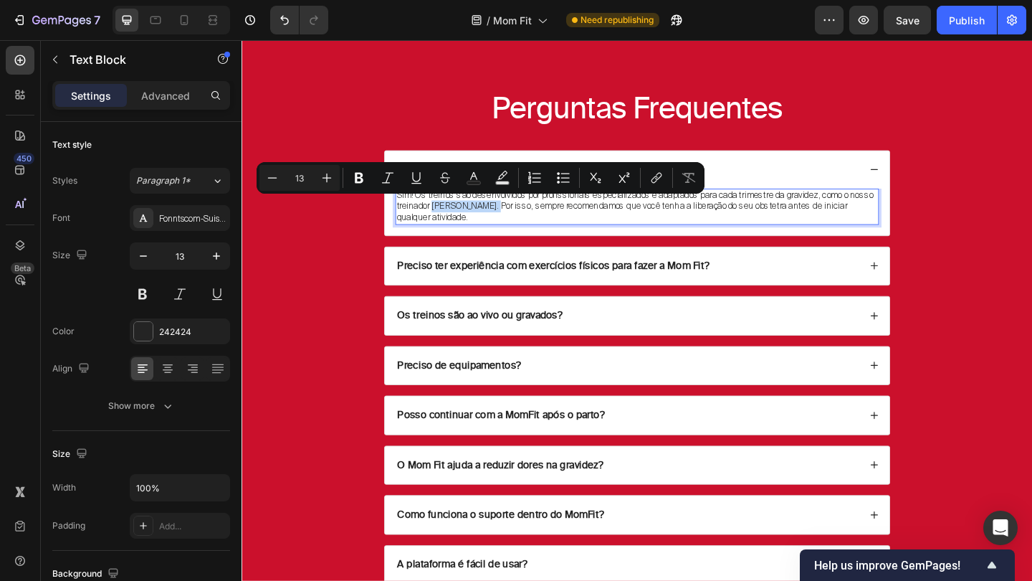
drag, startPoint x: 448, startPoint y: 217, endPoint x: 514, endPoint y: 221, distance: 66.0
click at [514, 221] on p "Sim! Os treinos são desenvolvidos por profissionais especializados e adaptados …" at bounding box center [671, 221] width 523 height 37
click at [360, 176] on icon "Editor contextual toolbar" at bounding box center [359, 178] width 14 height 14
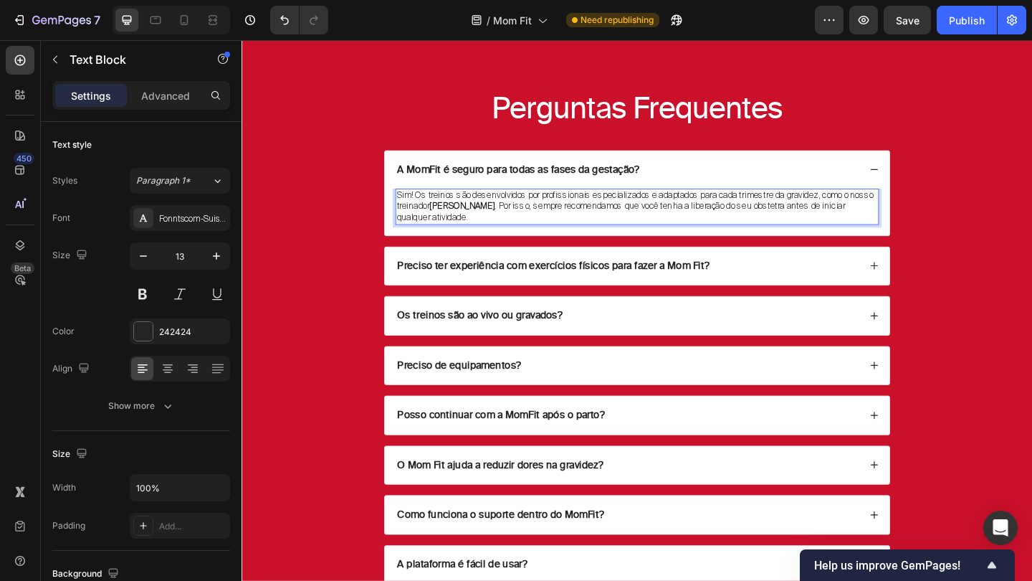
click at [515, 221] on strong "Jean Skudlareck" at bounding box center [481, 220] width 71 height 12
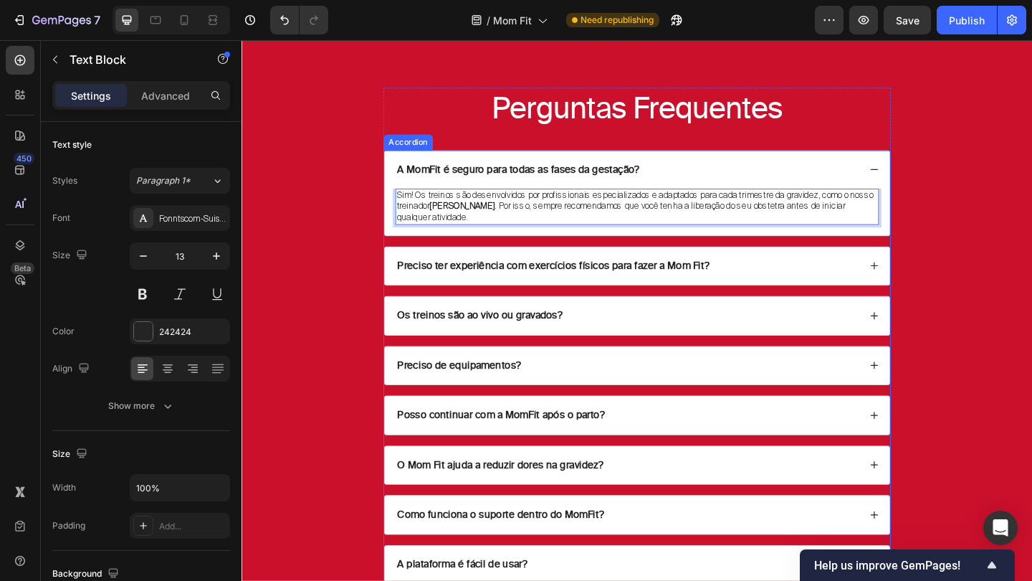
click at [510, 277] on div "Preciso ter experiência com exercícios físicos para fazer a Mom Fit?" at bounding box center [580, 286] width 343 height 19
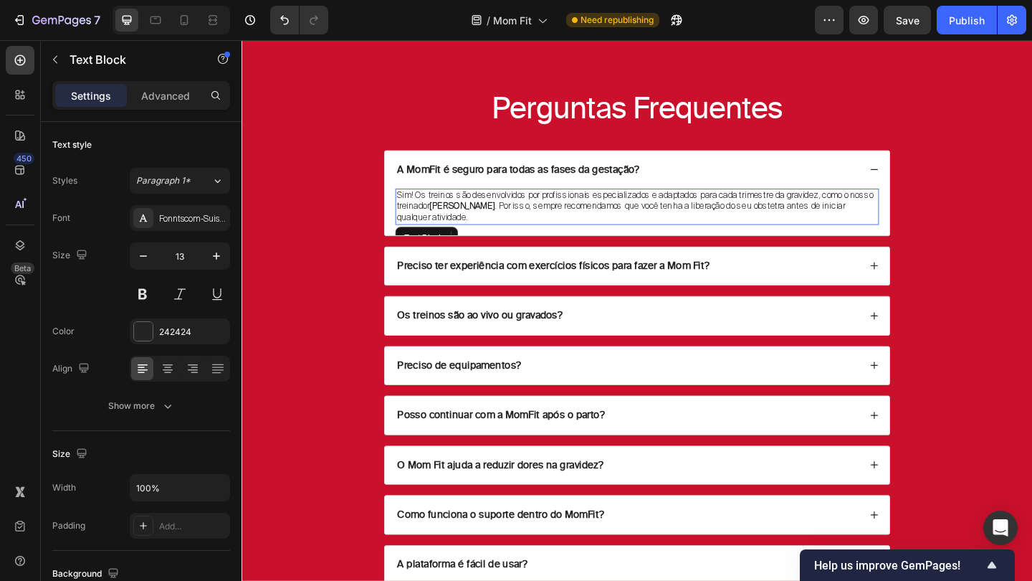
click at [551, 221] on p "Sim! Os treinos são desenvolvidos por profissionais especializados e adaptados …" at bounding box center [671, 221] width 523 height 37
drag, startPoint x: 449, startPoint y: 217, endPoint x: 515, endPoint y: 221, distance: 66.8
click at [517, 221] on strong "Jean Skudlareck" at bounding box center [481, 220] width 71 height 12
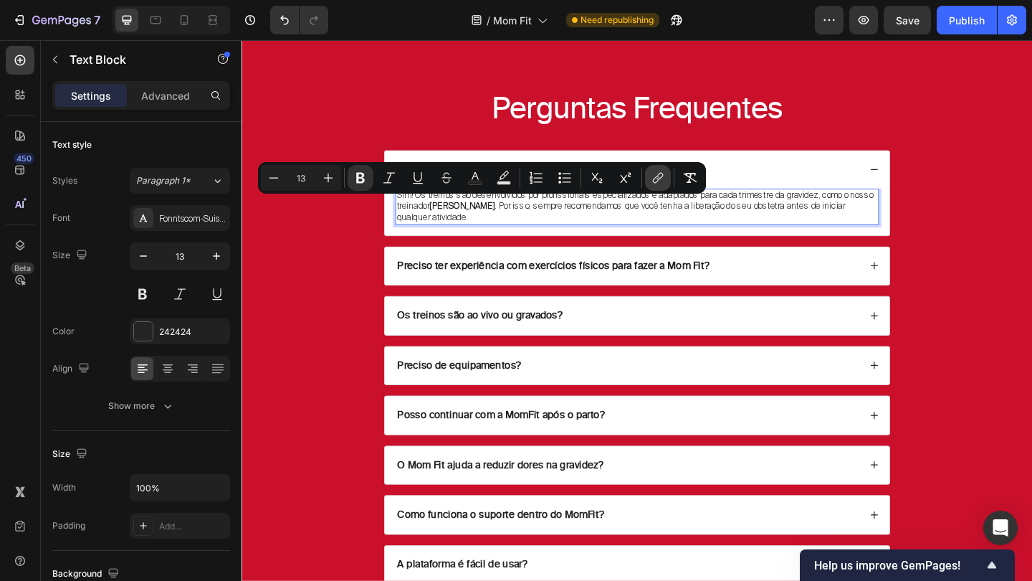
click at [649, 180] on button "link" at bounding box center [658, 178] width 26 height 26
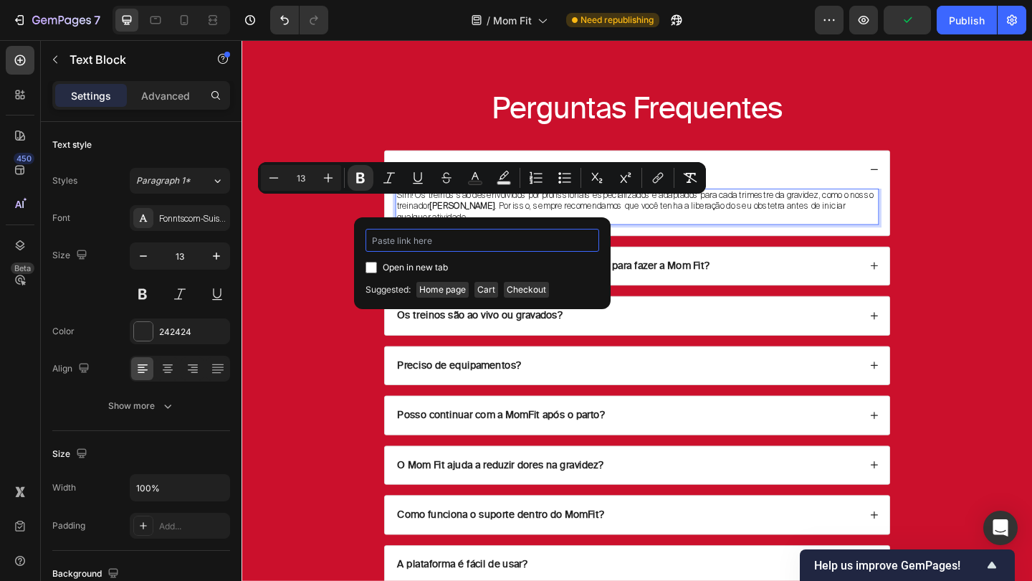
paste input "https://haonfit.com.br/pages/teamreck"
type input "https://haonfit.com.br/pages/teamreck"
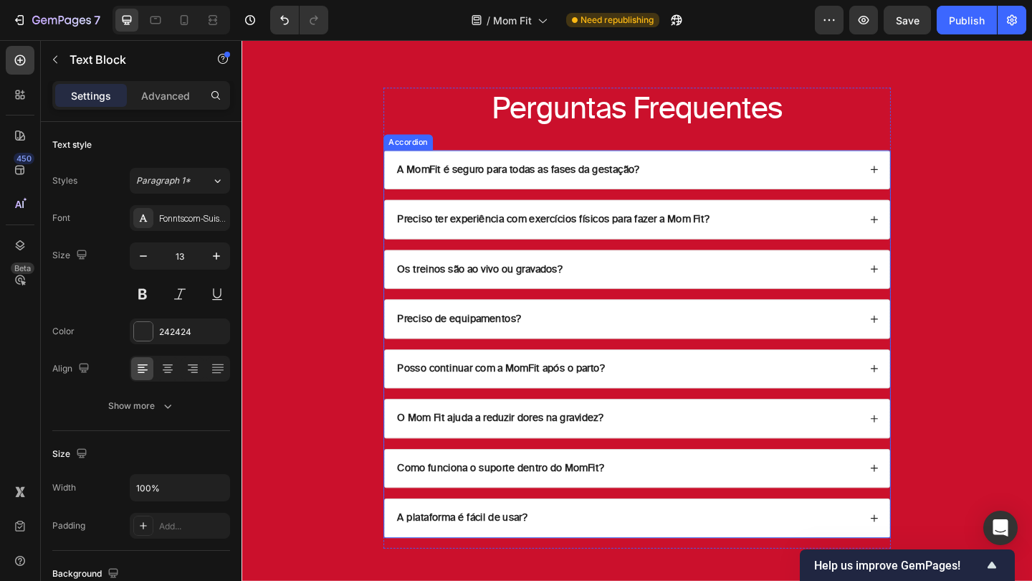
click at [748, 188] on div "A MomFit é seguro para todas as fases da gestação?" at bounding box center [661, 181] width 505 height 19
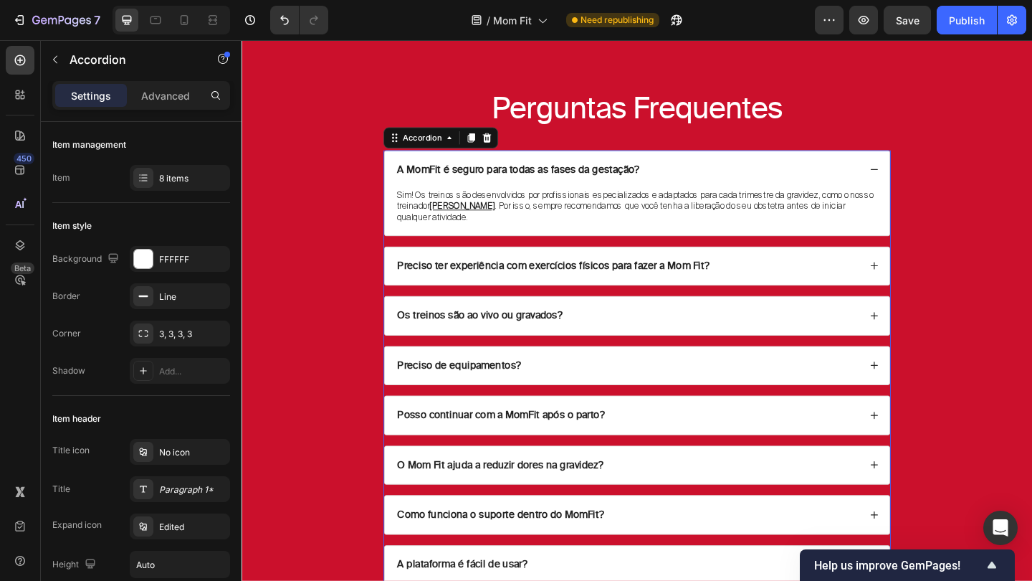
click at [765, 265] on div "Preciso ter experiência com exercícios físicos para fazer a Mom Fit?" at bounding box center [671, 286] width 549 height 42
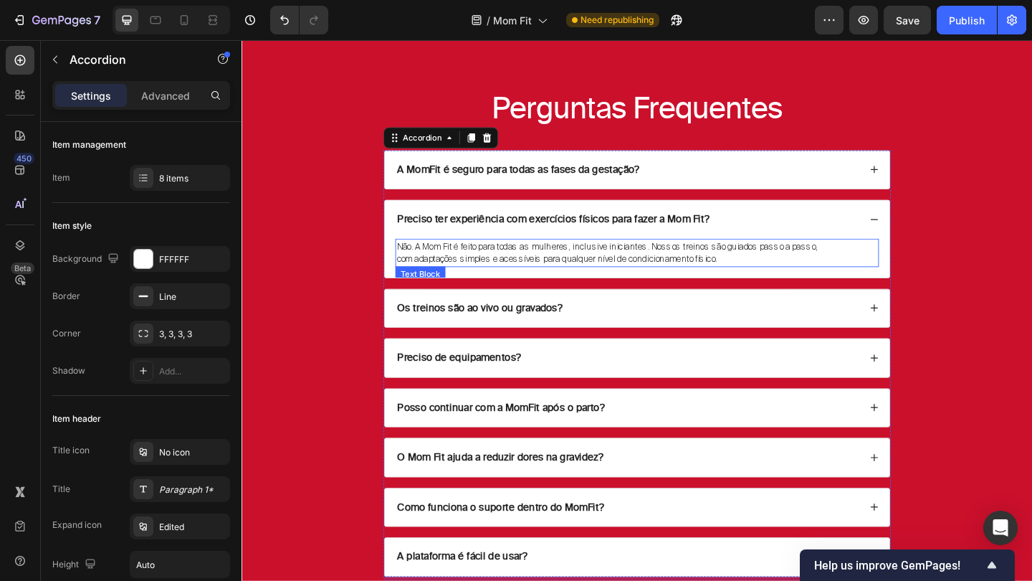
click at [660, 268] on p "Não. A Mom Fit é feito para todas as mulheres, inclusive iniciantes. Nossos tre…" at bounding box center [671, 264] width 523 height 14
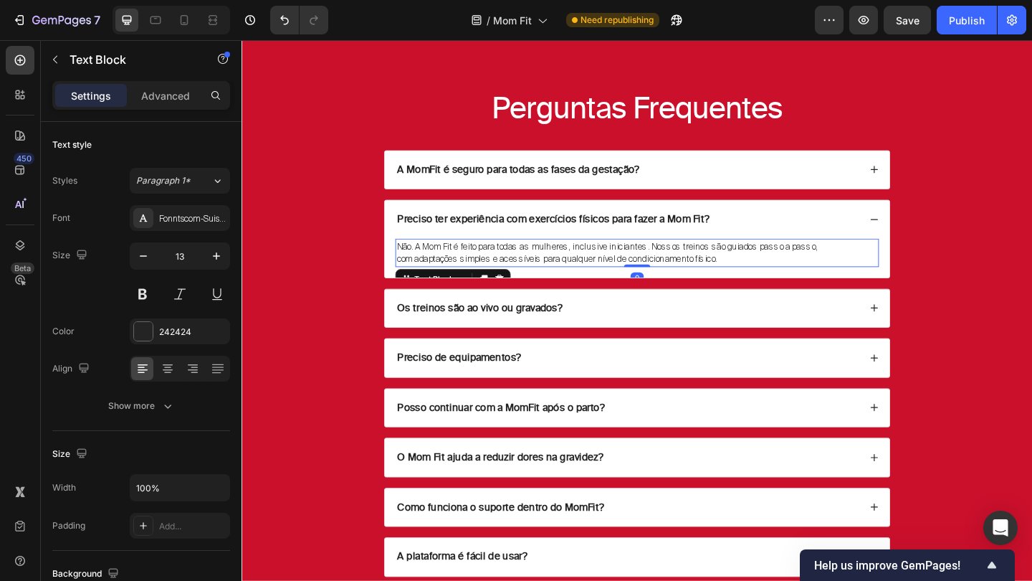
click at [660, 268] on p "Não. A Mom Fit é feito para todas as mulheres, inclusive iniciantes. Nossos tre…" at bounding box center [671, 264] width 523 height 14
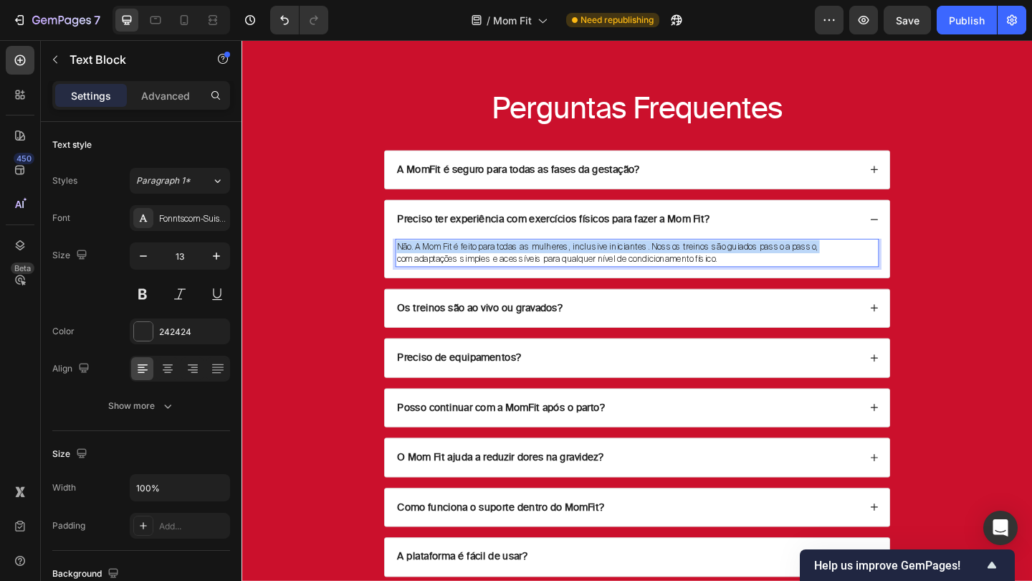
click at [660, 268] on p "Não. A Mom Fit é feito para todas as mulheres, inclusive iniciantes. Nossos tre…" at bounding box center [671, 264] width 523 height 14
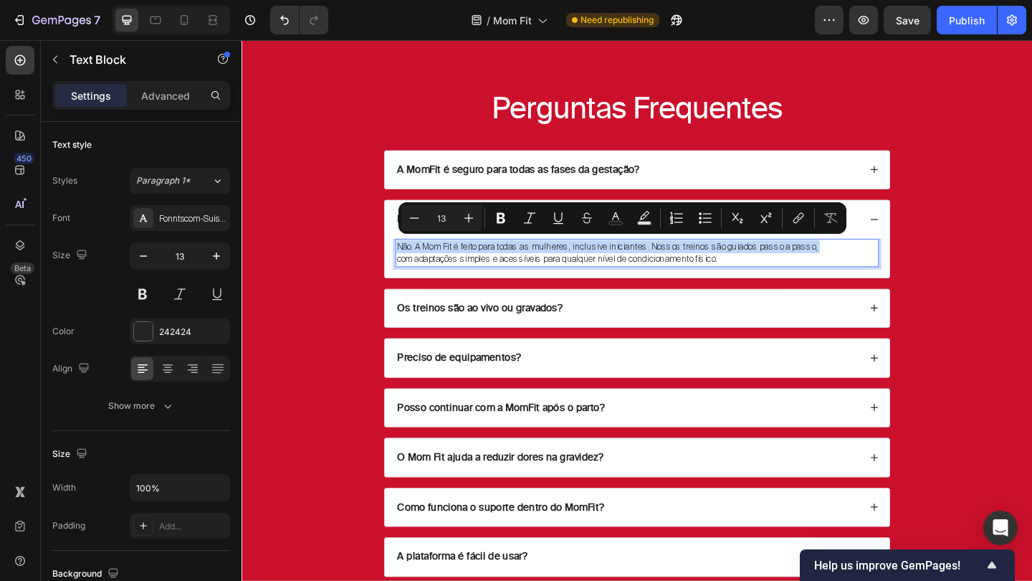
click at [660, 268] on p "Não. A Mom Fit é feito para todas as mulheres, inclusive iniciantes. Nossos tre…" at bounding box center [671, 264] width 523 height 14
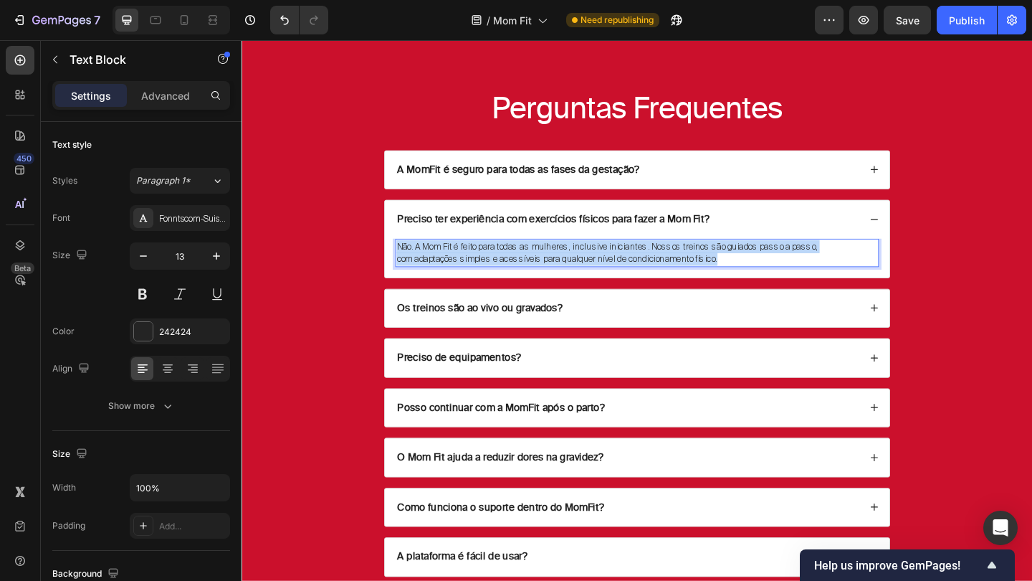
drag, startPoint x: 771, startPoint y: 277, endPoint x: 411, endPoint y: 259, distance: 360.3
click at [411, 259] on div "Não. A Mom Fit é feito para todas as mulheres, inclusive iniciantes. Nossos tre…" at bounding box center [672, 271] width 526 height 31
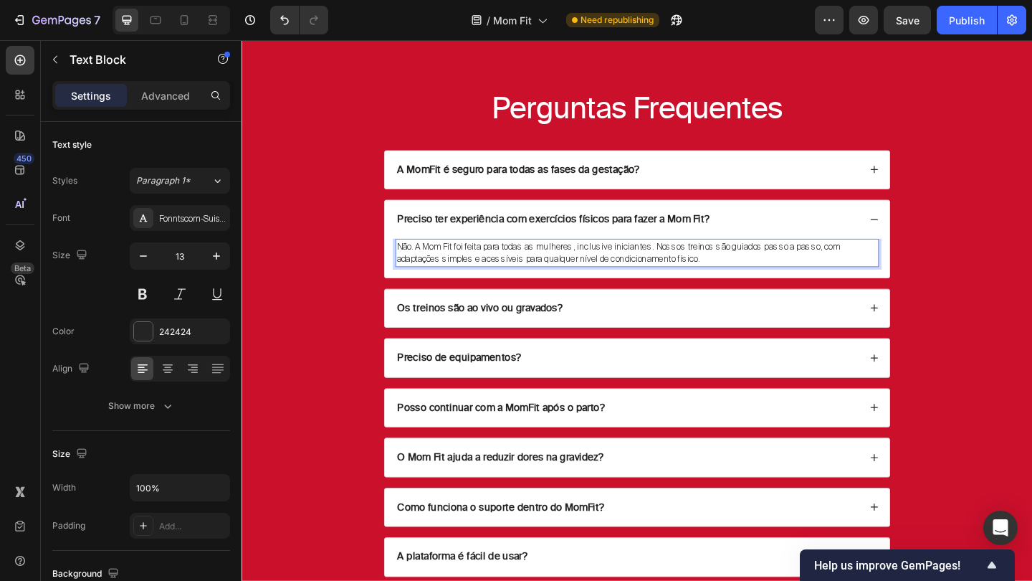
click at [513, 272] on p "Não. A Mom Fit foi feita para todas as mulheres, inclusive iniciantes. Nossos t…" at bounding box center [671, 271] width 523 height 28
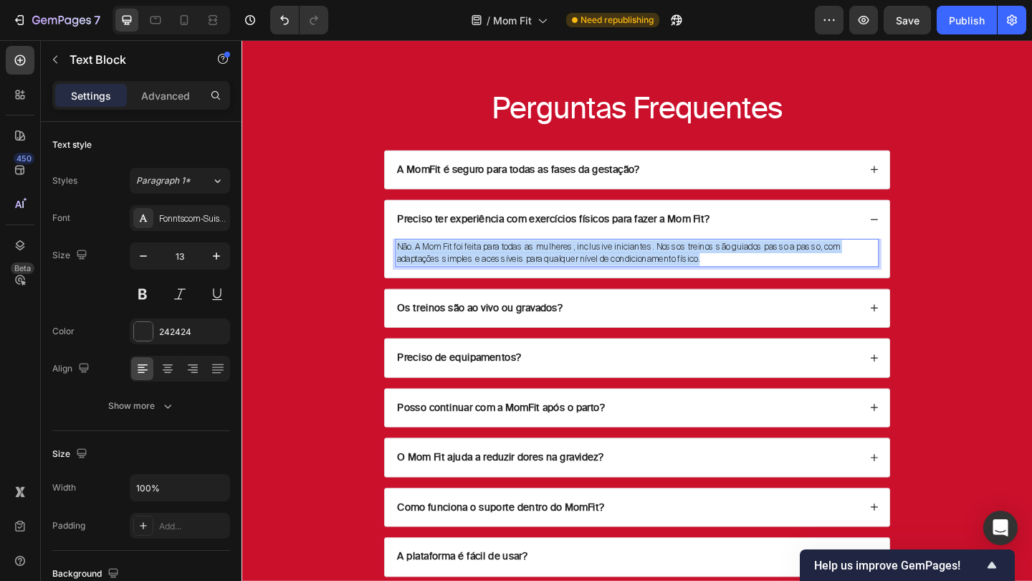
click at [513, 272] on p "Não. A Mom Fit foi feita para todas as mulheres, inclusive iniciantes. Nossos t…" at bounding box center [671, 271] width 523 height 28
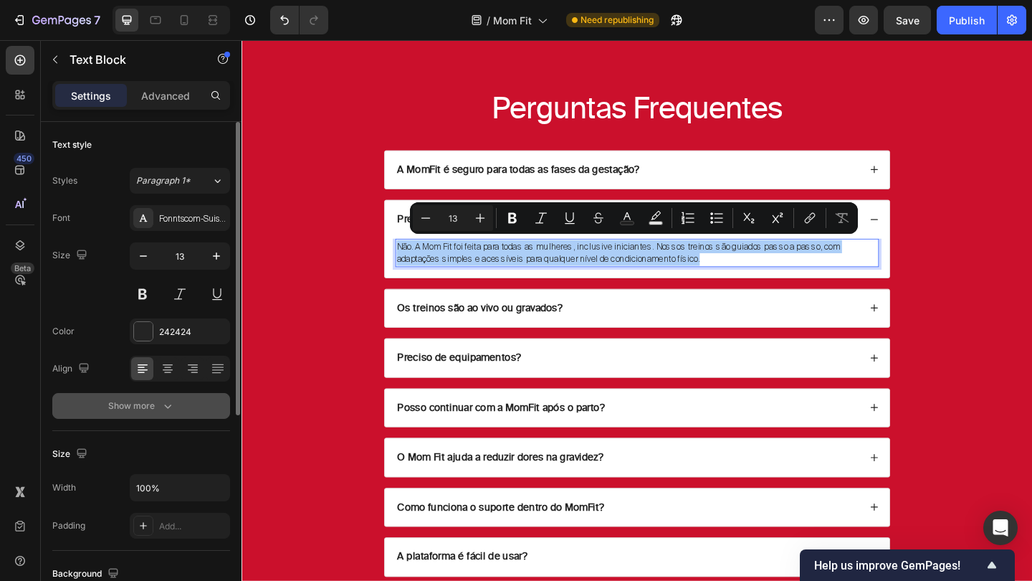
click at [162, 409] on icon "button" at bounding box center [168, 406] width 14 height 14
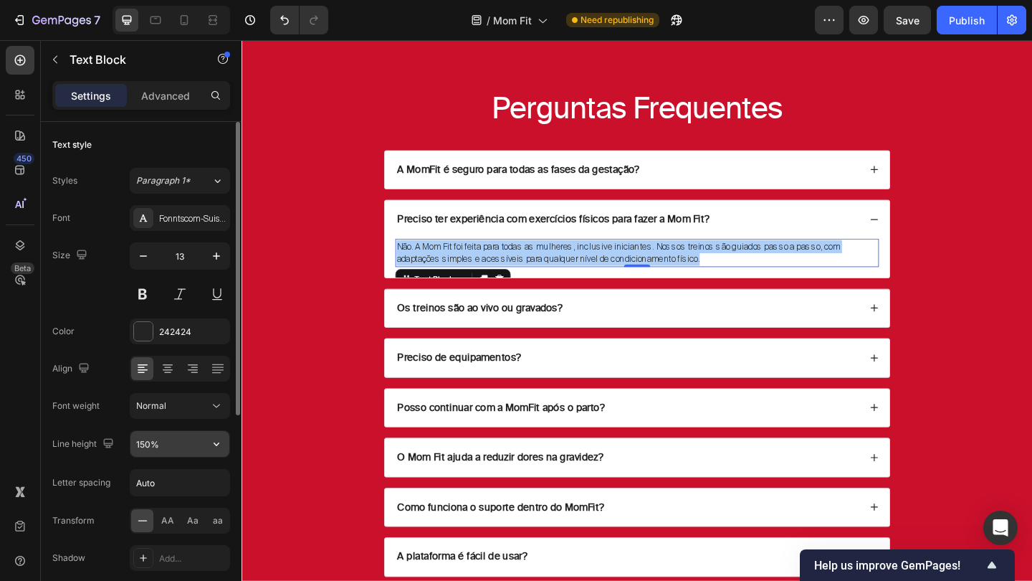
click at [146, 442] on input "150%" at bounding box center [179, 444] width 99 height 26
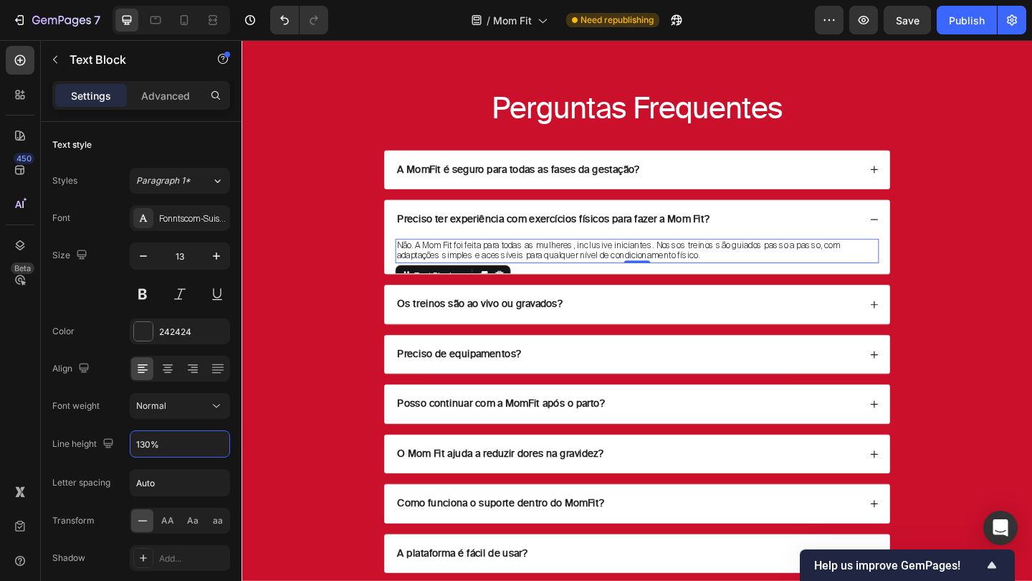
type input "130%"
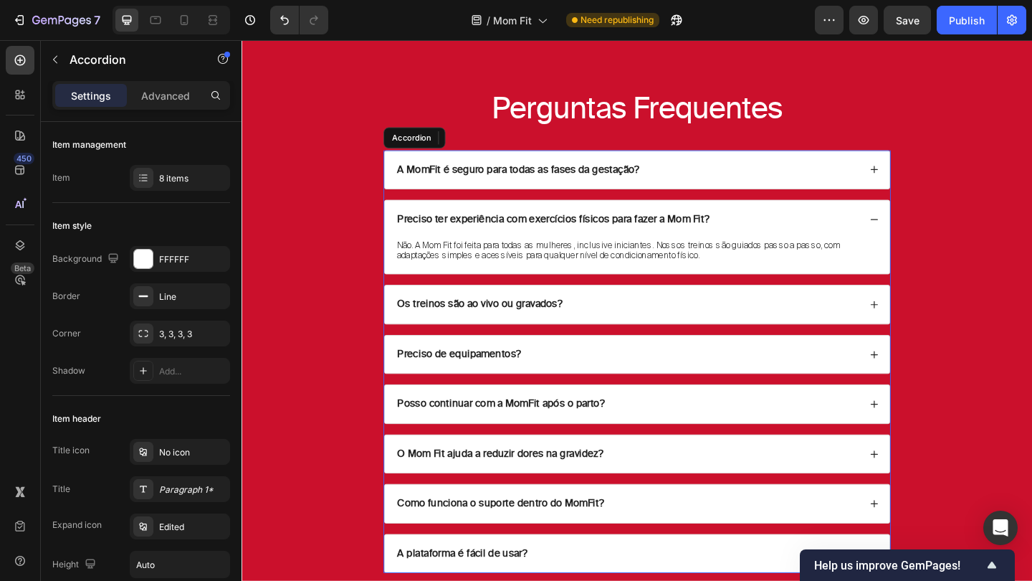
click at [926, 227] on div "Preciso ter experiência com exercícios físicos para fazer a Mom Fit?" at bounding box center [671, 235] width 549 height 42
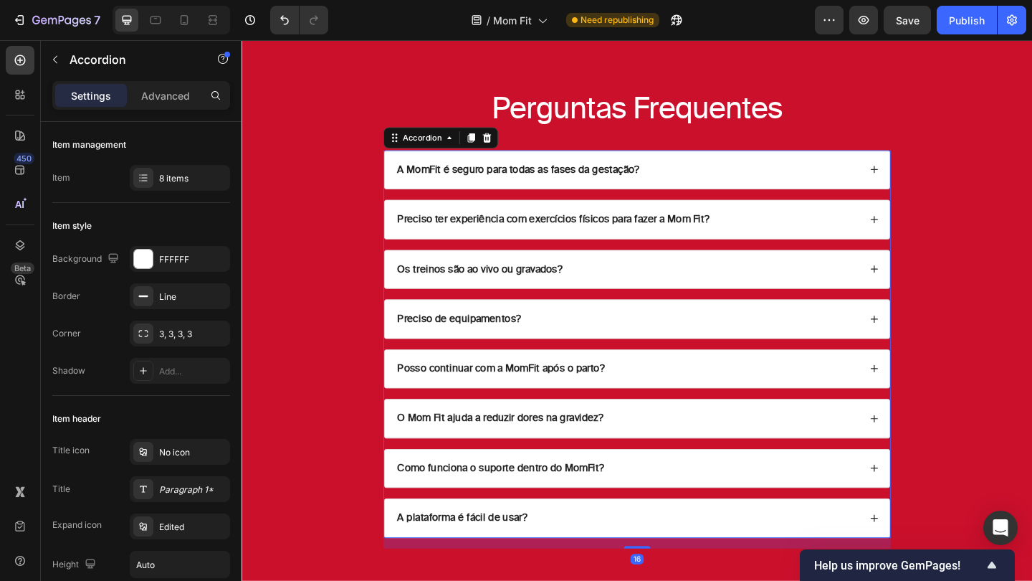
click at [934, 285] on icon at bounding box center [930, 289] width 10 height 10
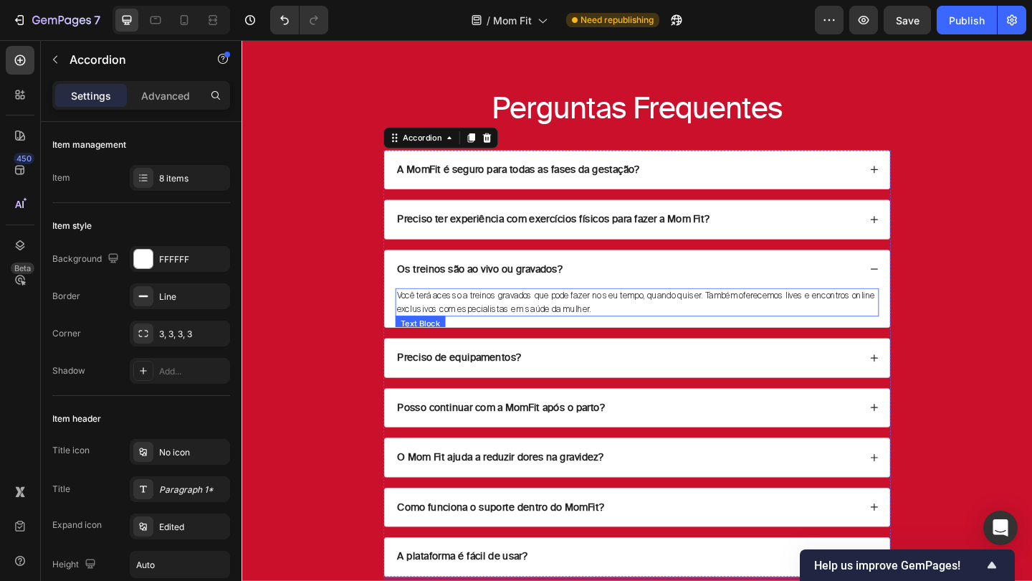
click at [667, 323] on p "Você terá acesso a treinos gravados que pode fazer no seu tempo, quando quiser.…" at bounding box center [671, 325] width 523 height 28
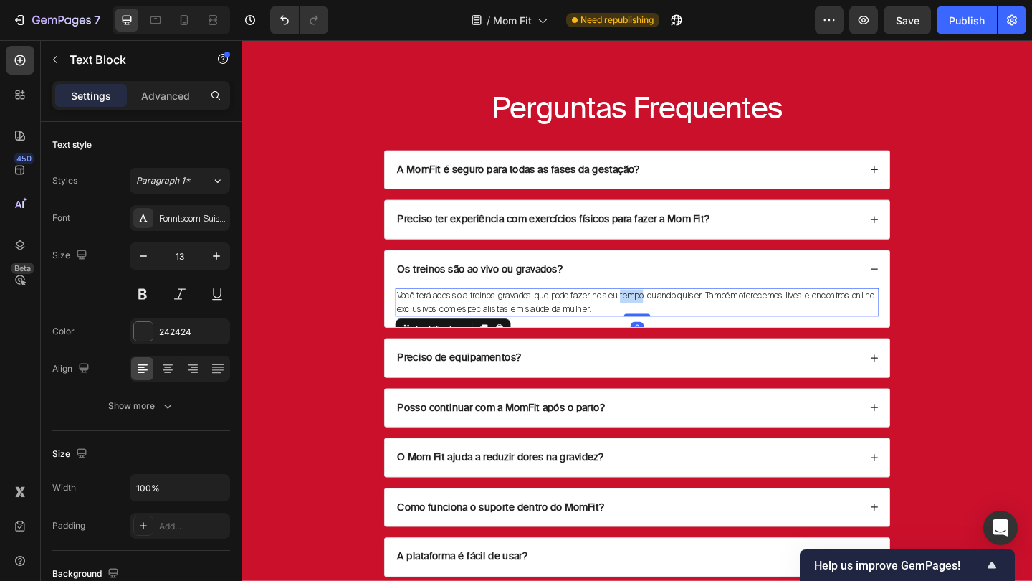
click at [667, 323] on p "Você terá acesso a treinos gravados que pode fazer no seu tempo, quando quiser.…" at bounding box center [671, 325] width 523 height 28
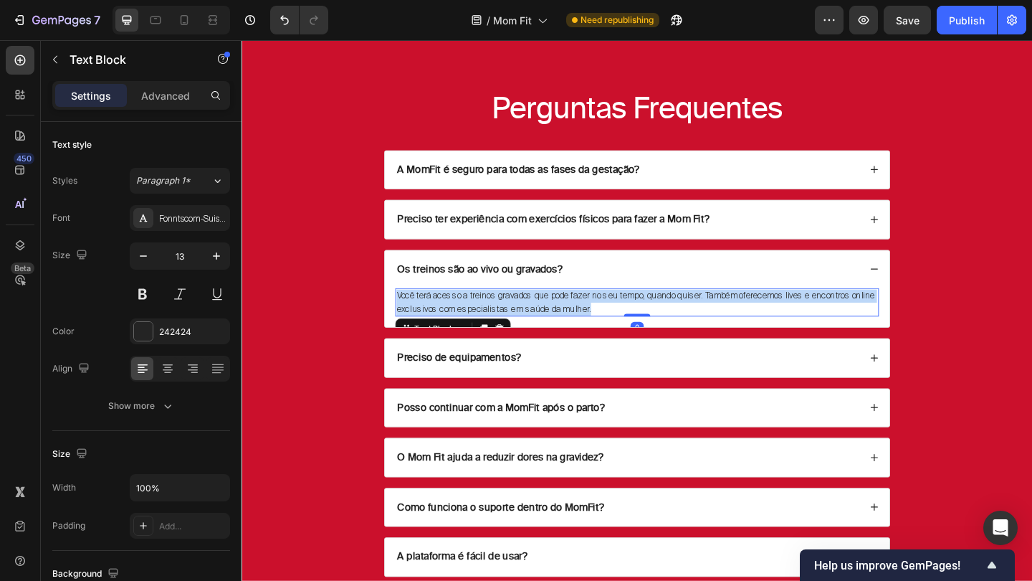
click at [667, 323] on p "Você terá acesso a treinos gravados que pode fazer no seu tempo, quando quiser.…" at bounding box center [671, 325] width 523 height 28
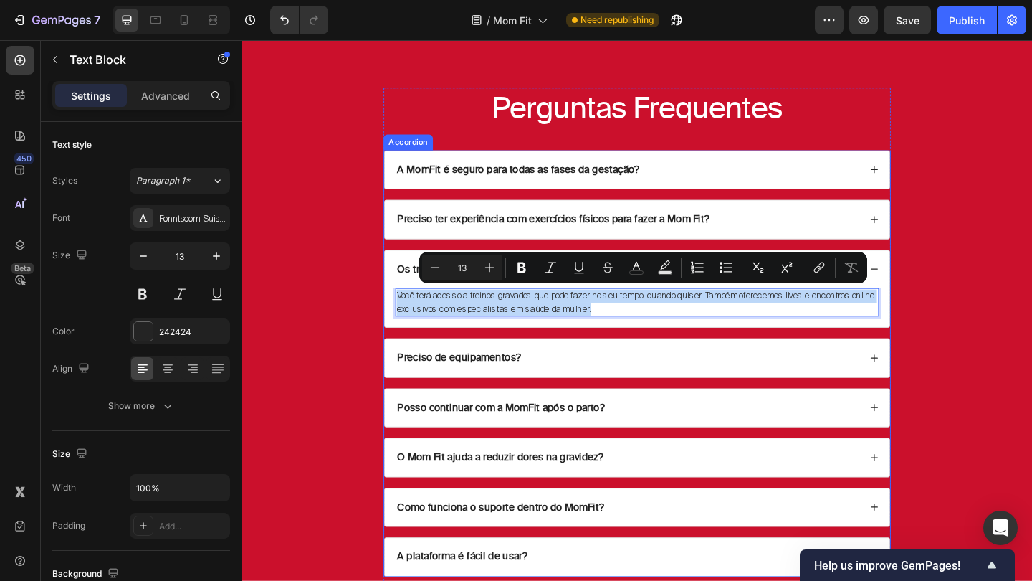
click at [612, 227] on div "Preciso ter experiência com exercícios físicos para fazer a Mom Fit?" at bounding box center [580, 235] width 343 height 19
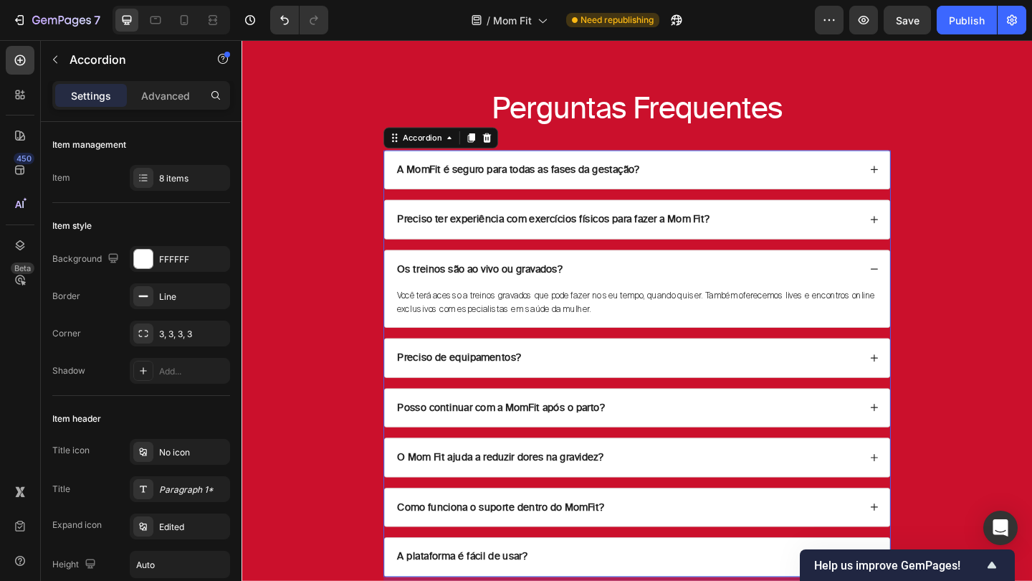
click at [843, 229] on div "Preciso ter experiência com exercícios físicos para fazer a Mom Fit?" at bounding box center [661, 235] width 505 height 19
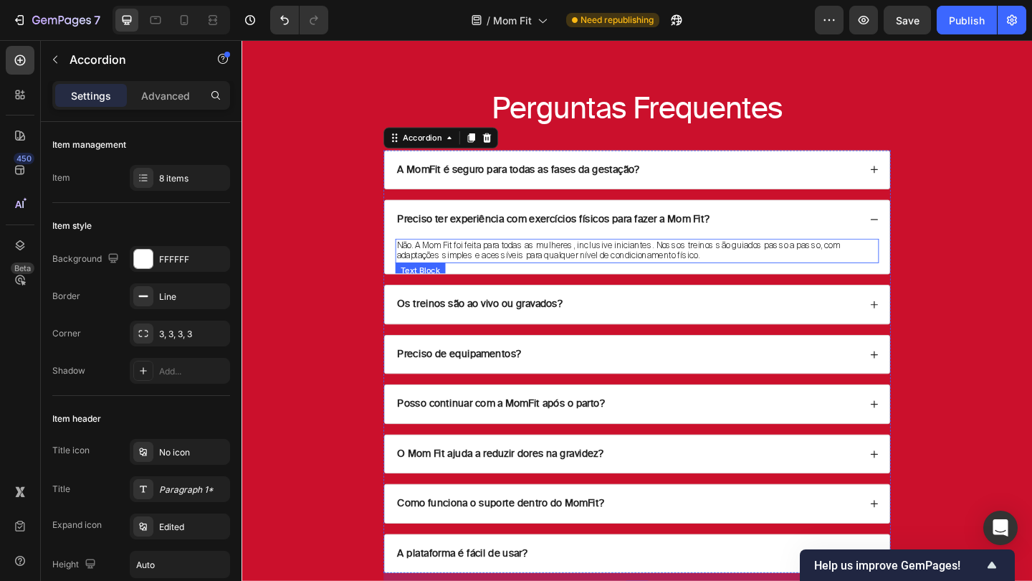
click at [749, 270] on p "Não. A Mom Fit foi feita para todas as mulheres, inclusive iniciantes. Nossos t…" at bounding box center [671, 269] width 523 height 24
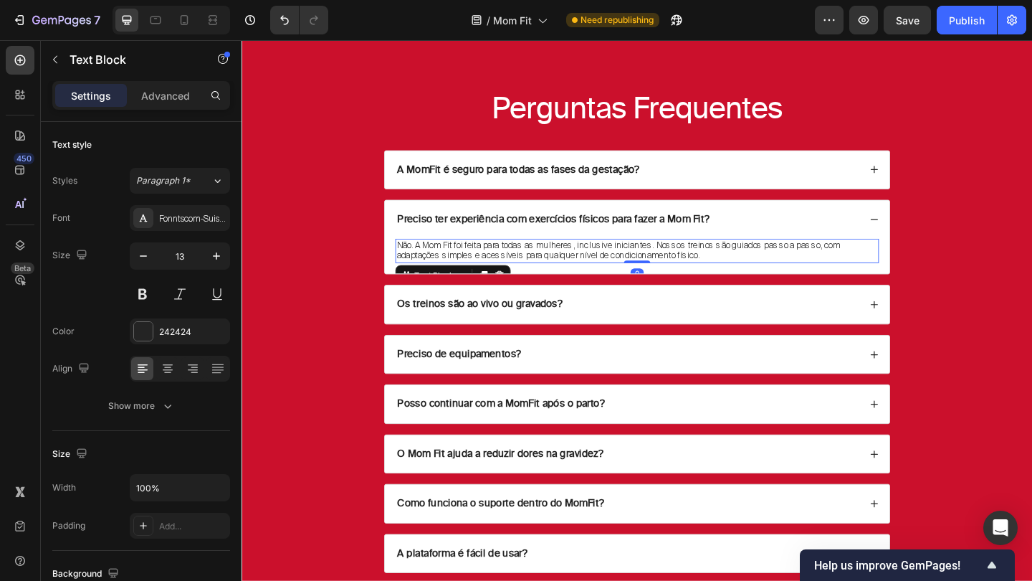
click at [749, 270] on p "Não. A Mom Fit foi feita para todas as mulheres, inclusive iniciantes. Nossos t…" at bounding box center [671, 269] width 523 height 24
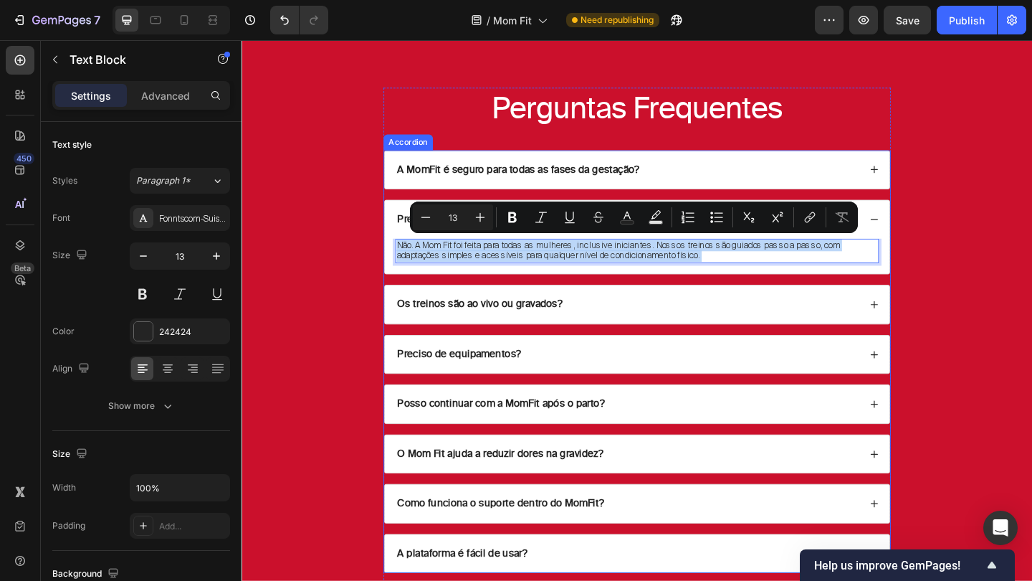
click at [871, 321] on div "Os treinos são ao vivo ou gravados?" at bounding box center [661, 327] width 505 height 19
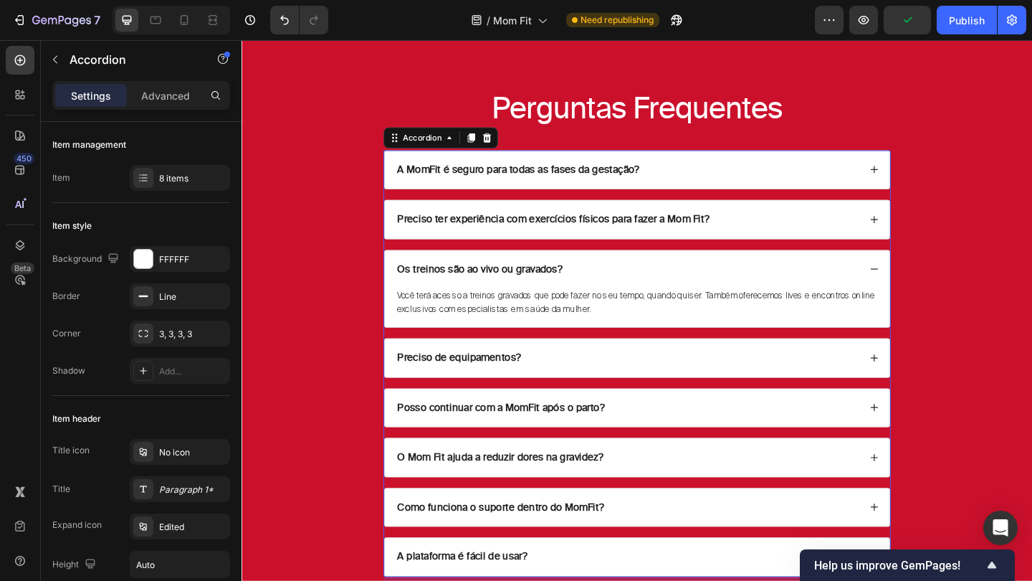
click at [723, 384] on div "Preciso de equipamentos?" at bounding box center [661, 385] width 505 height 19
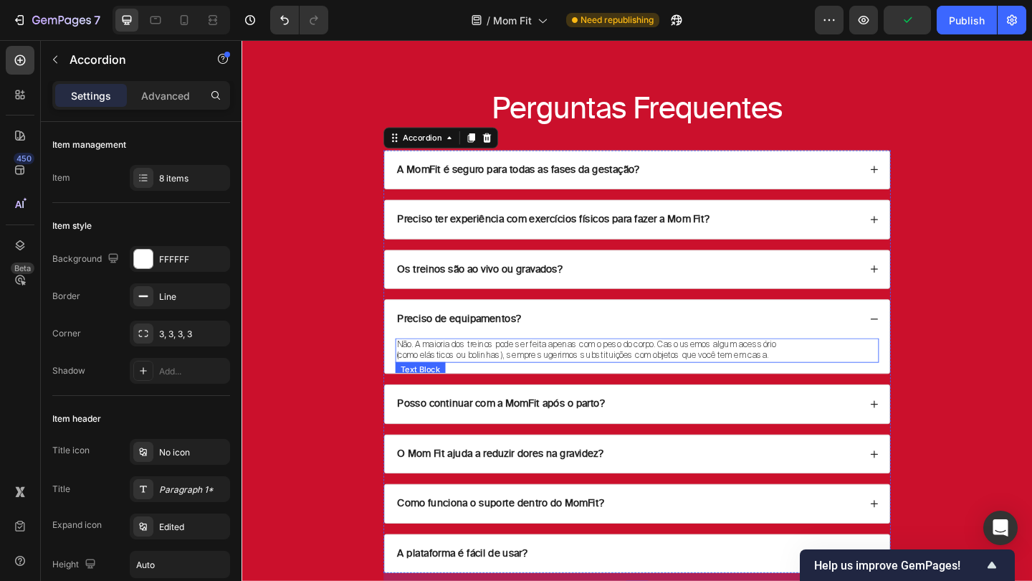
click at [703, 371] on p "Não. A maioria dos treinos pode ser feita apenas com o peso do corpo. Caso usem…" at bounding box center [671, 372] width 523 height 12
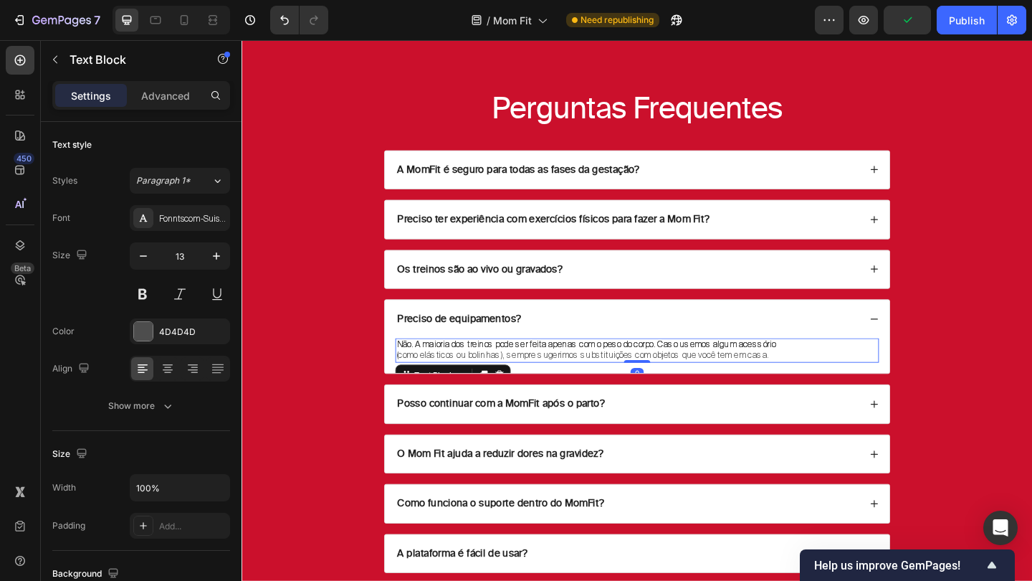
click at [703, 371] on p "Não. A maioria dos treinos pode ser feita apenas com o peso do corpo. Caso usem…" at bounding box center [671, 372] width 523 height 12
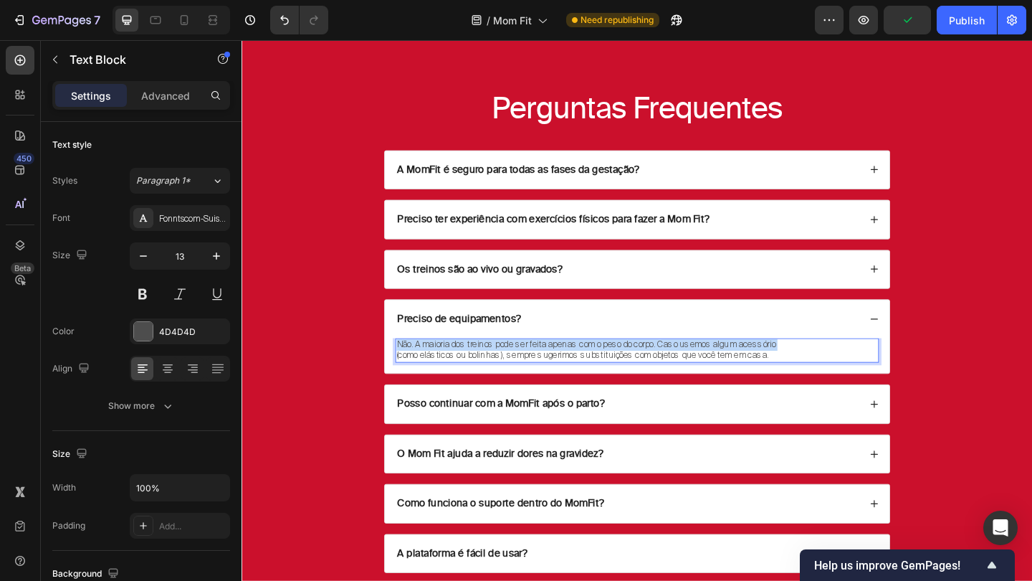
click at [703, 371] on p "Não. A maioria dos treinos pode ser feita apenas com o peso do corpo. Caso usem…" at bounding box center [671, 372] width 523 height 12
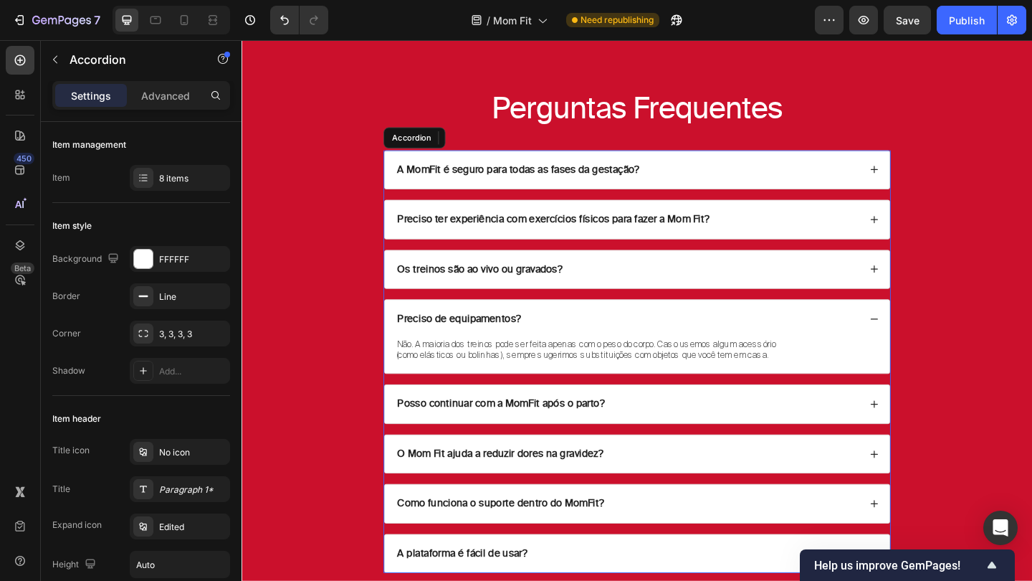
click at [730, 394] on div "Não. A maioria dos treinos pode ser feita apenas com o peso do corpo. Caso usem…" at bounding box center [671, 383] width 549 height 39
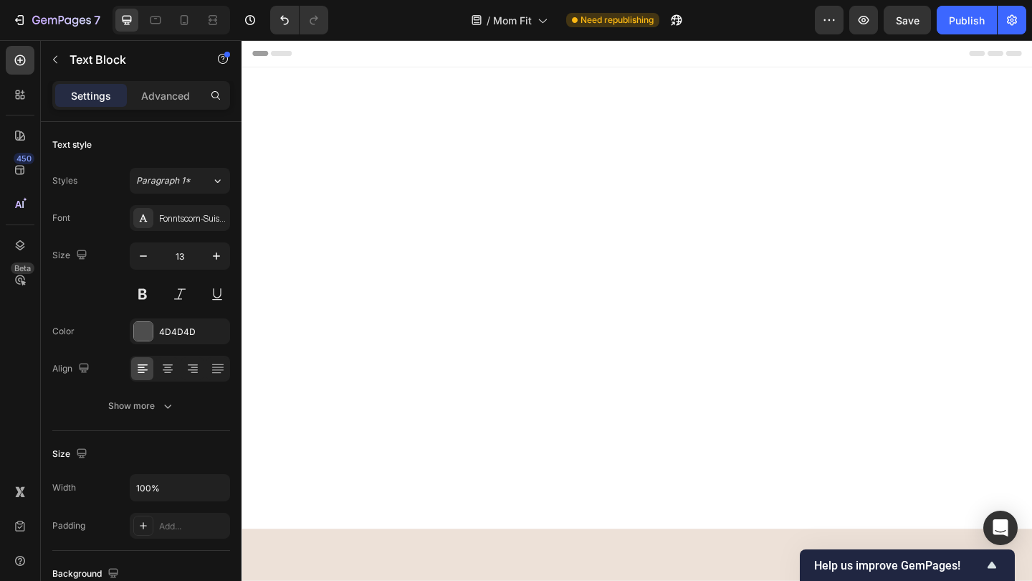
scroll to position [6780, 0]
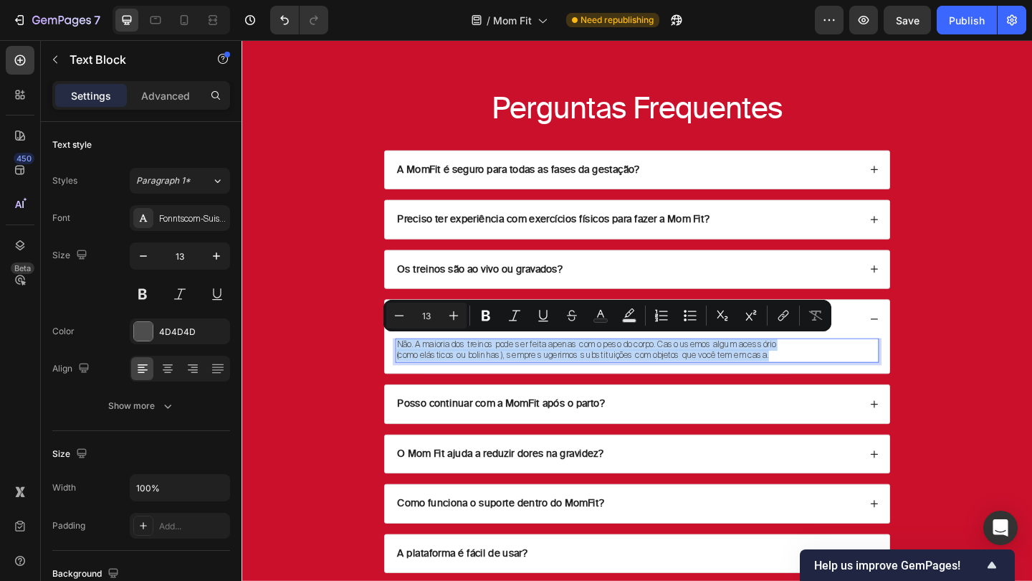
drag, startPoint x: 242, startPoint y: 40, endPoint x: 411, endPoint y: 368, distance: 369.3
click at [411, 368] on div "Não. A maioria dos treinos pode ser feita apenas com o peso do corpo. Caso usem…" at bounding box center [672, 377] width 526 height 27
copy div "Não. A maioria dos treinos pode ser feita apenas com o peso do corpo. Caso usem…"
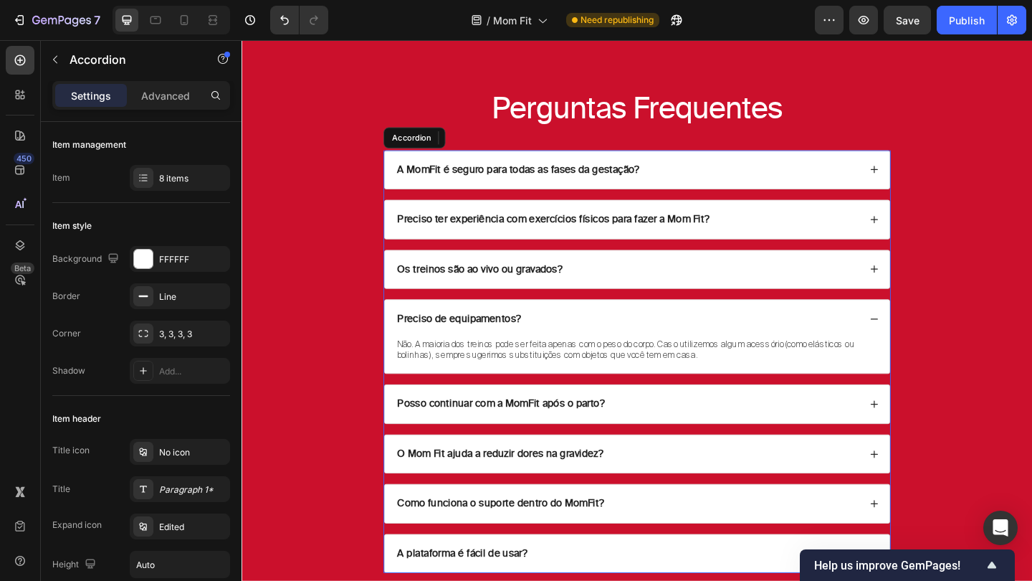
click at [743, 430] on div "Posso continuar com a MomFit após o parto?" at bounding box center [661, 436] width 505 height 19
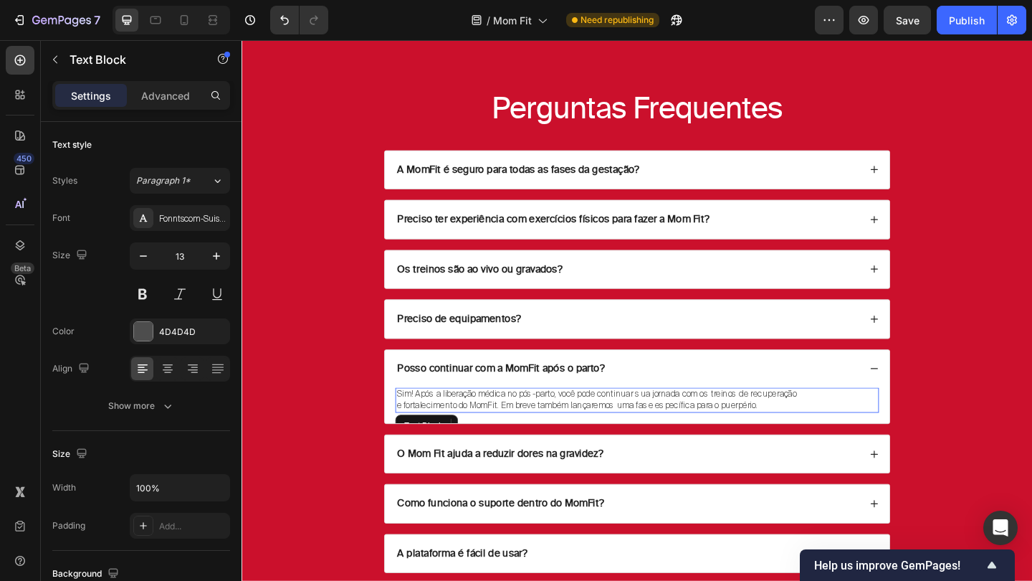
click at [735, 432] on p "e fortalecimento do MomFit. Em breve também lançaremos uma fase específica para…" at bounding box center [671, 438] width 523 height 12
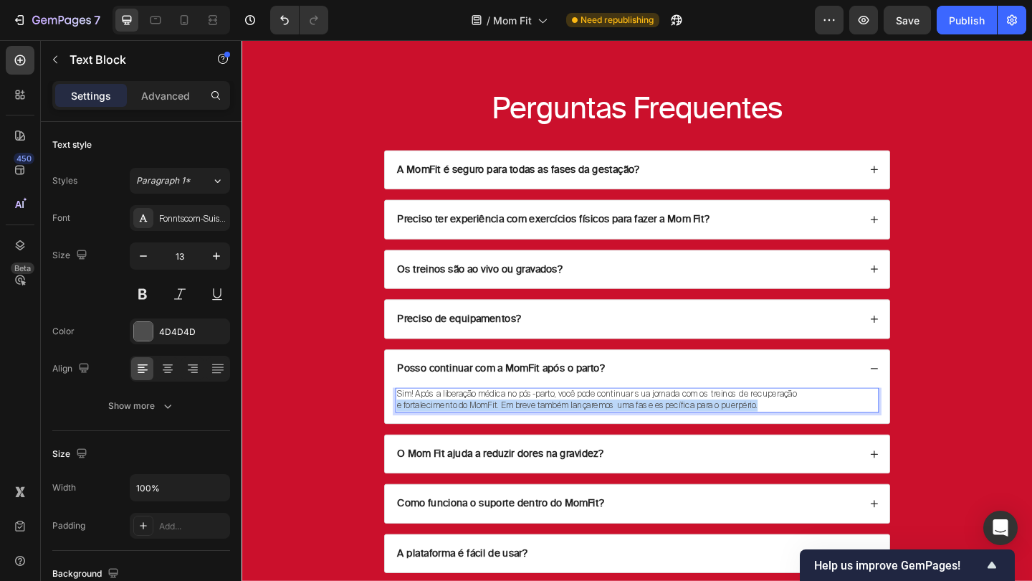
click at [735, 432] on p "e fortalecimento do MomFit. Em breve também lançaremos uma fase específica para…" at bounding box center [671, 438] width 523 height 12
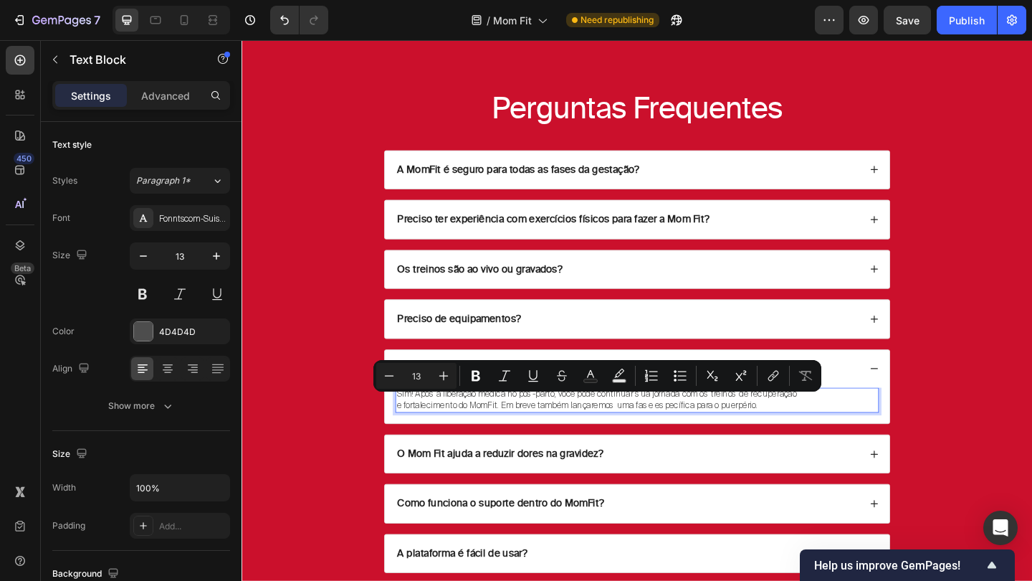
click at [525, 436] on p "e fortalecimento do MomFit. Em breve também lançaremos uma fase específica para…" at bounding box center [671, 438] width 523 height 12
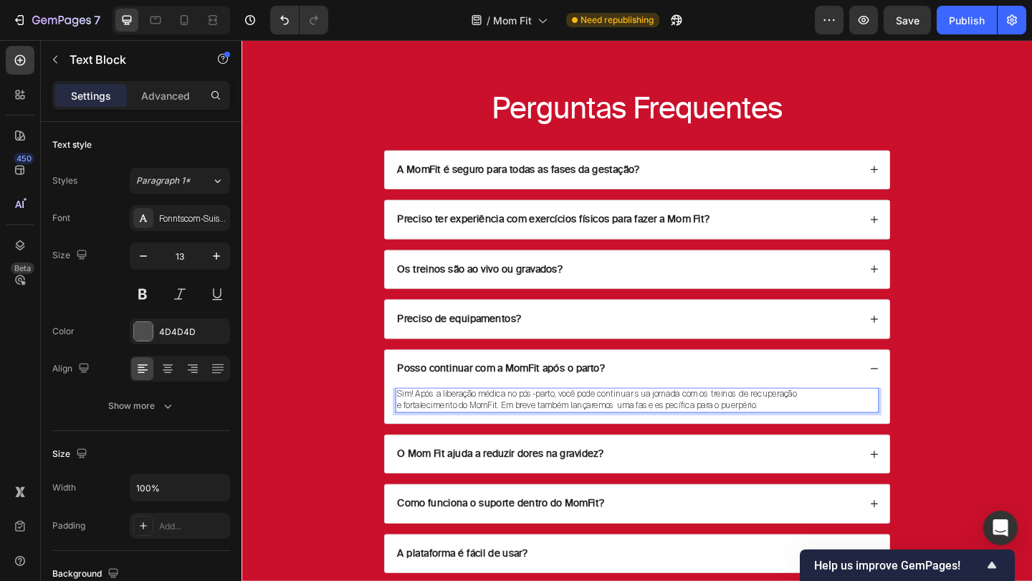
click at [508, 432] on p "e fortalecimento do MomFit. Em breve também lançaremos uma fase específica para…" at bounding box center [671, 438] width 523 height 12
click at [510, 434] on p "e fortalecimento do MomFit. Em breve também lançaremos uma fase específica para…" at bounding box center [671, 438] width 523 height 12
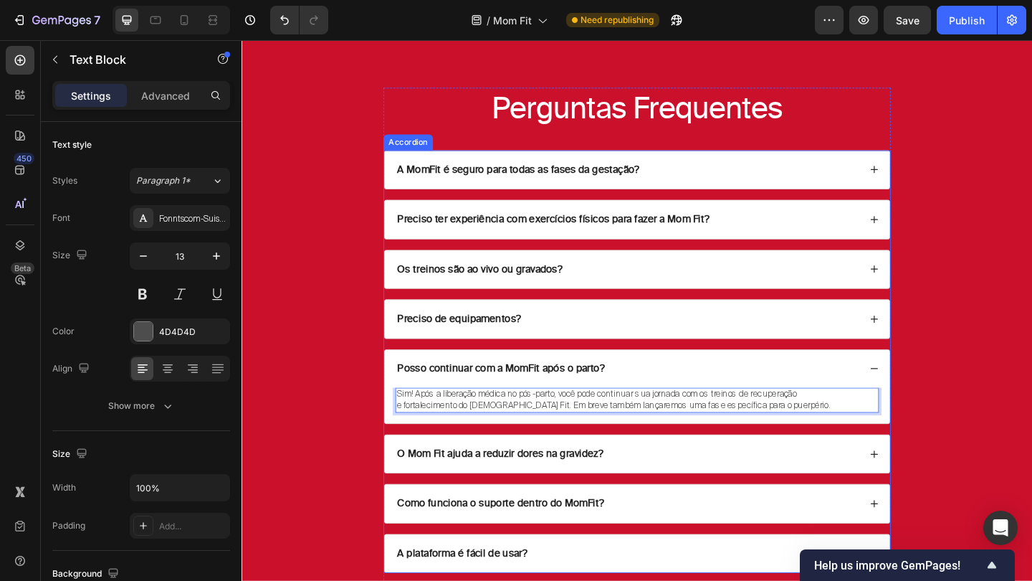
click at [666, 397] on div "Posso continuar com a MomFit após o parto?" at bounding box center [661, 398] width 505 height 19
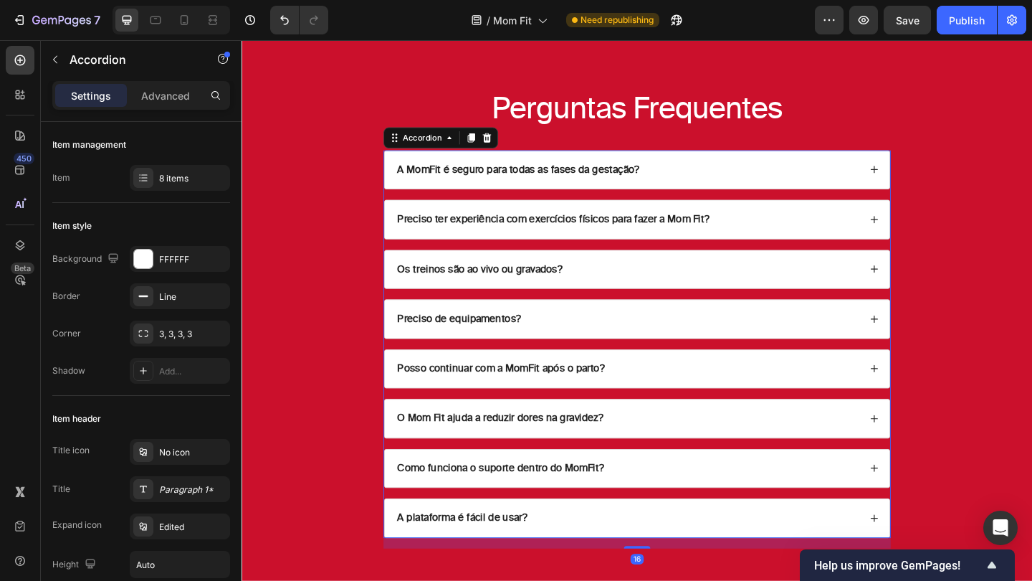
click at [689, 431] on div "O Mom Fit ajuda a reduzir dores na gravidez?" at bounding box center [671, 452] width 549 height 42
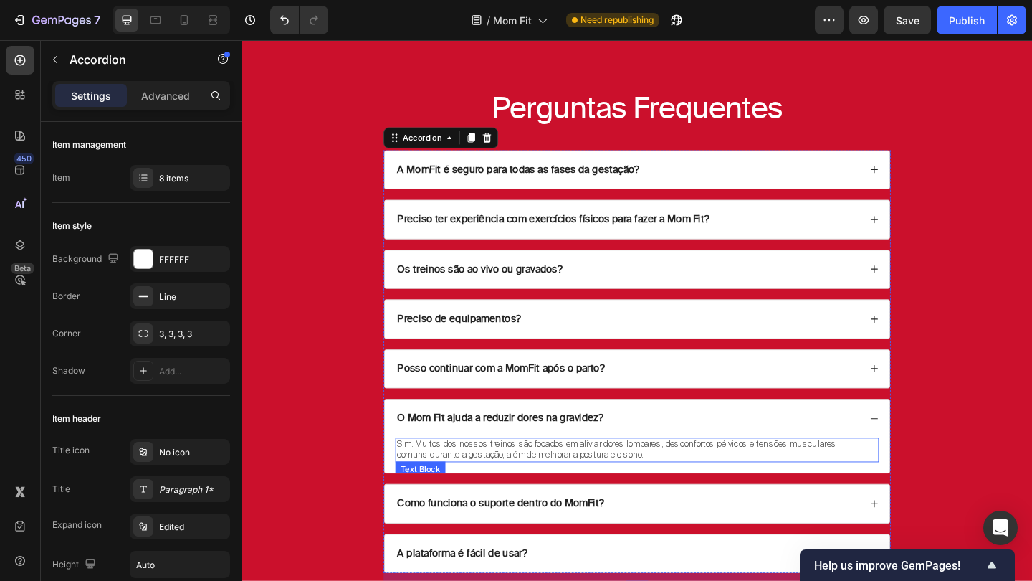
click at [612, 480] on p "Sim. Muitos dos nossos treinos são focados em aliviar dores lombares, desconfor…" at bounding box center [671, 480] width 523 height 12
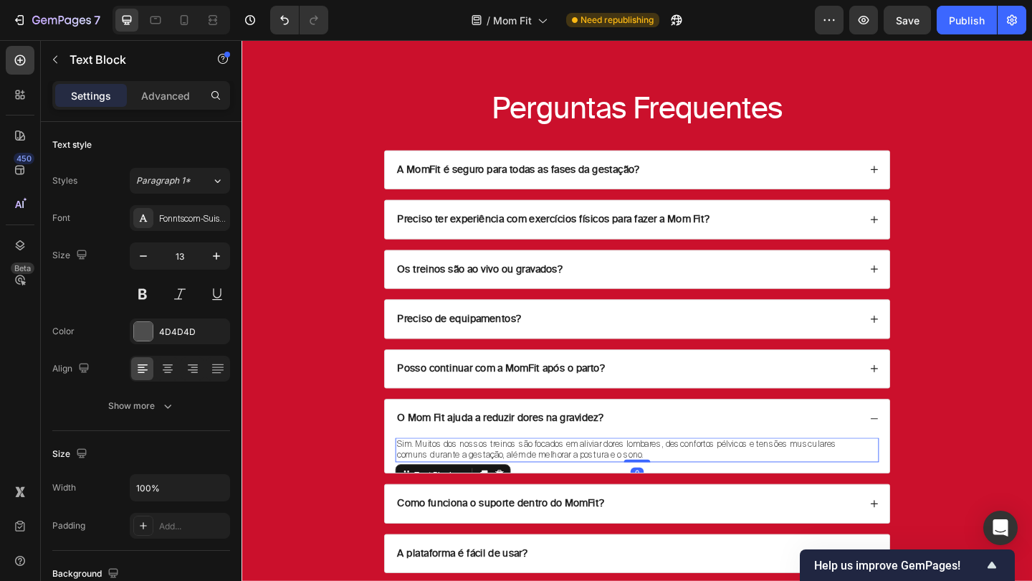
click at [612, 480] on p "Sim. Muitos dos nossos treinos são focados em aliviar dores lombares, desconfor…" at bounding box center [671, 480] width 523 height 12
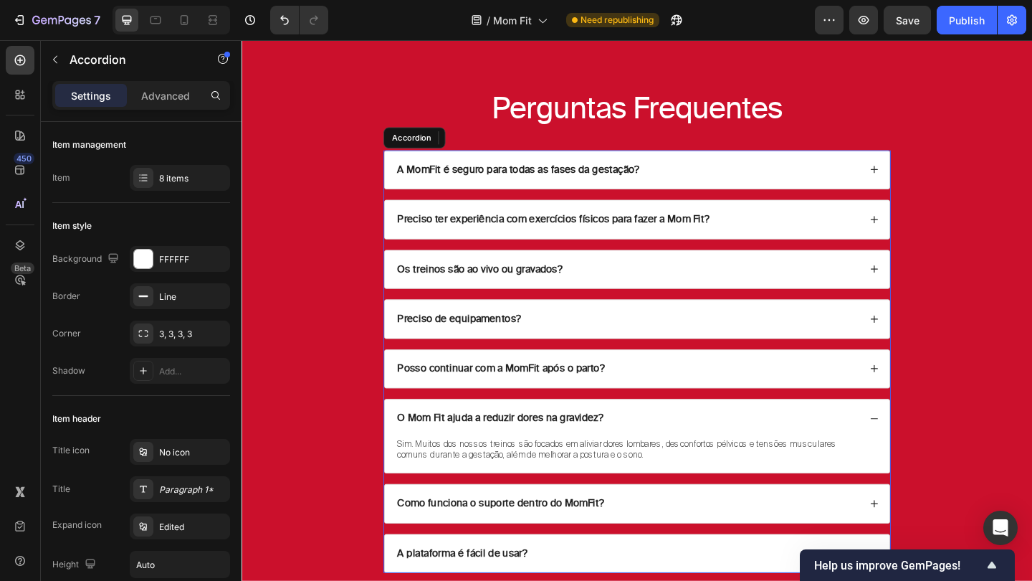
click at [752, 502] on div "Sim. Muitos dos nossos treinos são focados em aliviar dores lombares, desconfor…" at bounding box center [671, 491] width 549 height 39
click at [894, 461] on div "O Mom Fit ajuda a reduzir dores na gravidez?" at bounding box center [671, 452] width 549 height 42
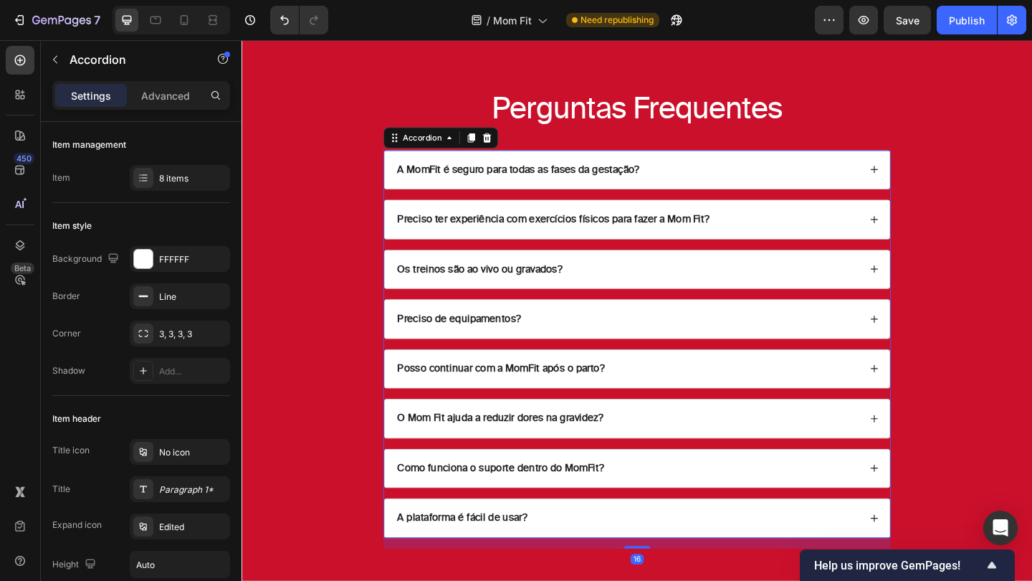
click at [881, 497] on div "Como funciona o suporte dentro do MomFit?" at bounding box center [661, 506] width 505 height 19
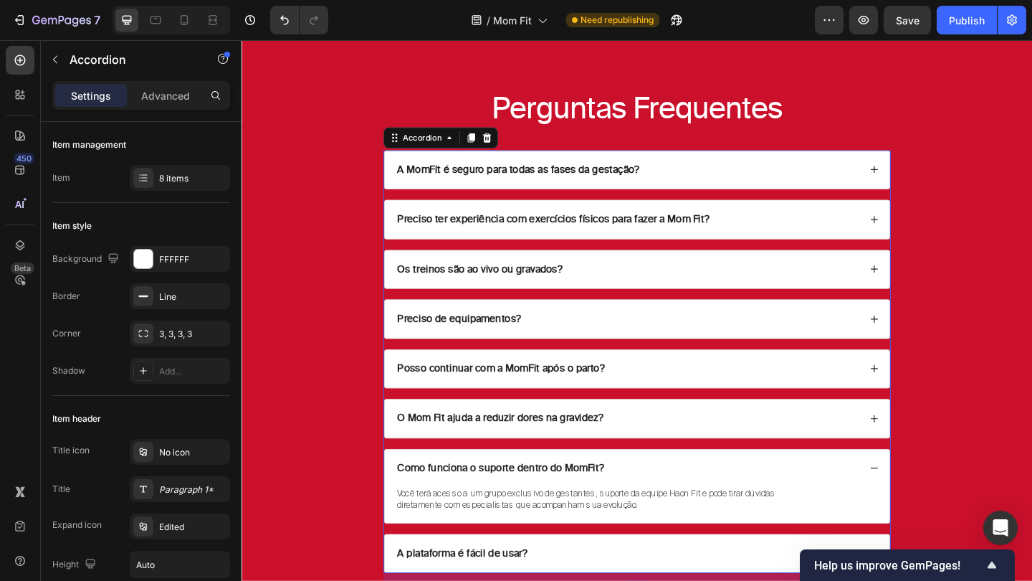
click at [881, 497] on div "Como funciona o suporte dentro do MomFit?" at bounding box center [661, 506] width 505 height 19
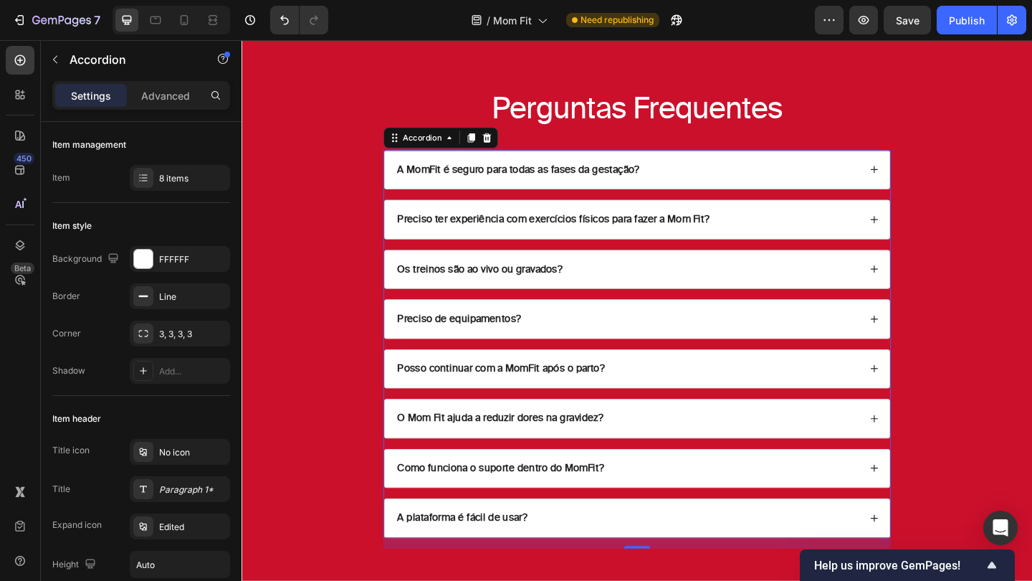
click at [935, 556] on div "A plataforma é fácil de usar?" at bounding box center [671, 560] width 549 height 42
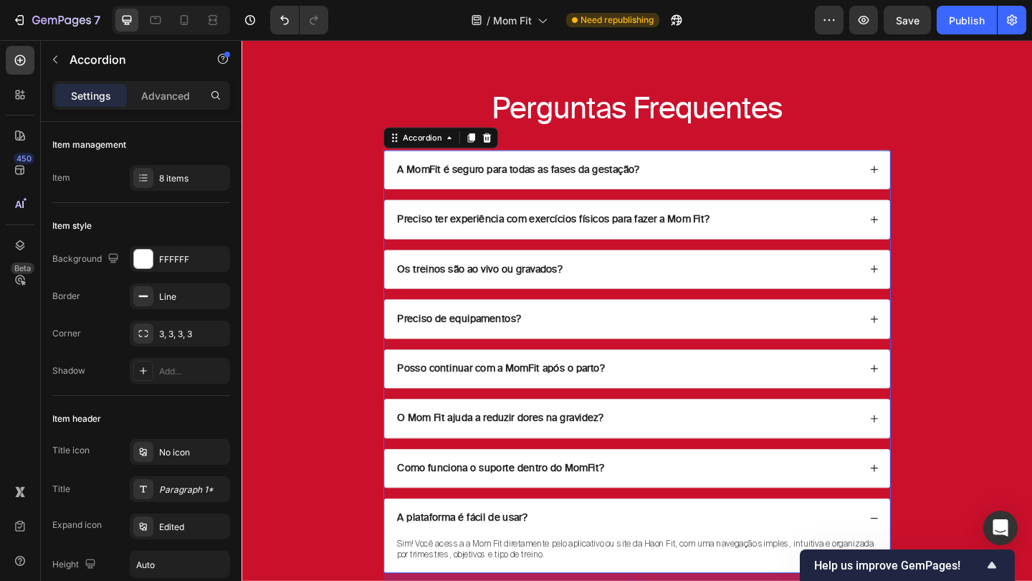
click at [935, 556] on div "A plataforma é fácil de usar?" at bounding box center [671, 560] width 549 height 42
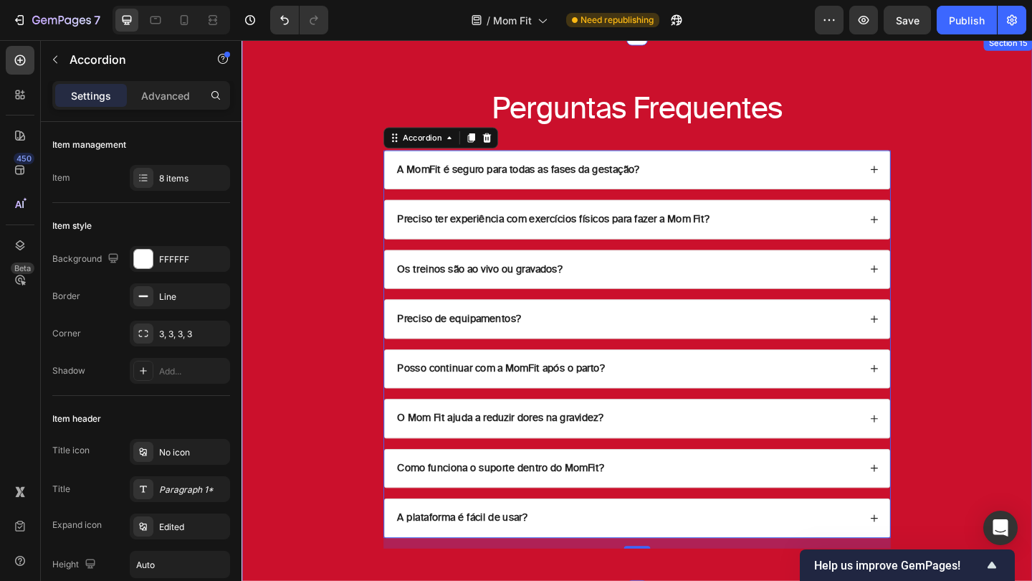
click at [999, 476] on div "Perguntas Frequentes Heading A MomFit é seguro para todas as fases da gestação?…" at bounding box center [672, 348] width 832 height 513
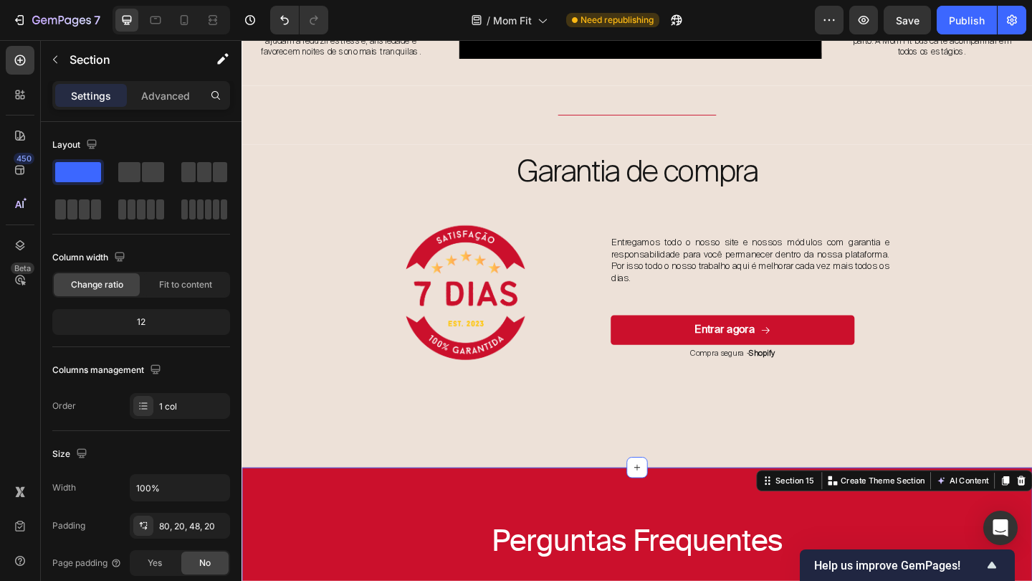
scroll to position [6309, 0]
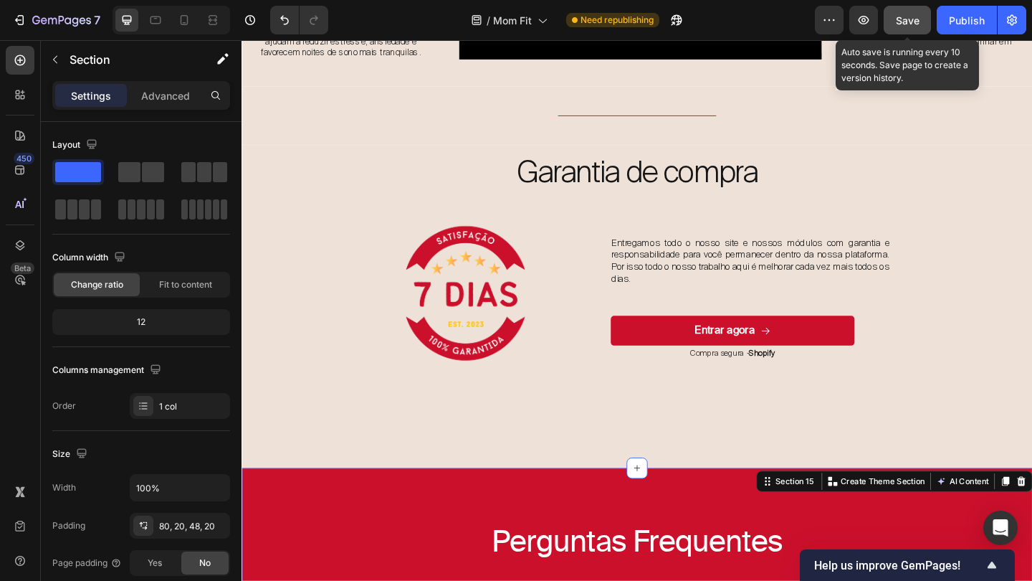
click at [907, 17] on span "Save" at bounding box center [908, 20] width 24 height 12
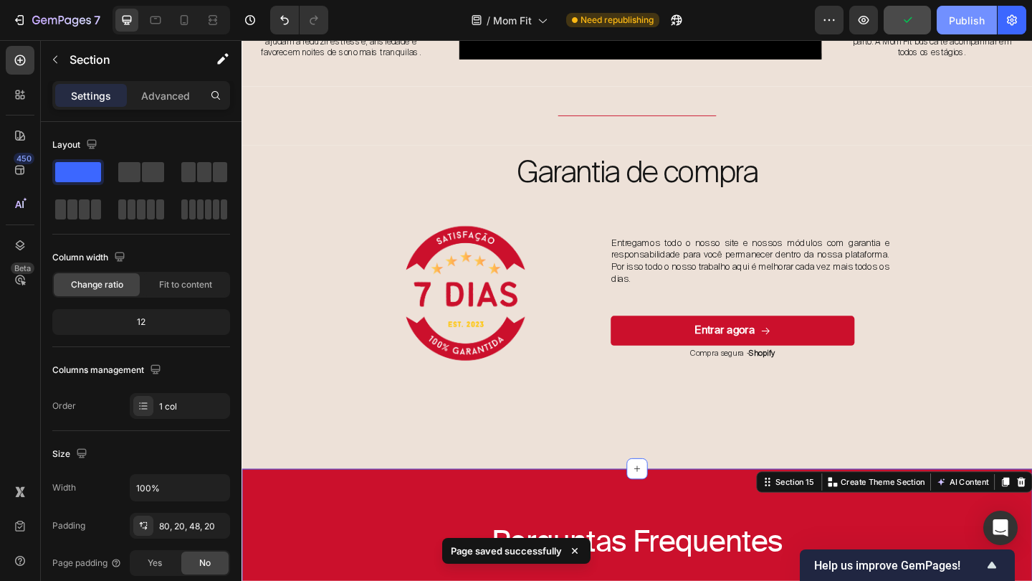
click at [968, 16] on div "Publish" at bounding box center [967, 20] width 36 height 15
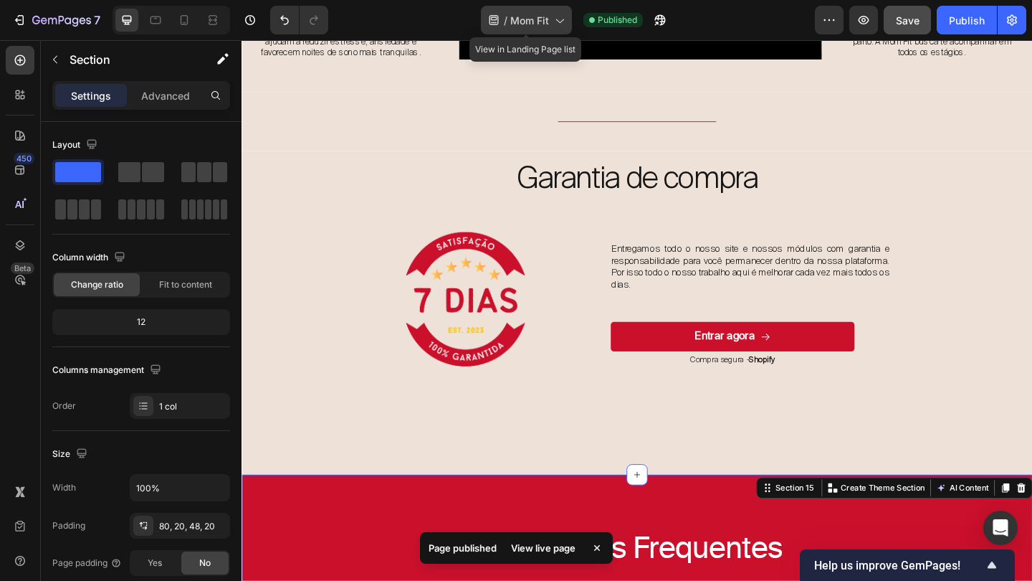
click at [558, 24] on icon at bounding box center [559, 20] width 14 height 14
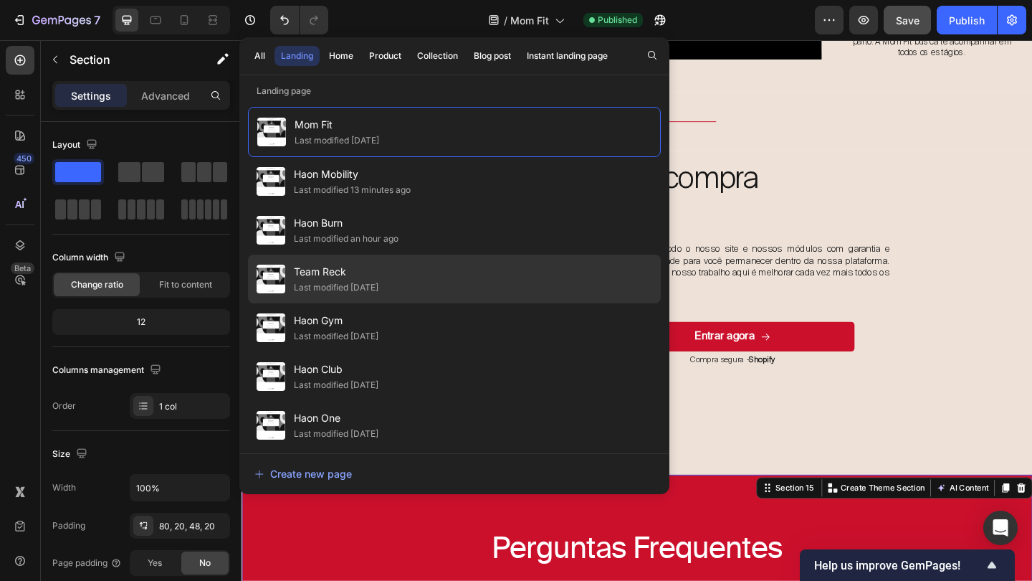
drag, startPoint x: 442, startPoint y: 178, endPoint x: 432, endPoint y: 299, distance: 121.5
click at [432, 299] on div "Mom Fit Last modified 3 days ago Haon Mobility Last modified 13 minutes ago Hao…" at bounding box center [454, 273] width 413 height 332
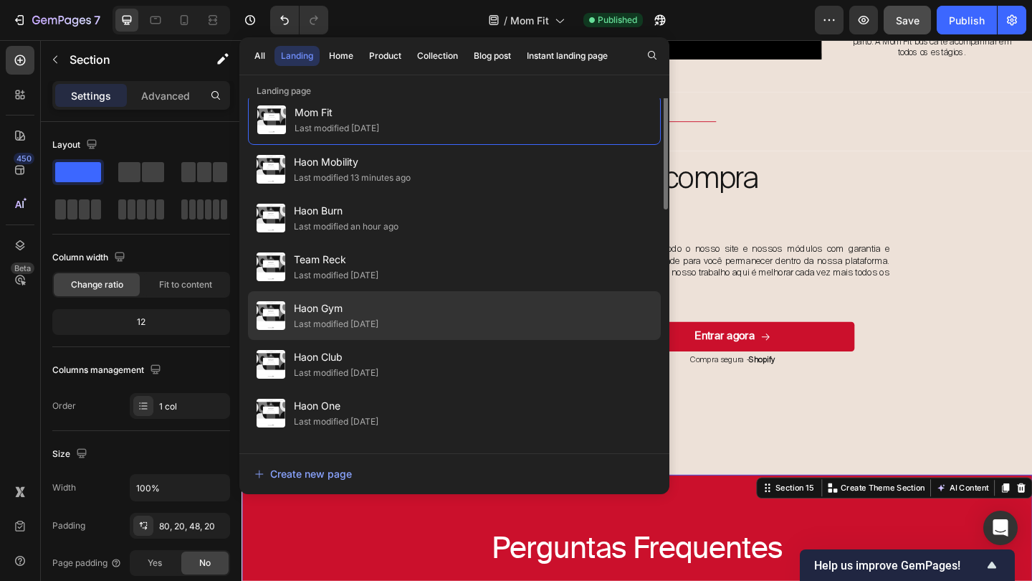
scroll to position [0, 0]
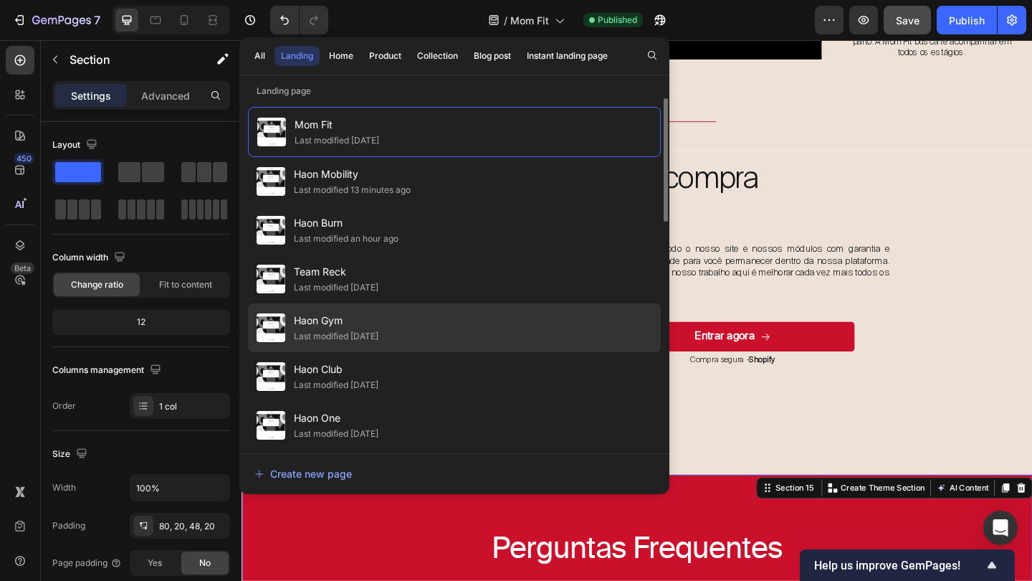
click at [374, 338] on div "Last modified [DATE]" at bounding box center [336, 336] width 85 height 14
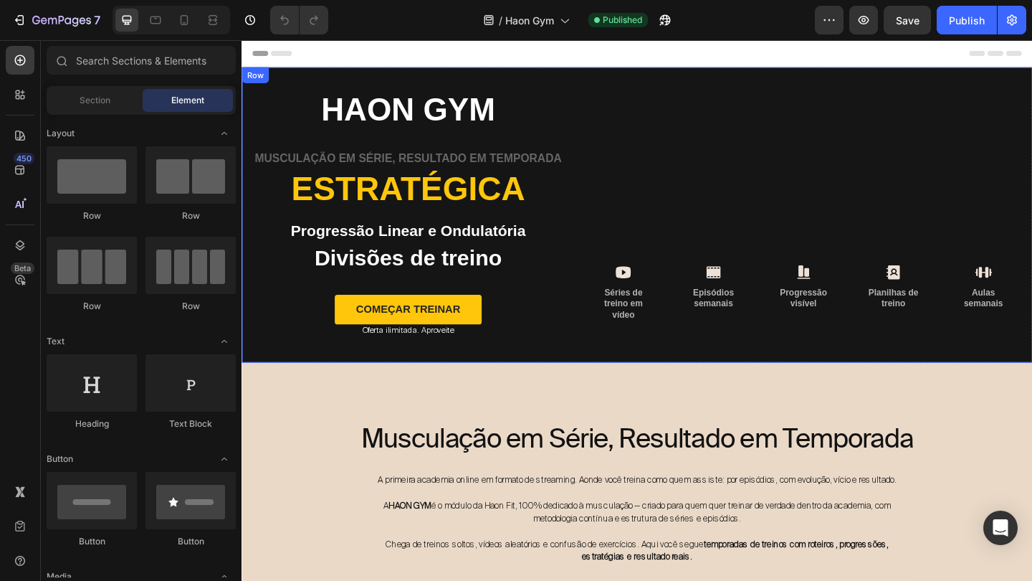
click at [699, 388] on div "Haon Gym Text Block Musculação em Série, Resultado em Temporada Text Block estr…" at bounding box center [672, 230] width 860 height 321
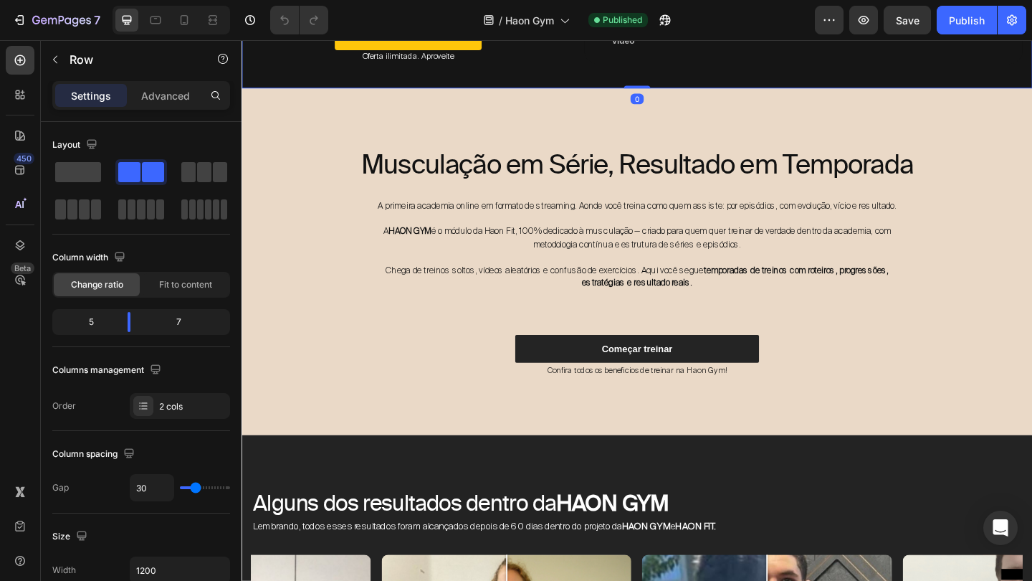
scroll to position [300, 0]
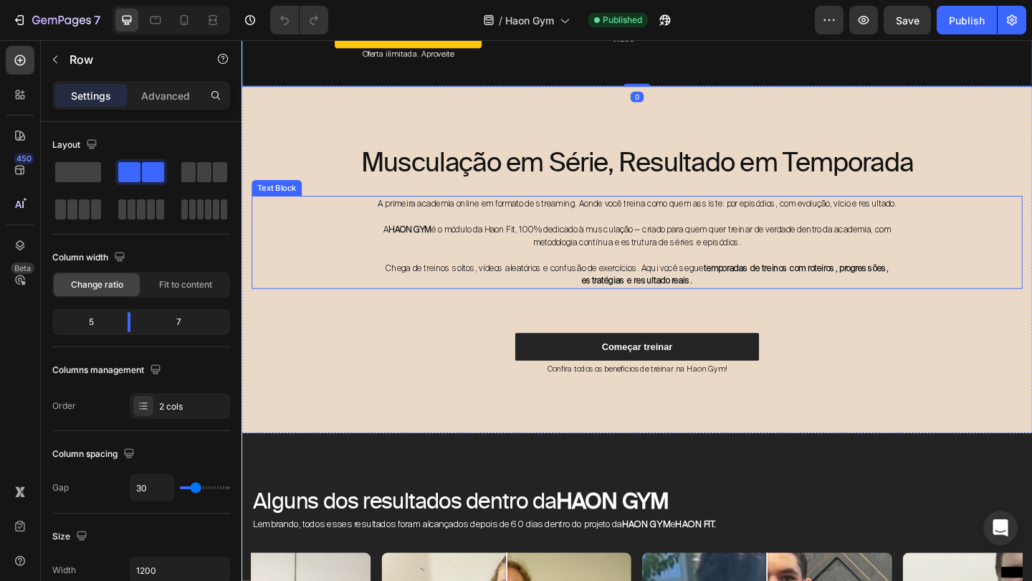
click at [652, 300] on span "Chega de treinos soltos, vídeos aleatórios e confusão de exercícios. Aqui você …" at bounding box center [672, 295] width 548 height 27
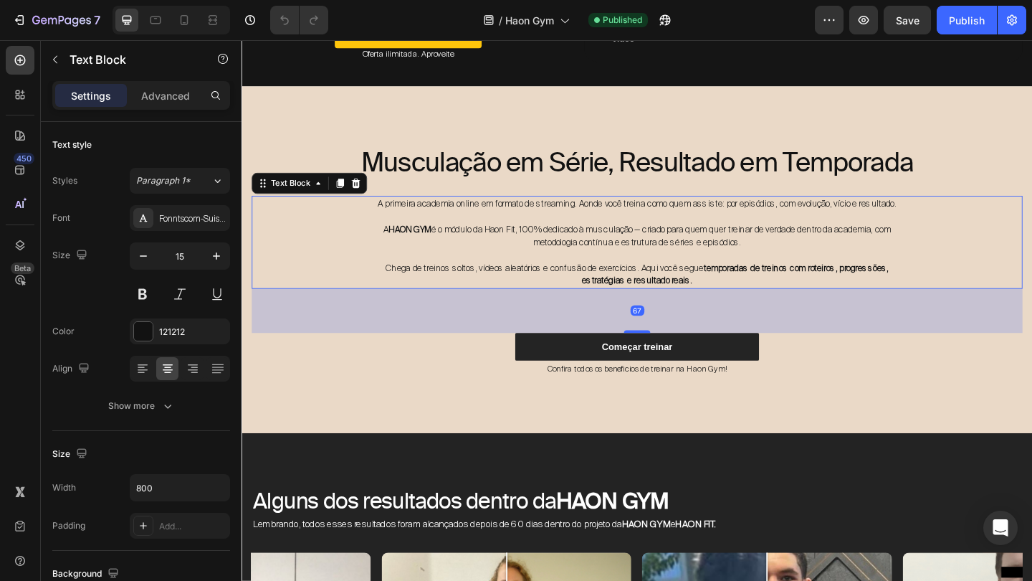
click at [652, 300] on span "Chega de treinos soltos, vídeos aleatórios e confusão de exercícios. Aqui você …" at bounding box center [672, 295] width 548 height 27
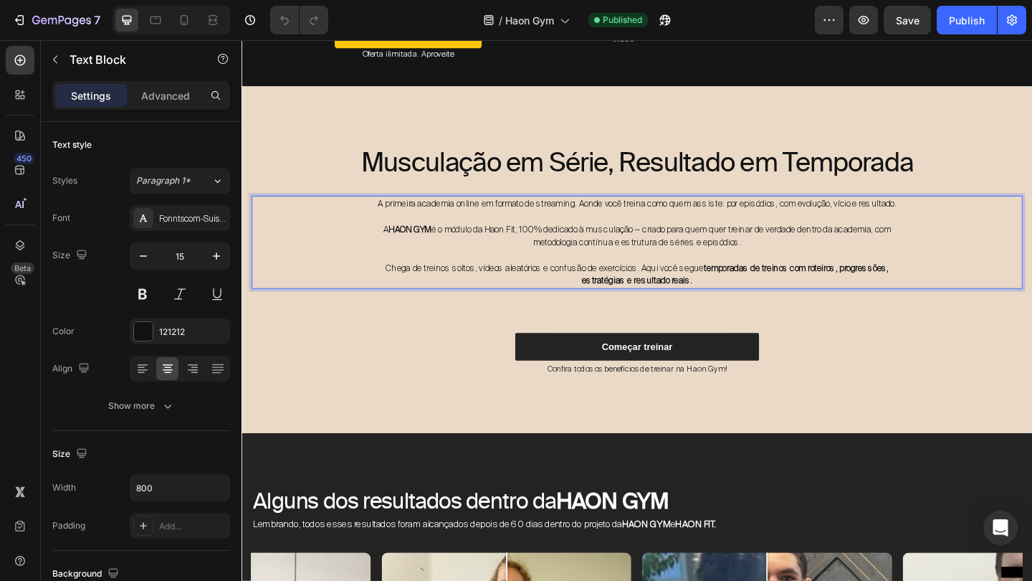
click at [404, 223] on p "A primeira academia online em formato de streaming. Aonde você treina como quem…" at bounding box center [671, 218] width 571 height 14
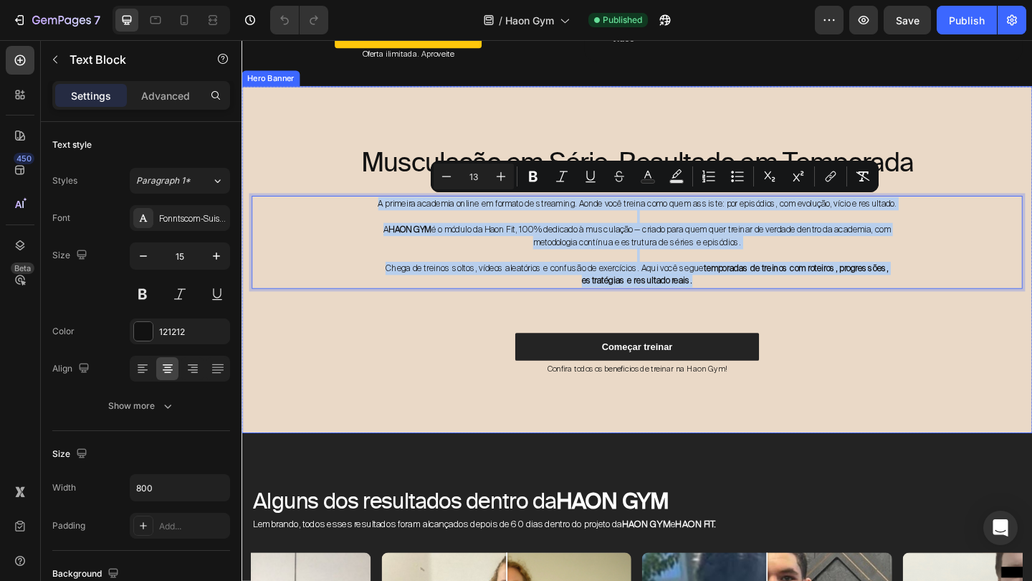
drag, startPoint x: 401, startPoint y: 217, endPoint x: 752, endPoint y: 322, distance: 365.8
click at [752, 322] on div "Musculação em Série, Resultado em Temporada Heading A primeira academia online …" at bounding box center [671, 278] width 839 height 251
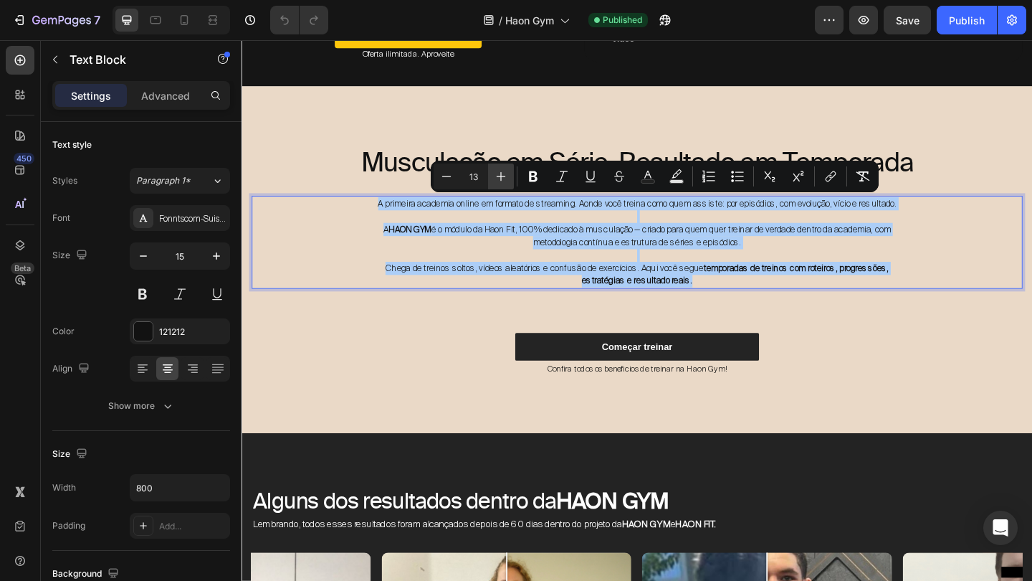
click at [499, 184] on button "Plus" at bounding box center [501, 176] width 26 height 26
type input "14"
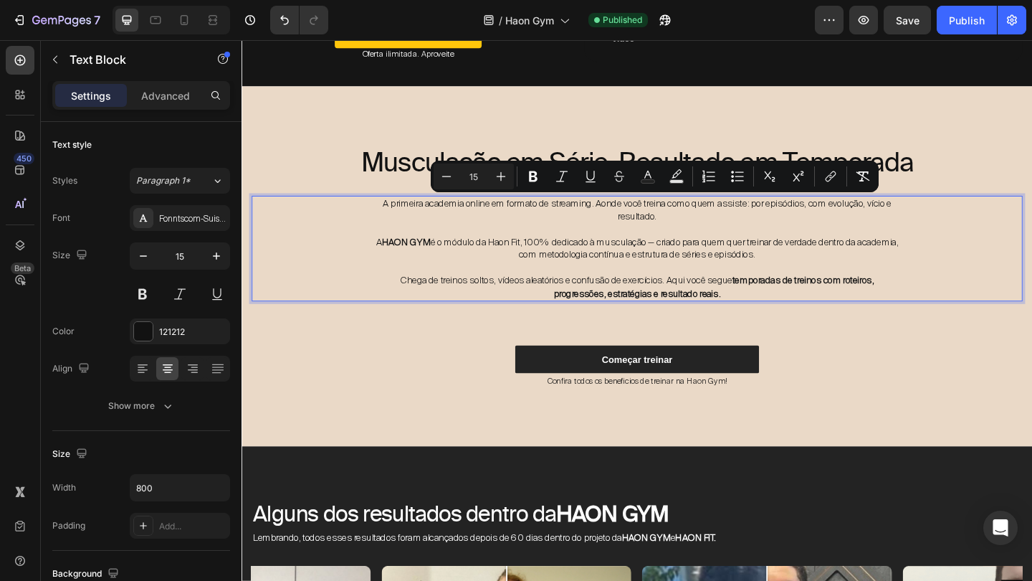
click at [576, 248] on p "Rich Text Editor. Editing area: main" at bounding box center [671, 246] width 571 height 14
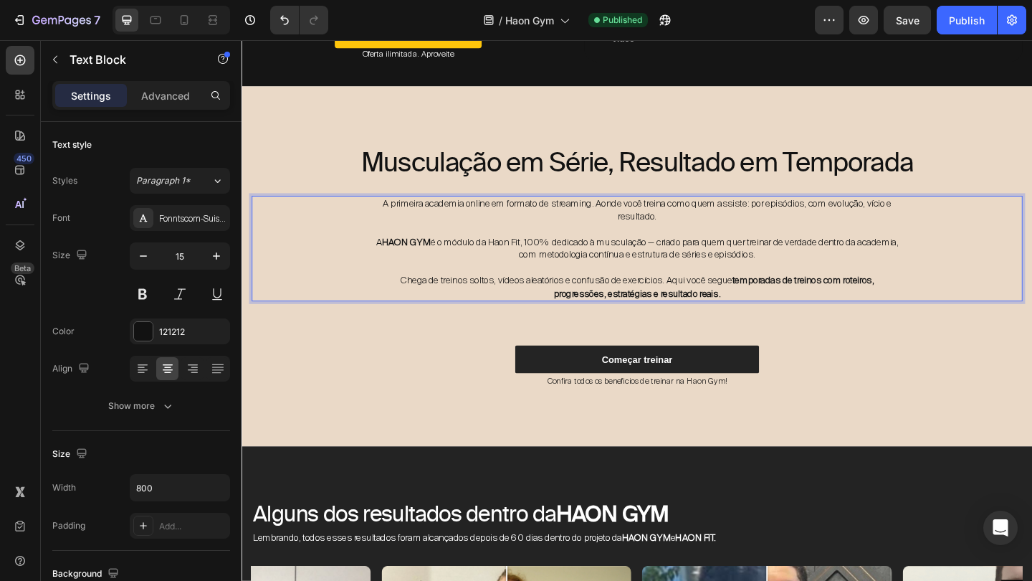
click at [409, 219] on span "A primeira academia online em formato de streaming. Aonde você treina como quem…" at bounding box center [671, 224] width 553 height 27
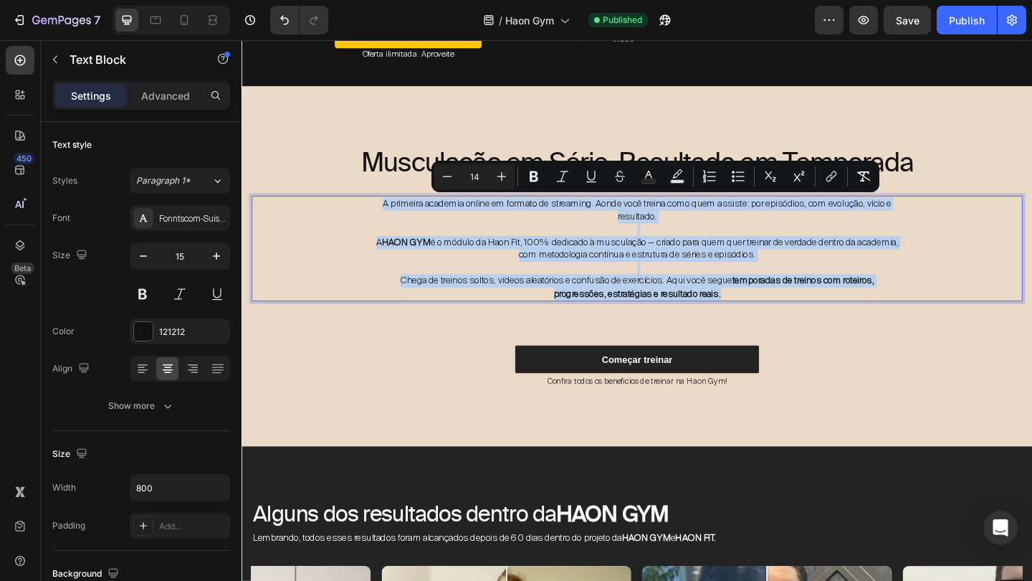
drag, startPoint x: 381, startPoint y: 214, endPoint x: 783, endPoint y: 318, distance: 414.9
click at [783, 318] on div "A primeira academia online em formato de streaming. Aonde você treina como quem…" at bounding box center [671, 266] width 839 height 115
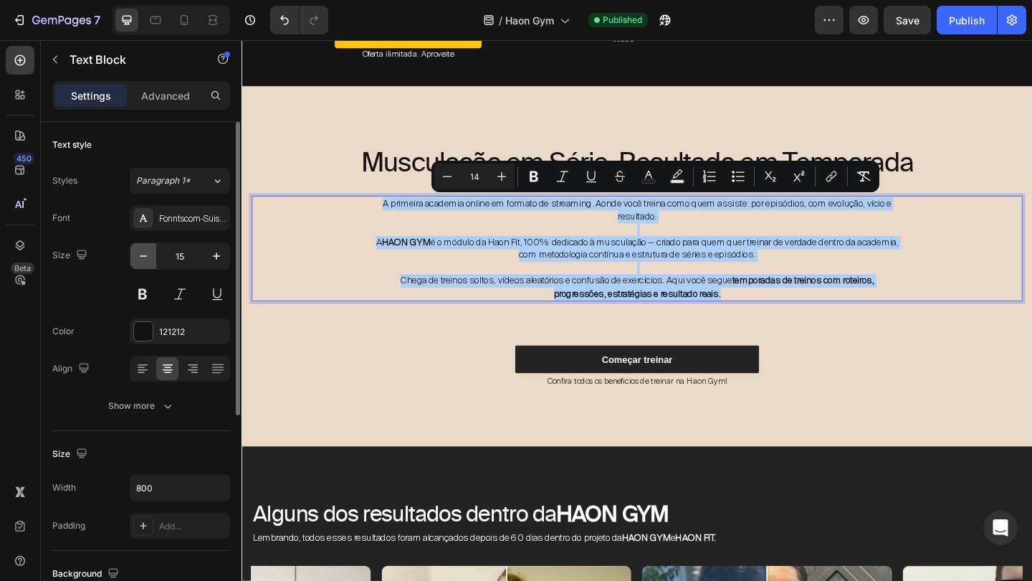
click at [138, 260] on icon "button" at bounding box center [143, 256] width 14 height 14
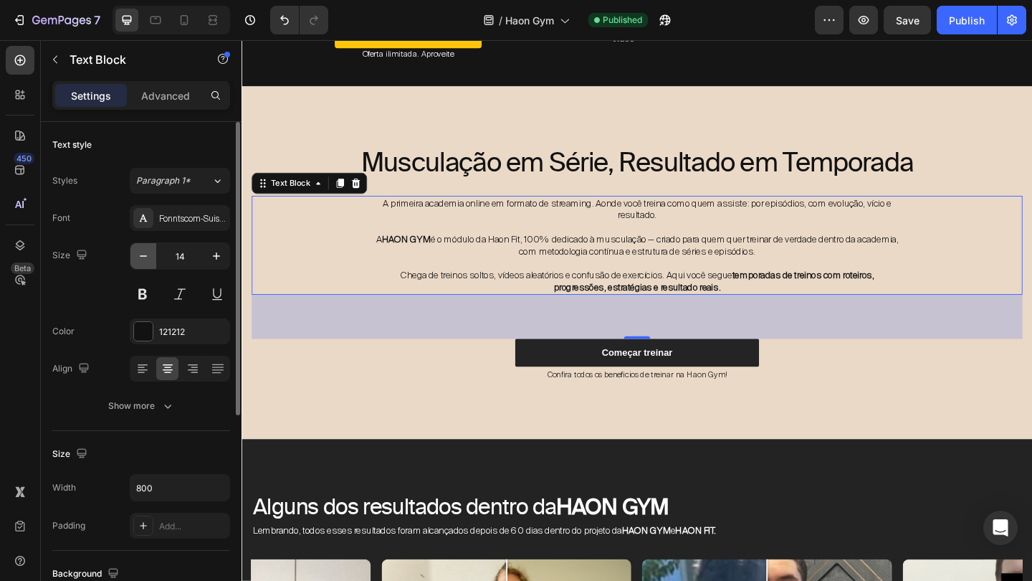
click at [137, 260] on icon "button" at bounding box center [143, 256] width 14 height 14
type input "13"
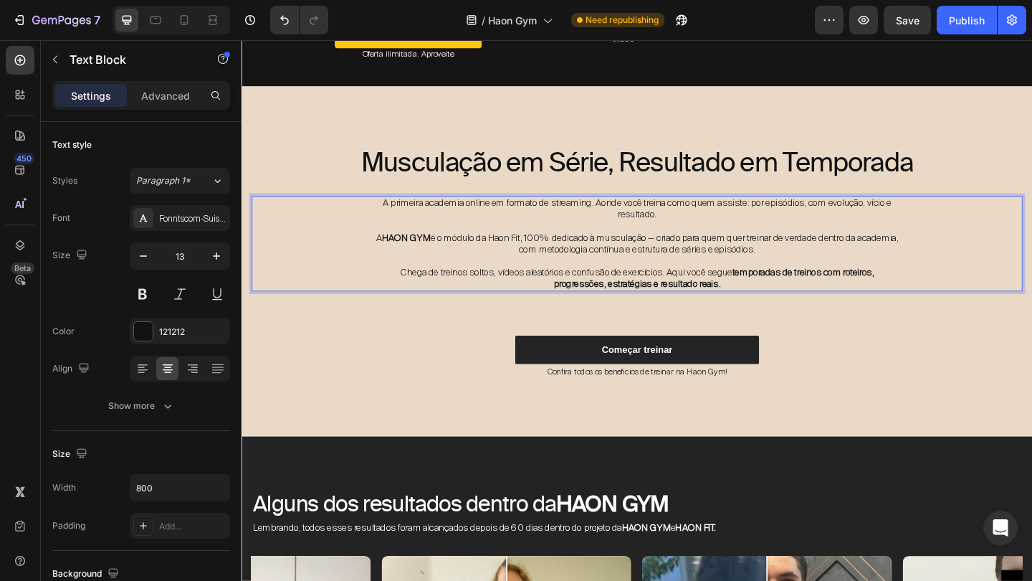
click at [403, 229] on p "A primeira academia online em formato de streaming. Aonde você treina como quem…" at bounding box center [671, 224] width 571 height 26
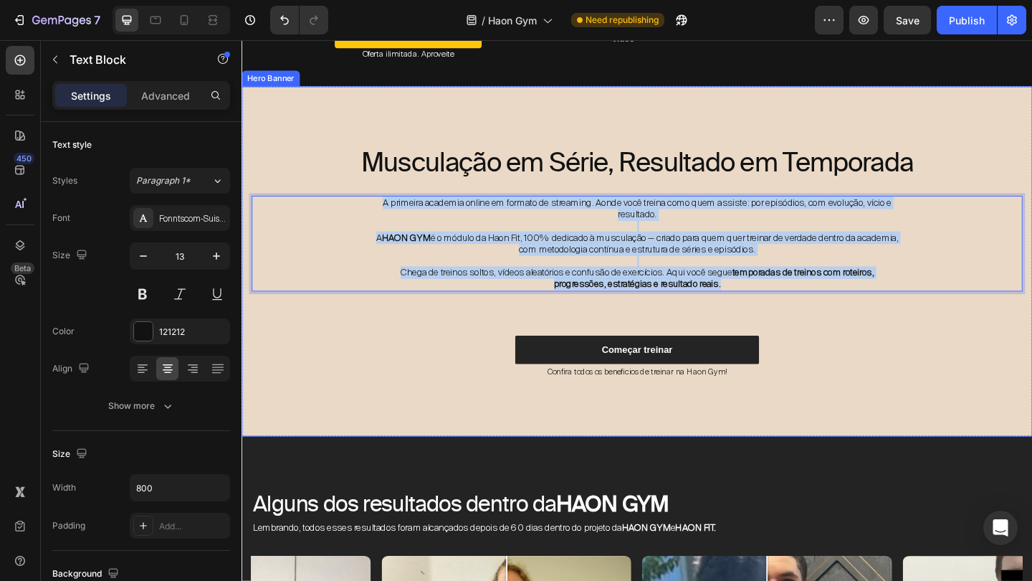
drag, startPoint x: 385, startPoint y: 215, endPoint x: 886, endPoint y: 328, distance: 513.6
click at [886, 328] on div "Musculação em Série, Resultado em Temporada Heading A primeira academia online …" at bounding box center [671, 280] width 839 height 254
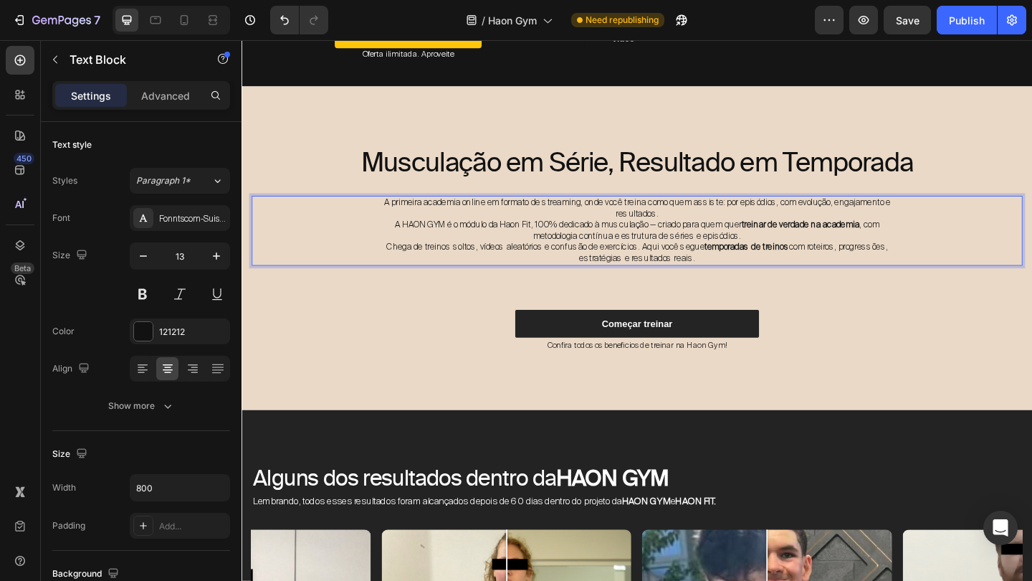
click at [761, 224] on p "A primeira academia online em formato de streaming, onde você treina como quem …" at bounding box center [671, 223] width 571 height 24
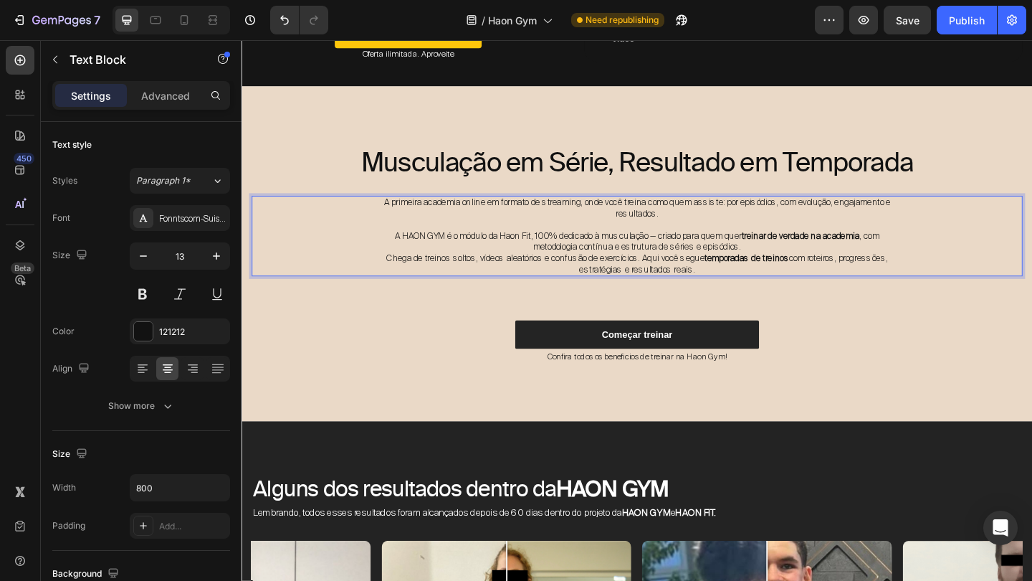
click at [793, 262] on p "A HAON GYM é o módulo da Haon Fit, 100% dedicado à musculação — criado para que…" at bounding box center [671, 259] width 571 height 24
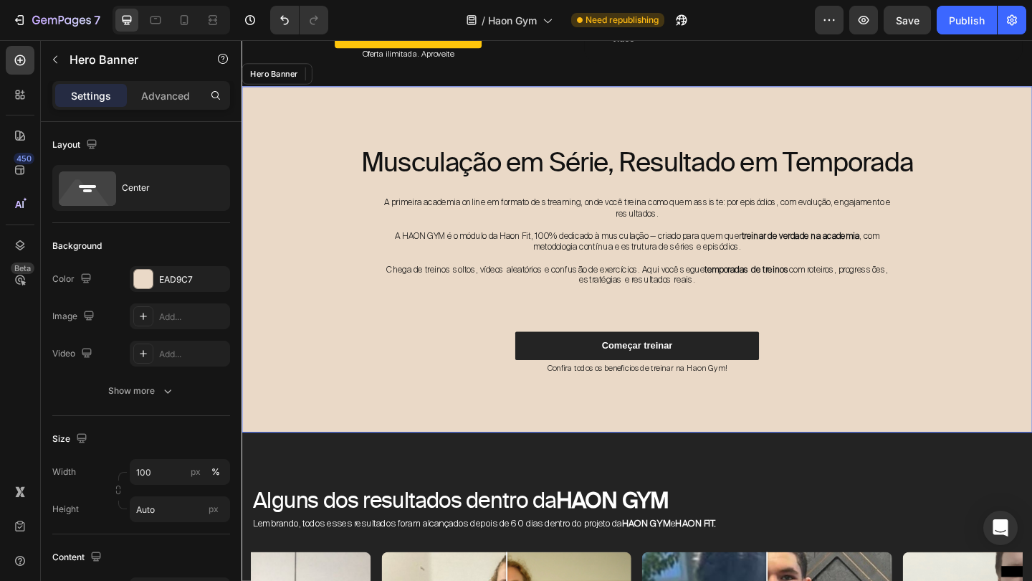
click at [841, 341] on div "Musculação em Série, Resultado em Temporada Heading A primeira academia online …" at bounding box center [671, 278] width 839 height 250
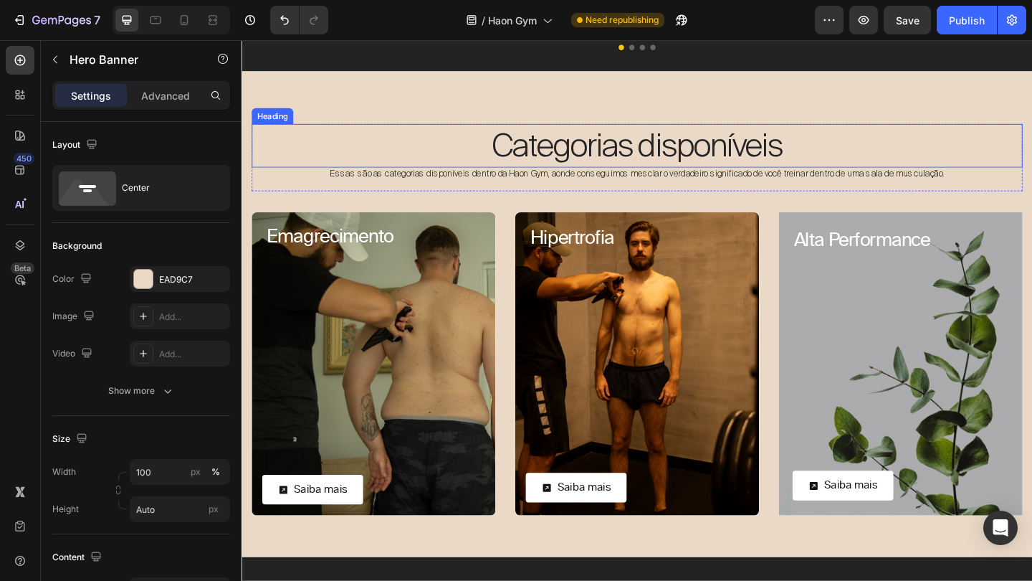
scroll to position [1381, 0]
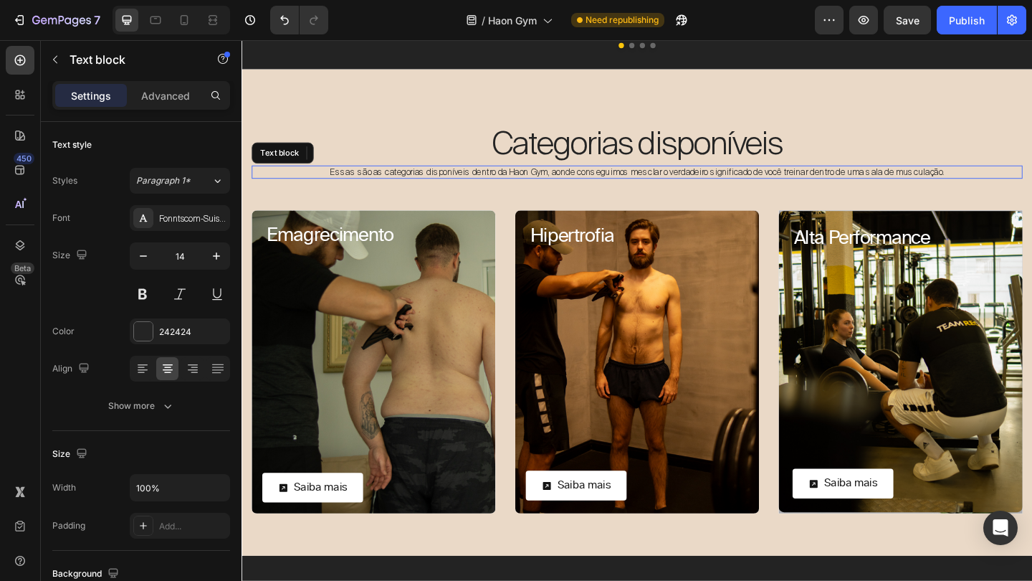
click at [697, 177] on span "Essas são as categorias disponíveis dentro da Haon Gym, aonde conseguimos mescl…" at bounding box center [672, 183] width 669 height 12
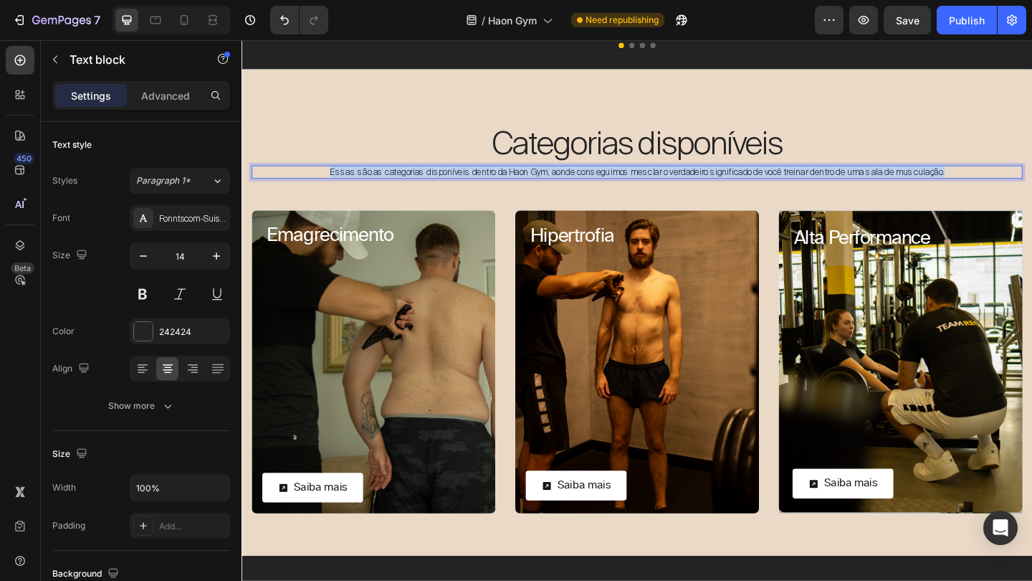
click at [697, 177] on span "Essas são as categorias disponíveis dentro da Haon Gym, aonde conseguimos mescl…" at bounding box center [672, 183] width 669 height 12
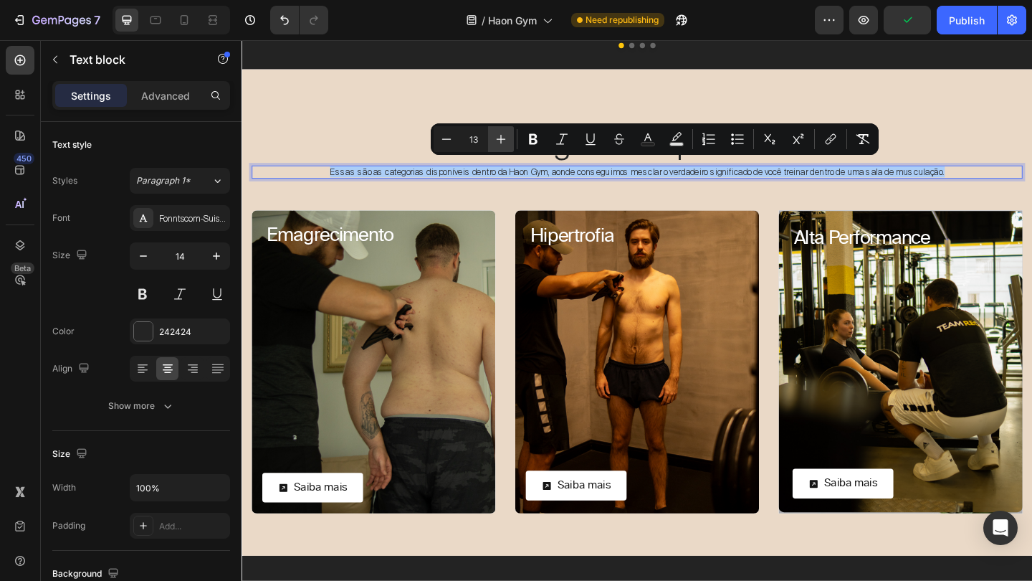
click at [503, 143] on icon "Editor contextual toolbar" at bounding box center [501, 139] width 14 height 14
type input "14"
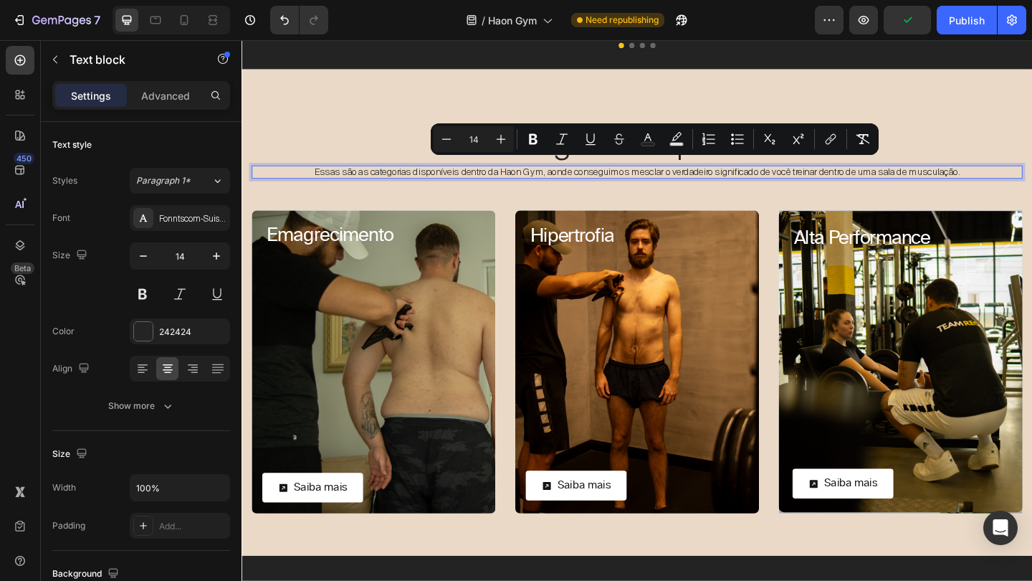
click at [493, 176] on span "Essas são as categorias disponíveis dentro da Haon Gym, aonde conseguimos mescl…" at bounding box center [671, 182] width 703 height 13
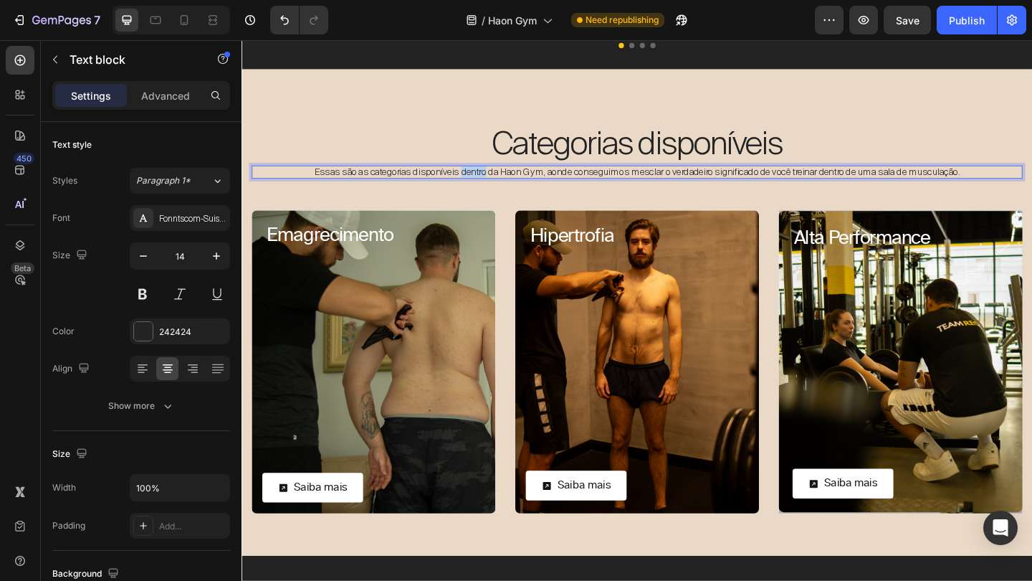
click at [493, 176] on span "Essas são as categorias disponíveis dentro da Haon Gym, aonde conseguimos mescl…" at bounding box center [671, 182] width 703 height 13
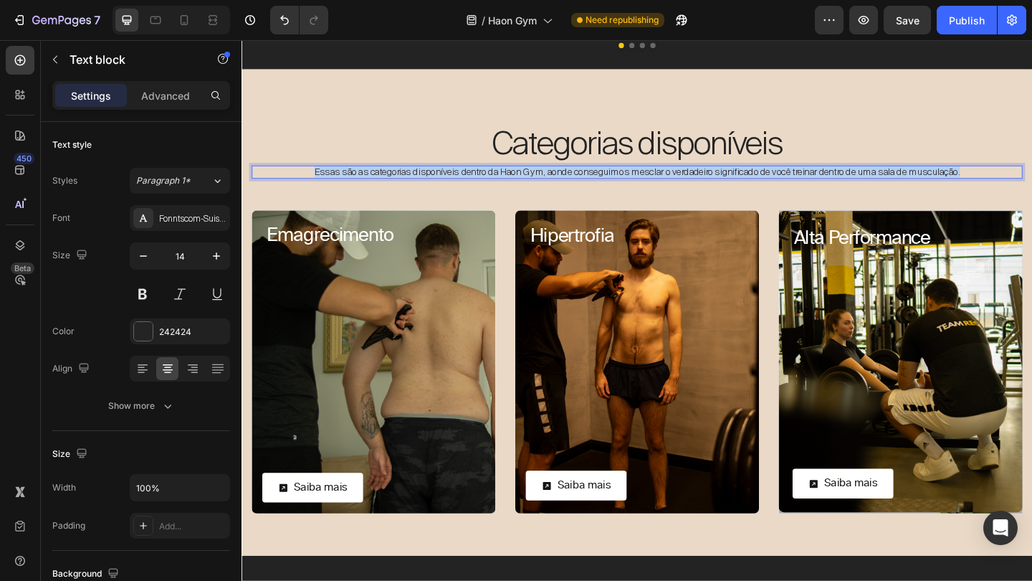
click at [493, 176] on span "Essas são as categorias disponíveis dentro da Haon Gym, aonde conseguimos mescl…" at bounding box center [671, 182] width 703 height 13
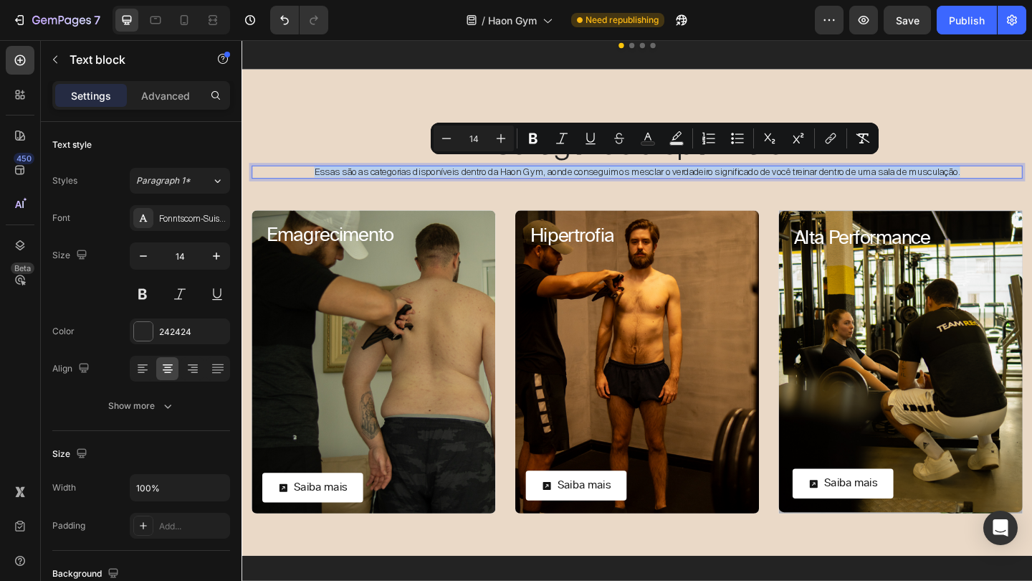
copy span "Essas são as categorias disponíveis dentro da Haon Gym, aonde conseguimos mescl…"
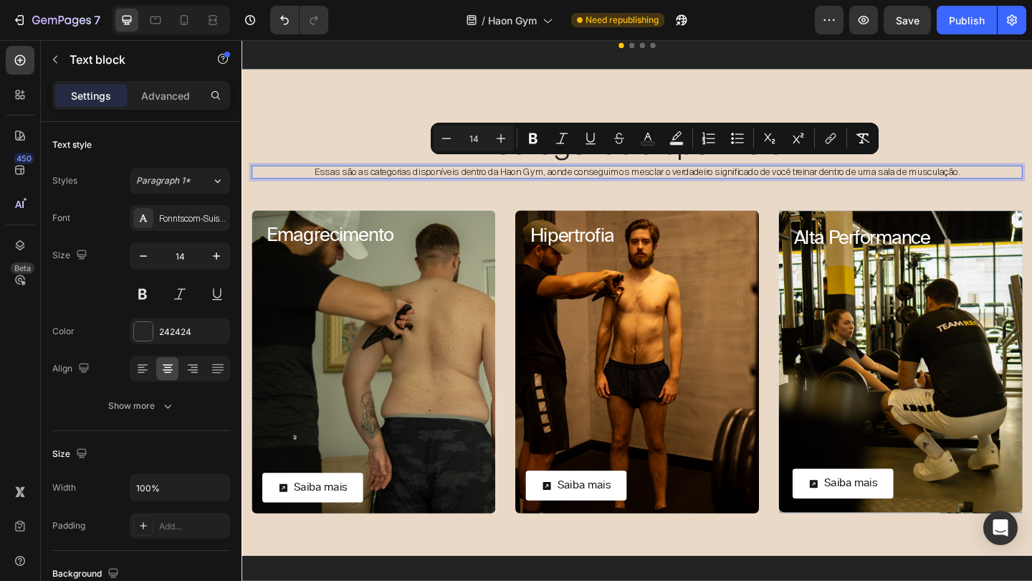
click at [788, 178] on span "Essas são as categorias disponíveis dentro da Haon Gym, aonde conseguimos mescl…" at bounding box center [671, 182] width 703 height 13
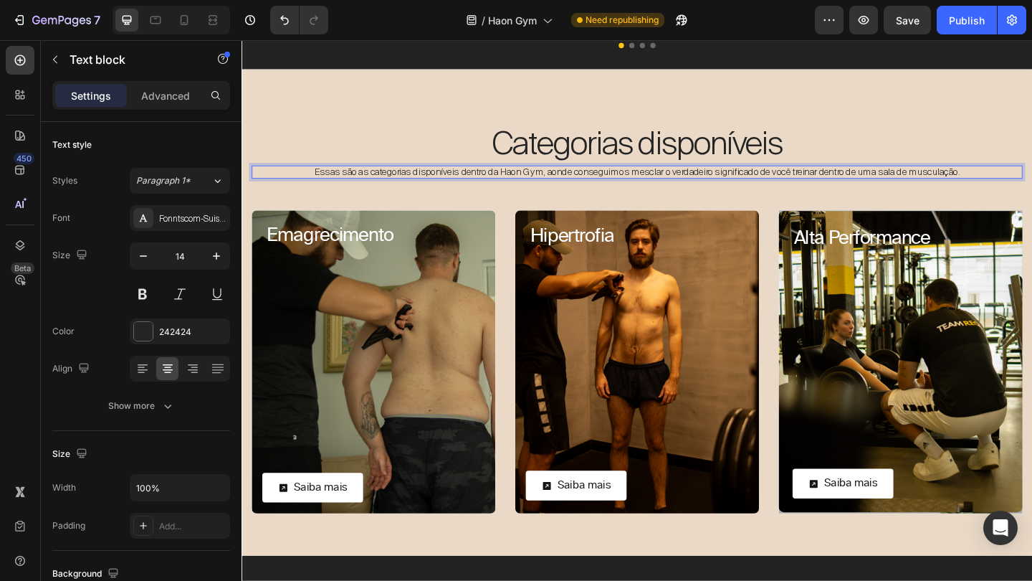
click at [809, 176] on span "Essas são as categorias disponíveis dentro da Haon Gym, aonde conseguimos mescl…" at bounding box center [671, 182] width 703 height 13
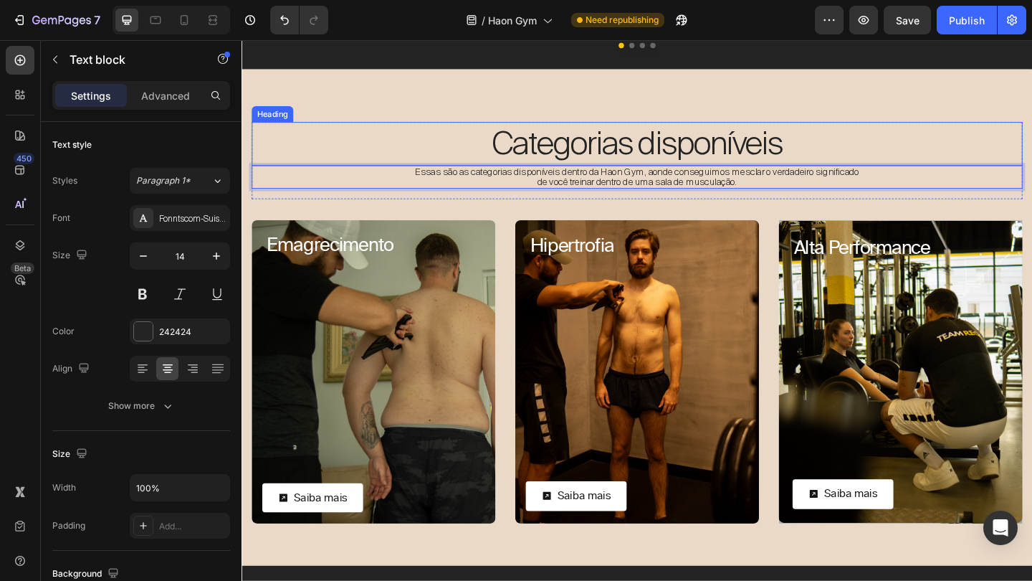
click at [888, 157] on h2 "Categorias disponíveis" at bounding box center [671, 152] width 839 height 47
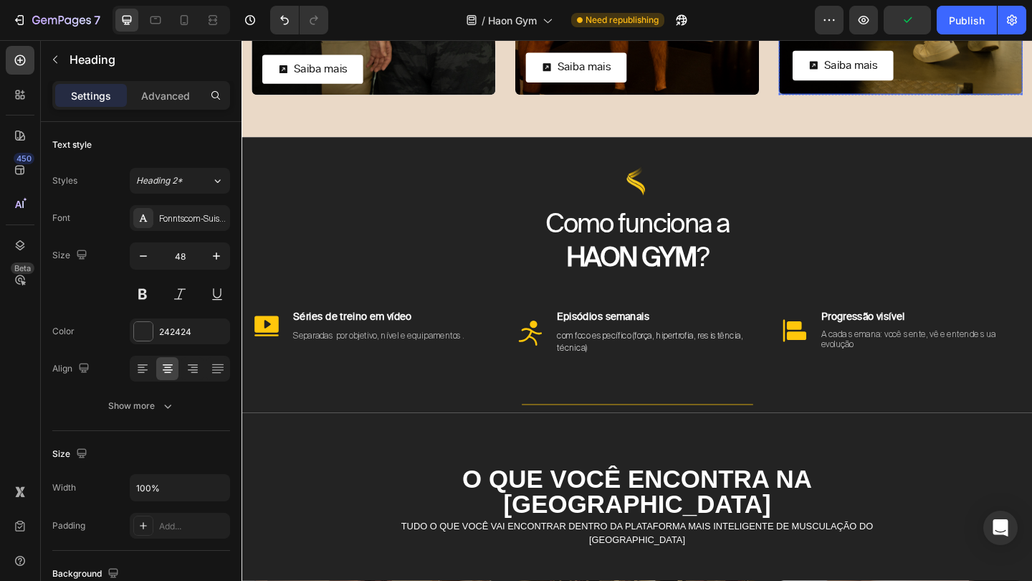
scroll to position [1847, 0]
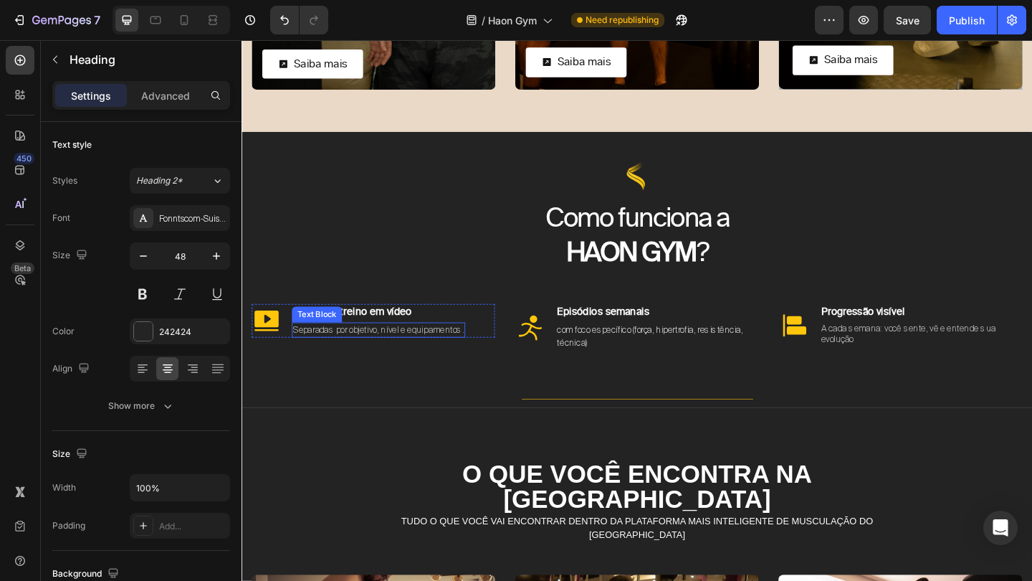
click at [392, 354] on span "Separadas por objetivo, nível e equipamentos." at bounding box center [390, 355] width 186 height 12
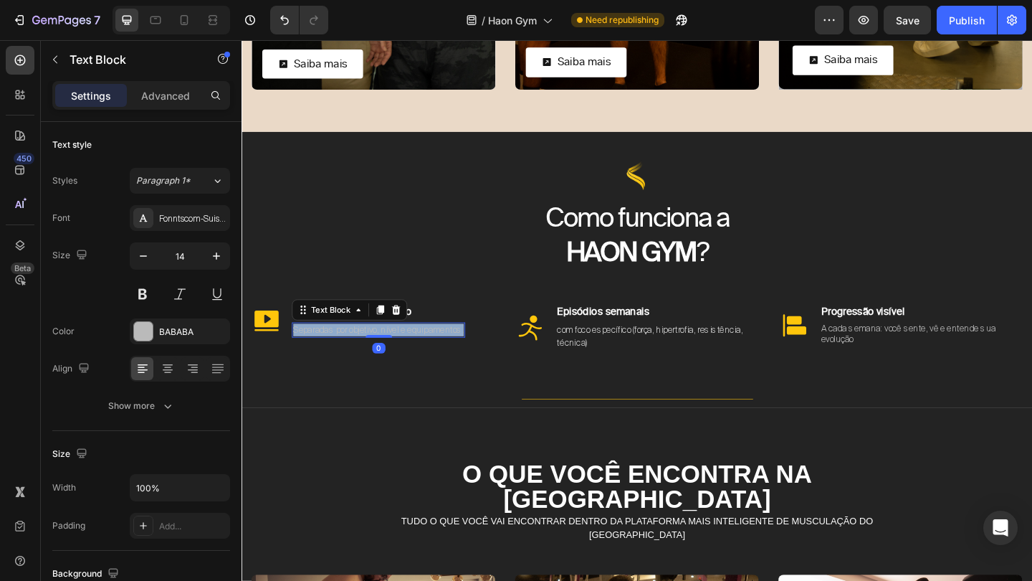
click at [392, 354] on span "Separadas por objetivo, nível e equipamentos." at bounding box center [390, 355] width 186 height 12
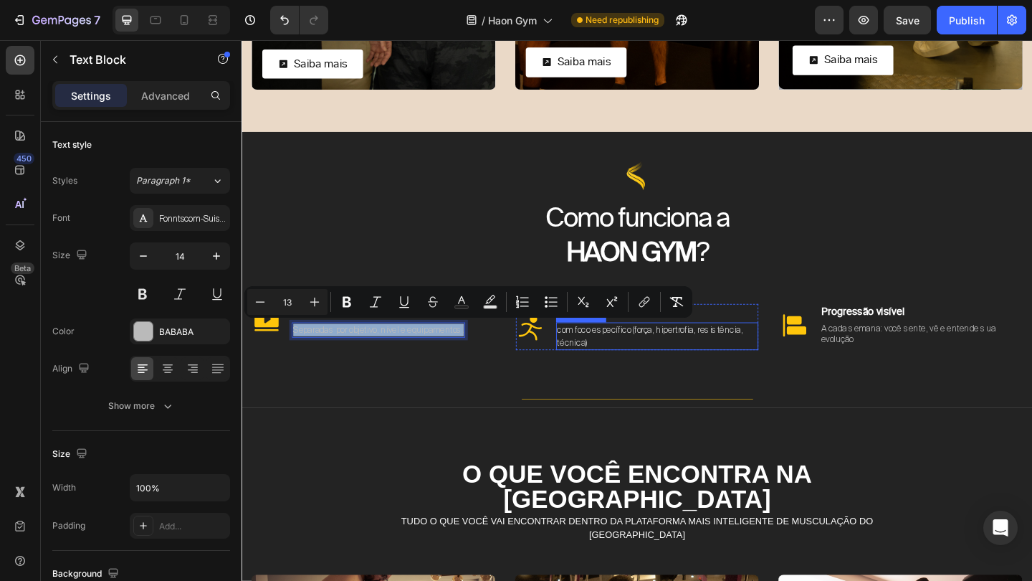
click at [674, 359] on span "com foco específico (força, hipertrofia, resistência, técnica)" at bounding box center [686, 362] width 202 height 26
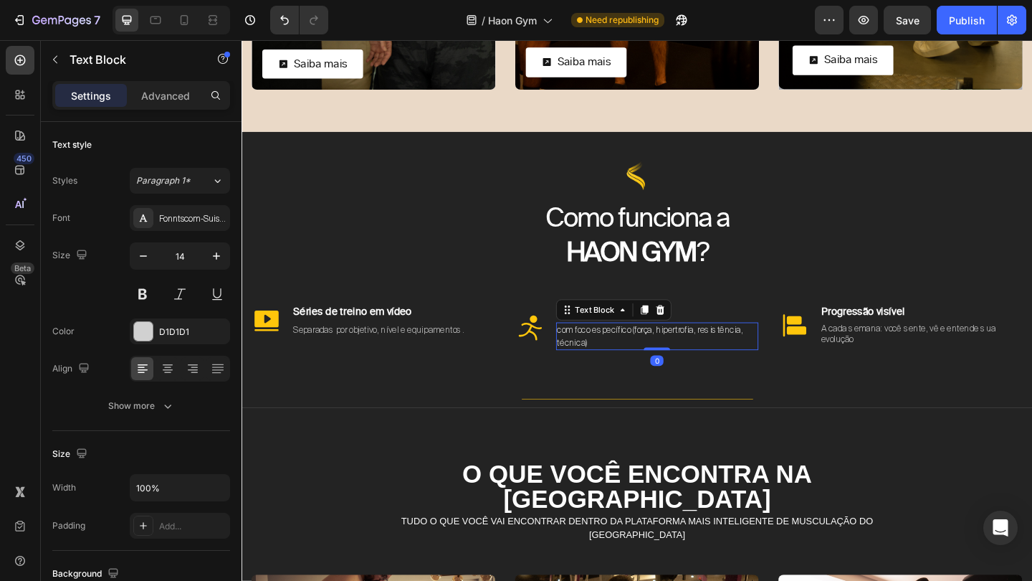
click at [674, 359] on span "com foco específico (força, hipertrofia, resistência, técnica)" at bounding box center [686, 362] width 202 height 26
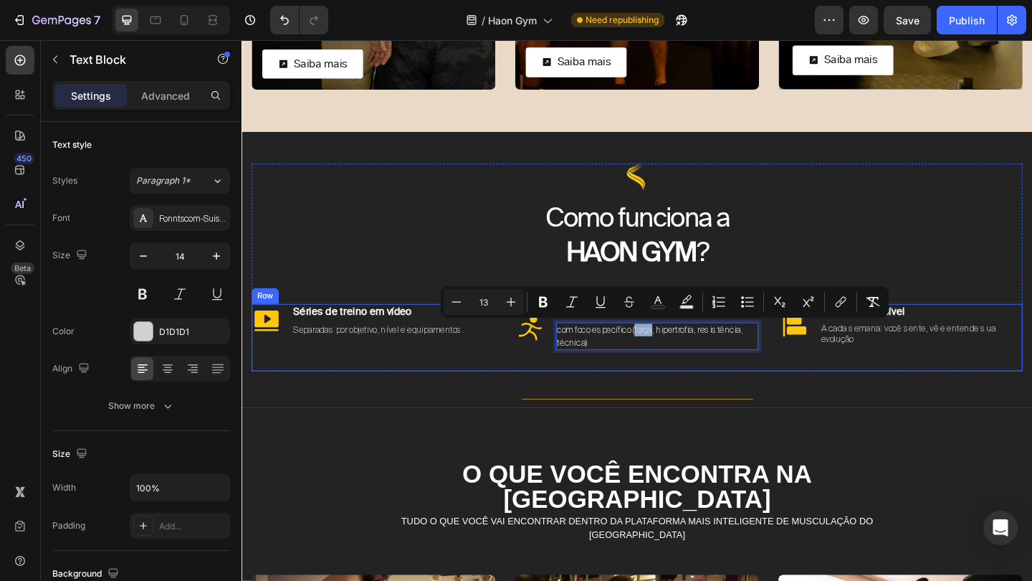
click at [668, 381] on div "Icon Episódios semanais Text Block com foco específico (força, hipertrofia, res…" at bounding box center [672, 363] width 265 height 73
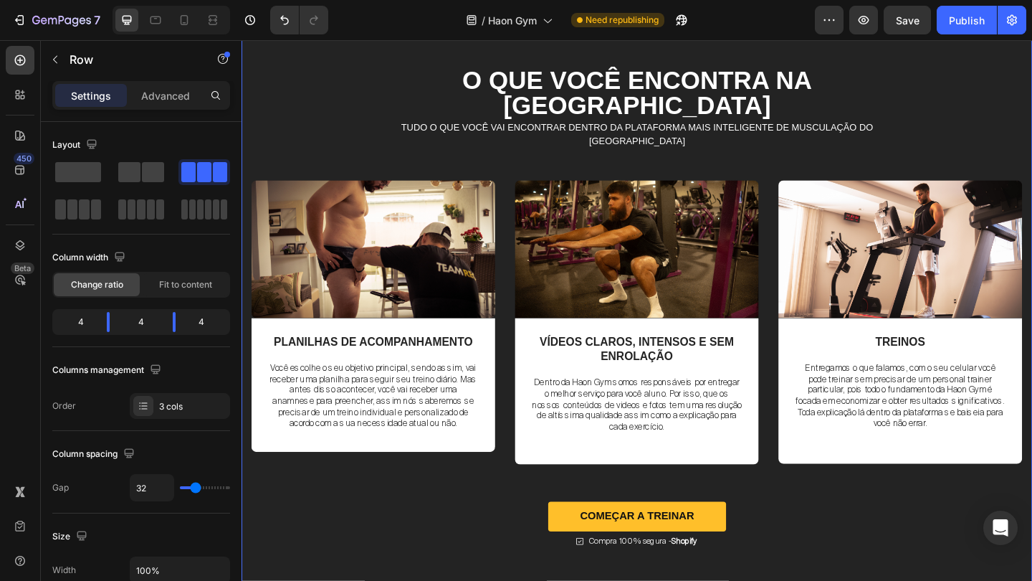
scroll to position [2274, 0]
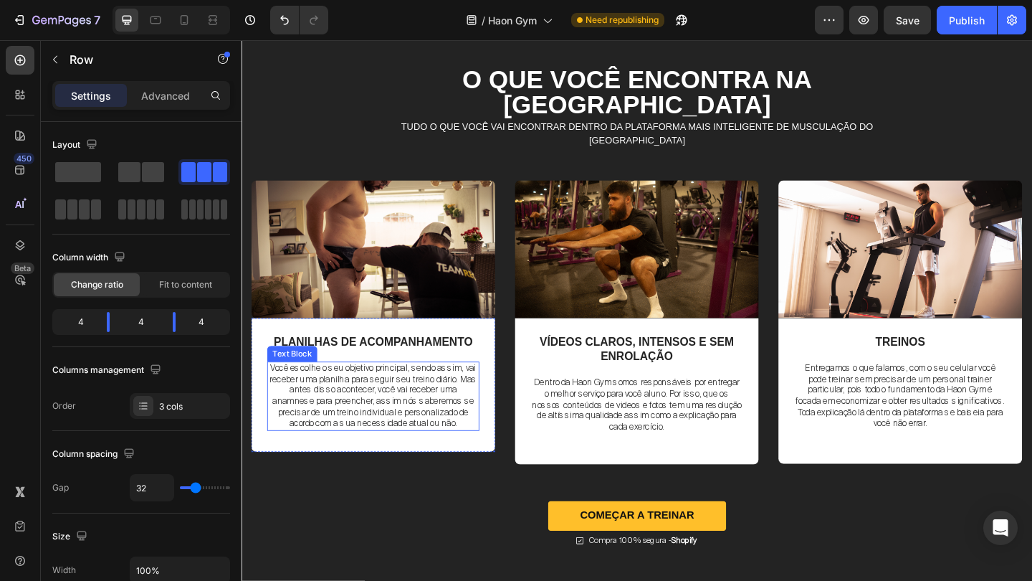
click at [409, 396] on span "Você escolhe o seu objetivo principal, sendo assim, vai receber uma planilha pa…" at bounding box center [385, 426] width 226 height 73
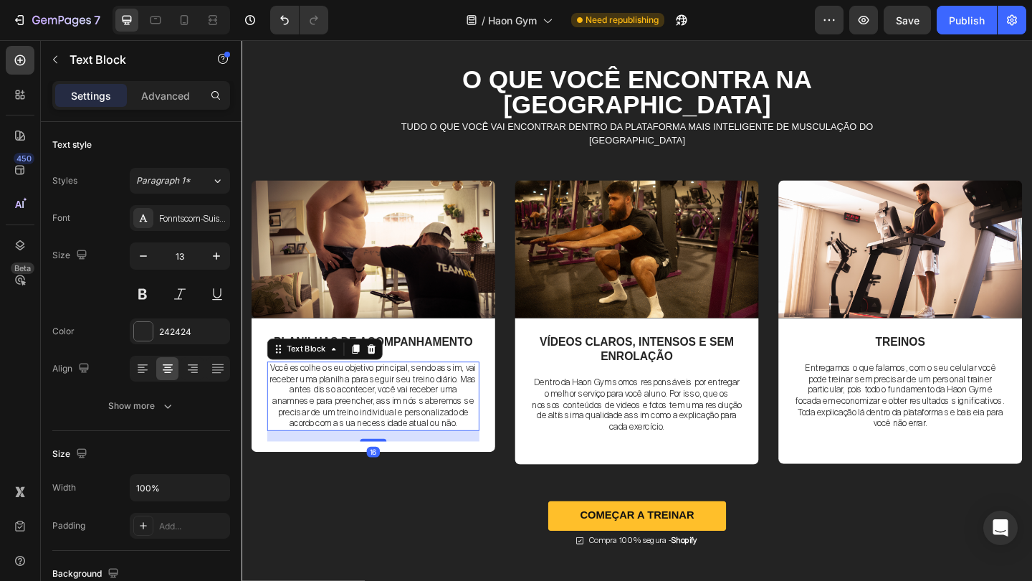
click at [409, 396] on span "Você escolhe o seu objetivo principal, sendo assim, vai receber uma planilha pa…" at bounding box center [385, 426] width 226 height 73
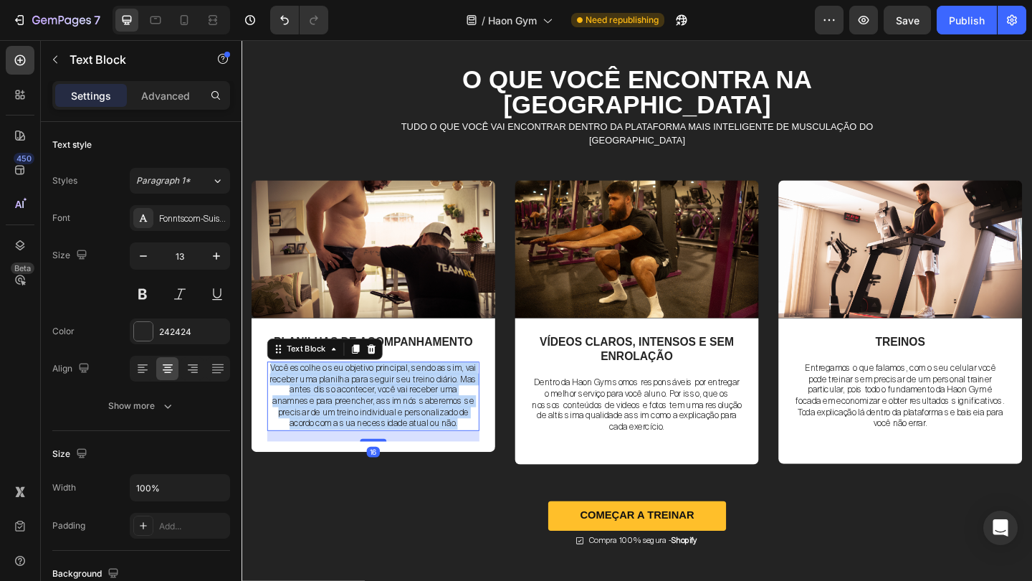
click at [409, 396] on span "Você escolhe o seu objetivo principal, sendo assim, vai receber uma planilha pa…" at bounding box center [385, 426] width 226 height 73
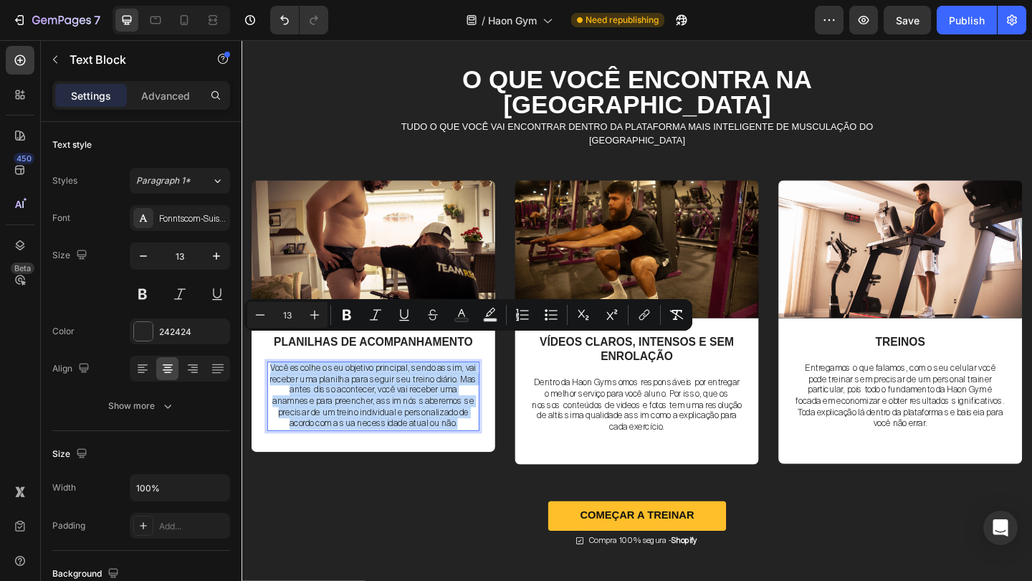
copy span "Você escolhe o seu objetivo principal, sendo assim, vai receber uma planilha pa…"
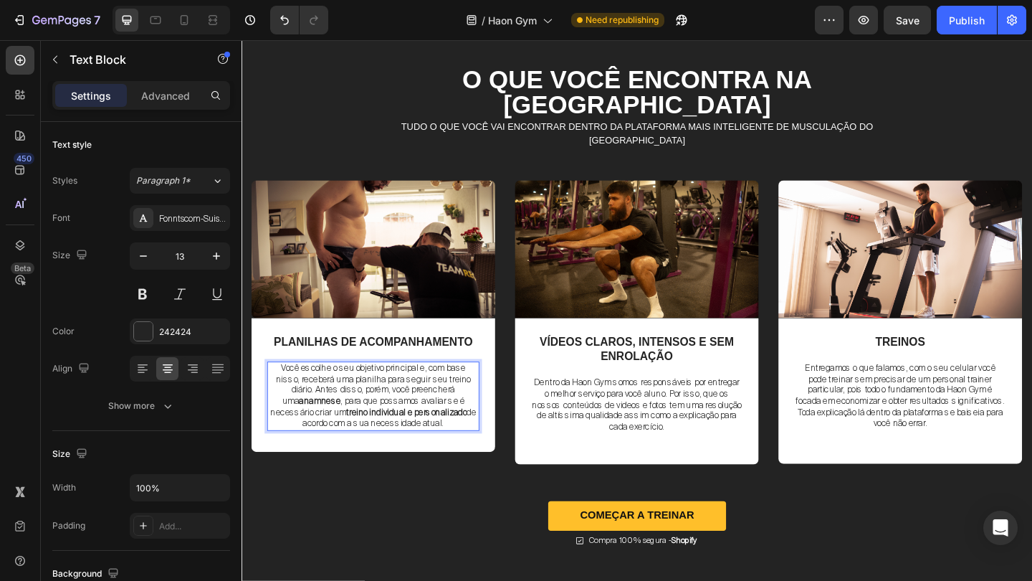
click at [408, 403] on span "Você escolhe o seu objetivo principal e, com base nisso, receberá uma planilha …" at bounding box center [385, 426] width 224 height 73
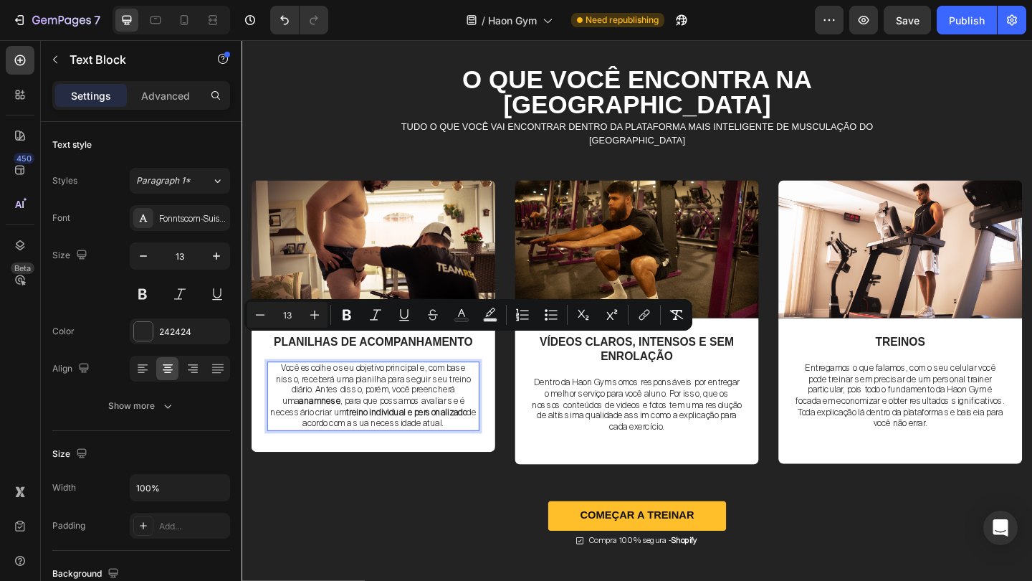
click at [431, 438] on strong "treino individual e personalizado" at bounding box center [421, 444] width 131 height 12
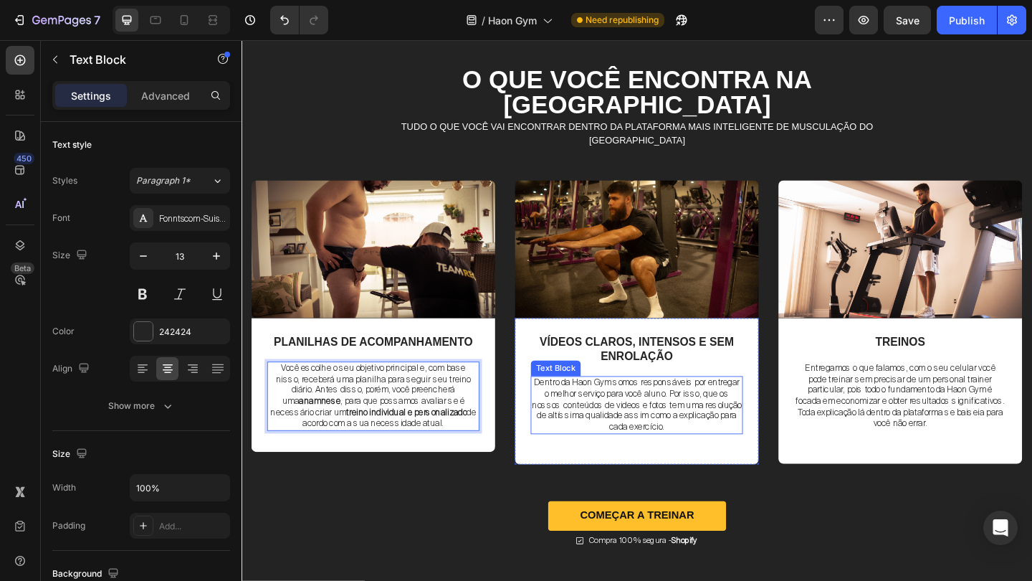
click at [638, 408] on span "Dentro da Haon Gym somos responsáveis por entregar o melhor serviço para você a…" at bounding box center [672, 436] width 228 height 61
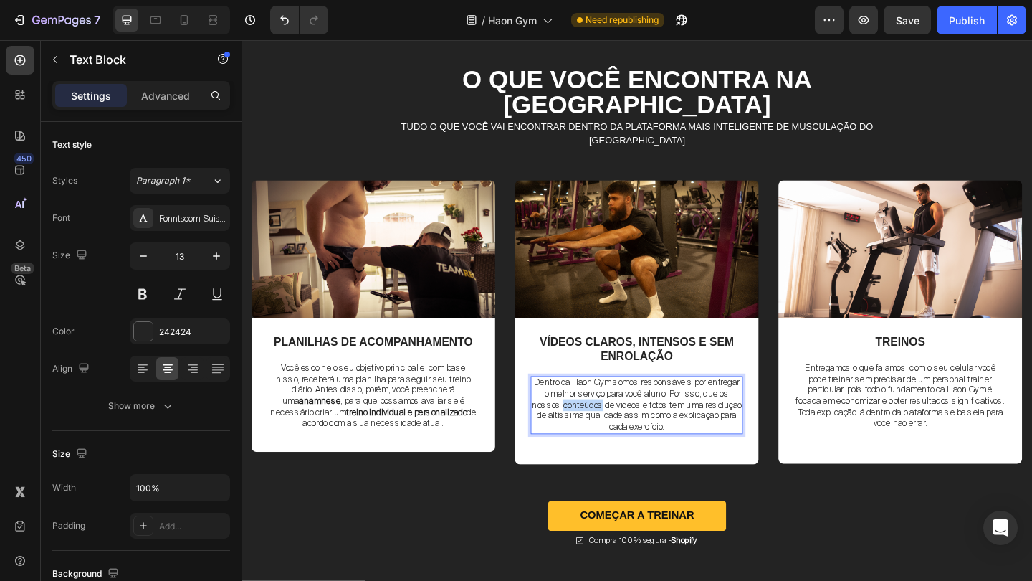
click at [638, 408] on span "Dentro da Haon Gym somos responsáveis por entregar o melhor serviço para você a…" at bounding box center [672, 436] width 228 height 61
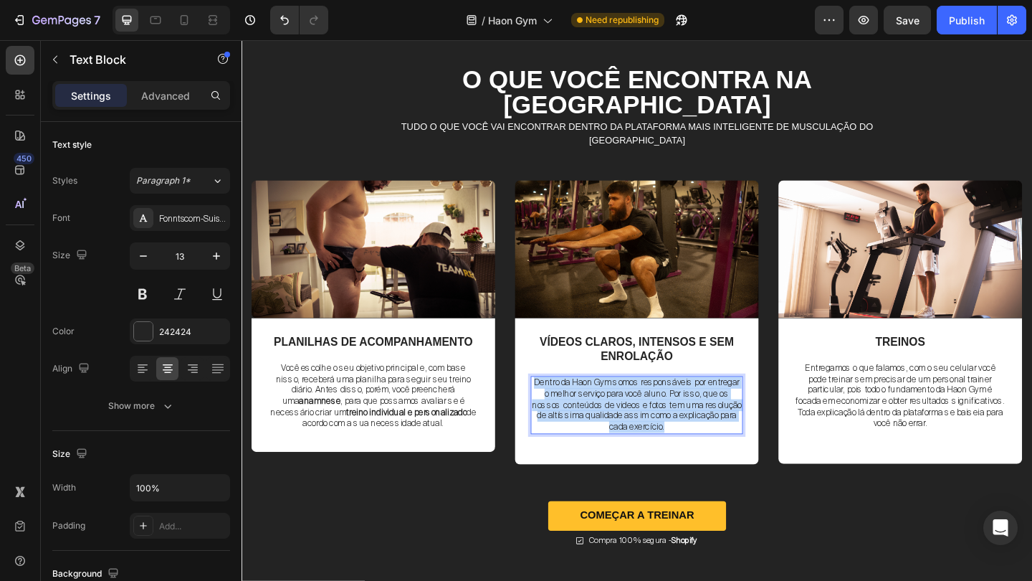
click at [638, 408] on span "Dentro da Haon Gym somos responsáveis por entregar o melhor serviço para você a…" at bounding box center [672, 436] width 228 height 61
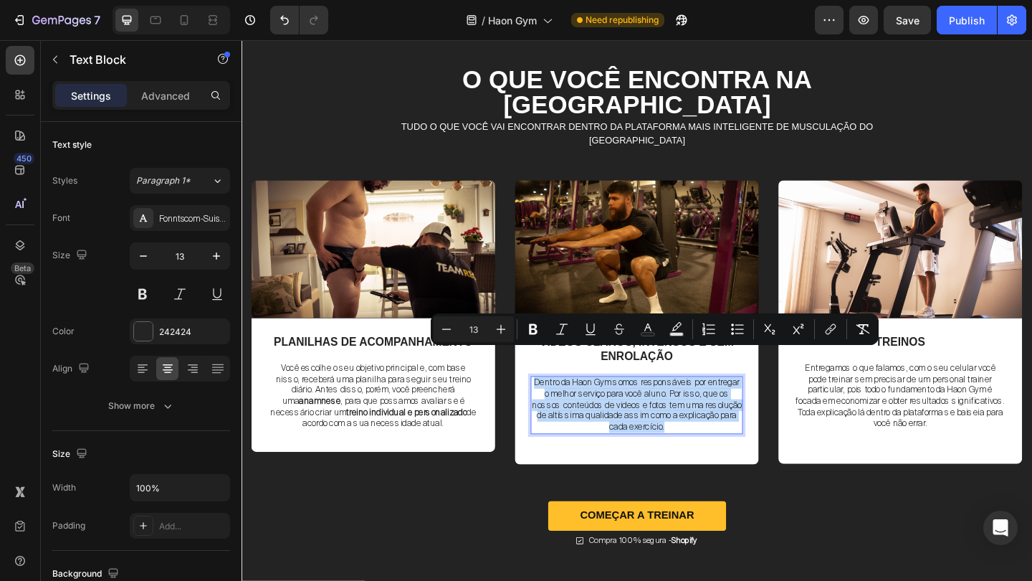
copy span "Dentro da Haon Gym somos responsáveis por entregar o melhor serviço para você a…"
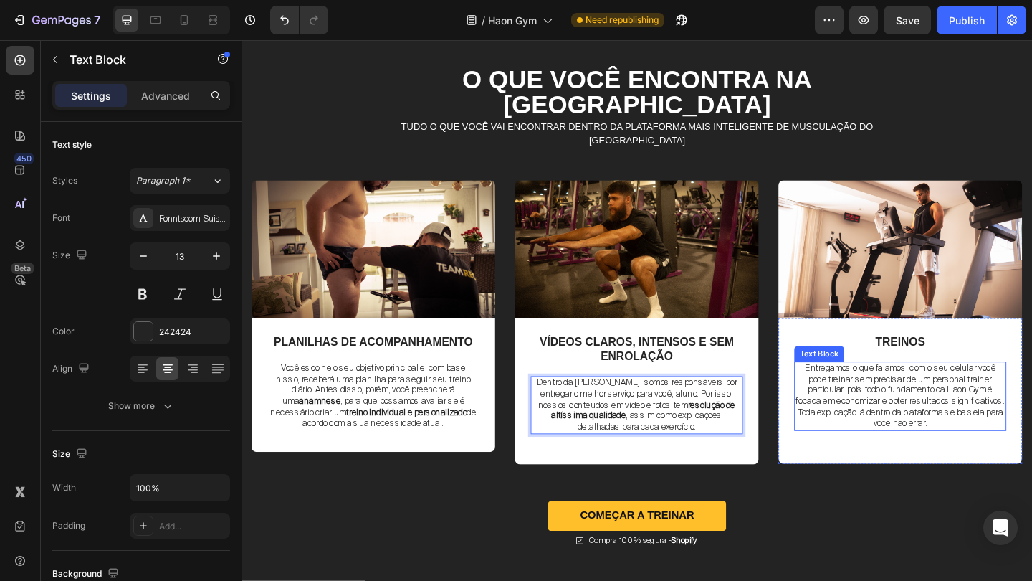
click at [922, 390] on span "Entregamos o que falamos, com o seu celular você pode treinar sem precisar de u…" at bounding box center [958, 426] width 227 height 73
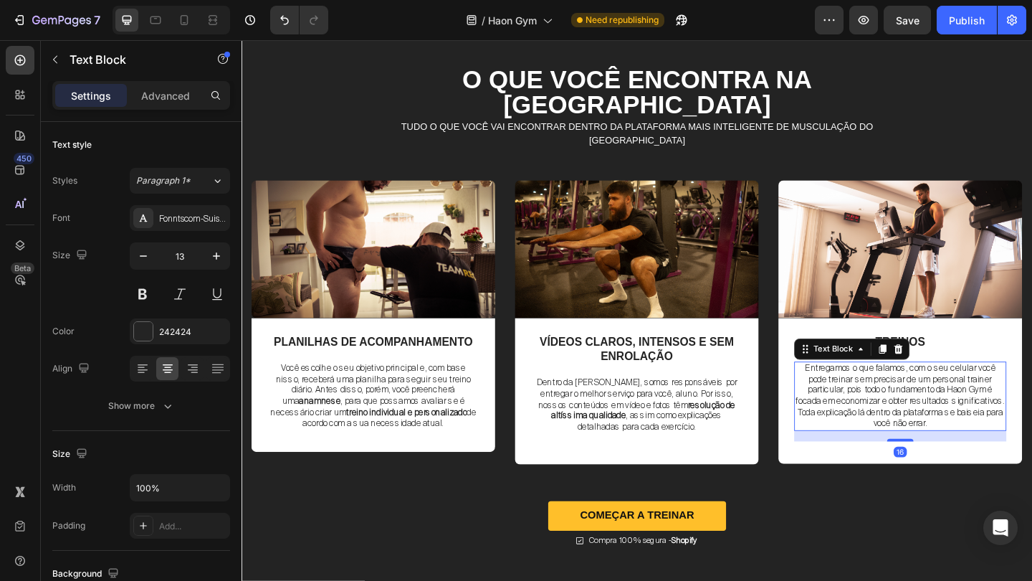
click at [922, 390] on span "Entregamos o que falamos, com o seu celular você pode treinar sem precisar de u…" at bounding box center [958, 426] width 227 height 73
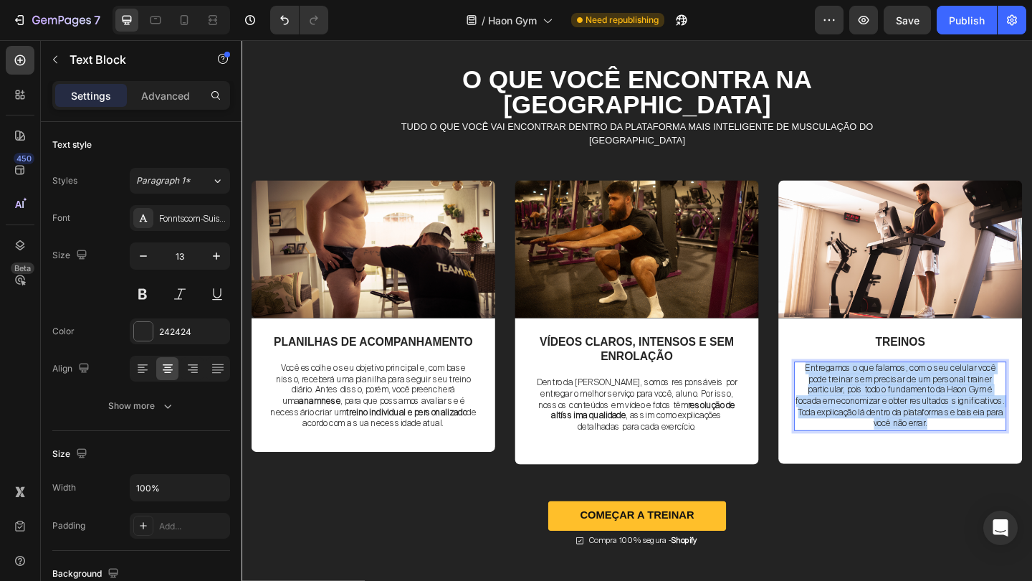
click at [922, 390] on span "Entregamos o que falamos, com o seu celular você pode treinar sem precisar de u…" at bounding box center [958, 426] width 227 height 73
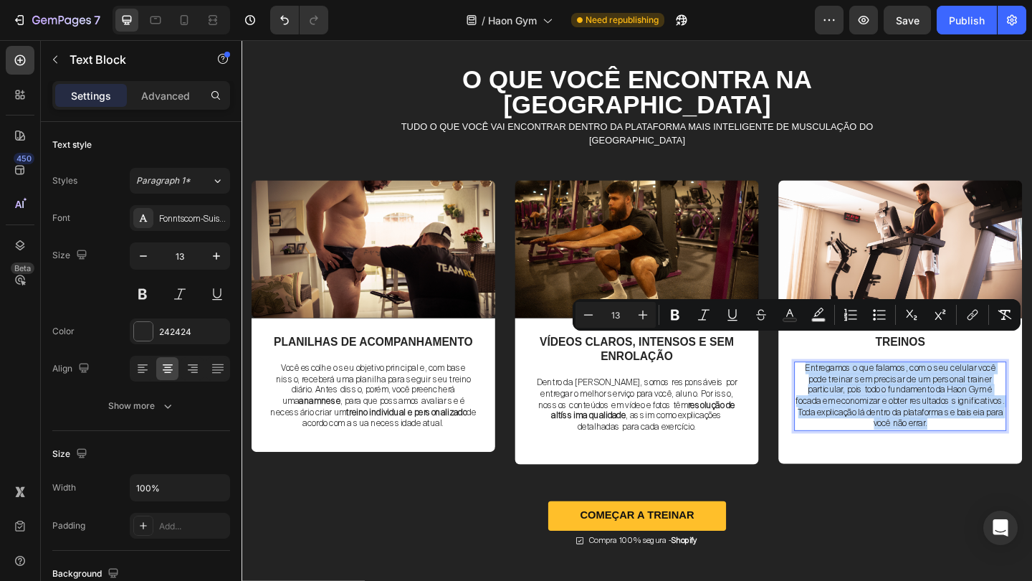
copy span "Entregamos o que falamos, com o seu celular você pode treinar sem precisar de u…"
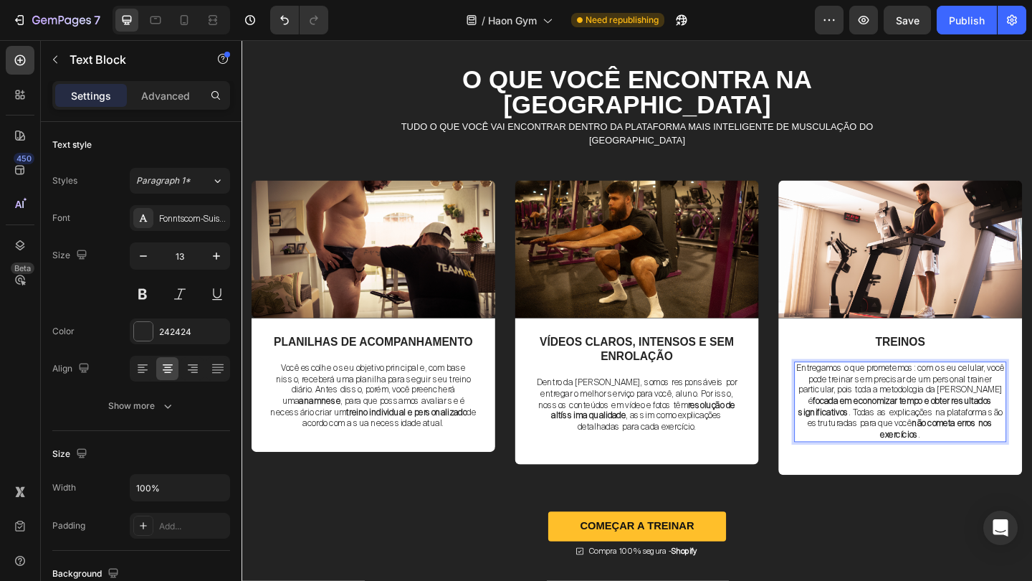
click at [1019, 418] on span "Entregamos o que prometemos: com o seu celular, você pode treinar sem precisar …" at bounding box center [958, 432] width 227 height 85
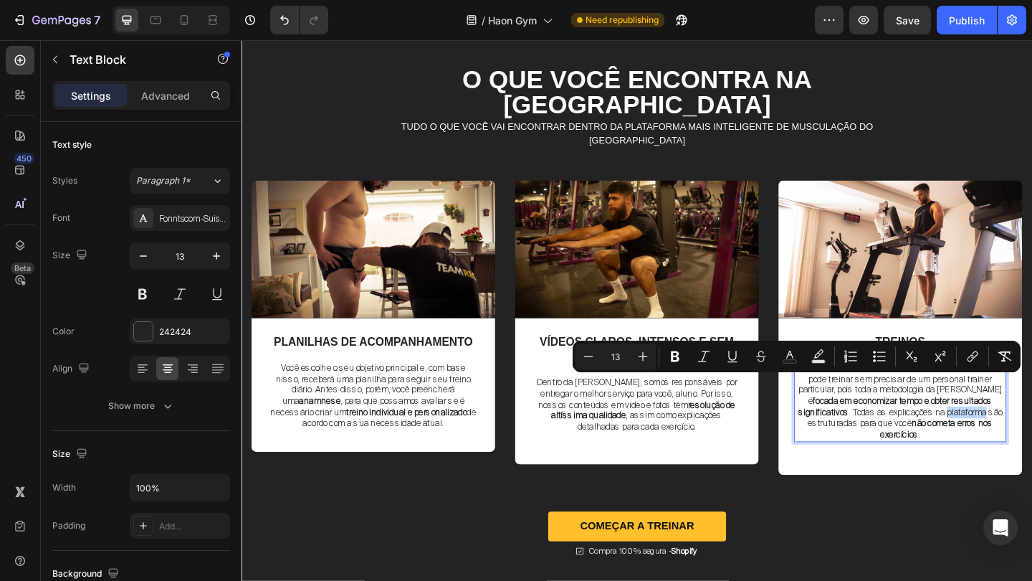
click at [981, 454] on div "TREINOS Text Block Entregamos o que prometemos: com o seu celular, você pode tr…" at bounding box center [958, 423] width 231 height 129
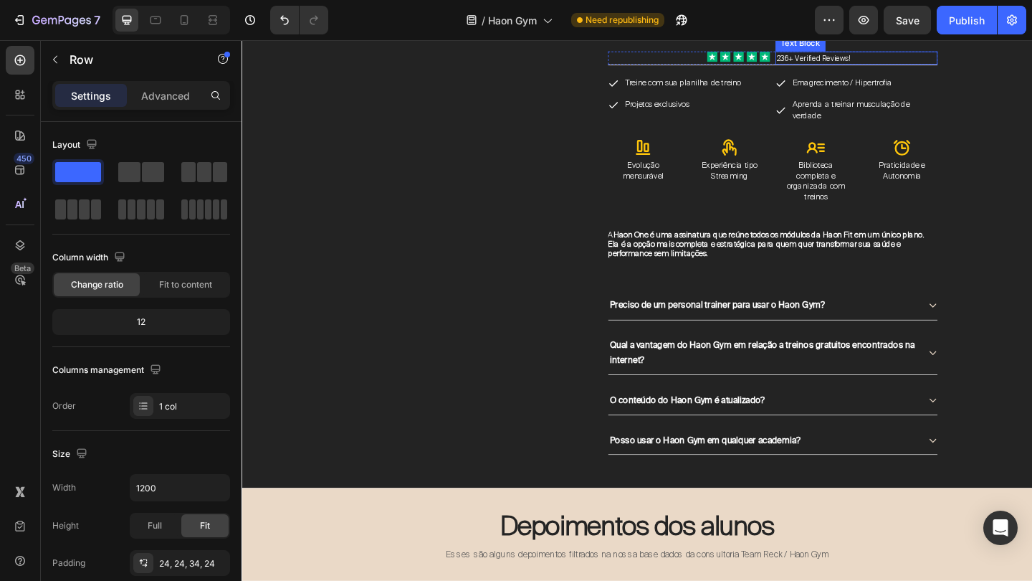
scroll to position [4490, 0]
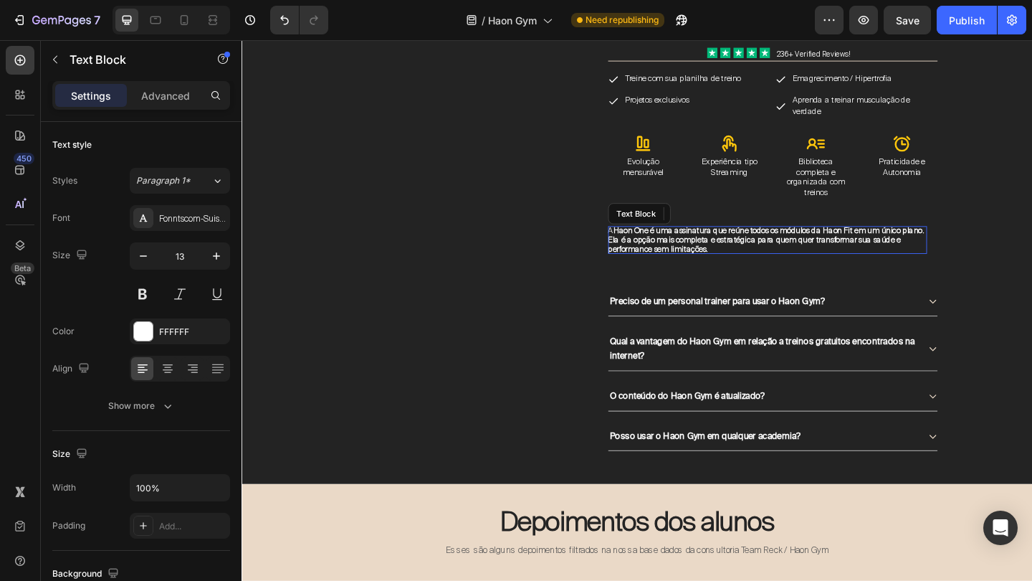
click at [770, 244] on strong "Haon One é uma assinatura que reúne todos os módulos da Haon Fit em um único pl…" at bounding box center [812, 258] width 344 height 32
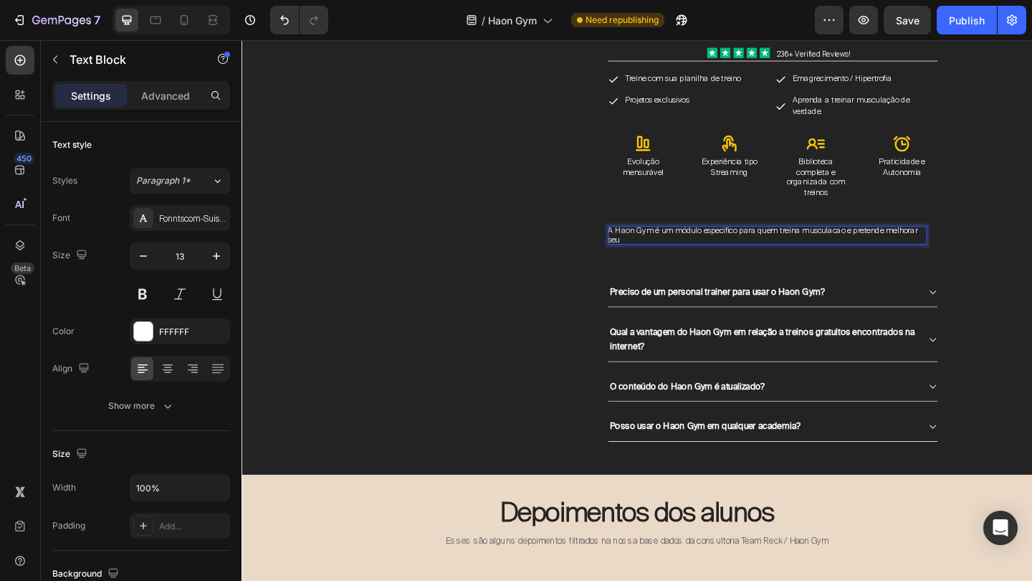
scroll to position [1, 0]
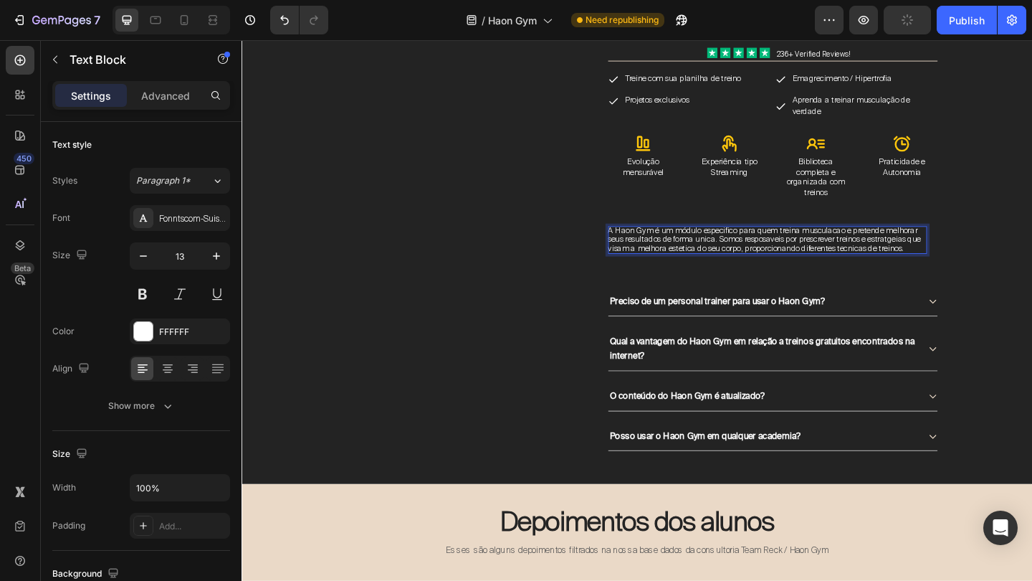
click at [682, 241] on span "A Haon Gym é um módulo especifico para quem treina musculacao e pretende melhor…" at bounding box center [810, 257] width 340 height 32
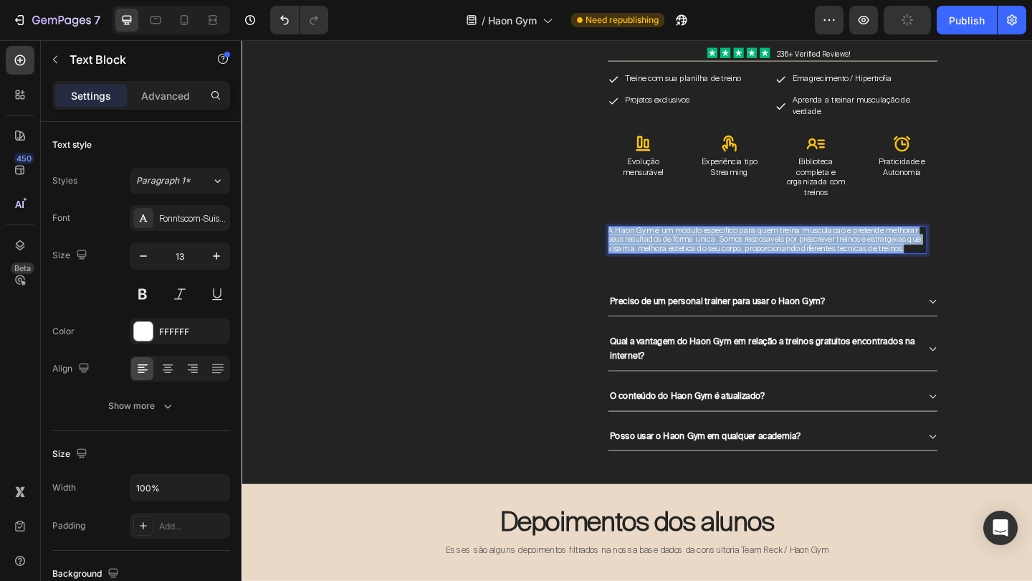
click at [682, 241] on span "A Haon Gym é um módulo especifico para quem treina musculacao e pretende melhor…" at bounding box center [810, 257] width 340 height 32
copy span "A Haon Gym é um módulo especifico para quem treina musculacao e pretende melhor…"
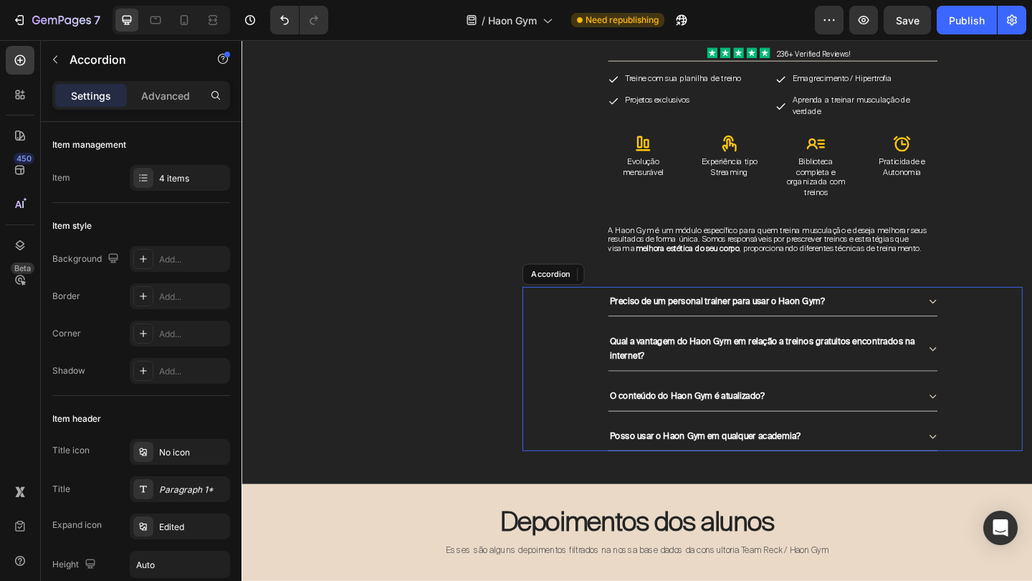
click at [997, 326] on icon at bounding box center [994, 324] width 10 height 10
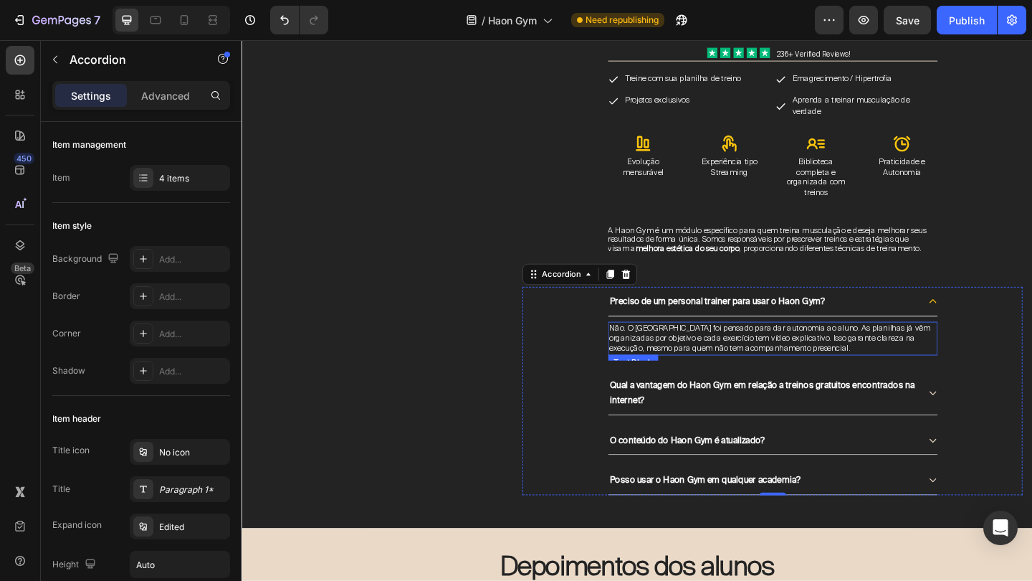
click at [831, 363] on span "Não. O Haon Gym foi pensado para dar autonomia ao aluno. As planilhas já vêm or…" at bounding box center [816, 364] width 349 height 34
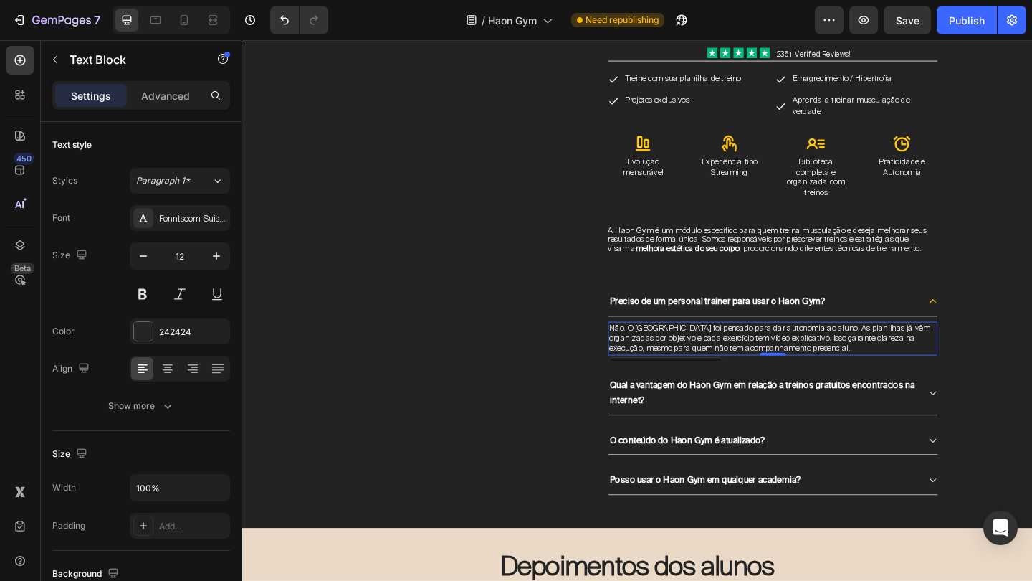
click at [831, 363] on span "Não. O Haon Gym foi pensado para dar autonomia ao aluno. As planilhas já vêm or…" at bounding box center [816, 364] width 349 height 34
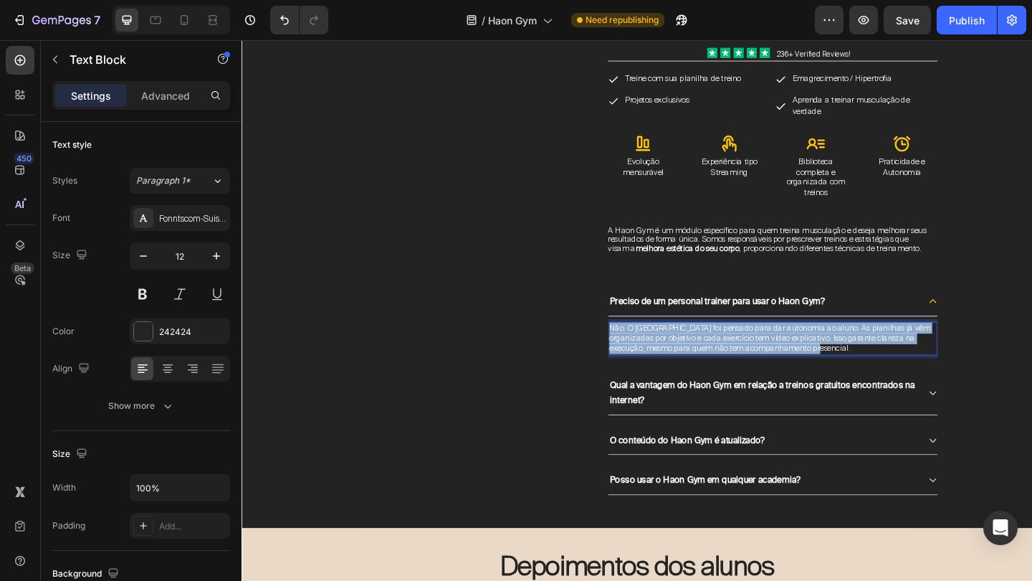
click at [831, 363] on span "Não. O Haon Gym foi pensado para dar autonomia ao aluno. As planilhas já vêm or…" at bounding box center [816, 364] width 349 height 34
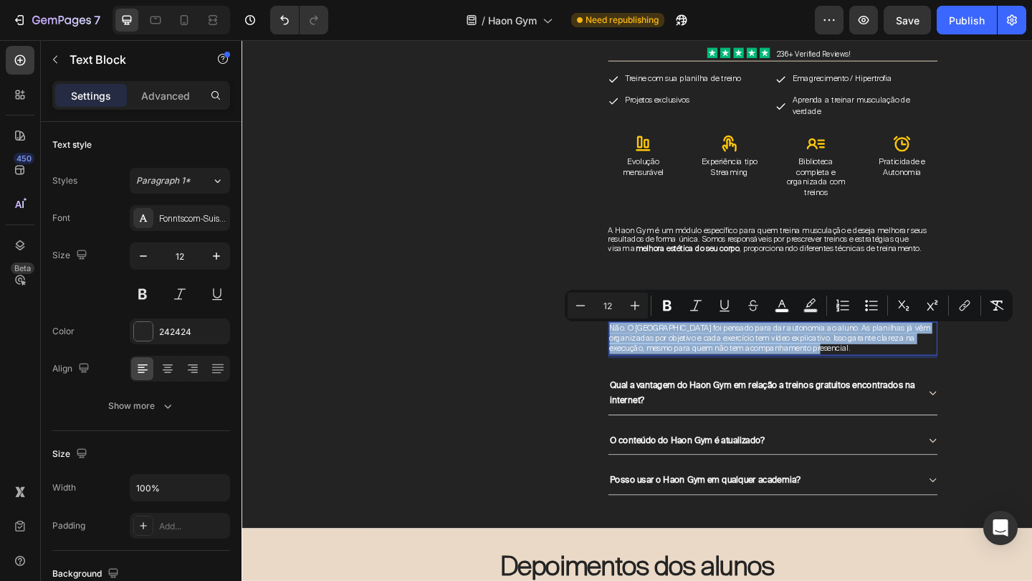
copy span "Não. O Haon Gym foi pensado para dar autonomia ao aluno. As planilhas já vêm or…"
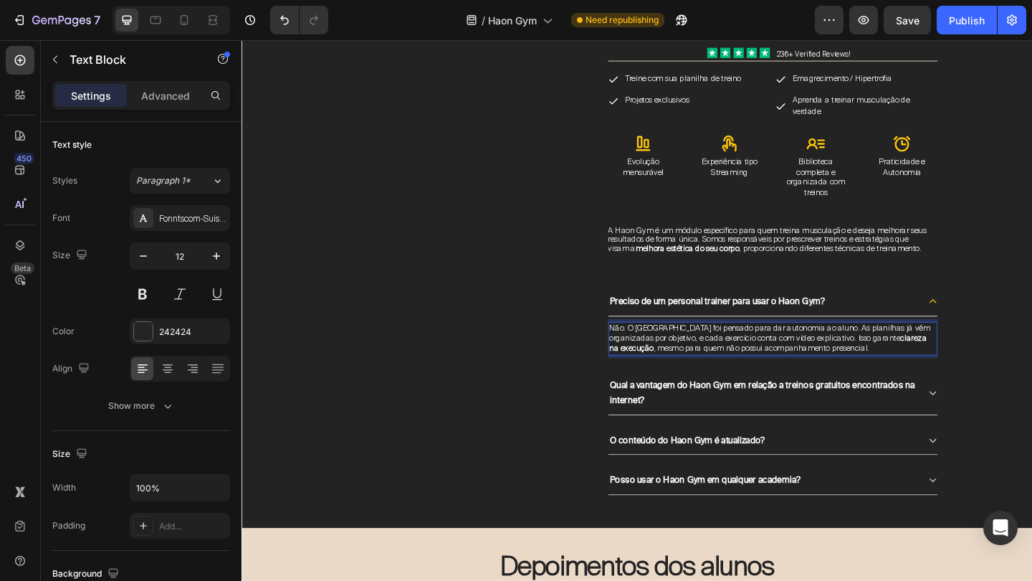
click at [683, 363] on span "Não. O Haon Gym foi pensado para dar autonomia ao aluno. As planilhas já vêm or…" at bounding box center [816, 364] width 349 height 34
click at [665, 359] on span "Não. O Haon Gym foi pensado para dar autonomia ao aluno. As planilhas já vêm or…" at bounding box center [816, 364] width 349 height 34
click at [795, 361] on span "Não. A Haon Gym foi pensado para dar autonomia ao aluno. As planilhas já vêm or…" at bounding box center [816, 364] width 349 height 34
click at [675, 353] on span "Não. A Haon Gym foi pensado para dar autonomia ao aluno. As planilhas já vêm or…" at bounding box center [816, 364] width 349 height 34
drag, startPoint x: 670, startPoint y: 356, endPoint x: 708, endPoint y: 360, distance: 37.4
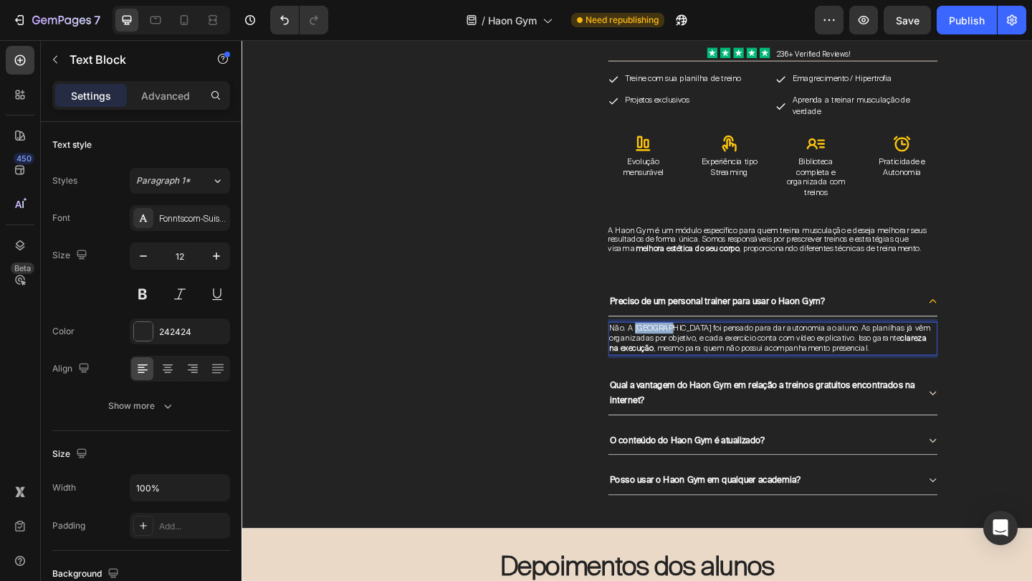
click at [708, 360] on span "Não. A Haon Gym foi pensado para dar autonomia ao aluno. As planilhas já vêm or…" at bounding box center [816, 364] width 349 height 34
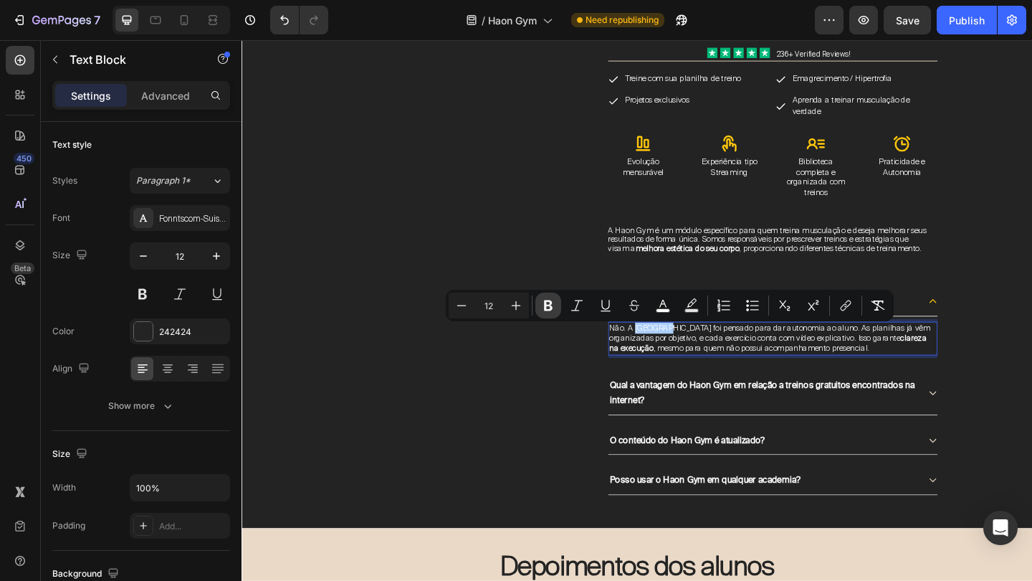
click at [552, 305] on icon "Editor contextual toolbar" at bounding box center [548, 305] width 14 height 14
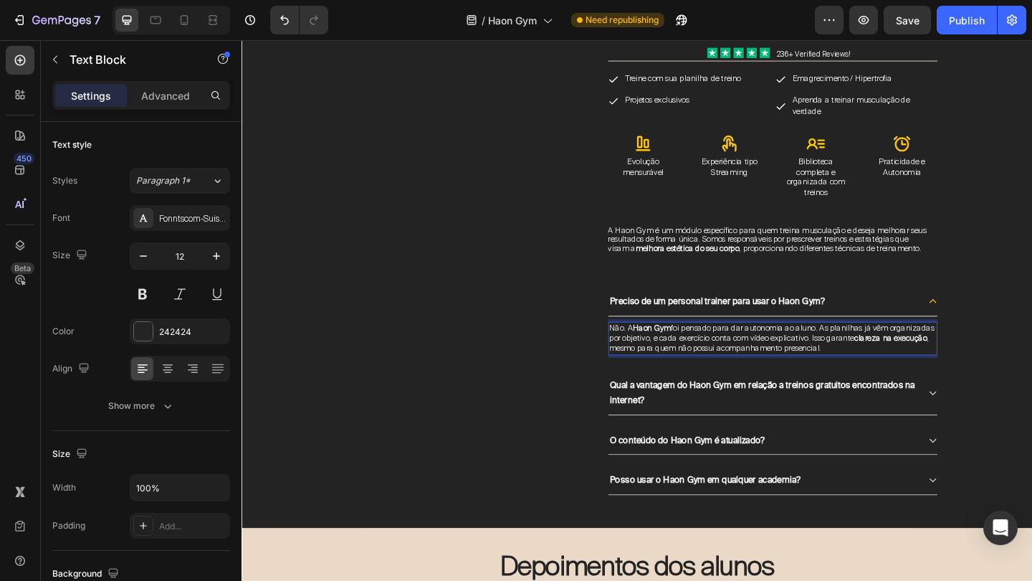
click at [779, 377] on span "Não. A Haon Gym foi pensado para dar autonomia ao aluno. As planilhas já vêm or…" at bounding box center [818, 364] width 353 height 34
click at [925, 381] on p "Não. A Haon Gym foi pensado para dar autonomia ao aluno. As planilhas já vêm or…" at bounding box center [820, 365] width 356 height 34
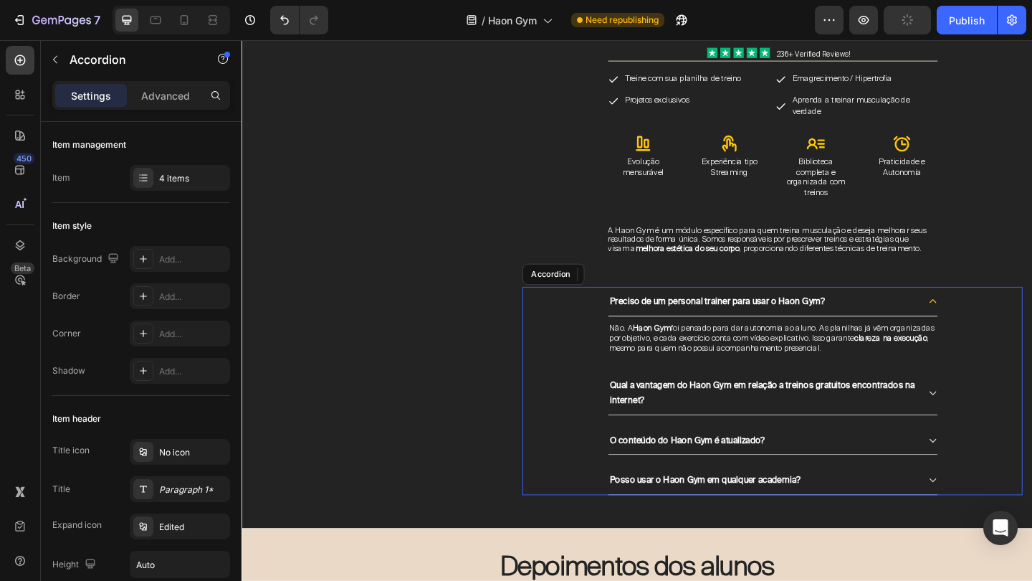
click at [994, 325] on icon at bounding box center [994, 324] width 10 height 10
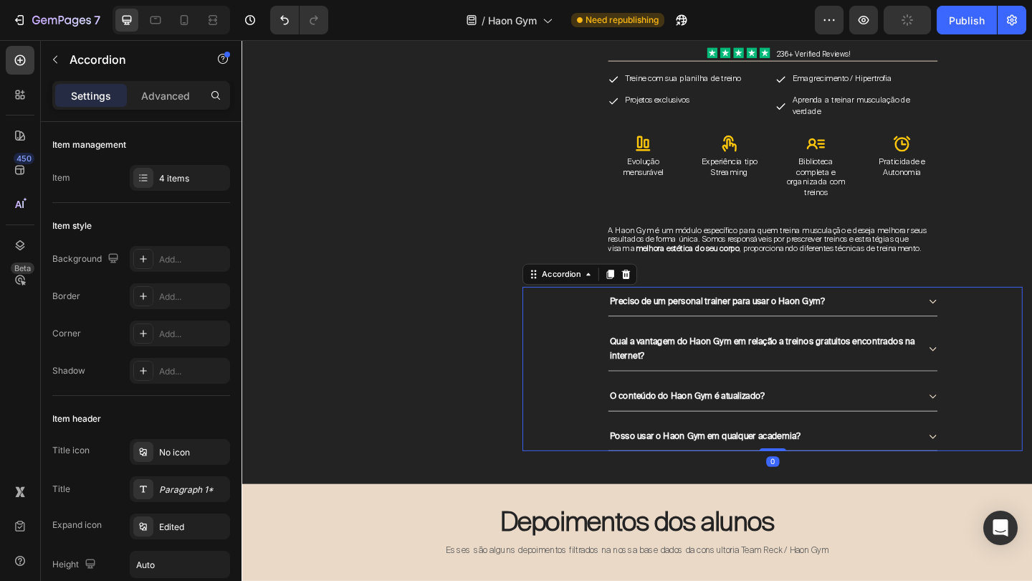
click at [994, 381] on icon at bounding box center [994, 376] width 10 height 10
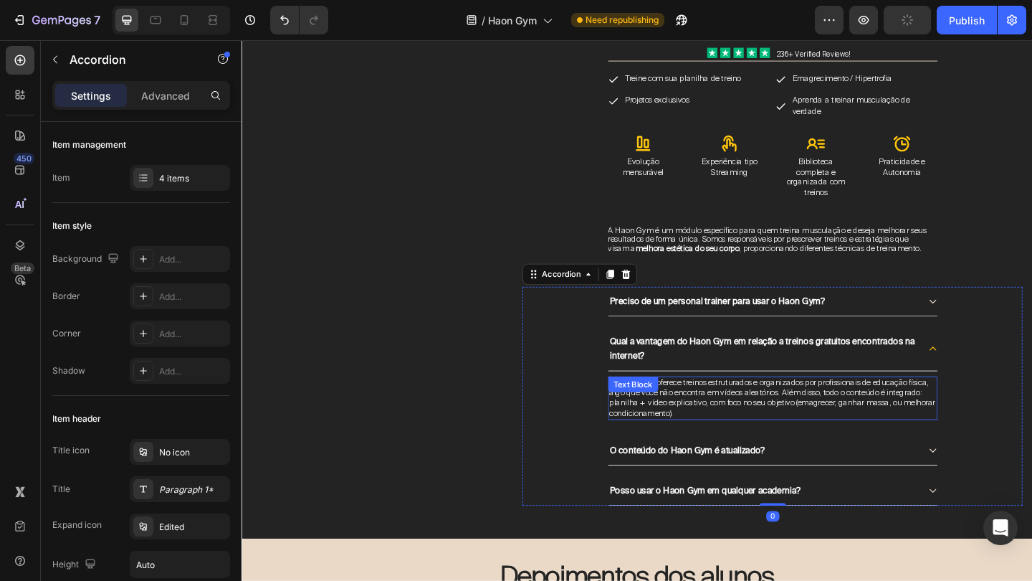
click at [789, 416] on span "A Haon Gym oferece treinos estruturados e organizados por profissionais de educ…" at bounding box center [819, 428] width 355 height 45
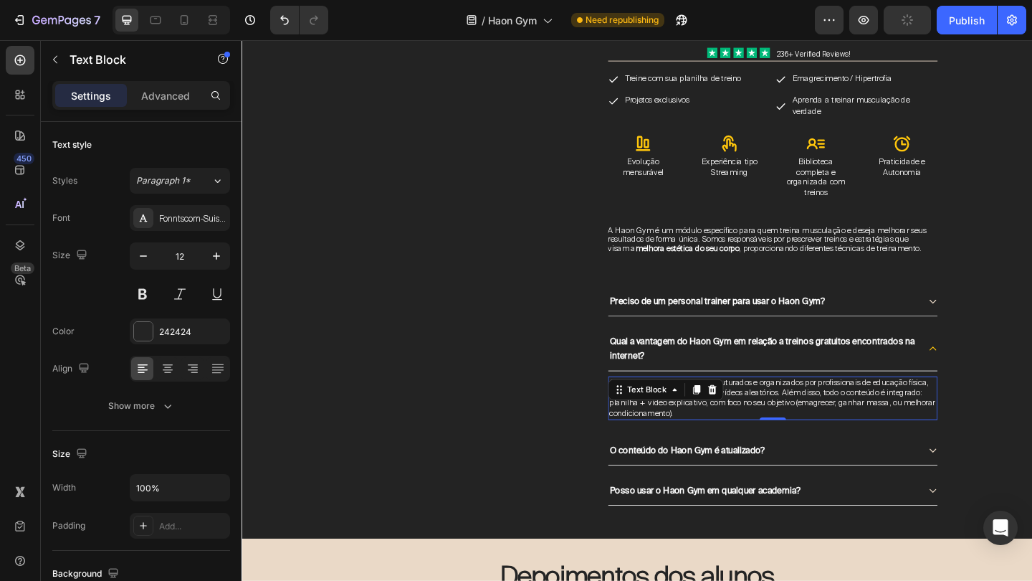
click at [789, 416] on span "A Haon Gym oferece treinos estruturados e organizados por profissionais de educ…" at bounding box center [819, 428] width 355 height 45
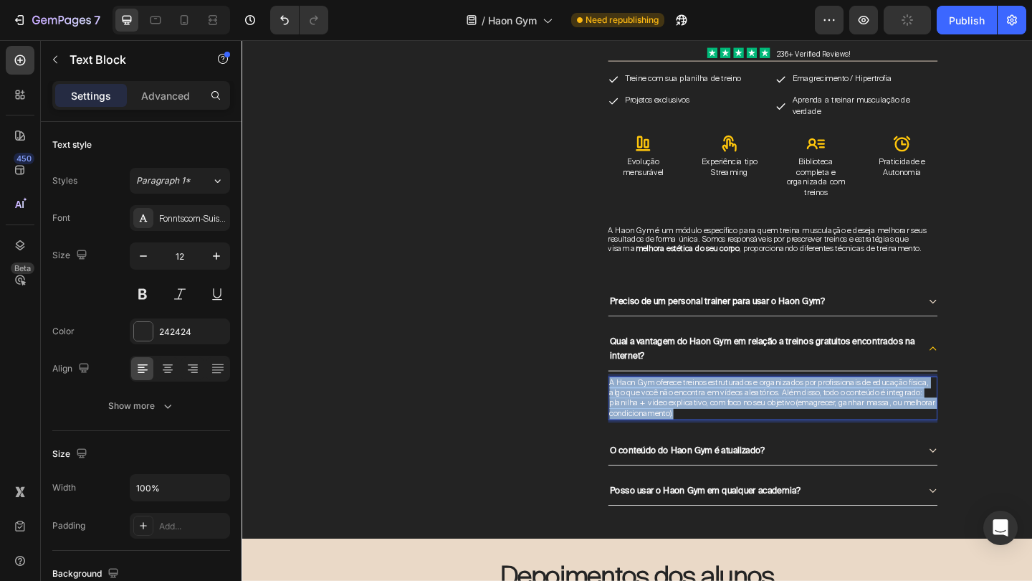
click at [789, 416] on span "A Haon Gym oferece treinos estruturados e organizados por profissionais de educ…" at bounding box center [819, 428] width 355 height 45
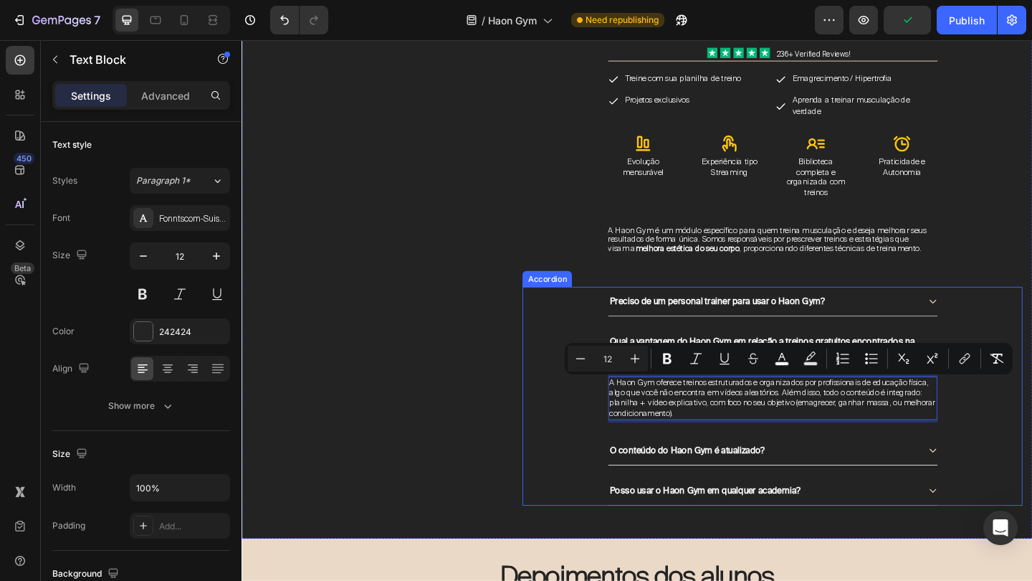
click at [788, 456] on div "A Haon Gym oferece treinos estruturados e organizados por profissionais de educ…" at bounding box center [819, 429] width 358 height 59
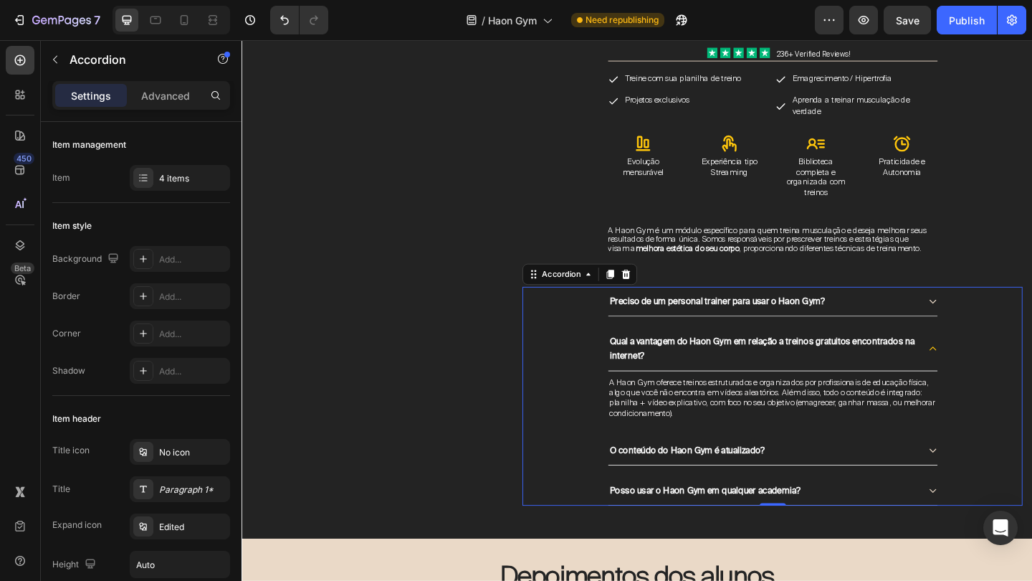
click at [994, 381] on icon at bounding box center [994, 376] width 10 height 10
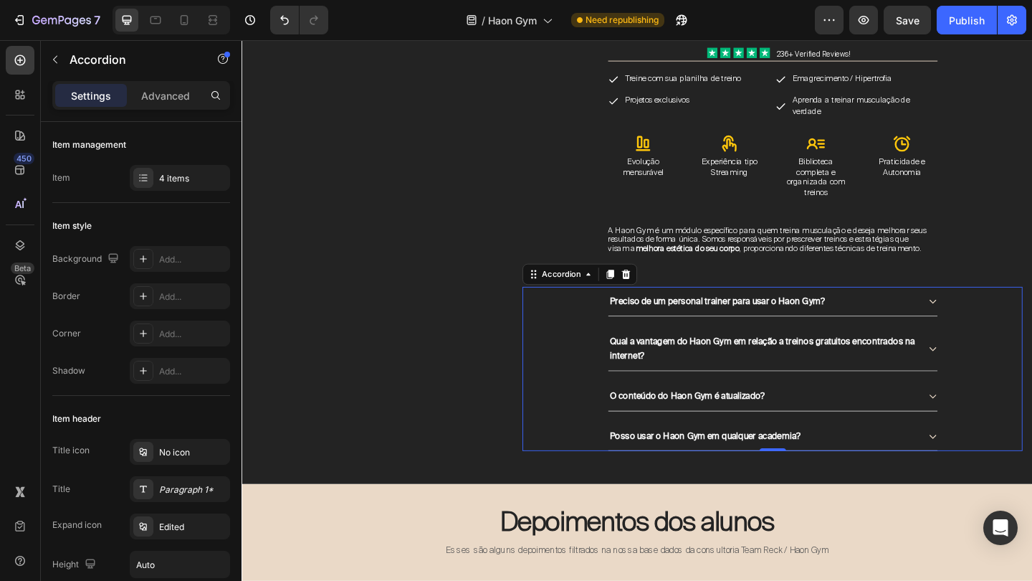
click at [993, 432] on icon at bounding box center [994, 427] width 10 height 10
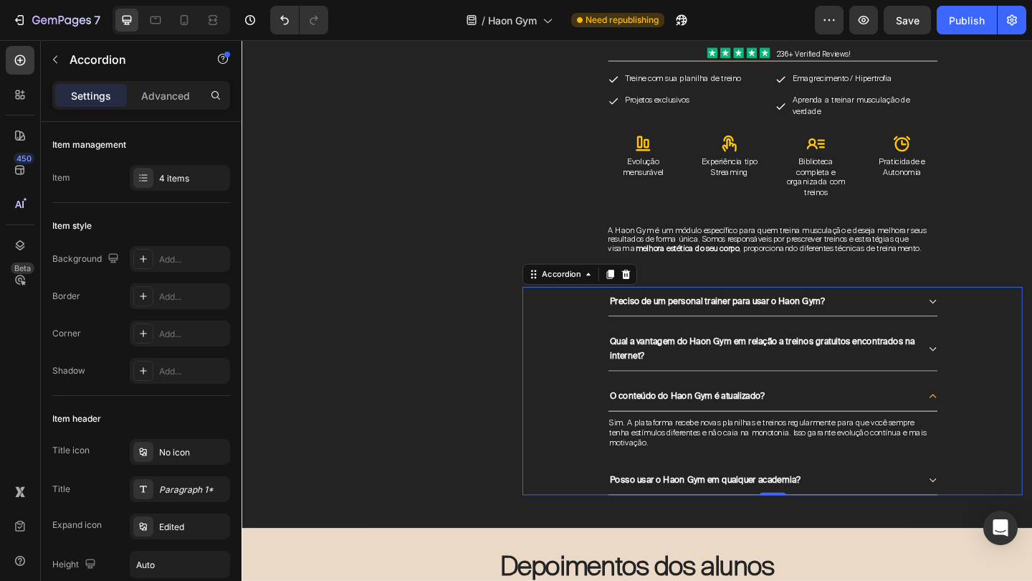
click at [993, 432] on icon at bounding box center [994, 427] width 10 height 10
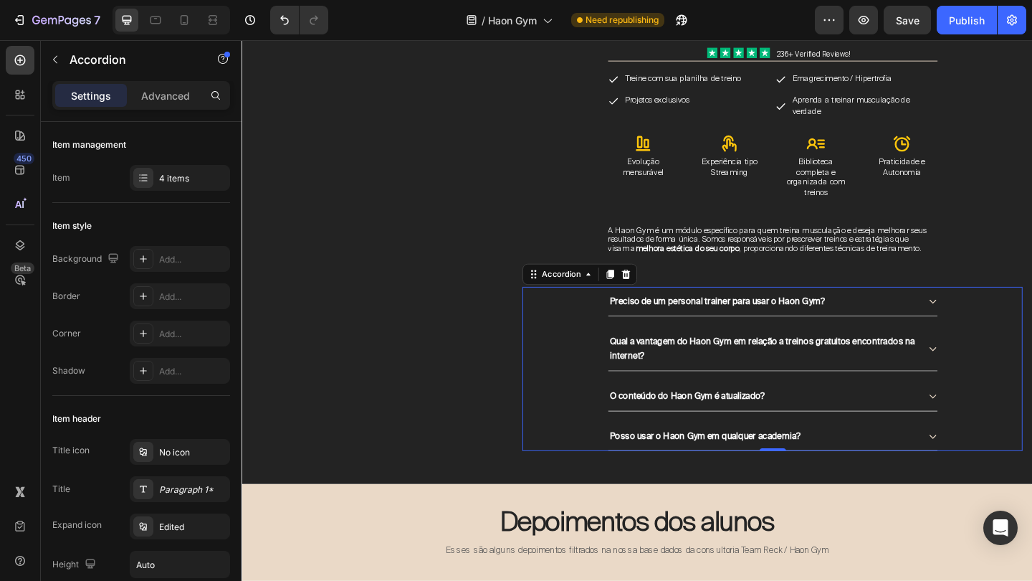
click at [991, 465] on div "Posso usar o Haon Gym em qualquer academia?" at bounding box center [819, 471] width 358 height 32
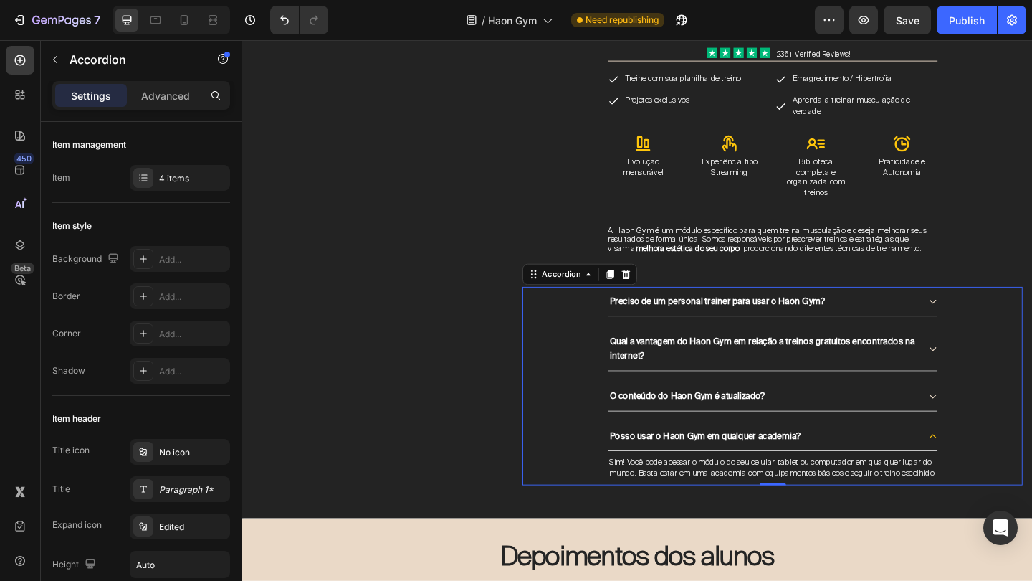
click at [991, 465] on div "Posso usar o Haon Gym em qualquer academia?" at bounding box center [819, 471] width 358 height 32
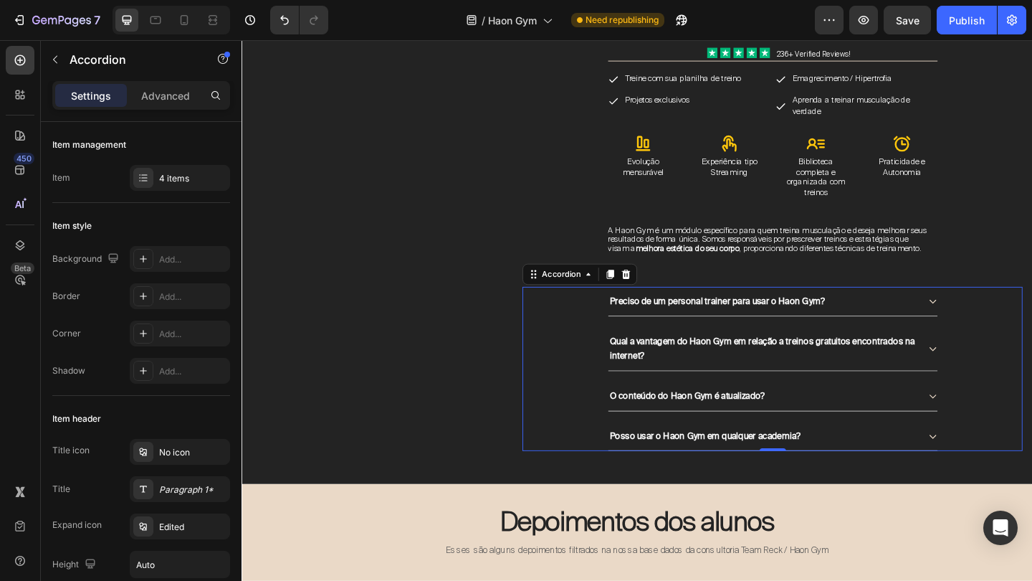
click at [1032, 442] on div "O conteúdo do Haon Gym é atualizado?" at bounding box center [819, 427] width 543 height 32
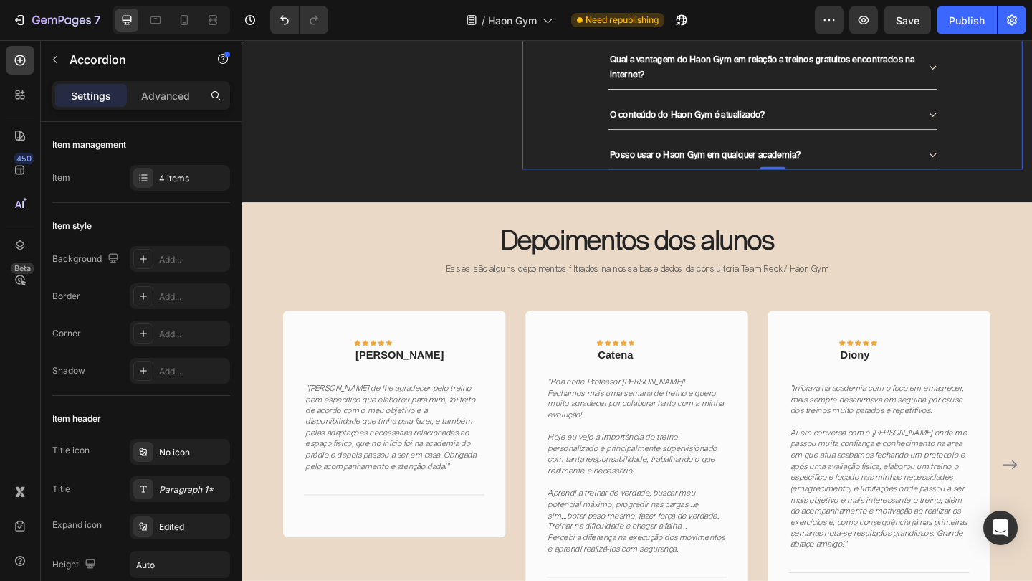
scroll to position [4796, 0]
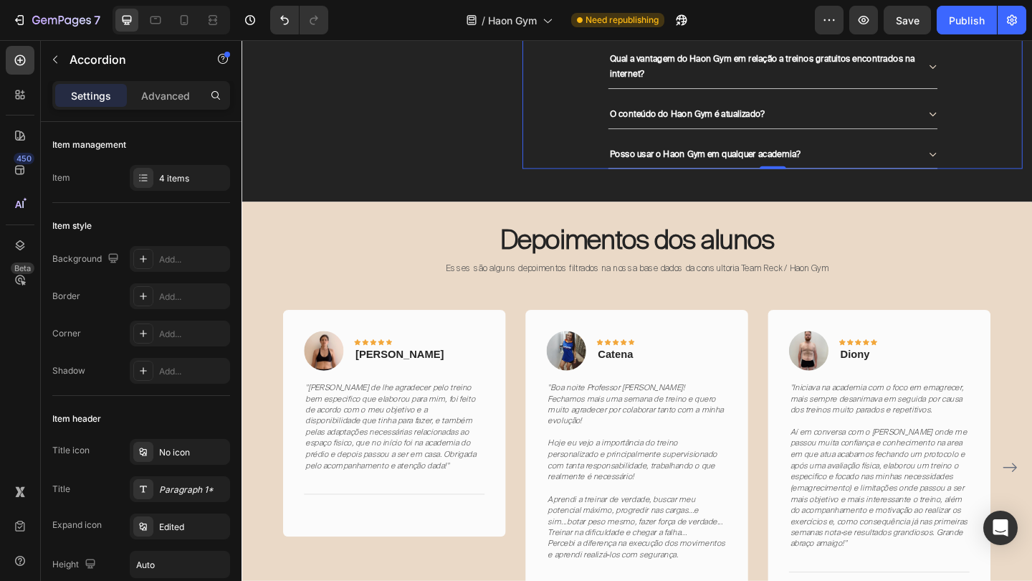
click at [993, 159] on div "Posso usar o Haon Gym em qualquer academia?" at bounding box center [819, 164] width 358 height 32
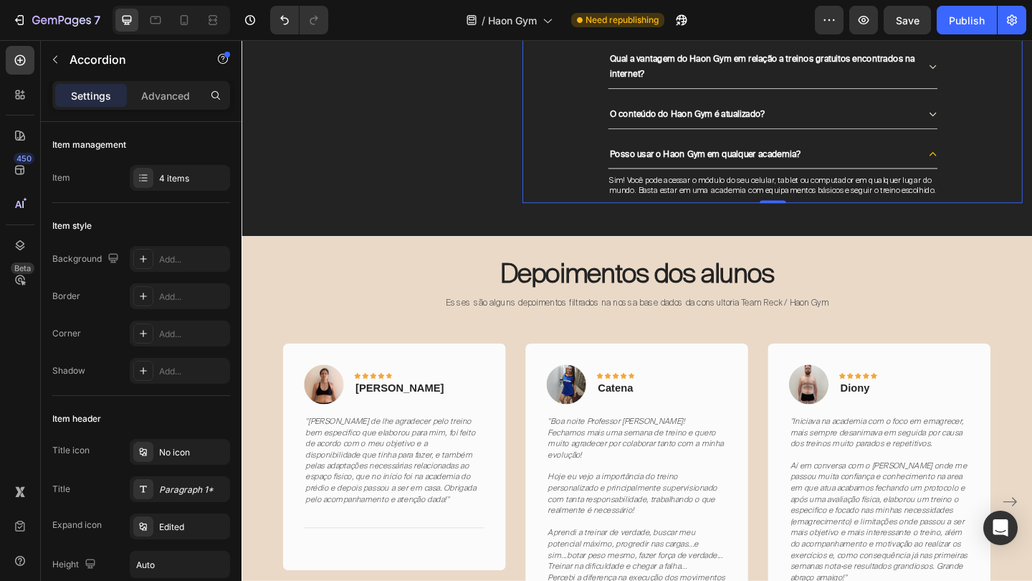
click at [997, 162] on icon at bounding box center [994, 164] width 10 height 10
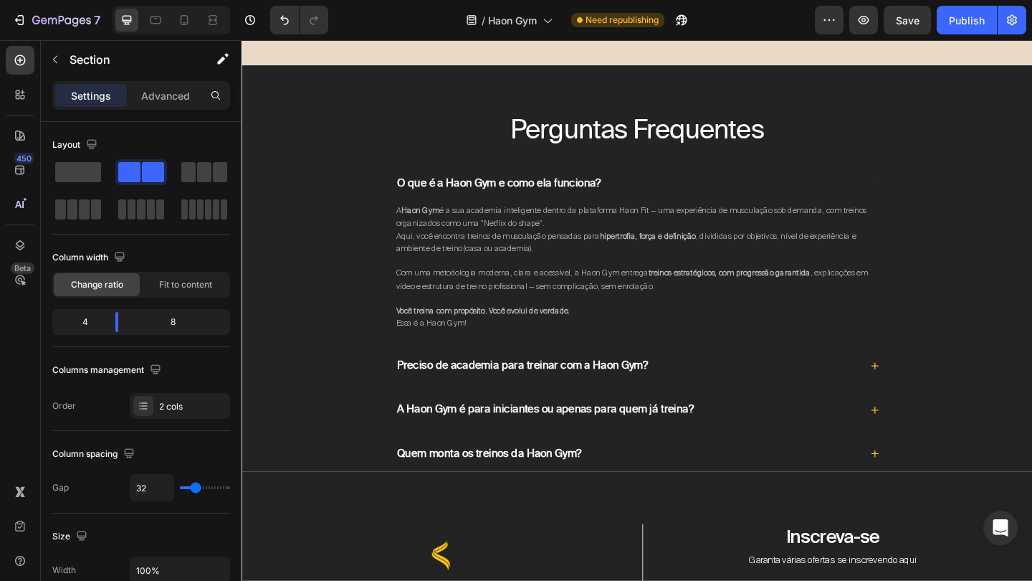
scroll to position [5491, 0]
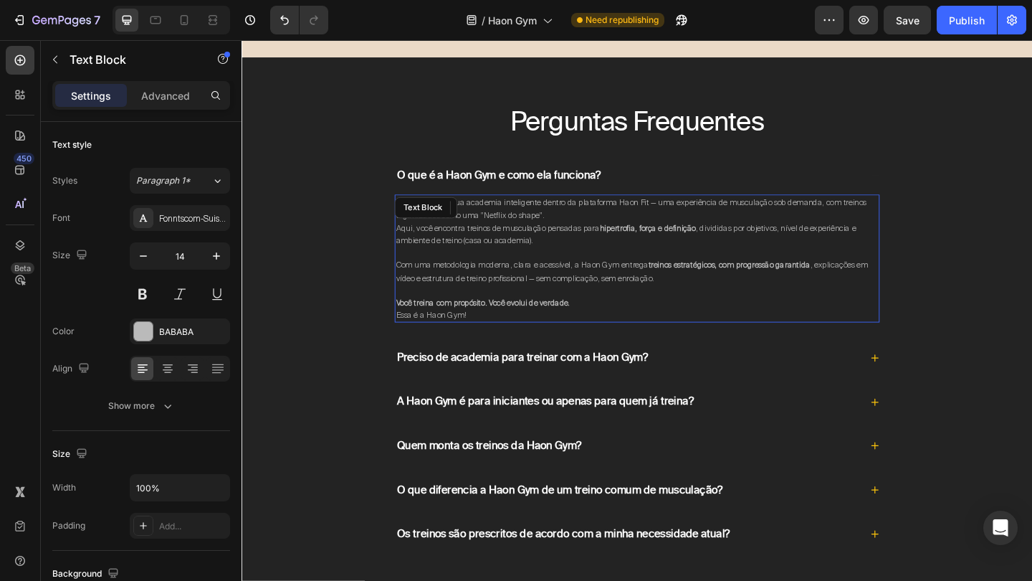
click at [551, 221] on span "A Haon Gym é a sua academia inteligente dentro da plataforma Haon Fit — uma exp…" at bounding box center [665, 223] width 512 height 25
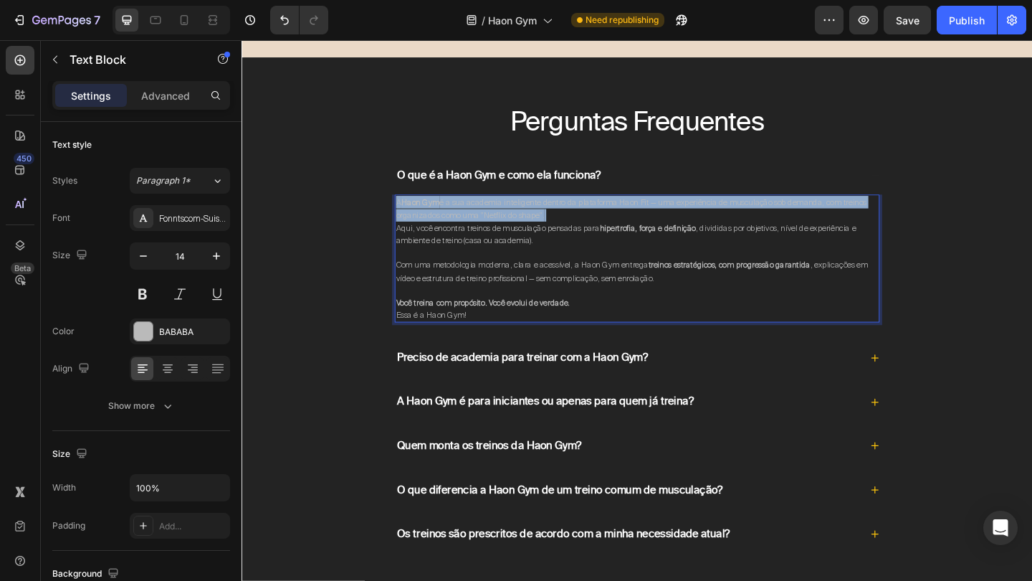
click at [551, 221] on span "A Haon Gym é a sua academia inteligente dentro da plataforma Haon Fit — uma exp…" at bounding box center [665, 223] width 512 height 25
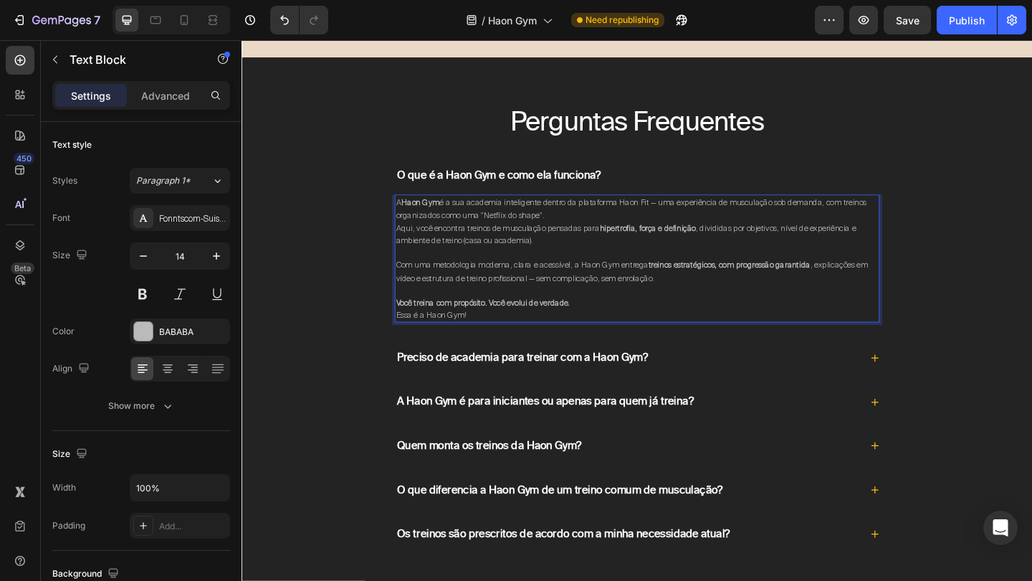
click at [497, 327] on p "Você treina com propósito. Você evolui de verdade. Essa é a Haon Gym!" at bounding box center [671, 331] width 525 height 27
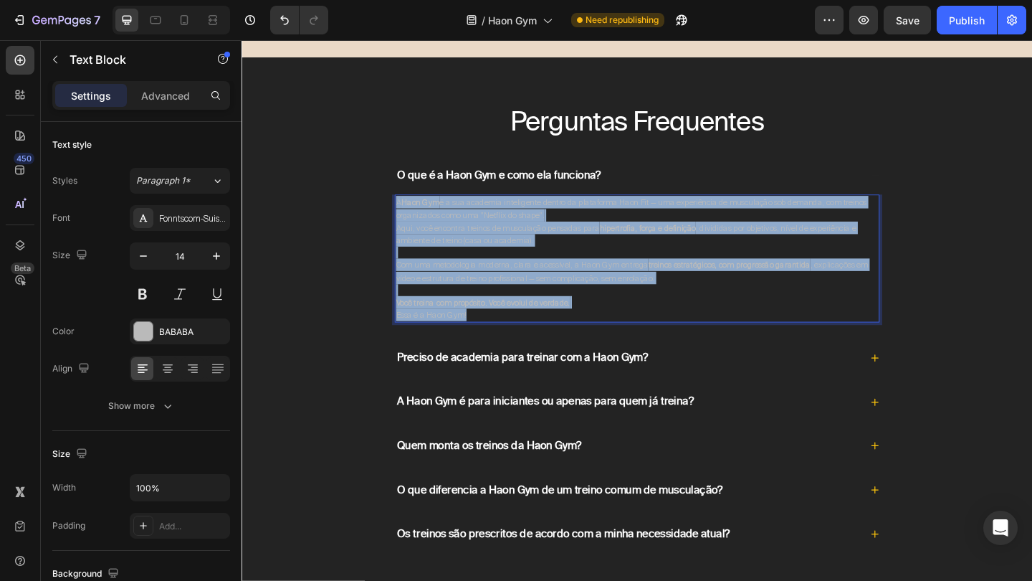
drag, startPoint x: 497, startPoint y: 327, endPoint x: 410, endPoint y: 204, distance: 150.7
click at [409, 208] on div "A Haon Gym é a sua academia inteligente dentro da plataforma Haon Fit — uma exp…" at bounding box center [672, 277] width 528 height 139
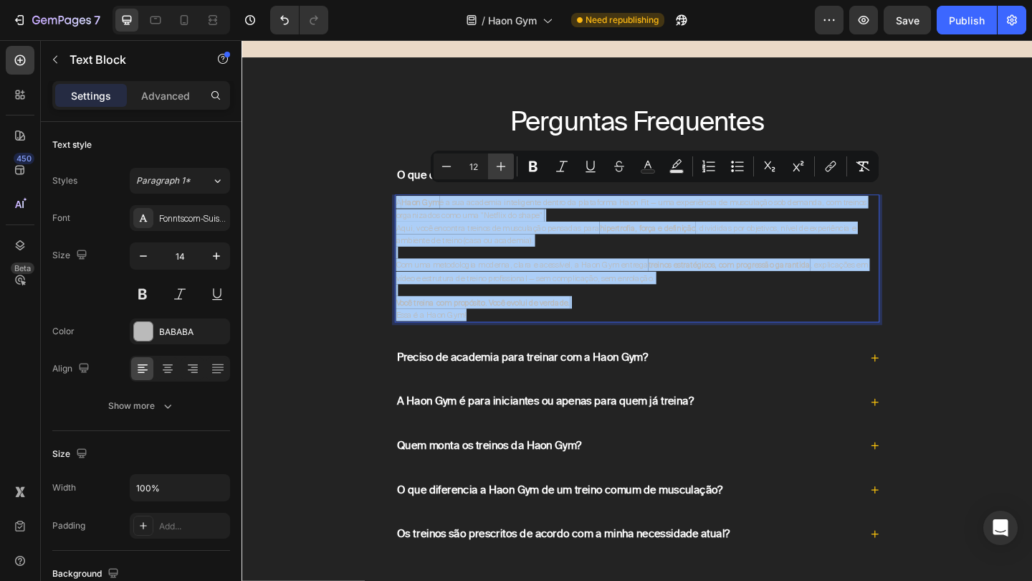
click at [504, 161] on icon "Editor contextual toolbar" at bounding box center [501, 166] width 14 height 14
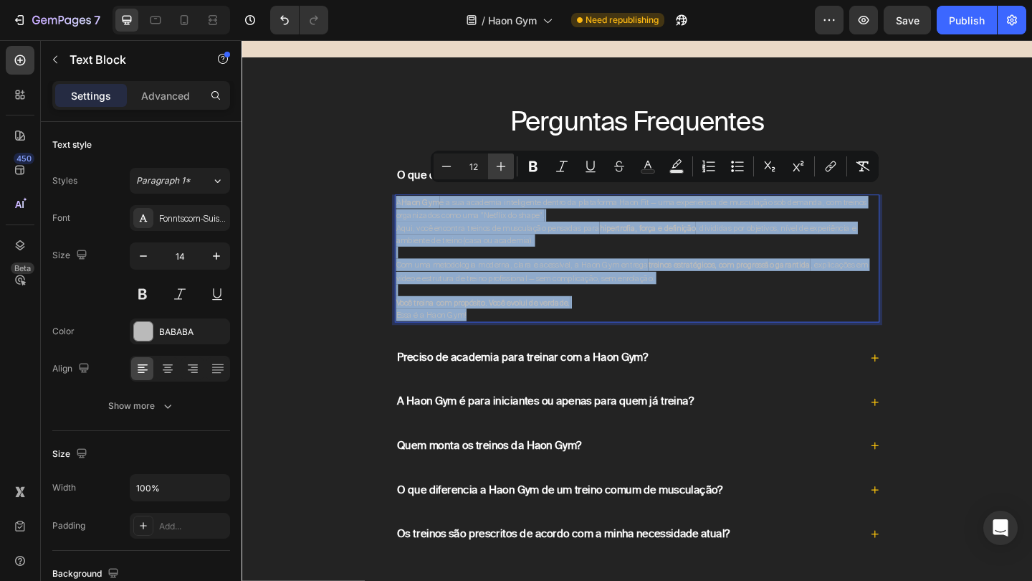
type input "13"
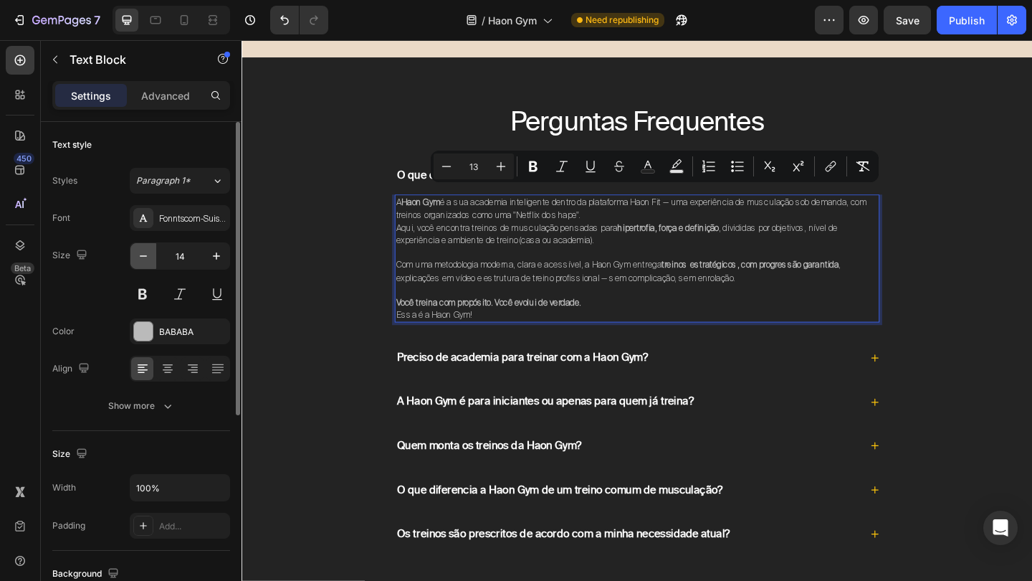
click at [143, 256] on icon "button" at bounding box center [143, 255] width 7 height 1
type input "13"
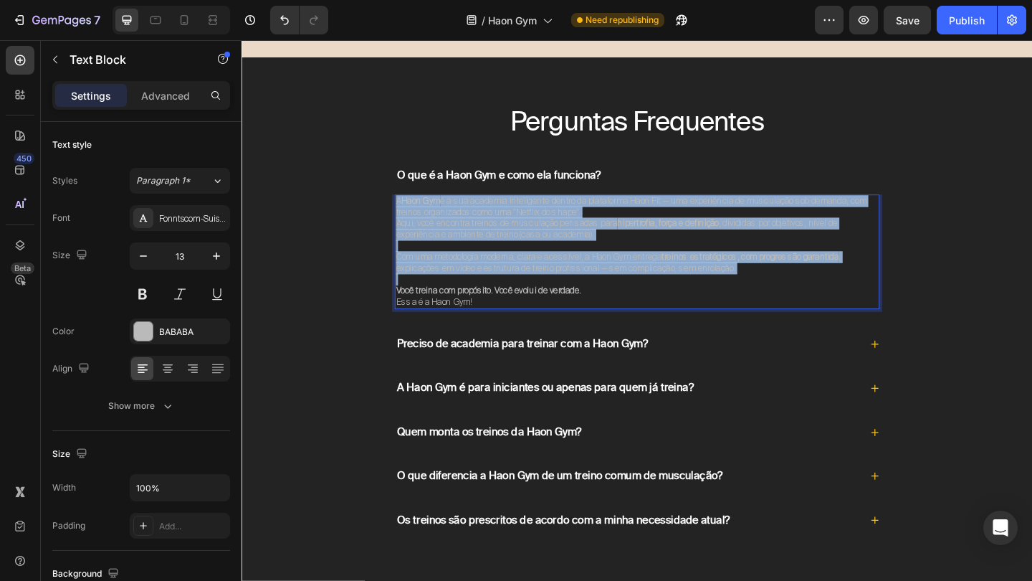
click at [528, 270] on span "Com uma metodologia moderna, clara e acessível, a Haon Gym entrega treinos estr…" at bounding box center [651, 282] width 484 height 24
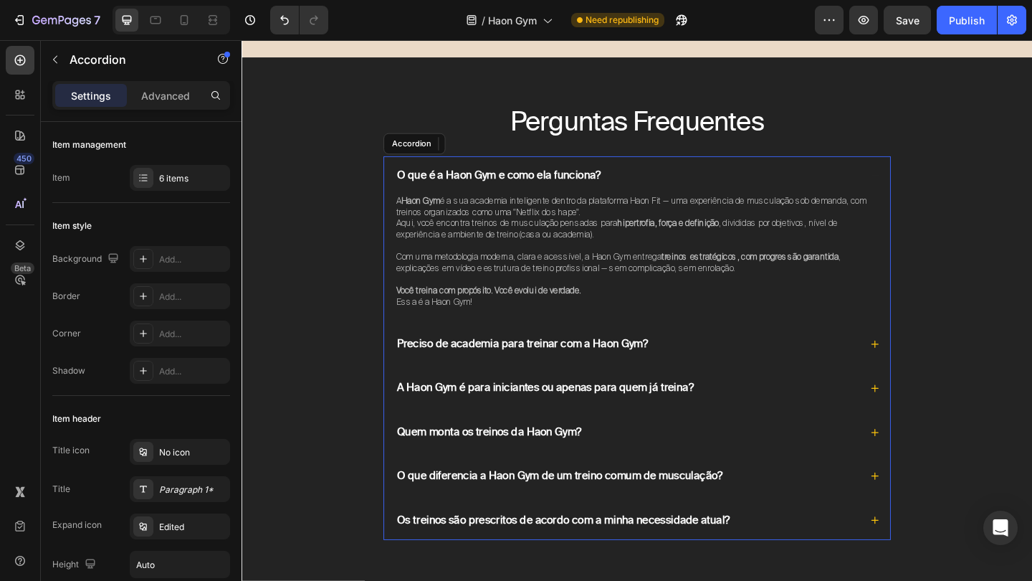
click at [928, 182] on icon at bounding box center [930, 187] width 10 height 10
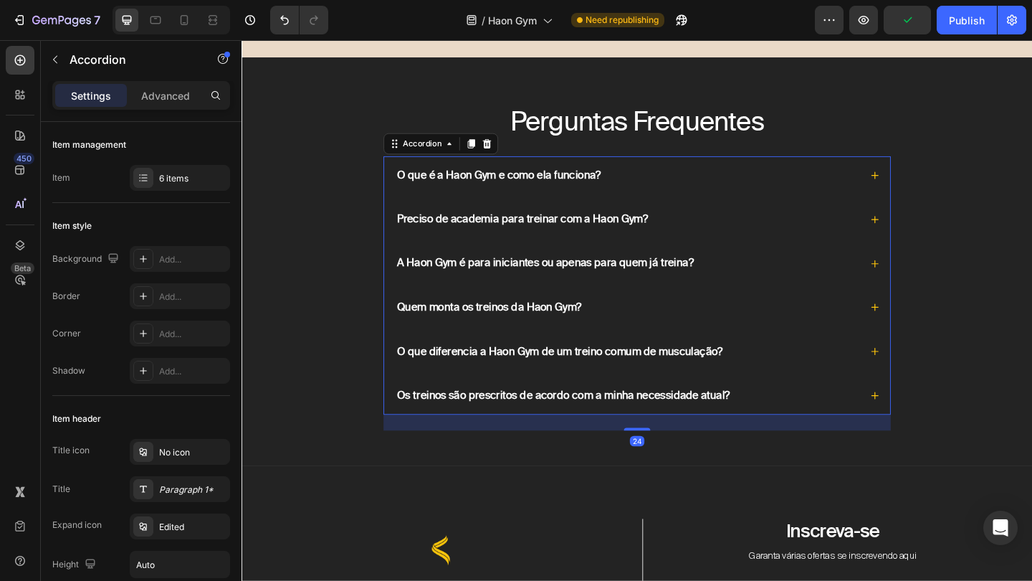
click at [930, 239] on div "Preciso de academia para treinar com a Haon Gym?" at bounding box center [671, 235] width 551 height 42
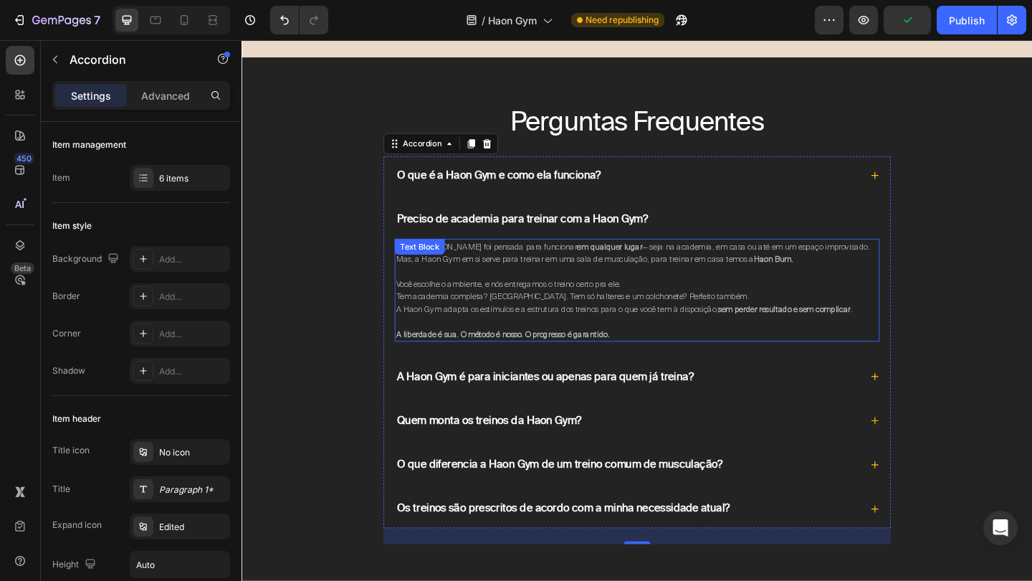
click at [568, 266] on span "Não! A Haon Gym foi pensada para funcionar em qualquer lugar — seja na academia…" at bounding box center [666, 271] width 515 height 25
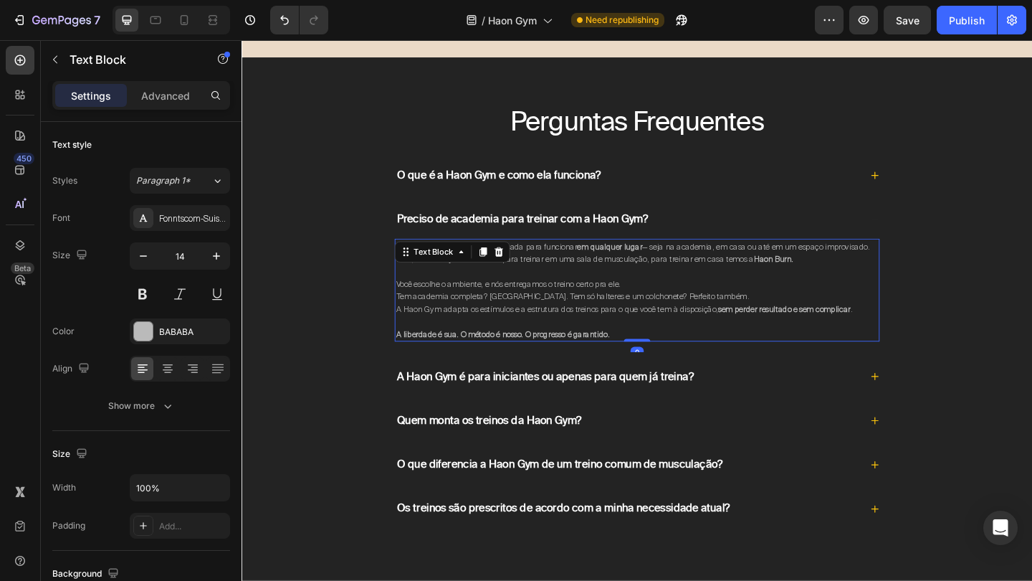
click at [660, 339] on p at bounding box center [671, 345] width 525 height 13
click at [670, 353] on p "A liberdade é sua. O método é nosso. O progresso é garantido." at bounding box center [671, 360] width 525 height 14
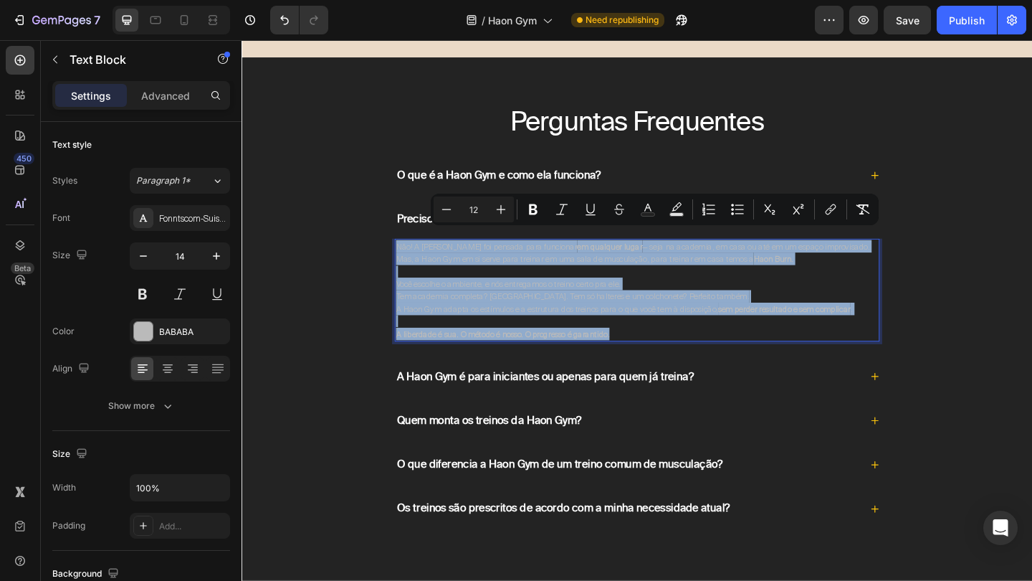
drag, startPoint x: 670, startPoint y: 343, endPoint x: 411, endPoint y: 253, distance: 274.5
click at [411, 256] on div "Não! A Haon Gym foi pensada para funcionar em qualquer lugar — seja na academia…" at bounding box center [672, 312] width 528 height 112
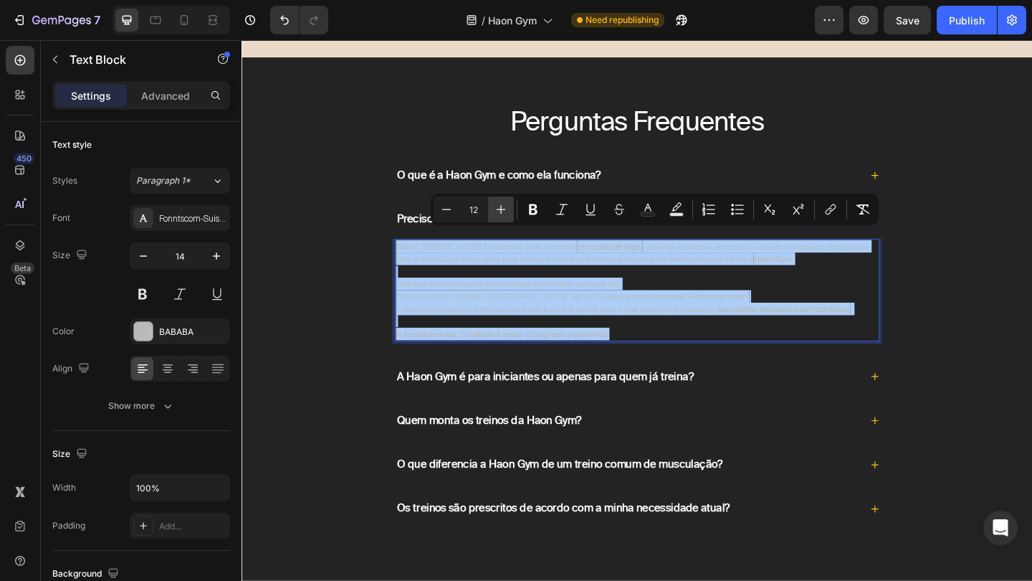
click at [500, 206] on icon "Editor contextual toolbar" at bounding box center [501, 209] width 14 height 14
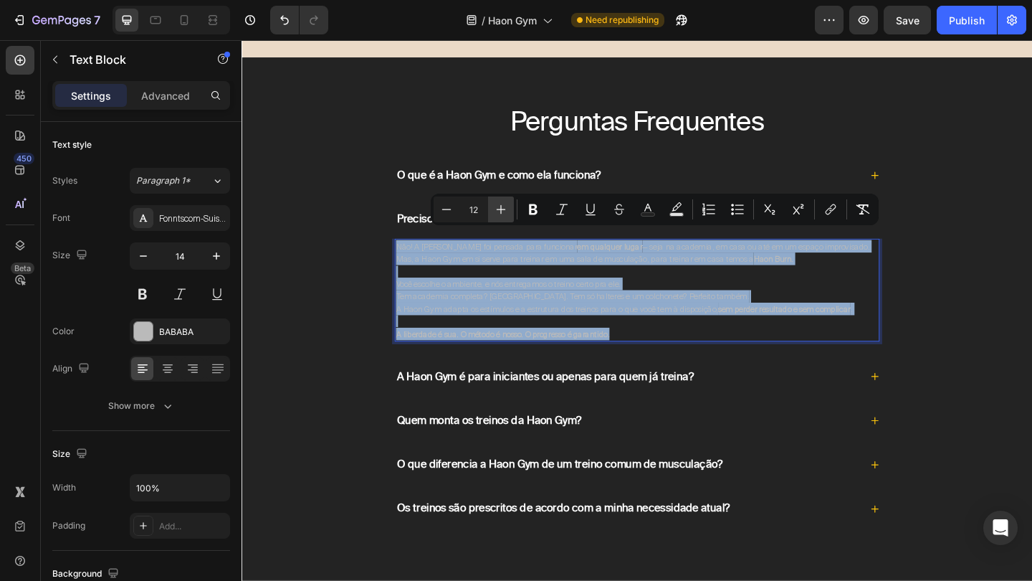
type input "13"
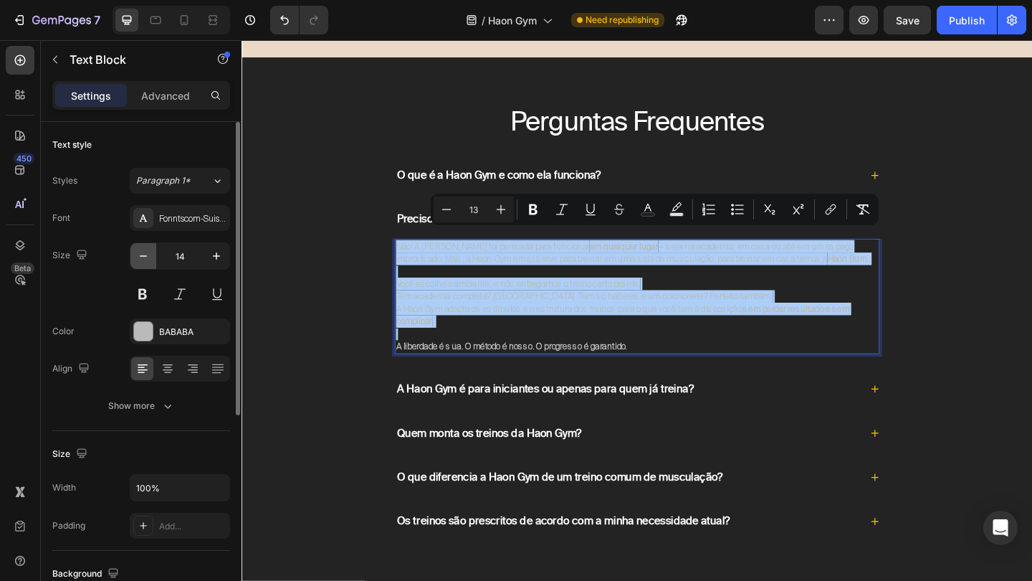
click at [143, 254] on icon "button" at bounding box center [143, 256] width 14 height 14
type input "13"
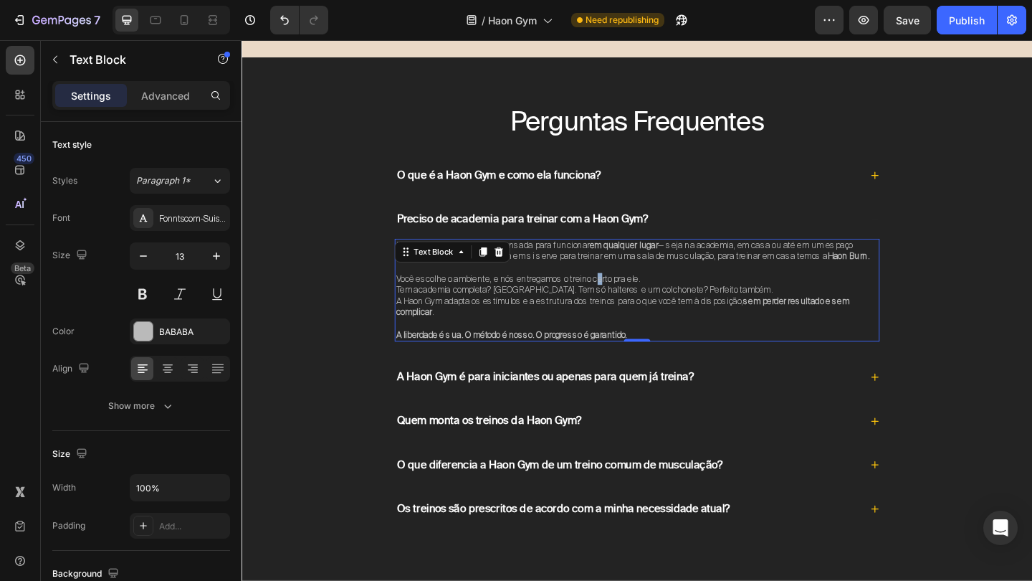
click at [634, 293] on span "Você escolhe o ambiente, e nós entregamos o treino certo pra ele." at bounding box center [542, 299] width 266 height 12
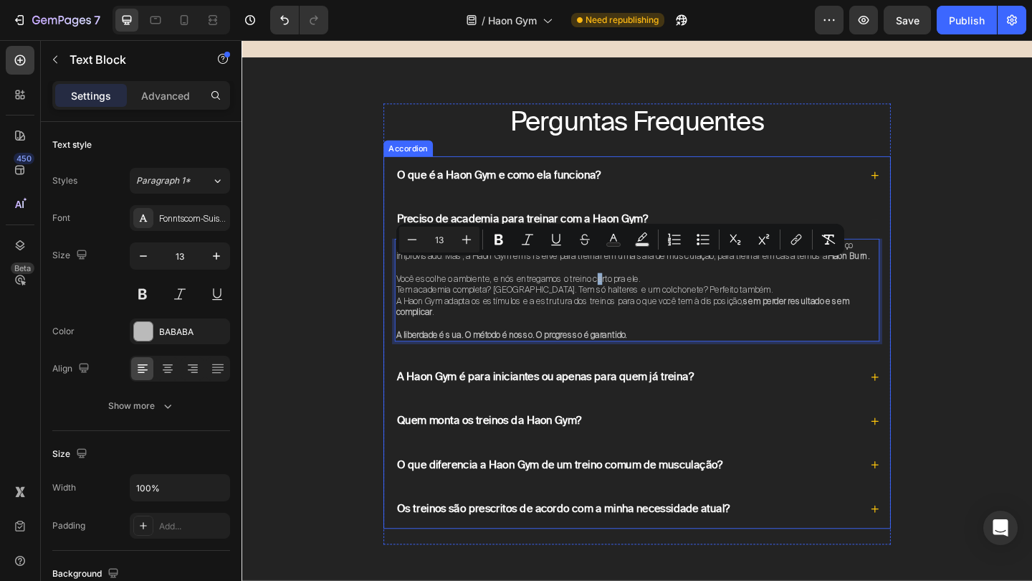
click at [926, 233] on div "Preciso de academia para treinar com a Haon Gym?" at bounding box center [671, 235] width 551 height 42
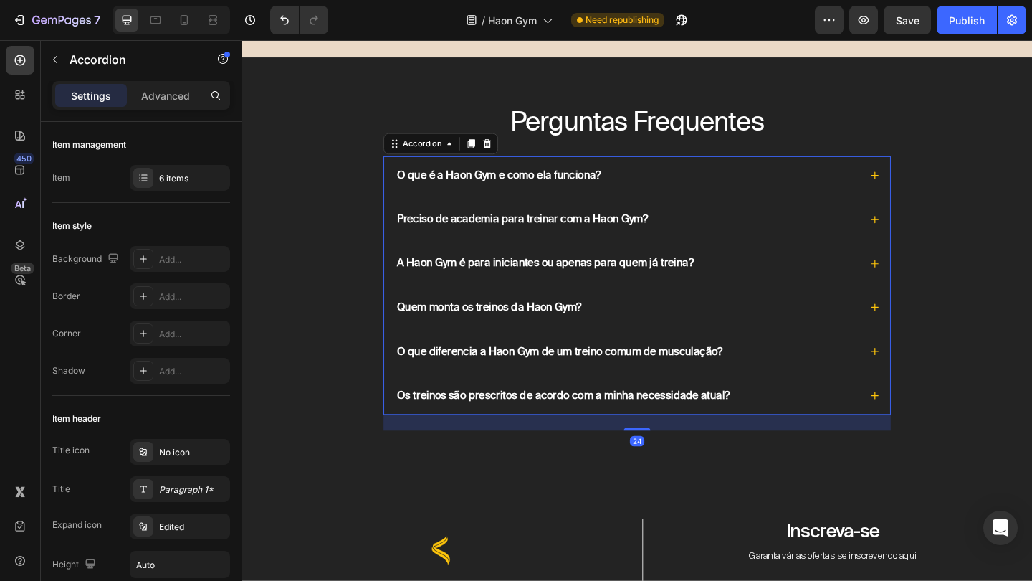
click at [932, 280] on div "A Haon Gym é para iniciantes ou apenas para quem já treina?" at bounding box center [671, 283] width 551 height 42
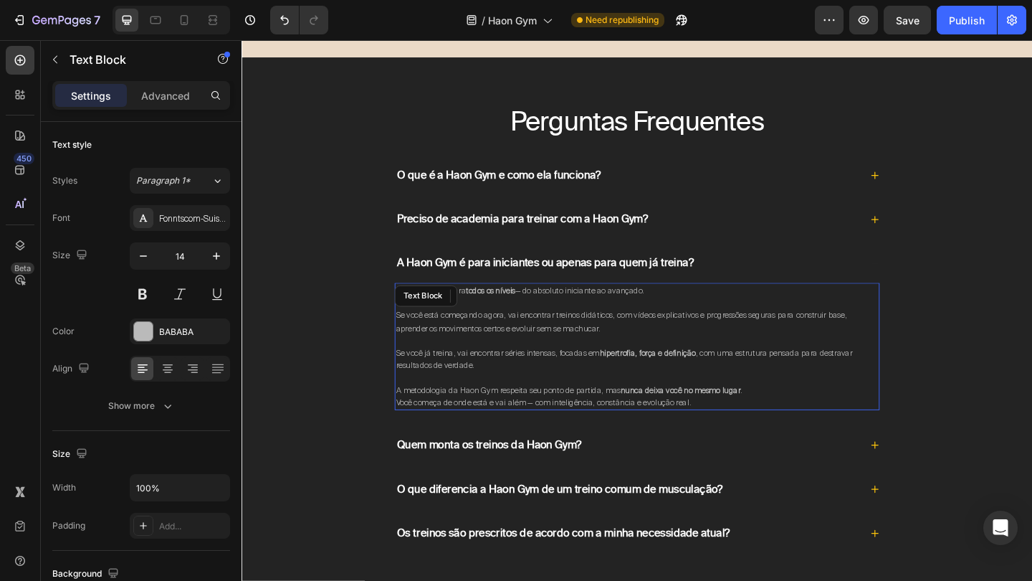
drag, startPoint x: 553, startPoint y: 350, endPoint x: 580, endPoint y: 350, distance: 27.2
click at [552, 360] on p at bounding box center [671, 366] width 525 height 13
click at [751, 415] on strong "nunca deixa você no mesmo lugar" at bounding box center [719, 420] width 130 height 11
click at [740, 420] on p "A metodologia da Haon Gym respeita seu ponto de partida, mas nunca deixa você n…" at bounding box center [671, 427] width 525 height 27
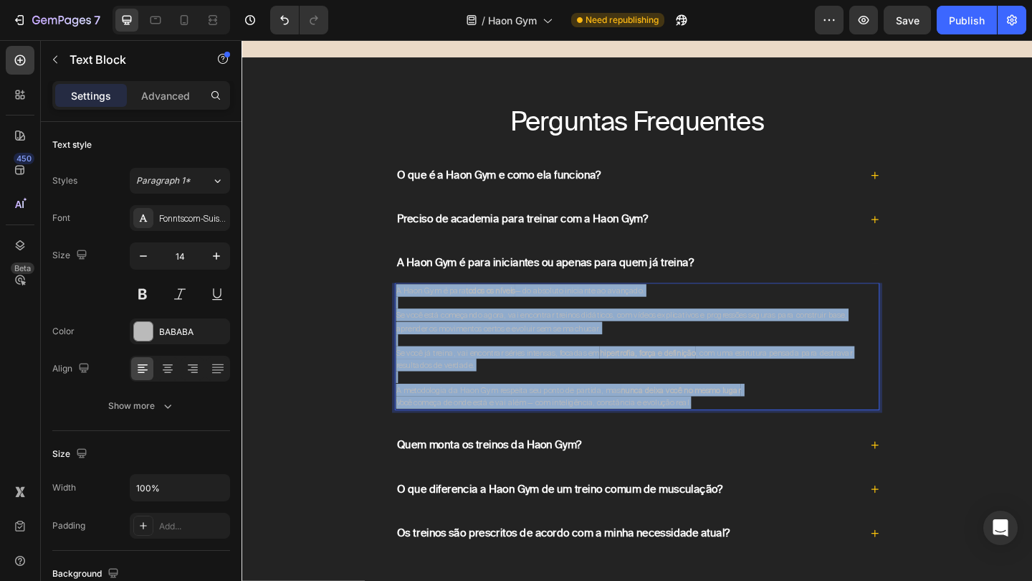
drag, startPoint x: 740, startPoint y: 420, endPoint x: 411, endPoint y: 303, distance: 349.4
click at [411, 304] on div "A Haon Gym é para todos os níveis — do absoluto iniciante ao avançado. Se você …" at bounding box center [672, 373] width 528 height 138
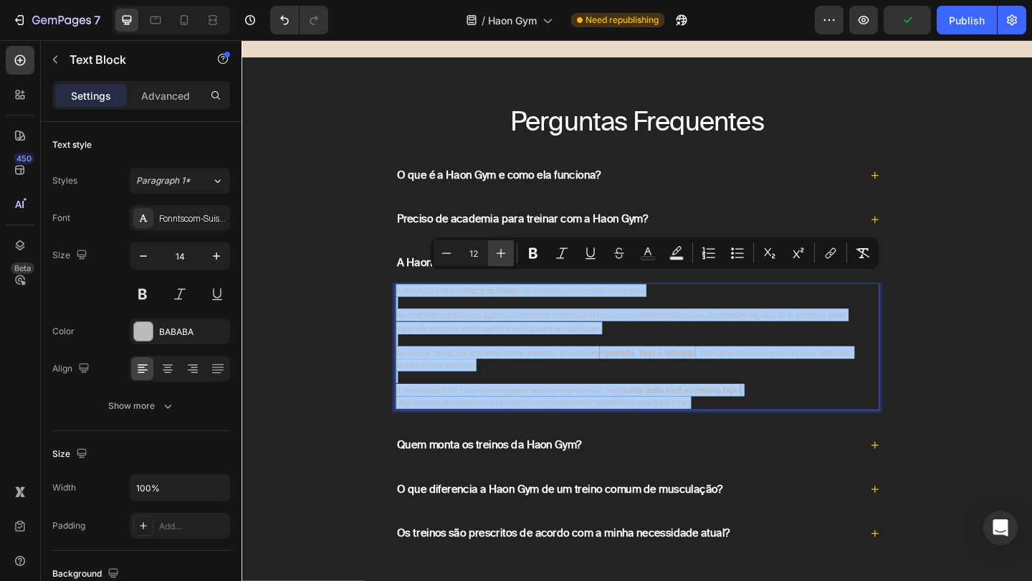
click at [503, 251] on icon "Editor contextual toolbar" at bounding box center [501, 253] width 14 height 14
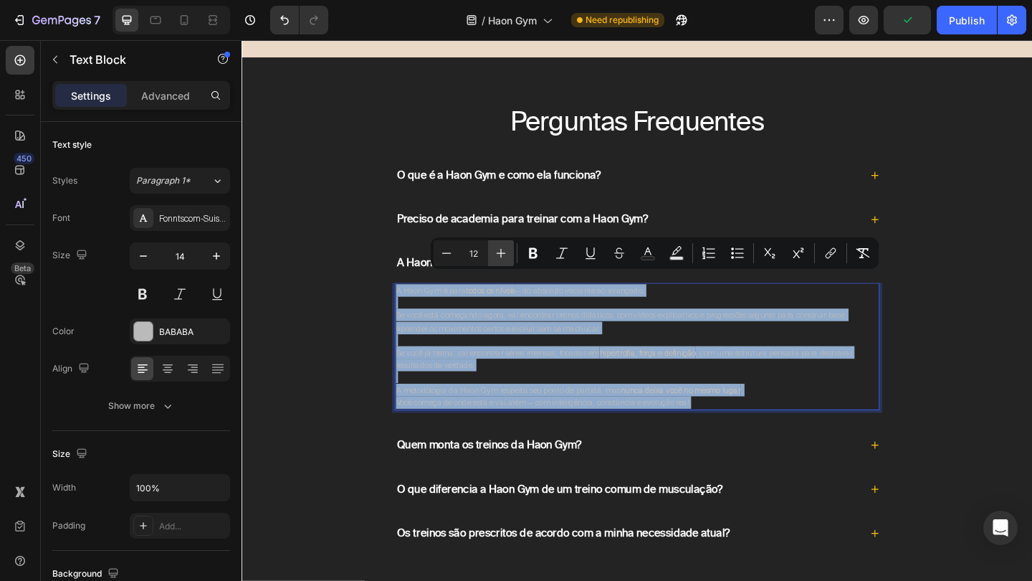
type input "13"
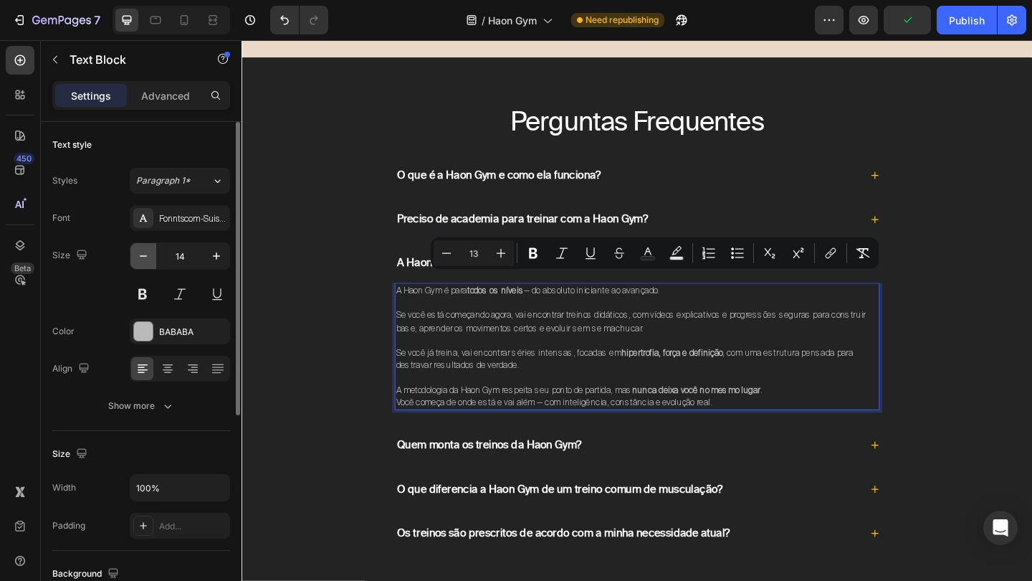
click at [143, 260] on icon "button" at bounding box center [143, 256] width 14 height 14
type input "13"
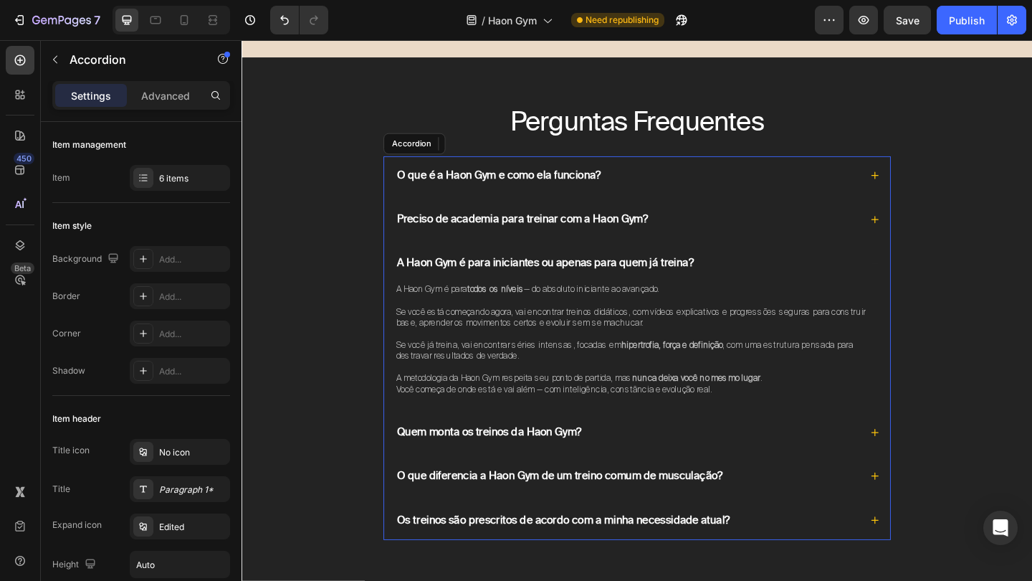
click at [930, 262] on div "A Haon Gym é para iniciantes ou apenas para quem já treina?" at bounding box center [671, 283] width 551 height 42
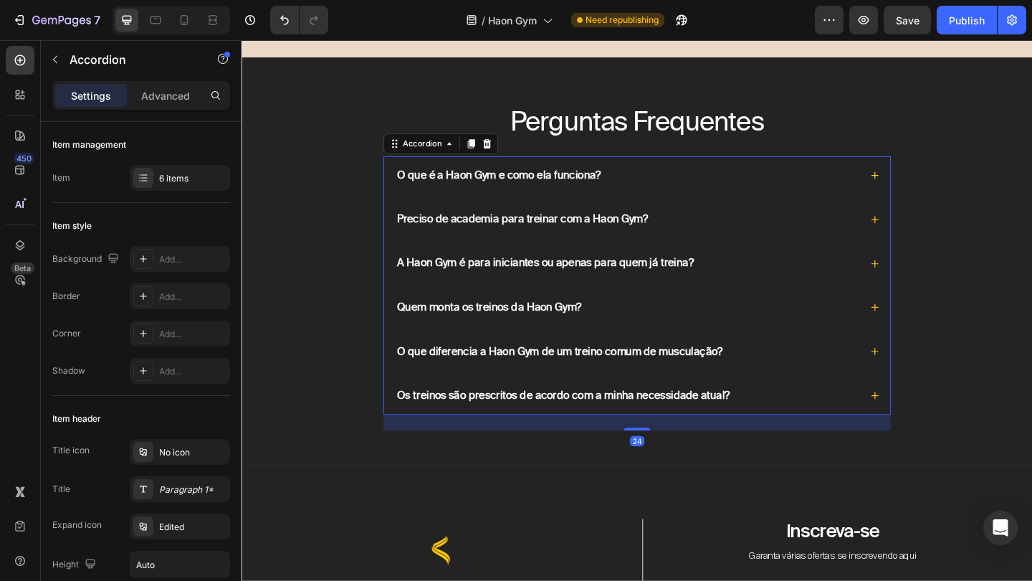
click at [928, 325] on icon at bounding box center [930, 330] width 10 height 10
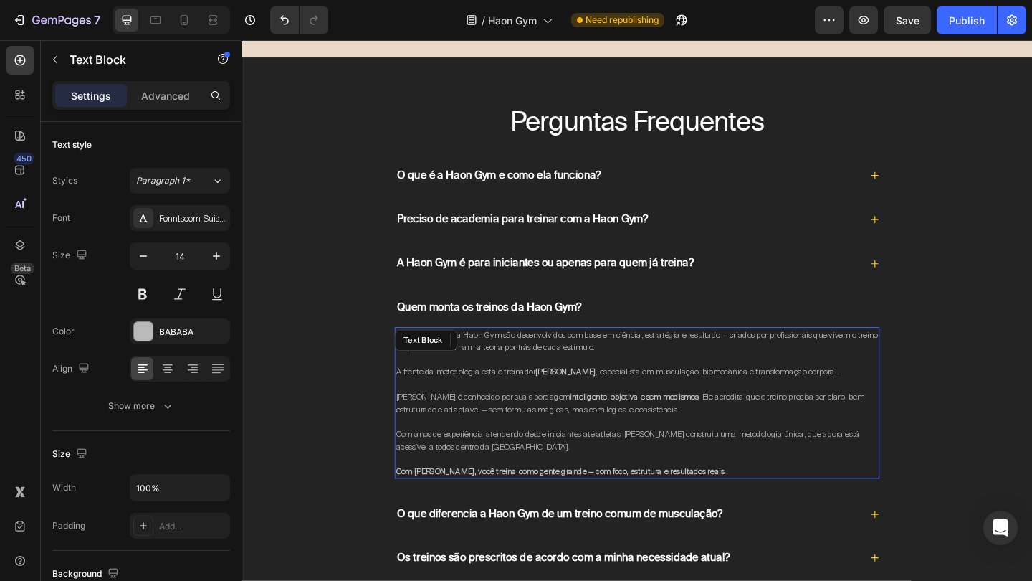
click at [532, 381] on p at bounding box center [671, 387] width 525 height 13
click at [785, 502] on p "Com Jean Reck, você treina como gente grande — com foco, estrutura e resultados…" at bounding box center [671, 509] width 525 height 14
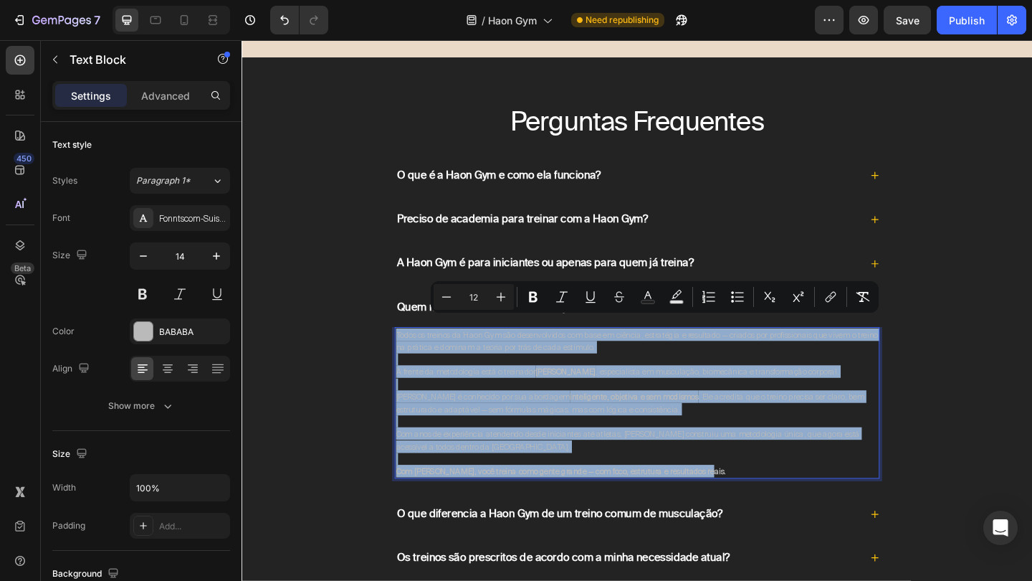
drag, startPoint x: 785, startPoint y: 496, endPoint x: 409, endPoint y: 351, distance: 403.2
click at [409, 352] on div "Todos os treinos da Haon Gym são desenvolvidos com base em ciência, estratégia …" at bounding box center [672, 434] width 528 height 165
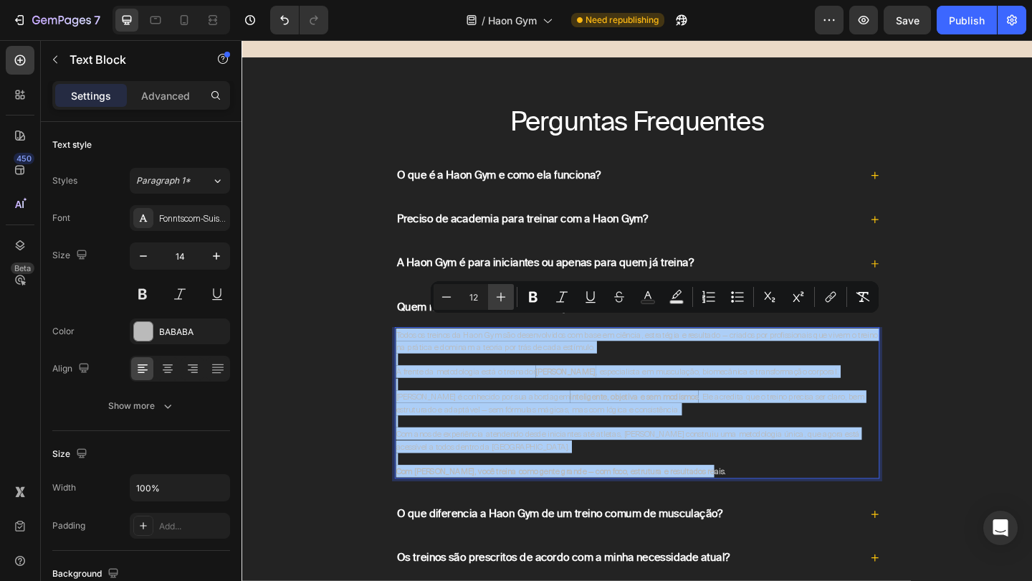
click at [501, 296] on icon "Editor contextual toolbar" at bounding box center [501, 296] width 9 height 9
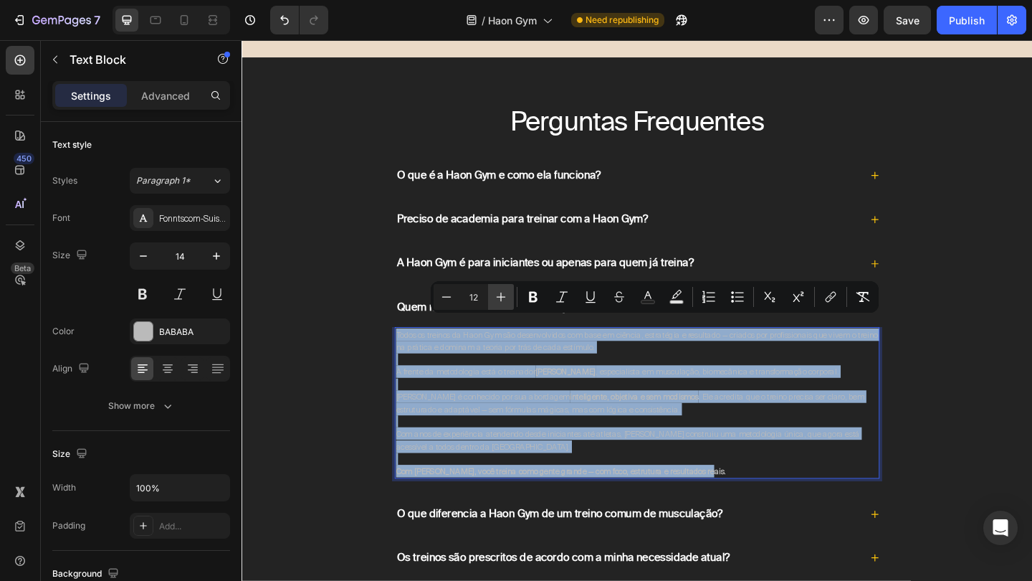
type input "13"
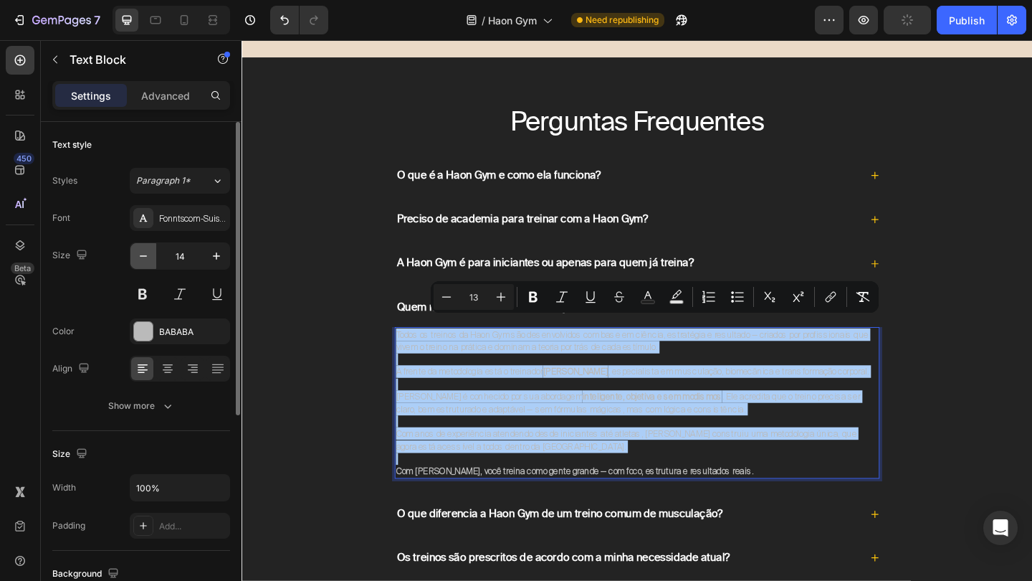
click at [140, 256] on icon "button" at bounding box center [143, 255] width 7 height 1
type input "13"
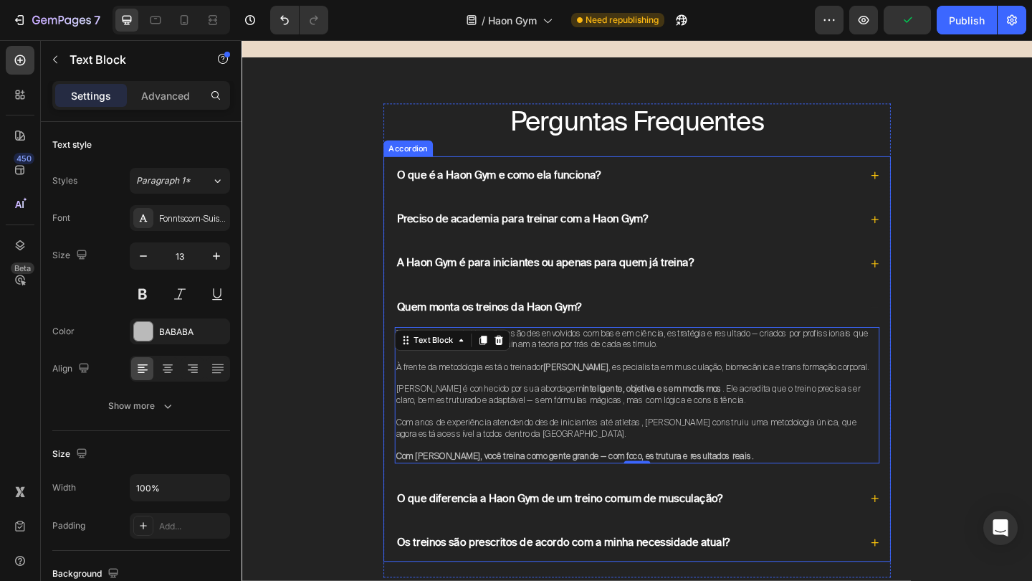
click at [932, 330] on div "Quem monta os treinos da Haon Gym?" at bounding box center [671, 331] width 551 height 42
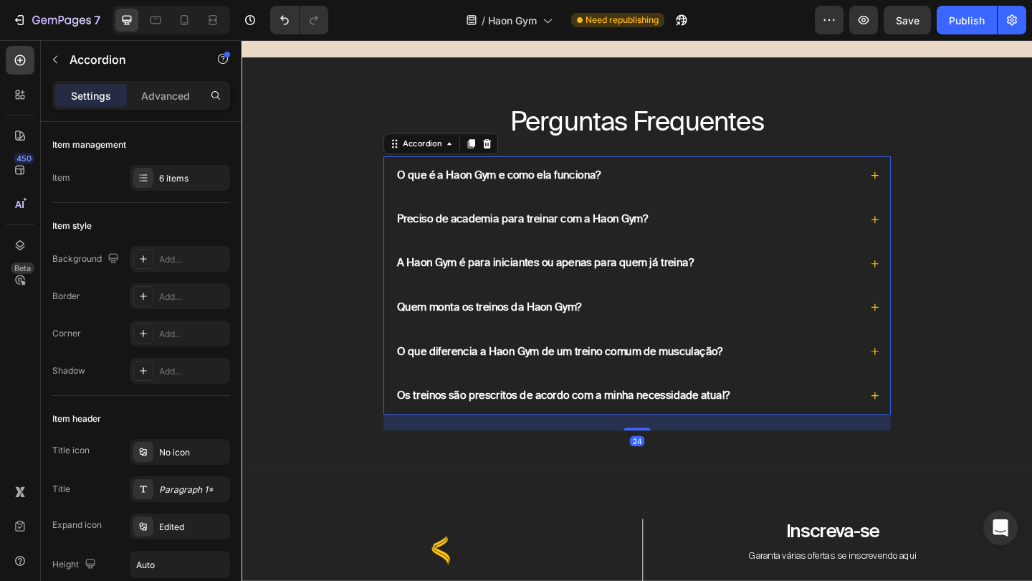
click at [935, 373] on icon at bounding box center [930, 378] width 10 height 10
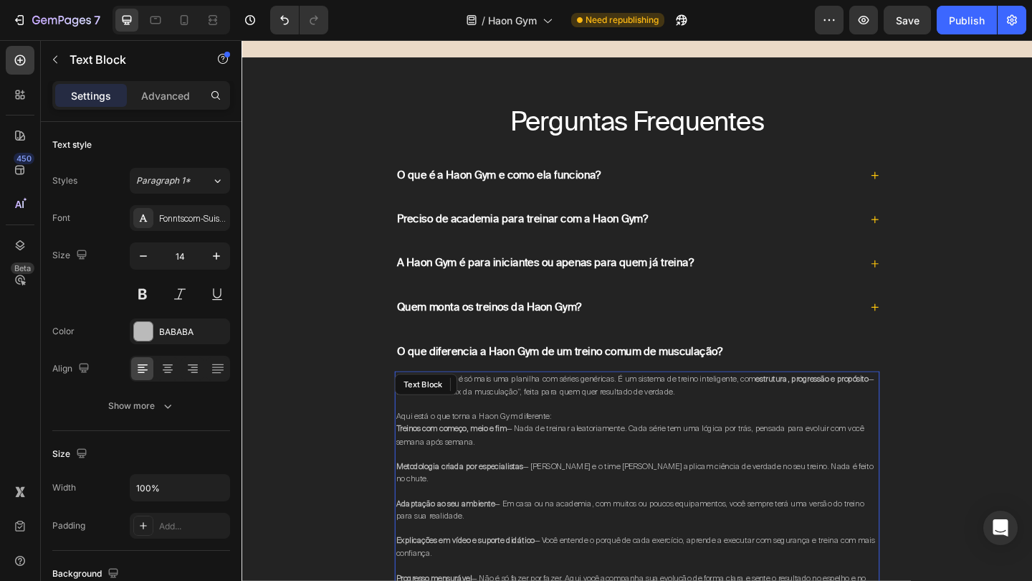
click at [613, 429] on p at bounding box center [671, 435] width 525 height 13
click at [603, 412] on span "A Haon Gym não é só mais uma planilha com séries genéricas. É um sistema de tre…" at bounding box center [669, 415] width 520 height 25
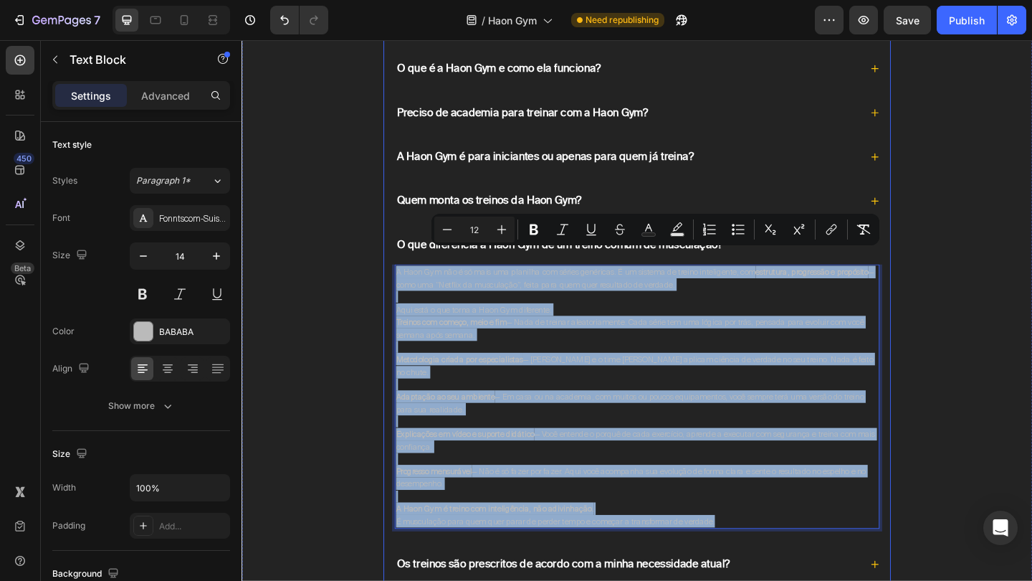
scroll to position [5631, 0]
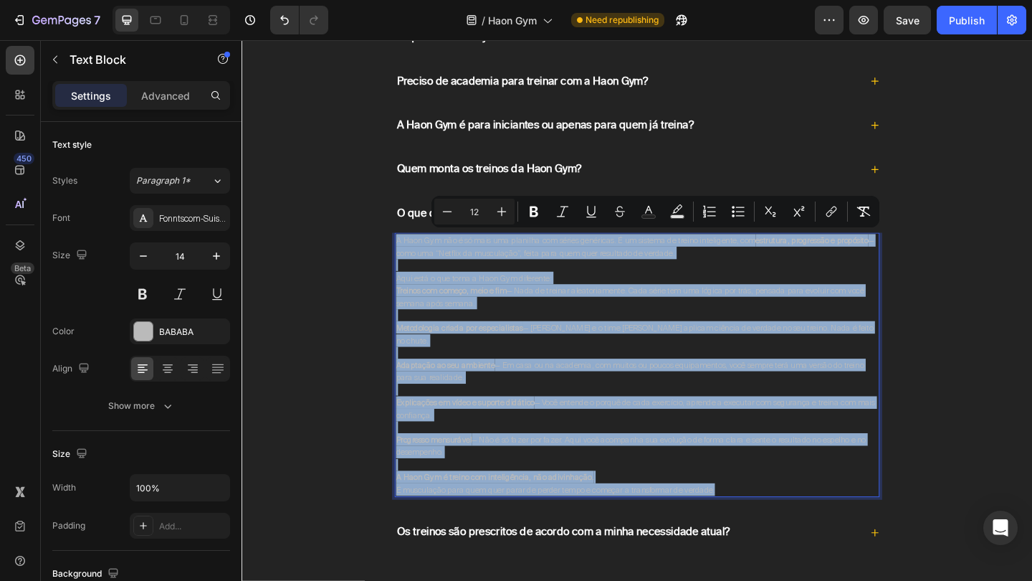
drag, startPoint x: 409, startPoint y: 396, endPoint x: 766, endPoint y: 512, distance: 375.2
click at [766, 512] on div "A Haon Gym não é só mais uma planilha com séries genéricas. É um sistema de tre…" at bounding box center [672, 392] width 528 height 287
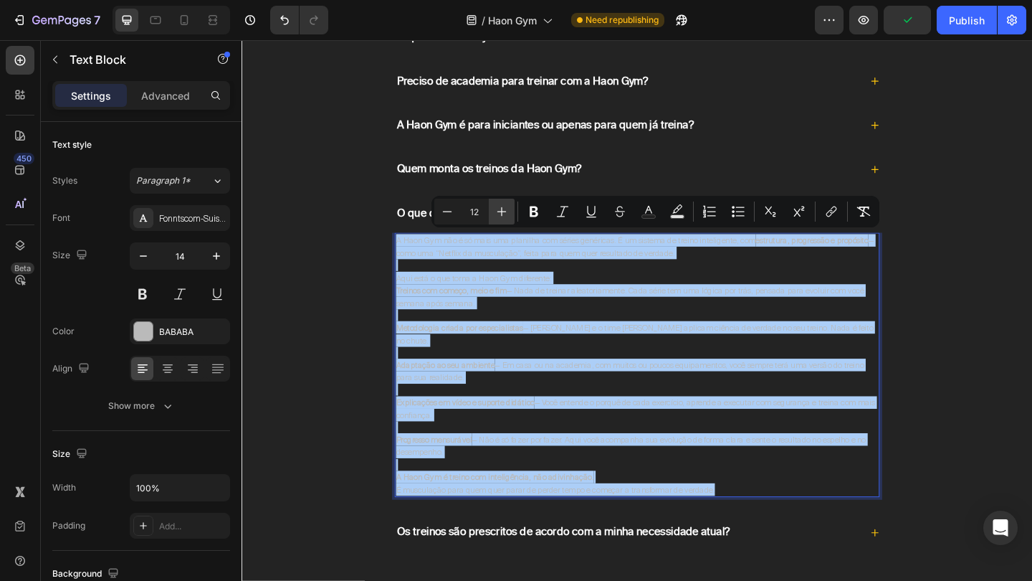
click at [497, 206] on icon "Editor contextual toolbar" at bounding box center [502, 211] width 14 height 14
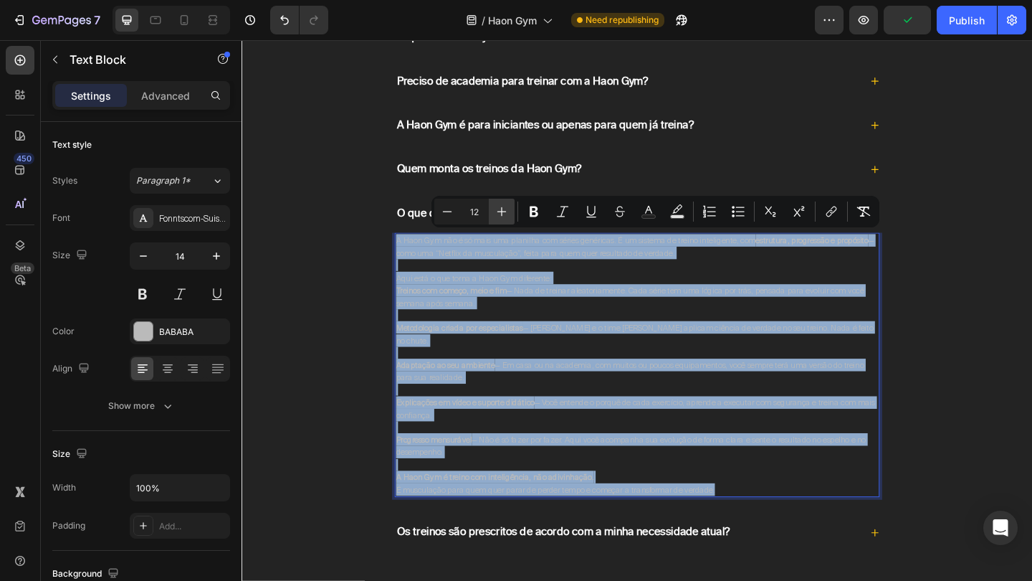
type input "13"
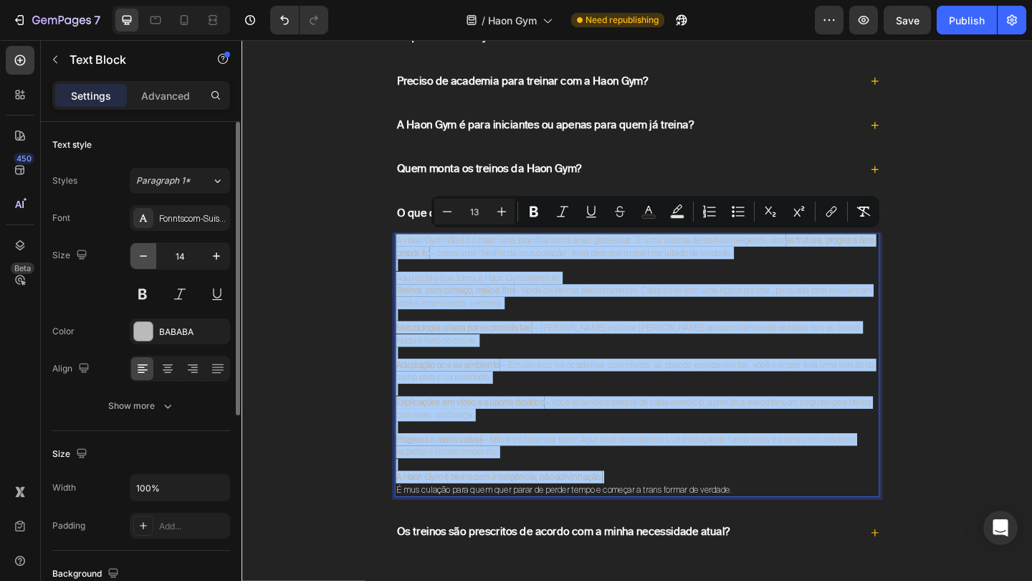
click at [148, 252] on icon "button" at bounding box center [143, 256] width 14 height 14
type input "13"
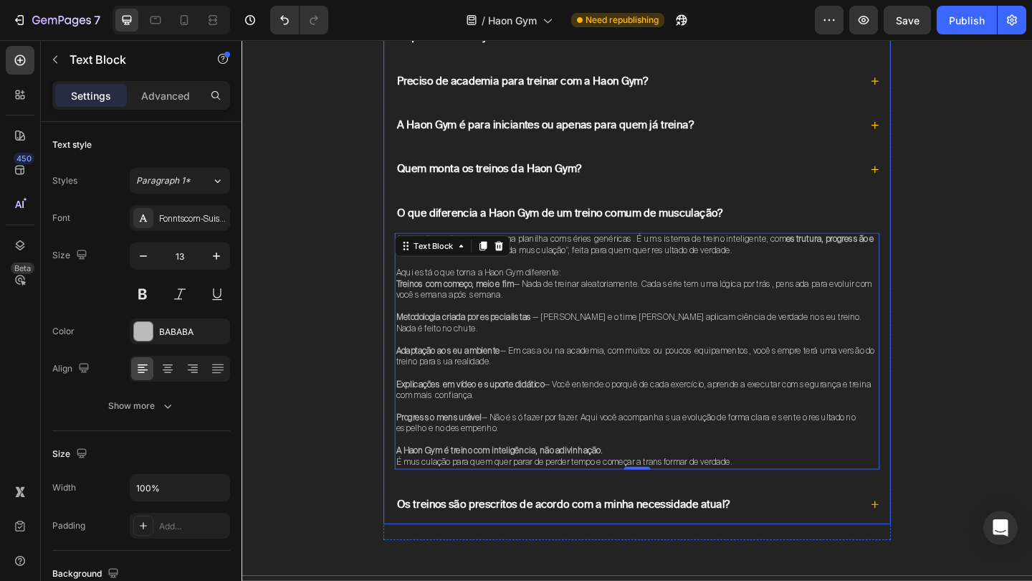
click at [932, 228] on icon at bounding box center [931, 228] width 8 height 1
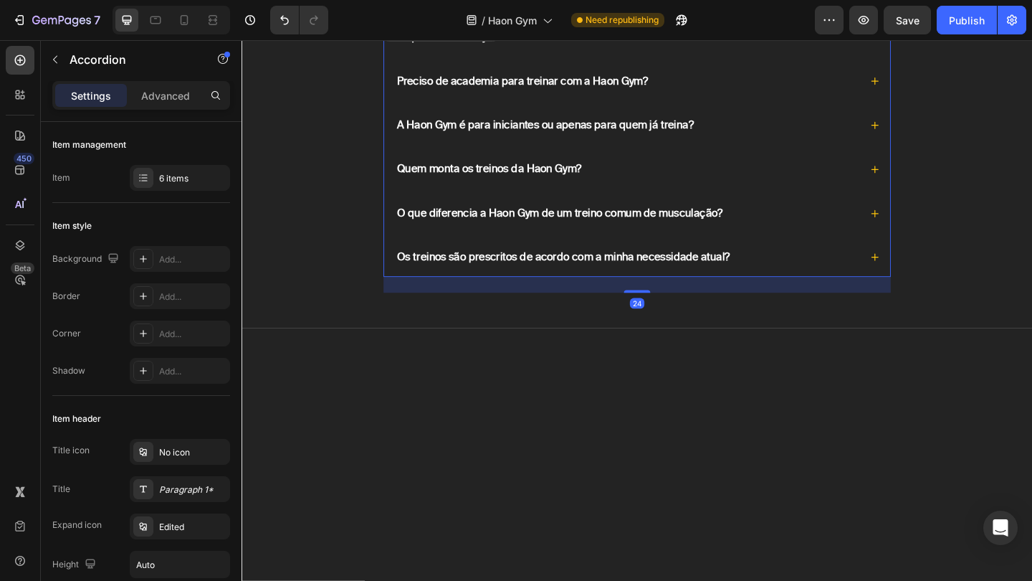
click at [934, 279] on div "Os treinos são prescritos de acordo com a minha necessidade atual?" at bounding box center [671, 276] width 551 height 42
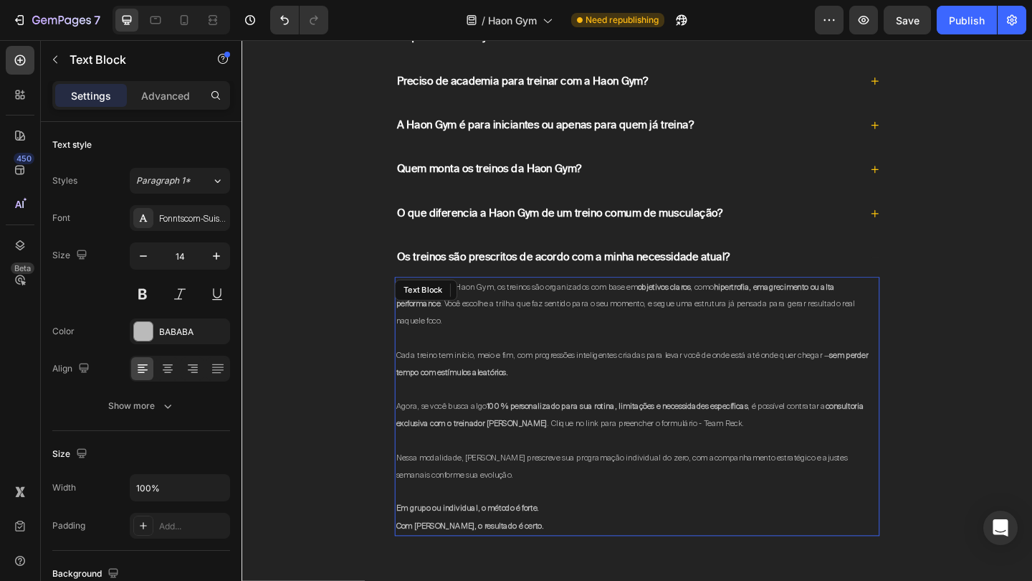
click at [644, 331] on p "Não — dentro da Haon Gym, os treinos são organizados com base em objetivos clar…" at bounding box center [671, 327] width 525 height 57
click at [561, 561] on p "Em grupo ou individual, o método é forte. Com Jean Reck, o resultado é certo." at bounding box center [671, 558] width 525 height 37
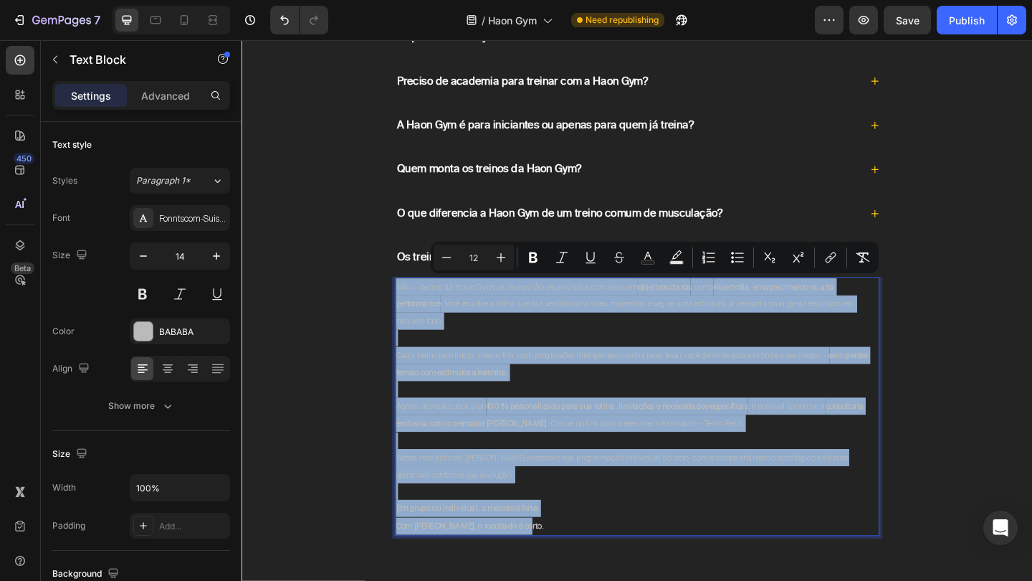
drag, startPoint x: 561, startPoint y: 561, endPoint x: 411, endPoint y: 307, distance: 295.3
click at [411, 307] on div "Não — dentro da Haon Gym, os treinos são organizados com base em objetivos clar…" at bounding box center [672, 438] width 528 height 282
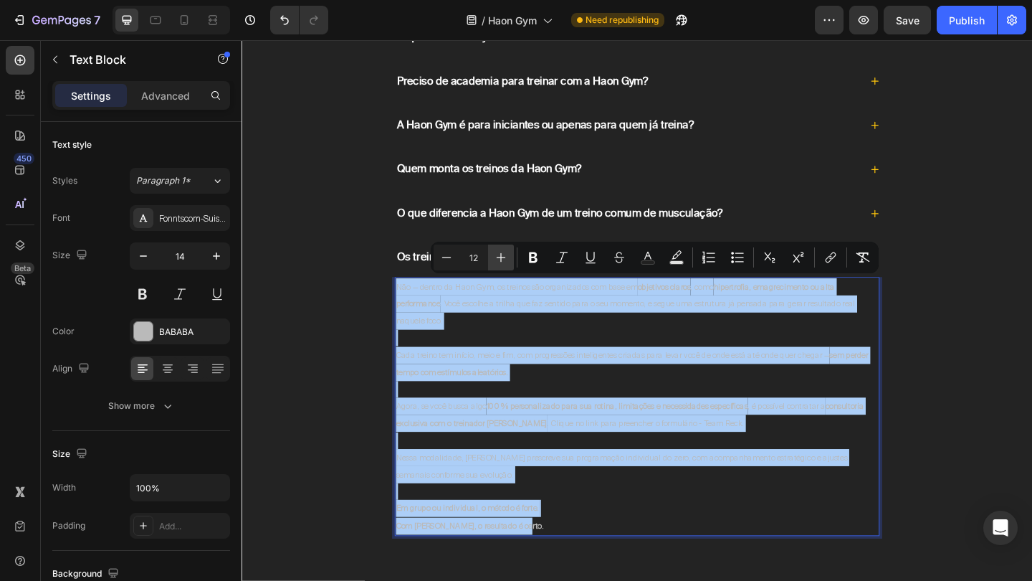
click at [503, 254] on icon "Editor contextual toolbar" at bounding box center [501, 257] width 14 height 14
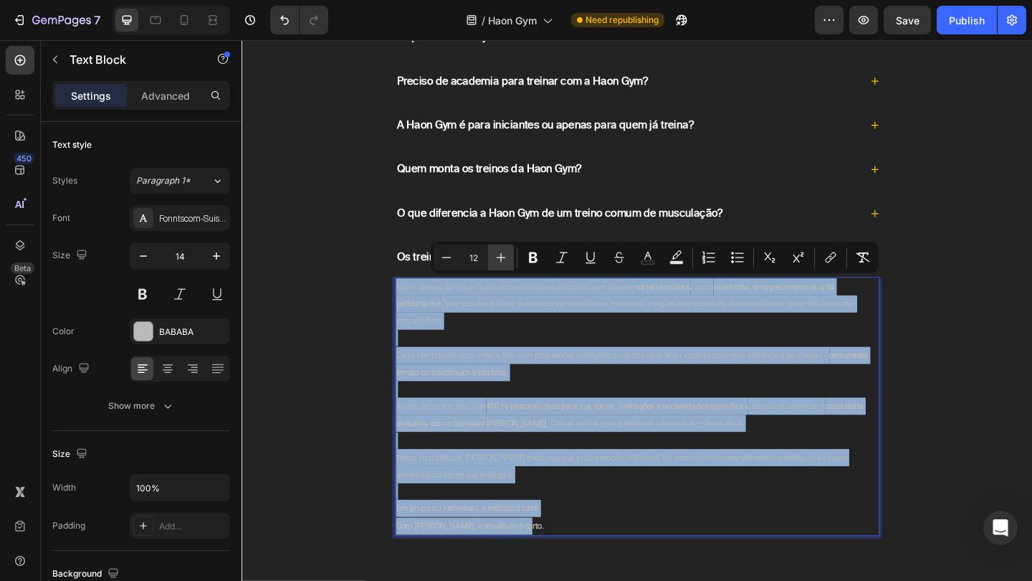
type input "13"
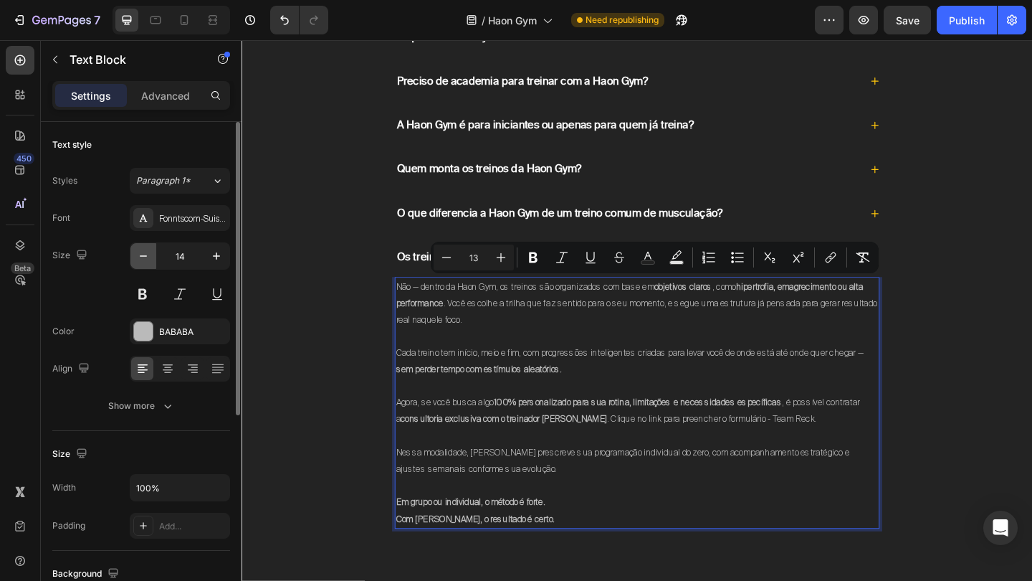
click at [138, 260] on icon "button" at bounding box center [143, 256] width 14 height 14
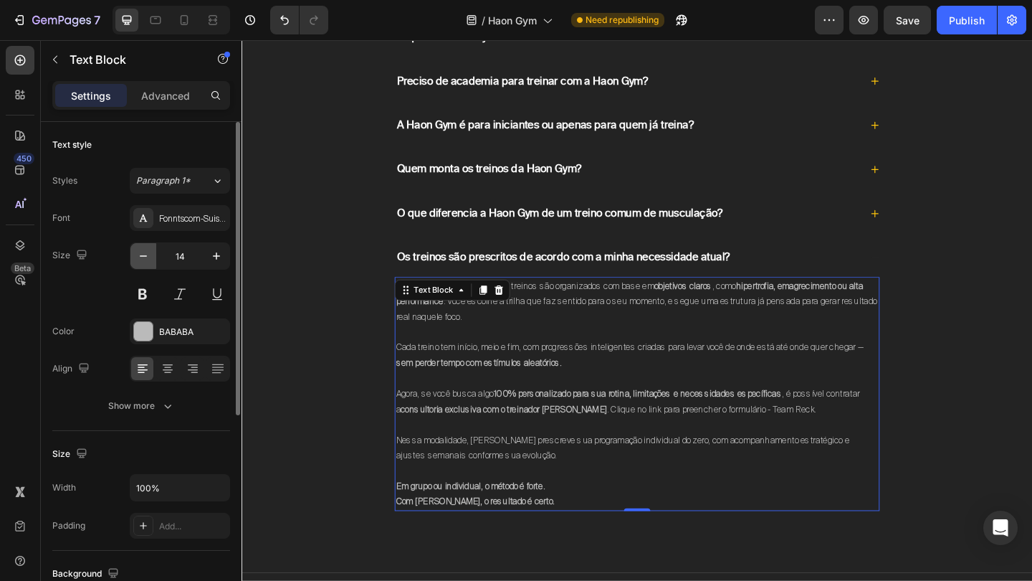
type input "13"
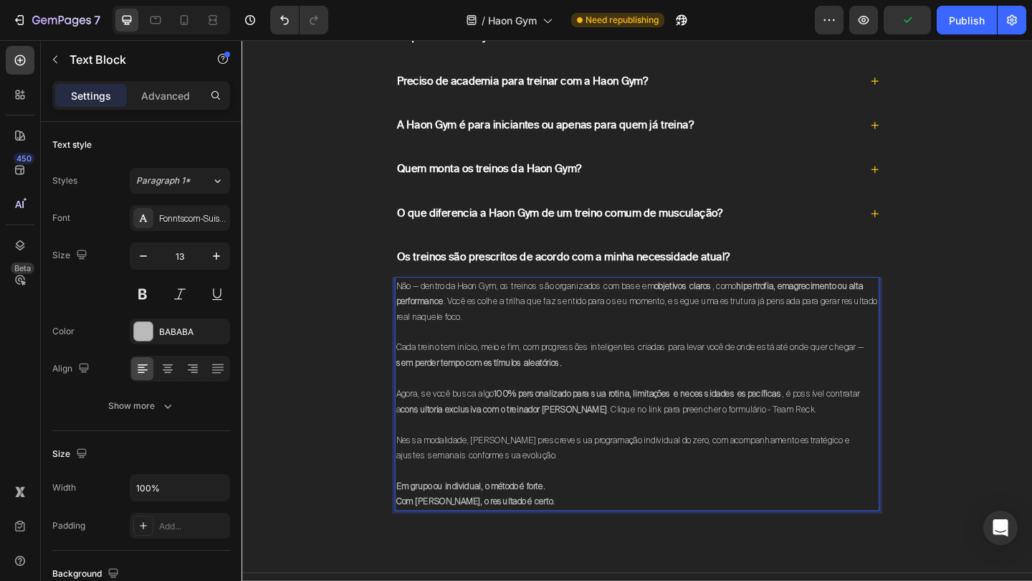
click at [568, 543] on p "Em grupo ou individual, o método é forte. Com Jean Reck, o resultado é certo." at bounding box center [671, 534] width 525 height 34
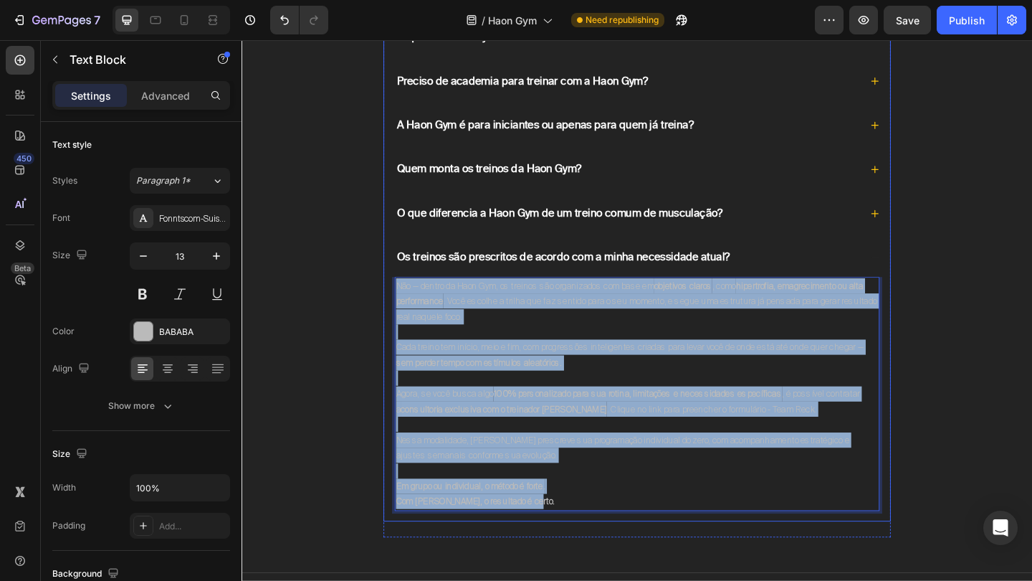
drag, startPoint x: 578, startPoint y: 538, endPoint x: 406, endPoint y: 308, distance: 287.9
click at [406, 308] on div "Não — dentro da Haon Gym, os treinos são organizados com base em objetivos clar…" at bounding box center [671, 430] width 551 height 266
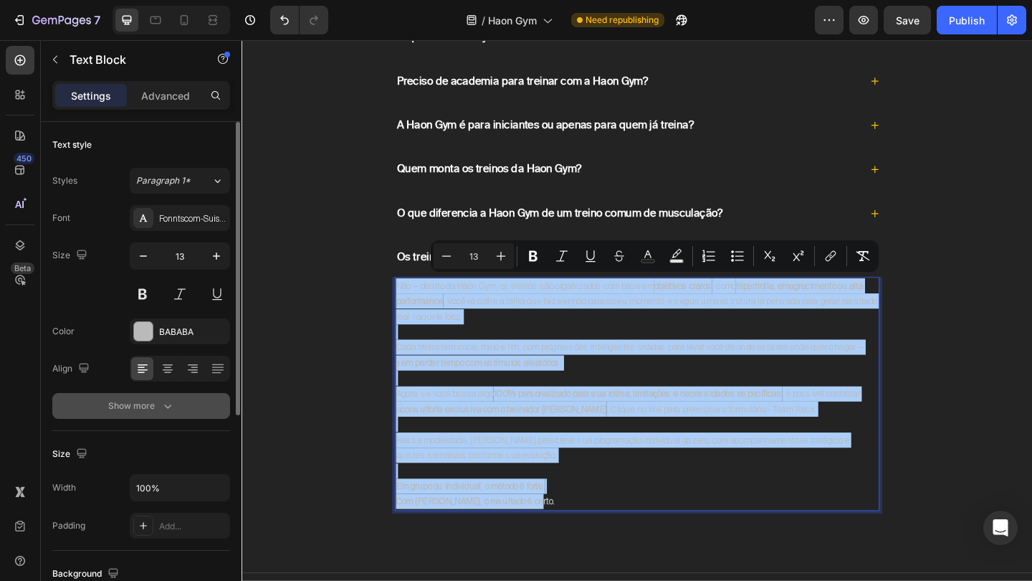
click at [166, 396] on button "Show more" at bounding box center [141, 406] width 178 height 26
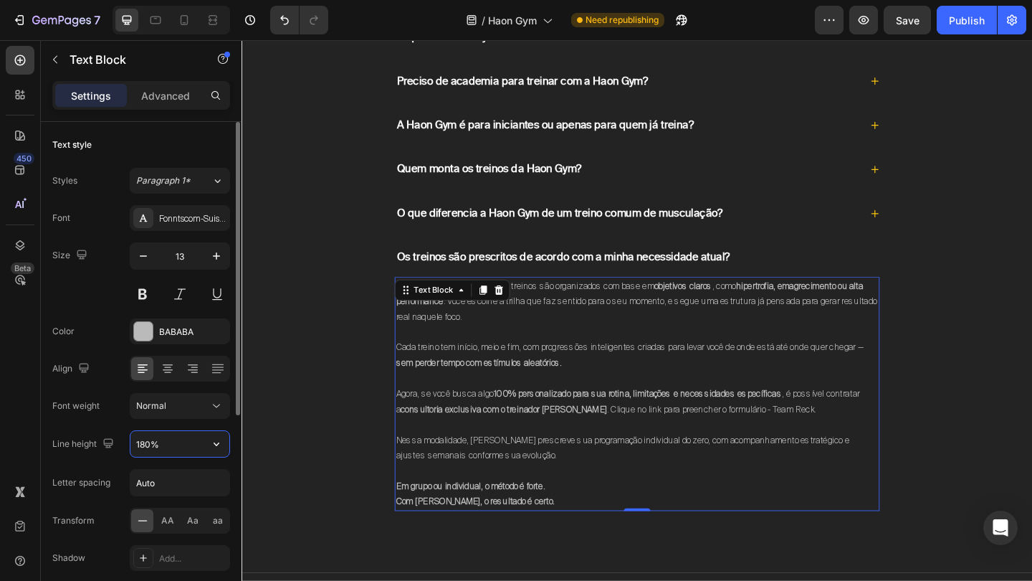
click at [146, 441] on input "180%" at bounding box center [179, 444] width 99 height 26
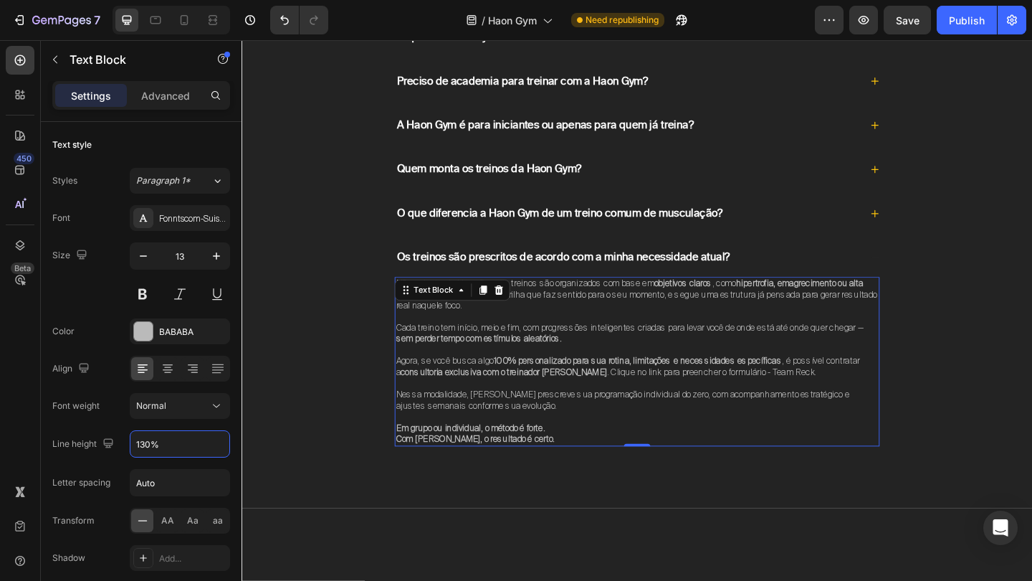
type input "130%"
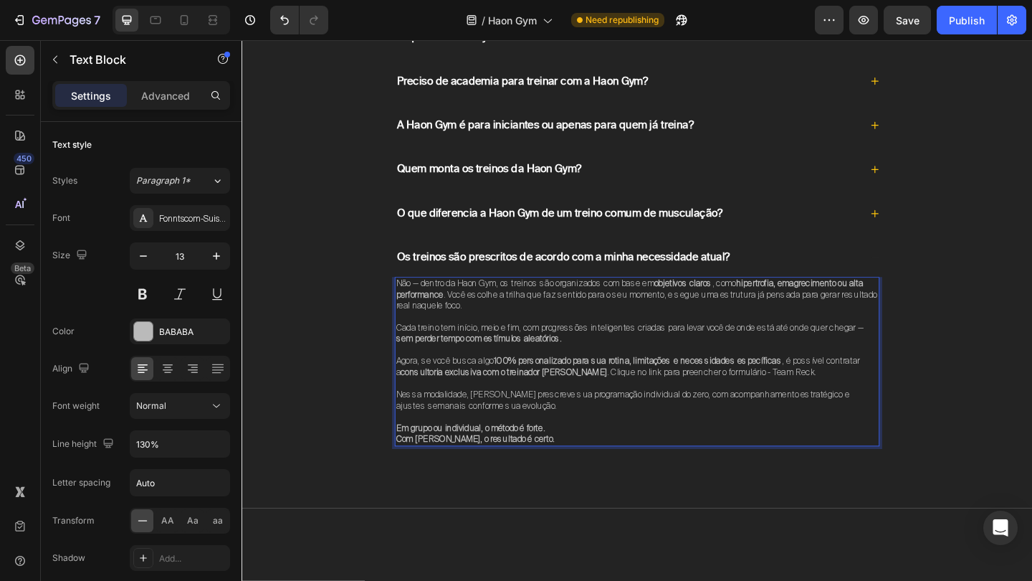
click at [479, 467] on strong "Com Jean Reck, o resultado é certo." at bounding box center [495, 473] width 173 height 12
click at [755, 371] on p "Rich Text Editor. Editing area: main" at bounding box center [671, 377] width 525 height 12
click at [950, 421] on div "Perguntas Frequentes Heading O que é a Haon Gym e como ela funciona? Preciso de…" at bounding box center [672, 239] width 832 height 563
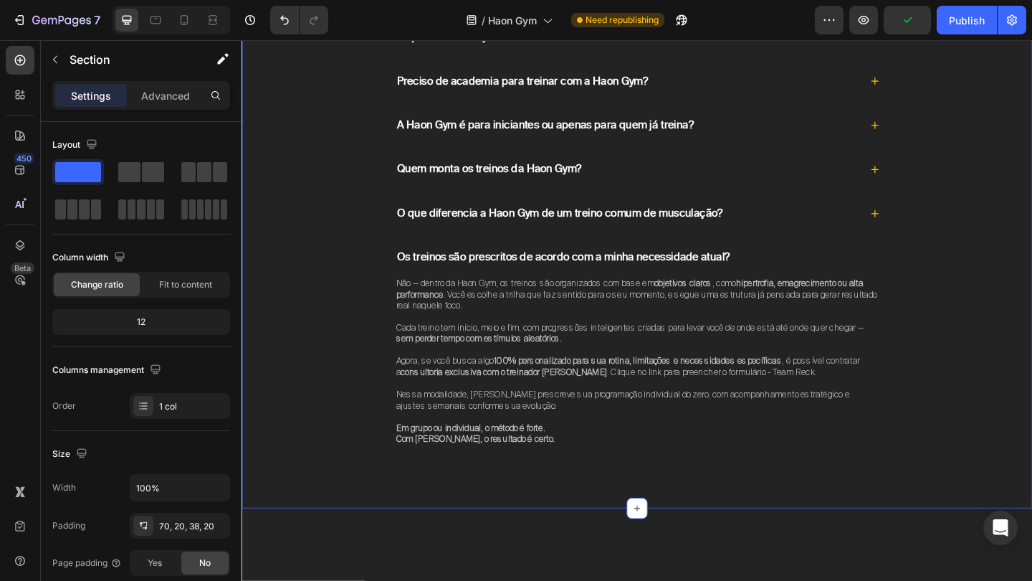
click at [950, 421] on div "Perguntas Frequentes Heading O que é a Haon Gym e como ela funciona? Preciso de…" at bounding box center [672, 239] width 832 height 563
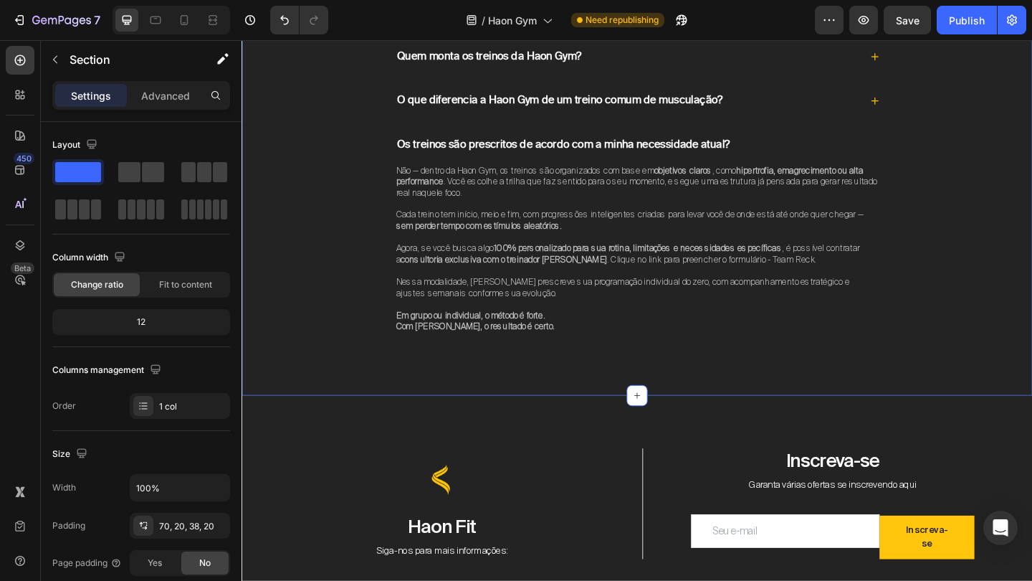
scroll to position [5768, 0]
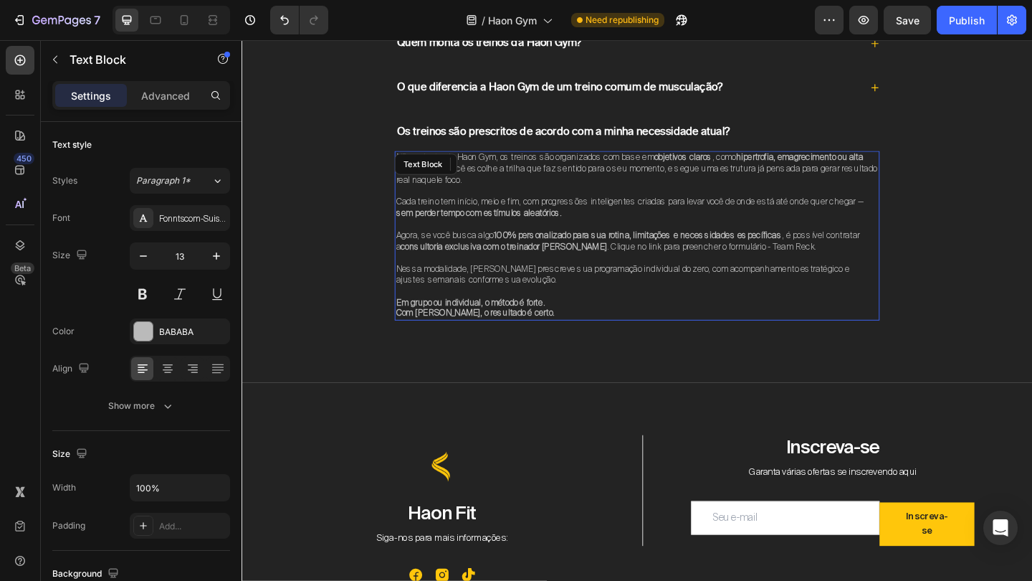
click at [813, 161] on strong "hipertrofia, emagrecimento ou alta performance" at bounding box center [663, 173] width 508 height 24
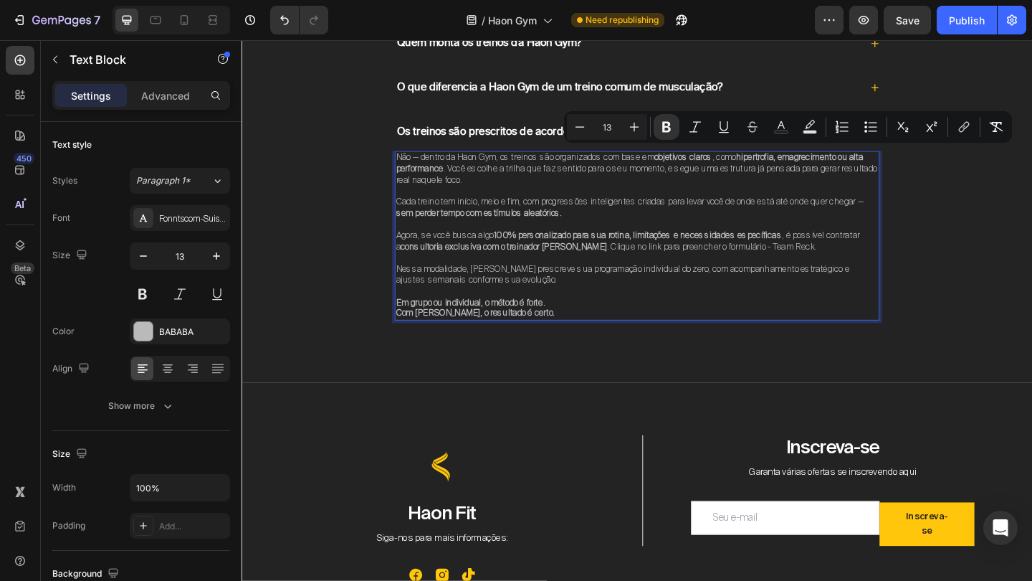
drag, startPoint x: 797, startPoint y: 167, endPoint x: 837, endPoint y: 166, distance: 39.4
click at [837, 166] on strong "hipertrofia, emagrecimento ou alta performance" at bounding box center [663, 173] width 508 height 24
click at [877, 168] on span "Não — dentro da Haon Gym, os treinos são organizados com base em objetivos clar…" at bounding box center [670, 179] width 523 height 37
click at [852, 168] on span "Não — dentro da Haon Gym, os treinos são organizados com base em objetivos clar…" at bounding box center [670, 179] width 523 height 37
click at [845, 165] on strong "hipertrofia, emagrecimento ou alta performance" at bounding box center [663, 173] width 508 height 24
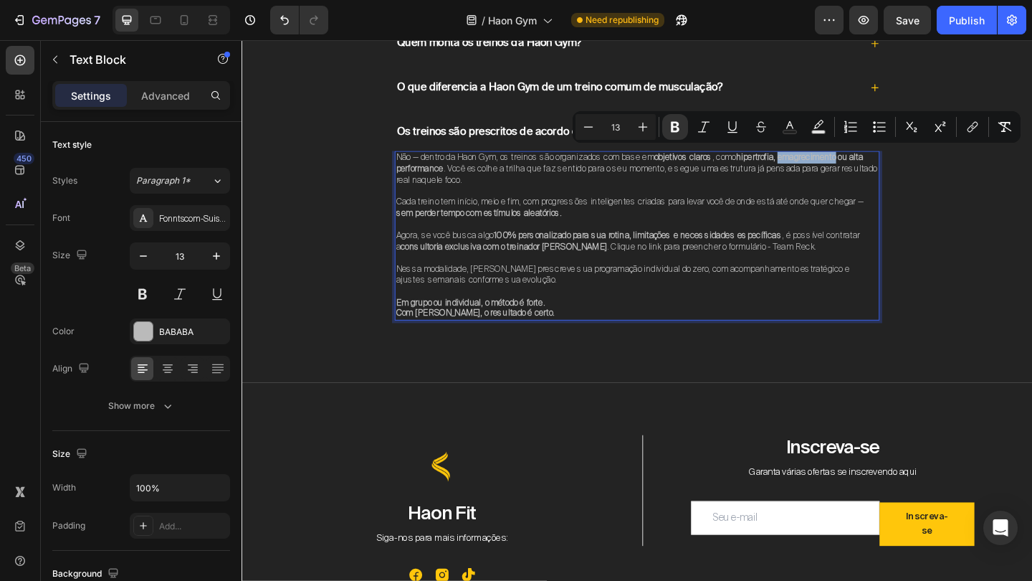
drag, startPoint x: 845, startPoint y: 165, endPoint x: 887, endPoint y: 166, distance: 41.6
click at [887, 166] on strong "hipertrofia, emagrecimento ou alta performance" at bounding box center [663, 173] width 508 height 24
click at [973, 125] on icon "Editor contextual toolbar" at bounding box center [971, 128] width 6 height 7
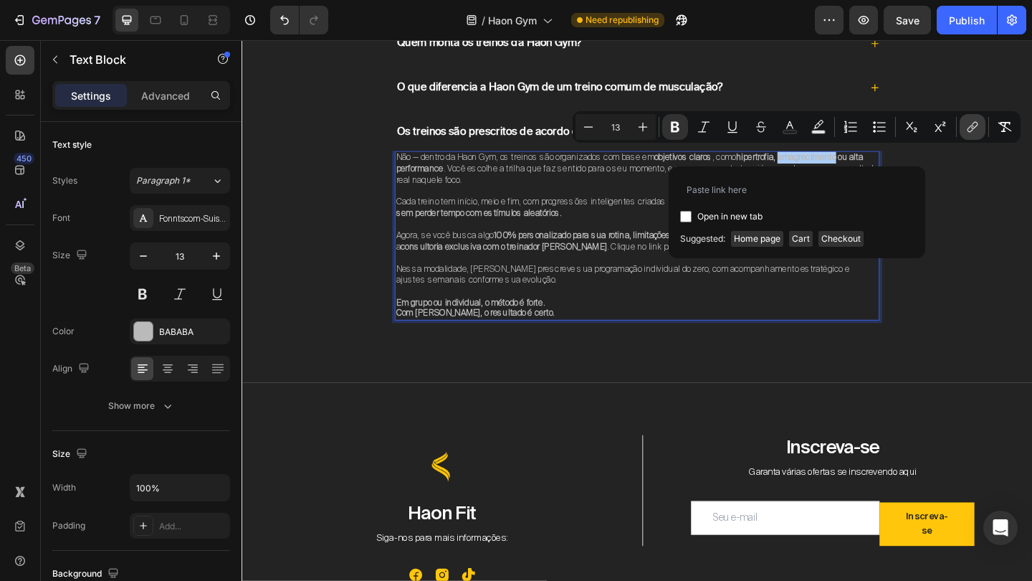
type input "https://haonfit.com.br/pages/emagrecimento"
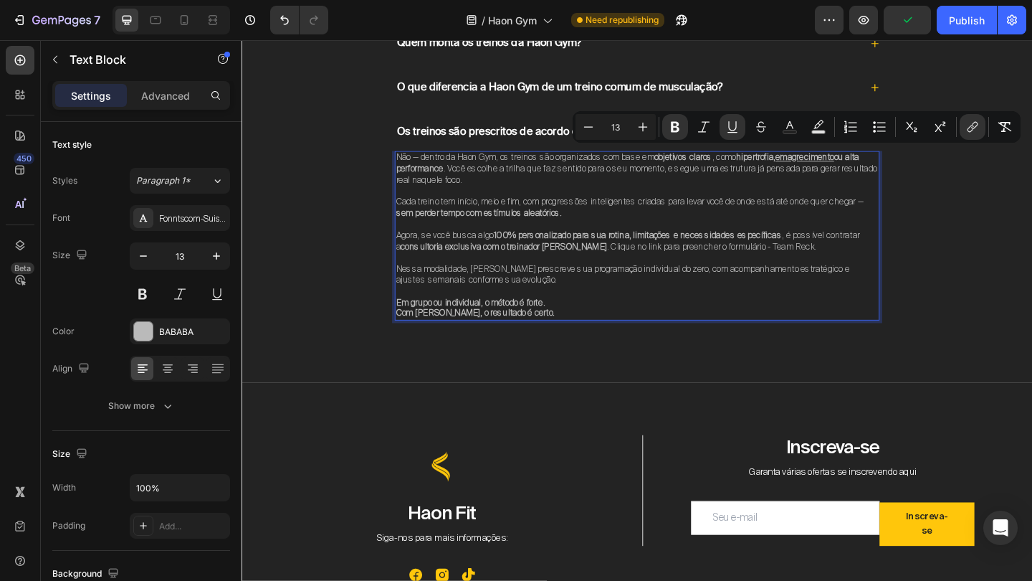
click at [832, 168] on span "ou alta performance . Você escolhe a trilha que faz sentido para o seu momento,…" at bounding box center [670, 179] width 523 height 37
click at [799, 168] on strong "hipertrofia," at bounding box center [800, 167] width 43 height 12
drag, startPoint x: 797, startPoint y: 168, endPoint x: 837, endPoint y: 164, distance: 40.3
click at [822, 164] on strong "hipertrofia," at bounding box center [800, 167] width 43 height 12
click at [961, 127] on icon "Editor contextual toolbar" at bounding box center [964, 127] width 14 height 14
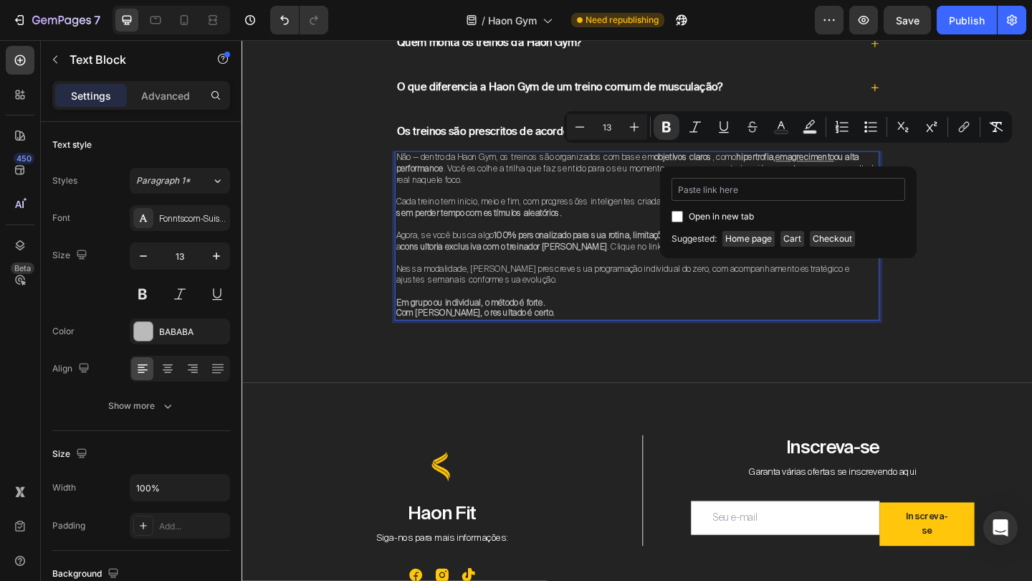
type input "https://haonfit.com.br/pages/hipertrofia"
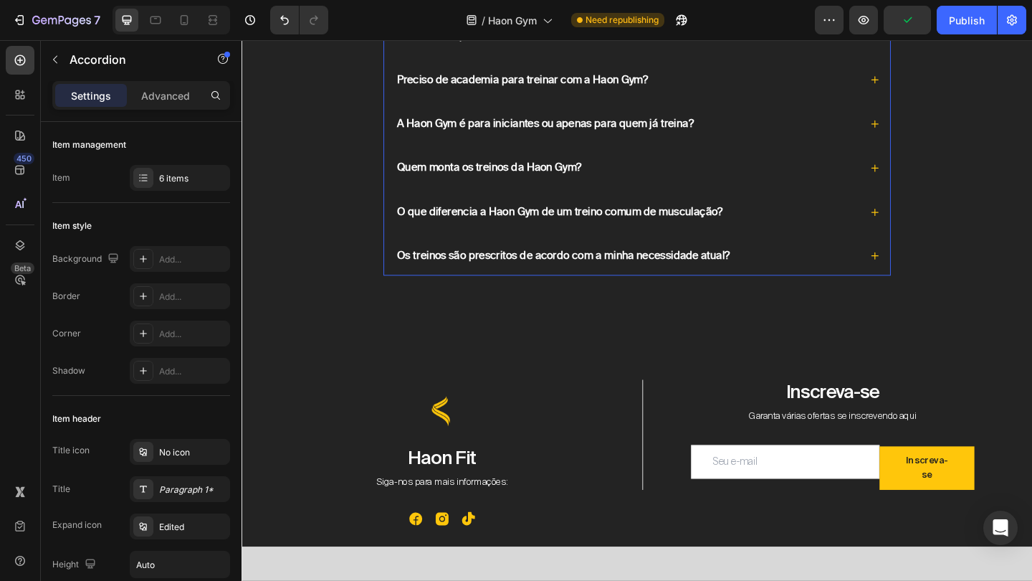
click at [930, 272] on div "Os treinos são prescritos de acordo com a minha necessidade atual?" at bounding box center [671, 275] width 551 height 42
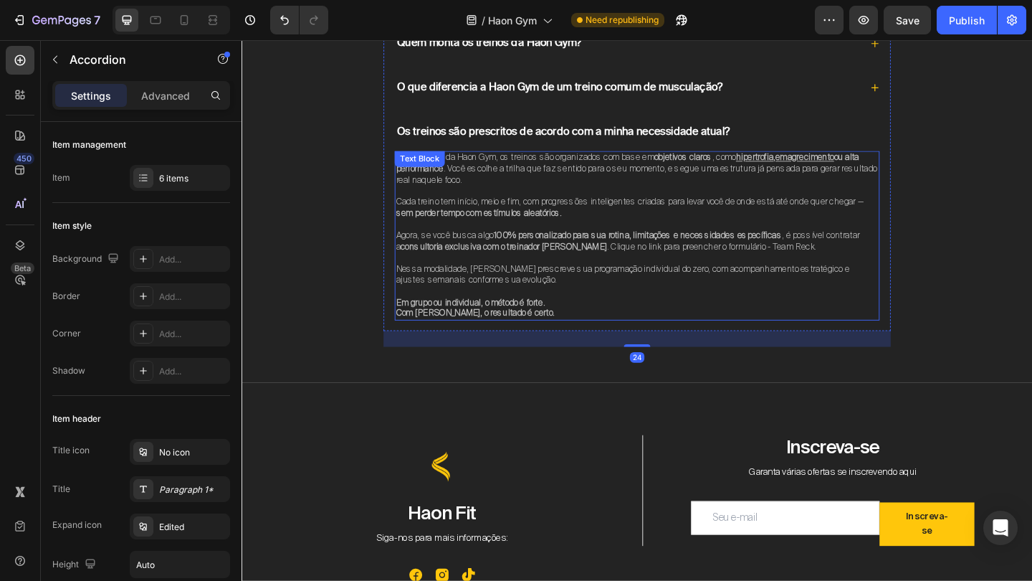
click at [482, 179] on div "Não — dentro da Haon Gym, os treinos são organizados com base em objetivos clar…" at bounding box center [672, 253] width 528 height 185
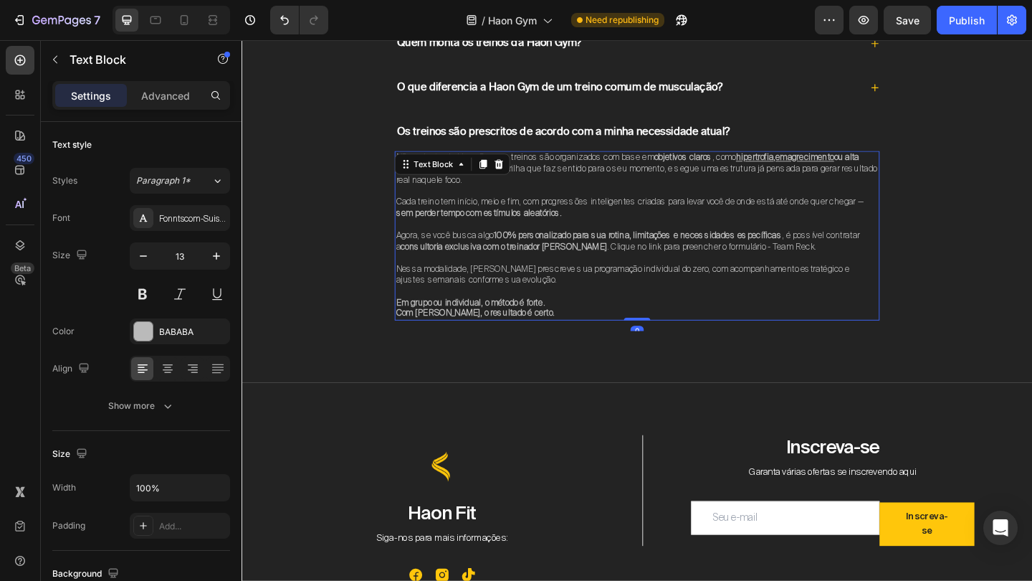
click at [438, 181] on div "Text Block" at bounding box center [470, 174] width 125 height 23
click at [461, 212] on span "Cada treino tem início, meio e fim, com progressões inteligentes criadas para l…" at bounding box center [663, 221] width 509 height 24
click at [412, 183] on span "ou alta performance . Você escolhe a trilha que faz sentido para o seu momento,…" at bounding box center [670, 179] width 523 height 37
drag, startPoint x: 410, startPoint y: 176, endPoint x: 480, endPoint y: 180, distance: 69.6
click at [480, 180] on strong "ou alta performance" at bounding box center [661, 173] width 504 height 24
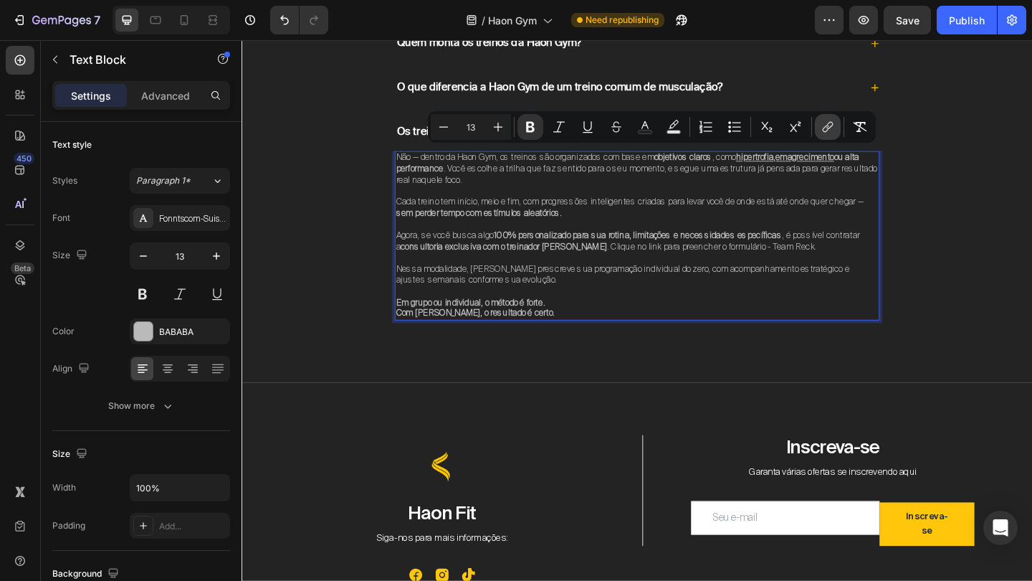
click at [834, 128] on icon "Editor contextual toolbar" at bounding box center [828, 127] width 14 height 14
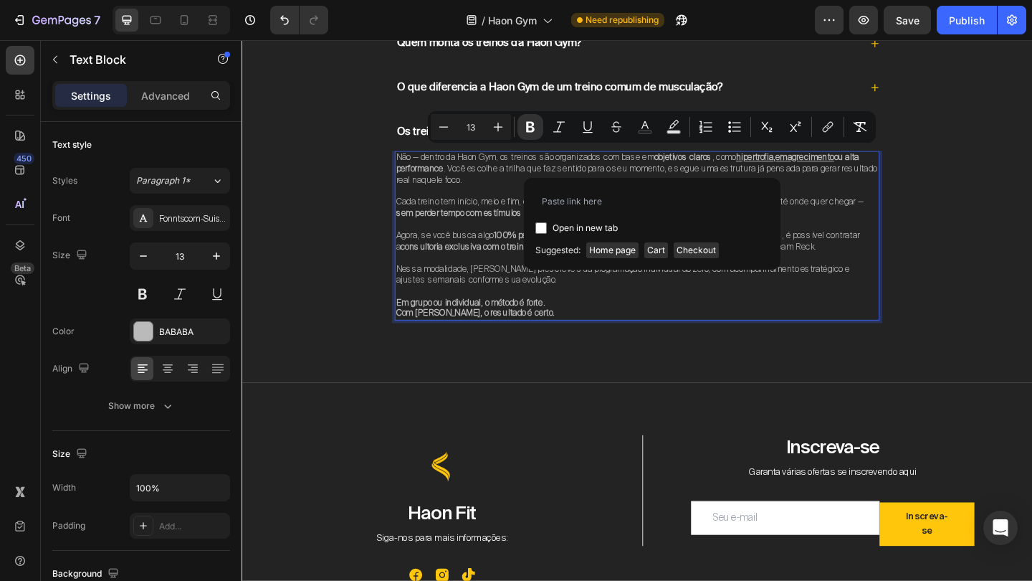
type input "https://haonfit.com.br/pages/altaperformance"
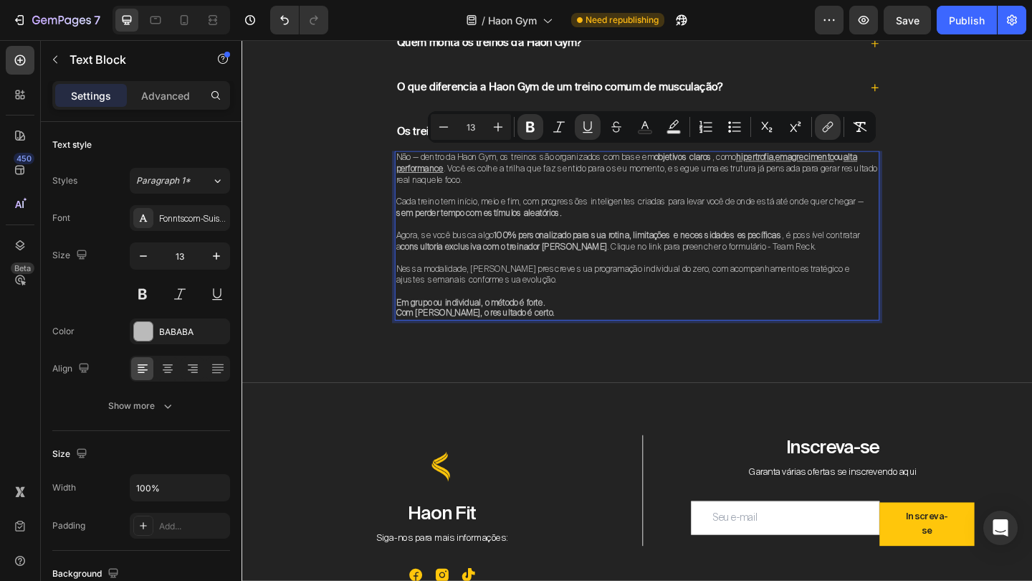
click at [801, 256] on span "Agora, se você busca algo 100% personalizado para sua rotina, limitações e nece…" at bounding box center [661, 258] width 505 height 24
click at [624, 259] on strong "consultoria exclusiva com o treinador Jean Reck" at bounding box center [526, 264] width 224 height 12
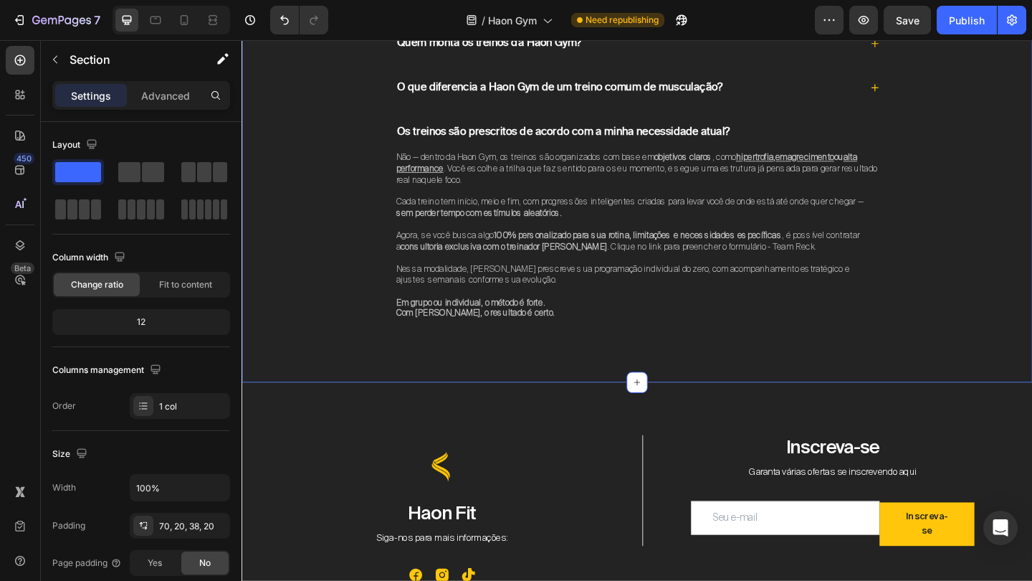
click at [973, 283] on div "Perguntas Frequentes Heading O que é a Haon Gym e como ela funciona? Preciso de…" at bounding box center [672, 103] width 832 height 563
click at [914, 23] on span "Save" at bounding box center [908, 20] width 24 height 12
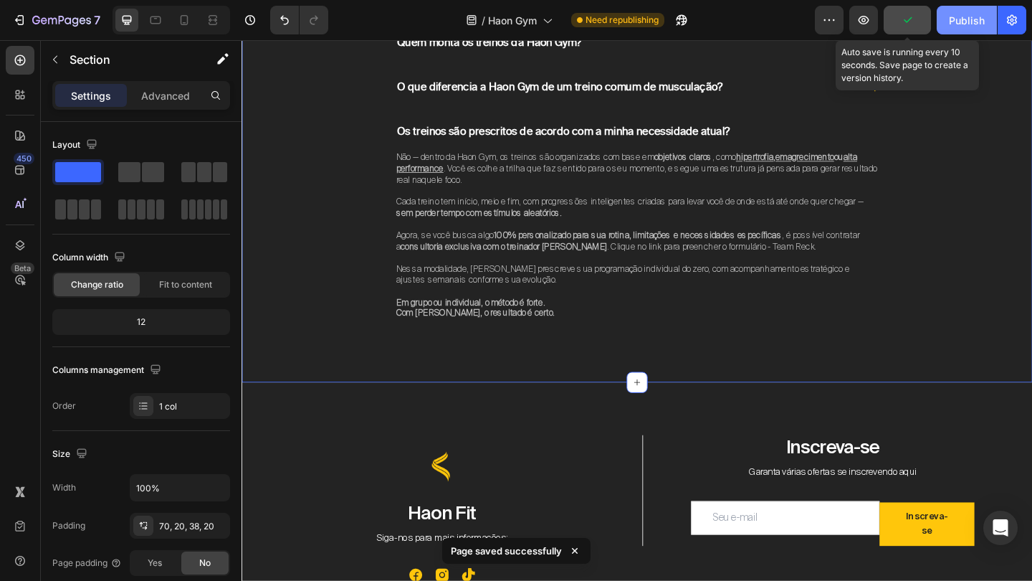
click at [984, 20] on div "Publish" at bounding box center [967, 20] width 36 height 15
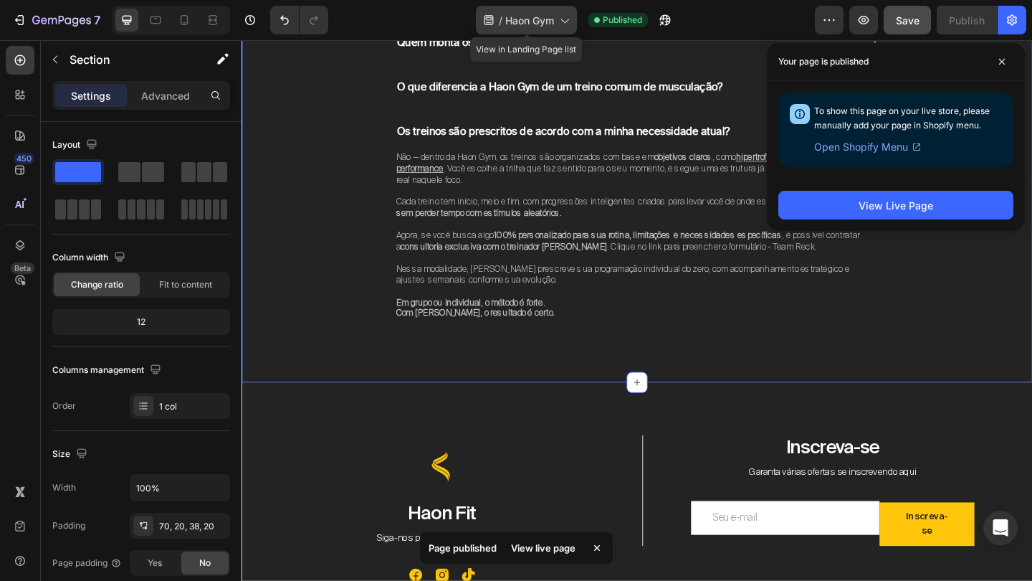
click at [551, 14] on span "Haon Gym" at bounding box center [529, 20] width 49 height 15
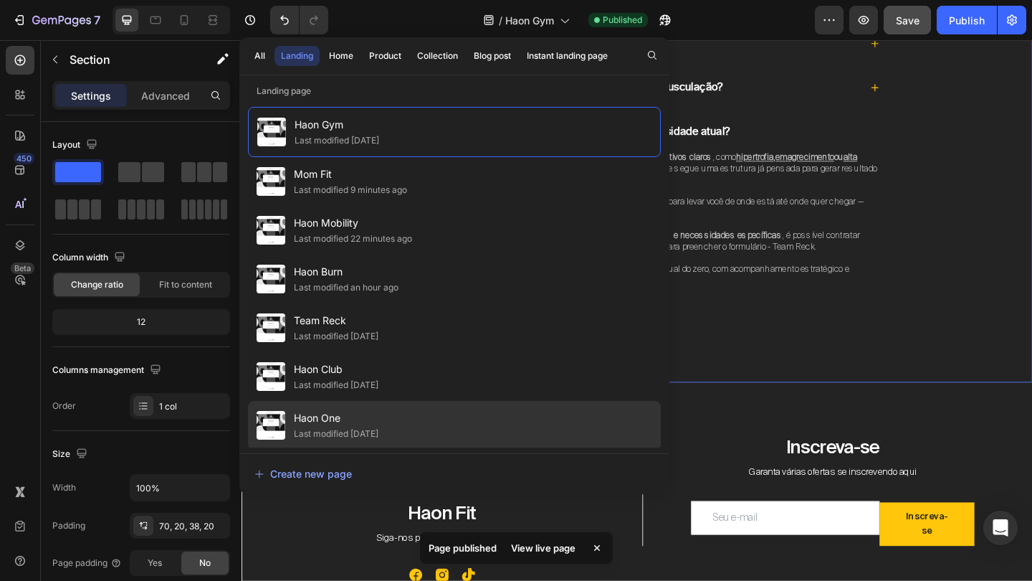
click at [329, 427] on div "Last modified [DATE]" at bounding box center [336, 434] width 85 height 14
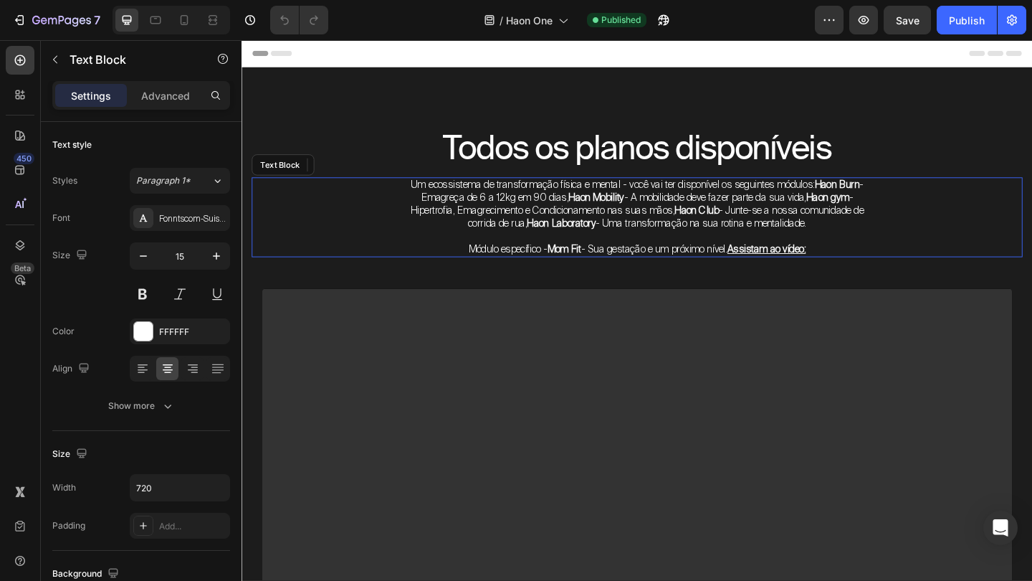
click at [597, 214] on p "Um ecossistema de transformação física e mental - você vai ter disponível os se…" at bounding box center [671, 219] width 513 height 56
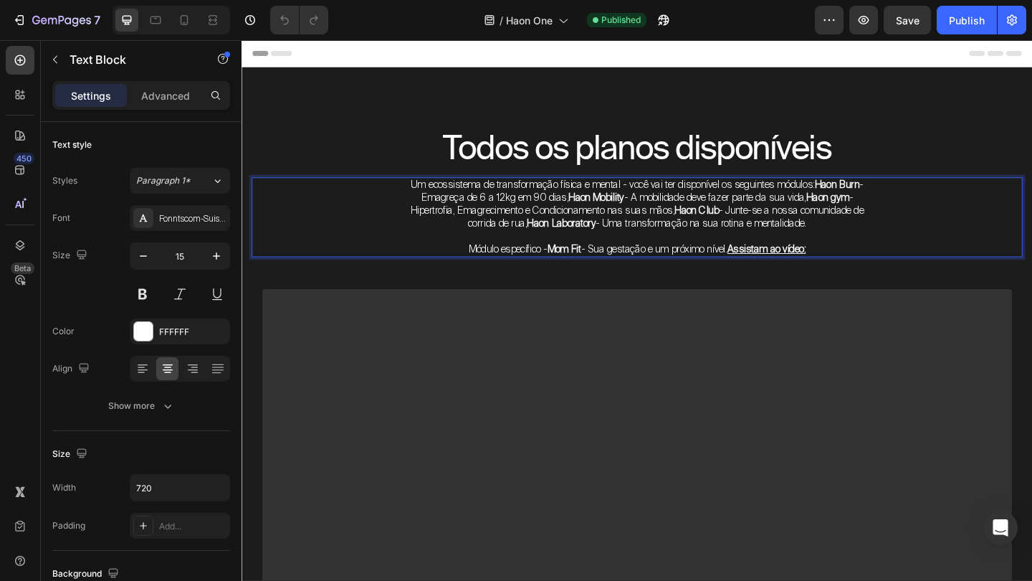
click at [510, 209] on p "Um ecossistema de transformação física e mental - você vai ter disponível os se…" at bounding box center [671, 219] width 513 height 56
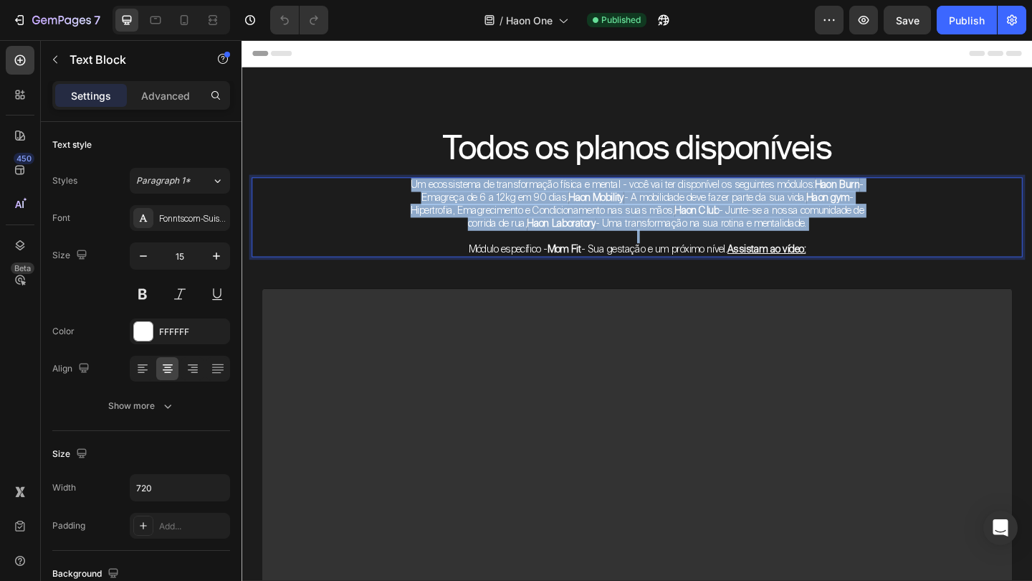
click at [510, 209] on p "Um ecossistema de transformação física e mental - você vai ter disponível os se…" at bounding box center [671, 219] width 513 height 56
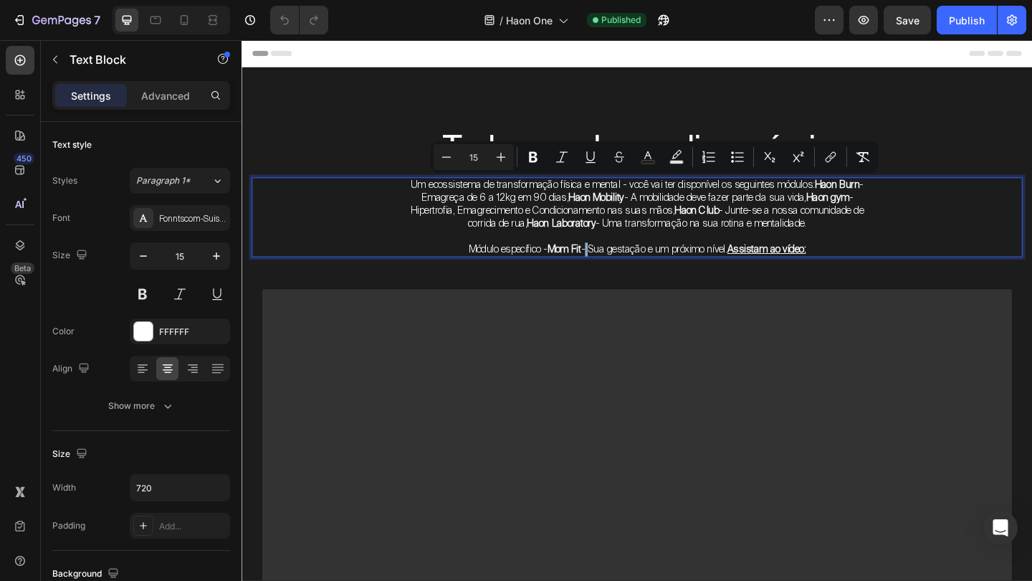
click at [613, 261] on p "Módulo específico - Mom Fit - Sua gestação e um próximo nível. Assistam ao víde…" at bounding box center [671, 268] width 513 height 14
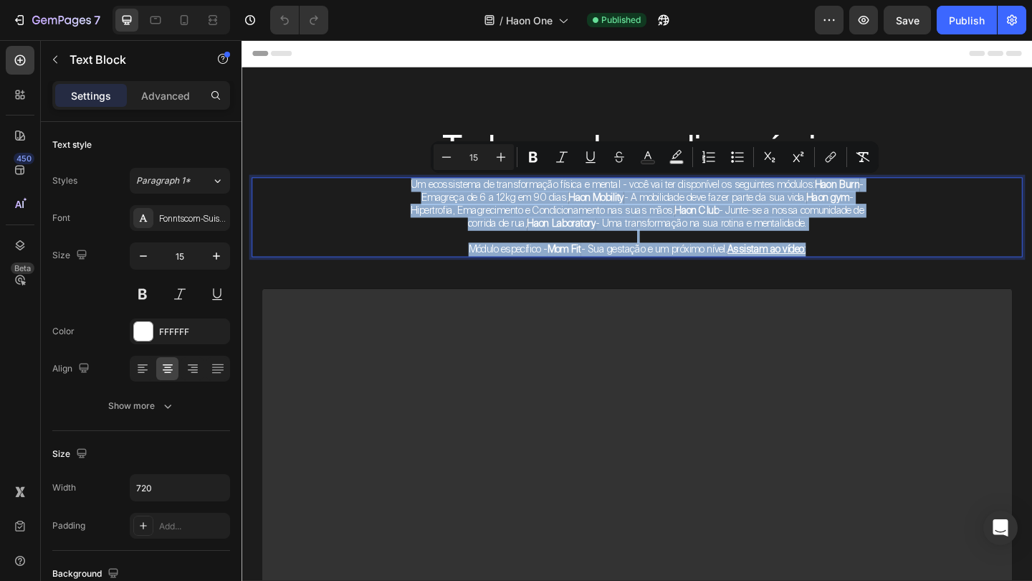
drag, startPoint x: 882, startPoint y: 267, endPoint x: 422, endPoint y: 200, distance: 465.1
click at [422, 200] on div "Um ecossistema de transformação física e mental - você vai ter disponível os se…" at bounding box center [672, 232] width 516 height 87
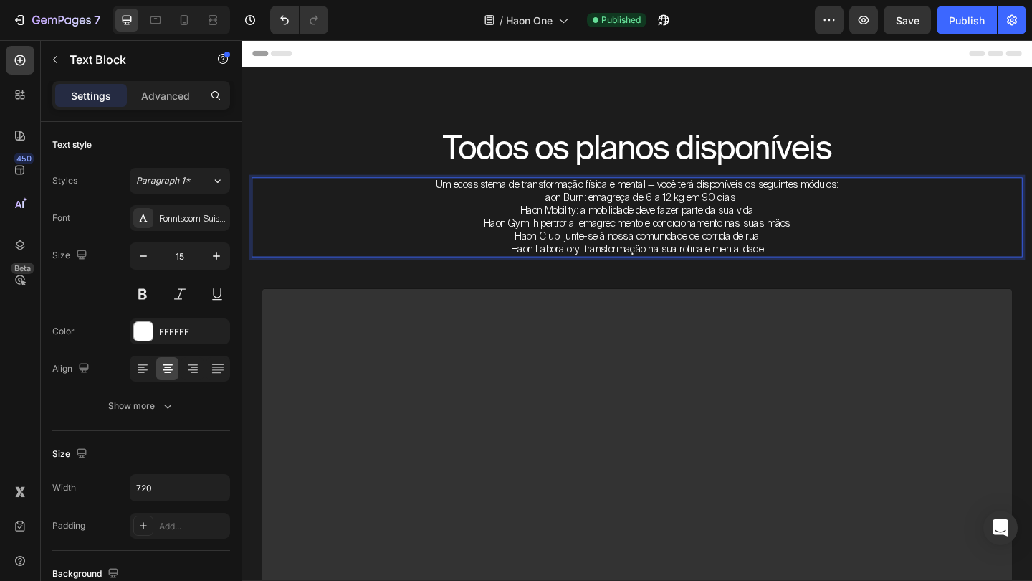
click at [910, 201] on p "Um ecossistema de transformação física e mental — você terá disponíveis os segu…" at bounding box center [671, 198] width 513 height 14
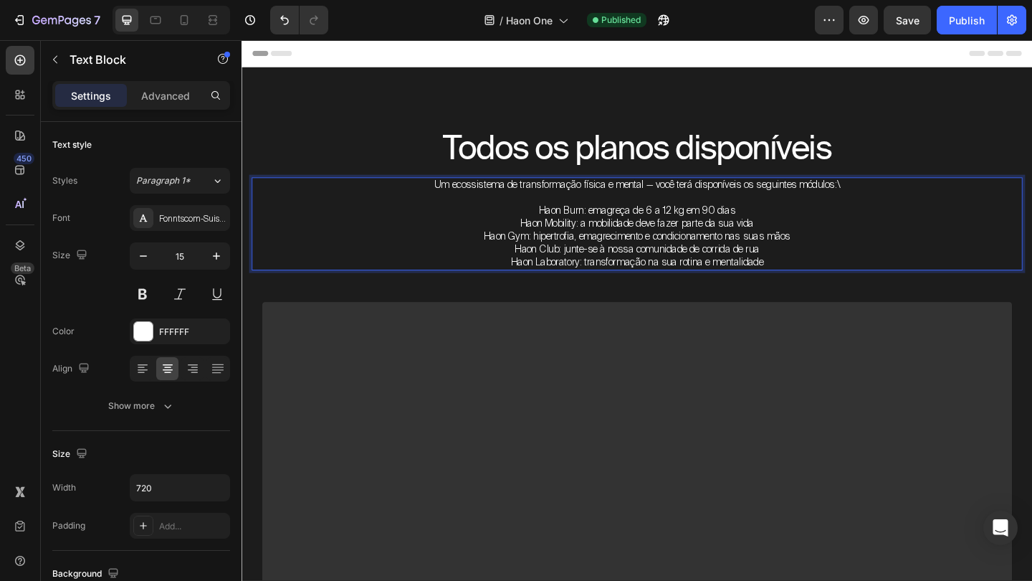
click at [581, 224] on p "Haon Burn: emagreça de 6 a 12 kg em 90 dias" at bounding box center [671, 226] width 513 height 14
drag, startPoint x: 563, startPoint y: 223, endPoint x: 616, endPoint y: 225, distance: 53.8
click at [616, 225] on p "Haon Burn: emagreça de 6 a 12 kg em 90 dias" at bounding box center [671, 226] width 513 height 14
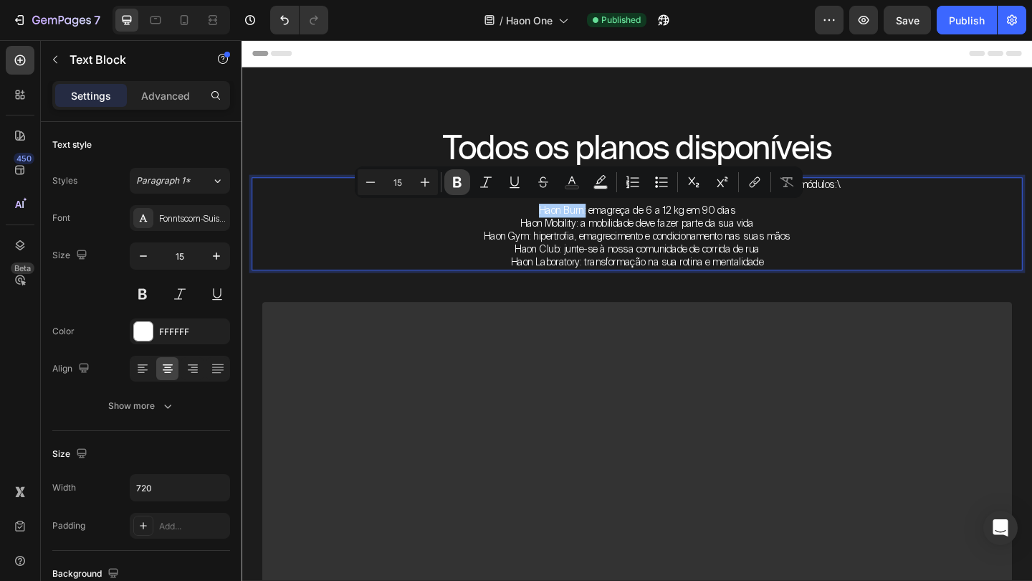
click at [462, 180] on icon "Editor contextual toolbar" at bounding box center [457, 182] width 14 height 14
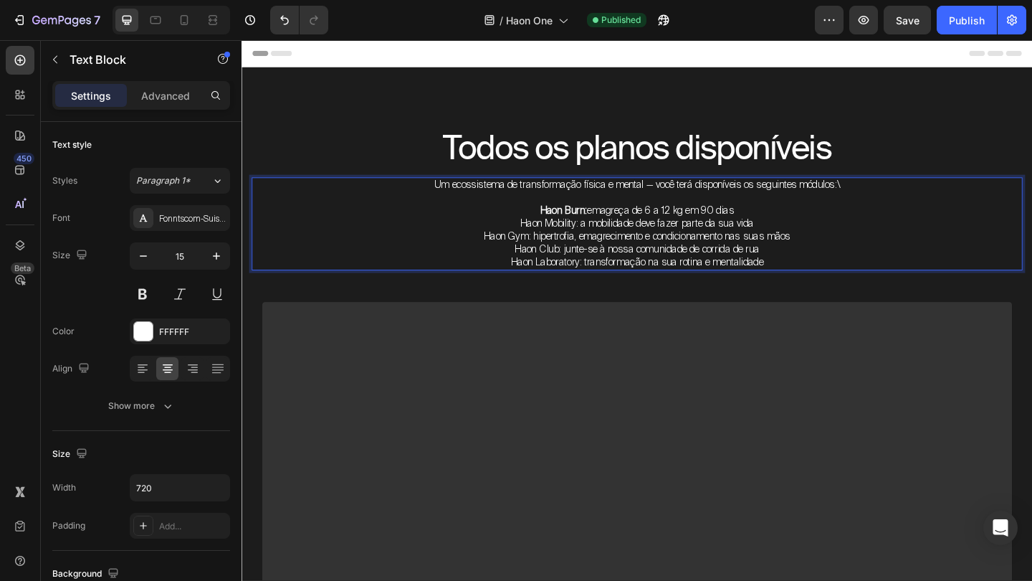
click at [566, 251] on p "Haon Gym: hipertrofia, emagrecimento e condicionamento nas suas mãos" at bounding box center [671, 254] width 513 height 14
drag, startPoint x: 540, startPoint y: 238, endPoint x: 606, endPoint y: 242, distance: 66.0
click at [606, 242] on p "Haon Mobility: a mobilidade deve fazer parte da sua vida" at bounding box center [671, 240] width 513 height 14
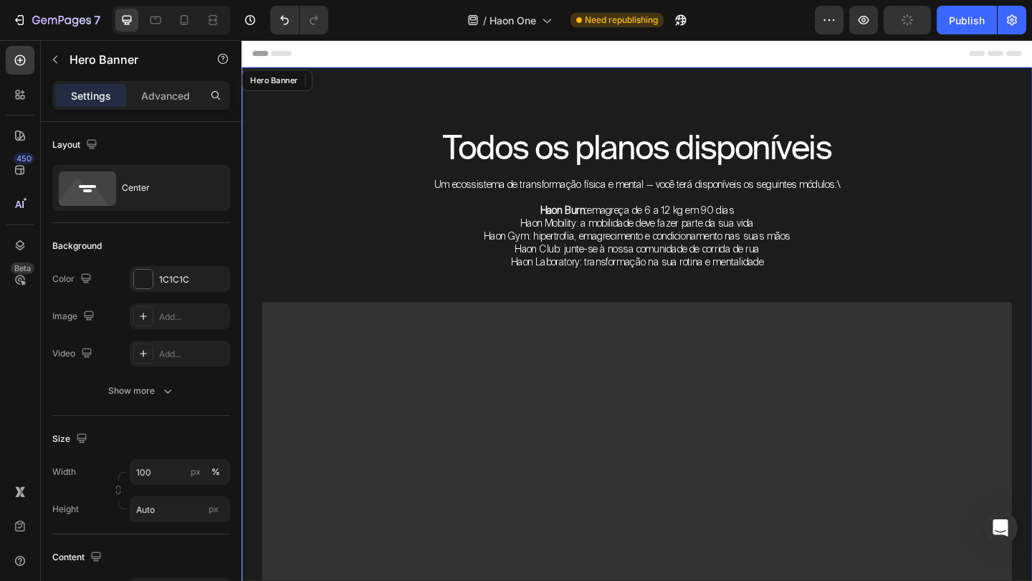
click at [718, 124] on div "Todos os planos disponíveis Heading Um ecossistema de transformação física e me…" at bounding box center [672, 544] width 860 height 948
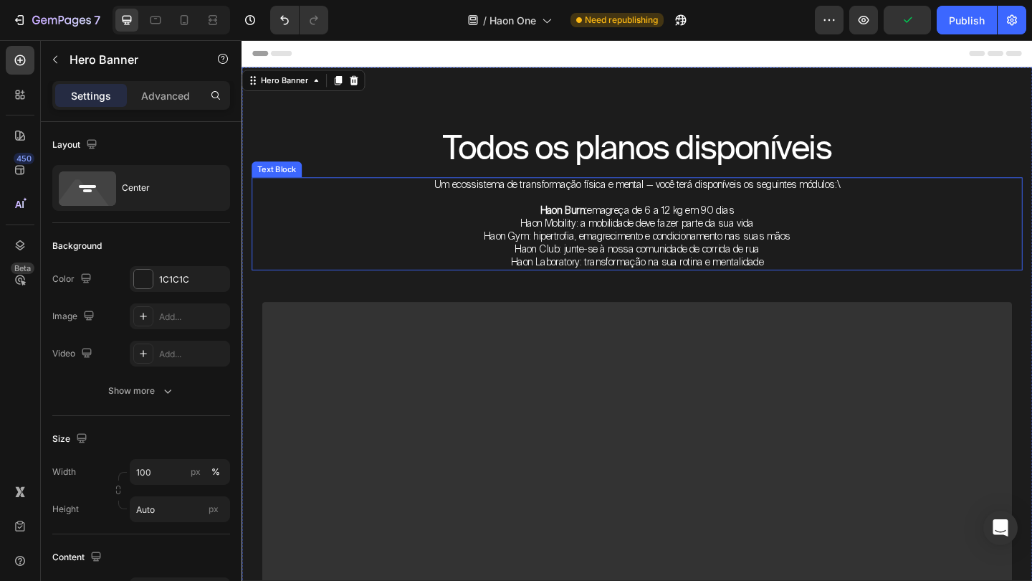
click at [571, 234] on p "Haon Mobility: a mobilidade deve fazer parte da sua vida" at bounding box center [671, 240] width 513 height 14
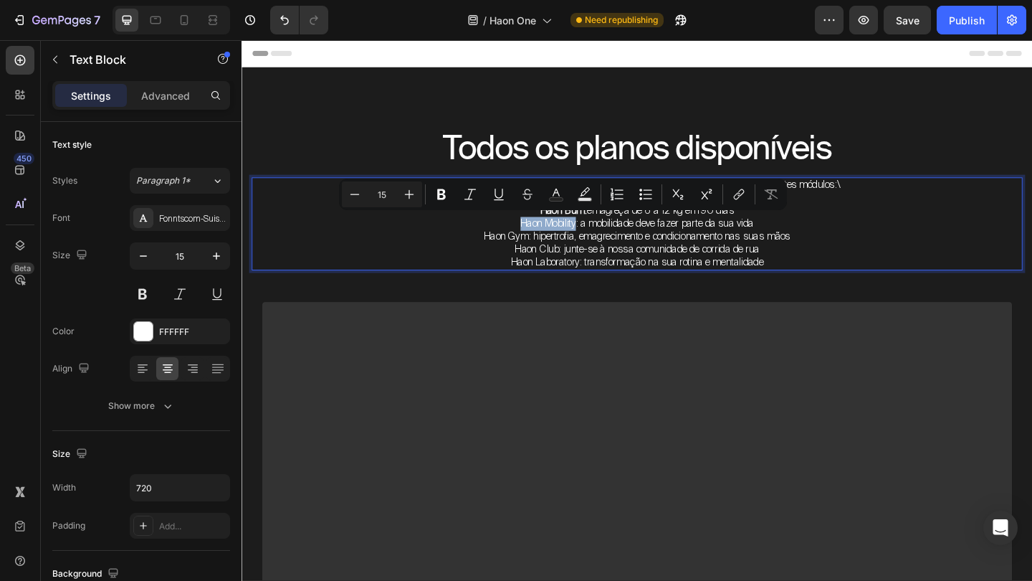
drag, startPoint x: 540, startPoint y: 237, endPoint x: 604, endPoint y: 242, distance: 64.7
click at [604, 242] on p "Haon Mobility: a mobilidade deve fazer parte da sua vida" at bounding box center [671, 240] width 513 height 14
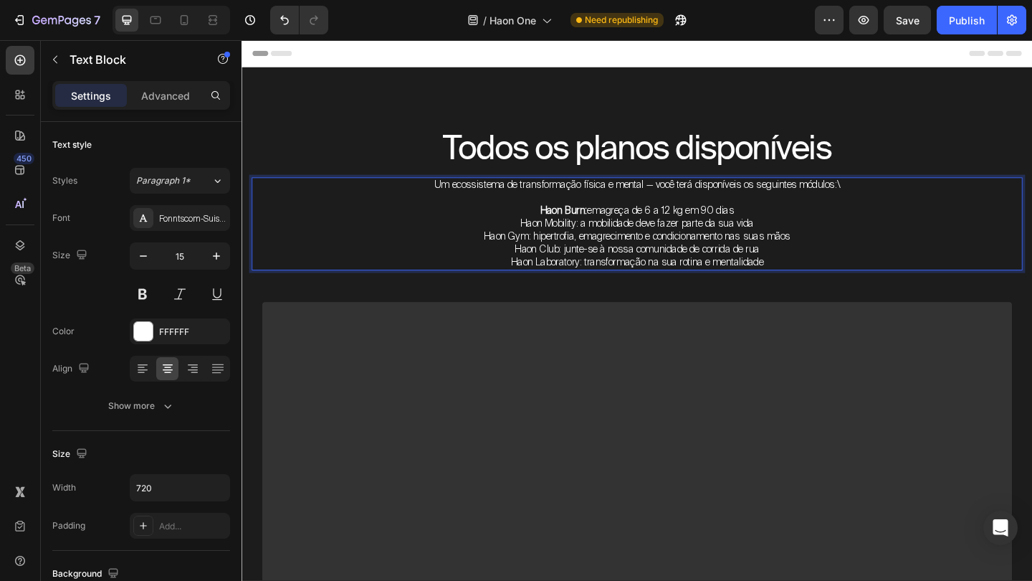
click at [606, 237] on p "Haon Mobility: a mobilidade deve fazer parte da sua vida" at bounding box center [671, 240] width 513 height 14
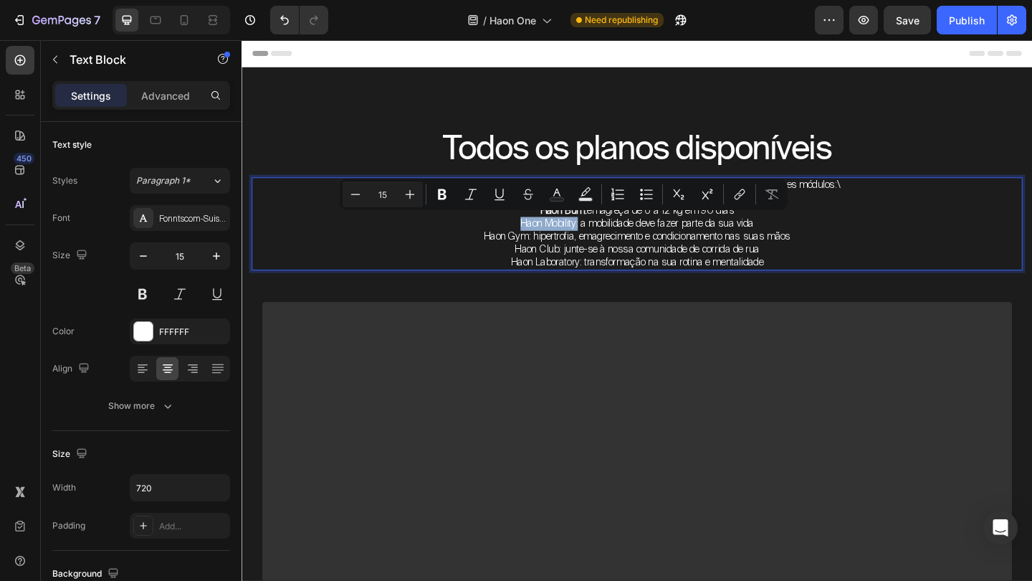
drag, startPoint x: 537, startPoint y: 237, endPoint x: 606, endPoint y: 239, distance: 68.9
click at [606, 239] on p "Haon Mobility: a mobilidade deve fazer parte da sua vida" at bounding box center [671, 240] width 513 height 14
click at [449, 195] on button "Bold" at bounding box center [442, 194] width 26 height 26
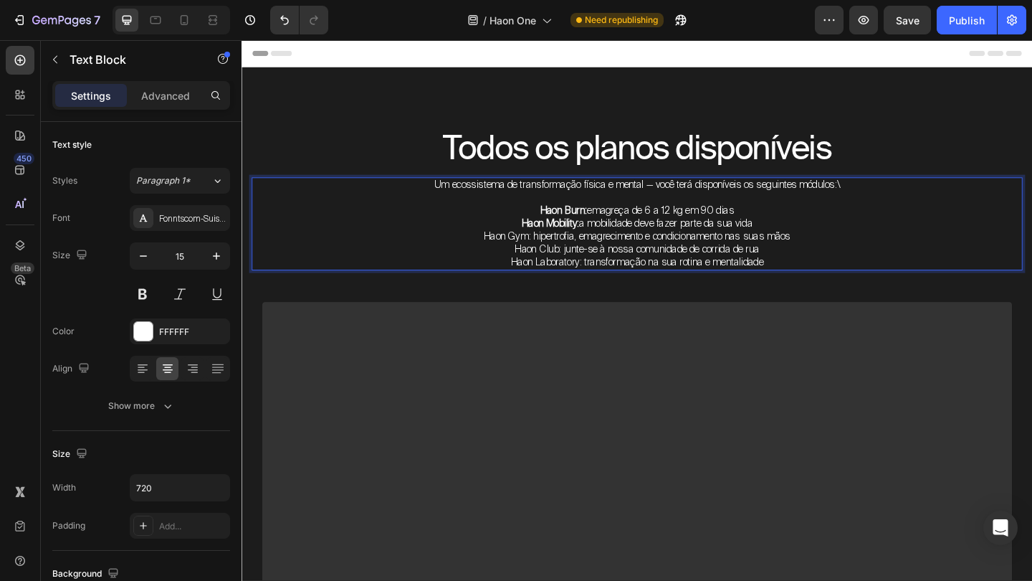
click at [664, 235] on p "Haon Mobility: a mobilidade deve fazer parte da sua vida" at bounding box center [671, 240] width 513 height 14
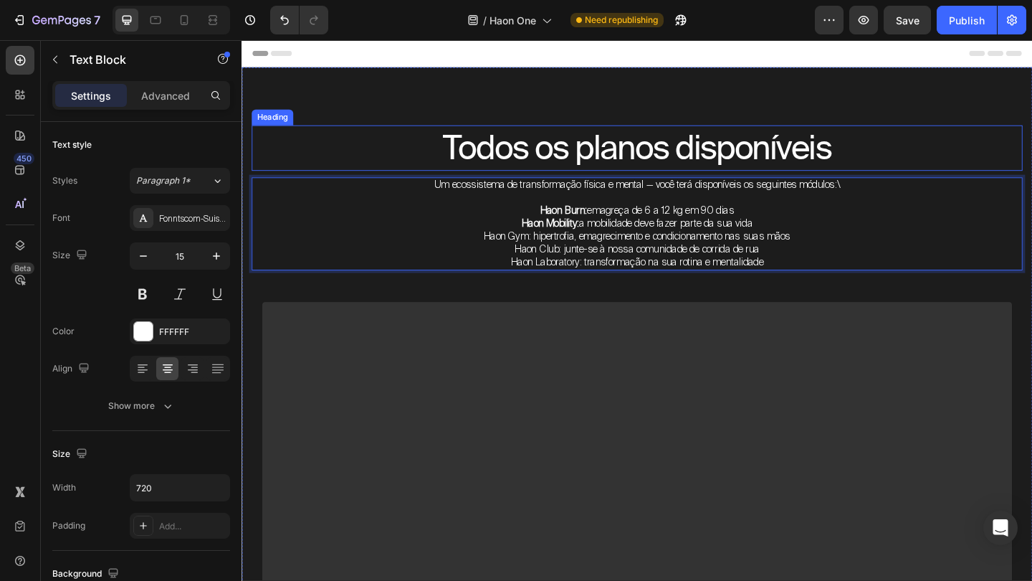
click at [710, 175] on h2 "Todos os planos disponíveis" at bounding box center [671, 157] width 839 height 49
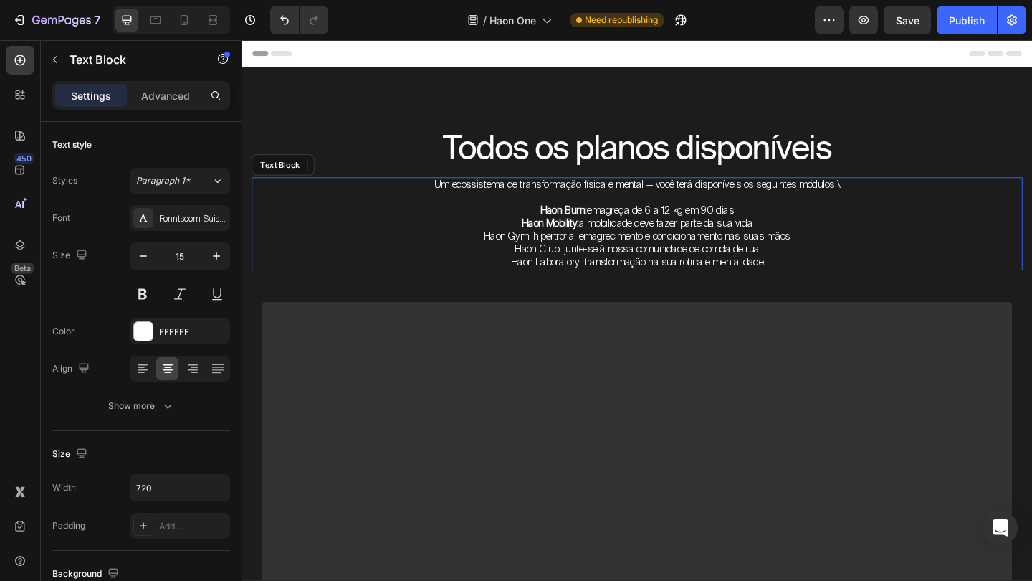
click at [629, 247] on p "Haon Gym: hipertrofia, emagrecimento e condicionamento nas suas mãos" at bounding box center [671, 254] width 513 height 14
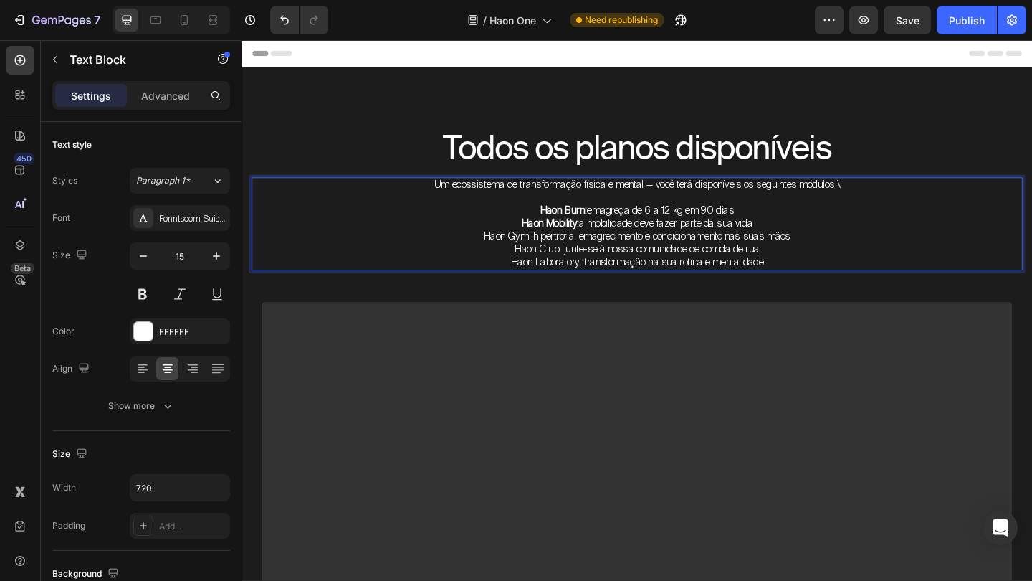
click at [515, 255] on p "Haon Gym: hipertrofia, emagrecimento e condicionamento nas suas mãos" at bounding box center [671, 254] width 513 height 14
drag, startPoint x: 495, startPoint y: 250, endPoint x: 548, endPoint y: 253, distance: 53.1
click at [548, 253] on p "Haon Gym: hipertrofia, emagrecimento e condicionamento nas suas mãos" at bounding box center [671, 254] width 513 height 14
click at [399, 204] on icon "Editor contextual toolbar" at bounding box center [396, 207] width 9 height 11
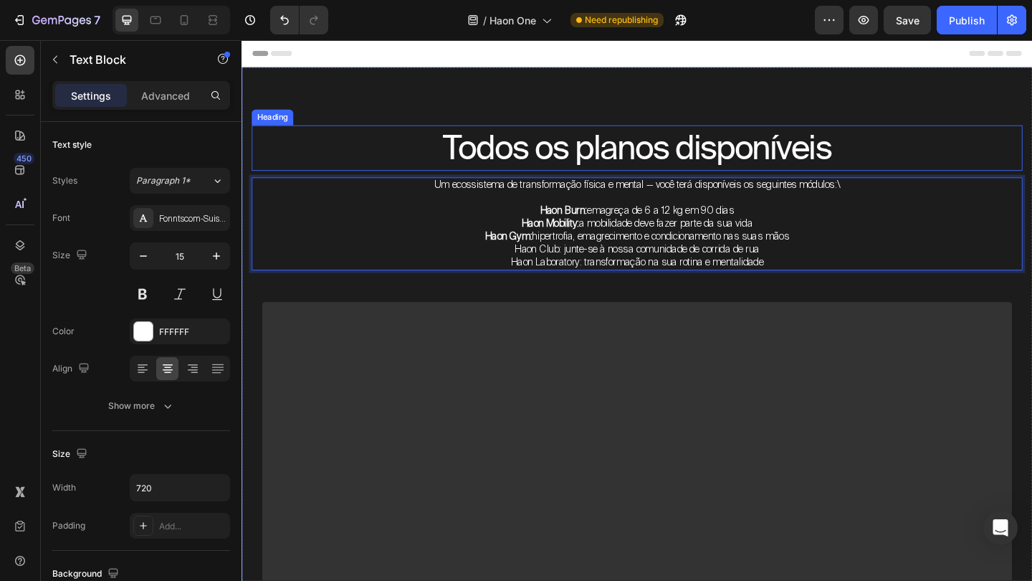
click at [687, 124] on div "Todos os planos disponíveis Heading Um ecossistema de transformação física e me…" at bounding box center [672, 544] width 860 height 948
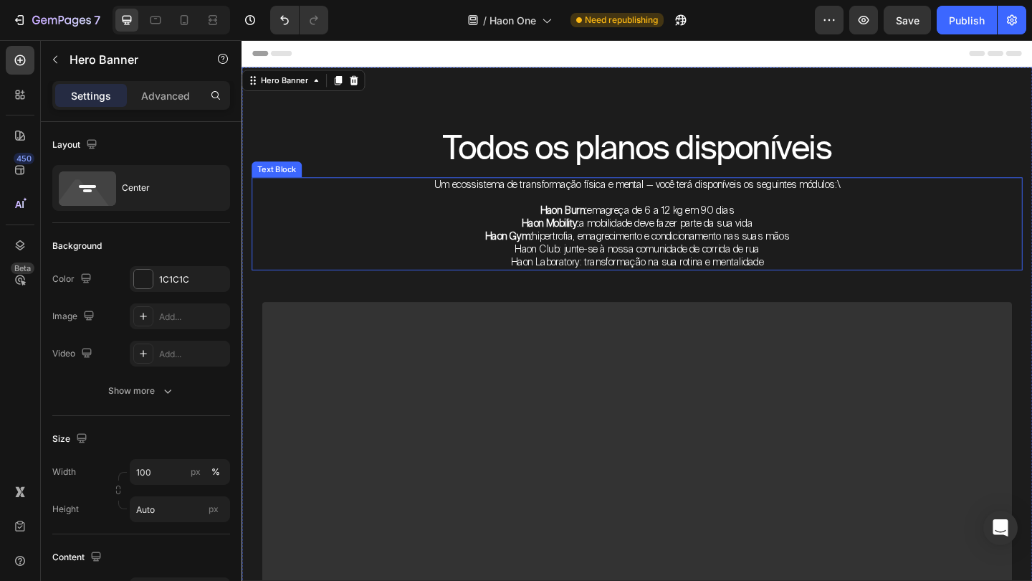
click at [563, 266] on p "Haon Club: junte-se à nossa comunidade de corrida de rua" at bounding box center [671, 268] width 513 height 14
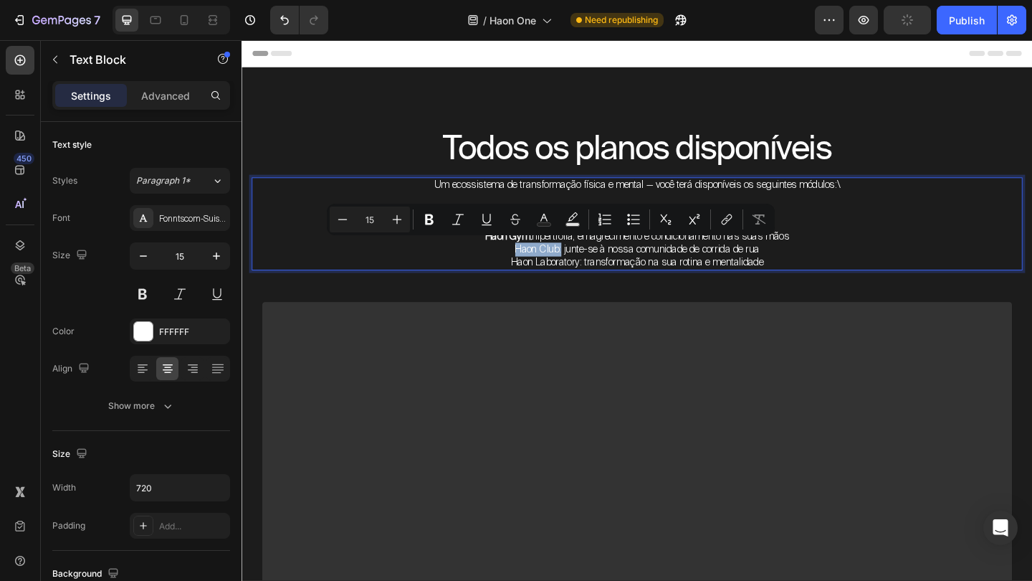
drag, startPoint x: 532, startPoint y: 265, endPoint x: 586, endPoint y: 266, distance: 53.8
click at [586, 266] on p "Haon Club: junte-se à nossa comunidade de corrida de rua" at bounding box center [671, 268] width 513 height 14
click at [426, 219] on icon "Editor contextual toolbar" at bounding box center [429, 219] width 9 height 11
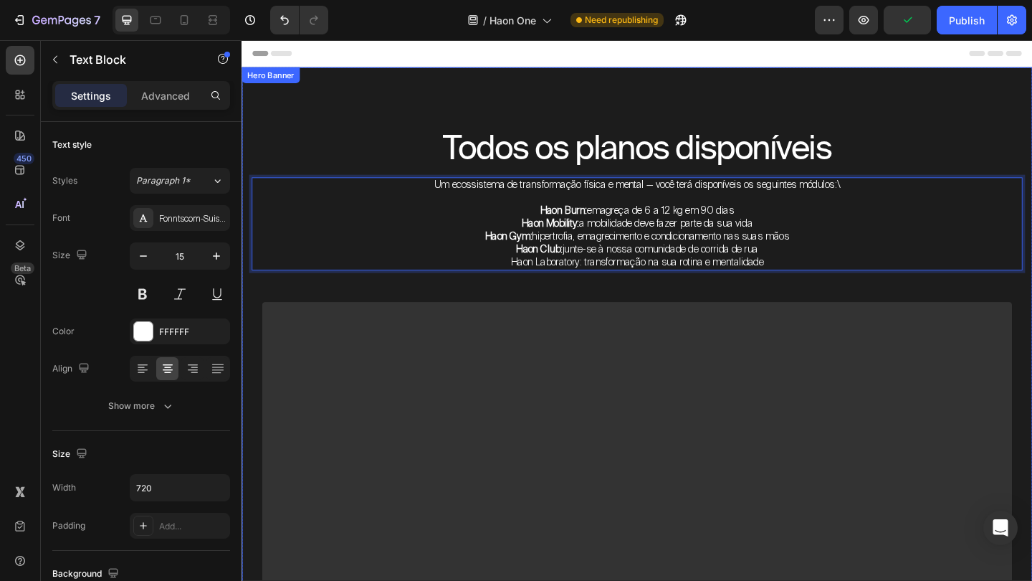
click at [614, 118] on div "Todos os planos disponíveis Heading Um ecossistema de transformação física e me…" at bounding box center [672, 544] width 860 height 948
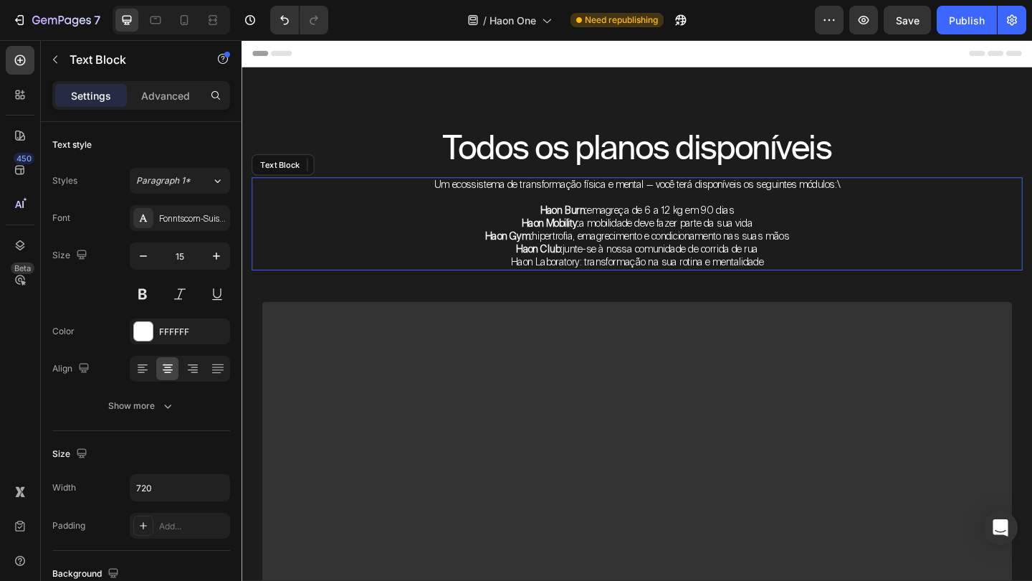
click at [551, 270] on strong "Haon Club:" at bounding box center [565, 267] width 50 height 14
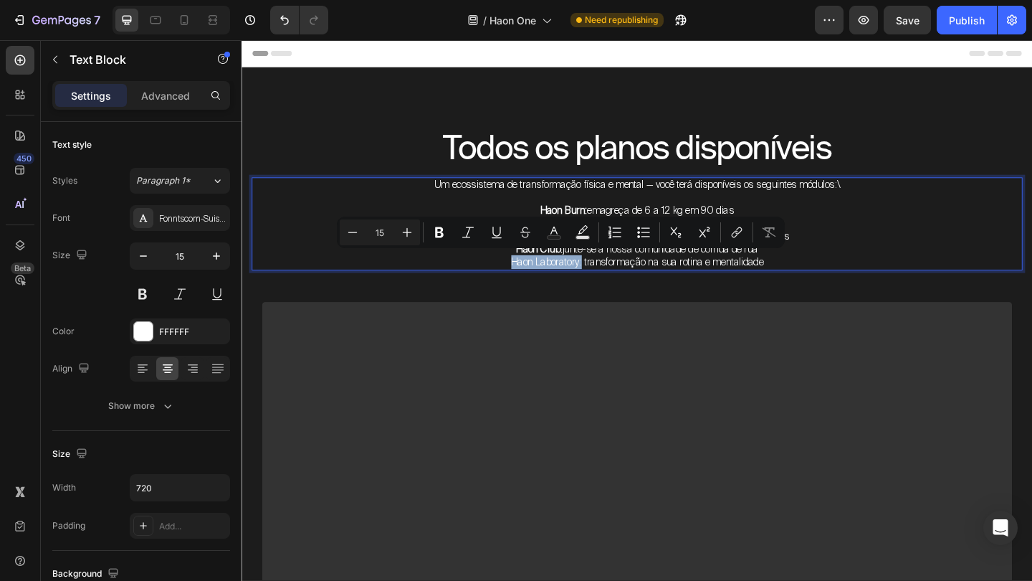
drag, startPoint x: 526, startPoint y: 281, endPoint x: 610, endPoint y: 281, distance: 83.9
click at [610, 281] on p "Haon Laboratory: transformação na sua rotina e mentalidade" at bounding box center [671, 282] width 513 height 14
click at [439, 233] on icon "Editor contextual toolbar" at bounding box center [439, 232] width 14 height 14
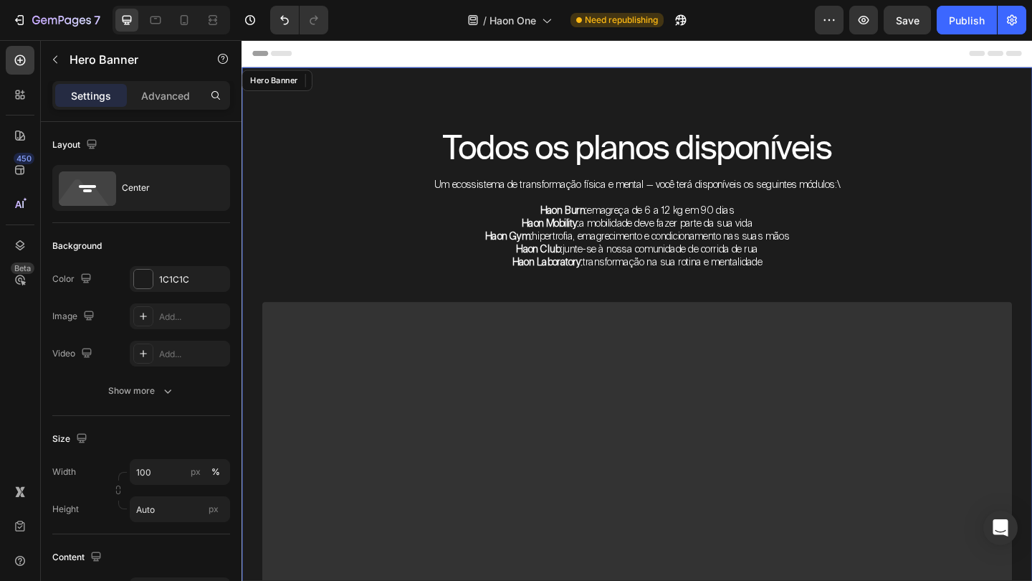
click at [800, 128] on div "Todos os planos disponíveis Heading Um ecossistema de transformação física e me…" at bounding box center [672, 544] width 860 height 948
click at [970, 113] on div "Todos os planos disponíveis Heading Um ecossistema de transformação física e me…" at bounding box center [672, 544] width 860 height 948
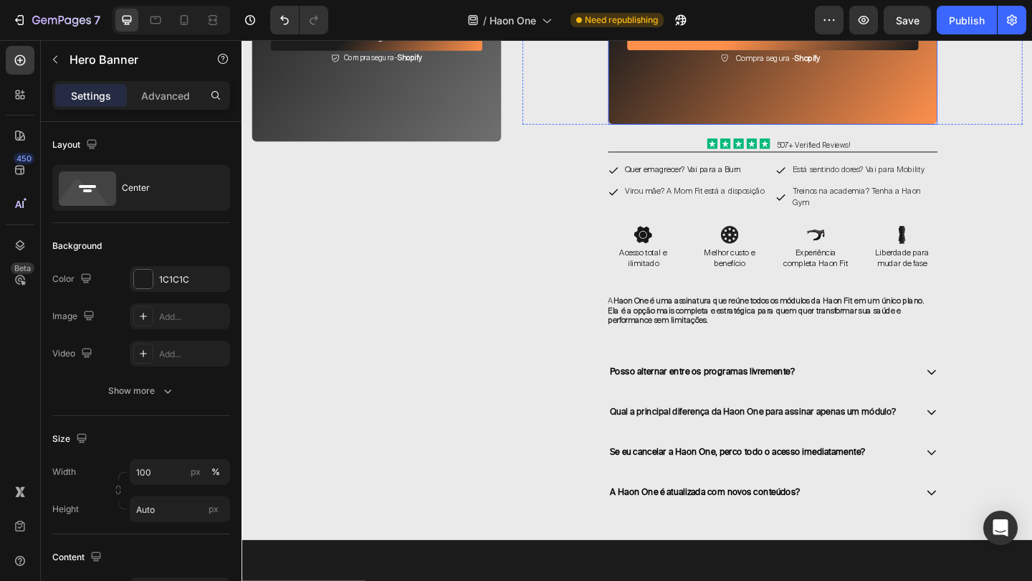
scroll to position [3160, 0]
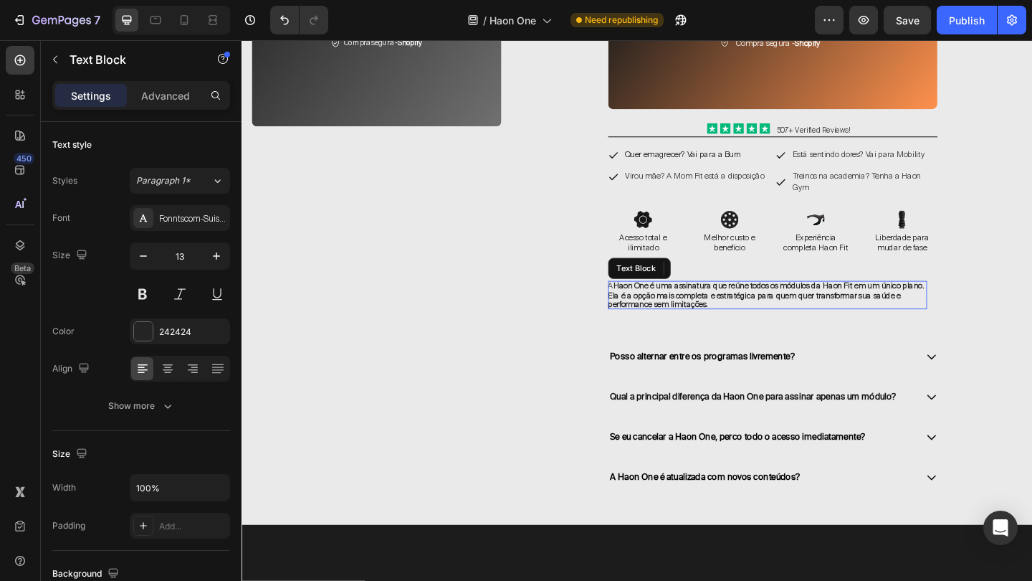
click at [801, 314] on strong "Haon One é uma assinatura que reúne todos os módulos da Haon Fit em um único pl…" at bounding box center [812, 317] width 344 height 32
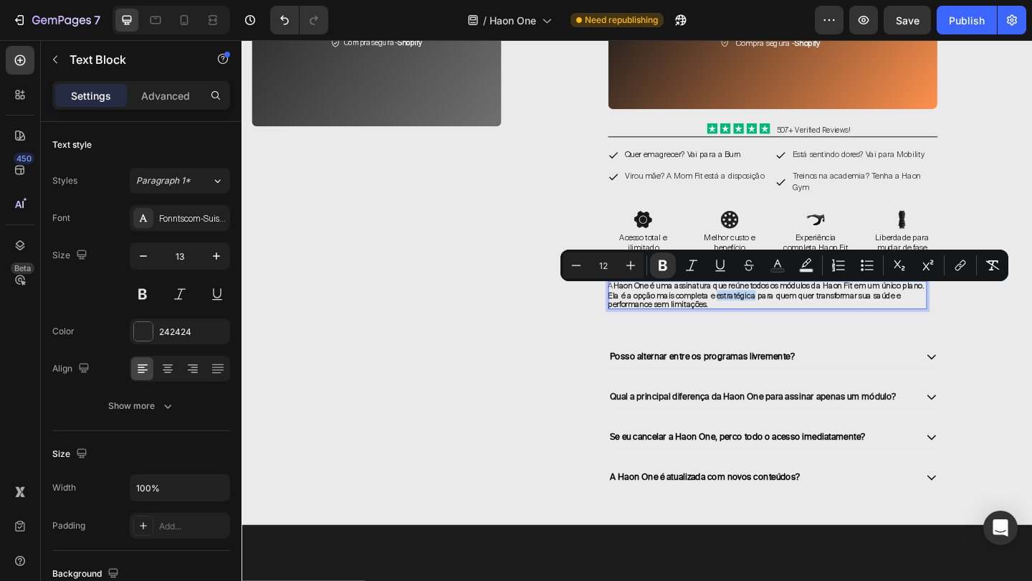
click at [799, 314] on strong "Haon One é uma assinatura que reúne todos os módulos da Haon Fit em um único pl…" at bounding box center [812, 317] width 344 height 32
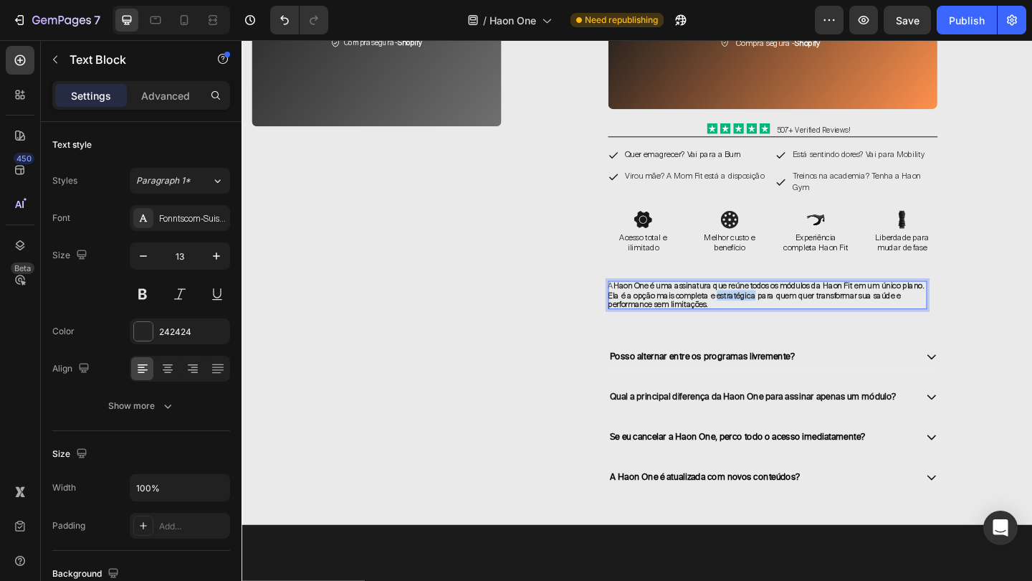
click at [799, 314] on strong "Haon One é uma assinatura que reúne todos os módulos da Haon Fit em um único pl…" at bounding box center [812, 317] width 344 height 32
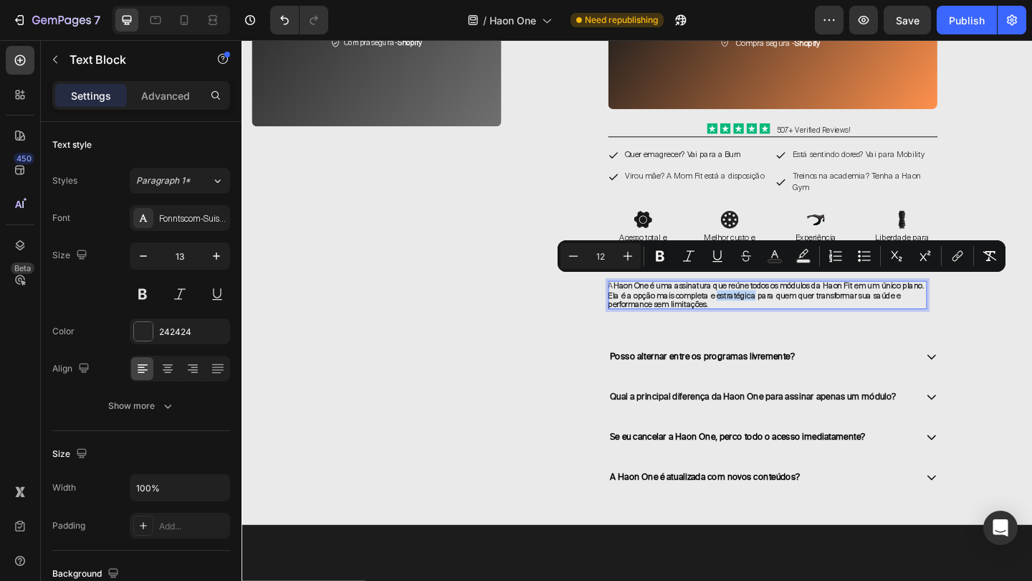
copy span "A Haon One é uma assinatura que reúne todos os módulos da Haon Fit em um único …"
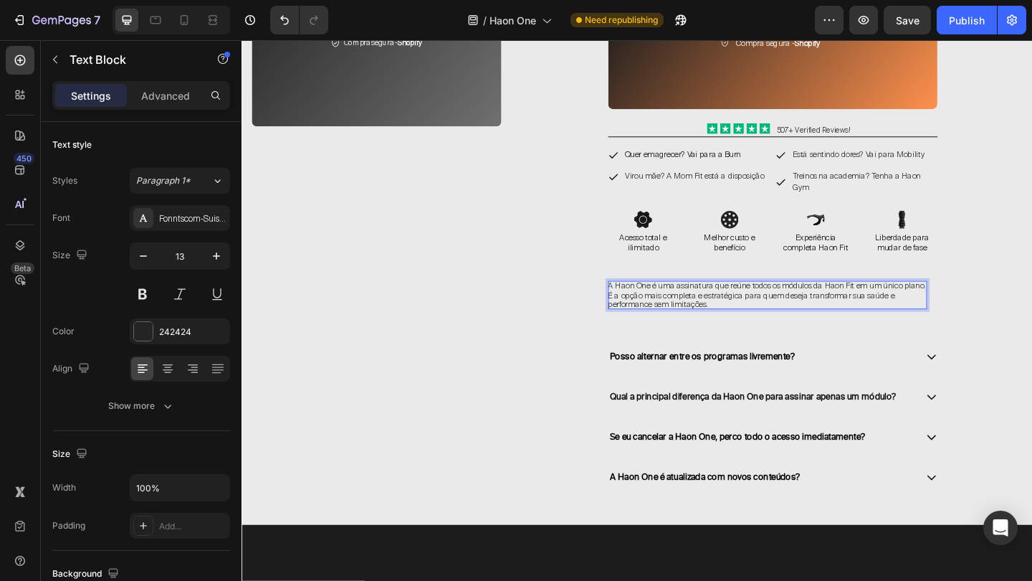
scroll to position [1, 0]
click at [732, 316] on span "A Haon One é uma assinatura que reúne todos os módulos da Haon Fit em um único …" at bounding box center [813, 316] width 346 height 32
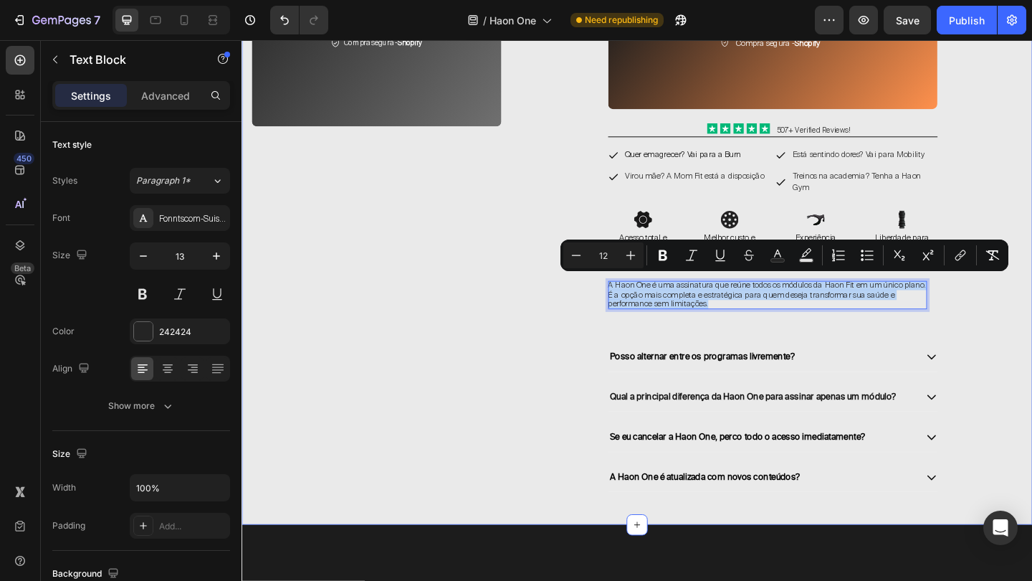
click at [1025, 330] on div "O melhor plano da Haon One Heading 74 Dias 04 Horas 58 Minutos 53 Segundos Coun…" at bounding box center [819, 60] width 544 height 943
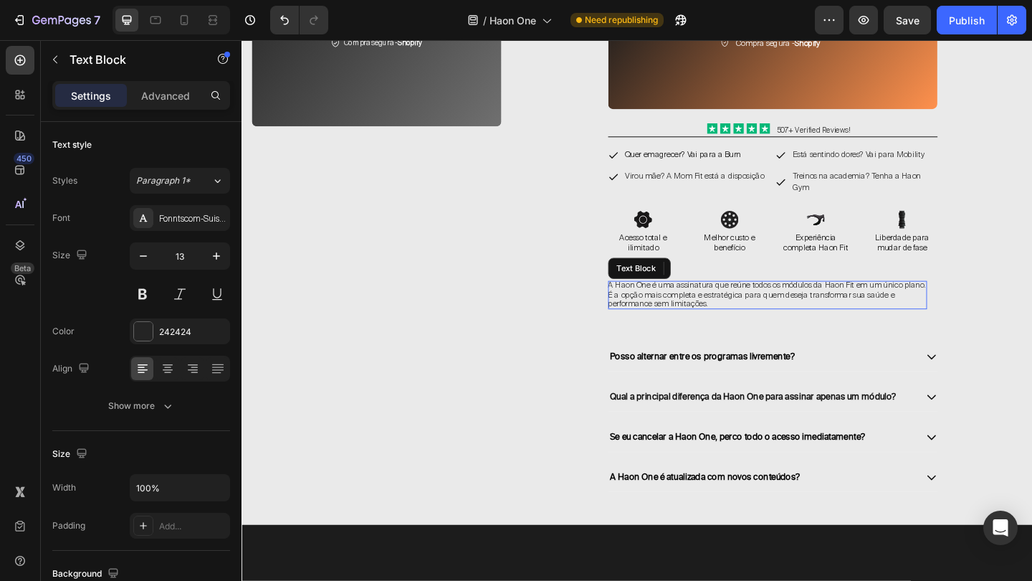
click at [835, 322] on p "A Haon One é uma assinatura que reúne todos os módulos da Haon Fit em um único …" at bounding box center [813, 316] width 347 height 31
click at [654, 305] on span "A Haon One é uma assinatura que reúne todos os módulos da Haon Fit em um único …" at bounding box center [813, 317] width 346 height 32
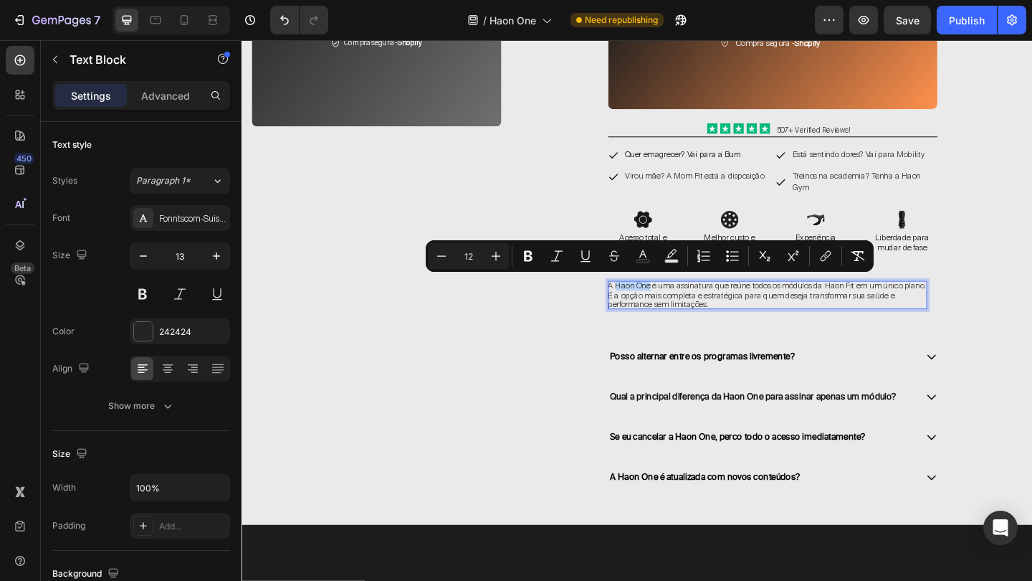
drag, startPoint x: 647, startPoint y: 301, endPoint x: 685, endPoint y: 305, distance: 37.5
click at [685, 305] on span "A Haon One é uma assinatura que reúne todos os módulos da Haon Fit em um único …" at bounding box center [813, 317] width 346 height 32
click at [522, 258] on icon "Editor contextual toolbar" at bounding box center [528, 256] width 14 height 14
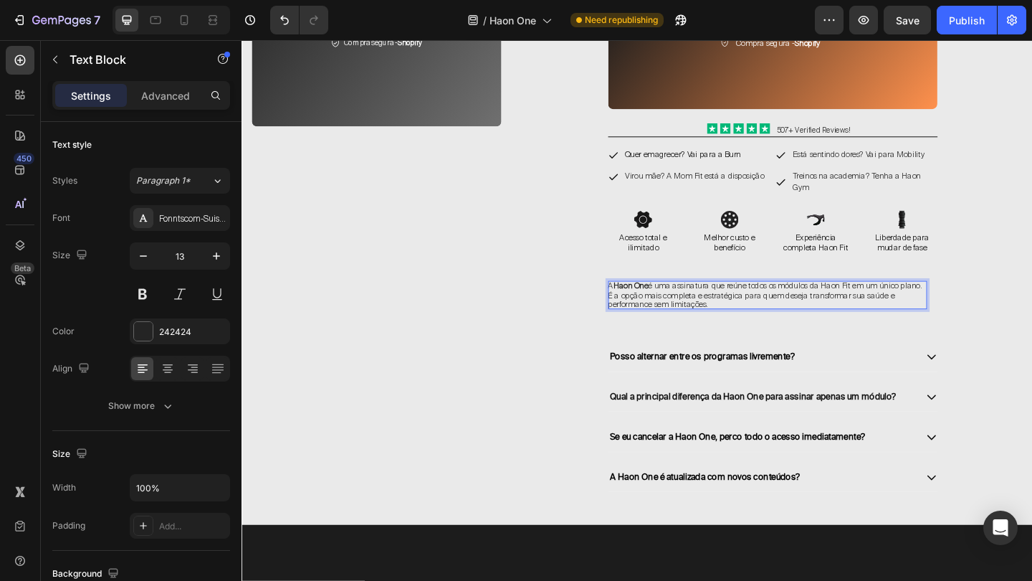
click at [817, 301] on span "A Haon One é uma assinatura que reúne todos os módulos da Haon Fit em um único …" at bounding box center [811, 317] width 342 height 32
click at [881, 307] on span "A Haon One é uma assinatura que reúne todos os módulos da Haon Fit em um único …" at bounding box center [811, 317] width 342 height 32
drag, startPoint x: 880, startPoint y: 301, endPoint x: 910, endPoint y: 305, distance: 30.4
click at [910, 305] on span "A Haon One é uma assinatura que reúne todos os módulos da Haon Fit em um único …" at bounding box center [811, 317] width 342 height 32
click at [877, 308] on span "A Haon One é uma assinatura que reúne todos os módulos da Haon Fit em um único …" at bounding box center [811, 317] width 342 height 32
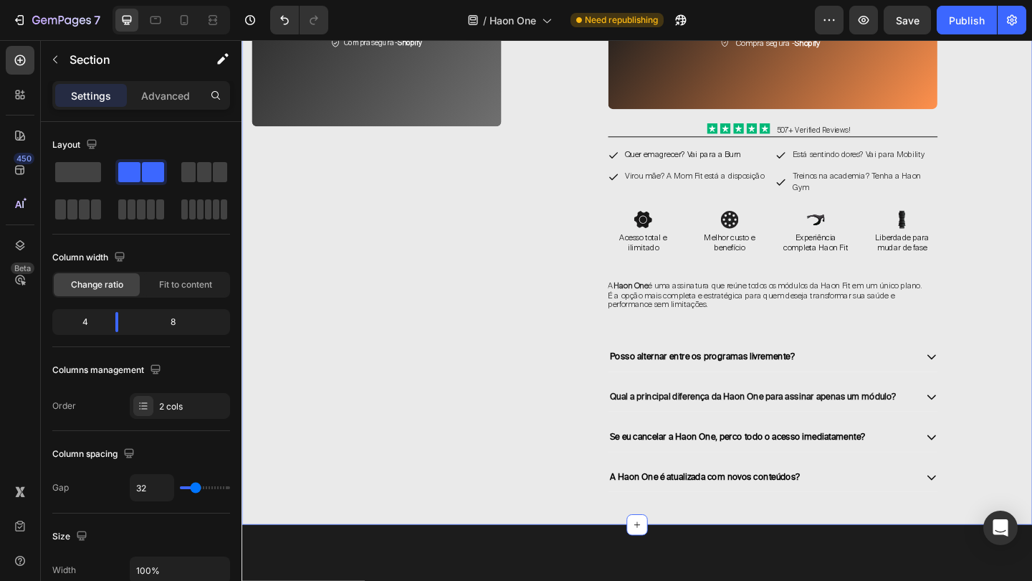
click at [1032, 292] on div "O melhor plano da Haon One Heading 74 Dias 04 Horas 58 Minutos 43 Segundos Coun…" at bounding box center [819, 60] width 544 height 943
click at [892, 313] on span "A Haon One é uma assinatura que reúne todos os módulos da Haon Fit em um único …" at bounding box center [811, 317] width 342 height 32
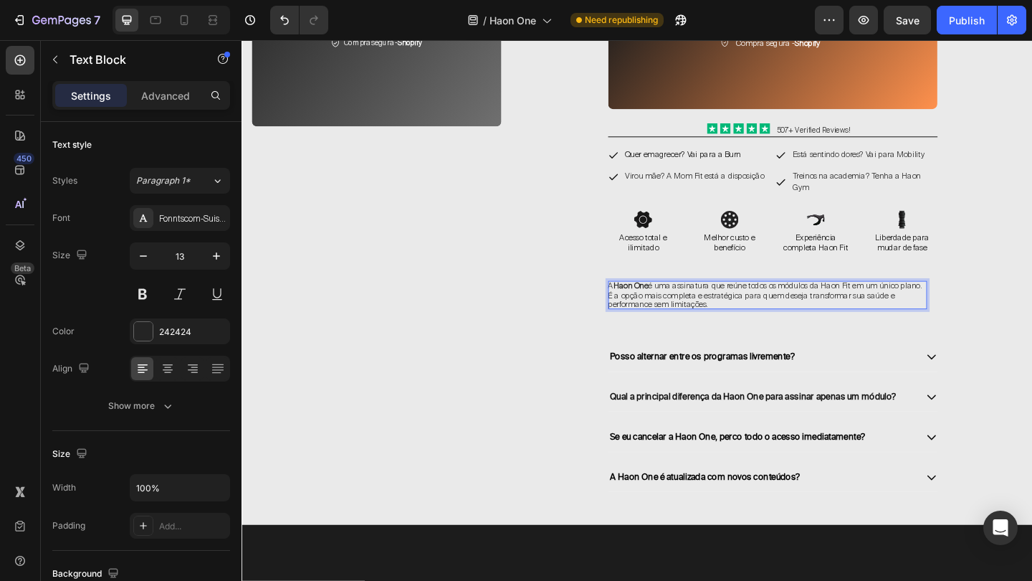
click at [877, 301] on span "A Haon One é uma assinatura que reúne todos os módulos da Haon Fit em um único …" at bounding box center [811, 317] width 342 height 32
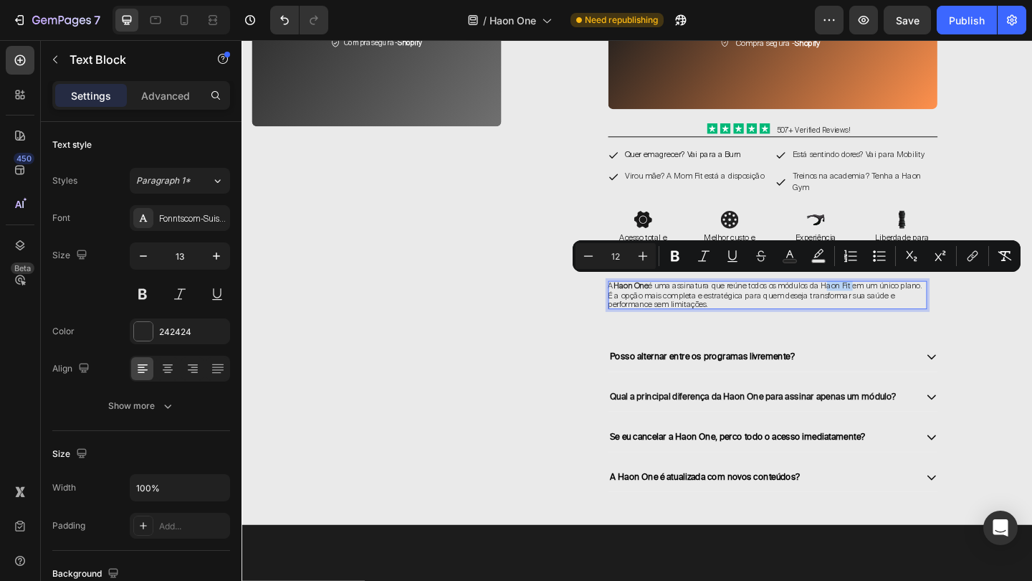
drag, startPoint x: 879, startPoint y: 303, endPoint x: 909, endPoint y: 304, distance: 30.1
click at [909, 304] on span "A Haon One é uma assinatura que reúne todos os módulos da Haon Fit em um único …" at bounding box center [811, 317] width 342 height 32
click at [679, 252] on icon "Editor contextual toolbar" at bounding box center [675, 256] width 14 height 14
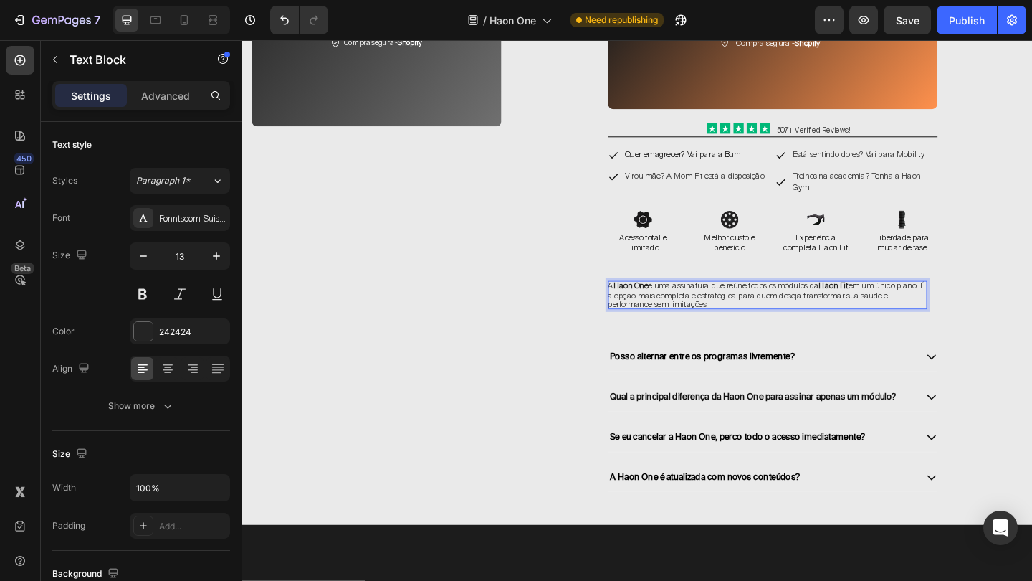
click at [973, 318] on span "A Haon One é uma assinatura que reúne todos os módulos da Haon Fit em um único …" at bounding box center [812, 317] width 345 height 32
click at [1032, 317] on div "O melhor plano da Haon One Heading 74 Dias 04 Horas 58 Minutos 35 Segundos Coun…" at bounding box center [819, 60] width 544 height 943
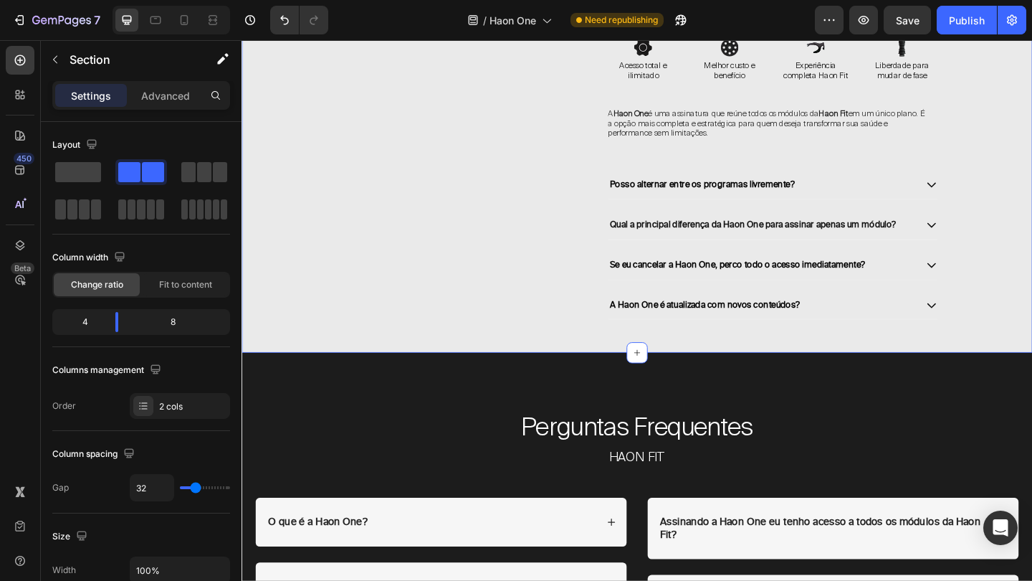
scroll to position [3353, 0]
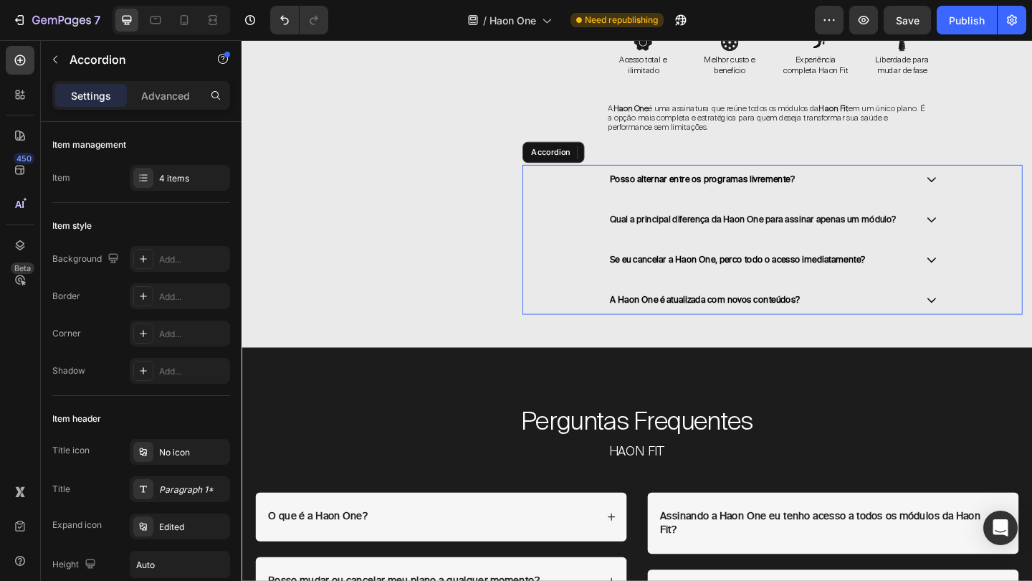
click at [991, 185] on icon at bounding box center [992, 191] width 13 height 13
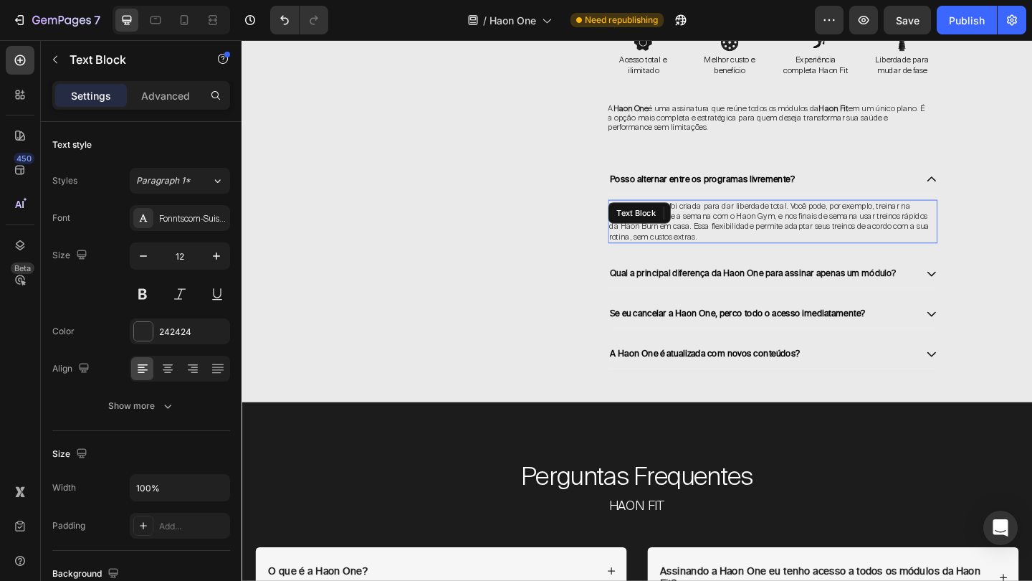
click at [796, 224] on span "Sim . A Haon One foi criada para dar liberdade total. Você pode, por exemplo, t…" at bounding box center [816, 236] width 348 height 45
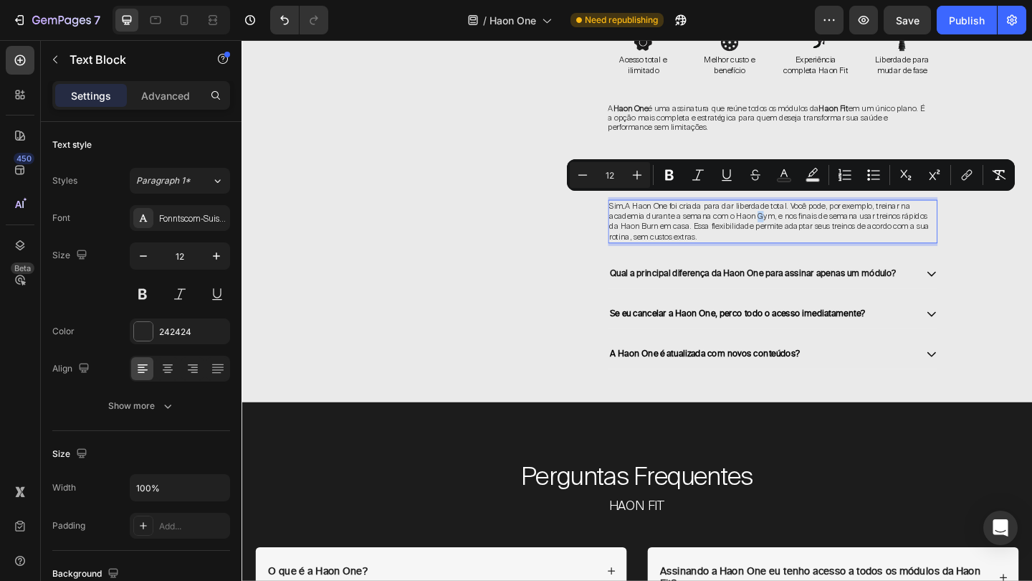
copy span "Sim . A Haon One foi criada para dar liberdade total. Você pode, por exemplo, t…"
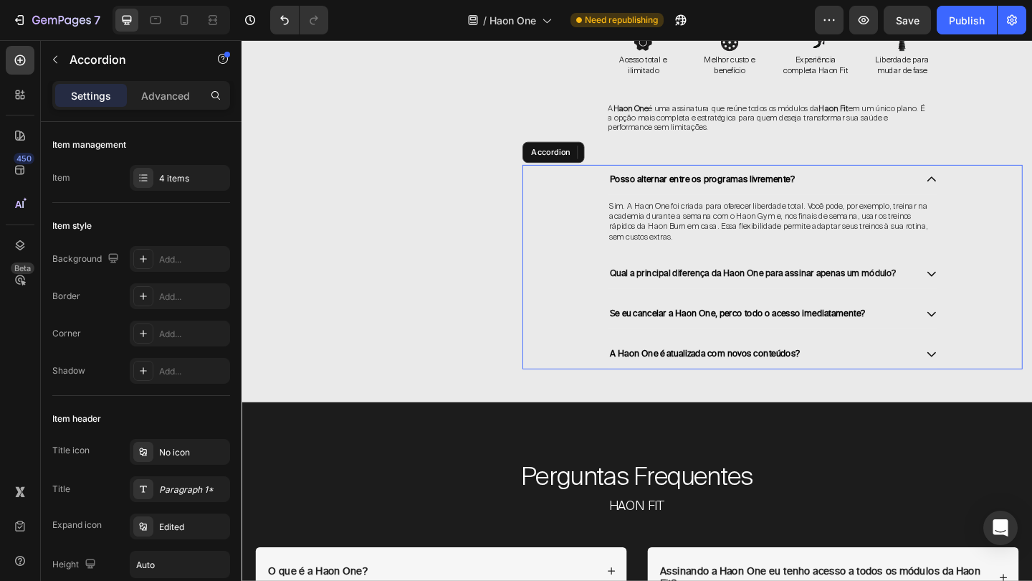
click at [998, 185] on icon at bounding box center [992, 191] width 13 height 13
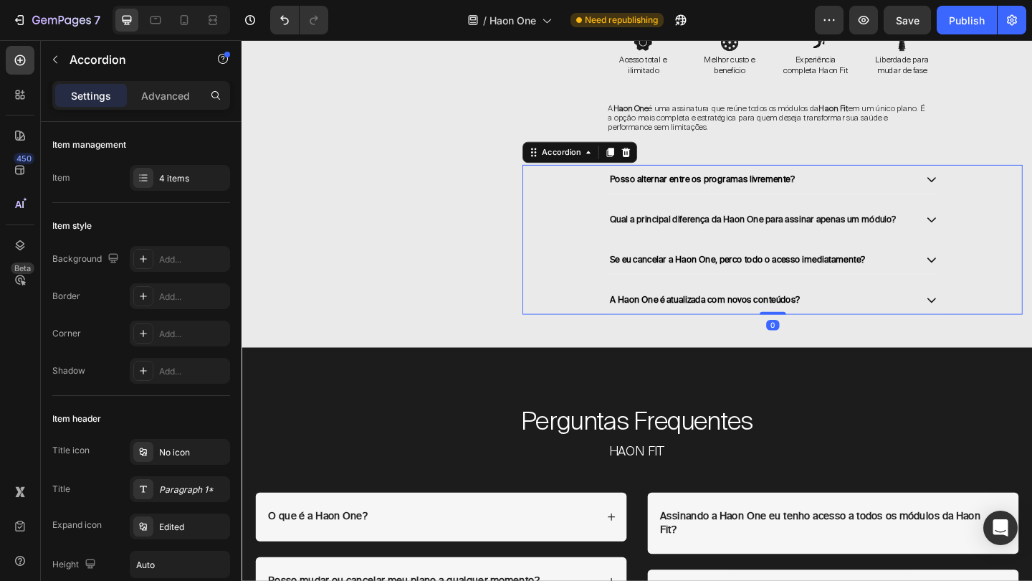
click at [994, 229] on icon at bounding box center [992, 235] width 13 height 13
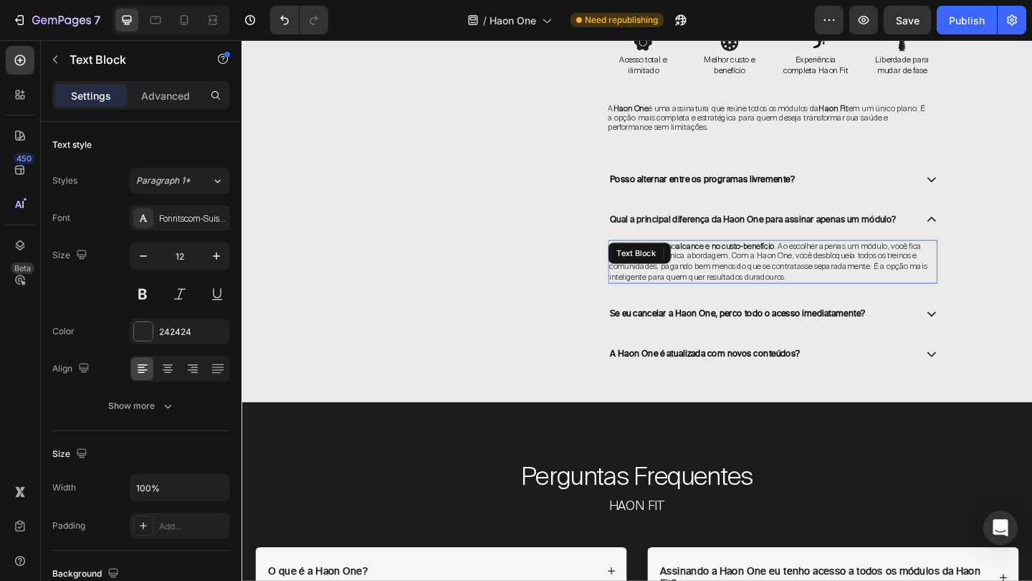
click at [865, 265] on span "A diferença está no alcance e no custo-benefício . Ao escolher apenas um módulo…" at bounding box center [815, 280] width 346 height 45
click at [980, 280] on span "A diferença está no alcance e no custo-benefício . Ao escolher apenas um módulo…" at bounding box center [815, 280] width 346 height 45
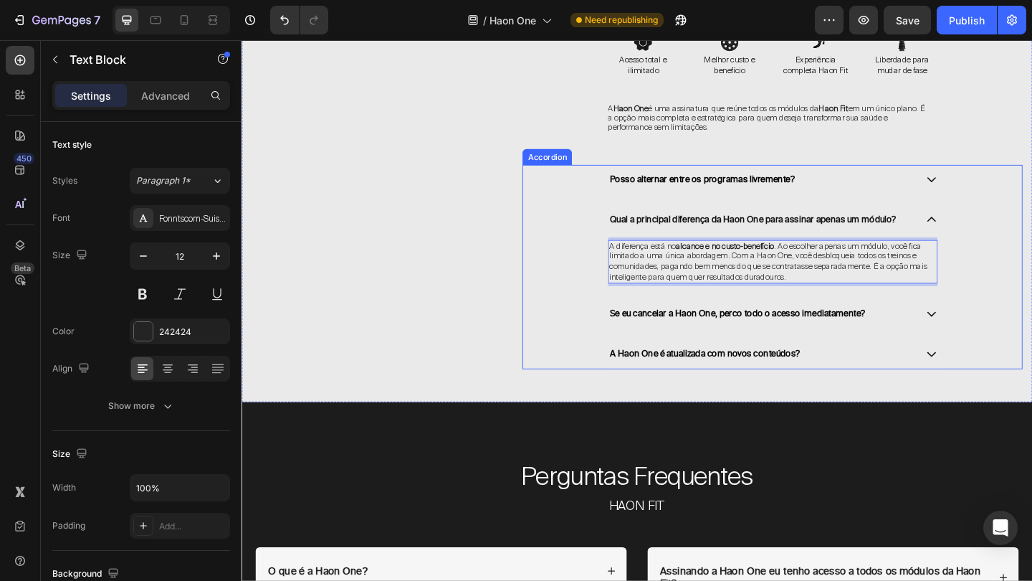
click at [994, 331] on icon at bounding box center [992, 337] width 13 height 13
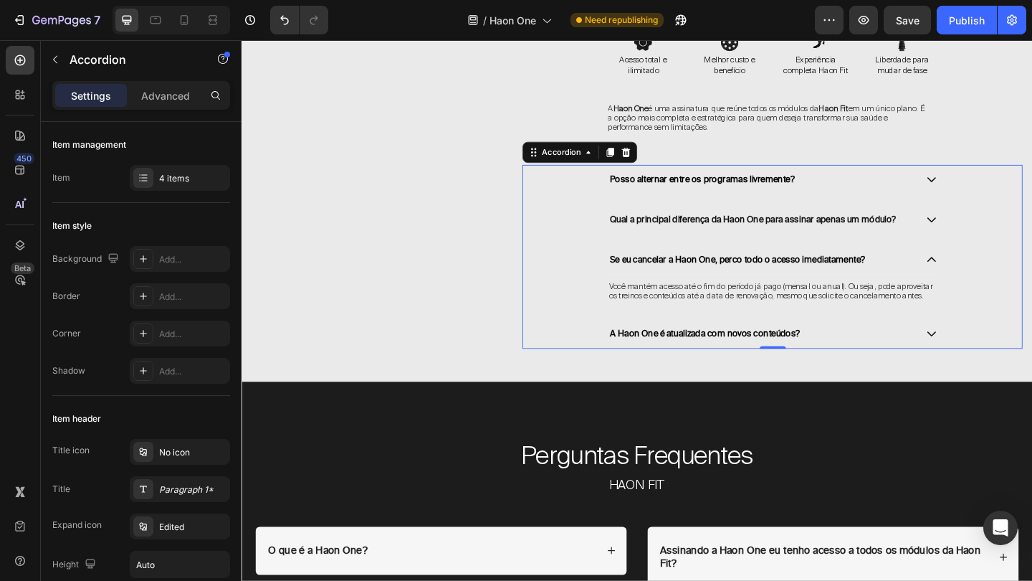
click at [997, 353] on icon at bounding box center [992, 359] width 13 height 13
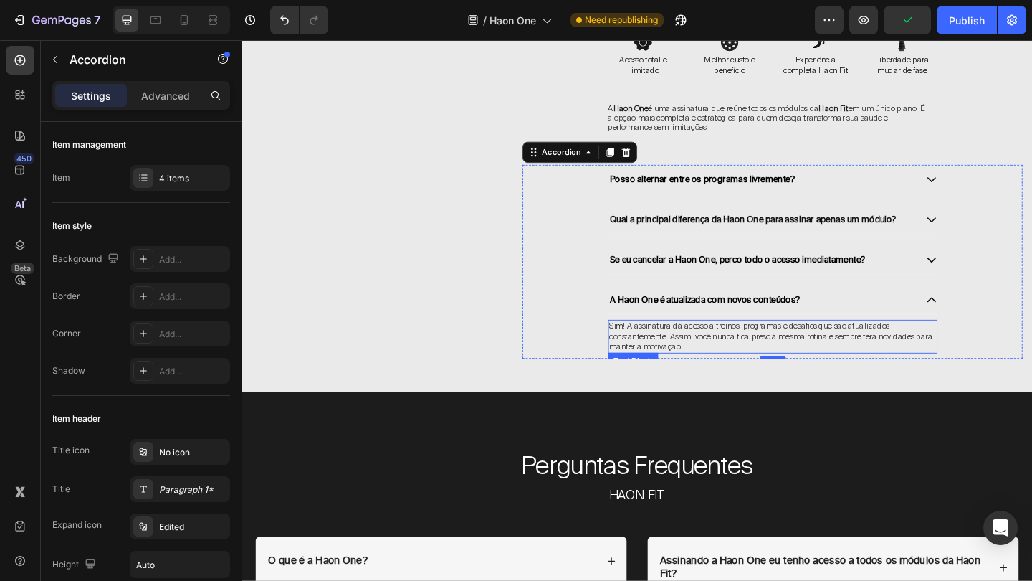
click at [995, 359] on p "Sim! A assinatura dá acesso a treinos, programas e desafios que são atualizados…" at bounding box center [820, 363] width 356 height 34
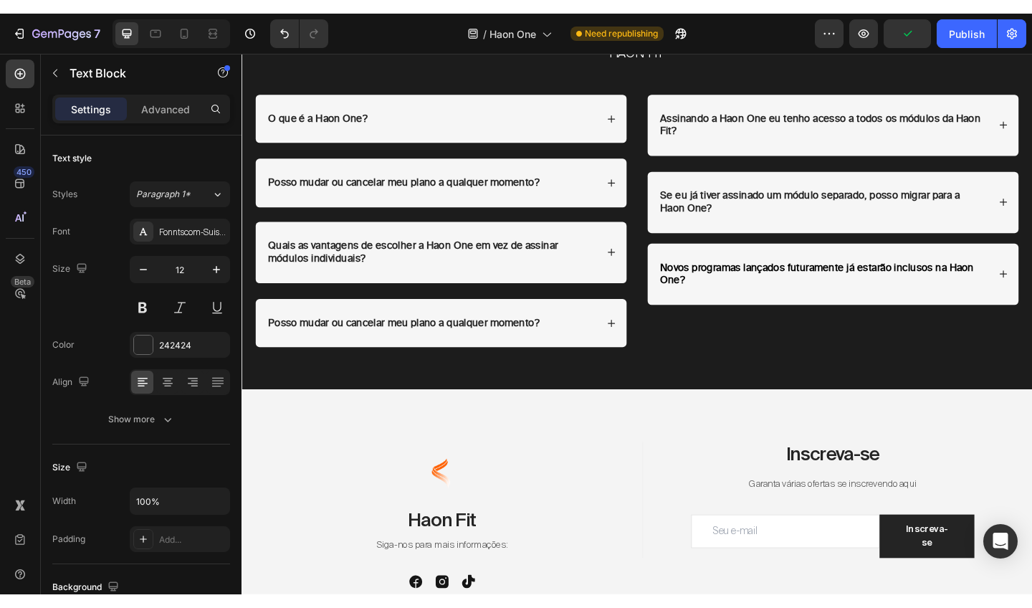
scroll to position [3842, 0]
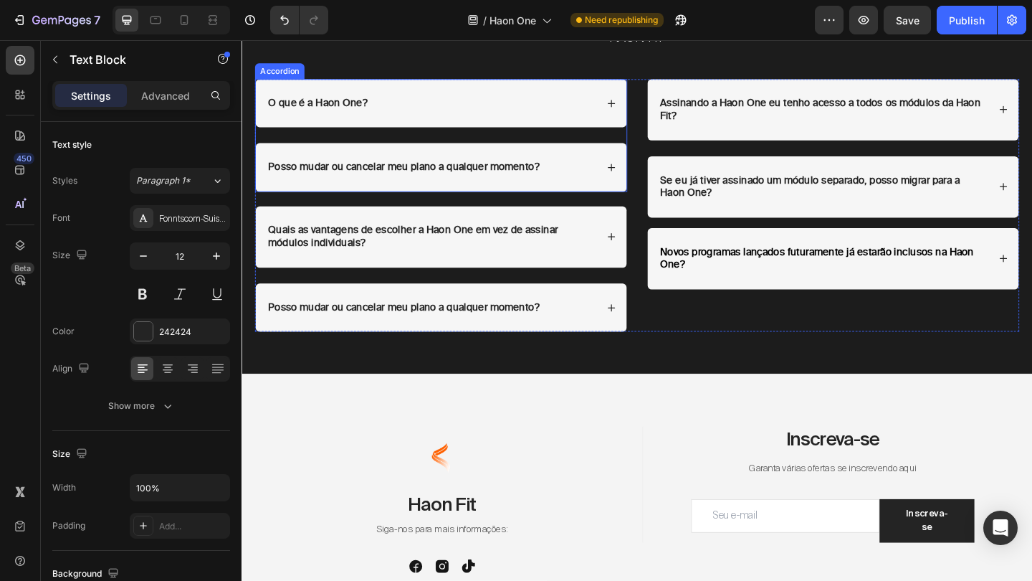
click at [647, 120] on div "O que é a Haon One?" at bounding box center [459, 108] width 404 height 53
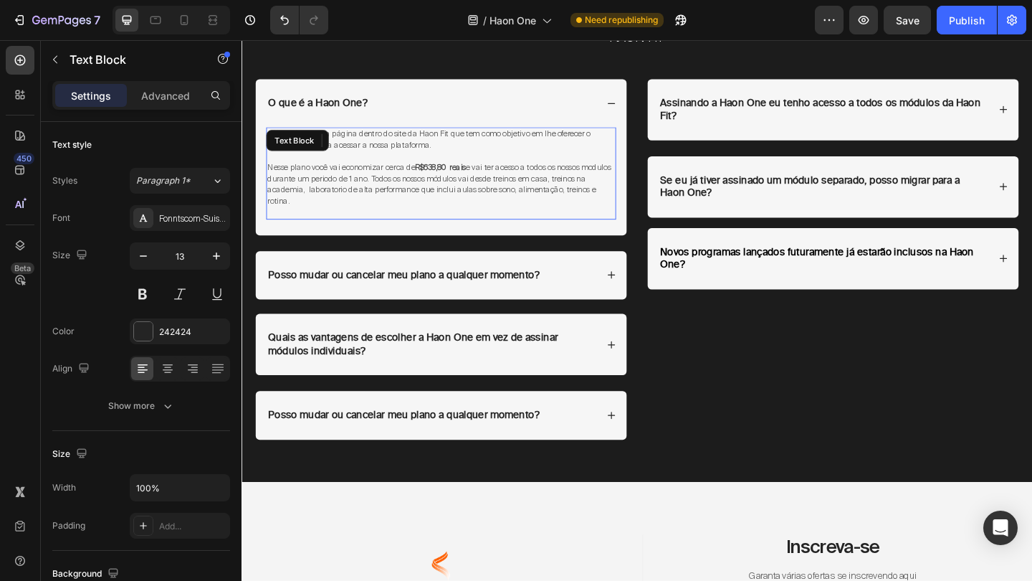
click at [485, 173] on strong "R$638,80 reais" at bounding box center [457, 178] width 55 height 11
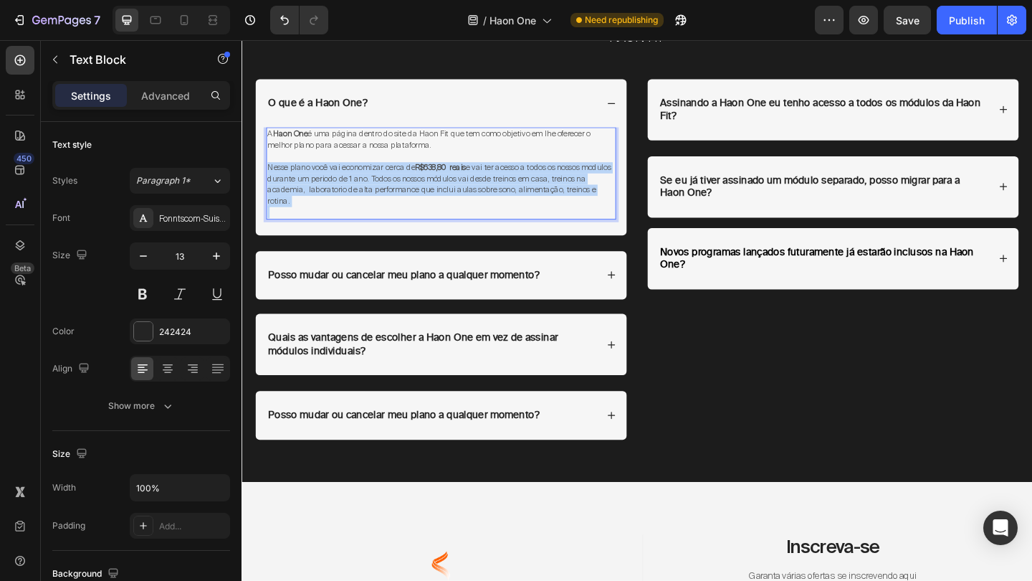
click at [485, 173] on strong "R$638,80 reais" at bounding box center [457, 178] width 55 height 11
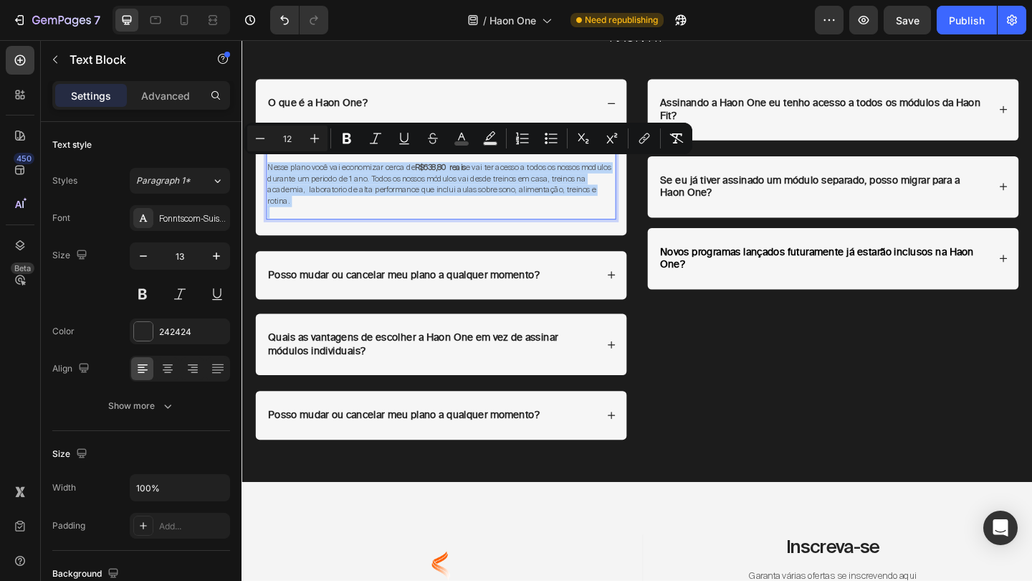
click at [328, 210] on p "Nesse plano você vai economizar cerca de R$638,80 reais e vai ter acesso a todo…" at bounding box center [459, 197] width 378 height 49
click at [310, 210] on p "Nesse plano você vai economizar cerca de R$638,80 reais e vai ter acesso a todo…" at bounding box center [459, 197] width 378 height 49
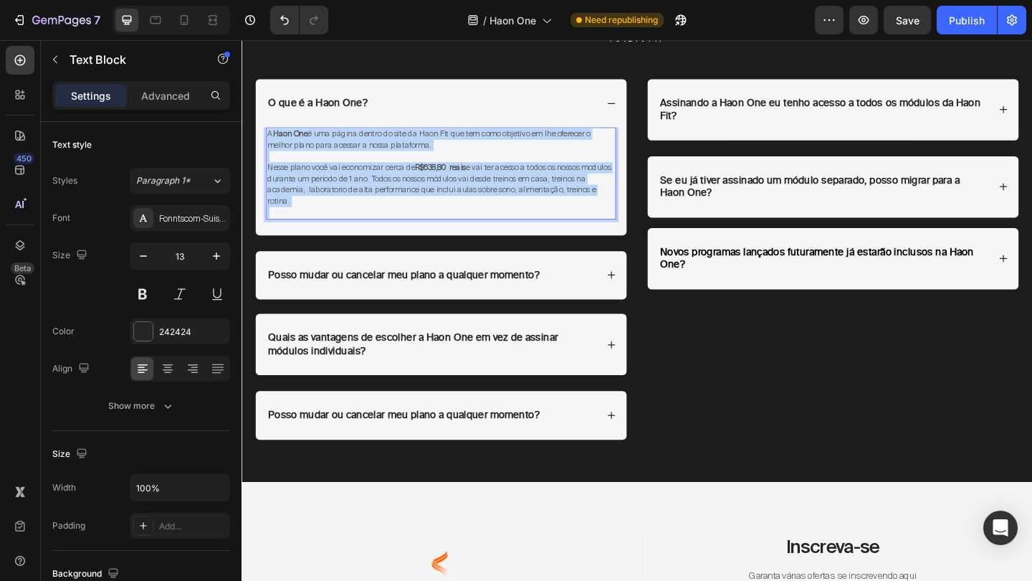
drag, startPoint x: 310, startPoint y: 215, endPoint x: 270, endPoint y: 136, distance: 88.5
click at [270, 136] on div "A Haon One é uma página dentro do site da Haon Fit que tem como objetivo em lhe…" at bounding box center [458, 185] width 381 height 100
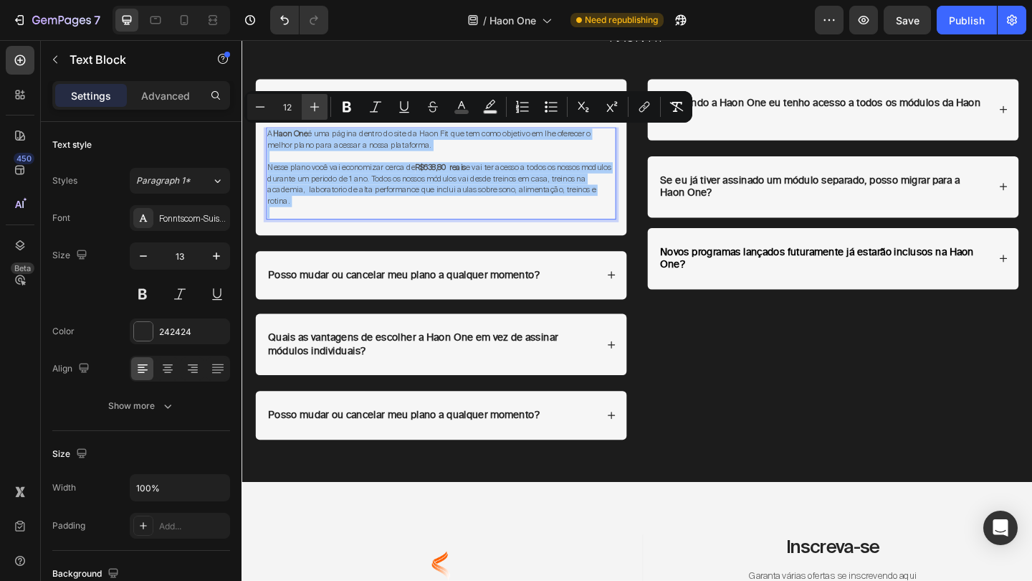
click at [318, 105] on icon "Editor contextual toolbar" at bounding box center [315, 107] width 14 height 14
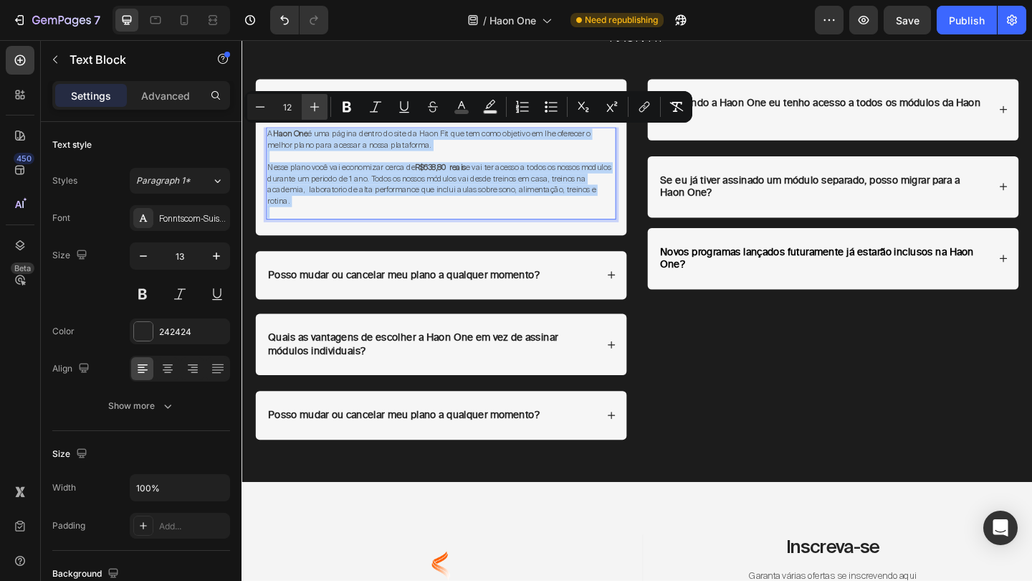
type input "13"
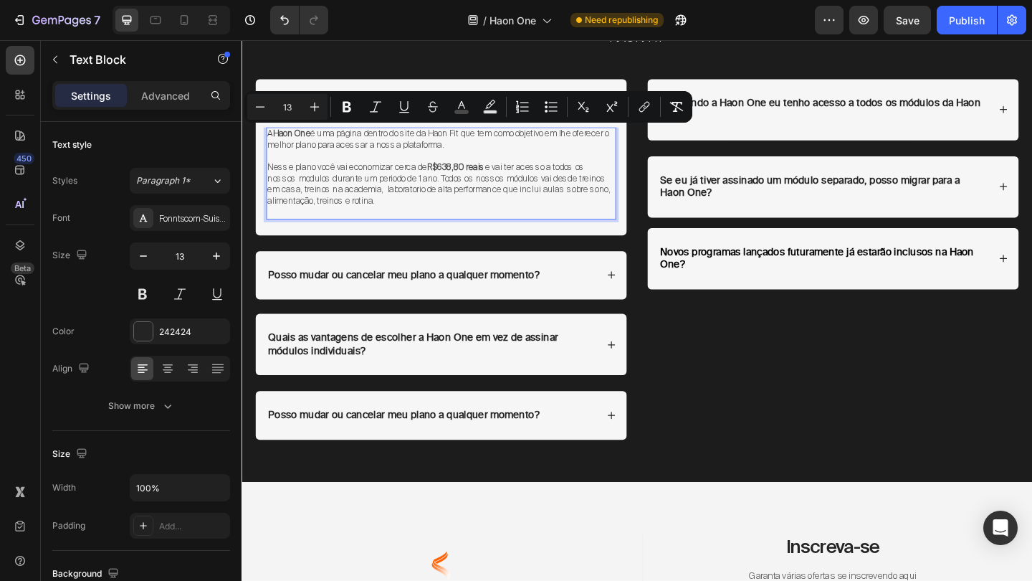
click at [337, 144] on span "A Haon One é uma página dentro do site da Haon Fit que tem como objetivo em lhe…" at bounding box center [455, 147] width 371 height 24
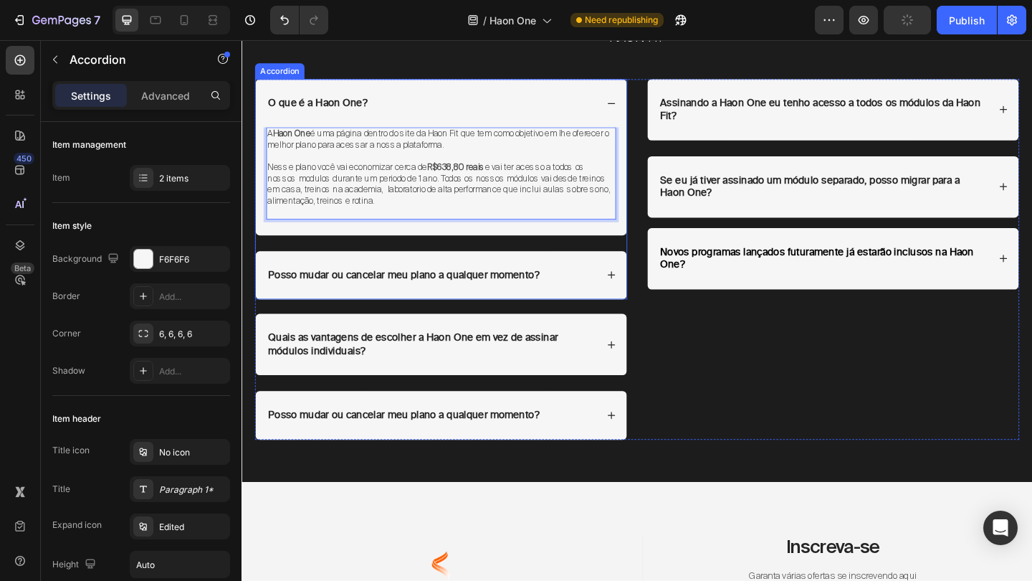
click at [647, 290] on icon at bounding box center [644, 295] width 10 height 10
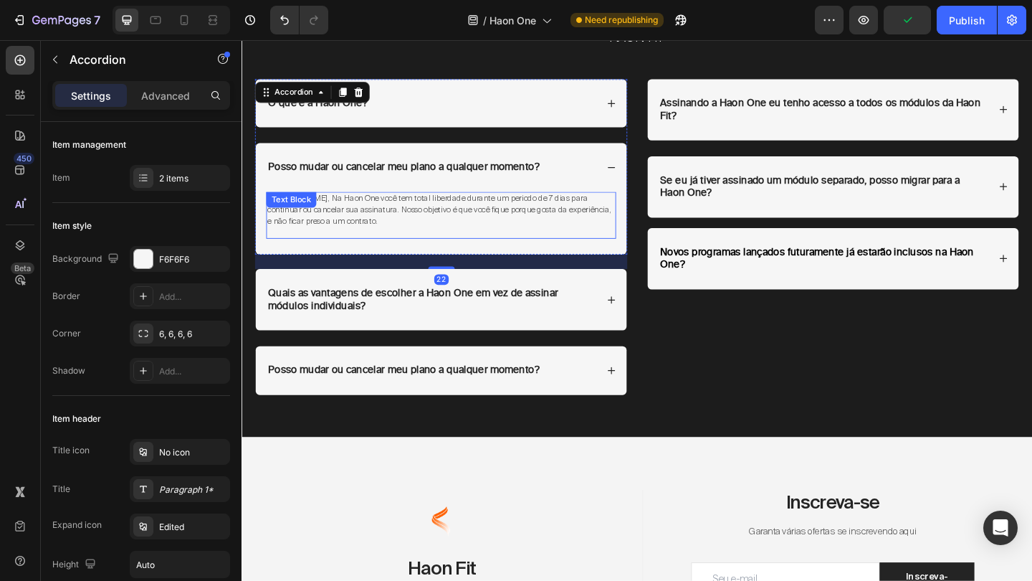
click at [492, 223] on span "[PERSON_NAME], Na Haon One você tem total liberdade durante um periodo de 7 dia…" at bounding box center [457, 224] width 374 height 36
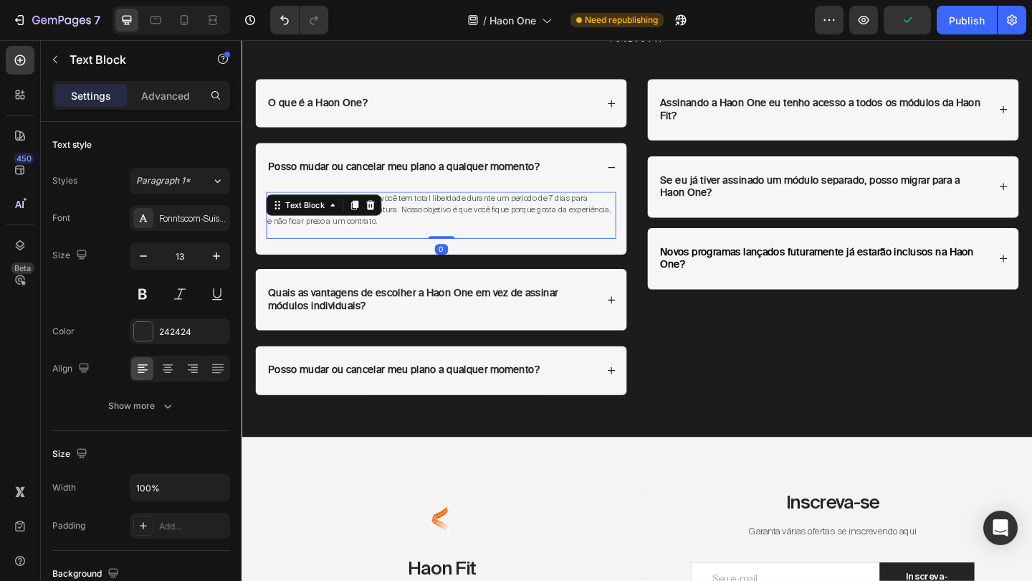
click at [492, 223] on span "[PERSON_NAME], Na Haon One você tem total liberdade durante um periodo de 7 dia…" at bounding box center [457, 224] width 374 height 36
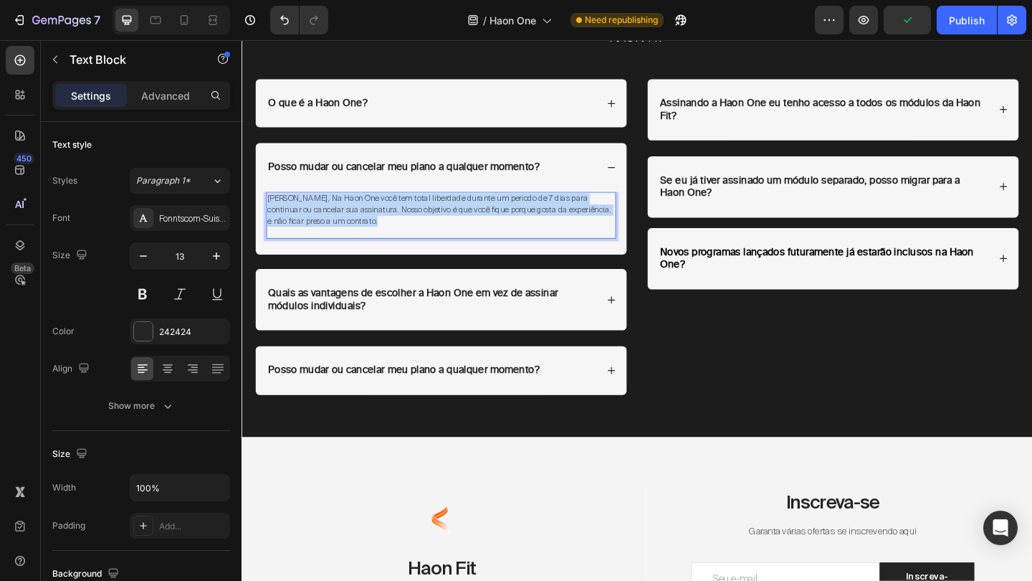
click at [492, 223] on span "[PERSON_NAME], Na Haon One você tem total liberdade durante um periodo de 7 dia…" at bounding box center [457, 224] width 374 height 36
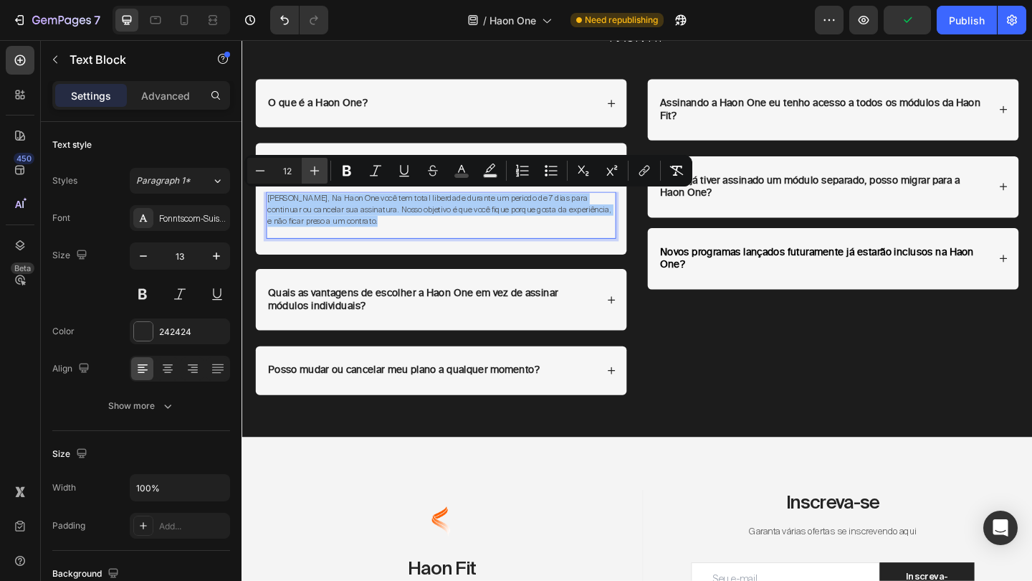
click at [318, 171] on icon "Editor contextual toolbar" at bounding box center [314, 170] width 9 height 9
type input "13"
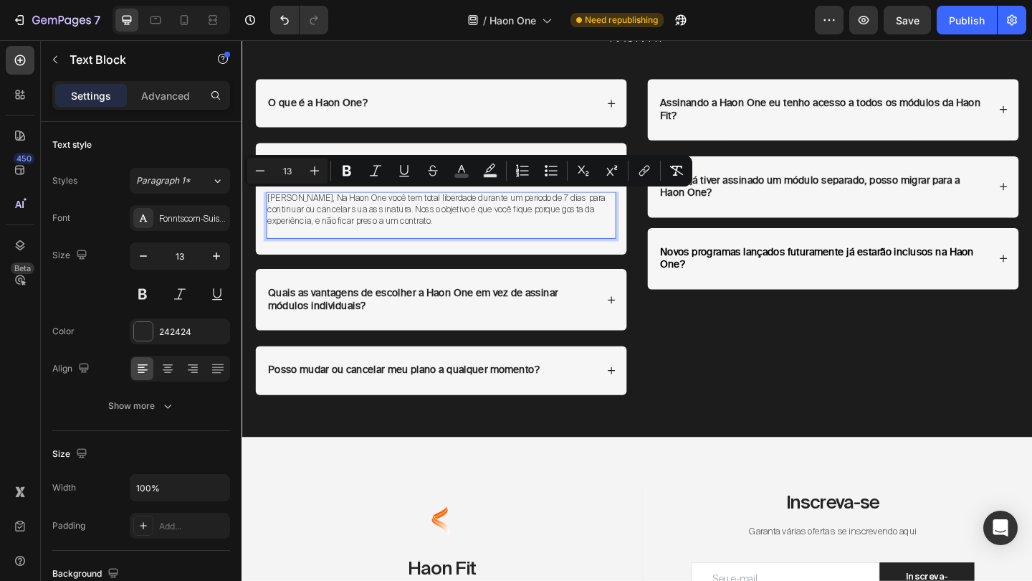
click at [366, 227] on span "[PERSON_NAME], Na Haon One você tem total liberdade durante um periodo de 7 dia…" at bounding box center [454, 224] width 368 height 37
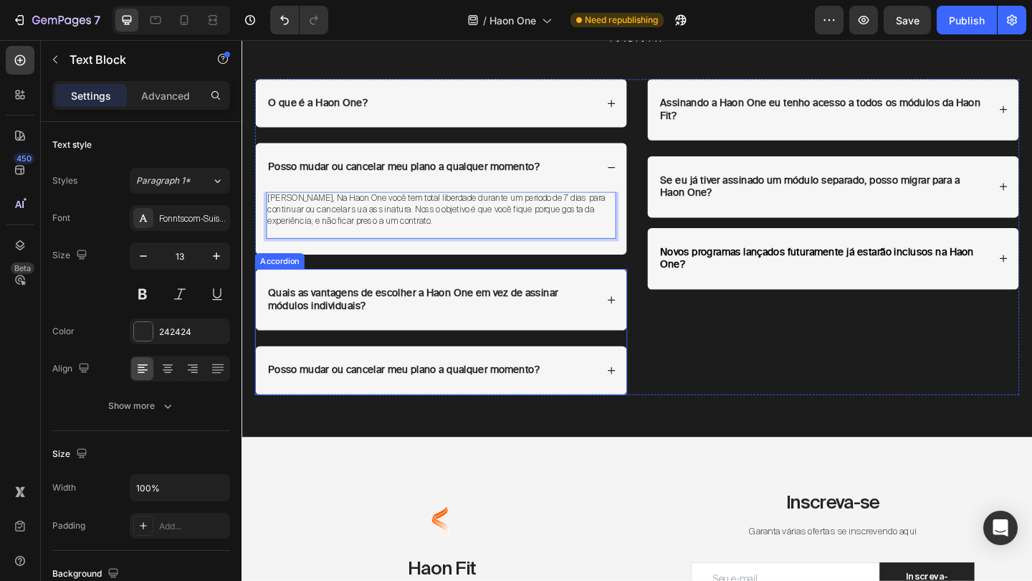
click at [644, 319] on icon at bounding box center [644, 323] width 8 height 8
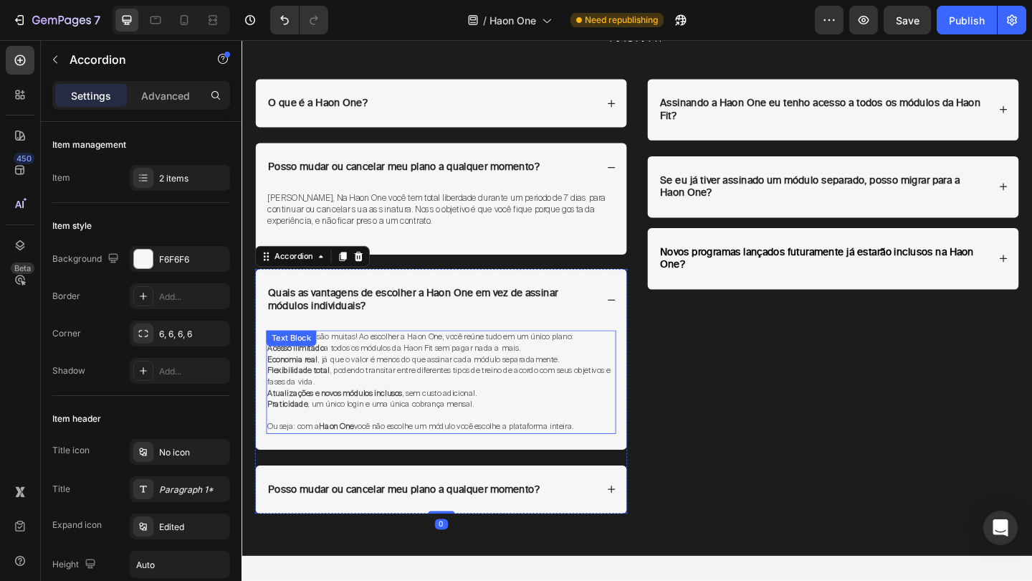
click at [482, 384] on span "Economia real , já que o valor é menos do que assinar cada módulo separadamente." at bounding box center [429, 386] width 318 height 11
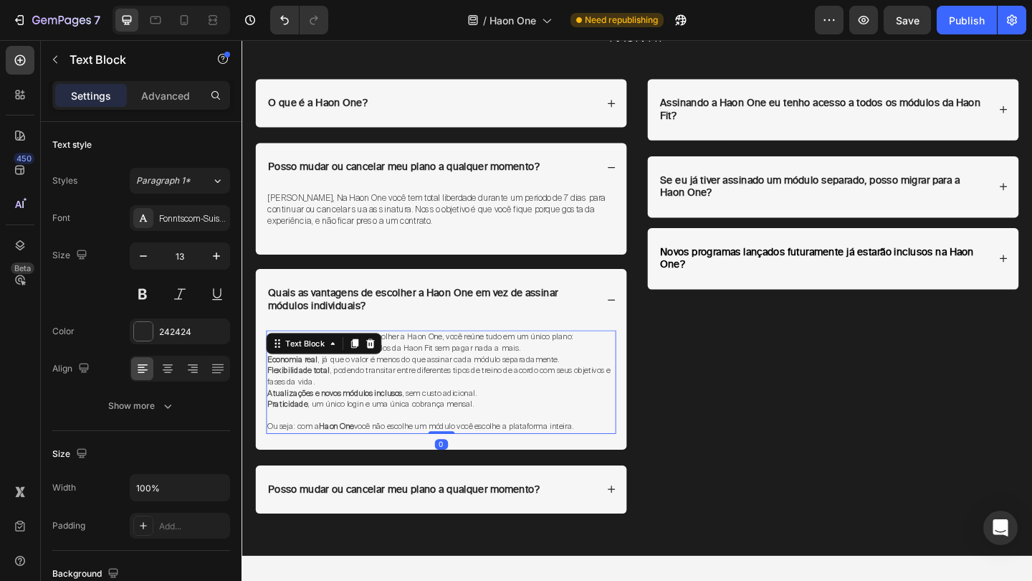
click at [622, 454] on p "Ou seja: com a Haon One você não escolhe um módulo você escolhe a plataforma in…" at bounding box center [459, 460] width 378 height 12
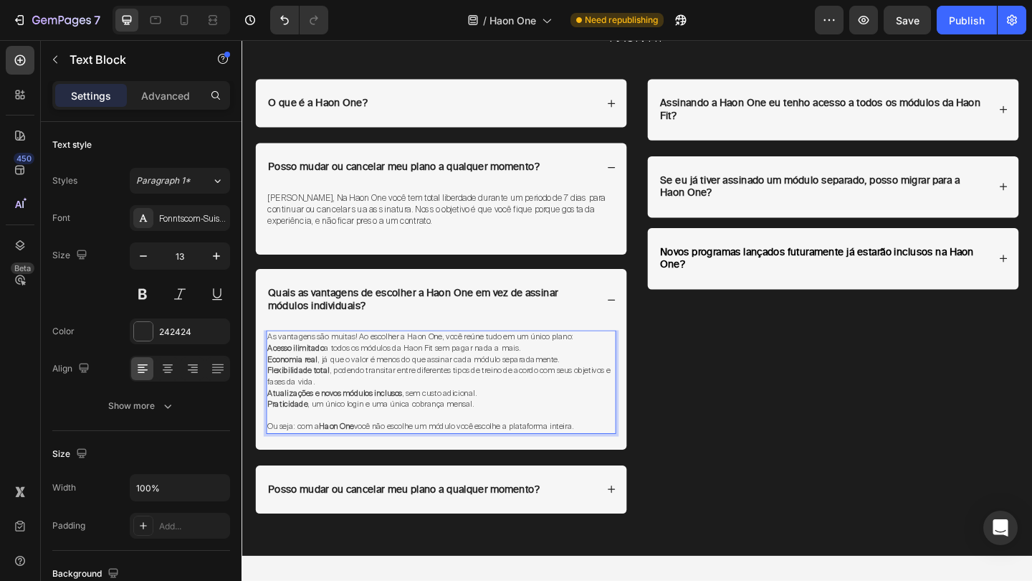
drag, startPoint x: 622, startPoint y: 454, endPoint x: 270, endPoint y: 358, distance: 364.8
click at [270, 358] on div "As vantagens são muitas! Ao escolher a Haon One, você reúne tudo em um único pl…" at bounding box center [458, 412] width 381 height 112
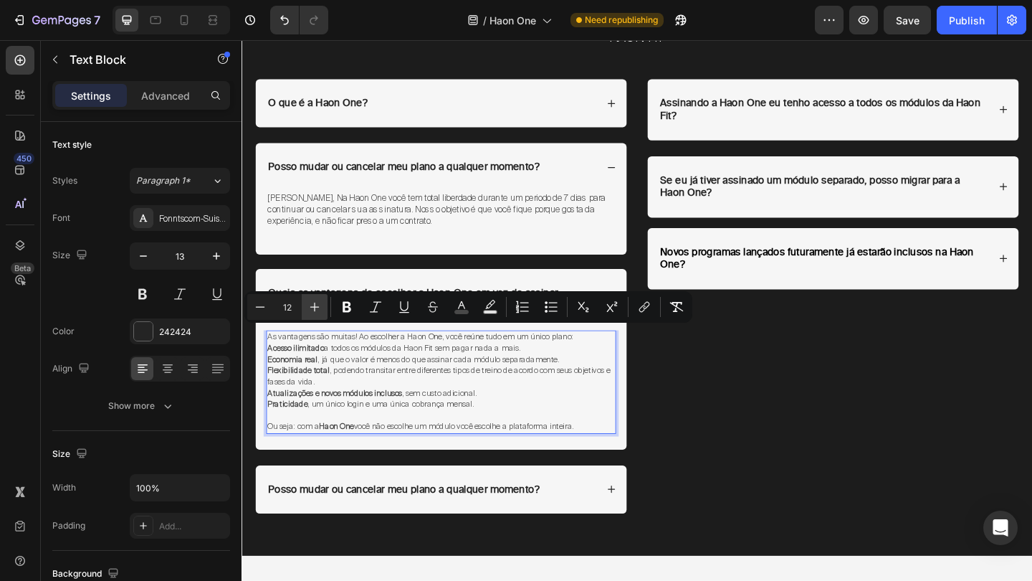
click at [315, 308] on icon "Editor contextual toolbar" at bounding box center [314, 307] width 9 height 9
type input "13"
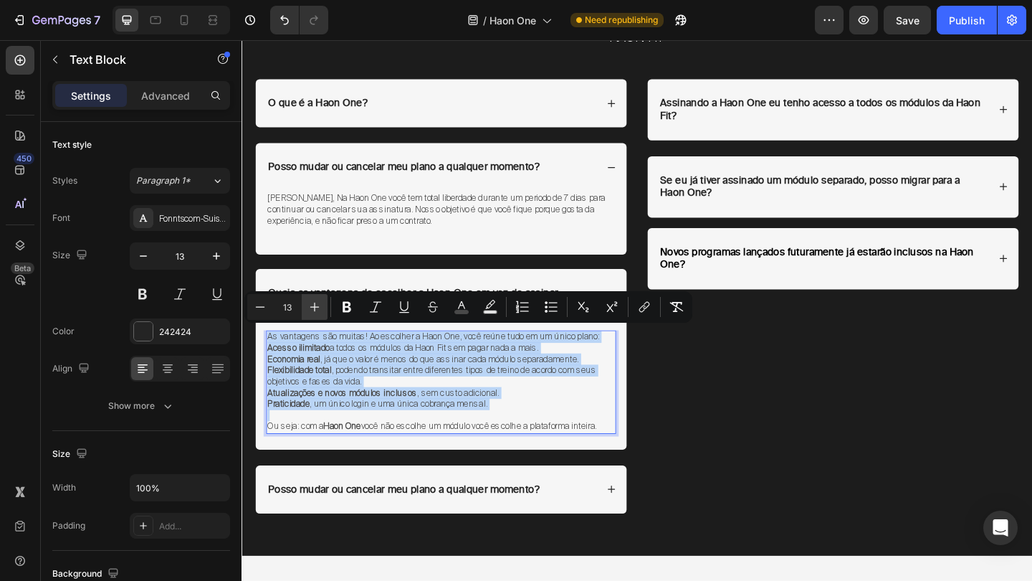
click at [472, 417] on span "Atualizações e novos módulos inclusos , sem custo adicional." at bounding box center [396, 423] width 252 height 12
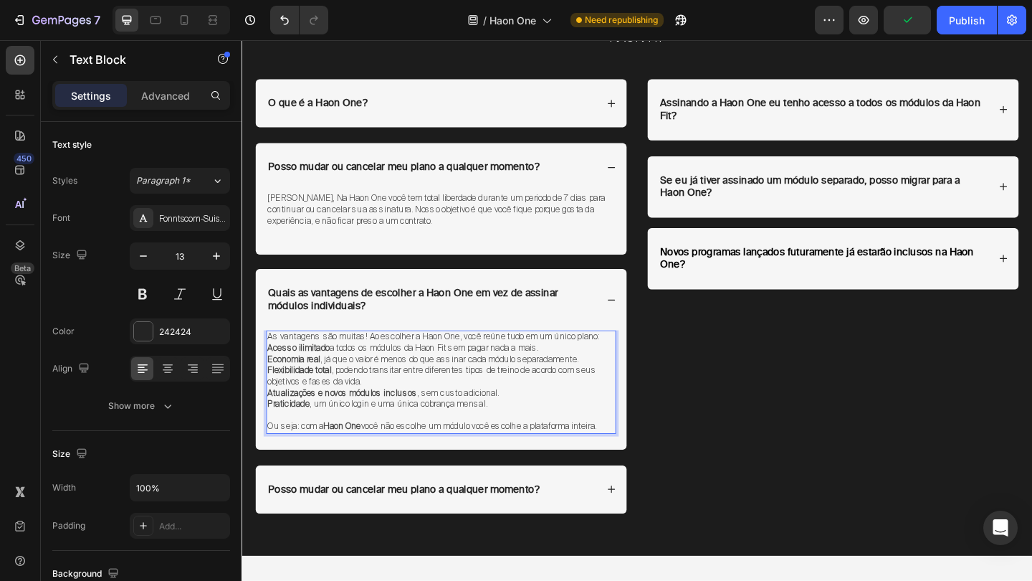
click at [629, 359] on p "As vantagens são muitas! Ao escolher a Haon One, você reúne tudo em um único pl…" at bounding box center [459, 363] width 378 height 12
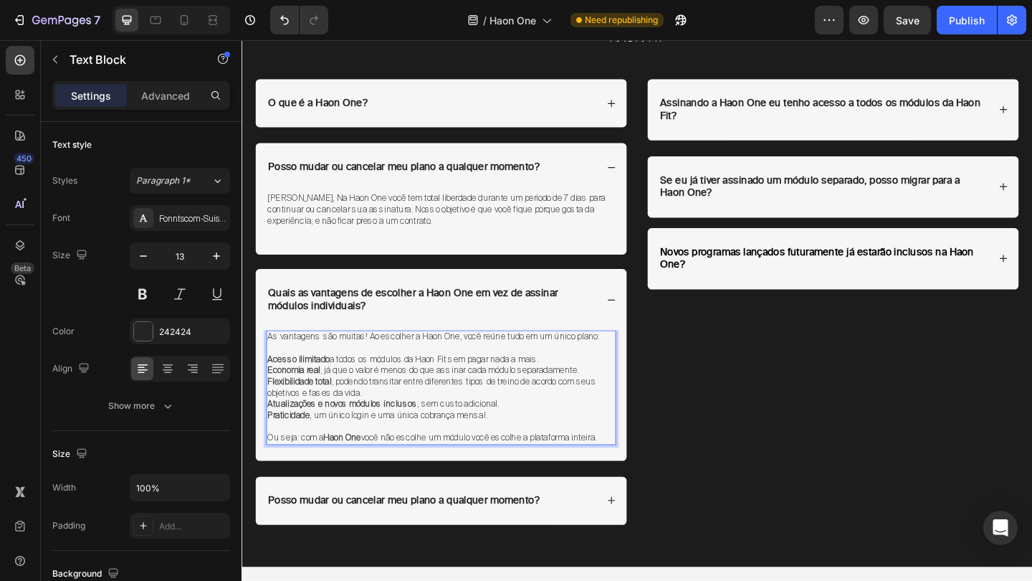
click at [617, 415] on p "Flexibilidade total , podendo transitar entre diferentes tipos de treino de aco…" at bounding box center [459, 418] width 378 height 24
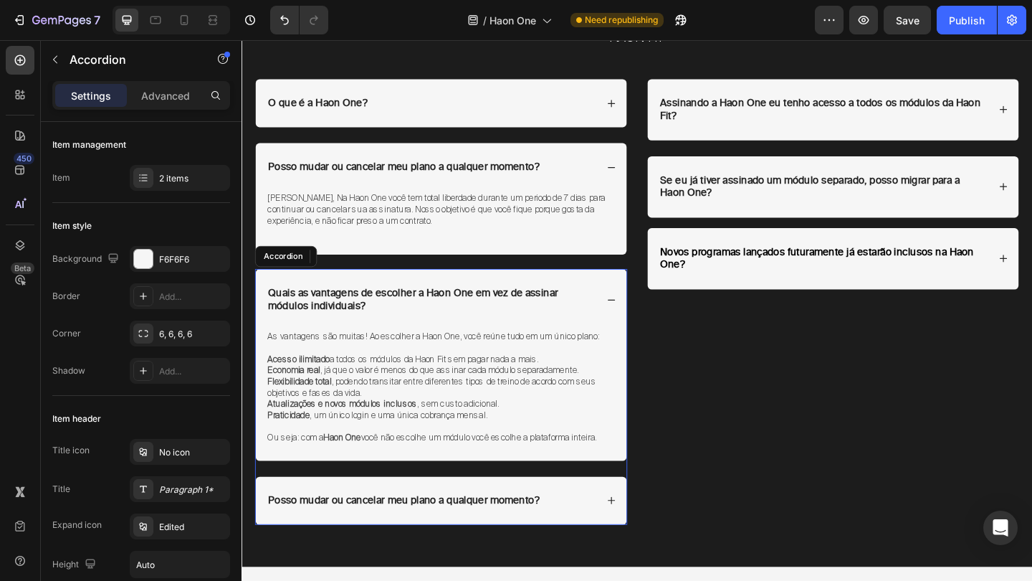
click at [644, 309] on div "Quais as vantagens de escolher a Haon One em vez de assinar módulos individuais?" at bounding box center [459, 322] width 404 height 67
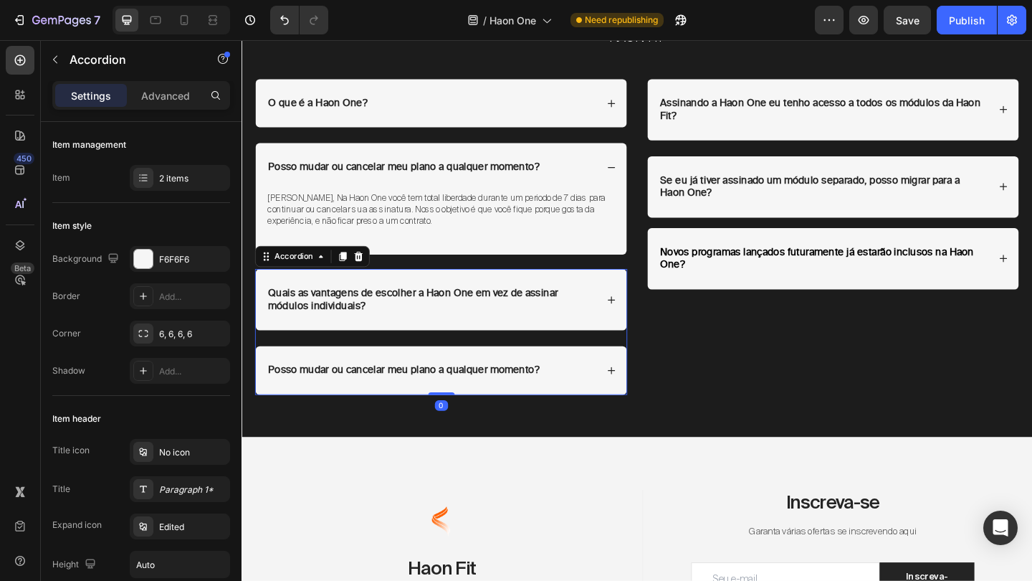
click at [647, 402] on div "Posso mudar ou cancelar meu plano a qualquer momento?" at bounding box center [459, 399] width 404 height 53
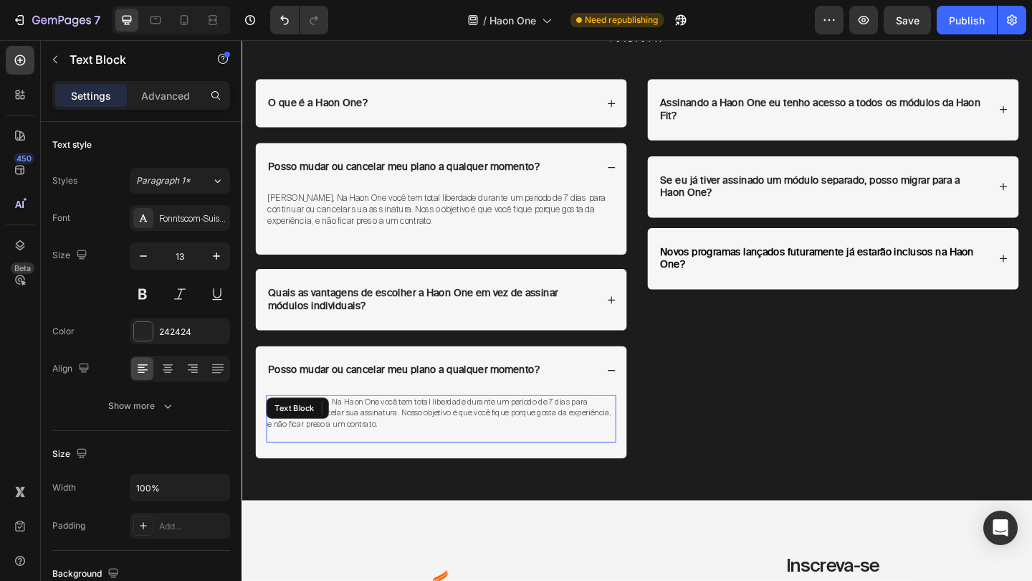
click at [422, 426] on div "[PERSON_NAME], Na Haon One você tem total liberdade durante um periodo de 7 dia…" at bounding box center [458, 452] width 381 height 52
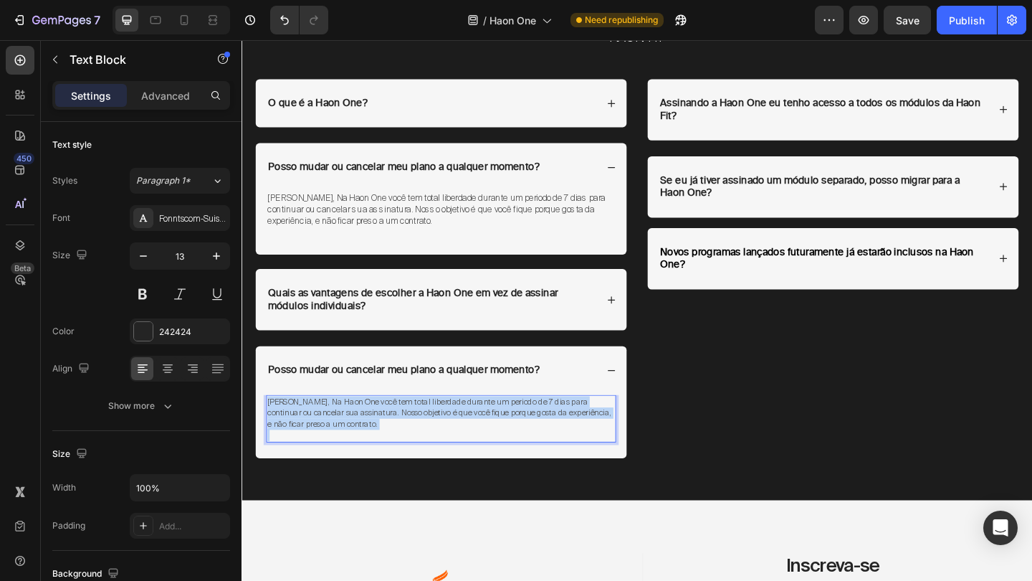
click at [422, 426] on div "[PERSON_NAME], Na Haon One você tem total liberdade durante um periodo de 7 dia…" at bounding box center [458, 452] width 381 height 52
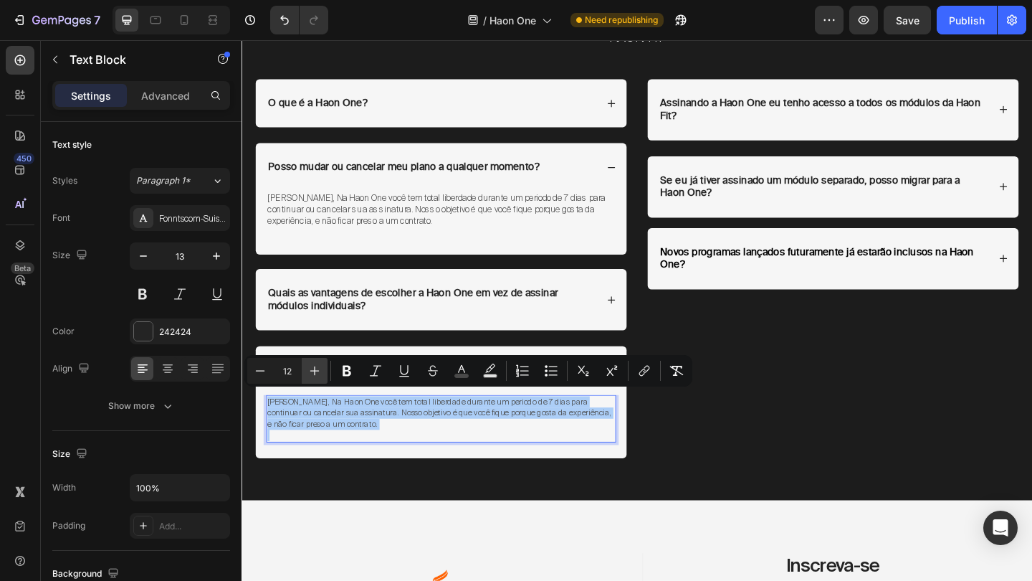
click at [321, 366] on icon "Editor contextual toolbar" at bounding box center [315, 370] width 14 height 14
type input "13"
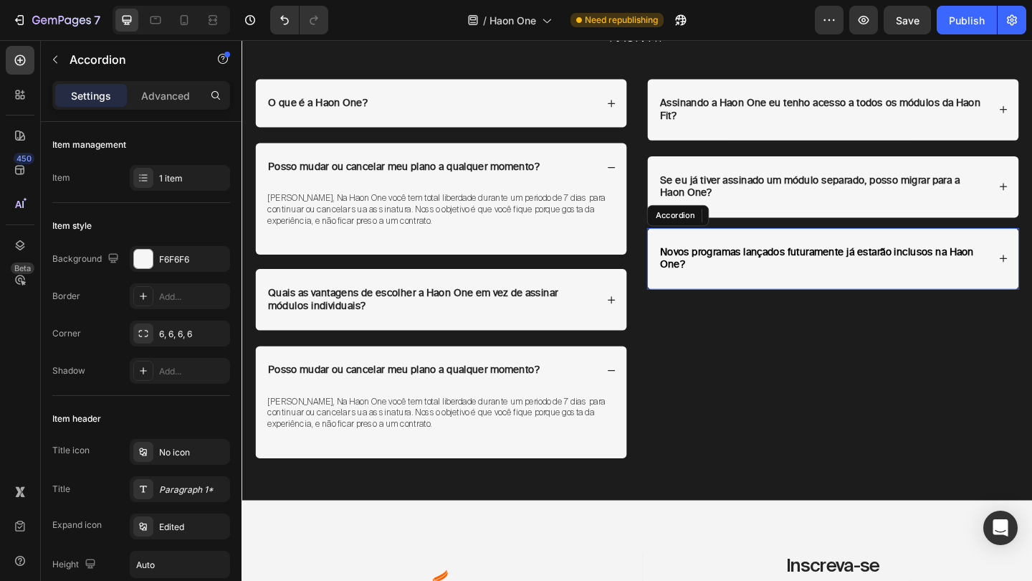
click at [809, 280] on p "Novos programas lançados futuramente já estarão inclusos na Haon One?" at bounding box center [874, 278] width 355 height 28
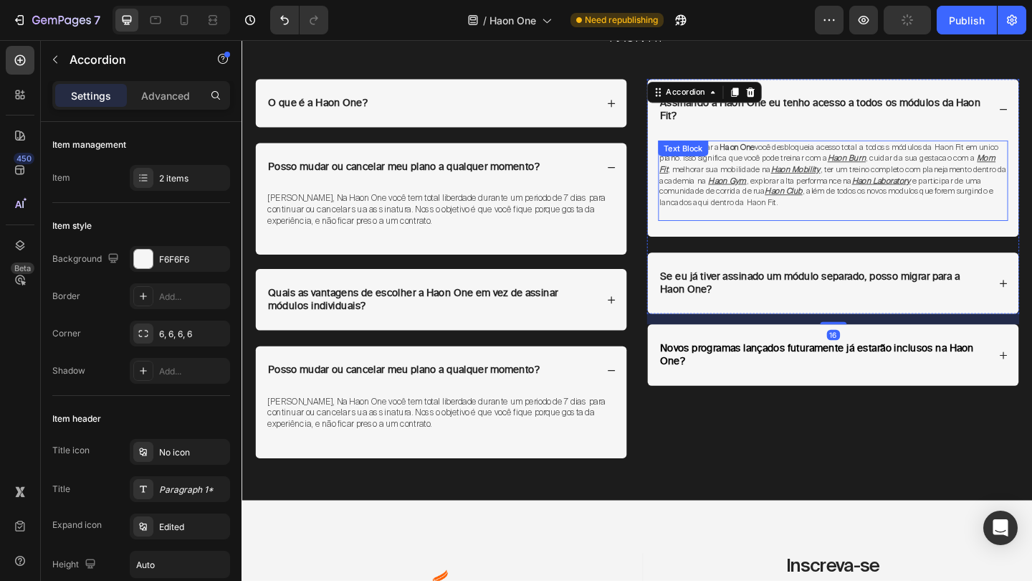
click at [883, 211] on p "Sim, ao assinar a Haon One você desbloqueia acesso total a todos s módulos da H…" at bounding box center [885, 187] width 378 height 72
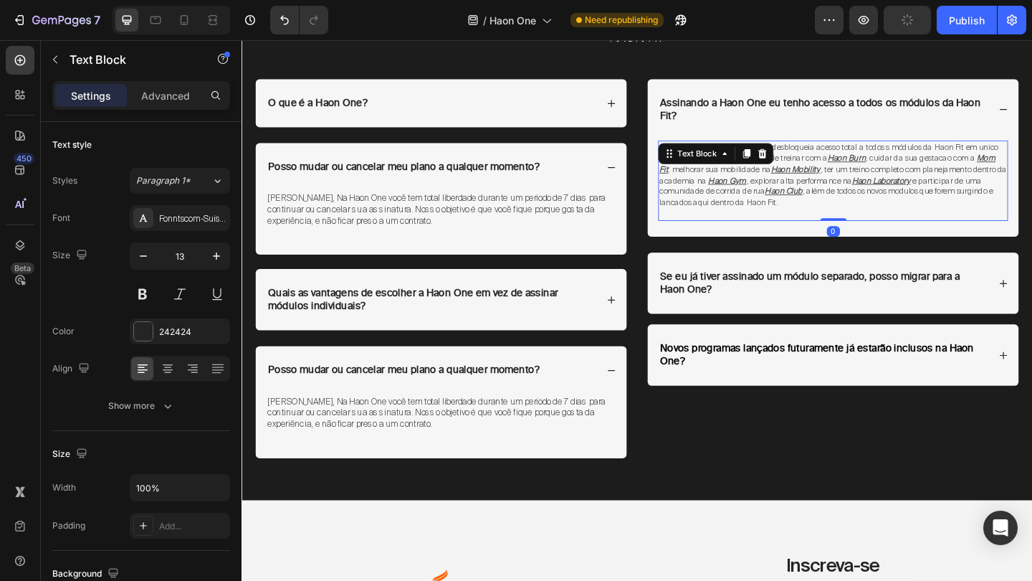
click at [883, 211] on p "Sim, ao assinar a Haon One você desbloqueia acesso total a todos s módulos da H…" at bounding box center [885, 187] width 378 height 72
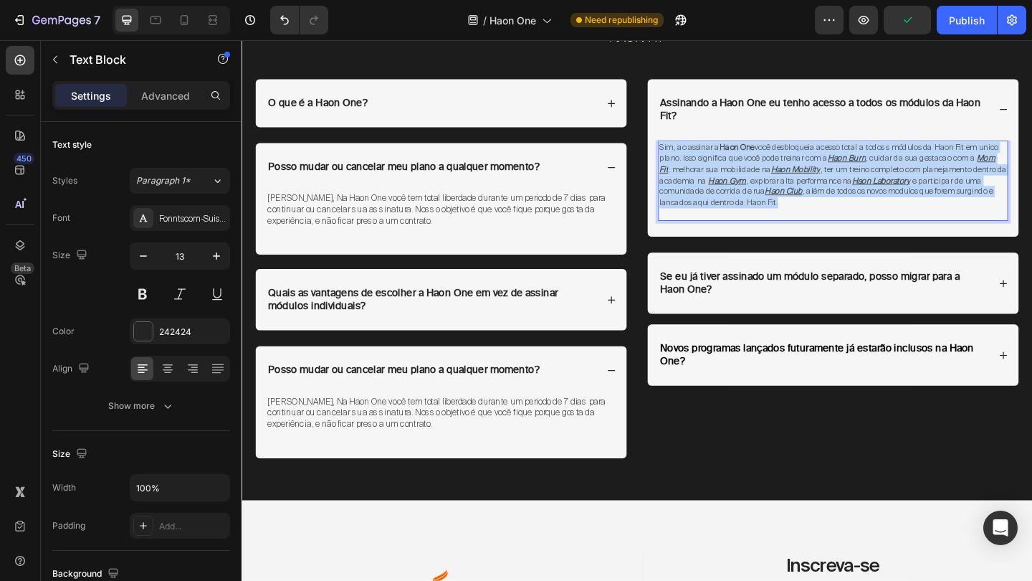
click at [883, 211] on p "Sim, ao assinar a Haon One você desbloqueia acesso total a todos s módulos da H…" at bounding box center [885, 187] width 378 height 72
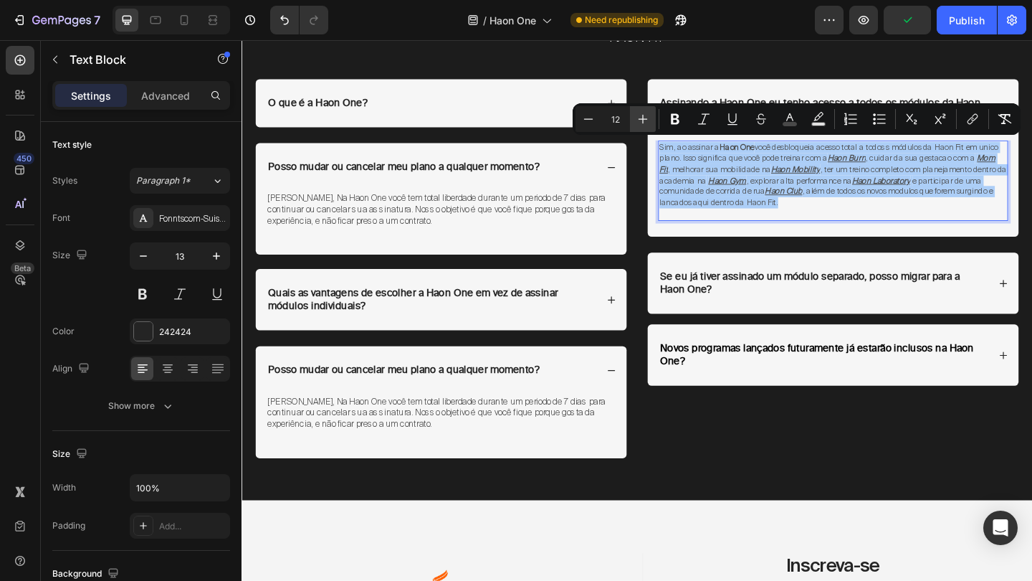
click at [634, 117] on button "Plus" at bounding box center [643, 119] width 26 height 26
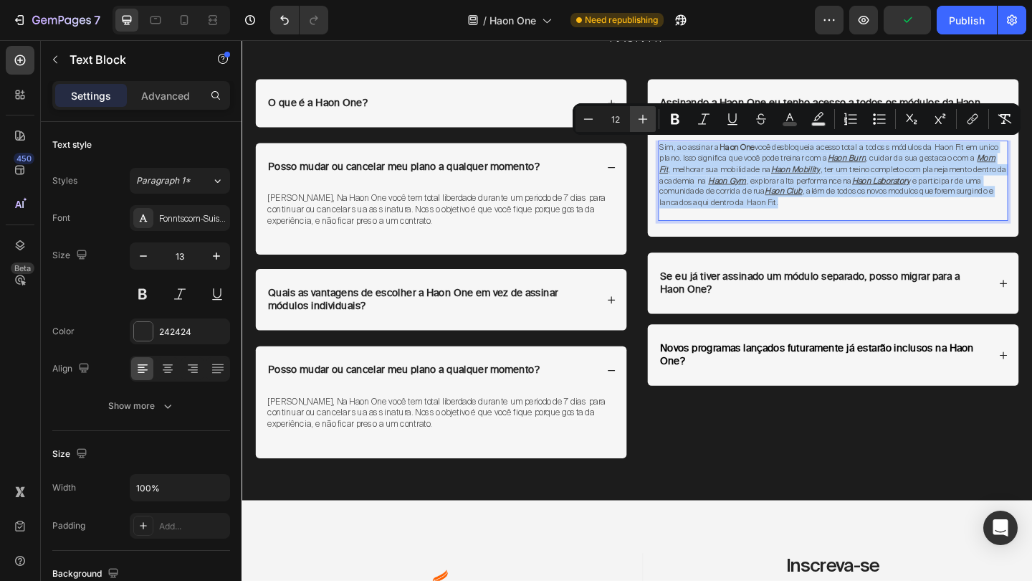
type input "13"
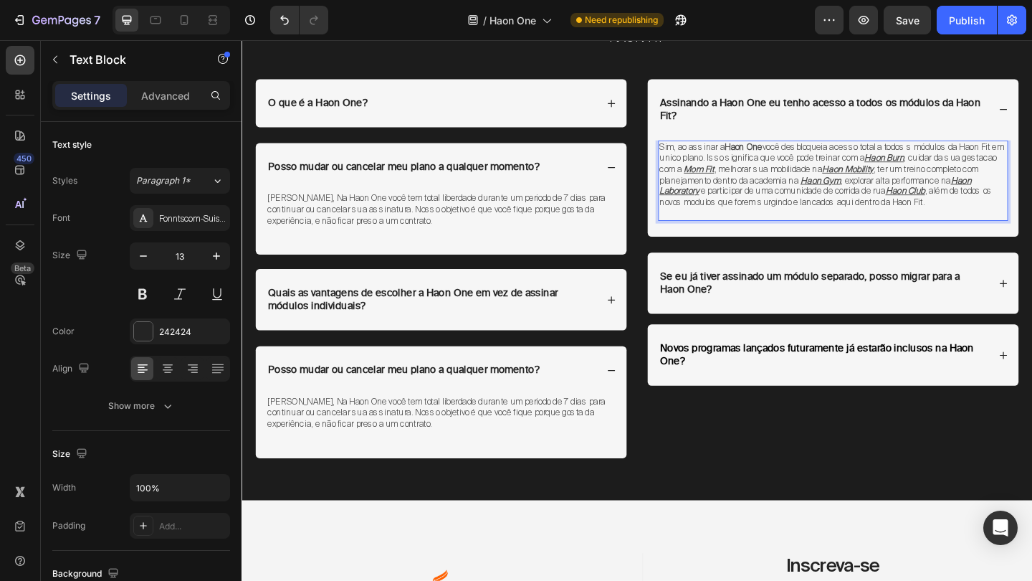
click at [758, 223] on p "Rich Text Editor. Editing area: main" at bounding box center [885, 229] width 378 height 12
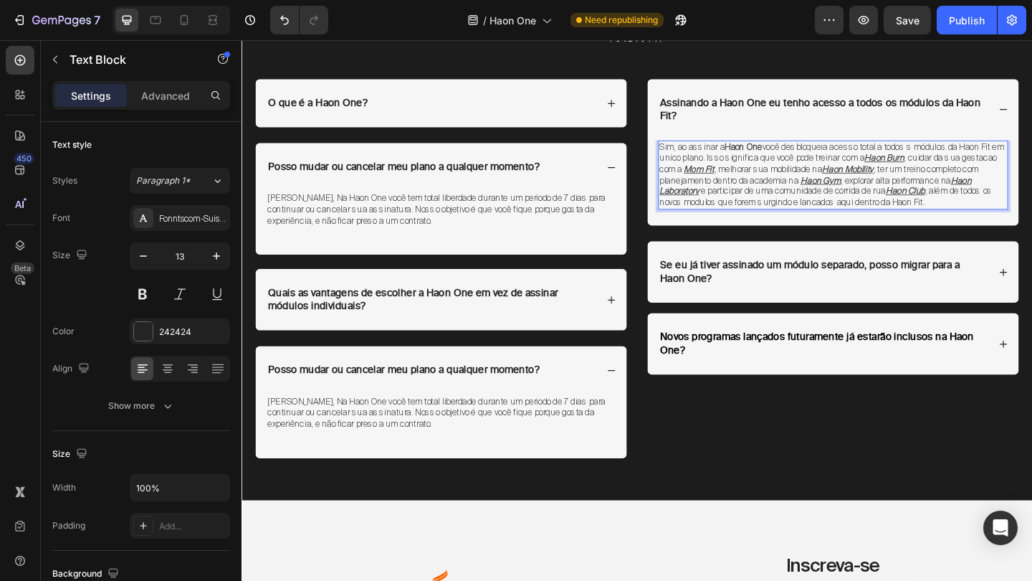
click at [771, 214] on span ", além de todos os novos modulos que forem surgindo e lancados aqui dentro da H…" at bounding box center [877, 210] width 362 height 24
click at [784, 193] on span ", ter um treino completo com planejamento dentro da academia na" at bounding box center [869, 186] width 347 height 24
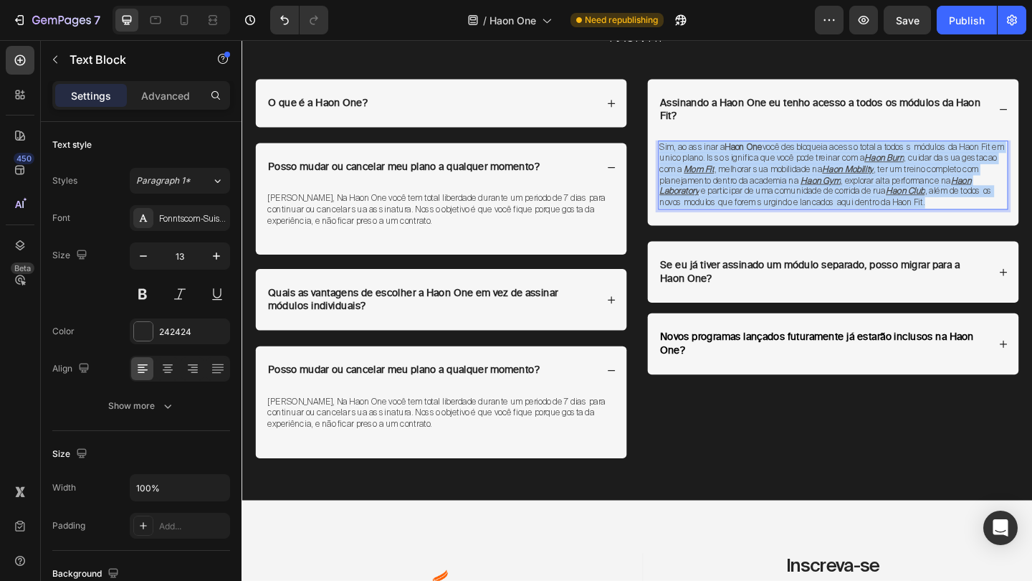
click at [784, 193] on span ", ter um treino completo com planejamento dentro da academia na" at bounding box center [869, 186] width 347 height 24
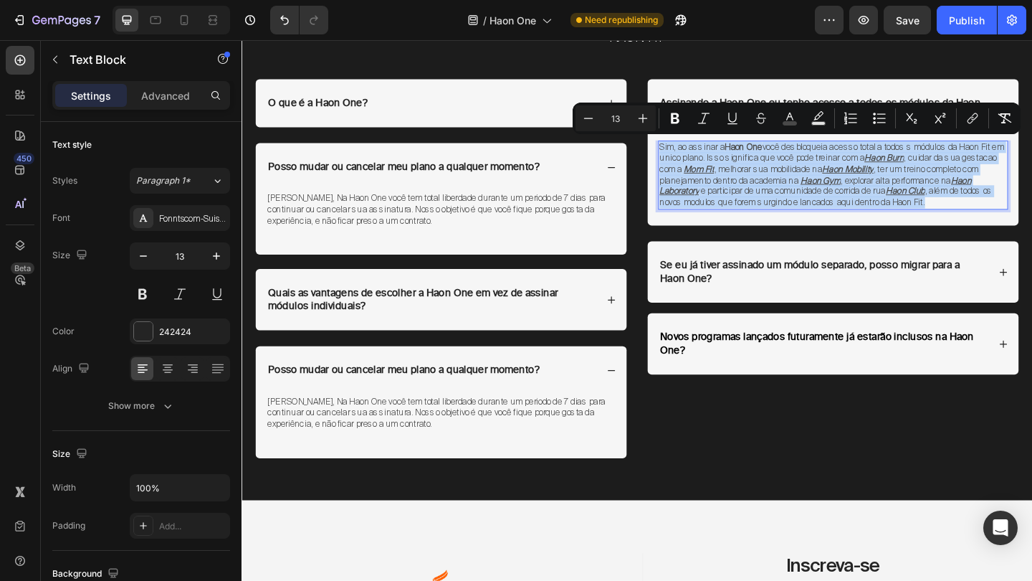
copy p "Sim, ao assinar a Haon One você desbloqueia acesso total a todos s módulos da H…"
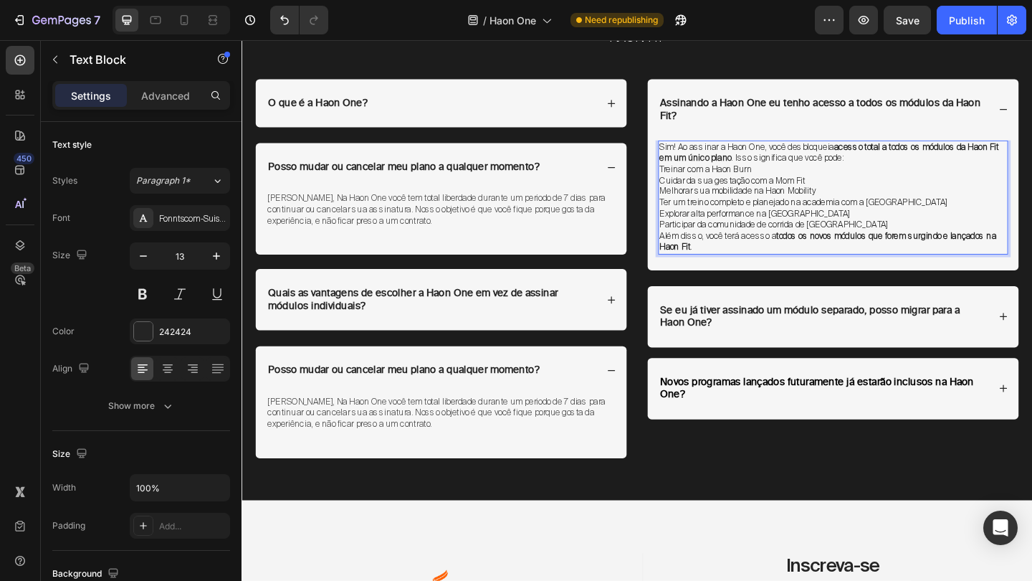
click at [932, 168] on p "Sim! Ao assinar a Haon One, você desbloqueia acesso total a todos os módulos da…" at bounding box center [885, 163] width 378 height 24
click at [696, 175] on p "Treinar com a Haon Burn" at bounding box center [885, 181] width 378 height 12
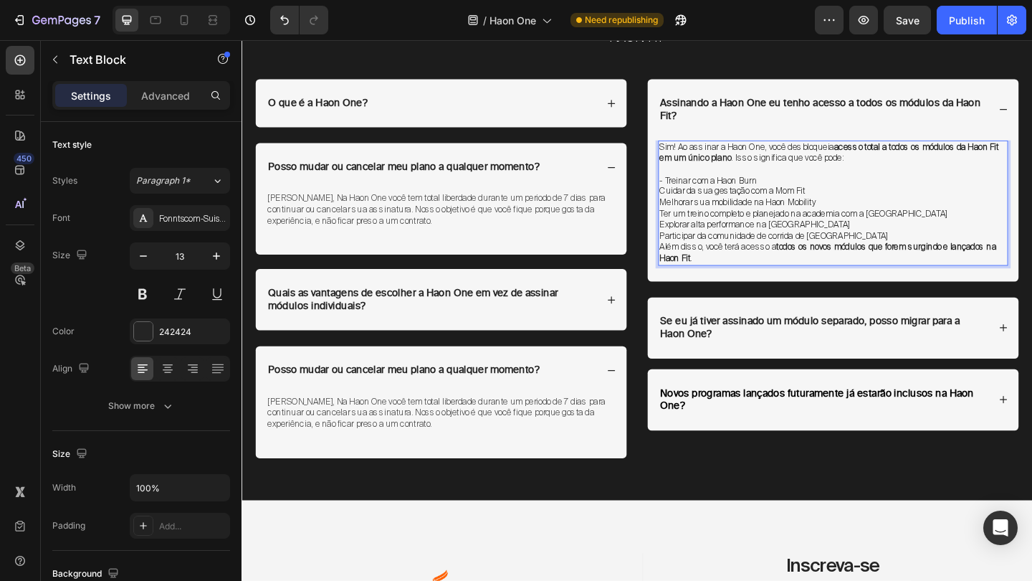
click at [699, 199] on p "Cuidar da sua gestação com a Mom Fit" at bounding box center [885, 205] width 378 height 12
click at [697, 212] on p "Melhorar sua mobilidade na Haon Mobility" at bounding box center [885, 217] width 378 height 12
click at [699, 224] on p "Ter um treino completo e planejado na academia com a [GEOGRAPHIC_DATA]" at bounding box center [885, 229] width 378 height 12
click at [696, 235] on p "Explorar alta performance na [GEOGRAPHIC_DATA]" at bounding box center [885, 241] width 378 height 12
click at [697, 247] on p "Participar da comunidade de corrida de [GEOGRAPHIC_DATA]" at bounding box center [885, 253] width 378 height 12
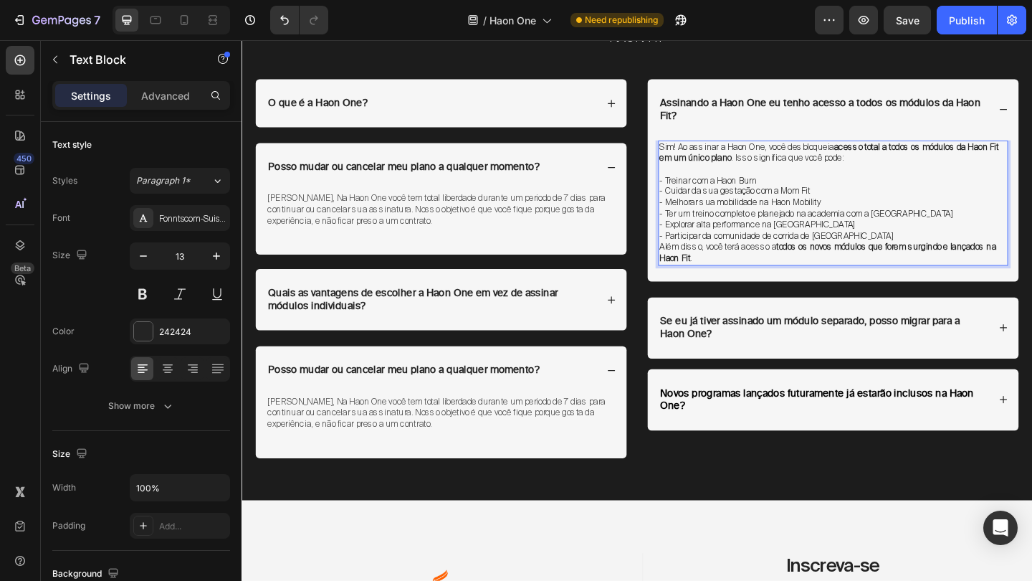
click at [930, 247] on p "- Participar da comunidade de corrida de [GEOGRAPHIC_DATA]" at bounding box center [885, 253] width 378 height 12
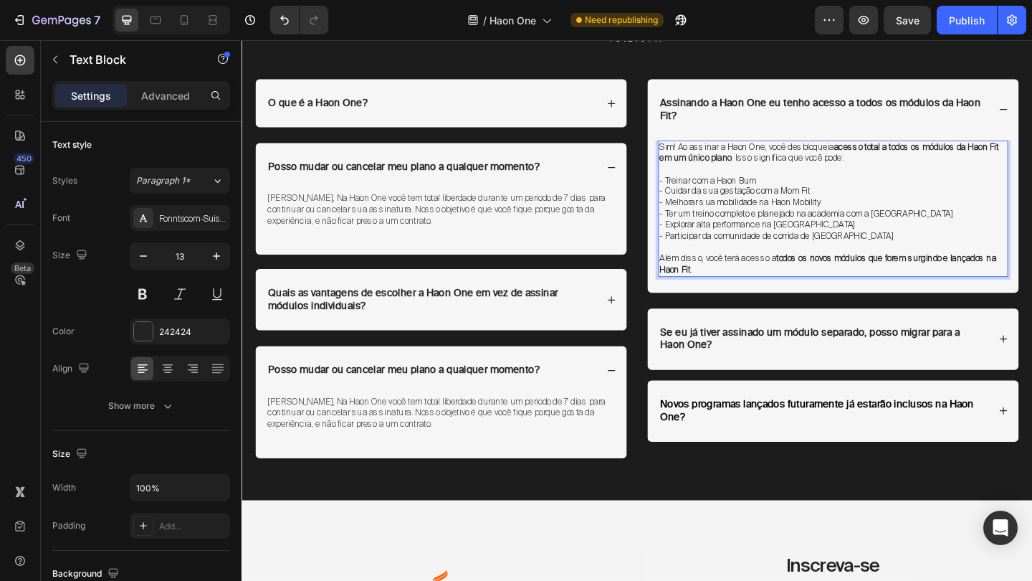
click at [826, 187] on p "- Treinar com a Haon Burn" at bounding box center [885, 193] width 378 height 12
drag, startPoint x: 804, startPoint y: 186, endPoint x: 759, endPoint y: 187, distance: 45.2
click at [759, 187] on p "- Treinar com a Haon Burn" at bounding box center [885, 193] width 378 height 12
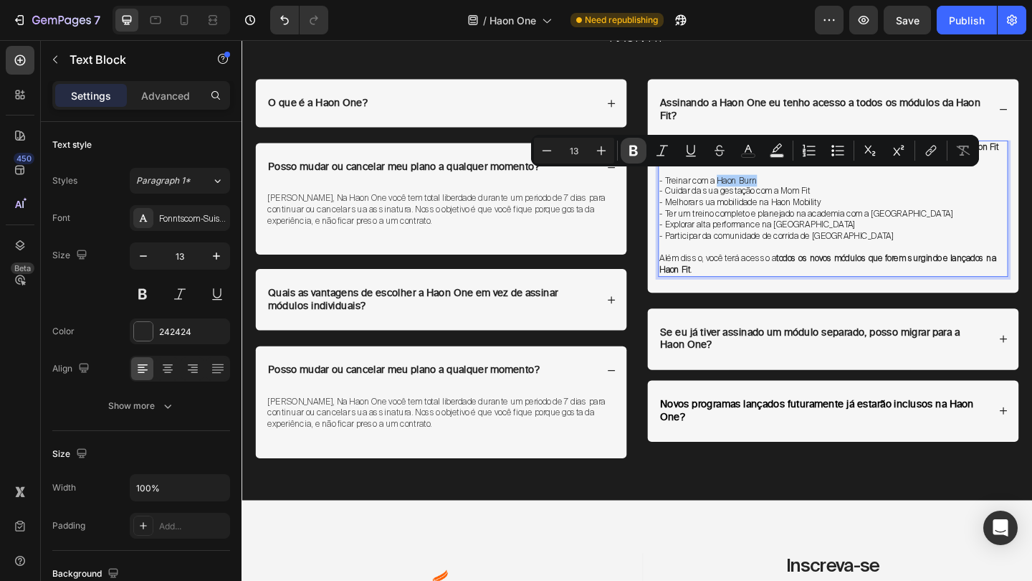
click at [634, 153] on icon "Editor contextual toolbar" at bounding box center [634, 150] width 14 height 14
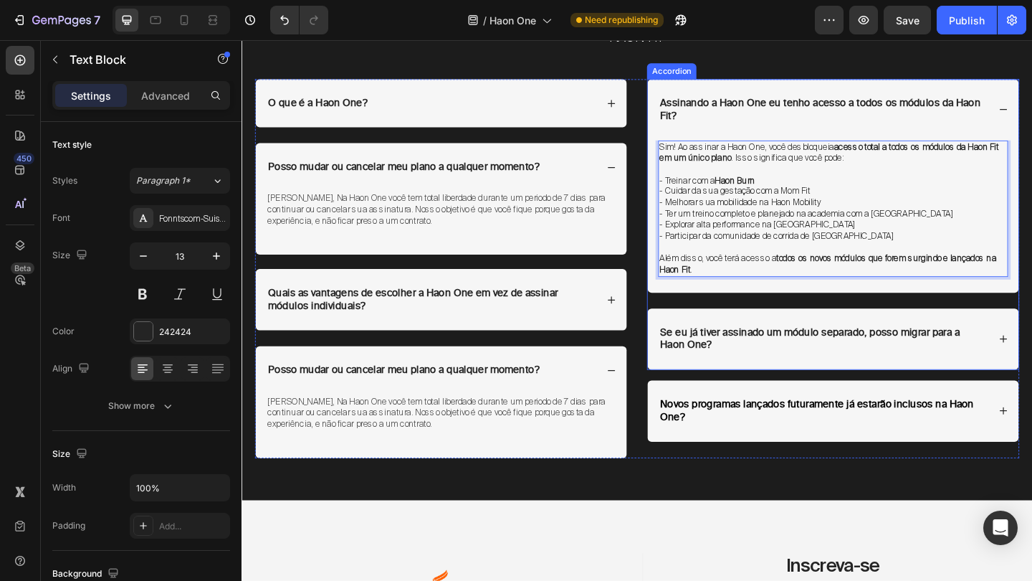
click at [932, 117] on p "Assinando a Haon One eu tenho acesso a todos os módulos da Haon Fit?" at bounding box center [874, 116] width 355 height 28
click at [810, 178] on p "Rich Text Editor. Editing area: main" at bounding box center [885, 181] width 378 height 12
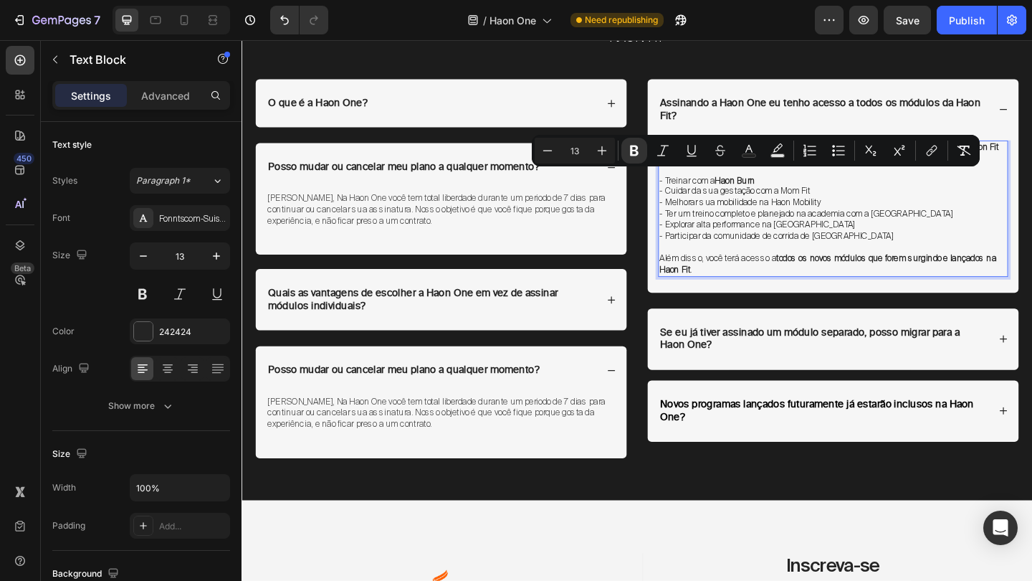
drag, startPoint x: 810, startPoint y: 187, endPoint x: 761, endPoint y: 188, distance: 48.8
click at [761, 188] on p "- Treinar com a Haon Burn" at bounding box center [885, 193] width 378 height 12
click at [924, 147] on button "link" at bounding box center [932, 151] width 26 height 26
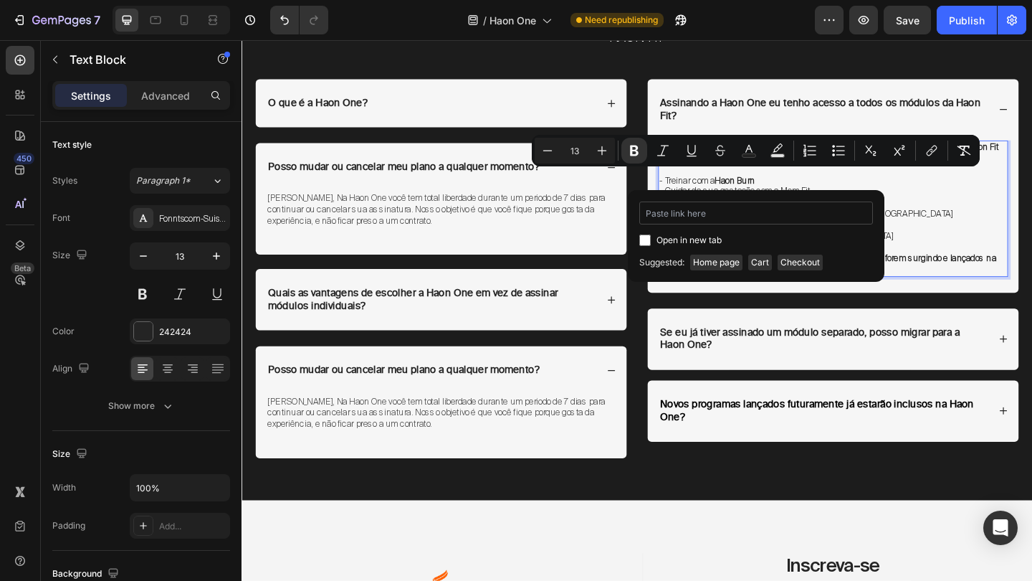
type input "[URL][DOMAIN_NAME]"
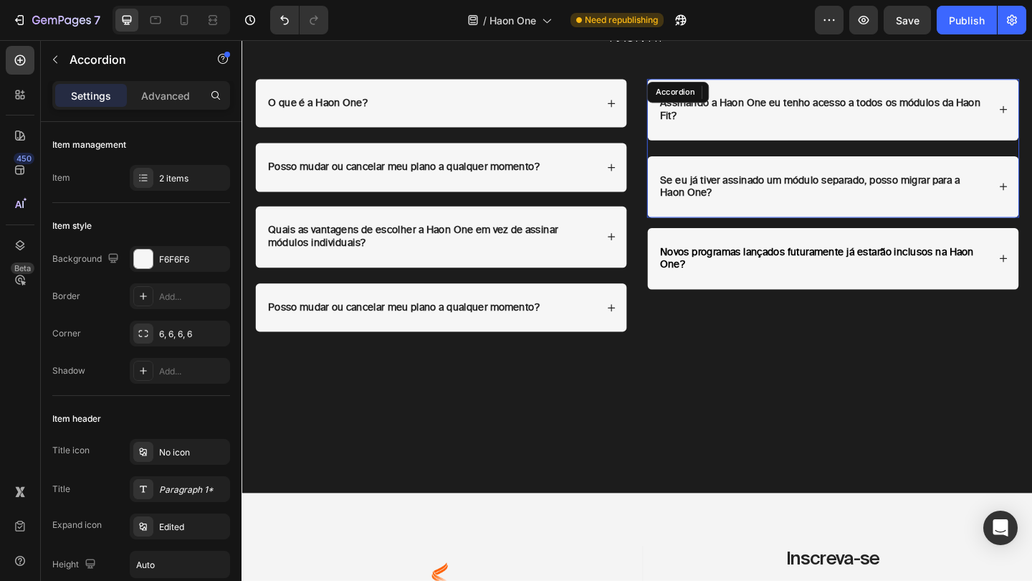
click at [933, 191] on strong "Se eu já tiver assinado um módulo separado, posso migrar para a Haon One?" at bounding box center [860, 199] width 326 height 27
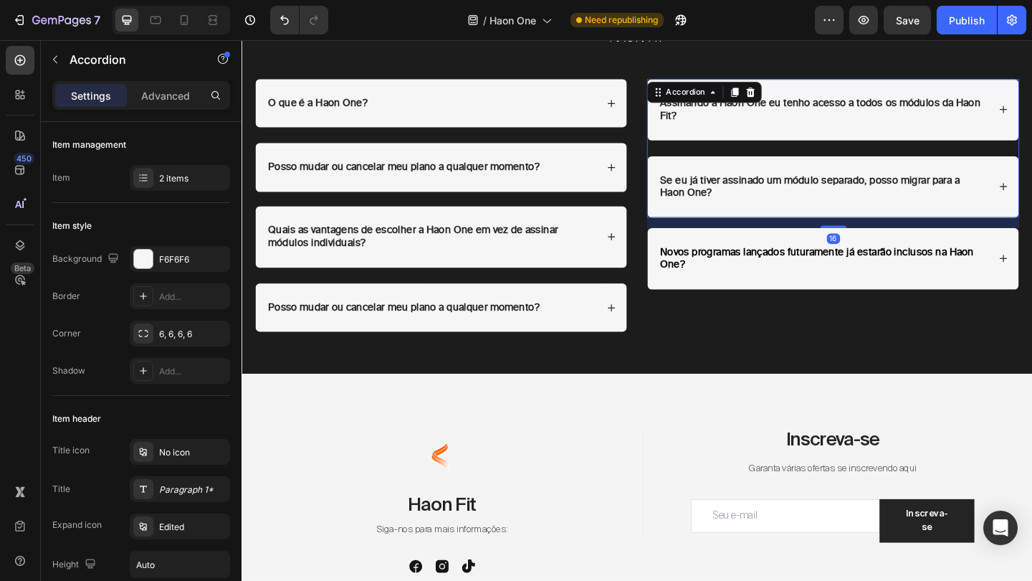
click at [1032, 187] on div "Se eu já tiver assinado um módulo separado, posso migrar para a Haon One?" at bounding box center [885, 199] width 404 height 67
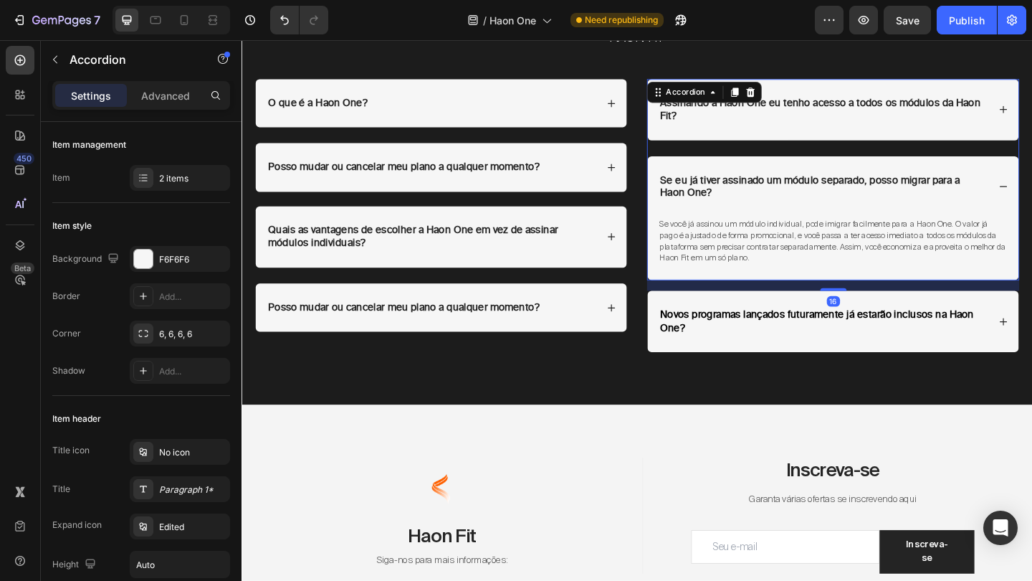
click at [1032, 128] on div "Assinando a Haon One eu tenho acesso a todos os módulos da Haon Fit?" at bounding box center [885, 115] width 404 height 67
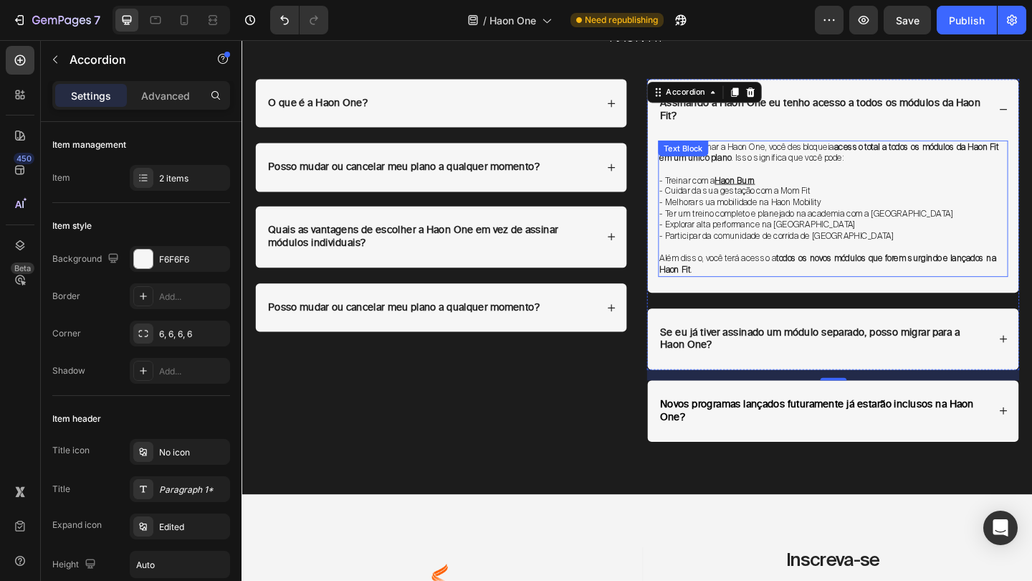
click at [804, 211] on p "- Melhorar sua mobilidade na Haon Mobility" at bounding box center [885, 217] width 378 height 12
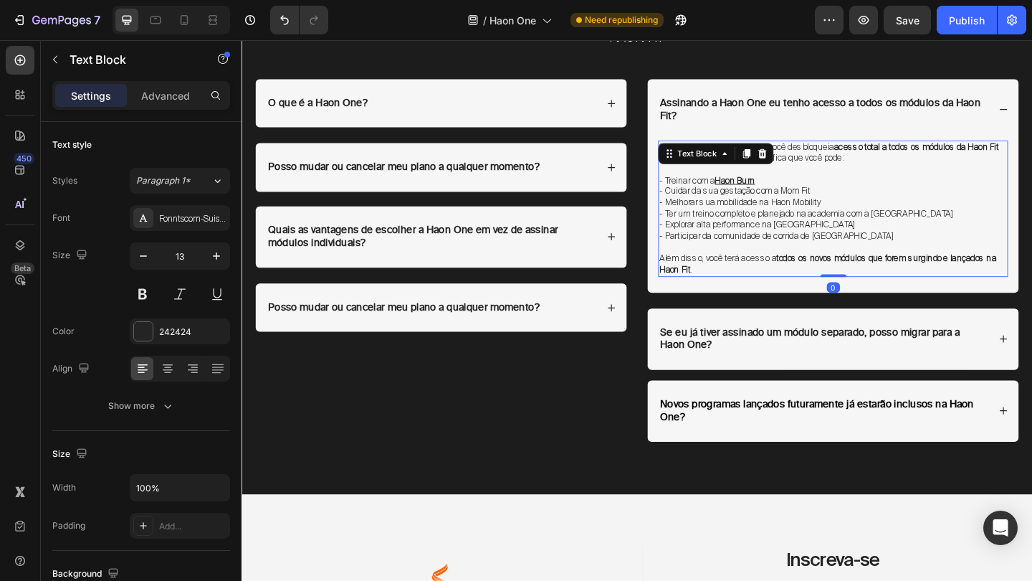
click at [829, 204] on p "- Cuidar da sua gestação com a Mom Fit" at bounding box center [885, 205] width 378 height 12
drag, startPoint x: 829, startPoint y: 202, endPoint x: 862, endPoint y: 202, distance: 33.0
click at [862, 202] on p "- Cuidar da sua gestação com a Mom Fit" at bounding box center [885, 205] width 378 height 12
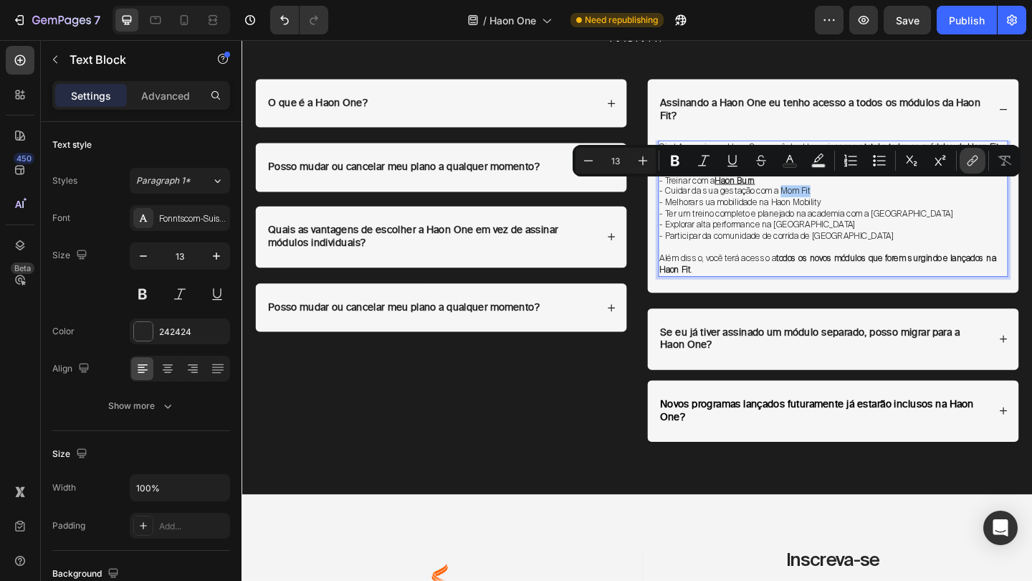
click at [973, 158] on icon "Editor contextual toolbar" at bounding box center [973, 160] width 14 height 14
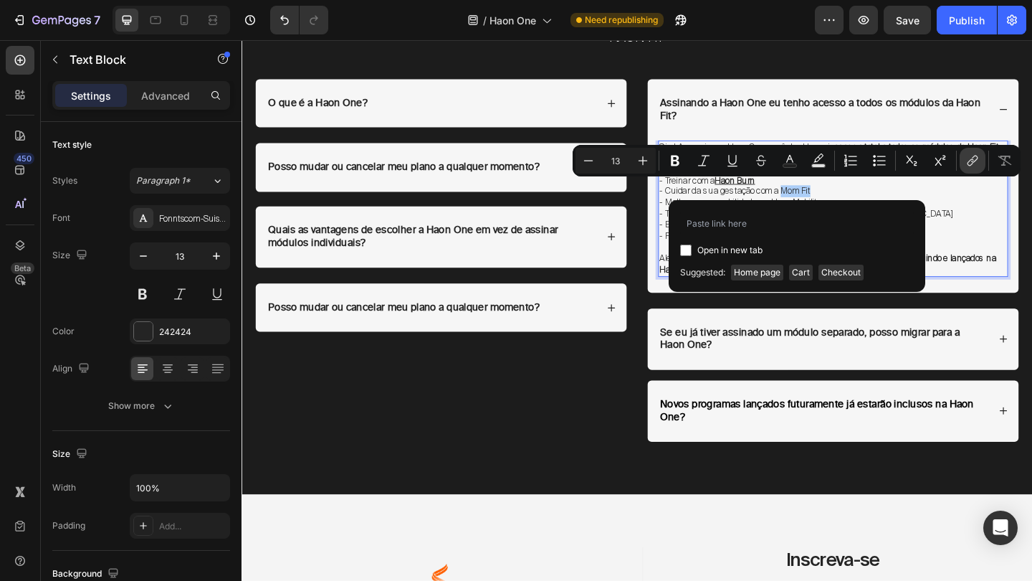
type input "[URL][DOMAIN_NAME]"
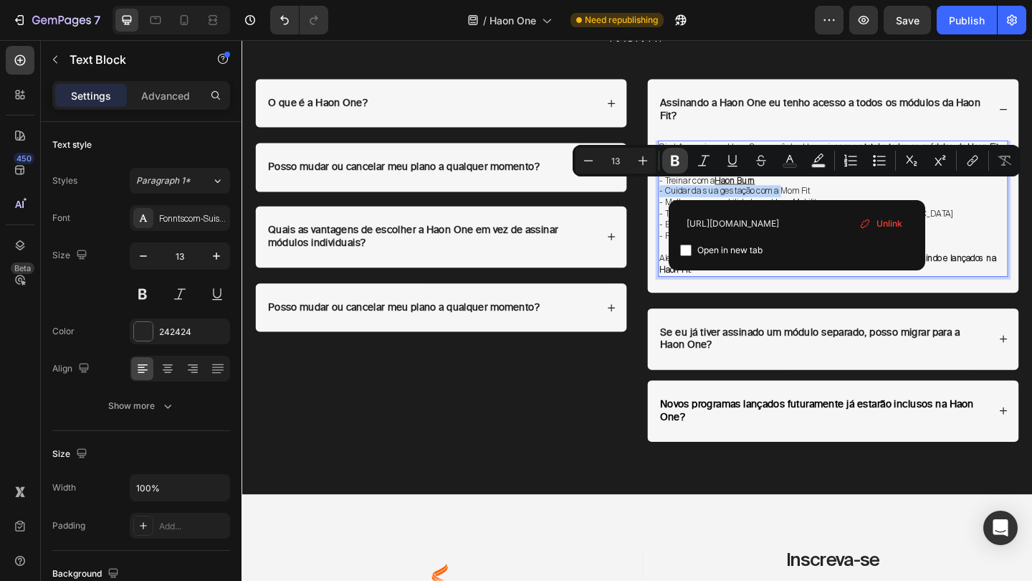
click at [675, 160] on icon "Editor contextual toolbar" at bounding box center [675, 161] width 9 height 11
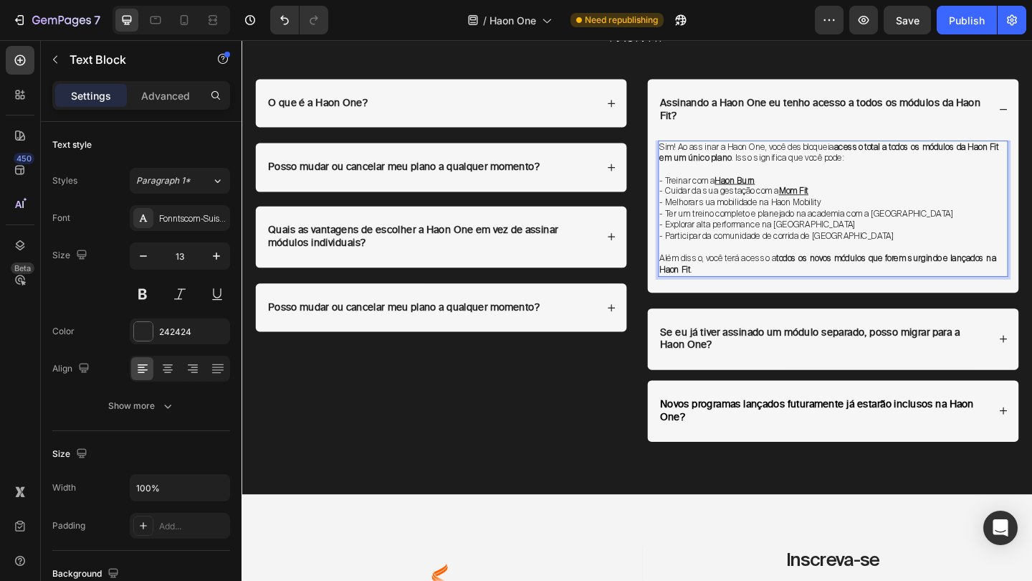
click at [887, 211] on p "- Melhorar sua mobilidade na Haon Mobility" at bounding box center [885, 217] width 378 height 12
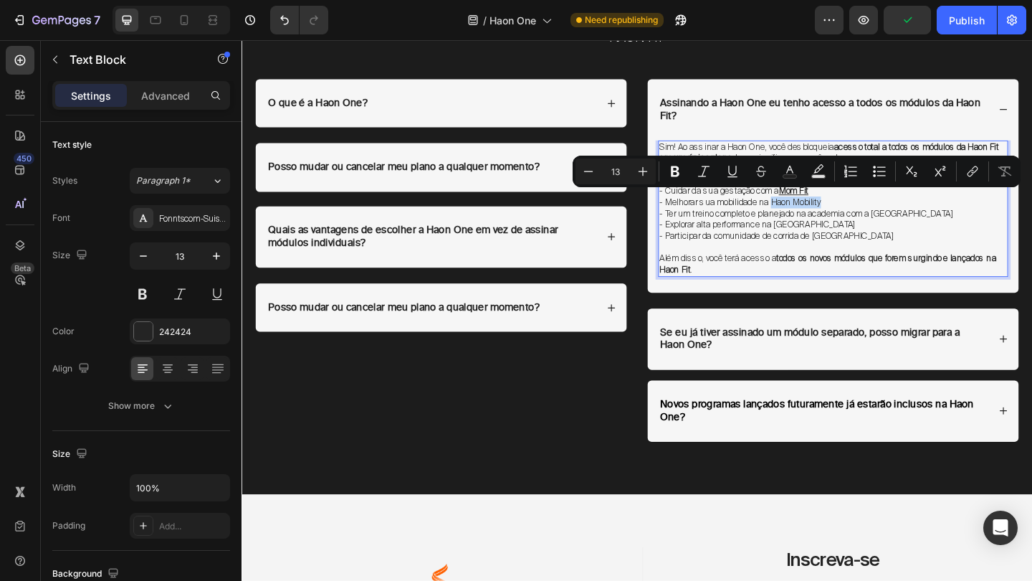
drag, startPoint x: 875, startPoint y: 207, endPoint x: 819, endPoint y: 208, distance: 55.9
click at [819, 211] on p "- Melhorar sua mobilidade na Haon Mobility" at bounding box center [885, 217] width 378 height 12
click at [973, 167] on icon "Editor contextual toolbar" at bounding box center [973, 171] width 14 height 14
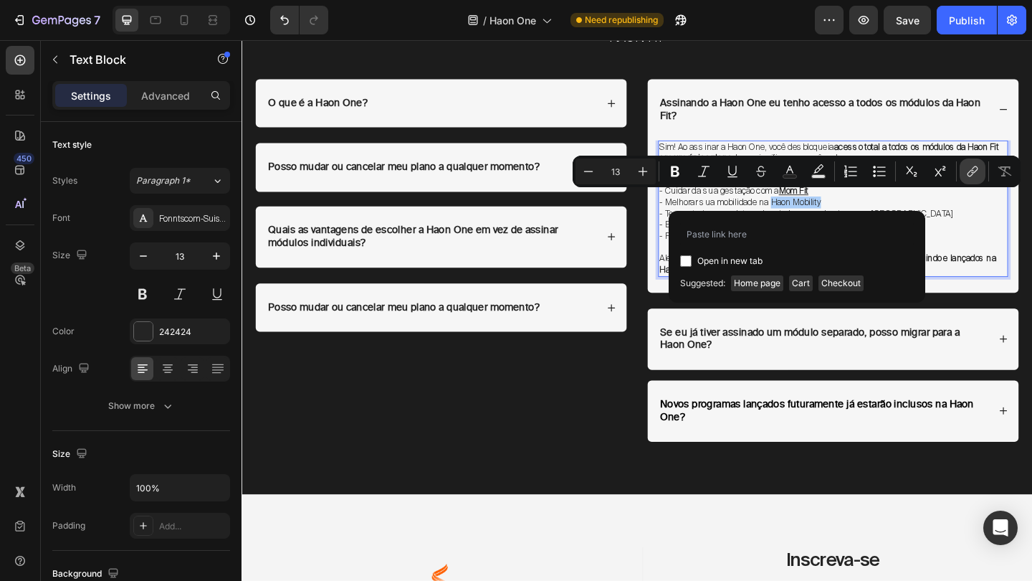
type input "[URL][DOMAIN_NAME]"
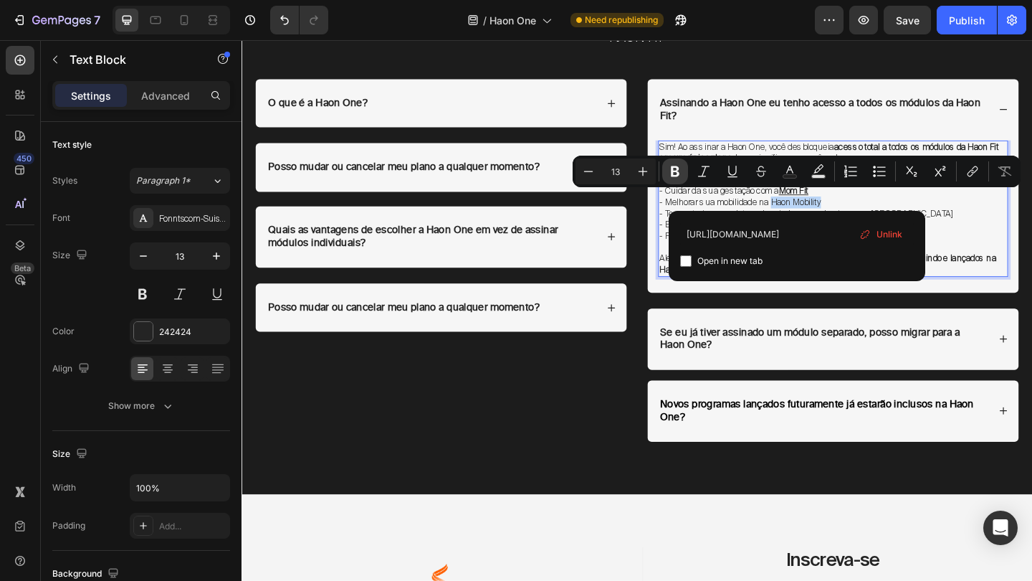
click at [677, 168] on icon "Editor contextual toolbar" at bounding box center [675, 171] width 9 height 11
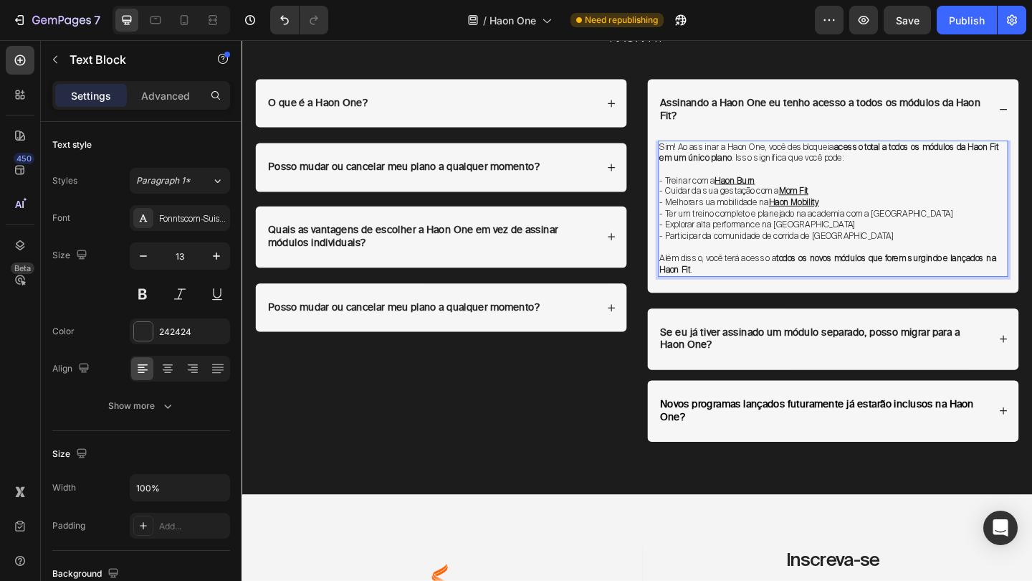
click at [980, 224] on p "- Ter um treino completo e planejado na academia com a [GEOGRAPHIC_DATA]" at bounding box center [885, 229] width 378 height 12
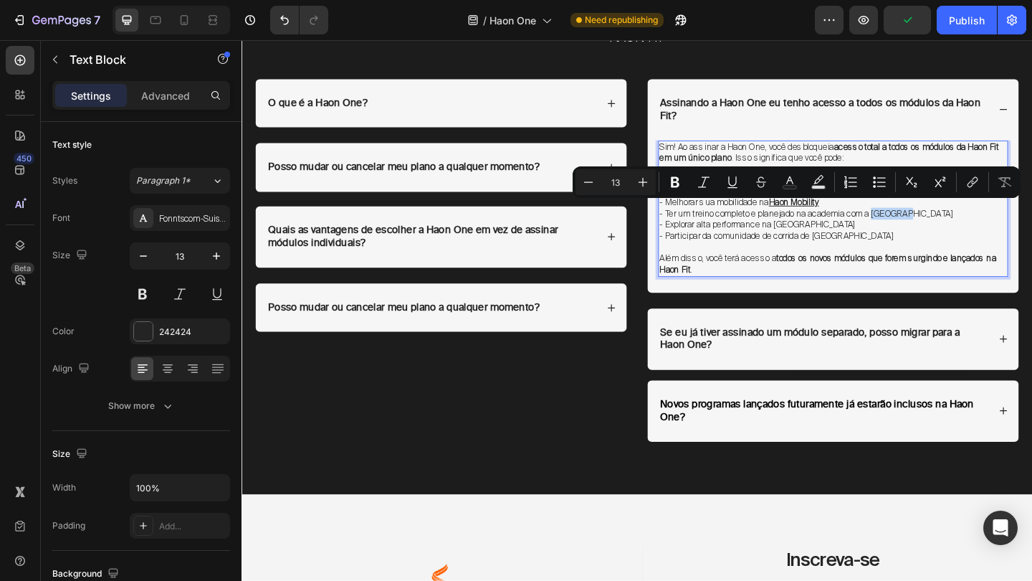
drag, startPoint x: 980, startPoint y: 224, endPoint x: 933, endPoint y: 224, distance: 47.3
click at [933, 224] on p "- Ter um treino completo e planejado na academia com a [GEOGRAPHIC_DATA]" at bounding box center [885, 229] width 378 height 12
click at [963, 179] on button "link" at bounding box center [973, 182] width 26 height 26
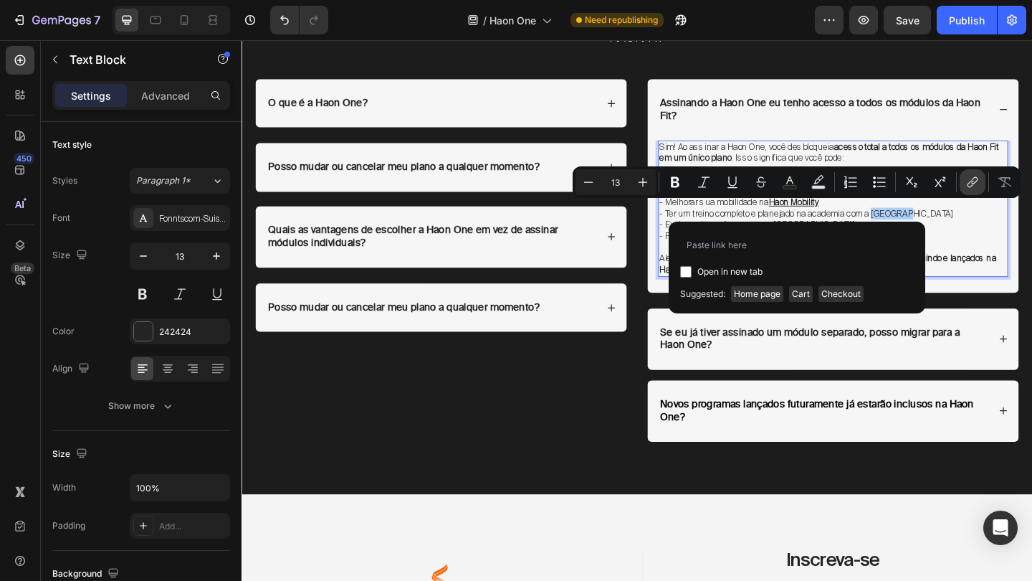
type input "[URL][DOMAIN_NAME]"
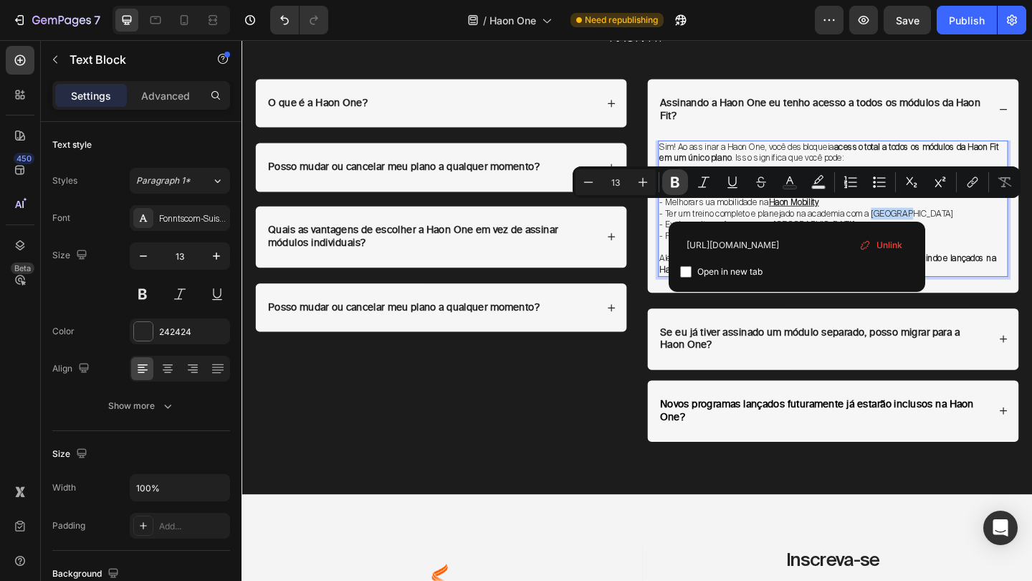
click at [676, 184] on icon "Editor contextual toolbar" at bounding box center [675, 182] width 14 height 14
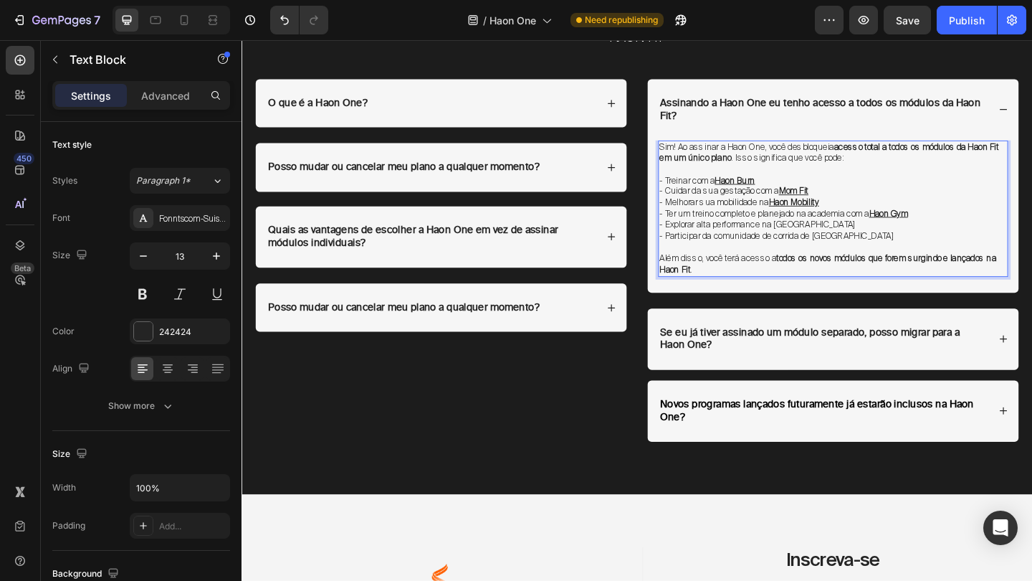
click at [895, 235] on p "- Explorar alta performance na [GEOGRAPHIC_DATA]" at bounding box center [885, 241] width 378 height 12
drag, startPoint x: 895, startPoint y: 234, endPoint x: 825, endPoint y: 235, distance: 69.5
click at [825, 235] on p "- Explorar alta performance na [GEOGRAPHIC_DATA]" at bounding box center [885, 241] width 378 height 12
click at [897, 235] on p "- Explorar alta performance na [GEOGRAPHIC_DATA]" at bounding box center [885, 241] width 378 height 12
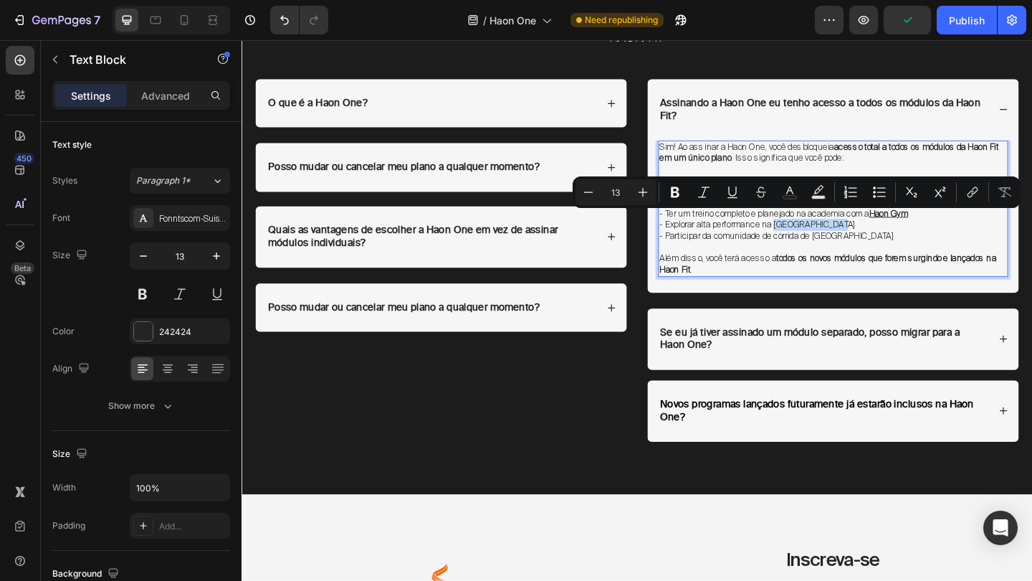
drag, startPoint x: 897, startPoint y: 233, endPoint x: 824, endPoint y: 234, distance: 73.1
click at [824, 235] on p "- Explorar alta performance na [GEOGRAPHIC_DATA]" at bounding box center [885, 241] width 378 height 12
click at [975, 188] on icon "Editor contextual toolbar" at bounding box center [974, 190] width 6 height 7
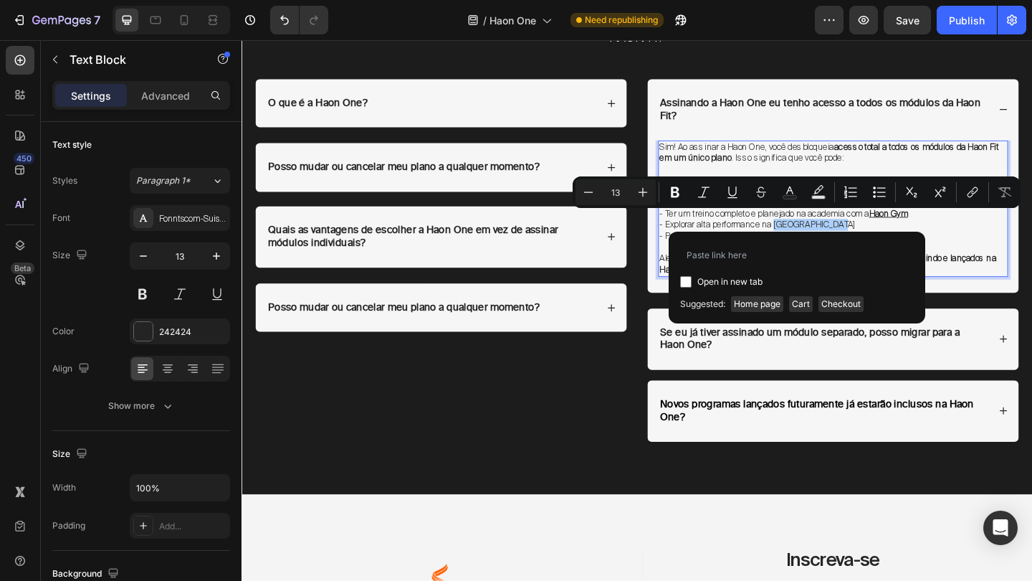
type input "[URL][DOMAIN_NAME]"
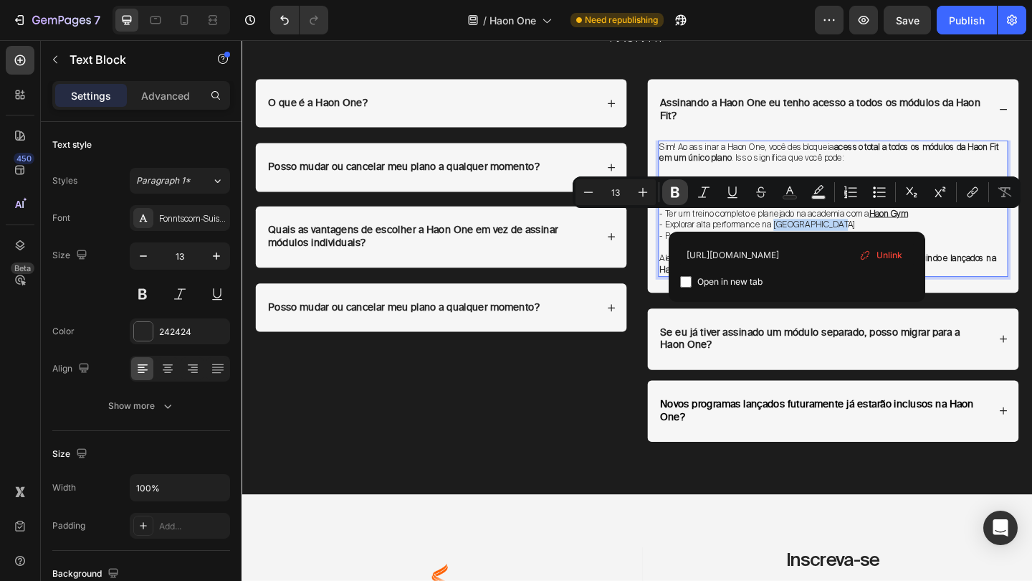
click at [680, 184] on button "Bold" at bounding box center [675, 192] width 26 height 26
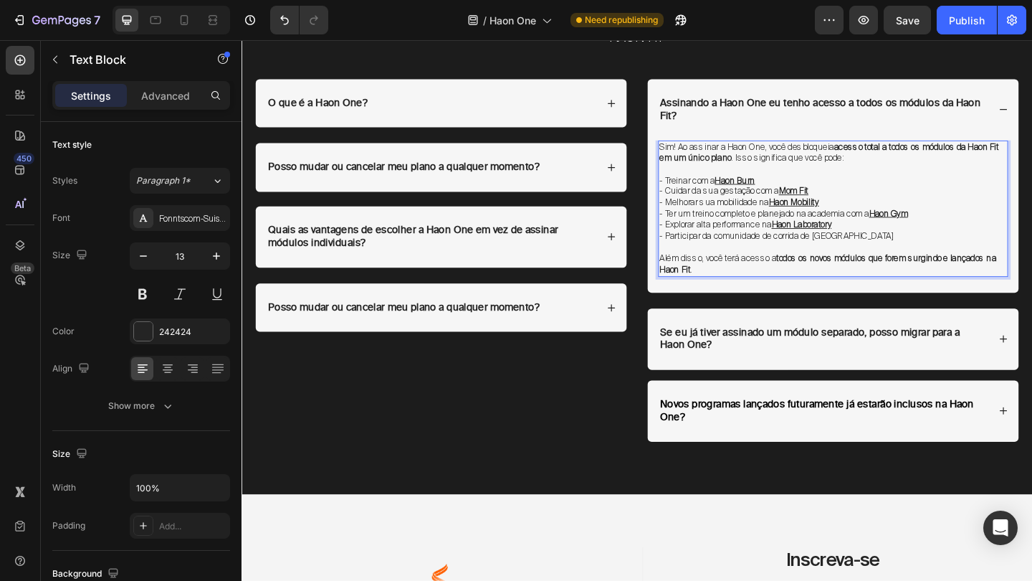
click at [952, 250] on p "- Participar da comunidade de corrida de [GEOGRAPHIC_DATA]" at bounding box center [885, 253] width 378 height 12
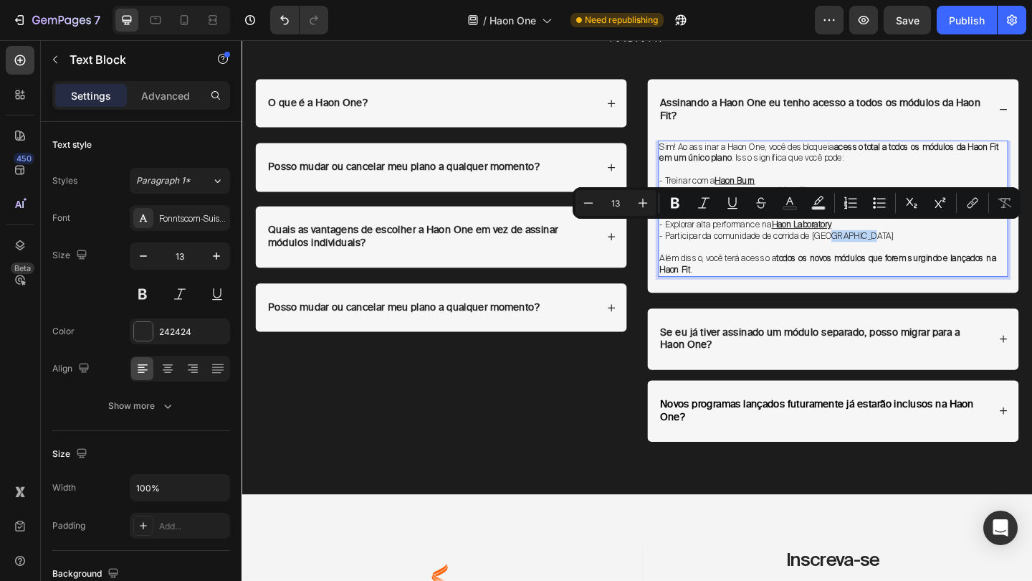
drag, startPoint x: 933, startPoint y: 246, endPoint x: 880, endPoint y: 247, distance: 53.1
click at [880, 247] on p "- Participar da comunidade de corrida de [GEOGRAPHIC_DATA]" at bounding box center [885, 253] width 378 height 12
click at [976, 197] on icon "Editor contextual toolbar" at bounding box center [973, 203] width 14 height 14
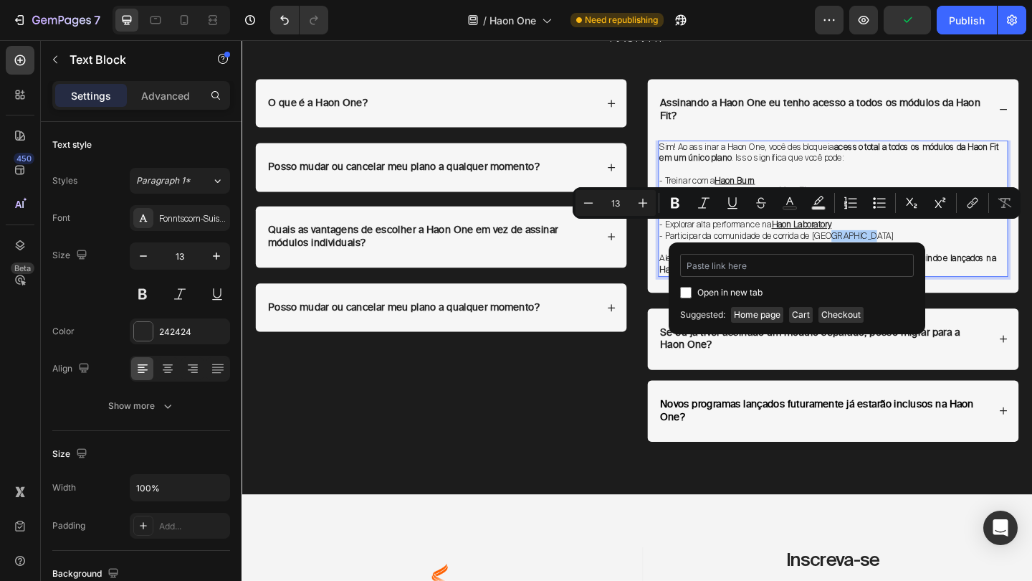
type input "[URL][DOMAIN_NAME]"
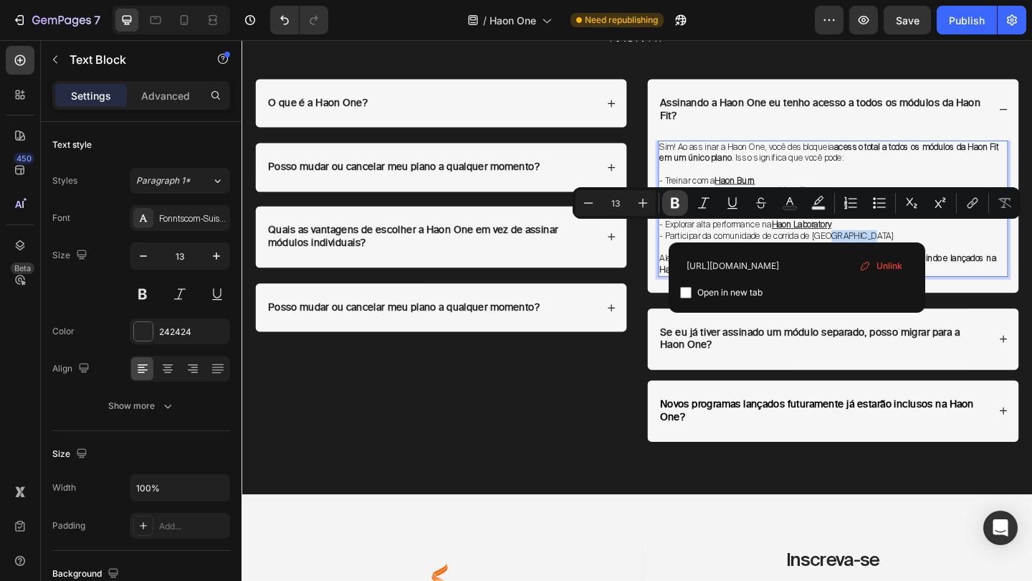
click at [677, 206] on icon "Editor contextual toolbar" at bounding box center [675, 203] width 9 height 11
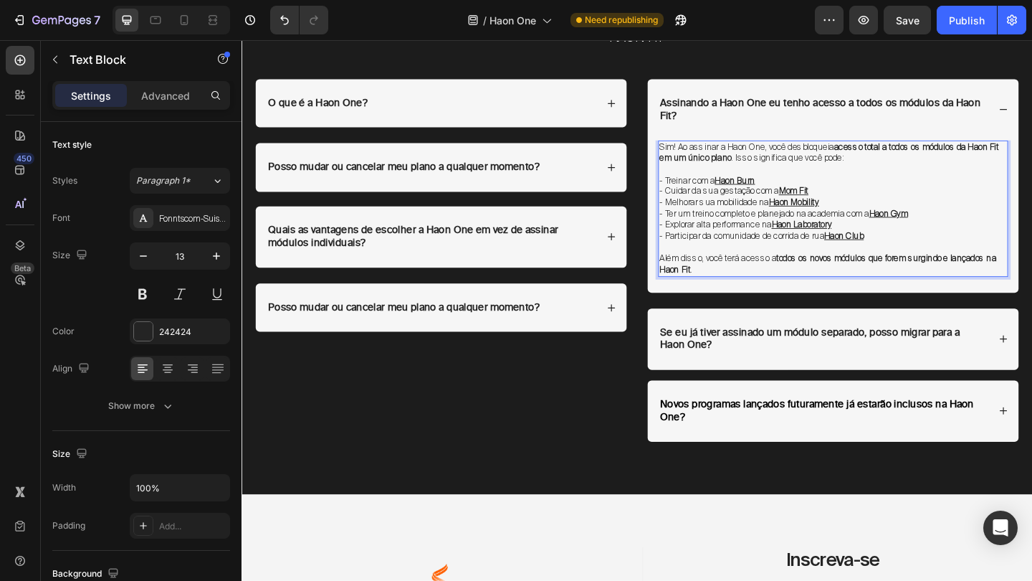
click at [952, 259] on p "Rich Text Editor. Editing area: main" at bounding box center [885, 265] width 378 height 12
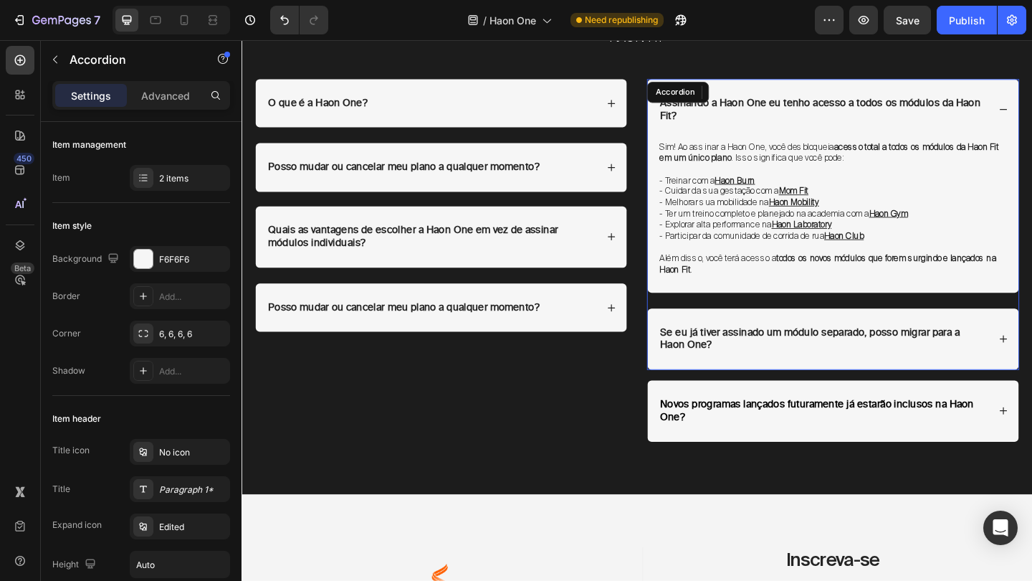
click at [1032, 361] on div "Se eu já tiver assinado um módulo separado, posso migrar para a Haon One?" at bounding box center [885, 365] width 404 height 67
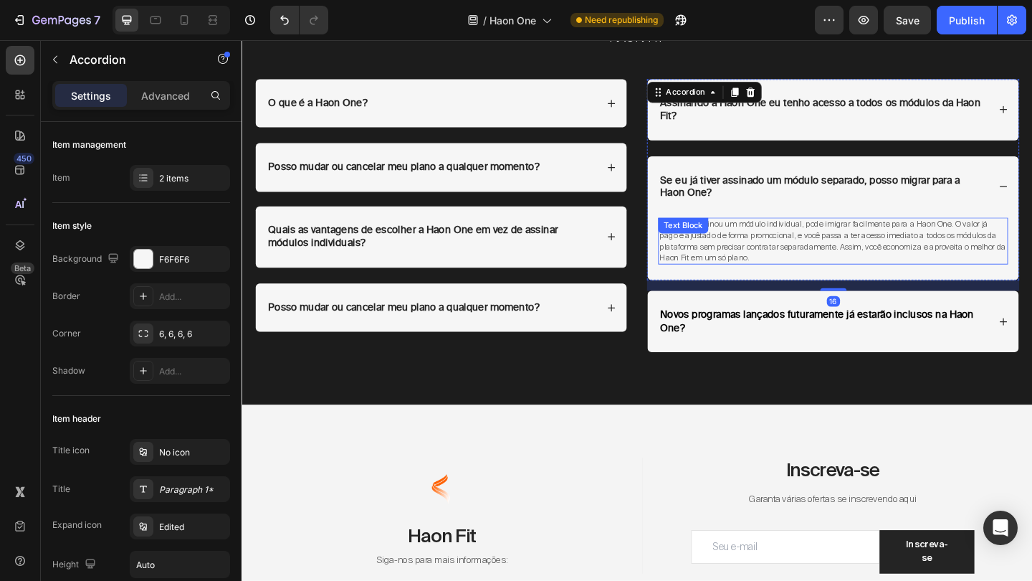
click at [860, 244] on span "Se você já assinou um módulo individual, pode imigrar facilmente para a Haon On…" at bounding box center [884, 258] width 377 height 48
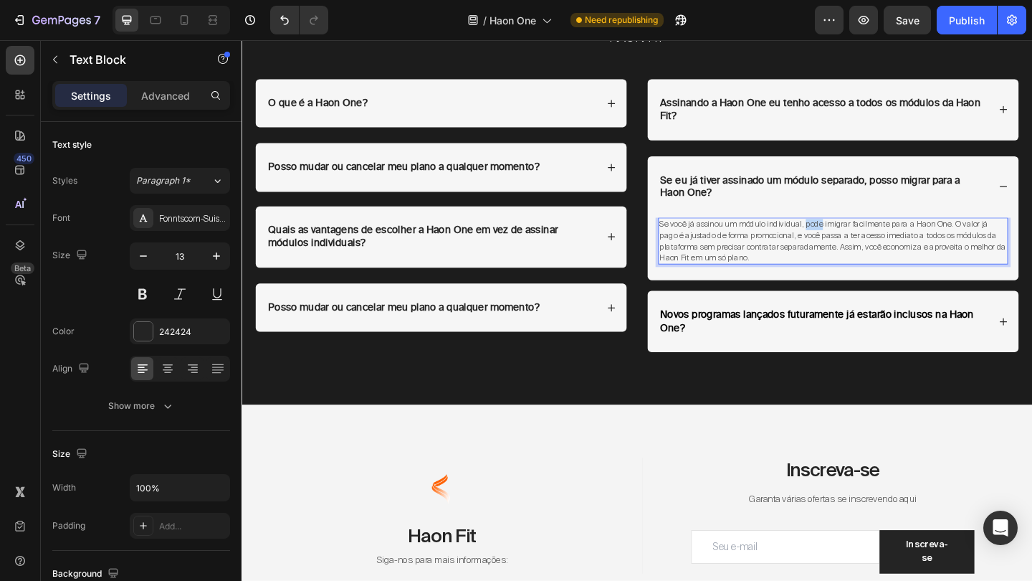
click at [860, 244] on span "Se você já assinou um módulo individual, pode imigrar facilmente para a Haon On…" at bounding box center [884, 258] width 377 height 48
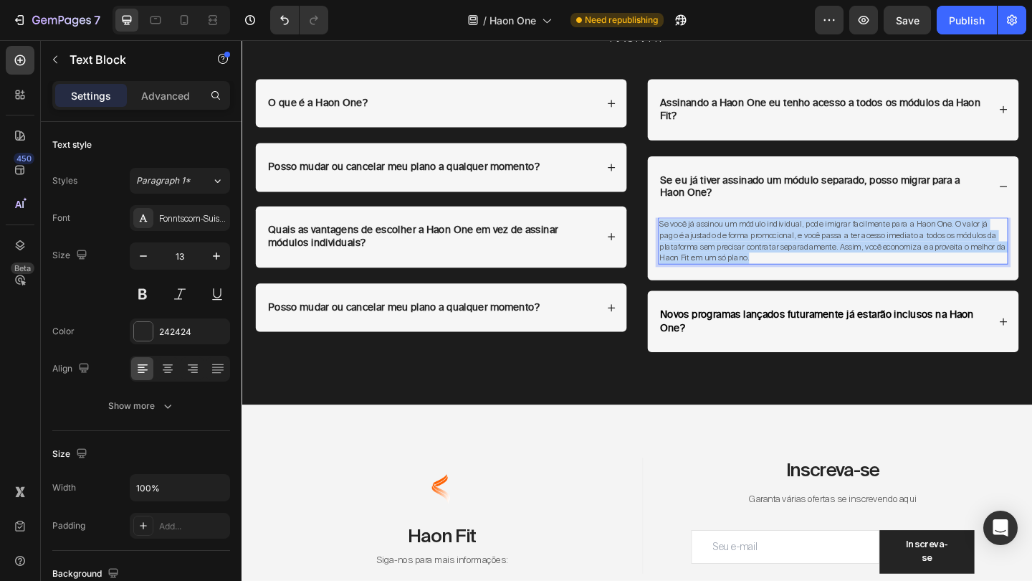
click at [860, 244] on span "Se você já assinou um módulo individual, pode imigrar facilmente para a Haon On…" at bounding box center [884, 258] width 377 height 48
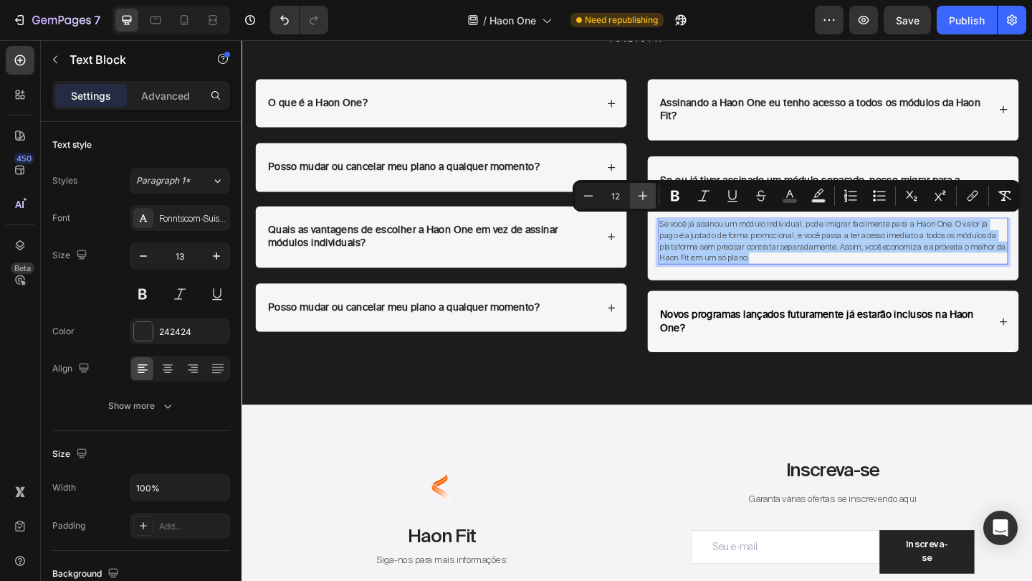
click at [648, 191] on icon "Editor contextual toolbar" at bounding box center [643, 196] width 14 height 14
type input "13"
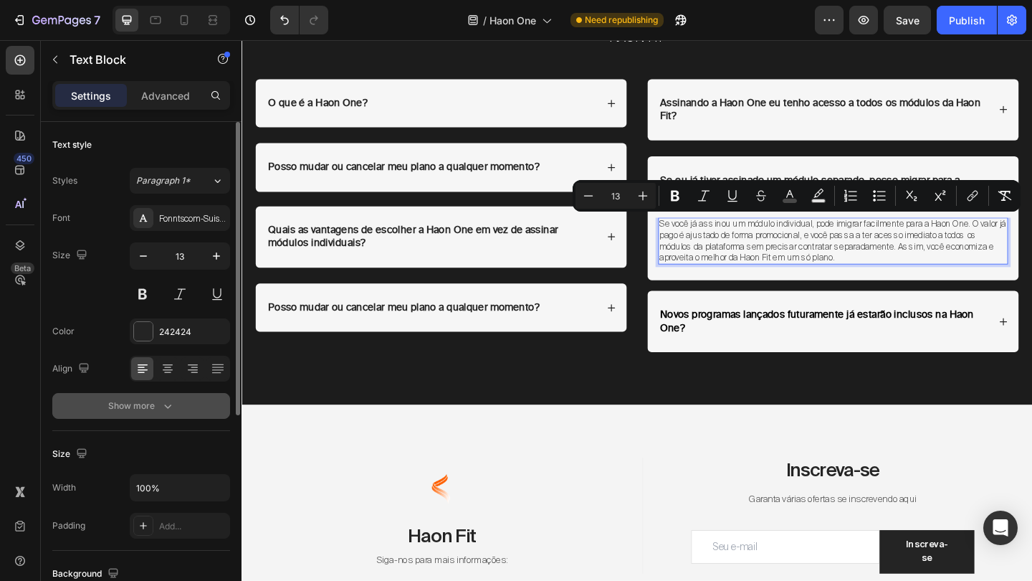
click at [161, 393] on button "Show more" at bounding box center [141, 406] width 178 height 26
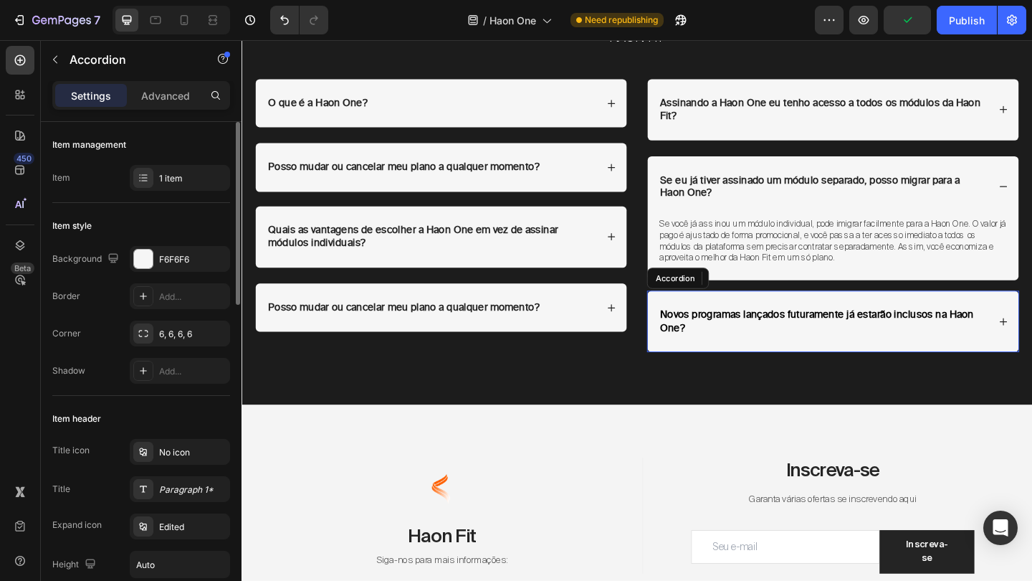
click at [1032, 336] on div "Novos programas lançados futuramente já estarão inclusos na Haon One?" at bounding box center [885, 346] width 404 height 67
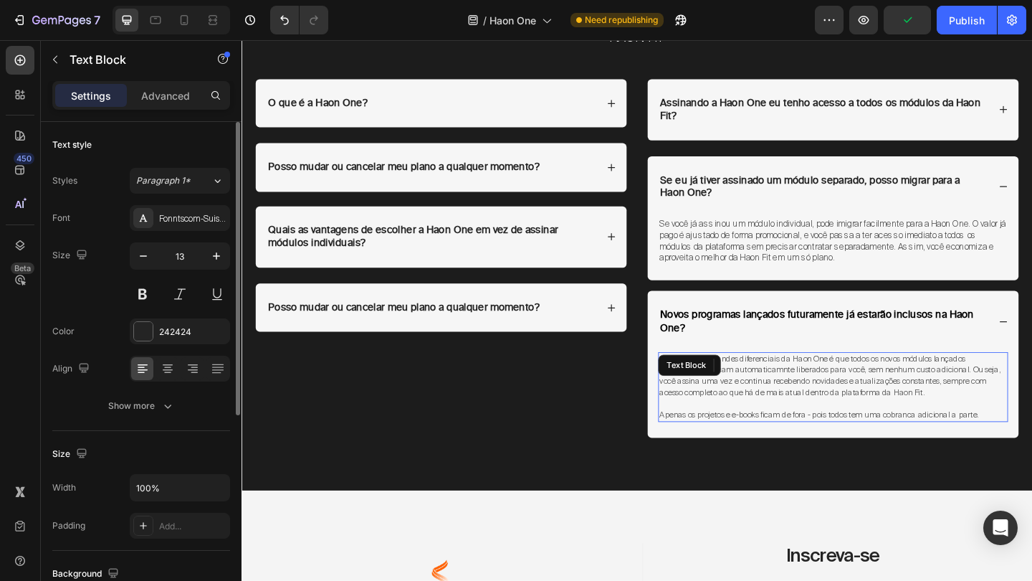
click at [935, 392] on span "Sim, um dos garandes diferenciais da Haon One é que todos os novos módulos lanç…" at bounding box center [881, 405] width 371 height 48
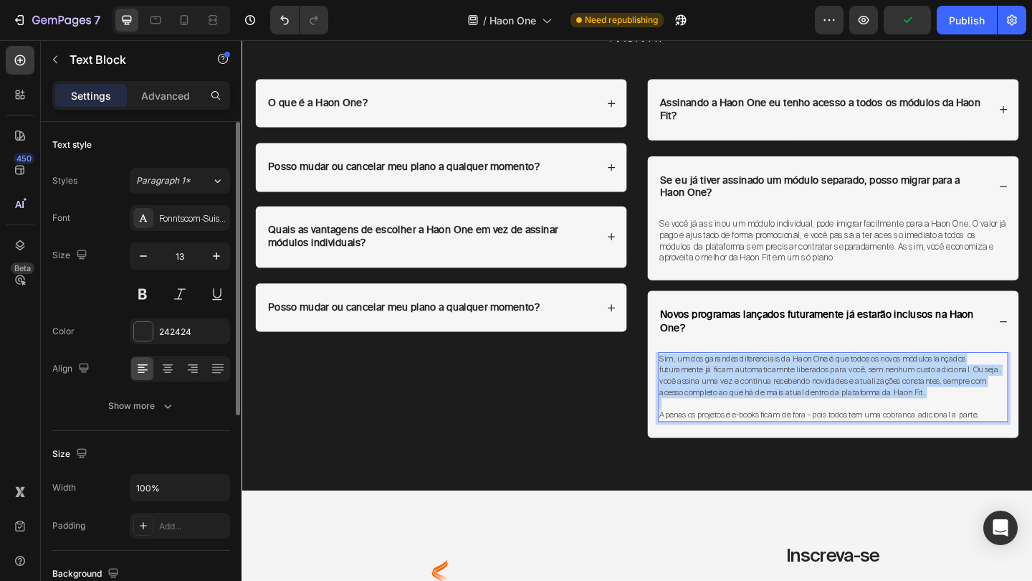
click at [935, 392] on span "Sim, um dos garandes diferenciais da Haon One é que todos os novos módulos lanç…" at bounding box center [881, 405] width 371 height 48
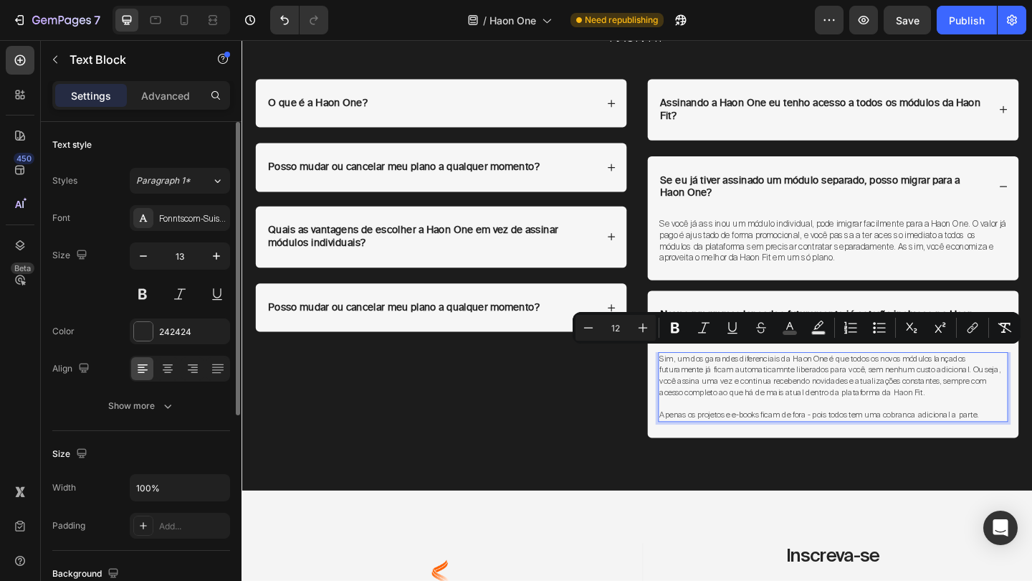
click at [961, 415] on span "Sim, um dos garandes diferenciais da Haon One é que todos os novos módulos lanç…" at bounding box center [881, 405] width 371 height 48
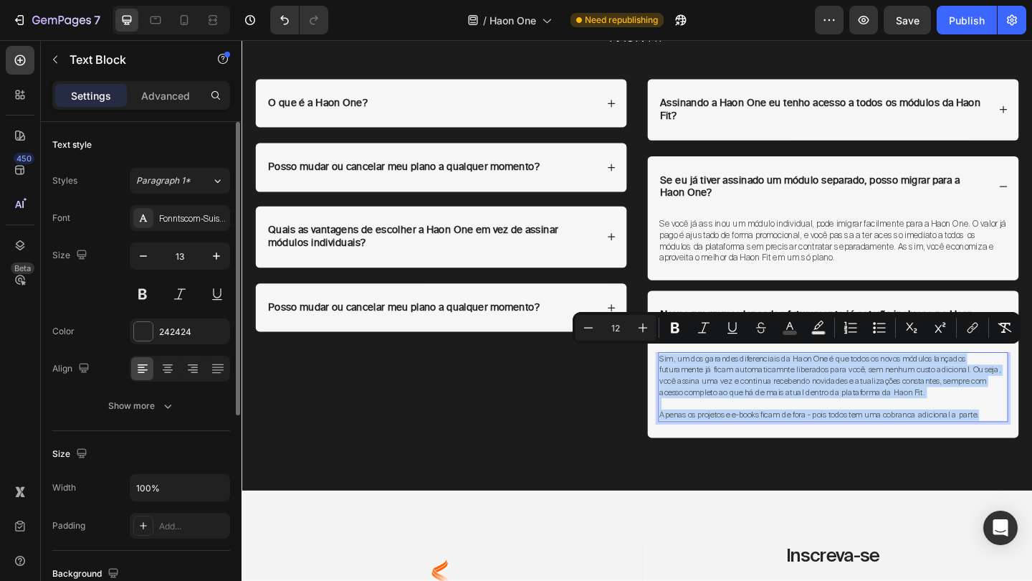
drag, startPoint x: 1052, startPoint y: 434, endPoint x: 696, endPoint y: 383, distance: 359.9
click at [696, 383] on div "Sim, um dos garandes diferenciais da Haon One é que todos os novos módulos lanç…" at bounding box center [885, 416] width 381 height 75
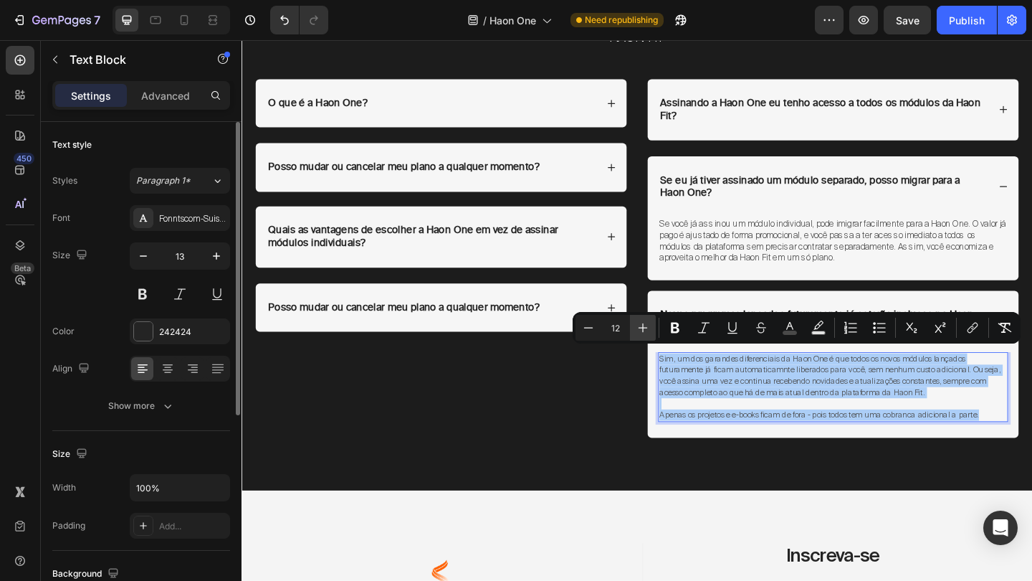
click at [650, 330] on button "Plus" at bounding box center [643, 328] width 26 height 26
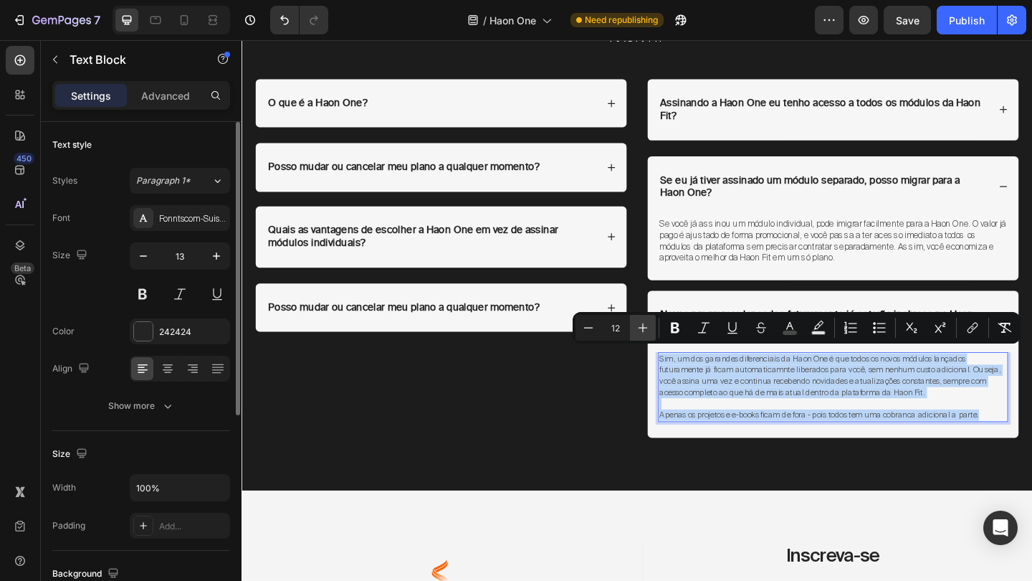
type input "13"
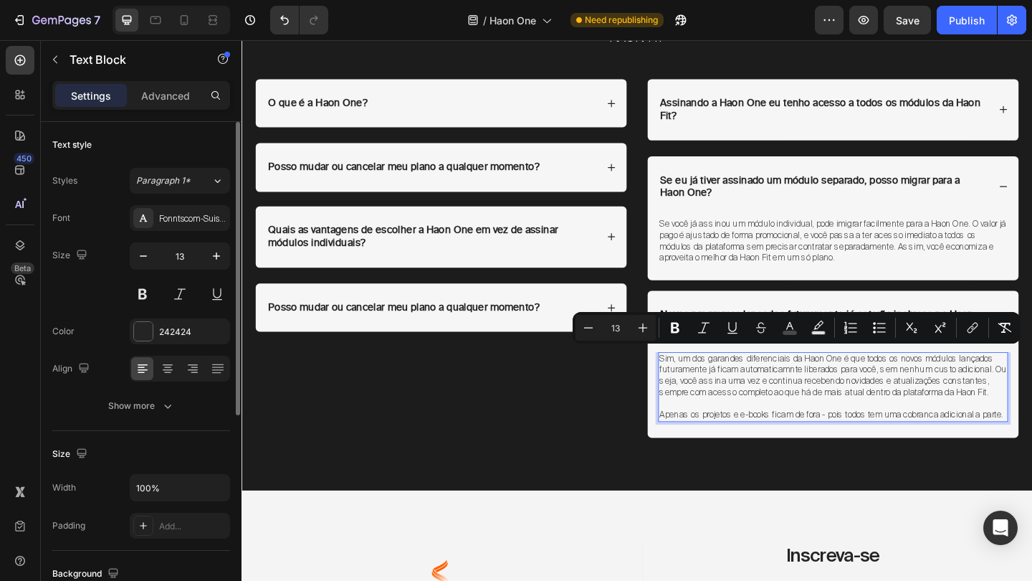
click at [778, 411] on span "Sim, um dos garandes diferenciais da Haon One é que todos os novos módulos lanç…" at bounding box center [885, 404] width 378 height 49
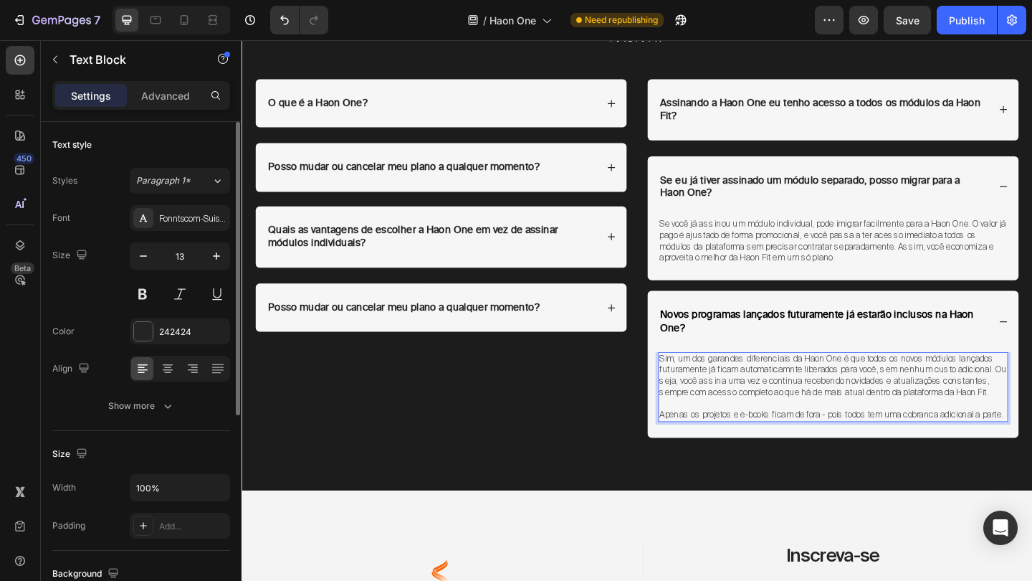
click at [1032, 442] on p "Apenas os projetos e e-books ficam de fora - pois todos tem uma cobranca adicio…" at bounding box center [885, 448] width 378 height 12
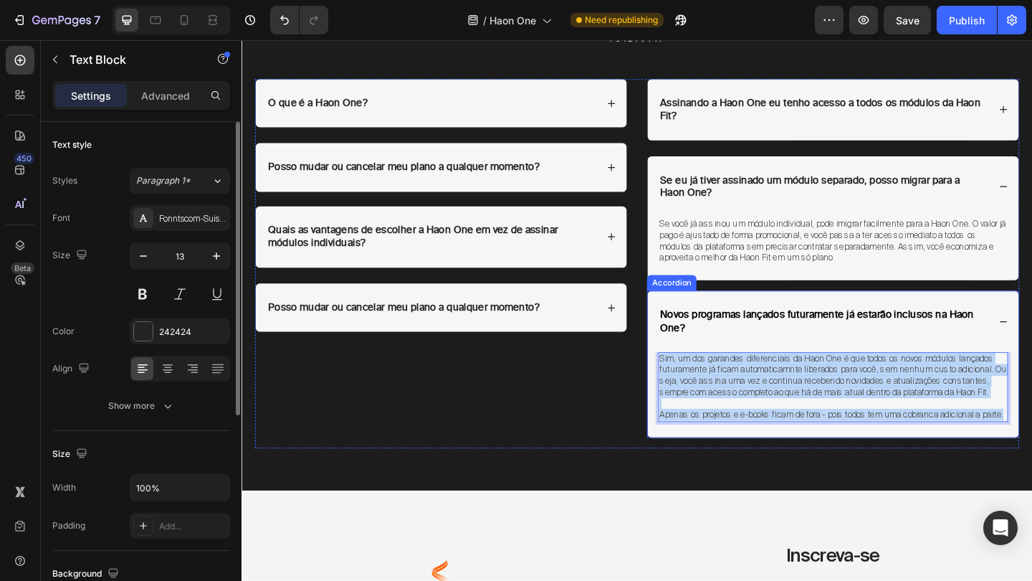
drag, startPoint x: 750, startPoint y: 449, endPoint x: 692, endPoint y: 379, distance: 90.6
click at [692, 379] on div "Sim, um dos garandes diferenciais da Haon One é que todos os novos módulos lanç…" at bounding box center [885, 425] width 404 height 92
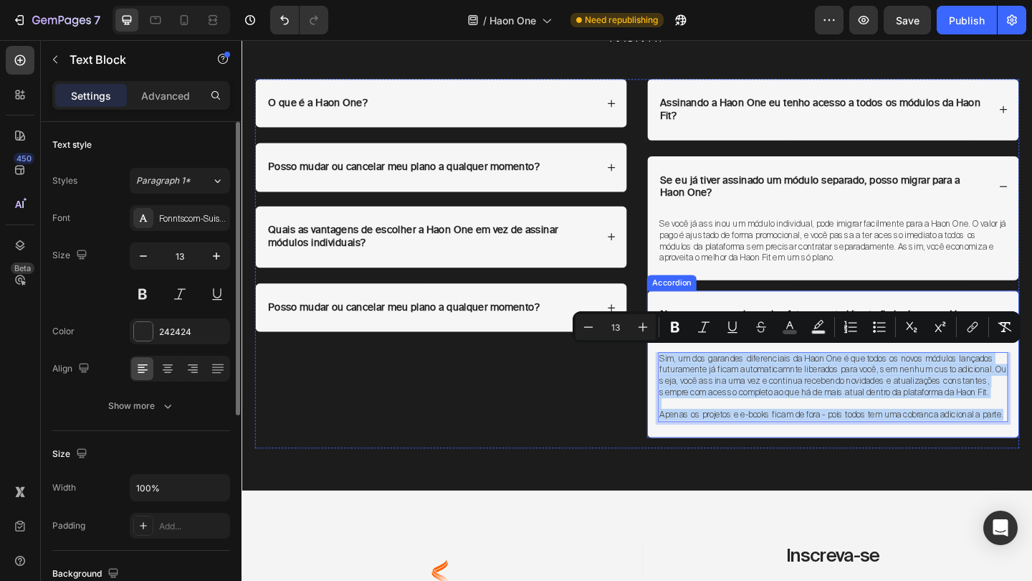
copy div "Sim, um dos garandes diferenciais da Haon One é que todos os novos módulos lanç…"
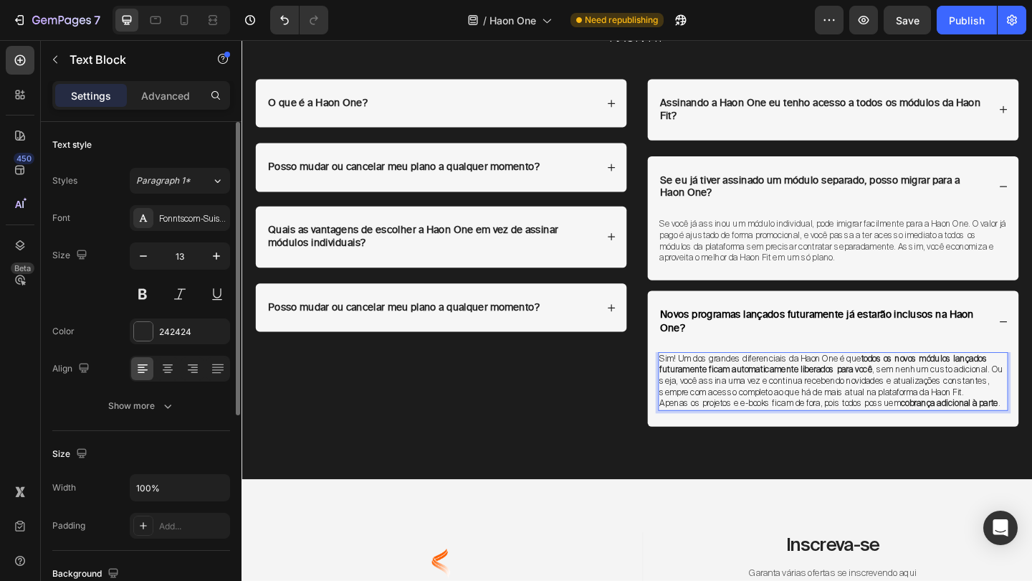
click at [1030, 416] on p "Sim! Um dos grandes diferenciais da Haon One é que todos os novos módulos lança…" at bounding box center [885, 405] width 378 height 49
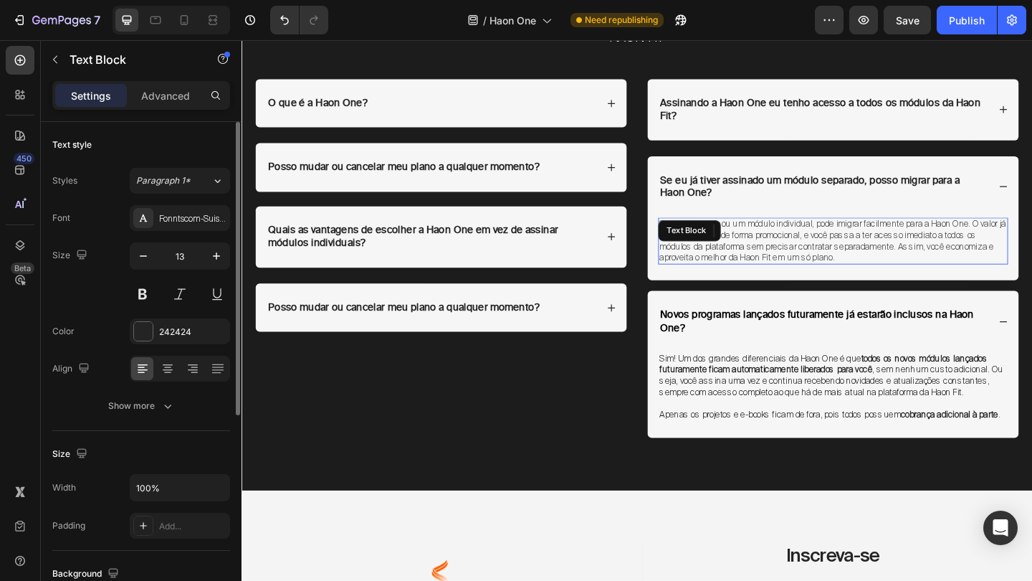
click at [958, 259] on span "Se você já assinou um módulo individual, pode imigrar facilmente para a Haon On…" at bounding box center [884, 258] width 377 height 49
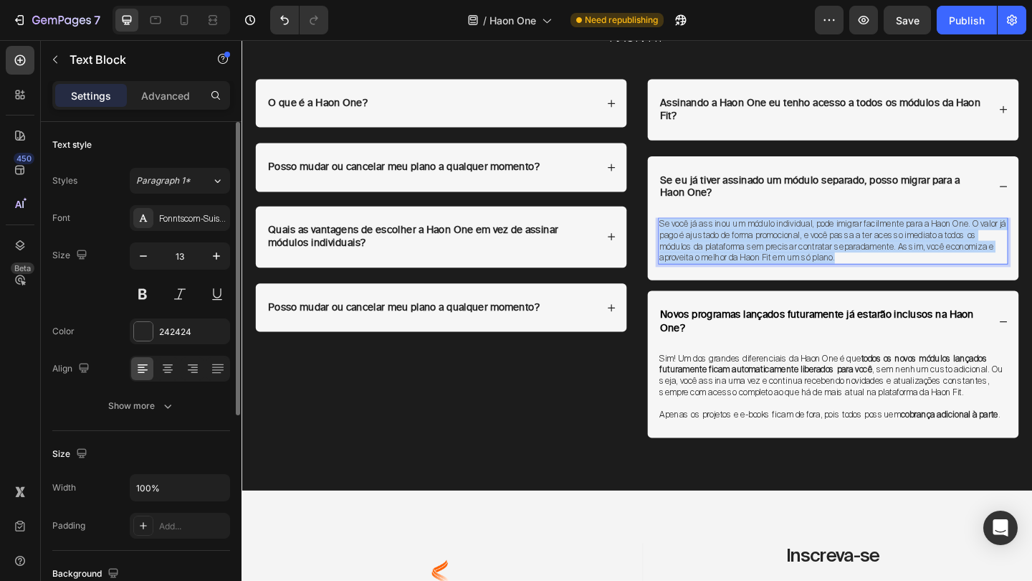
click at [958, 259] on span "Se você já assinou um módulo individual, pode imigrar facilmente para a Haon On…" at bounding box center [884, 258] width 377 height 49
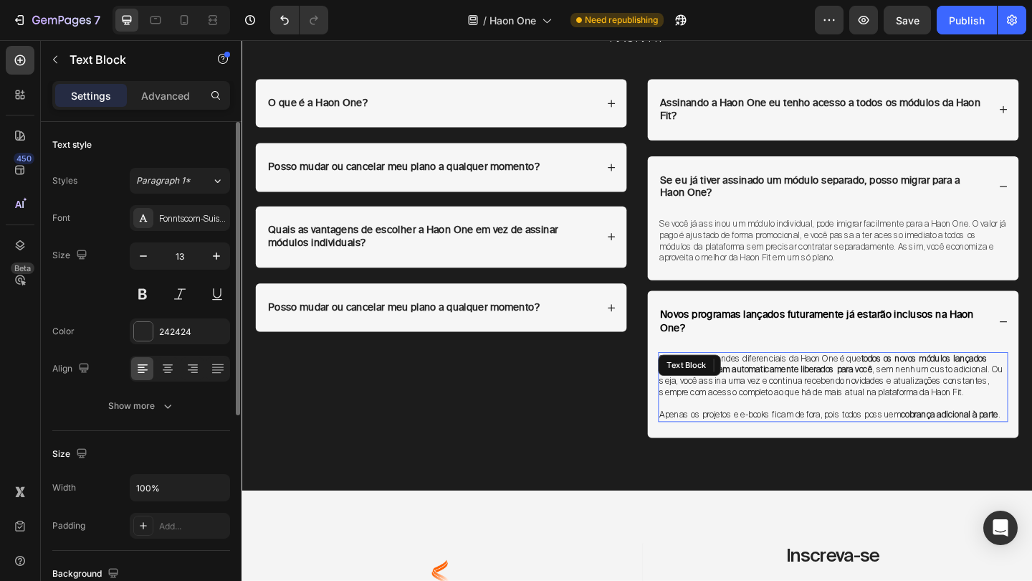
click at [788, 401] on p "Sim! Um dos grandes diferenciais da Haon One é que todos os novos módulos lança…" at bounding box center [885, 405] width 378 height 49
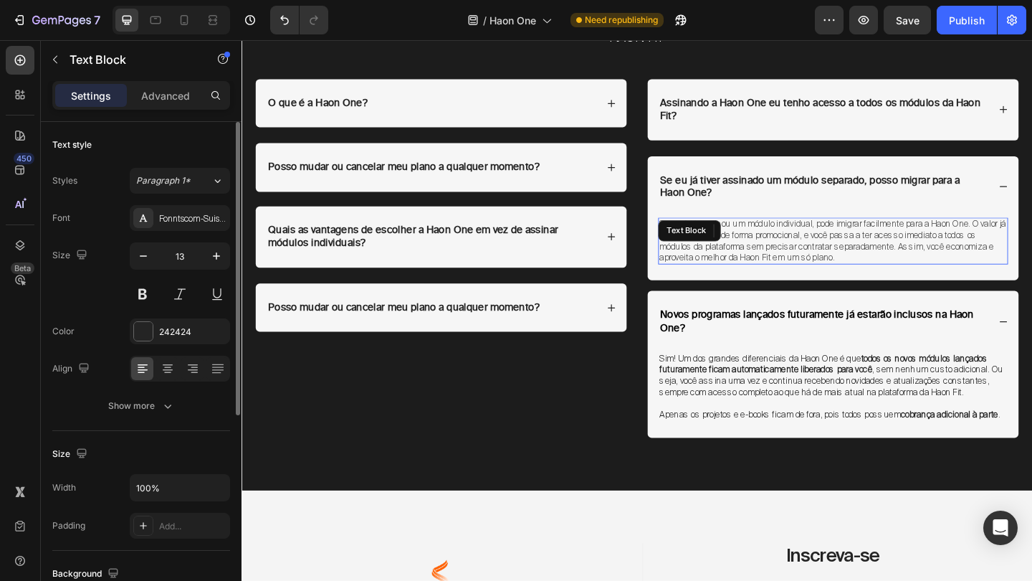
click at [880, 262] on span "Se você já assinou um módulo individual, pode imigrar facilmente para a Haon On…" at bounding box center [884, 258] width 377 height 49
click at [921, 18] on button "button" at bounding box center [907, 20] width 47 height 29
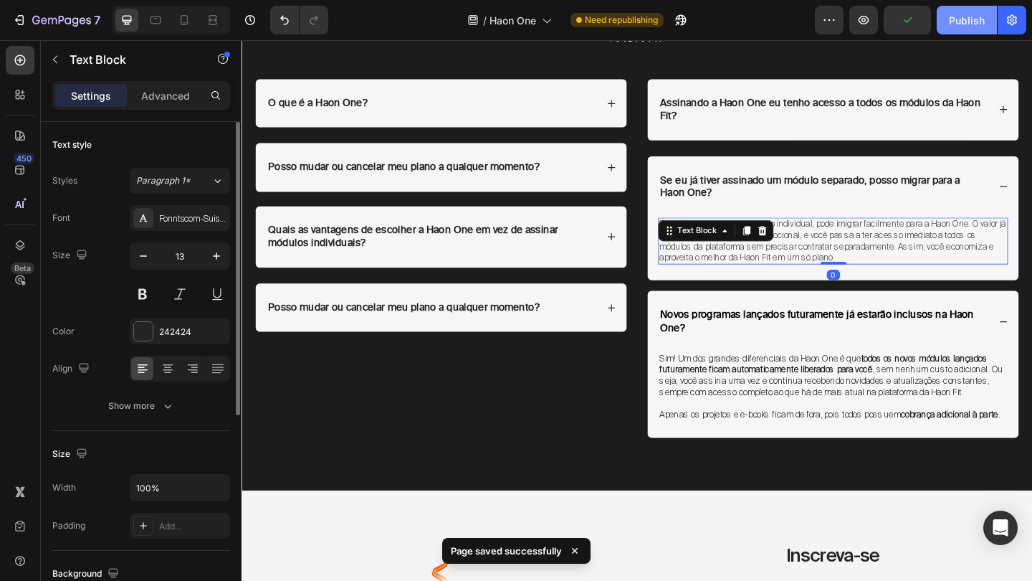
click at [971, 19] on div "Publish" at bounding box center [967, 20] width 36 height 15
